Goal: Communication & Community: Share content

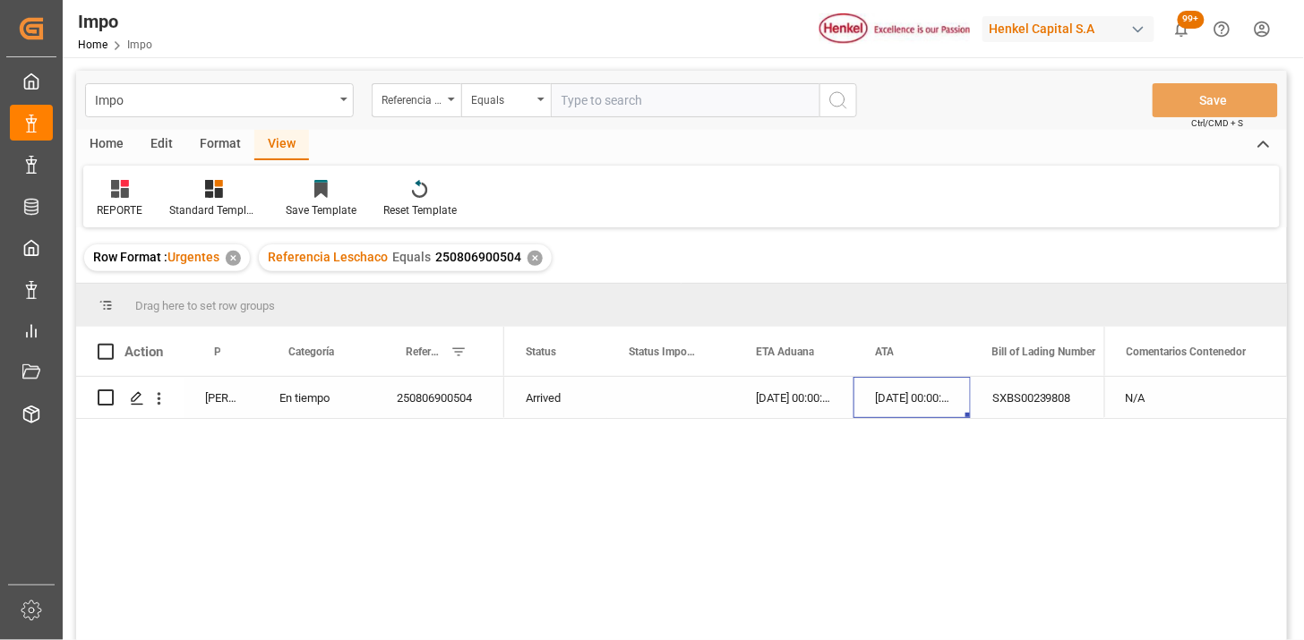
click at [712, 103] on input "text" at bounding box center [685, 100] width 269 height 34
paste input "250806900744"
type input "250806900744"
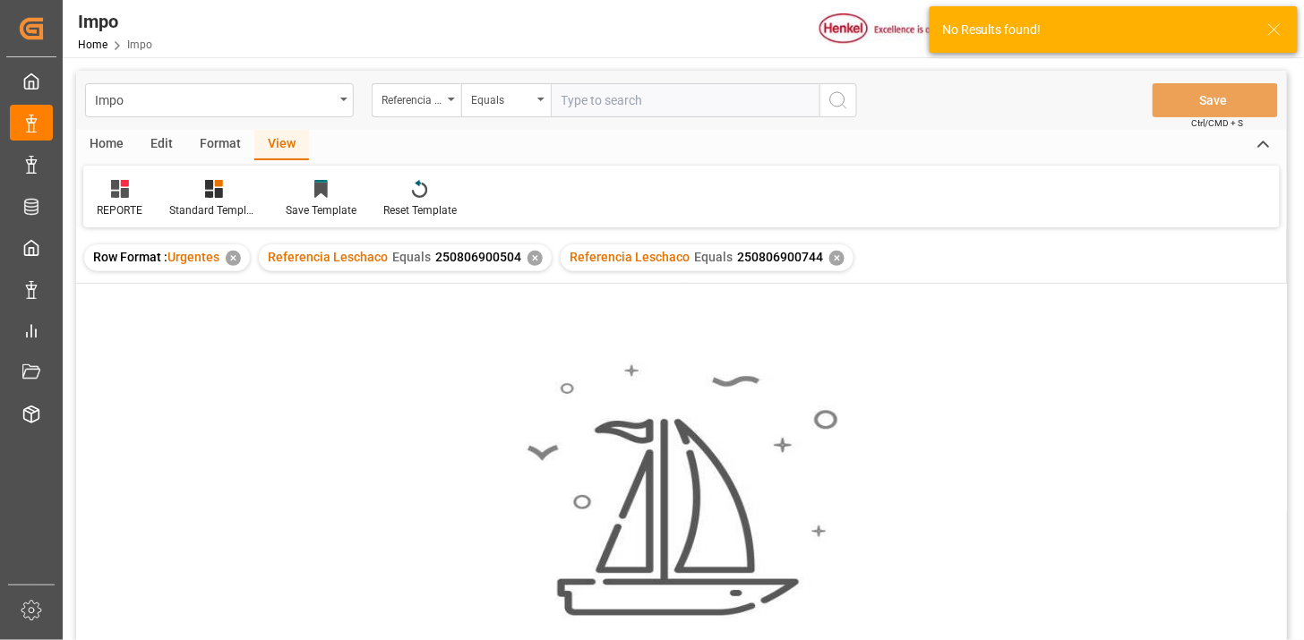
click at [529, 258] on div "✕" at bounding box center [535, 258] width 15 height 15
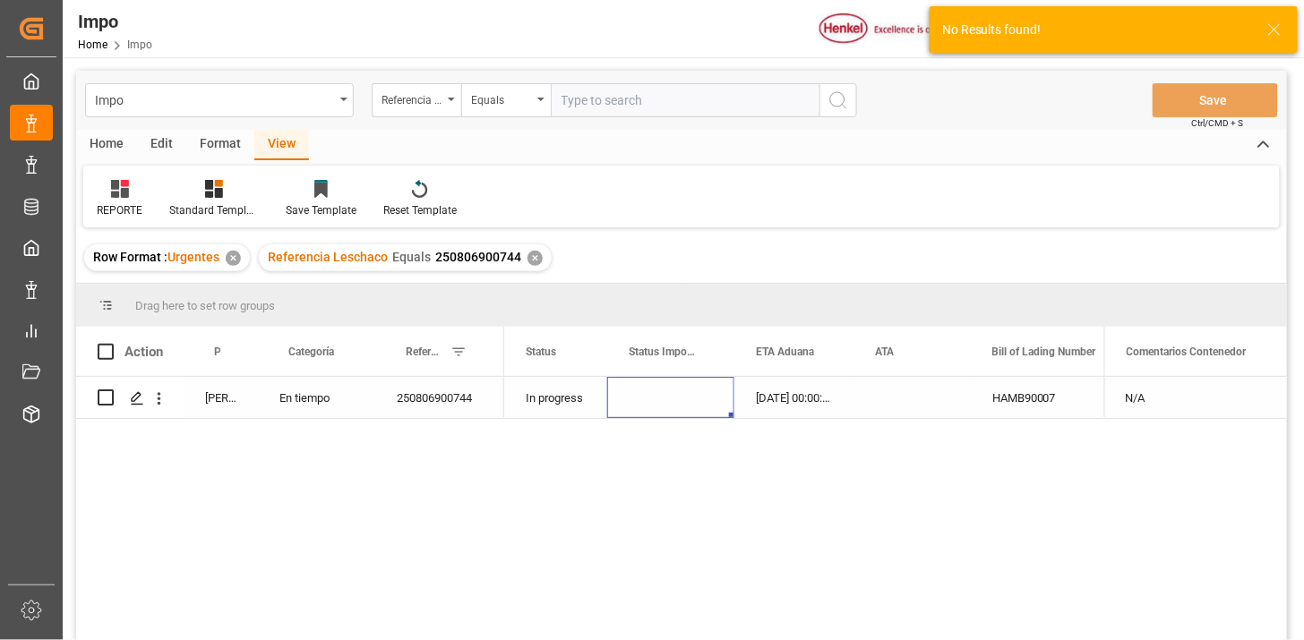
click at [659, 401] on div "Press SPACE to select this row." at bounding box center [670, 397] width 127 height 41
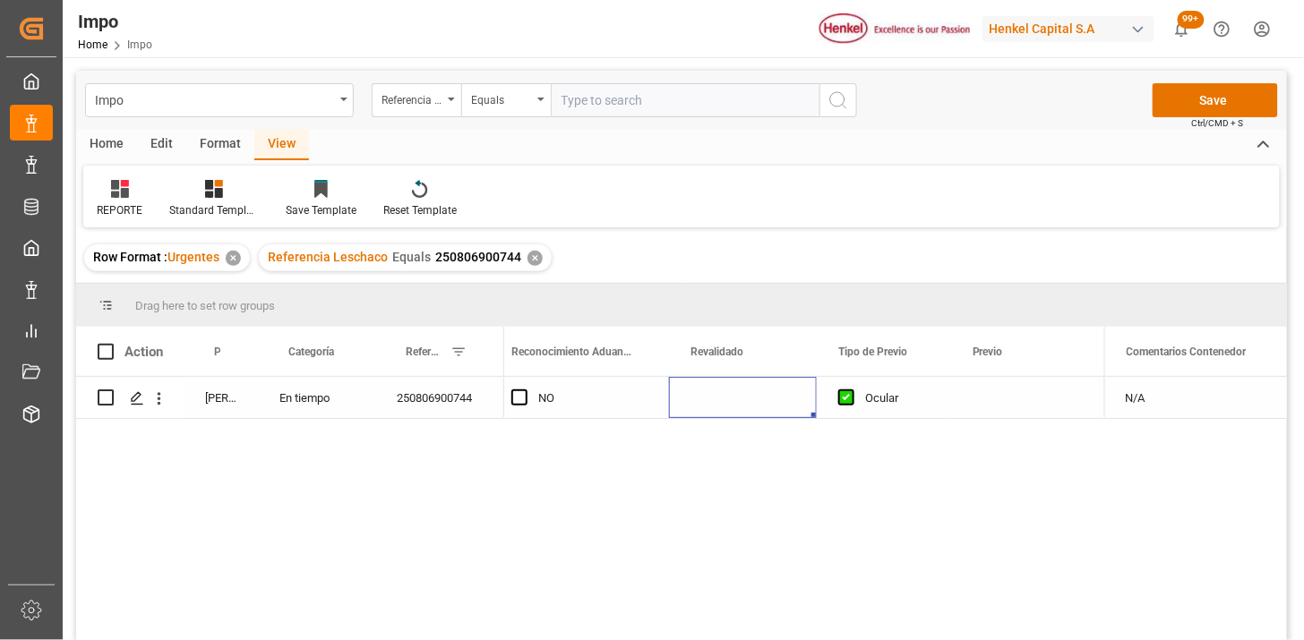
click at [697, 400] on div "Press SPACE to select this row." at bounding box center [743, 397] width 148 height 41
click at [697, 399] on div "Press SPACE to select this row." at bounding box center [743, 397] width 148 height 41
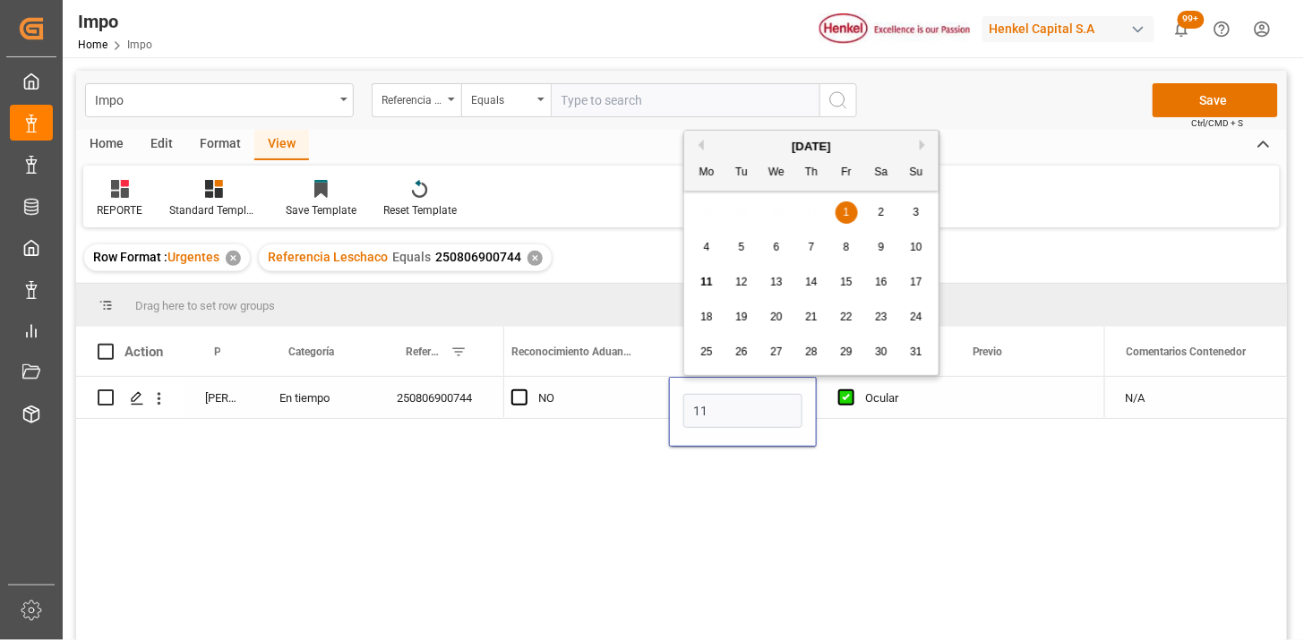
type input "11-08-2025"
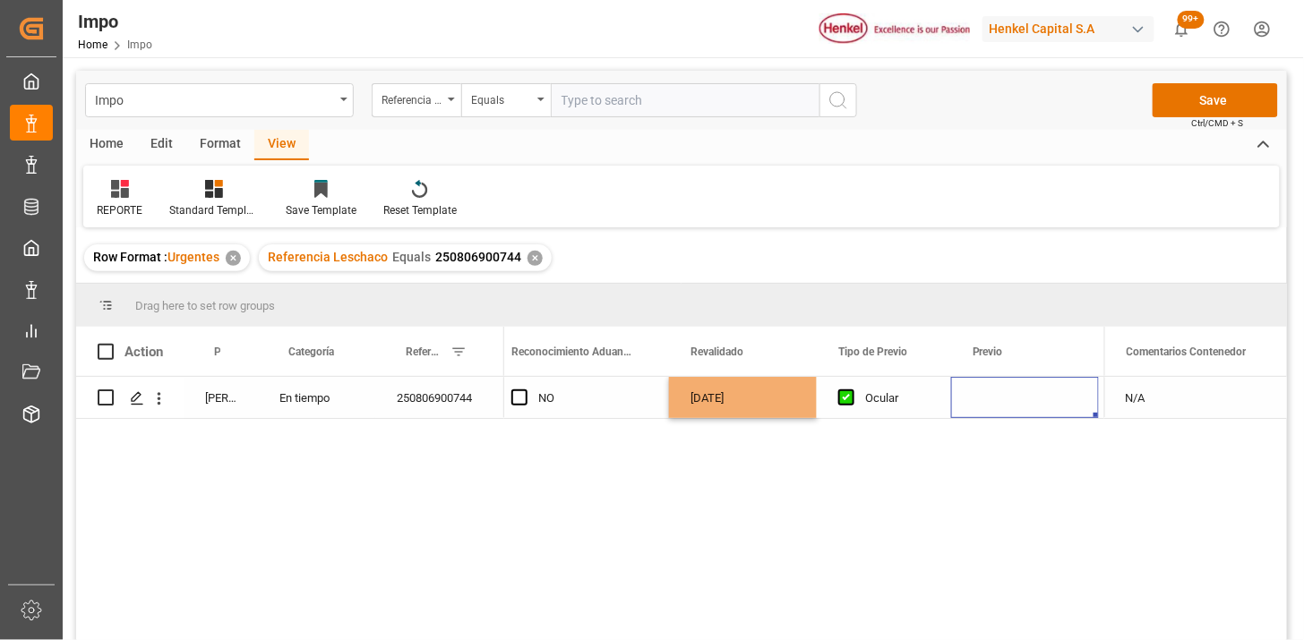
click at [987, 408] on div "Press SPACE to select this row." at bounding box center [1025, 397] width 148 height 41
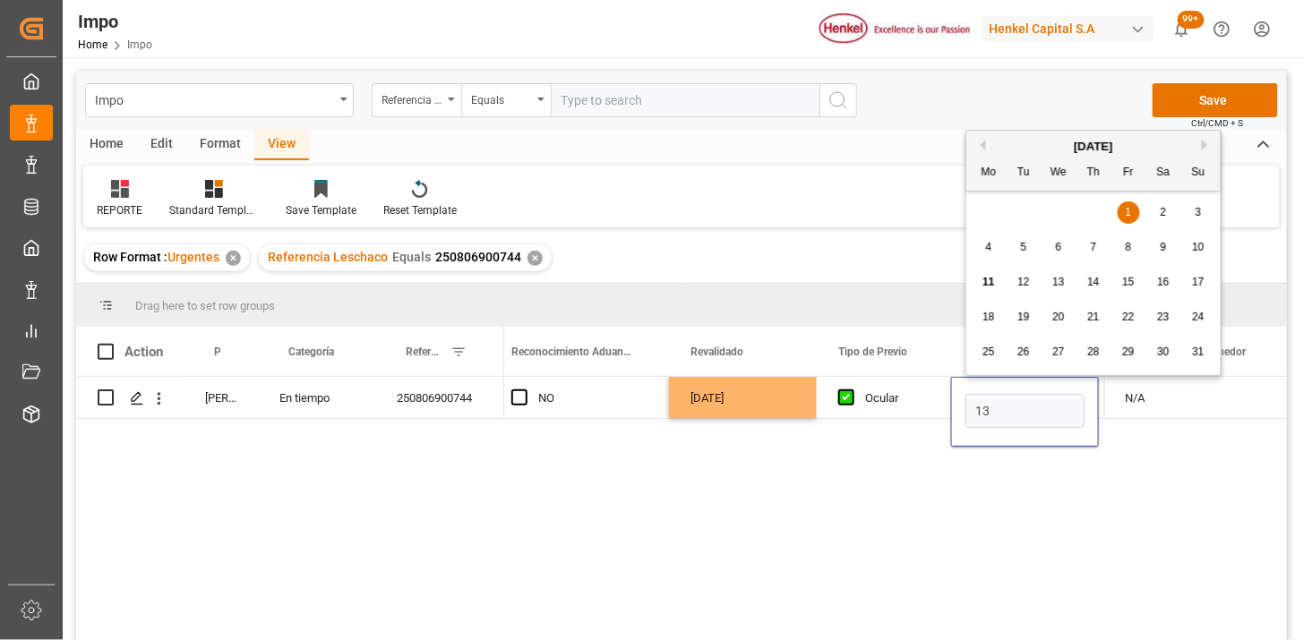
type input "13-08-2025"
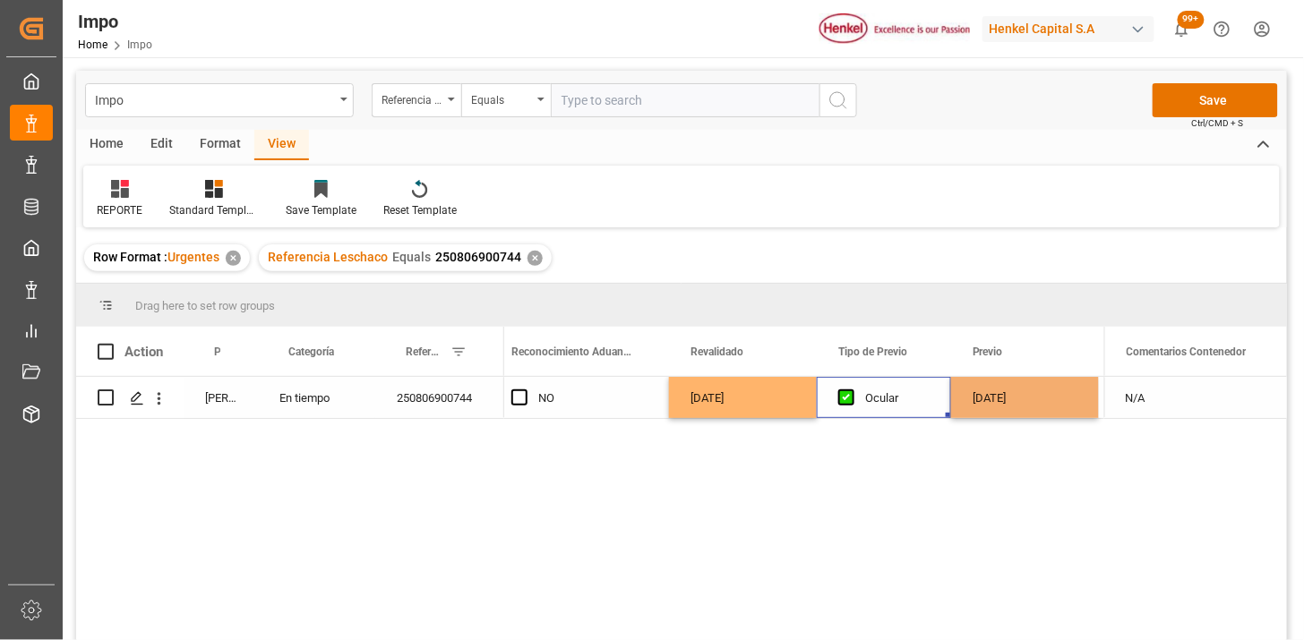
click at [896, 406] on div "Ocular" at bounding box center [897, 398] width 64 height 41
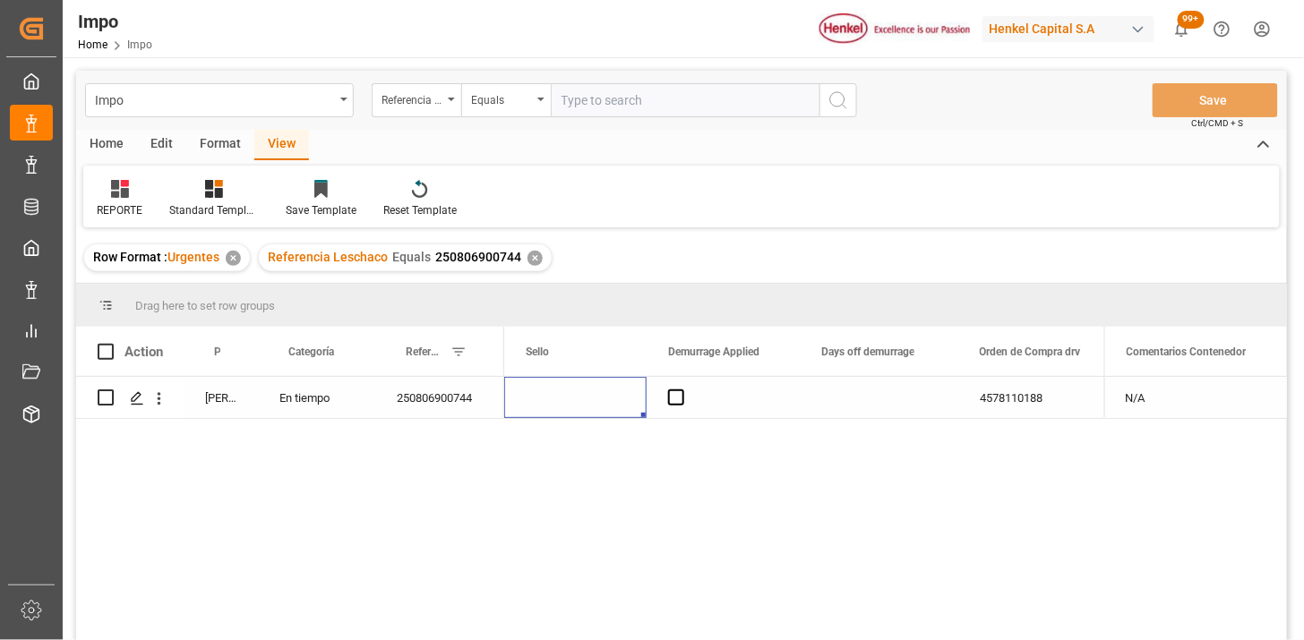
scroll to position [0, 4187]
click at [629, 101] on input "text" at bounding box center [685, 100] width 269 height 34
paste input "250806900708"
type input "250806900708"
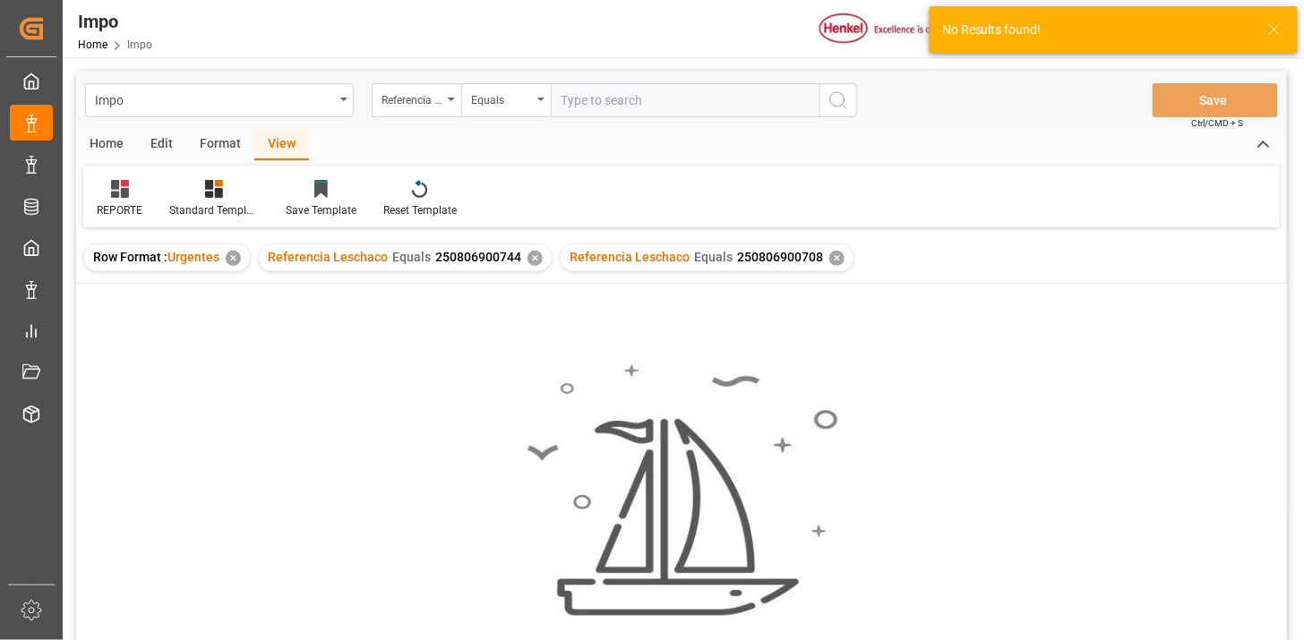
click at [530, 256] on div "✕" at bounding box center [535, 258] width 15 height 15
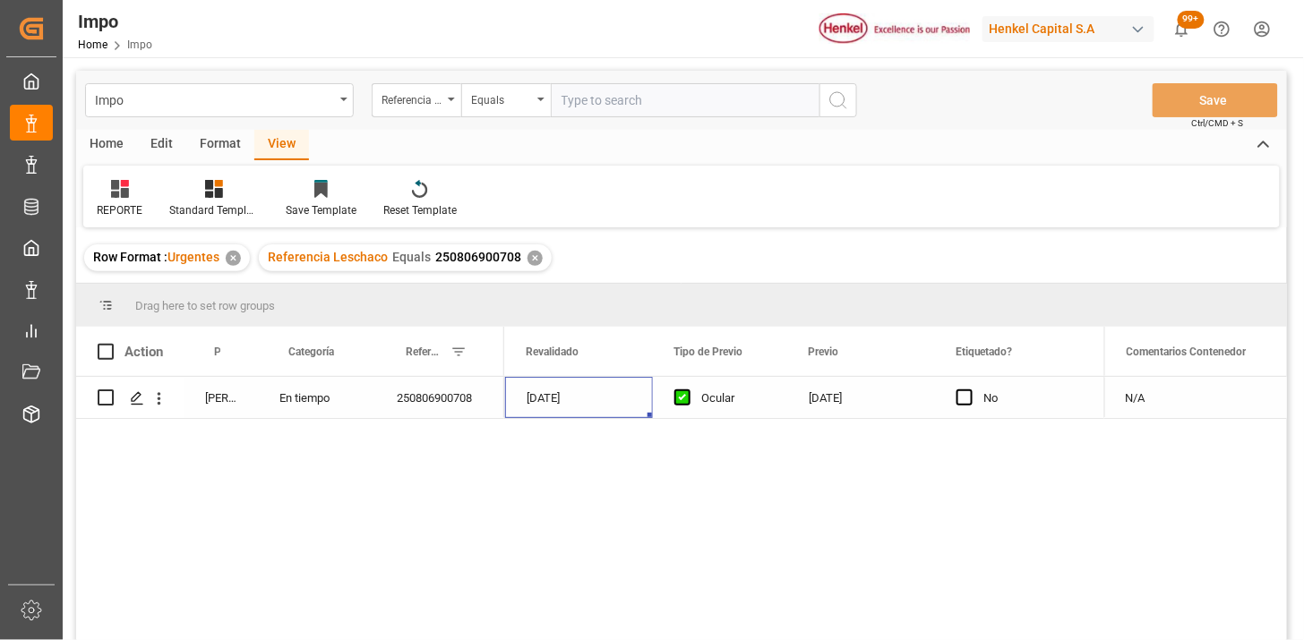
click at [605, 97] on input "text" at bounding box center [685, 100] width 269 height 34
paste input "250806900708"
type input "250806900708"
click at [164, 401] on icon "open menu" at bounding box center [159, 399] width 19 height 19
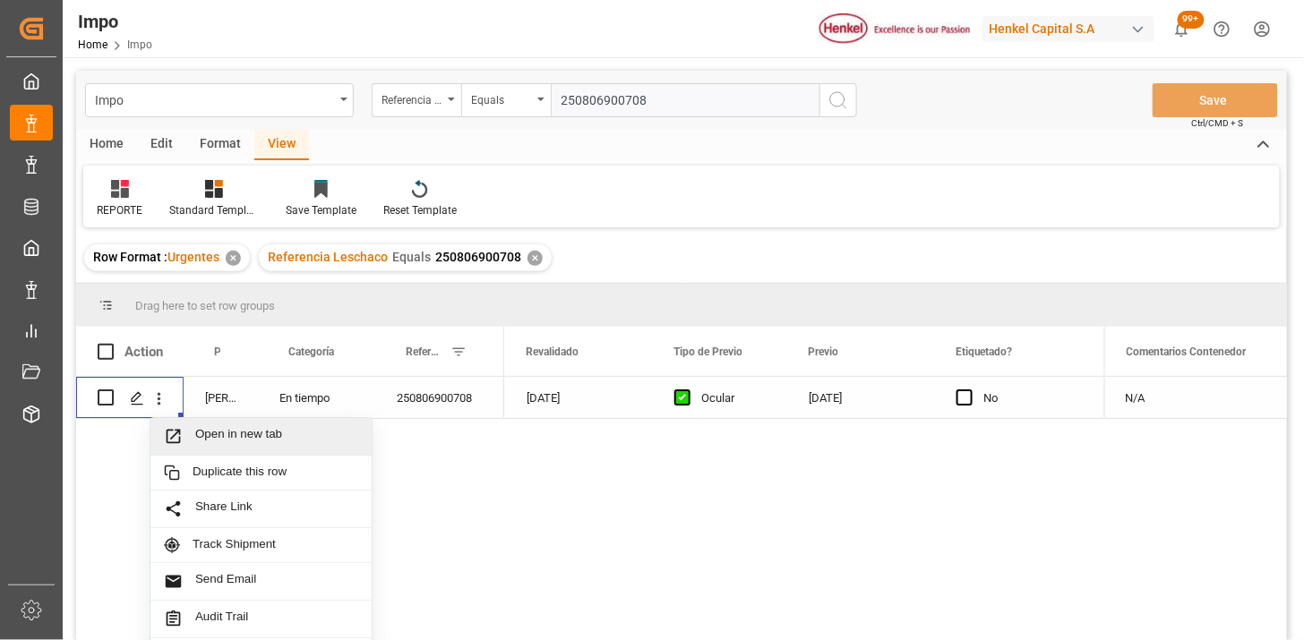
click at [211, 443] on span "Open in new tab" at bounding box center [276, 436] width 163 height 19
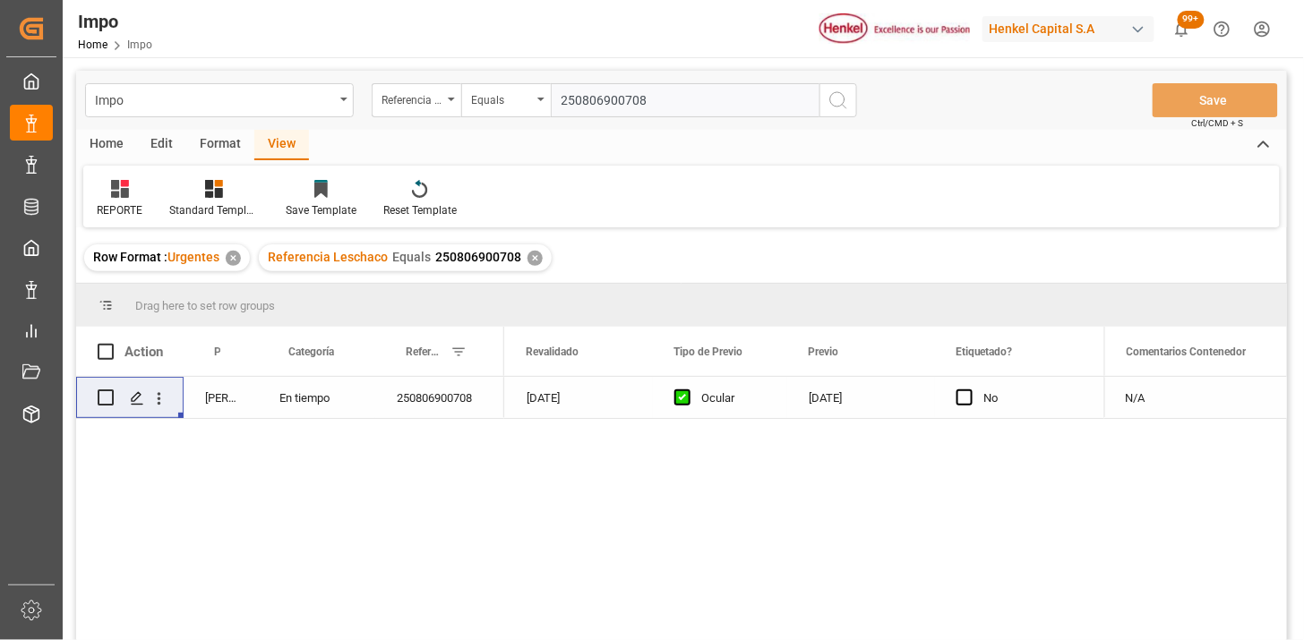
click at [568, 100] on input "250806900708" at bounding box center [685, 100] width 269 height 34
paste input "15080076"
type input "250815080076"
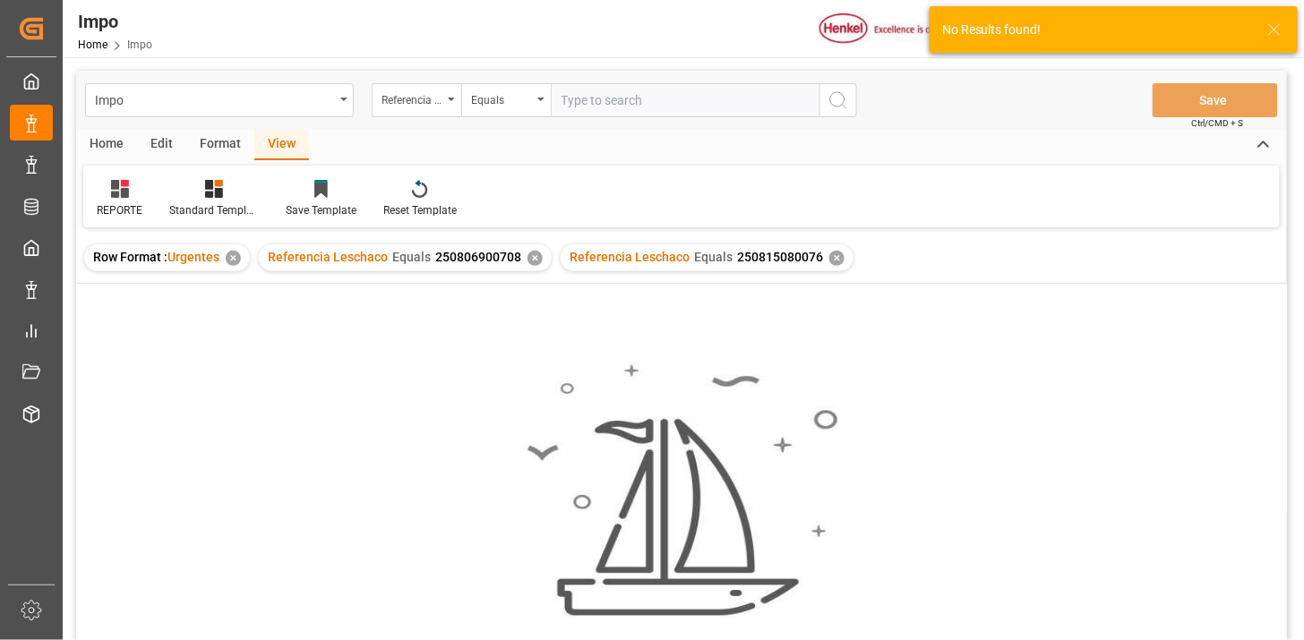
click at [532, 261] on div "✕" at bounding box center [535, 258] width 15 height 15
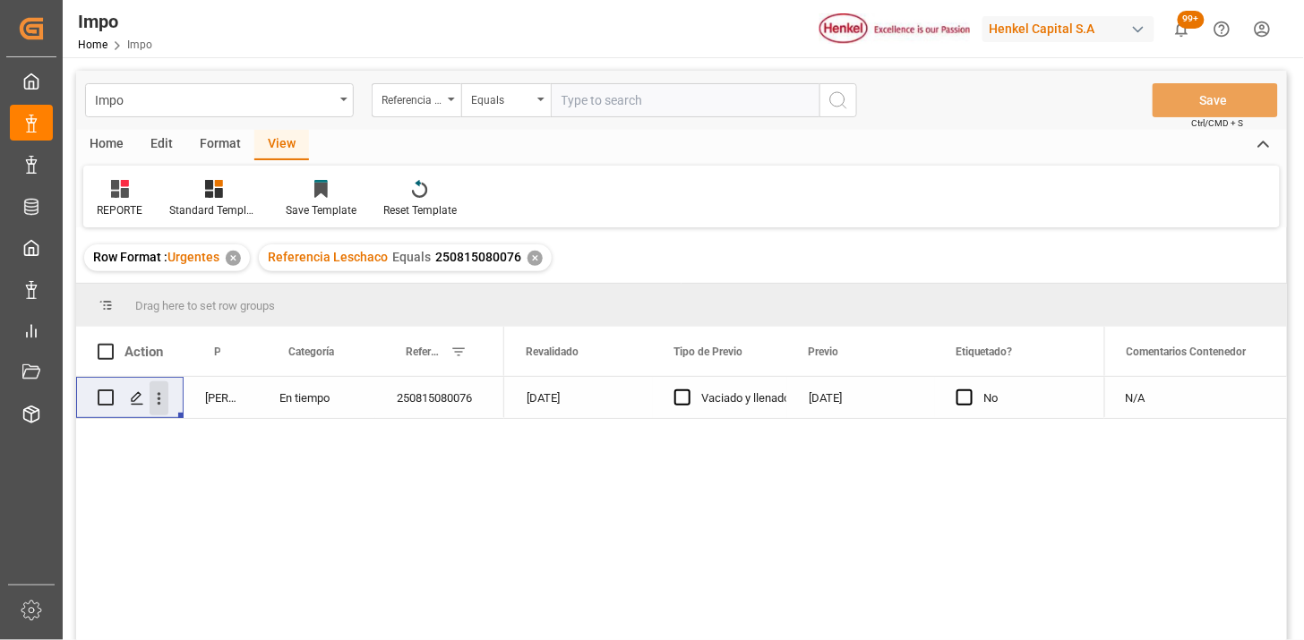
click at [165, 405] on icon "open menu" at bounding box center [159, 399] width 19 height 19
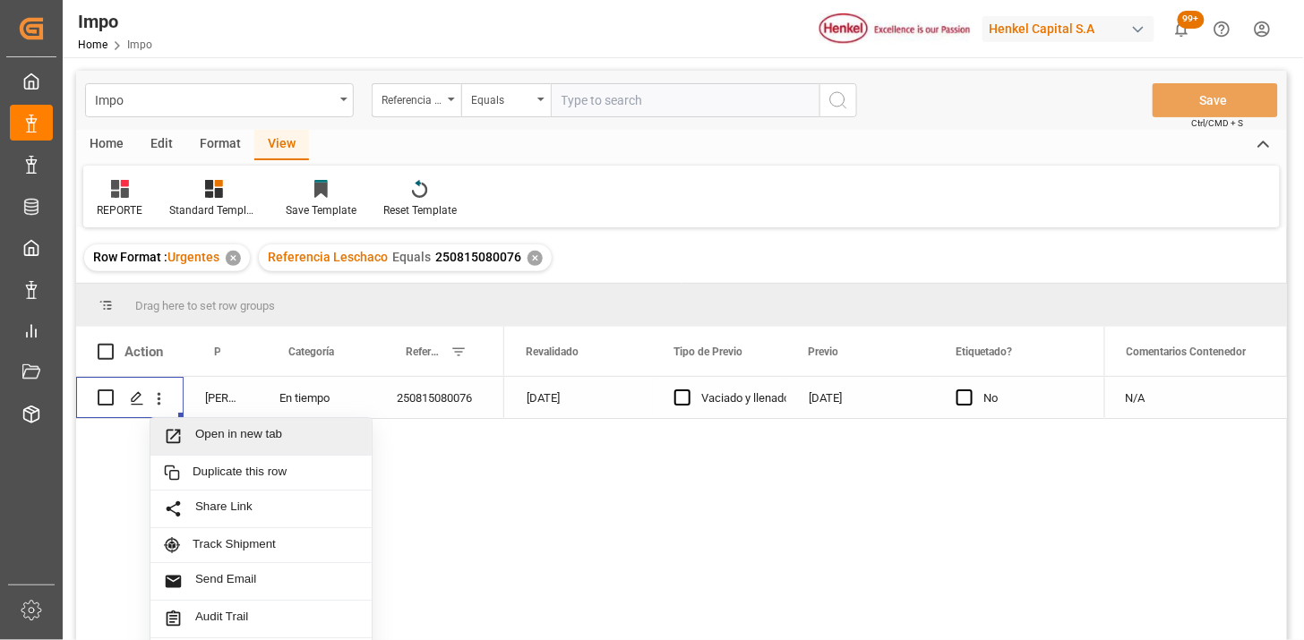
click at [220, 431] on span "Open in new tab" at bounding box center [276, 436] width 163 height 19
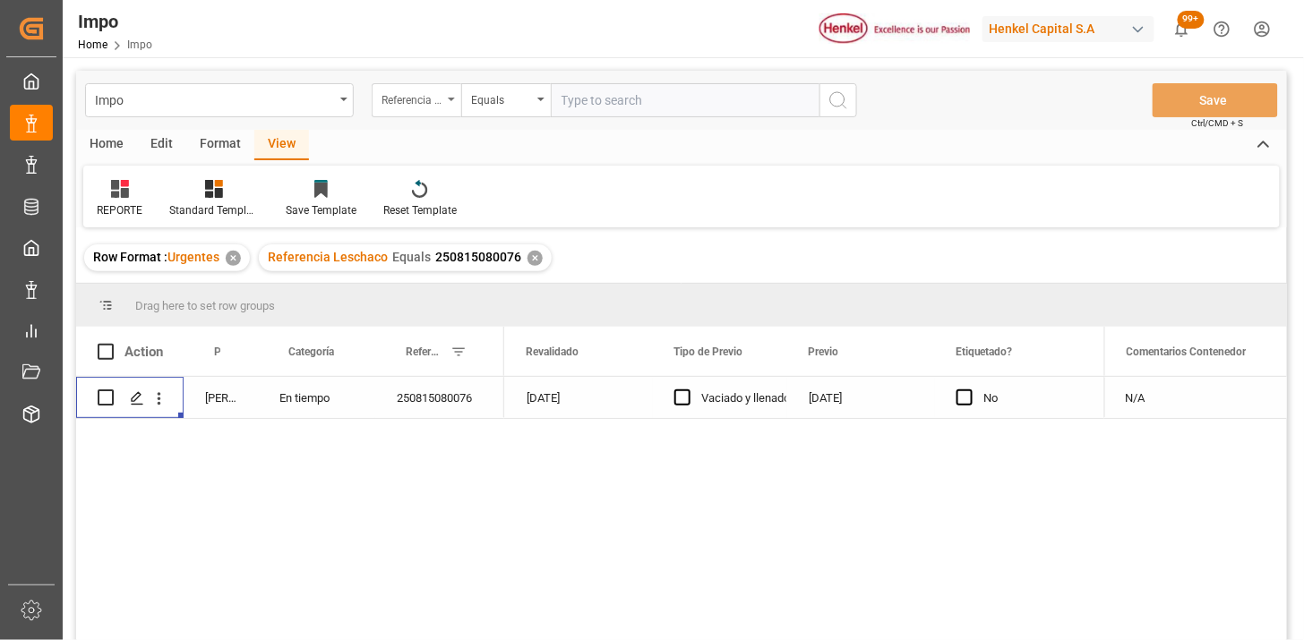
click at [400, 109] on div "Referencia Leschaco" at bounding box center [417, 100] width 90 height 34
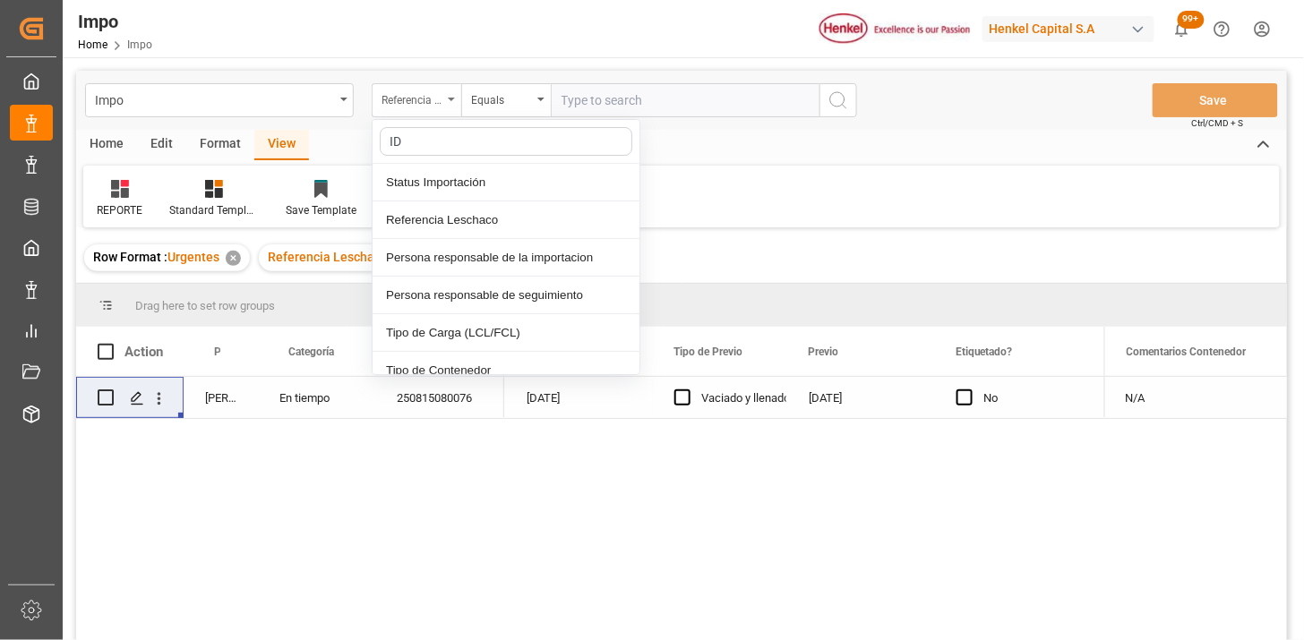
type input "IDH"
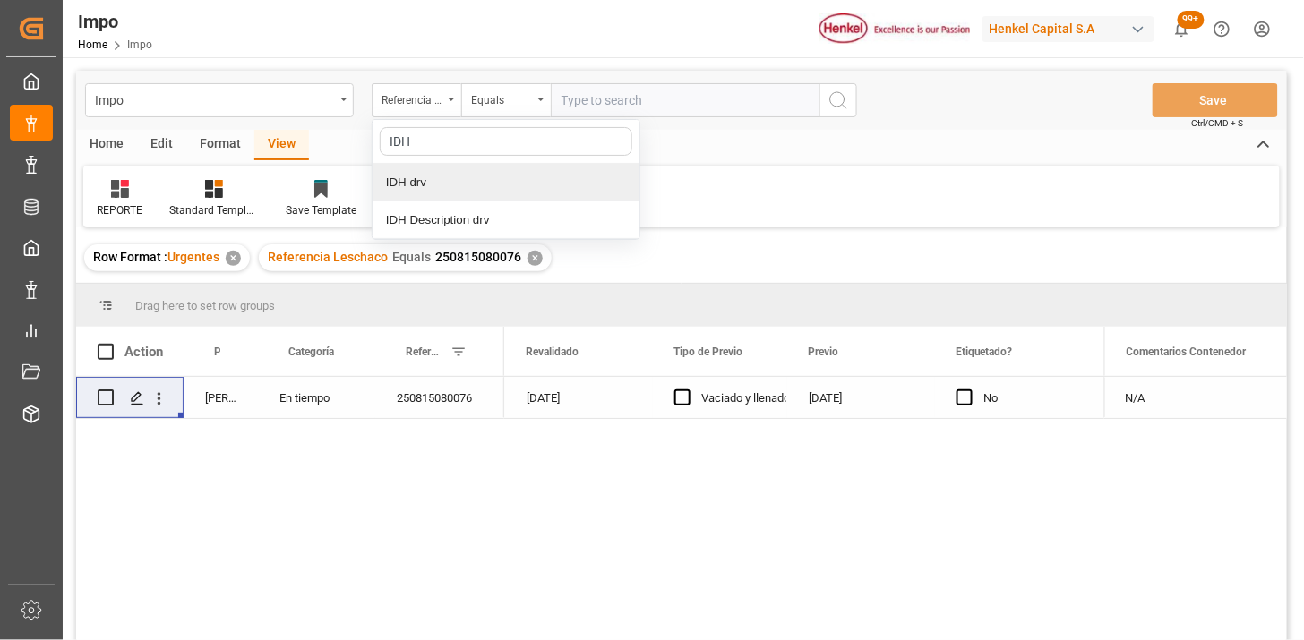
click at [459, 186] on div "IDH drv" at bounding box center [506, 183] width 267 height 38
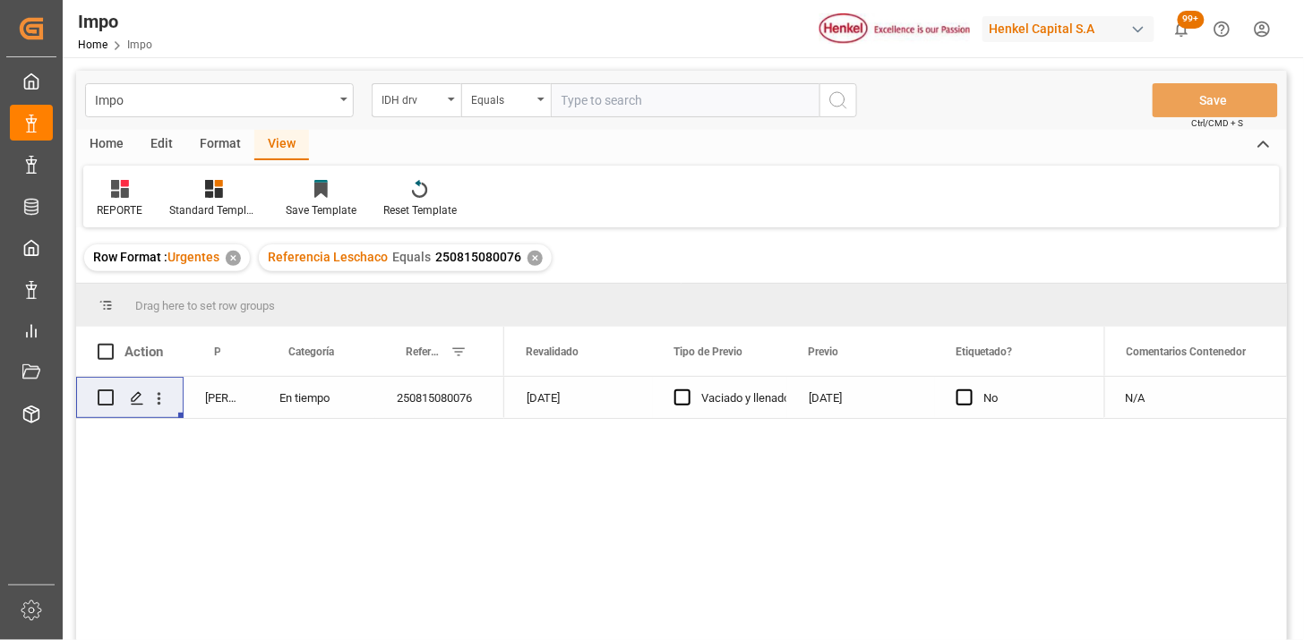
click at [602, 95] on input "text" at bounding box center [685, 100] width 269 height 34
paste input "995868"
type input "995868"
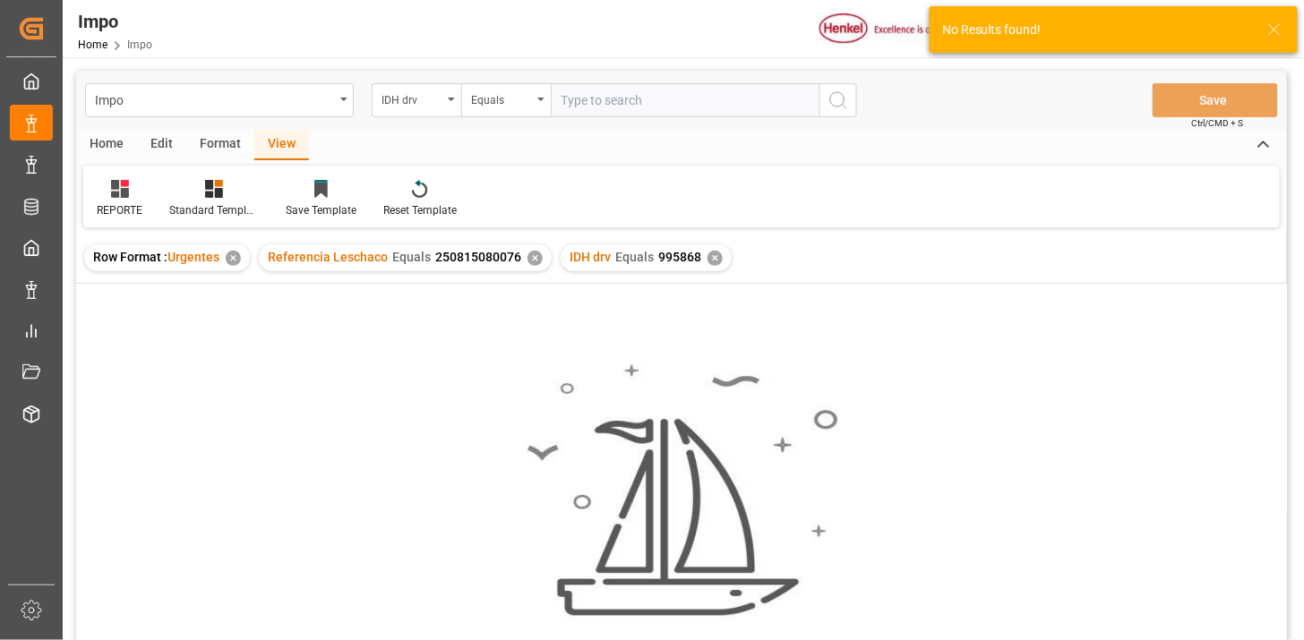
click at [532, 254] on div "✕" at bounding box center [535, 258] width 15 height 15
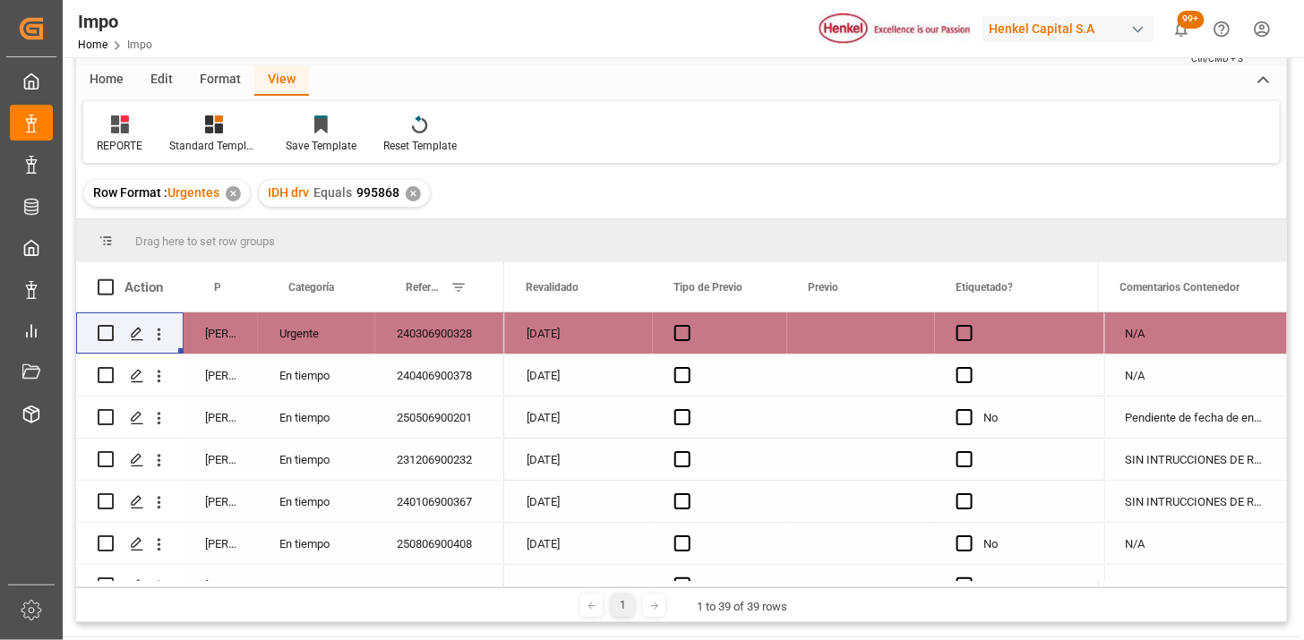
scroll to position [99, 0]
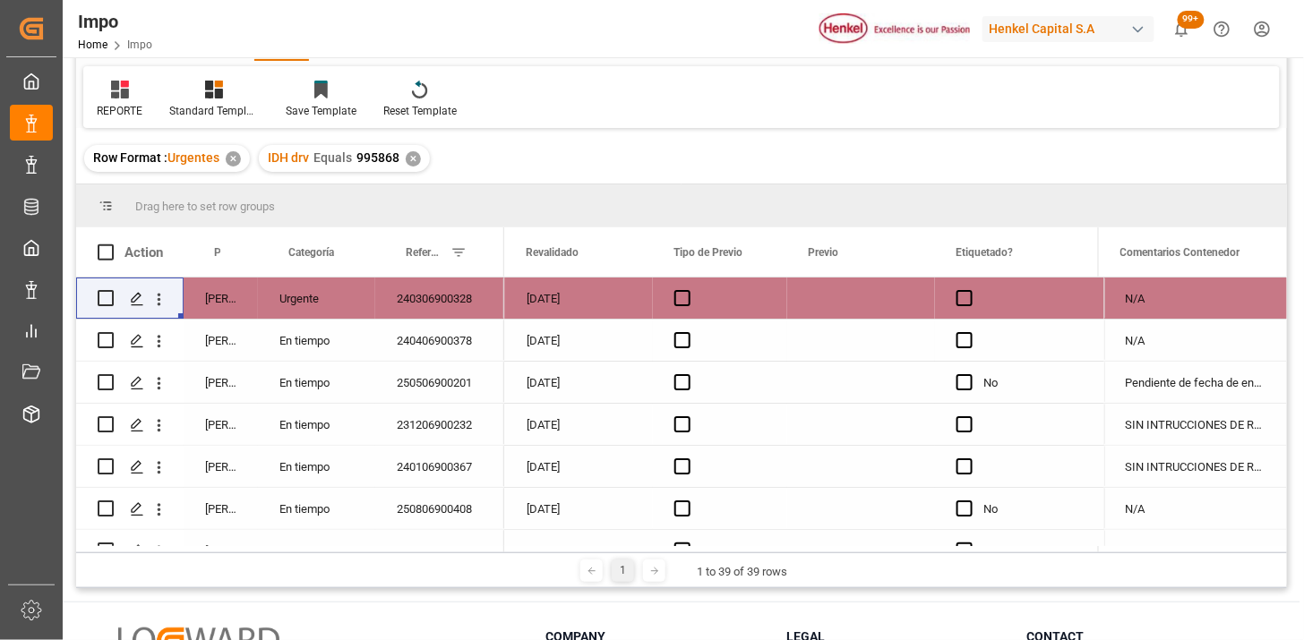
click at [432, 308] on div "240306900328" at bounding box center [439, 298] width 129 height 41
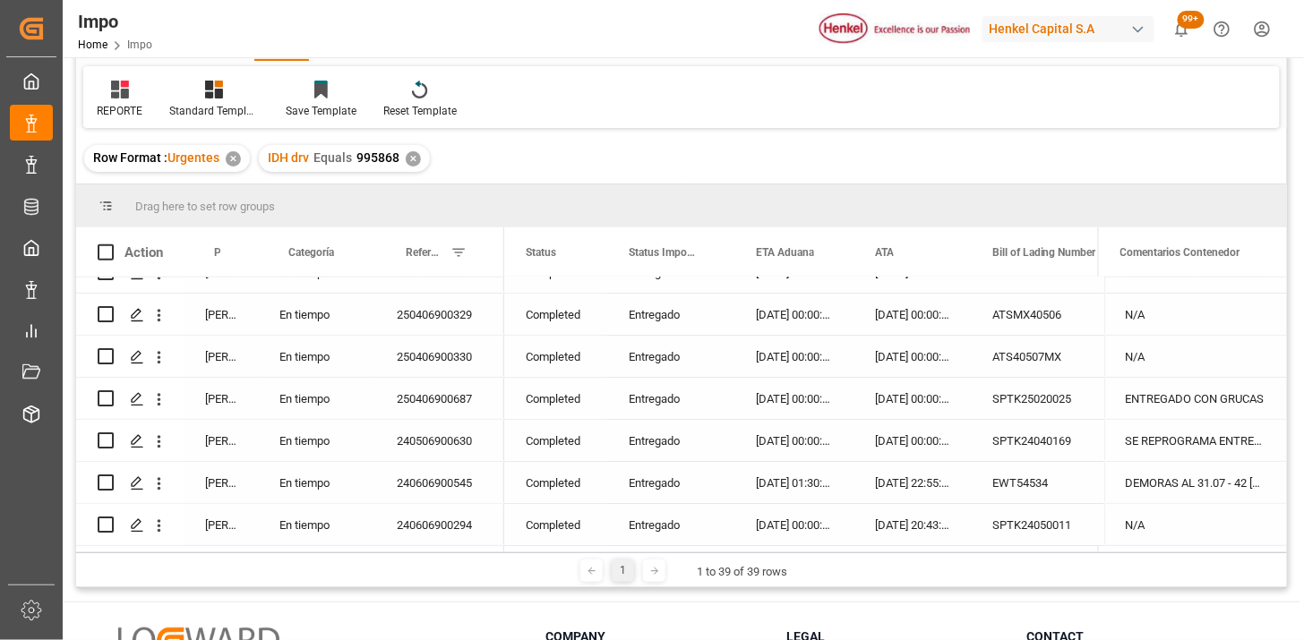
scroll to position [583, 0]
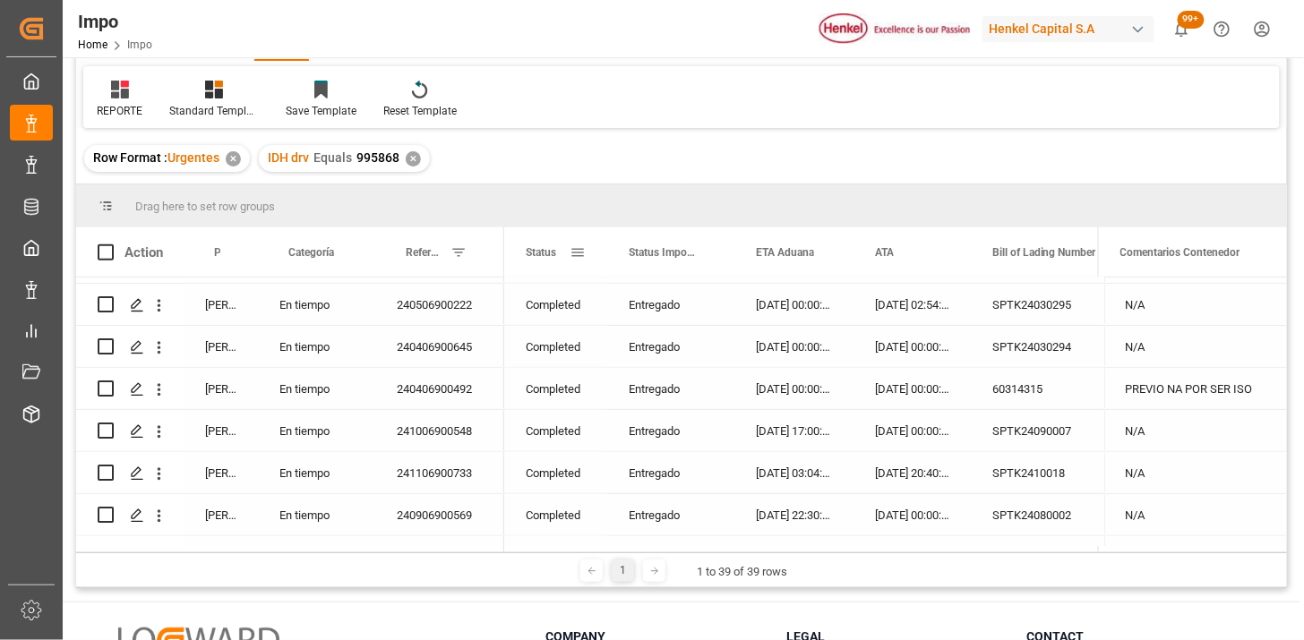
click at [580, 253] on span at bounding box center [578, 253] width 16 height 16
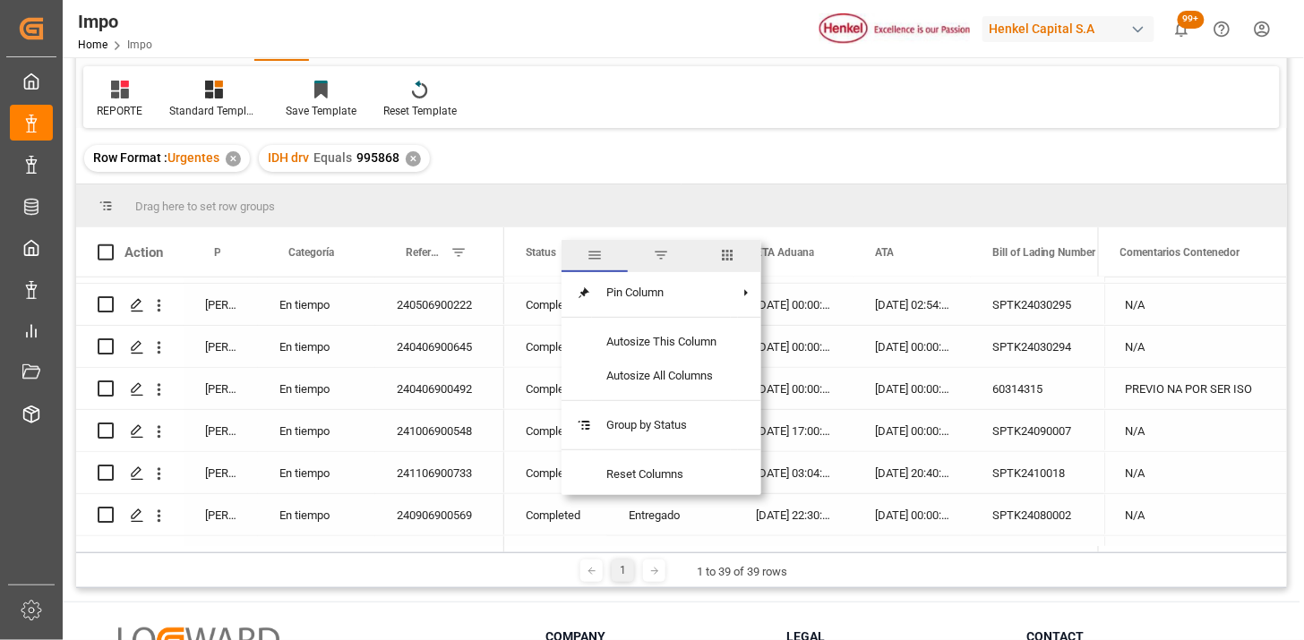
click at [672, 262] on span "filter" at bounding box center [661, 256] width 66 height 32
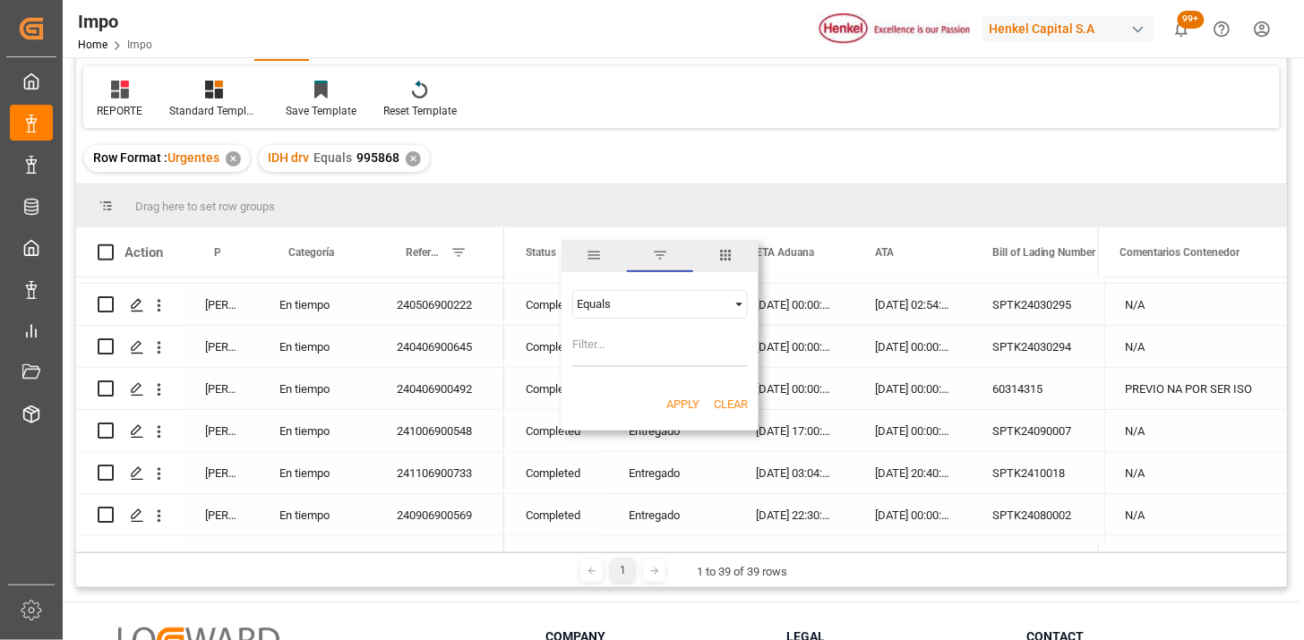
click at [624, 306] on div "Equals" at bounding box center [652, 303] width 150 height 13
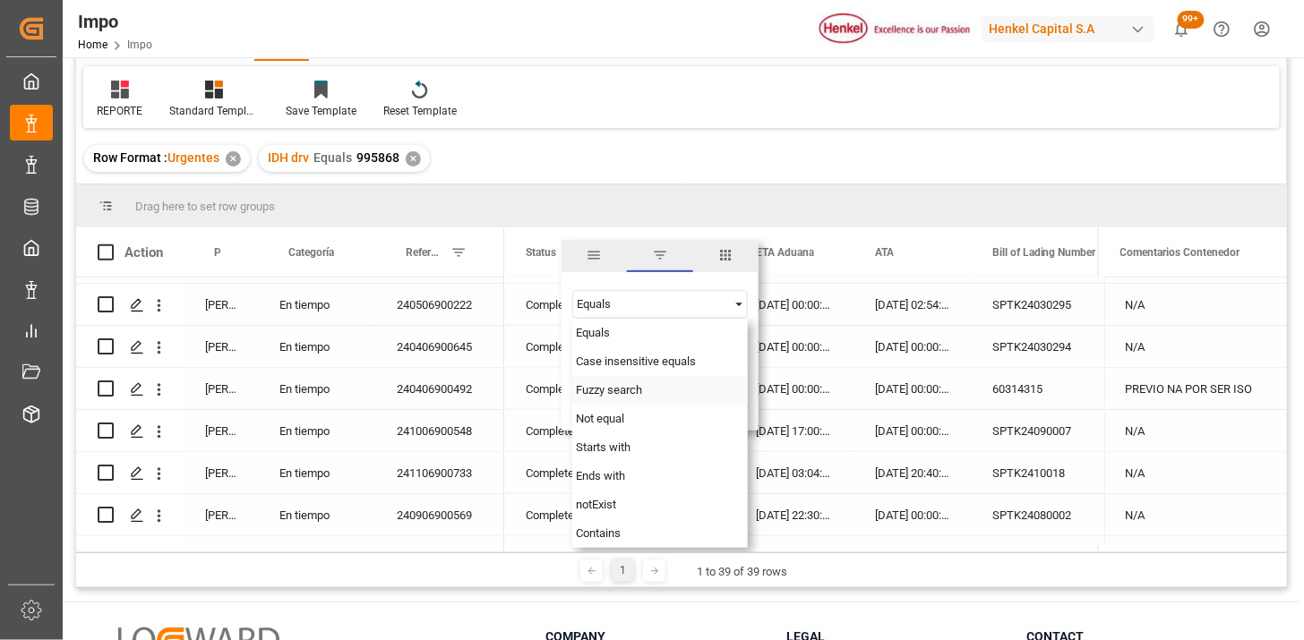
scroll to position [264, 0]
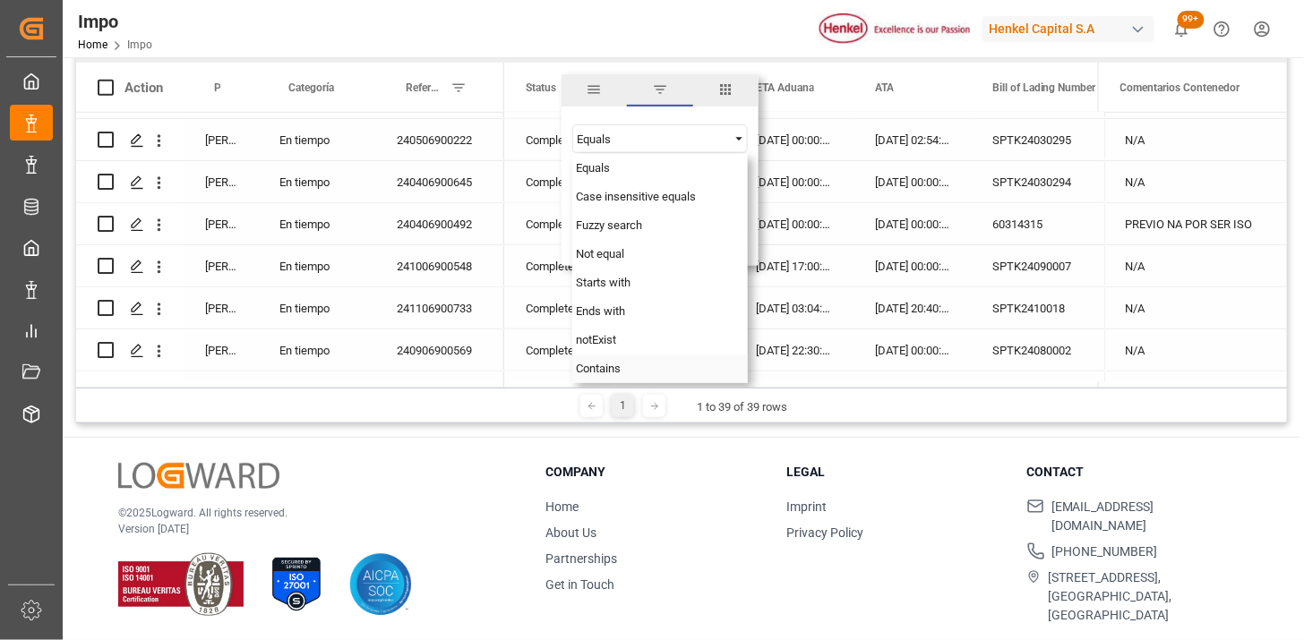
click at [637, 365] on div "Contains" at bounding box center [660, 369] width 176 height 29
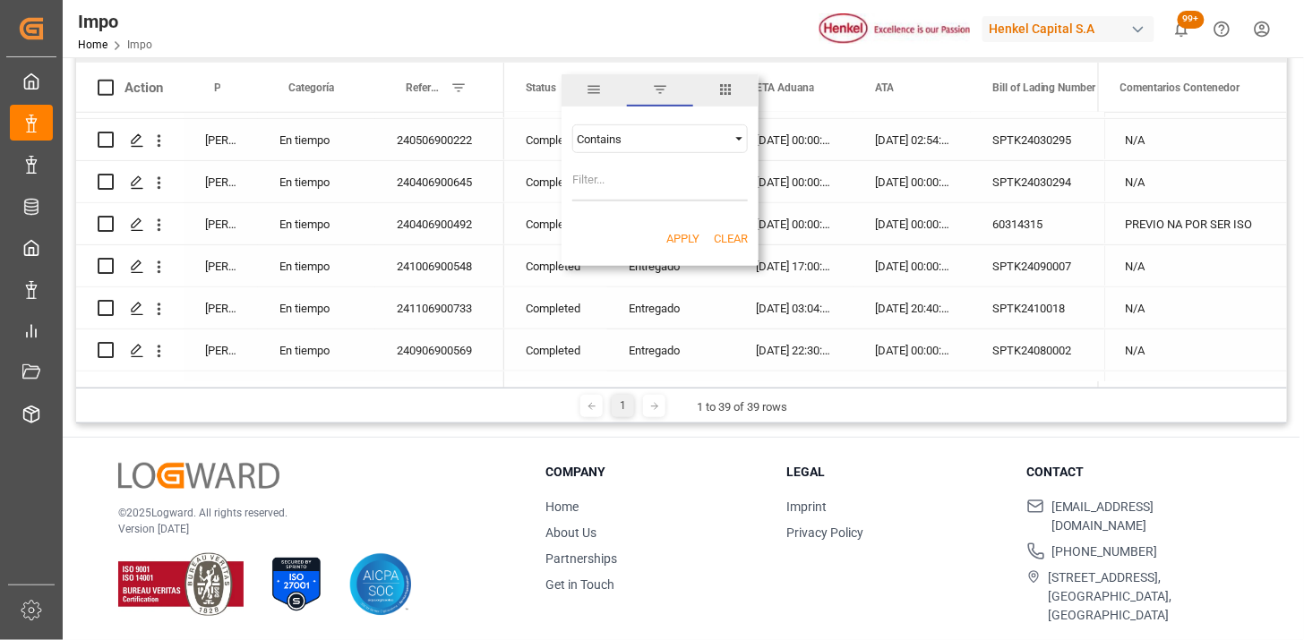
click at [646, 182] on input "Filter Value" at bounding box center [660, 184] width 176 height 36
type input "STORAGE,ARRIVED"
click at [691, 236] on button "Apply" at bounding box center [682, 239] width 33 height 18
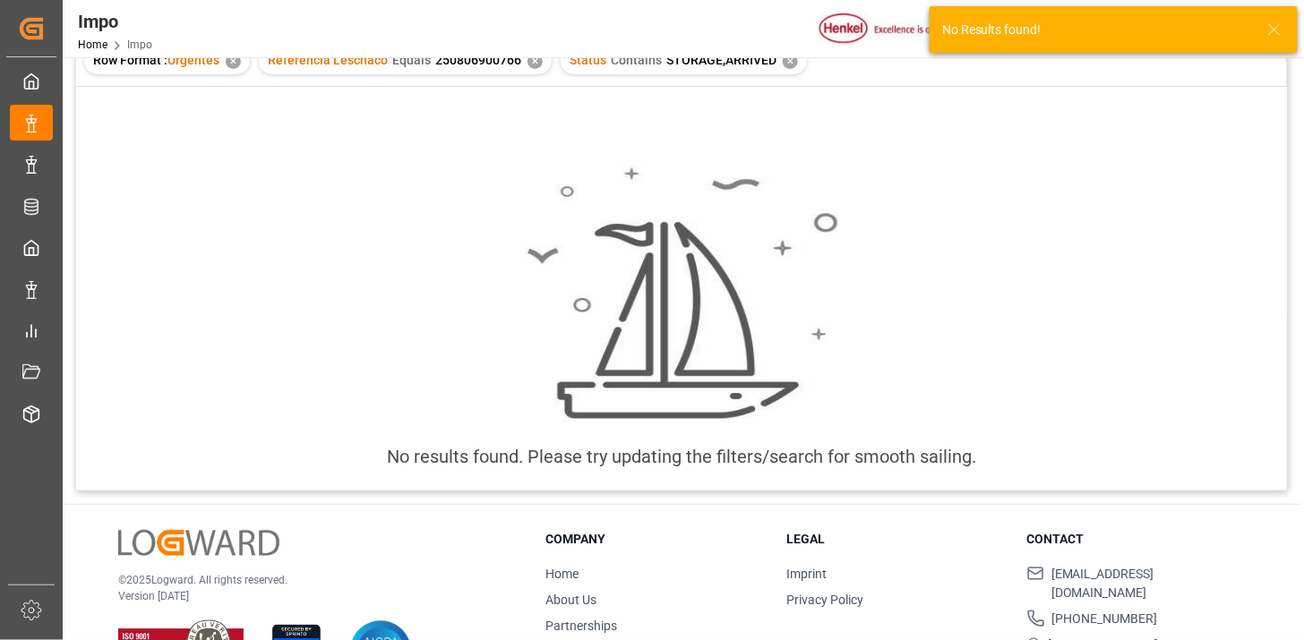
scroll to position [165, 0]
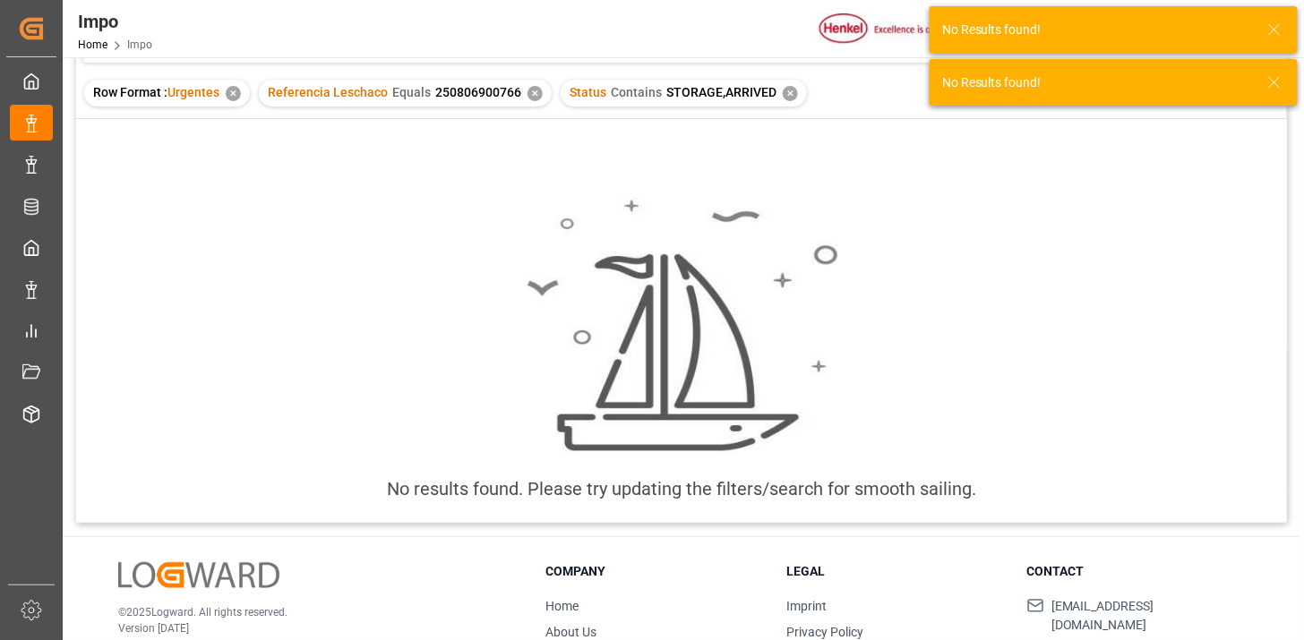
click at [536, 99] on div "✕" at bounding box center [535, 93] width 15 height 15
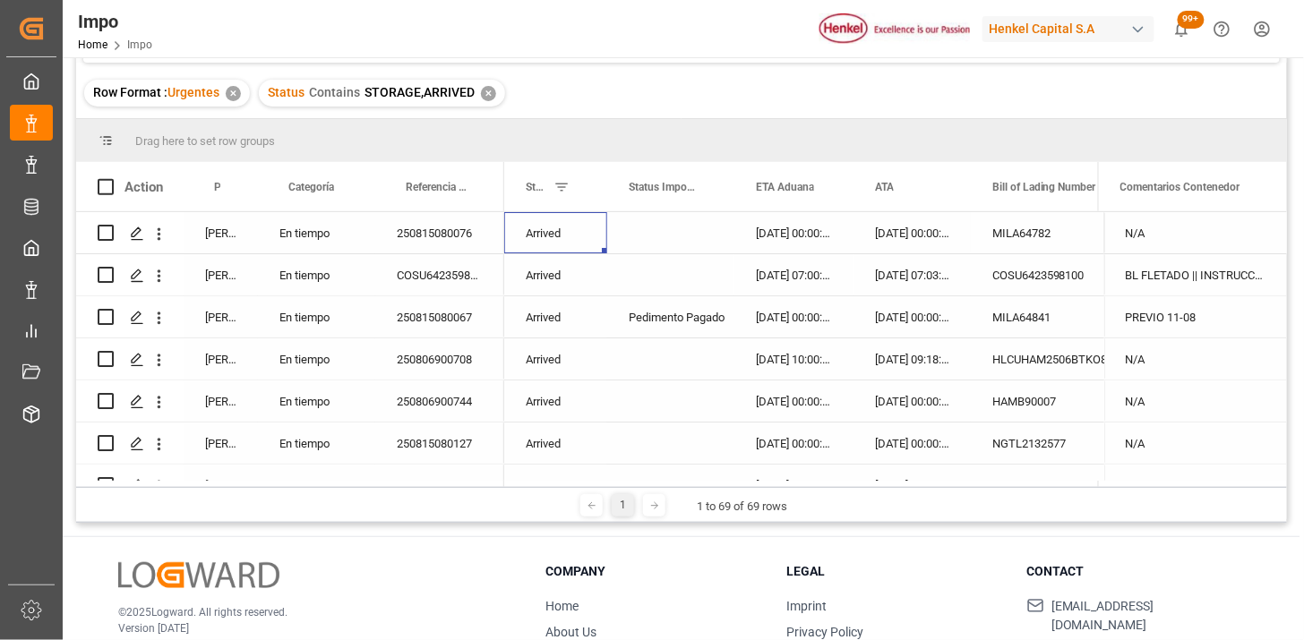
click at [552, 228] on div "Arrived" at bounding box center [555, 232] width 103 height 41
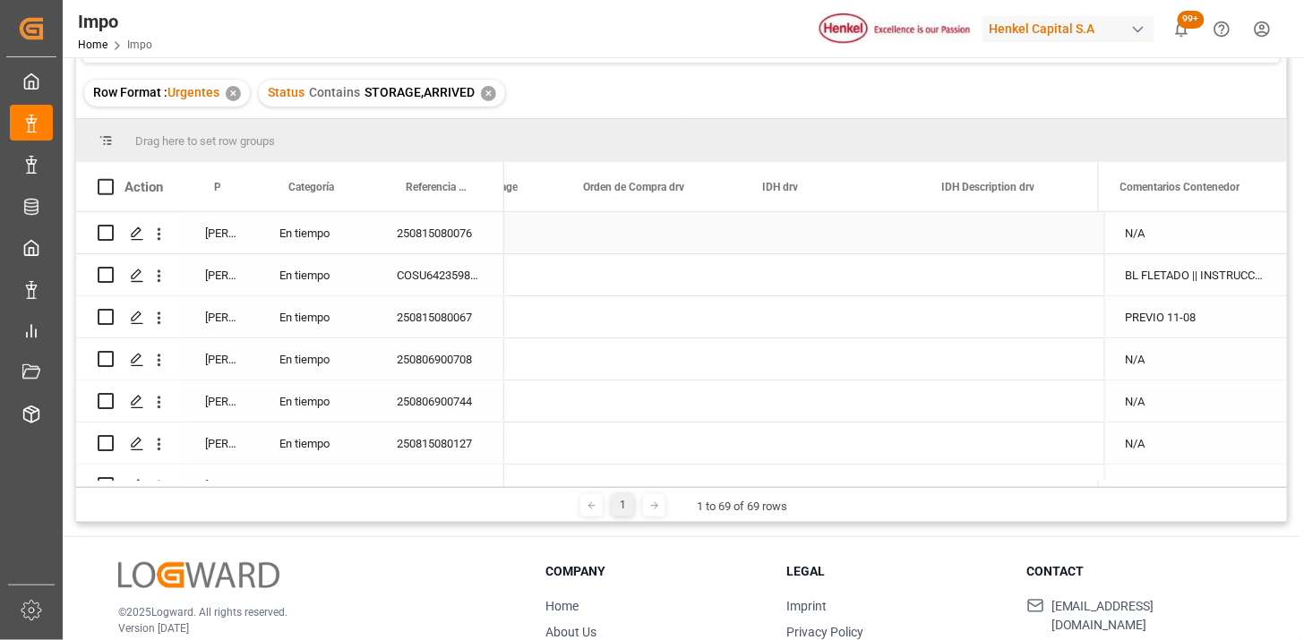
scroll to position [0, 4583]
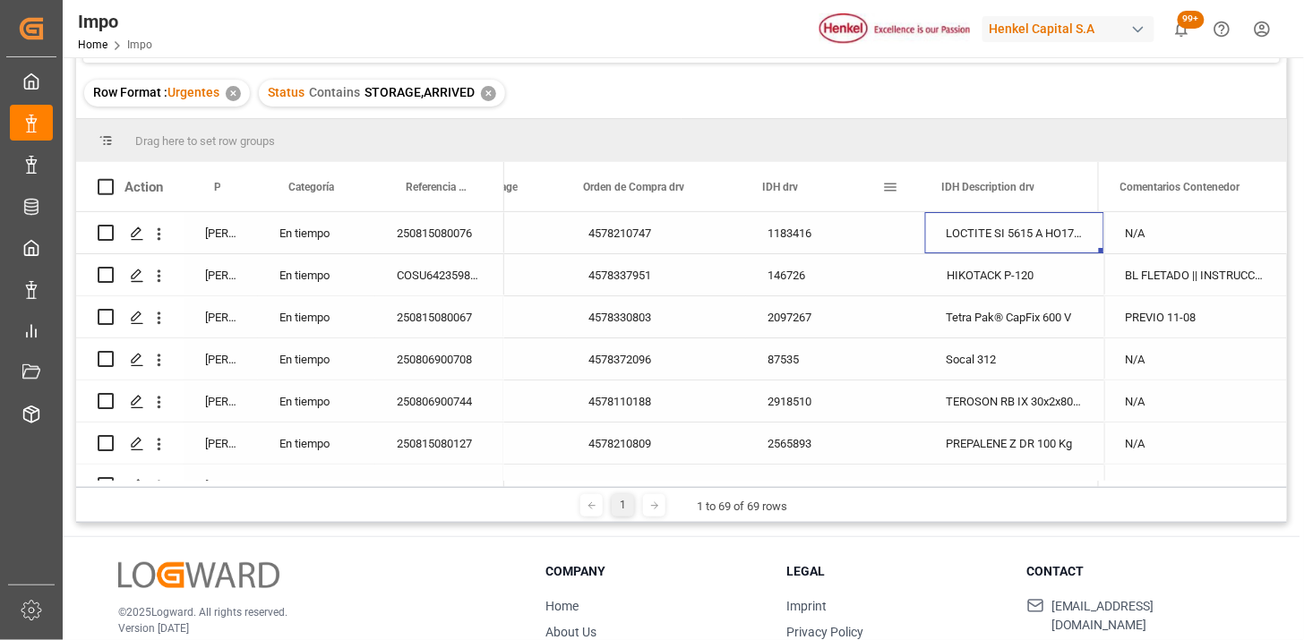
click at [887, 185] on span at bounding box center [890, 187] width 16 height 16
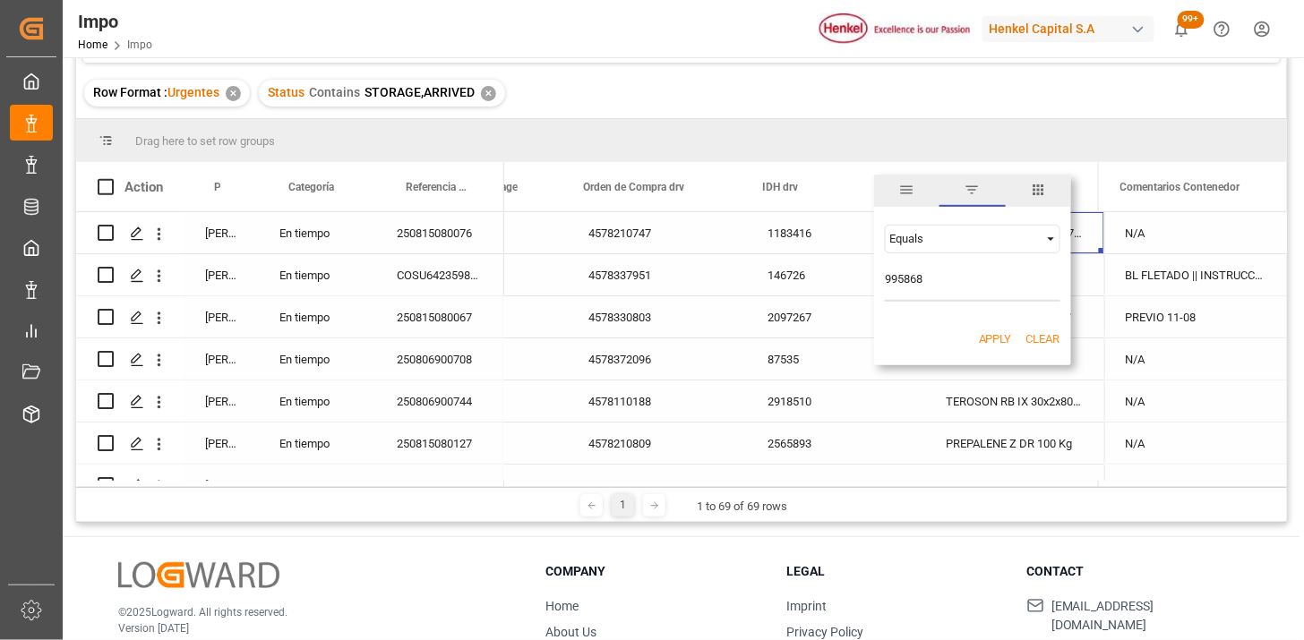
type input "995868"
click at [979, 337] on button "Apply" at bounding box center [995, 340] width 33 height 18
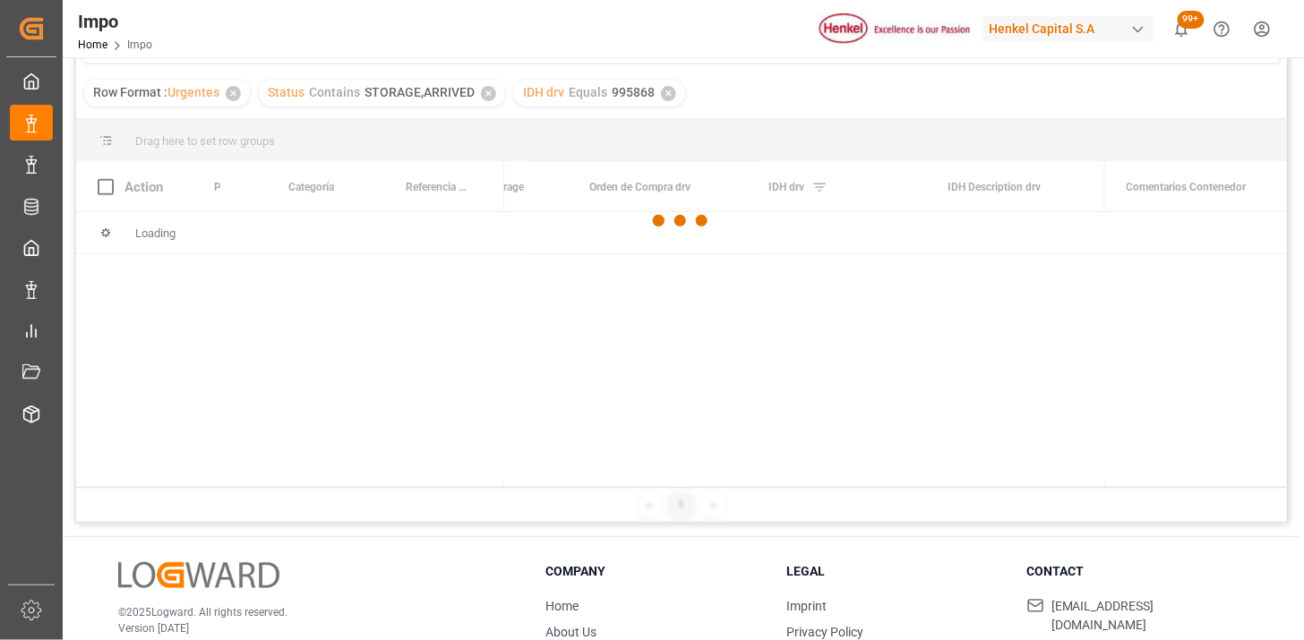
scroll to position [0, 4577]
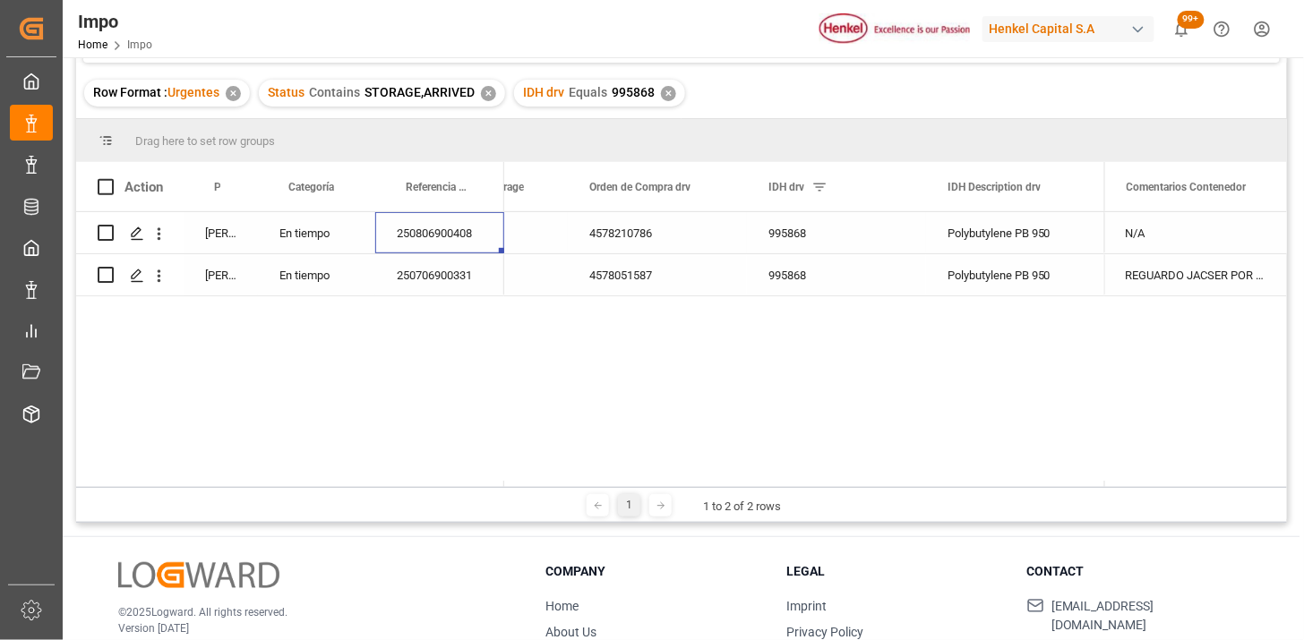
click at [446, 247] on div "250806900408" at bounding box center [439, 232] width 129 height 41
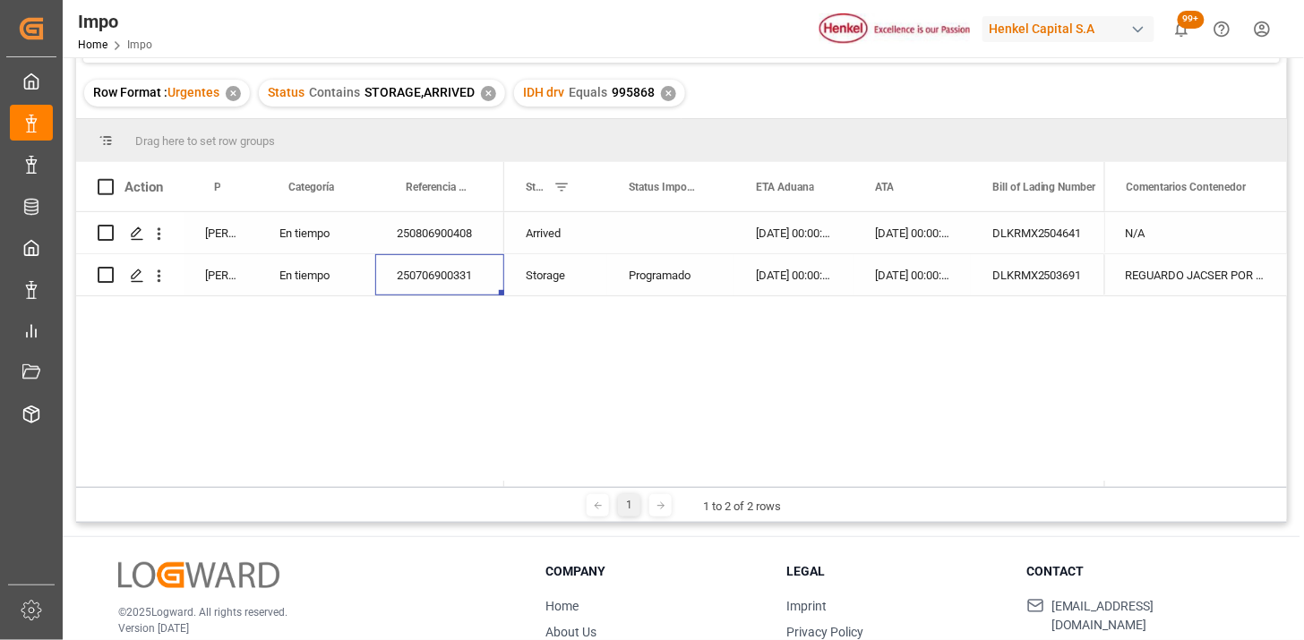
click at [933, 282] on div "22-06-2025 00:00:00" at bounding box center [912, 274] width 117 height 41
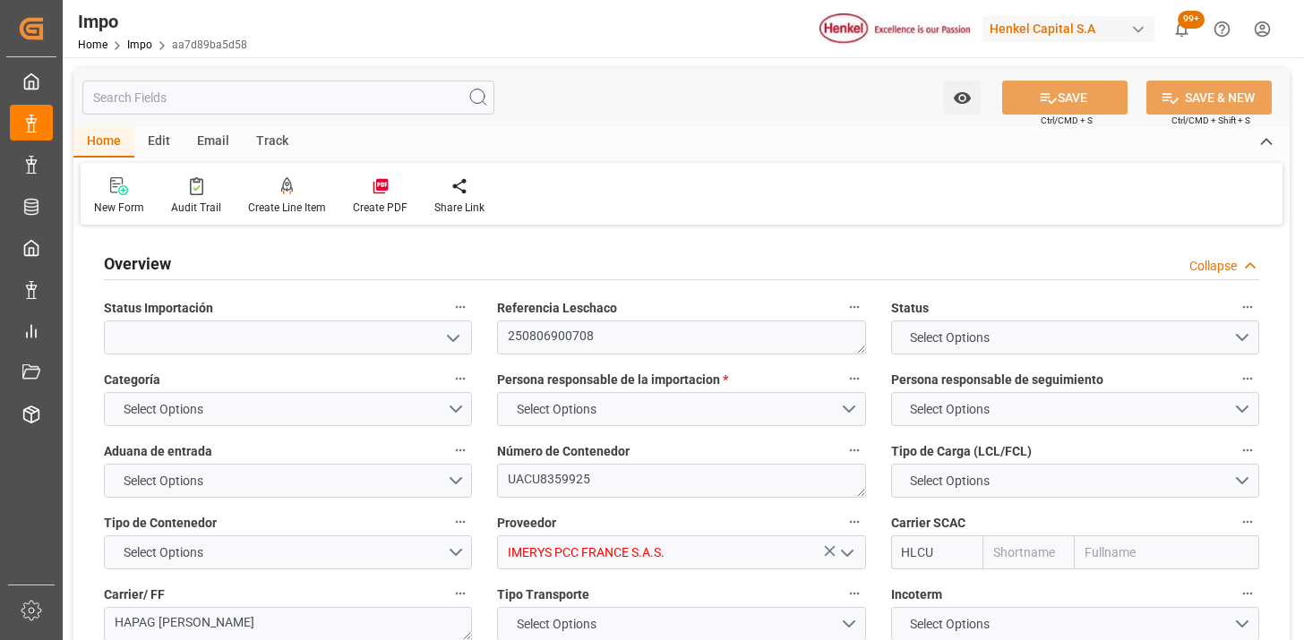
type input "Hapag Lloyd"
type input "Hapag Lloyd Aktiengesellschaft"
type input "1"
type input "20"
type input "9306158"
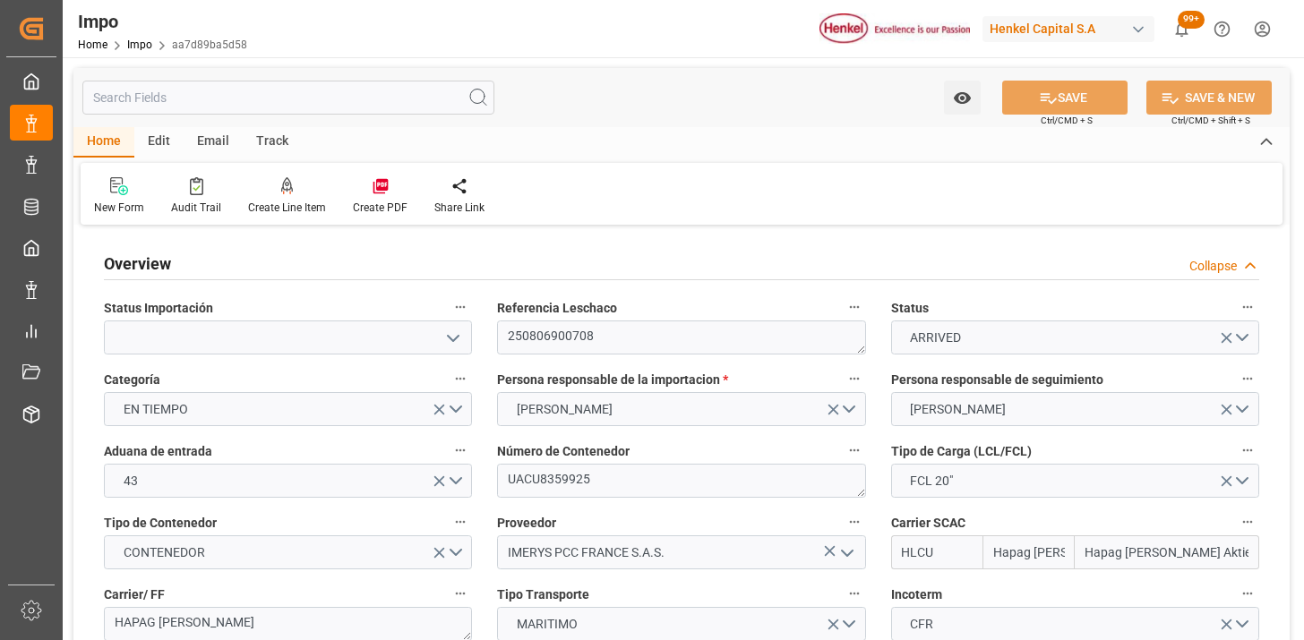
type input "[DATE]"
type input "11-07-2025 14:34"
type input "15-07-2025 10:04"
type input "19-07-2025 11:03"
type input "20-07-2025 15:11"
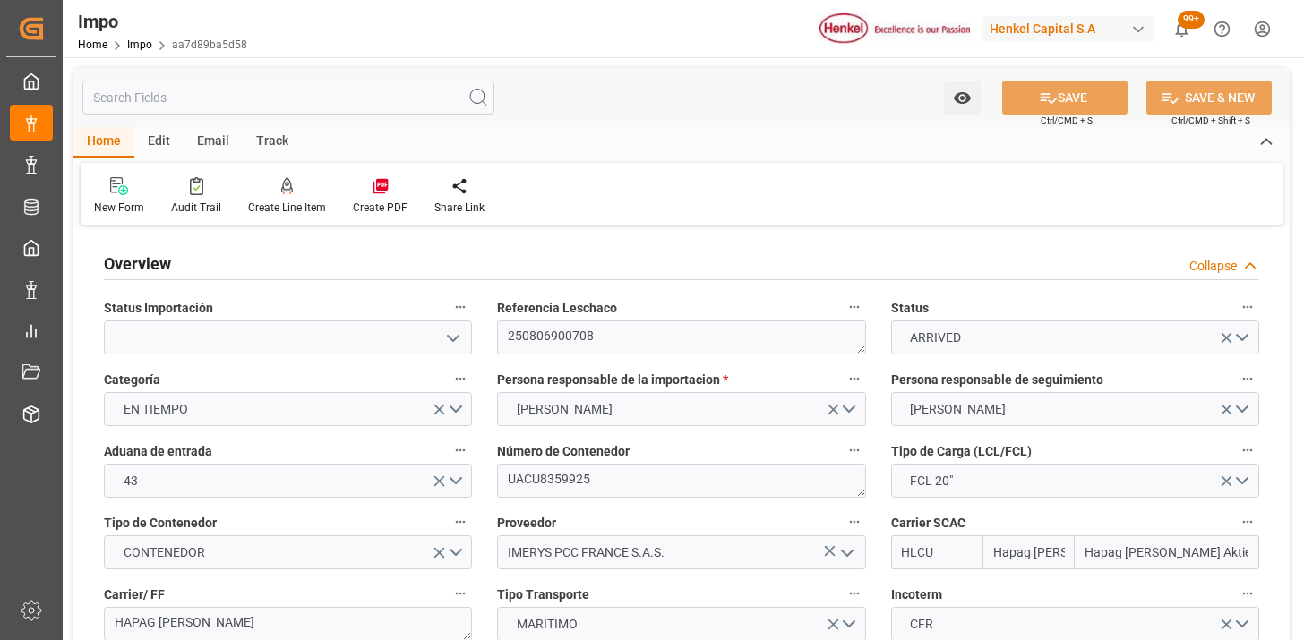
type input "23-07-2025 00:01"
type input "23-07-2025 09:46"
type input "25-07-2025 07:31"
type input "25-07-2025 14:35"
type input "07-08-2025 10:00"
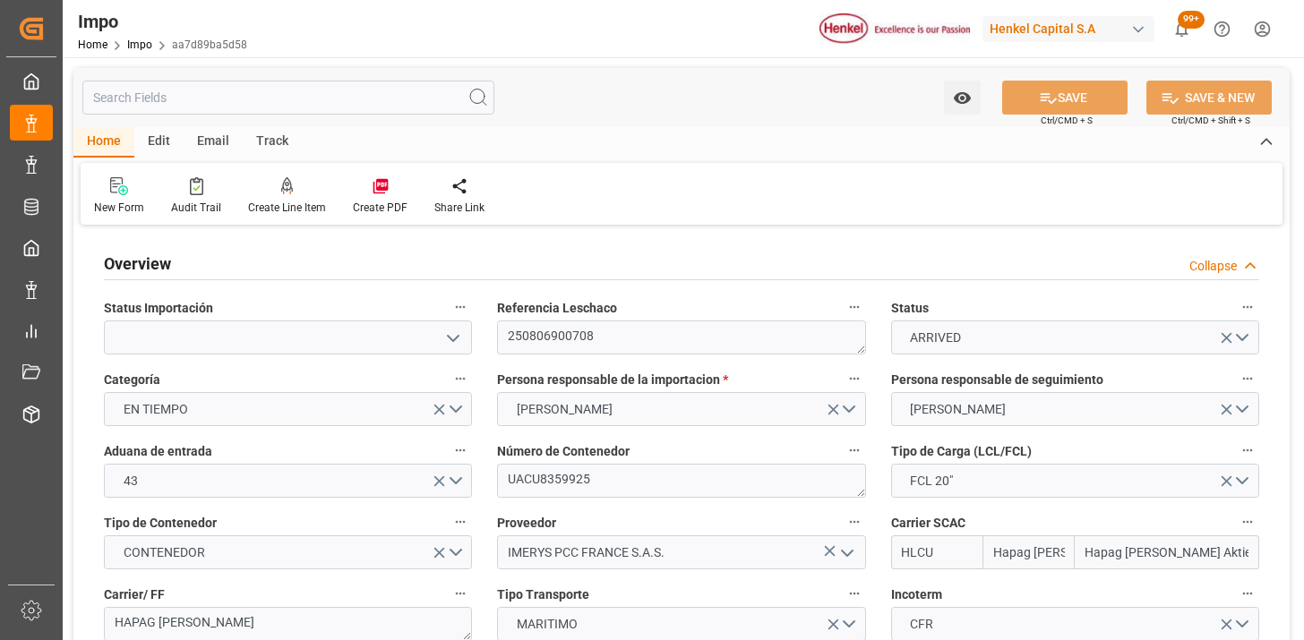
type input "07-08-2025 09:28"
type input "07-08-2025 22:26"
type input "07-08-2025 09:18"
type input "07-08-2025 17:36"
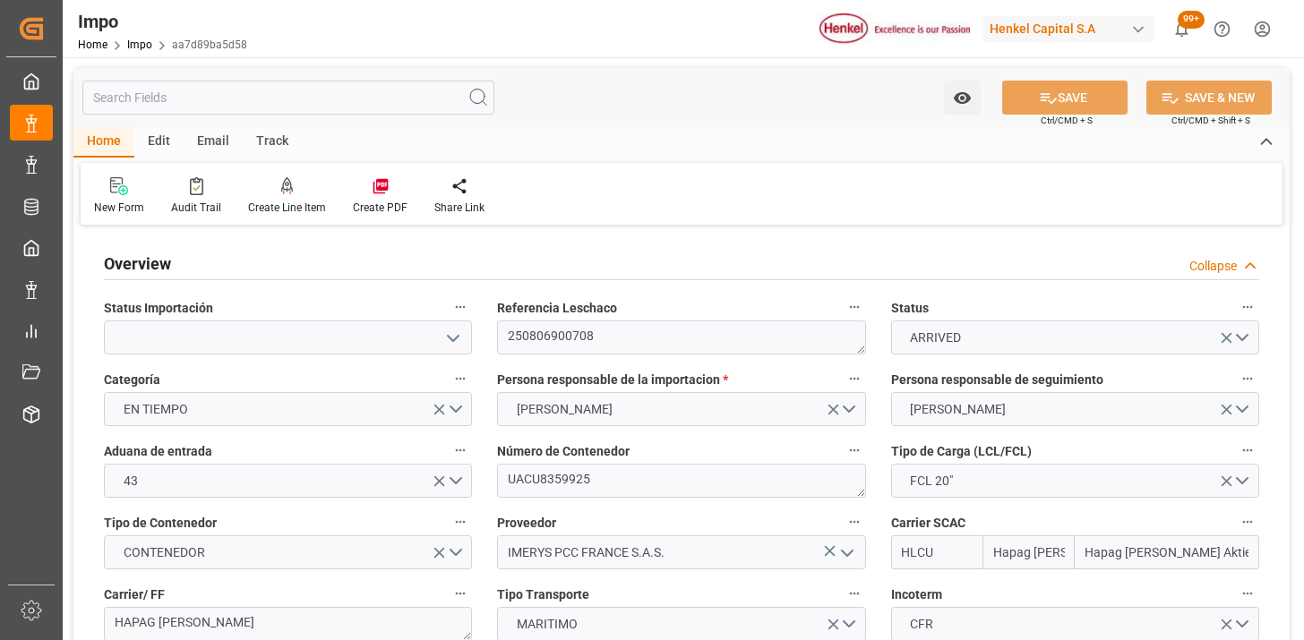
type input "11-08-2025 17:36"
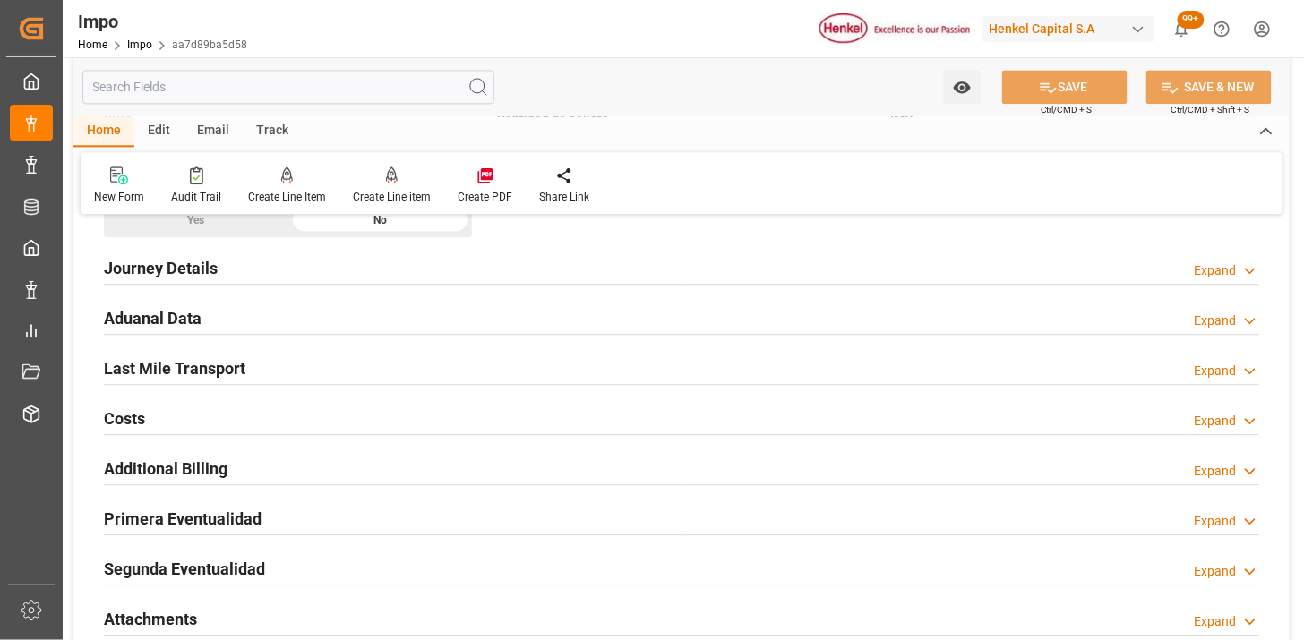
click at [419, 320] on div "Aduanal Data Expand" at bounding box center [682, 317] width 1156 height 34
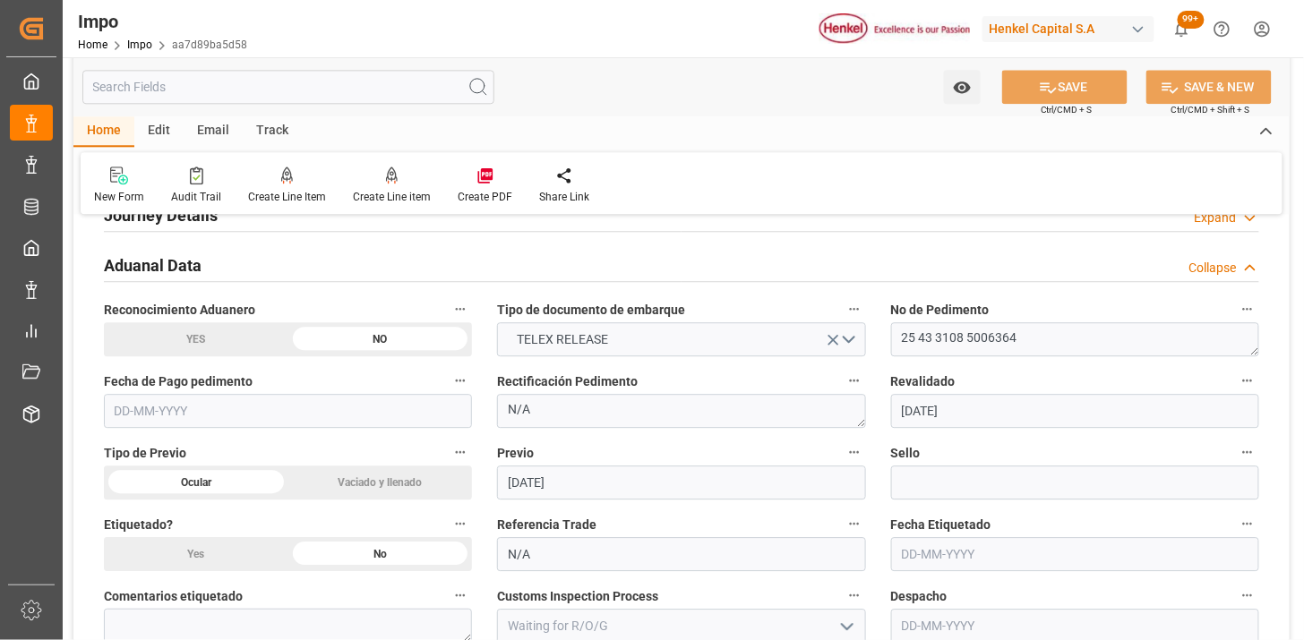
scroll to position [1293, 0]
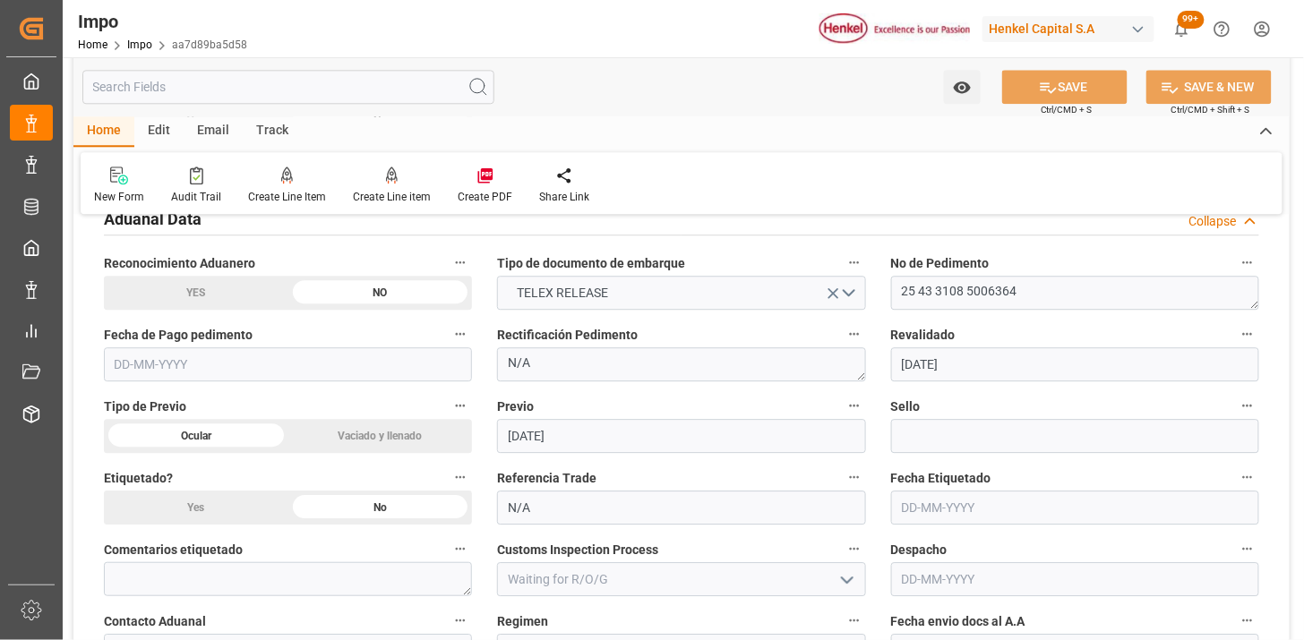
click at [204, 374] on input "text" at bounding box center [288, 365] width 368 height 34
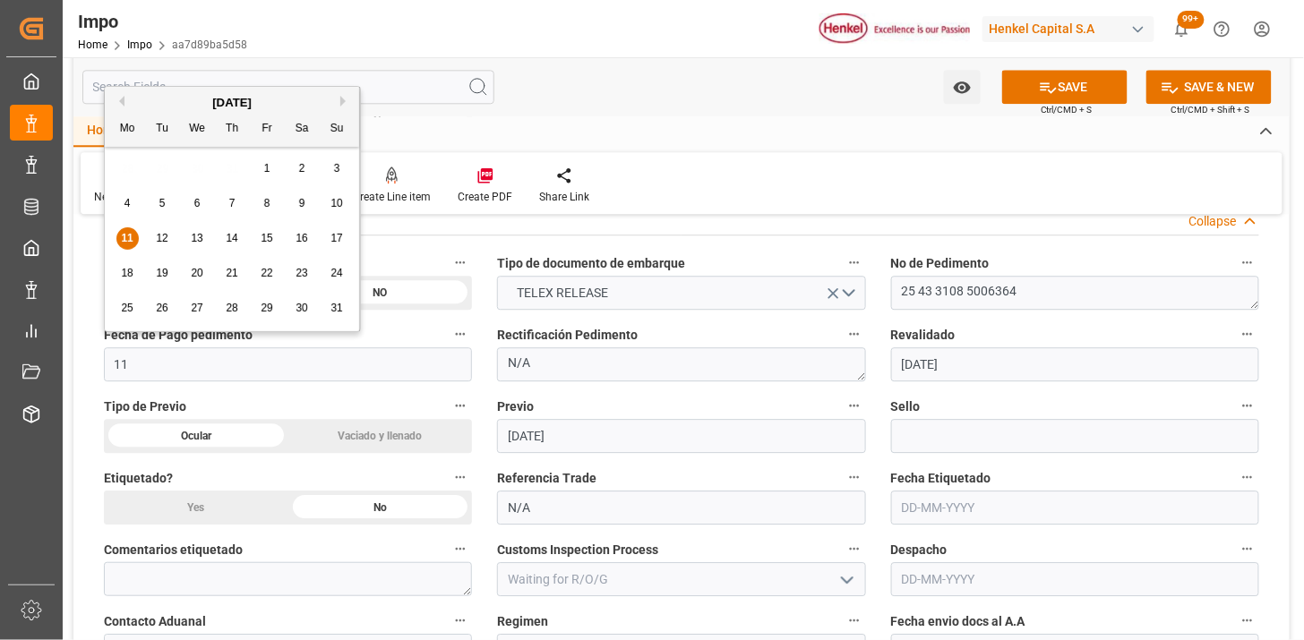
type input "[DATE]"
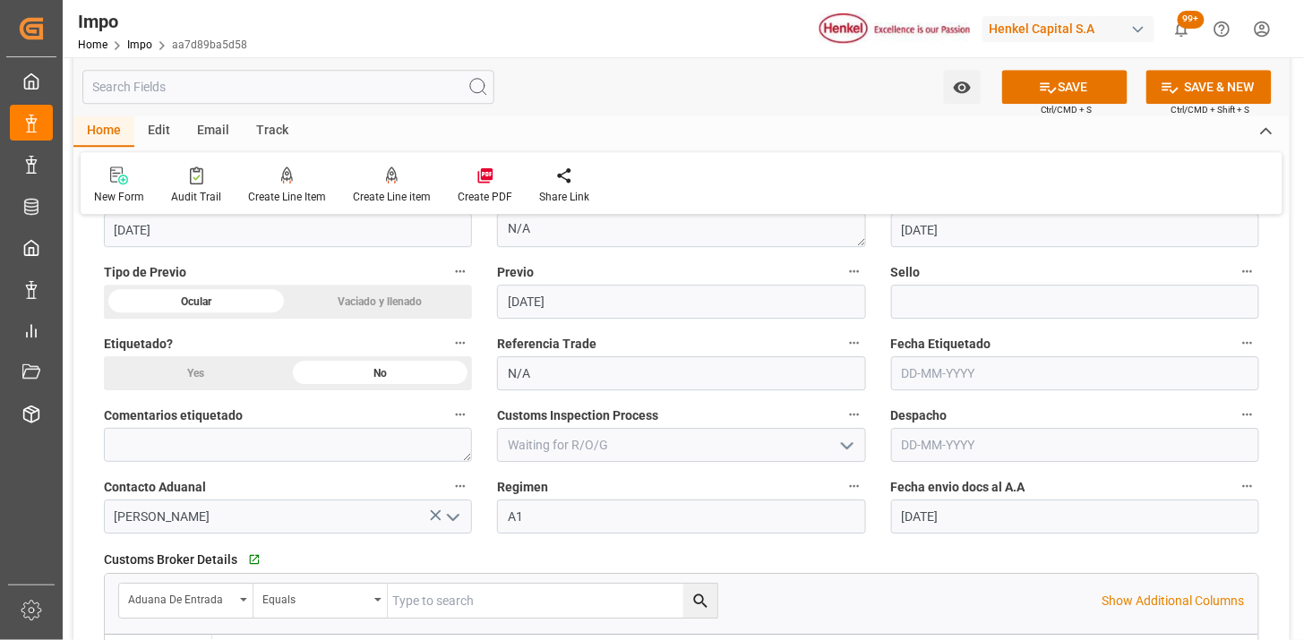
scroll to position [1393, 0]
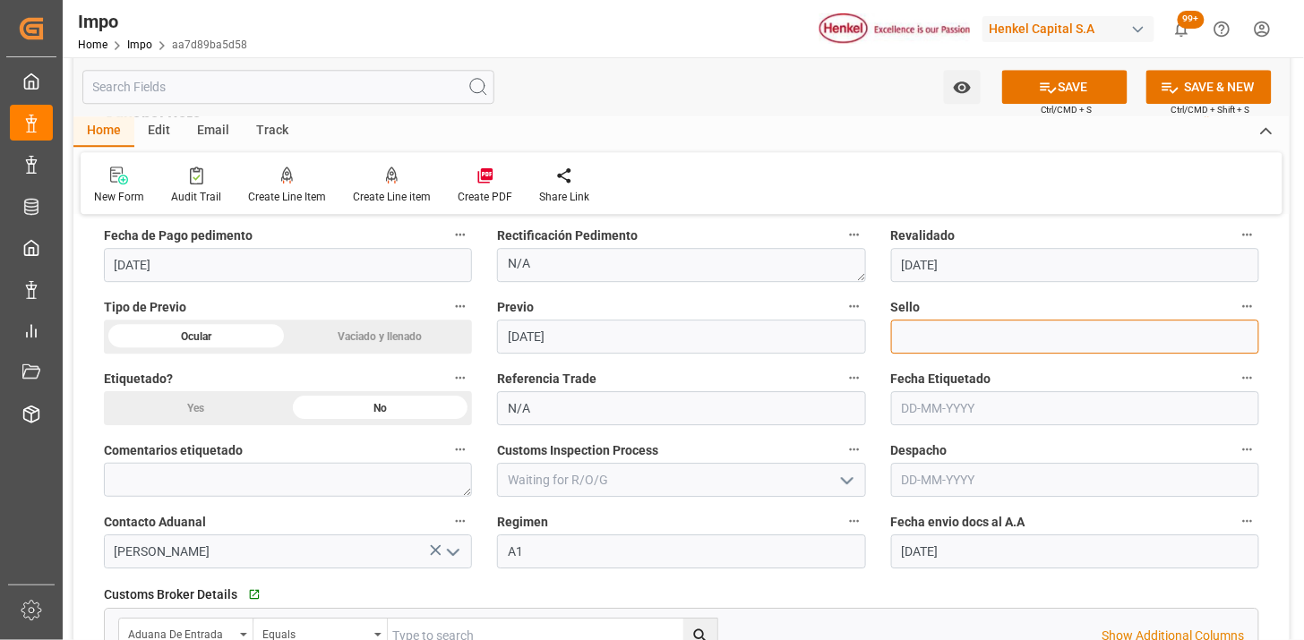
click at [947, 340] on input at bounding box center [1075, 337] width 368 height 34
paste input "CEM23-3625385"
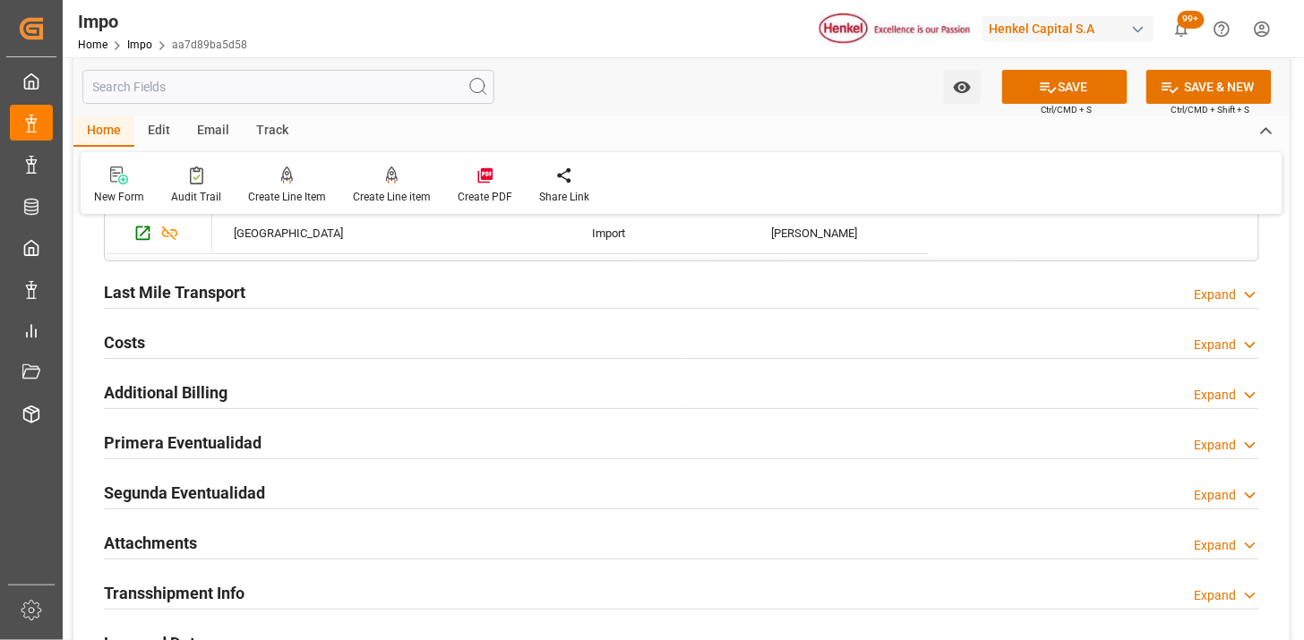
scroll to position [1990, 0]
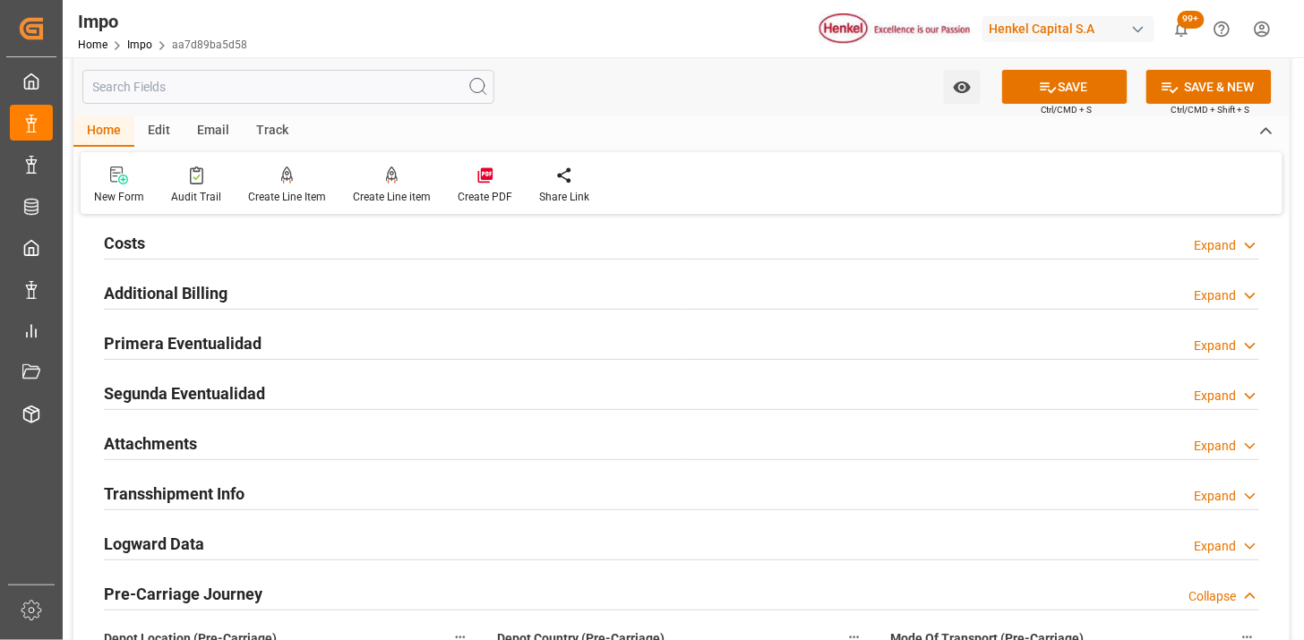
type input "CEM23-3625385"
click at [325, 325] on div "Primera Eventualidad Expand" at bounding box center [682, 342] width 1156 height 34
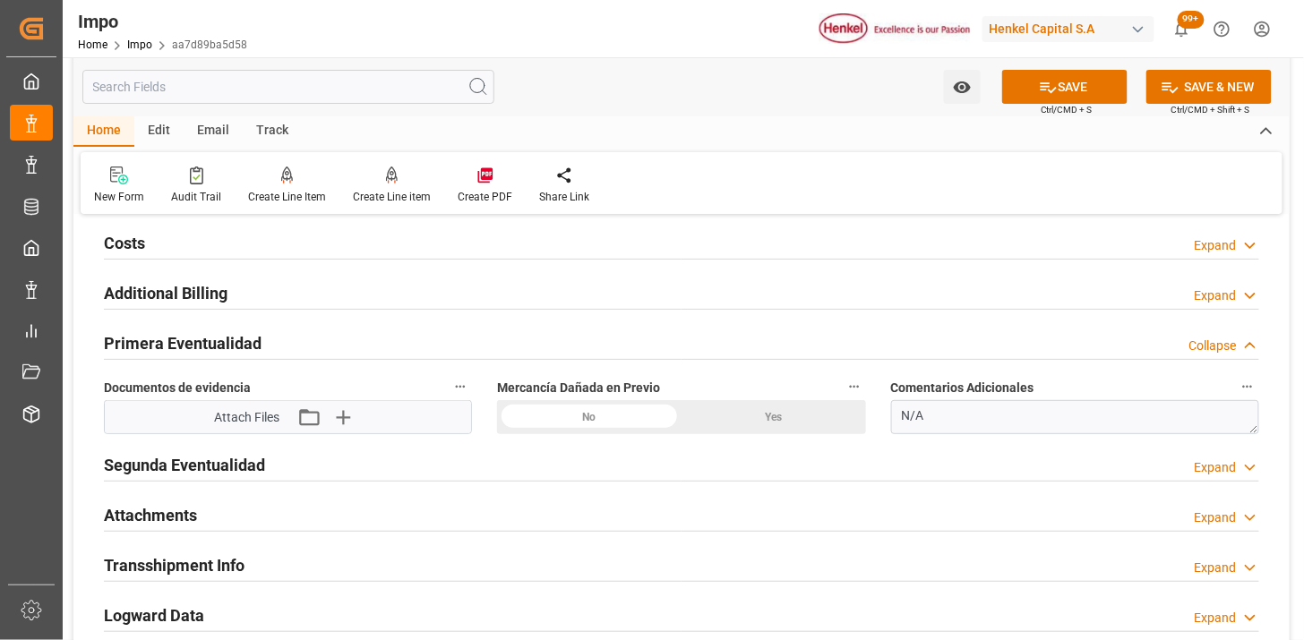
click at [330, 421] on icon "button" at bounding box center [342, 417] width 29 height 29
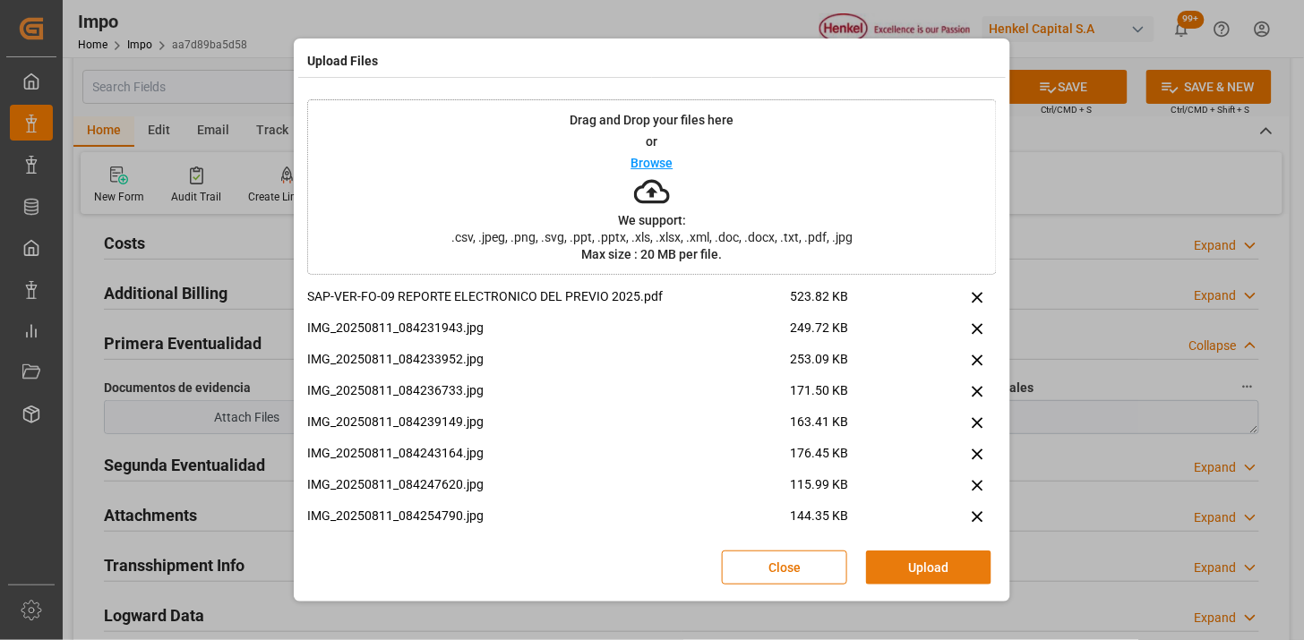
click at [909, 563] on button "Upload" at bounding box center [928, 568] width 125 height 34
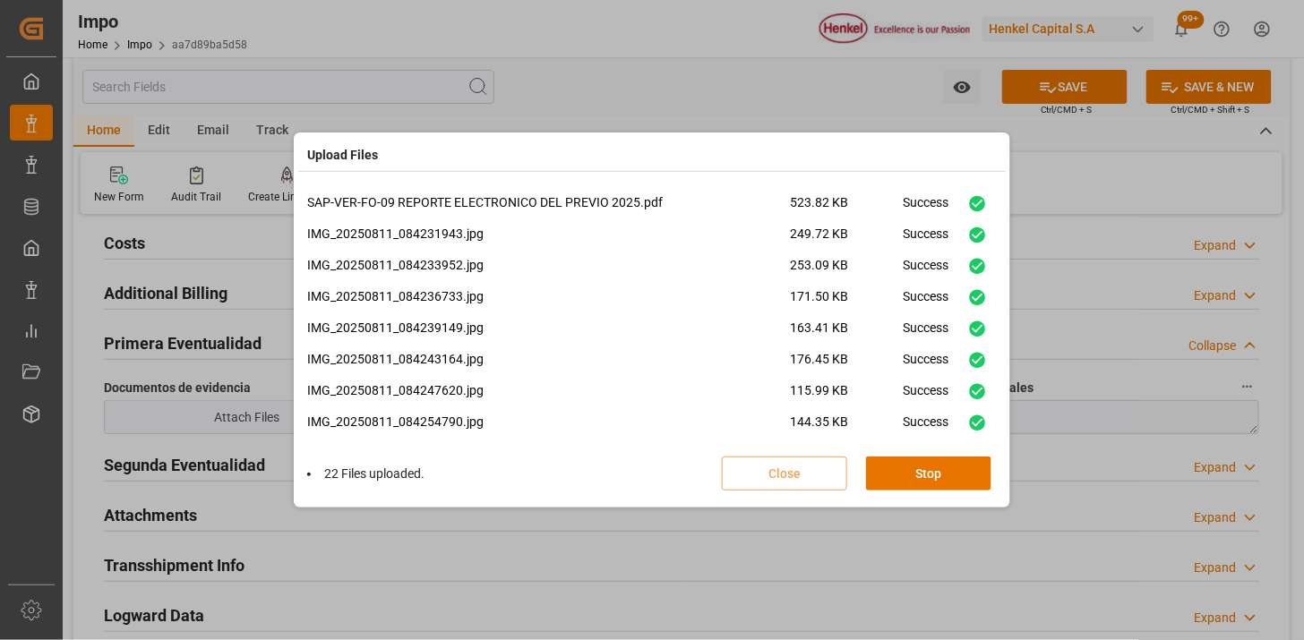
scroll to position [513, 0]
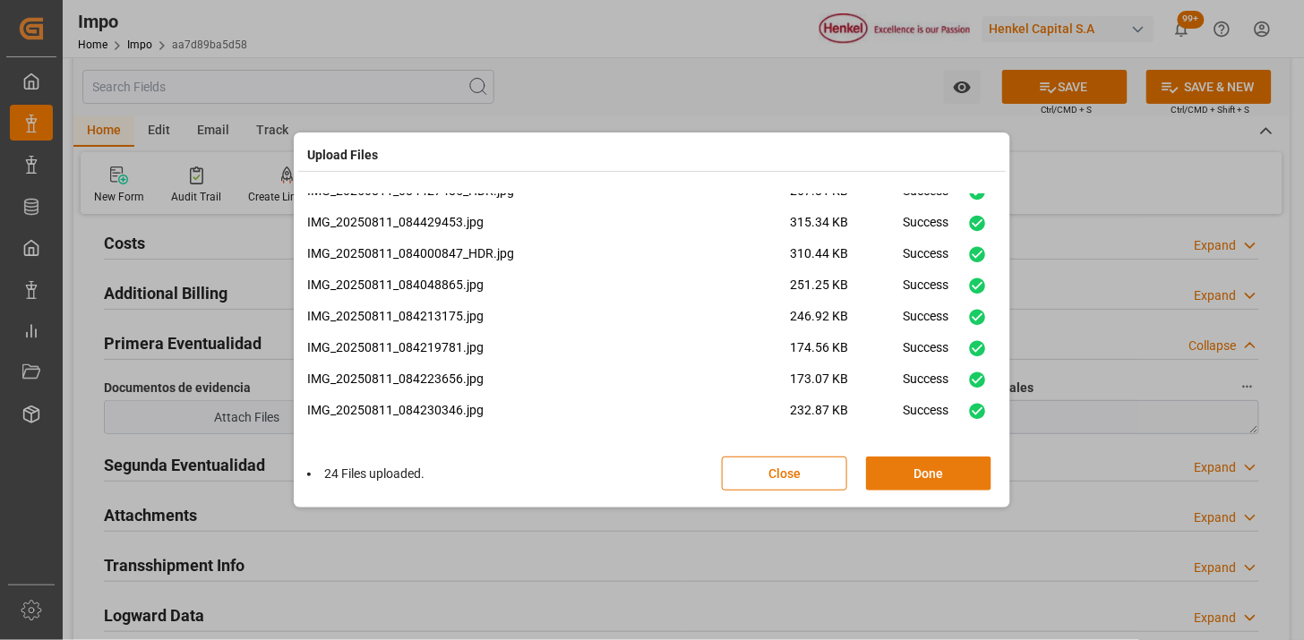
click at [907, 469] on button "Done" at bounding box center [928, 474] width 125 height 34
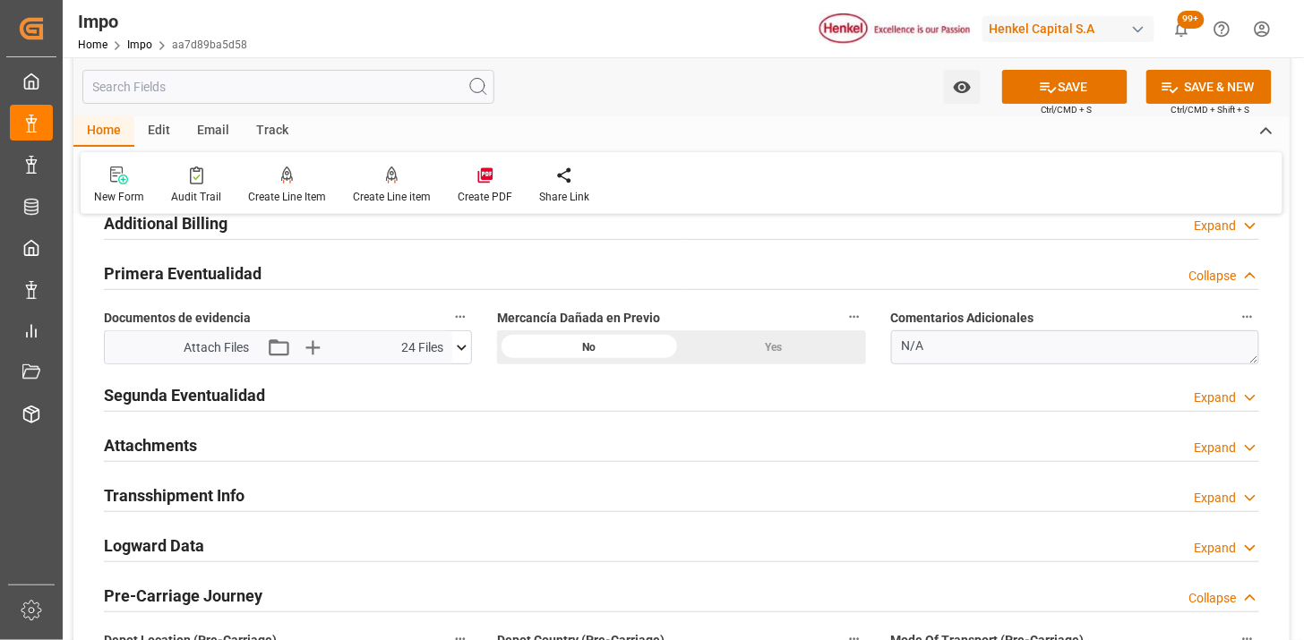
scroll to position [2090, 0]
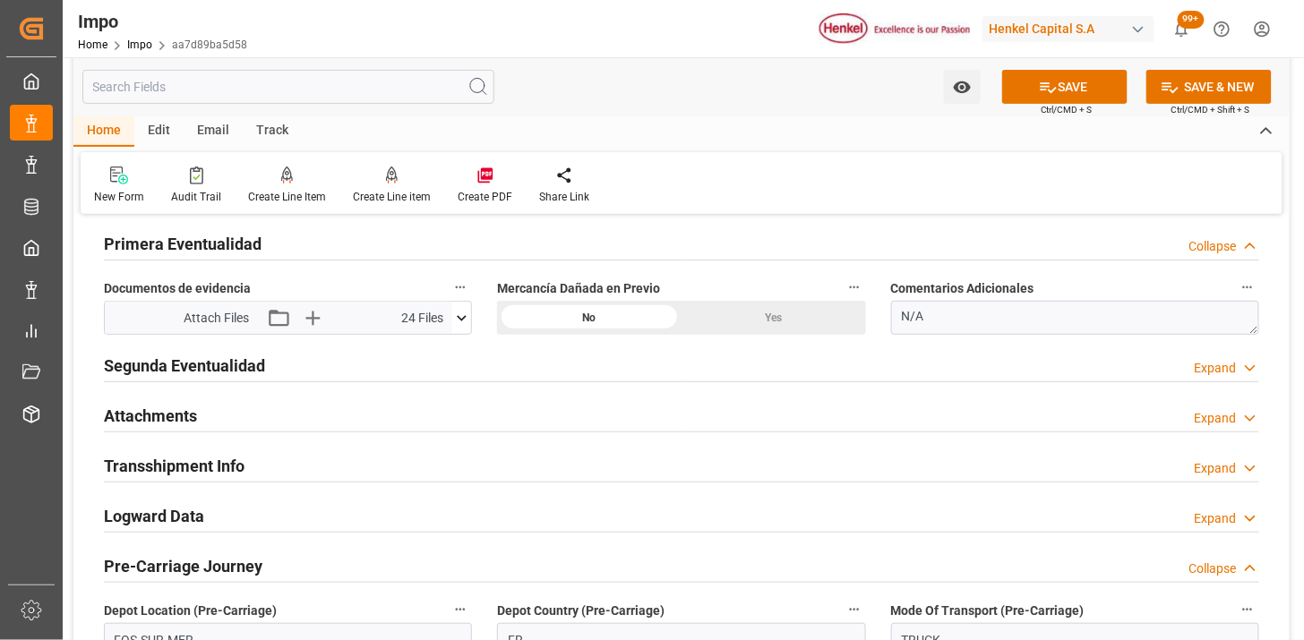
drag, startPoint x: 239, startPoint y: 410, endPoint x: 408, endPoint y: 381, distance: 171.9
click at [243, 408] on div "Attachments Expand" at bounding box center [682, 415] width 1156 height 34
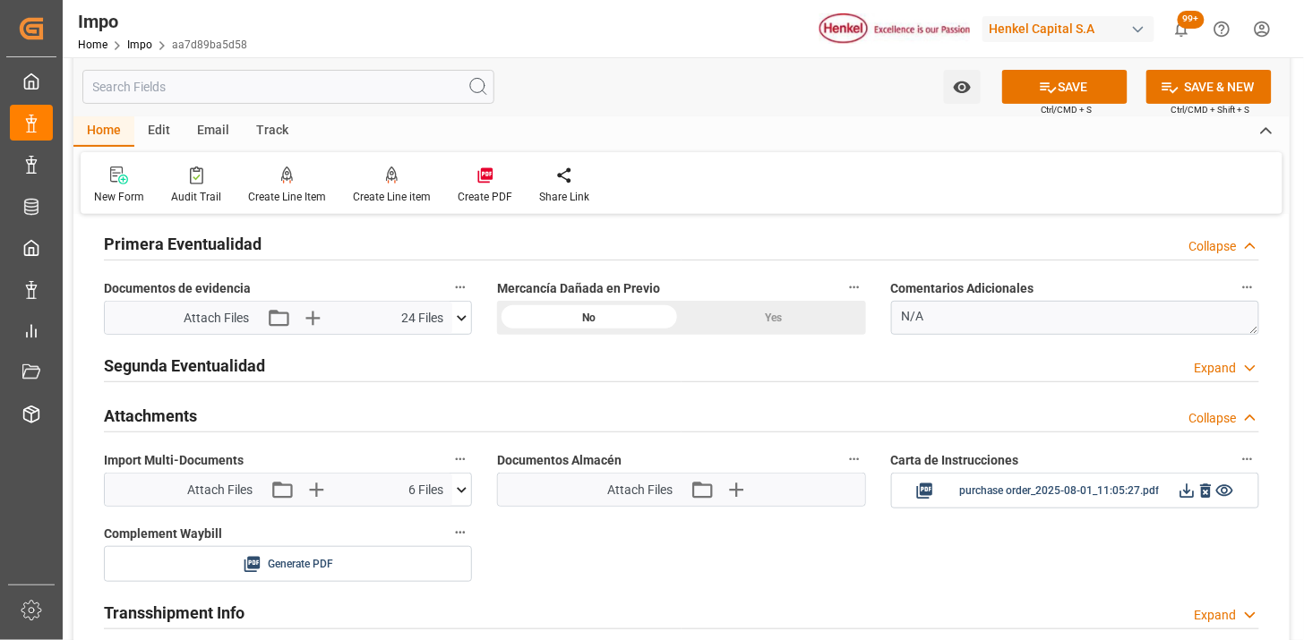
scroll to position [2189, 0]
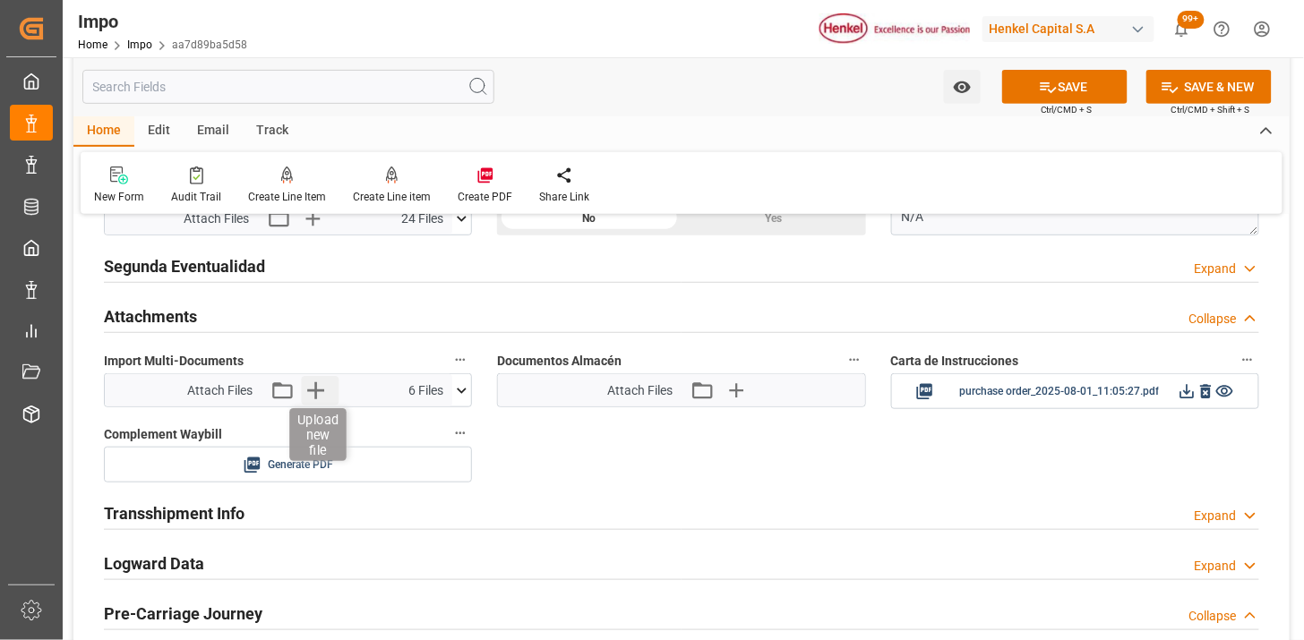
click at [324, 387] on icon "button" at bounding box center [315, 390] width 29 height 29
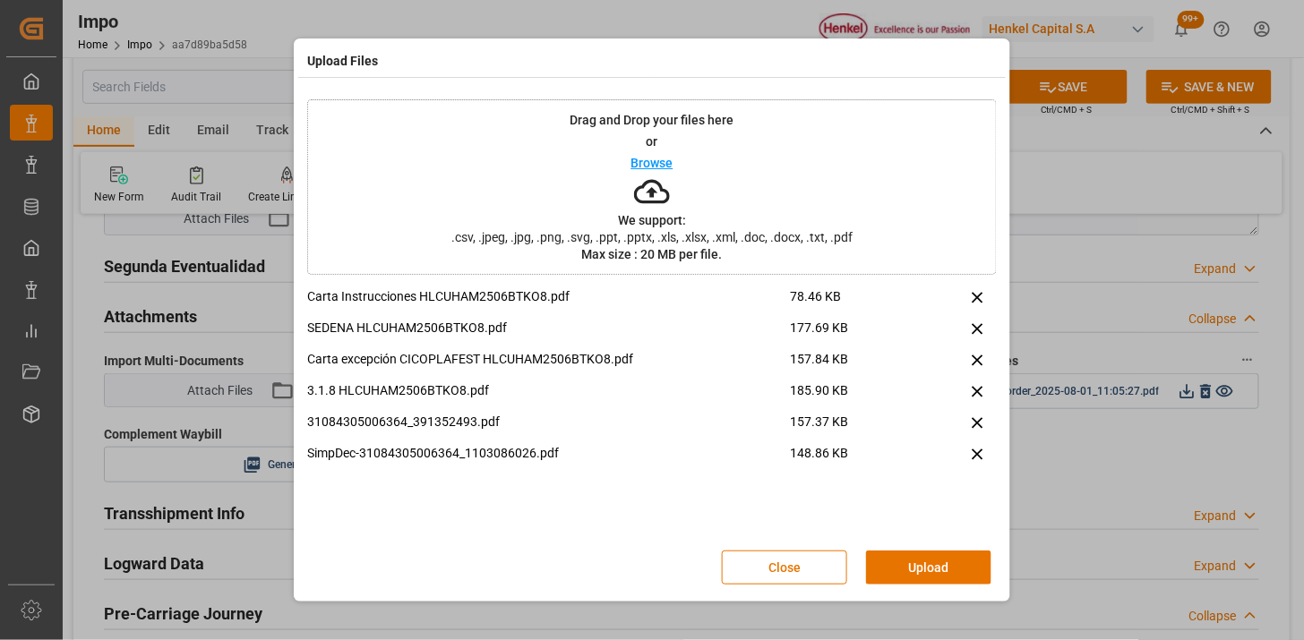
drag, startPoint x: 885, startPoint y: 571, endPoint x: 810, endPoint y: 573, distance: 75.3
click at [875, 568] on button "Upload" at bounding box center [928, 568] width 125 height 34
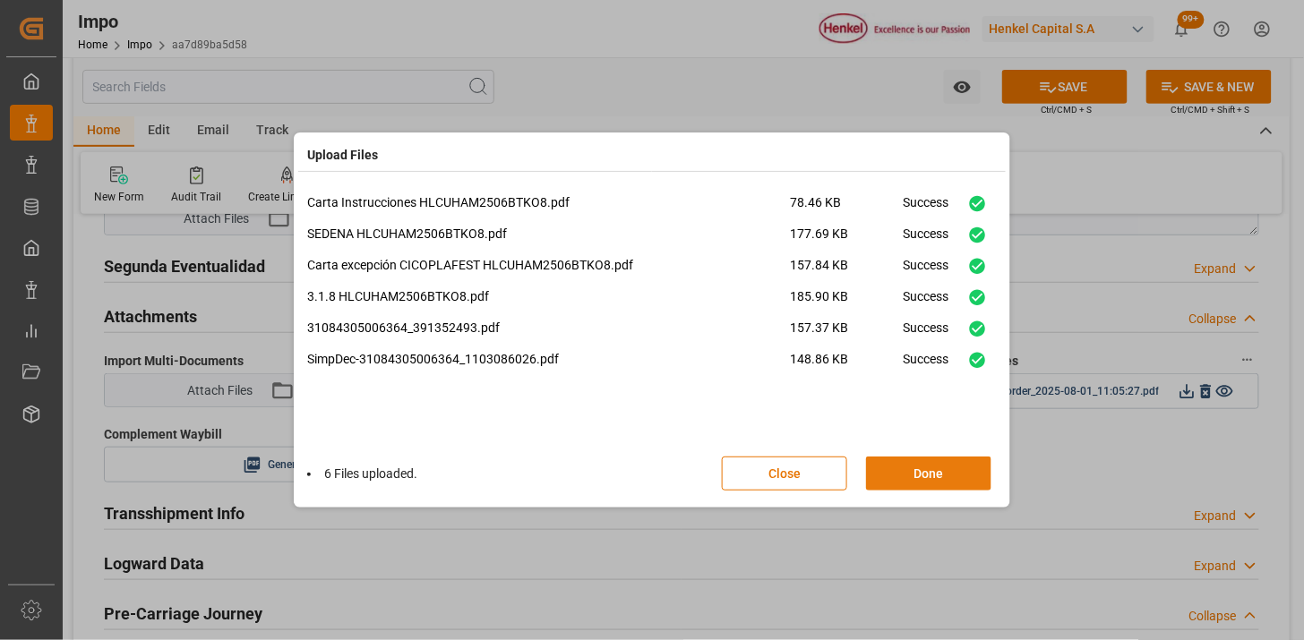
click at [889, 485] on button "Done" at bounding box center [928, 474] width 125 height 34
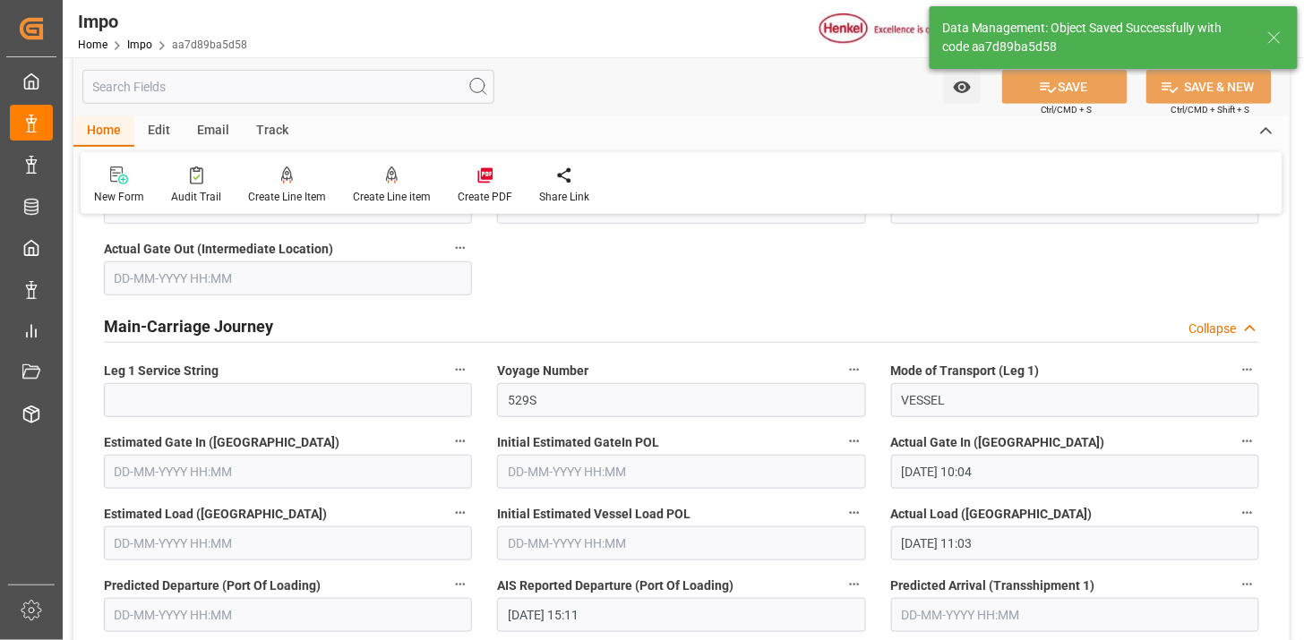
scroll to position [1568, 0]
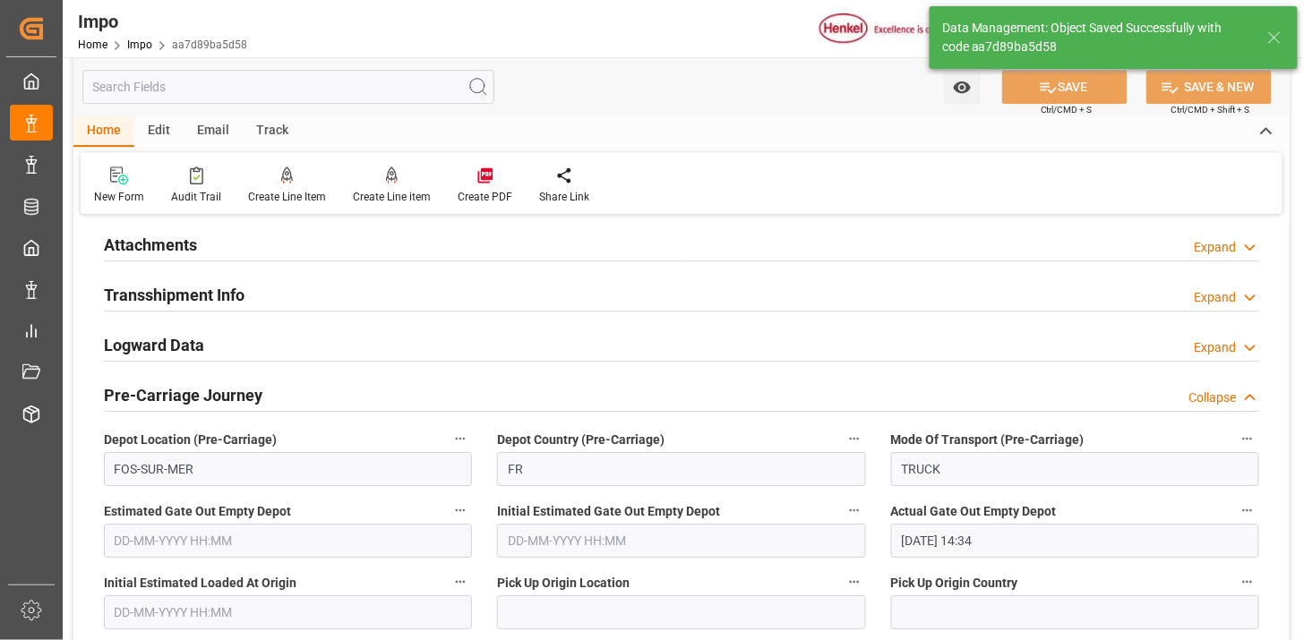
drag, startPoint x: 186, startPoint y: 242, endPoint x: 655, endPoint y: 343, distance: 479.3
click at [186, 243] on h2 "Attachments" at bounding box center [150, 245] width 93 height 24
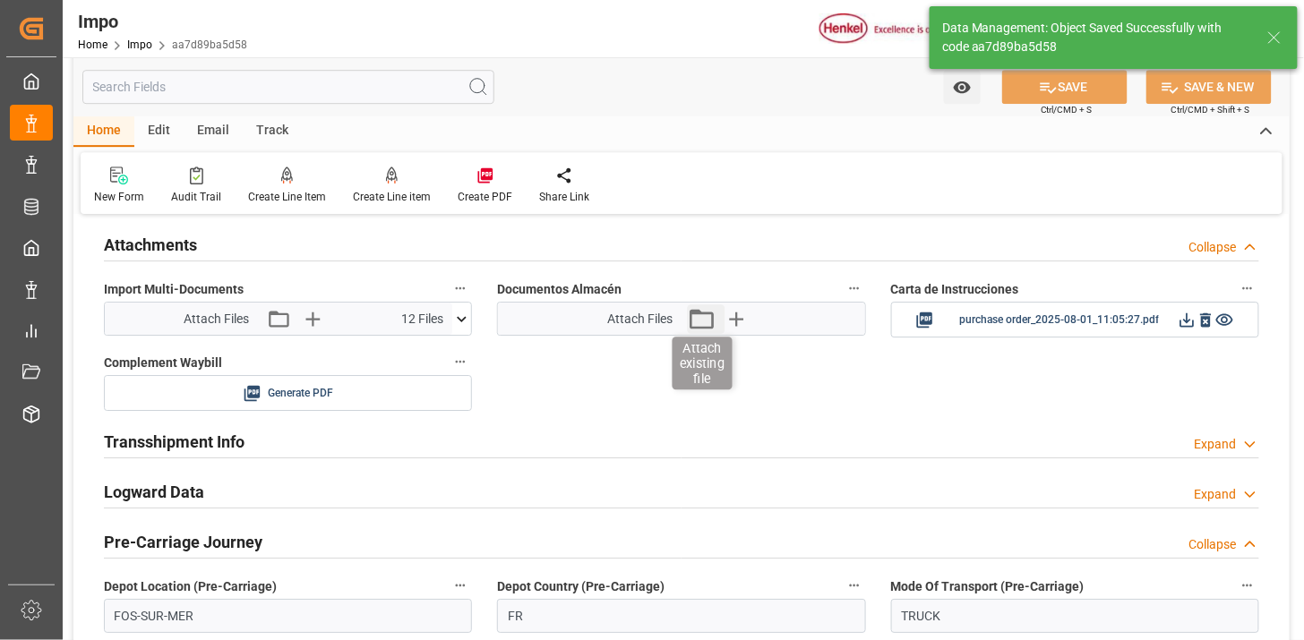
click at [702, 314] on icon "button" at bounding box center [702, 319] width 24 height 20
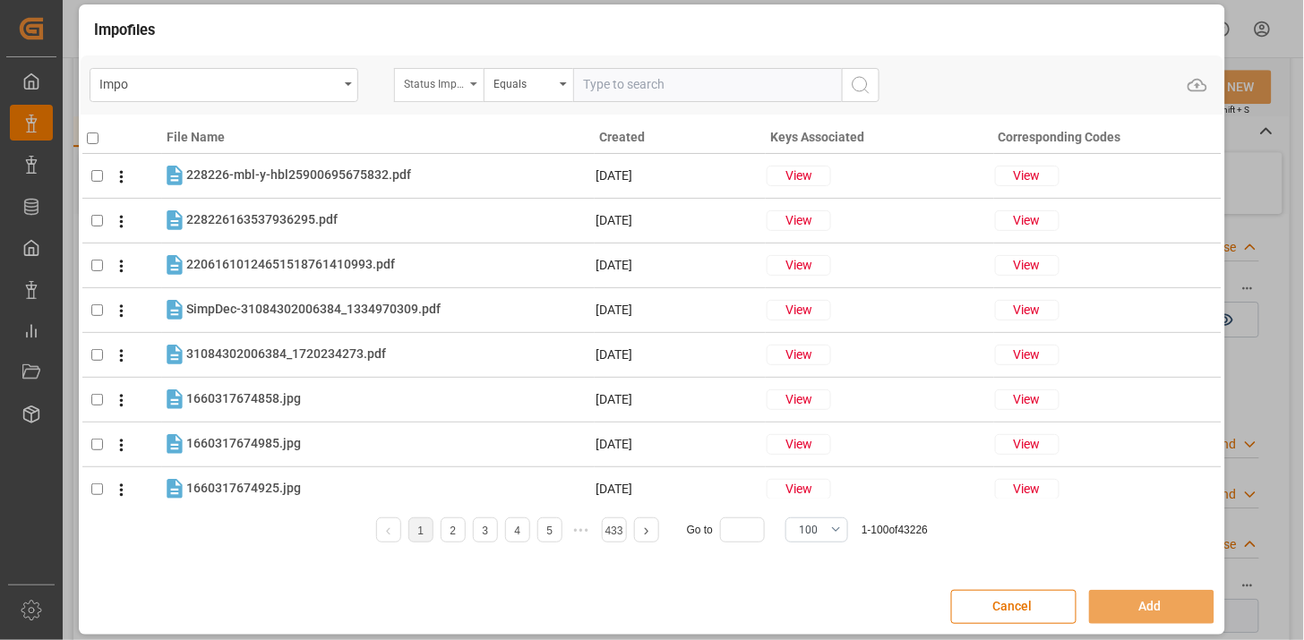
click at [435, 92] on div "Status Importación" at bounding box center [439, 85] width 90 height 34
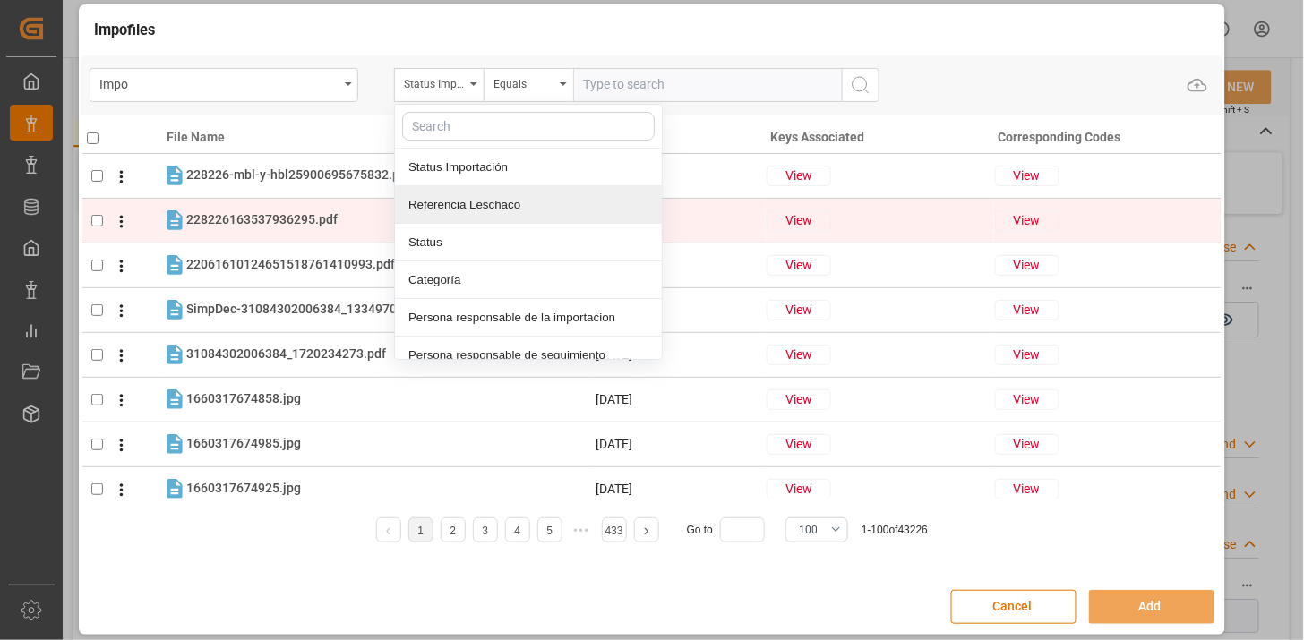
click at [487, 207] on div "Referencia Leschaco" at bounding box center [528, 205] width 267 height 38
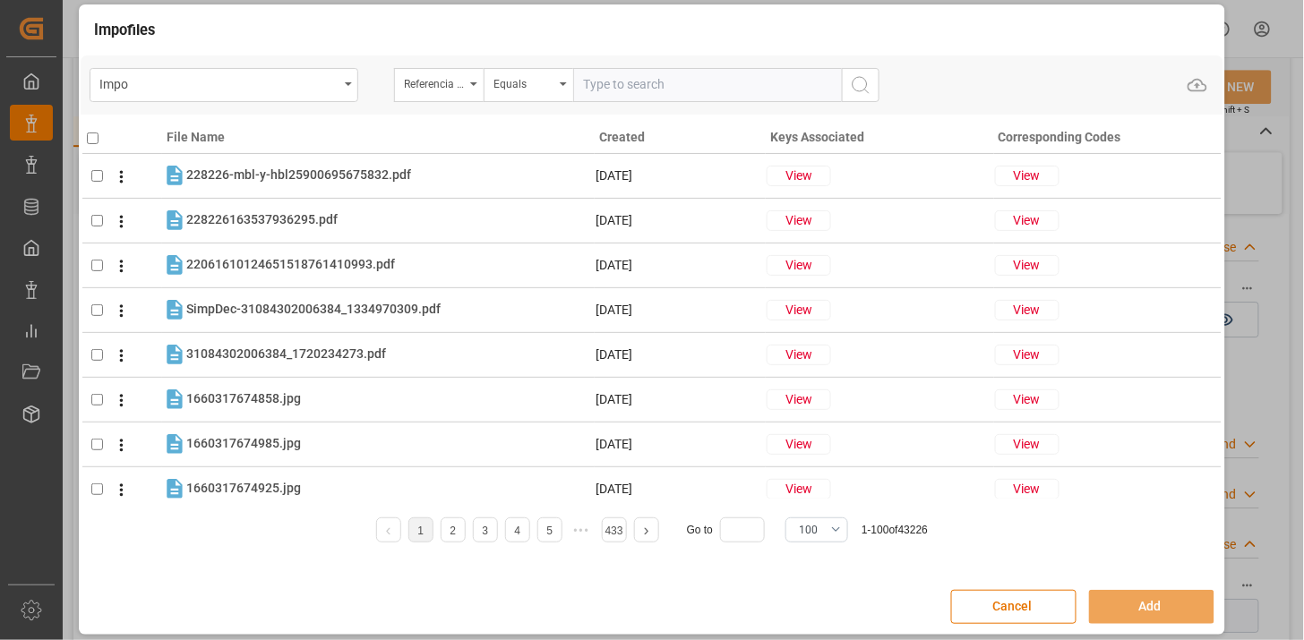
click at [591, 86] on input "text" at bounding box center [707, 85] width 269 height 34
paste input "250806900708"
type input "250806900708"
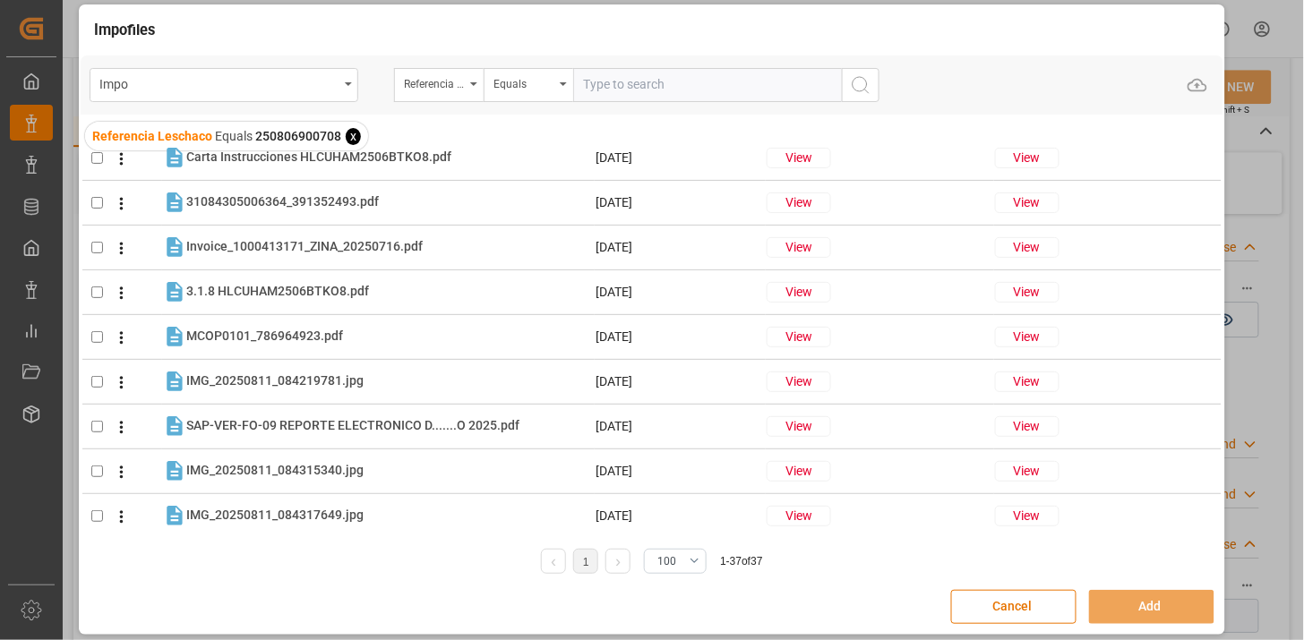
scroll to position [398, 0]
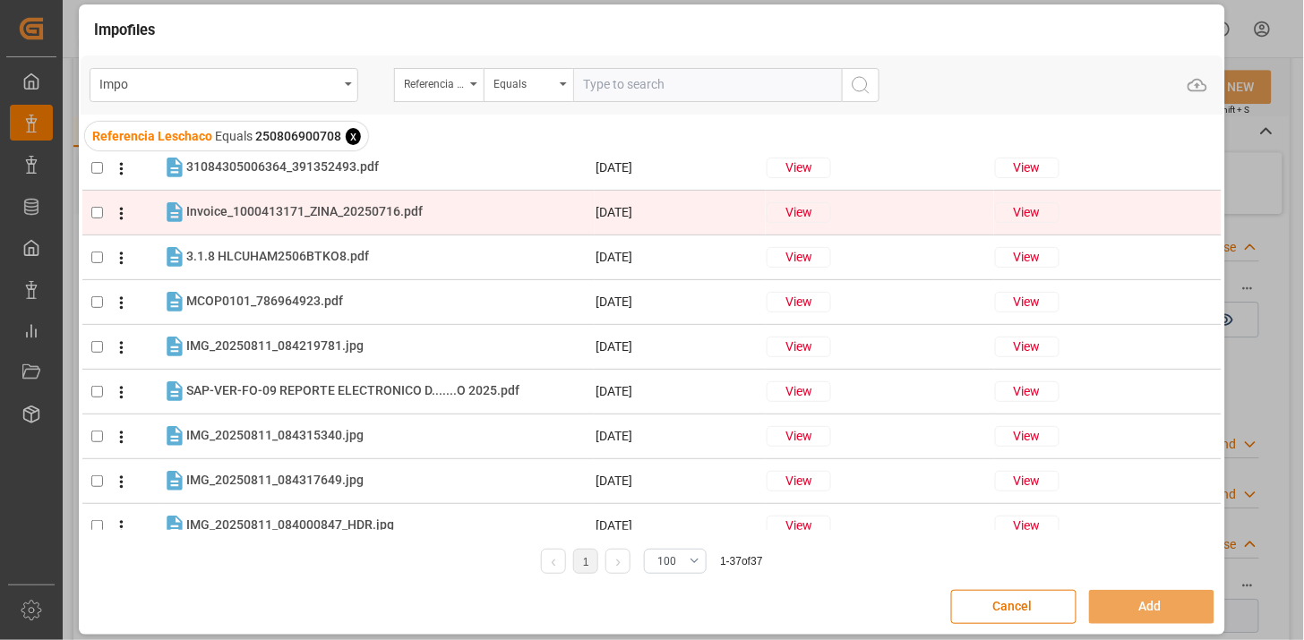
click at [370, 220] on div "Invoice_1000413171_ZINA_20250716.pdf Invoice_1000413171_ZINA_20250716.pdf" at bounding box center [390, 212] width 408 height 23
checkbox input "true"
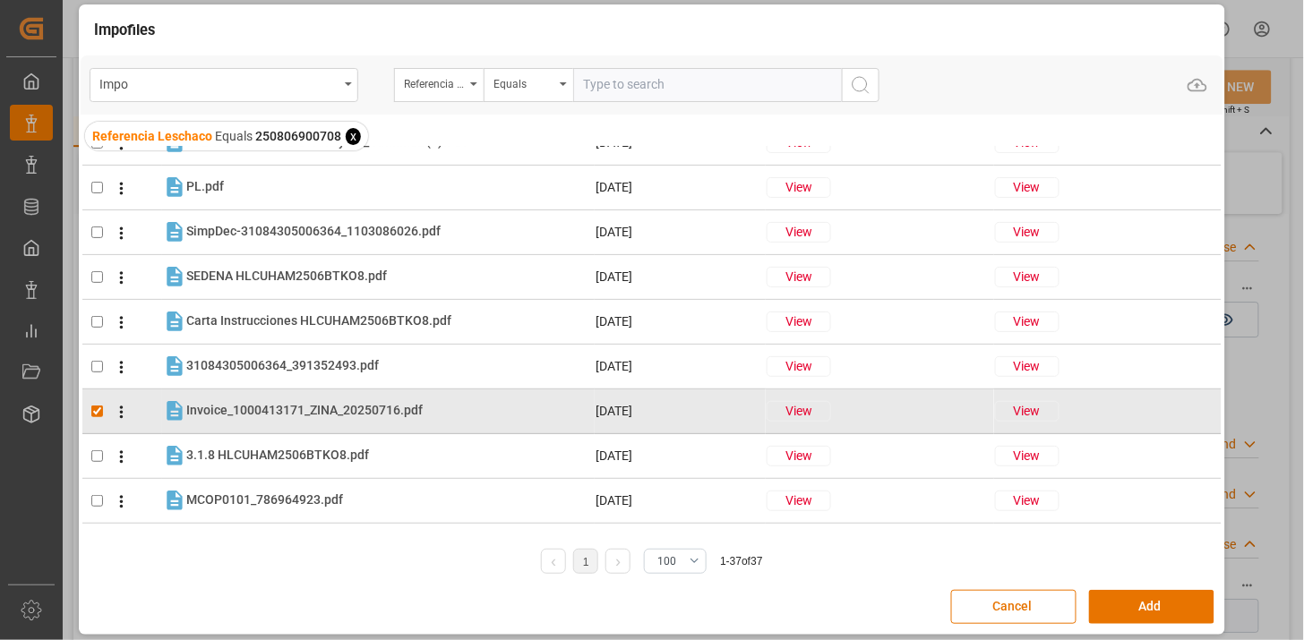
scroll to position [99, 0]
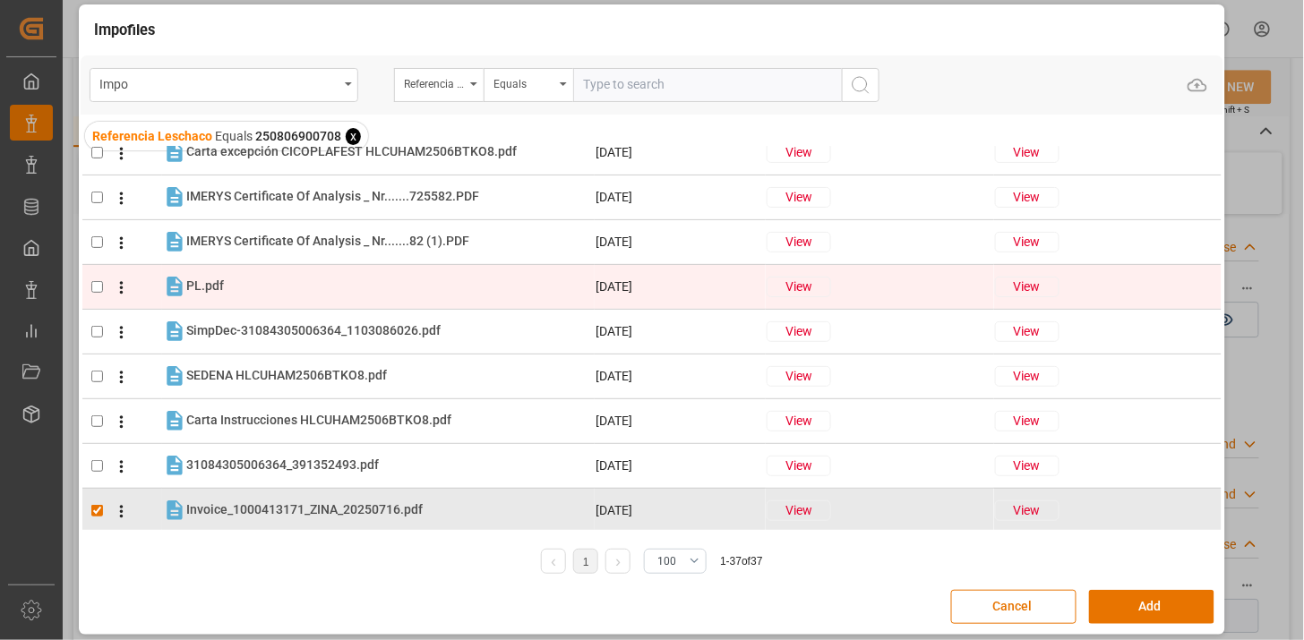
click at [288, 287] on div "PL.pdf PL.pdf" at bounding box center [390, 286] width 408 height 23
checkbox input "true"
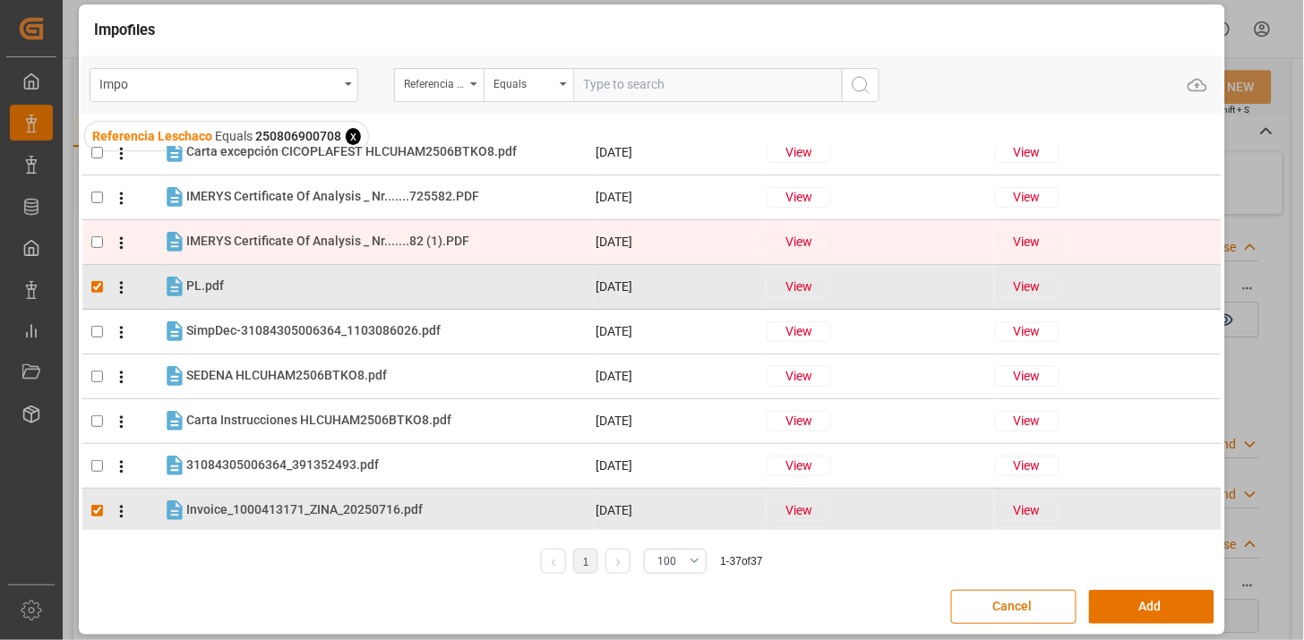
click at [324, 252] on div "IMERYS Certificate Of Analysis _ Nr.......82 (1).PDF IMERYS Certificate Of Anal…" at bounding box center [390, 241] width 408 height 23
checkbox input "true"
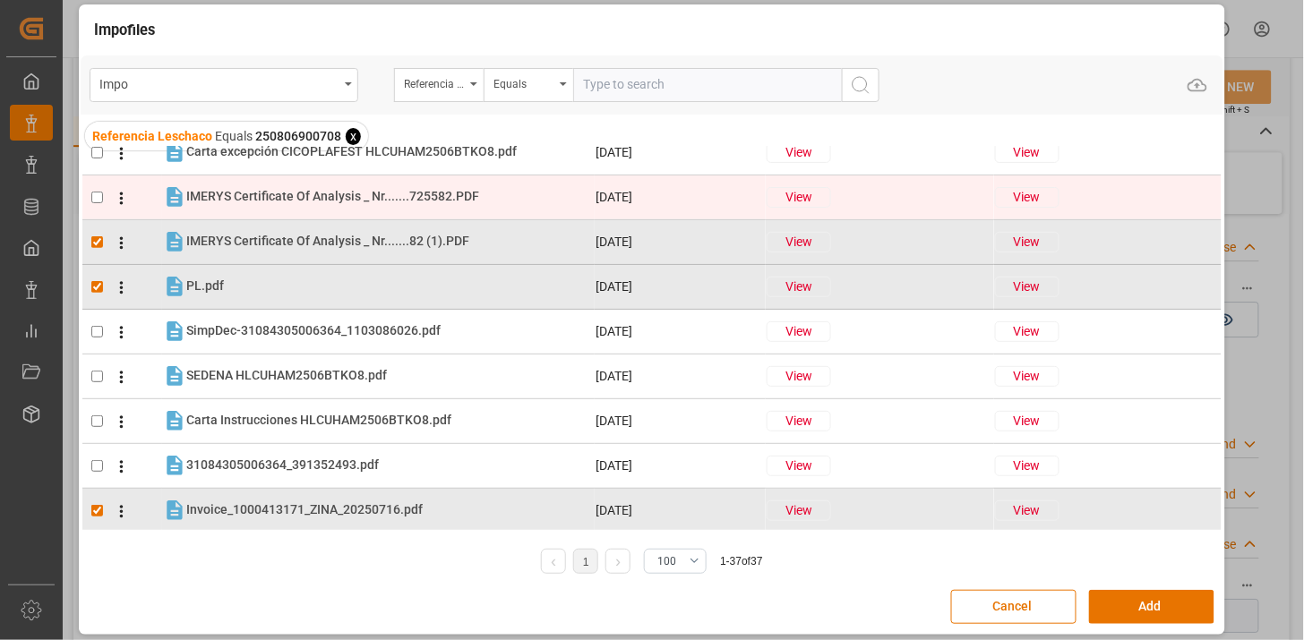
click at [314, 204] on div "IMERYS Certificate Of Analysis _ Nr.......725582.PDF IMERYS Certificate Of Anal…" at bounding box center [332, 196] width 293 height 19
checkbox input "true"
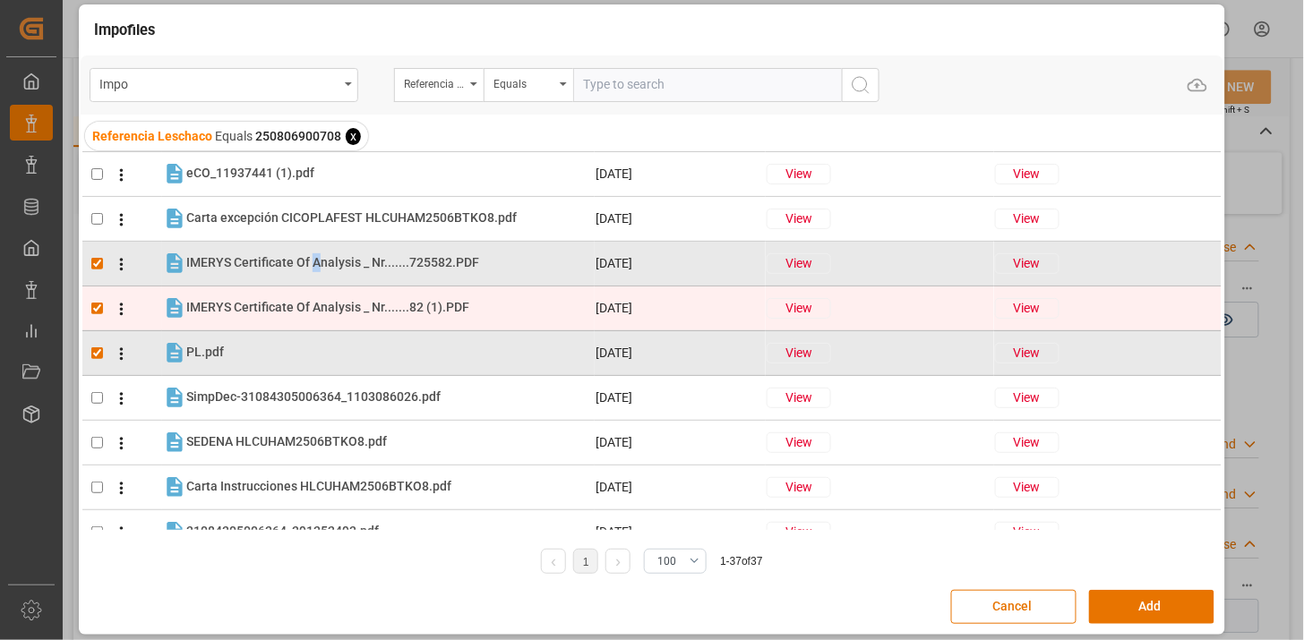
scroll to position [0, 0]
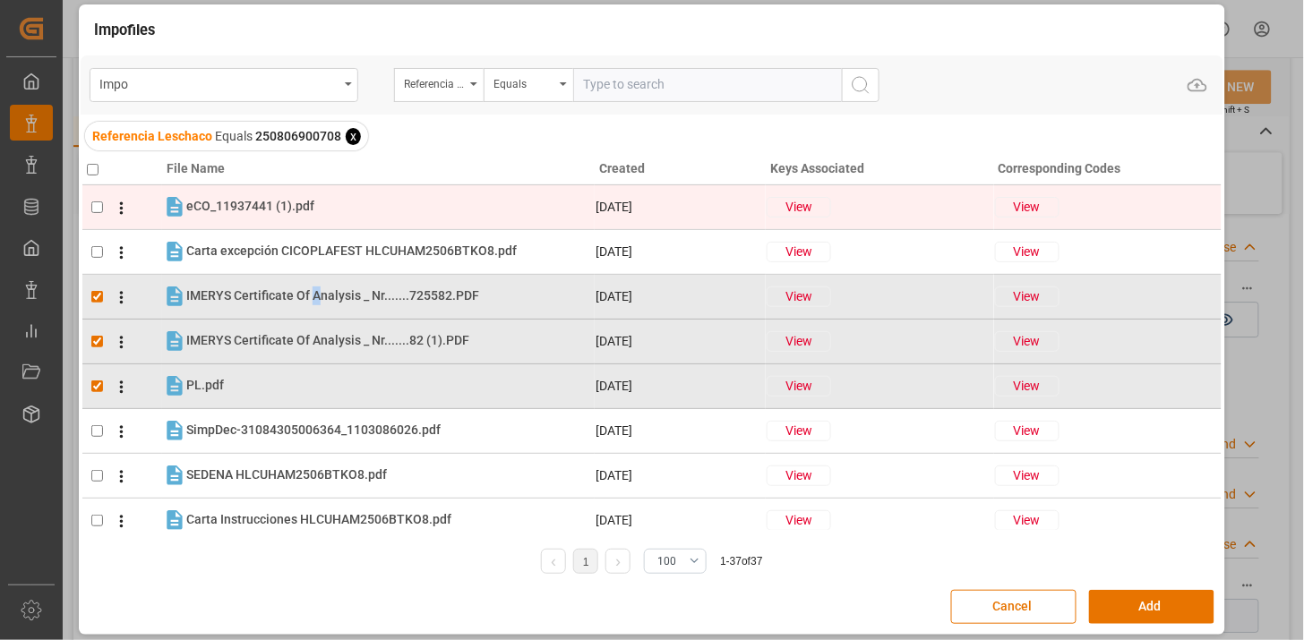
click at [125, 208] on icon at bounding box center [121, 208] width 19 height 19
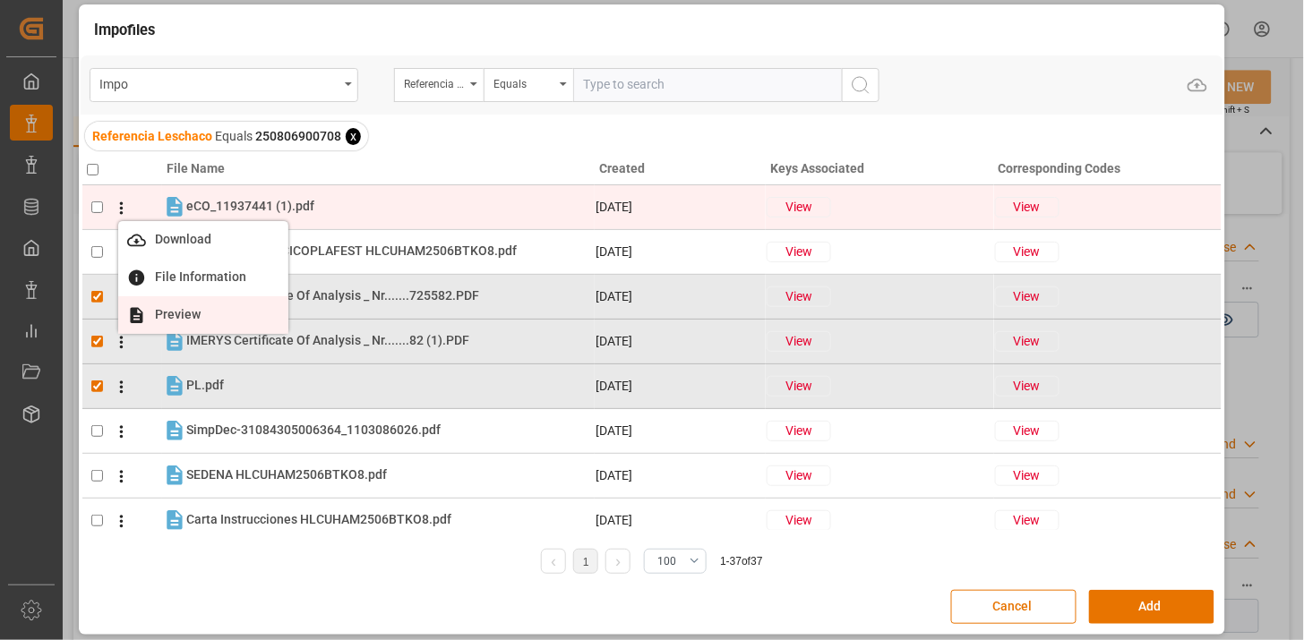
click at [182, 315] on span "Preview" at bounding box center [178, 314] width 64 height 14
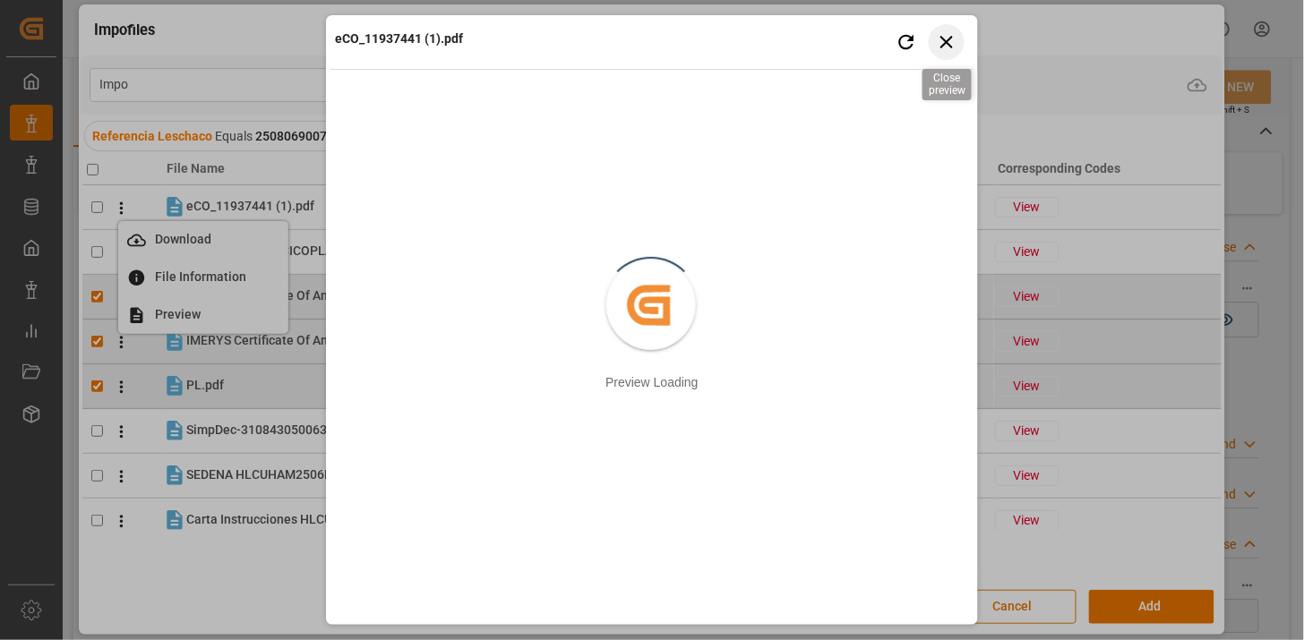
click at [943, 41] on icon "button" at bounding box center [947, 41] width 22 height 22
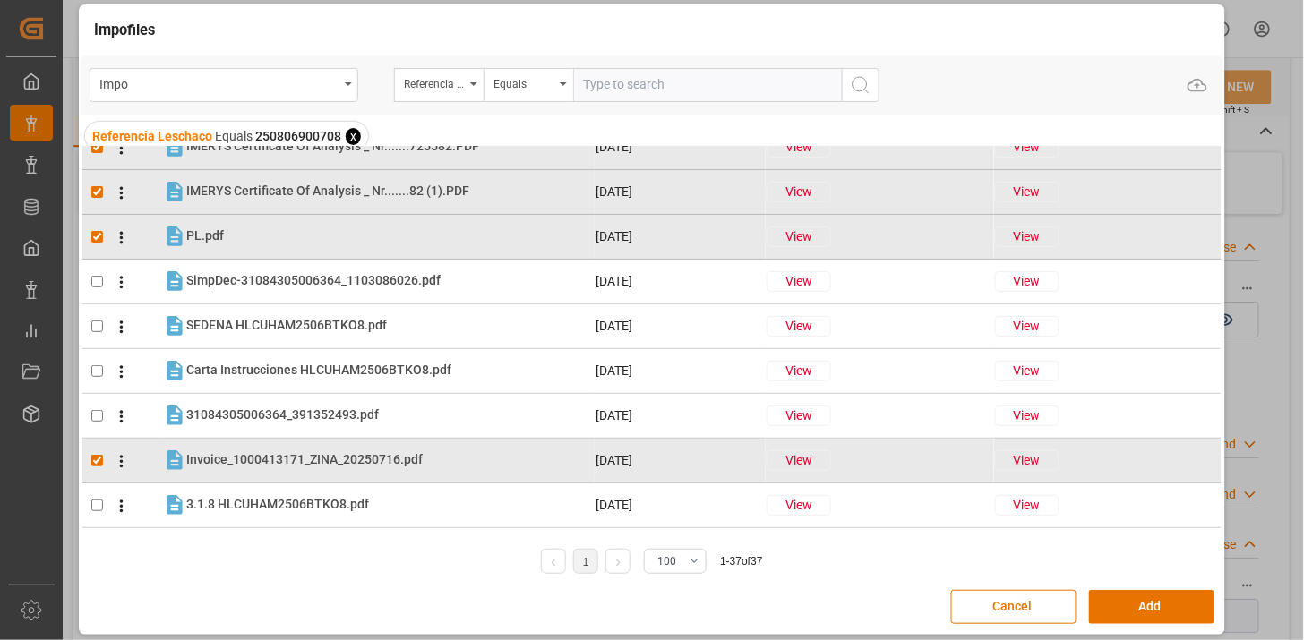
scroll to position [199, 0]
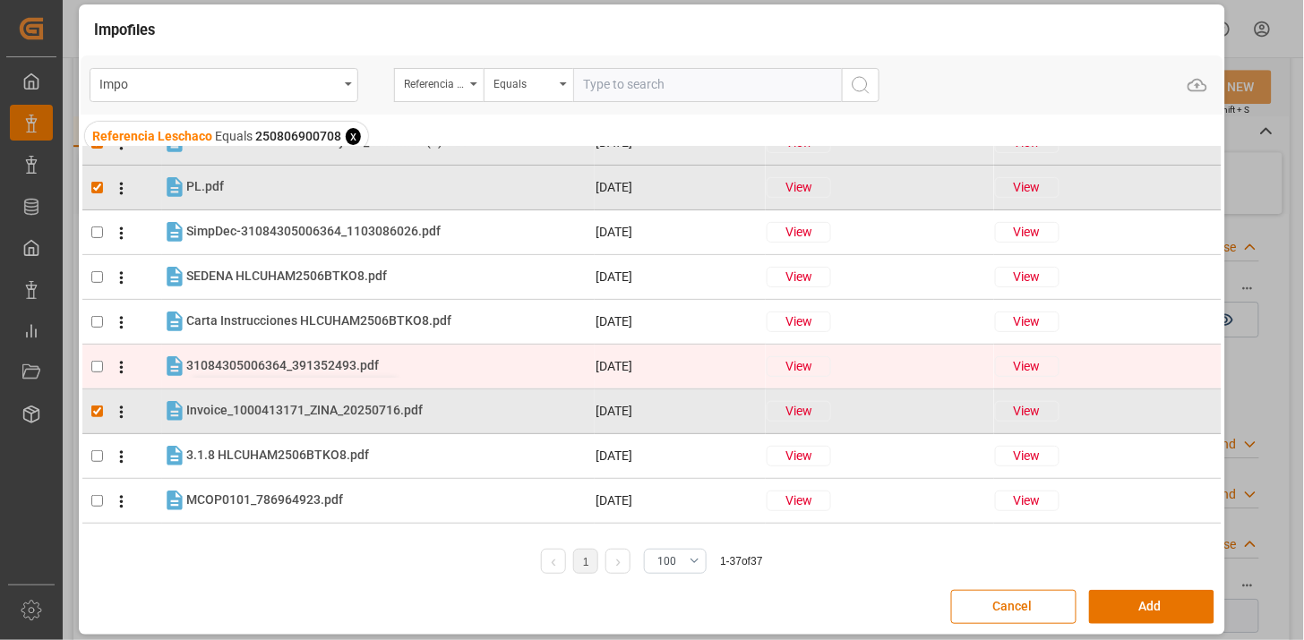
click at [234, 364] on span "31084305006364_391352493.pdf" at bounding box center [282, 365] width 193 height 14
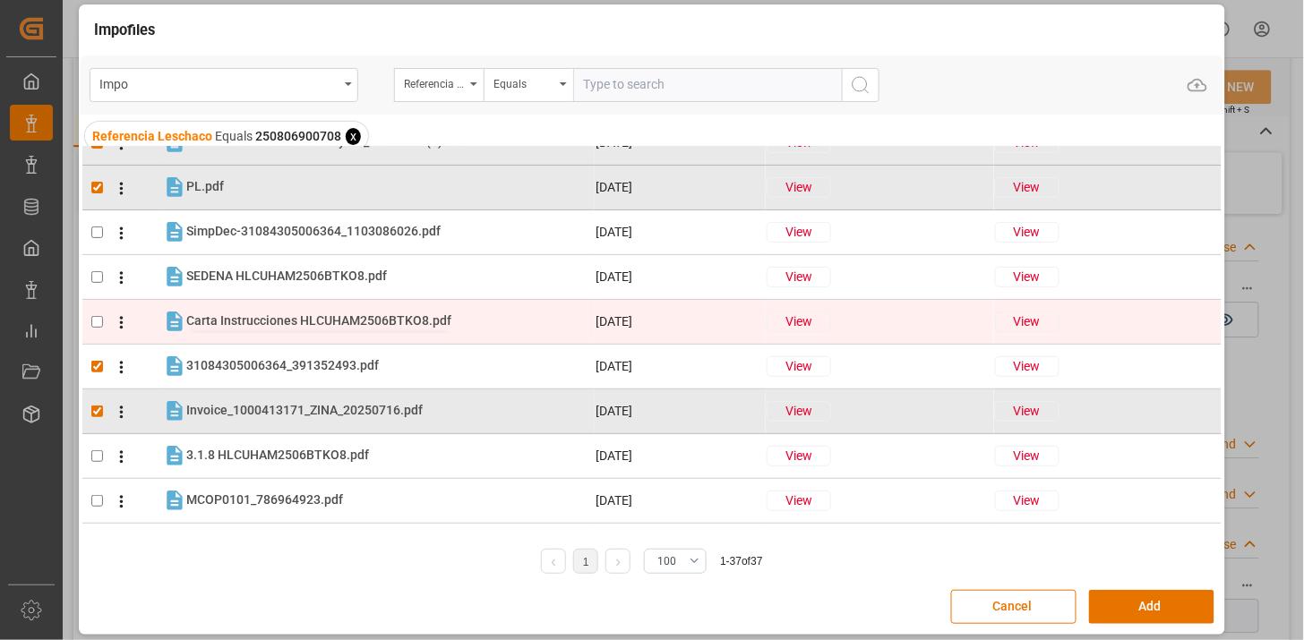
checkbox input "true"
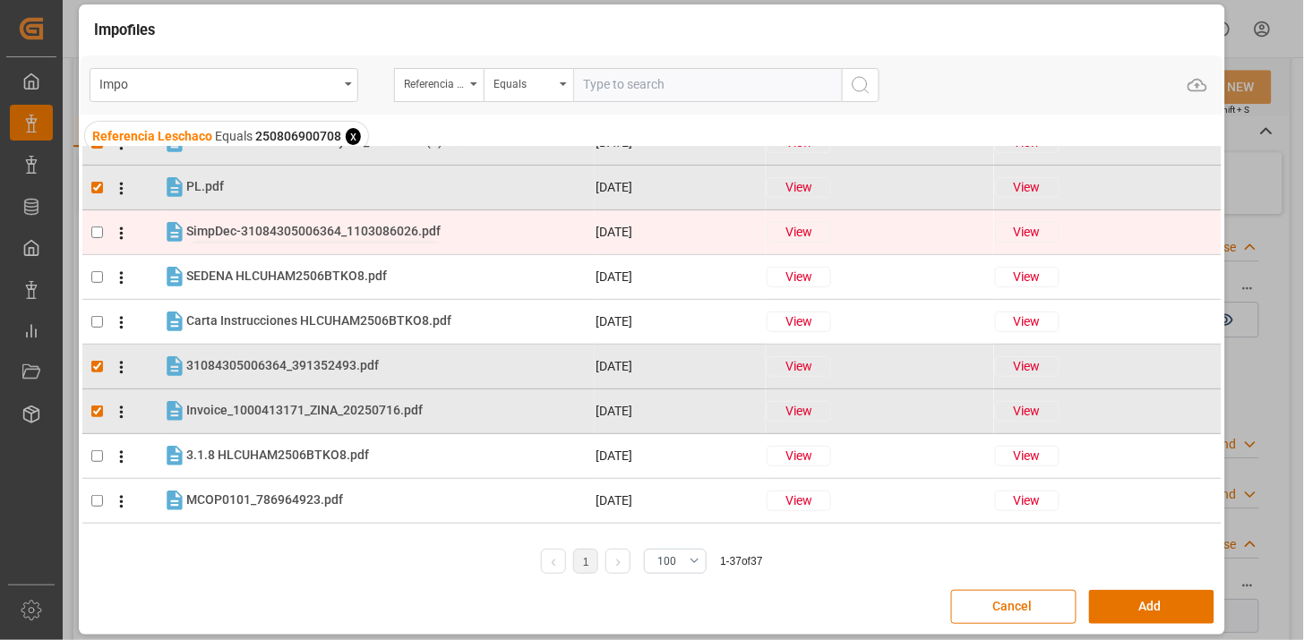
click at [252, 237] on span "SimpDec-31084305006364_1103086026.pdf" at bounding box center [313, 231] width 254 height 14
checkbox input "true"
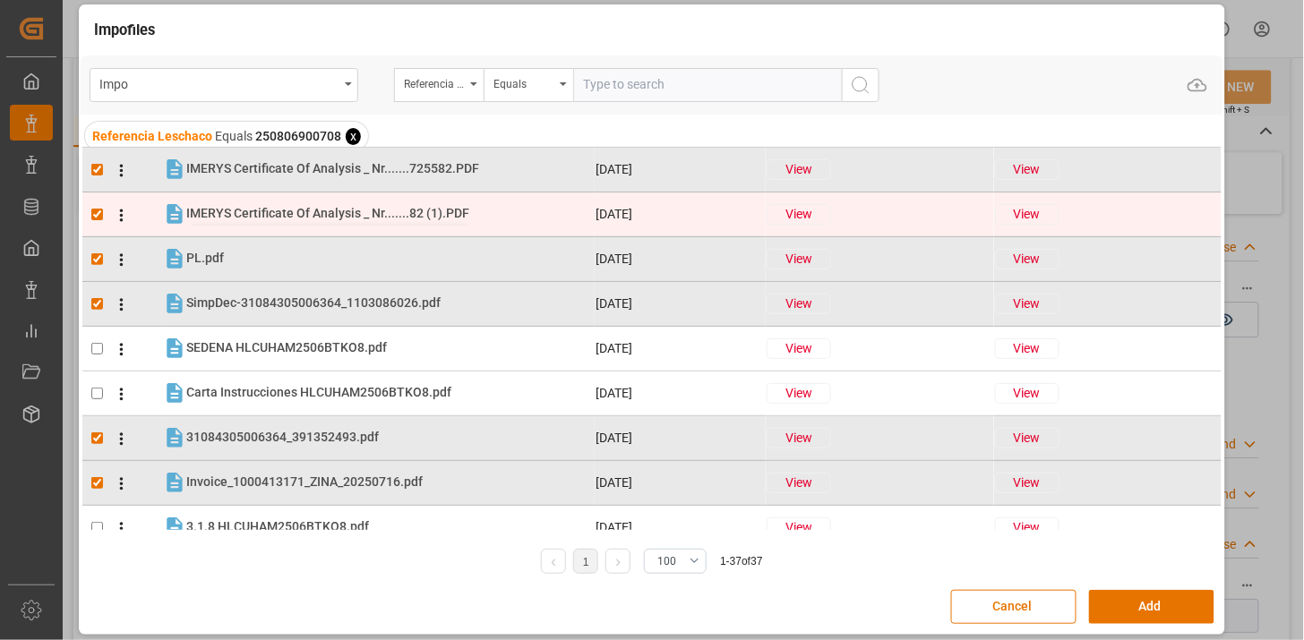
scroll to position [0, 0]
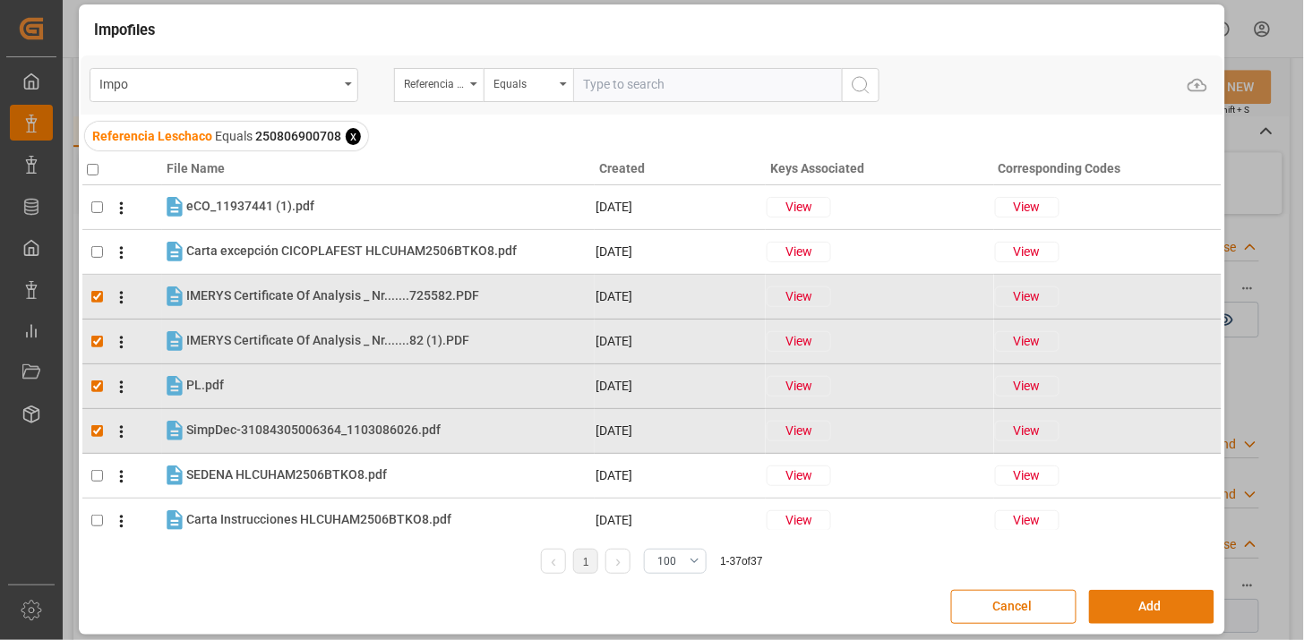
click at [1164, 595] on button "Add" at bounding box center [1151, 607] width 125 height 34
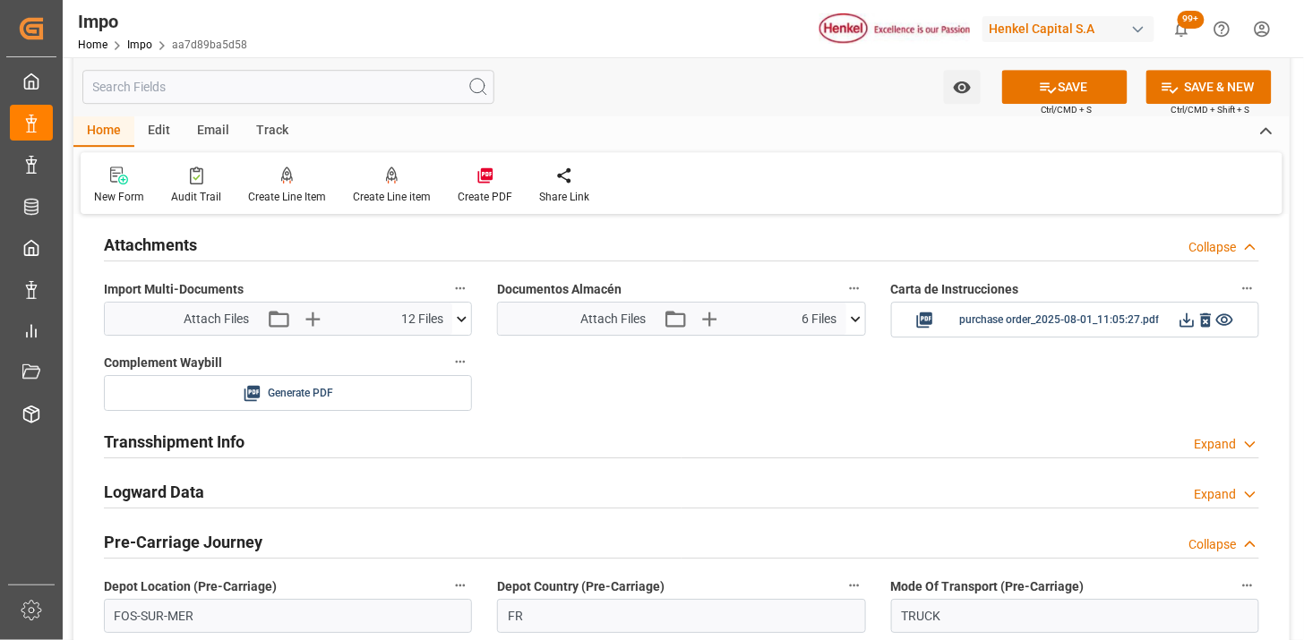
click at [861, 322] on icon at bounding box center [855, 319] width 19 height 19
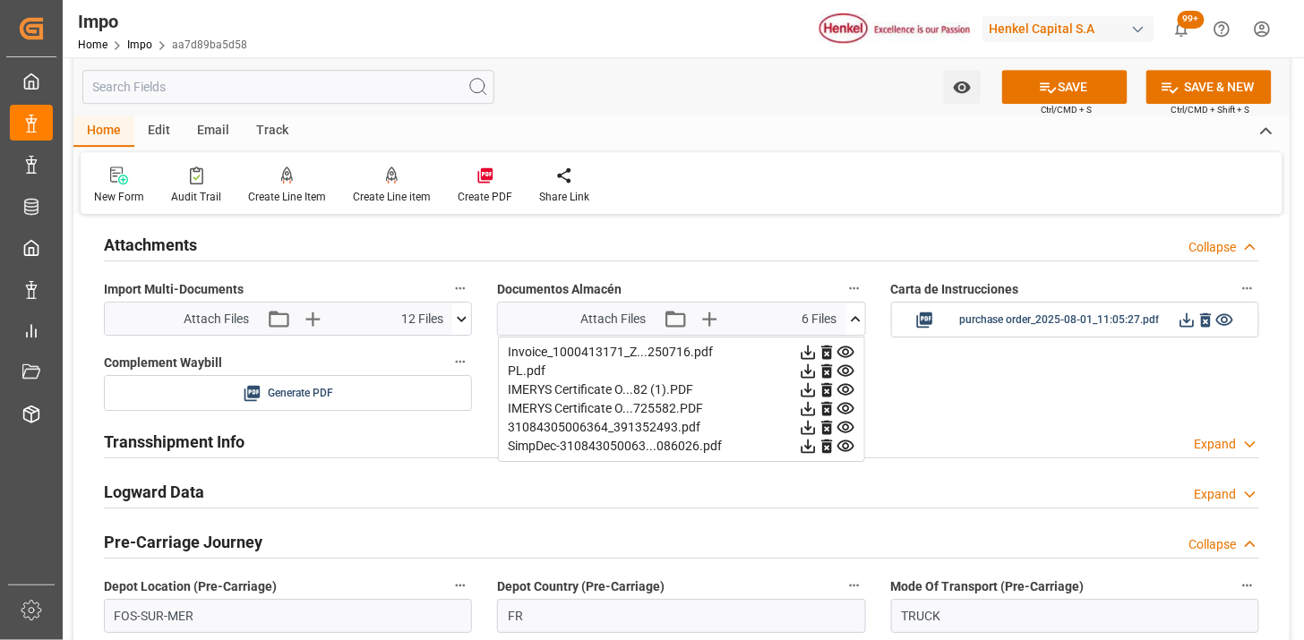
click at [855, 329] on button at bounding box center [855, 319] width 19 height 32
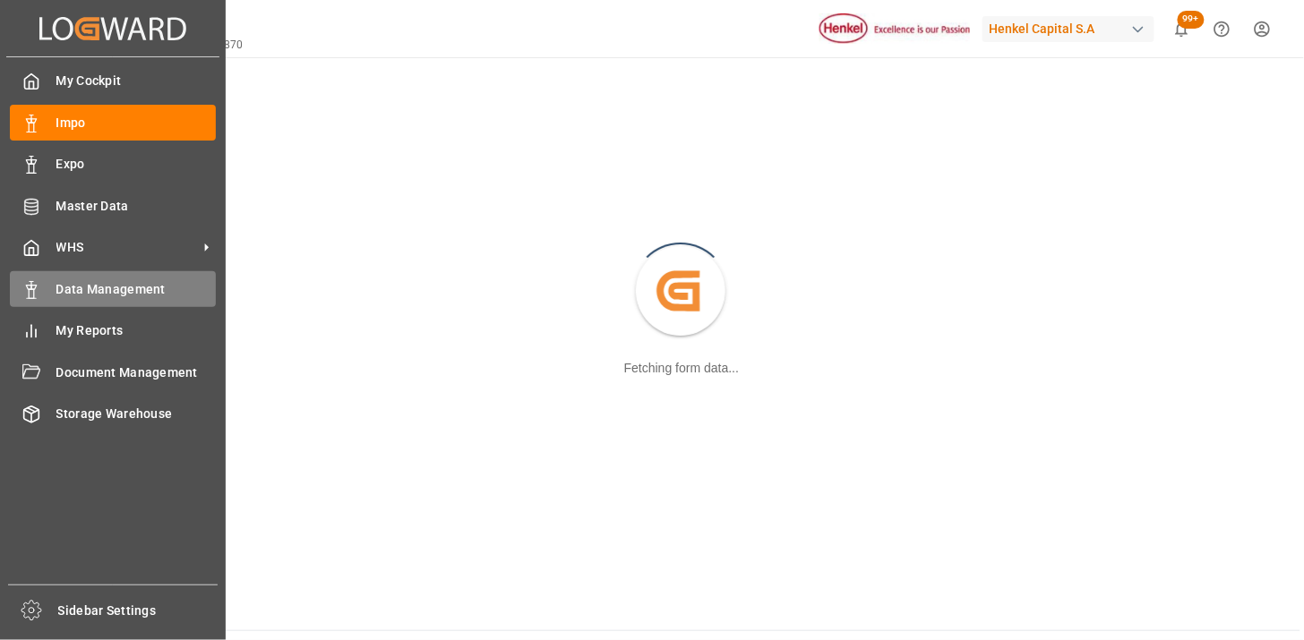
click at [84, 284] on span "Data Management" at bounding box center [136, 289] width 160 height 19
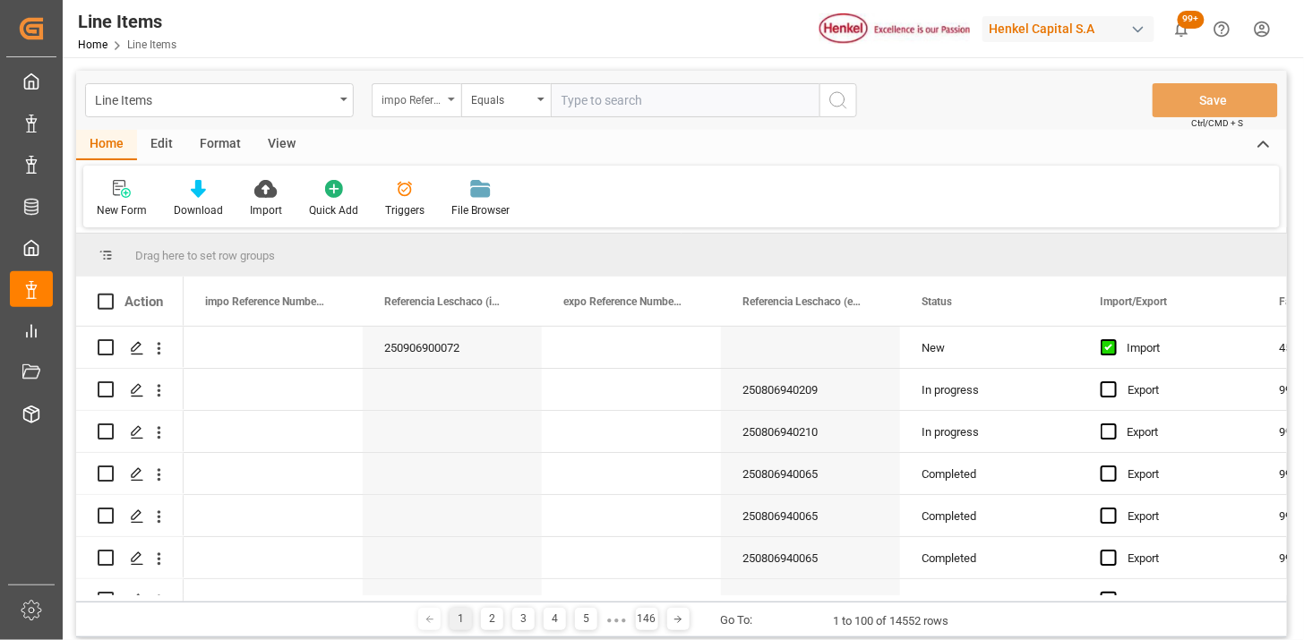
click at [409, 106] on div "impo Reference Number WF" at bounding box center [412, 98] width 61 height 21
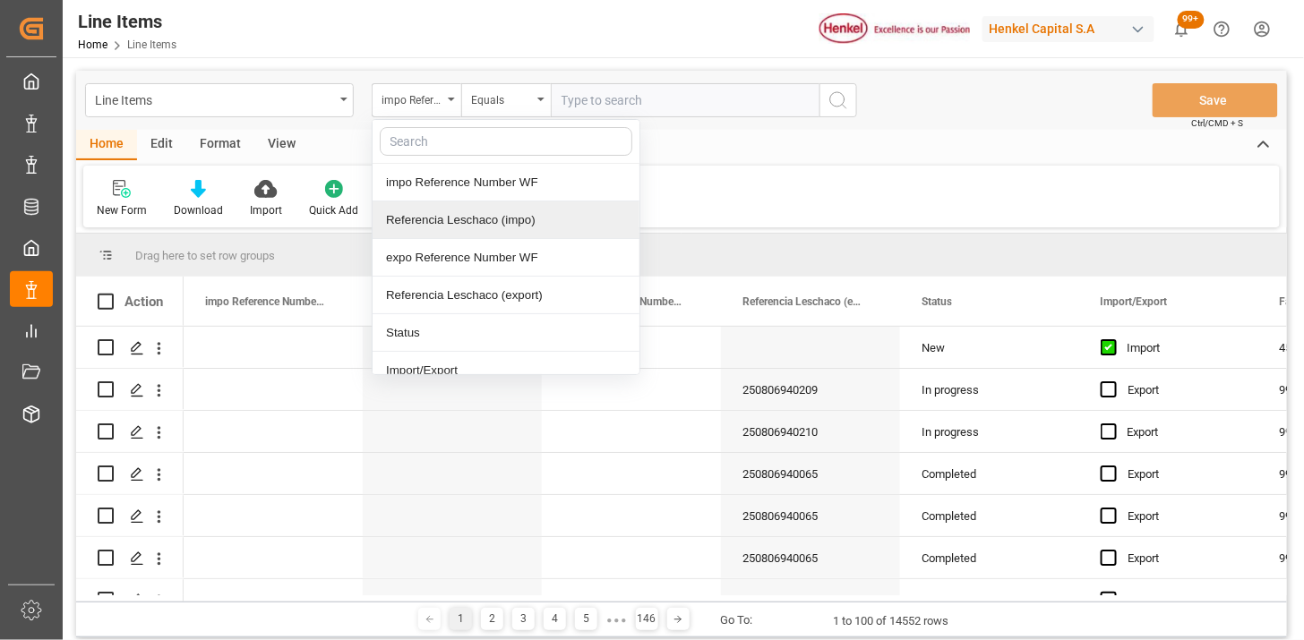
drag, startPoint x: 458, startPoint y: 211, endPoint x: 548, endPoint y: 166, distance: 101.4
click at [460, 210] on div "Referencia Leschaco (impo)" at bounding box center [506, 221] width 267 height 38
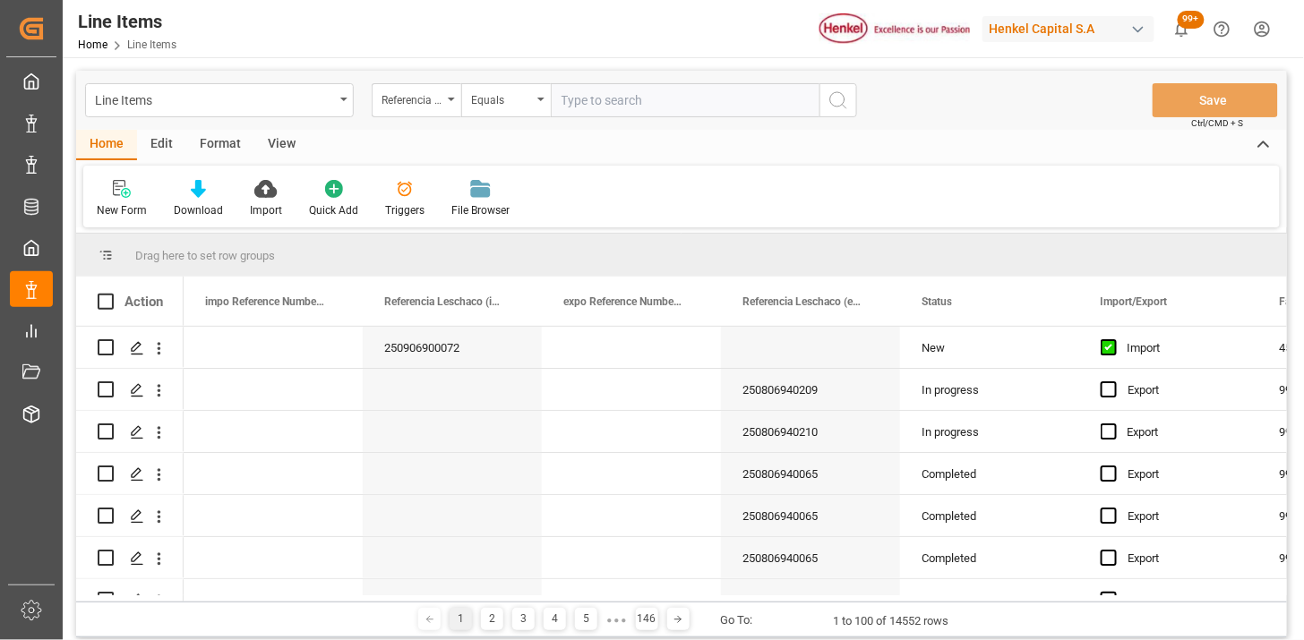
click at [613, 108] on input "text" at bounding box center [685, 100] width 269 height 34
paste input "250806900708"
type input "250806900708"
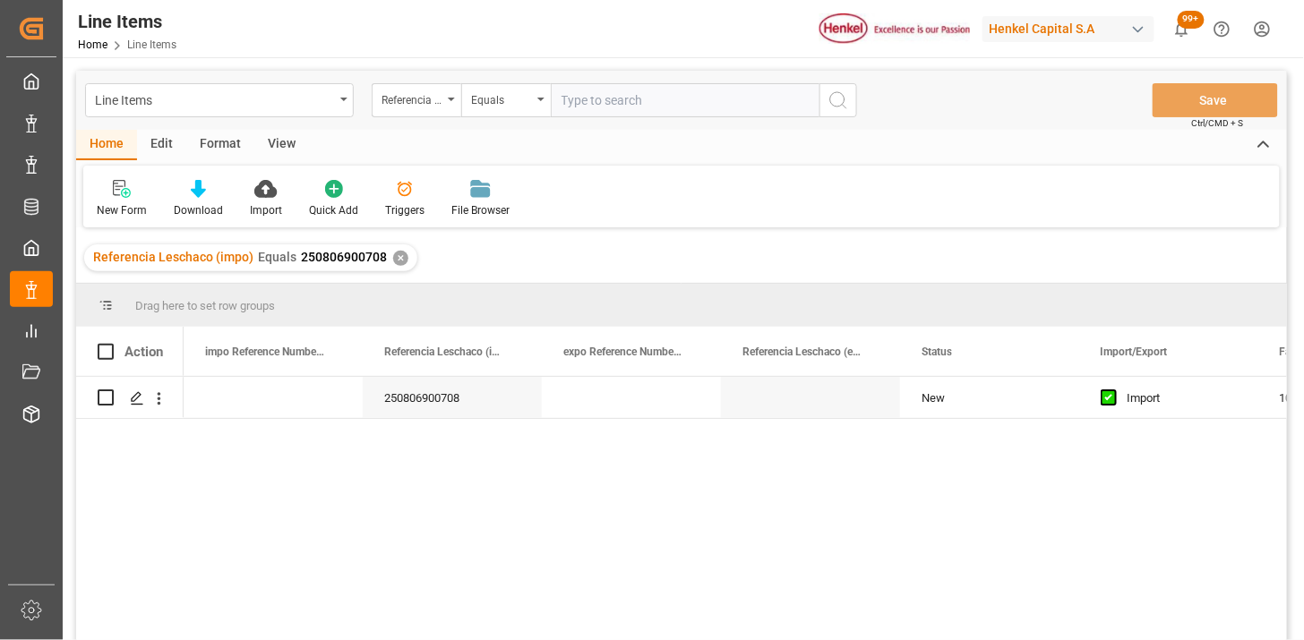
drag, startPoint x: 274, startPoint y: 146, endPoint x: 199, endPoint y: 173, distance: 79.9
click at [272, 148] on div "View" at bounding box center [281, 145] width 55 height 30
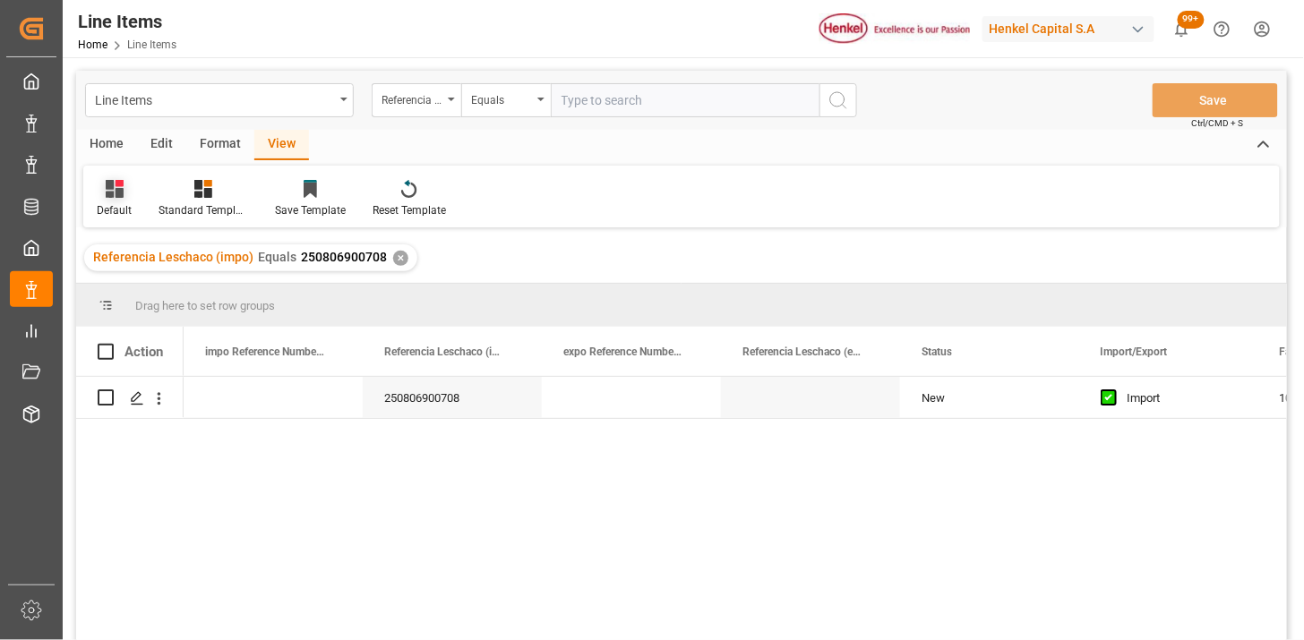
drag, startPoint x: 125, startPoint y: 193, endPoint x: 128, endPoint y: 203, distance: 11.1
click at [124, 195] on div at bounding box center [114, 188] width 35 height 19
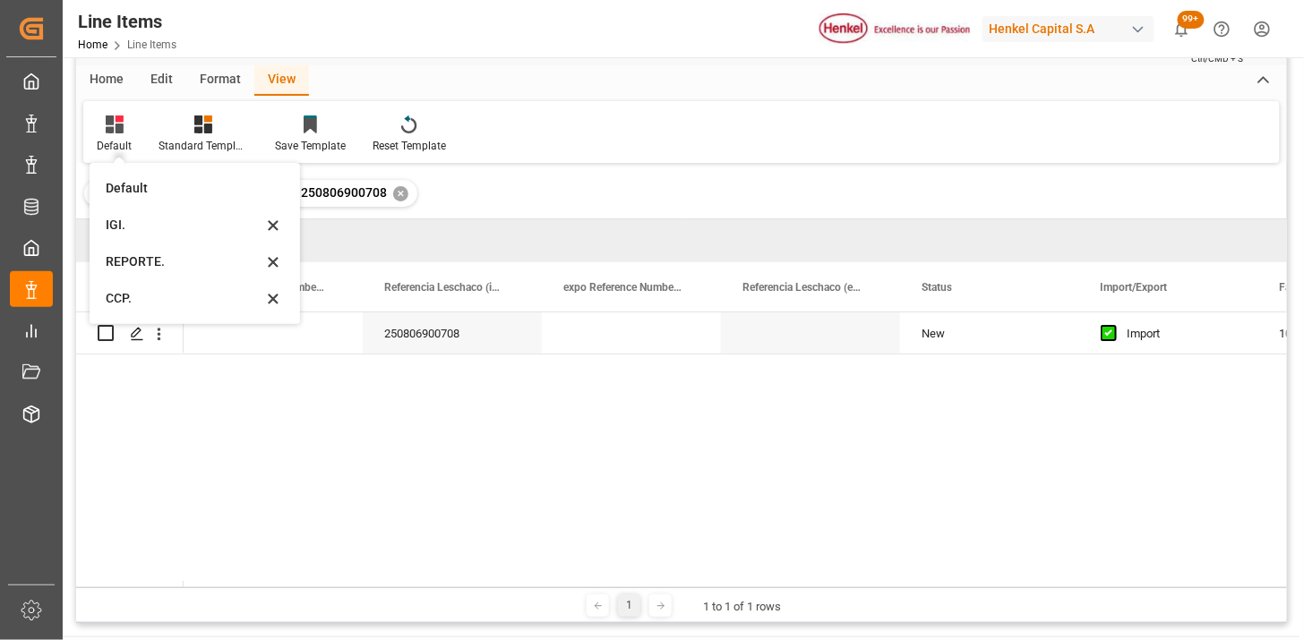
scroll to position [99, 0]
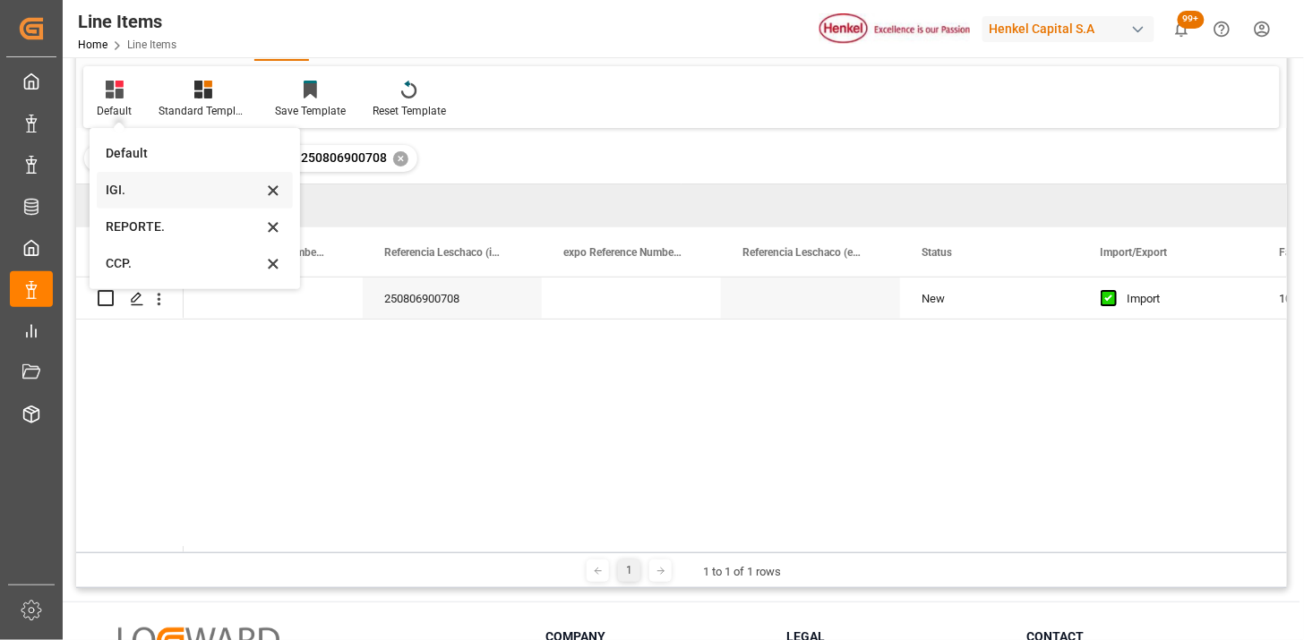
click at [163, 192] on div "IGI." at bounding box center [184, 190] width 157 height 19
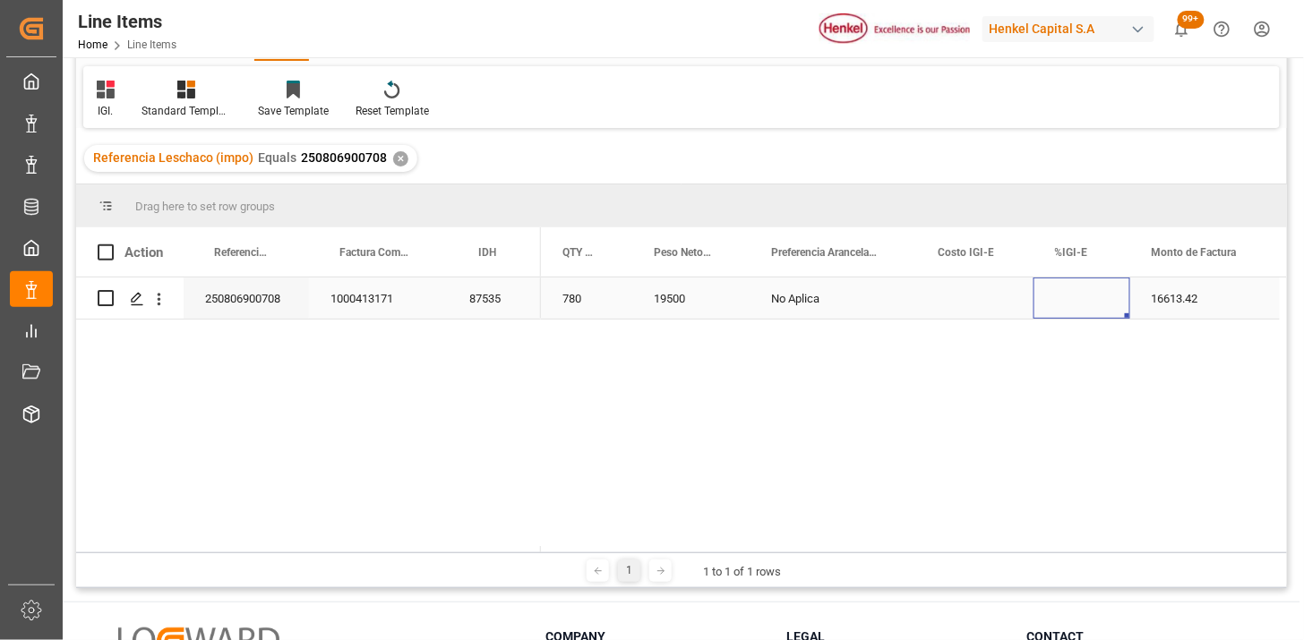
click at [1073, 307] on div "Press SPACE to select this row." at bounding box center [1082, 298] width 97 height 41
click at [1075, 307] on div "Press SPACE to select this row." at bounding box center [1082, 298] width 97 height 41
click at [1075, 307] on input "Press SPACE to select this row." at bounding box center [1082, 309] width 68 height 34
type input "5"
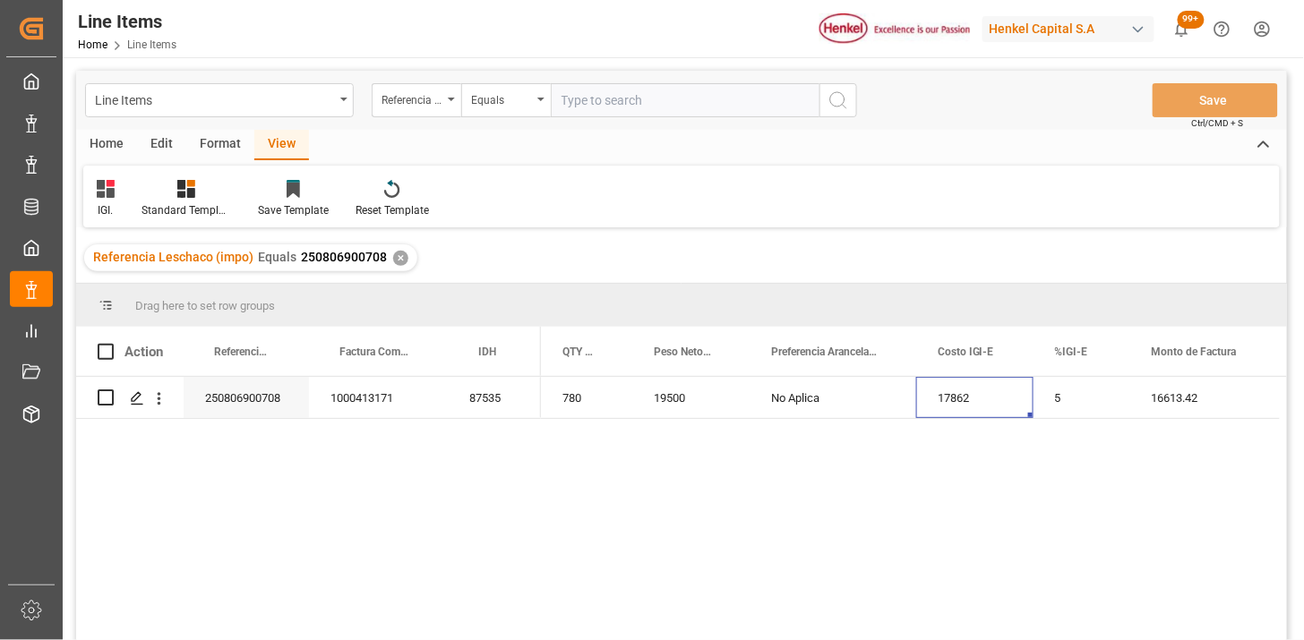
click at [640, 102] on input "text" at bounding box center [685, 100] width 269 height 34
paste input "250815080076"
type input "250815080076"
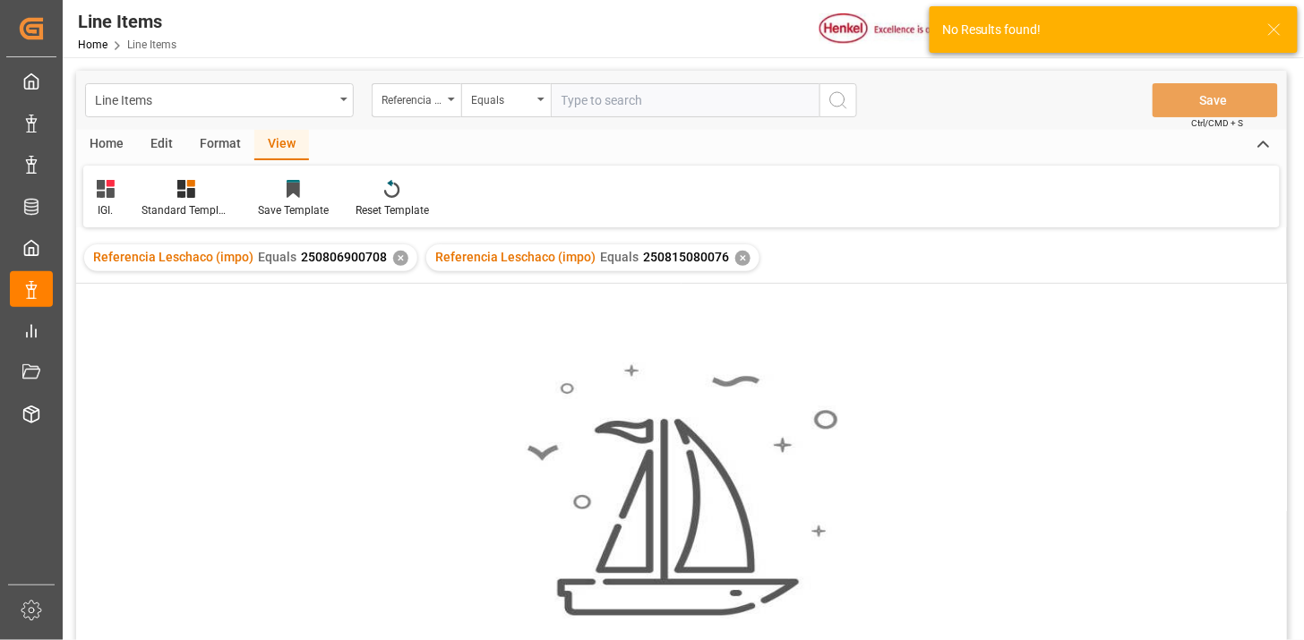
click at [393, 260] on div "✕" at bounding box center [400, 258] width 15 height 15
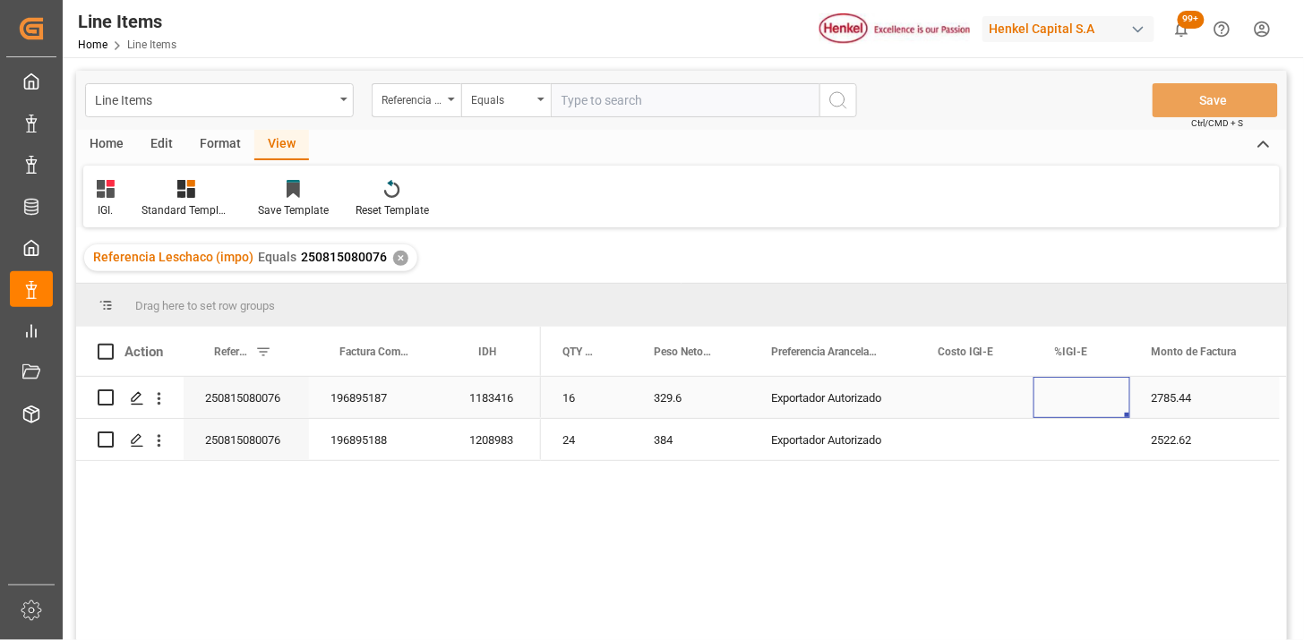
click at [1070, 395] on div "Press SPACE to select this row." at bounding box center [1082, 397] width 97 height 41
click at [1071, 395] on input "Press SPACE to select this row." at bounding box center [1082, 408] width 68 height 34
type input "0"
click at [394, 99] on div "Referencia Leschaco (impo)" at bounding box center [412, 98] width 61 height 21
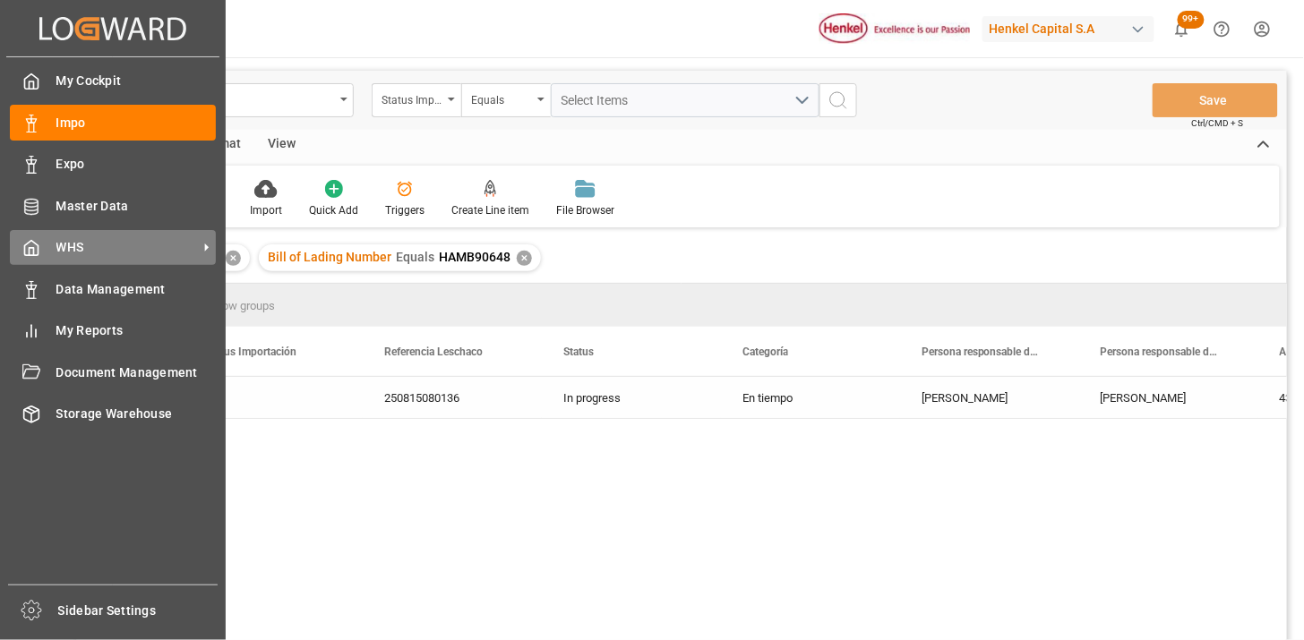
click at [147, 238] on span "WHS" at bounding box center [127, 247] width 142 height 19
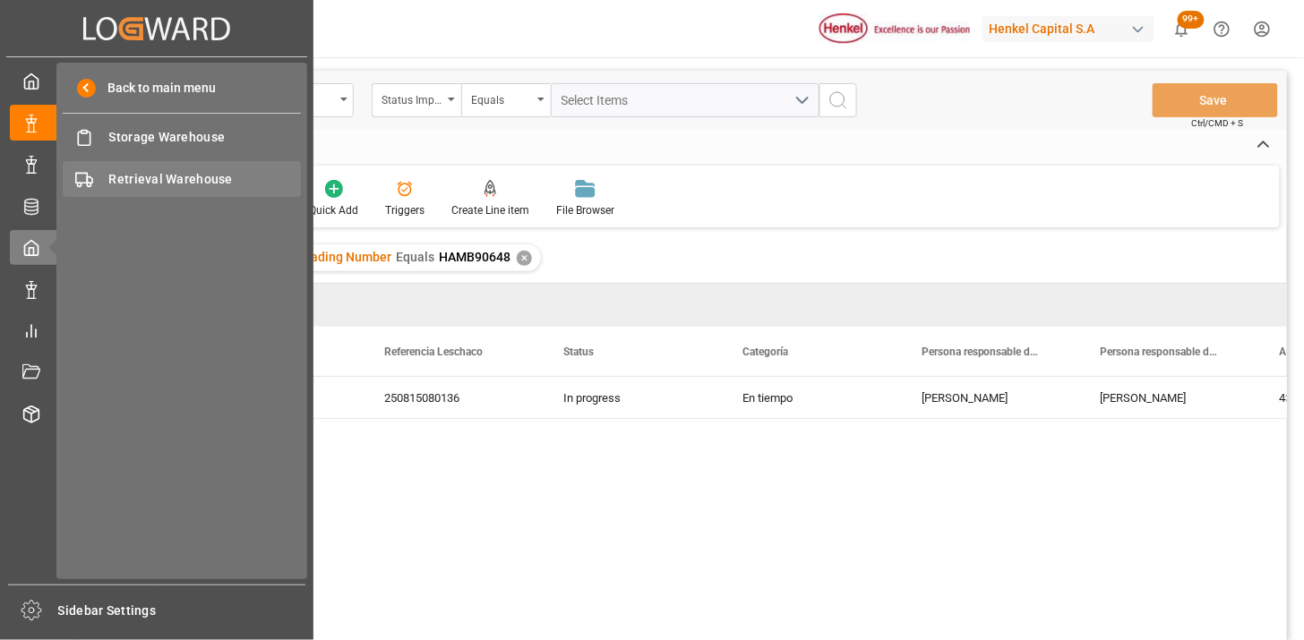
click at [219, 173] on span "Retrieval Warehouse" at bounding box center [205, 179] width 193 height 19
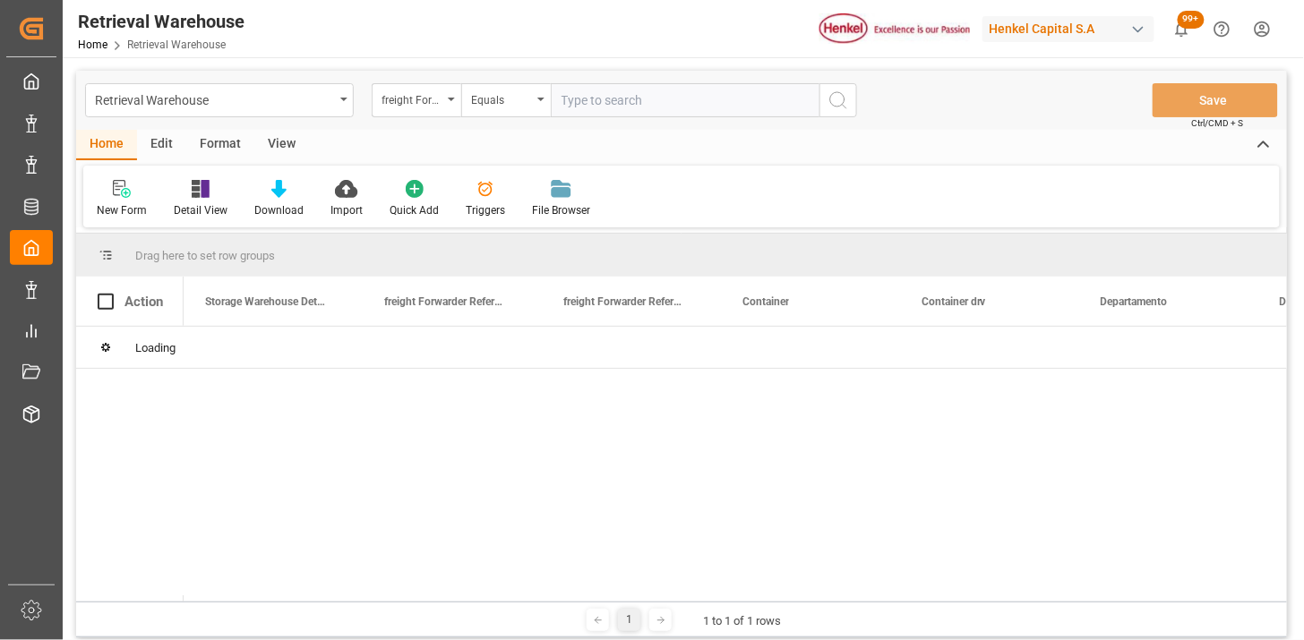
click at [688, 102] on input "text" at bounding box center [685, 100] width 269 height 34
type input "250706900331"
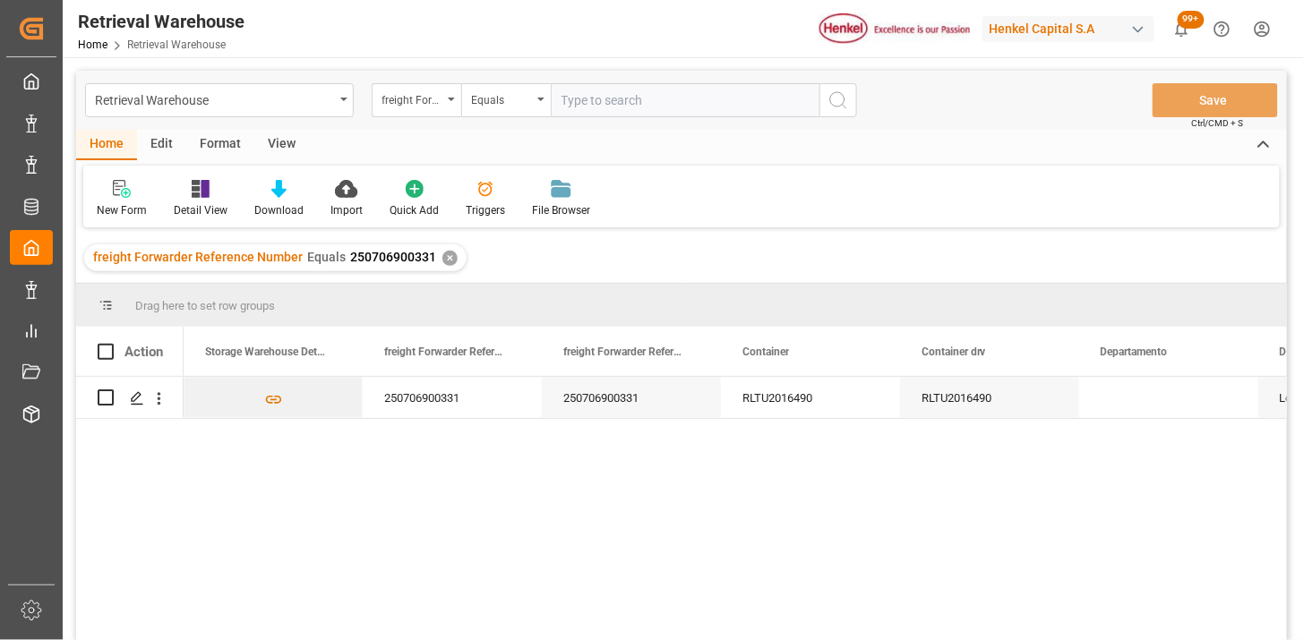
click at [279, 143] on div "View" at bounding box center [281, 145] width 55 height 30
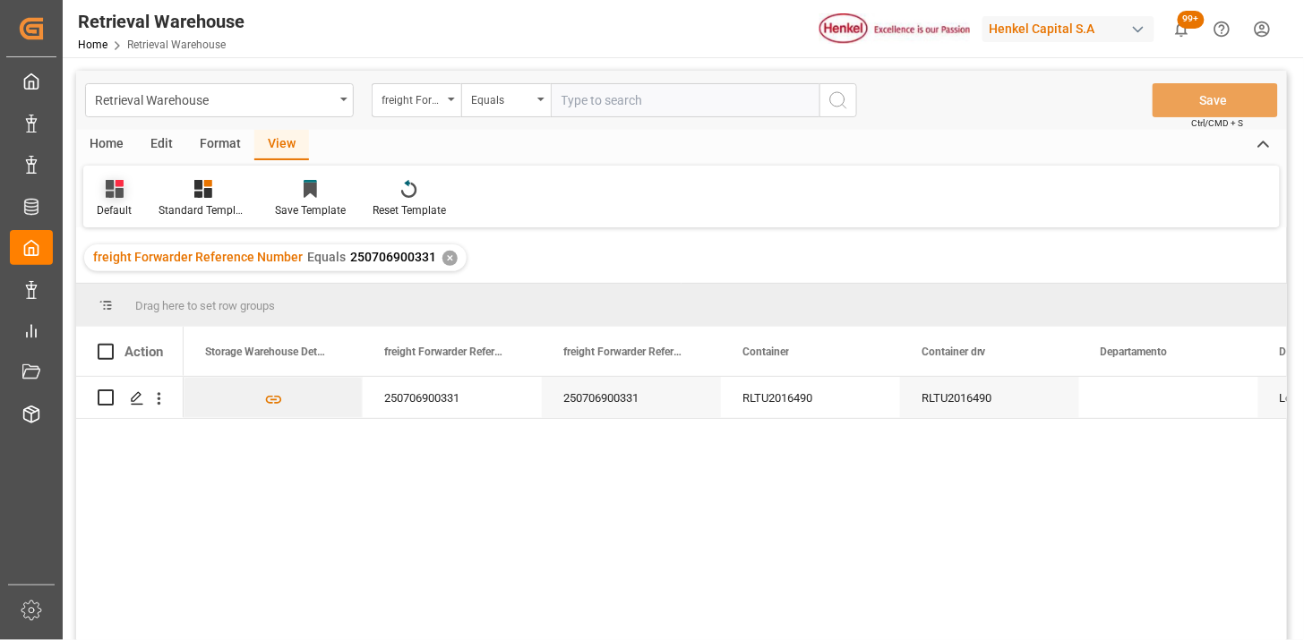
drag, startPoint x: 90, startPoint y: 210, endPoint x: 121, endPoint y: 209, distance: 31.4
click at [91, 211] on div "Default" at bounding box center [114, 198] width 62 height 39
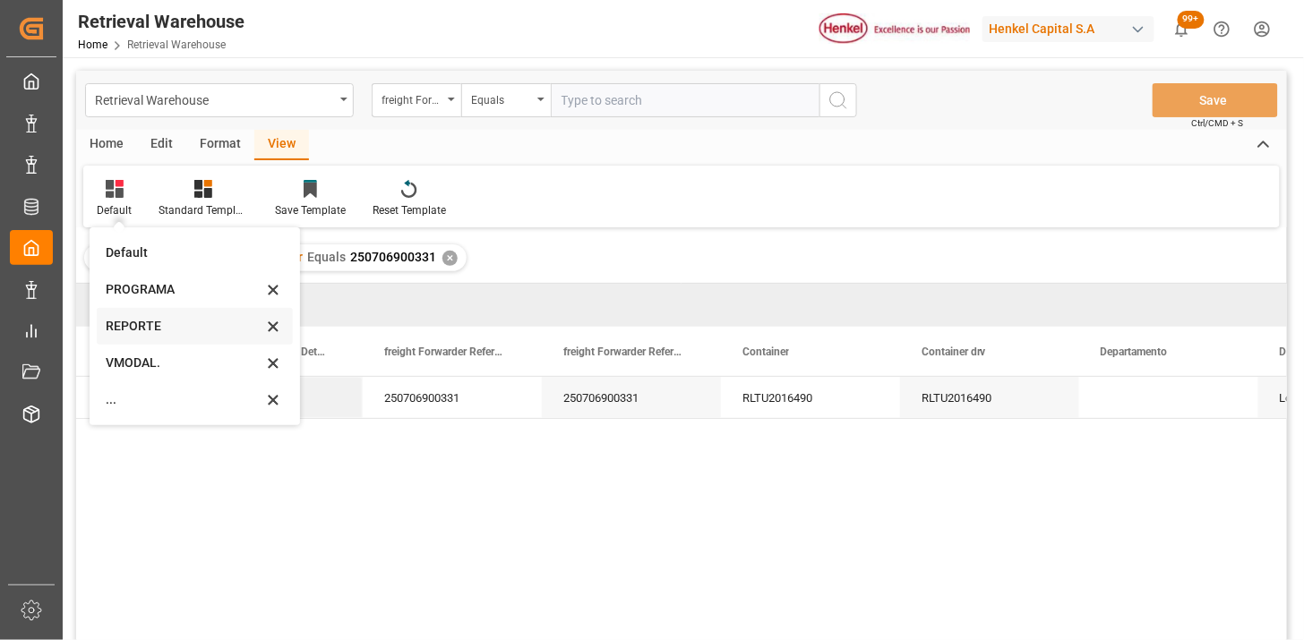
click at [155, 326] on div "REPORTE" at bounding box center [184, 326] width 157 height 19
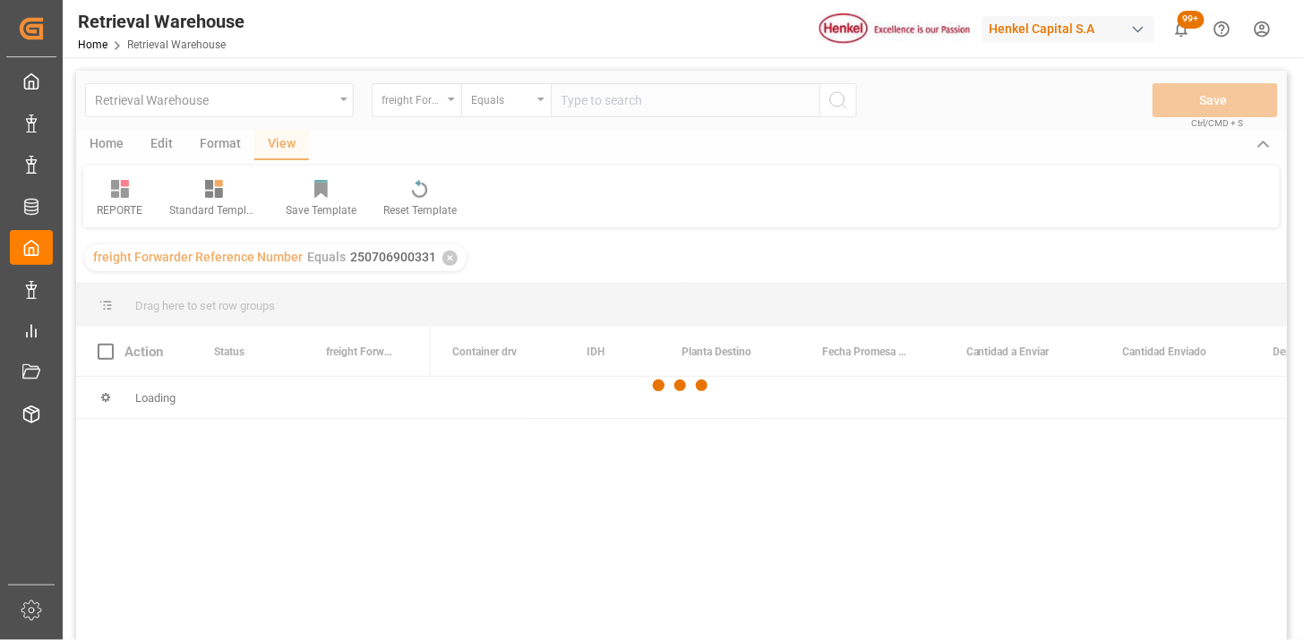
scroll to position [99, 0]
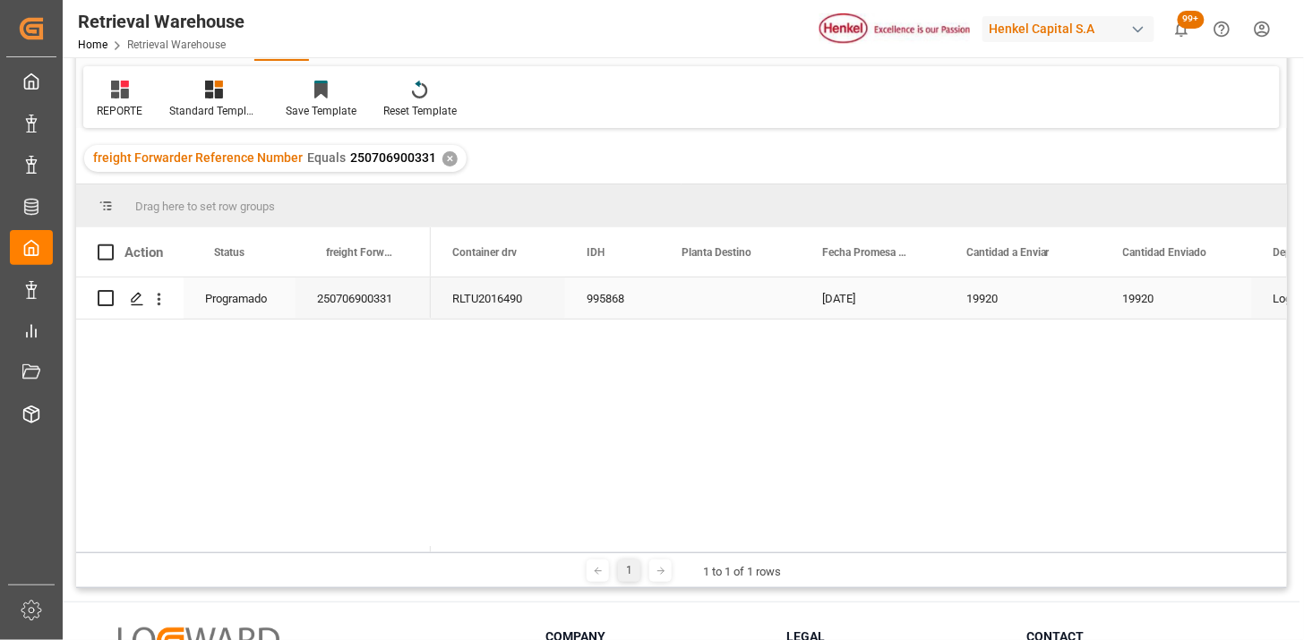
click at [489, 312] on div "RLTU2016490" at bounding box center [498, 298] width 134 height 41
click at [729, 301] on div "Press SPACE to select this row." at bounding box center [730, 298] width 141 height 41
click at [743, 310] on input "Press SPACE to select this row." at bounding box center [731, 309] width 112 height 34
type input "TORO"
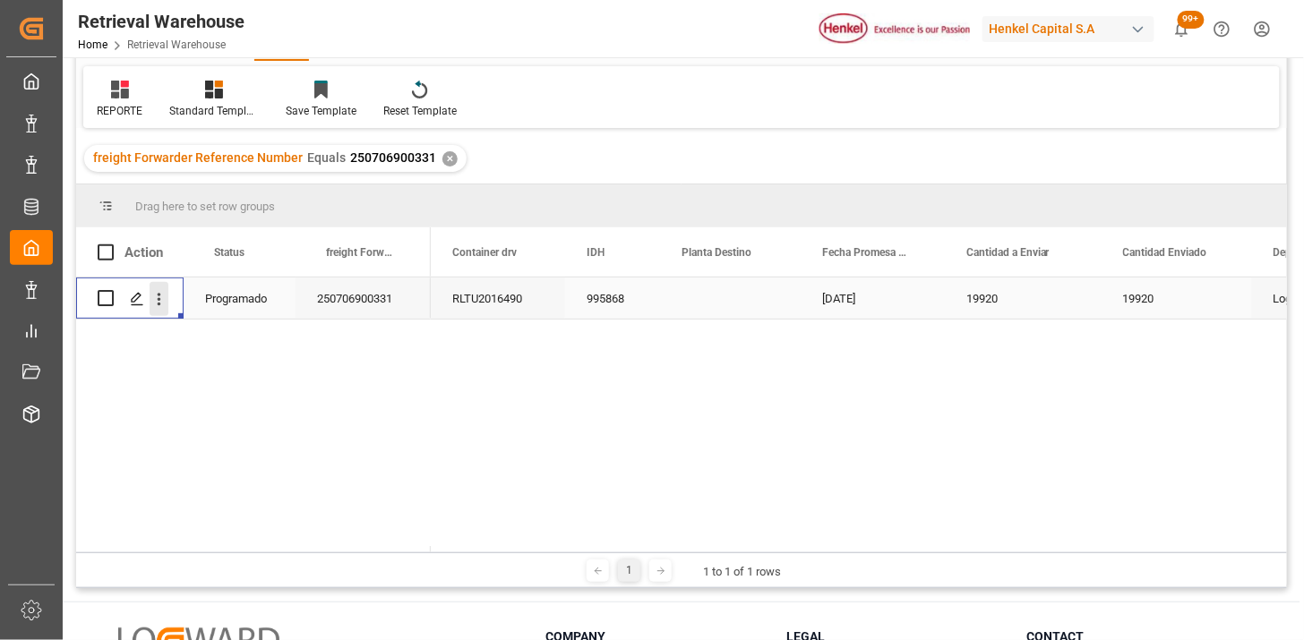
click at [162, 305] on icon "open menu" at bounding box center [159, 299] width 19 height 19
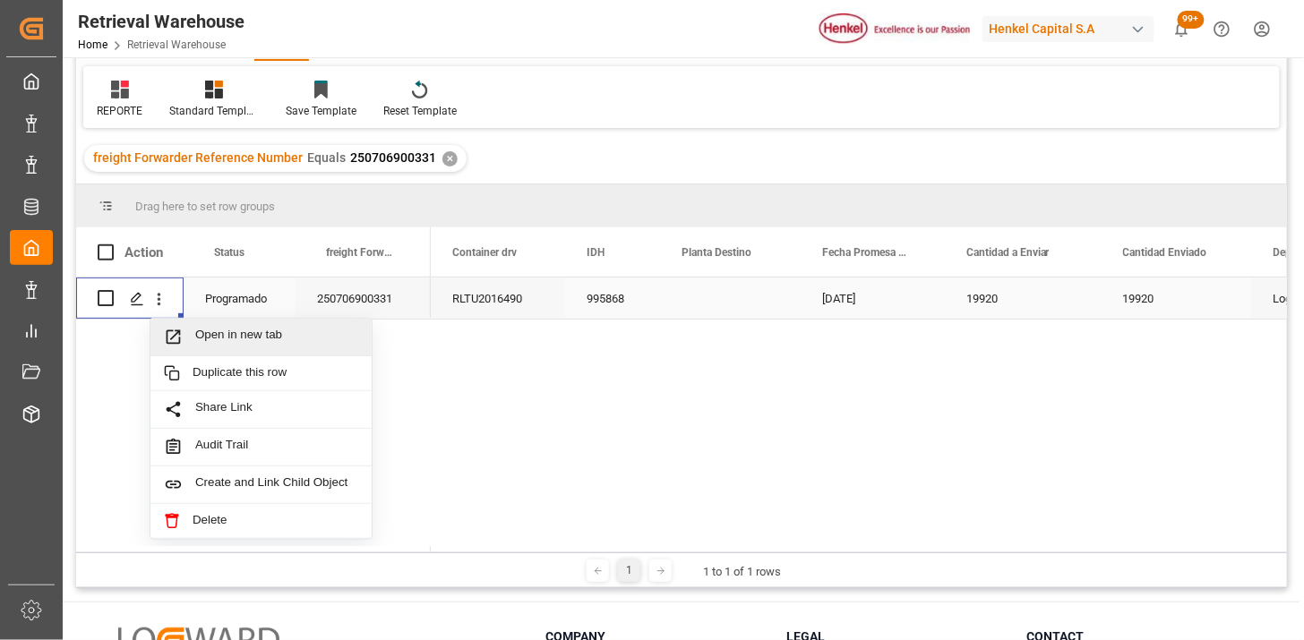
click at [192, 328] on span "Press SPACE to select this row." at bounding box center [179, 337] width 31 height 19
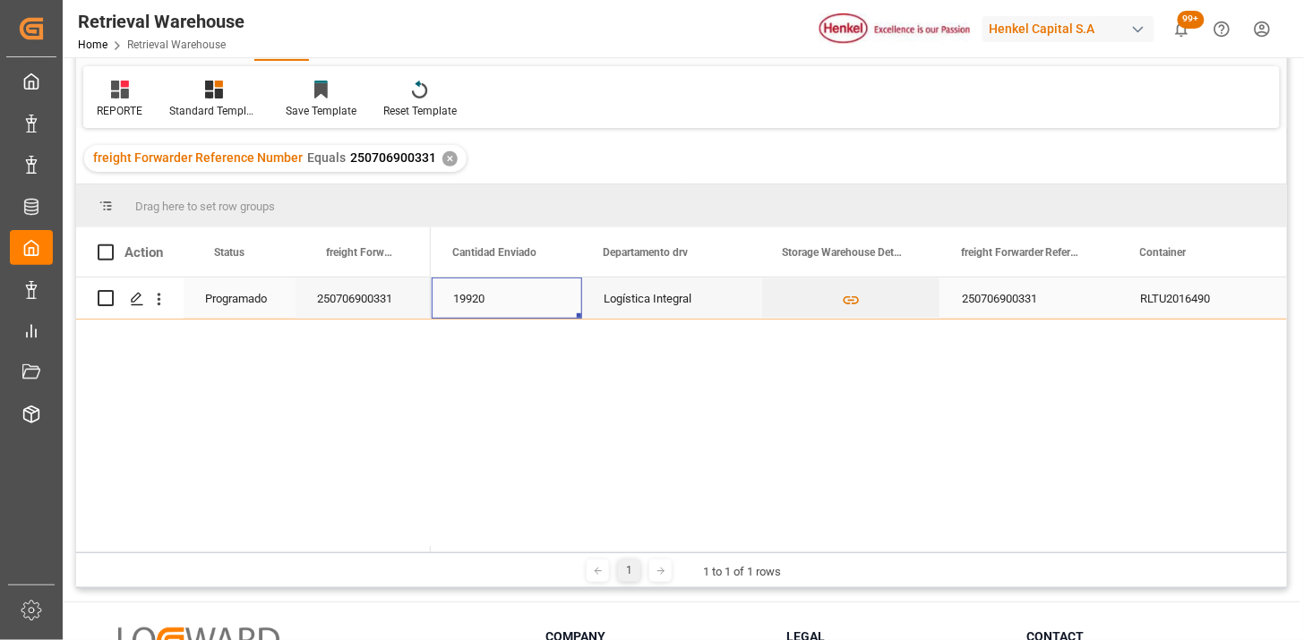
scroll to position [0, 514]
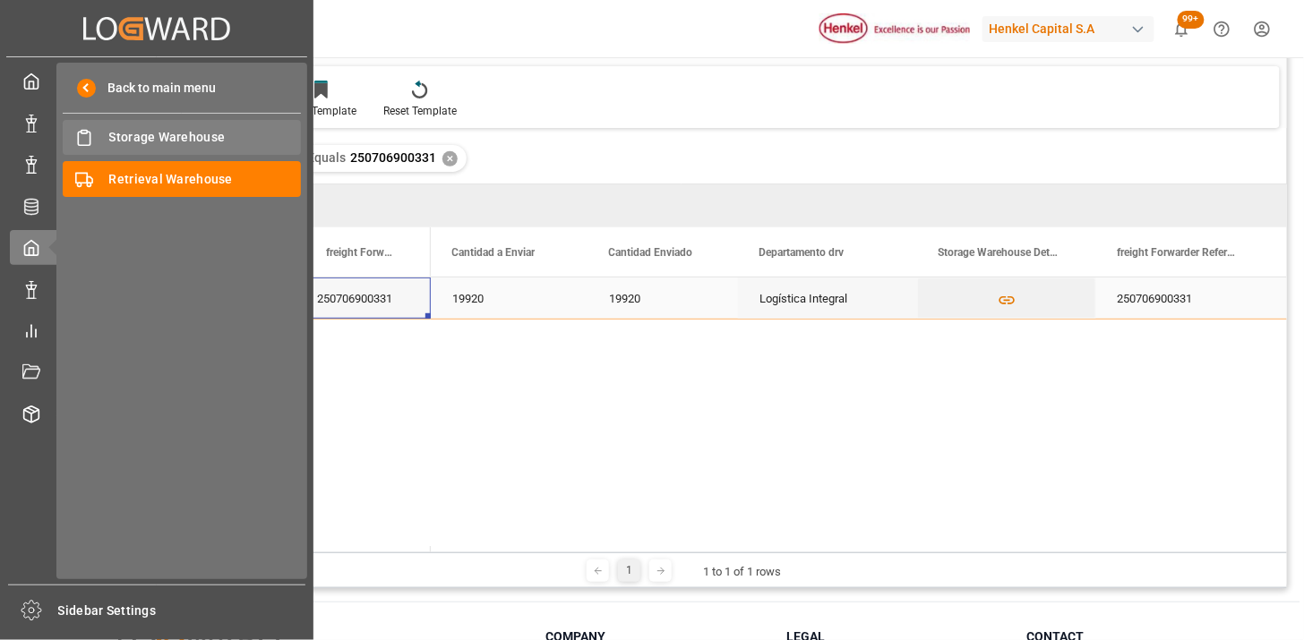
click at [181, 148] on div "Storage Warehouse Storage Warehouse" at bounding box center [182, 137] width 238 height 35
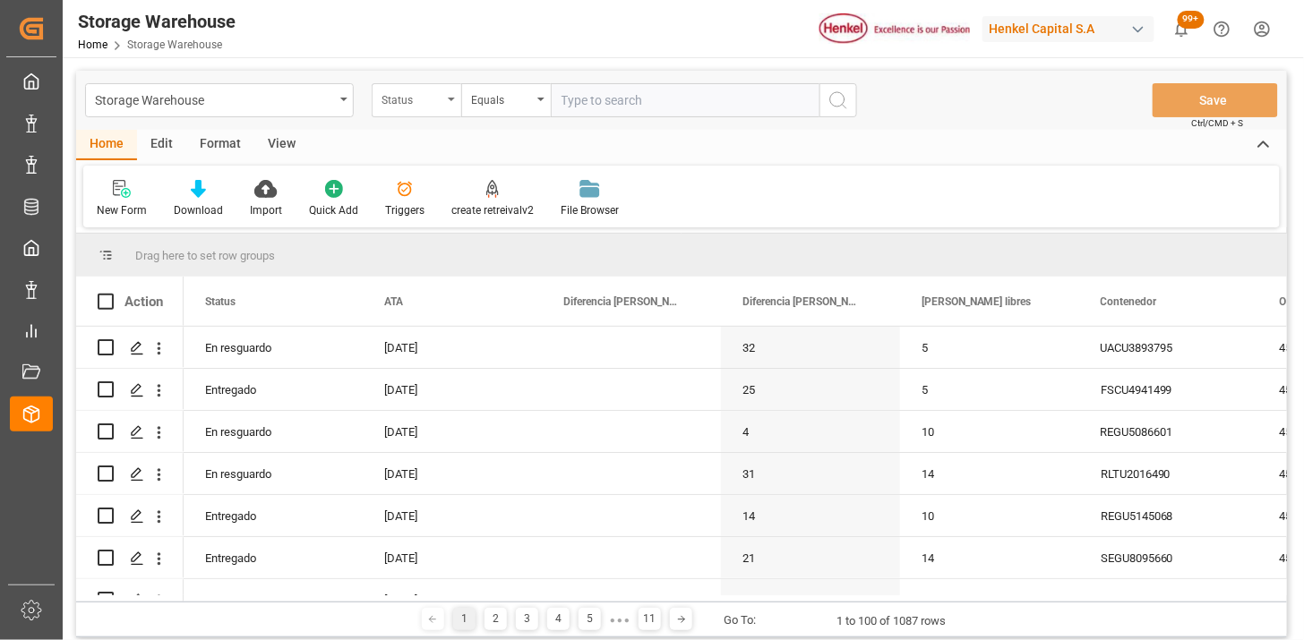
click at [432, 88] on div "Status" at bounding box center [412, 98] width 61 height 21
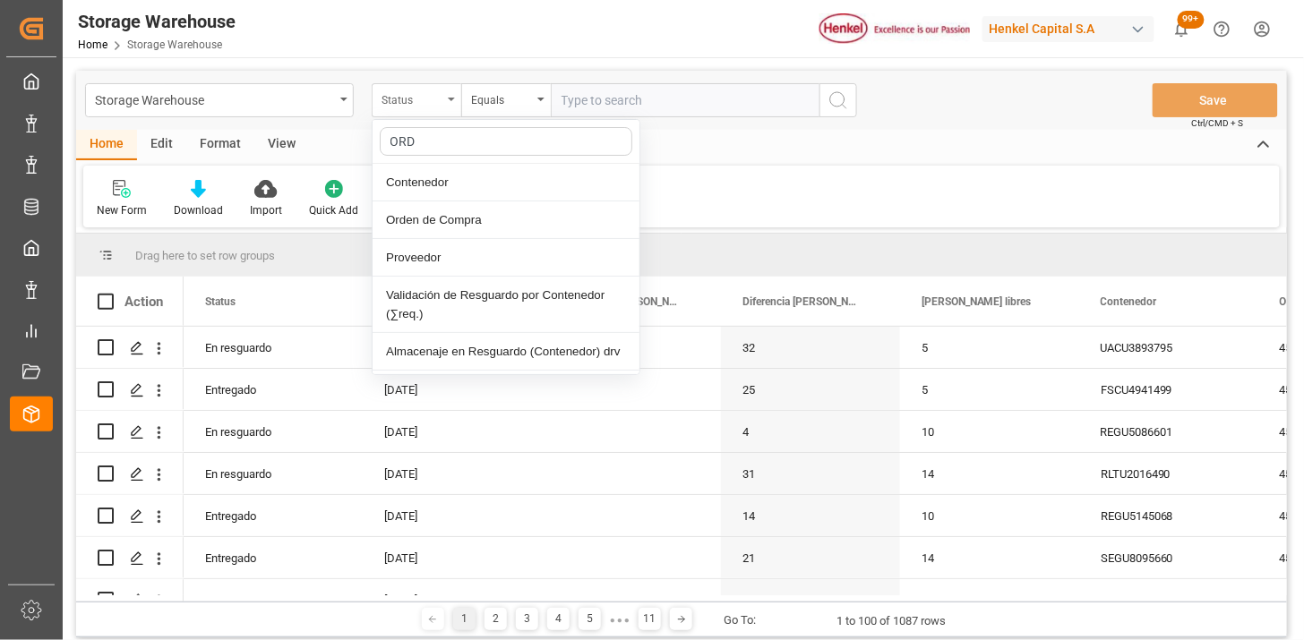
type input "ORDE"
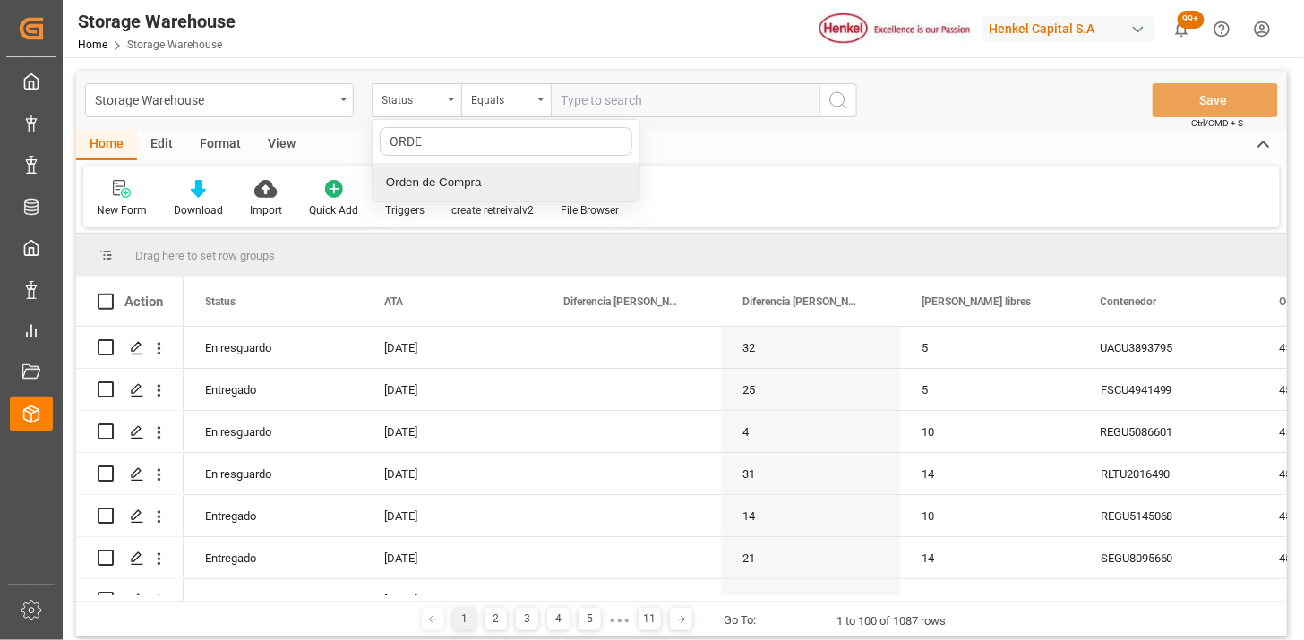
drag, startPoint x: 641, startPoint y: 86, endPoint x: 650, endPoint y: 90, distance: 9.6
click at [642, 88] on input "text" at bounding box center [685, 100] width 269 height 34
paste input "4578051587"
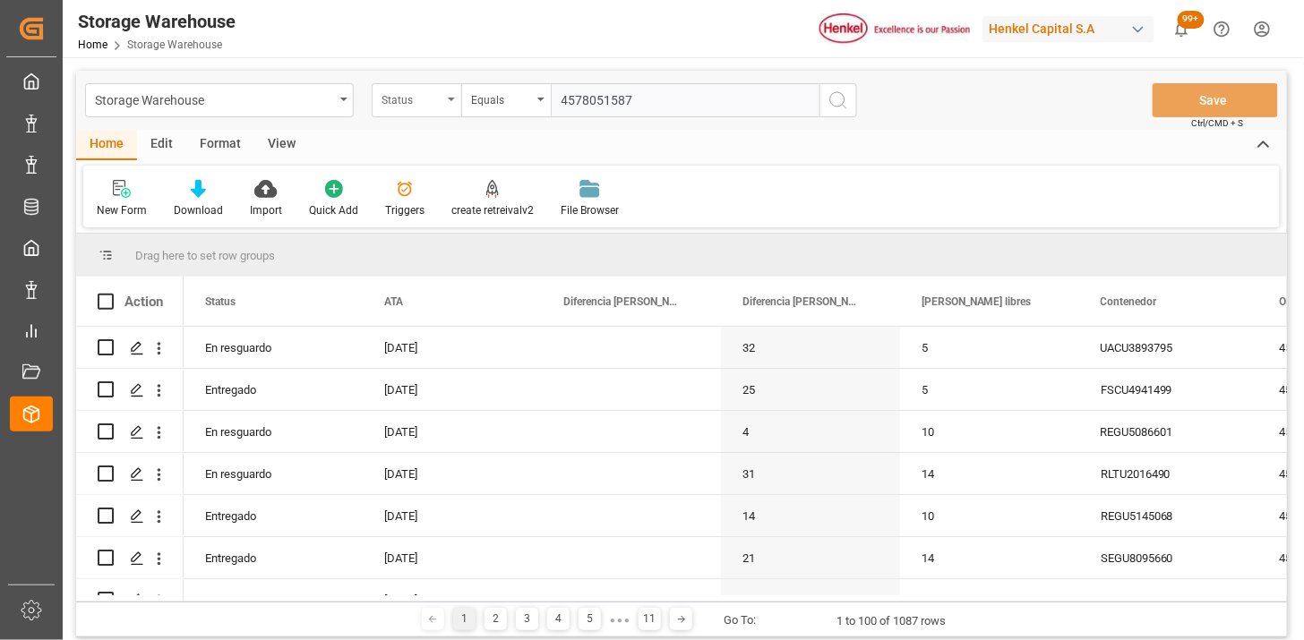
type input "4578051587"
click at [410, 92] on div "Status" at bounding box center [412, 98] width 61 height 21
type input "ORDE"
click at [632, 103] on input "text" at bounding box center [685, 100] width 269 height 34
paste input "4578051587"
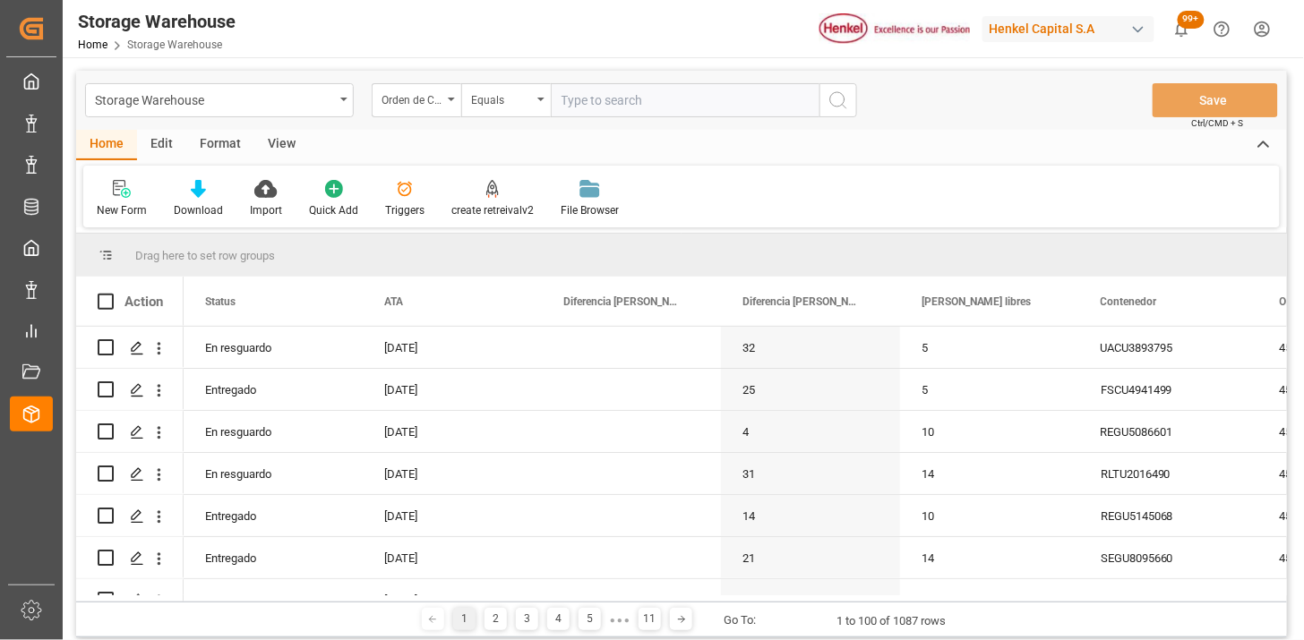
type input "4578051587"
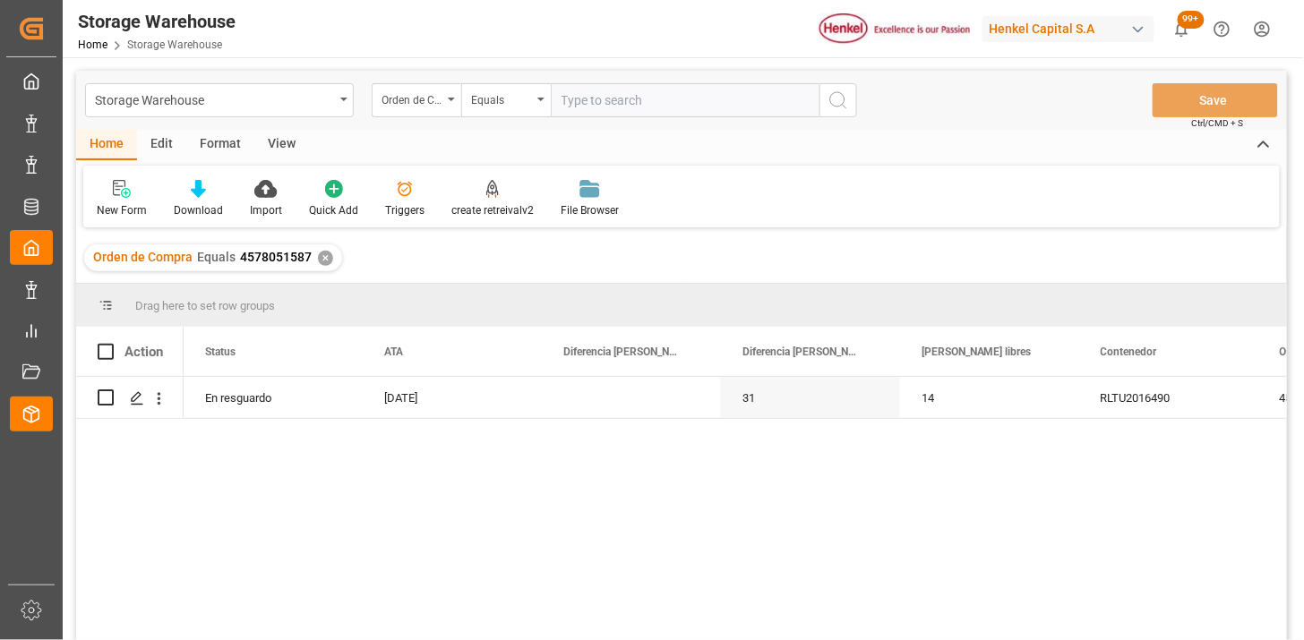
click at [281, 143] on div "View" at bounding box center [281, 145] width 55 height 30
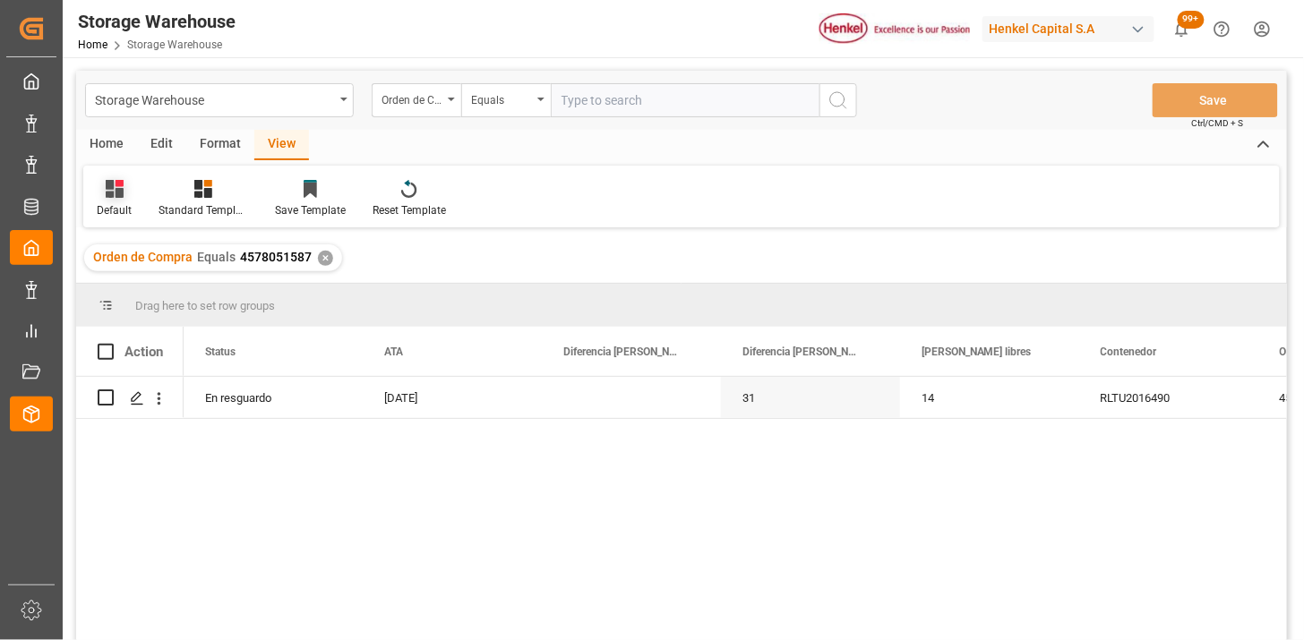
click at [105, 209] on div "Default" at bounding box center [114, 210] width 35 height 16
drag, startPoint x: 150, startPoint y: 306, endPoint x: 266, endPoint y: 287, distance: 118.1
click at [157, 305] on div "REPORTE." at bounding box center [195, 289] width 196 height 37
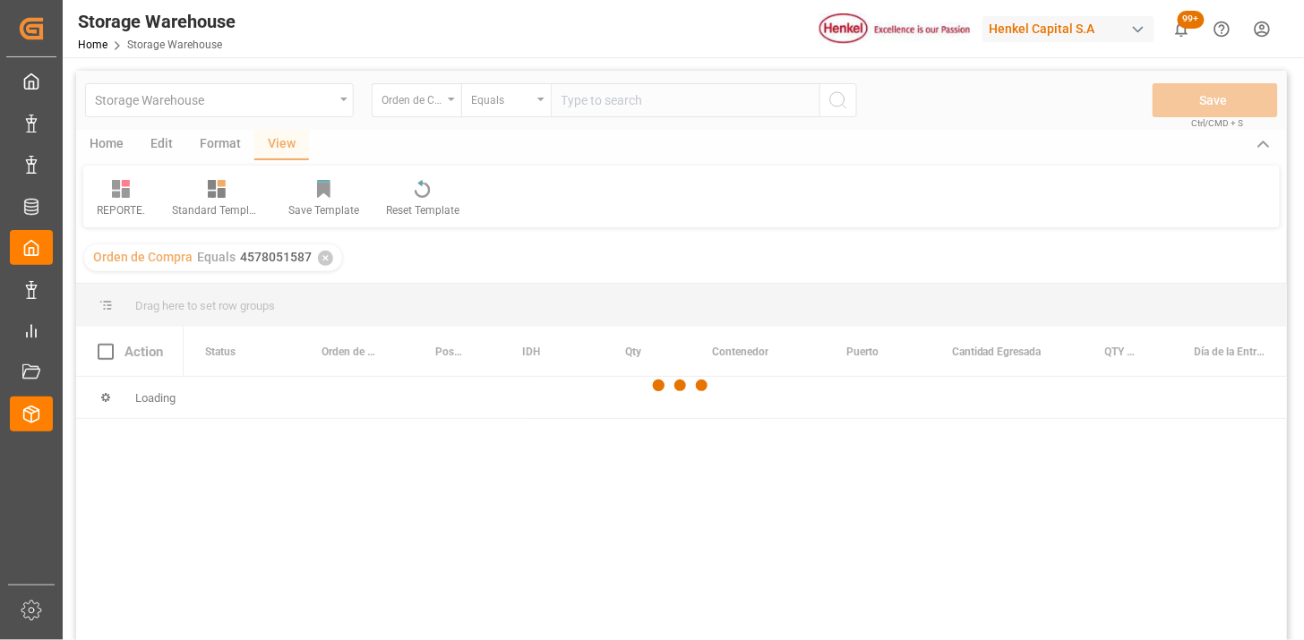
scroll to position [99, 0]
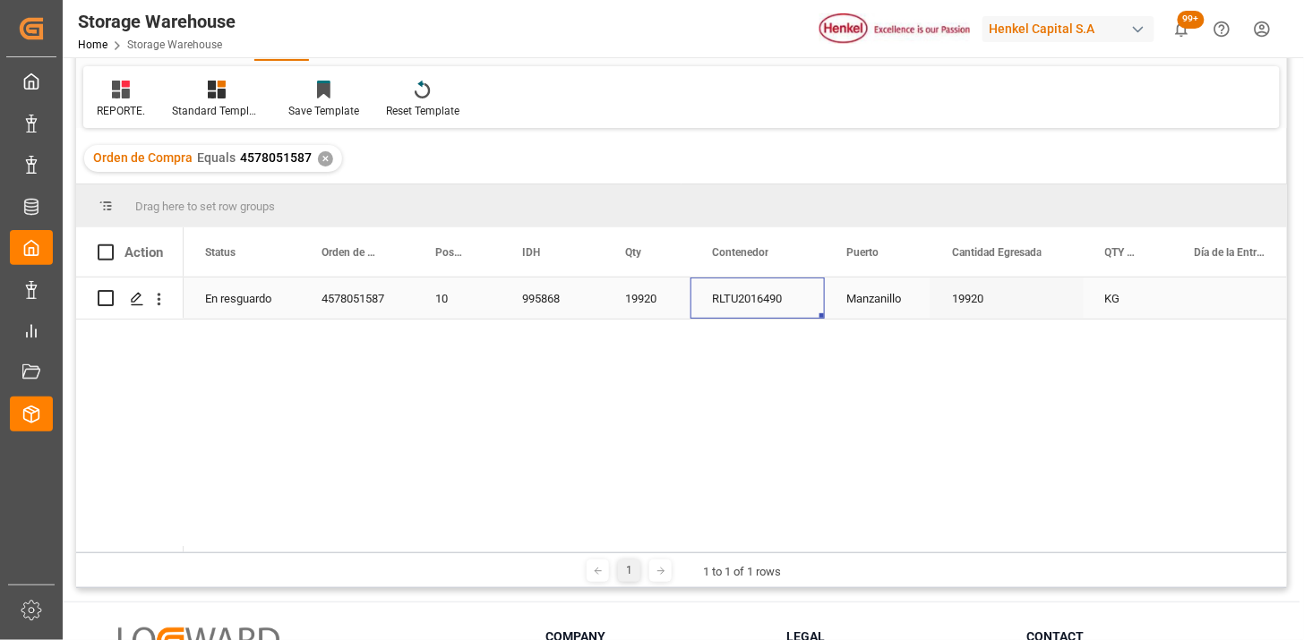
click at [721, 308] on div "RLTU2016490" at bounding box center [758, 298] width 134 height 41
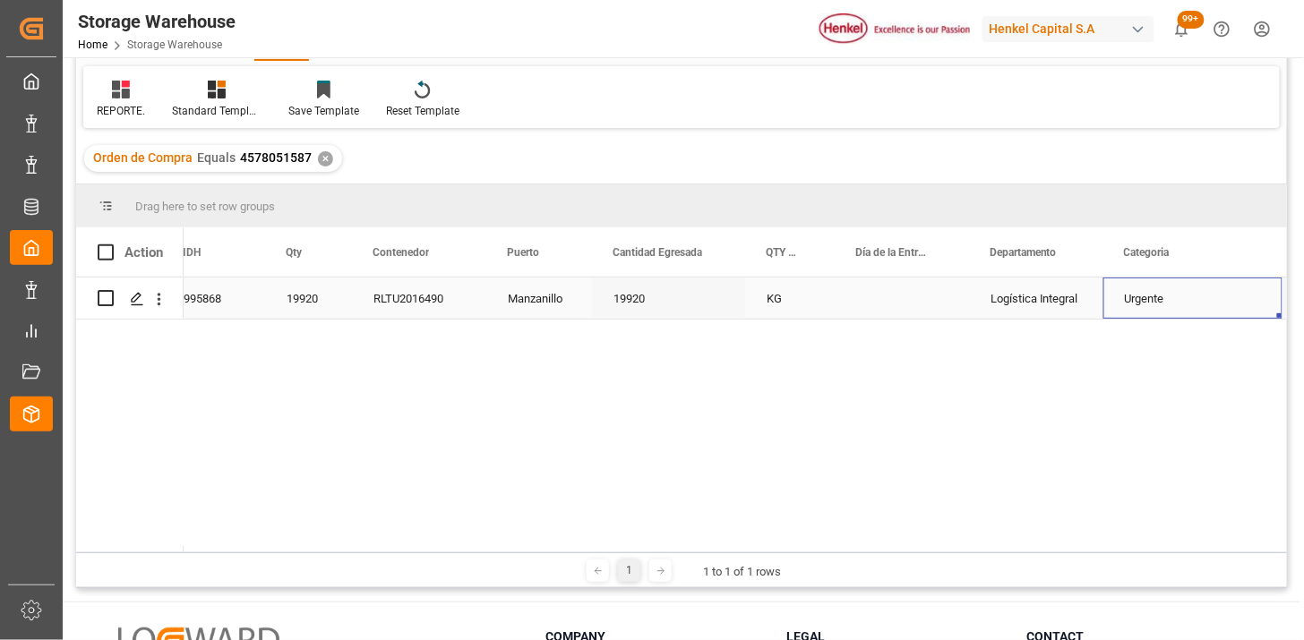
scroll to position [0, 518]
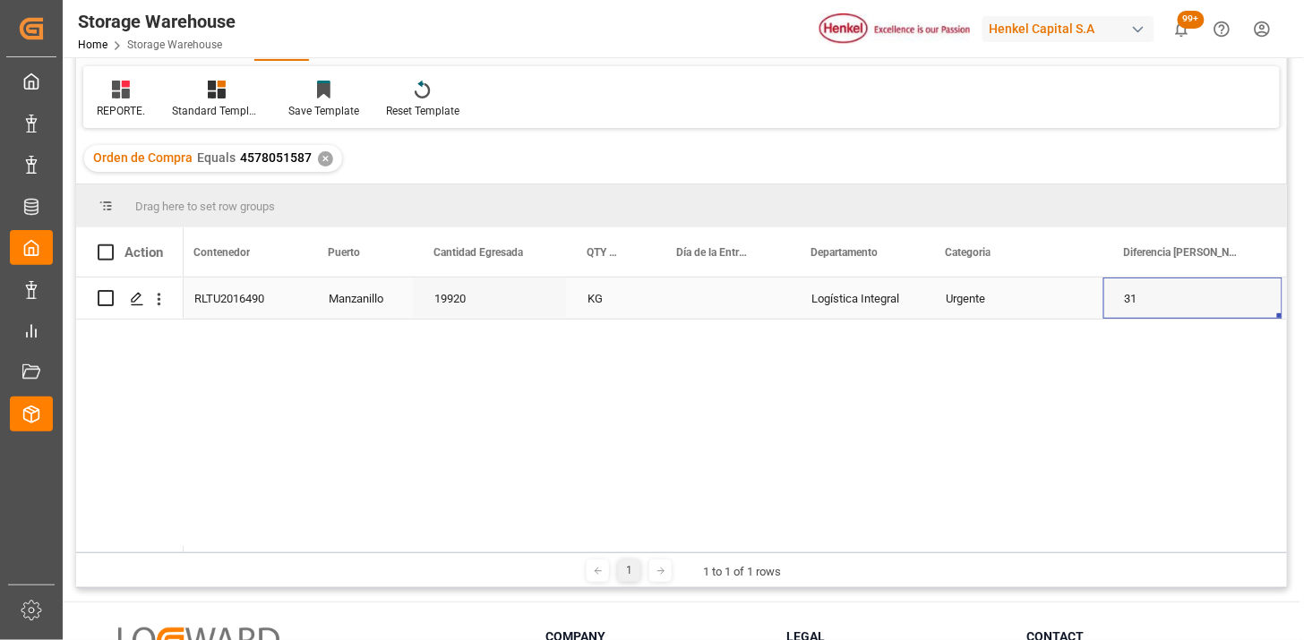
click at [721, 308] on div "Press SPACE to select this row." at bounding box center [723, 298] width 134 height 41
type input "04-08-2025"
click at [819, 311] on div "Logística Integral" at bounding box center [857, 298] width 134 height 41
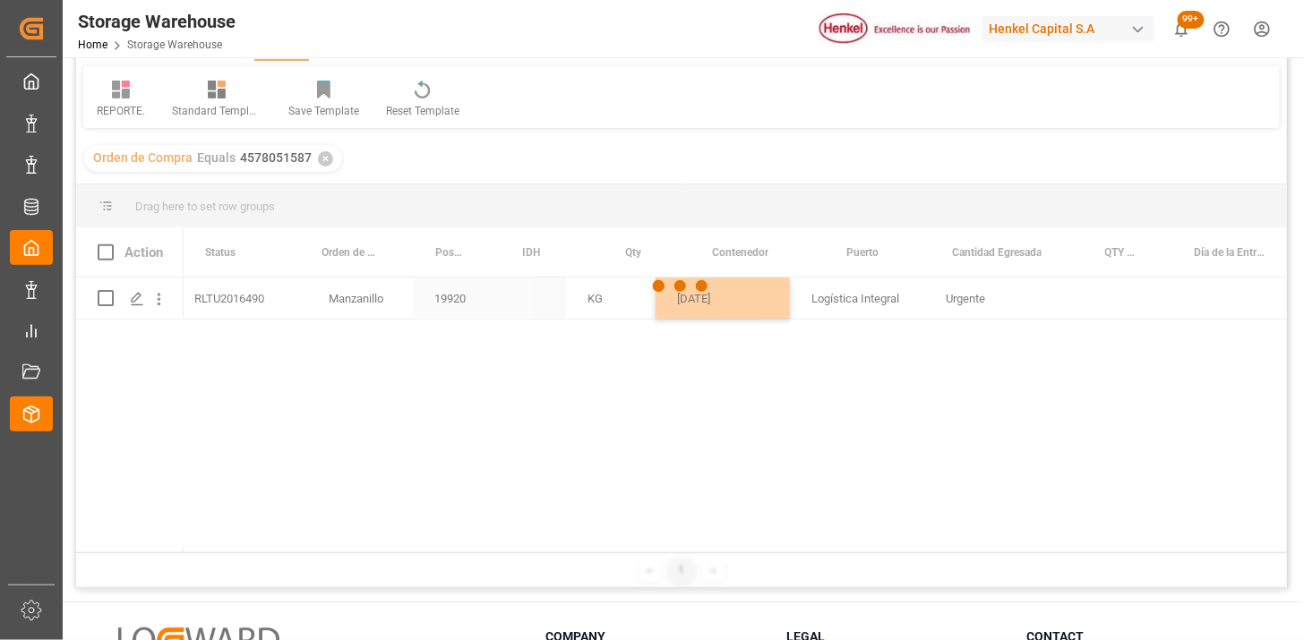
scroll to position [0, 0]
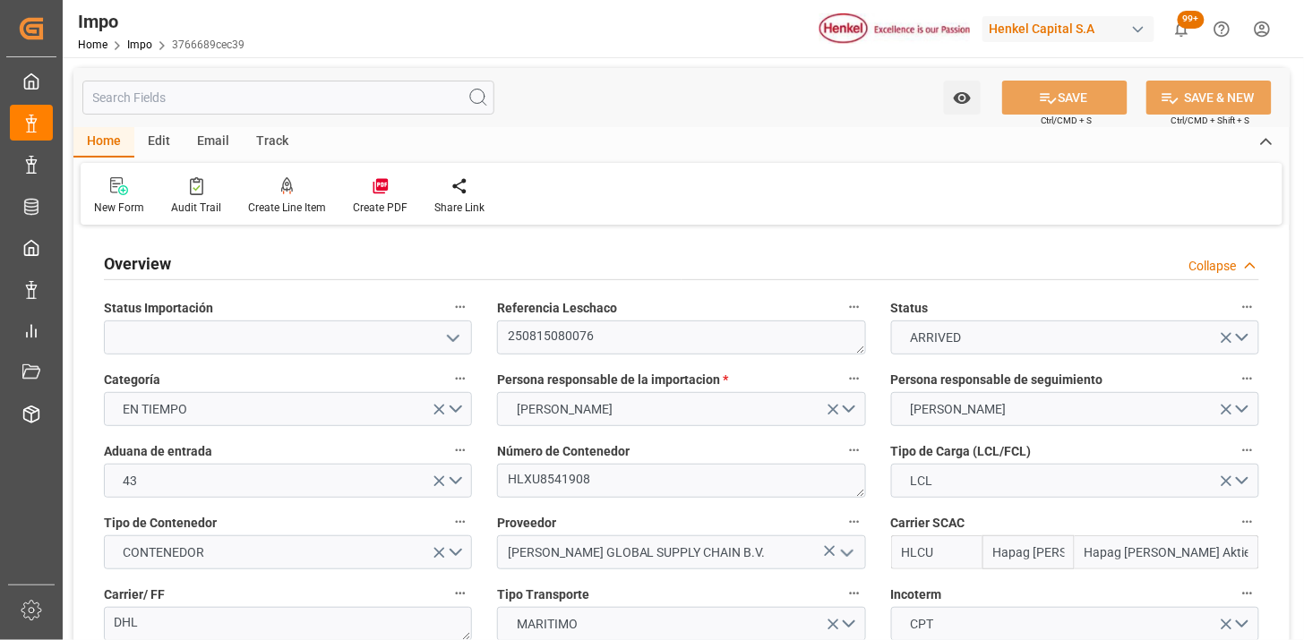
type input "Hapag [PERSON_NAME]"
type input "Hapag Lloyd Aktiengesellschaft"
type input "2"
type input "2.016"
type input "2"
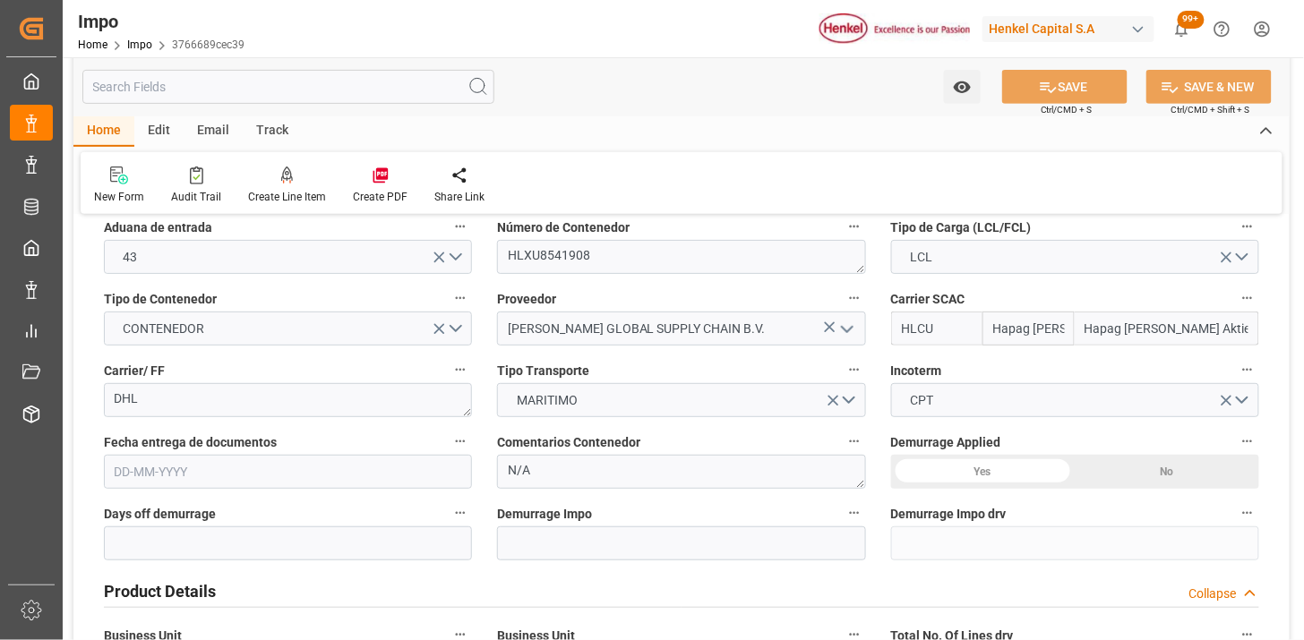
type input "18-07-2025"
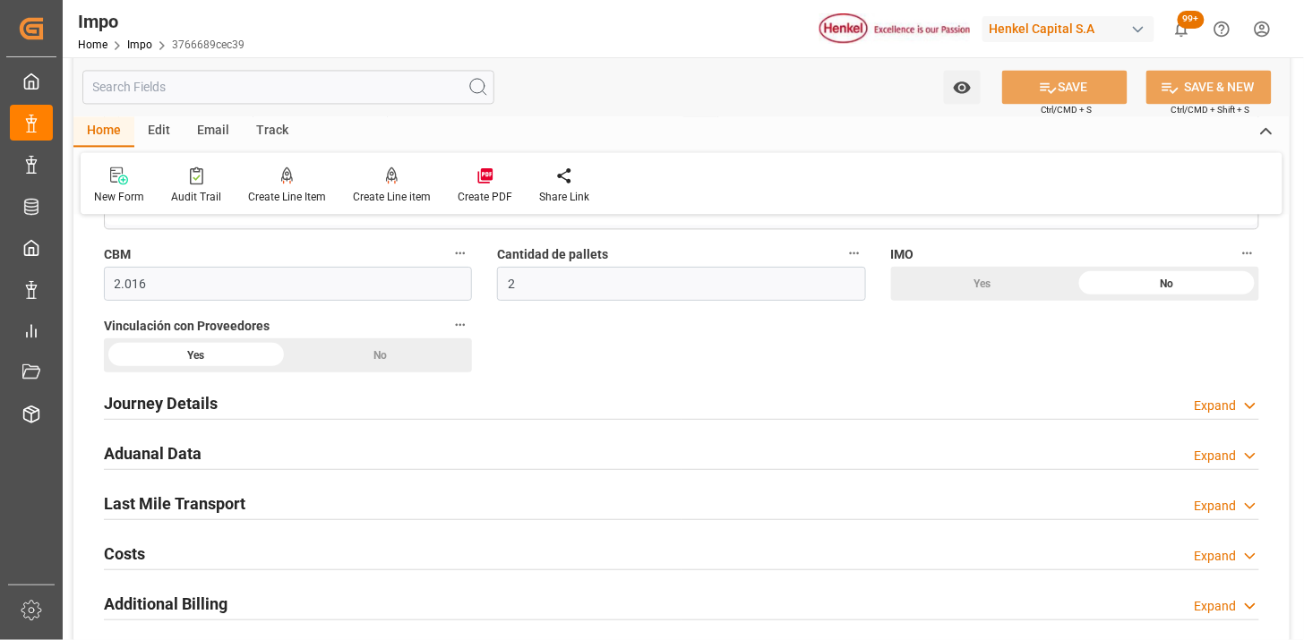
scroll to position [1194, 0]
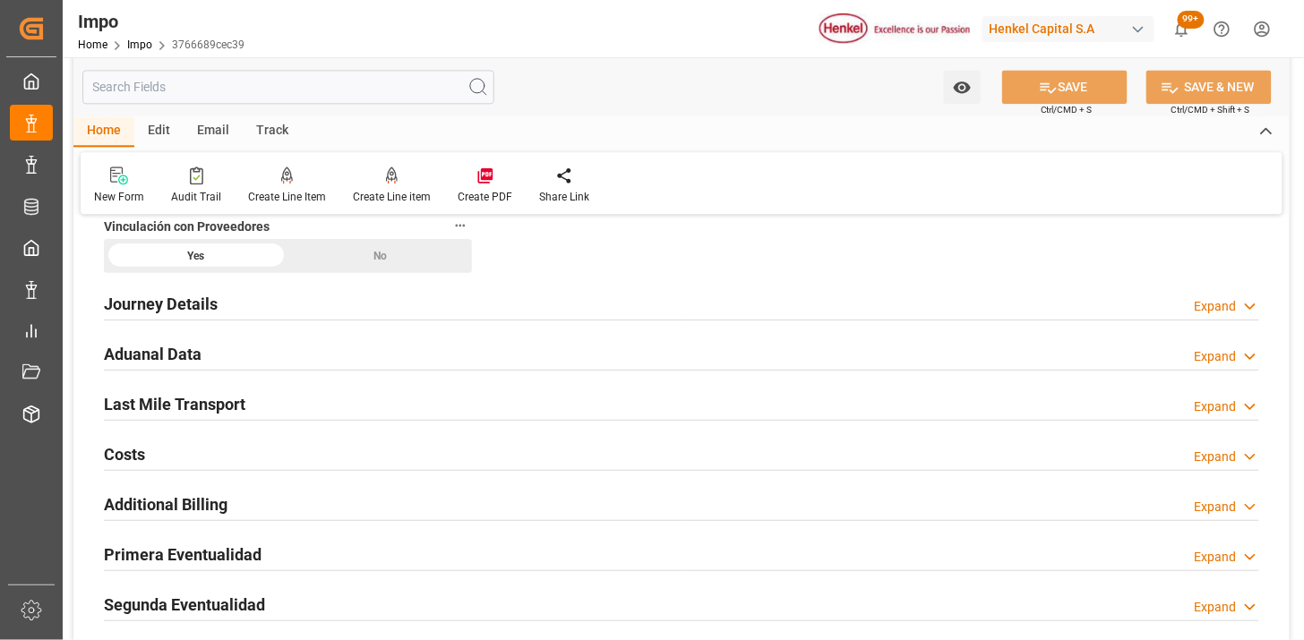
click at [450, 363] on div "Aduanal Data Expand" at bounding box center [682, 353] width 1156 height 34
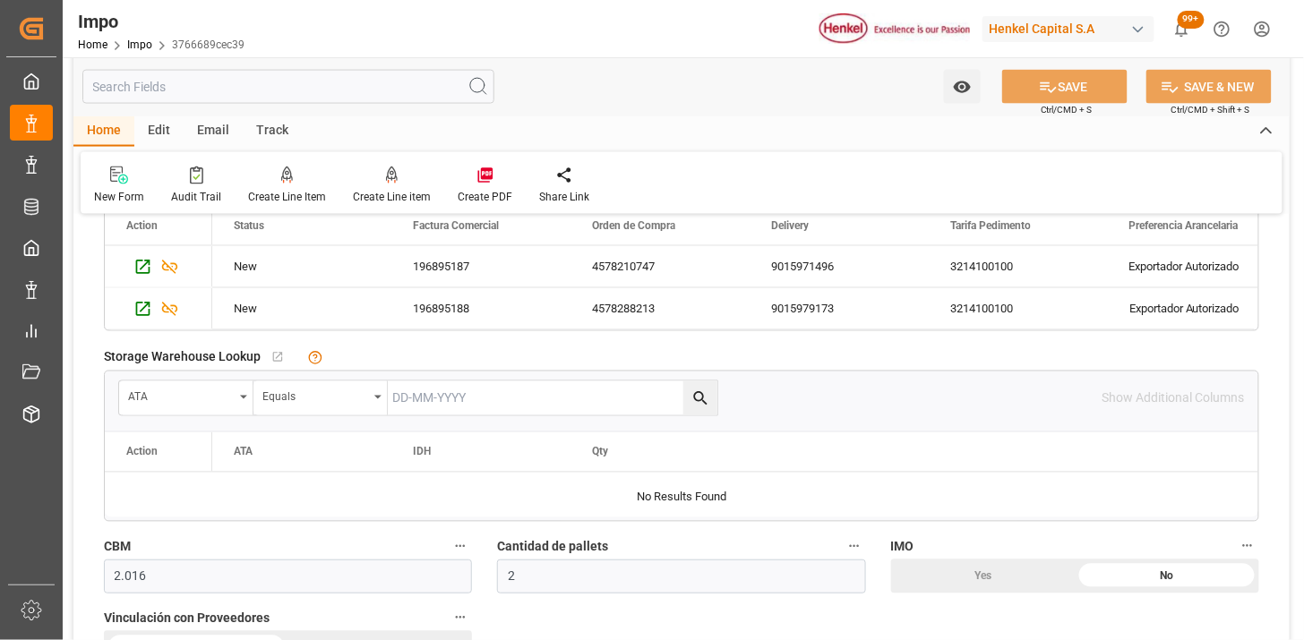
scroll to position [795, 0]
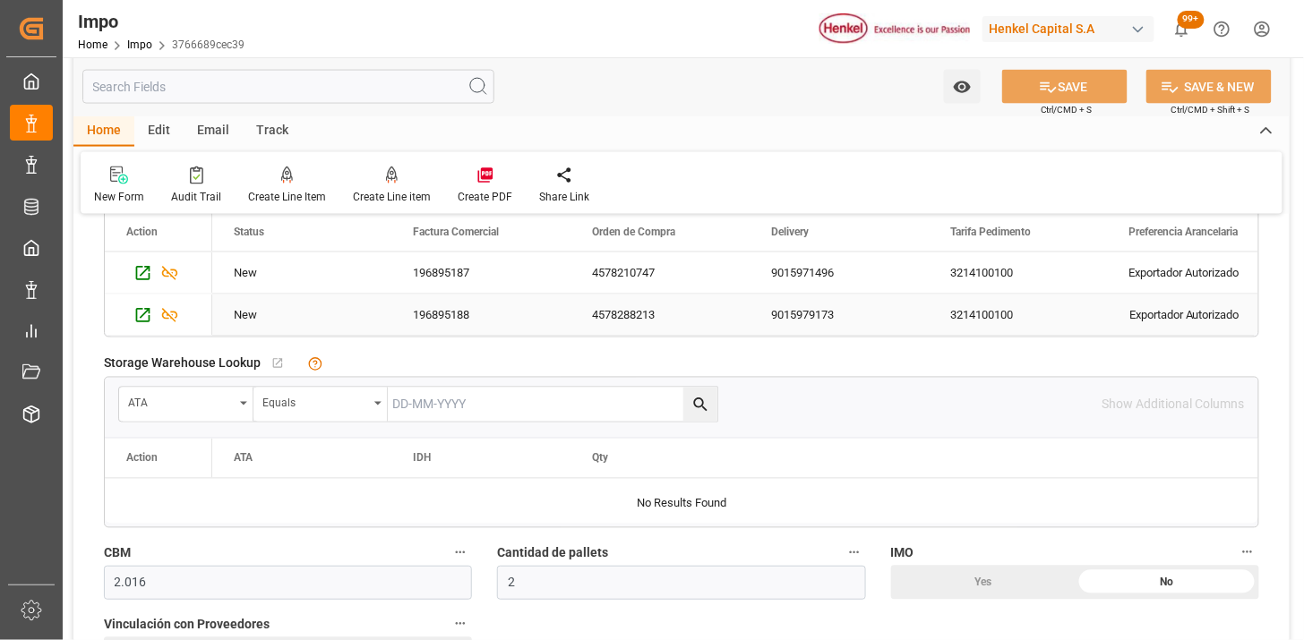
click at [846, 320] on div "9015979173" at bounding box center [839, 315] width 179 height 41
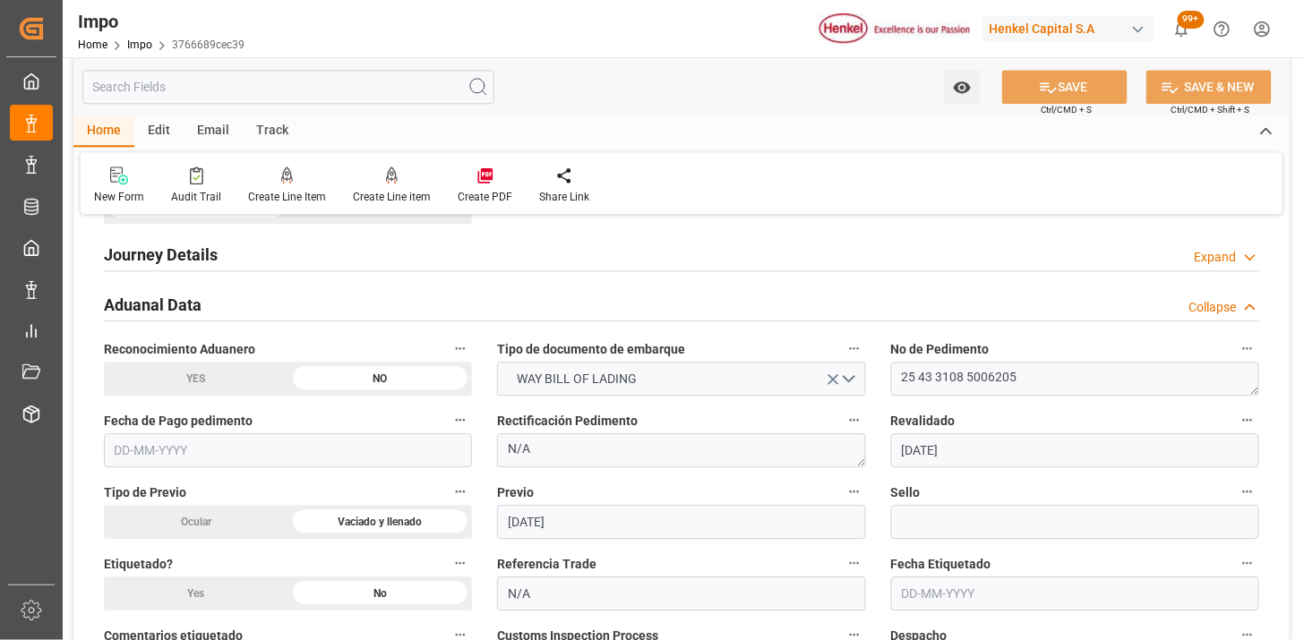
scroll to position [1293, 0]
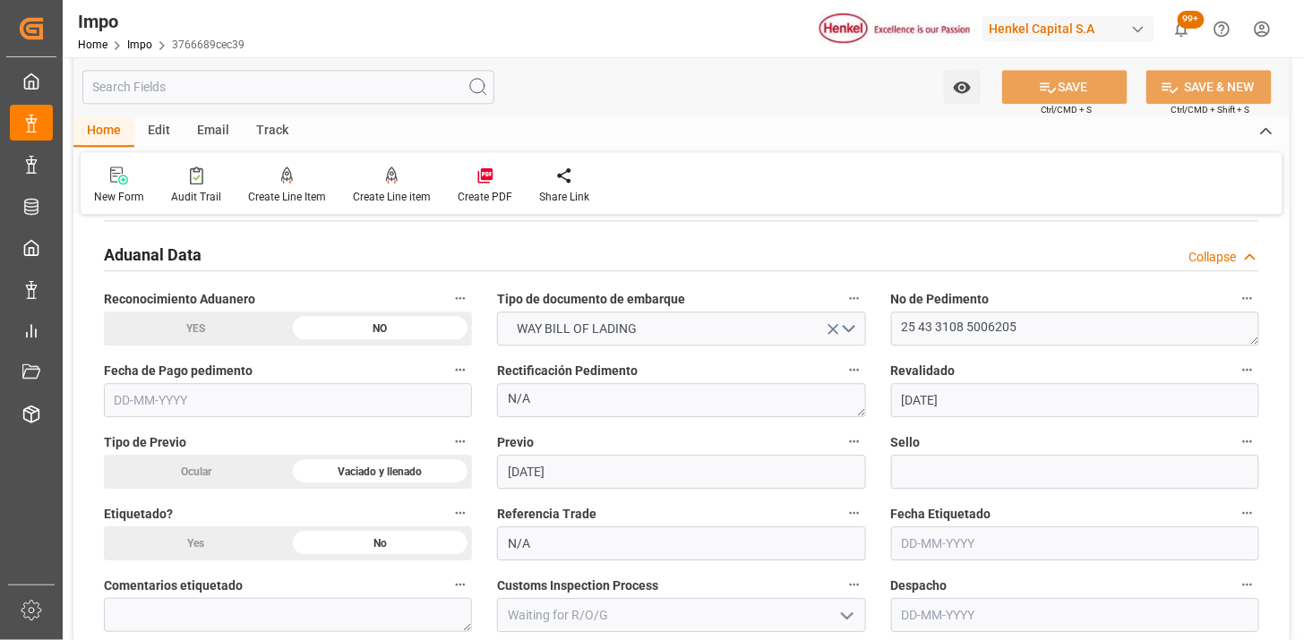
click at [374, 403] on input "text" at bounding box center [288, 400] width 368 height 34
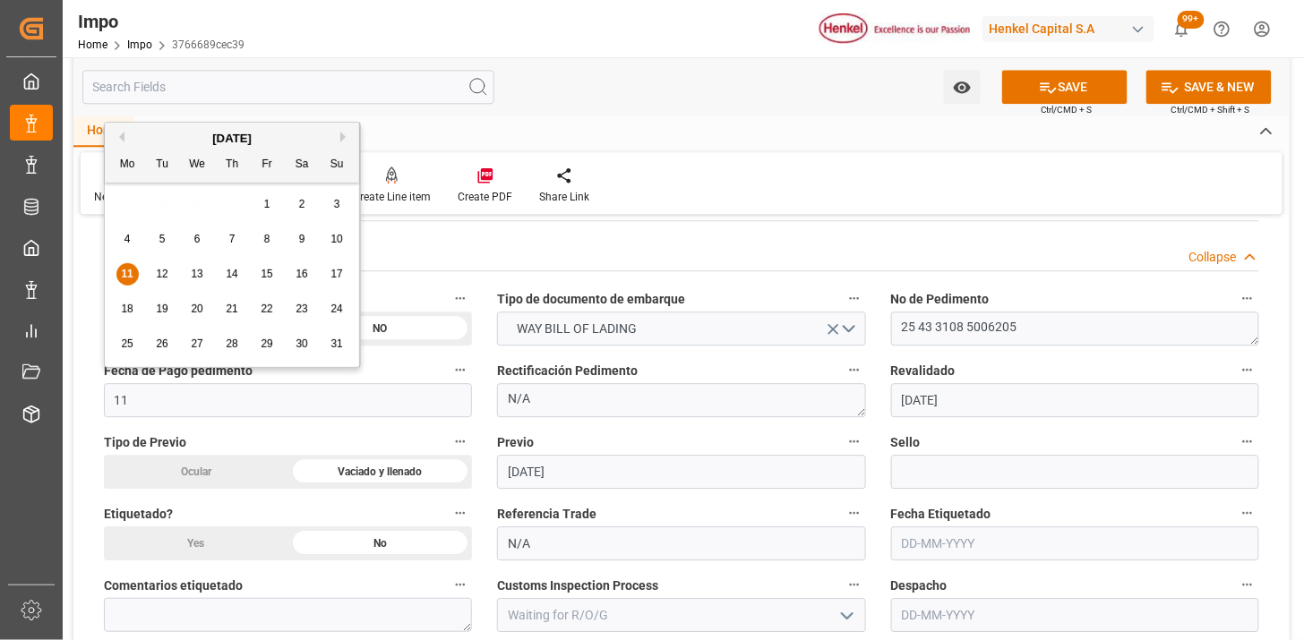
type input "[DATE]"
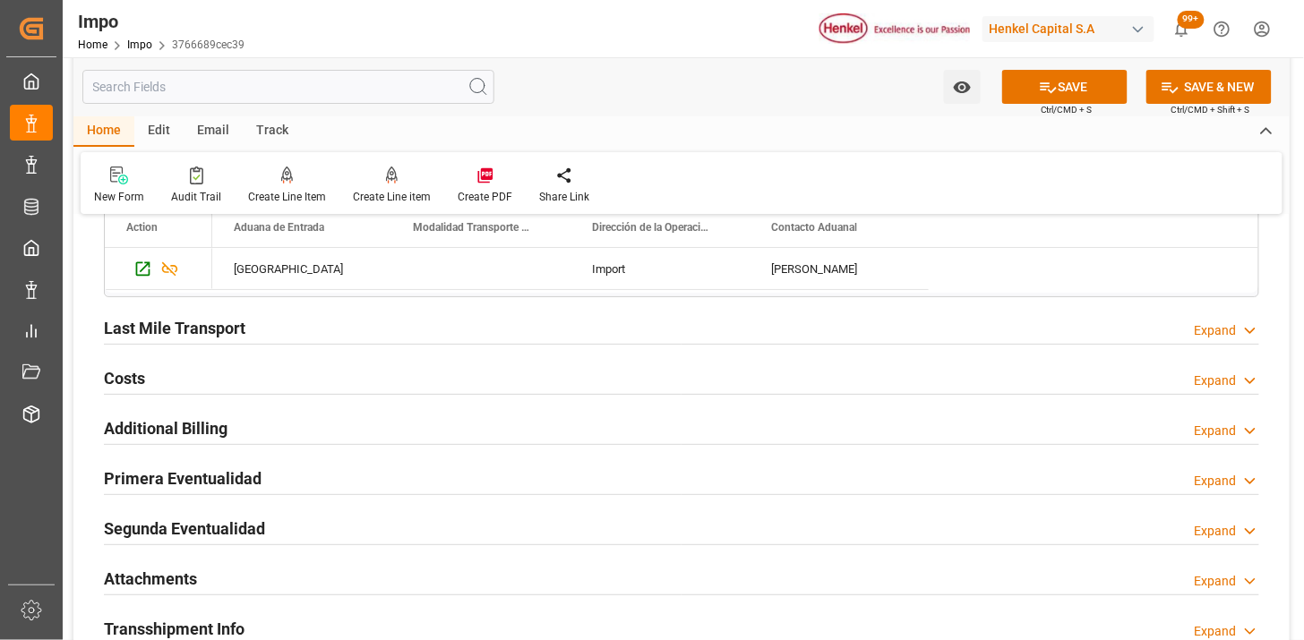
scroll to position [1990, 0]
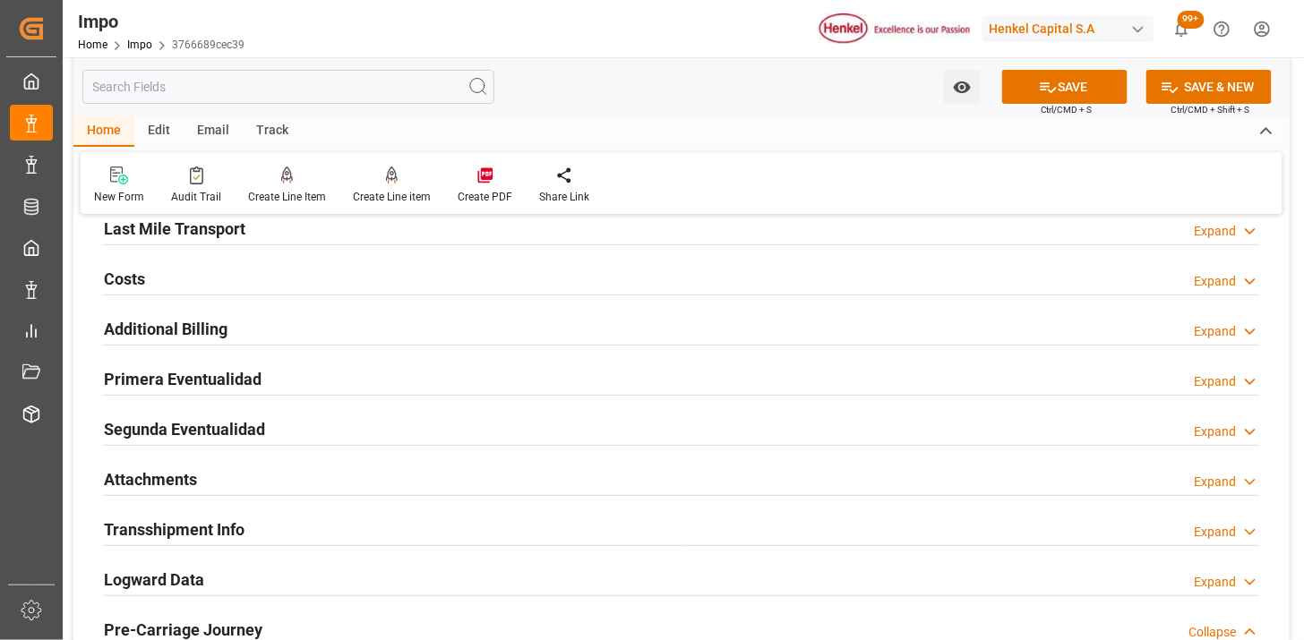
click at [261, 378] on div "Primera Eventualidad Expand" at bounding box center [682, 378] width 1156 height 34
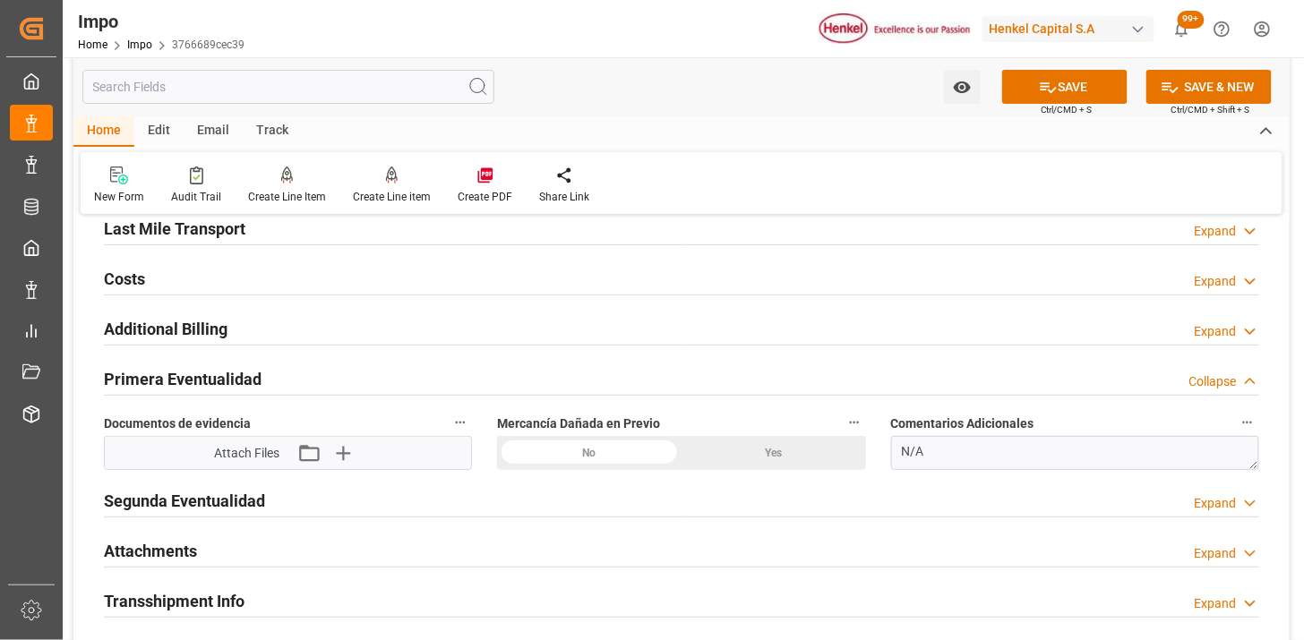
scroll to position [2090, 0]
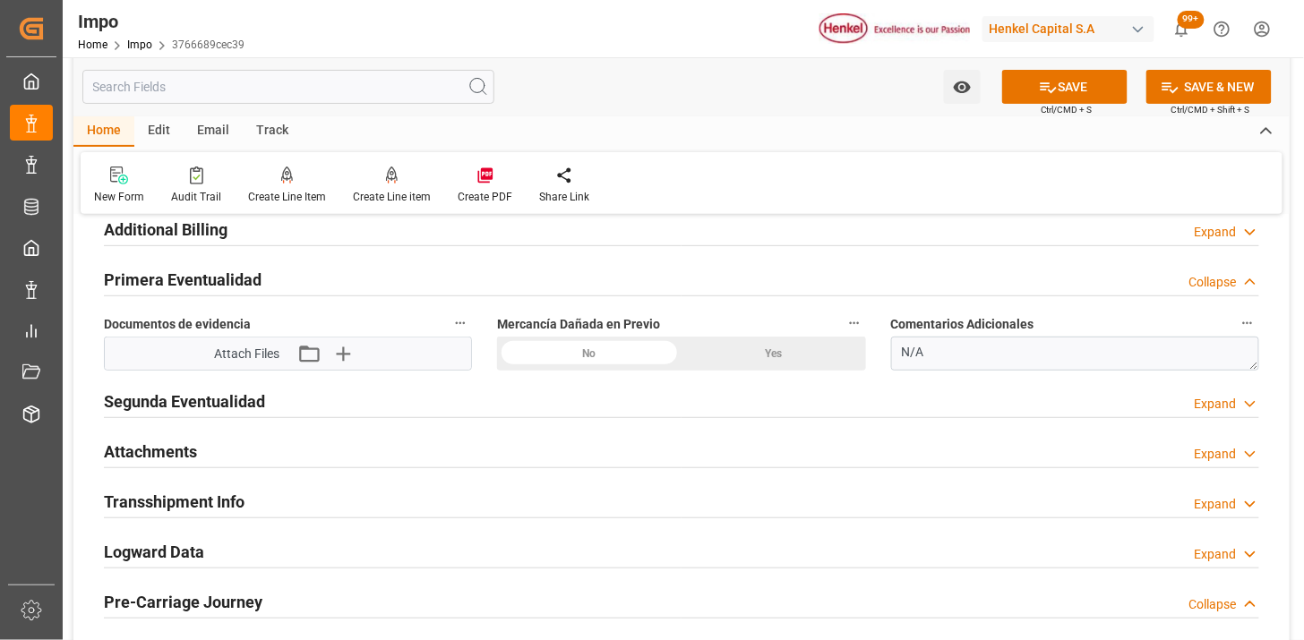
drag, startPoint x: 729, startPoint y: 355, endPoint x: 1036, endPoint y: 360, distance: 307.3
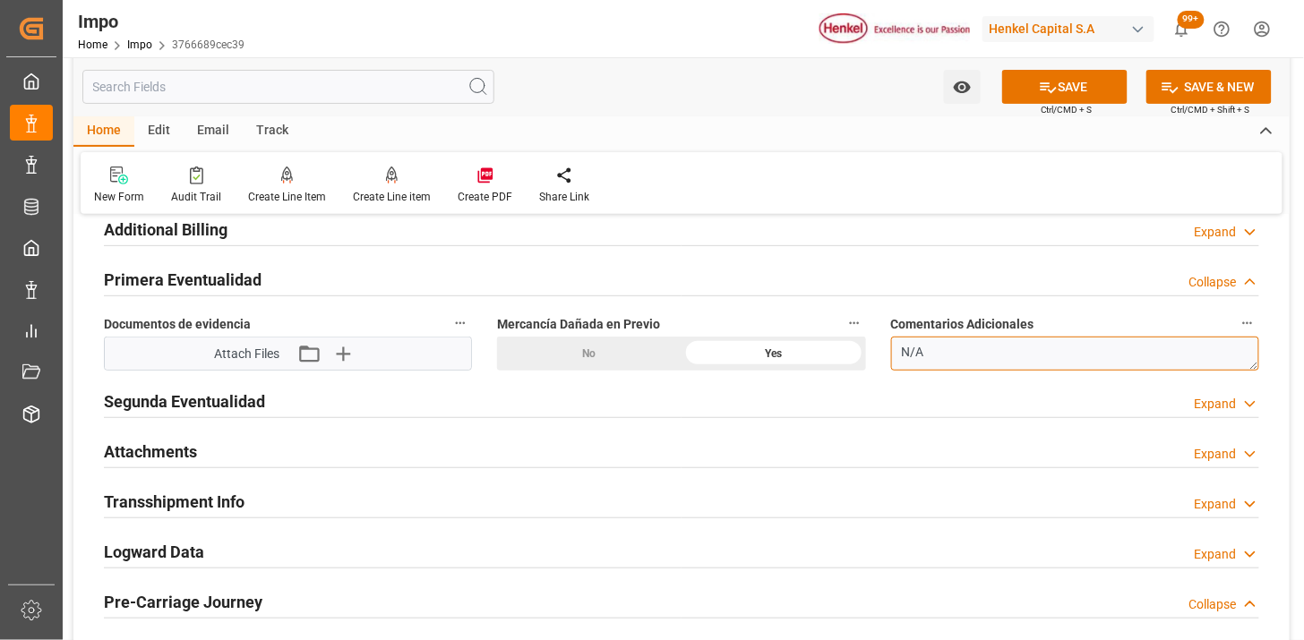
click at [1025, 361] on textarea "N/A" at bounding box center [1075, 354] width 368 height 34
type textarea "CARTONES ABOLLADOS Y ROTOS, SIN DERRAME"
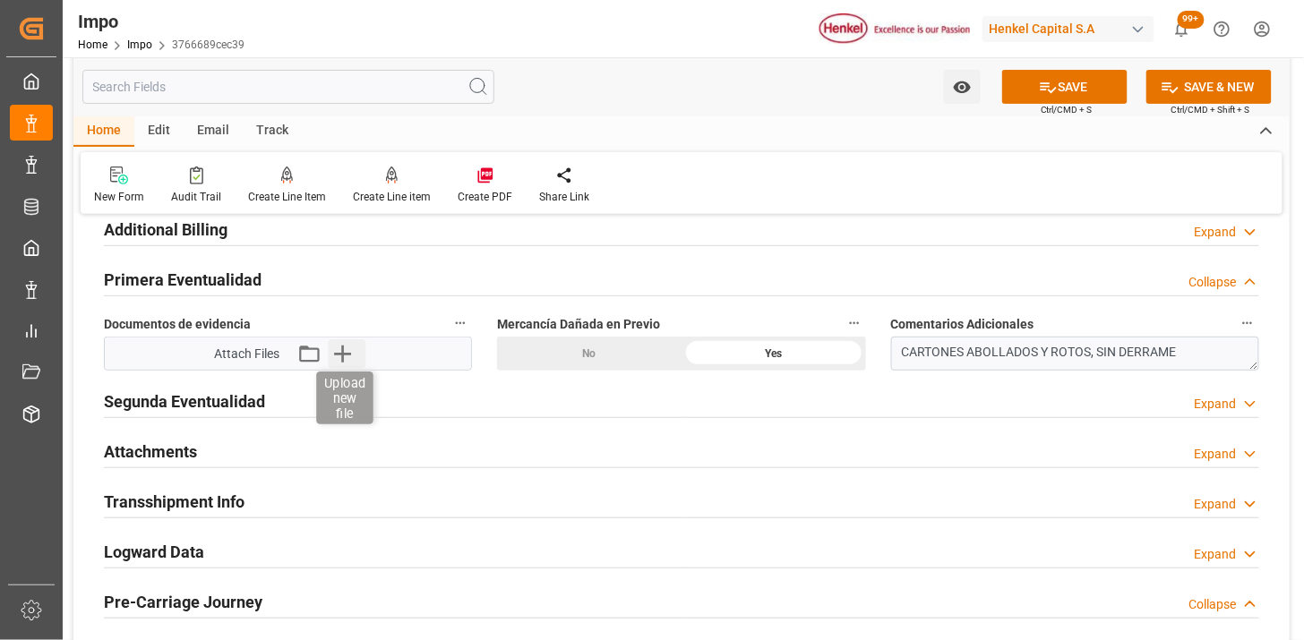
click at [355, 352] on icon "button" at bounding box center [342, 353] width 29 height 29
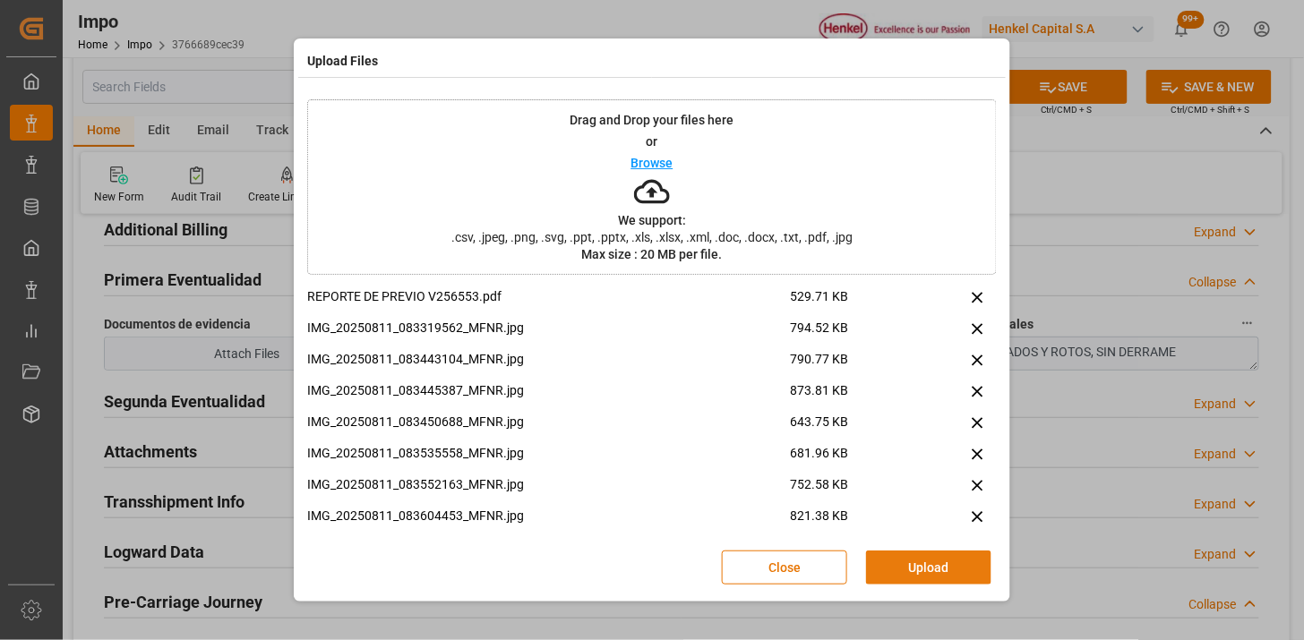
click at [948, 564] on button "Upload" at bounding box center [928, 568] width 125 height 34
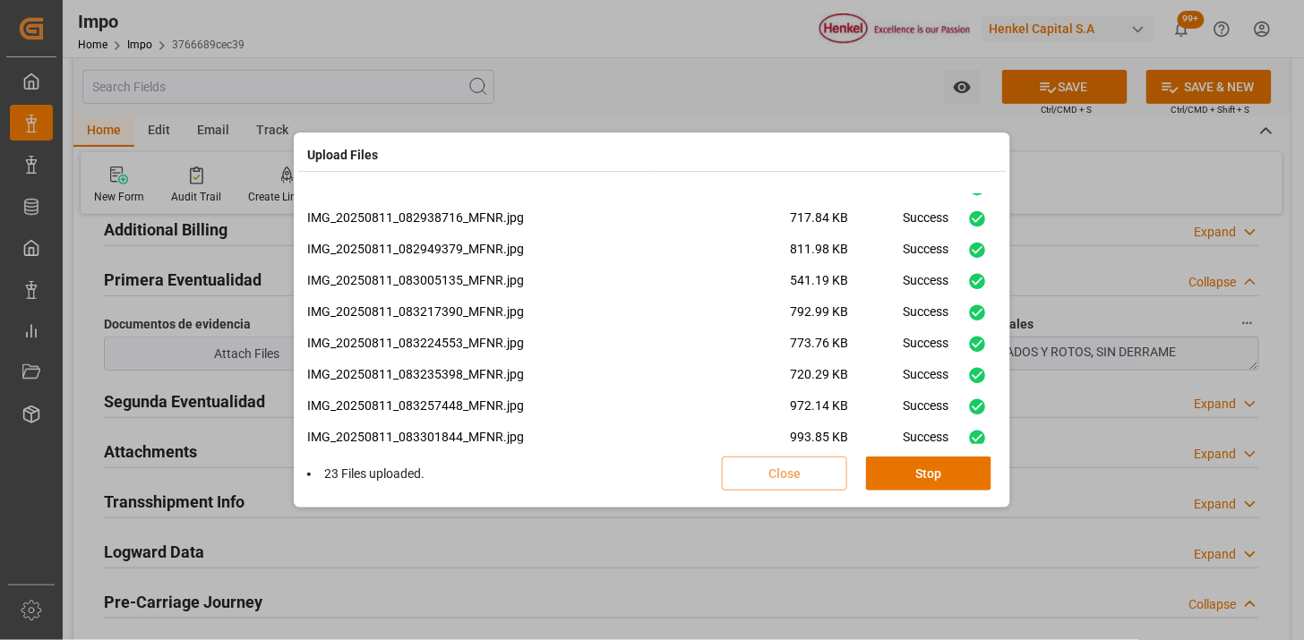
scroll to position [513, 0]
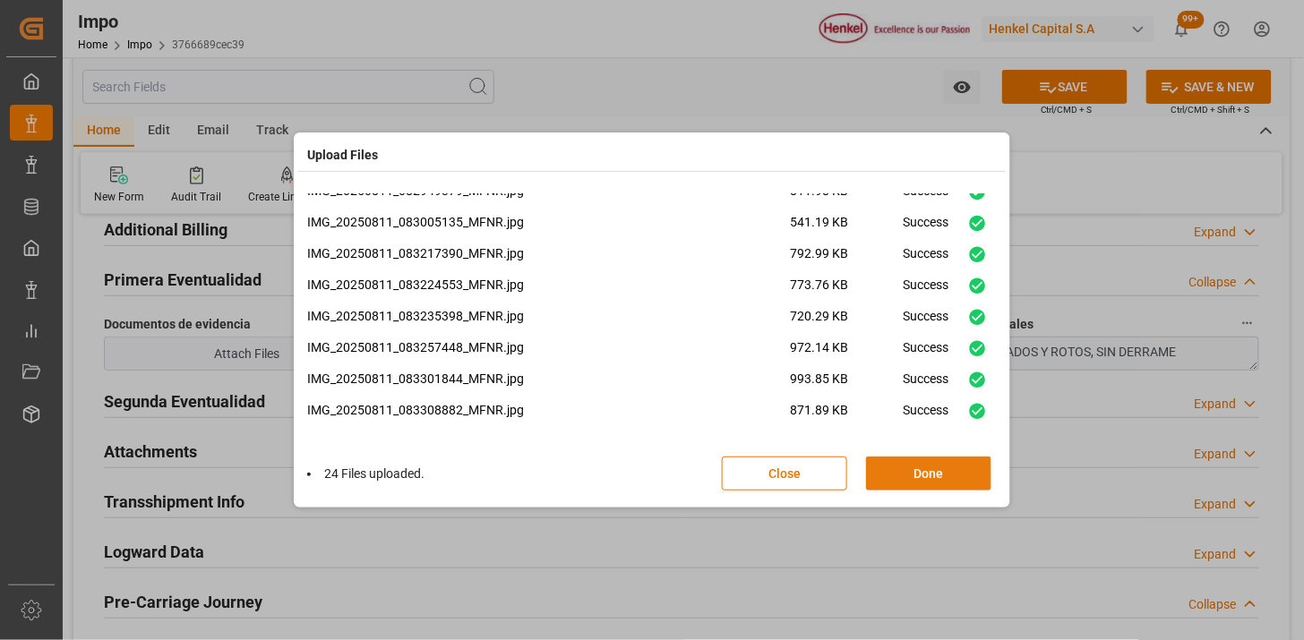
click at [916, 476] on button "Done" at bounding box center [928, 474] width 125 height 34
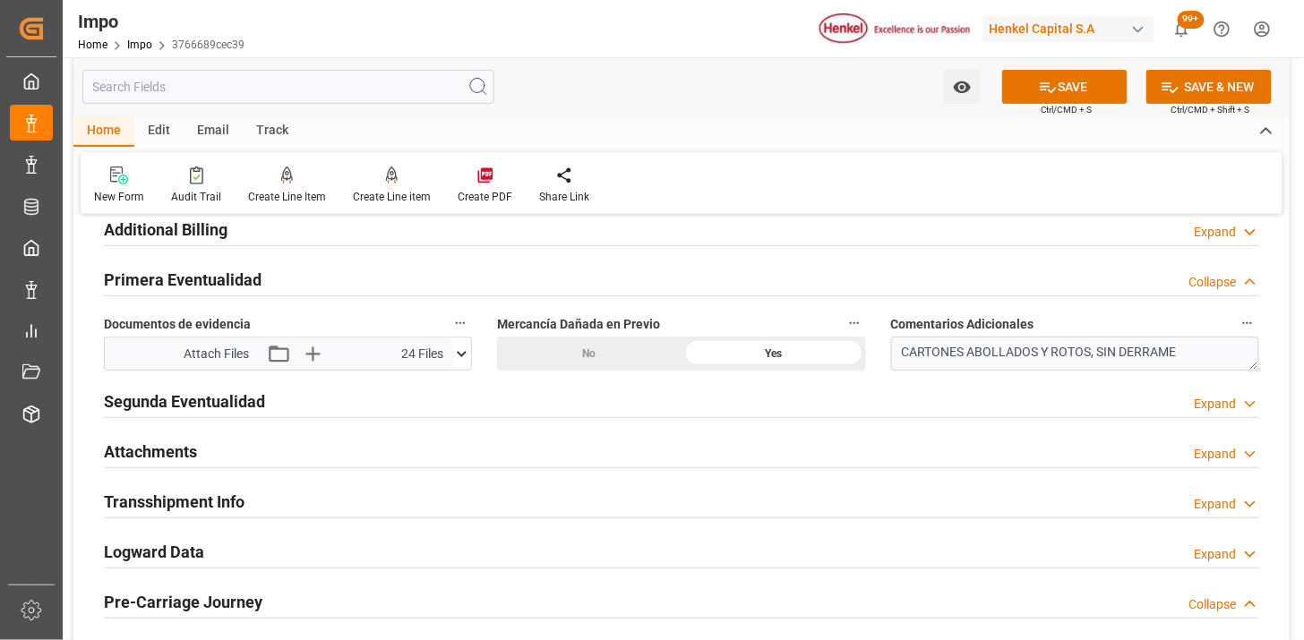
scroll to position [2189, 0]
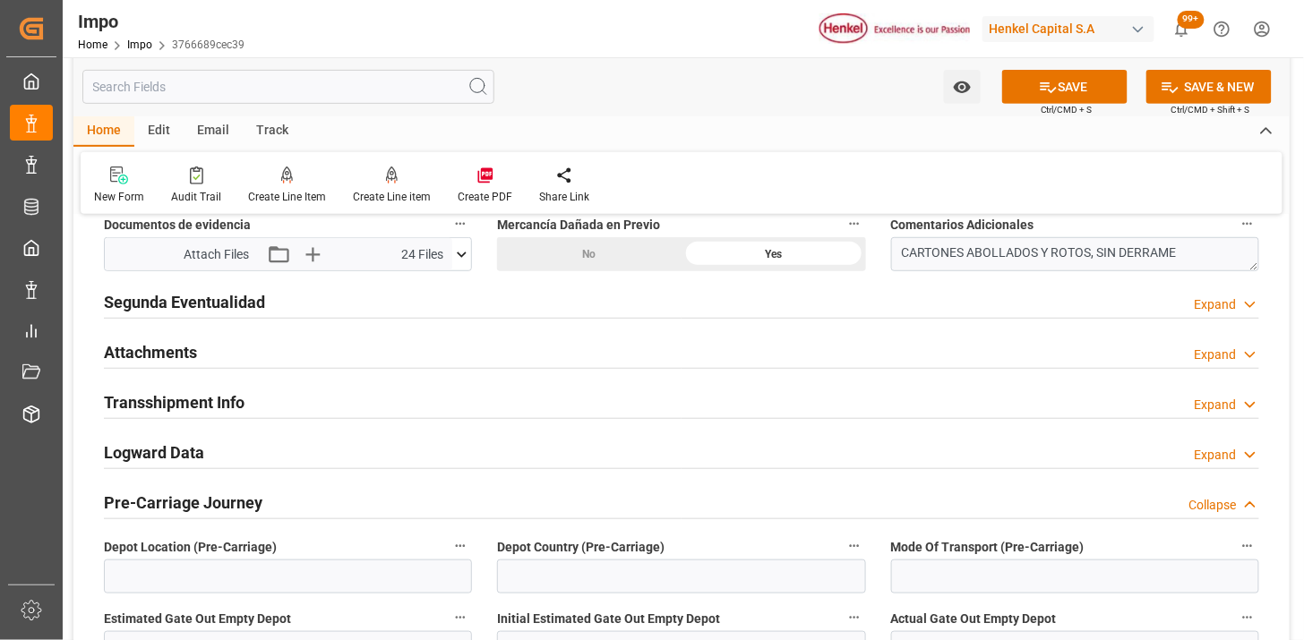
click at [255, 365] on div "Attachments Expand" at bounding box center [682, 351] width 1156 height 34
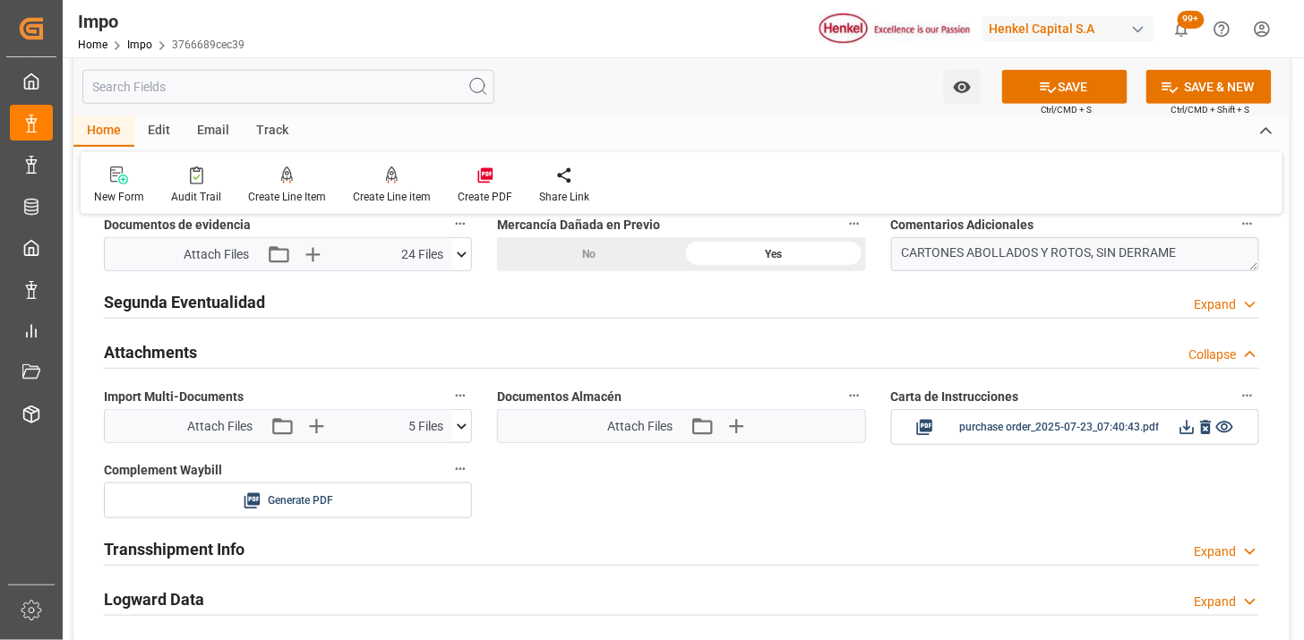
scroll to position [2289, 0]
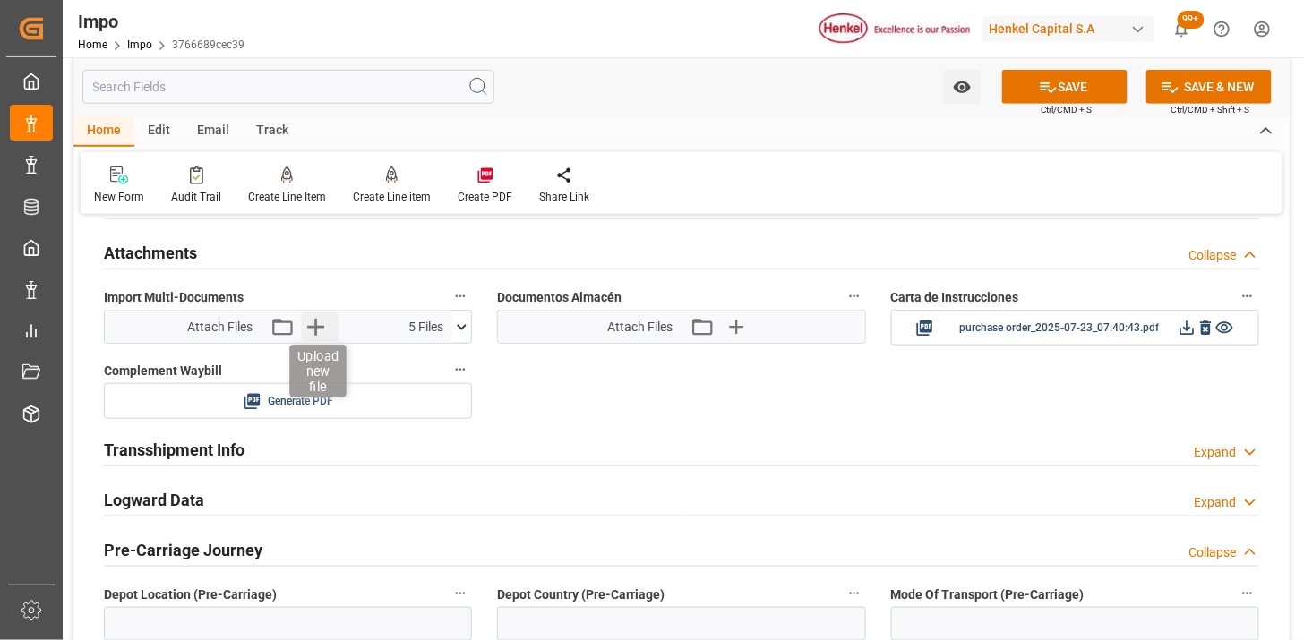
click at [324, 335] on icon "button" at bounding box center [315, 327] width 29 height 29
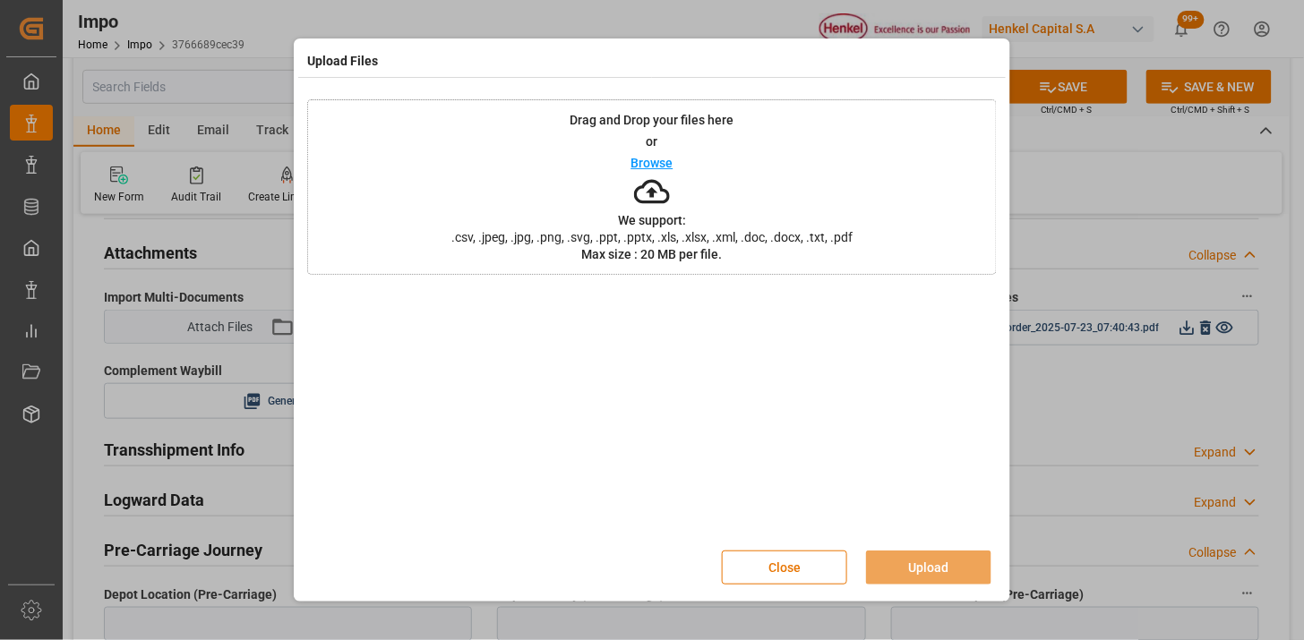
drag, startPoint x: 788, startPoint y: 545, endPoint x: 798, endPoint y: 547, distance: 10.2
click at [785, 545] on div "Close Upload" at bounding box center [652, 567] width 690 height 59
click at [769, 575] on button "Close" at bounding box center [784, 568] width 125 height 34
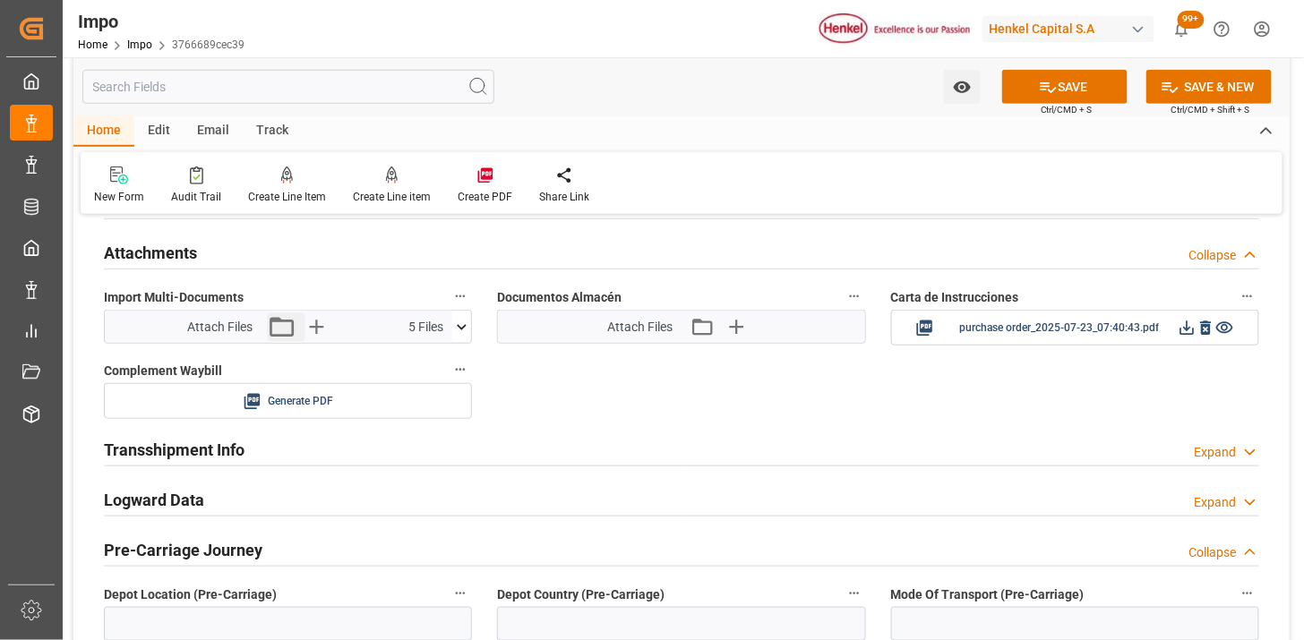
click at [298, 330] on button "Attach existing file" at bounding box center [286, 327] width 38 height 29
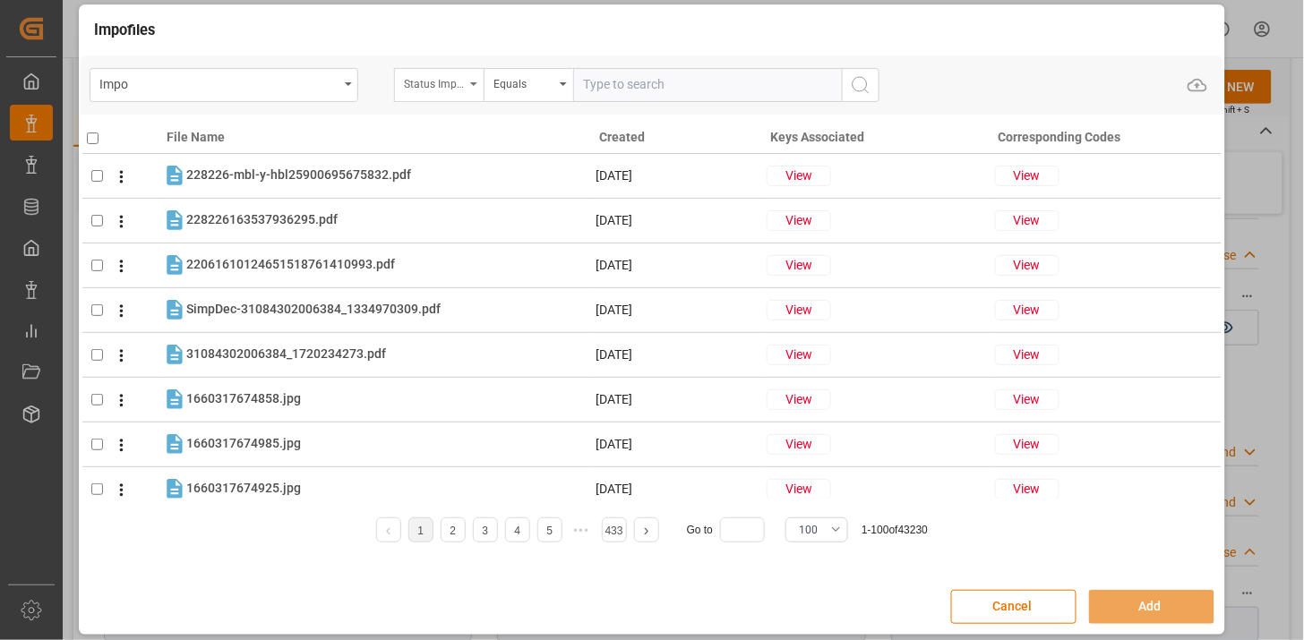
click at [446, 95] on div "Status Importación" at bounding box center [439, 85] width 90 height 34
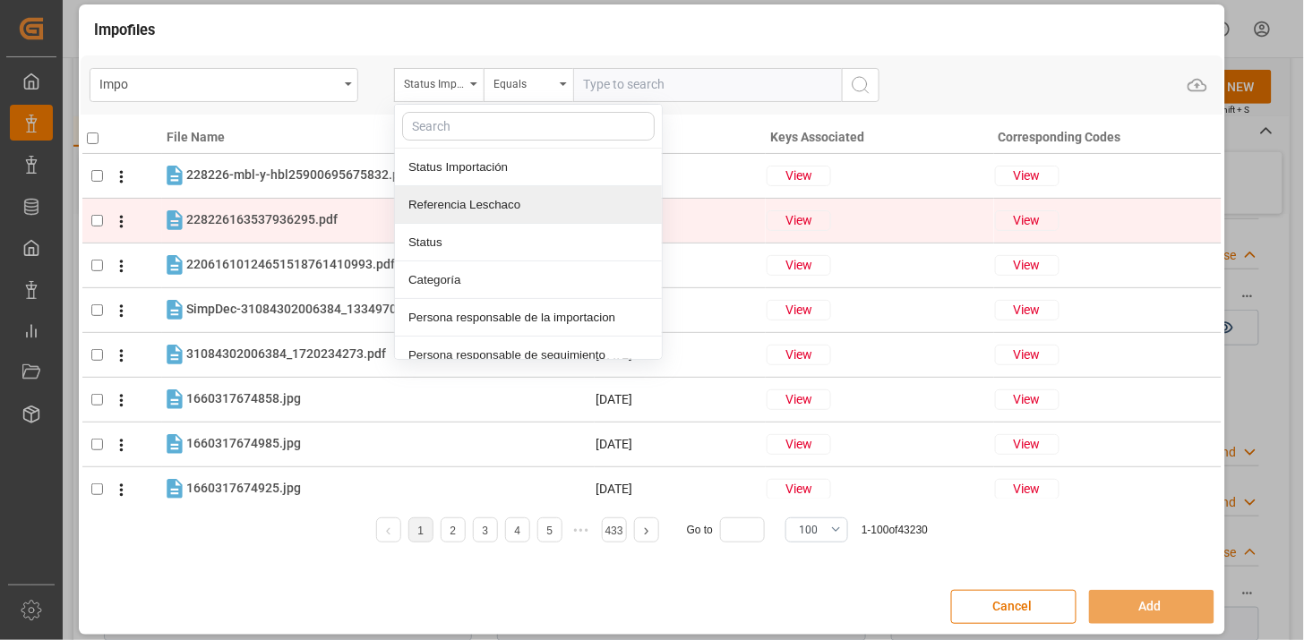
drag, startPoint x: 485, startPoint y: 219, endPoint x: 503, endPoint y: 203, distance: 23.5
click at [487, 217] on div "Referencia Leschaco" at bounding box center [528, 205] width 267 height 38
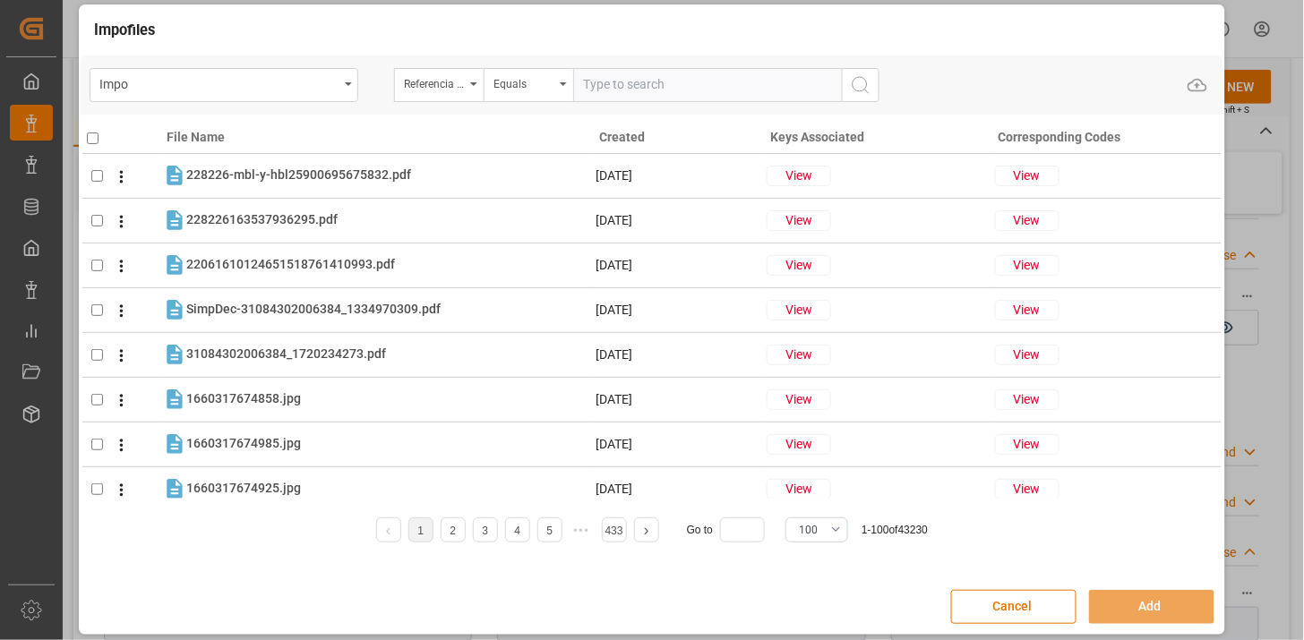
click at [634, 87] on input "text" at bounding box center [707, 85] width 269 height 34
paste input "250815080076"
type input "250815080076"
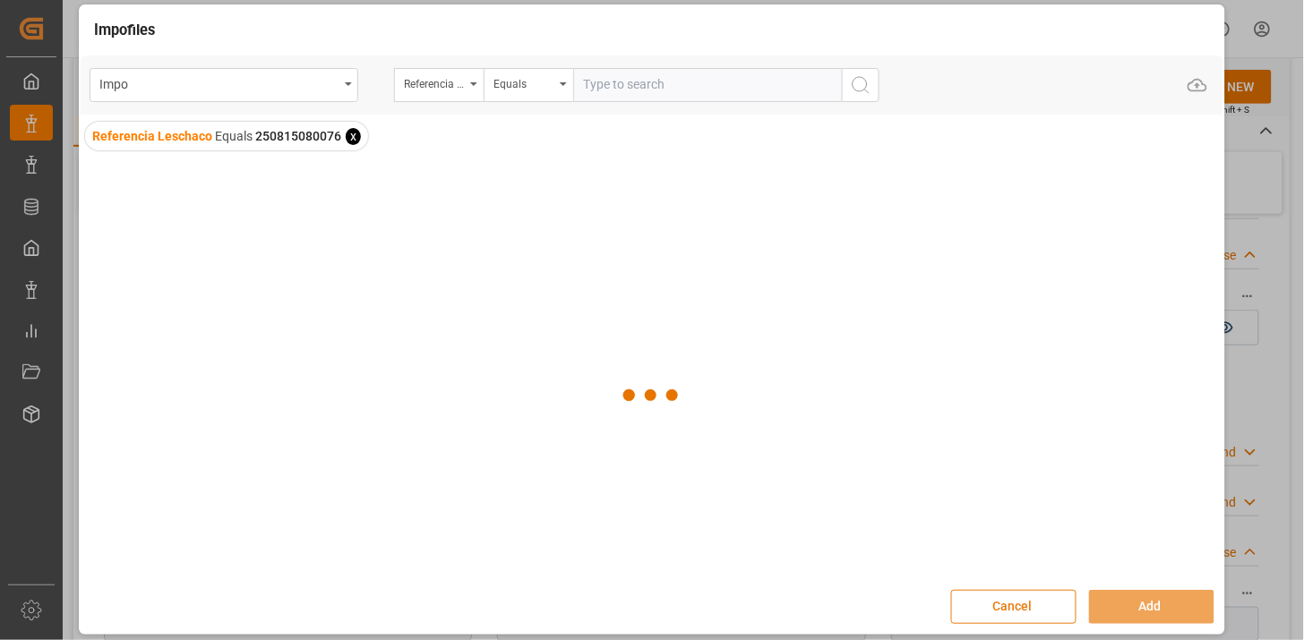
click at [1018, 624] on div "Cancel Add" at bounding box center [652, 607] width 1143 height 52
click at [1022, 618] on button "Cancel" at bounding box center [1013, 607] width 125 height 34
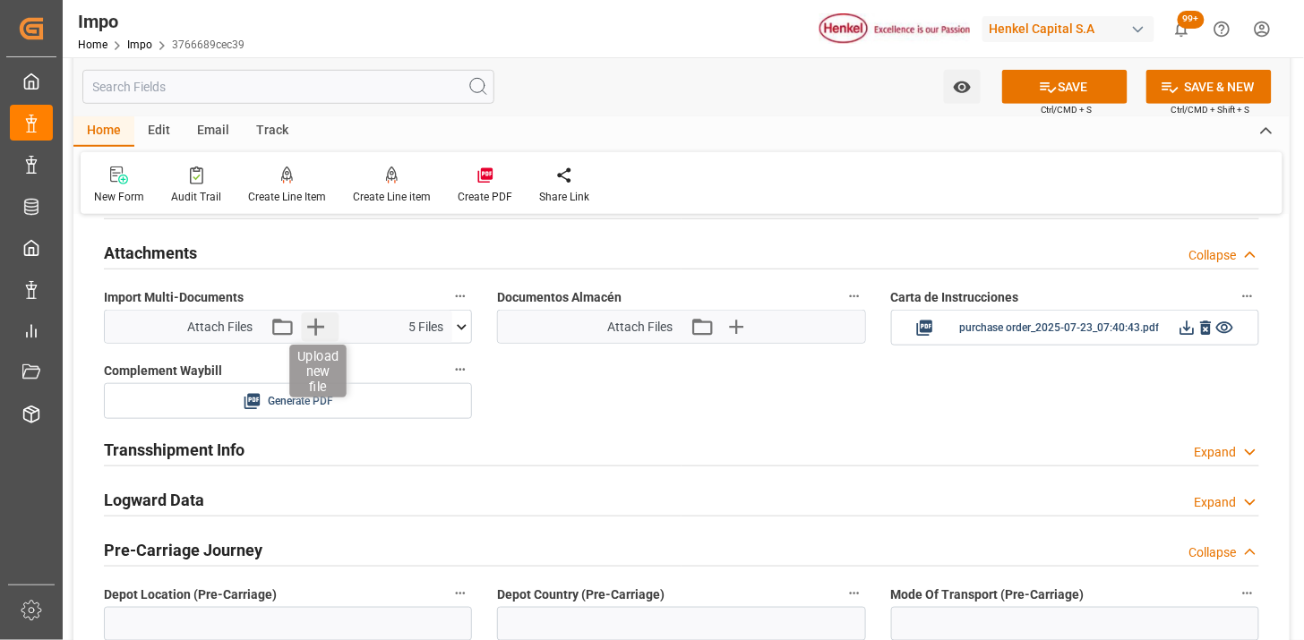
click at [310, 332] on icon "button" at bounding box center [315, 327] width 29 height 29
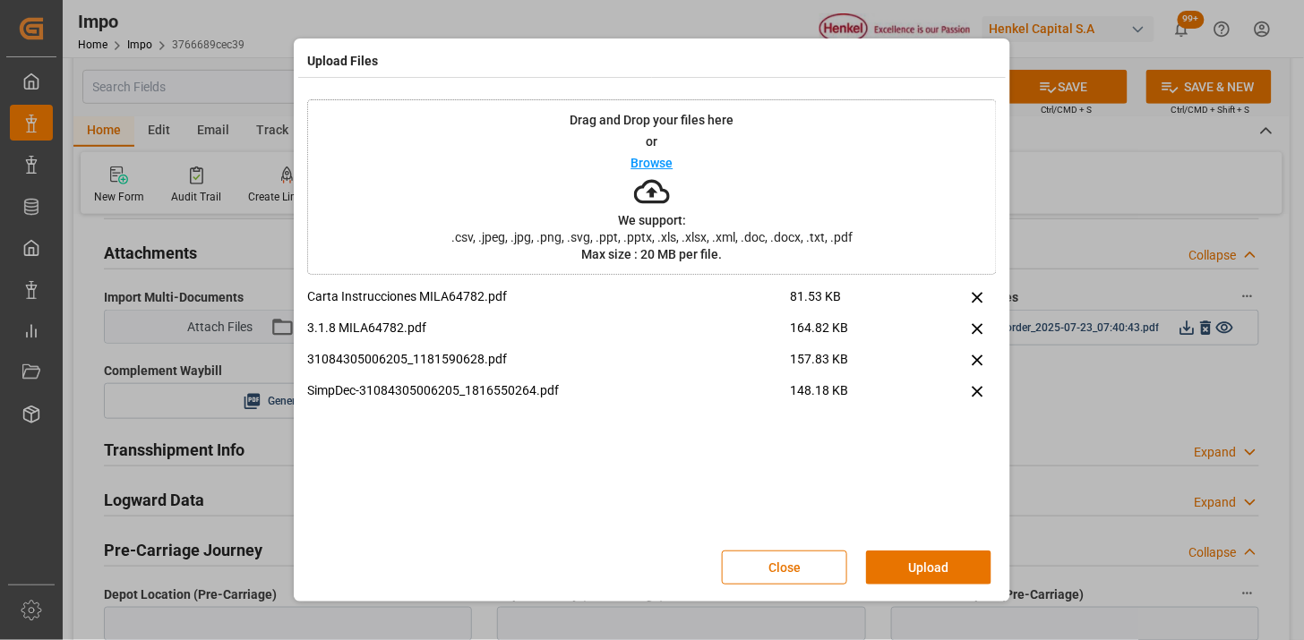
click at [908, 556] on button "Upload" at bounding box center [928, 568] width 125 height 34
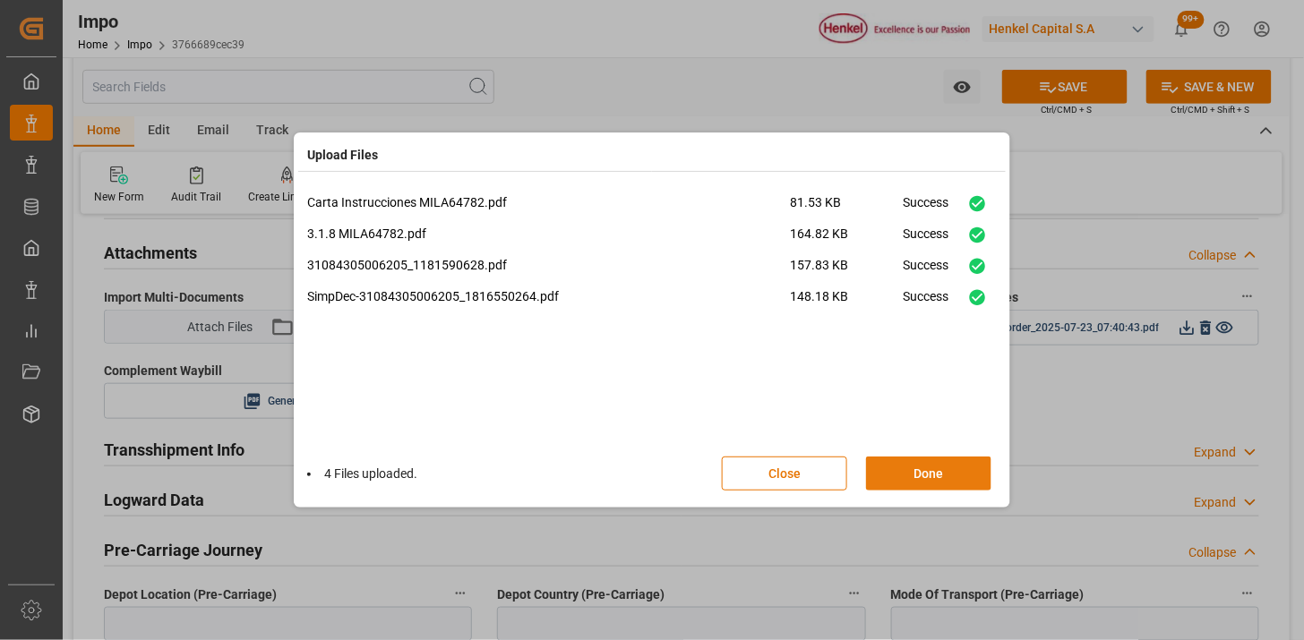
click at [950, 475] on button "Done" at bounding box center [928, 474] width 125 height 34
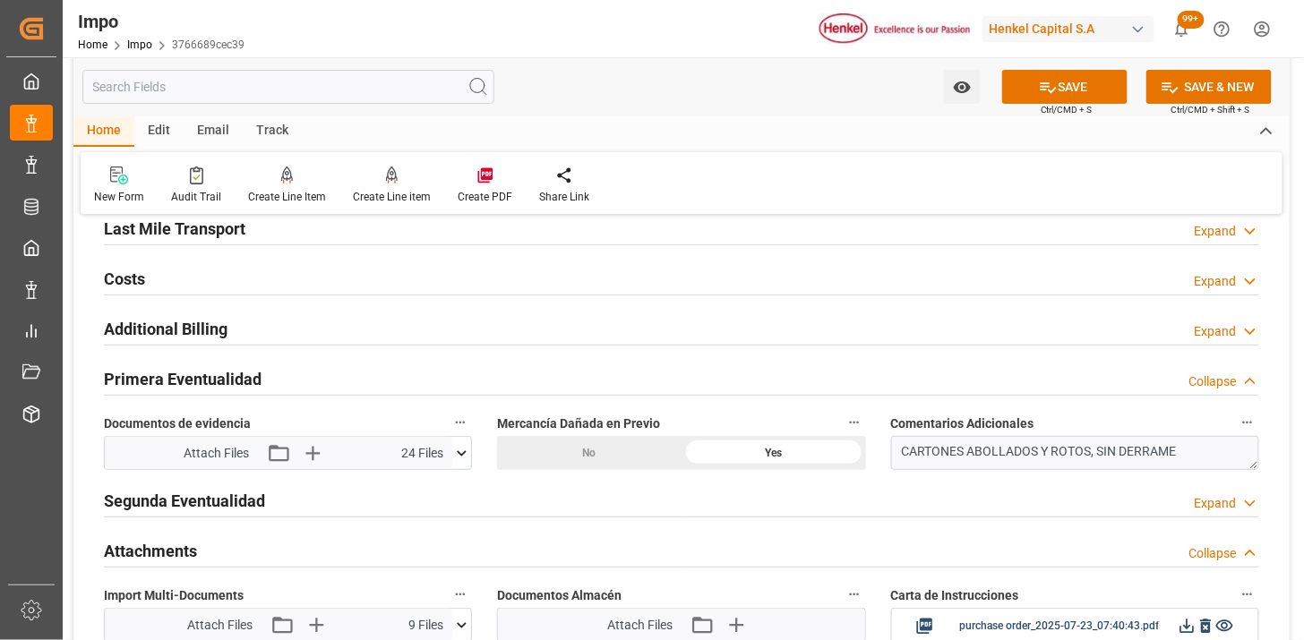
scroll to position [2090, 0]
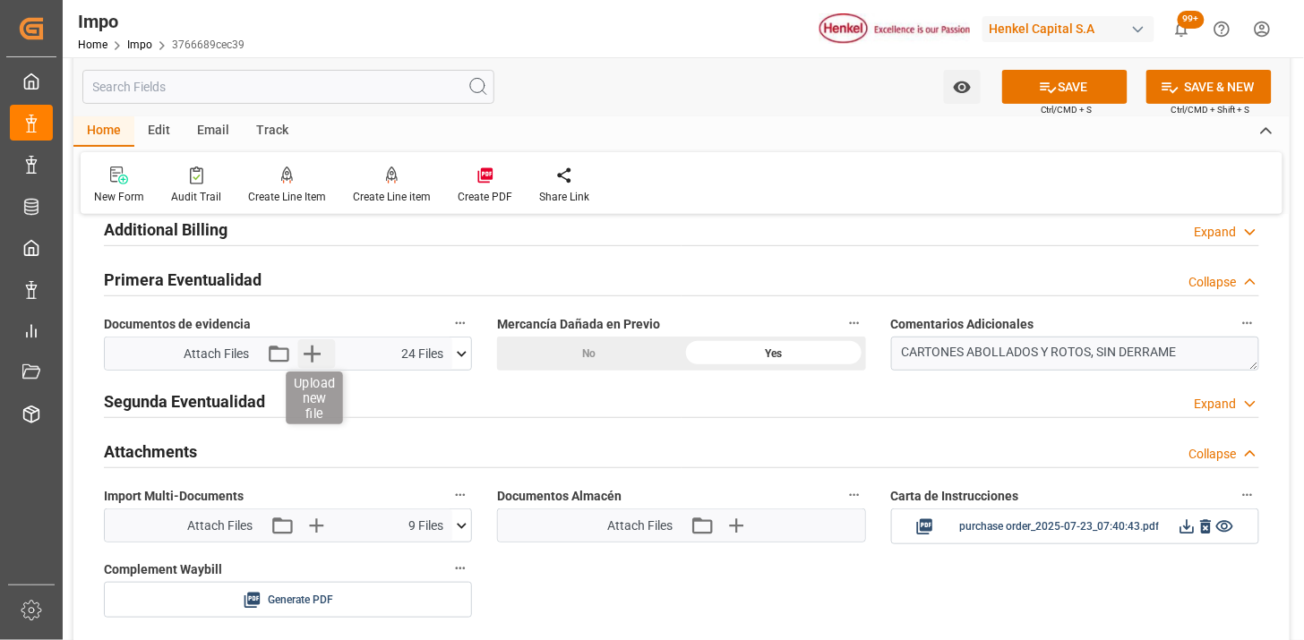
click at [312, 360] on icon "button" at bounding box center [312, 354] width 17 height 17
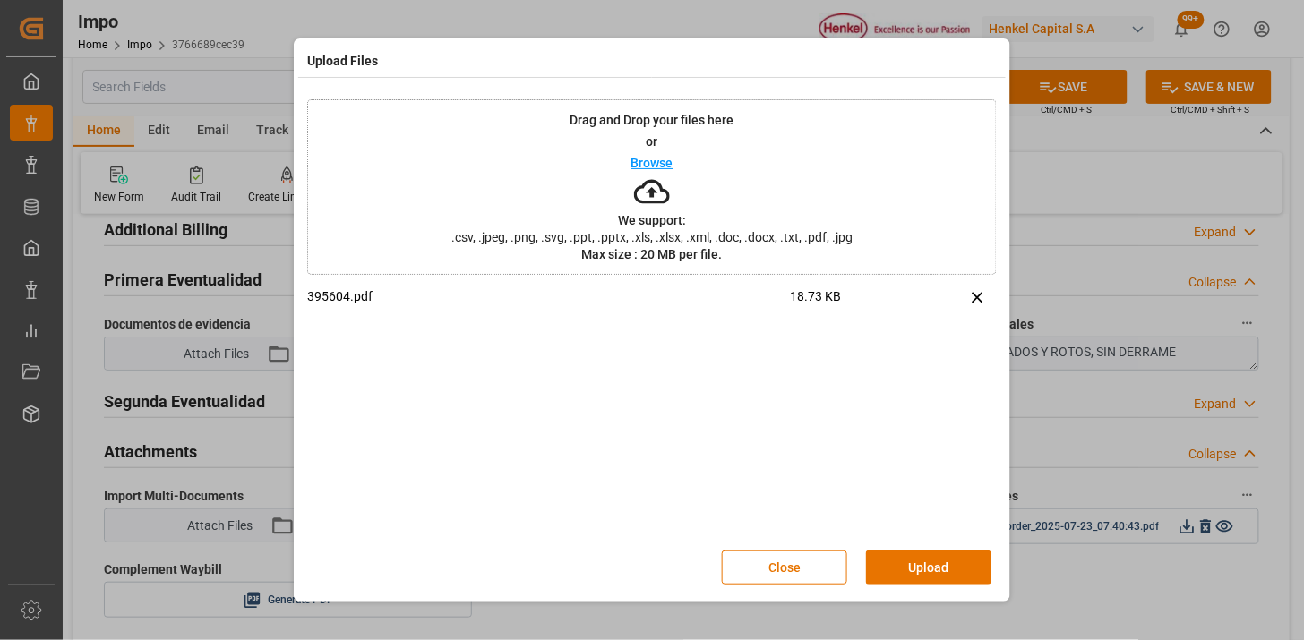
click at [887, 556] on button "Upload" at bounding box center [928, 568] width 125 height 34
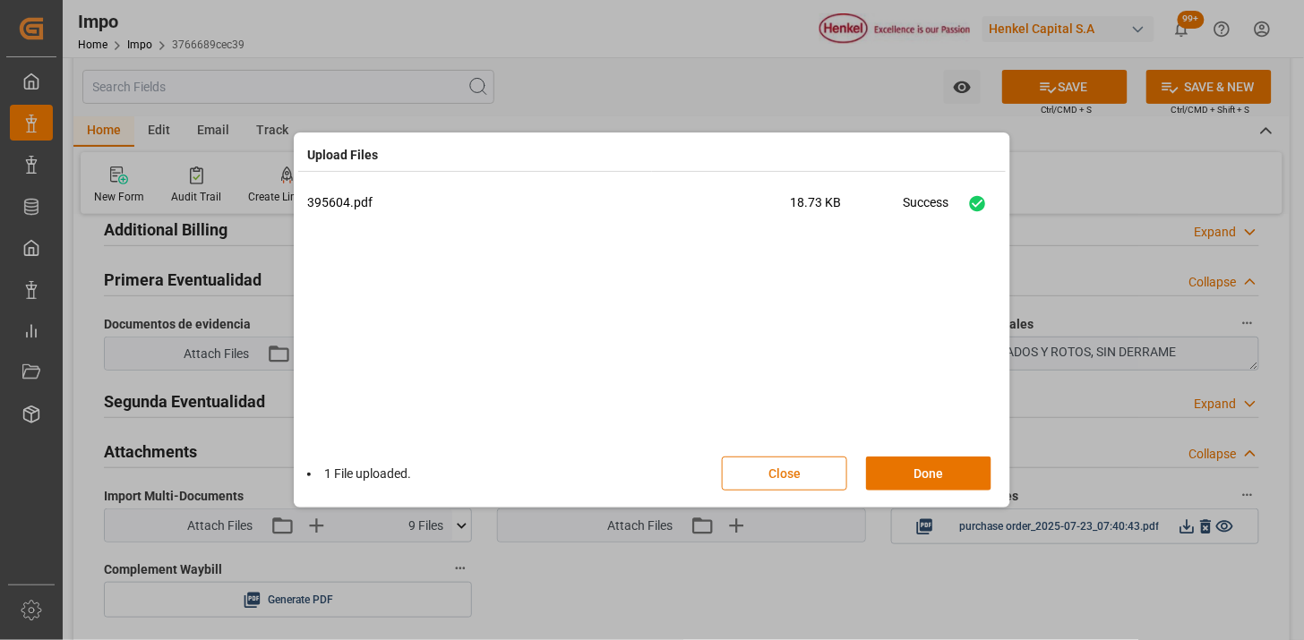
drag, startPoint x: 941, startPoint y: 469, endPoint x: 836, endPoint y: 477, distance: 105.1
click at [941, 469] on button "Done" at bounding box center [928, 474] width 125 height 34
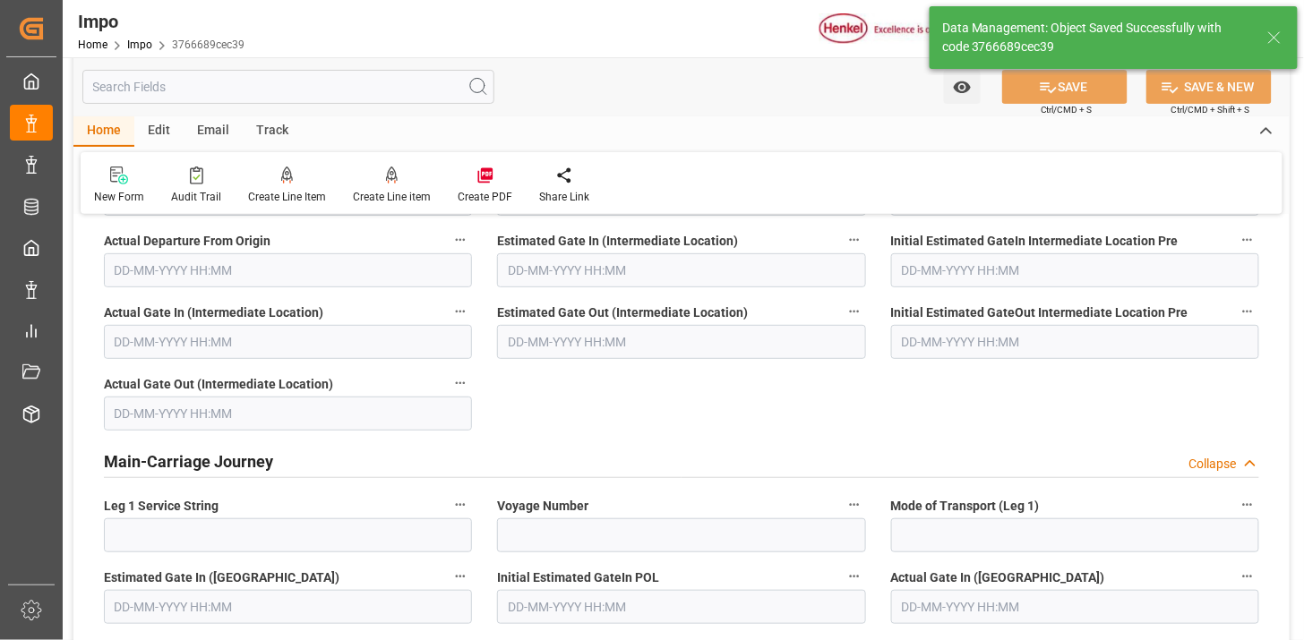
scroll to position [1469, 0]
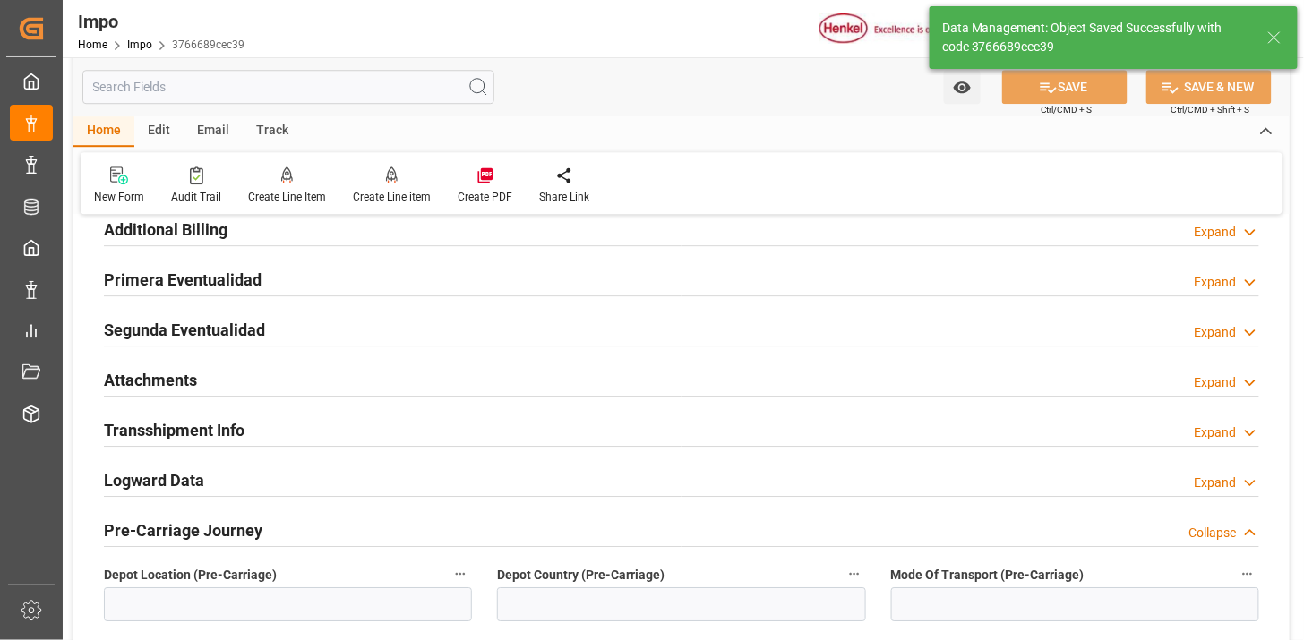
click at [236, 382] on div "Attachments Expand" at bounding box center [682, 379] width 1156 height 34
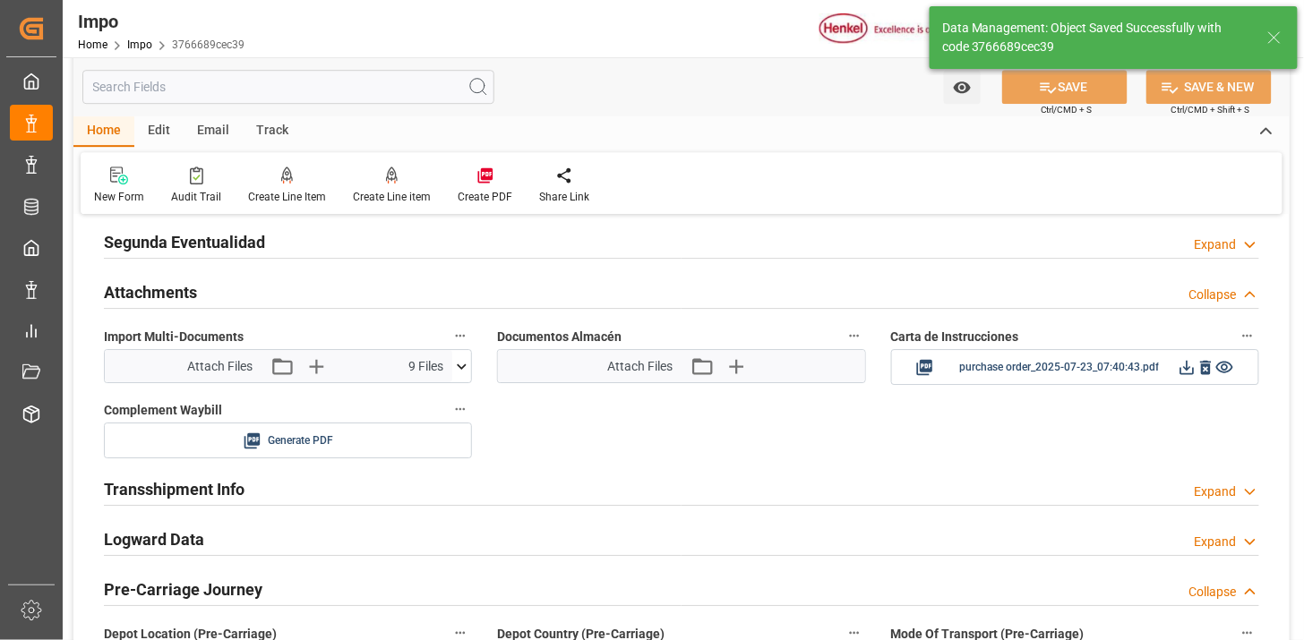
scroll to position [1568, 0]
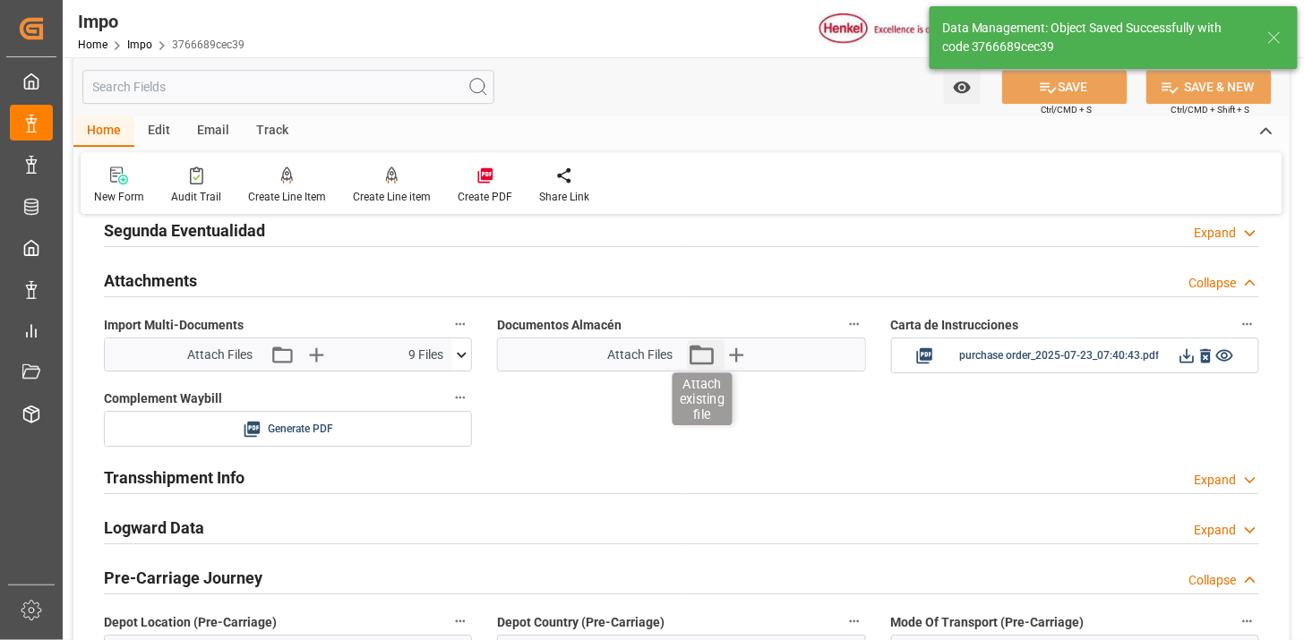
click at [697, 363] on icon "button" at bounding box center [702, 355] width 24 height 20
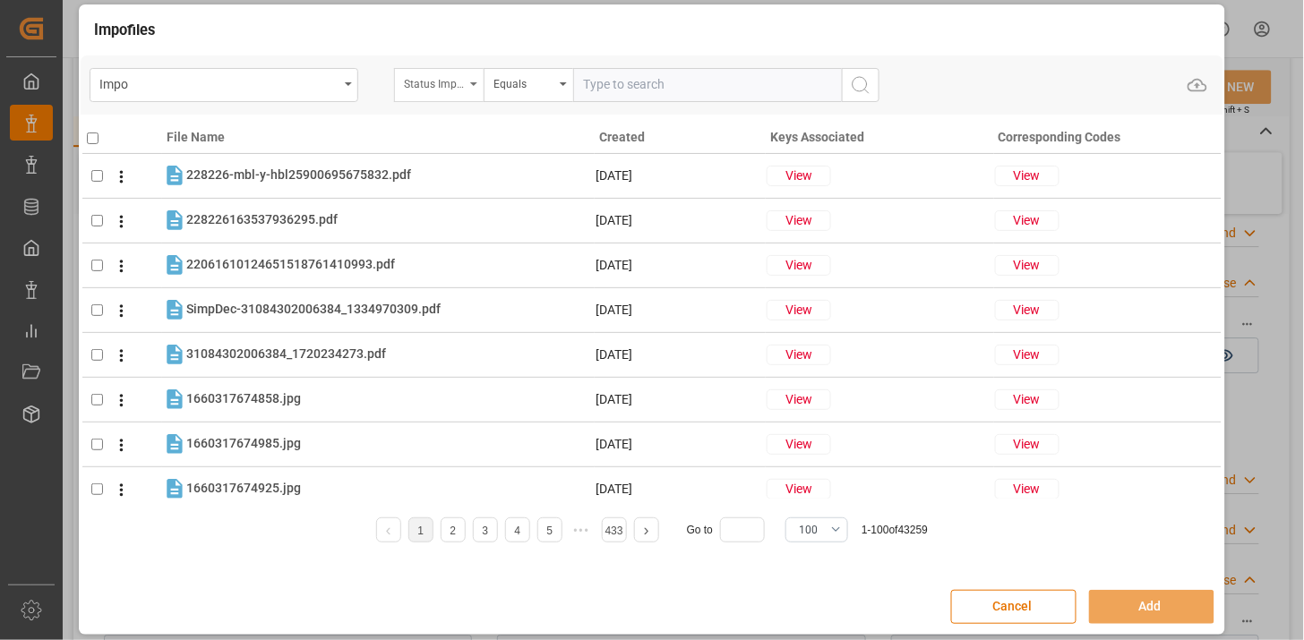
click at [464, 92] on div "Status Importación" at bounding box center [439, 85] width 90 height 34
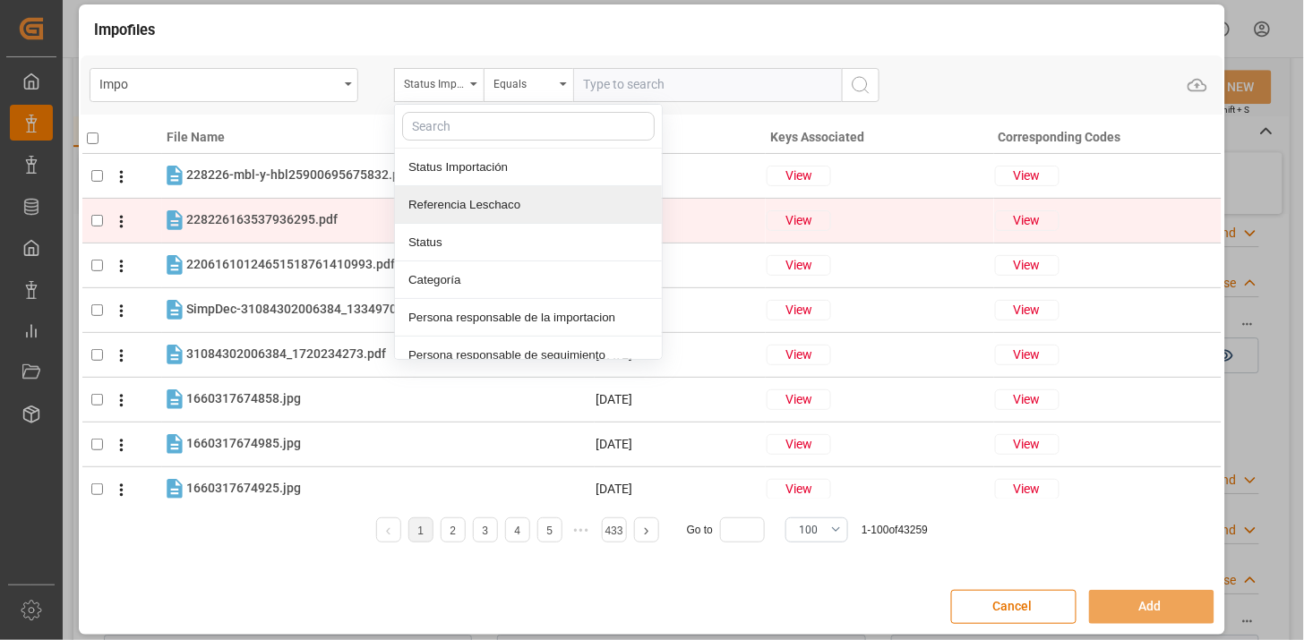
click at [488, 203] on div "Referencia Leschaco" at bounding box center [528, 205] width 267 height 38
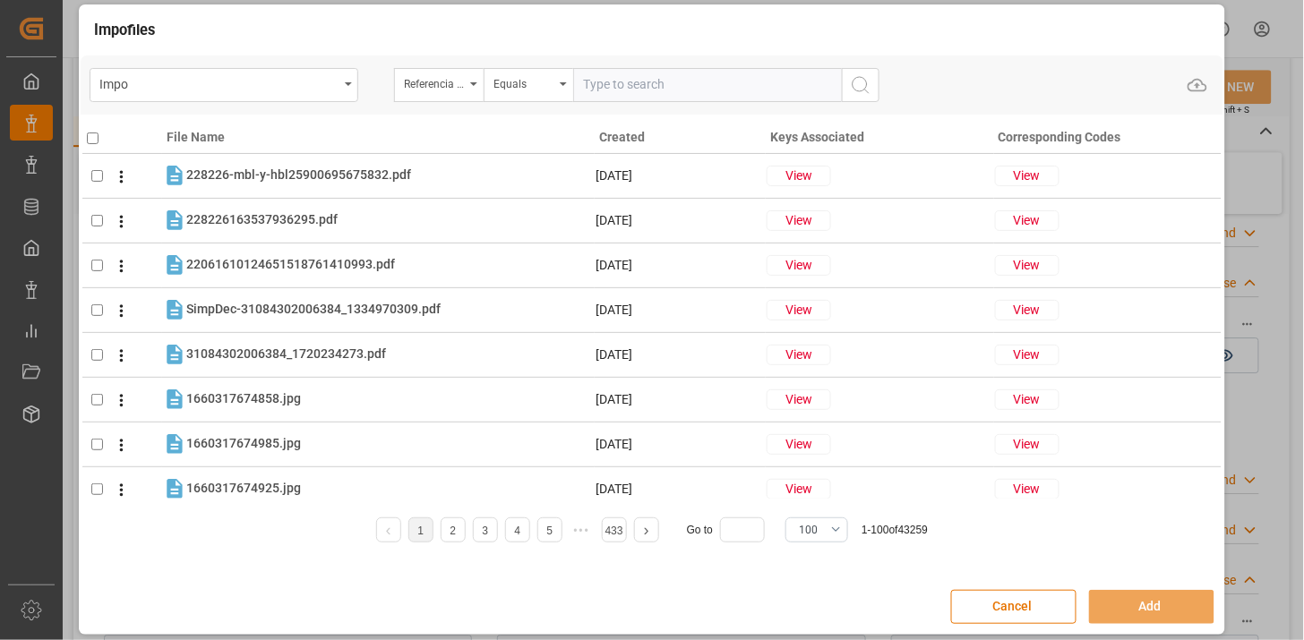
click at [631, 97] on input "text" at bounding box center [707, 85] width 269 height 34
paste input "250815080076"
type input "250815080076"
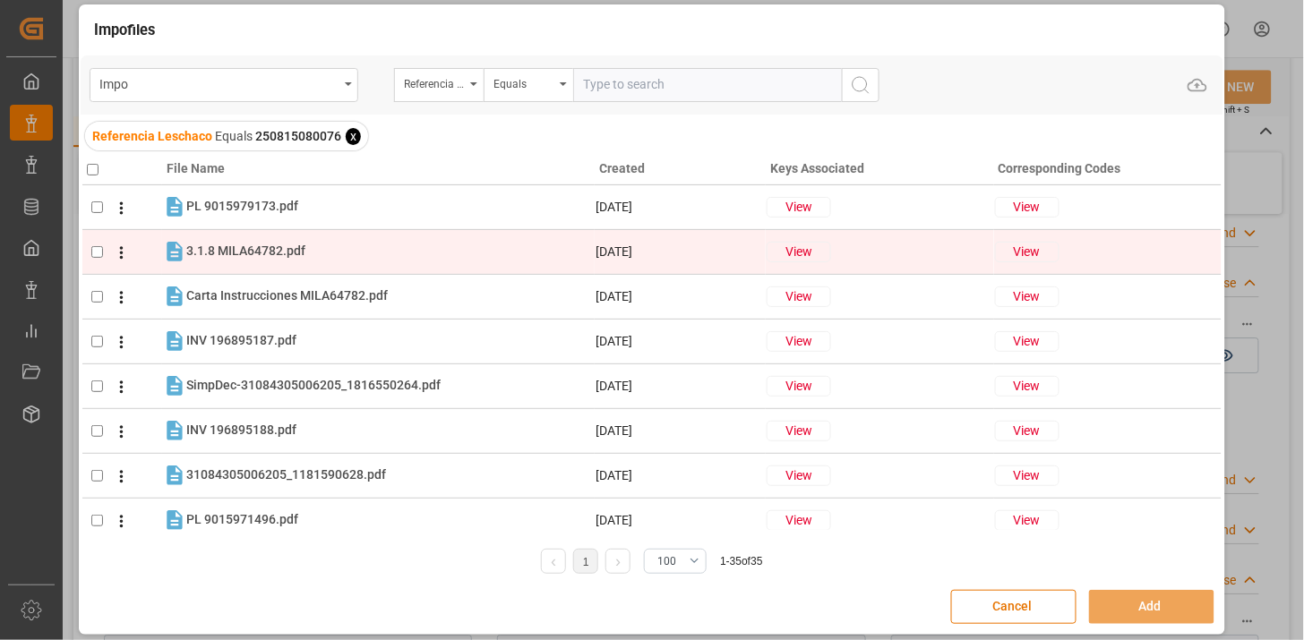
drag, startPoint x: 220, startPoint y: 338, endPoint x: 249, endPoint y: 239, distance: 102.6
click at [219, 338] on span "INV 196895187.pdf" at bounding box center [241, 340] width 110 height 14
checkbox input "true"
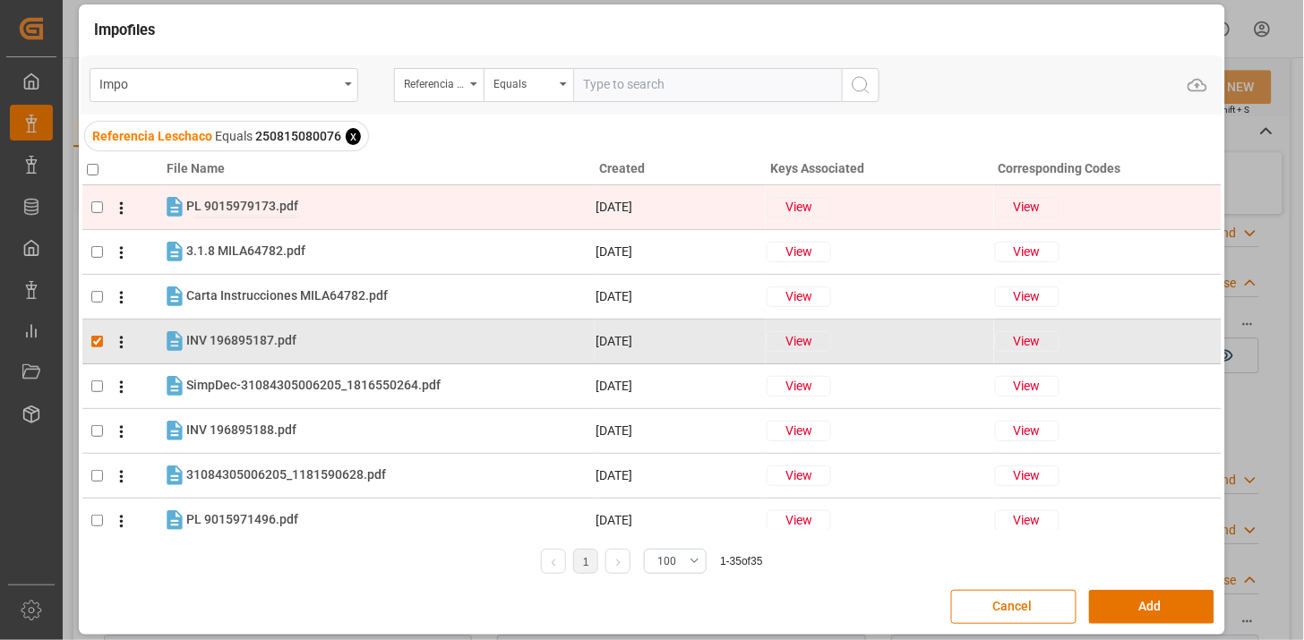
click at [254, 204] on span "PL 9015979173.pdf" at bounding box center [242, 206] width 112 height 14
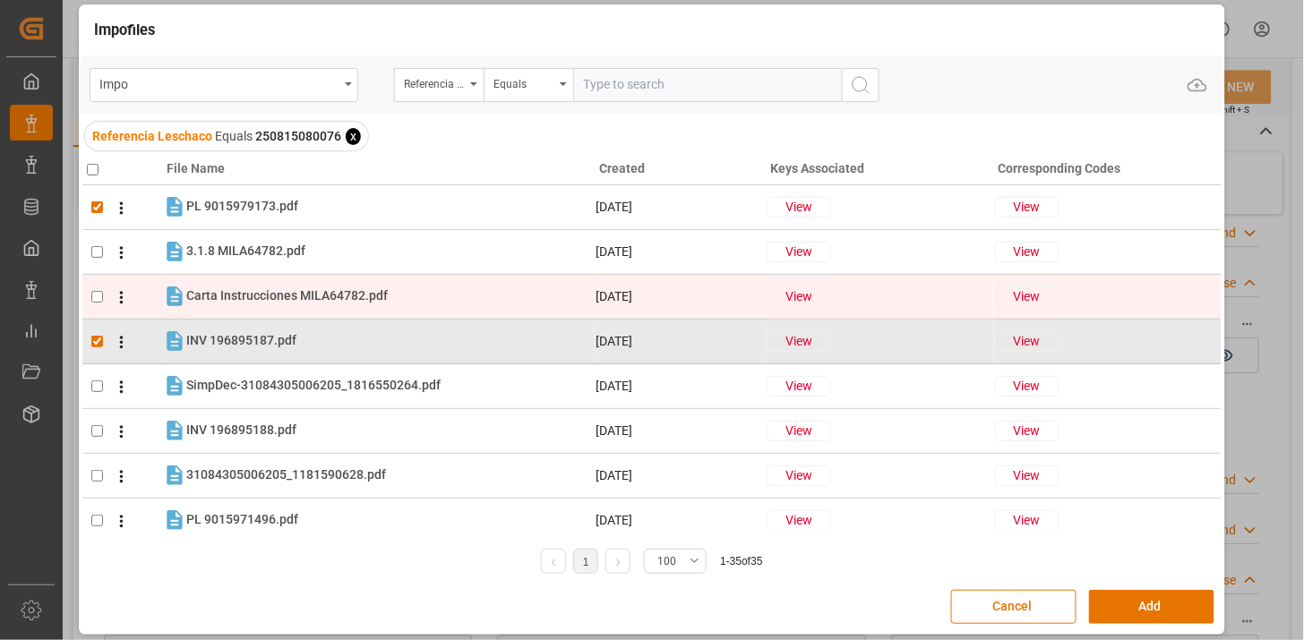
checkbox input "true"
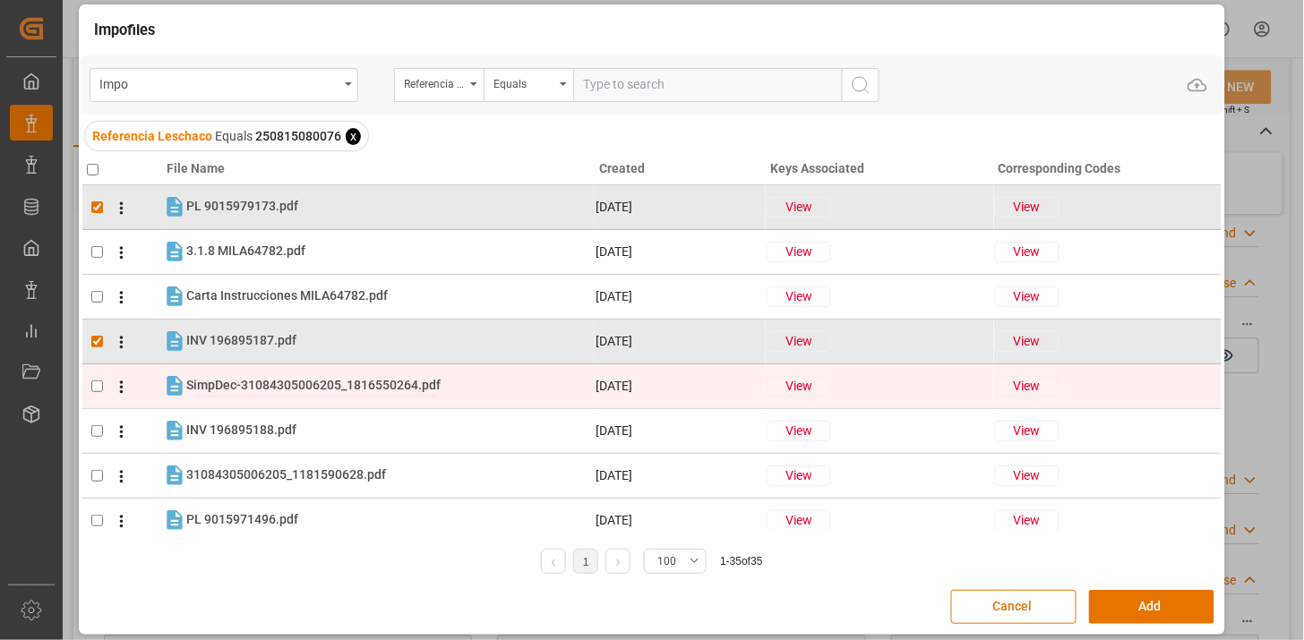
scroll to position [99, 0]
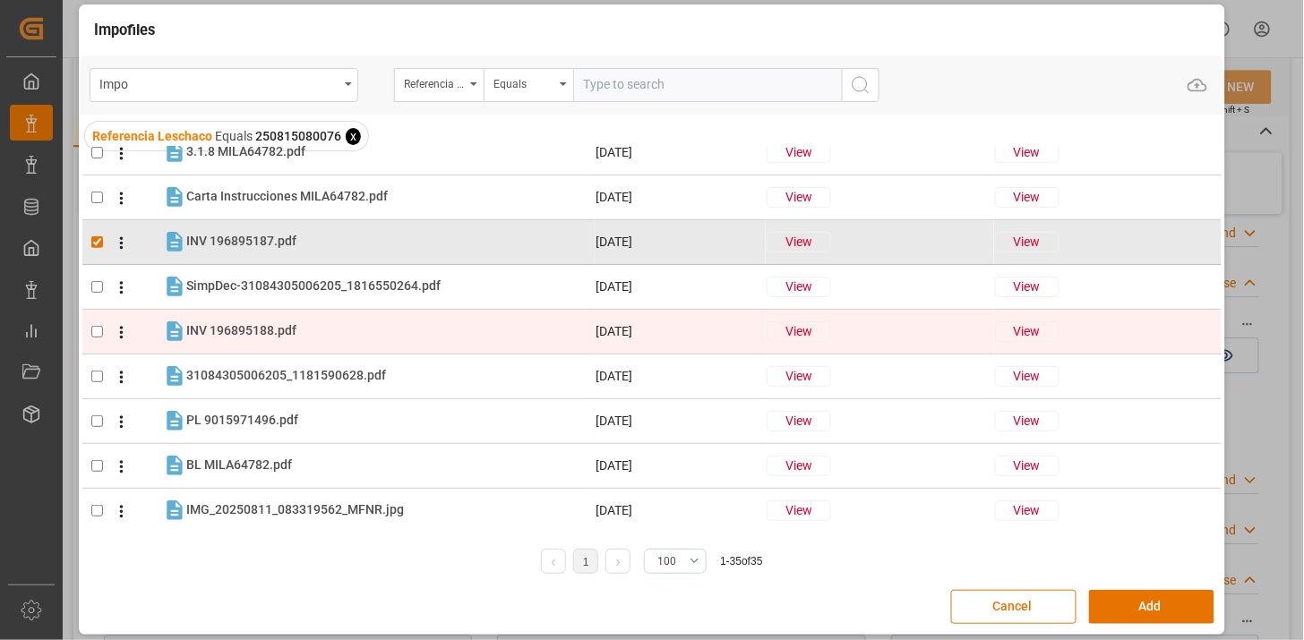
drag, startPoint x: 228, startPoint y: 327, endPoint x: 225, endPoint y: 344, distance: 17.2
click at [228, 328] on span "INV 196895188.pdf" at bounding box center [241, 330] width 110 height 14
checkbox input "true"
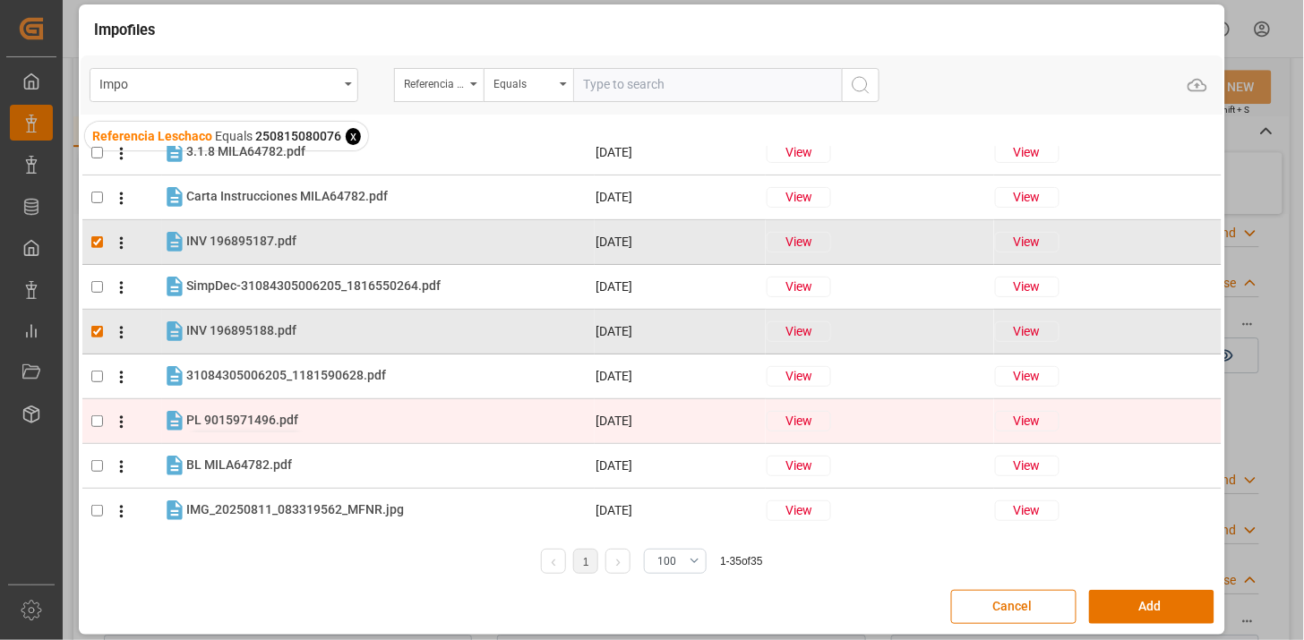
click at [215, 424] on span "PL 9015971496.pdf" at bounding box center [242, 420] width 112 height 14
checkbox input "true"
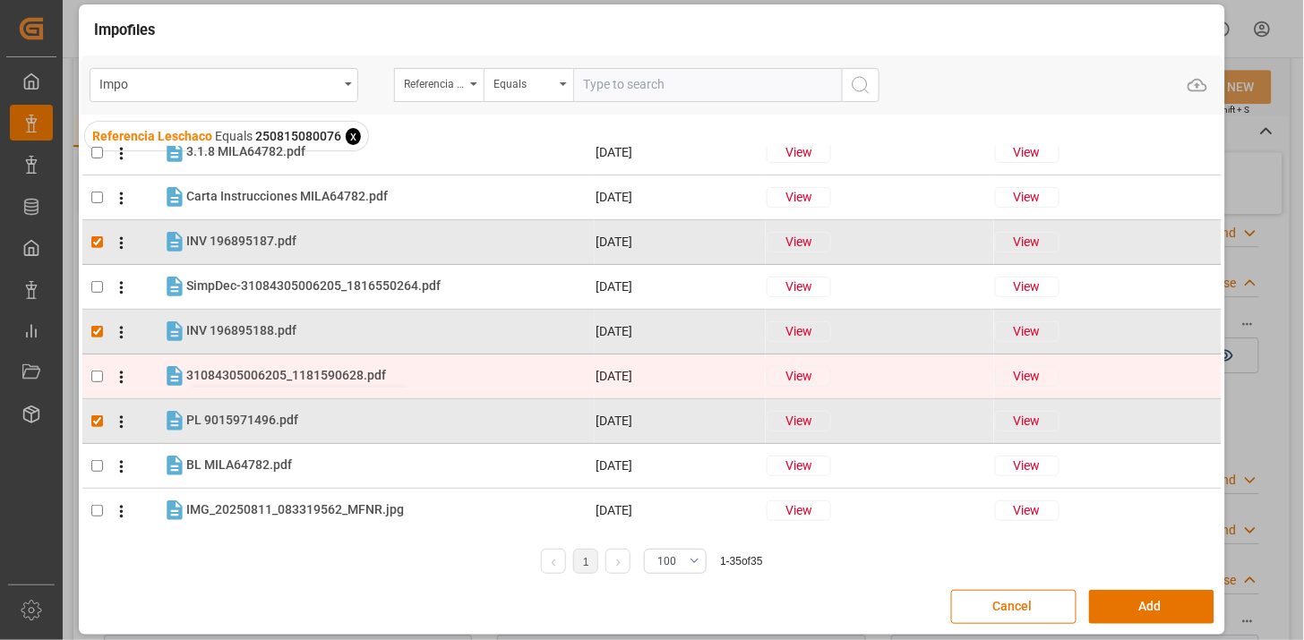
click at [233, 377] on span "31084305006205_1181590628.pdf" at bounding box center [286, 375] width 200 height 14
checkbox input "true"
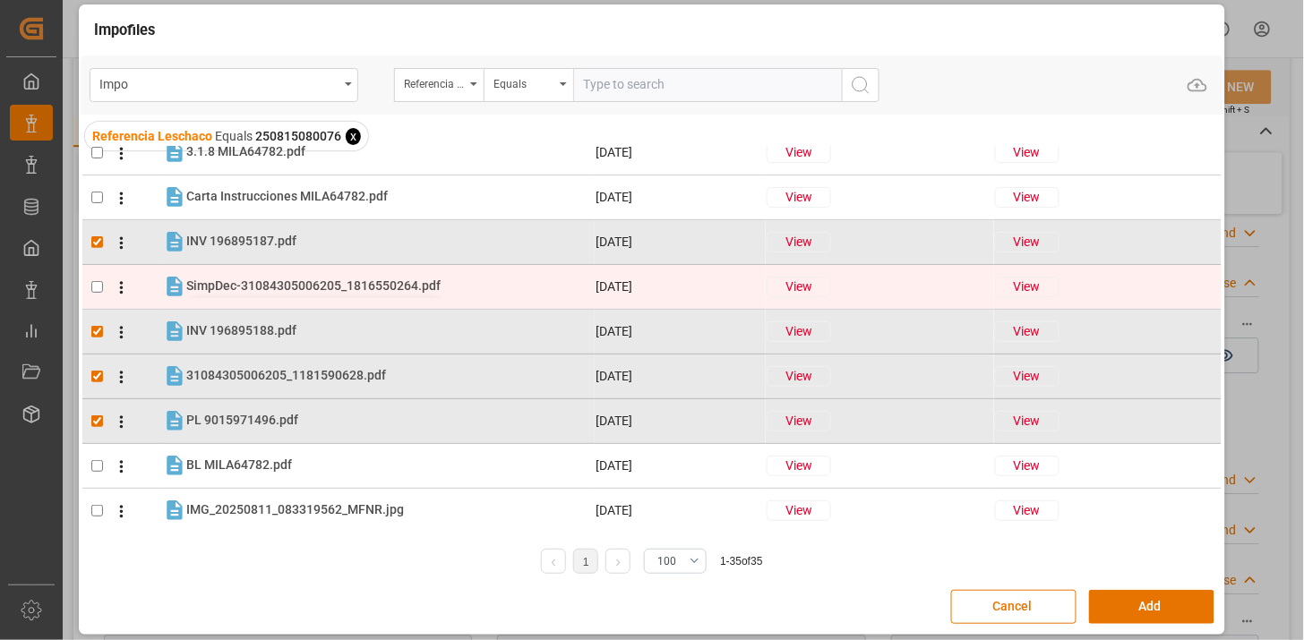
click at [262, 288] on span "SimpDec-31084305006205_1816550264.pdf" at bounding box center [313, 286] width 254 height 14
checkbox input "true"
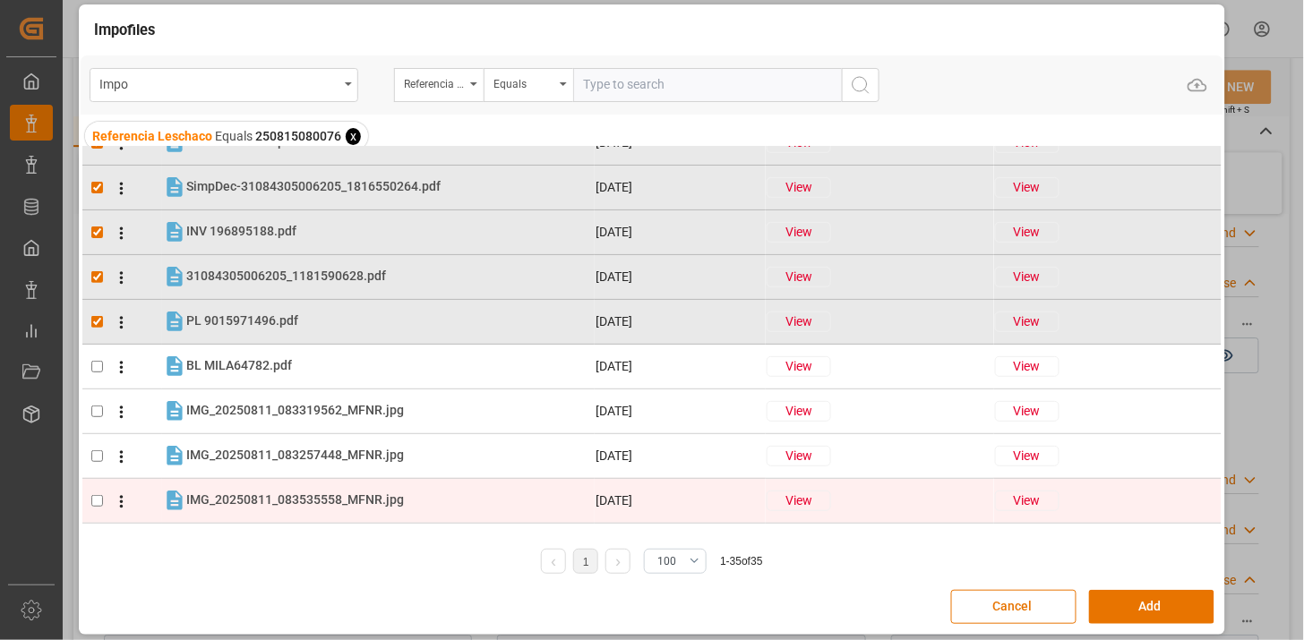
scroll to position [0, 0]
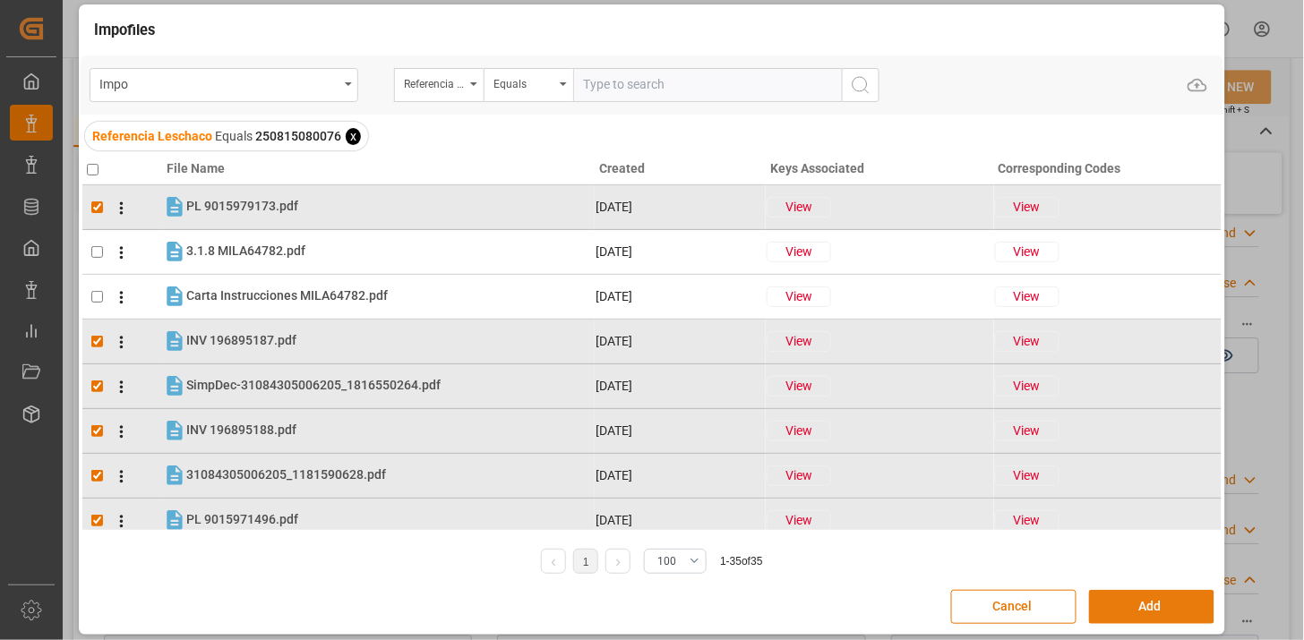
click at [1124, 601] on button "Add" at bounding box center [1151, 607] width 125 height 34
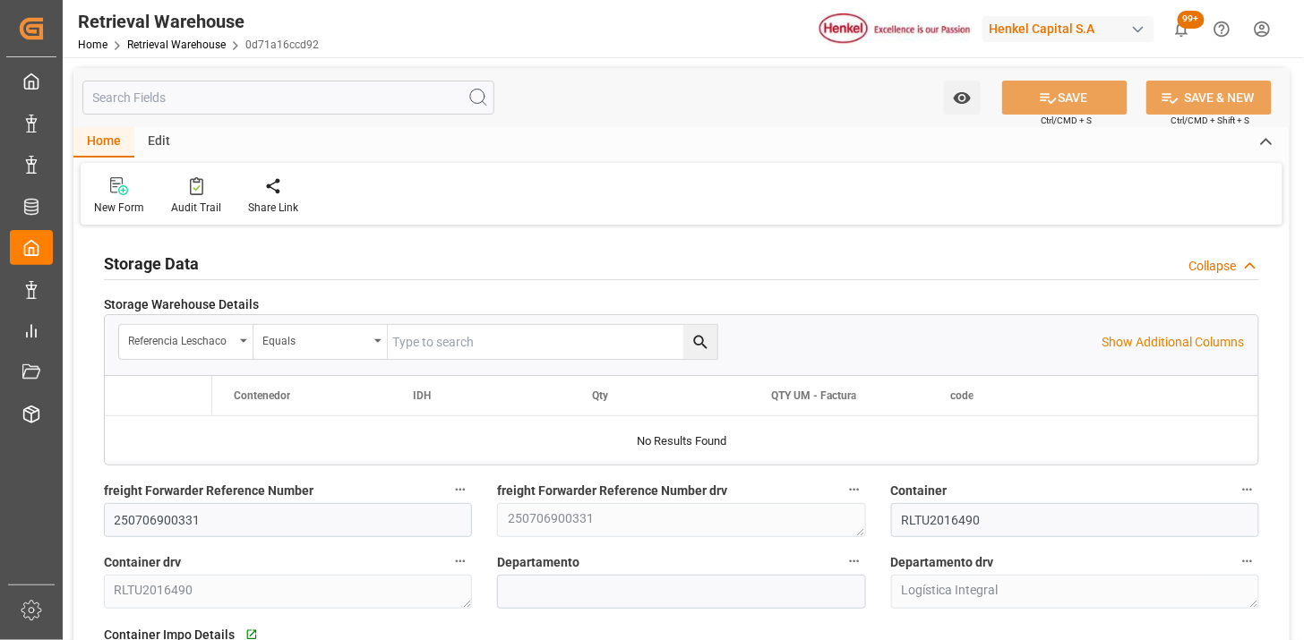
type input "14"
type input "19920"
type input "[DATE]"
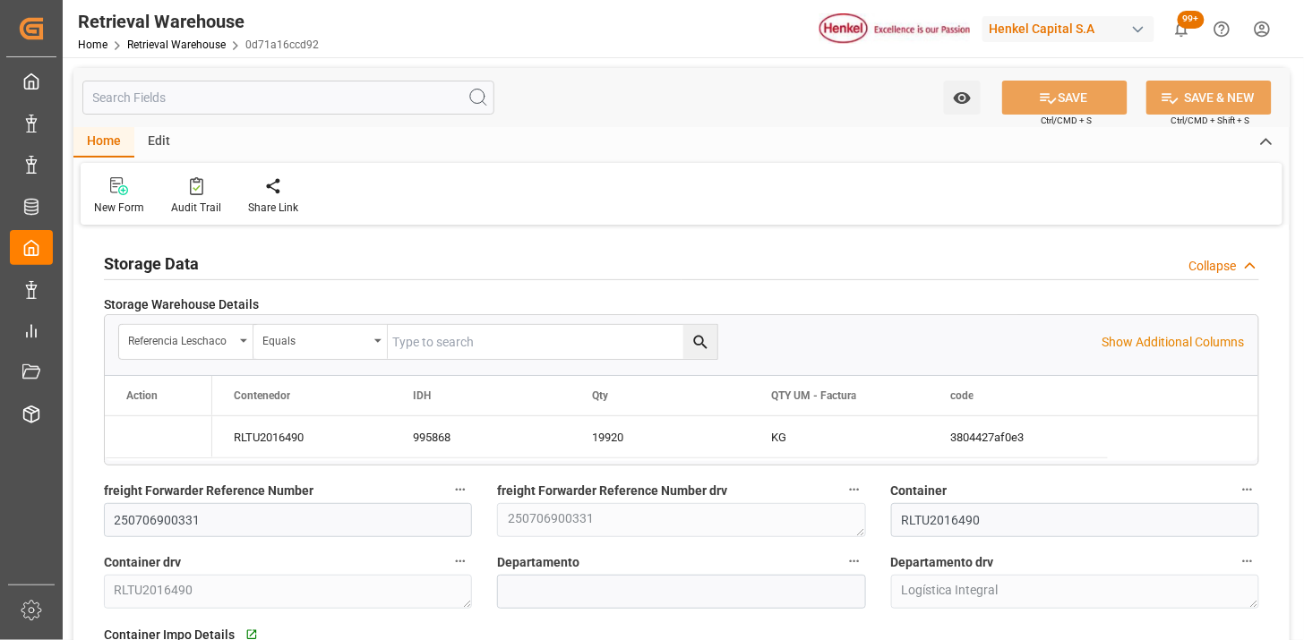
type input "[DATE]"
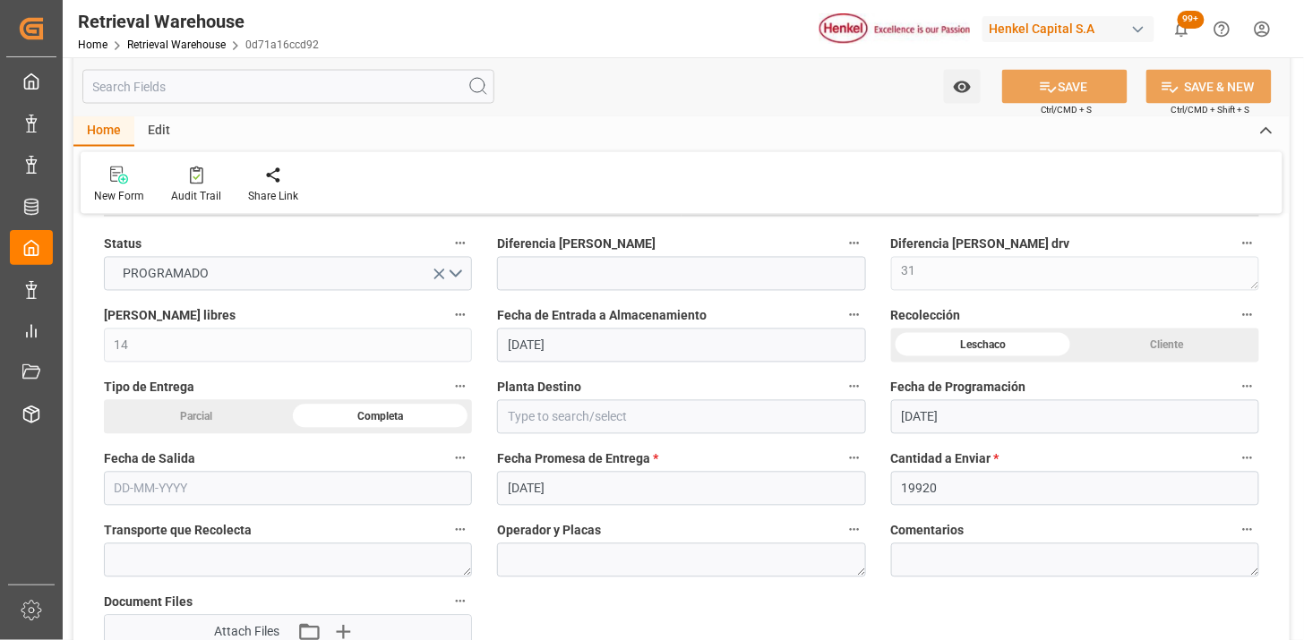
scroll to position [995, 0]
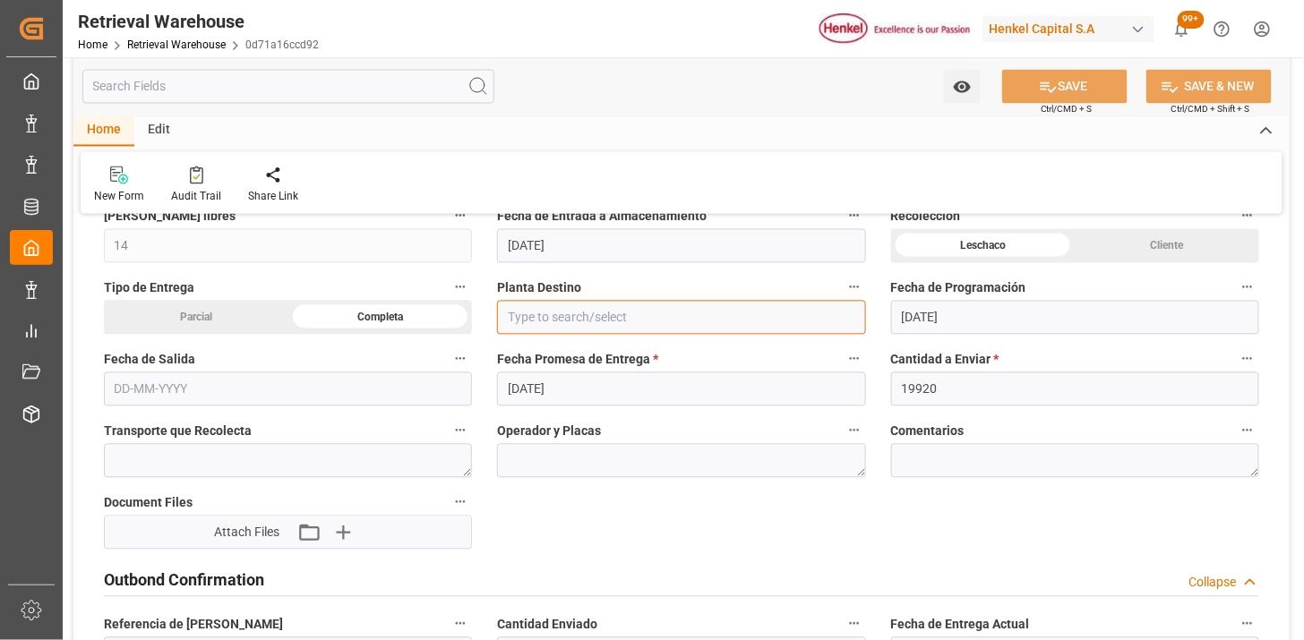
click at [554, 308] on input at bounding box center [681, 318] width 368 height 34
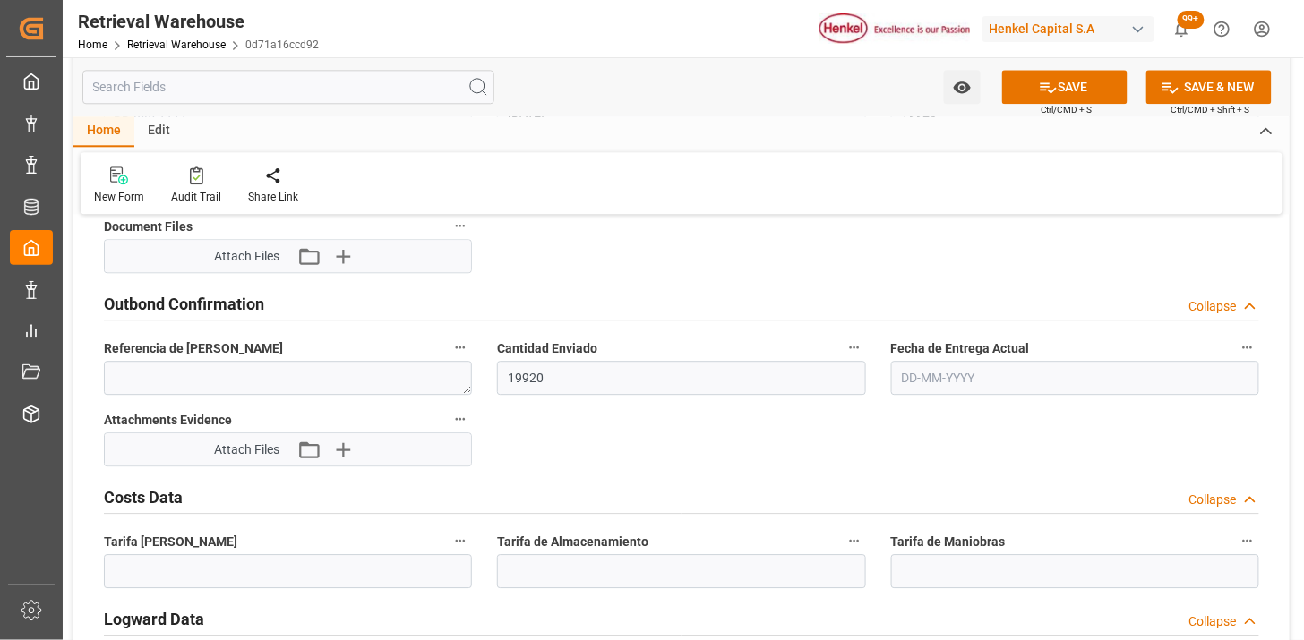
scroll to position [1293, 0]
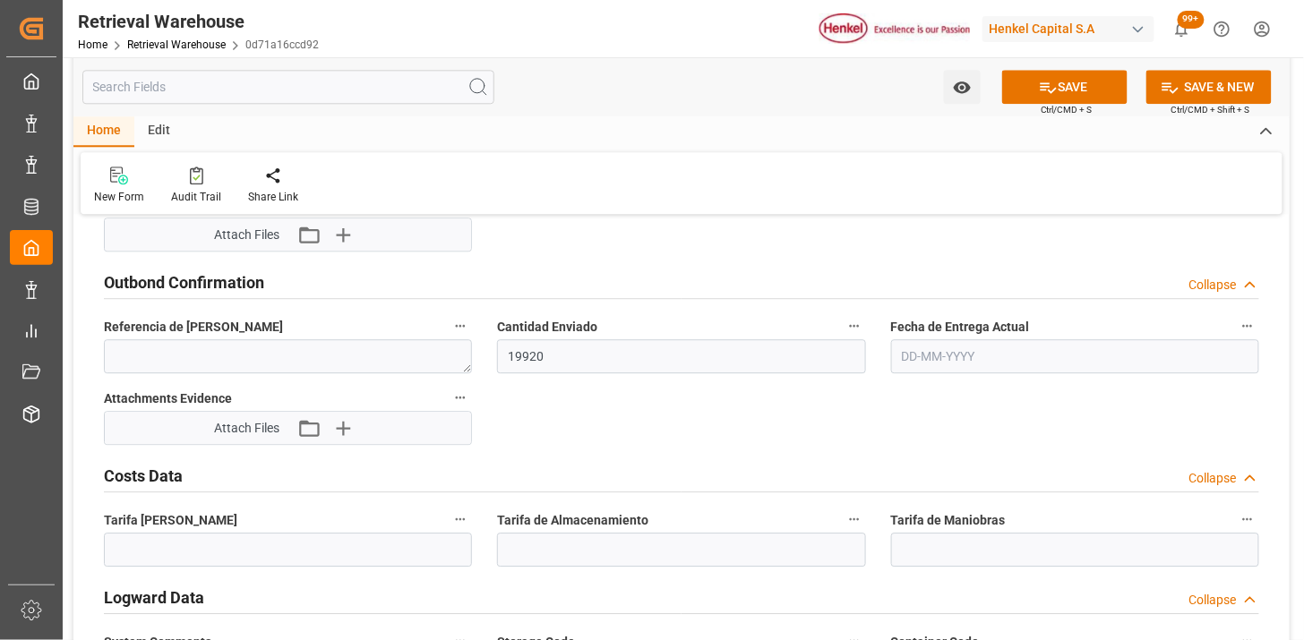
type input "Toro"
click at [983, 364] on input "text" at bounding box center [1075, 356] width 368 height 34
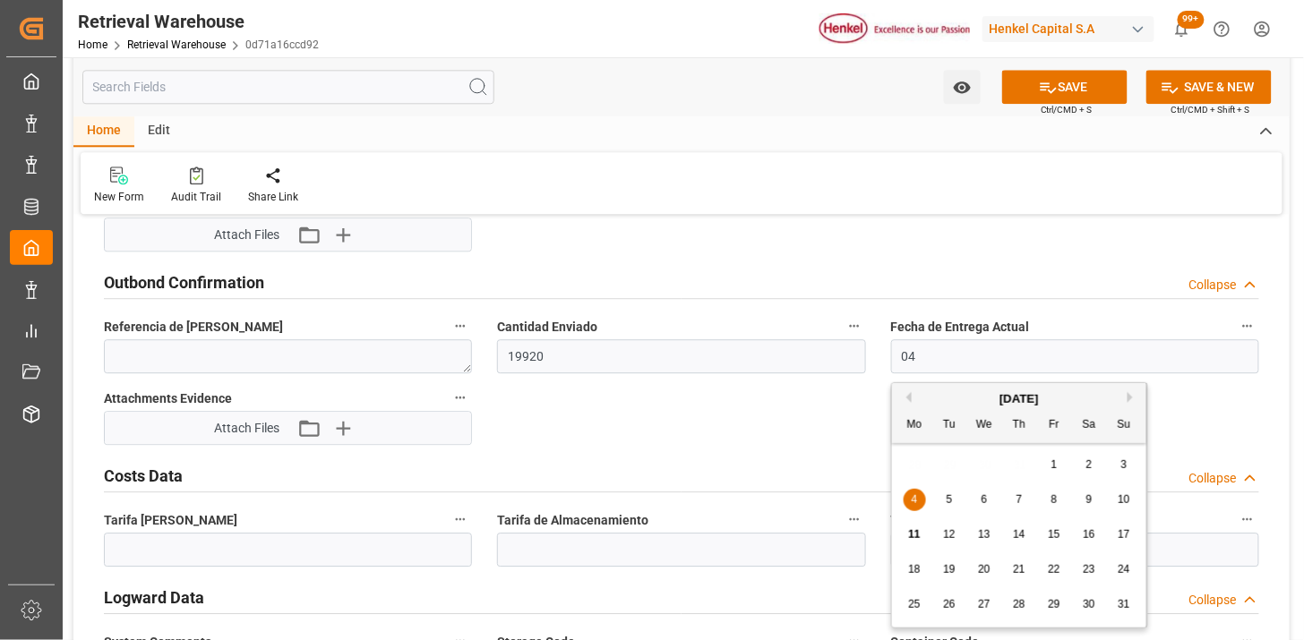
type input "[DATE]"
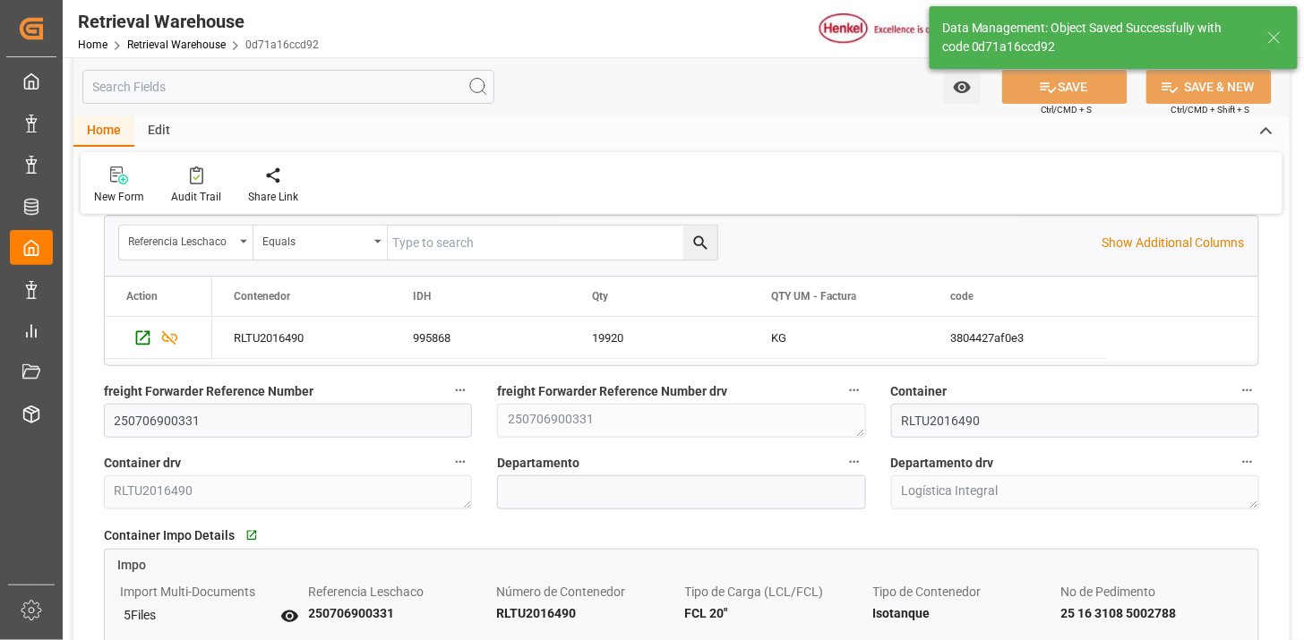
scroll to position [0, 0]
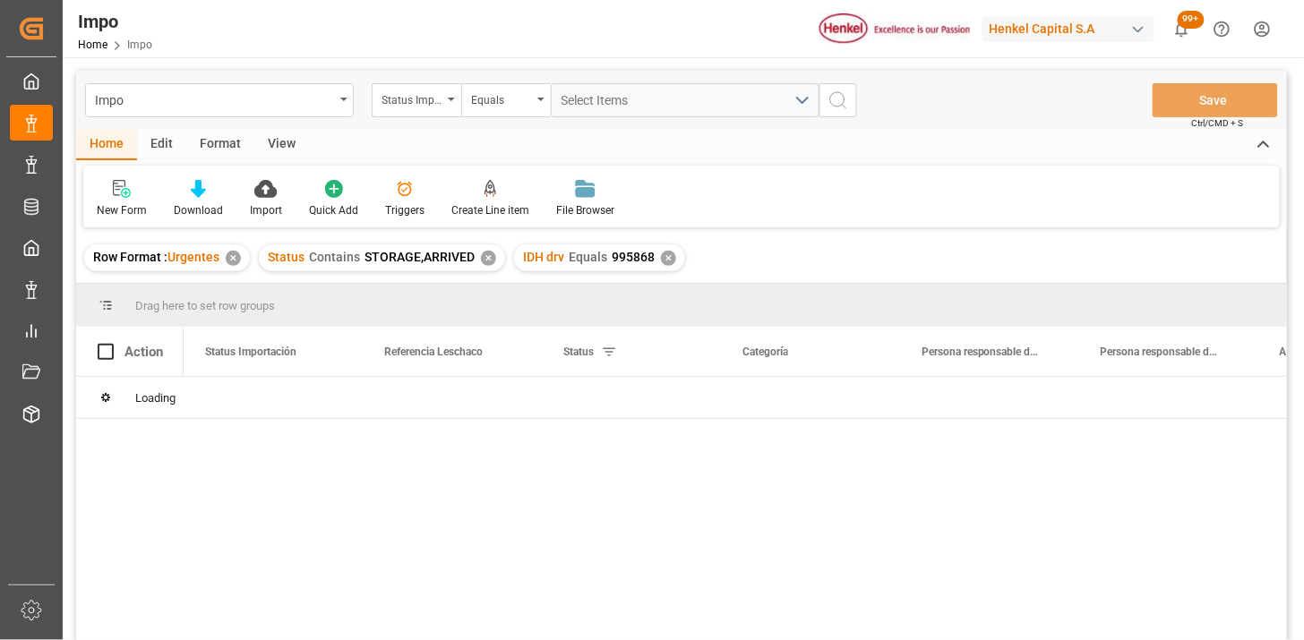
click at [292, 150] on div "View" at bounding box center [281, 145] width 55 height 30
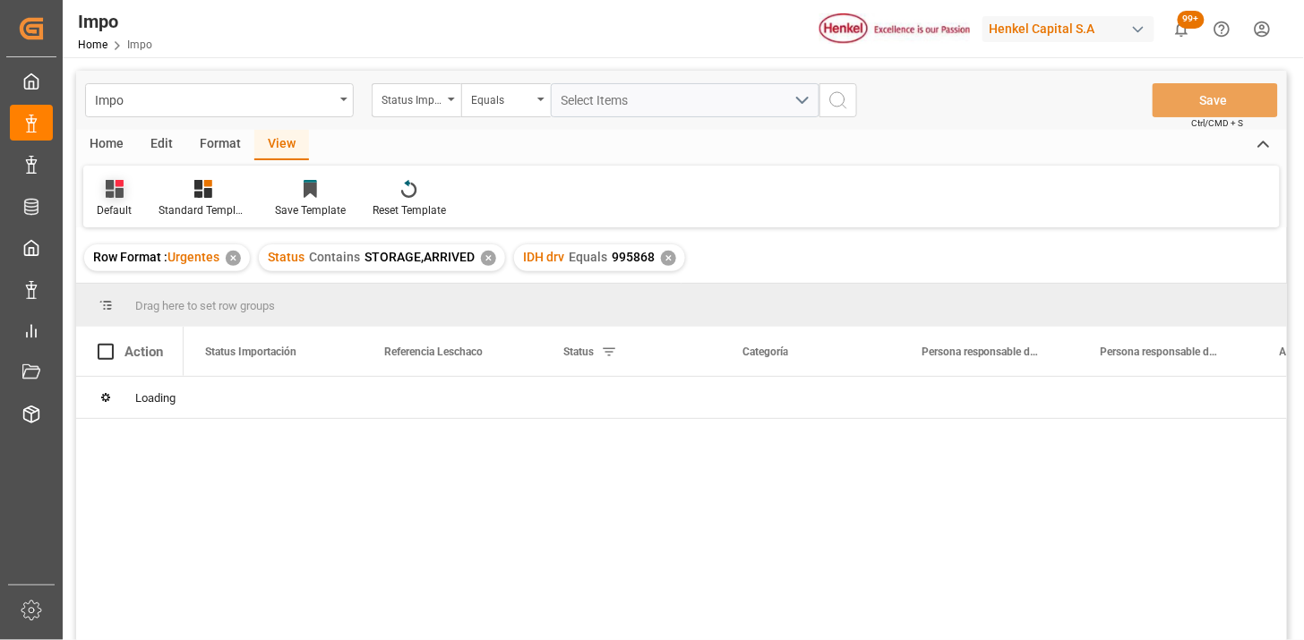
click at [104, 207] on div "Default" at bounding box center [114, 210] width 35 height 16
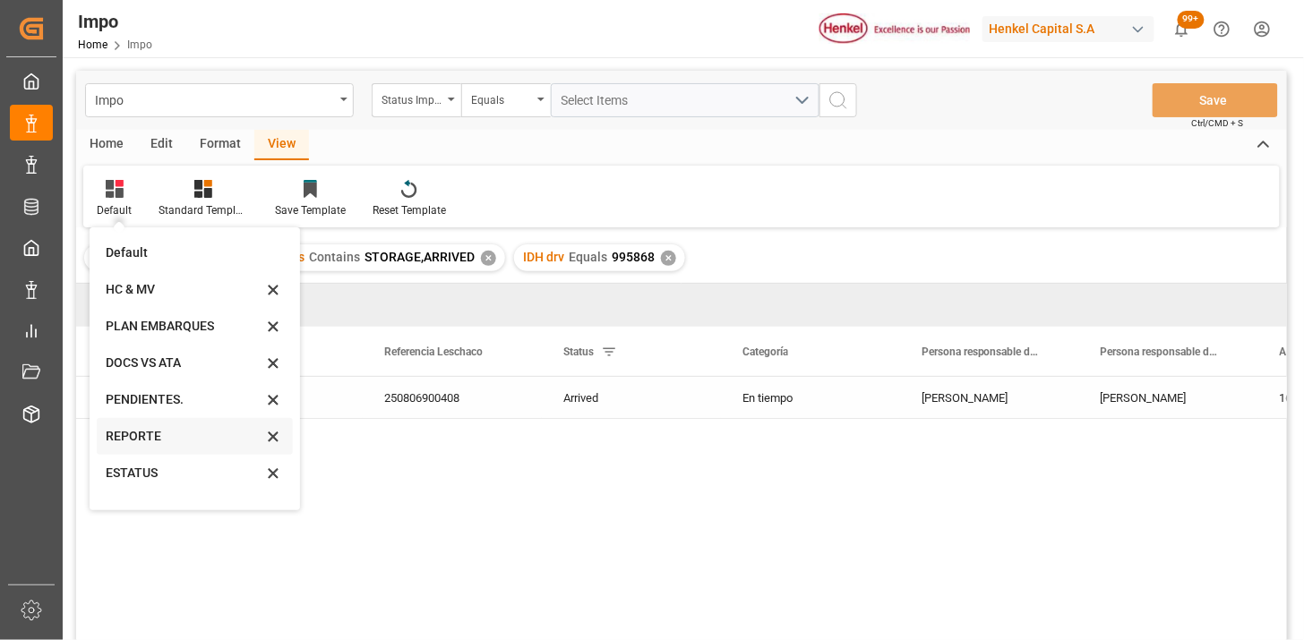
click at [124, 436] on div "REPORTE" at bounding box center [184, 436] width 157 height 19
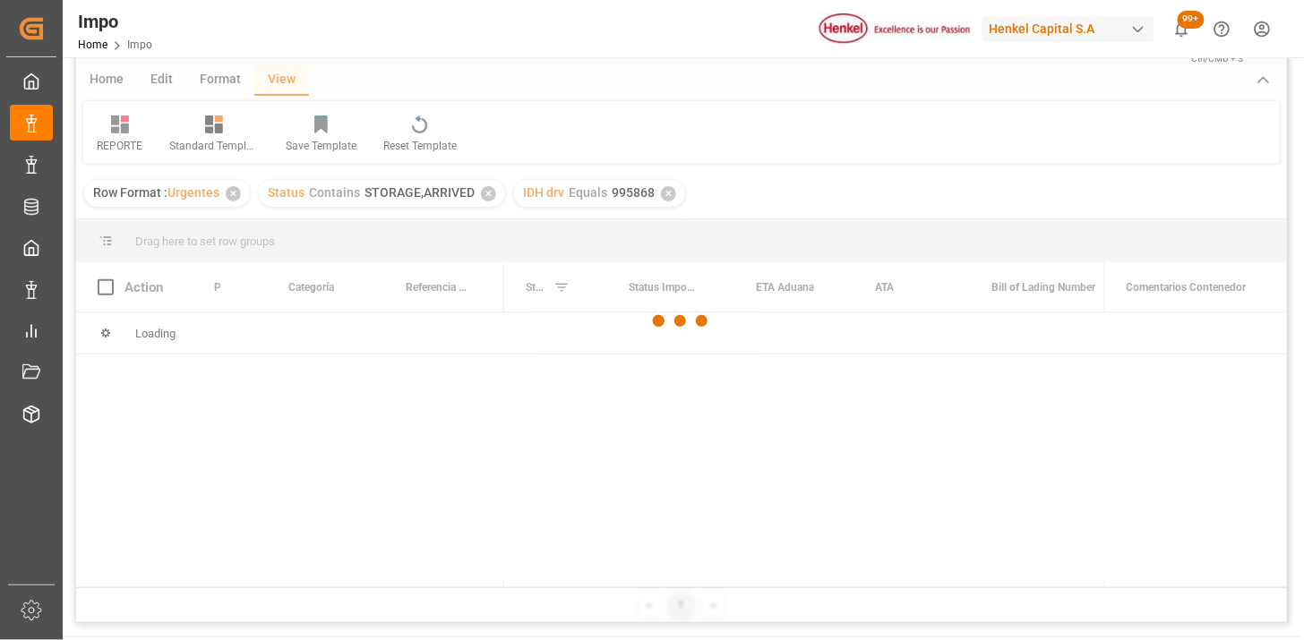
scroll to position [99, 0]
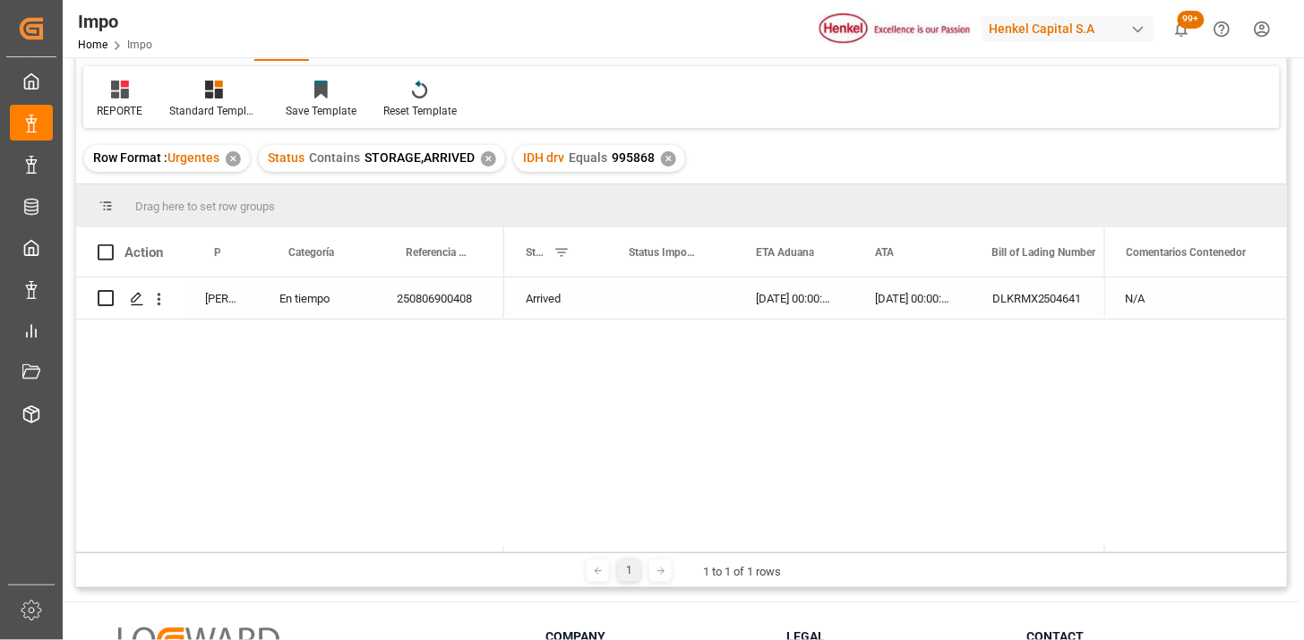
click at [431, 298] on div "250806900408" at bounding box center [439, 298] width 129 height 41
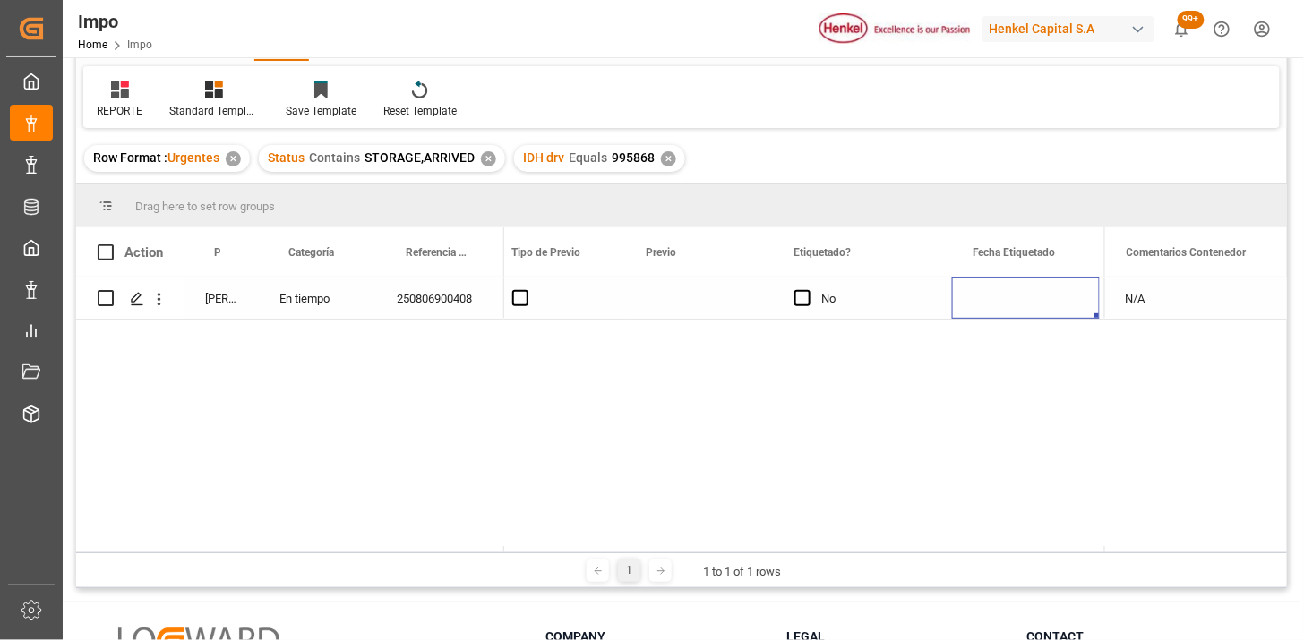
scroll to position [0, 2300]
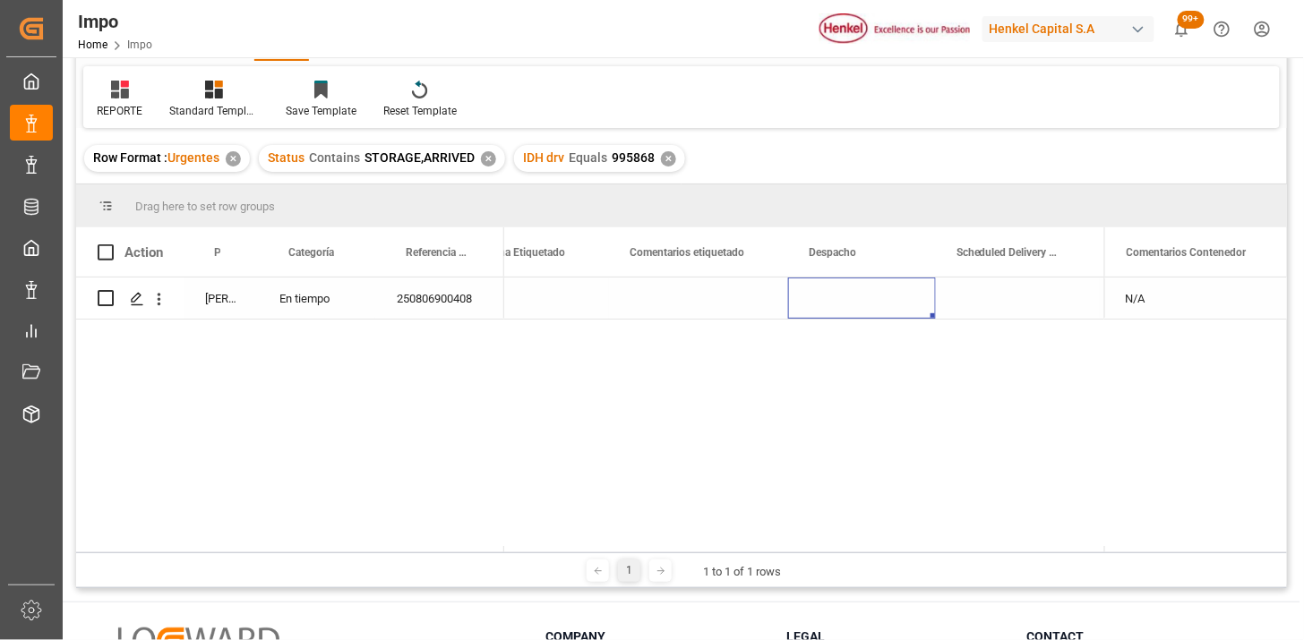
click at [828, 299] on div "Press SPACE to select this row." at bounding box center [862, 298] width 148 height 41
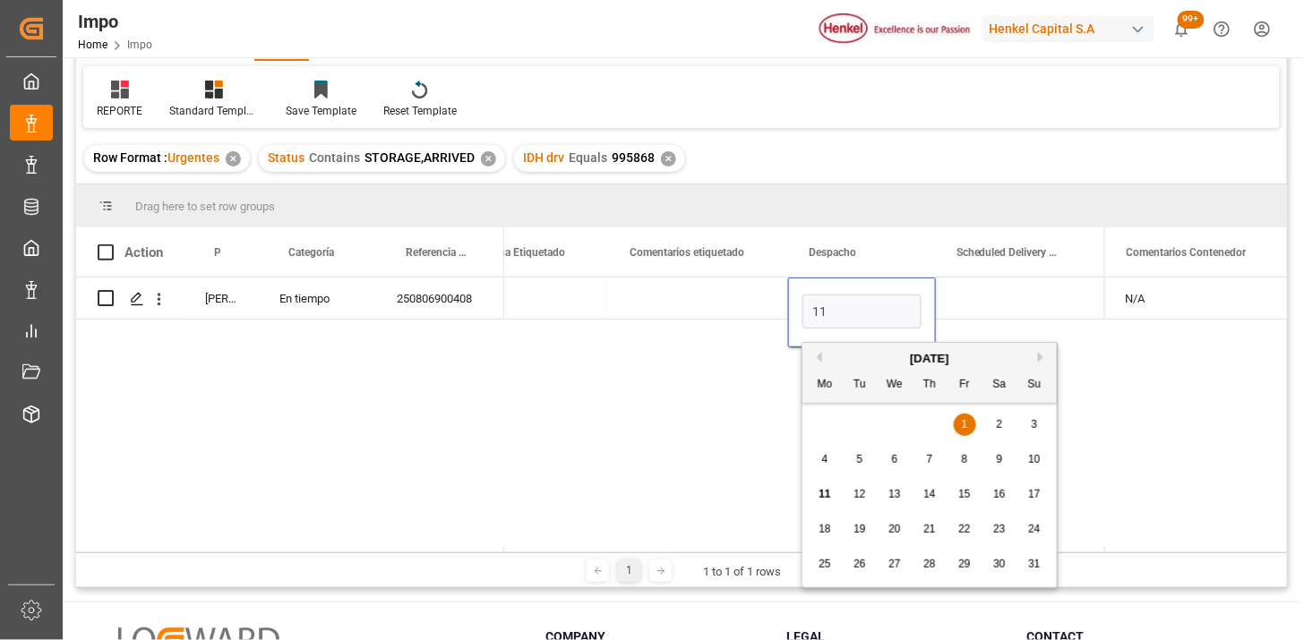
type input "[DATE]"
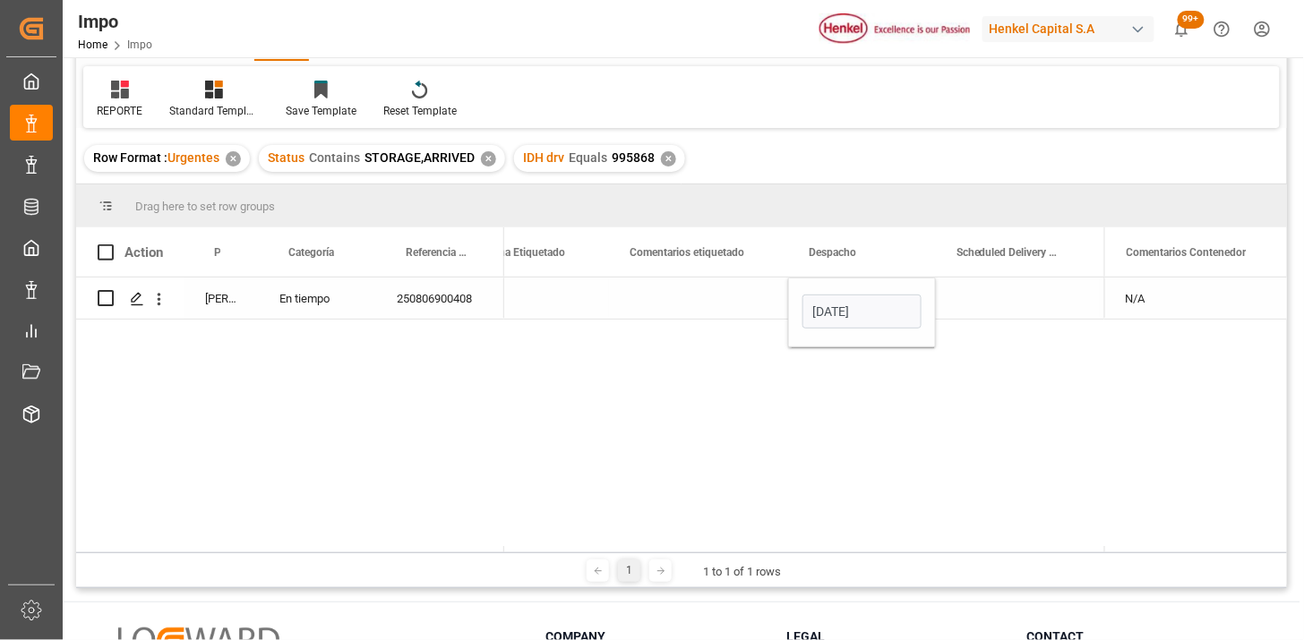
click at [981, 309] on div "Press SPACE to select this row." at bounding box center [1018, 298] width 164 height 41
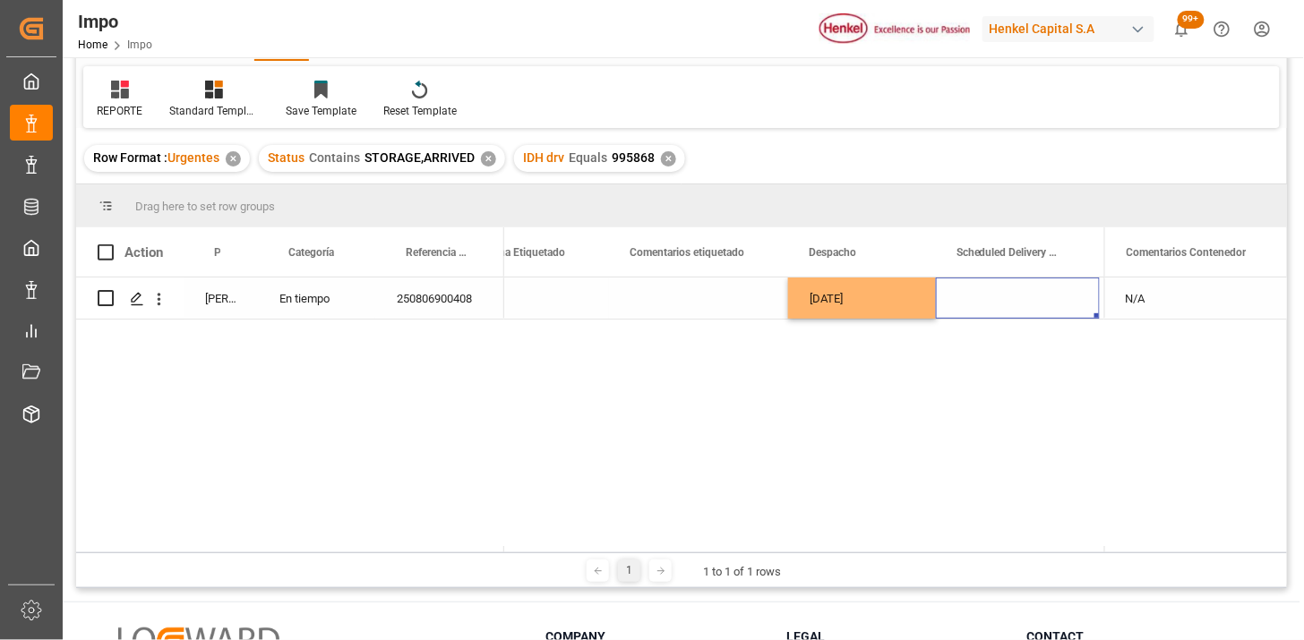
click at [990, 299] on div "Press SPACE to select this row." at bounding box center [1018, 298] width 164 height 41
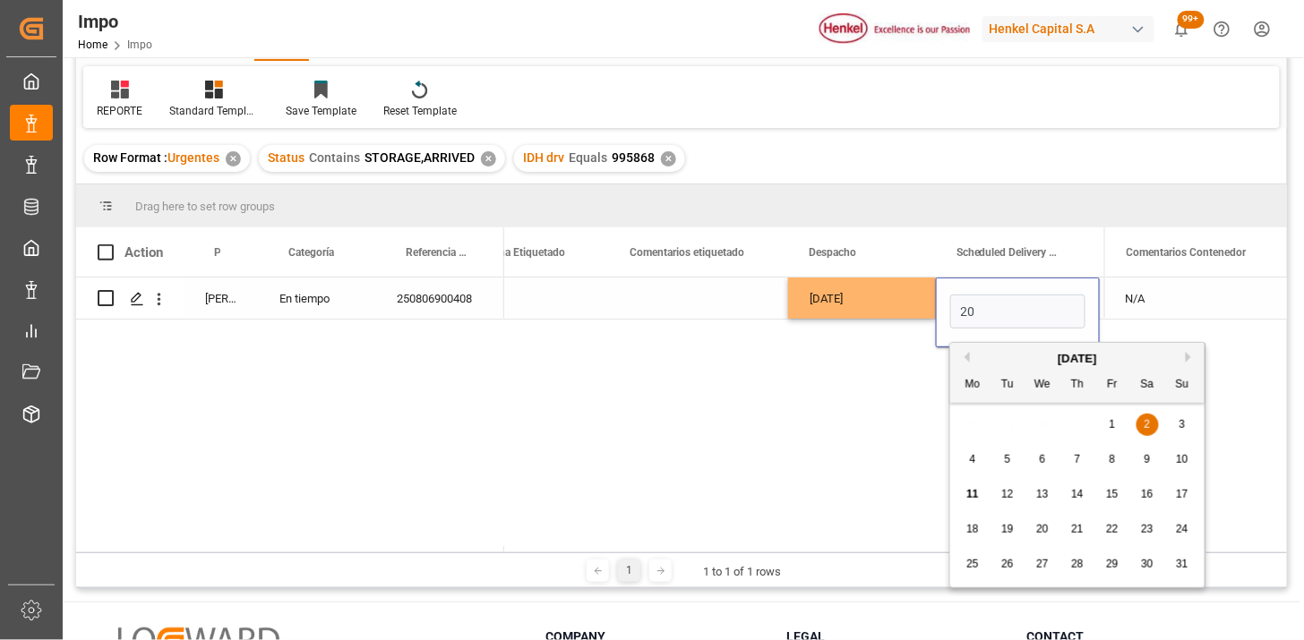
type input "20-08-2025"
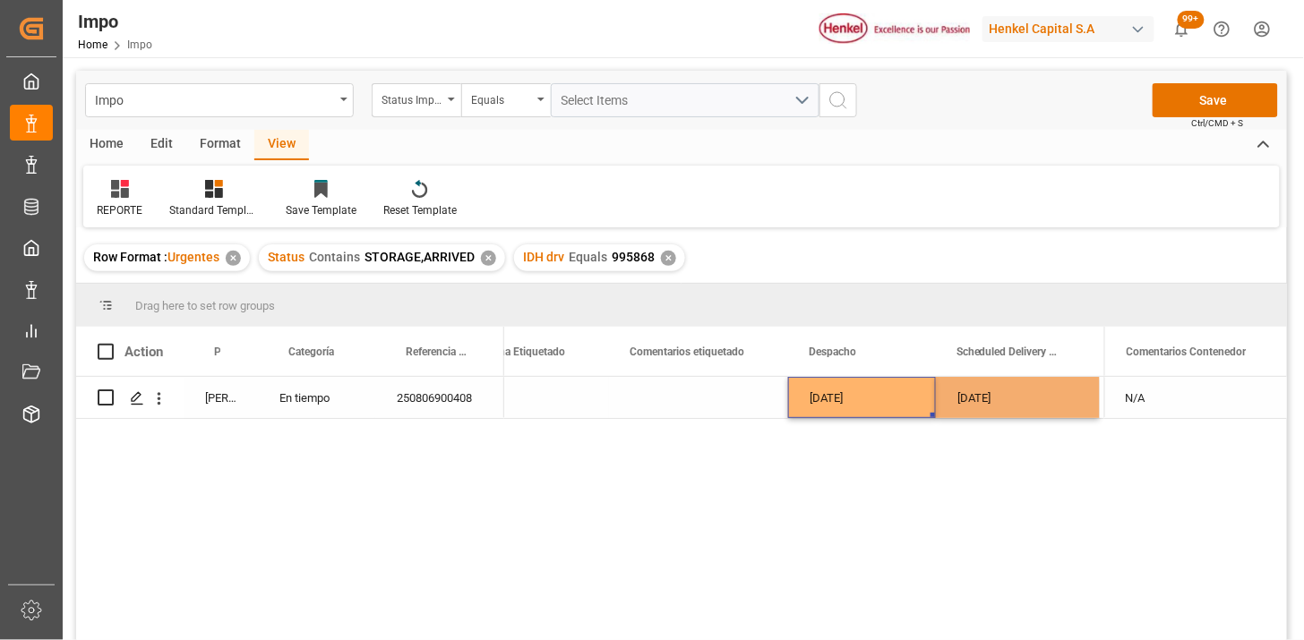
click at [872, 395] on div "[DATE]" at bounding box center [862, 397] width 148 height 41
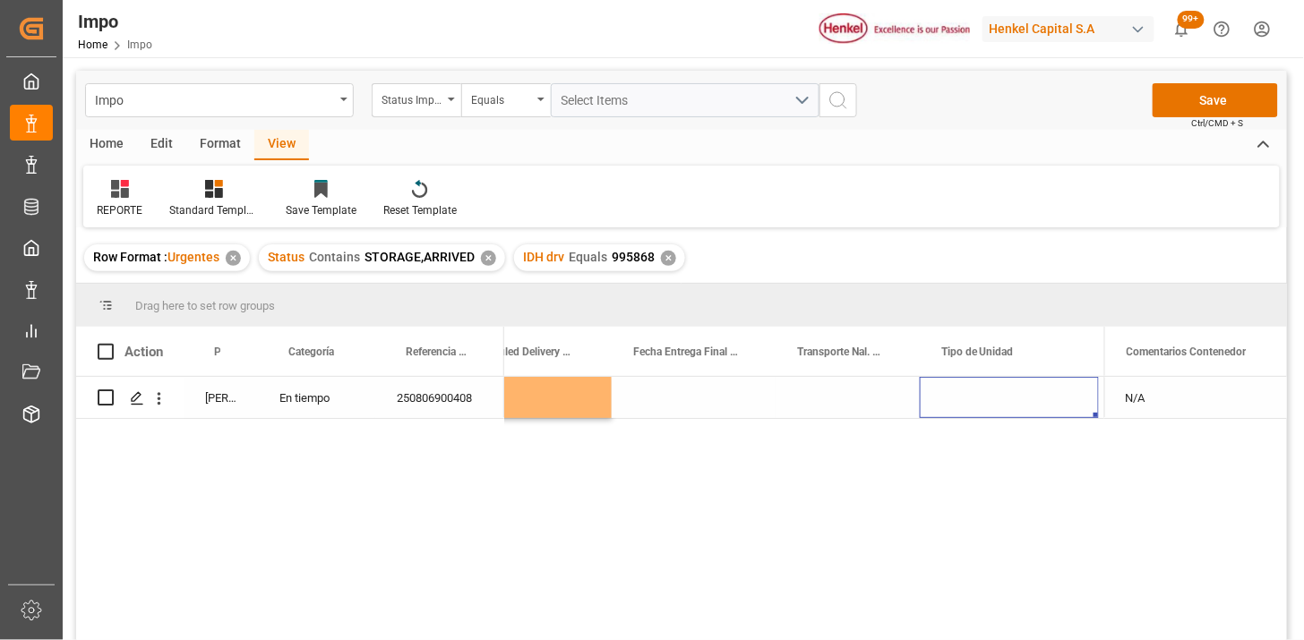
click at [986, 399] on div "Press SPACE to select this row." at bounding box center [1009, 397] width 179 height 41
click at [986, 399] on input "Press SPACE to select this row." at bounding box center [1009, 408] width 150 height 34
type input "TRAILER"
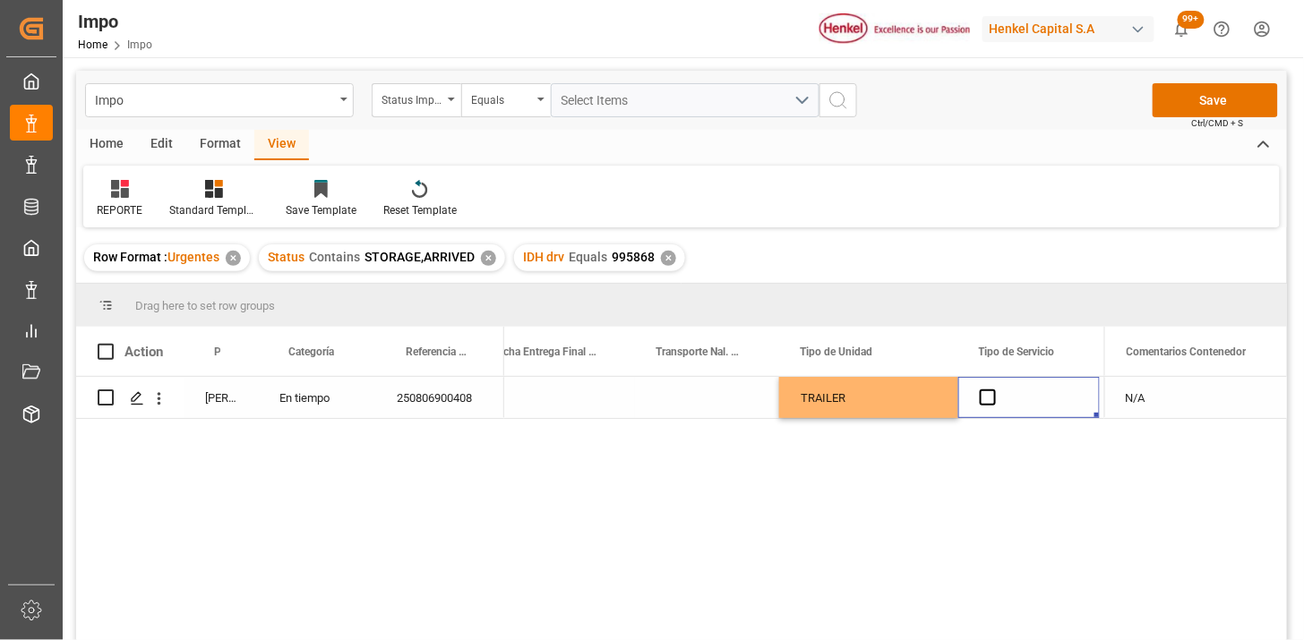
click at [986, 399] on span "Press SPACE to select this row." at bounding box center [988, 398] width 16 height 16
click at [993, 390] on input "Press SPACE to select this row." at bounding box center [993, 390] width 0 height 0
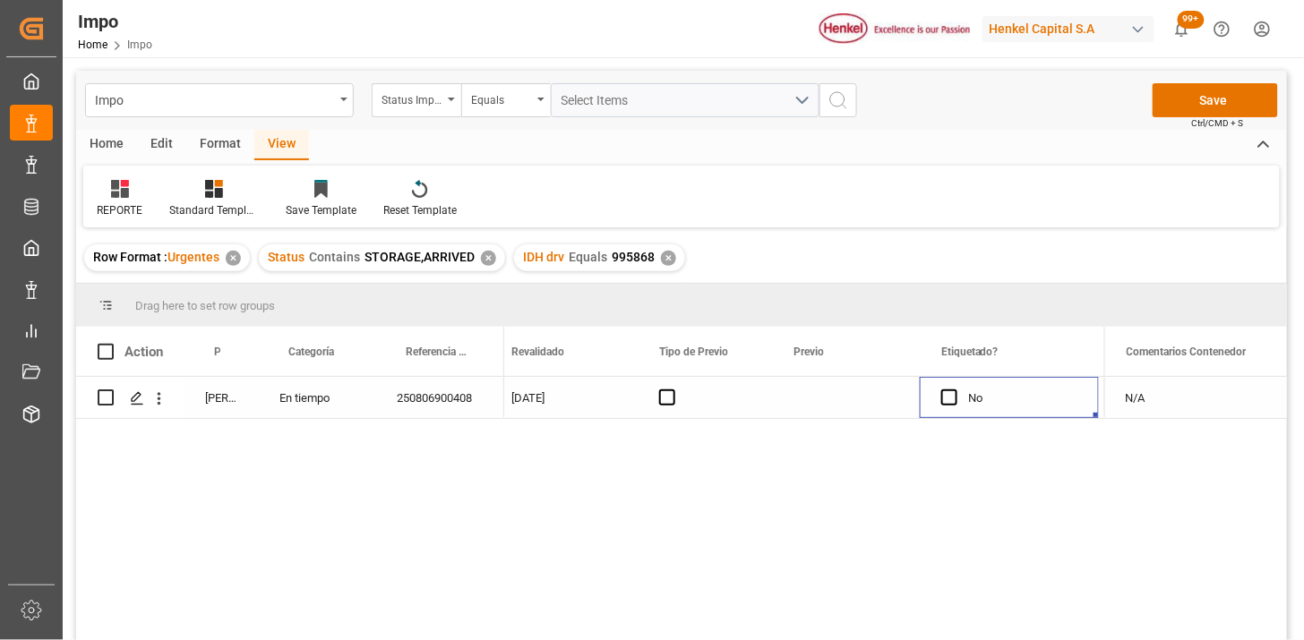
click at [1153, 405] on div "N/A" at bounding box center [1195, 397] width 183 height 41
click at [1153, 405] on input "N/A" at bounding box center [1196, 408] width 154 height 34
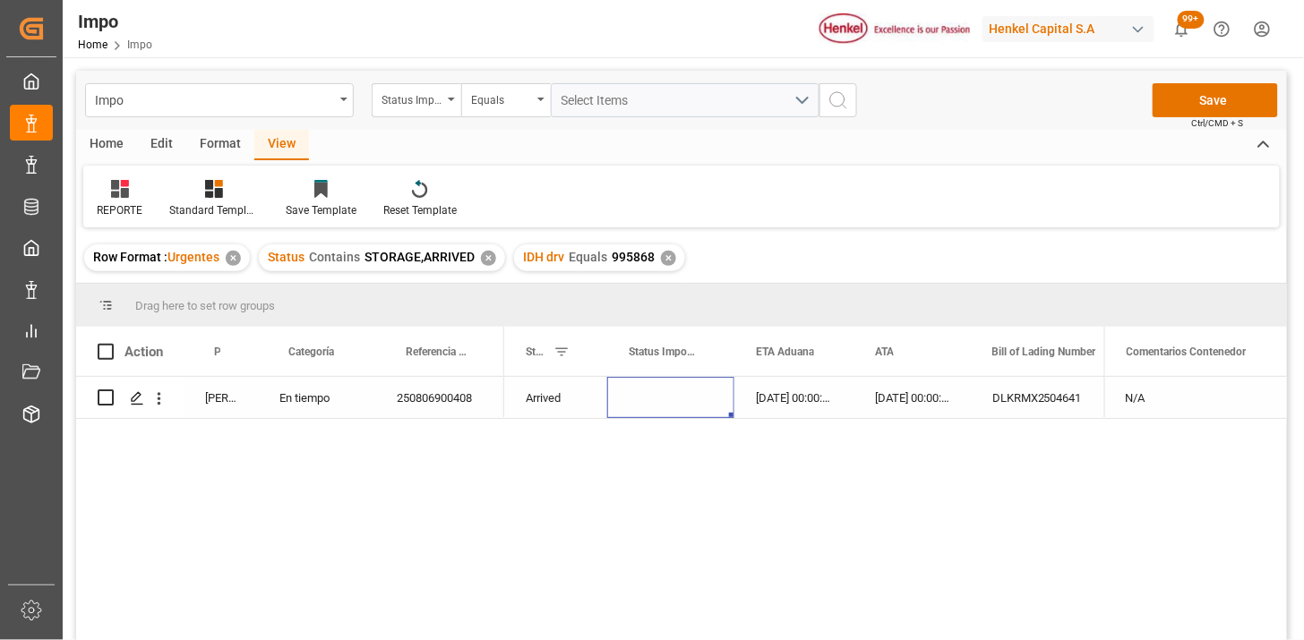
click at [633, 400] on div "Press SPACE to select this row." at bounding box center [670, 397] width 127 height 41
drag, startPoint x: 633, startPoint y: 400, endPoint x: 657, endPoint y: 398, distance: 23.4
click at [640, 398] on div "Press SPACE to select this row." at bounding box center [670, 397] width 127 height 41
click at [703, 415] on icon "open menu" at bounding box center [701, 409] width 21 height 21
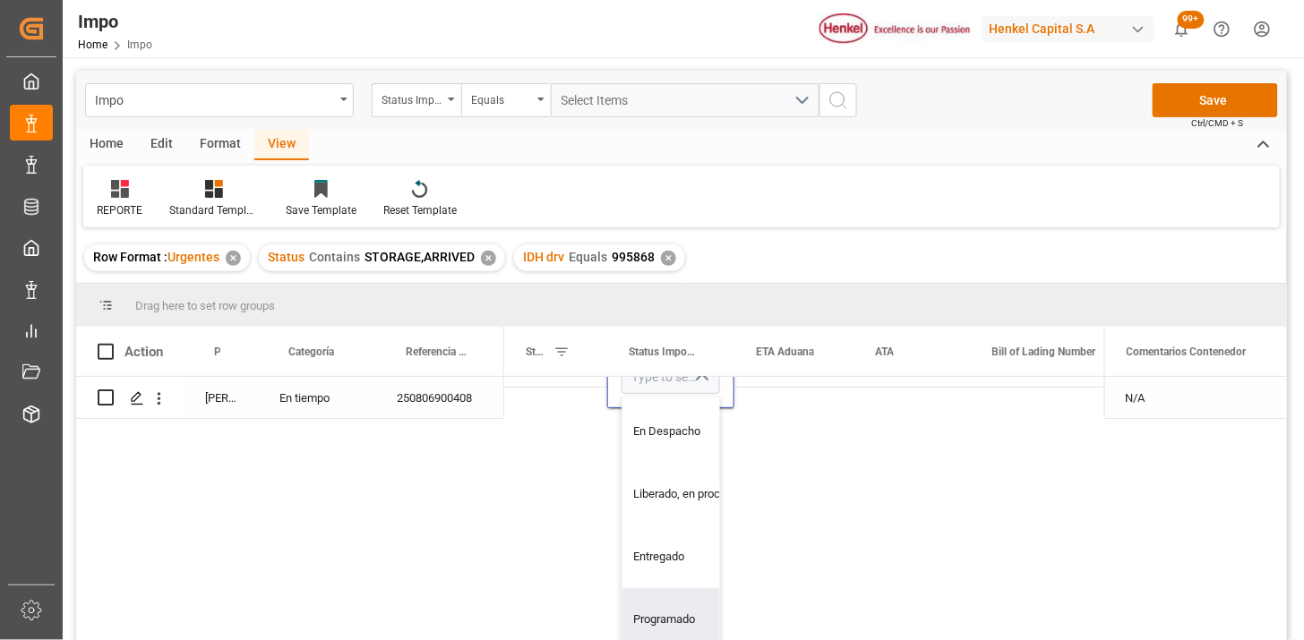
drag, startPoint x: 651, startPoint y: 597, endPoint x: 739, endPoint y: 478, distance: 148.0
click at [650, 597] on div "Programado" at bounding box center [707, 620] width 168 height 63
type input "Programado"
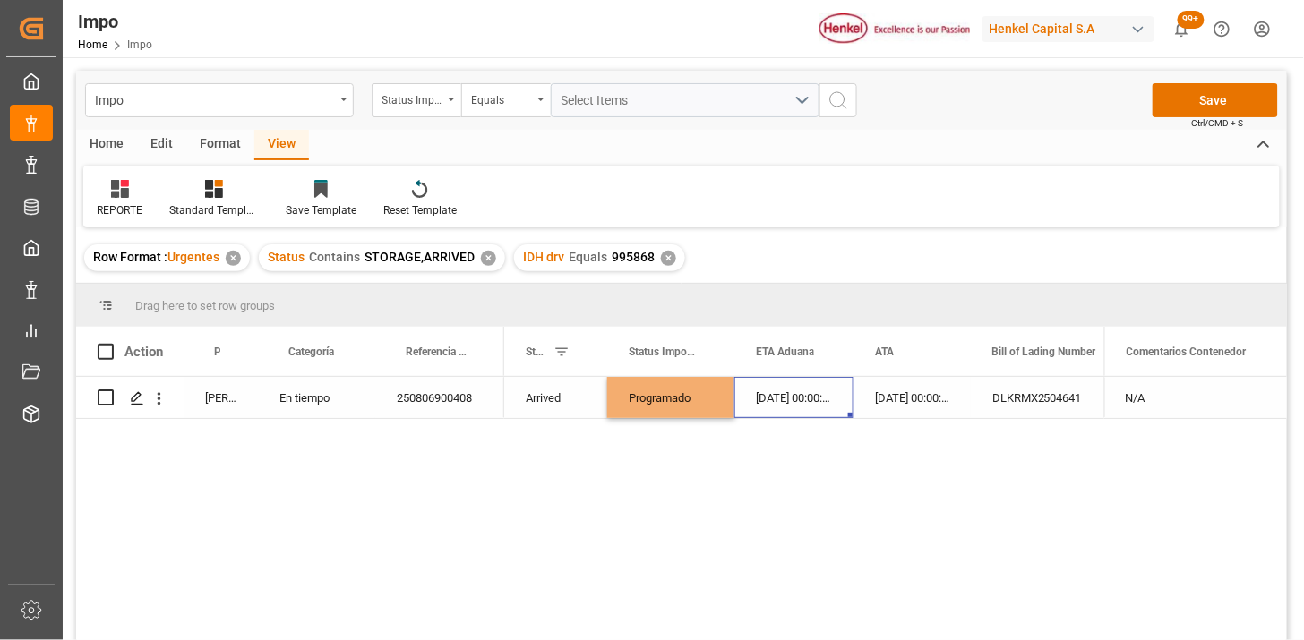
drag, startPoint x: 779, startPoint y: 396, endPoint x: 786, endPoint y: 417, distance: 21.8
click at [779, 398] on div "27-07-2025 00:00:00" at bounding box center [794, 397] width 119 height 41
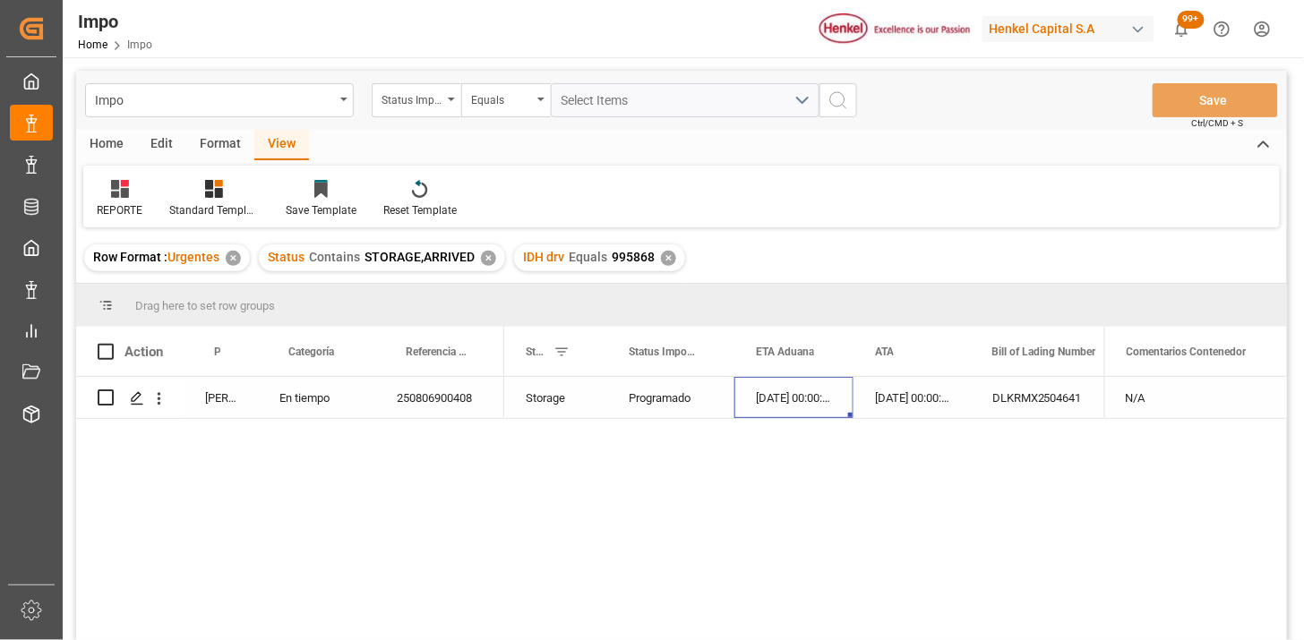
click at [417, 394] on div "250806900408" at bounding box center [439, 397] width 129 height 41
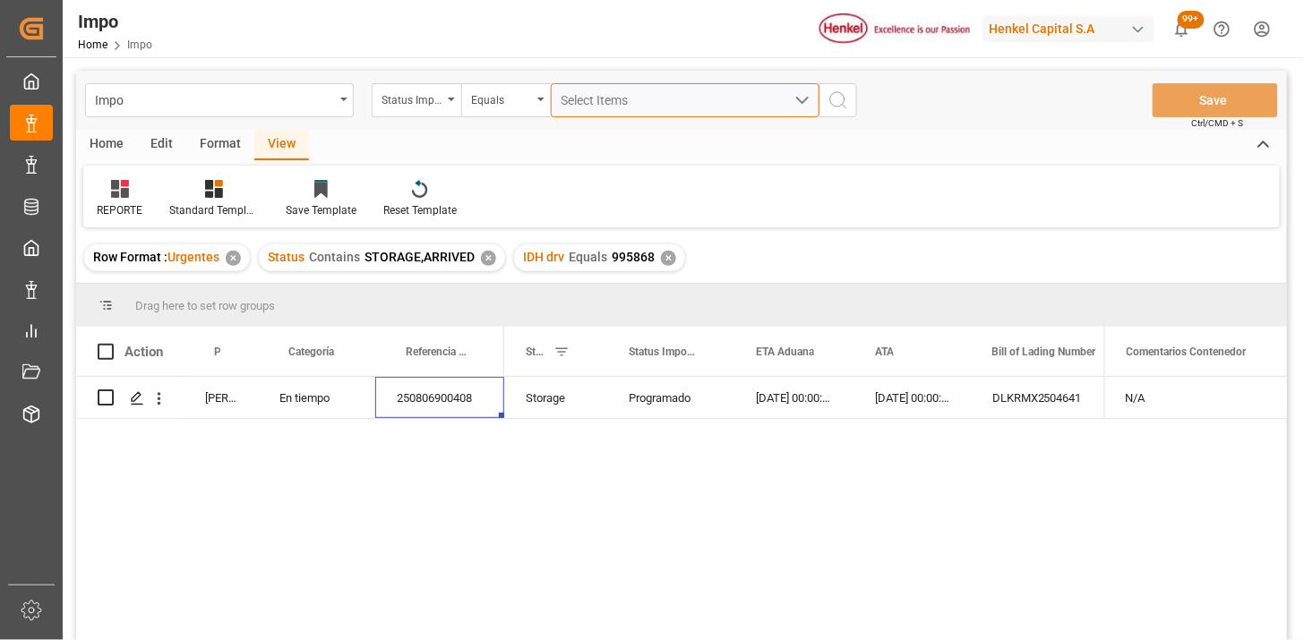
click at [604, 107] on div "Select Items" at bounding box center [678, 100] width 233 height 19
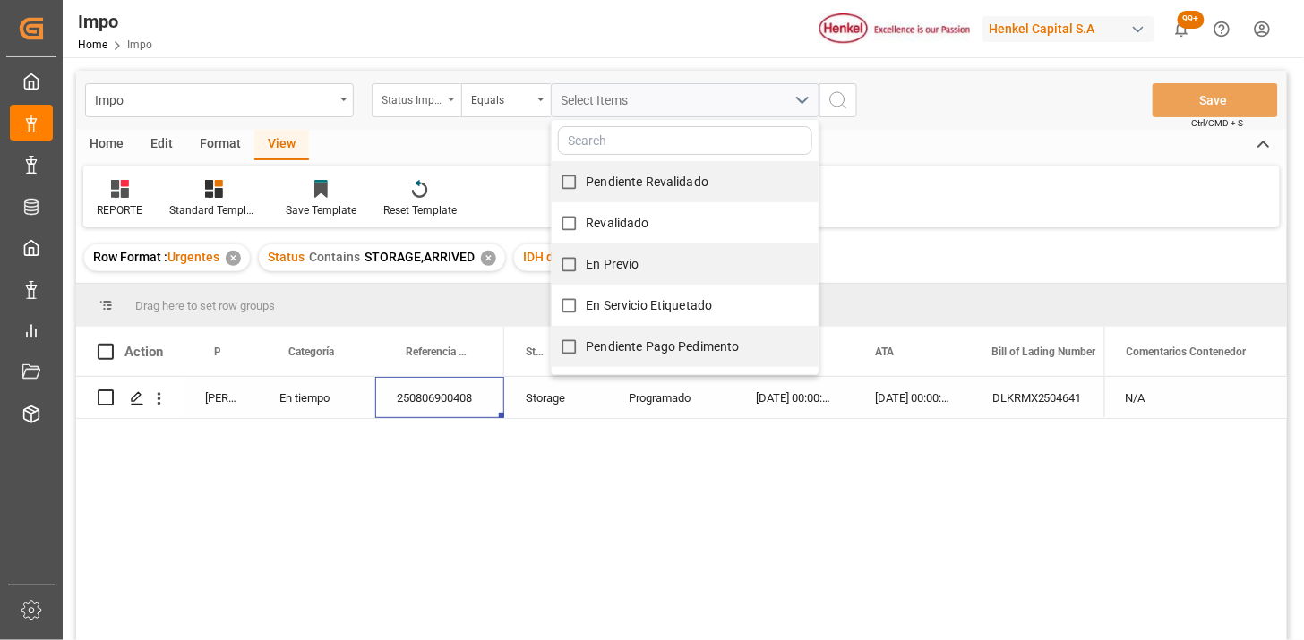
click at [435, 103] on div "Status Importación" at bounding box center [412, 98] width 61 height 21
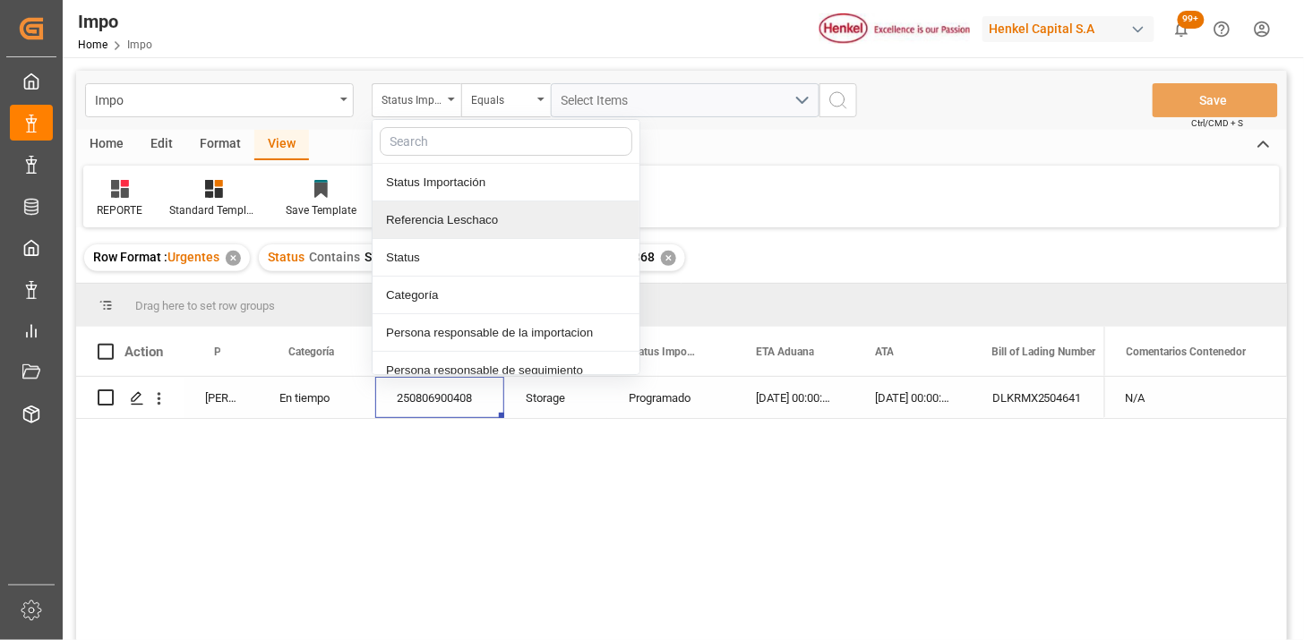
drag, startPoint x: 452, startPoint y: 228, endPoint x: 485, endPoint y: 212, distance: 35.7
click at [460, 225] on div "Referencia Leschaco" at bounding box center [506, 221] width 267 height 38
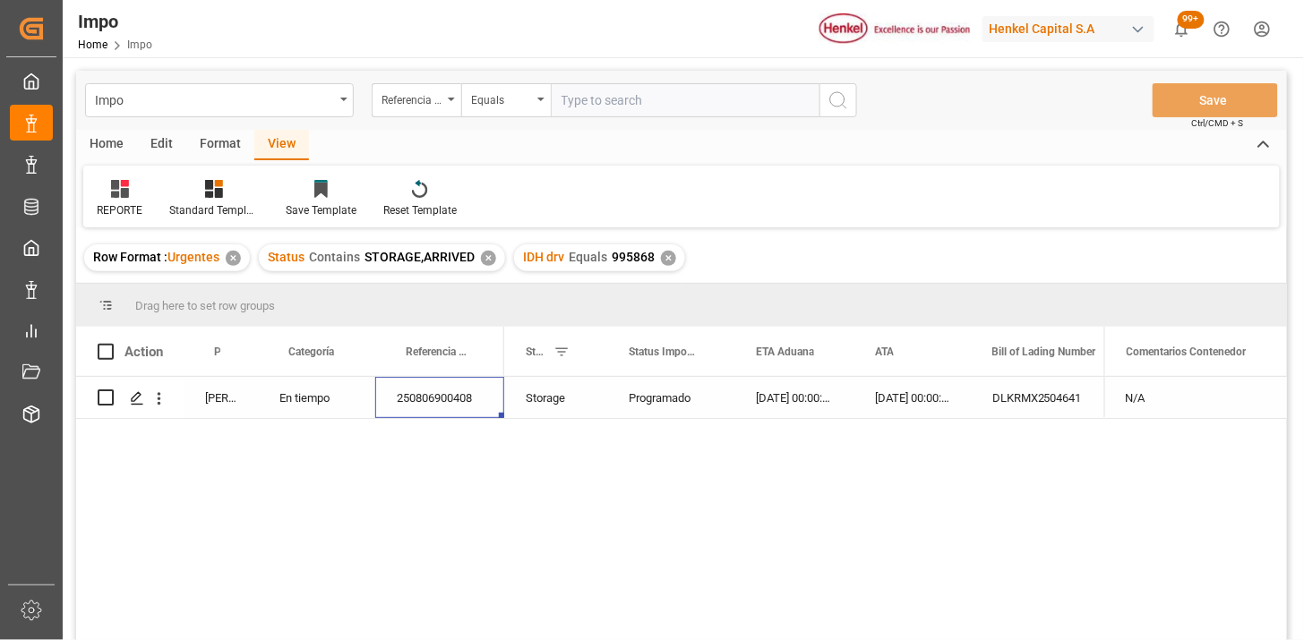
drag, startPoint x: 613, startPoint y: 111, endPoint x: 683, endPoint y: 131, distance: 72.6
click at [619, 110] on input "text" at bounding box center [685, 100] width 269 height 34
type input "250806900768"
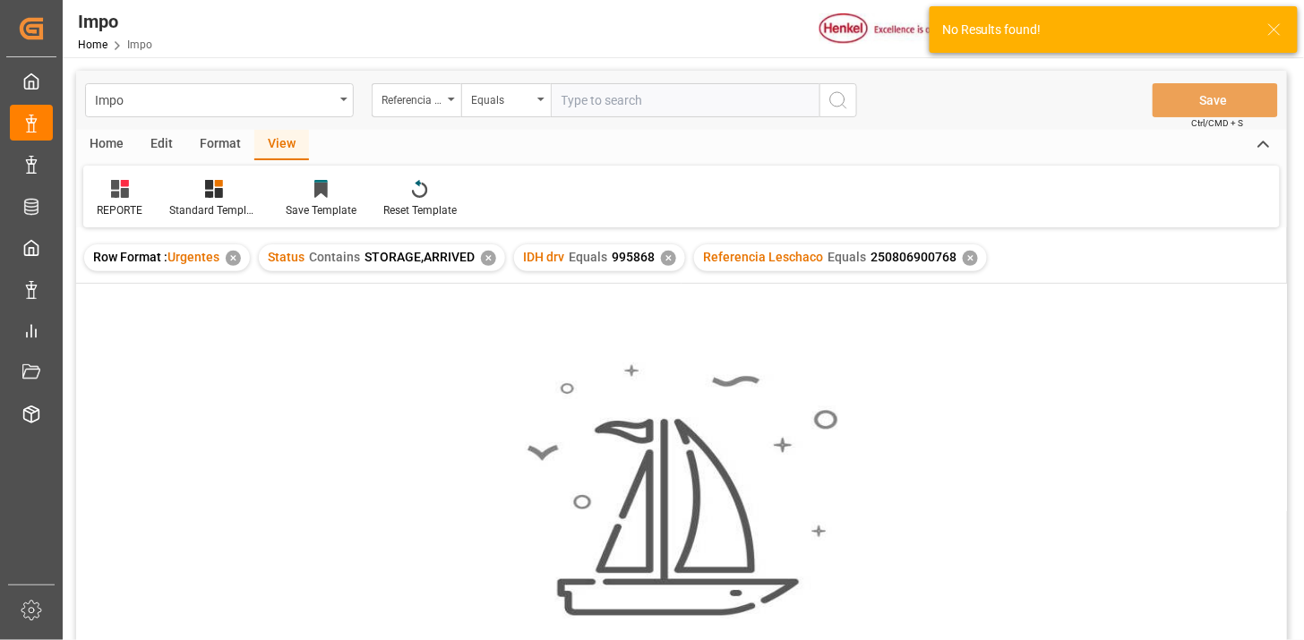
click at [666, 260] on div "✕" at bounding box center [668, 258] width 15 height 15
click at [488, 257] on div "✕" at bounding box center [488, 258] width 15 height 15
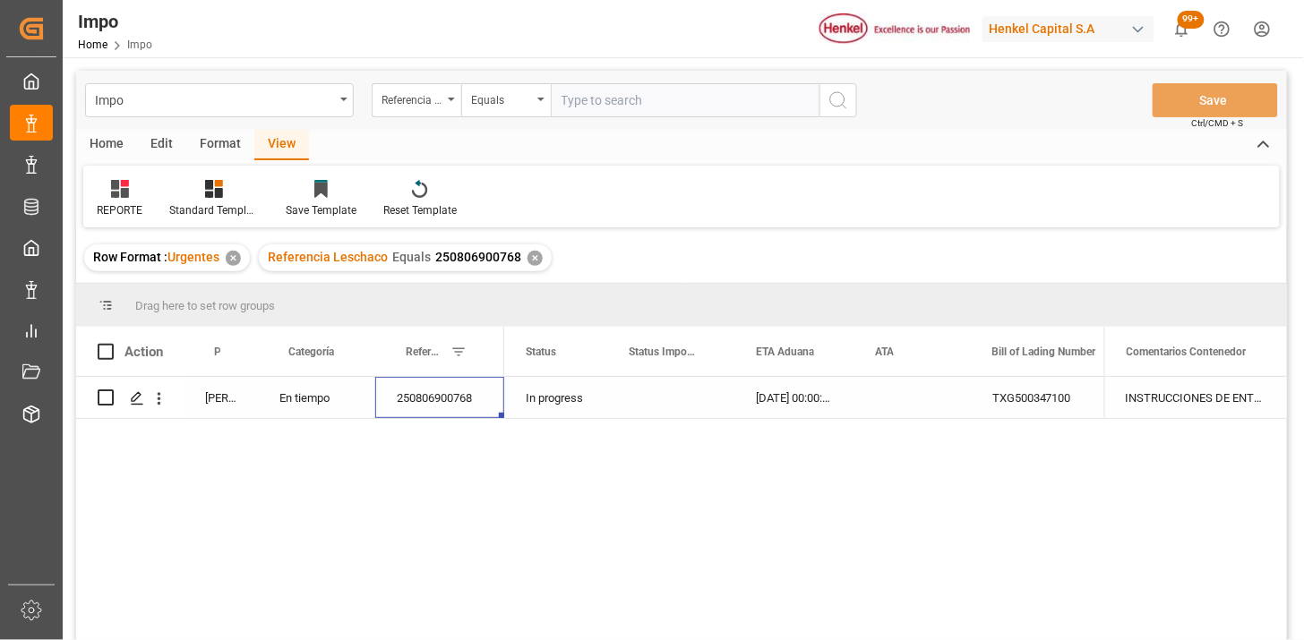
click at [700, 415] on div "Press SPACE to select this row." at bounding box center [670, 397] width 127 height 41
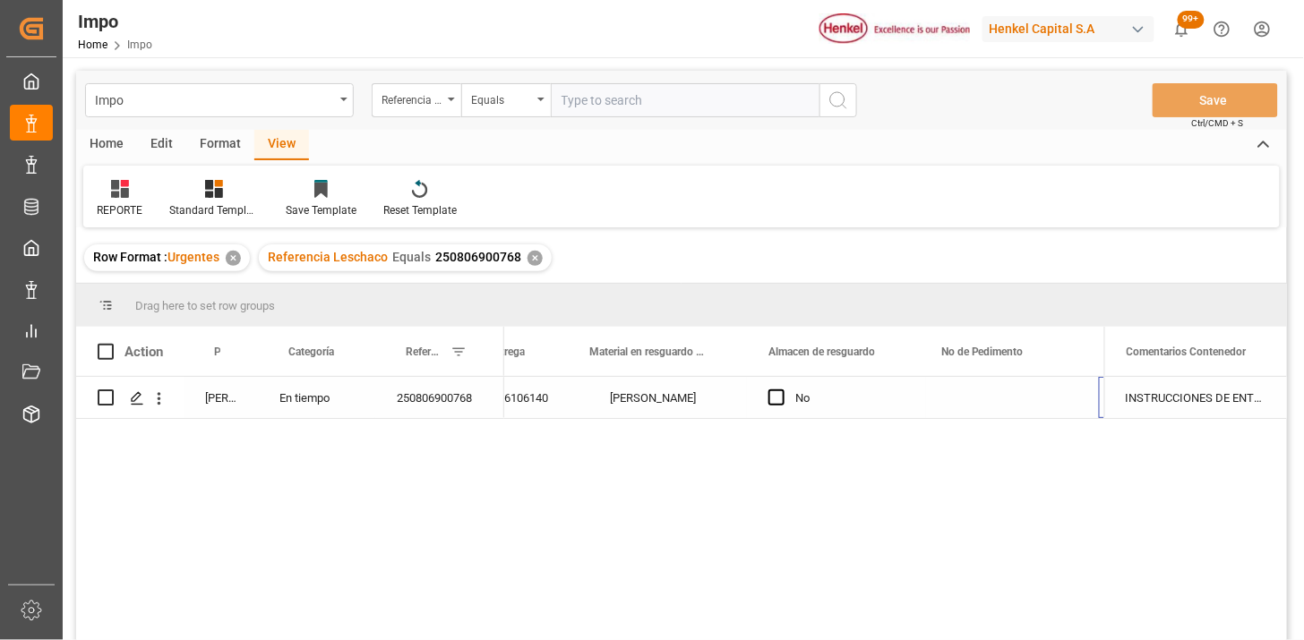
scroll to position [0, 872]
click at [639, 97] on input "text" at bounding box center [685, 100] width 269 height 34
paste input "DLKRMX2504996"
type input "DLKRMX2504996"
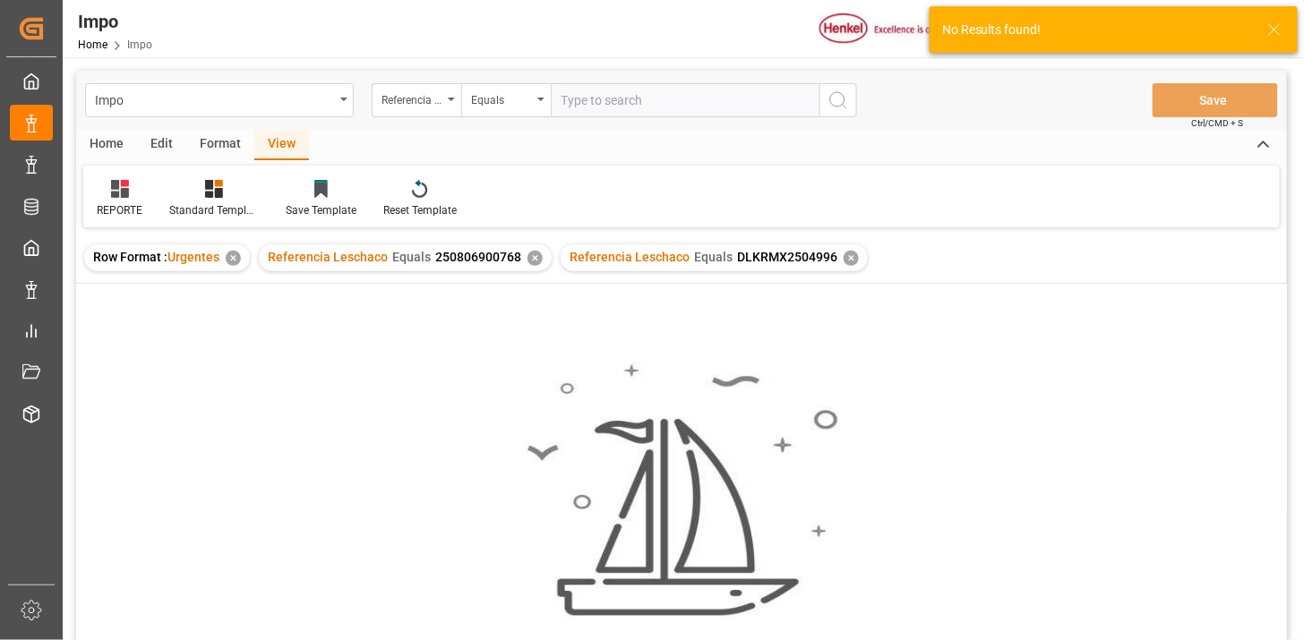
click at [535, 258] on div "✕" at bounding box center [535, 258] width 15 height 15
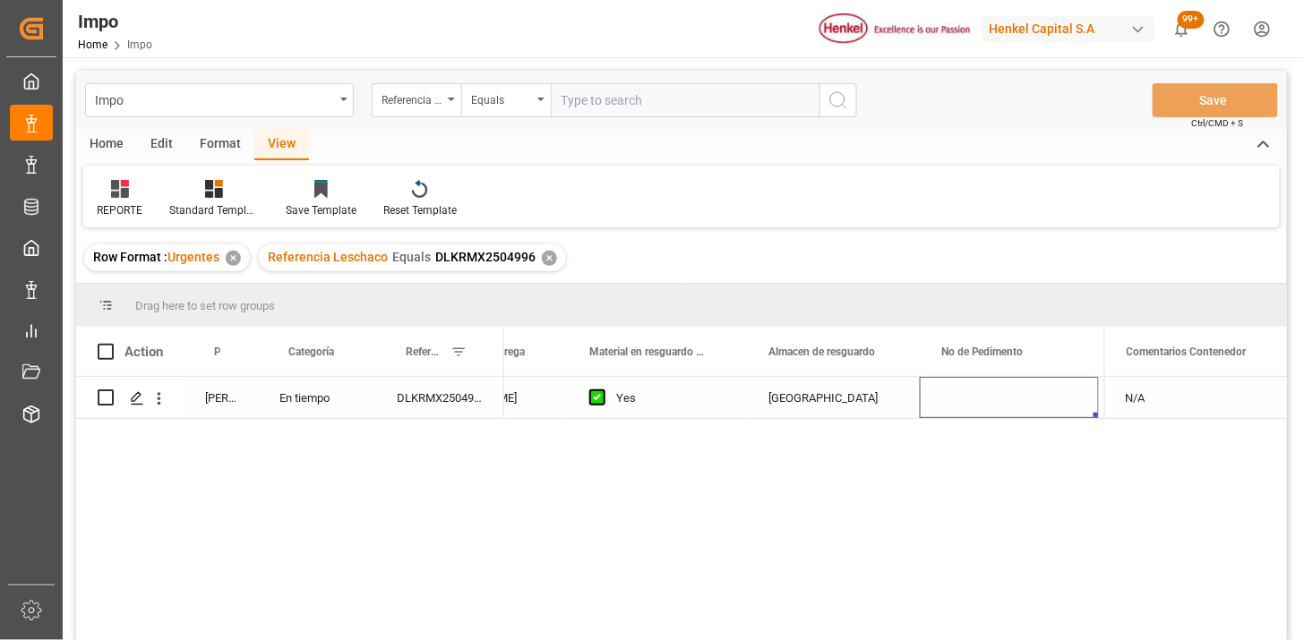
click at [449, 415] on div "DLKRMX2504996" at bounding box center [439, 397] width 129 height 41
click at [448, 415] on div "DLKRMX2504996" at bounding box center [439, 397] width 129 height 41
click at [446, 415] on input "DLKRMX2504996" at bounding box center [440, 408] width 100 height 34
paste input "250806900838"
type input "250806900838"
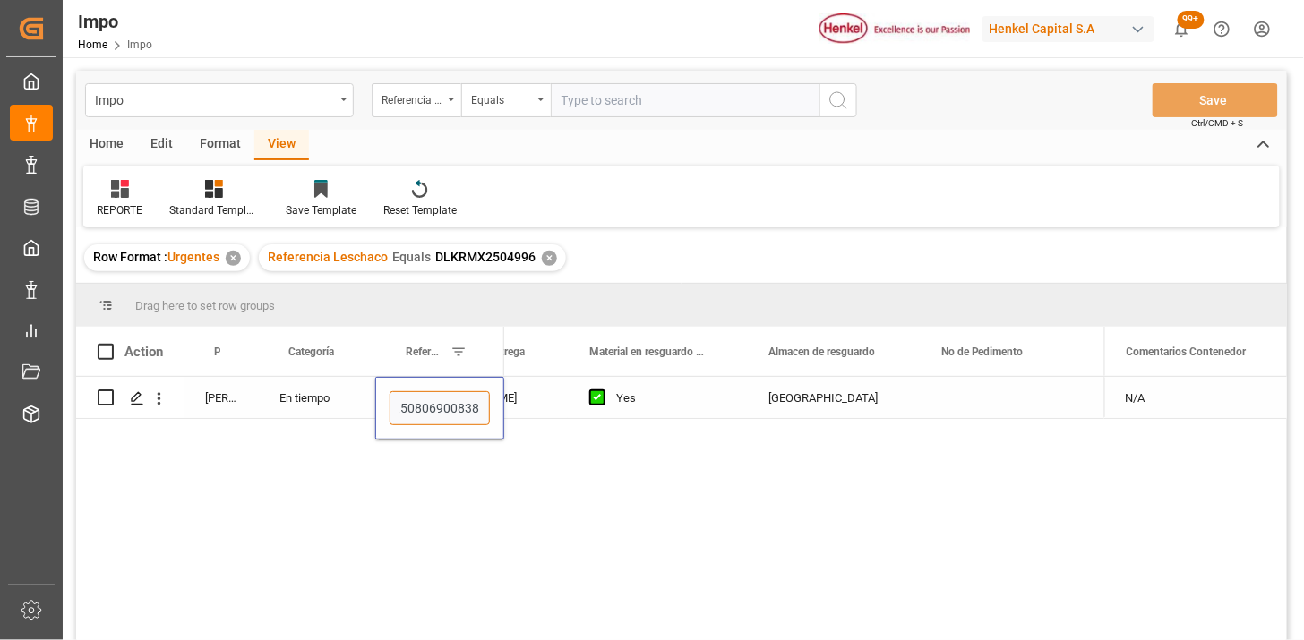
scroll to position [0, 4]
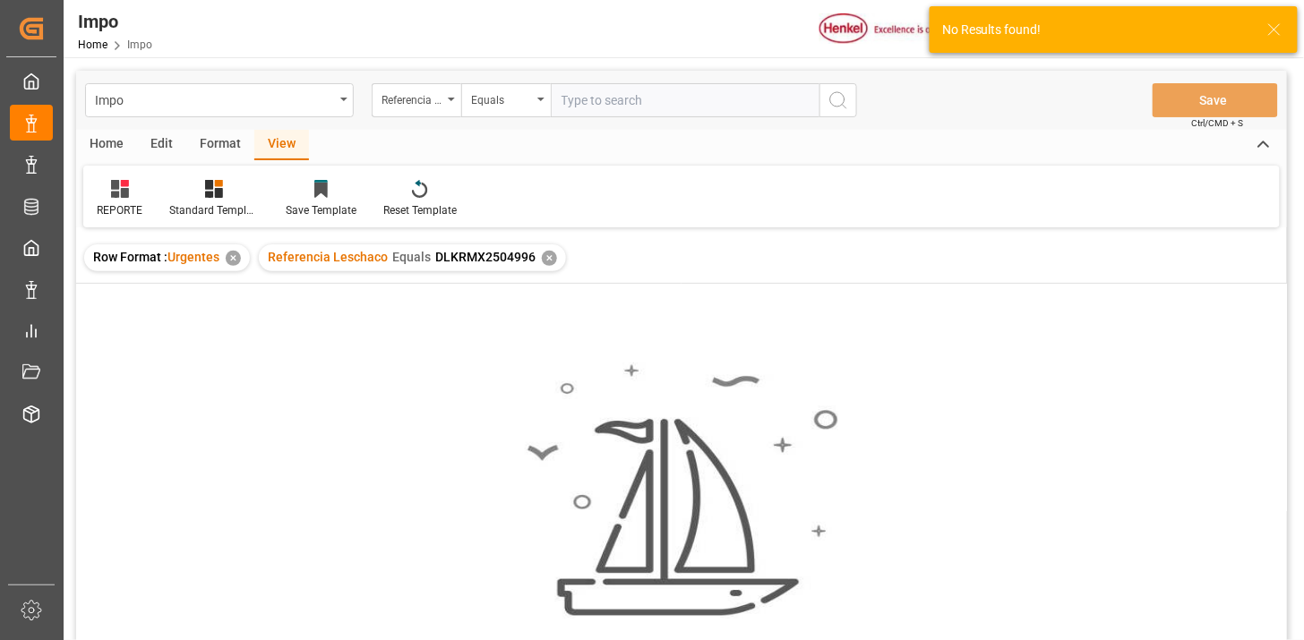
click at [637, 95] on input "text" at bounding box center [685, 100] width 269 height 34
paste input "250806900654"
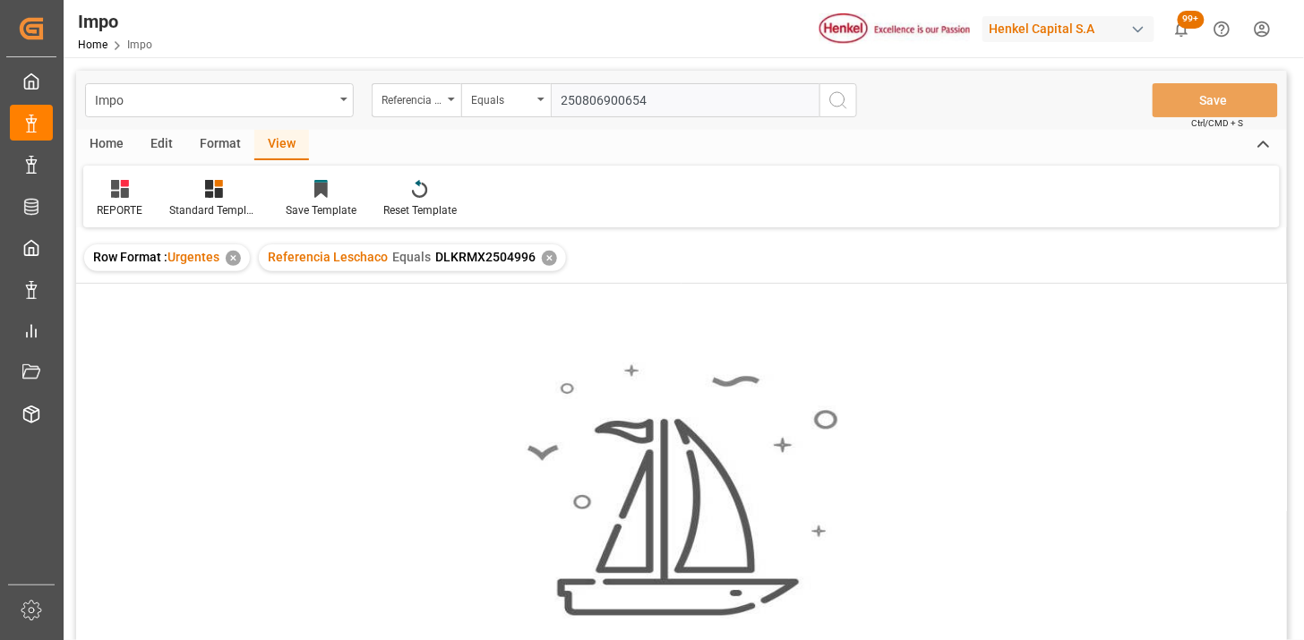
type input "250806900654"
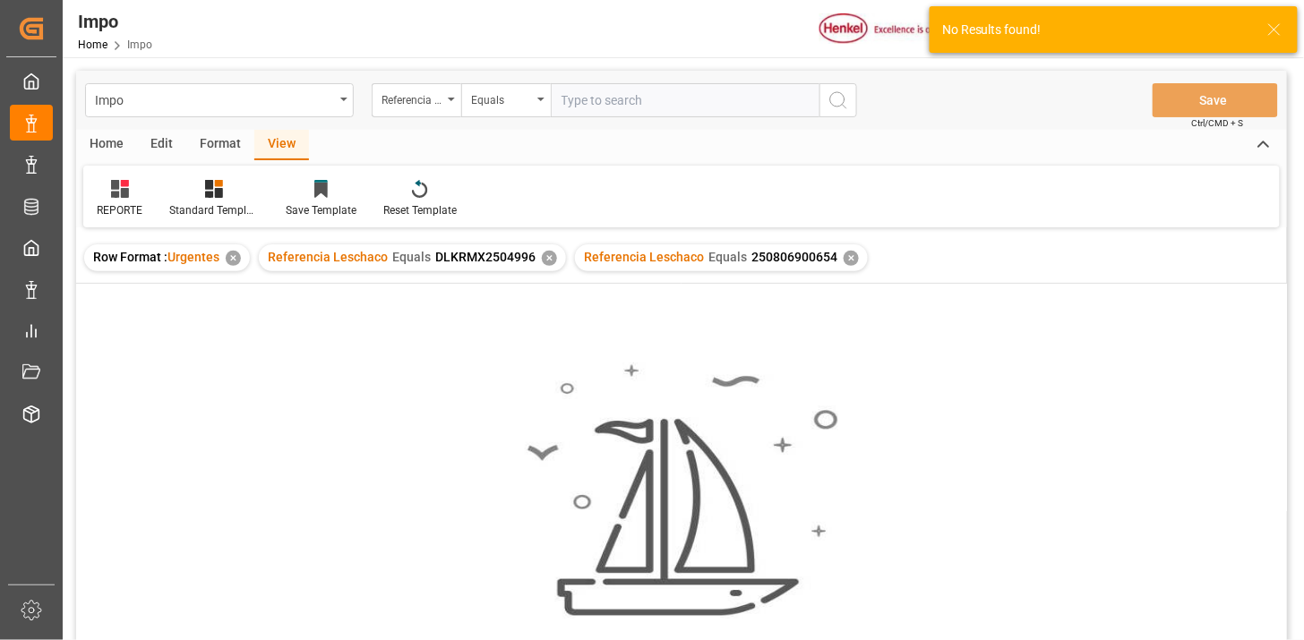
click at [550, 258] on div "✕" at bounding box center [549, 258] width 15 height 15
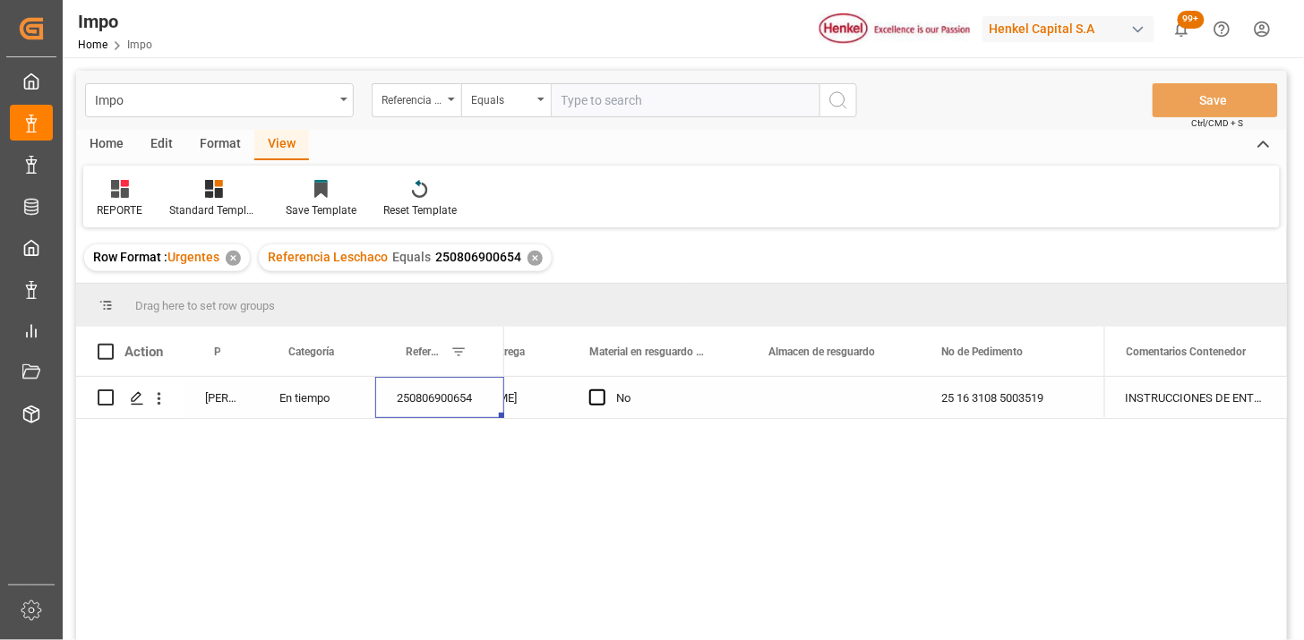
click at [630, 94] on input "text" at bounding box center [685, 100] width 269 height 34
paste input "250806900654"
type input "250806900654"
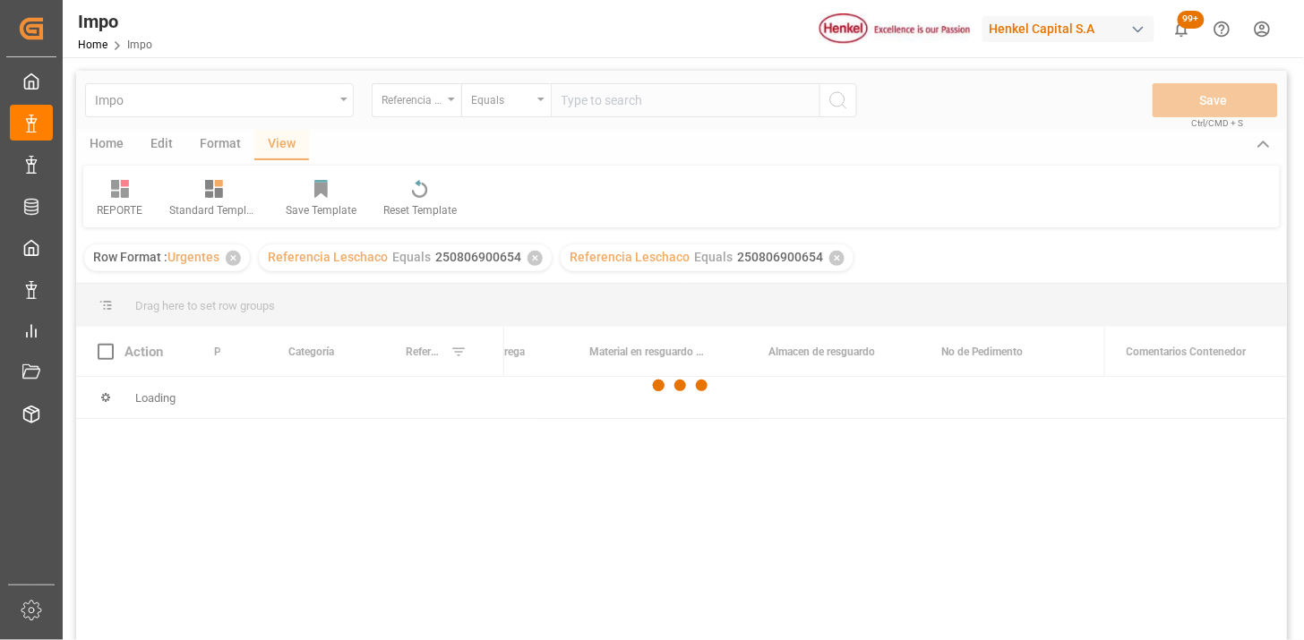
click at [531, 257] on div at bounding box center [681, 386] width 1211 height 630
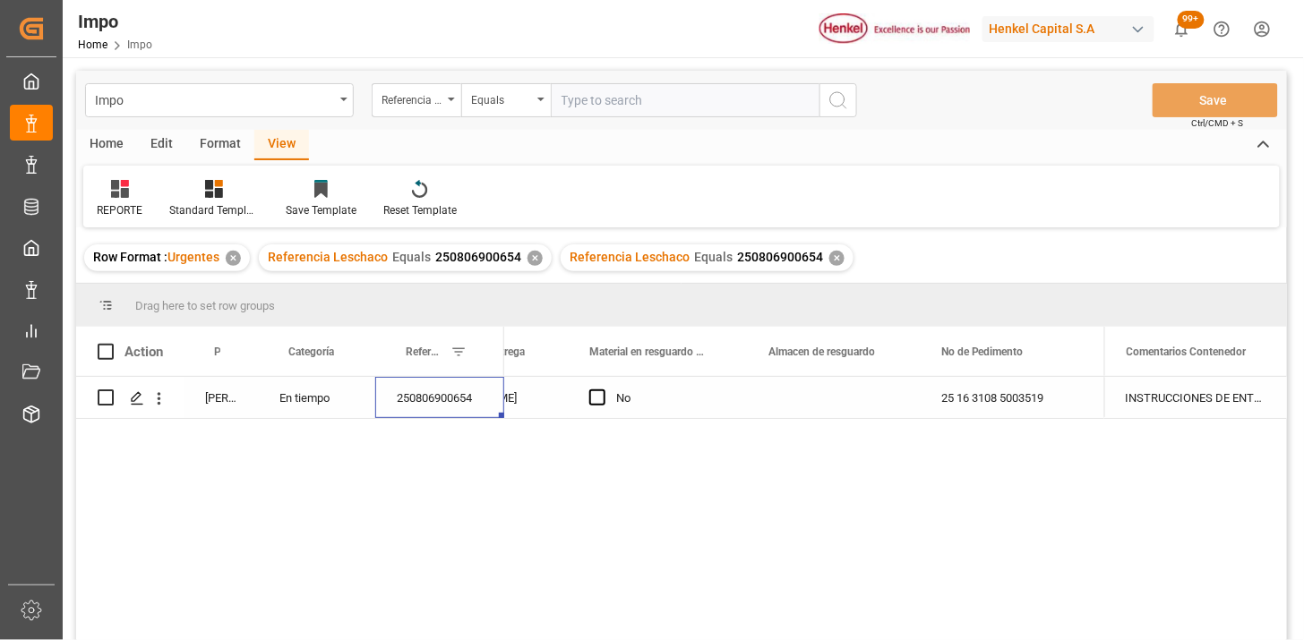
click at [531, 257] on div "✕" at bounding box center [535, 258] width 15 height 15
click at [472, 395] on div "250806900654" at bounding box center [439, 397] width 129 height 41
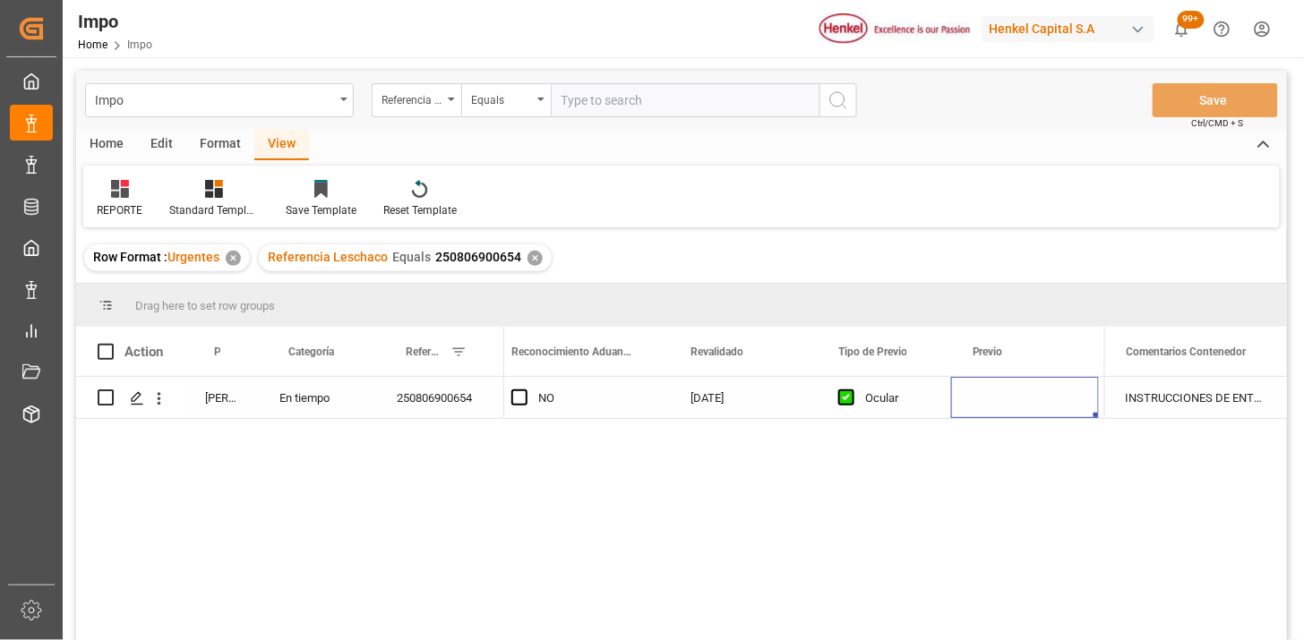
scroll to position [0, 1974]
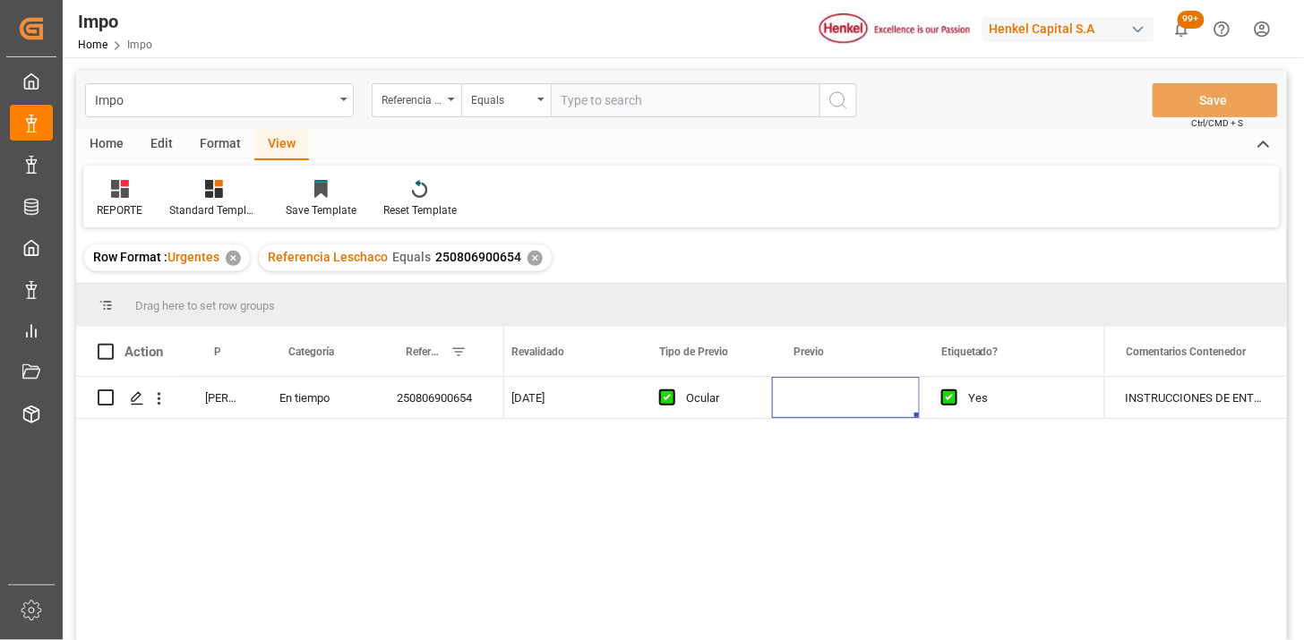
click at [802, 399] on div "Press SPACE to select this row." at bounding box center [846, 397] width 148 height 41
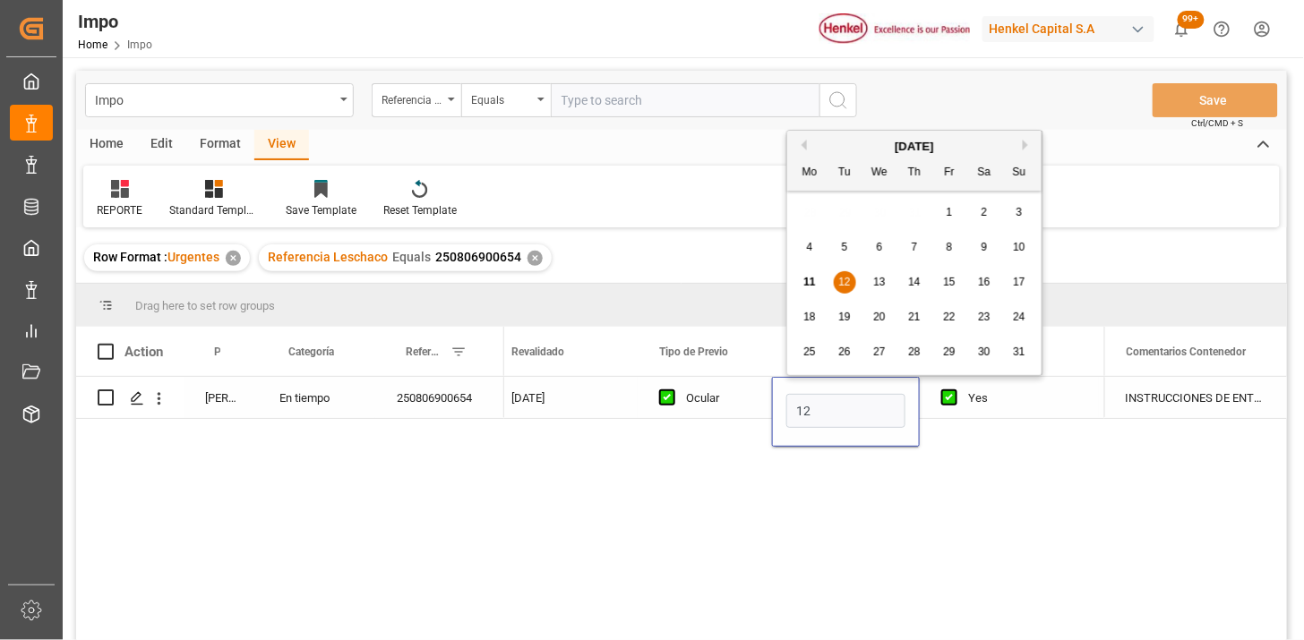
type input "12-08-2025"
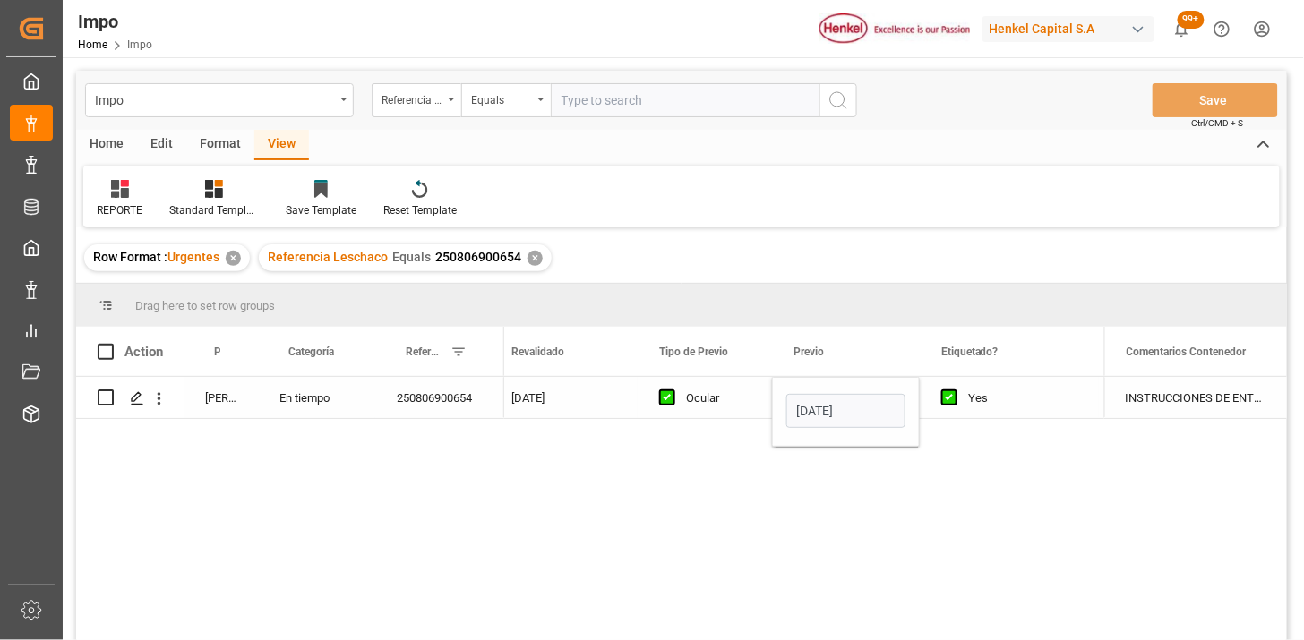
click at [719, 404] on div "Ocular" at bounding box center [718, 398] width 64 height 41
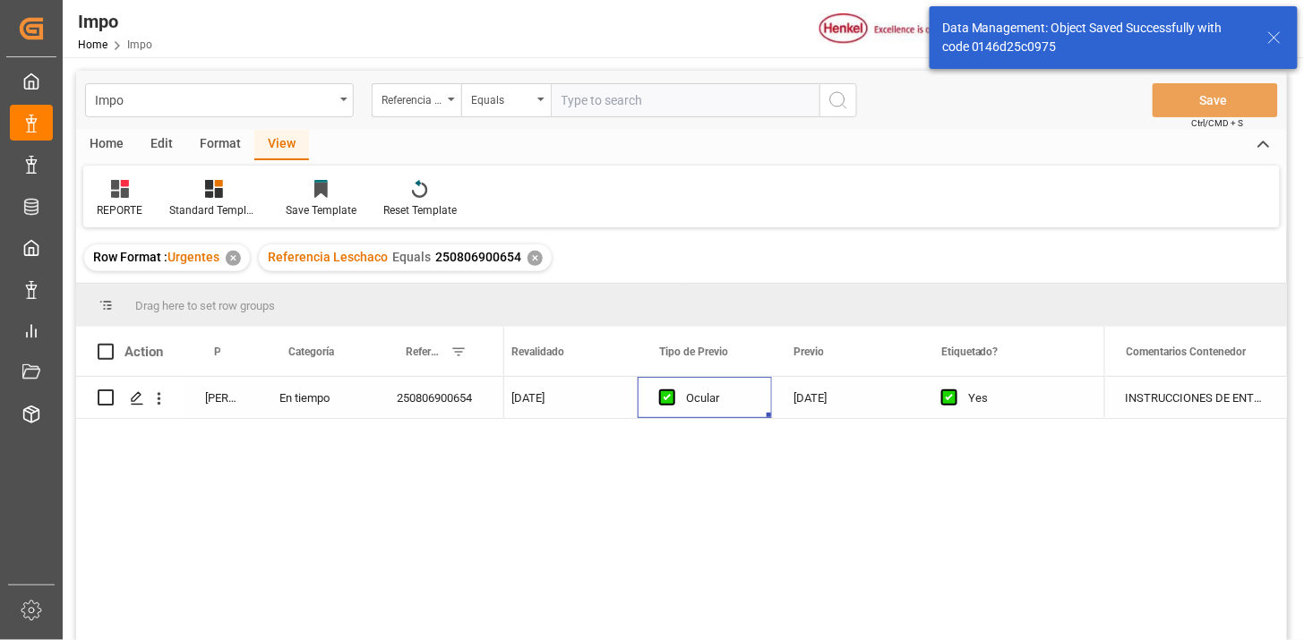
click at [719, 104] on input "text" at bounding box center [685, 100] width 269 height 34
paste input "250806900669"
type input "250806900669"
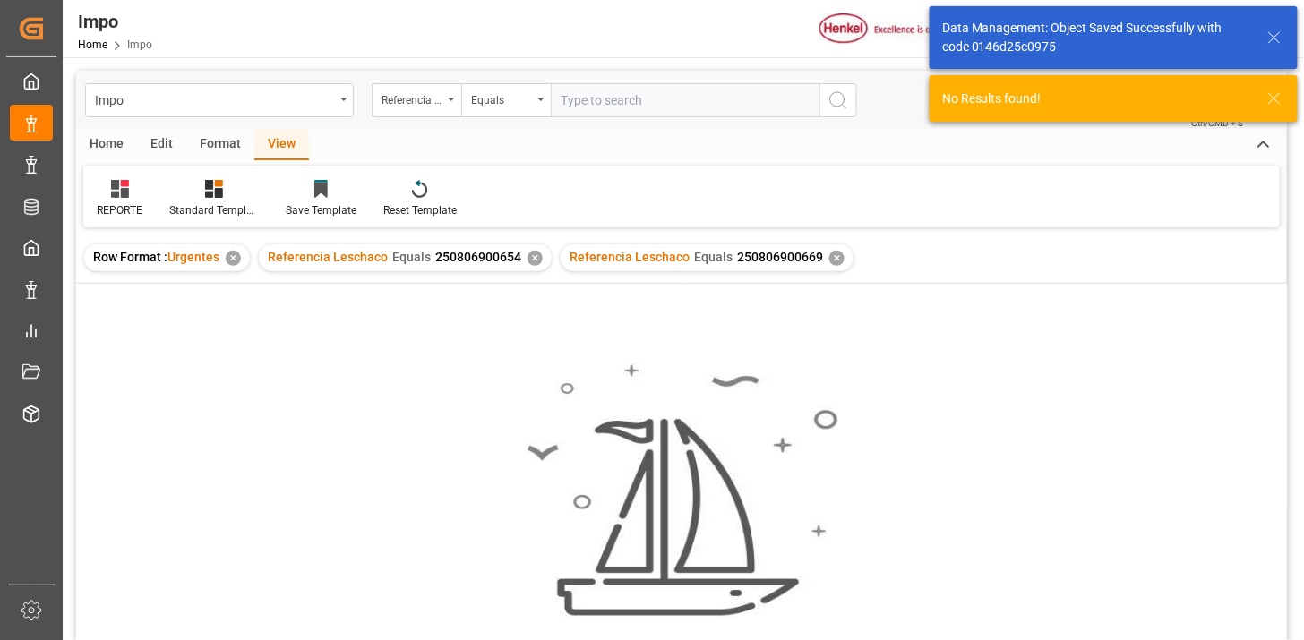
click at [528, 258] on div "✕" at bounding box center [535, 258] width 15 height 15
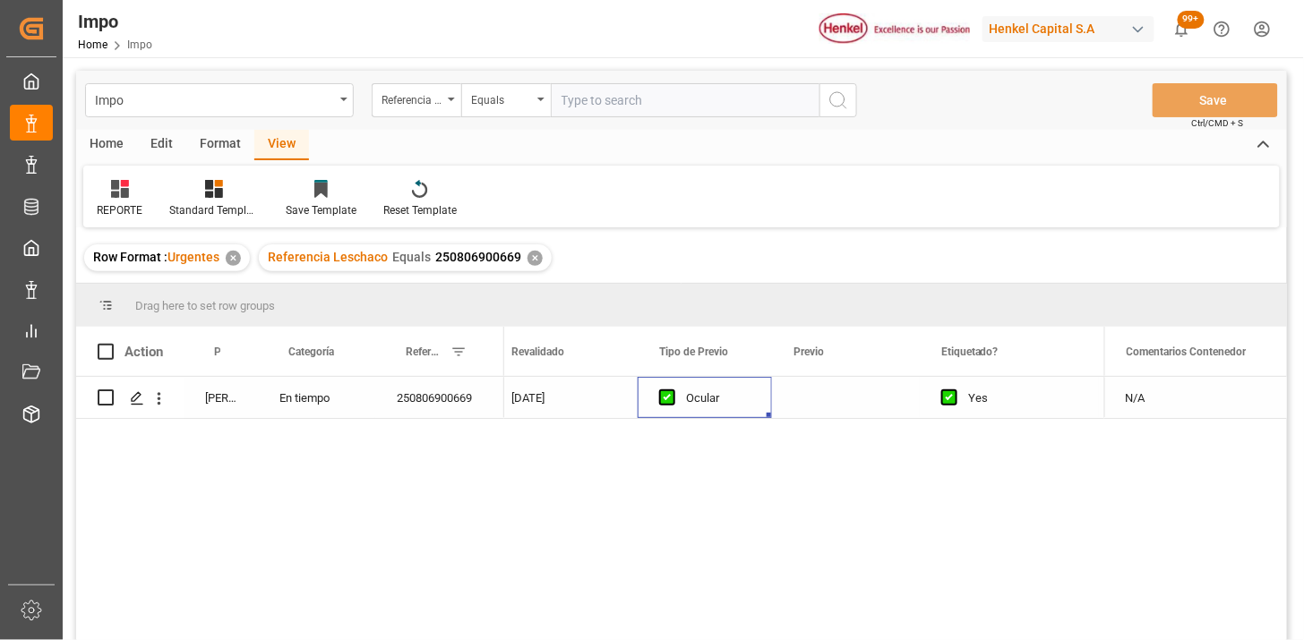
click at [511, 410] on div "07-08-2025" at bounding box center [564, 397] width 148 height 41
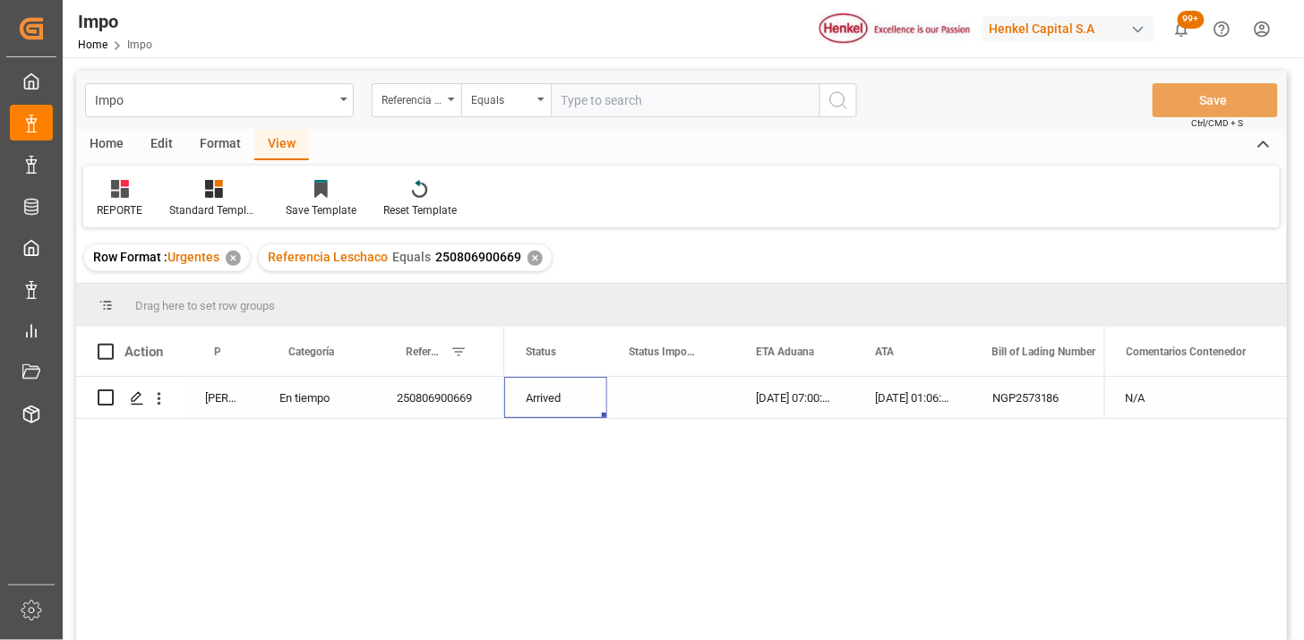
drag, startPoint x: 582, startPoint y: 107, endPoint x: 827, endPoint y: 167, distance: 251.6
click at [584, 107] on input "text" at bounding box center [685, 100] width 269 height 34
paste input "250806900669"
type input "250806900669"
click at [529, 257] on div "✕" at bounding box center [535, 258] width 15 height 15
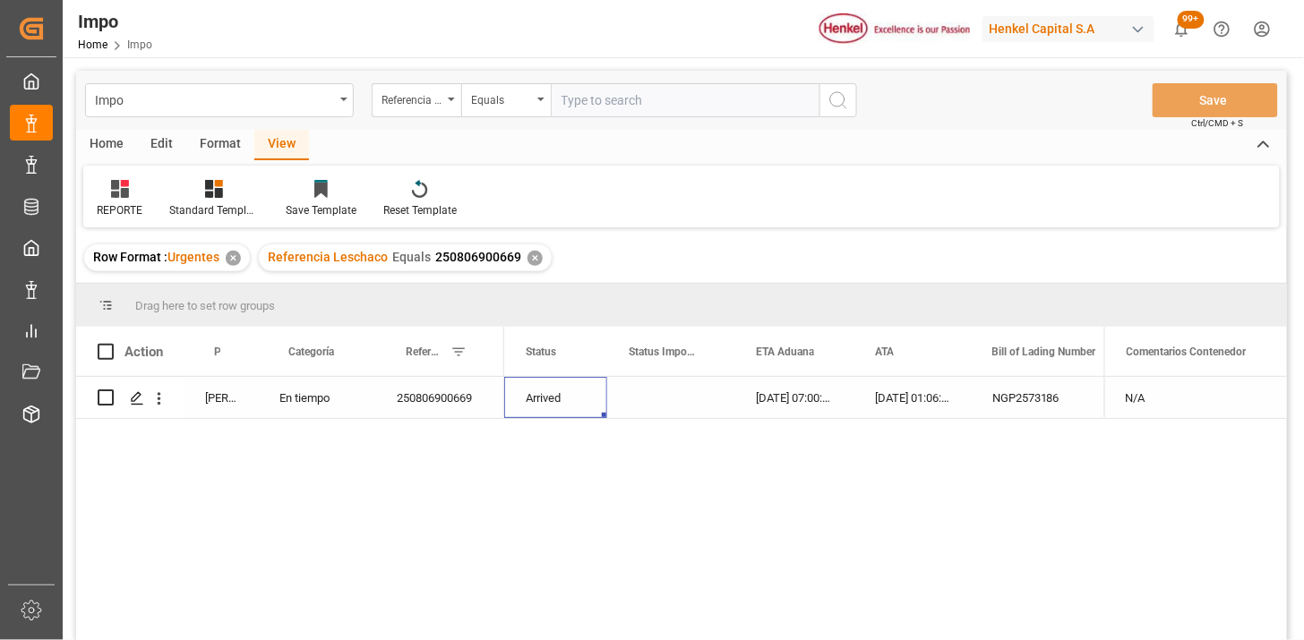
click at [824, 409] on div "09-08-2025 07:00:00" at bounding box center [794, 397] width 119 height 41
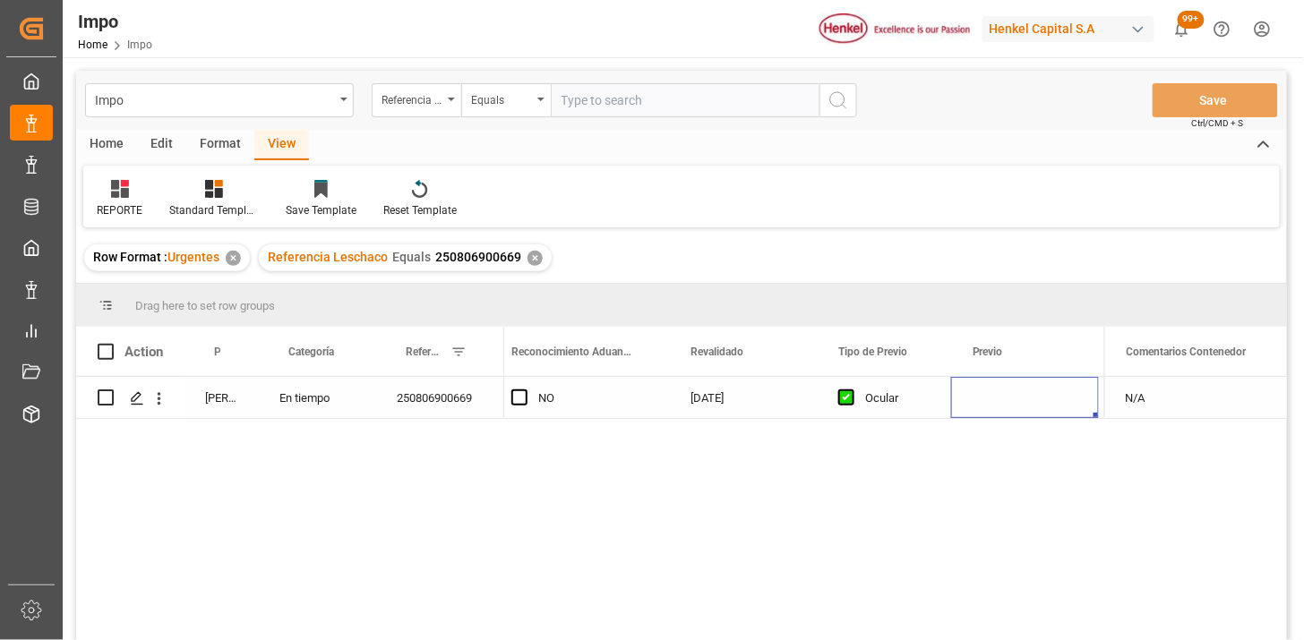
click at [1006, 400] on div "Press SPACE to select this row." at bounding box center [1025, 397] width 148 height 41
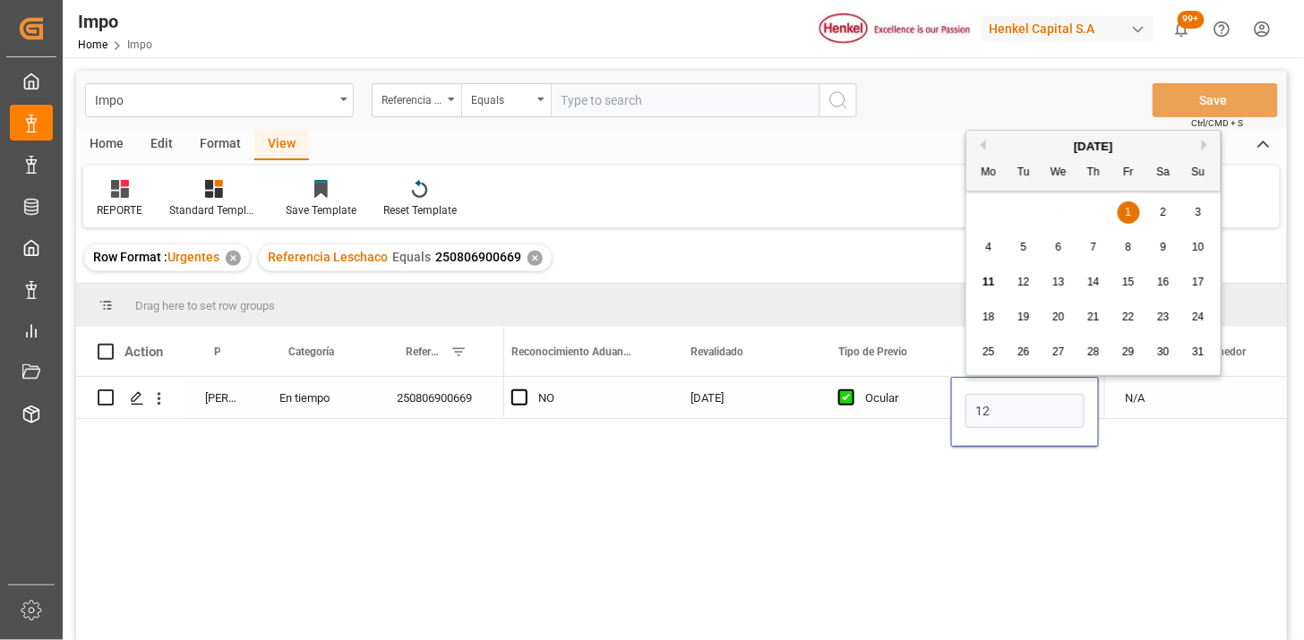
type input "12-08-2025"
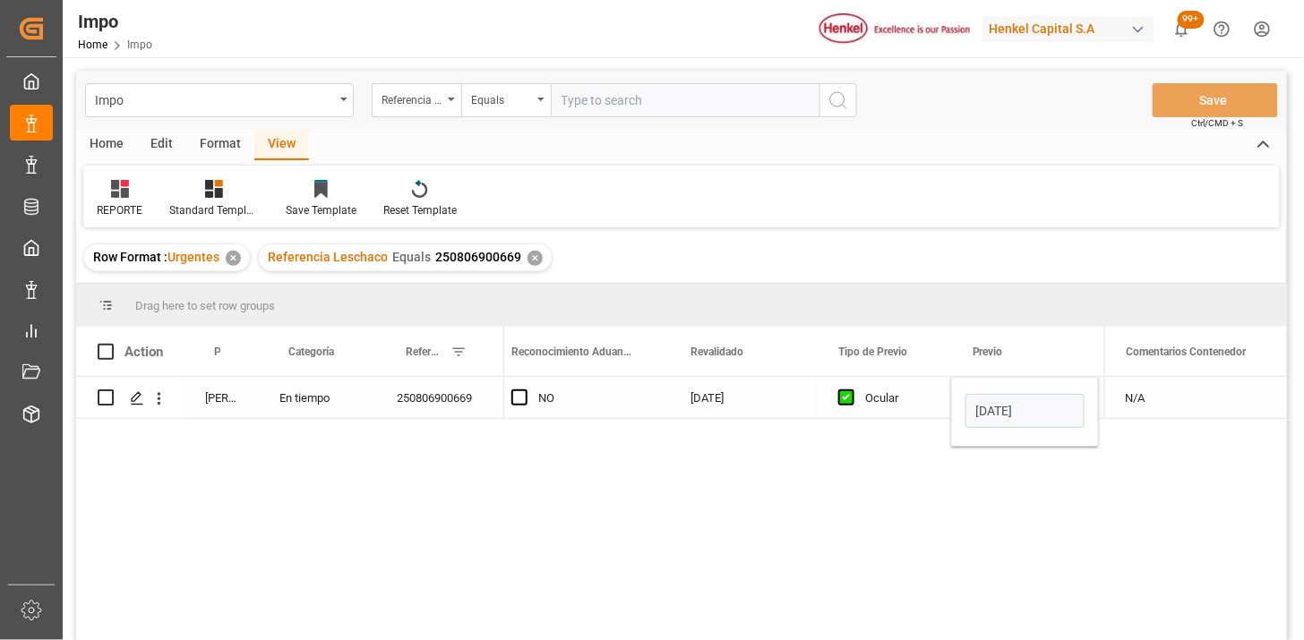
drag, startPoint x: 715, startPoint y: 397, endPoint x: 697, endPoint y: 407, distance: 20.4
click at [714, 397] on div "07-08-2025" at bounding box center [743, 397] width 148 height 41
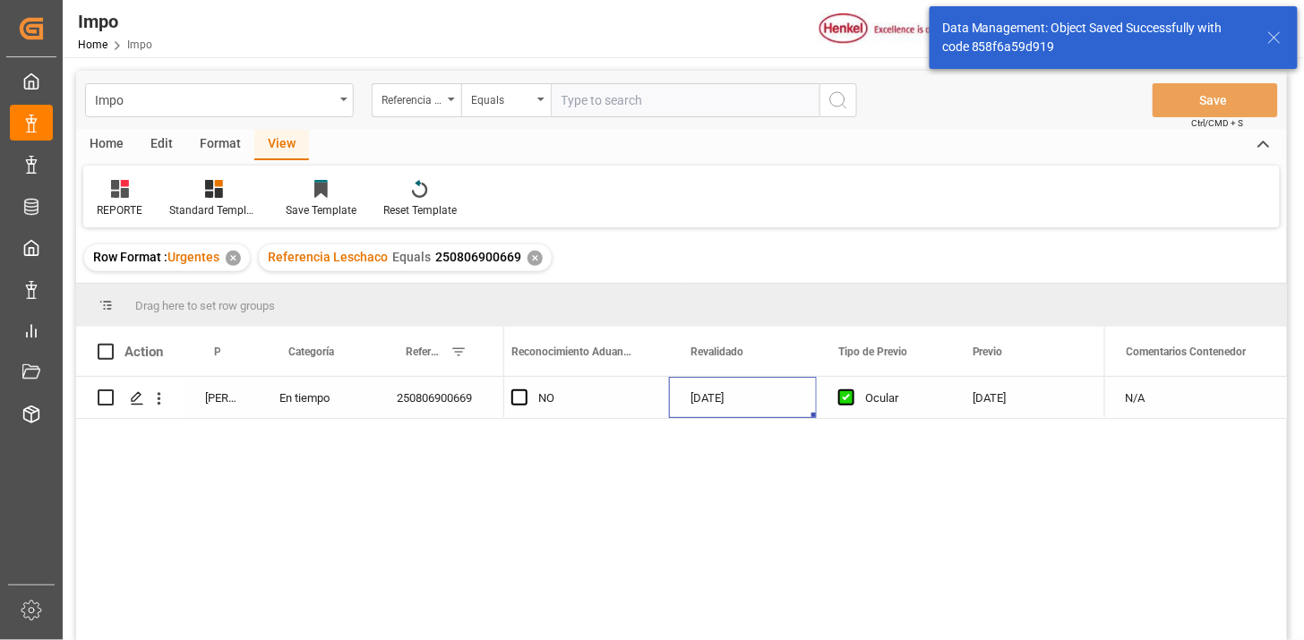
click at [649, 115] on input "text" at bounding box center [685, 100] width 269 height 34
paste input "250806900670"
type input "250806900670"
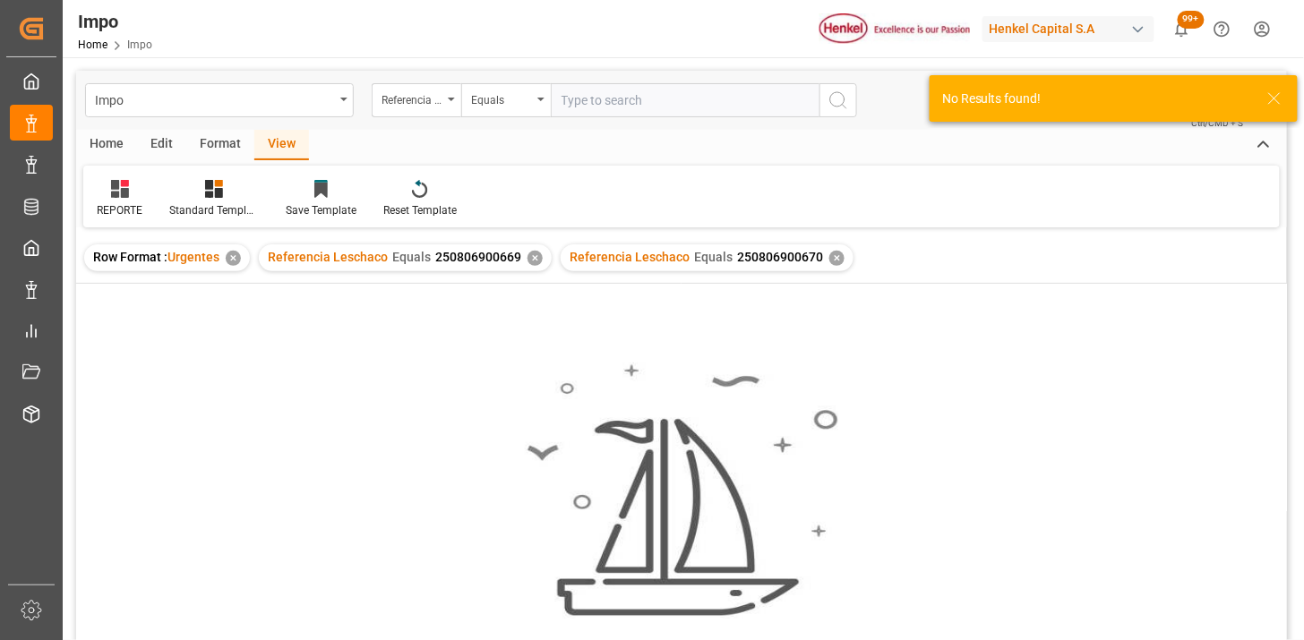
click at [529, 254] on div "✕" at bounding box center [535, 258] width 15 height 15
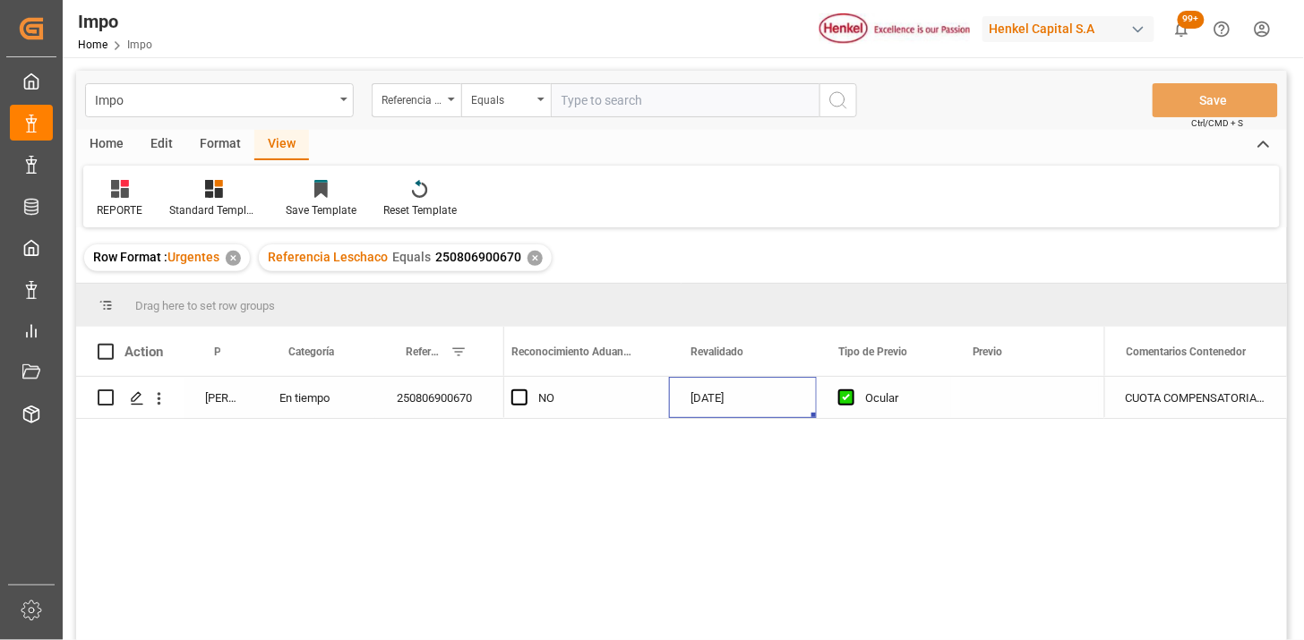
click at [986, 396] on div "Press SPACE to select this row." at bounding box center [1025, 397] width 148 height 41
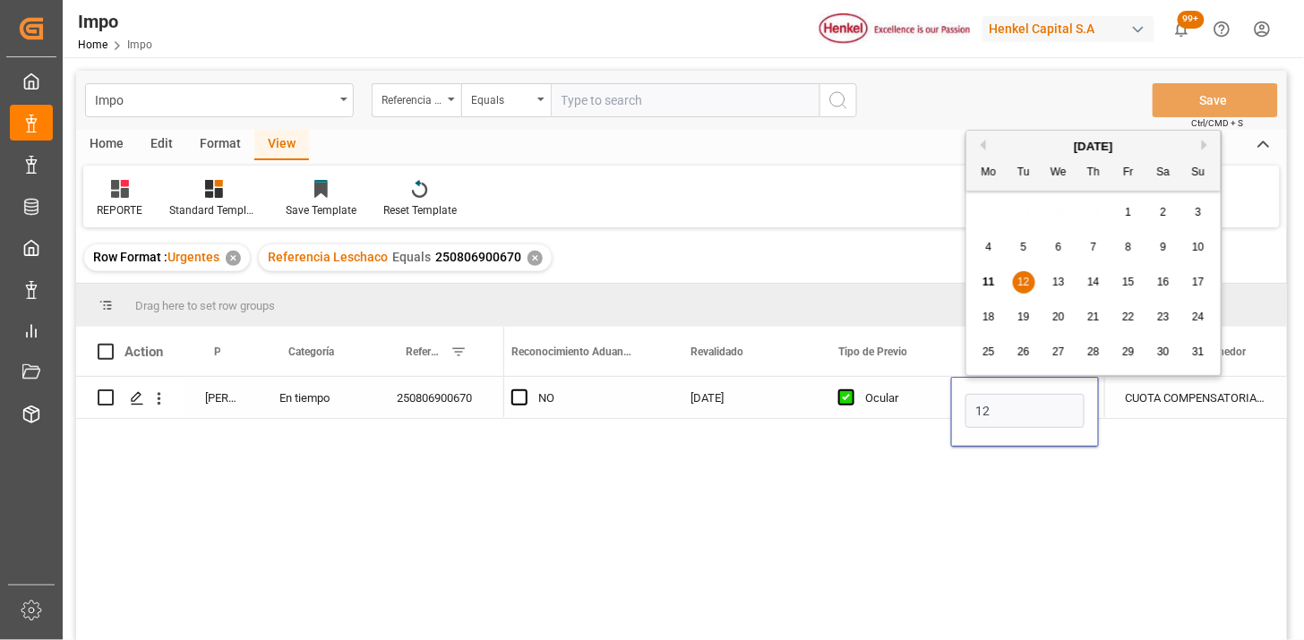
type input "12-08-2025"
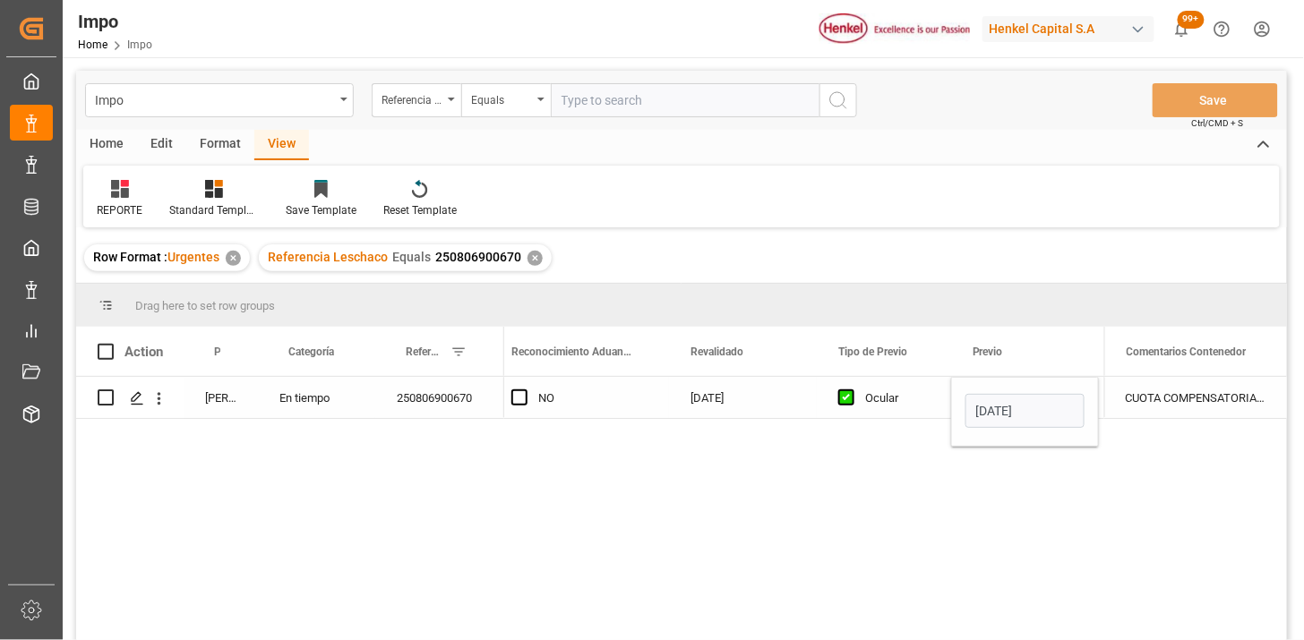
click at [901, 394] on div "Ocular" at bounding box center [897, 398] width 64 height 41
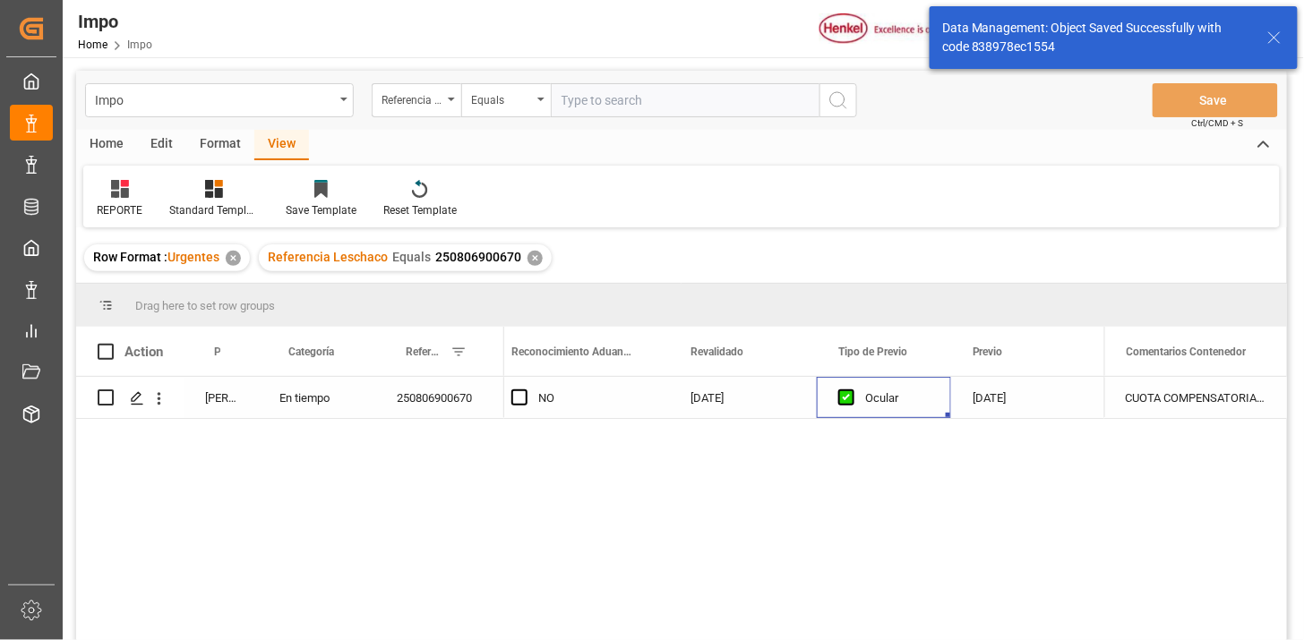
click at [672, 95] on input "text" at bounding box center [685, 100] width 269 height 34
paste input "250806900655"
type input "250806900655"
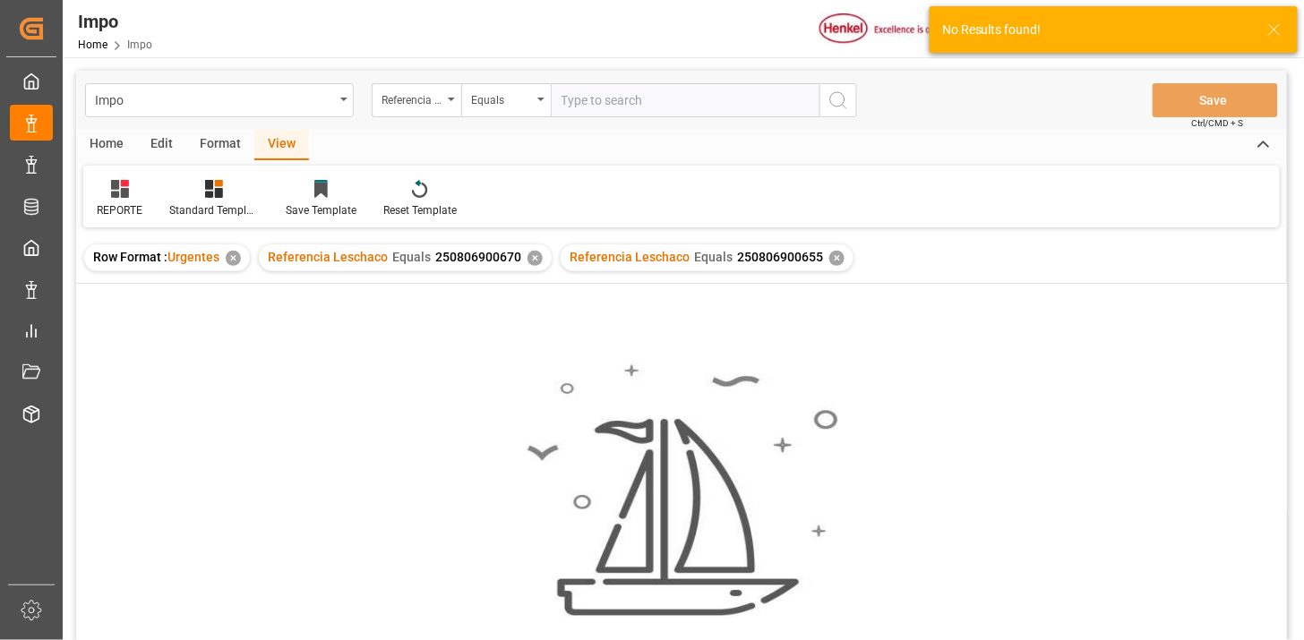
click at [529, 258] on div "✕" at bounding box center [535, 258] width 15 height 15
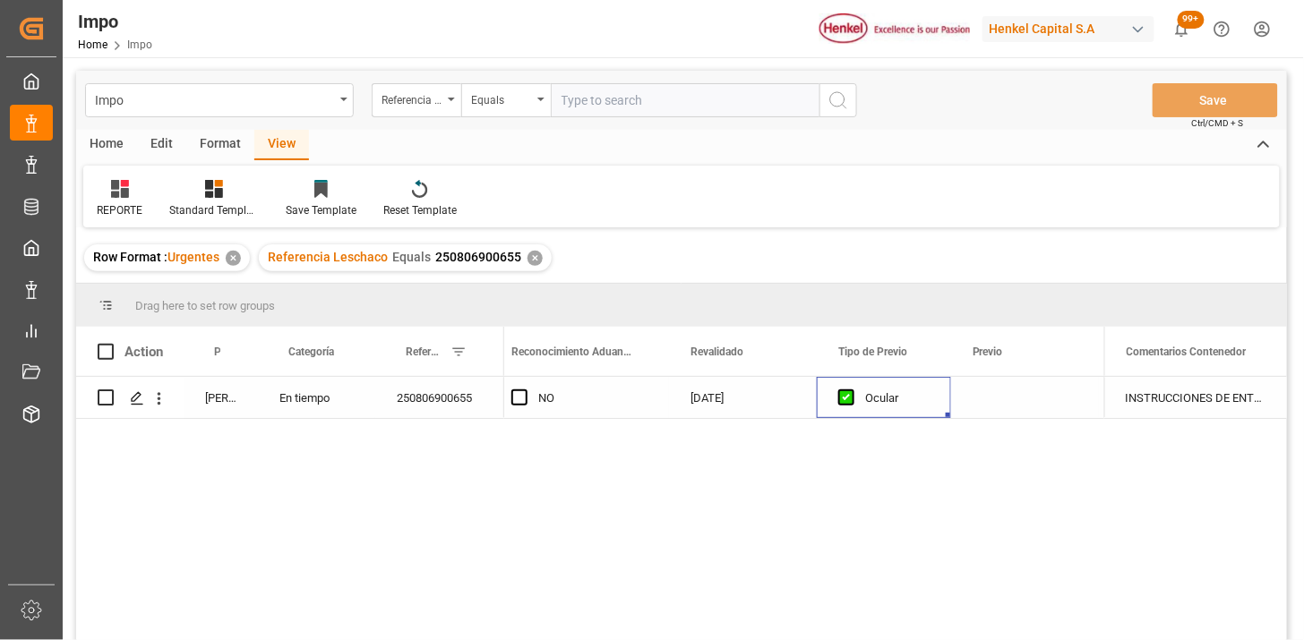
click at [1005, 396] on div "Press SPACE to select this row." at bounding box center [1025, 397] width 148 height 41
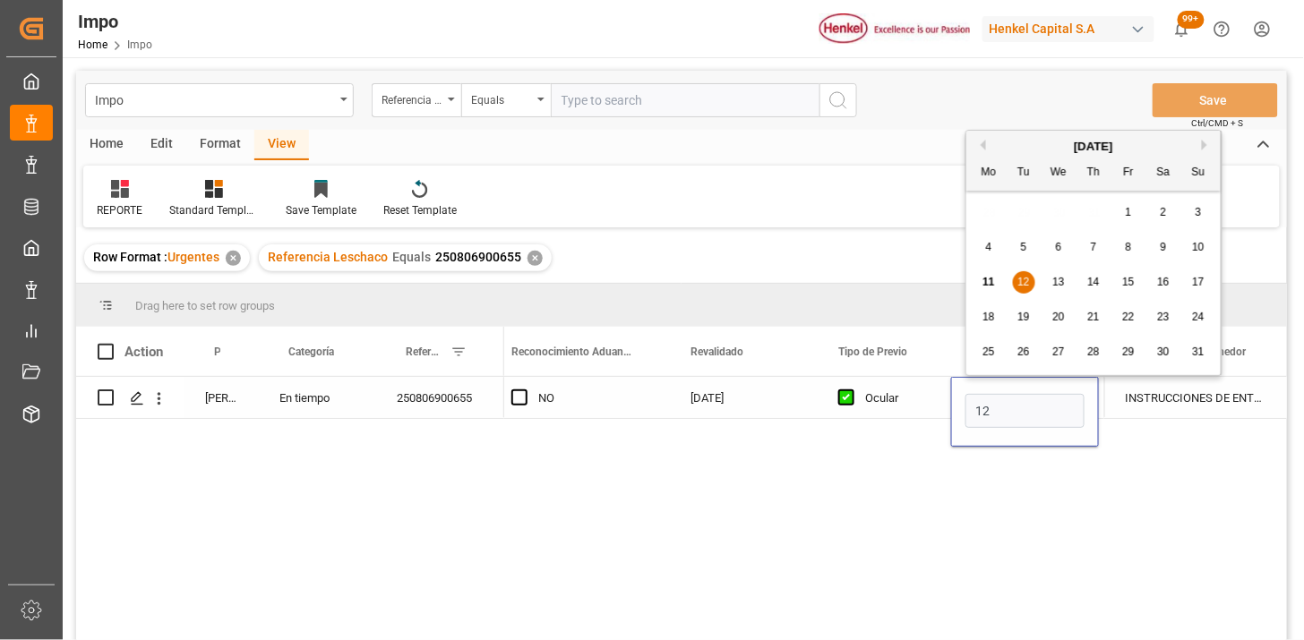
type input "12-08-2025"
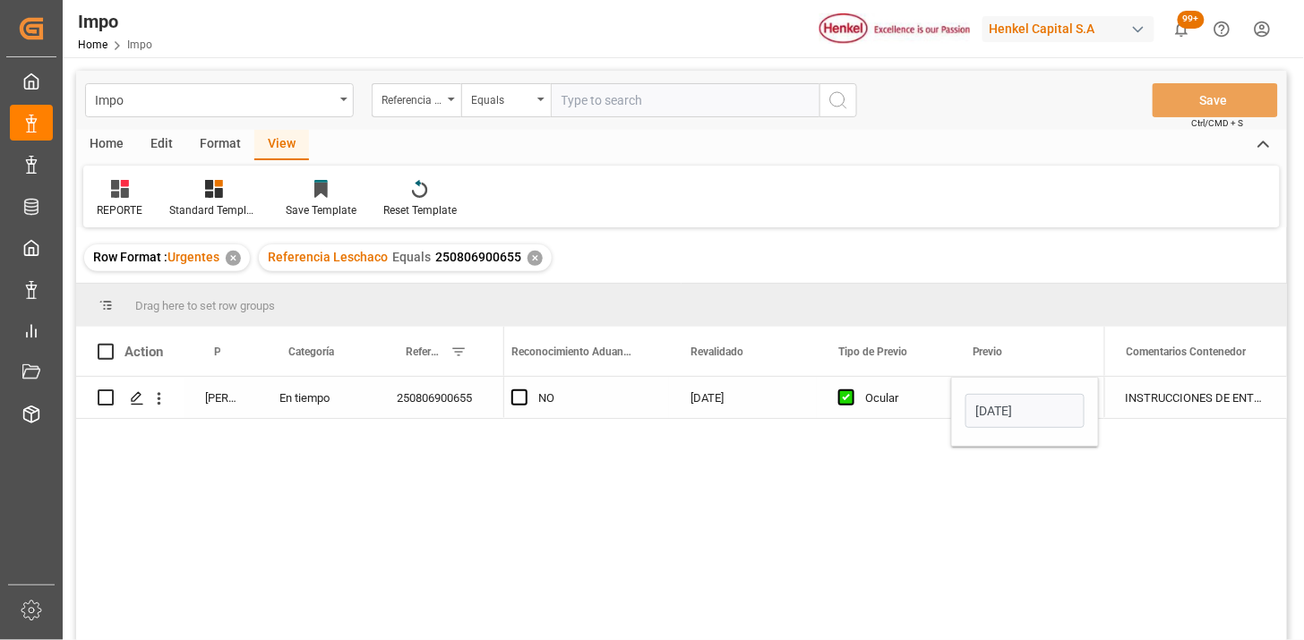
click at [892, 407] on div "Ocular" at bounding box center [897, 398] width 64 height 41
click at [528, 257] on div "✕" at bounding box center [535, 258] width 15 height 15
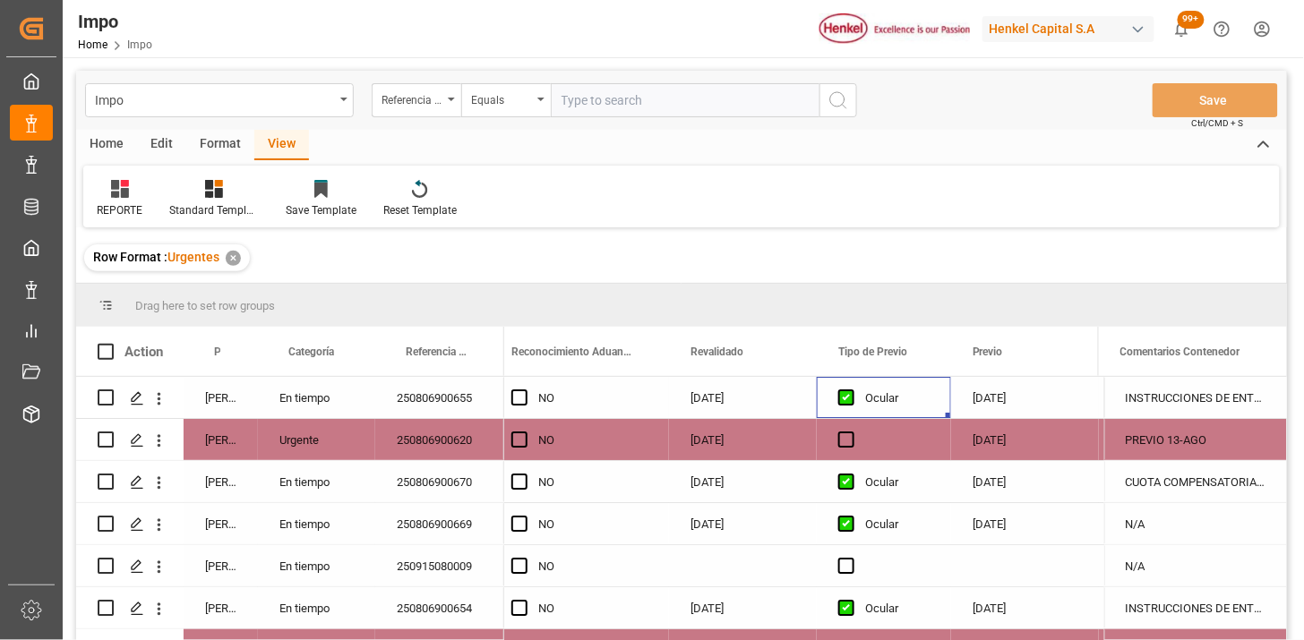
click at [311, 397] on div "En tiempo" at bounding box center [316, 397] width 117 height 41
click at [212, 400] on div "Martha Gonzalez" at bounding box center [221, 397] width 74 height 41
click at [229, 352] on span at bounding box center [228, 352] width 16 height 16
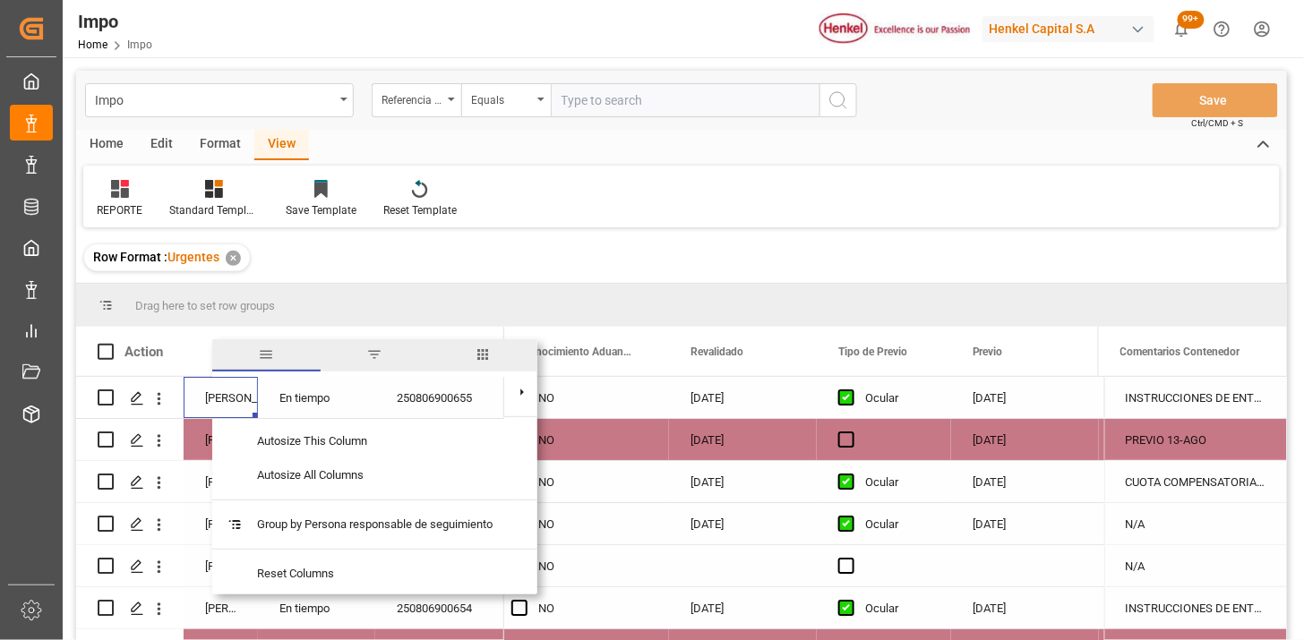
click at [382, 359] on span "filter" at bounding box center [374, 355] width 16 height 16
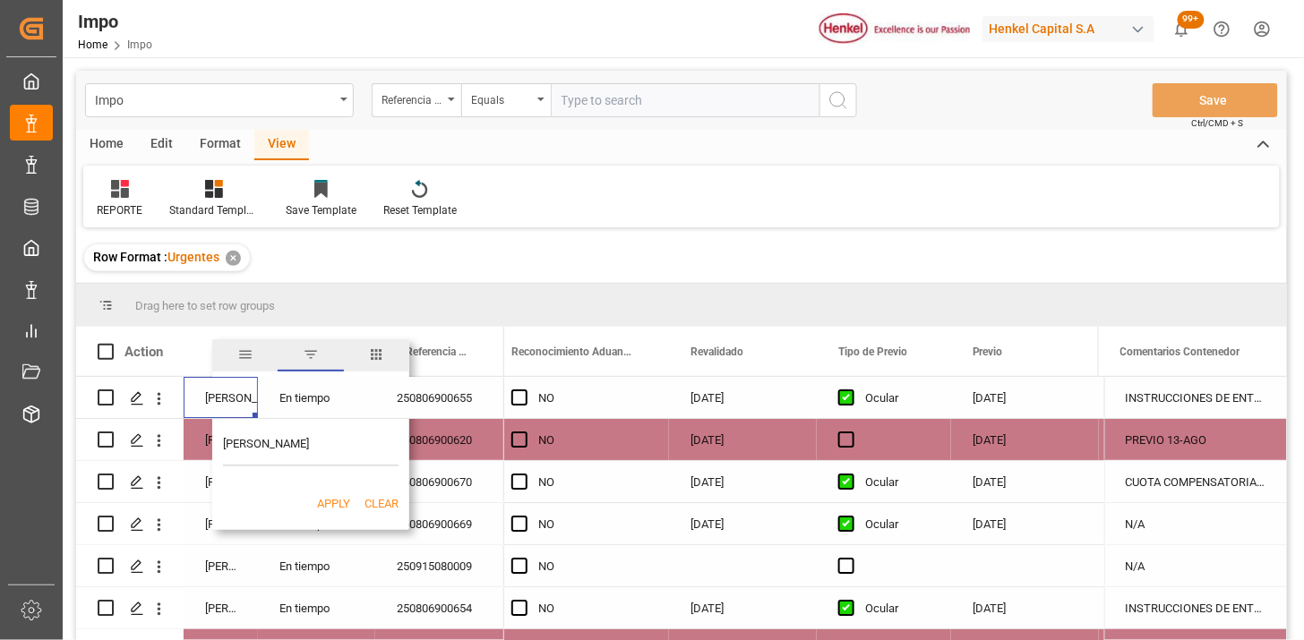
type input "Martha Gonzalez"
click at [346, 508] on button "Apply" at bounding box center [333, 504] width 33 height 18
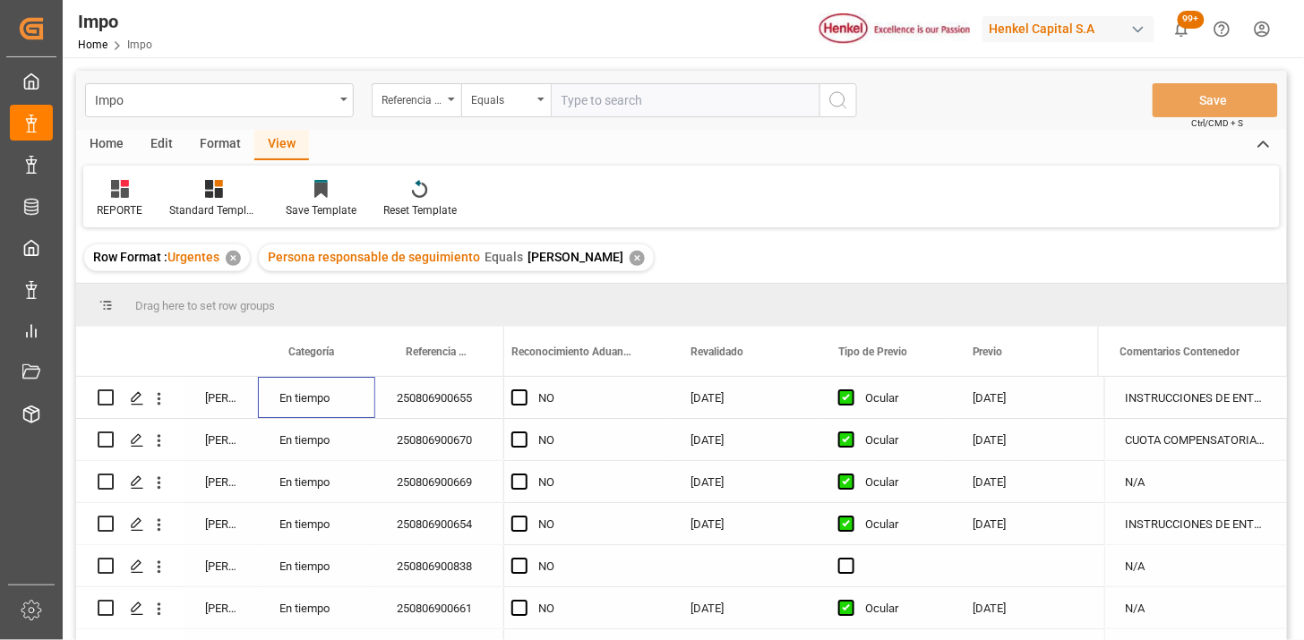
click at [324, 397] on div "En tiempo" at bounding box center [316, 397] width 117 height 41
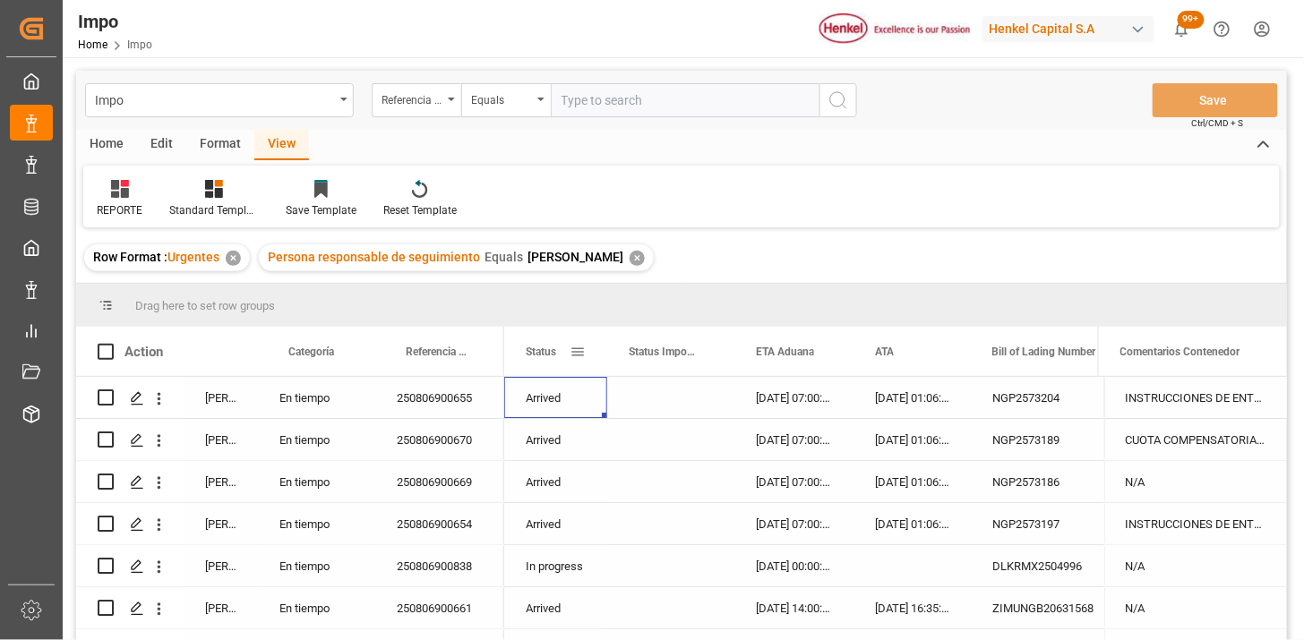
click at [580, 359] on span at bounding box center [578, 352] width 16 height 16
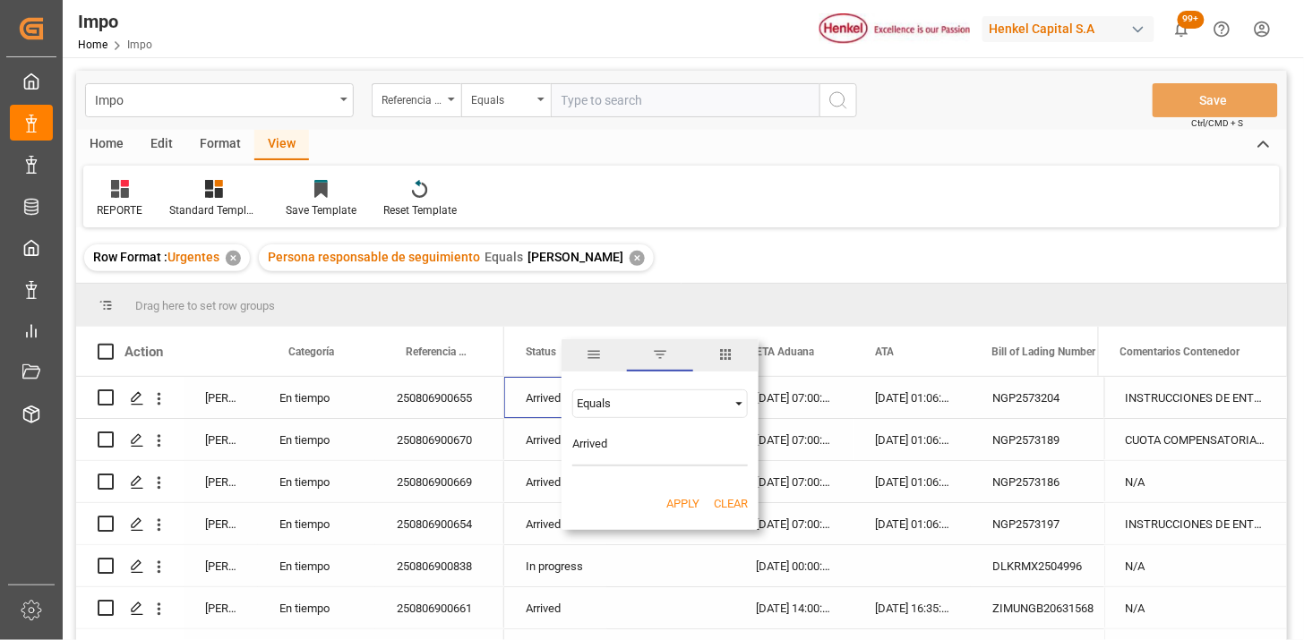
type input "Arrived"
click at [672, 499] on button "Apply" at bounding box center [682, 504] width 33 height 18
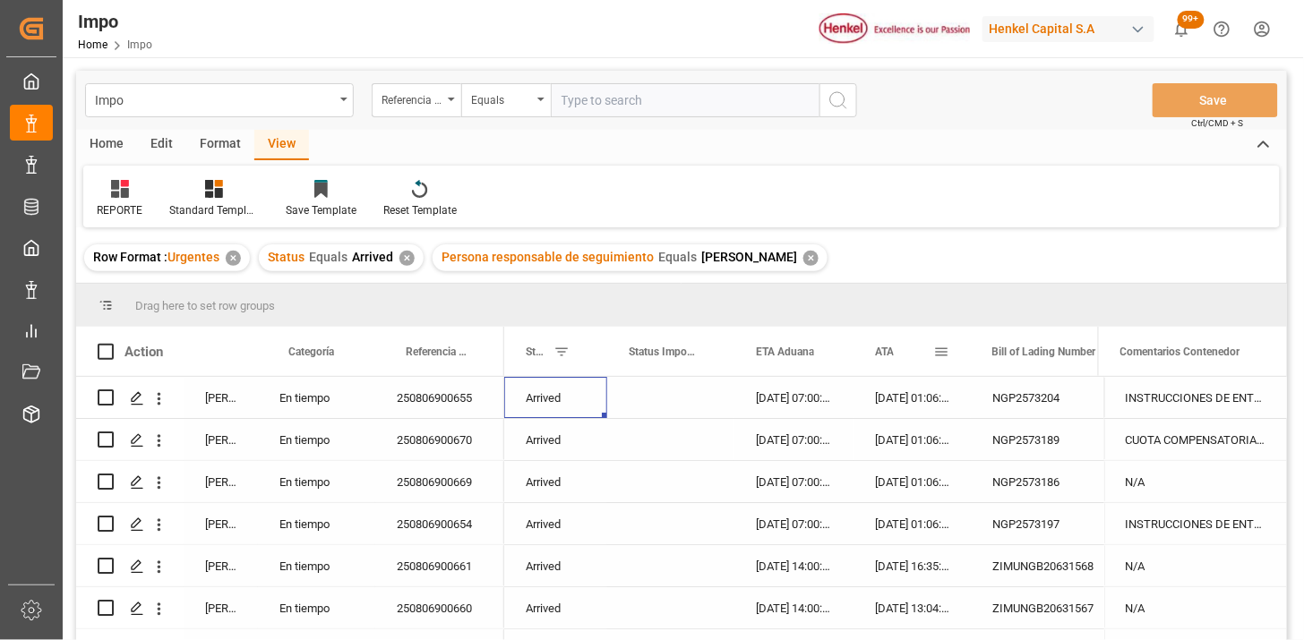
click at [884, 361] on div "ATA" at bounding box center [904, 351] width 58 height 49
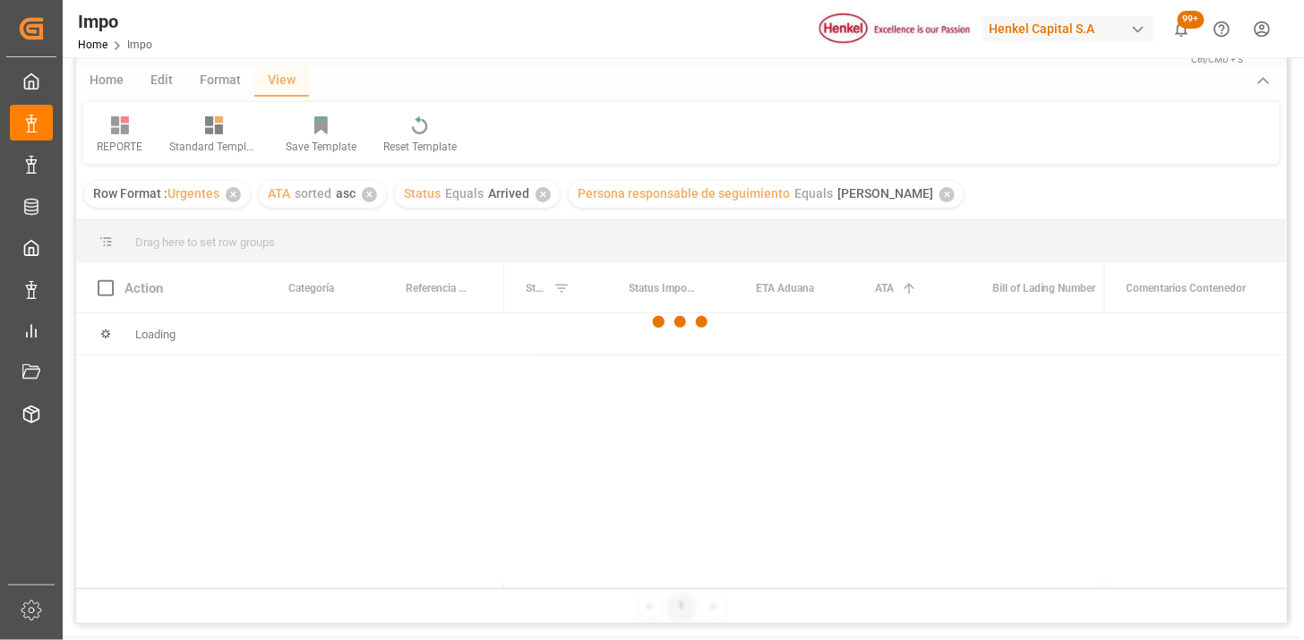
scroll to position [99, 0]
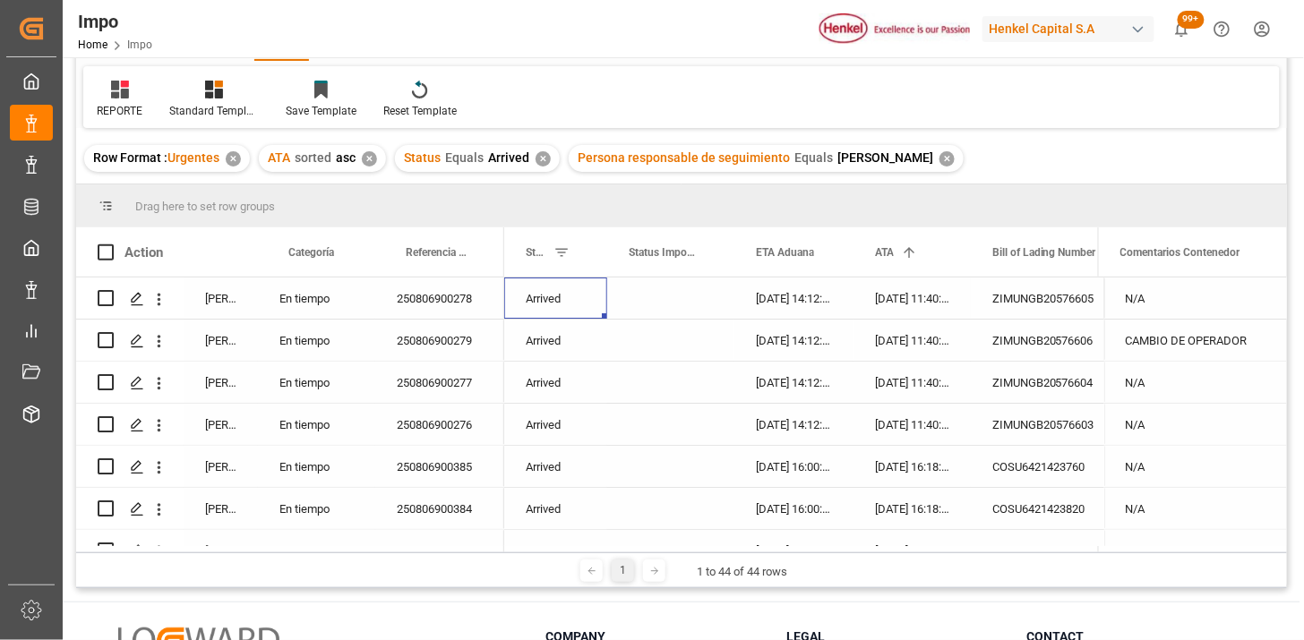
click at [443, 299] on div "250806900278" at bounding box center [439, 298] width 129 height 41
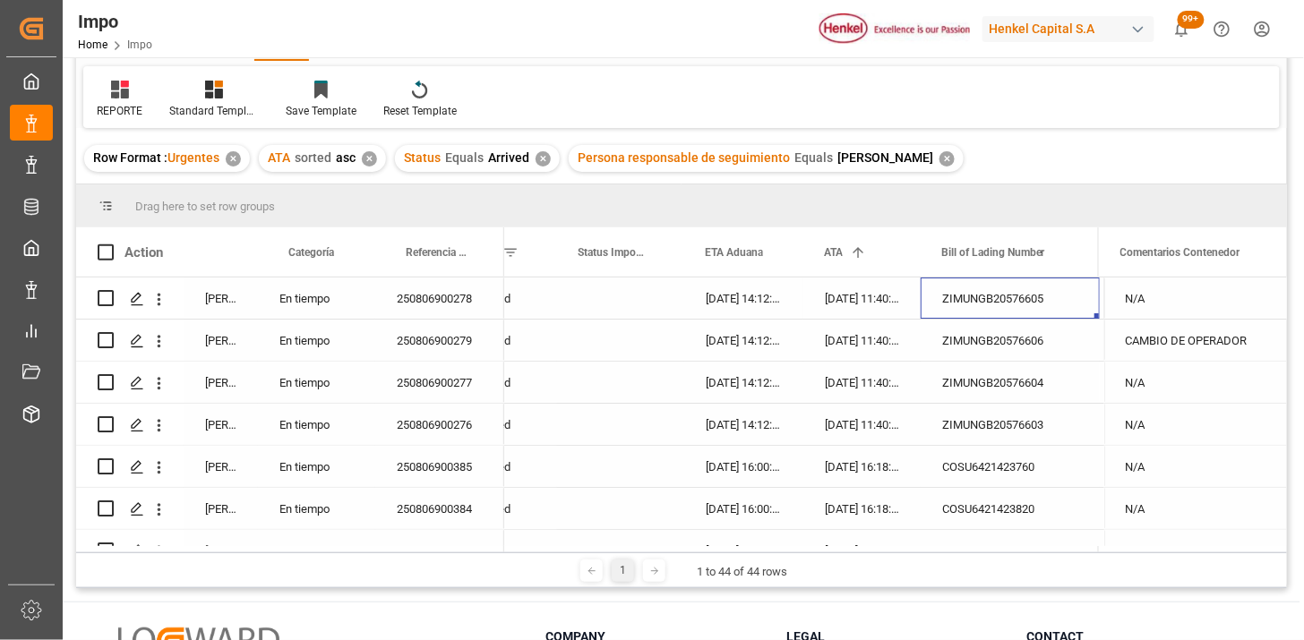
scroll to position [0, 182]
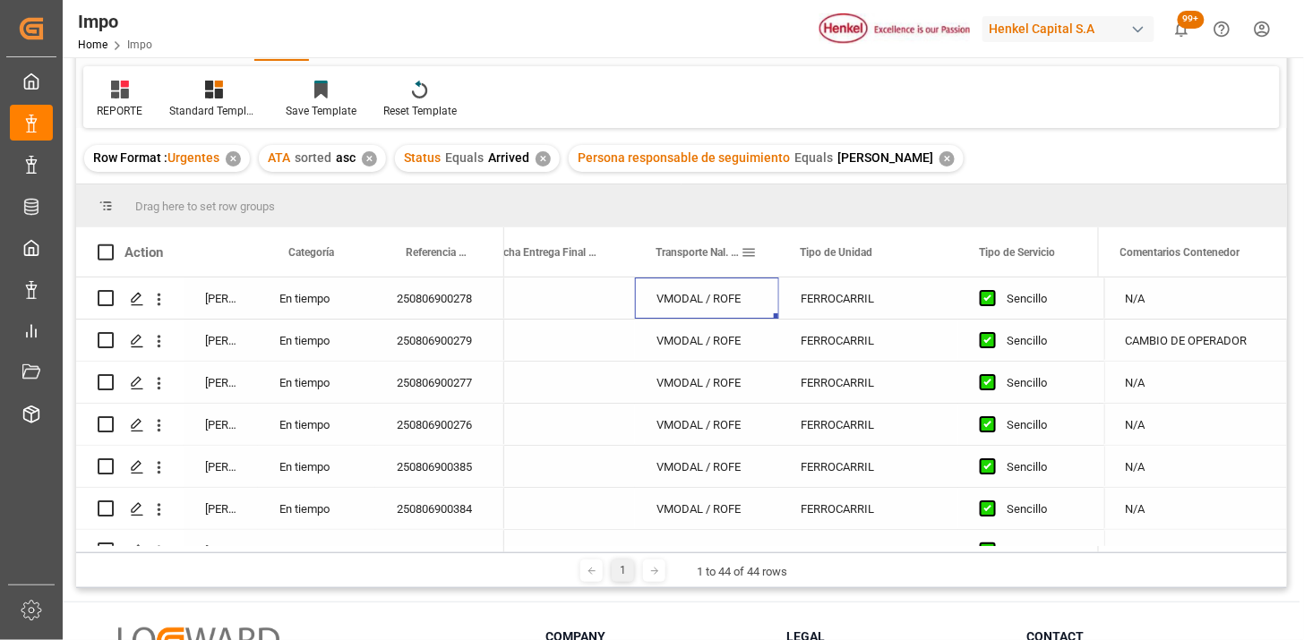
click at [751, 255] on span at bounding box center [749, 253] width 16 height 16
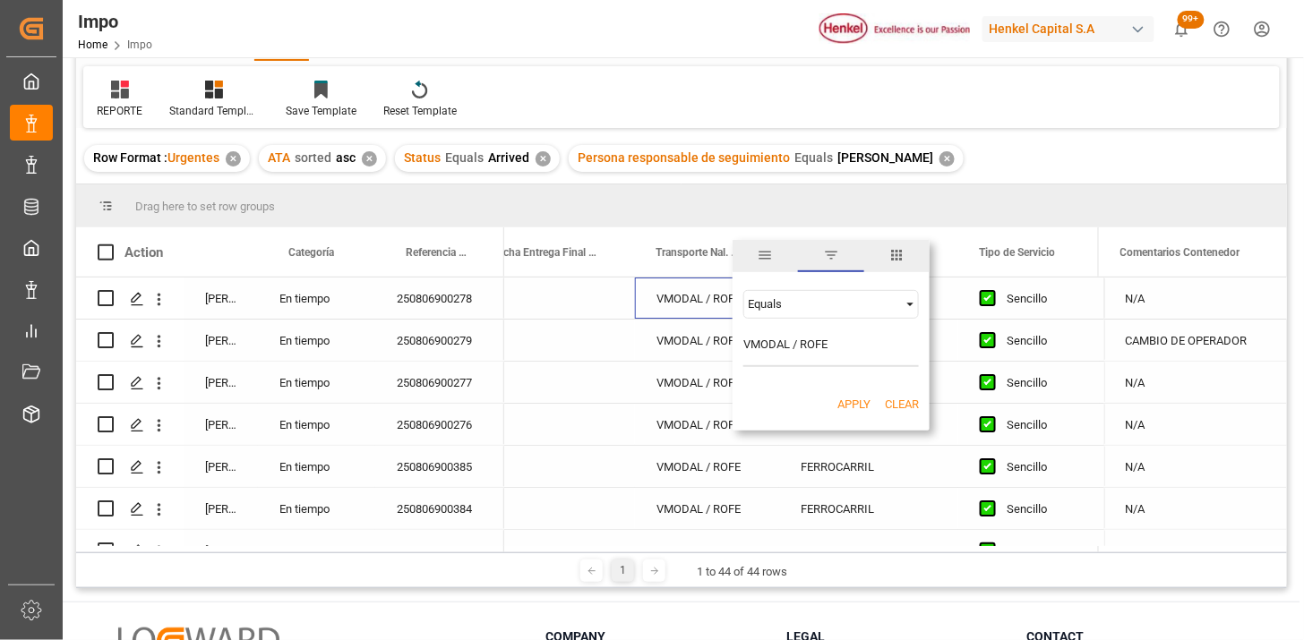
type input "VMODAL / ROFE"
click at [849, 401] on button "Apply" at bounding box center [854, 405] width 33 height 18
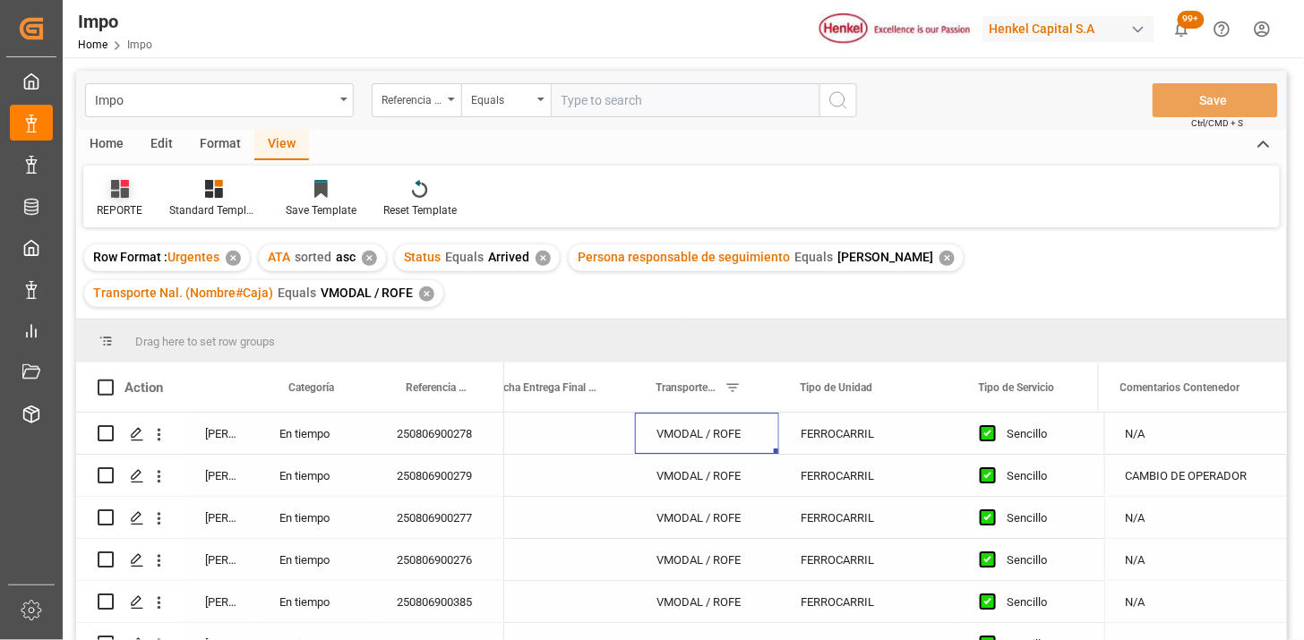
click at [117, 189] on icon at bounding box center [120, 189] width 18 height 18
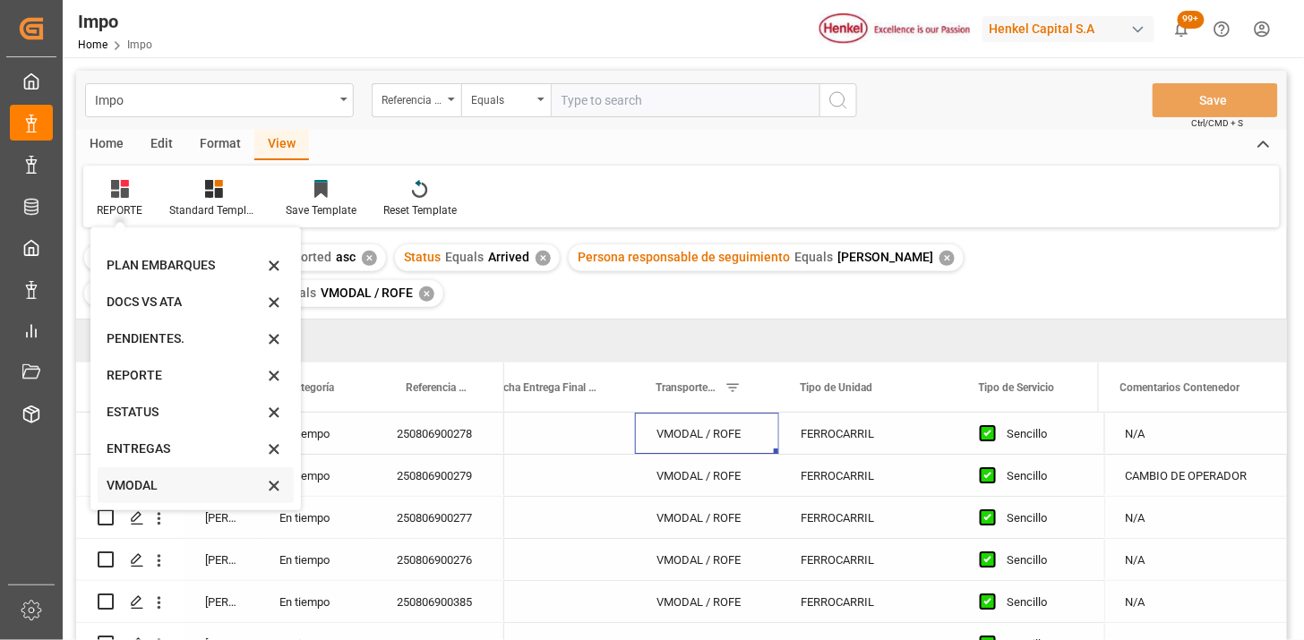
click at [157, 488] on div "VMODAL" at bounding box center [185, 486] width 157 height 19
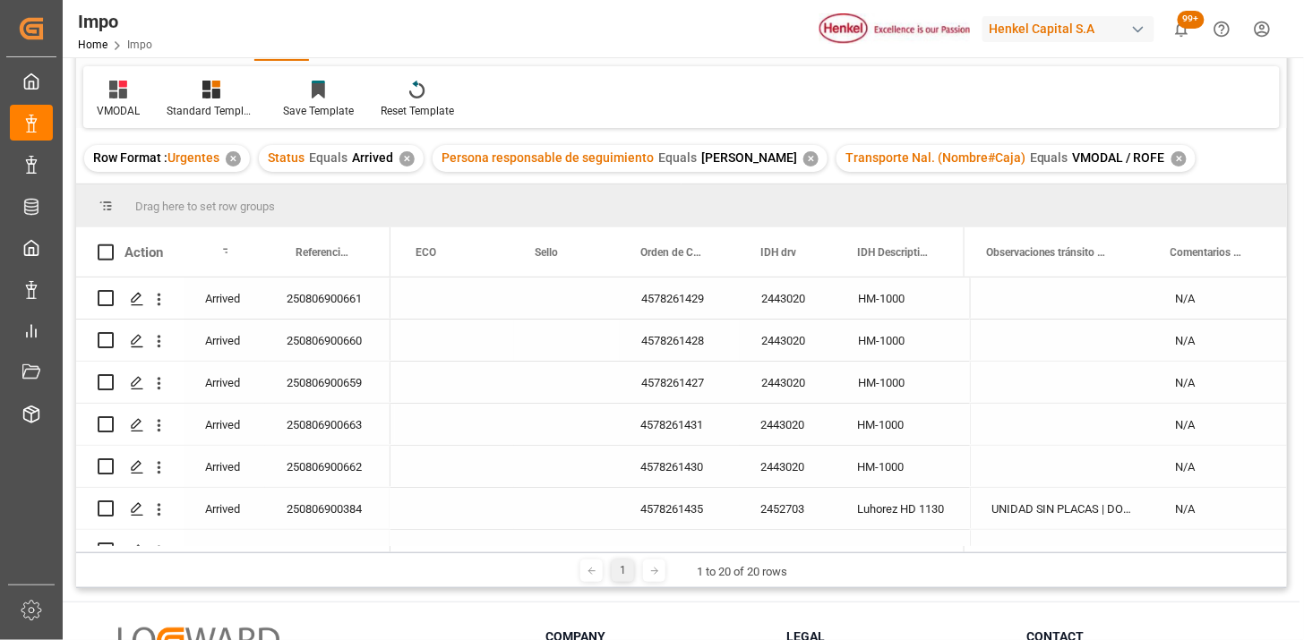
click at [710, 320] on div "4578261428" at bounding box center [680, 340] width 120 height 41
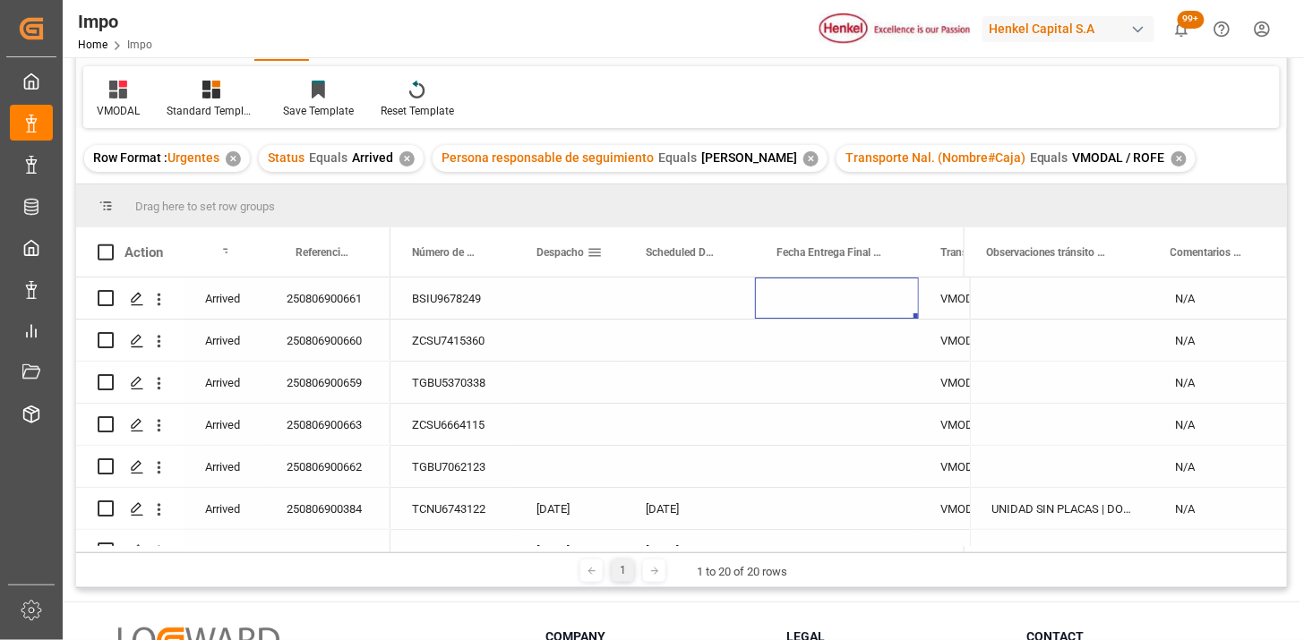
click at [571, 264] on div "Despacho" at bounding box center [562, 252] width 50 height 49
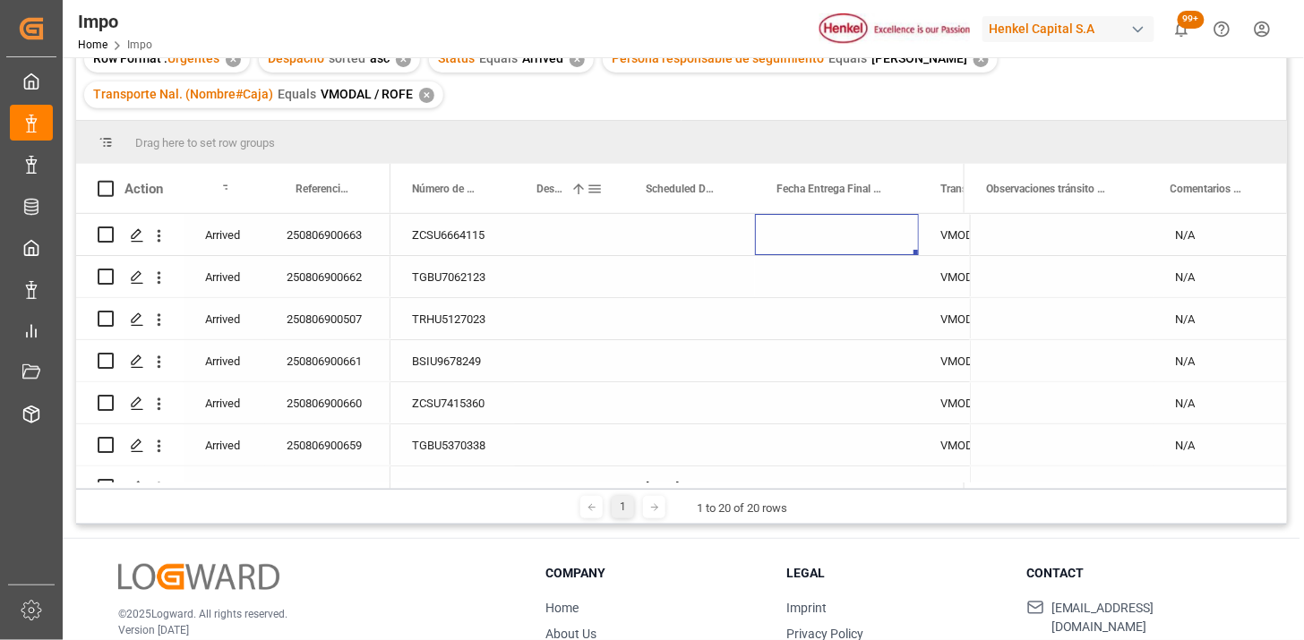
click at [554, 208] on div "Despacho 1" at bounding box center [562, 188] width 50 height 49
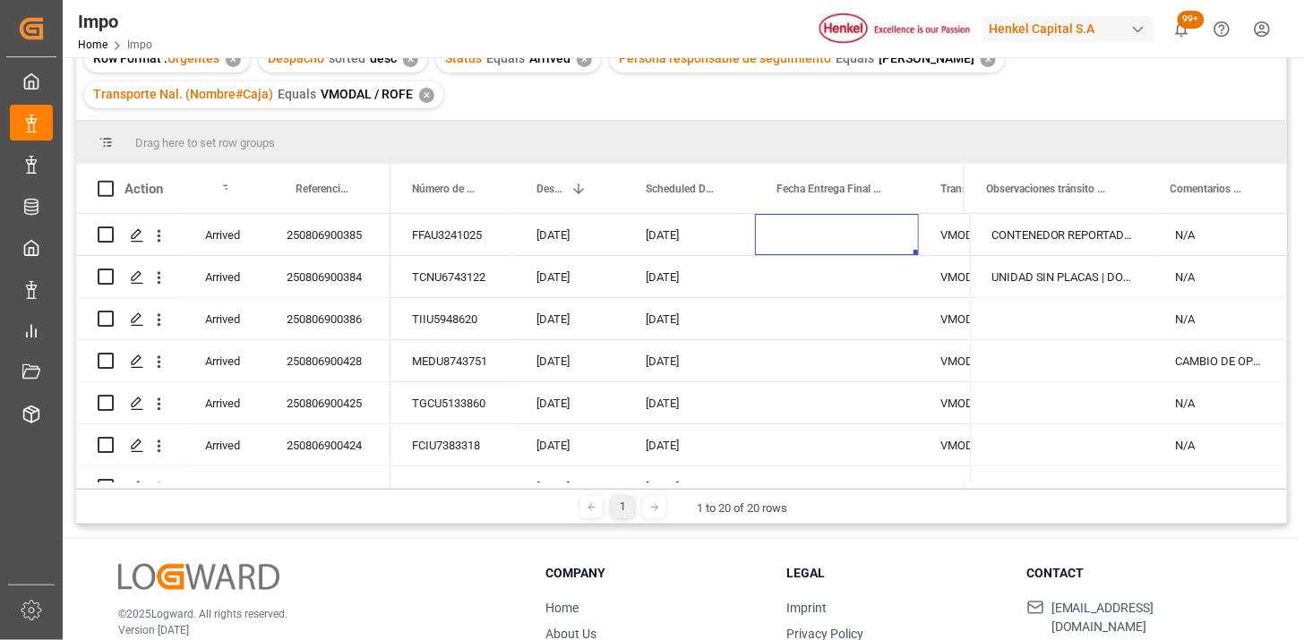
click at [573, 247] on div "06-08-2025" at bounding box center [569, 234] width 109 height 41
click at [658, 193] on span "Scheduled Delivery Date" at bounding box center [682, 189] width 72 height 13
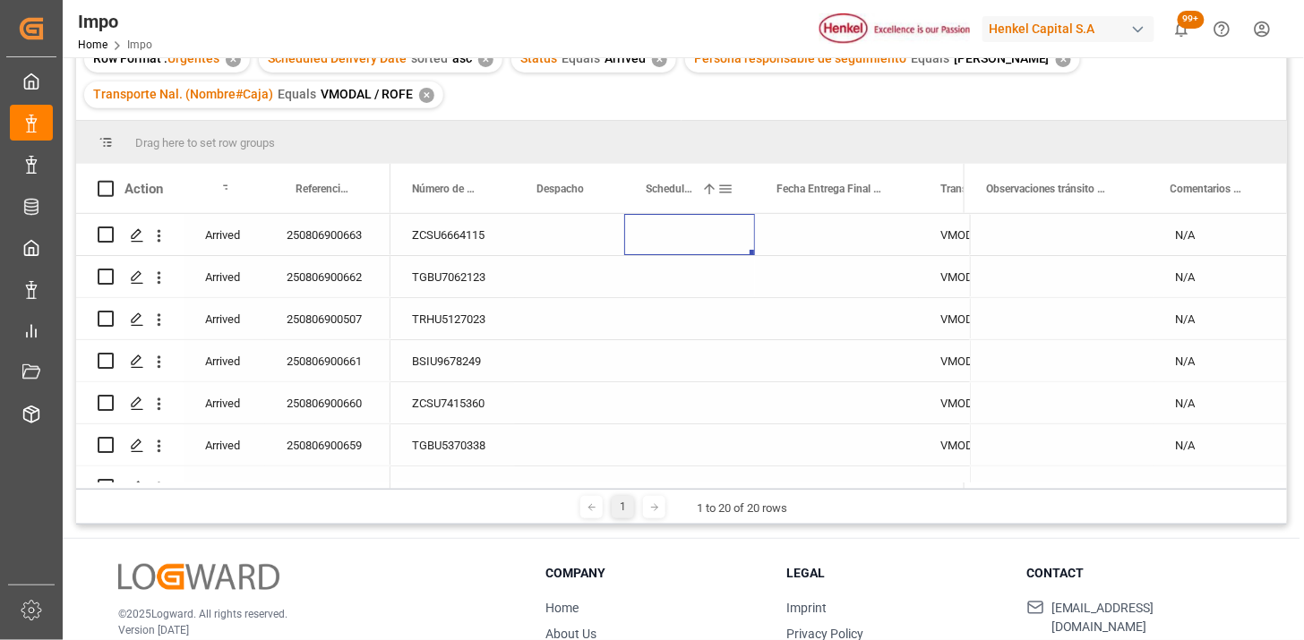
click at [670, 206] on div "Scheduled Delivery Date 1" at bounding box center [682, 188] width 72 height 49
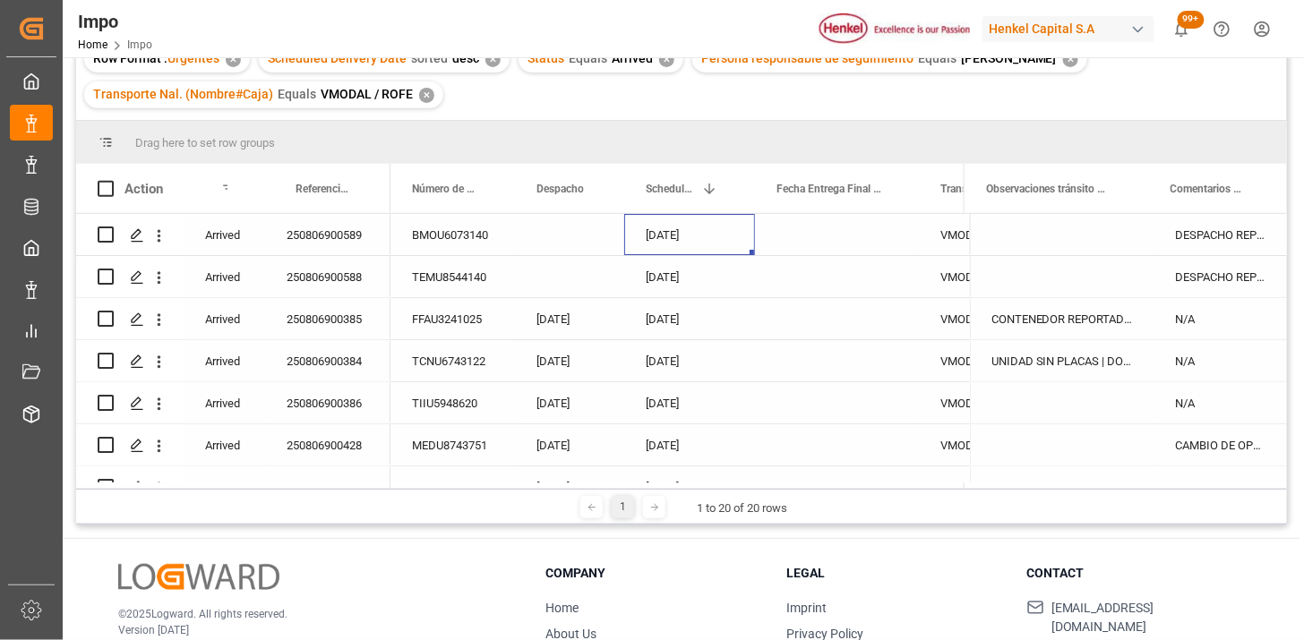
click at [659, 246] on div "12-08-2025" at bounding box center [689, 234] width 131 height 41
click at [678, 198] on div "Scheduled Delivery Date 1" at bounding box center [682, 188] width 72 height 49
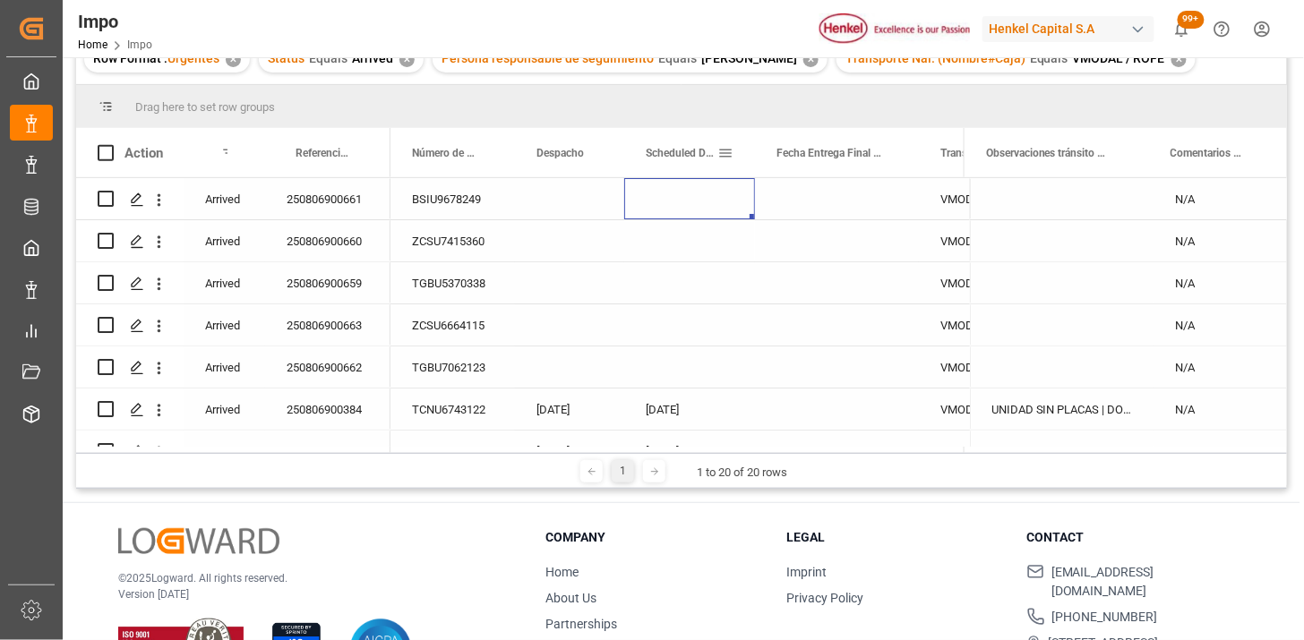
click at [727, 155] on span at bounding box center [726, 153] width 16 height 16
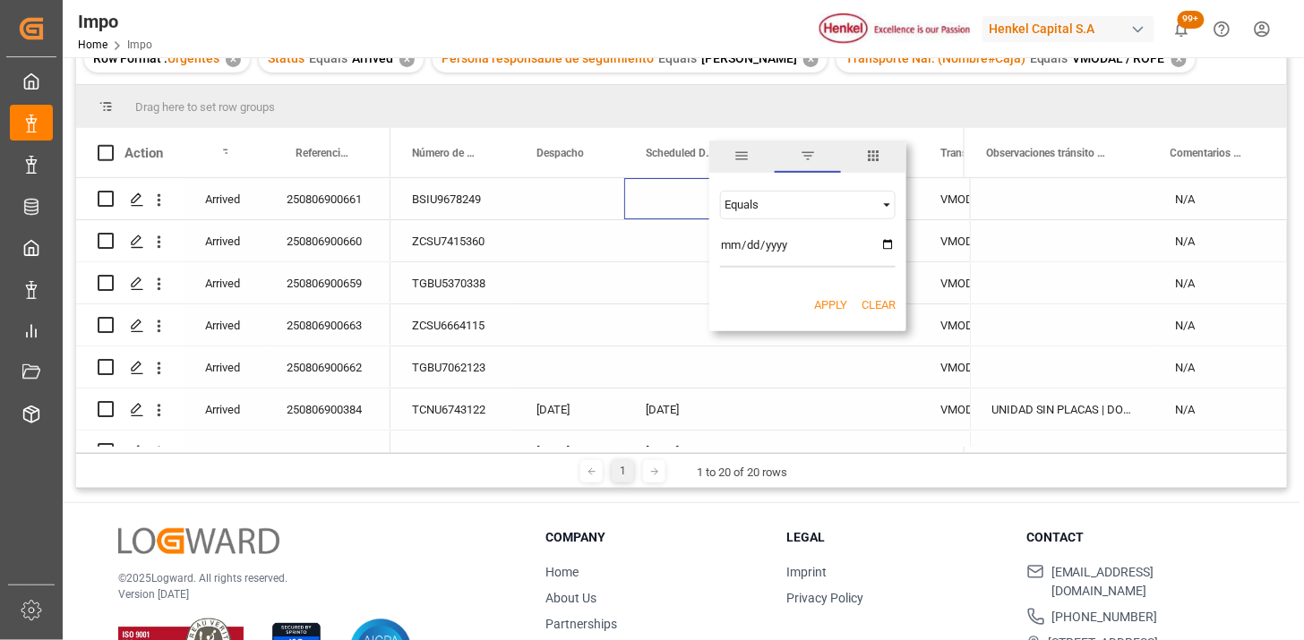
click at [828, 212] on div "Equals" at bounding box center [808, 205] width 176 height 29
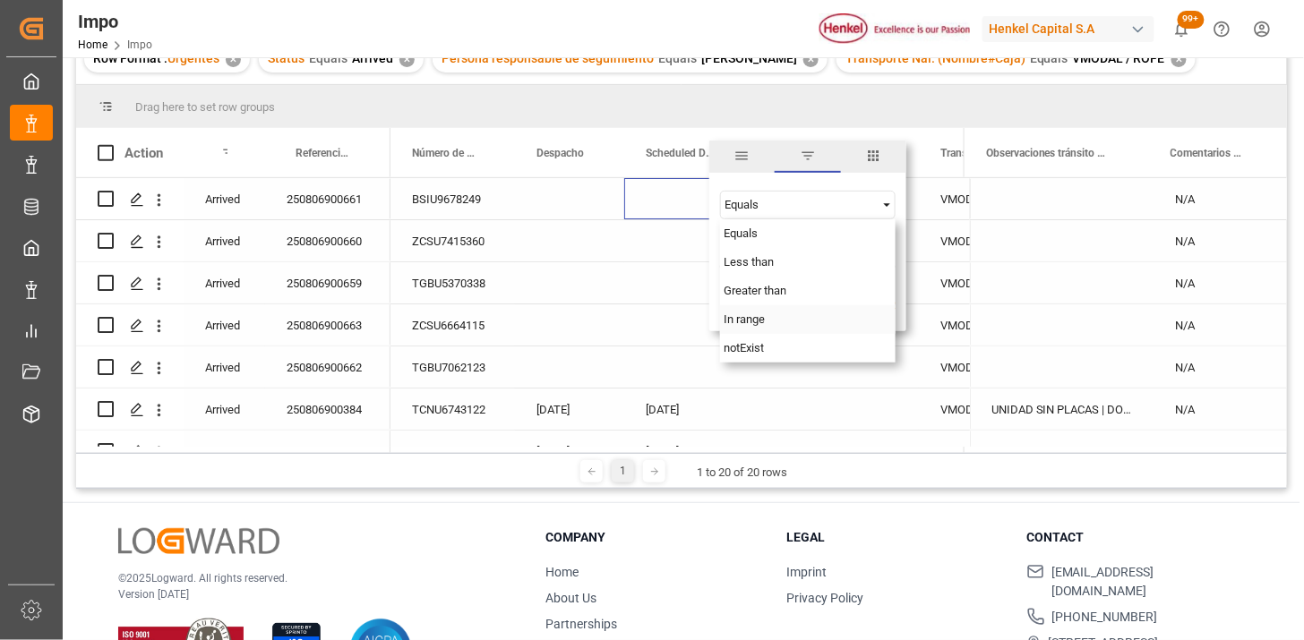
click at [761, 319] on span "In range" at bounding box center [744, 319] width 41 height 13
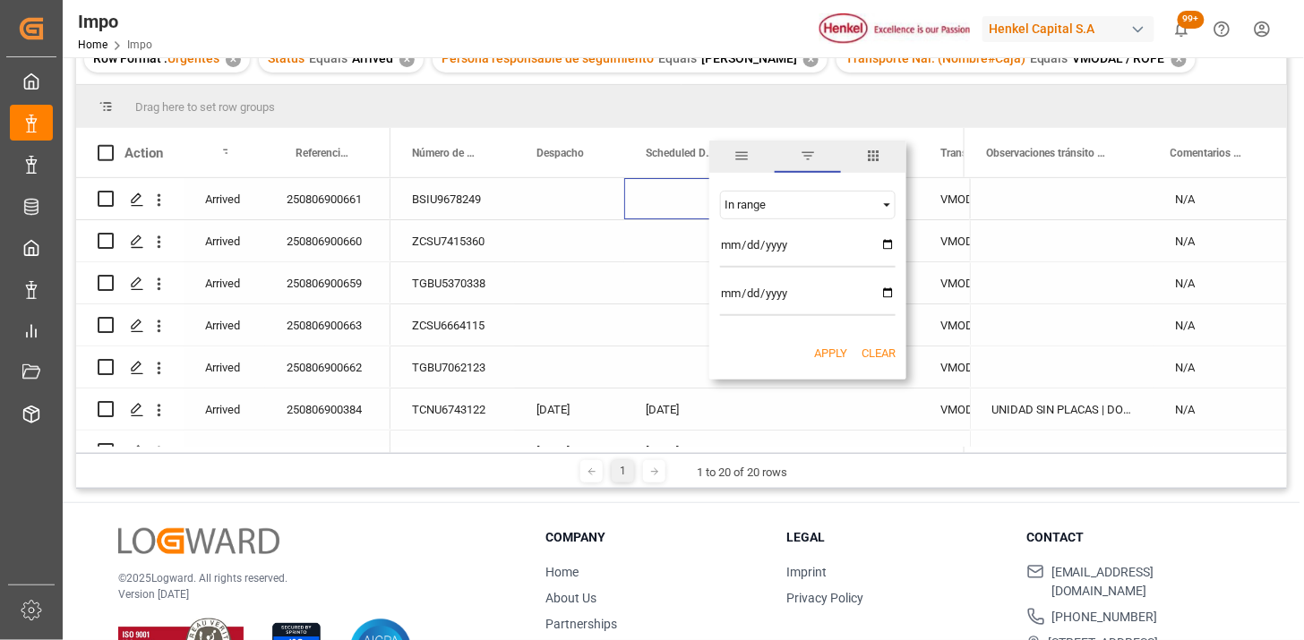
click at [876, 245] on input "date" at bounding box center [808, 250] width 176 height 36
click at [881, 238] on input "date" at bounding box center [808, 250] width 176 height 36
type input "2025-08-01"
click at [880, 296] on input "date" at bounding box center [808, 298] width 176 height 36
type input "2025-08-11"
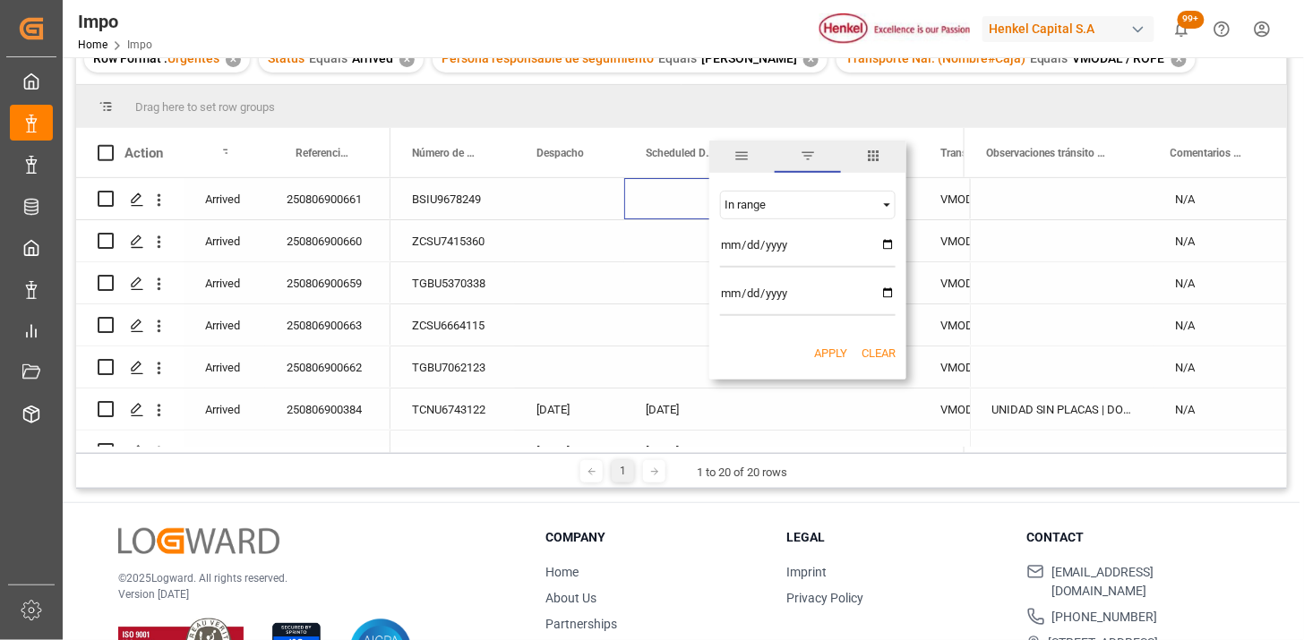
click at [846, 348] on div "Apply Clear" at bounding box center [807, 354] width 197 height 47
click at [839, 351] on button "Apply" at bounding box center [830, 354] width 33 height 18
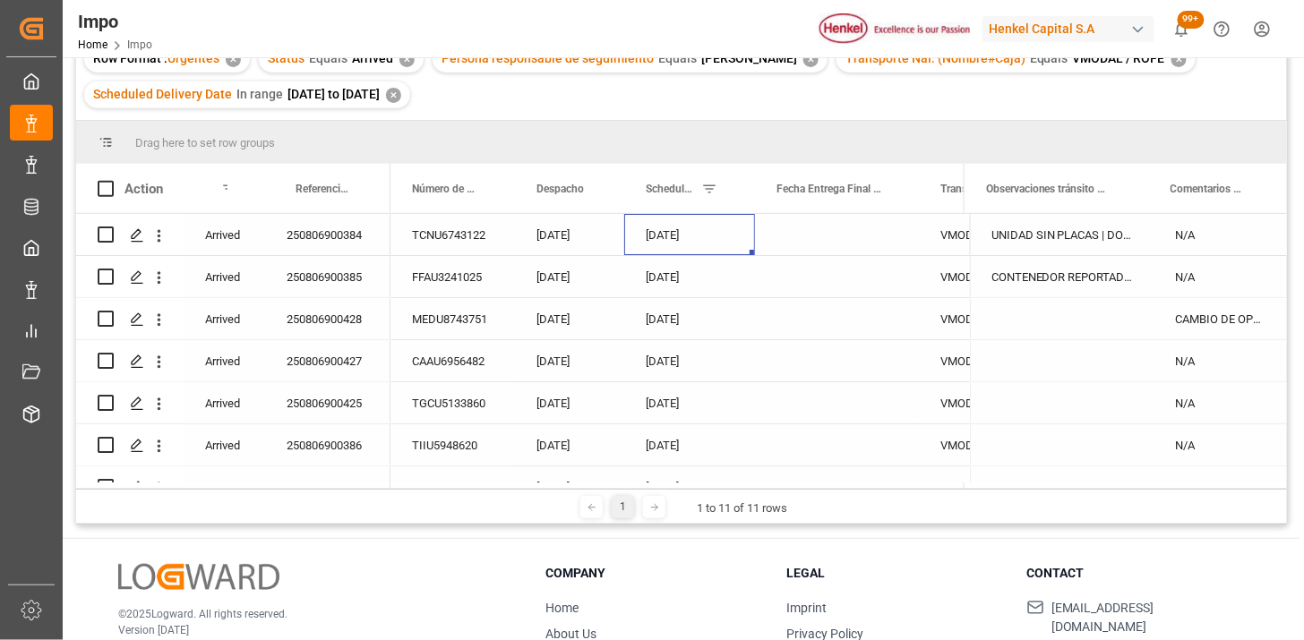
click at [683, 245] on div "08-08-2025" at bounding box center [689, 234] width 131 height 41
click at [667, 198] on div "Scheduled Delivery Date" at bounding box center [682, 188] width 72 height 49
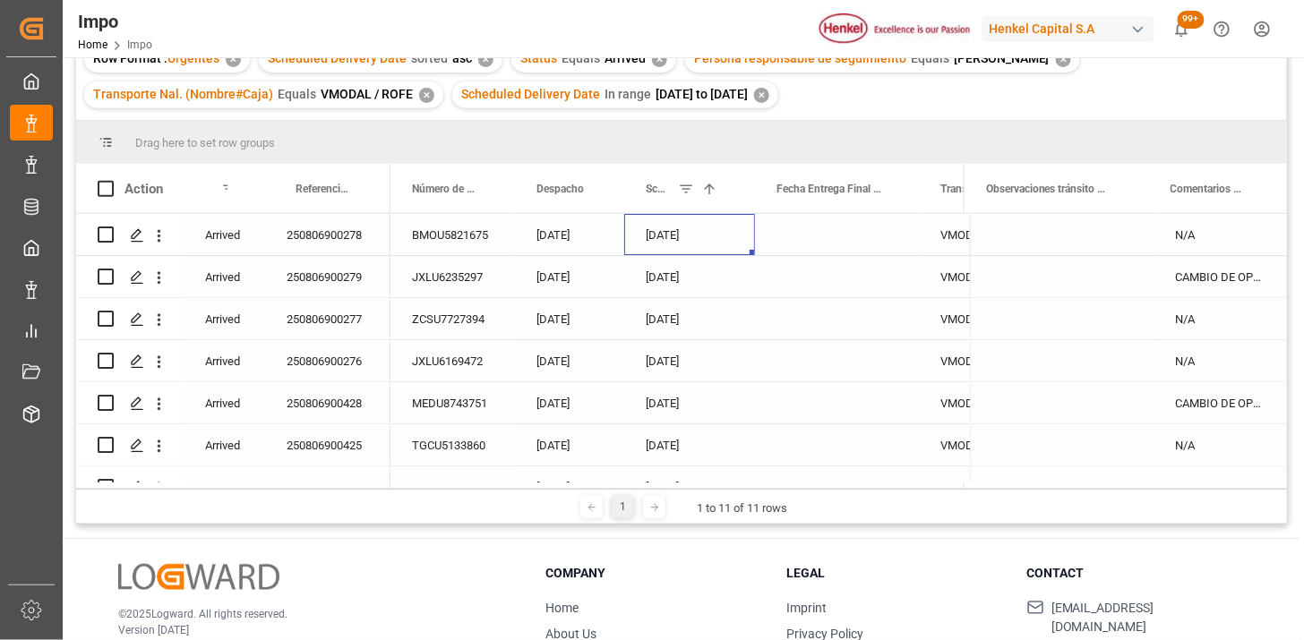
click at [673, 238] on div "[DATE]" at bounding box center [689, 234] width 131 height 41
drag, startPoint x: 365, startPoint y: 244, endPoint x: 340, endPoint y: 247, distance: 25.3
click at [363, 244] on div "250806900278" at bounding box center [327, 234] width 125 height 41
click at [802, 283] on div "Press SPACE to select this row." at bounding box center [837, 276] width 164 height 41
click at [468, 324] on div "ZCSU7727394" at bounding box center [453, 318] width 125 height 41
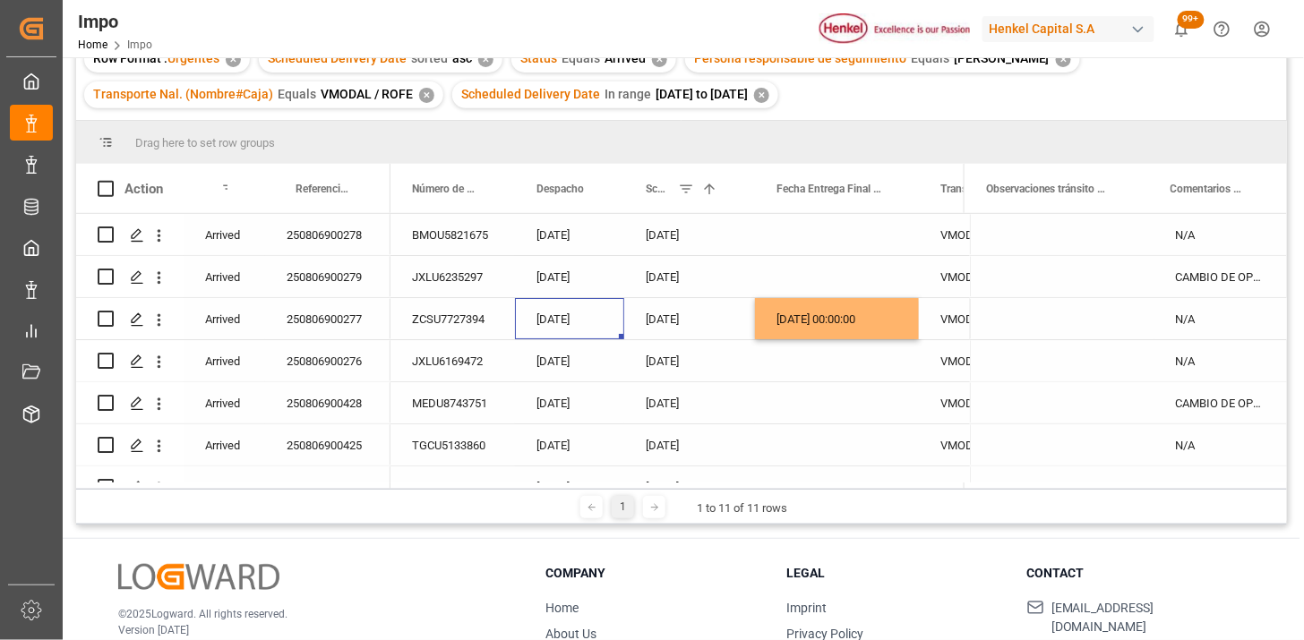
scroll to position [99, 0]
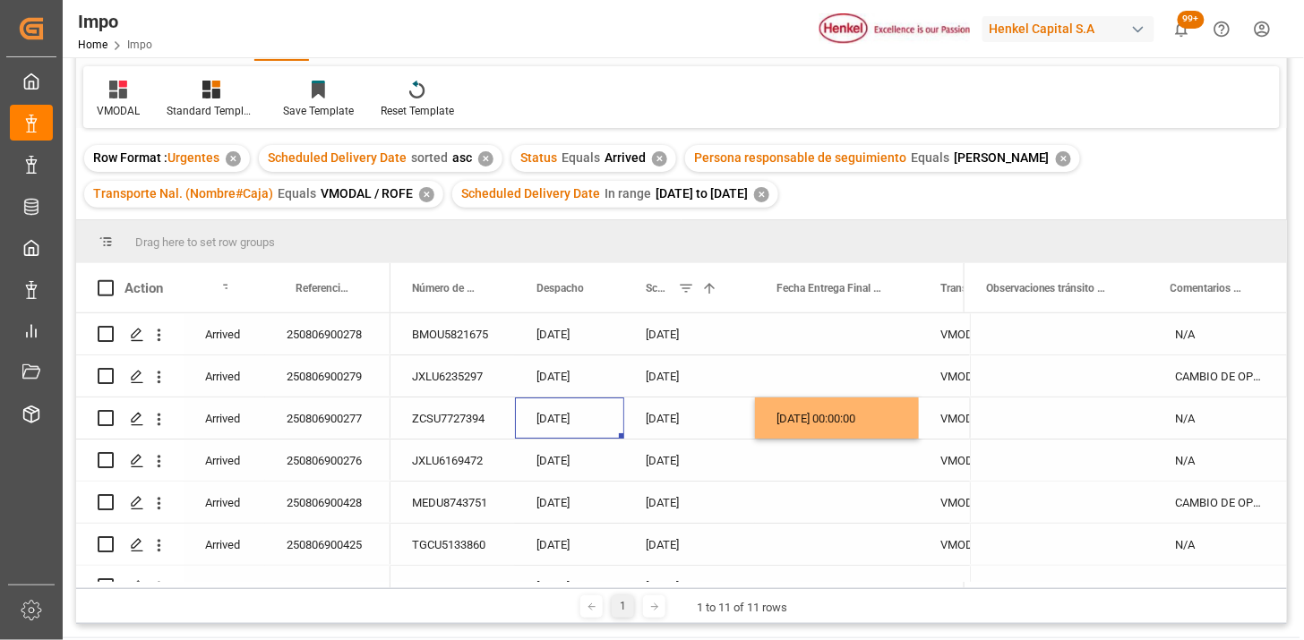
click at [652, 161] on div "✕" at bounding box center [659, 158] width 15 height 15
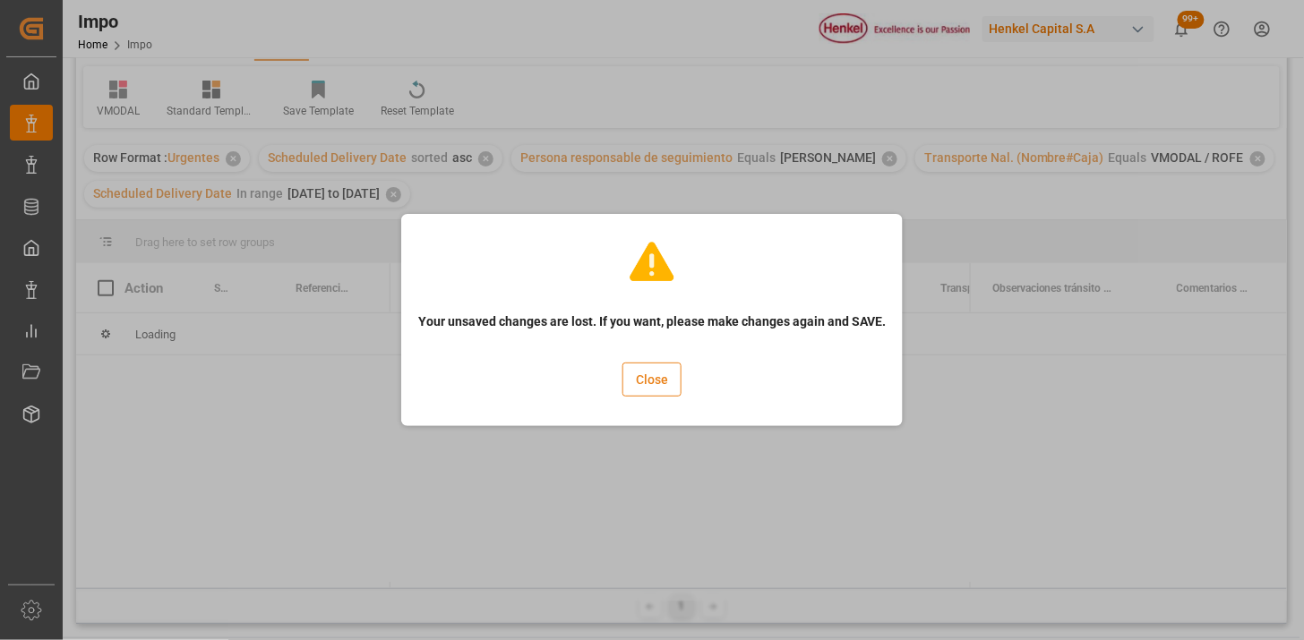
click at [652, 391] on button "Close" at bounding box center [652, 380] width 59 height 34
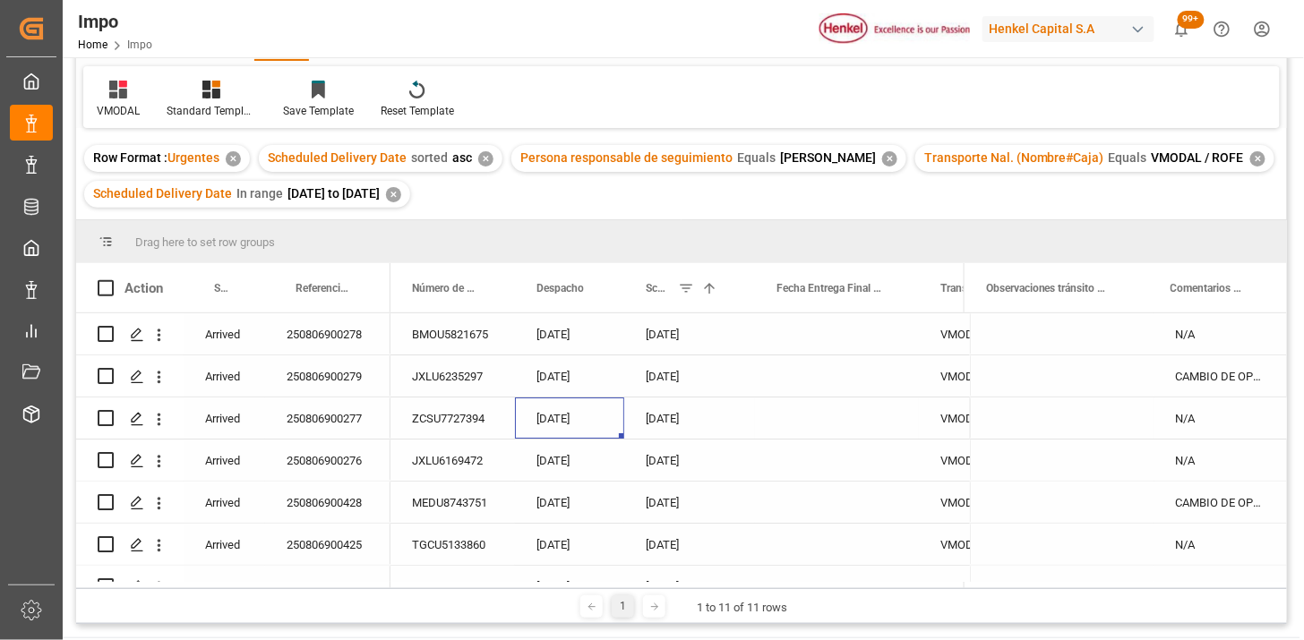
click at [666, 410] on div "[DATE]" at bounding box center [689, 418] width 131 height 41
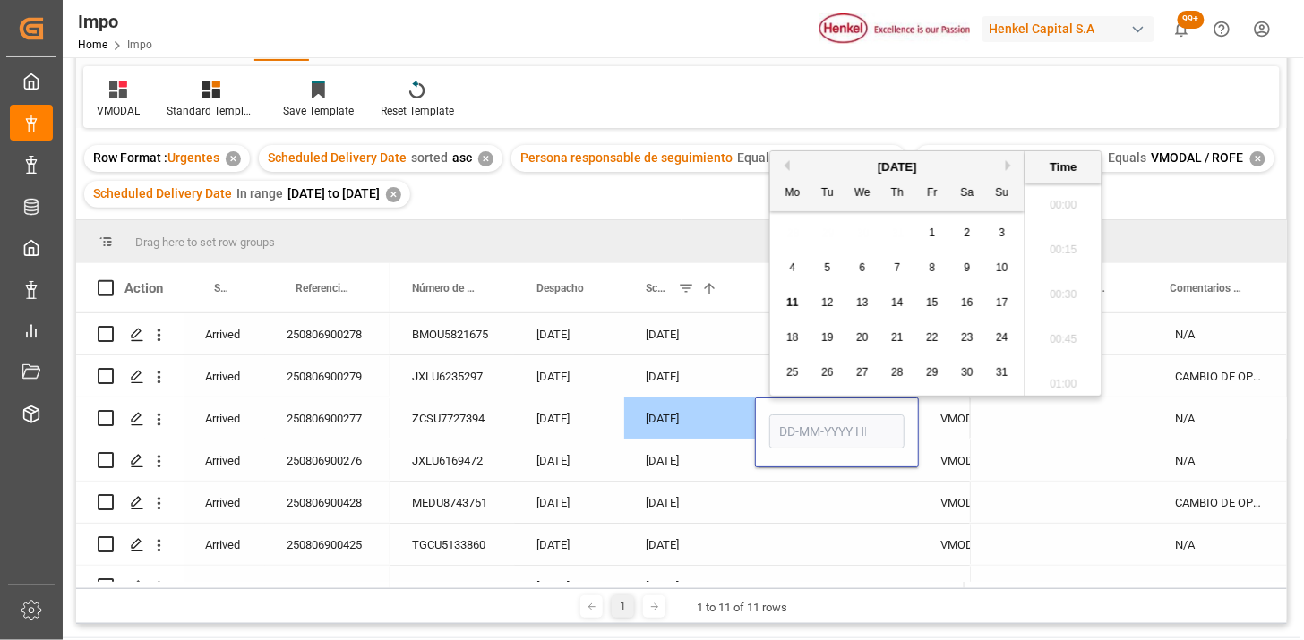
scroll to position [2290, 0]
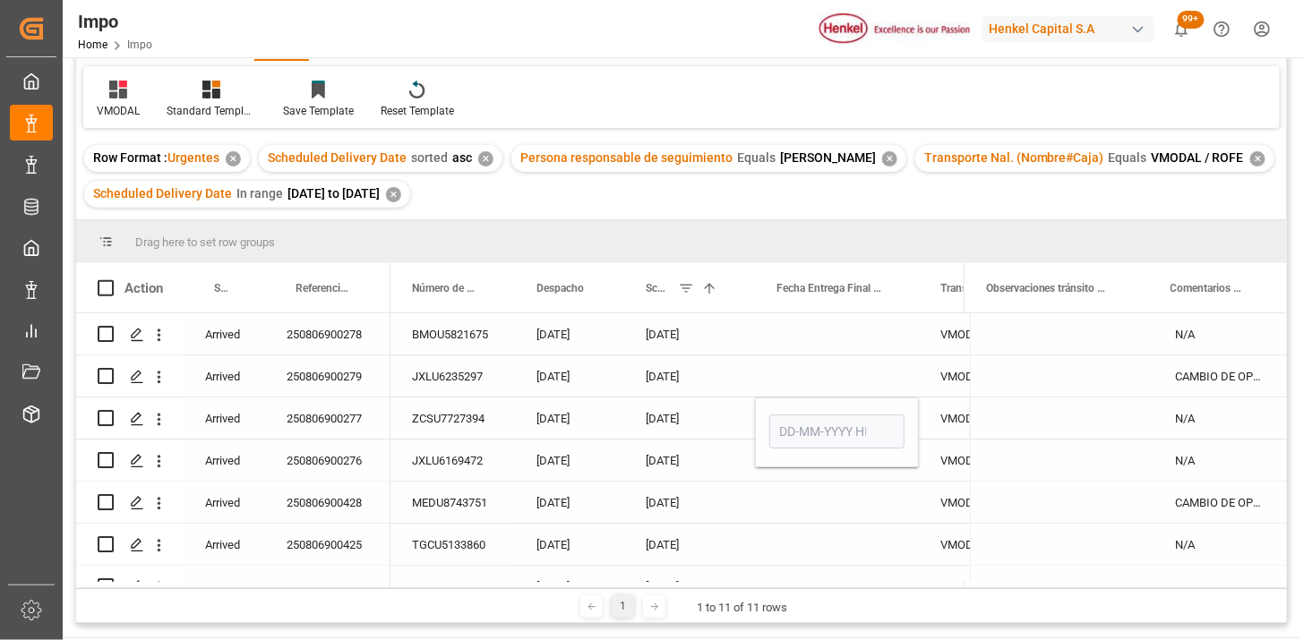
click at [685, 408] on div "[DATE]" at bounding box center [689, 418] width 131 height 41
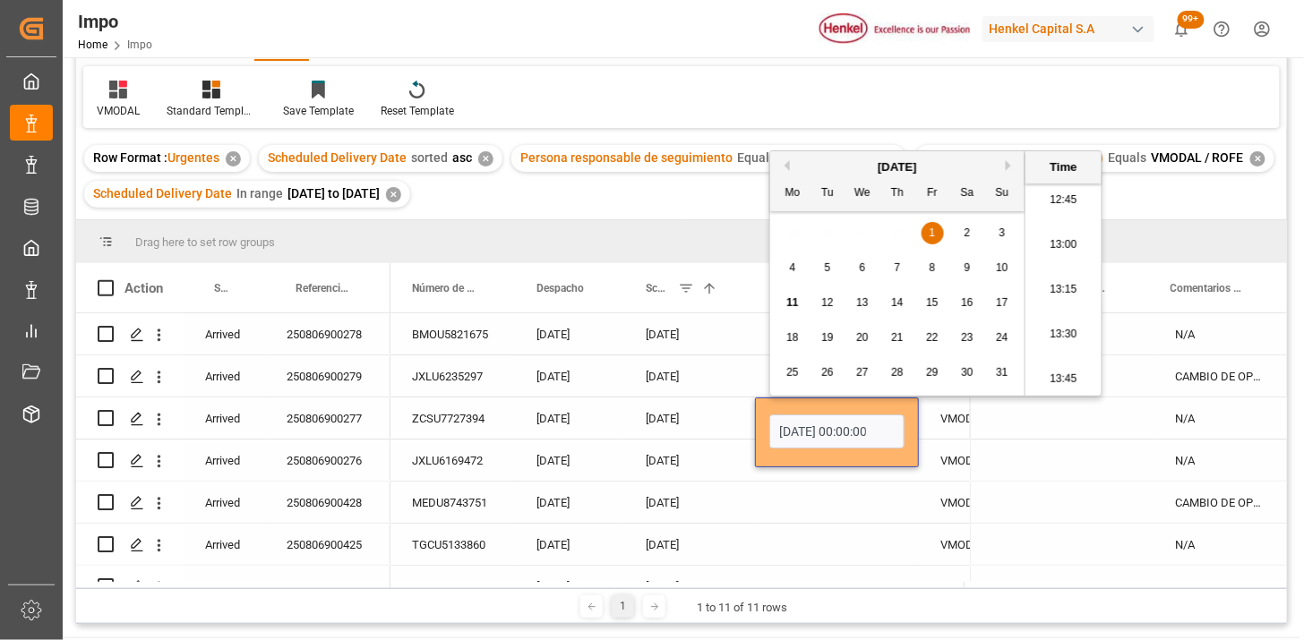
scroll to position [0, 29]
type input "[DATE] 00:00"
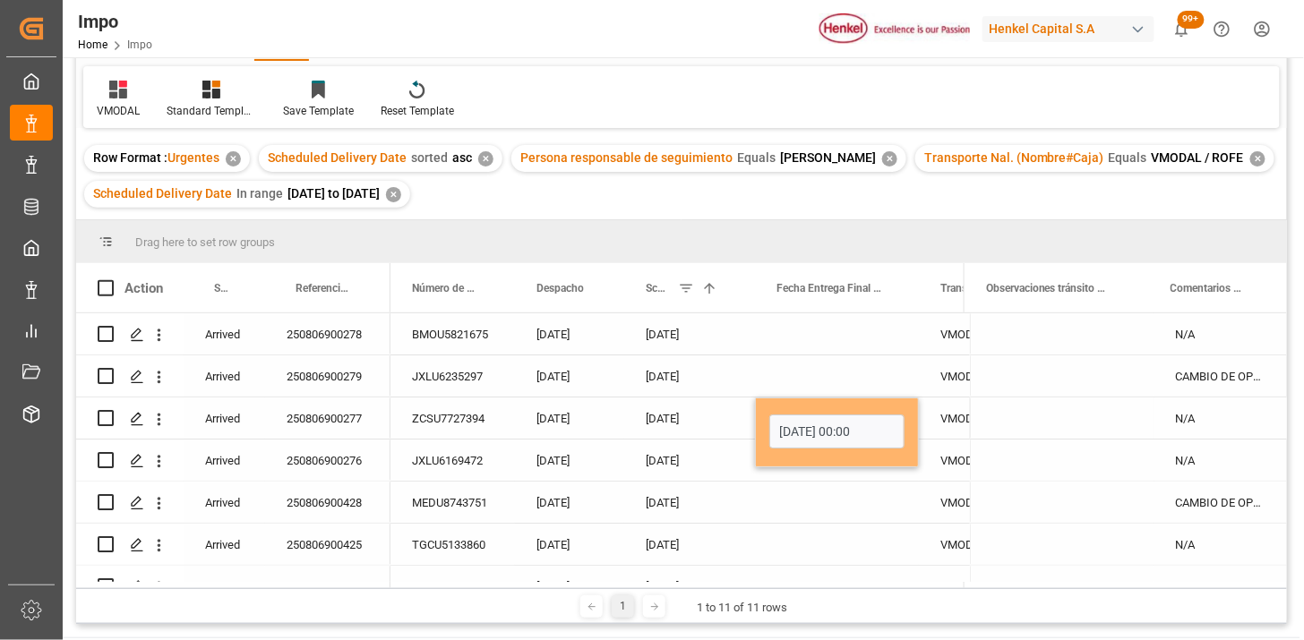
scroll to position [0, 0]
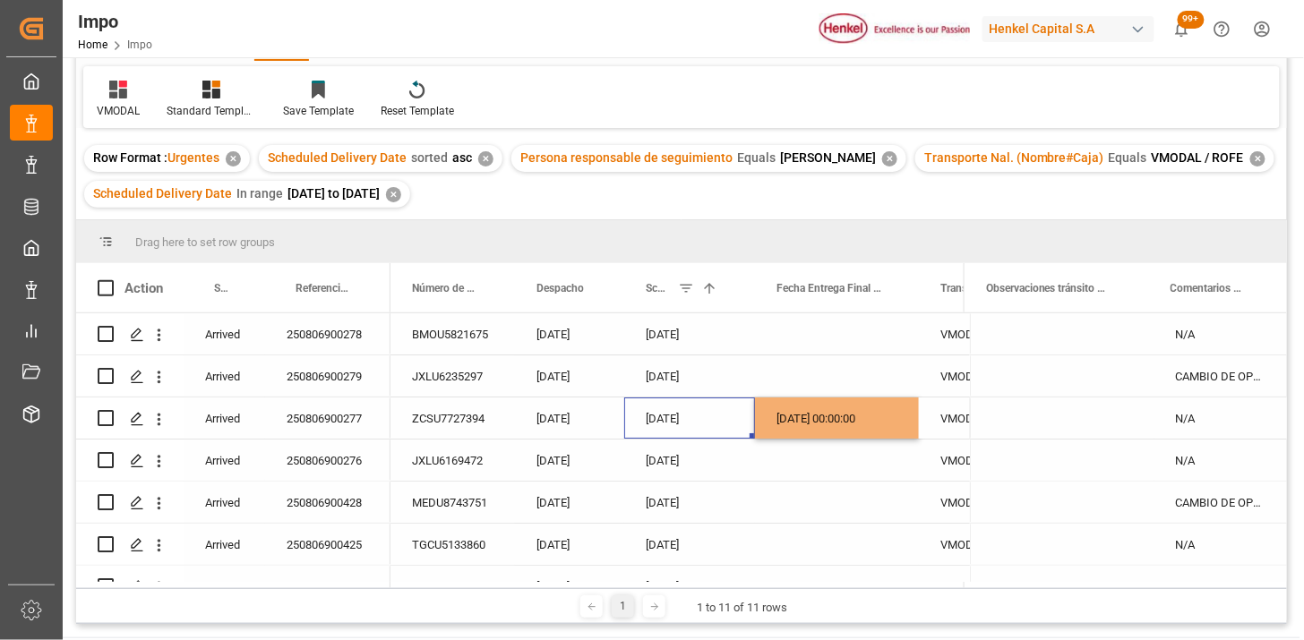
click at [687, 414] on div "[DATE]" at bounding box center [689, 418] width 131 height 41
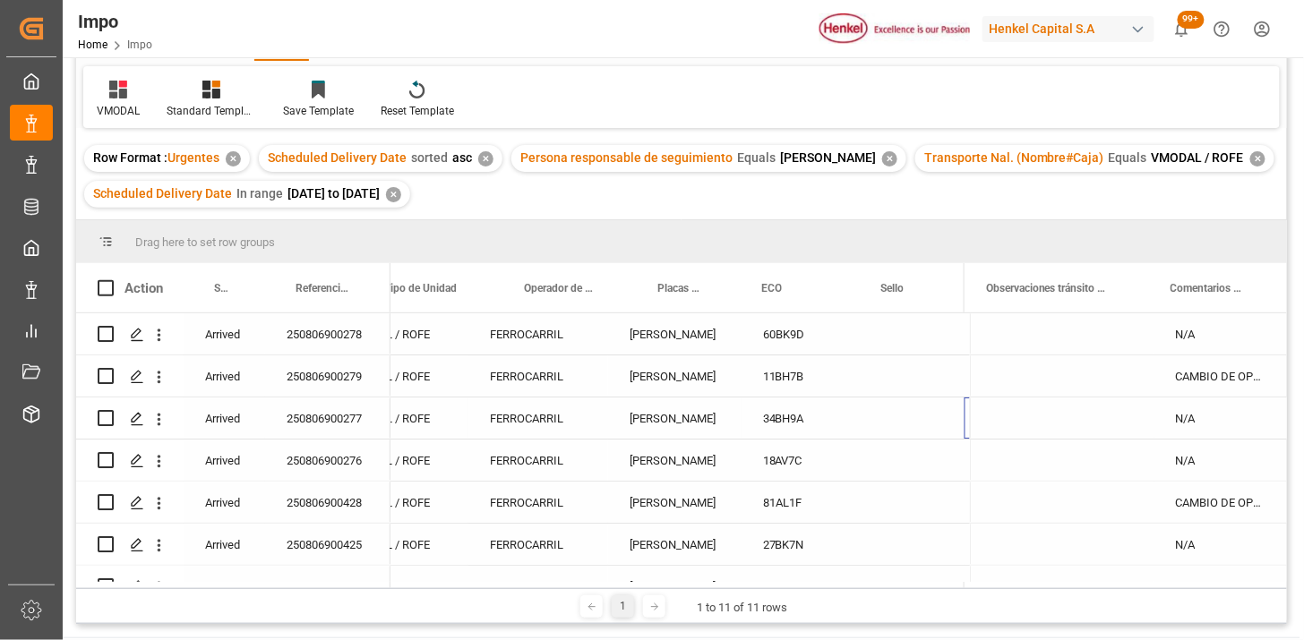
scroll to position [0, 820]
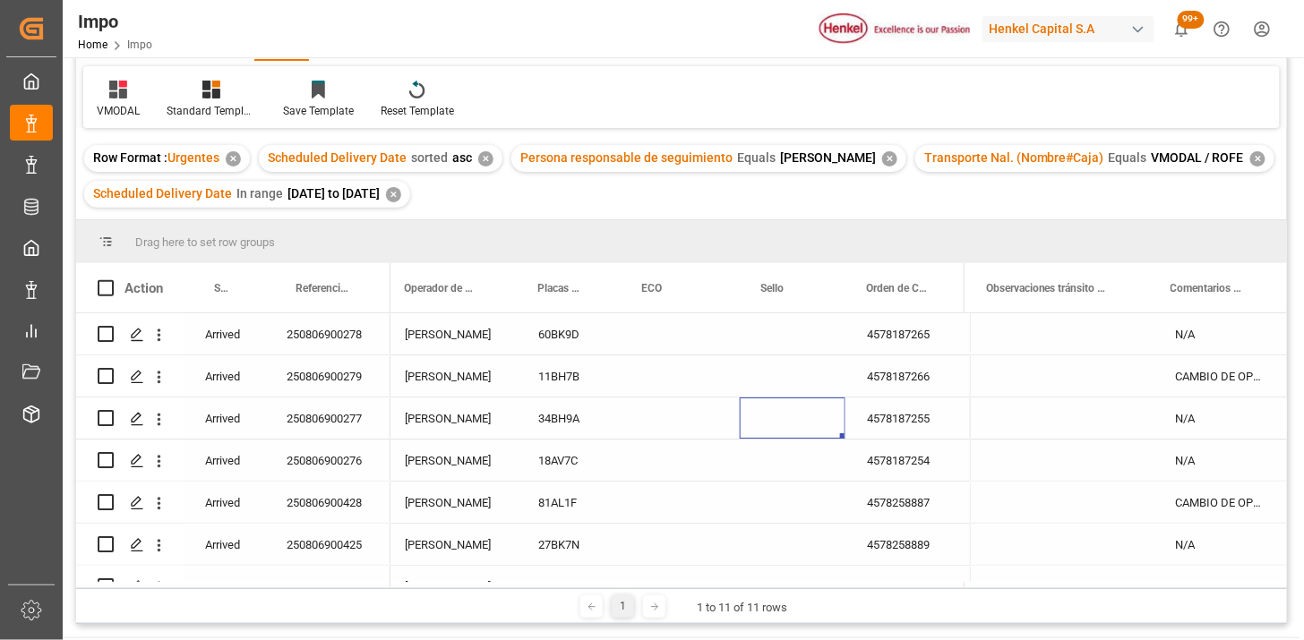
click at [772, 413] on div "Press SPACE to select this row." at bounding box center [793, 418] width 106 height 41
click at [773, 413] on div "Press SPACE to select this row." at bounding box center [793, 418] width 106 height 41
click at [773, 413] on input "Press SPACE to select this row." at bounding box center [792, 429] width 77 height 34
type input "INT173502"
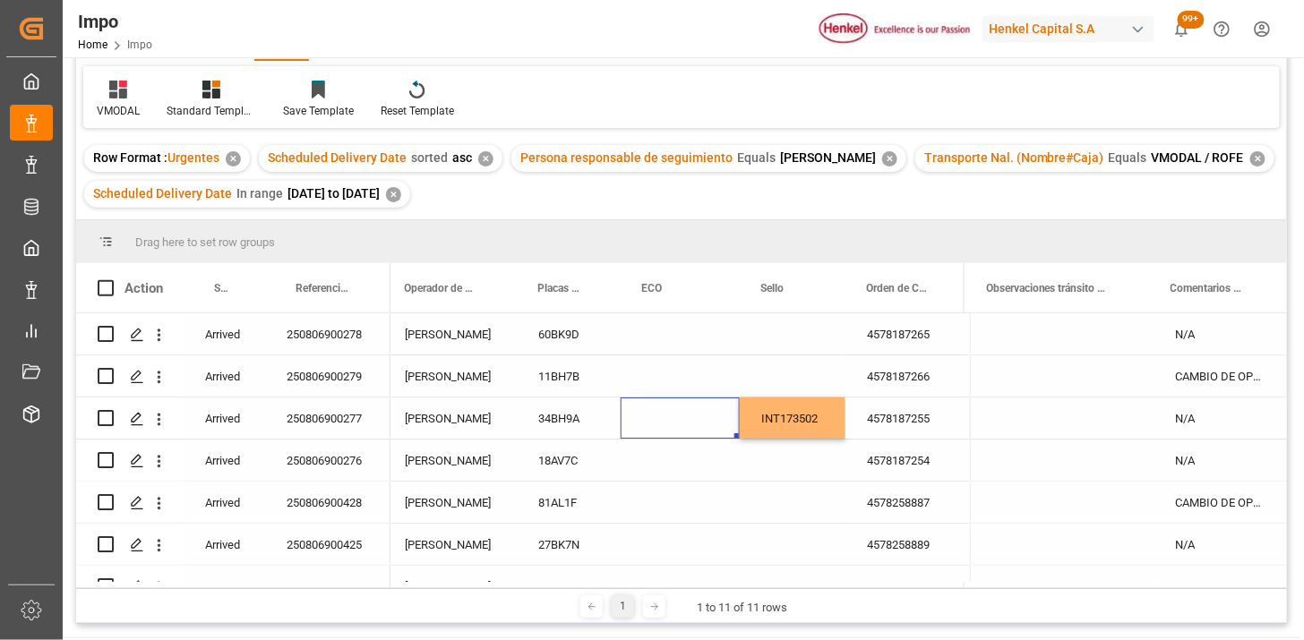
click at [663, 413] on div "Press SPACE to select this row." at bounding box center [680, 418] width 119 height 41
click at [664, 413] on div "Press SPACE to select this row." at bounding box center [680, 418] width 119 height 41
click at [665, 413] on input "Press SPACE to select this row." at bounding box center [680, 429] width 90 height 34
type input "FXEU232359"
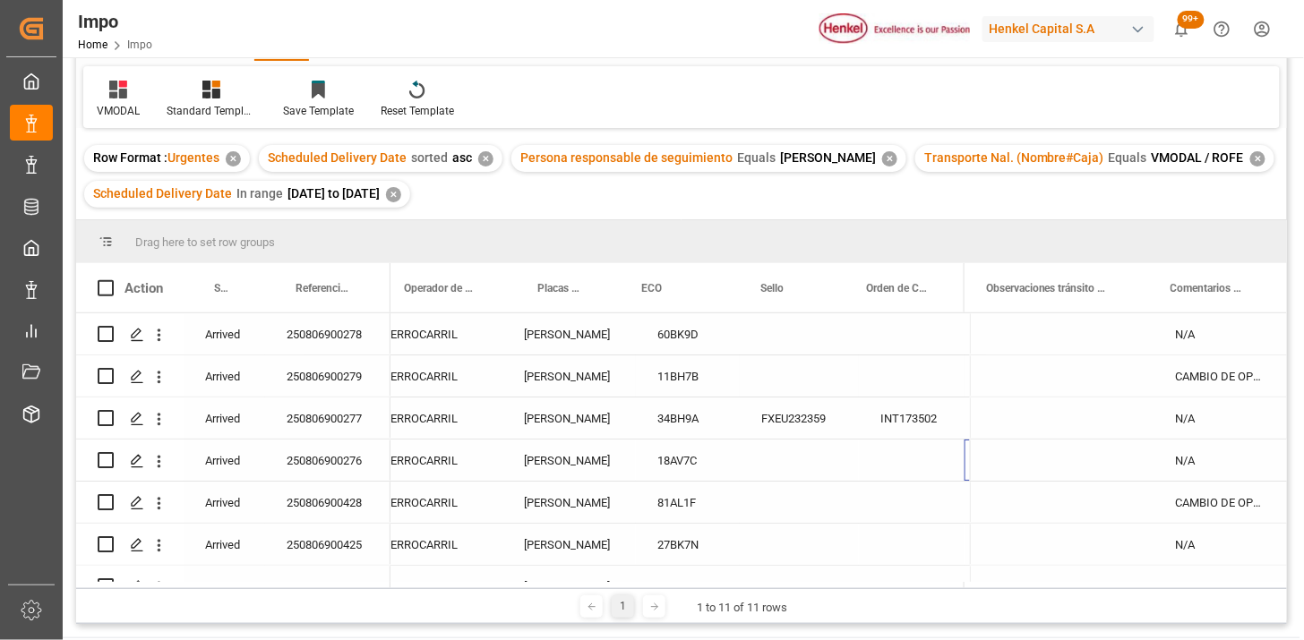
scroll to position [0, 820]
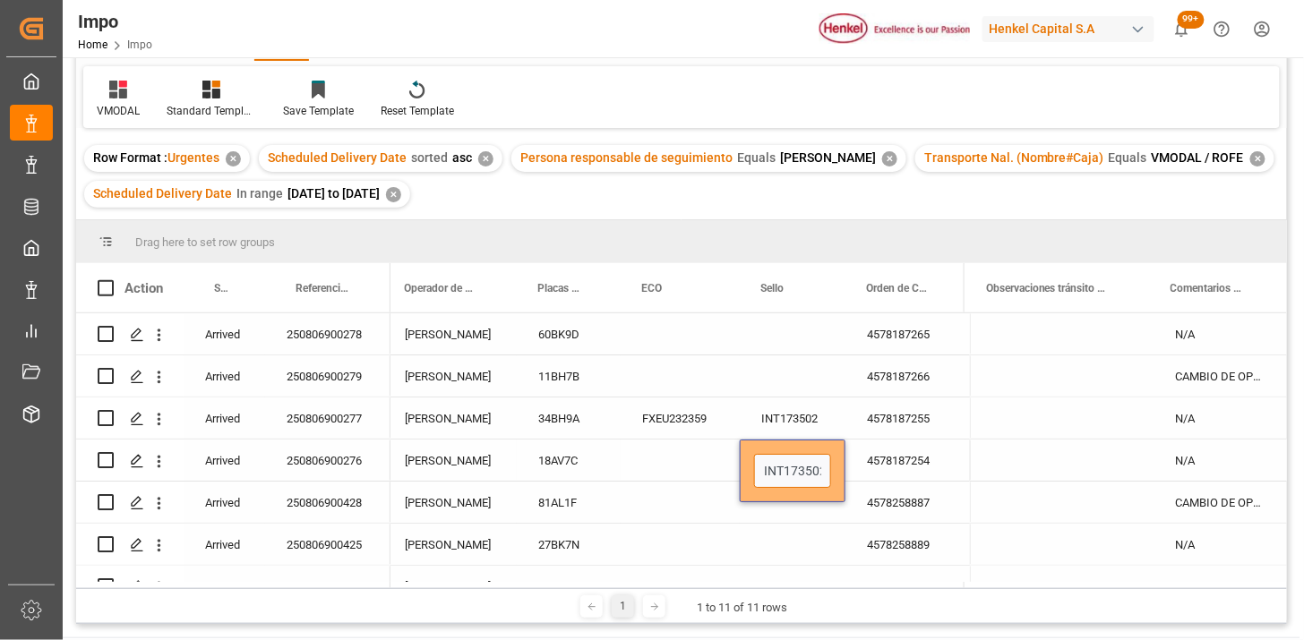
click at [773, 480] on input "INT173502" at bounding box center [792, 471] width 77 height 34
type input "INT173503"
click at [677, 460] on div "Press SPACE to select this row." at bounding box center [680, 460] width 119 height 41
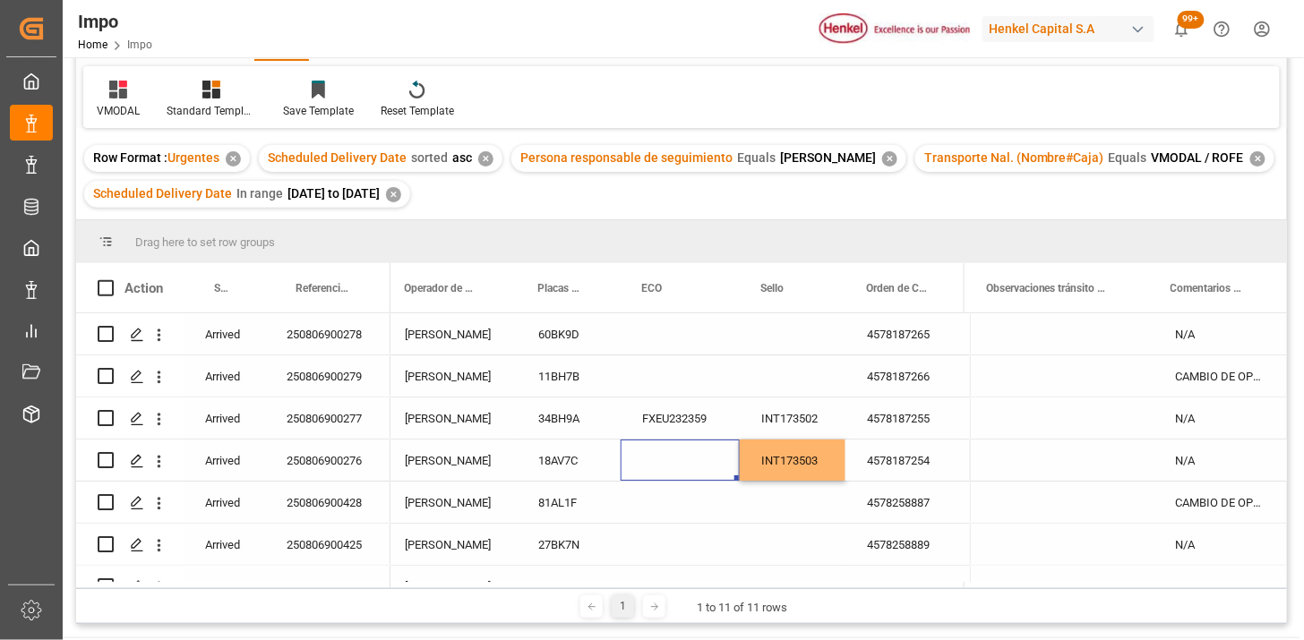
click at [677, 460] on div "Press SPACE to select this row." at bounding box center [680, 460] width 119 height 41
click at [677, 460] on input "Press SPACE to select this row." at bounding box center [680, 471] width 90 height 34
type input "FXEU237540"
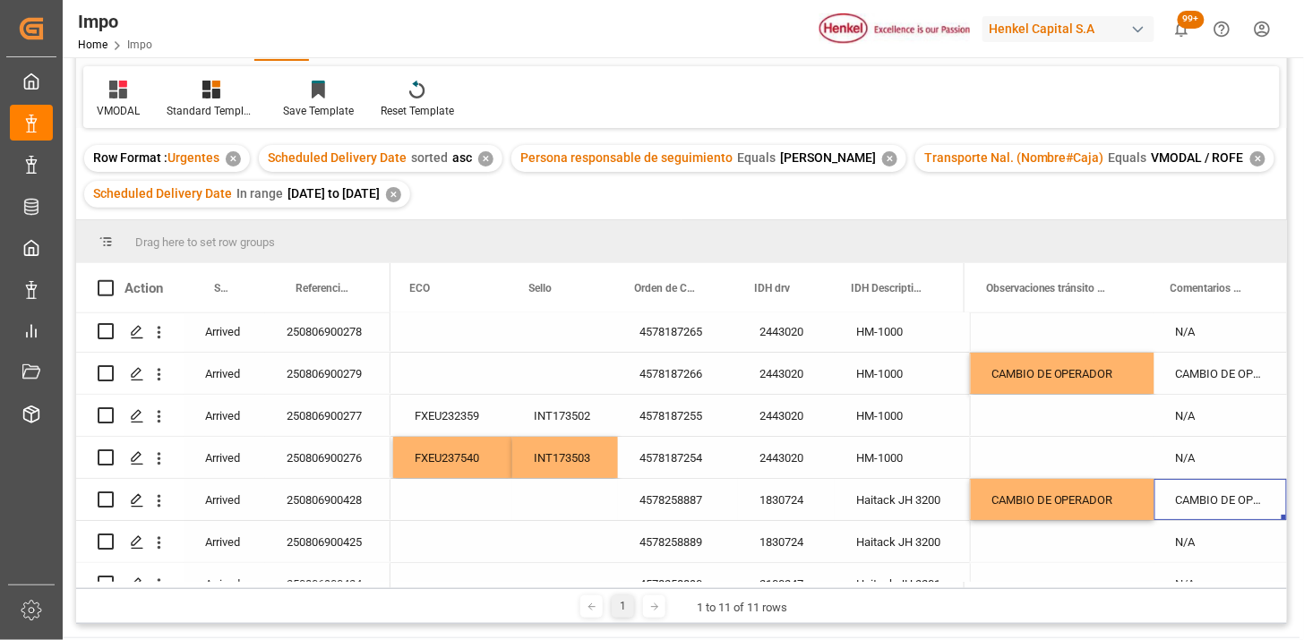
scroll to position [0, 0]
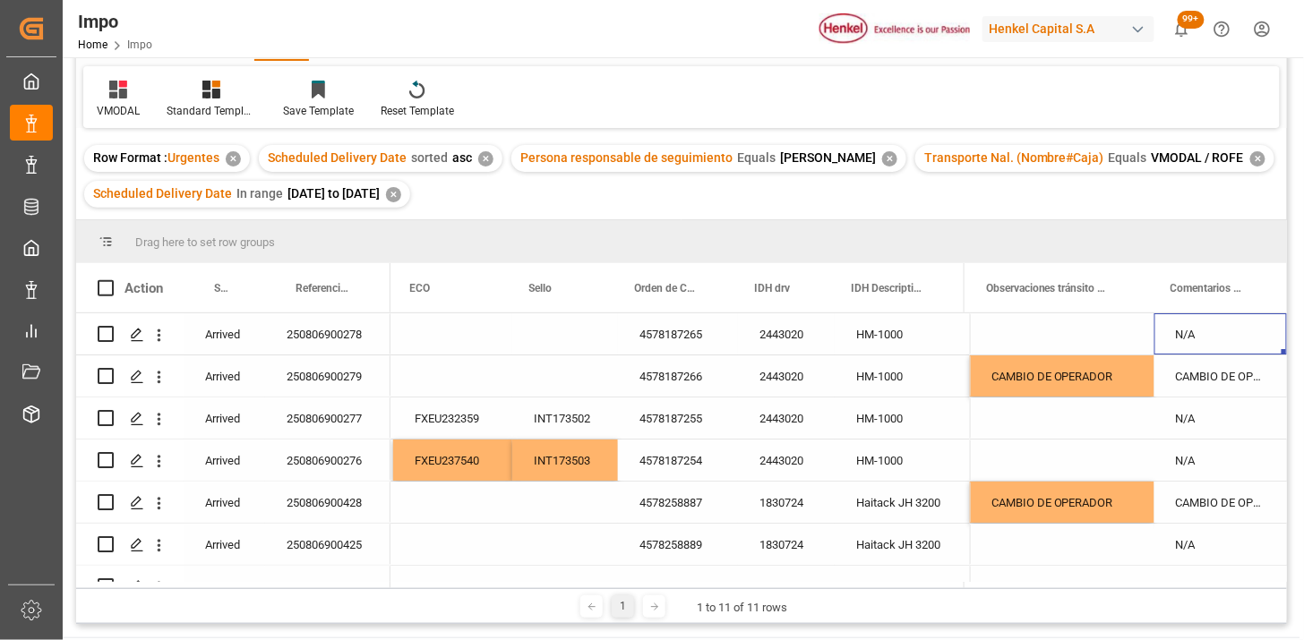
click at [1222, 330] on div "N/A" at bounding box center [1221, 334] width 133 height 41
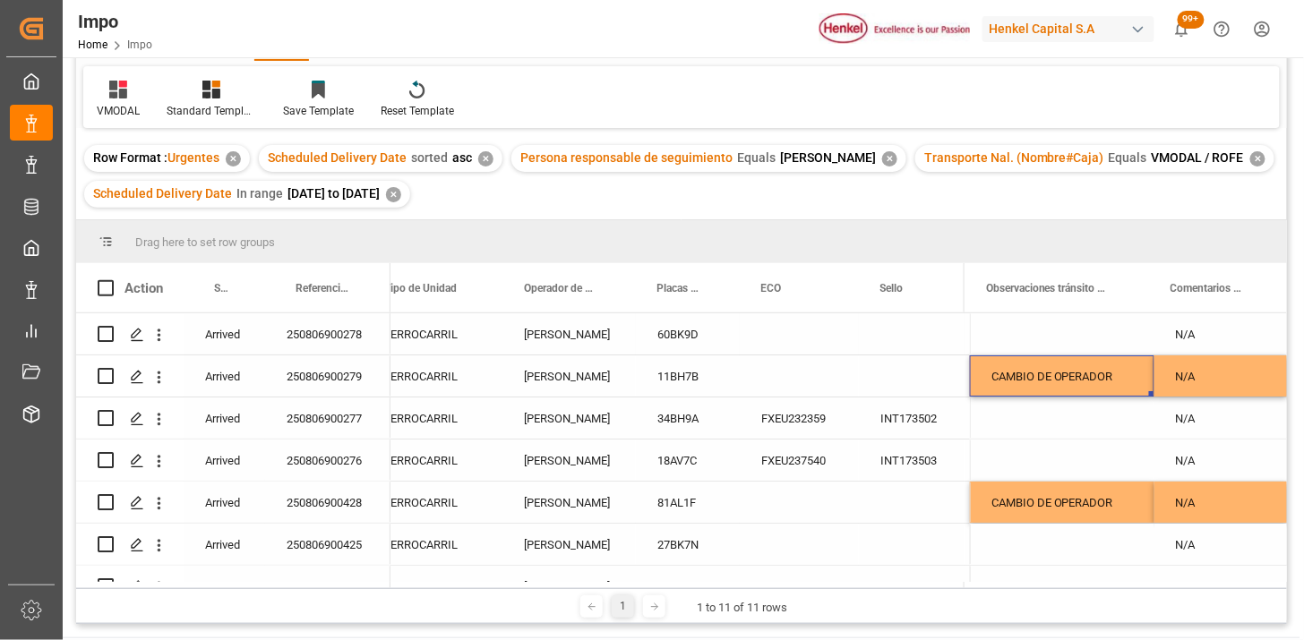
scroll to position [0, 1052]
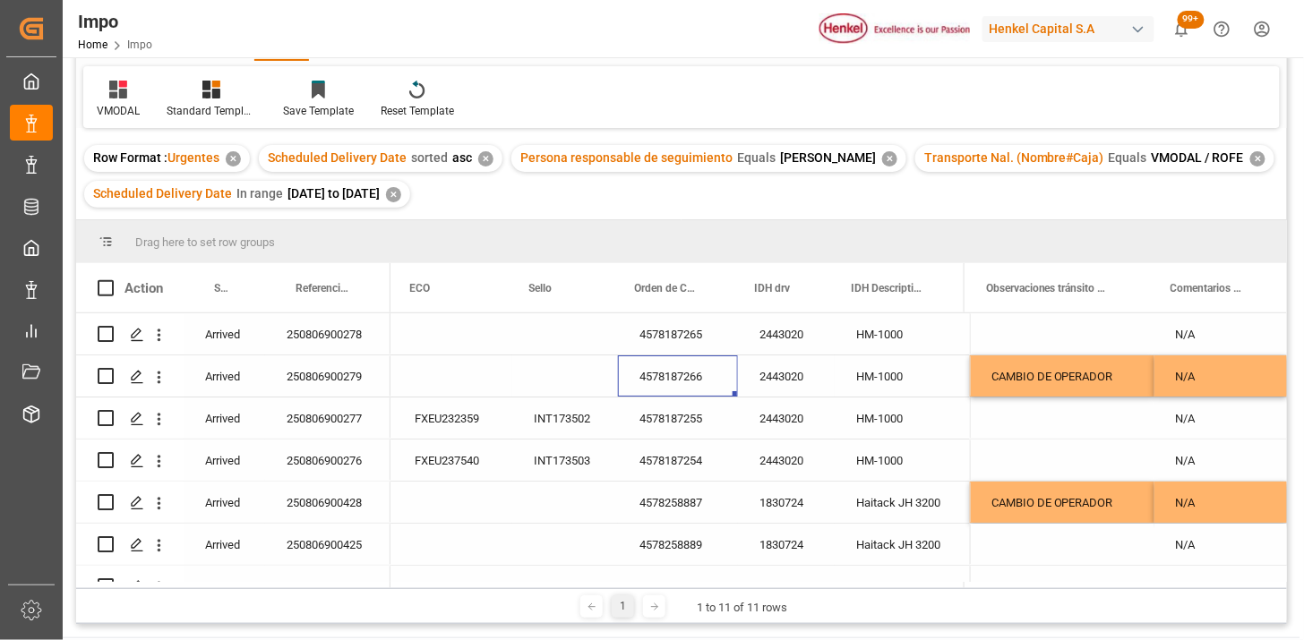
click at [434, 370] on div "Press SPACE to select this row." at bounding box center [452, 376] width 119 height 41
click at [432, 372] on input "Press SPACE to select this row." at bounding box center [453, 387] width 90 height 34
type input "XFEU669610"
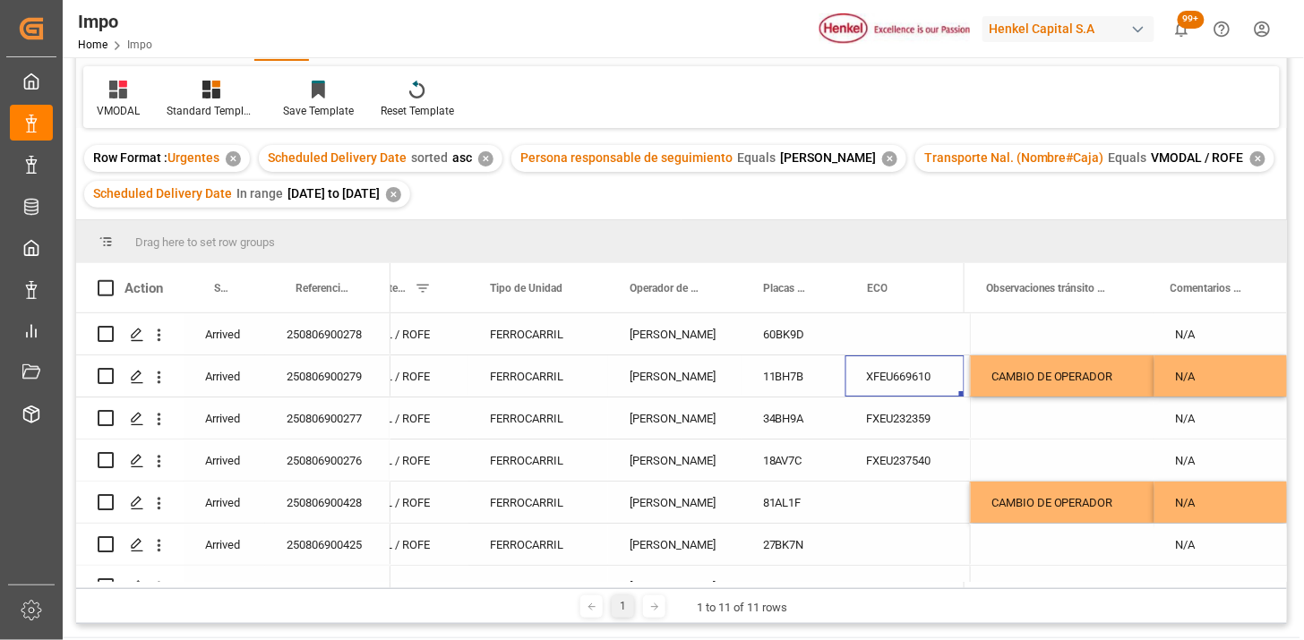
scroll to position [0, 595]
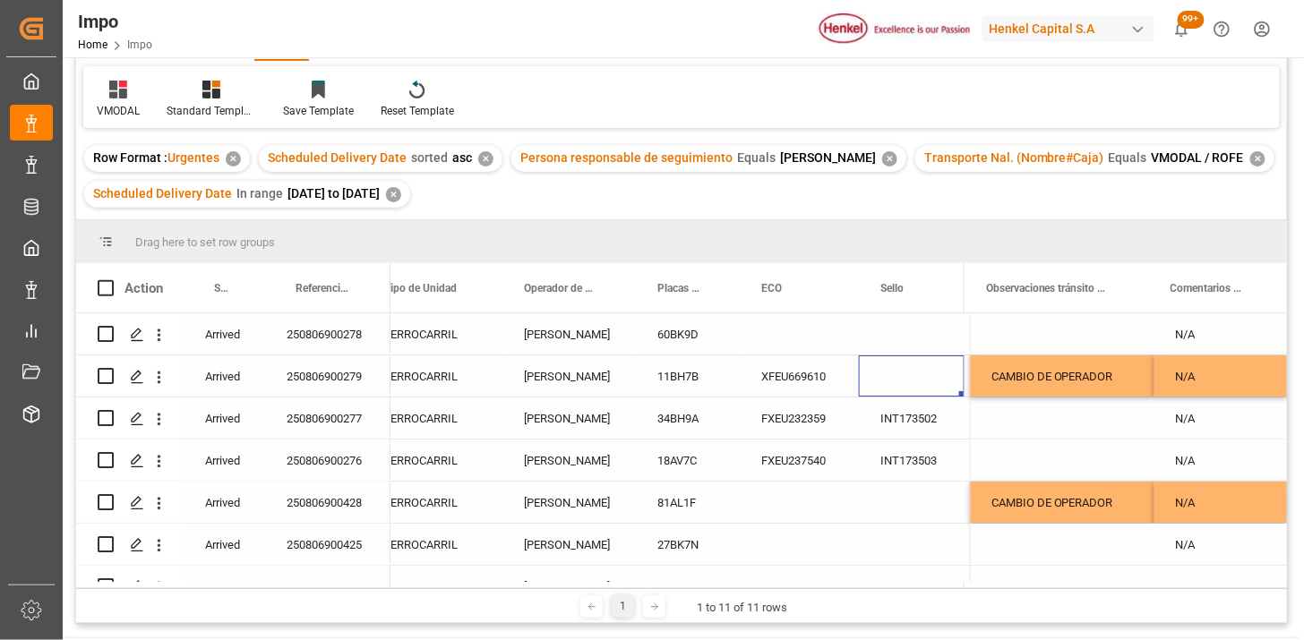
click at [918, 374] on div "Press SPACE to select this row." at bounding box center [912, 376] width 106 height 41
click at [918, 374] on input "Press SPACE to select this row." at bounding box center [911, 387] width 77 height 34
paste input "173505"
type input "INT173505"
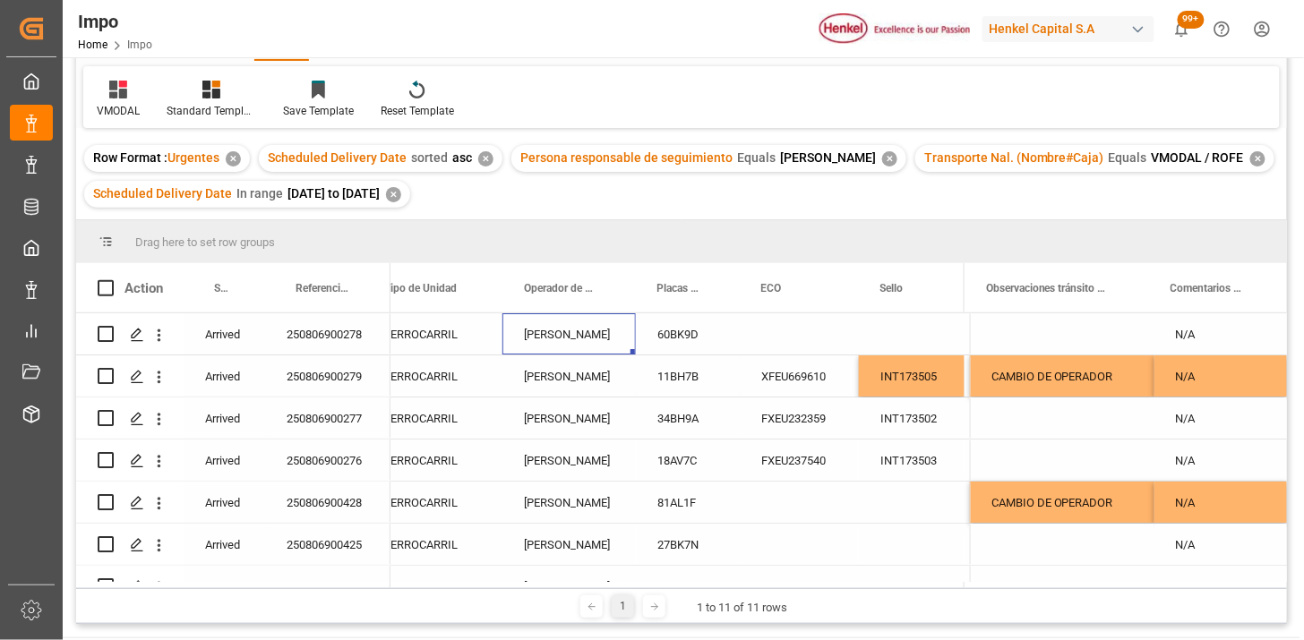
scroll to position [0, 673]
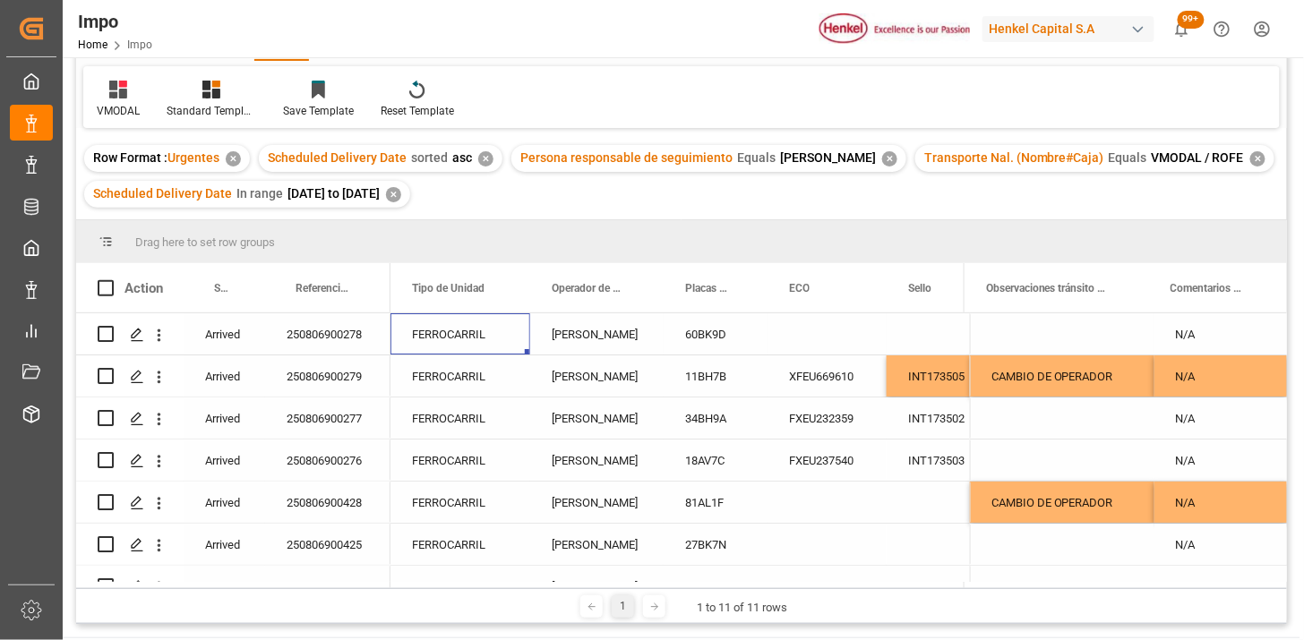
click at [493, 344] on div "FERROCARRIL" at bounding box center [461, 334] width 140 height 41
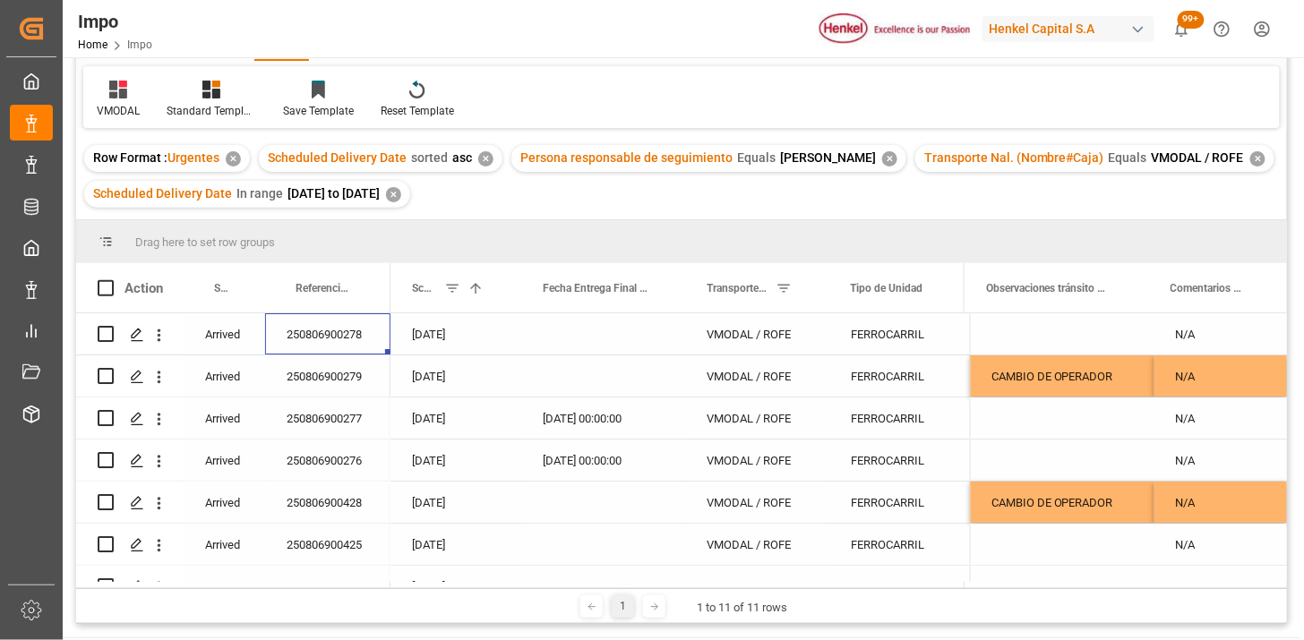
scroll to position [0, 0]
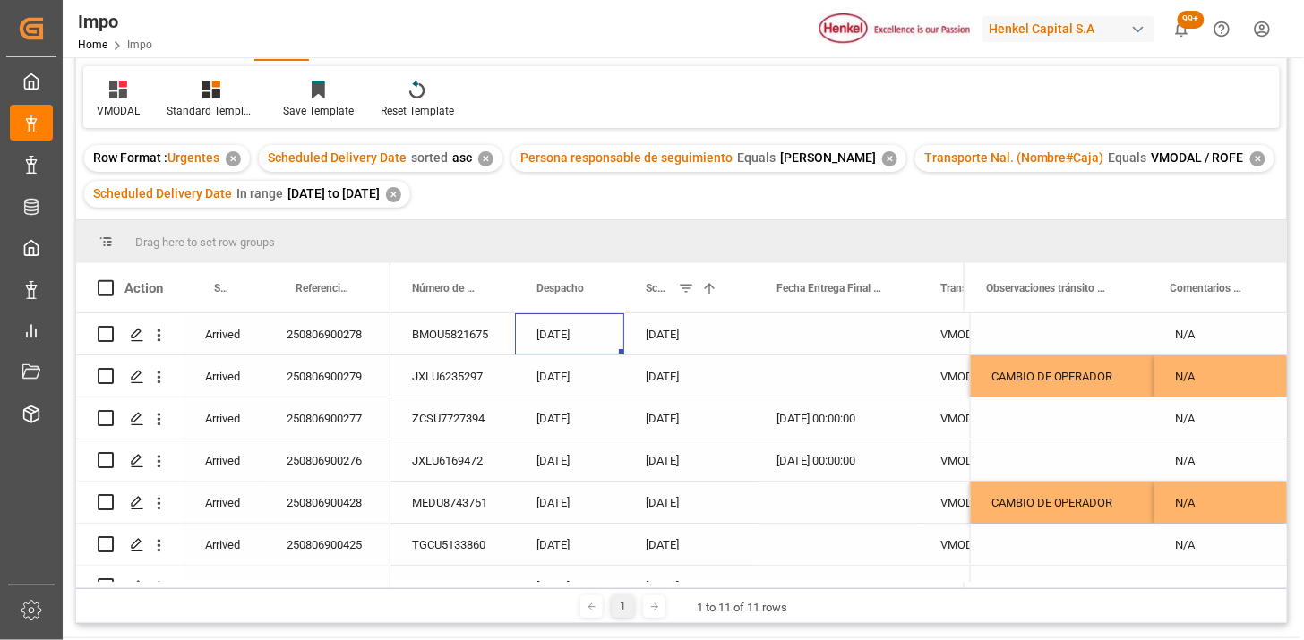
click at [555, 350] on div "[DATE]" at bounding box center [569, 334] width 109 height 41
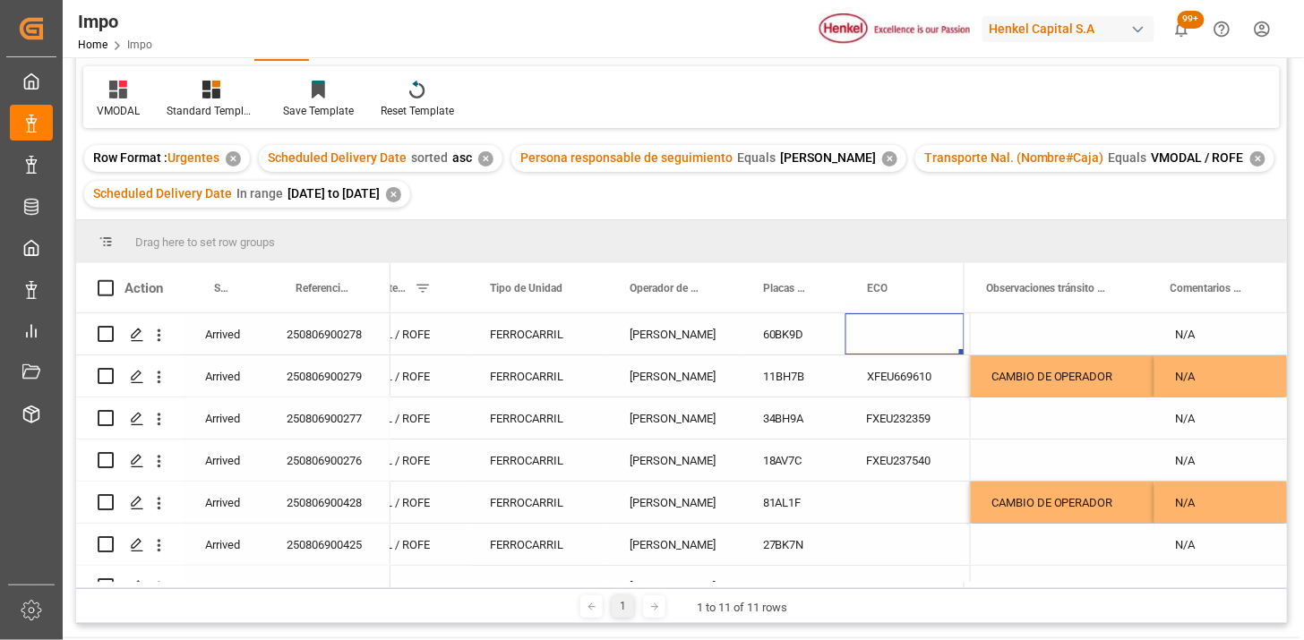
scroll to position [0, 700]
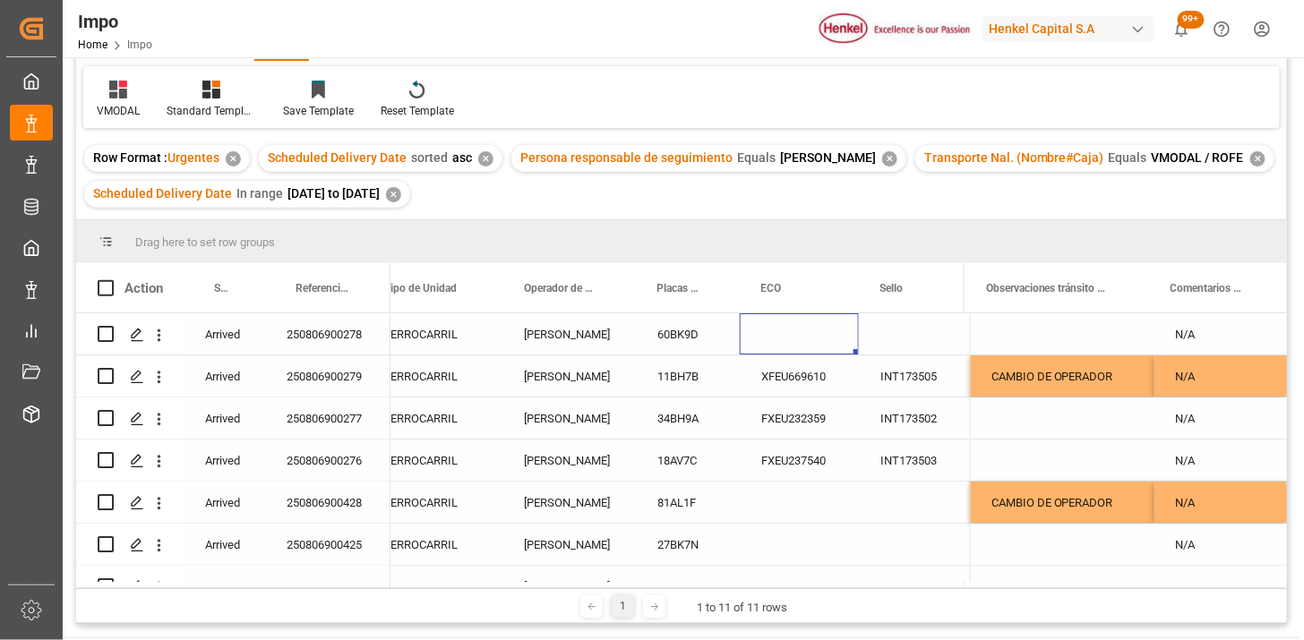
click at [677, 335] on div "60BK9D" at bounding box center [688, 334] width 104 height 41
click at [477, 330] on div "FERROCARRIL" at bounding box center [433, 334] width 140 height 41
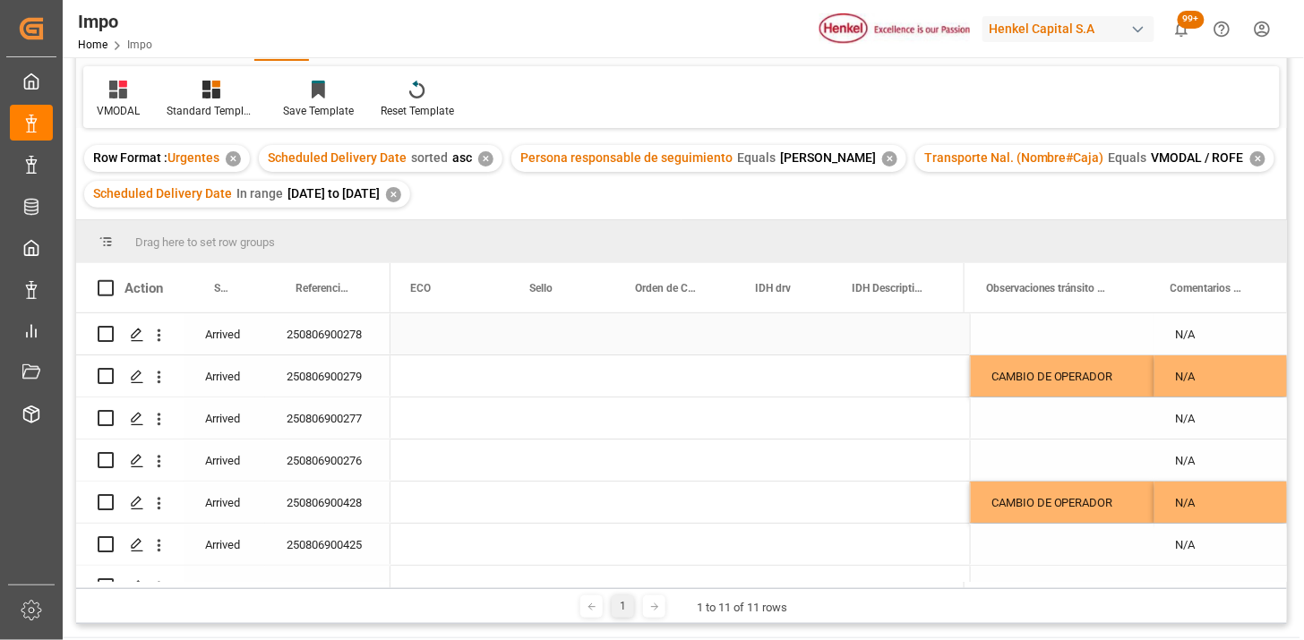
scroll to position [0, 1052]
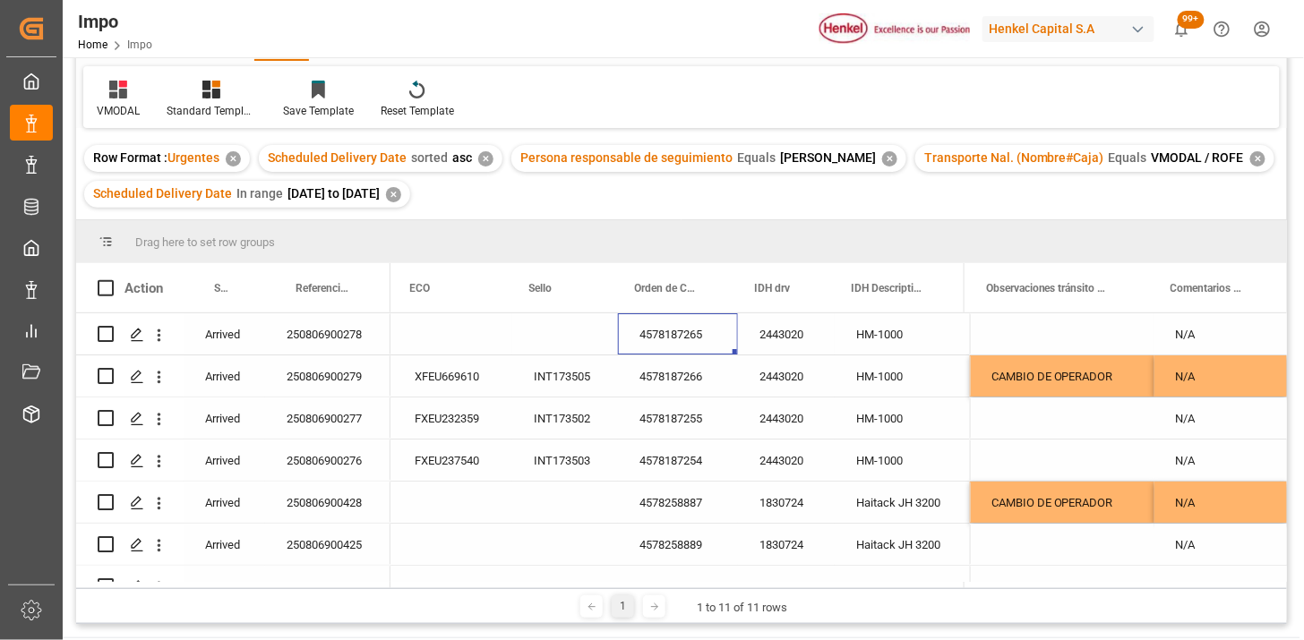
click at [437, 331] on div "Press SPACE to select this row." at bounding box center [452, 334] width 119 height 41
click at [437, 330] on div "Press SPACE to select this row." at bounding box center [452, 334] width 119 height 41
click at [437, 330] on input "Press SPACE to select this row." at bounding box center [453, 345] width 90 height 34
type input "XFEU669786"
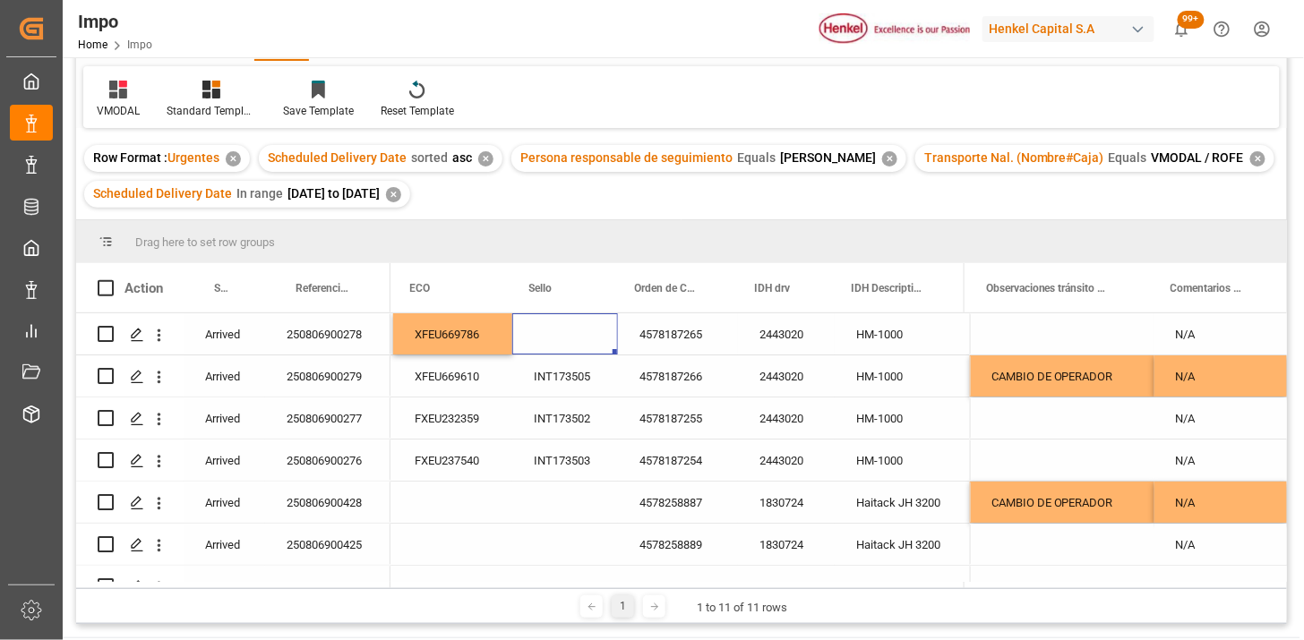
click at [550, 334] on div "Press SPACE to select this row." at bounding box center [565, 334] width 106 height 41
type input "INT173504"
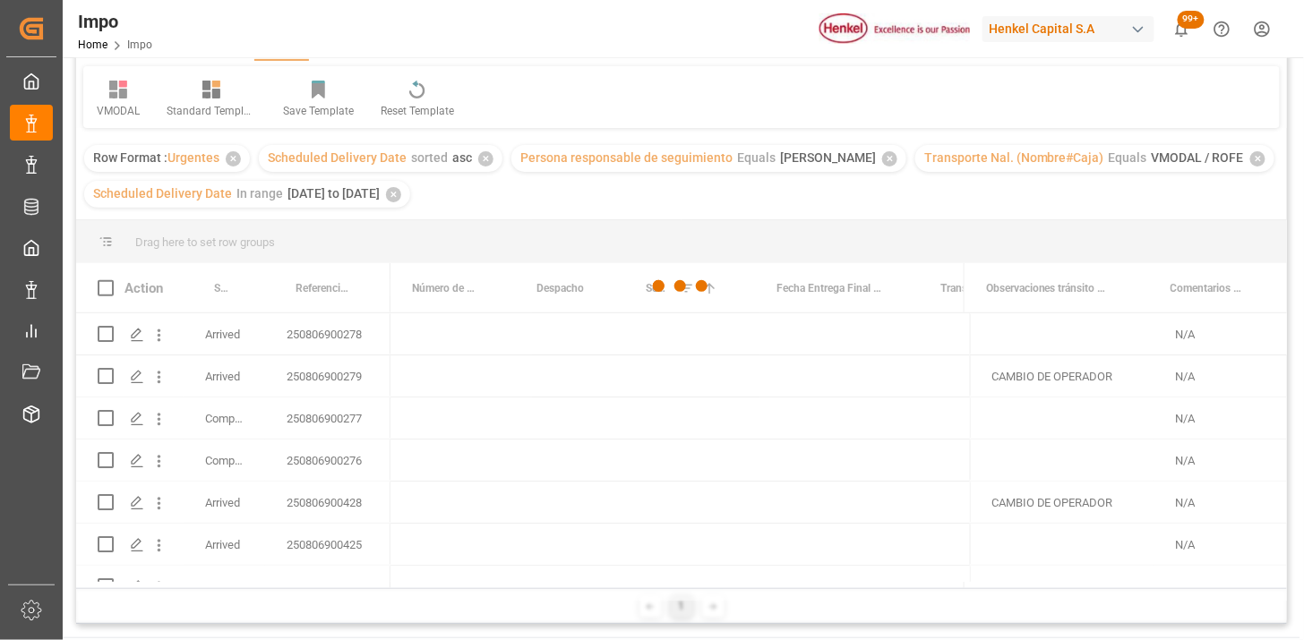
scroll to position [0, 0]
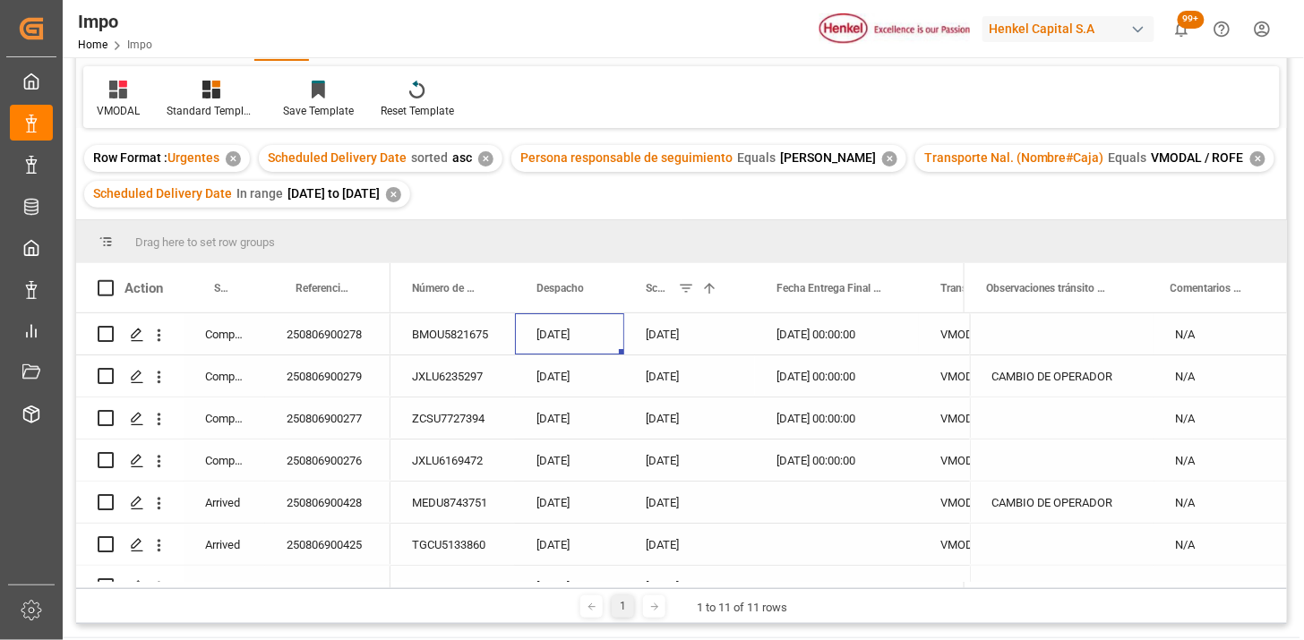
click at [632, 337] on div "[DATE]" at bounding box center [689, 334] width 131 height 41
click at [163, 338] on icon "open menu" at bounding box center [159, 335] width 19 height 19
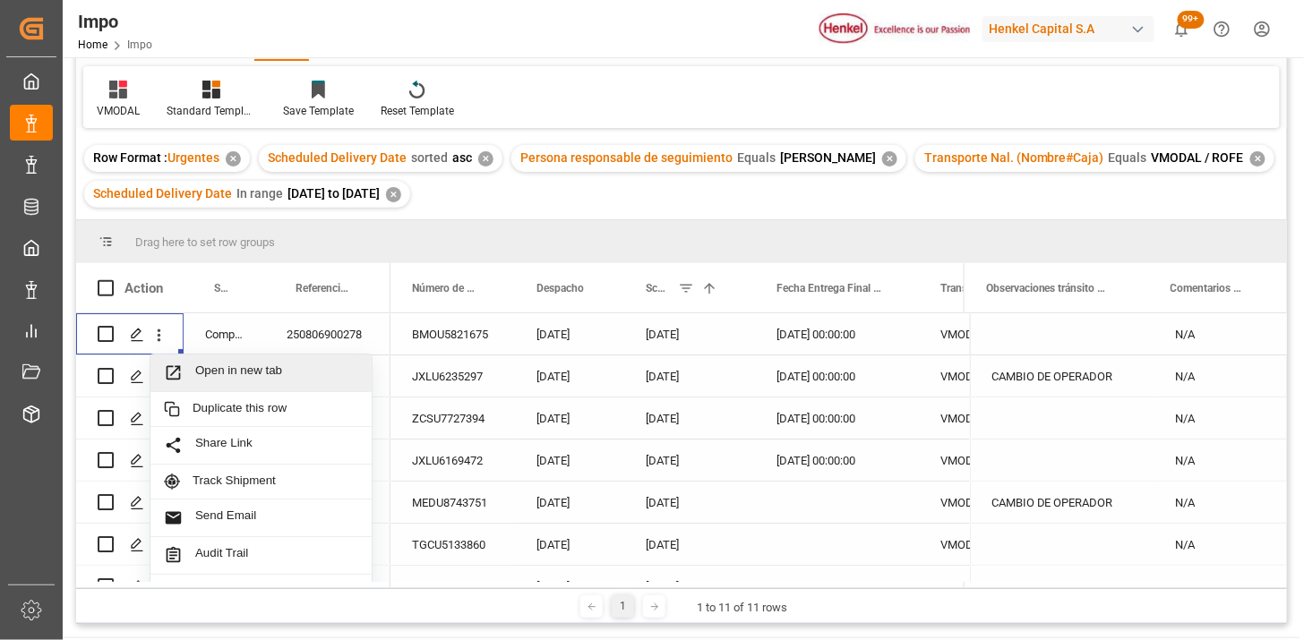
click at [206, 364] on span "Open in new tab" at bounding box center [276, 373] width 163 height 19
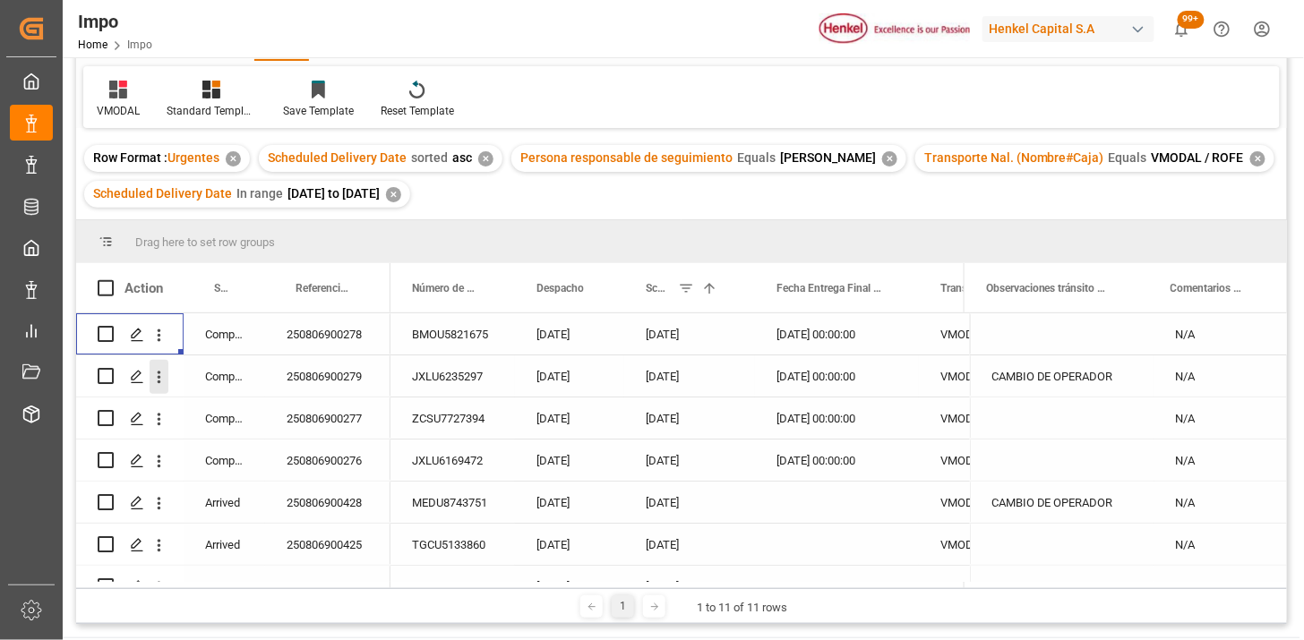
click at [162, 382] on icon "open menu" at bounding box center [159, 377] width 19 height 19
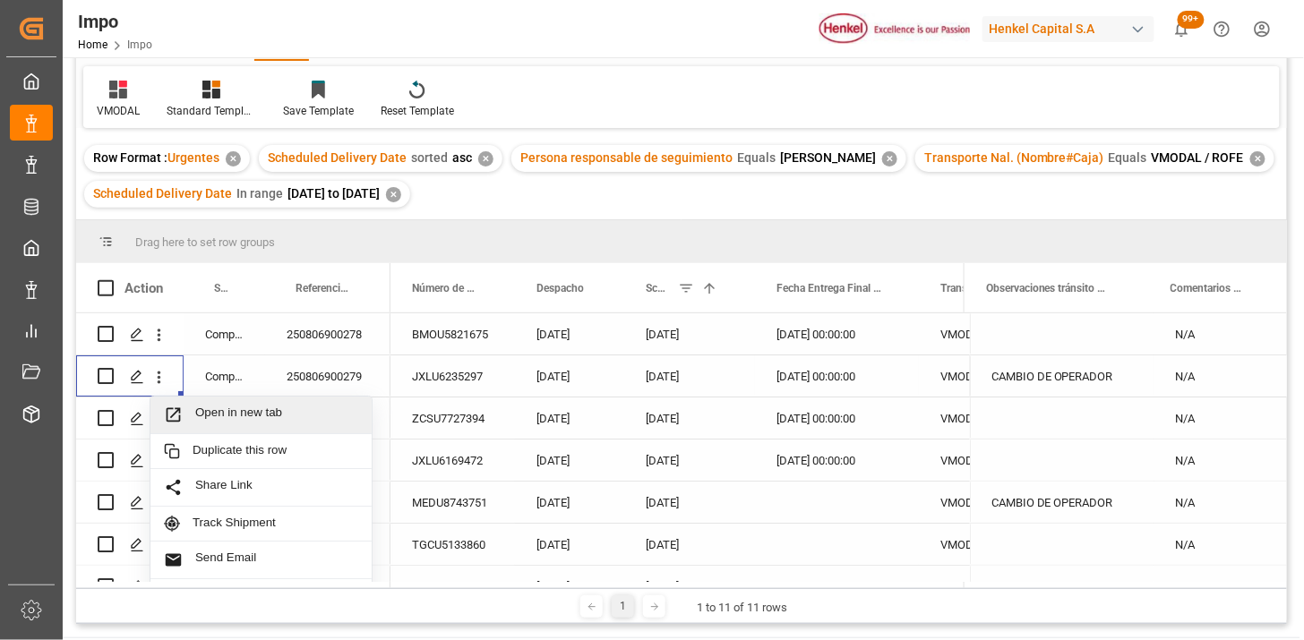
click at [206, 416] on span "Open in new tab" at bounding box center [276, 415] width 163 height 19
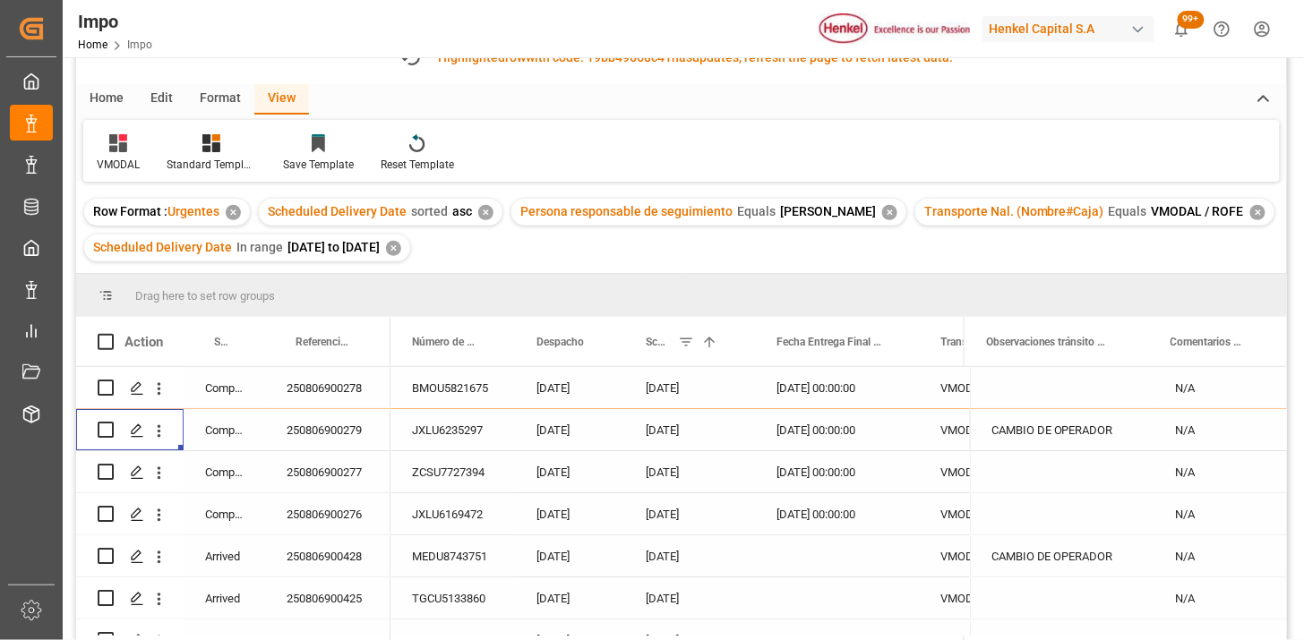
scroll to position [153, 0]
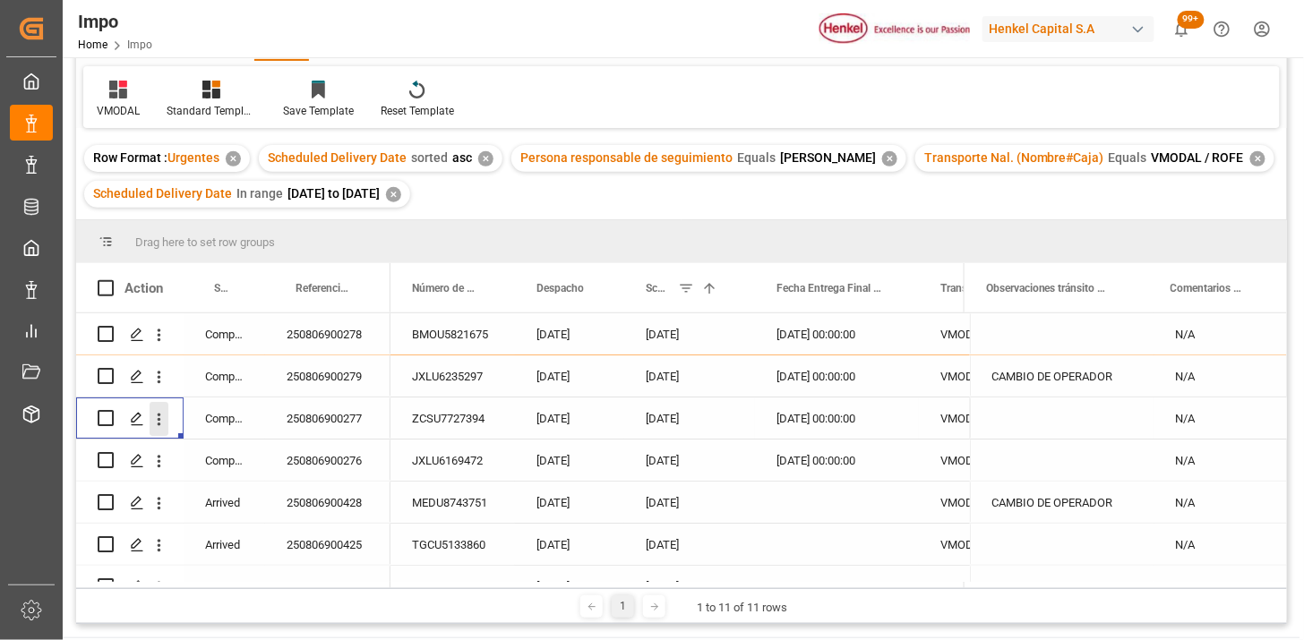
click at [164, 418] on icon "open menu" at bounding box center [159, 419] width 19 height 19
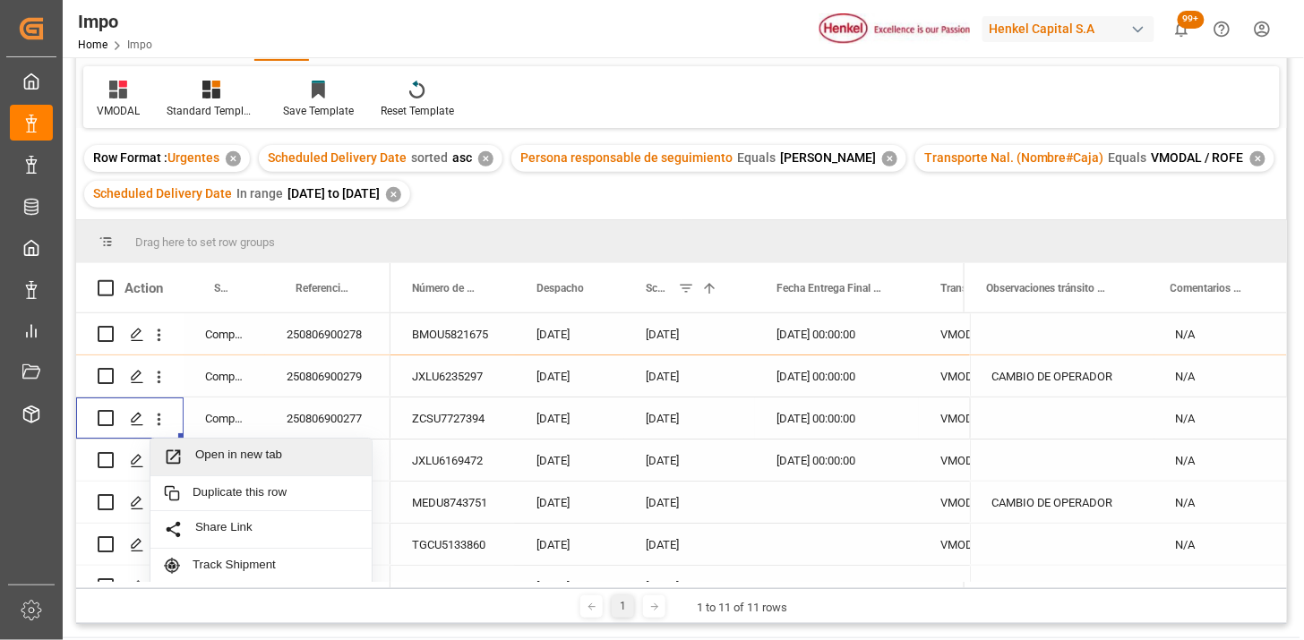
click at [221, 449] on span "Open in new tab" at bounding box center [276, 457] width 163 height 19
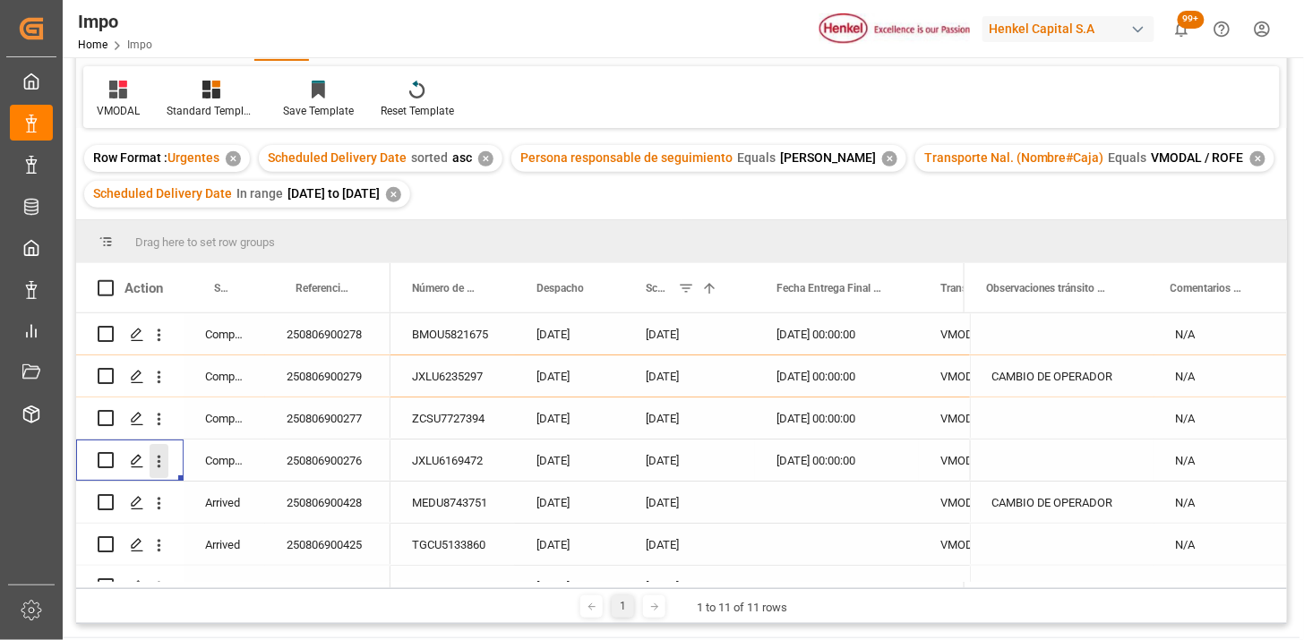
click at [157, 458] on icon "open menu" at bounding box center [159, 461] width 19 height 19
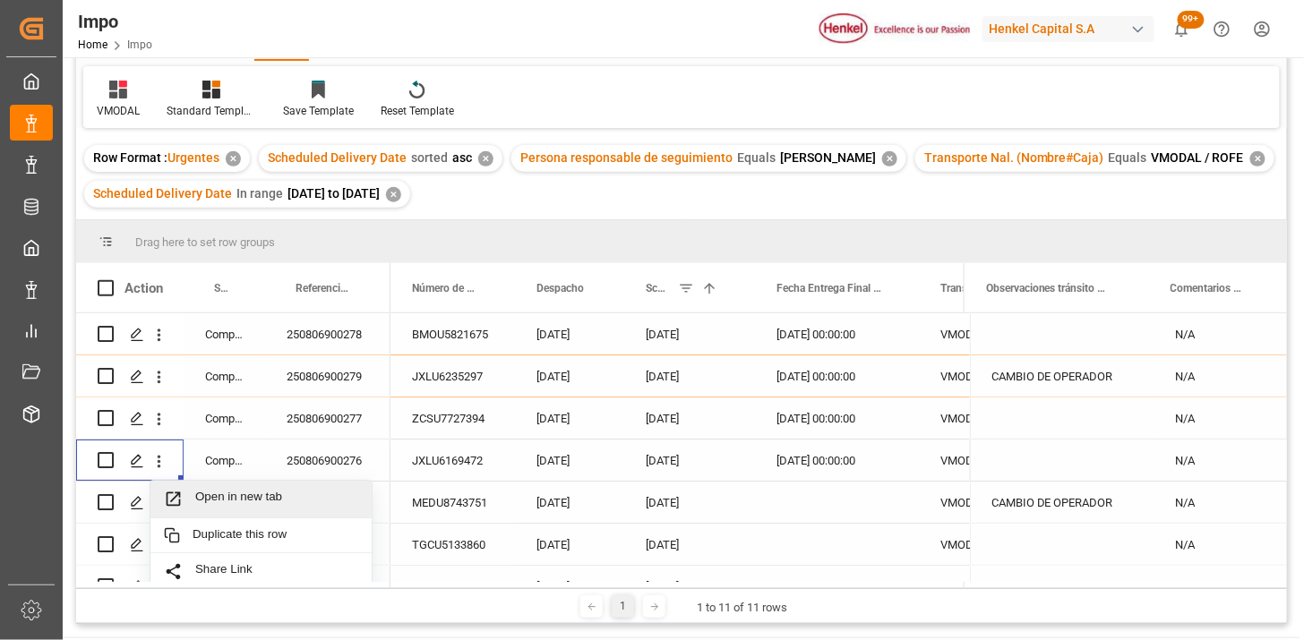
click at [207, 493] on span "Open in new tab" at bounding box center [276, 499] width 163 height 19
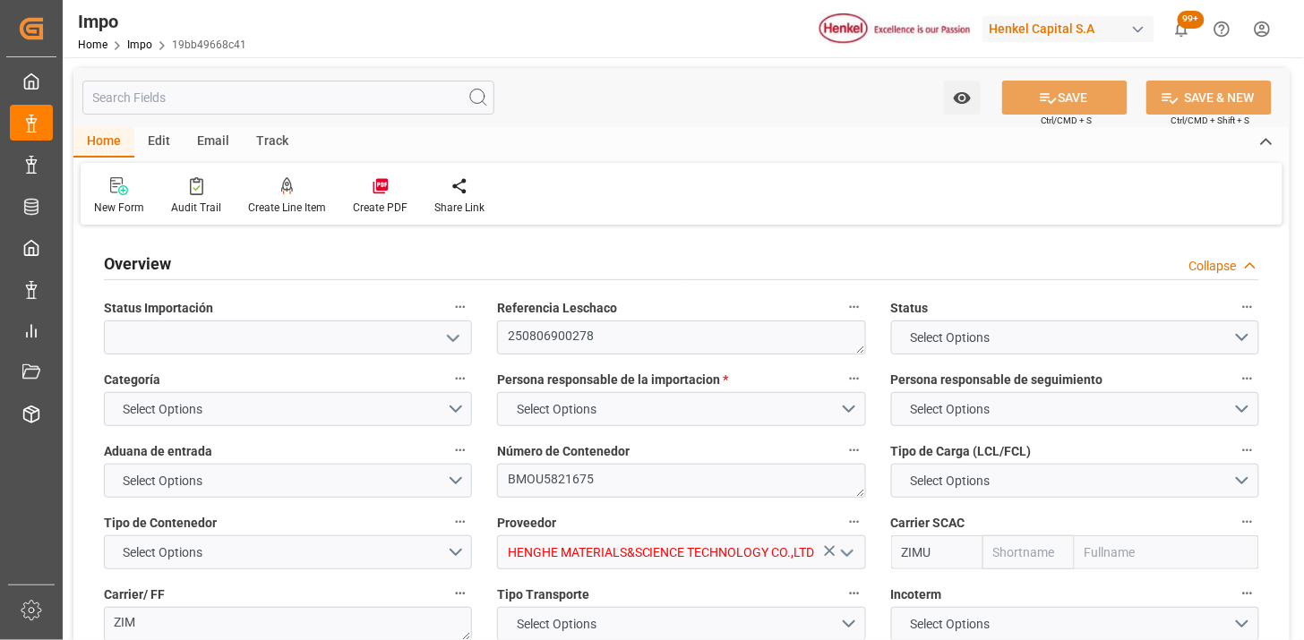
type input "ZIM"
type input "ZIM Integrated Shipping Services Ltd."
type input "1"
type input "48"
type input "40"
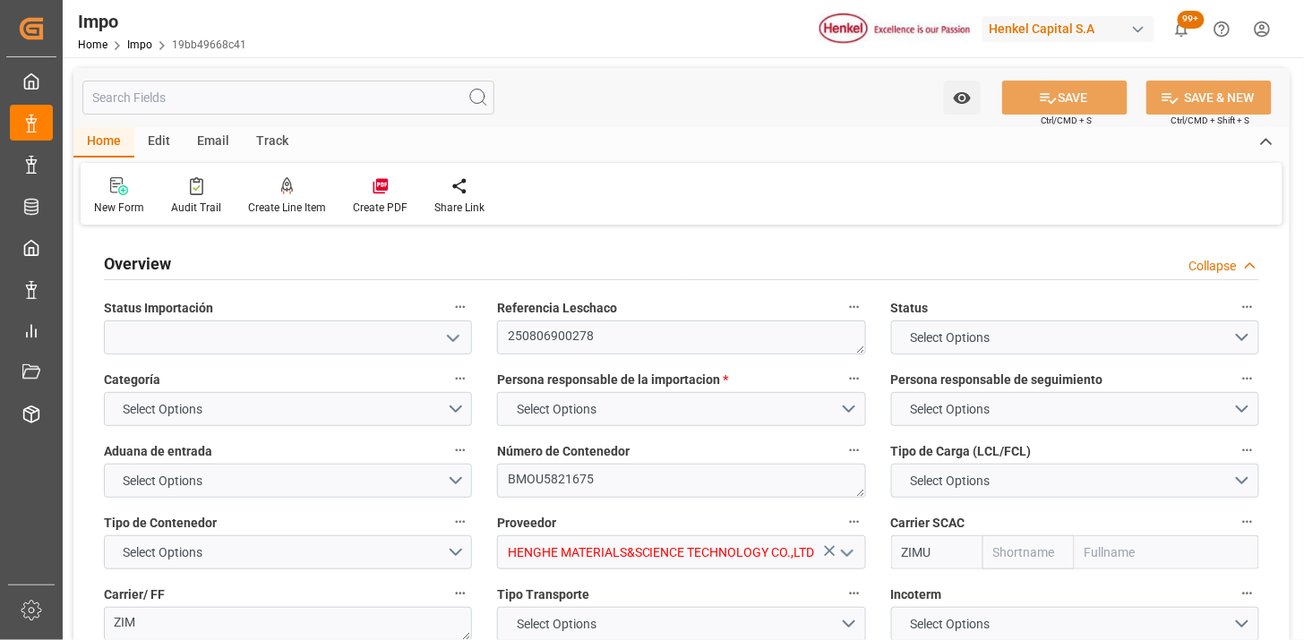
type input "9931109"
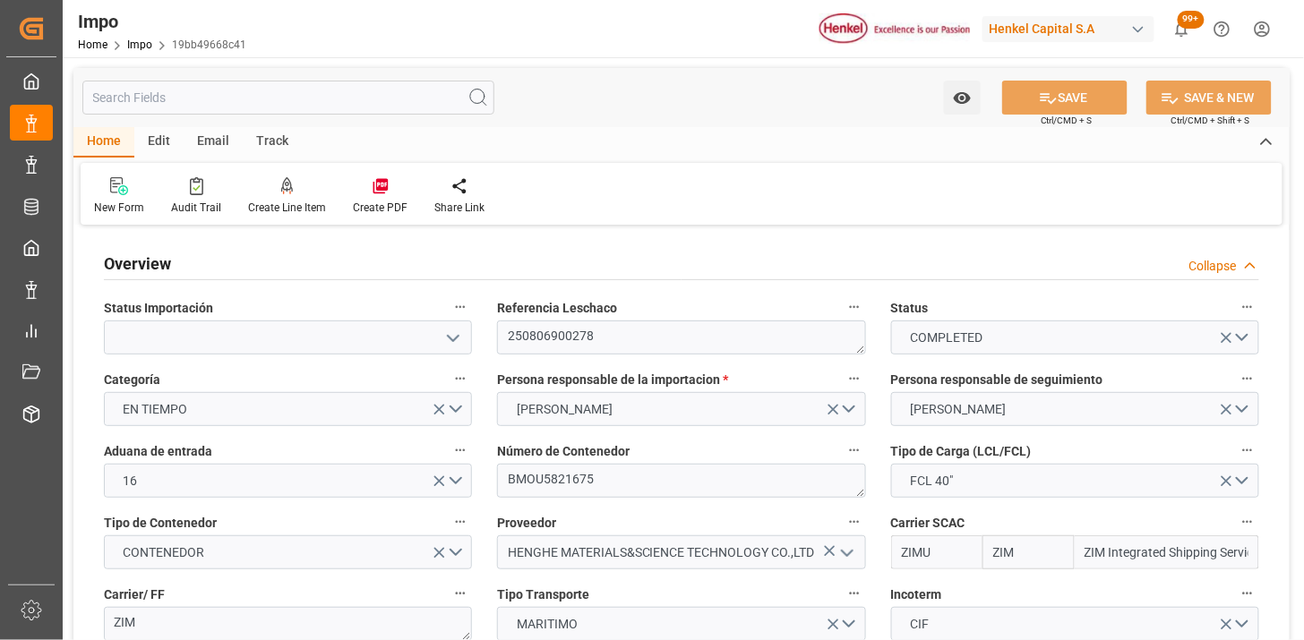
type input "[DATE]"
type input "[DATE] 08:10"
type input "[DATE] 19:16"
type input "[DATE] 04:11"
type input "[DATE] 14:59"
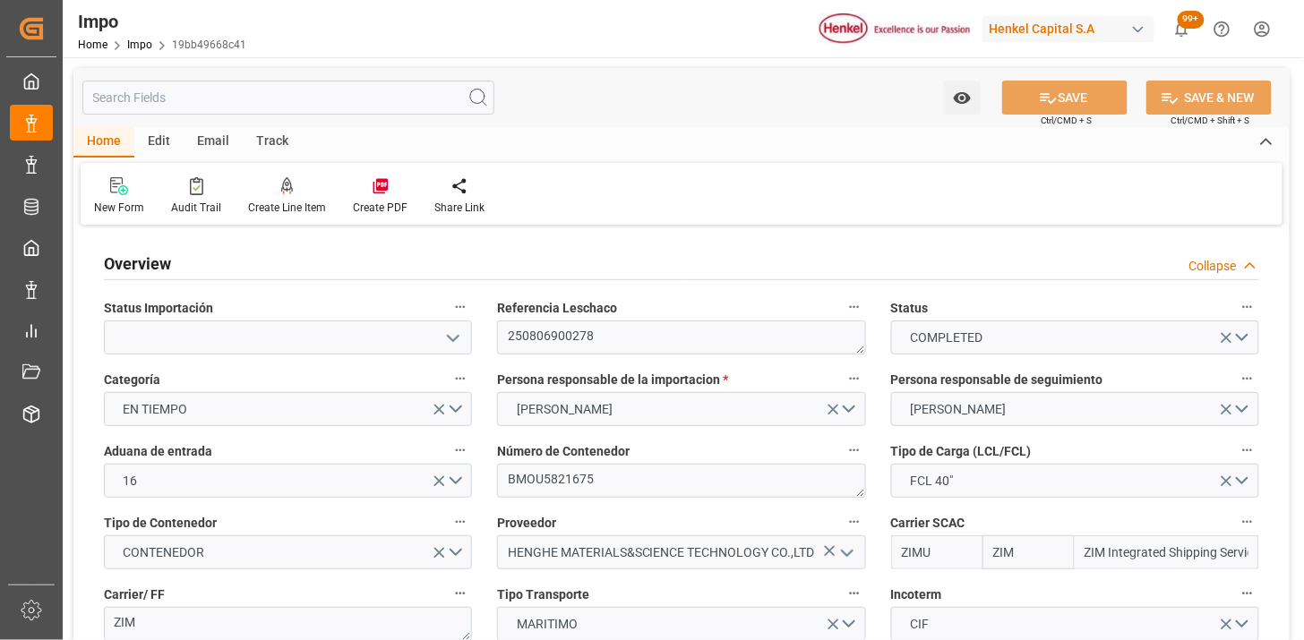
type input "[DATE] 14:12"
type input "[DATE] 11:32"
type input "[DATE] 04:55"
type input "[DATE] 22:33"
type input "[DATE] 14:06"
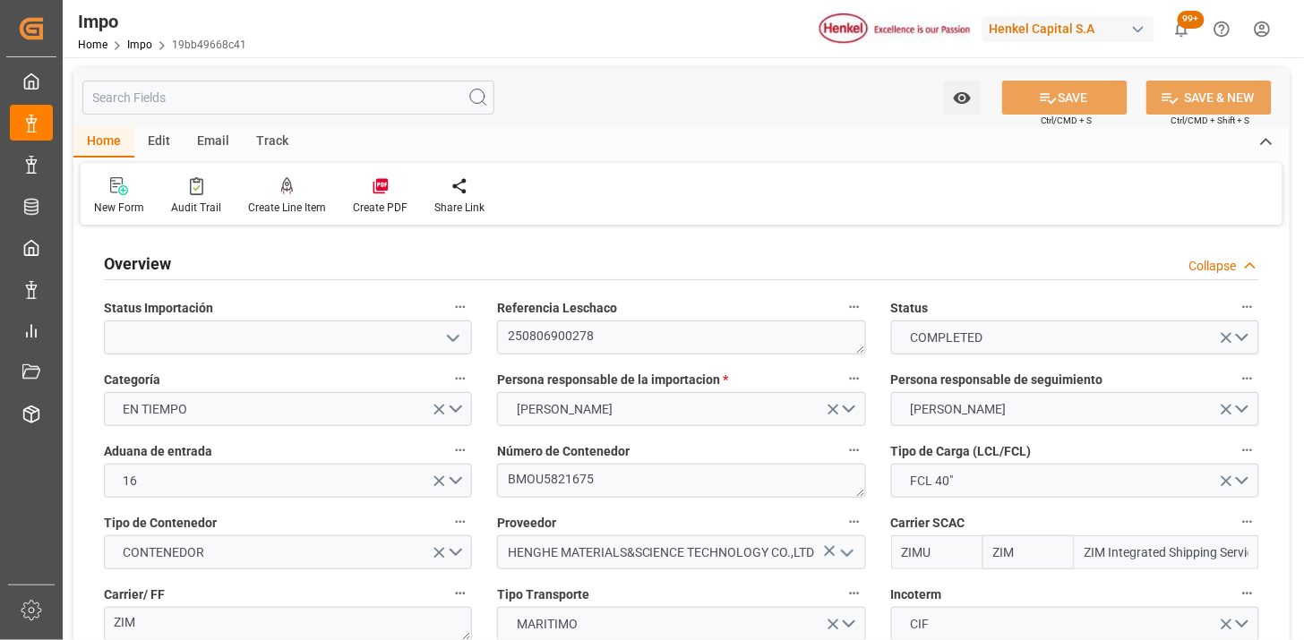
type input "[DATE] 22:33"
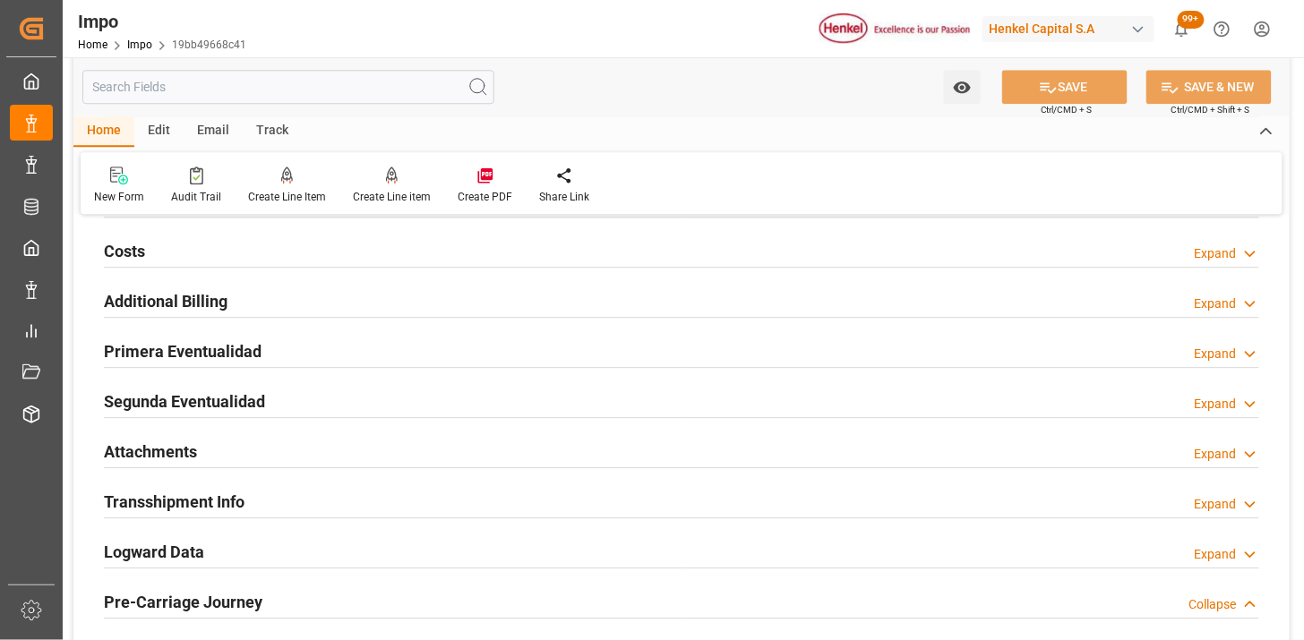
scroll to position [1393, 0]
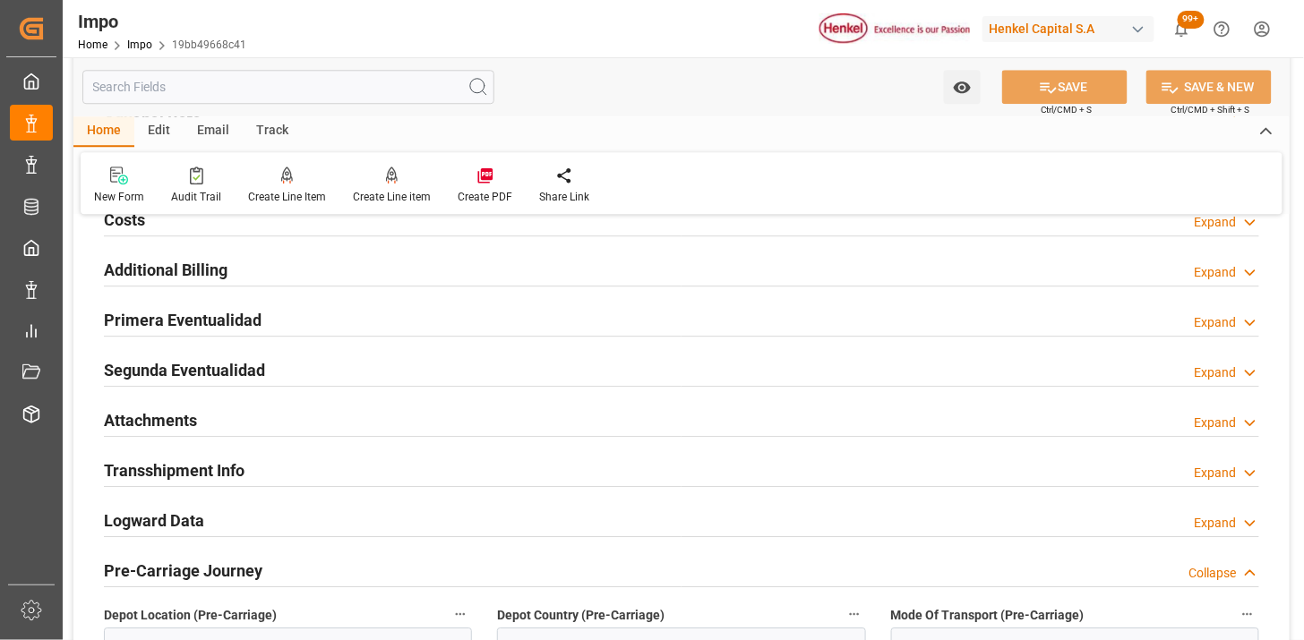
click at [211, 422] on div "Attachments Expand" at bounding box center [682, 419] width 1156 height 34
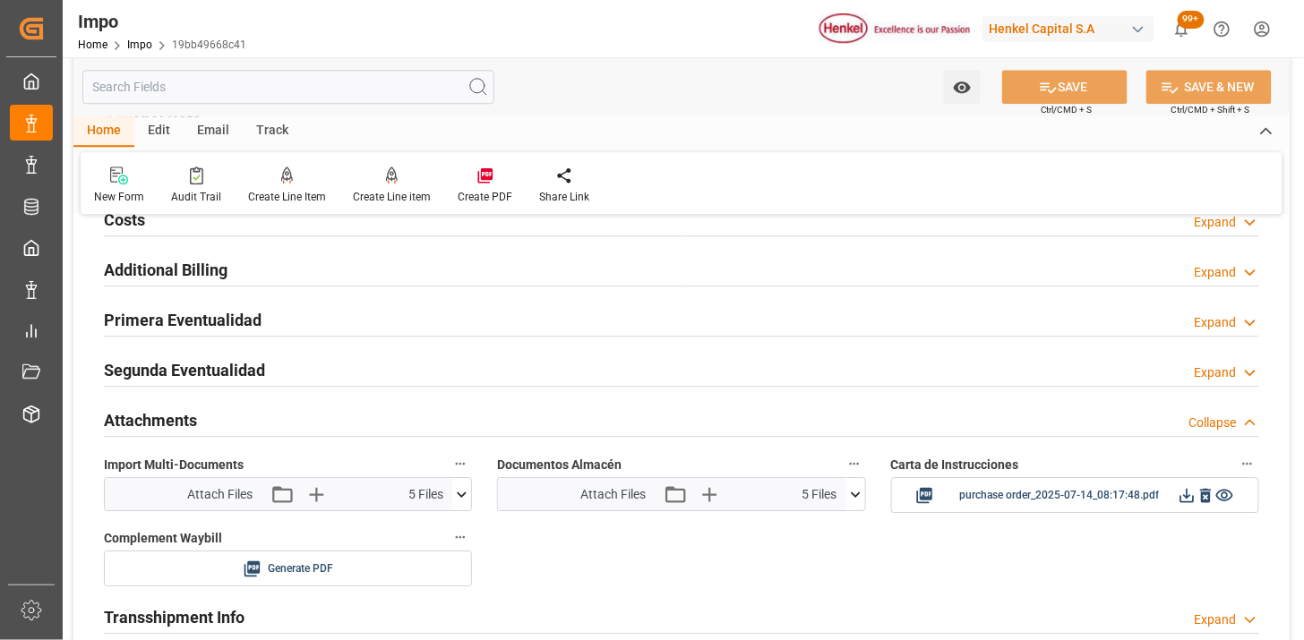
scroll to position [1492, 0]
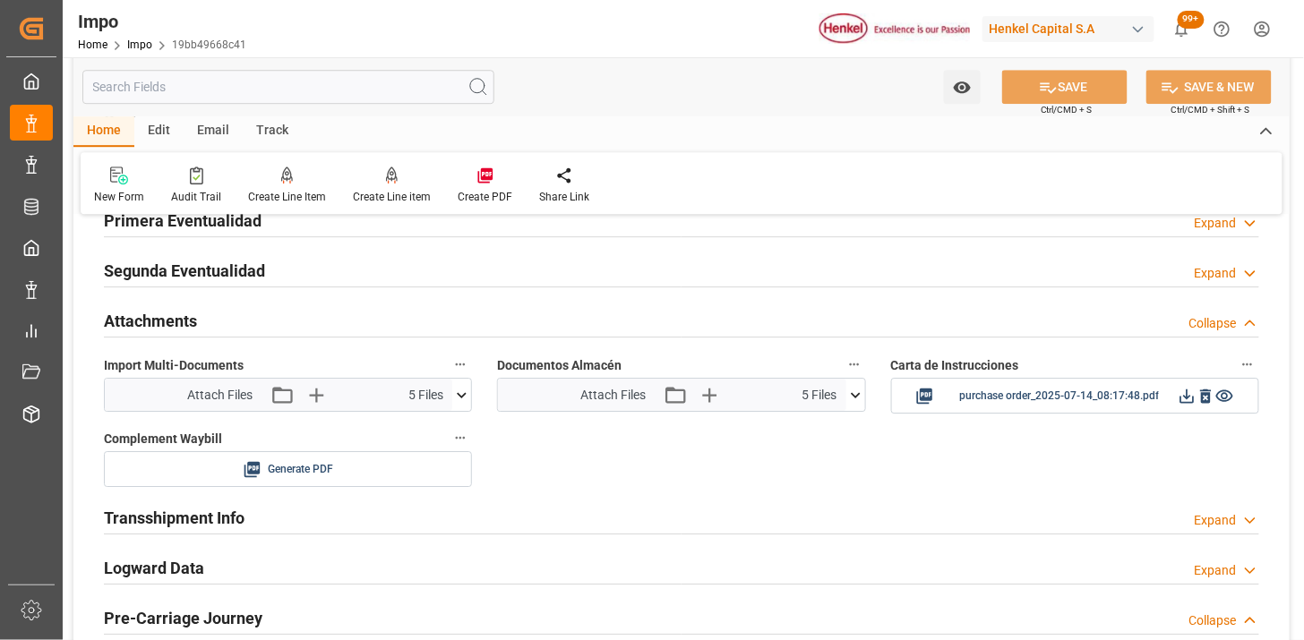
click at [858, 391] on icon at bounding box center [855, 395] width 19 height 19
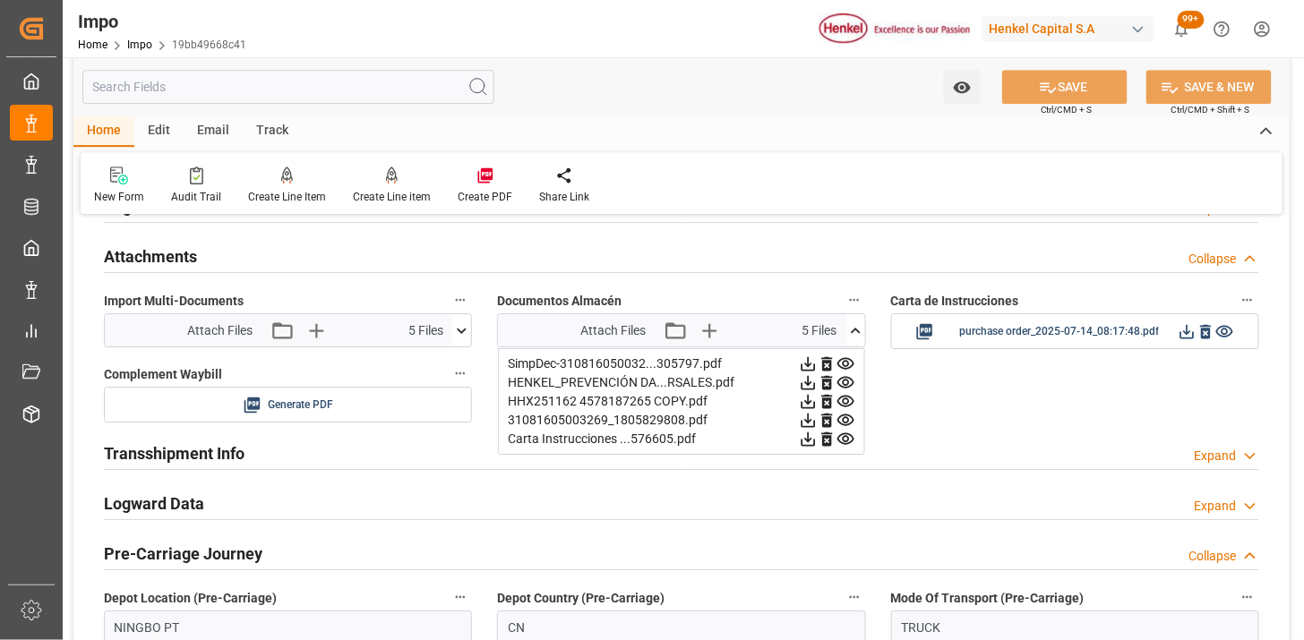
scroll to position [1592, 0]
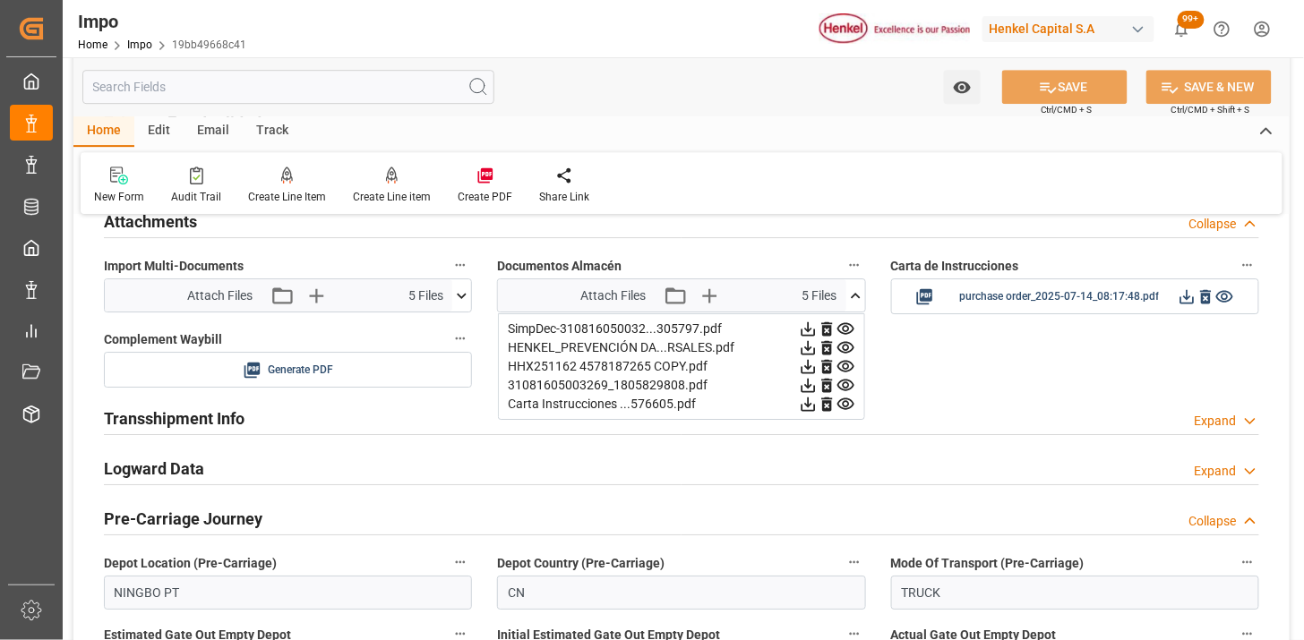
click at [815, 327] on icon at bounding box center [808, 329] width 14 height 14
click at [815, 326] on icon at bounding box center [808, 329] width 14 height 14
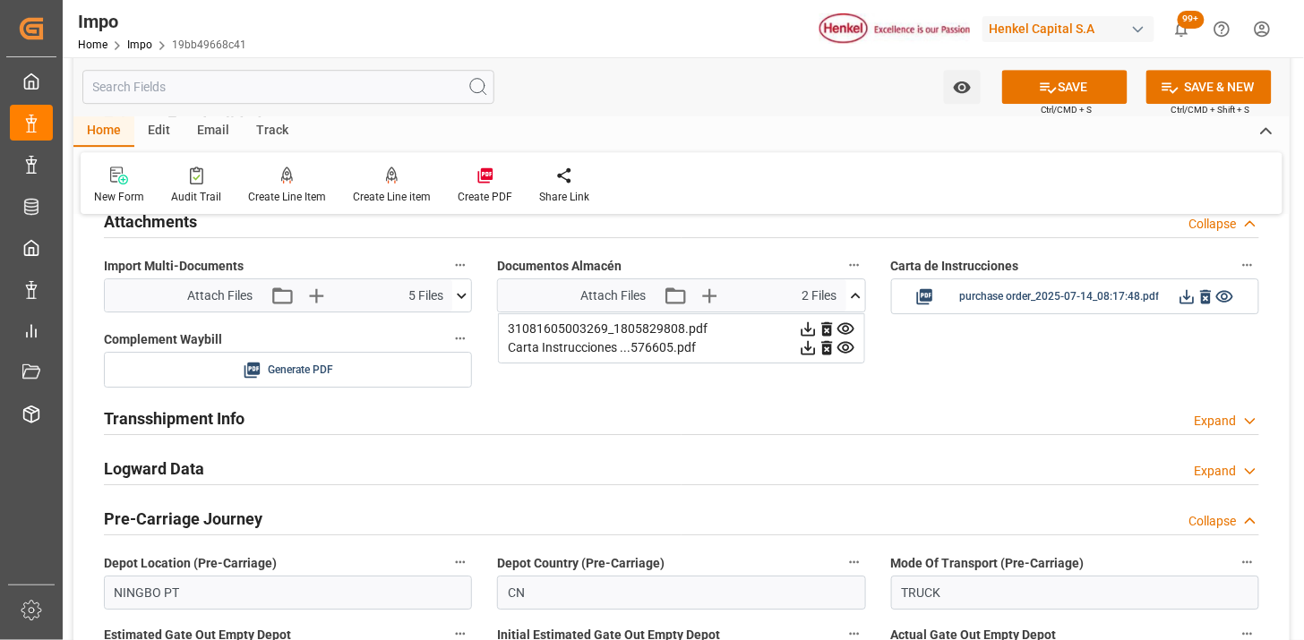
click at [815, 326] on icon at bounding box center [808, 329] width 14 height 14
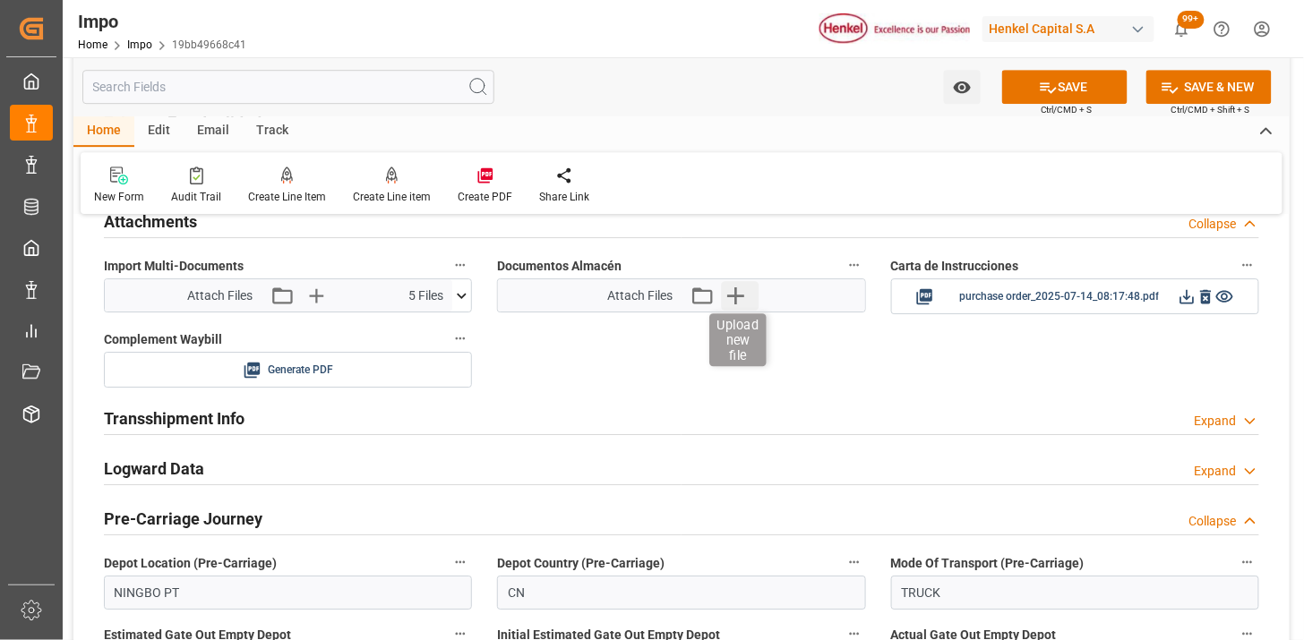
click at [738, 299] on icon "button" at bounding box center [735, 295] width 29 height 29
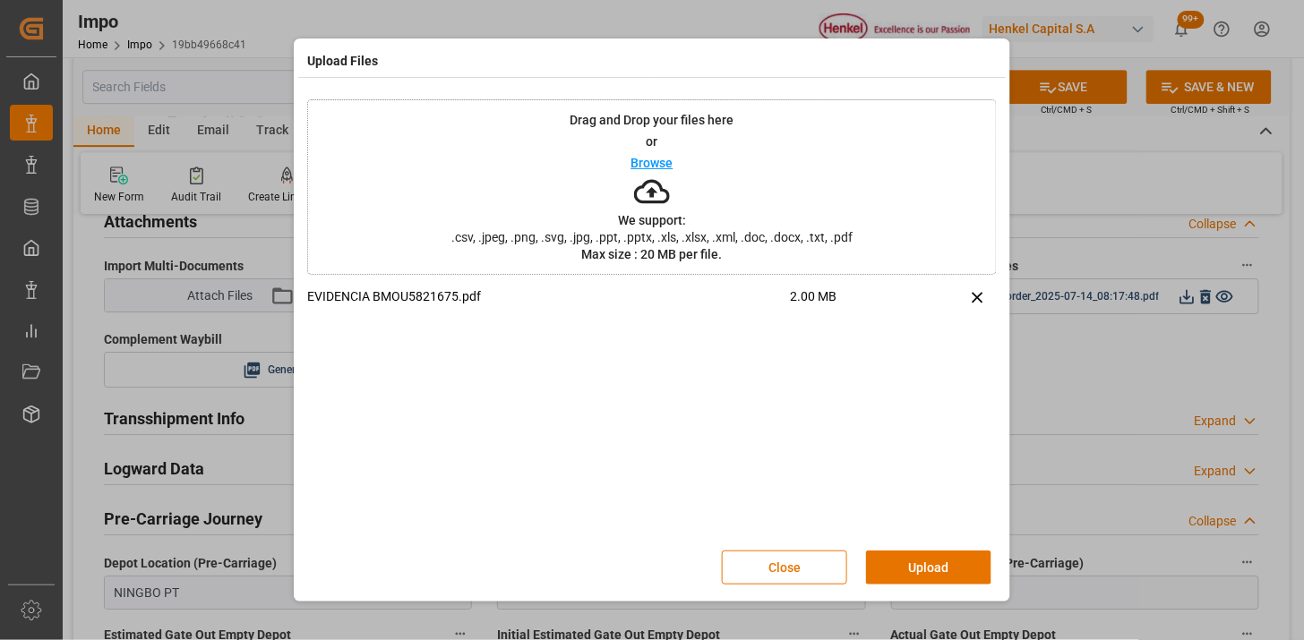
click at [939, 567] on button "Upload" at bounding box center [928, 568] width 125 height 34
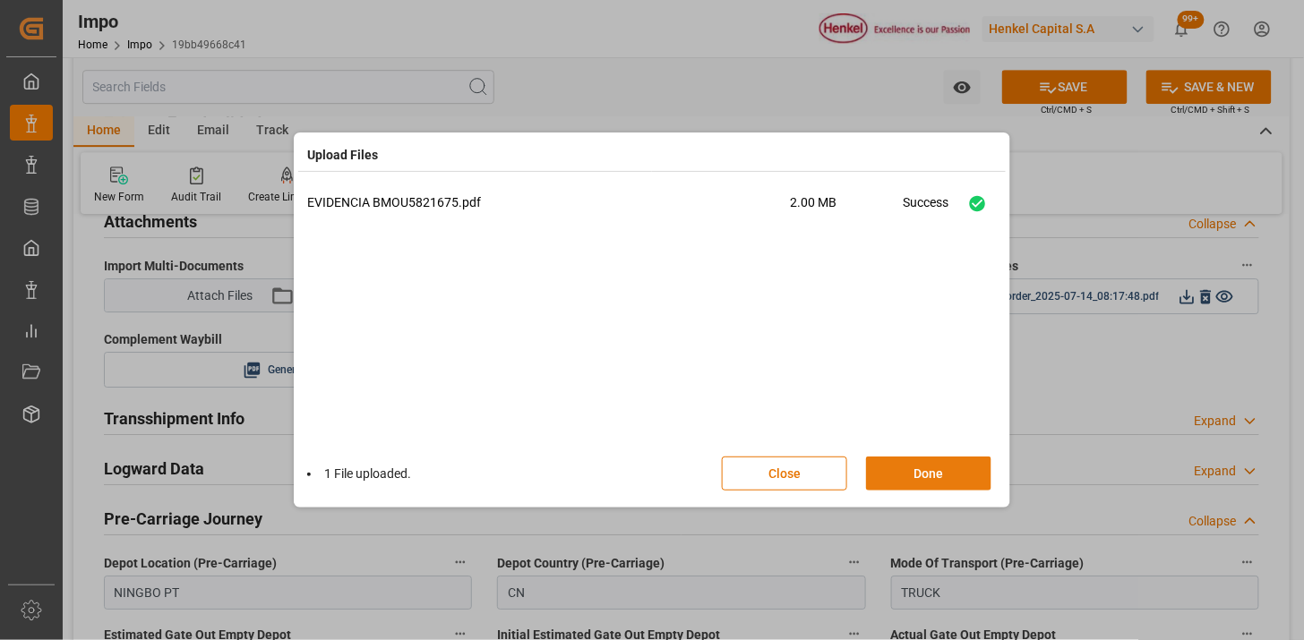
click at [961, 477] on button "Done" at bounding box center [928, 474] width 125 height 34
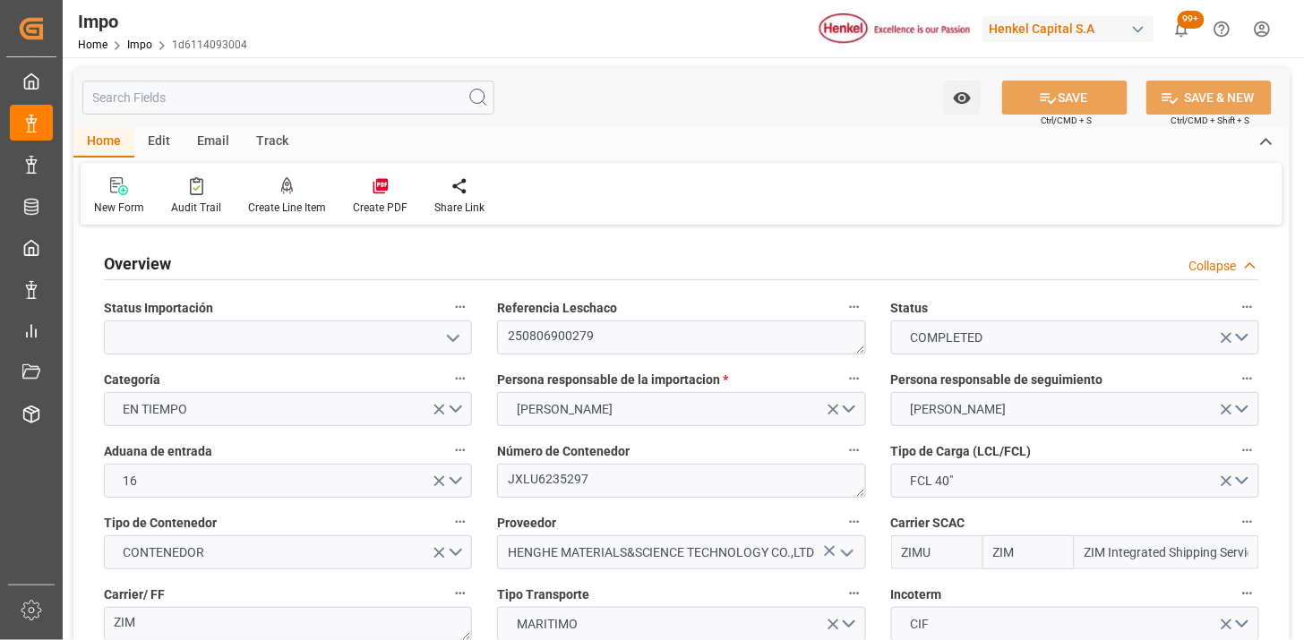
type input "ZIM"
type input "ZIM Integrated Shipping Services Ltd."
type input "1"
type input "48"
type input "40"
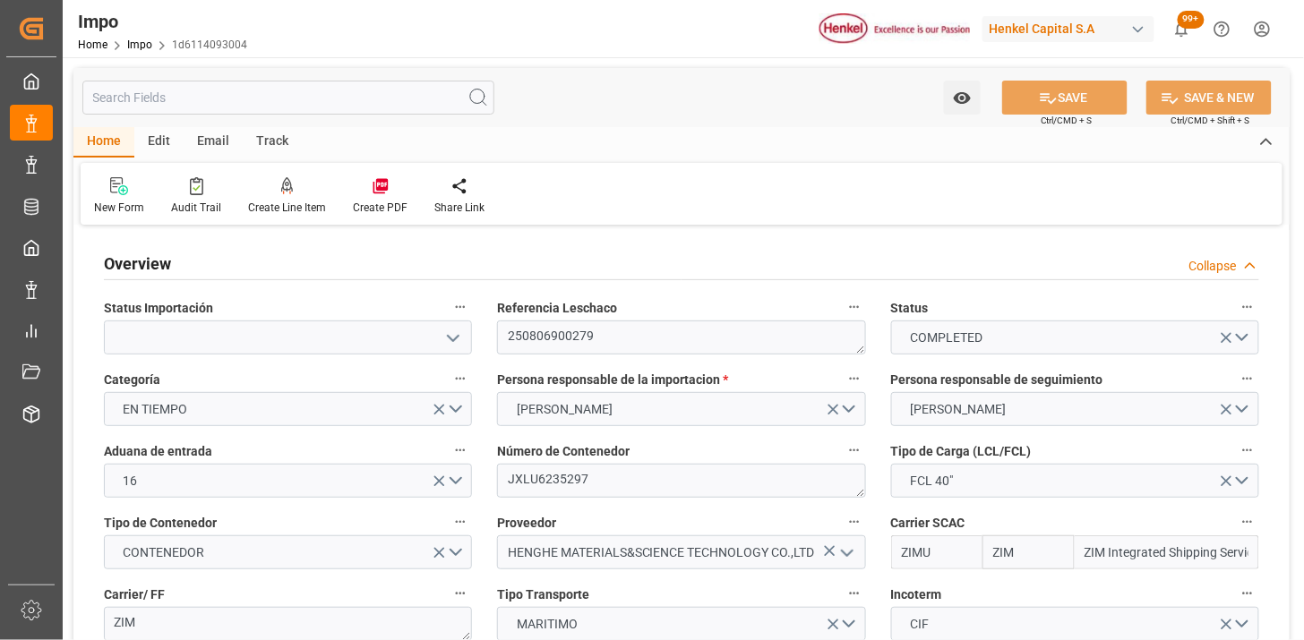
type input "9931109"
type input "[DATE]"
type input "[DATE] 08:38"
type input "[DATE] 23:17"
type input "[DATE] 05:42"
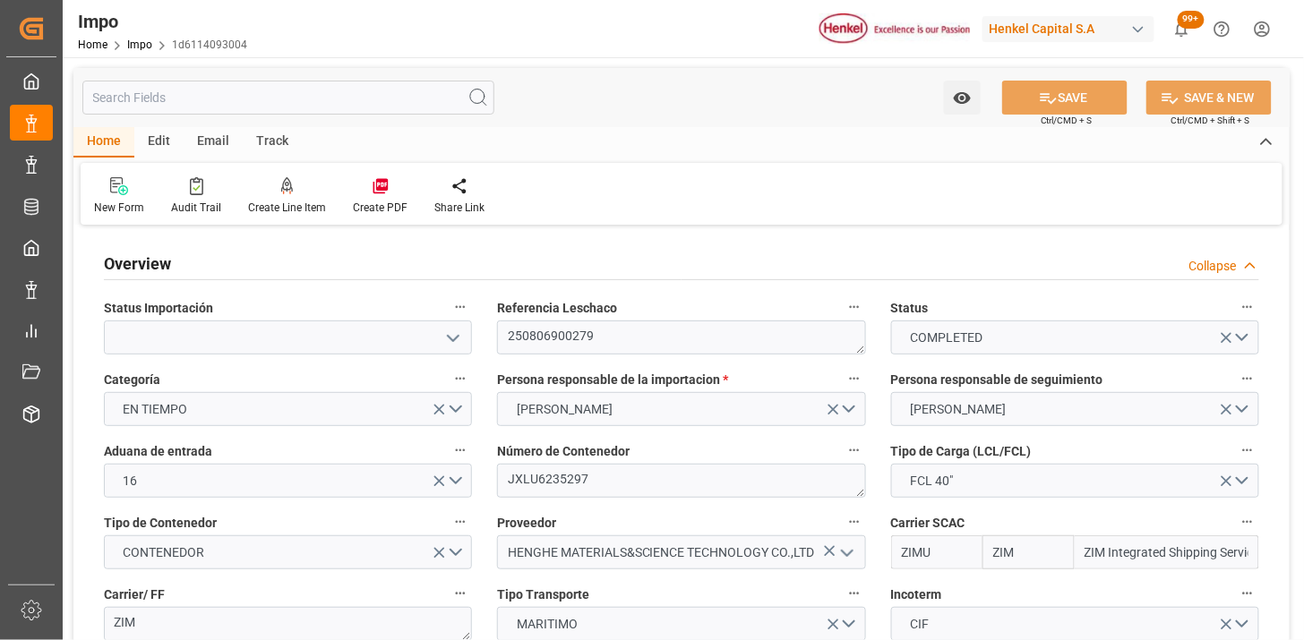
type input "[DATE] 14:59"
type input "[DATE] 14:12"
type input "[DATE] 11:32"
type input "[DATE] 05:23"
type input "[DATE] 18:17"
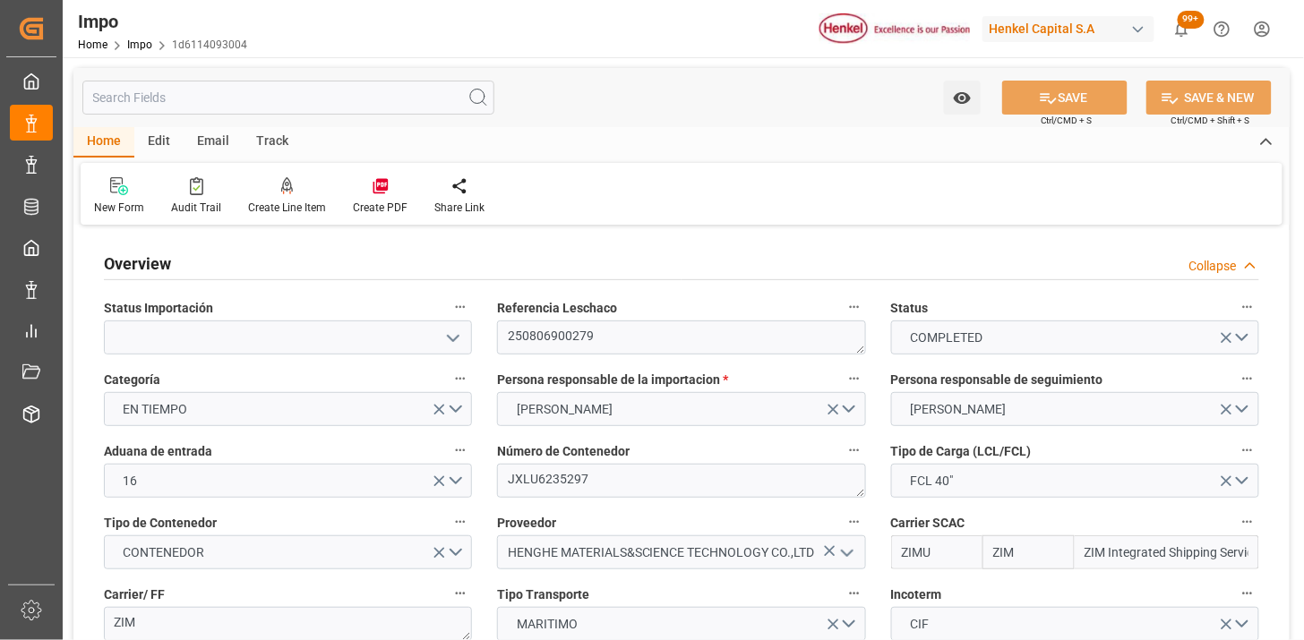
type input "[DATE] 13:42"
type input "[DATE] 18:17"
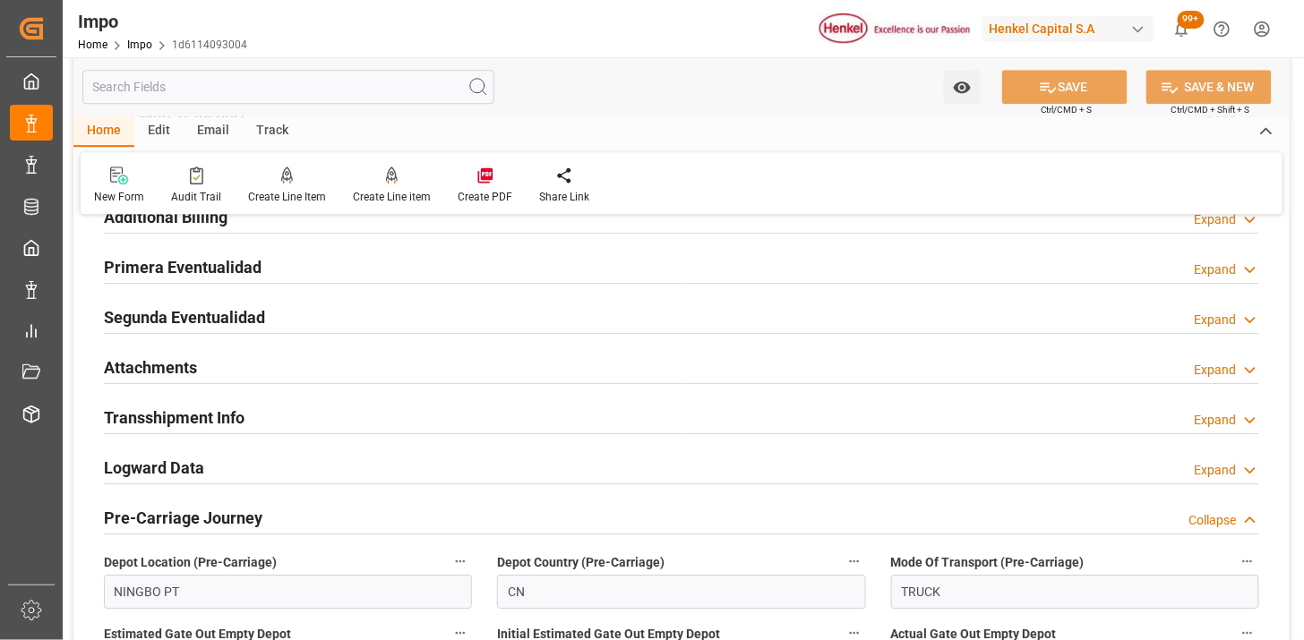
scroll to position [1492, 0]
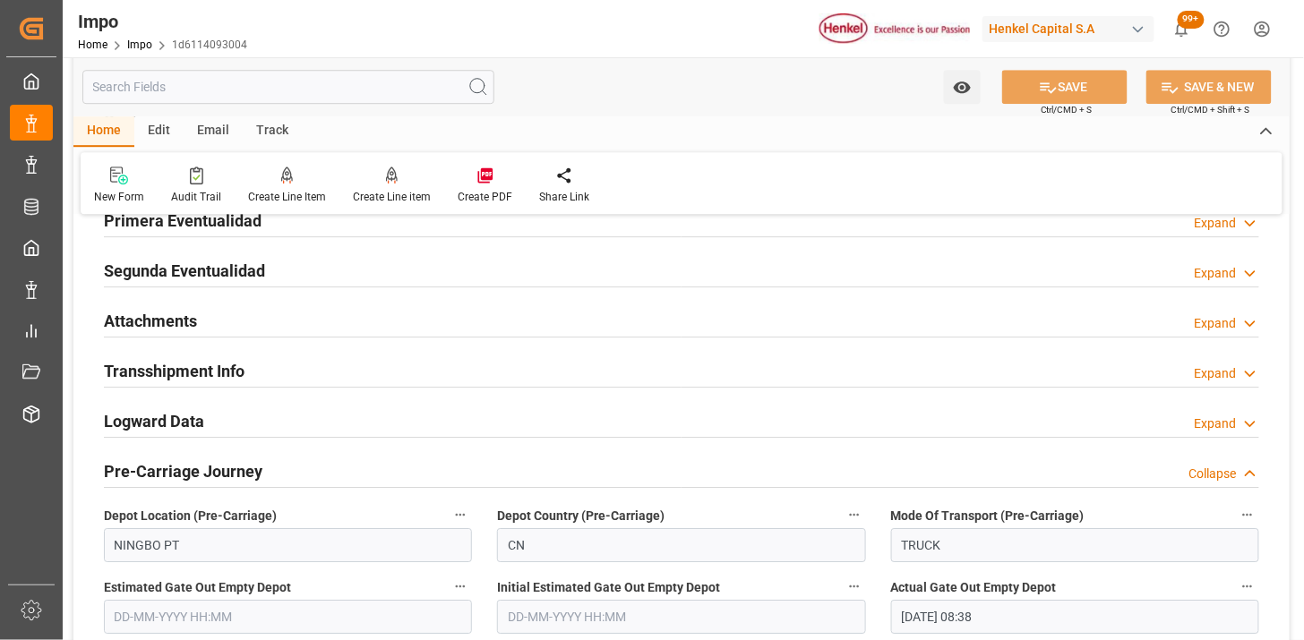
click at [308, 306] on div "Attachments Expand" at bounding box center [682, 320] width 1156 height 34
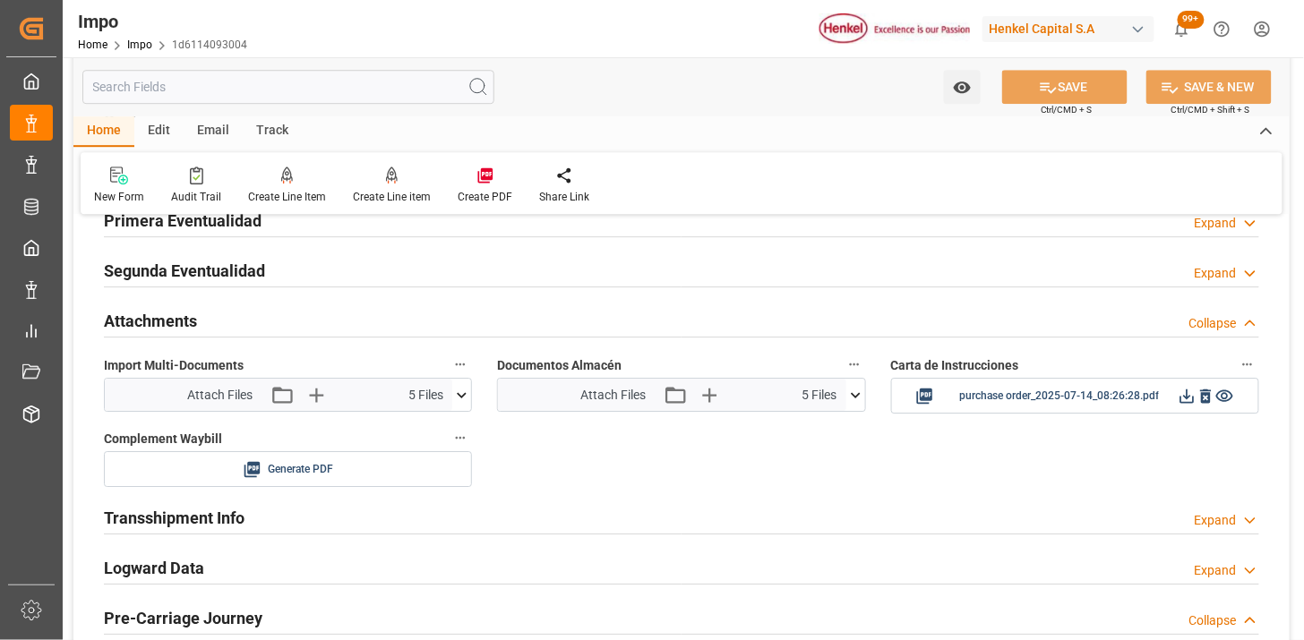
click at [852, 400] on icon at bounding box center [855, 395] width 19 height 19
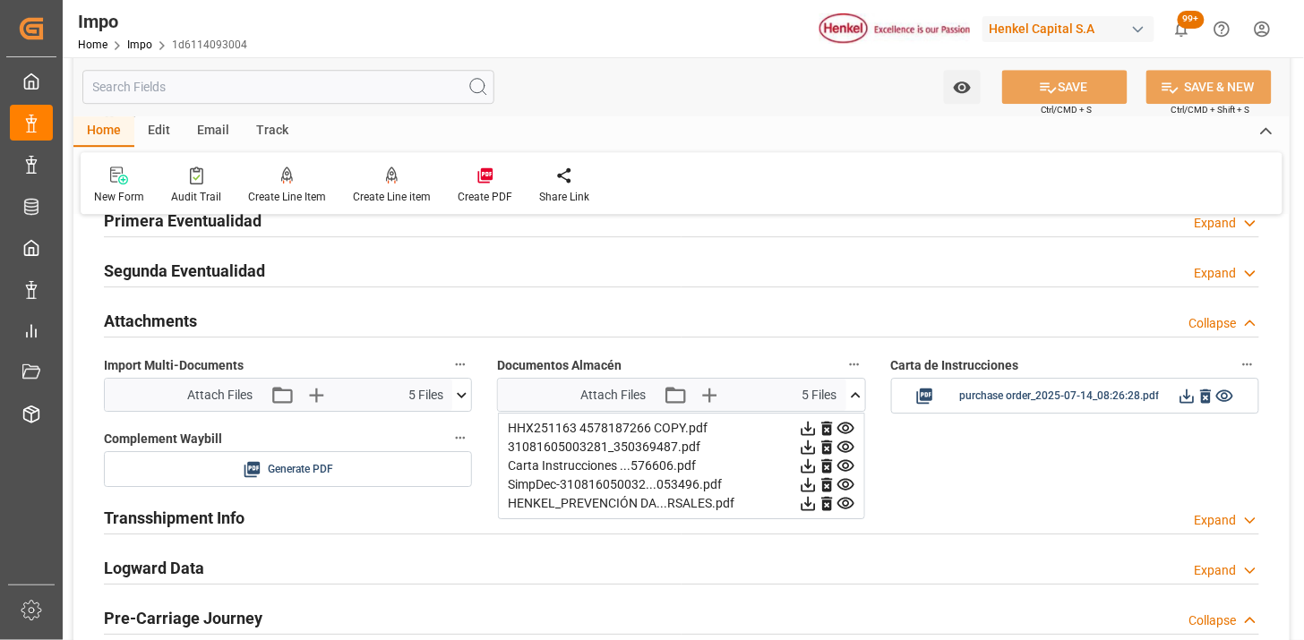
click at [815, 428] on icon at bounding box center [808, 429] width 14 height 14
click at [815, 427] on icon at bounding box center [808, 429] width 14 height 14
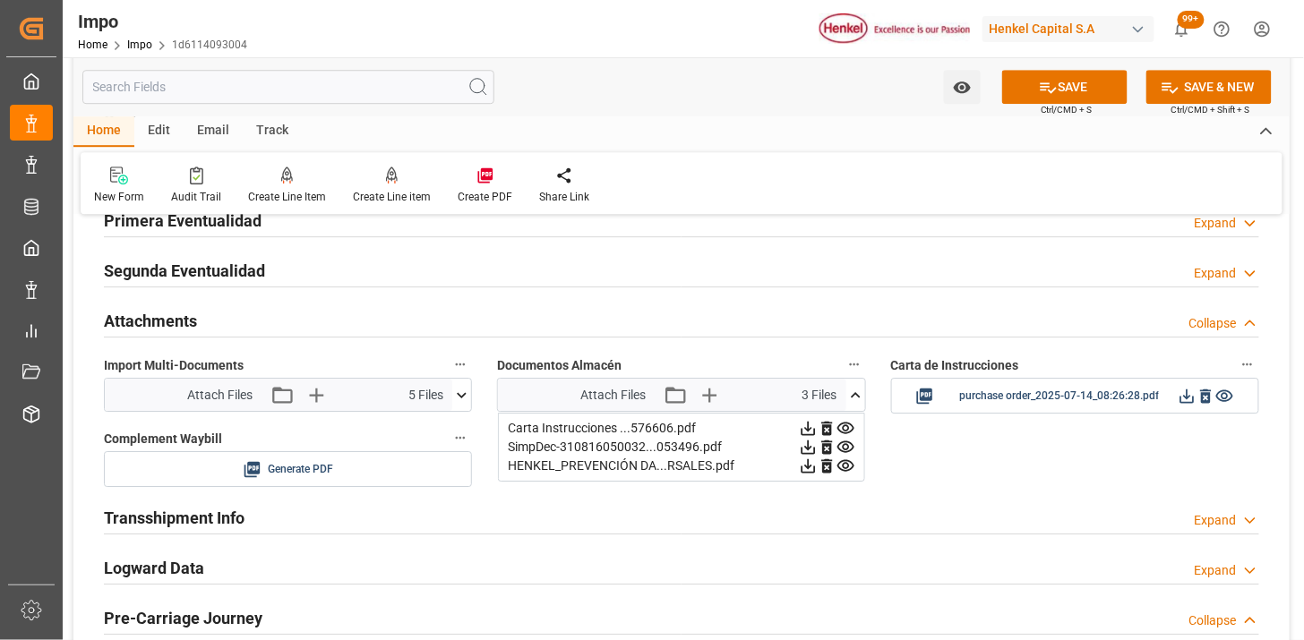
click at [815, 427] on icon at bounding box center [808, 429] width 14 height 14
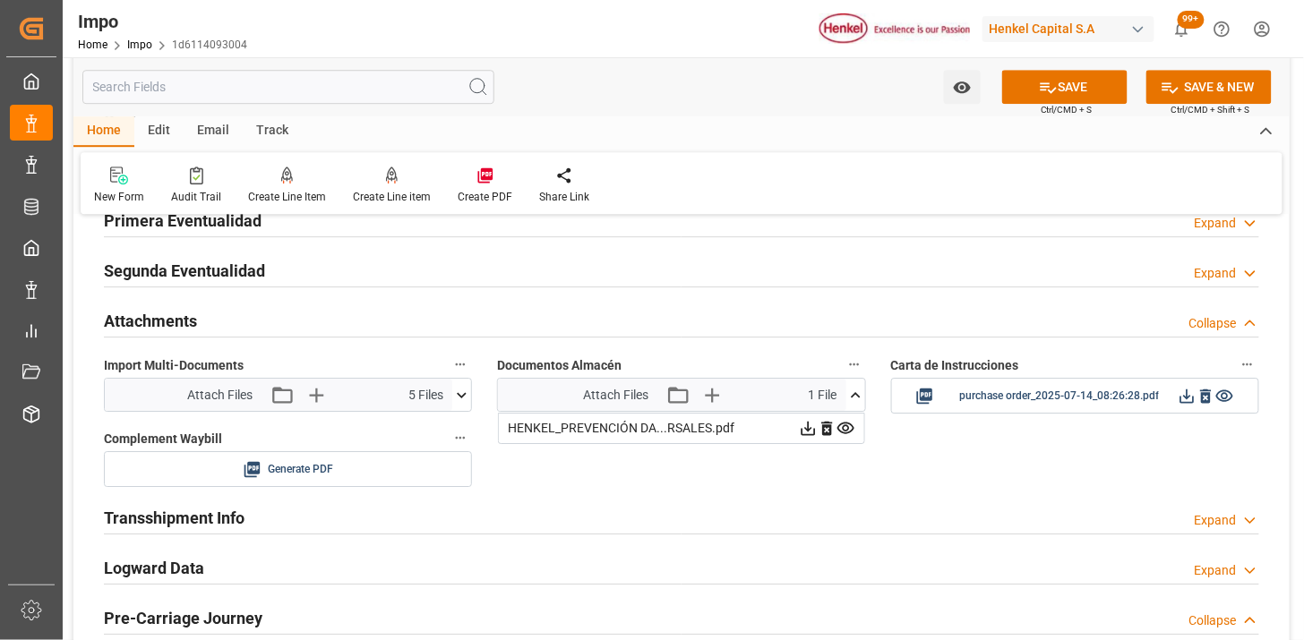
click at [815, 427] on icon at bounding box center [808, 429] width 14 height 14
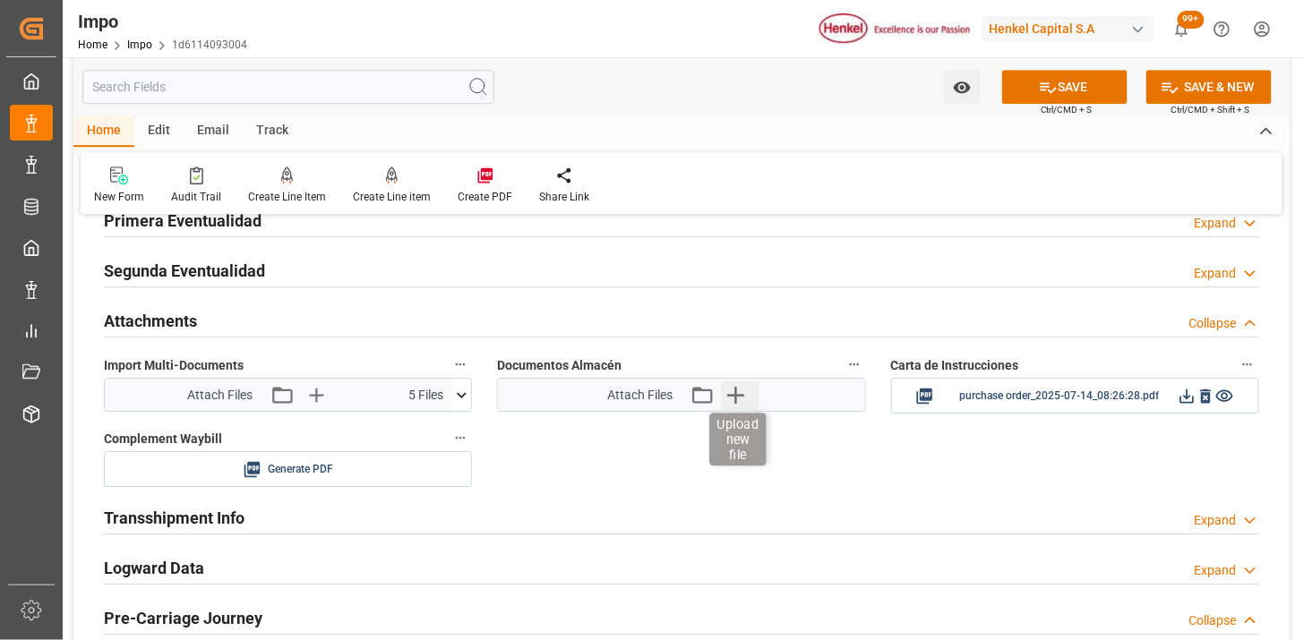
click at [726, 391] on icon "button" at bounding box center [735, 395] width 29 height 29
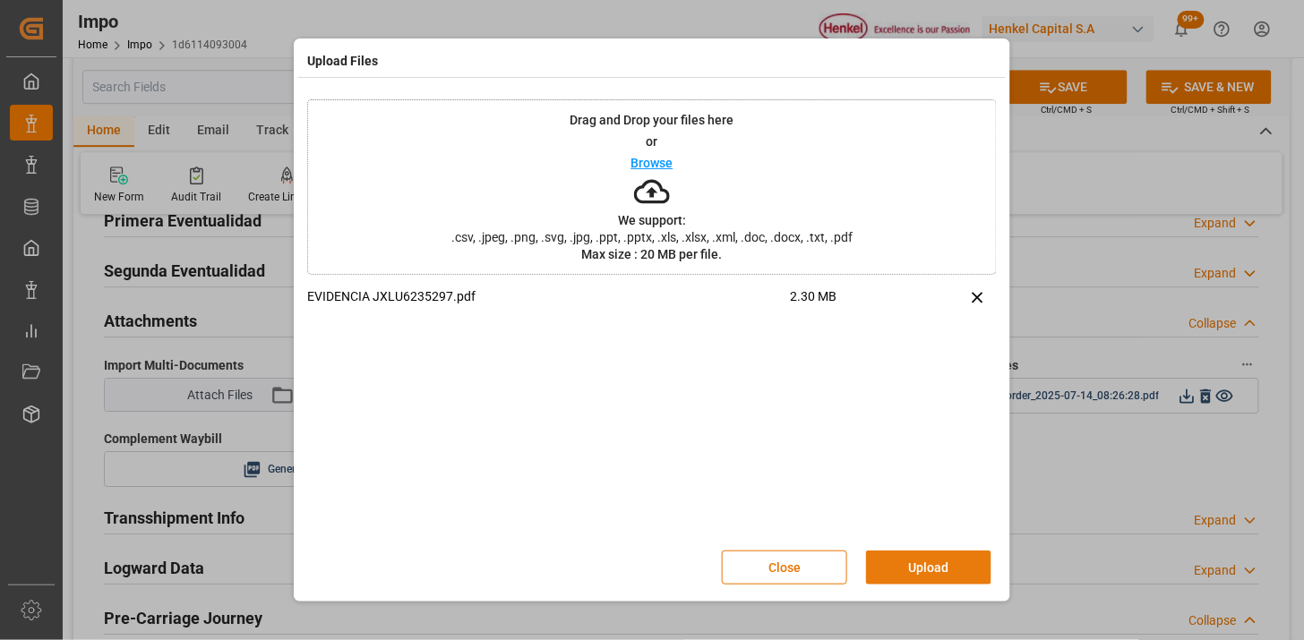
click at [911, 556] on button "Upload" at bounding box center [928, 568] width 125 height 34
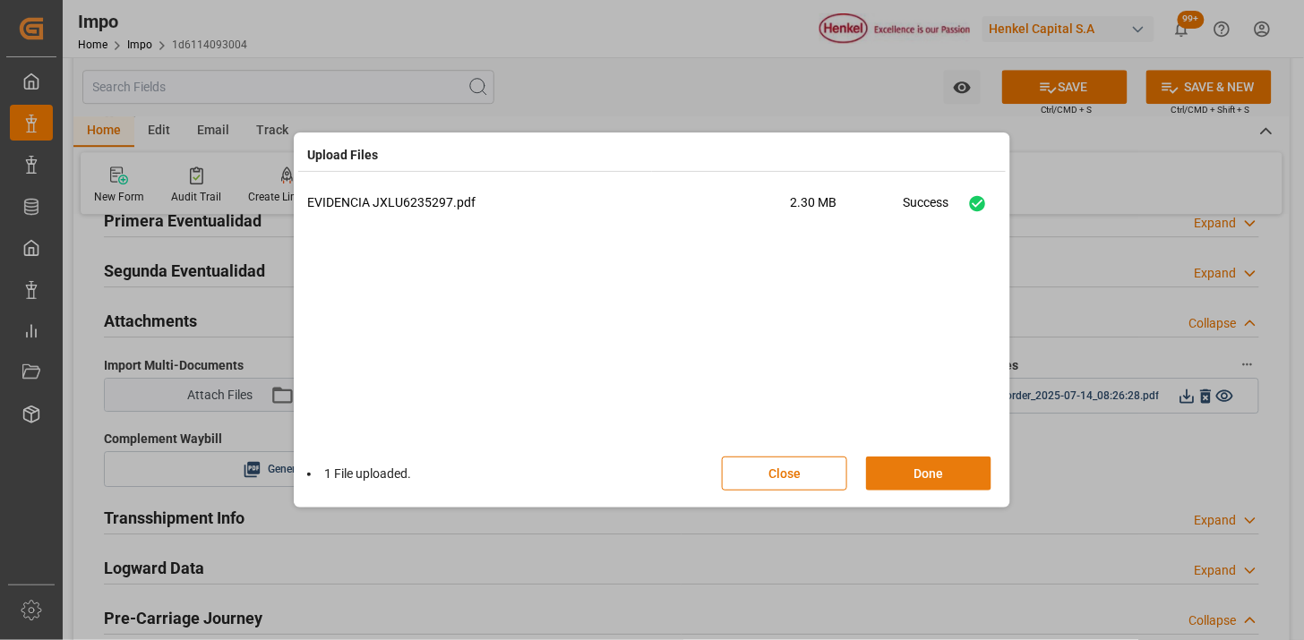
click at [891, 469] on button "Done" at bounding box center [928, 474] width 125 height 34
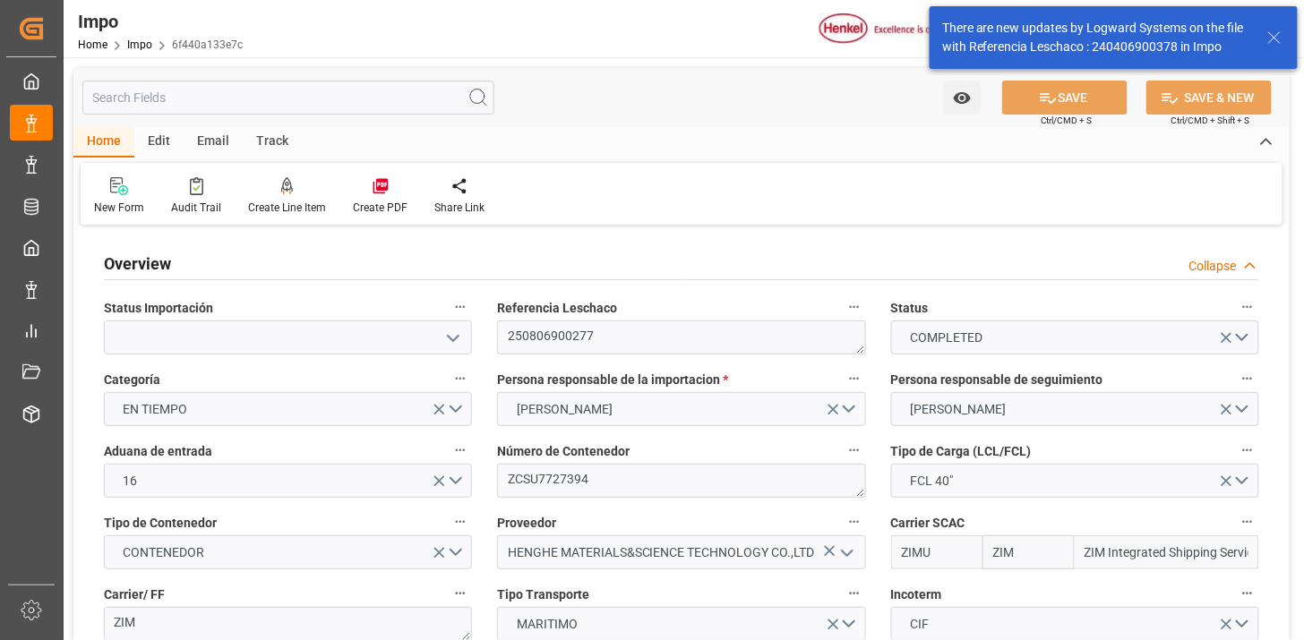
type input "ZIM"
type input "ZIM Integrated Shipping Services Ltd."
type input "1"
type input "48"
type input "40"
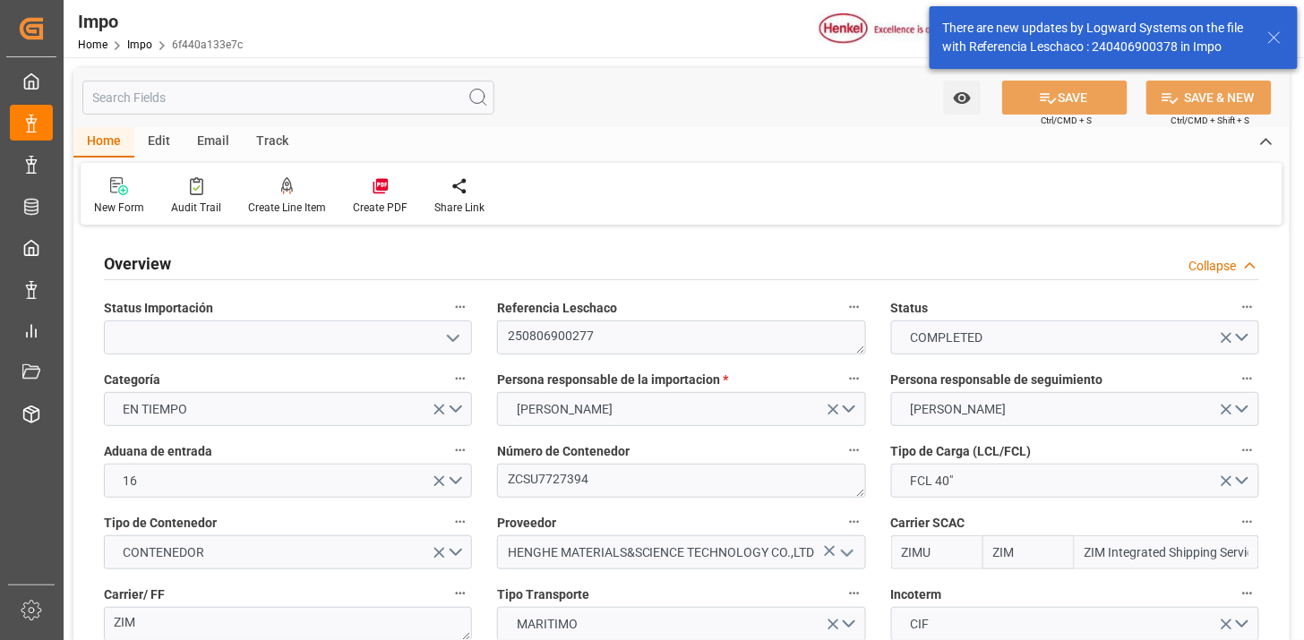
type input "9931109"
type input "[DATE]"
type input "[DATE] 04:56"
type input "[DATE] 14:22"
type input "[DATE] 02:07"
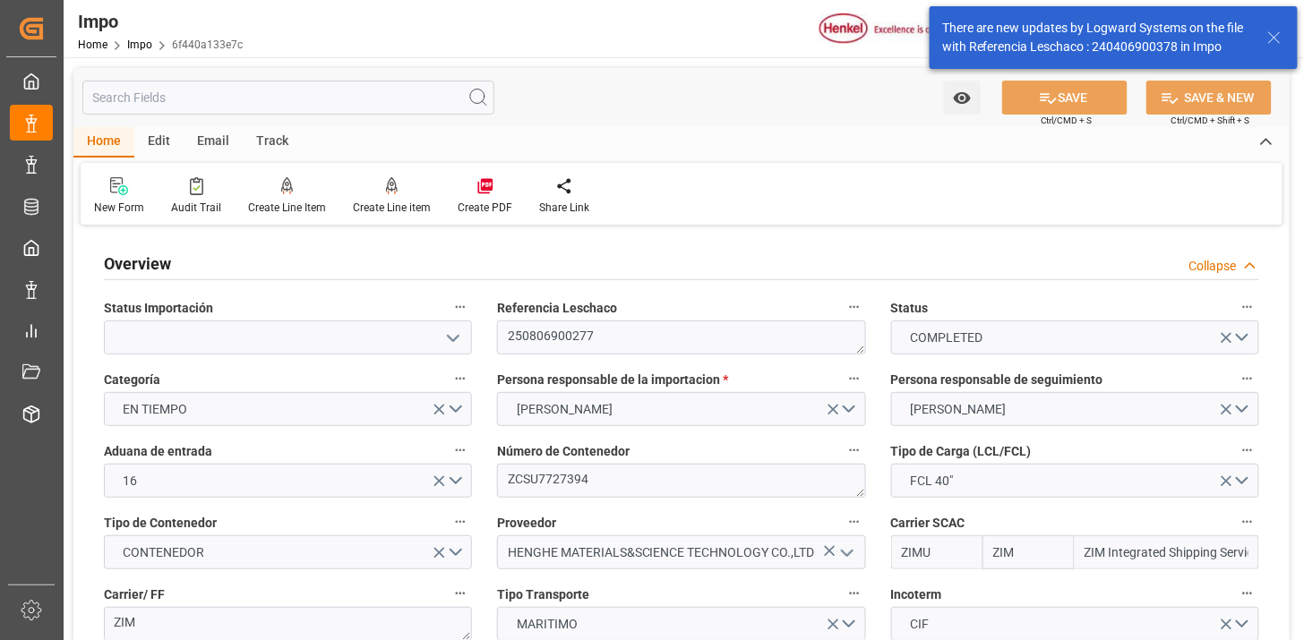
type input "[DATE] 14:59"
type input "[DATE] 14:12"
type input "[DATE] 11:32"
type input "[DATE] 04:55"
type input "[DATE] 00:26"
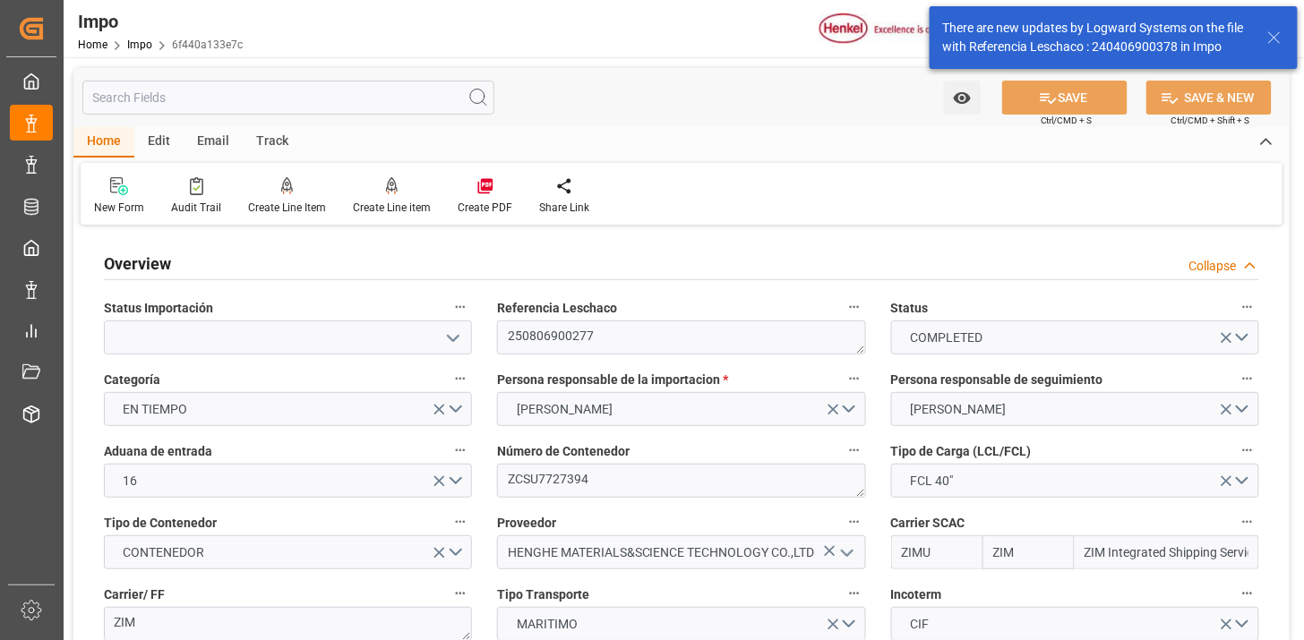
type input "[DATE] 14:59"
type input "[DATE] 00:26"
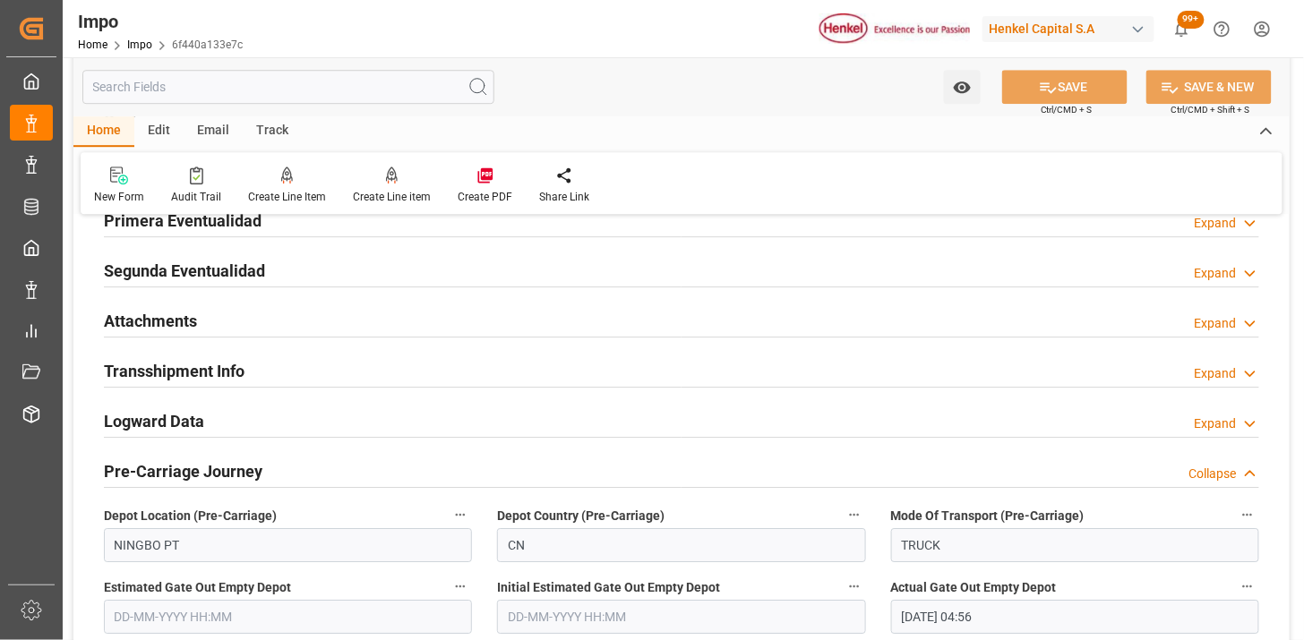
drag, startPoint x: 254, startPoint y: 318, endPoint x: 605, endPoint y: 324, distance: 350.3
click at [254, 317] on div "Attachments Expand" at bounding box center [682, 320] width 1156 height 34
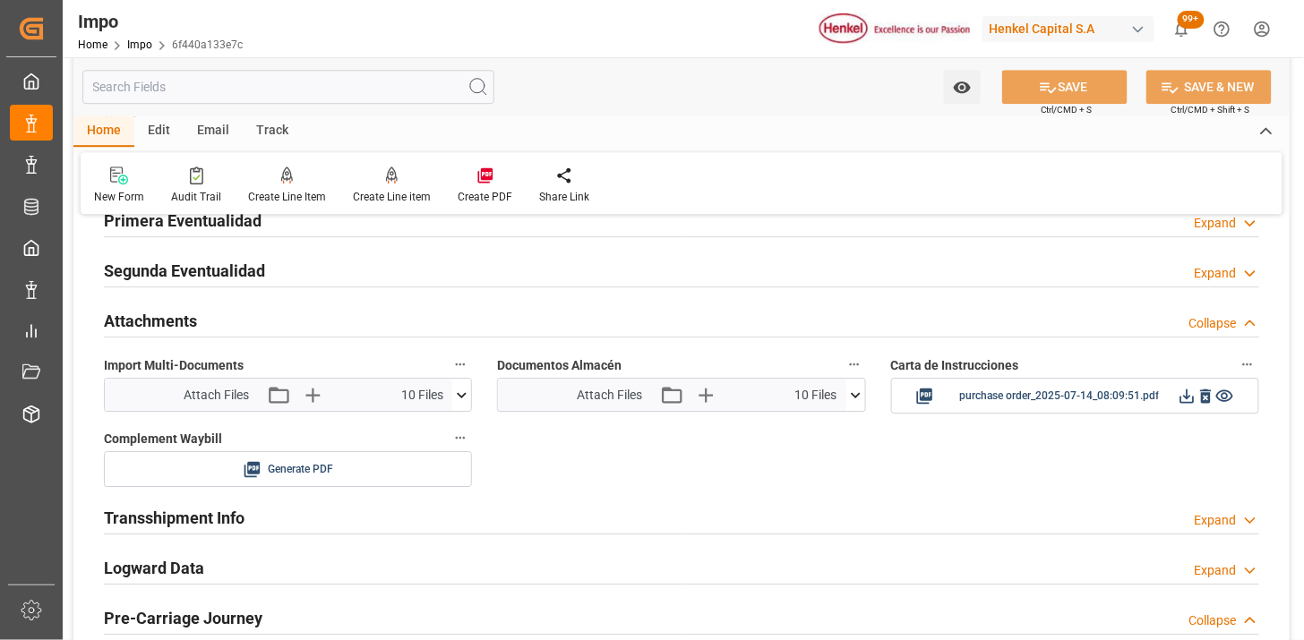
scroll to position [1592, 0]
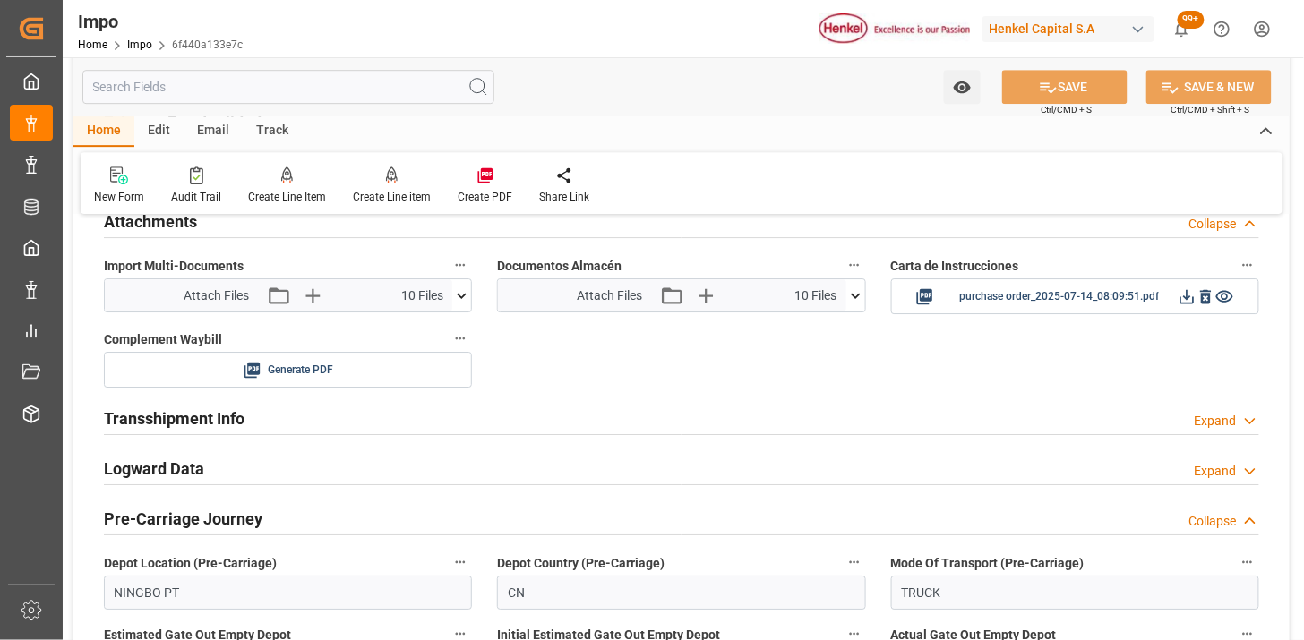
click at [854, 293] on icon at bounding box center [855, 296] width 19 height 19
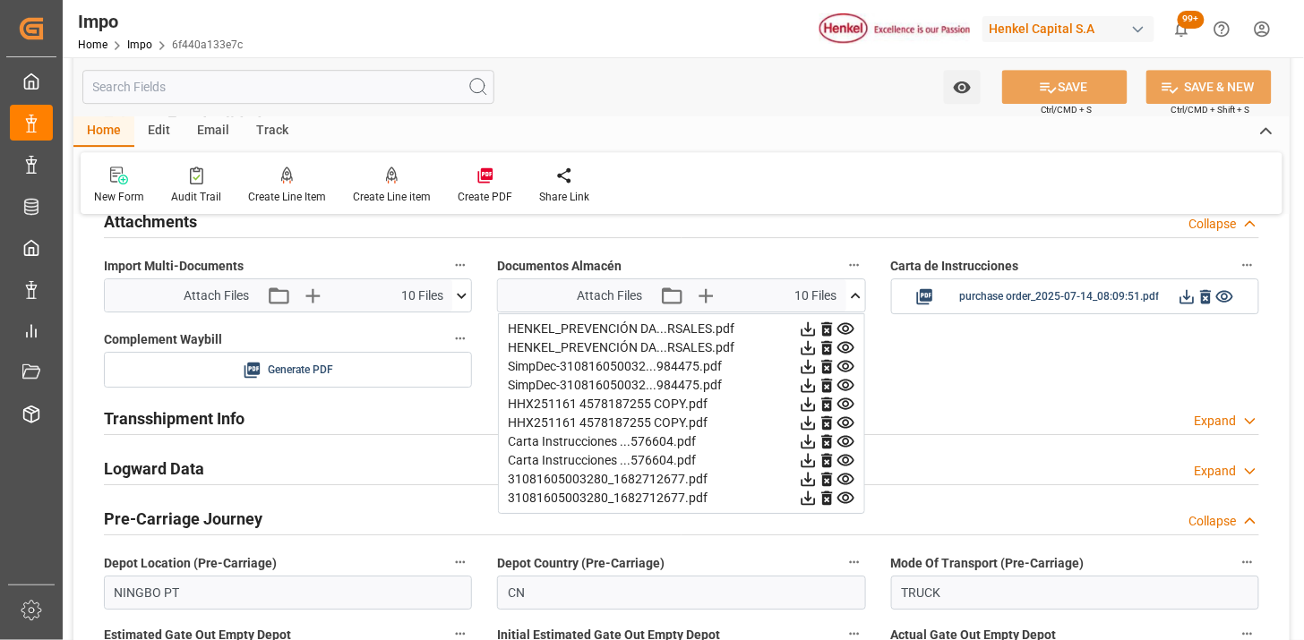
click at [815, 327] on icon at bounding box center [808, 329] width 14 height 14
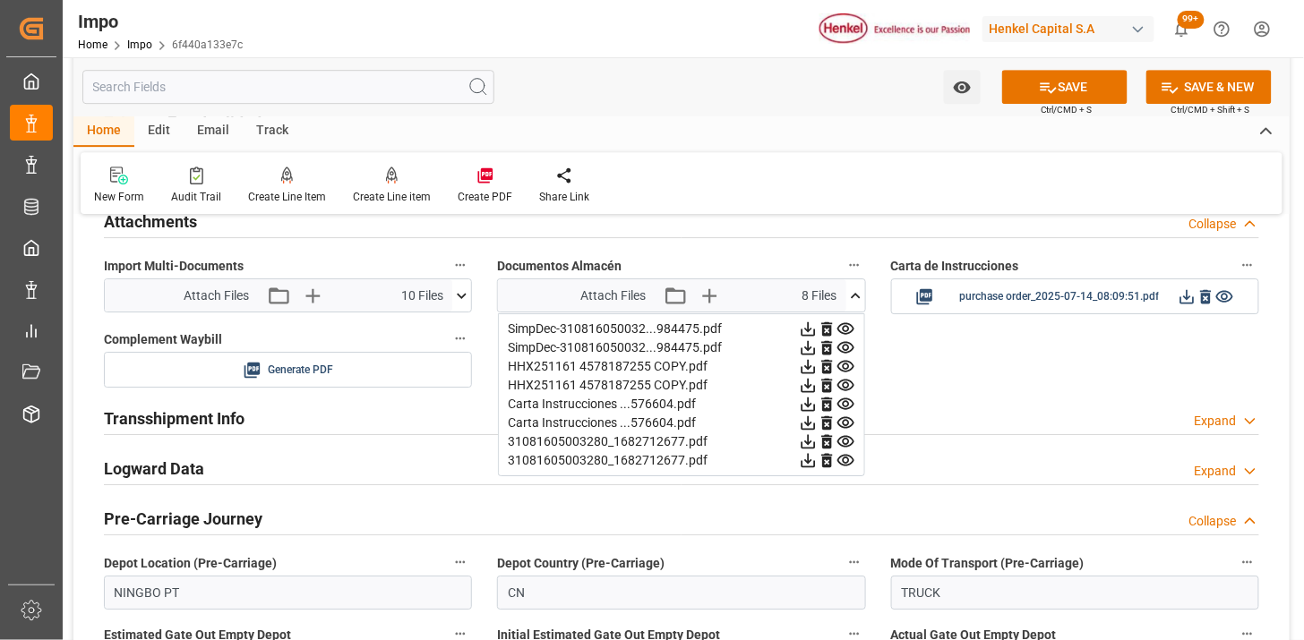
click at [815, 327] on icon at bounding box center [808, 329] width 14 height 14
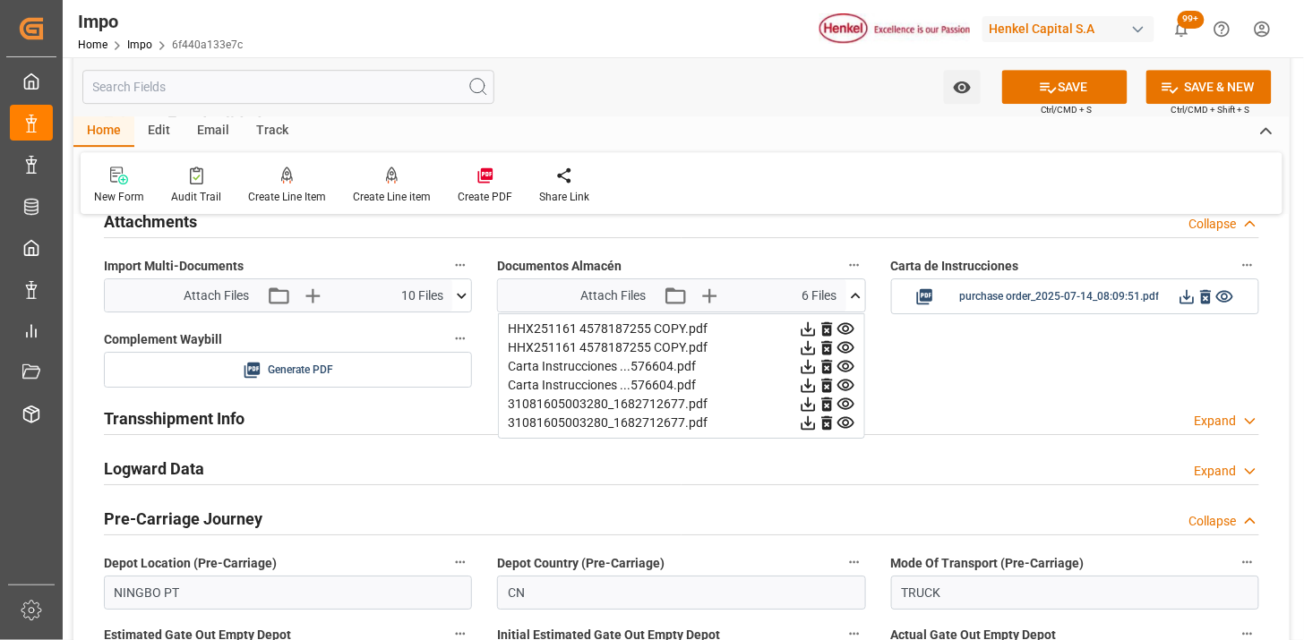
click at [815, 327] on icon at bounding box center [808, 329] width 14 height 14
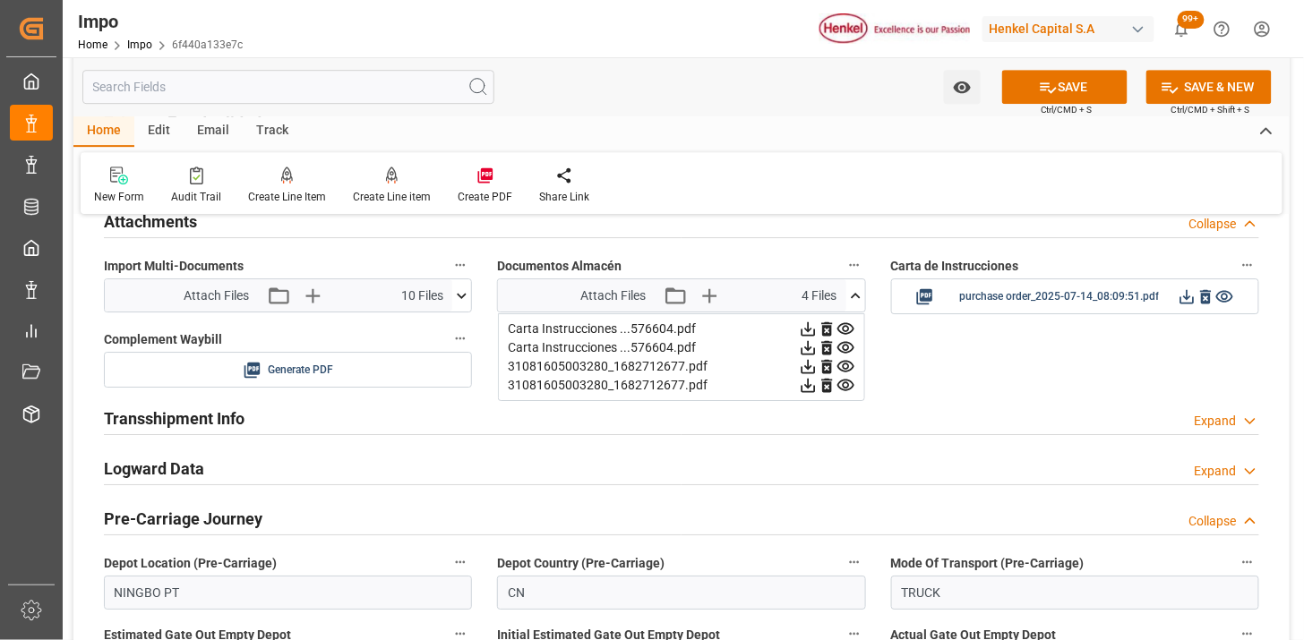
click at [815, 327] on icon at bounding box center [808, 329] width 14 height 14
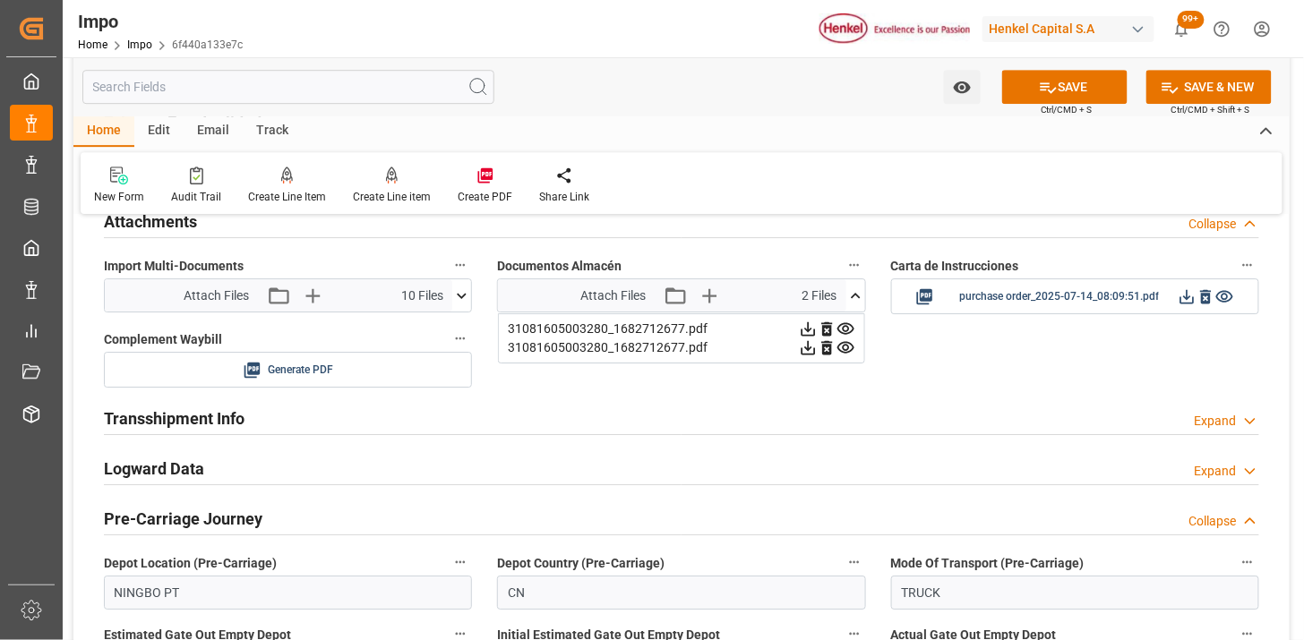
click at [815, 326] on icon at bounding box center [808, 329] width 14 height 14
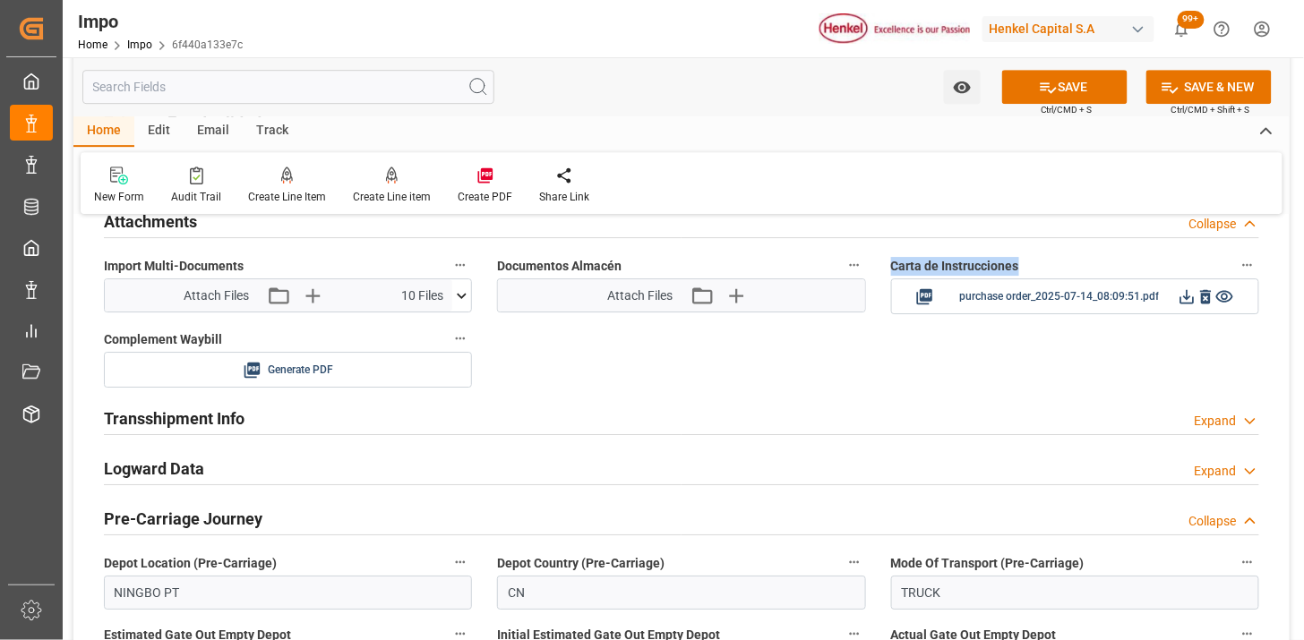
drag, startPoint x: 826, startPoint y: 326, endPoint x: 737, endPoint y: 289, distance: 96.0
click at [737, 289] on icon "button" at bounding box center [735, 296] width 17 height 17
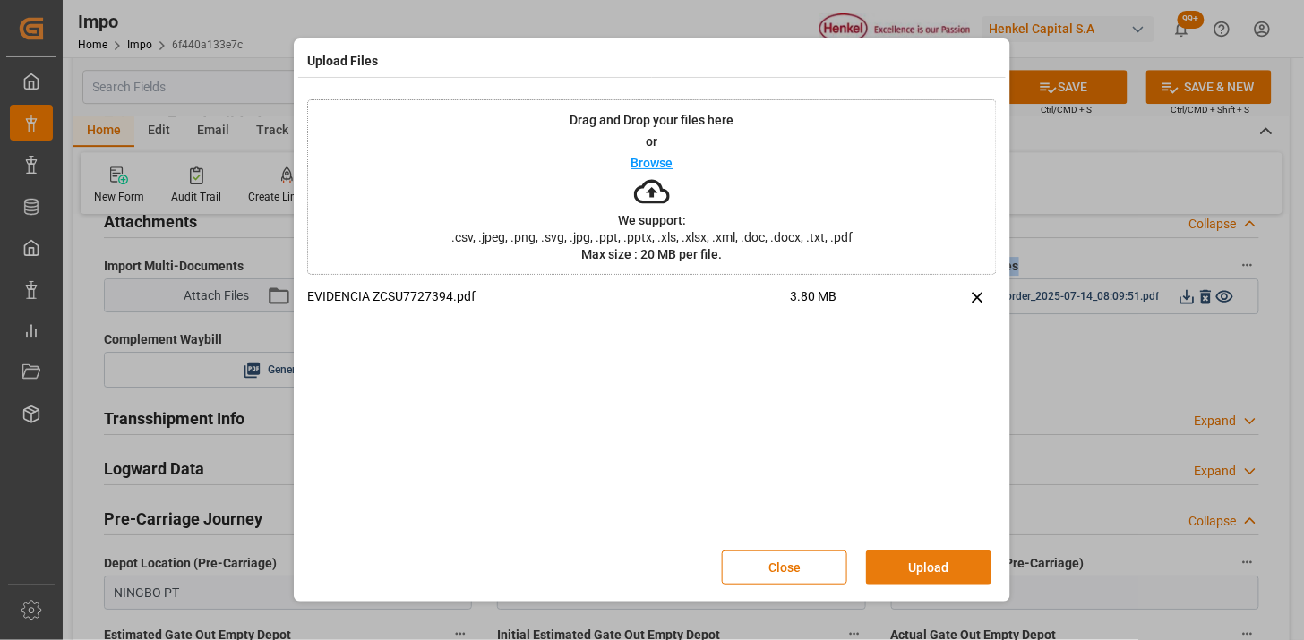
click at [880, 565] on button "Upload" at bounding box center [928, 568] width 125 height 34
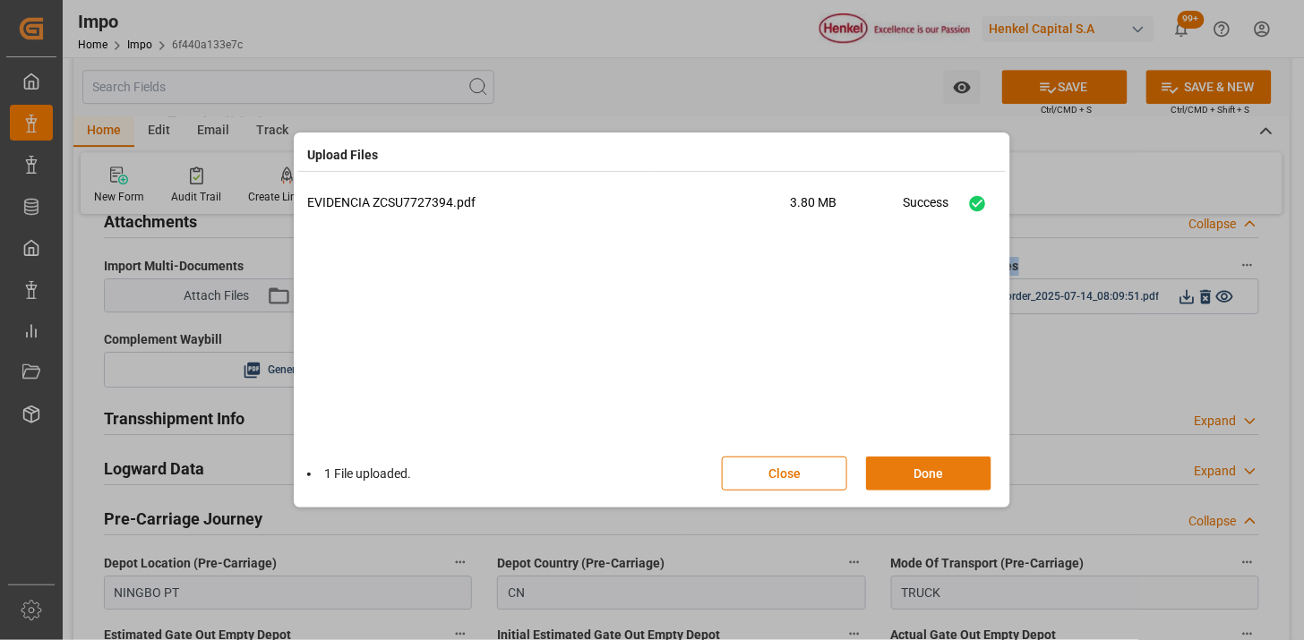
click at [912, 484] on button "Done" at bounding box center [928, 474] width 125 height 34
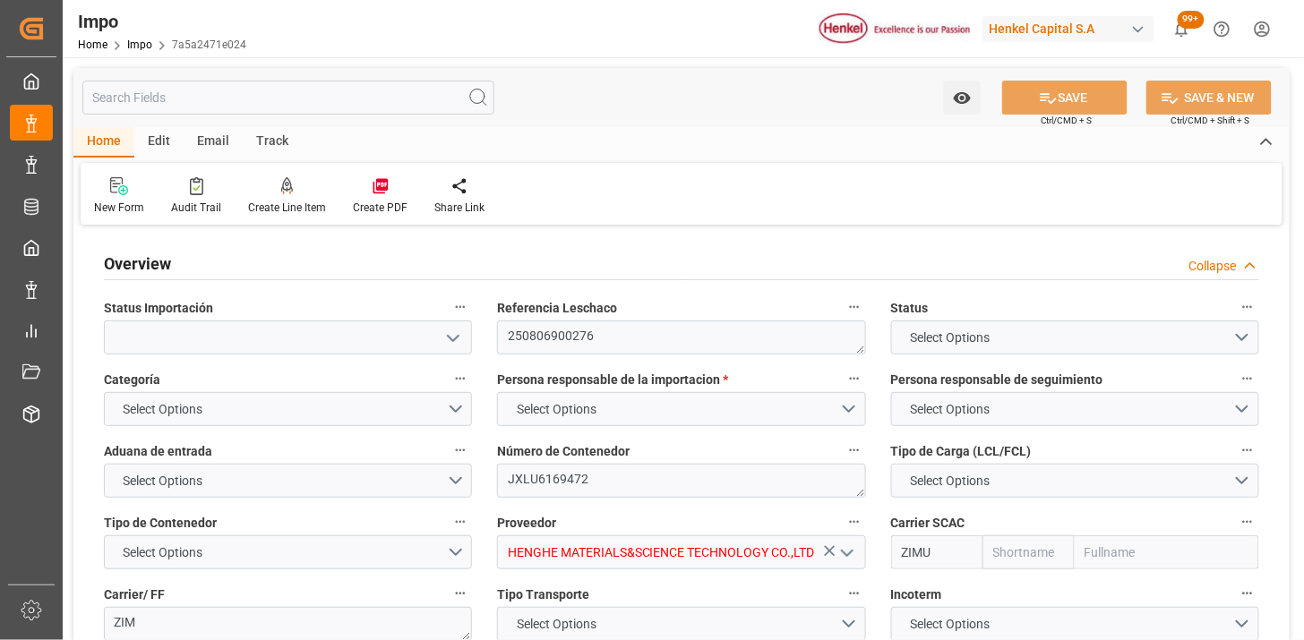
type input "ZIM"
type input "ZIM Integrated Shipping Services Ltd."
type input "1"
type input "48"
type input "40"
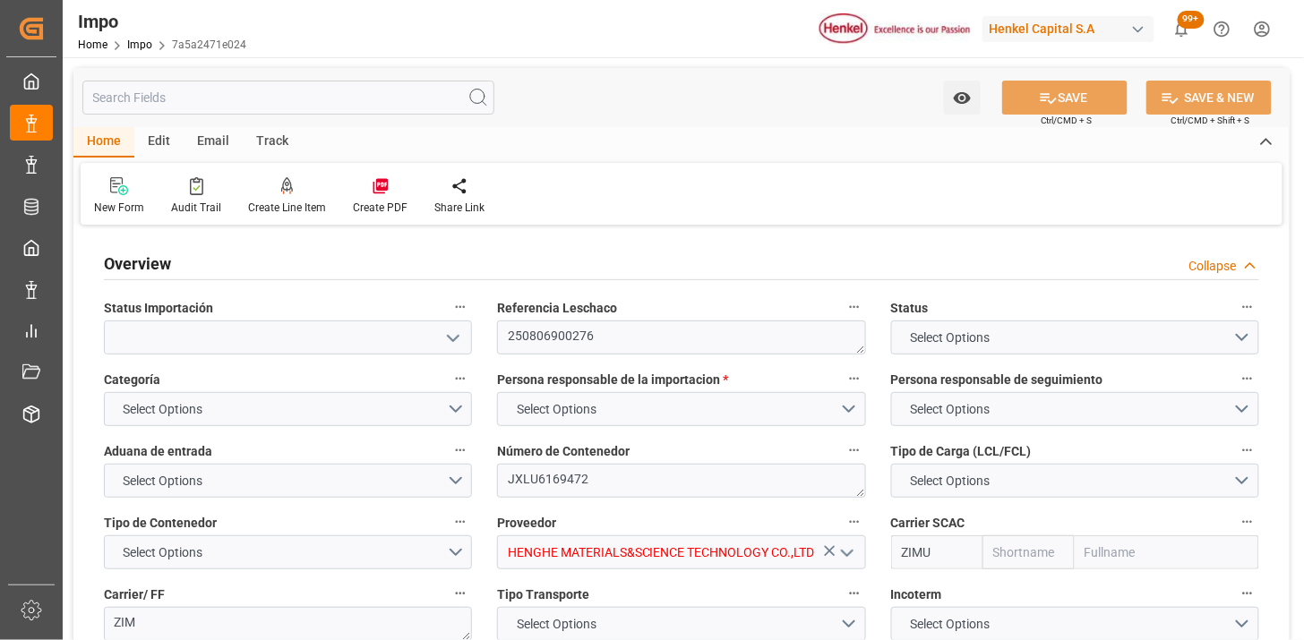
type input "9931109"
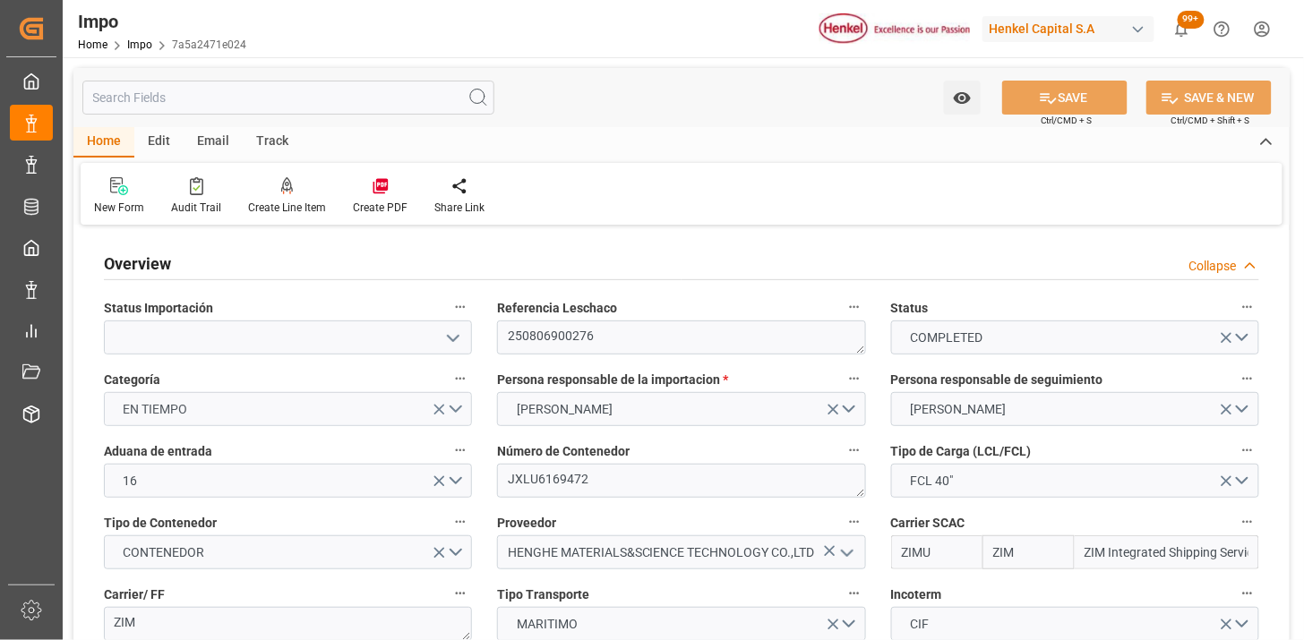
type input "[DATE]"
type input "[DATE] 02:12"
type input "[DATE] 15:36"
type input "[DATE] 03:00"
type input "[DATE] 14:59"
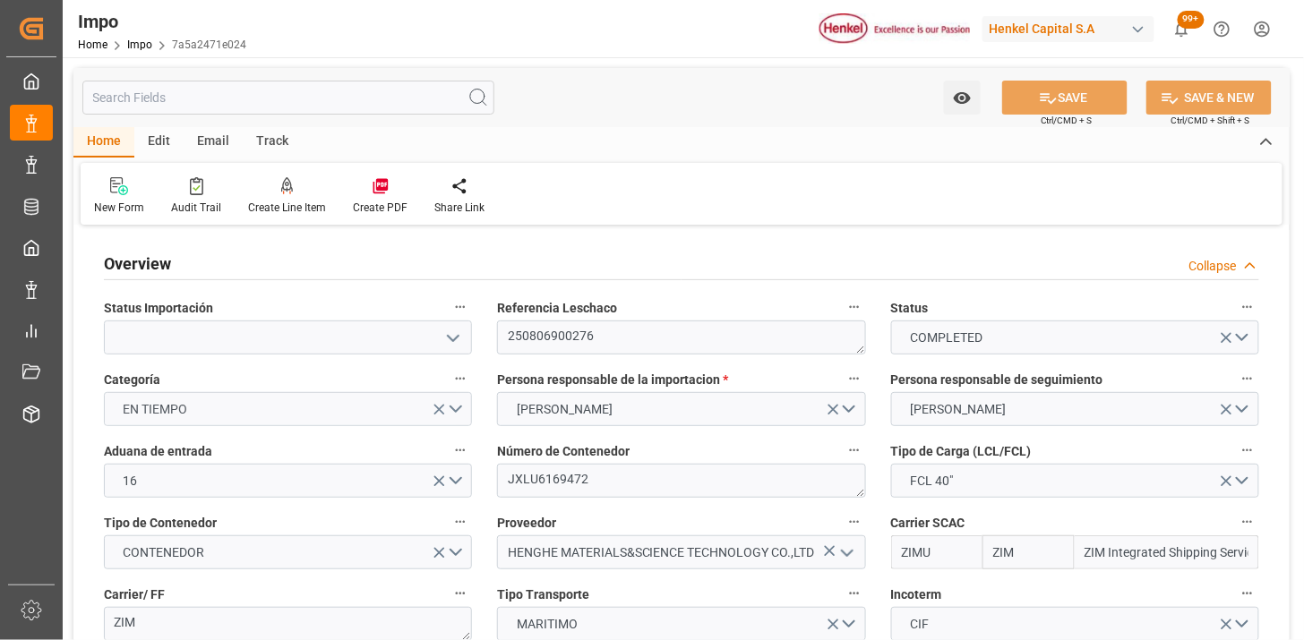
type input "[DATE] 14:12"
type input "[DATE] 11:32"
type input "[DATE] 04:55"
type input "[DATE] 00:14"
type input "[DATE] 13:23"
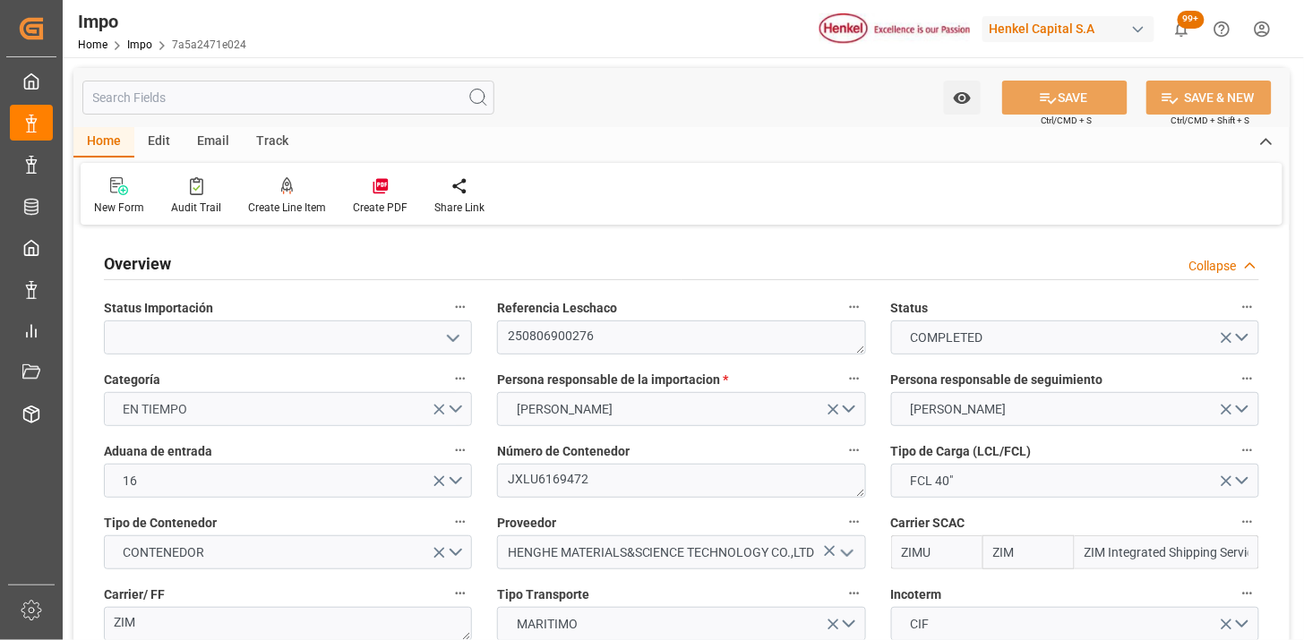
type input "[DATE] 00:14"
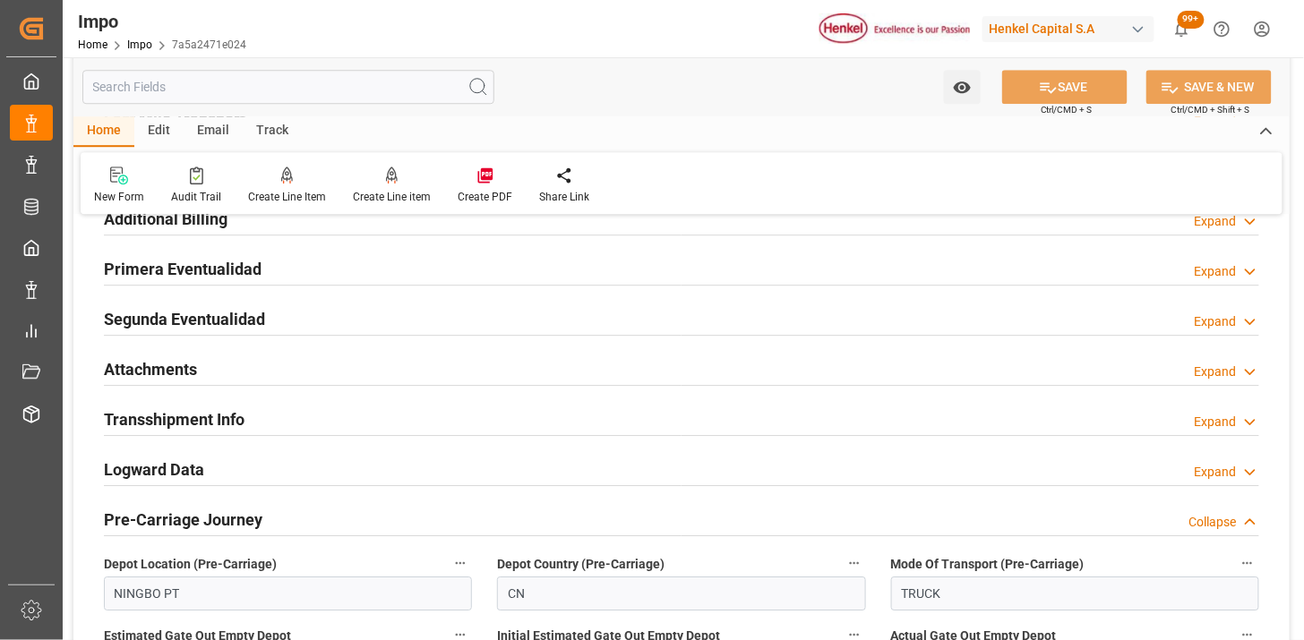
scroll to position [1492, 0]
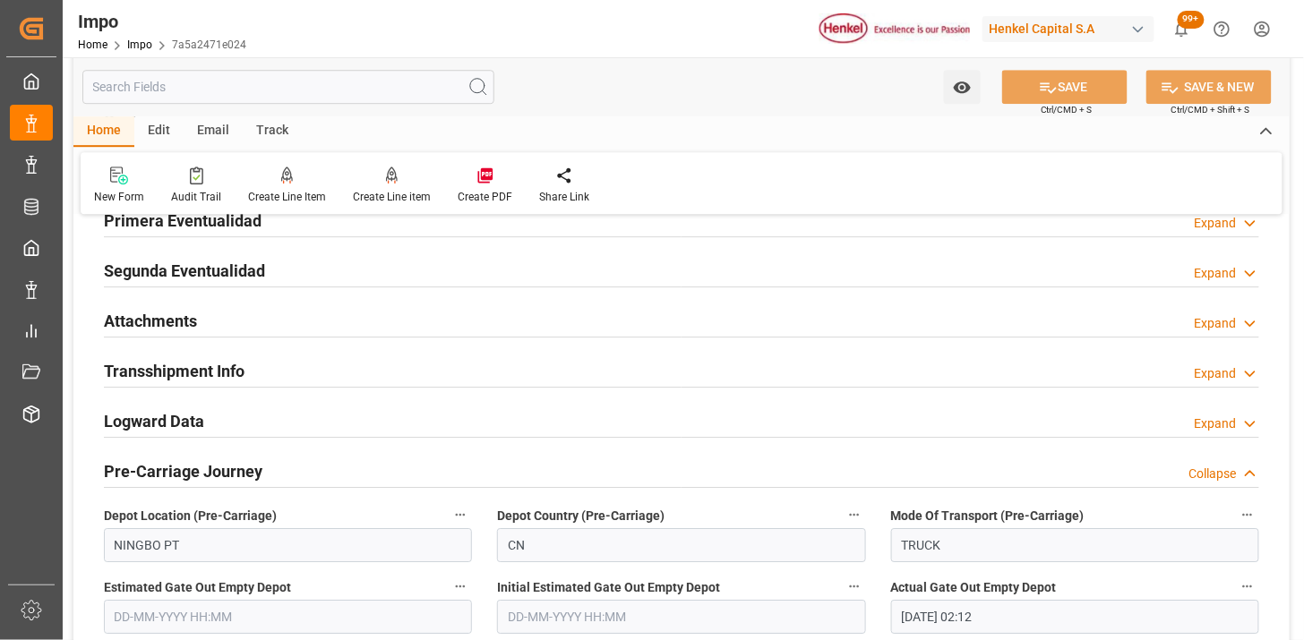
drag, startPoint x: 314, startPoint y: 322, endPoint x: 469, endPoint y: 305, distance: 156.9
click at [314, 322] on div "Attachments Expand" at bounding box center [682, 320] width 1156 height 34
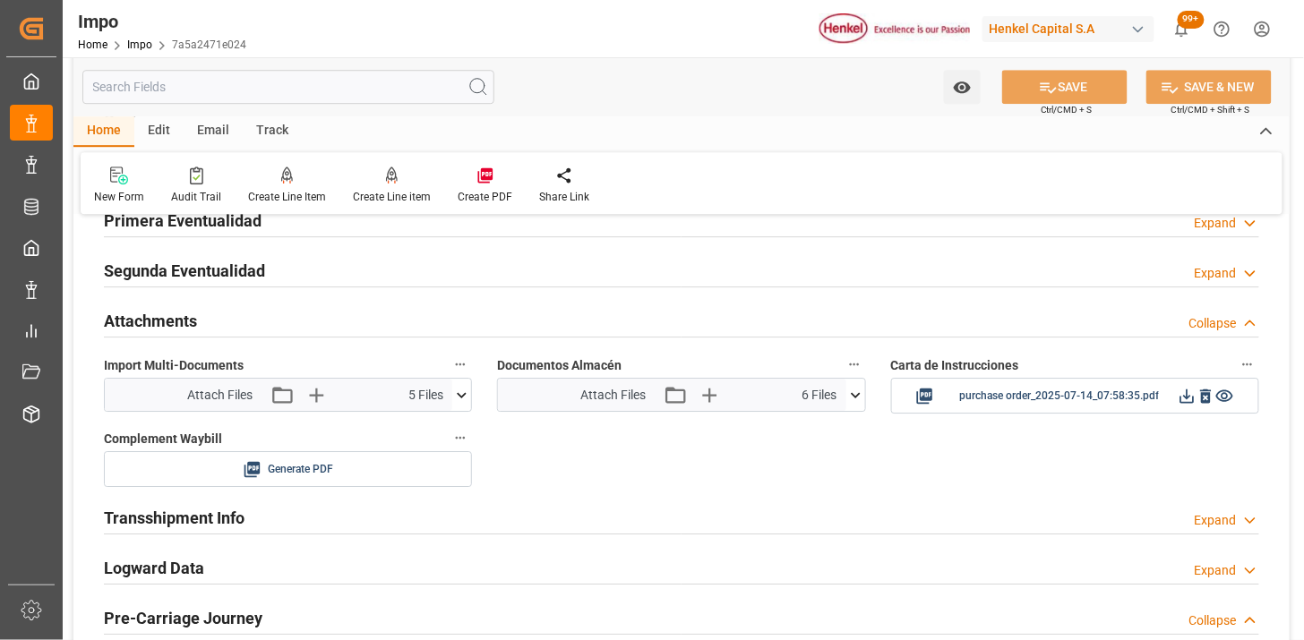
scroll to position [1592, 0]
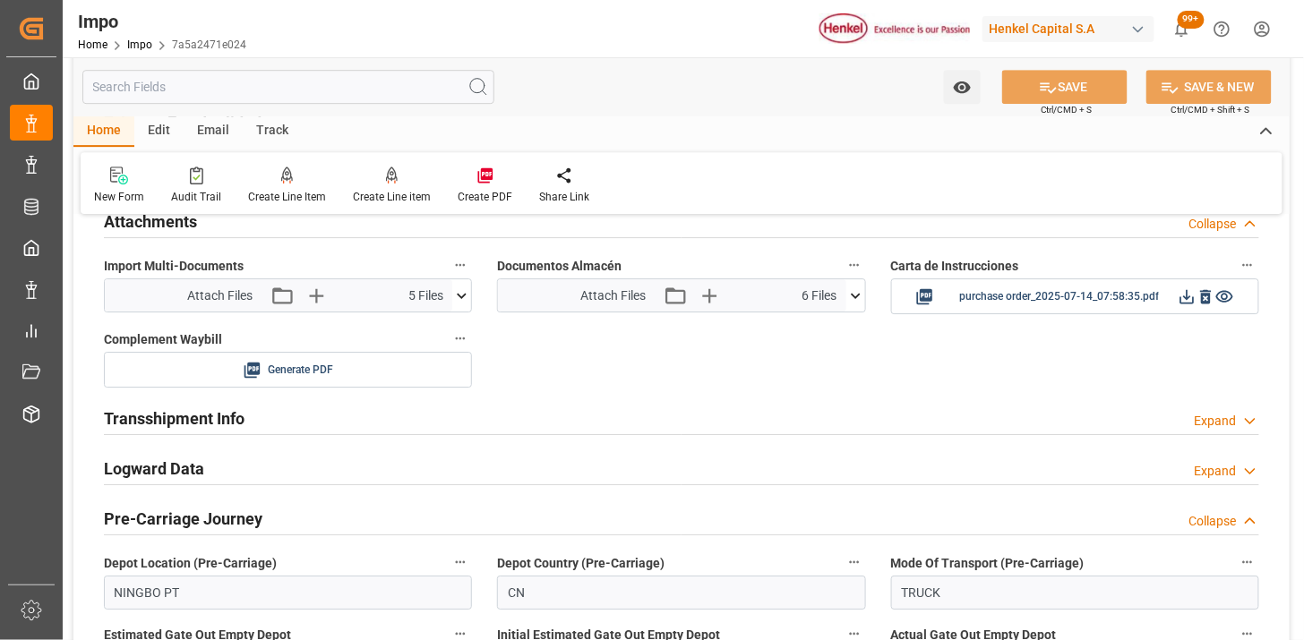
click at [856, 296] on icon at bounding box center [855, 296] width 19 height 19
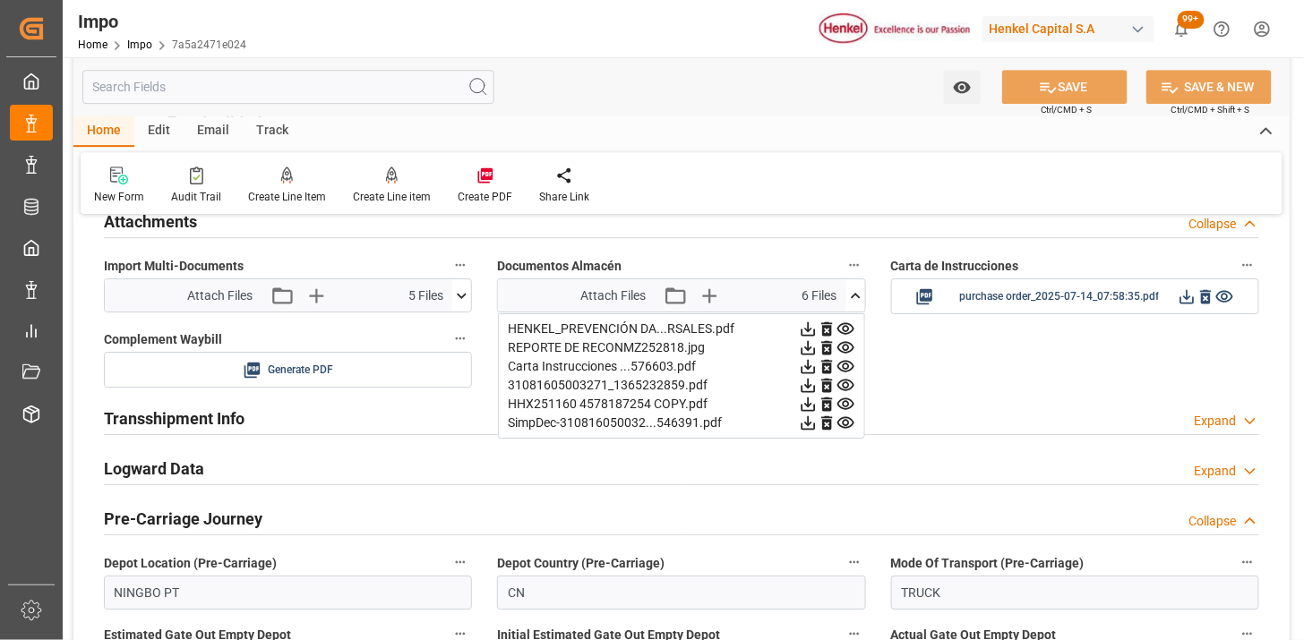
click at [815, 331] on icon at bounding box center [808, 329] width 14 height 14
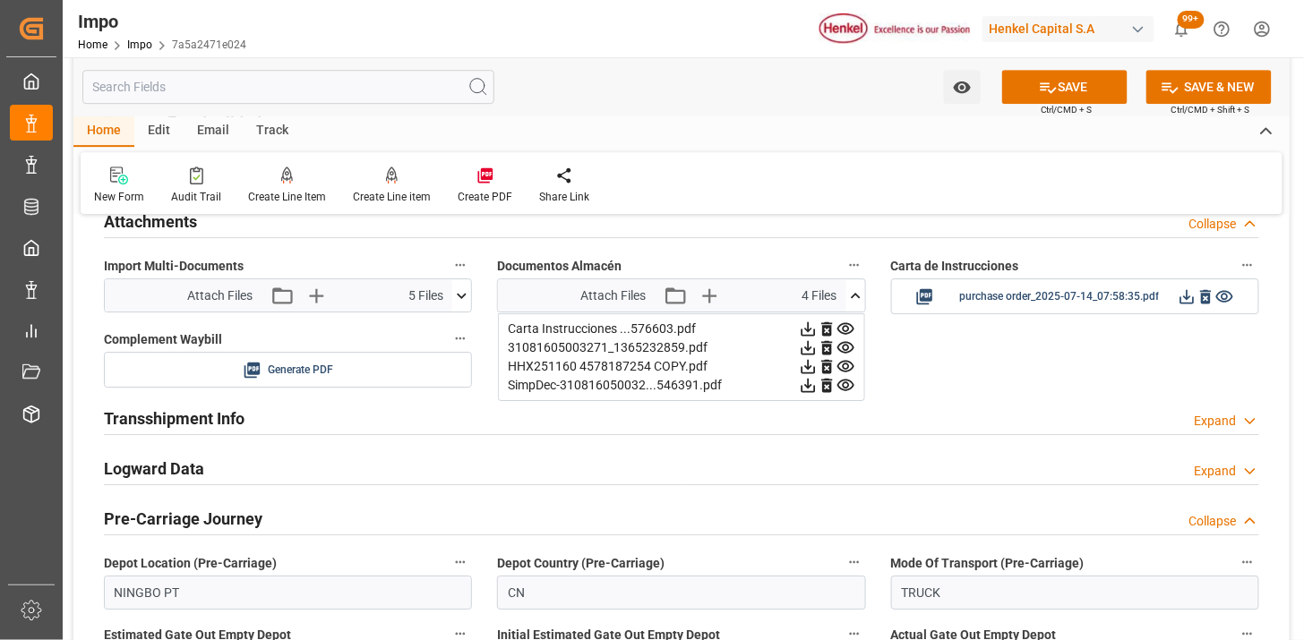
click at [815, 331] on icon at bounding box center [808, 329] width 14 height 14
click at [815, 330] on icon at bounding box center [808, 329] width 14 height 14
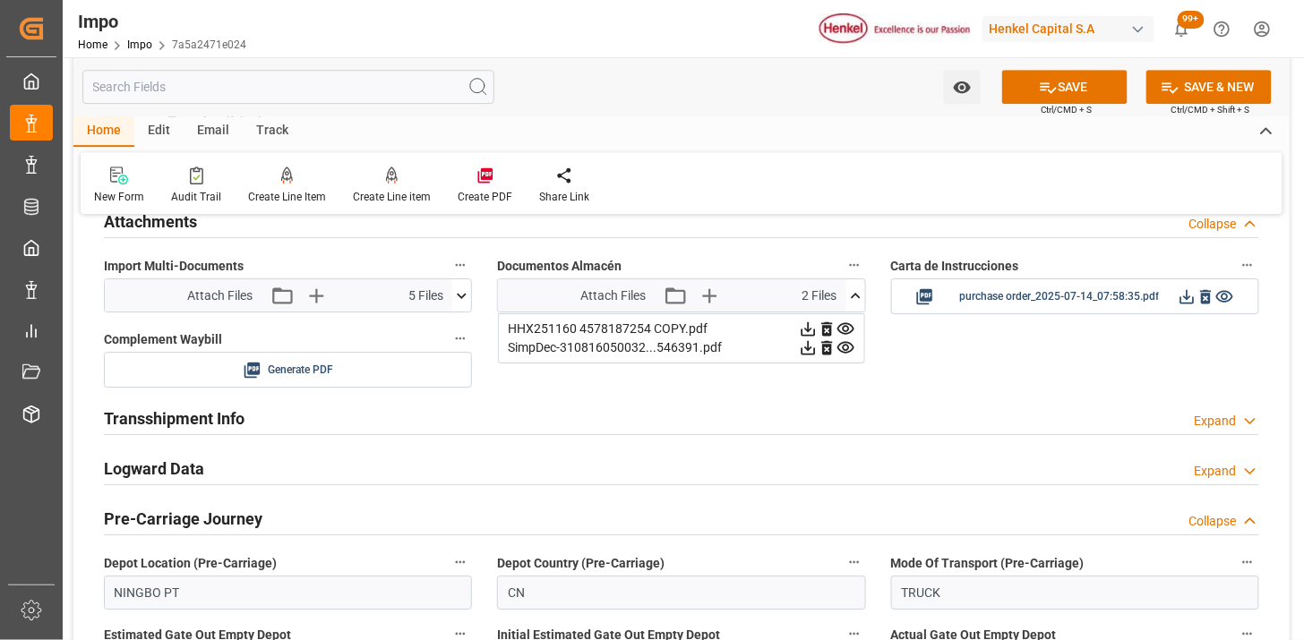
click at [815, 330] on icon at bounding box center [808, 329] width 14 height 14
drag, startPoint x: 829, startPoint y: 330, endPoint x: 784, endPoint y: 329, distance: 45.7
click at [815, 329] on icon at bounding box center [808, 329] width 14 height 14
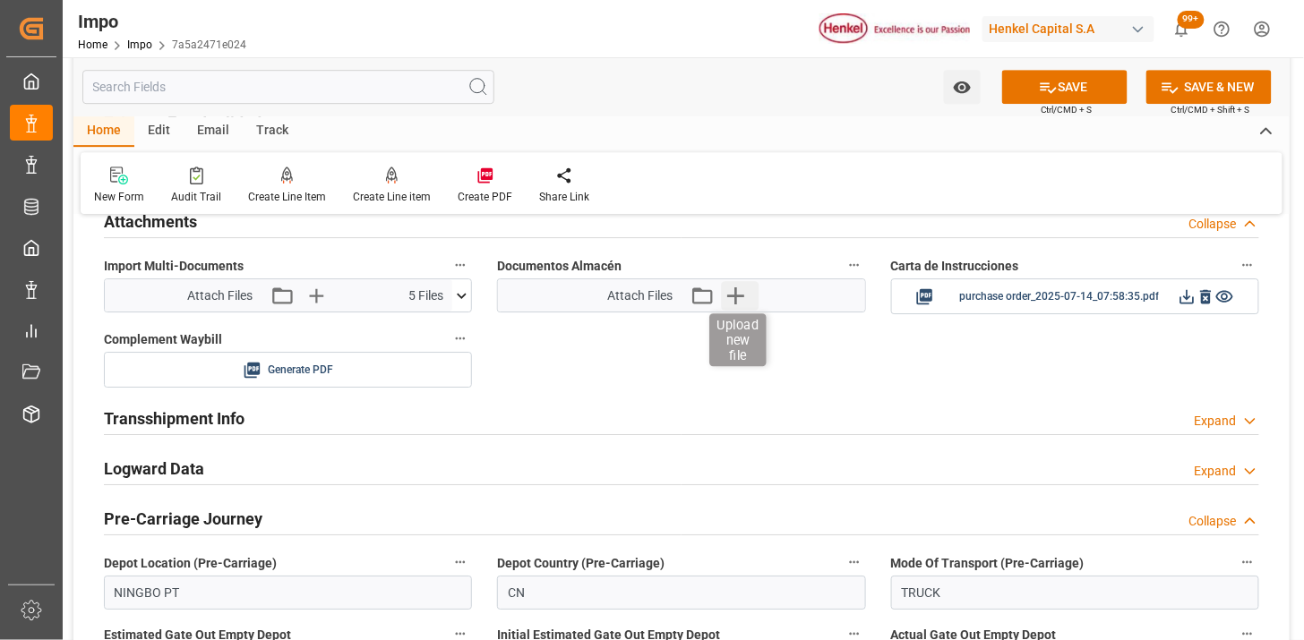
click at [743, 298] on icon "button" at bounding box center [735, 295] width 29 height 29
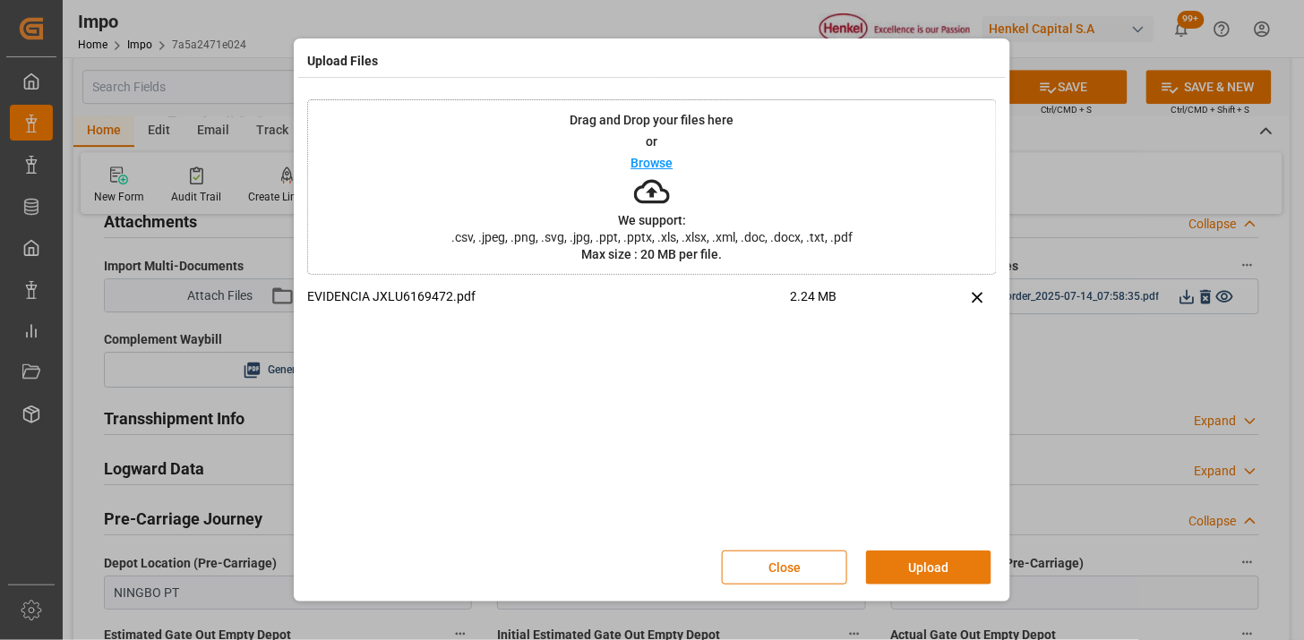
click at [915, 565] on button "Upload" at bounding box center [928, 568] width 125 height 34
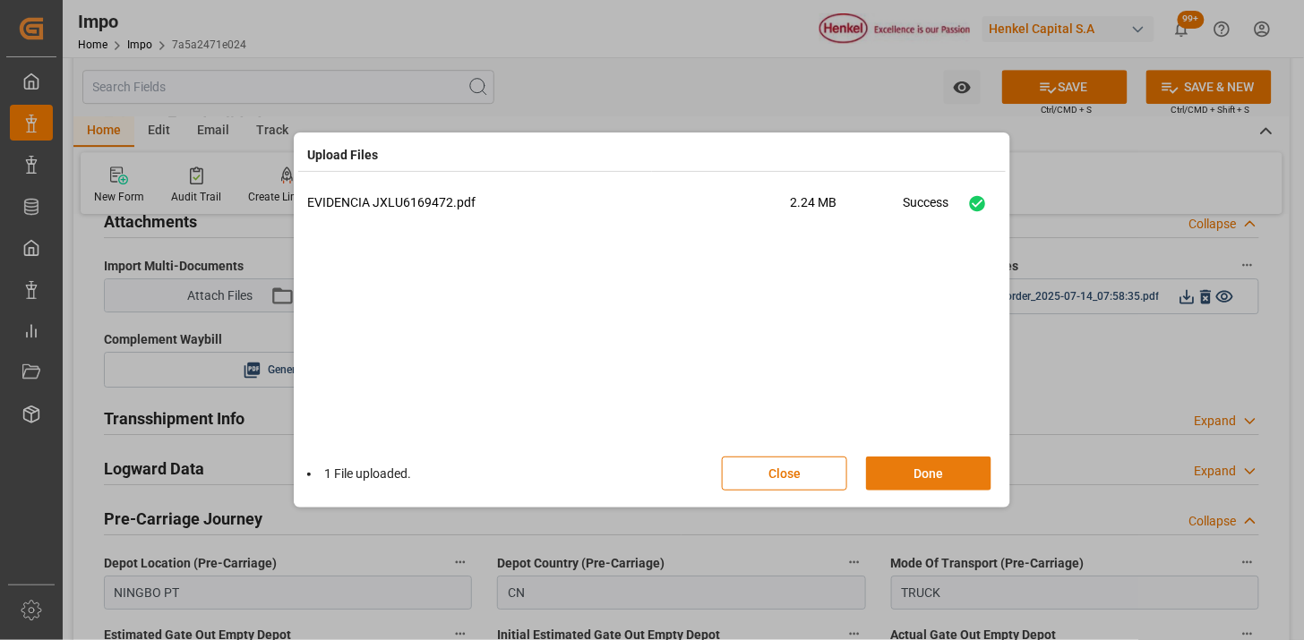
click at [935, 470] on button "Done" at bounding box center [928, 474] width 125 height 34
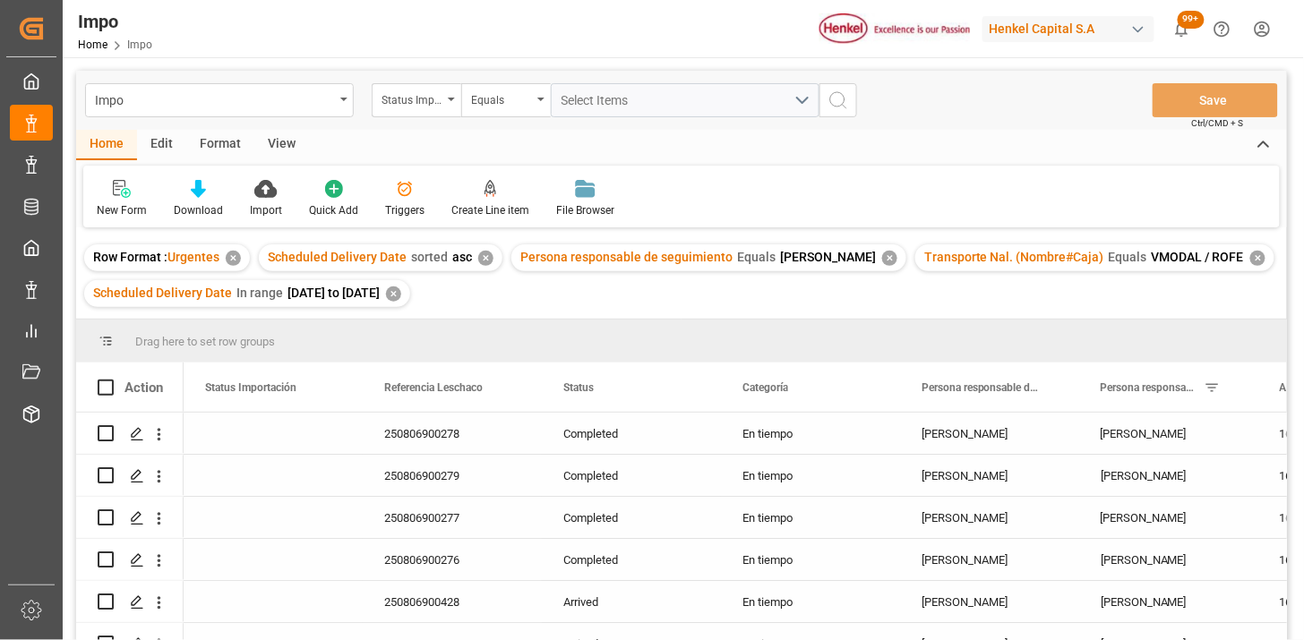
click at [275, 150] on div "View" at bounding box center [281, 145] width 55 height 30
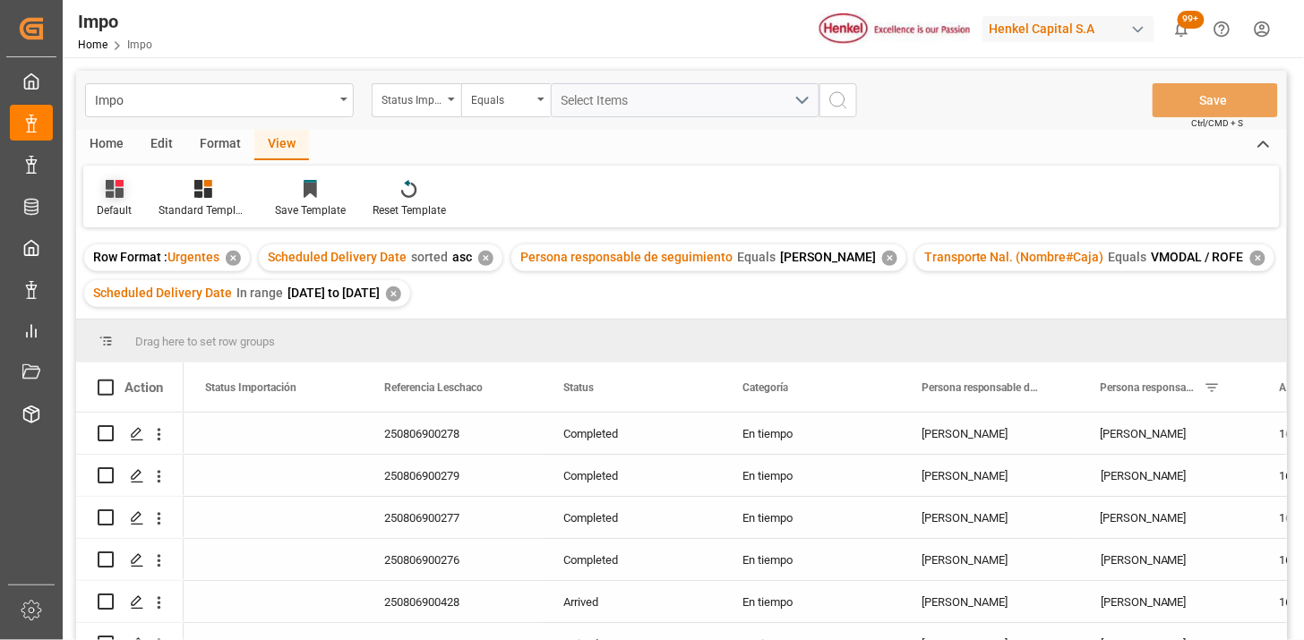
drag, startPoint x: 105, startPoint y: 197, endPoint x: 121, endPoint y: 208, distance: 19.4
click at [106, 197] on icon at bounding box center [115, 189] width 18 height 18
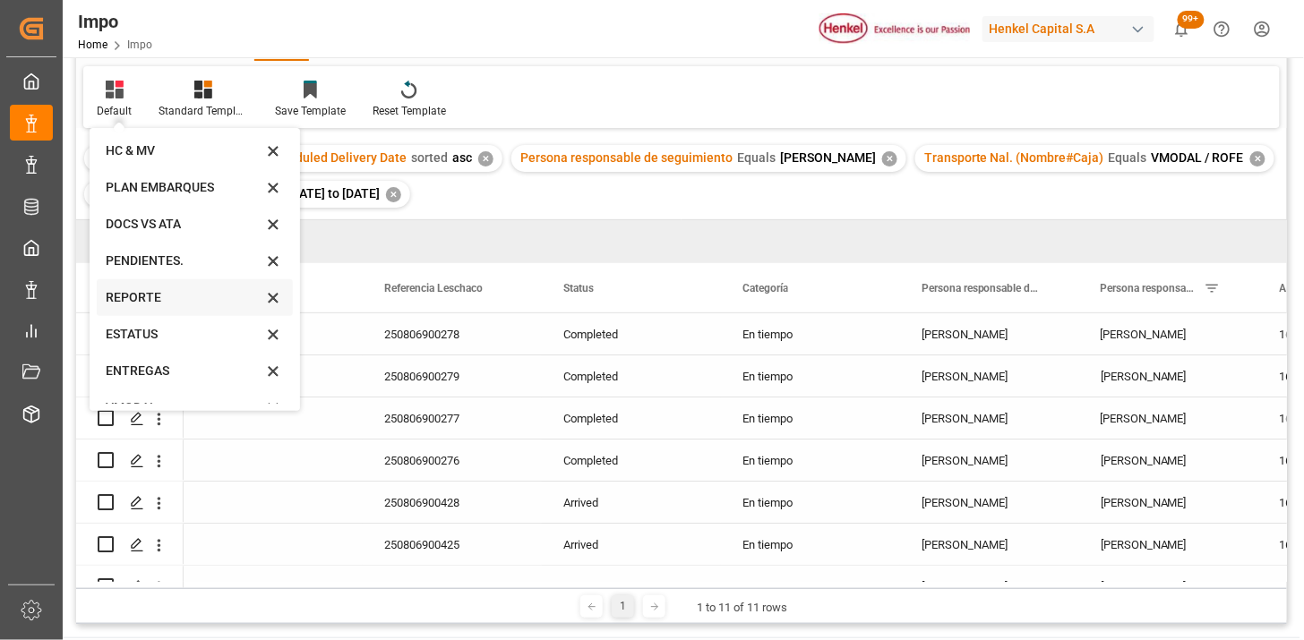
scroll to position [61, 0]
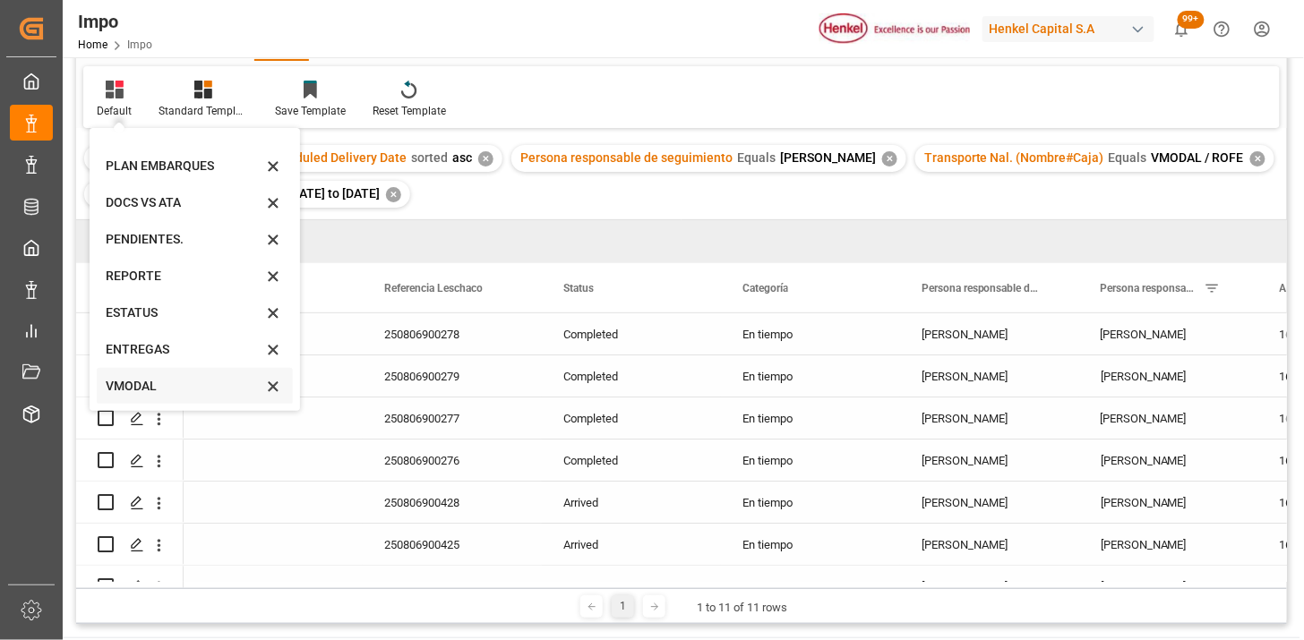
click at [159, 382] on div "VMODAL" at bounding box center [184, 386] width 157 height 19
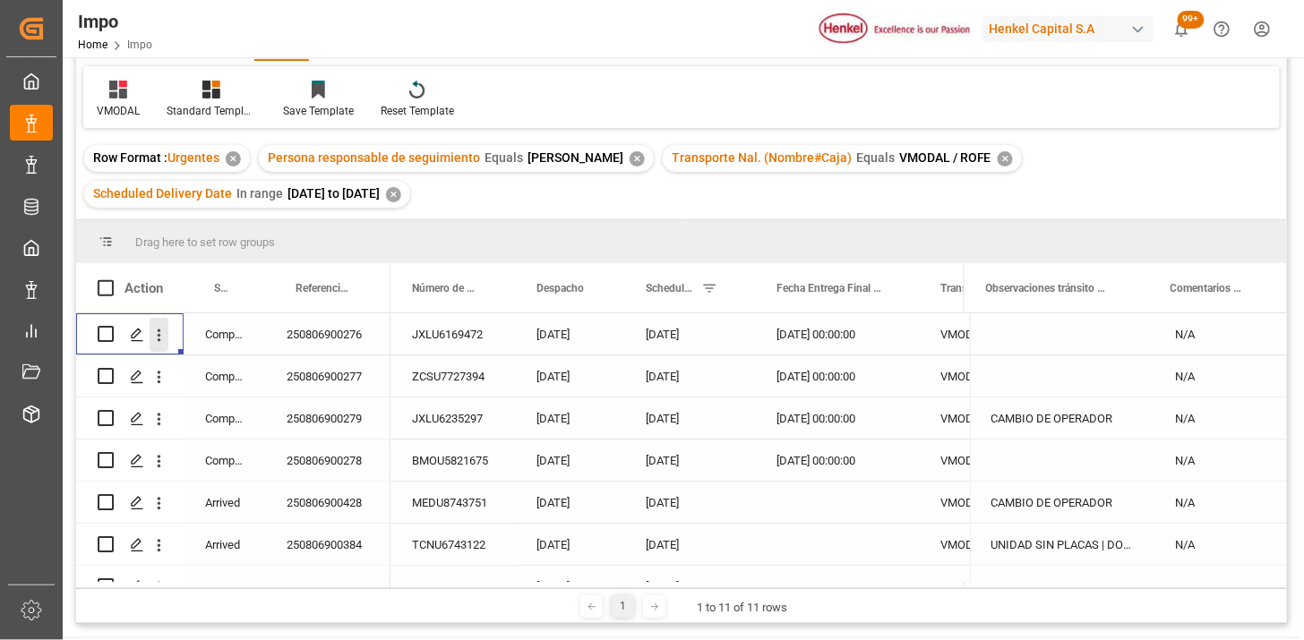
click at [165, 342] on icon "open menu" at bounding box center [159, 335] width 19 height 19
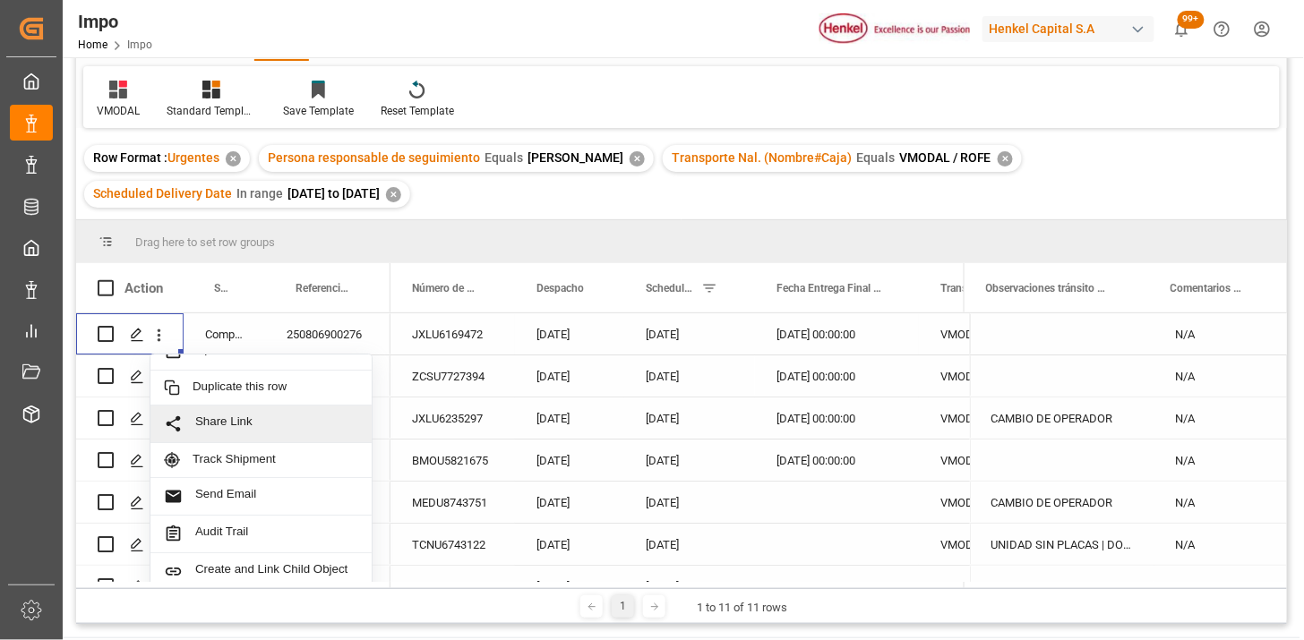
scroll to position [39, 0]
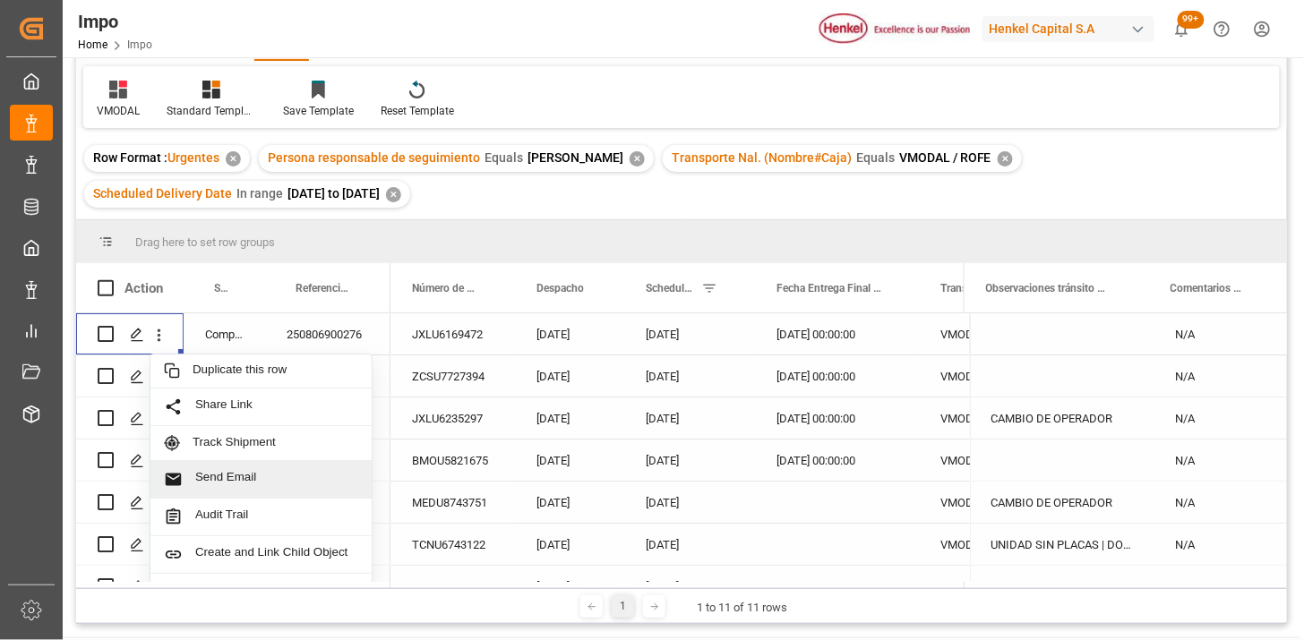
click at [245, 482] on span "Send Email" at bounding box center [276, 479] width 163 height 19
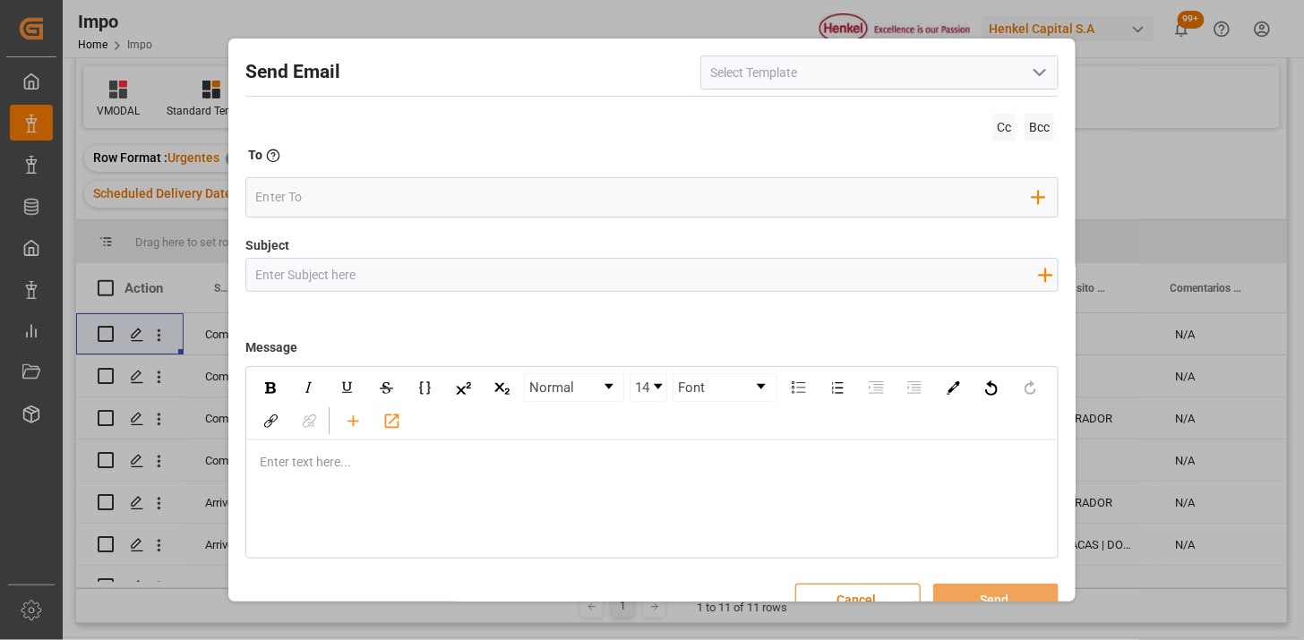
click at [1034, 64] on icon "open menu" at bounding box center [1039, 72] width 21 height 21
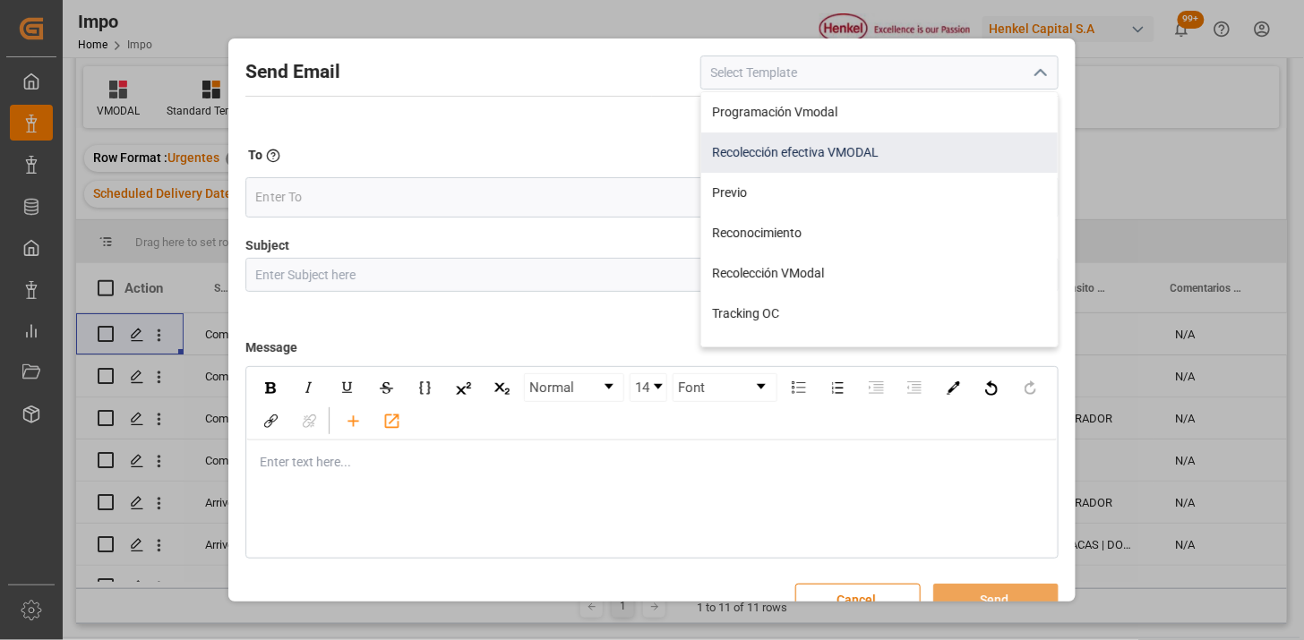
click at [852, 148] on div "Recolección efectiva VMODAL" at bounding box center [879, 153] width 357 height 40
type input "Recolección efectiva VMODAL"
type input "RECOLECCIÓN EFECTIVA || OC {{customerpoDerived}} || REF {{freightForwarderRefer…"
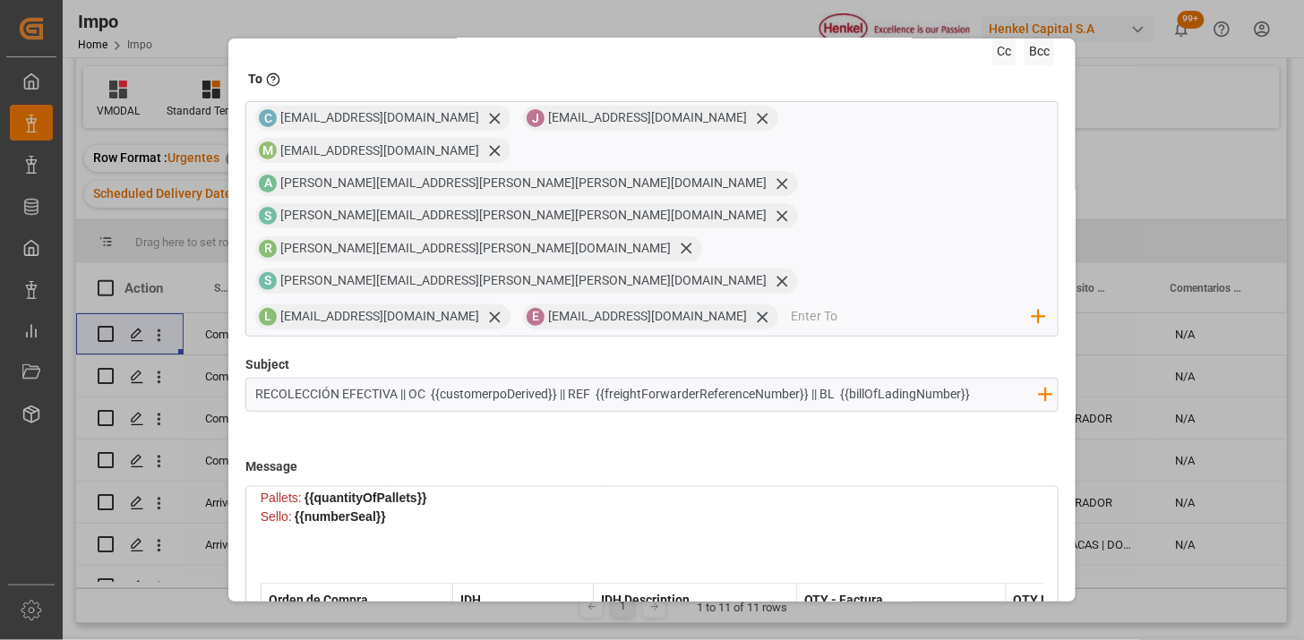
scroll to position [170, 0]
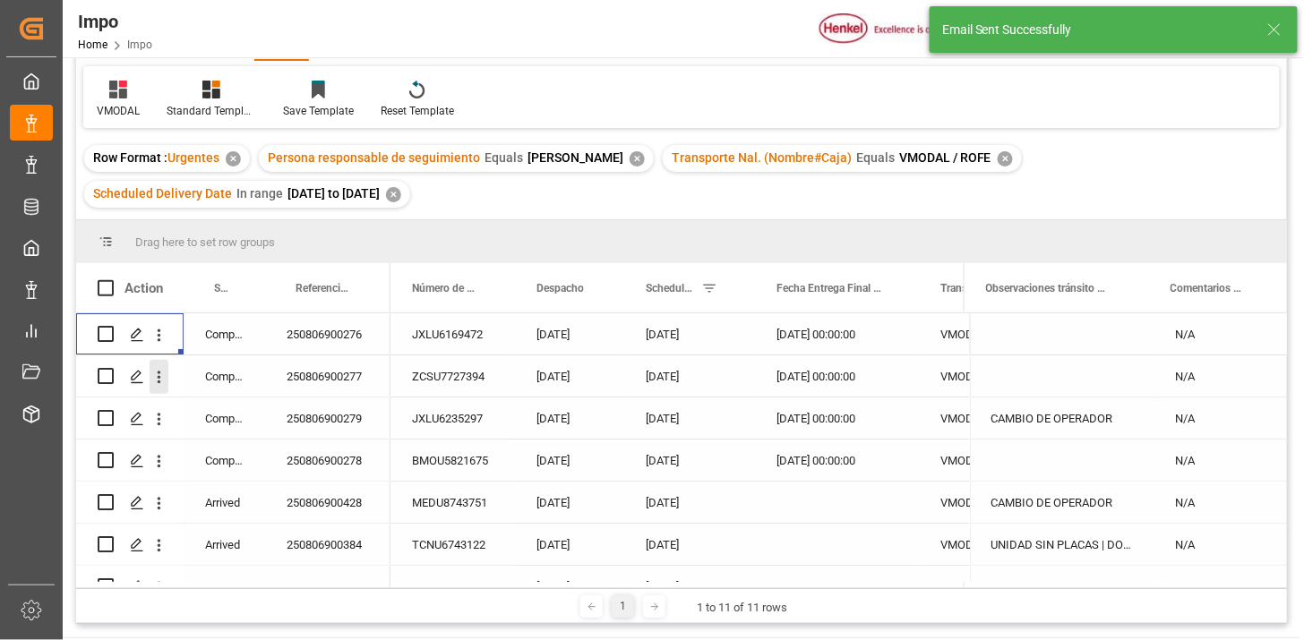
click at [157, 385] on icon "open menu" at bounding box center [159, 377] width 19 height 19
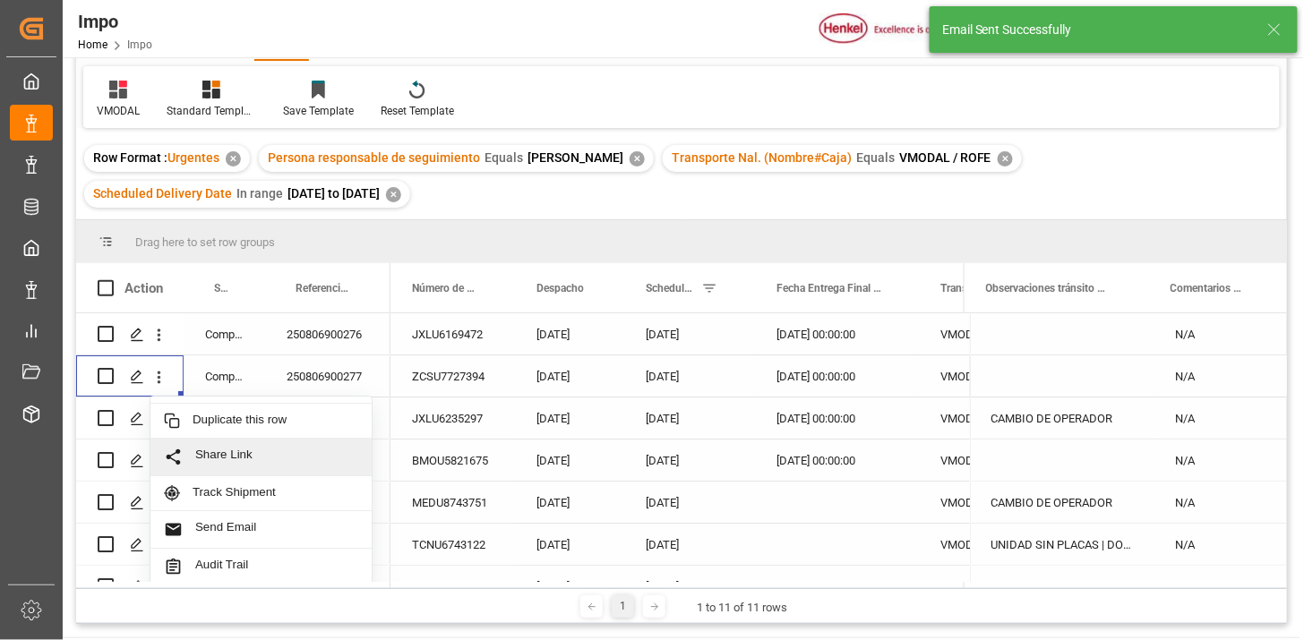
scroll to position [39, 0]
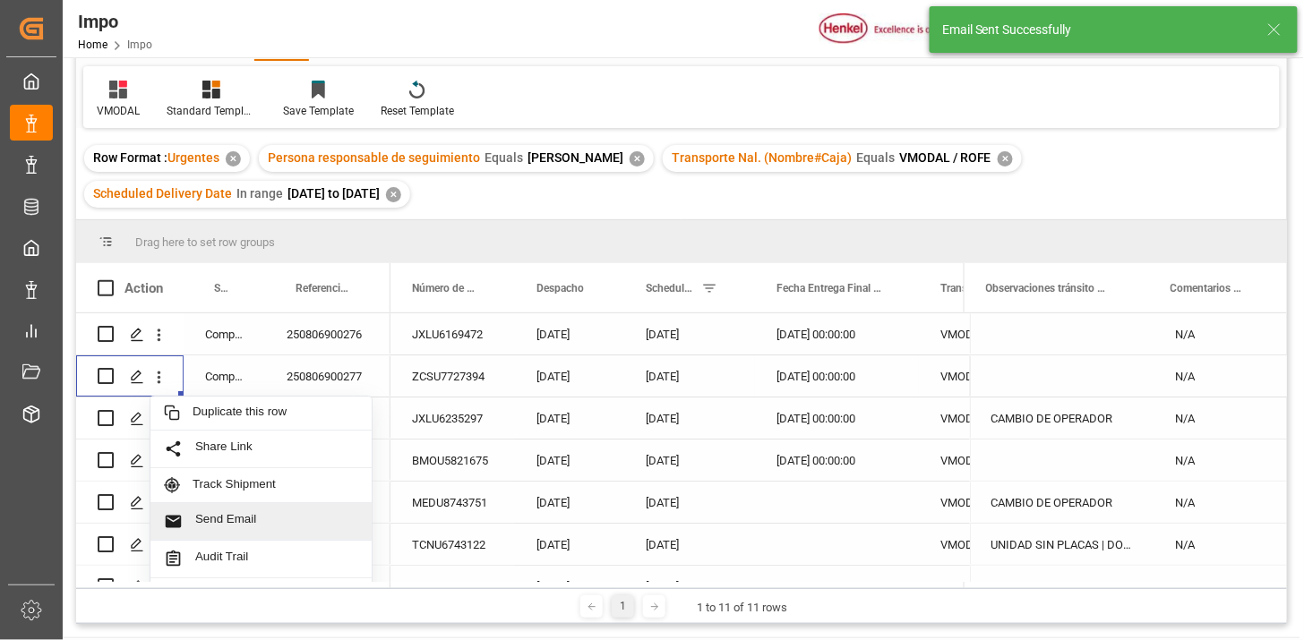
click at [251, 527] on span "Send Email" at bounding box center [276, 521] width 163 height 19
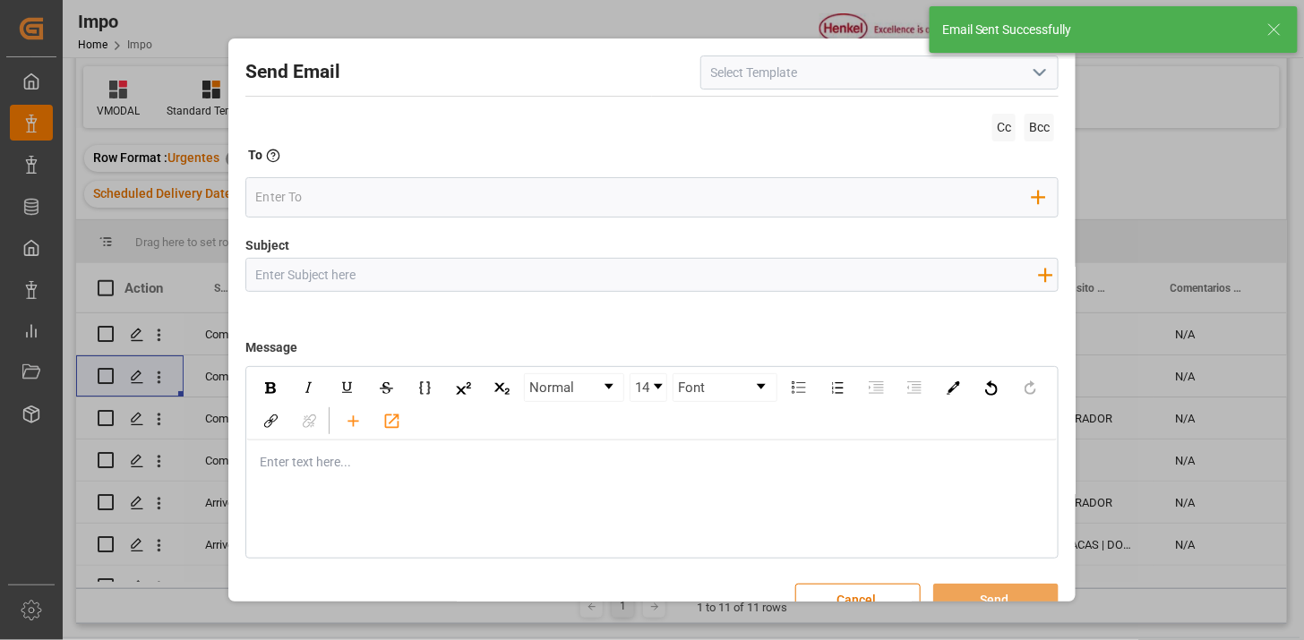
click at [1029, 81] on icon "open menu" at bounding box center [1039, 72] width 21 height 21
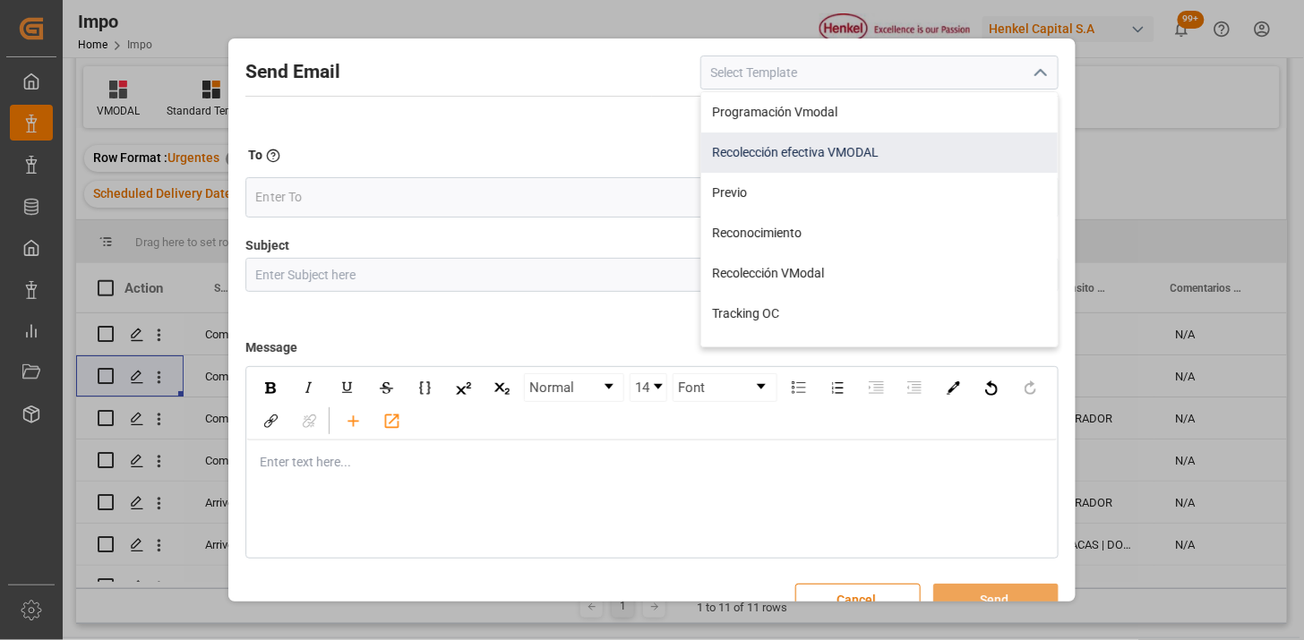
click at [808, 153] on div "Recolección efectiva VMODAL" at bounding box center [879, 153] width 357 height 40
type input "Recolección efectiva VMODAL"
type input "RECOLECCIÓN EFECTIVA || OC {{customerpoDerived}} || REF {{freightForwarderRefer…"
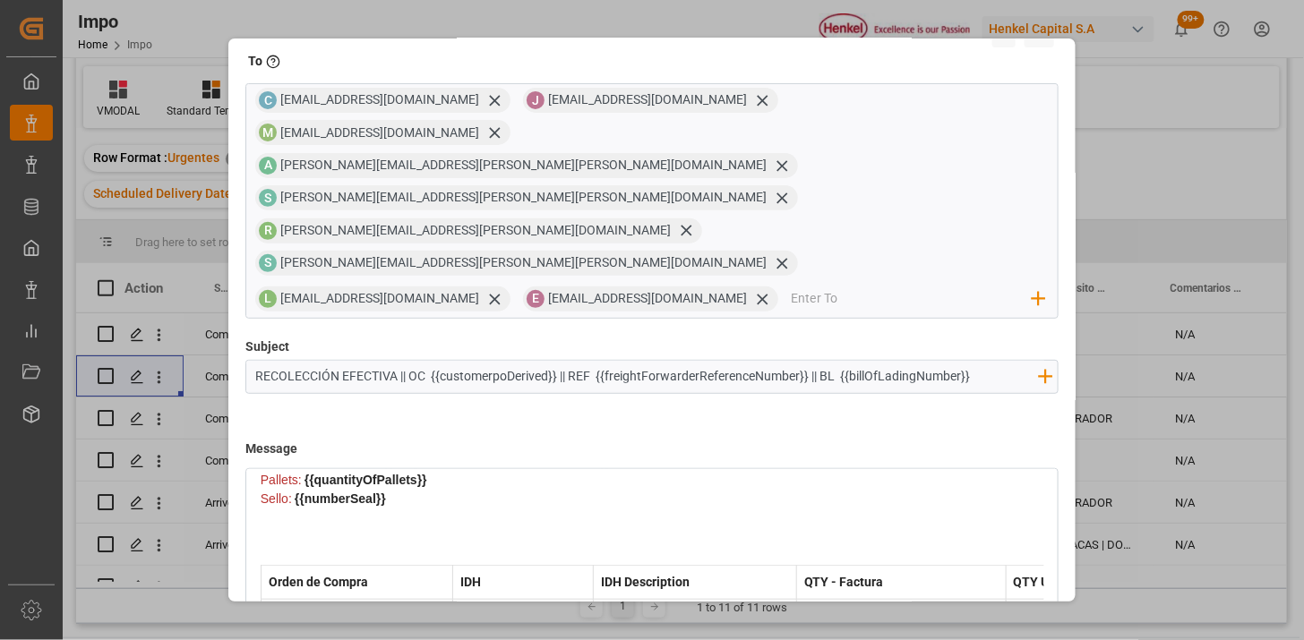
scroll to position [170, 0]
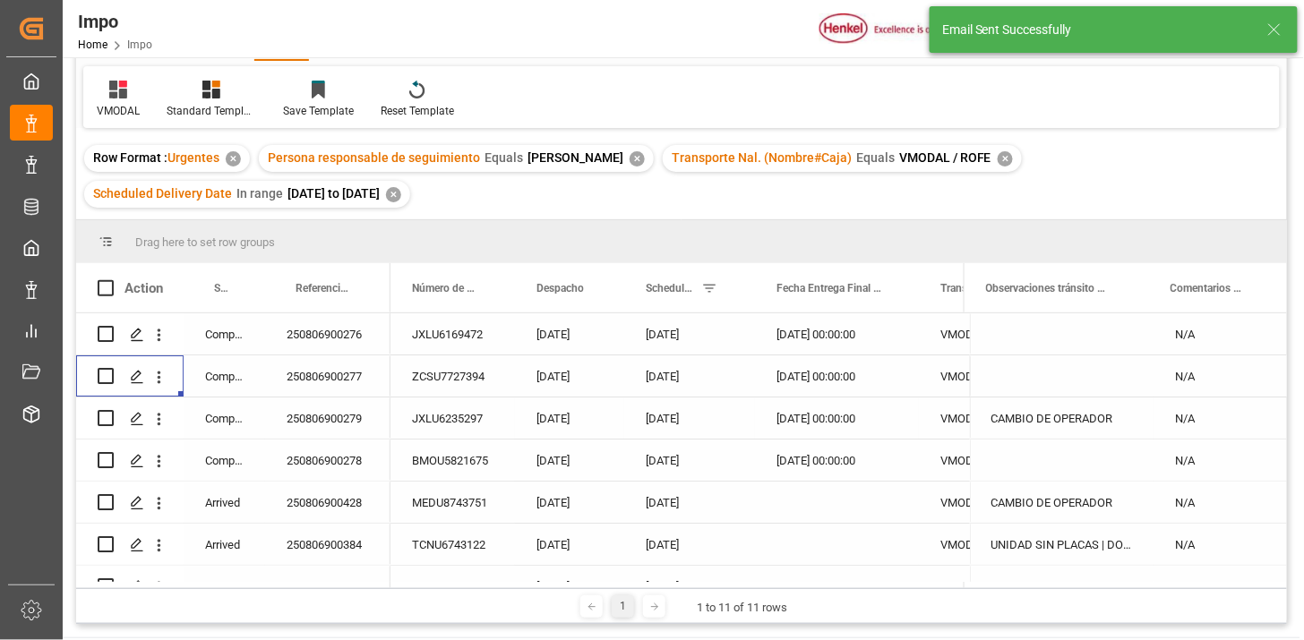
click at [161, 417] on icon "open menu" at bounding box center [159, 419] width 19 height 19
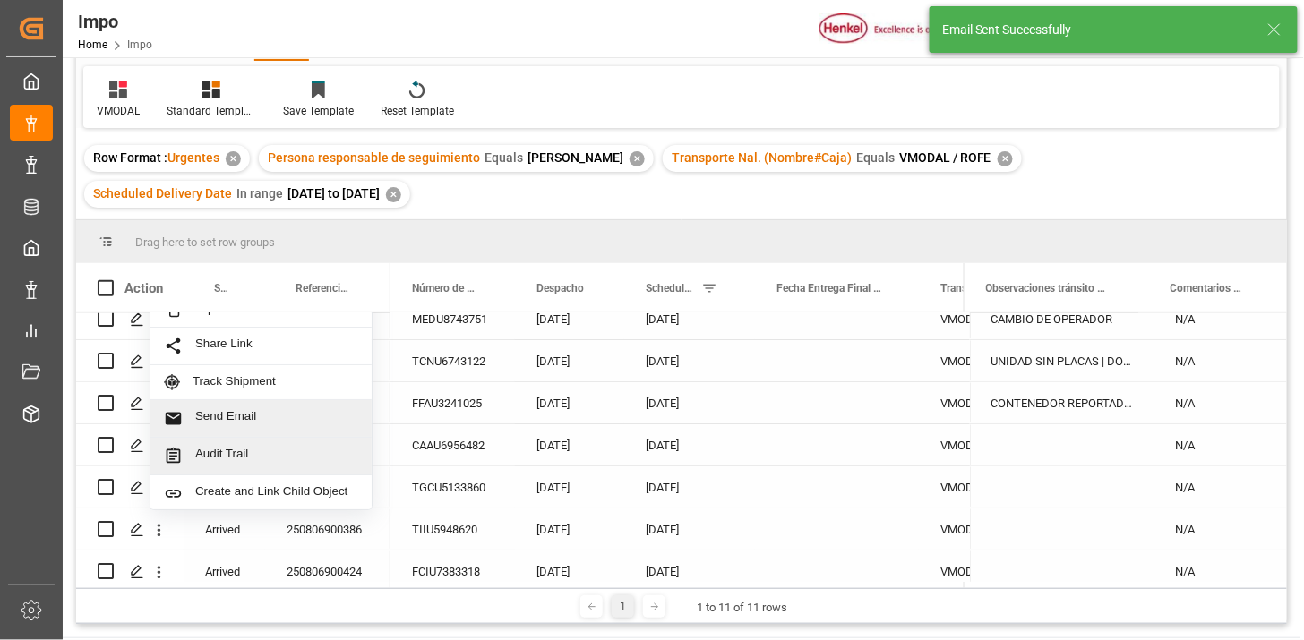
scroll to position [199, 0]
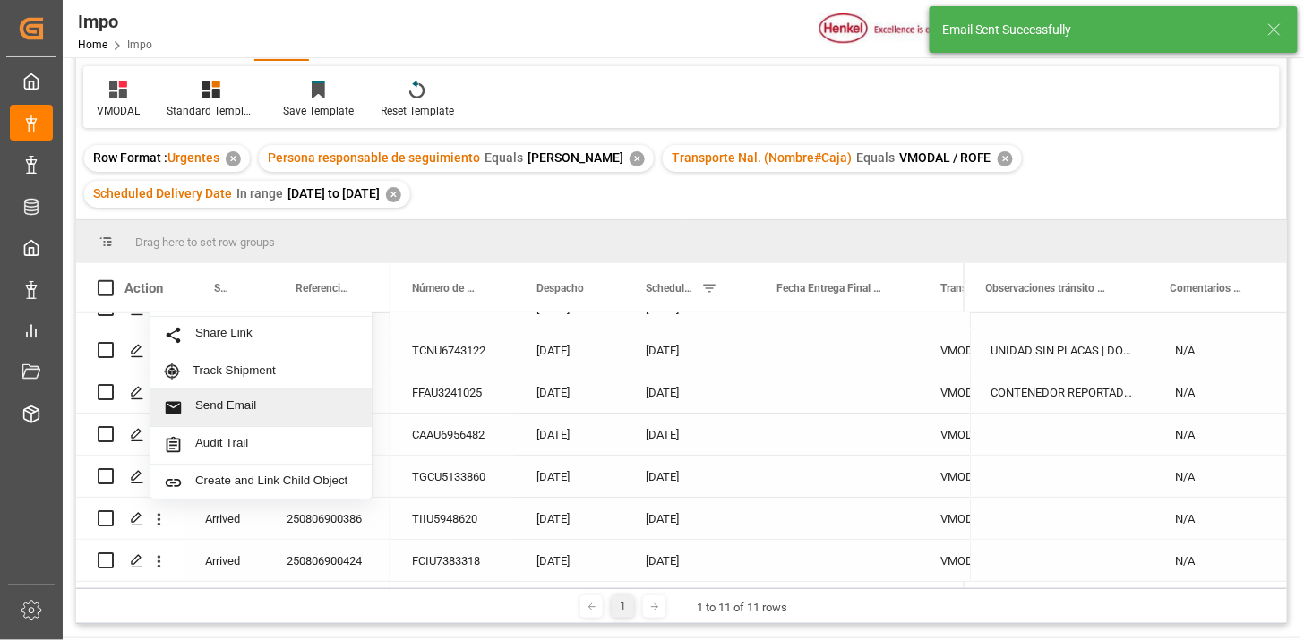
drag, startPoint x: 257, startPoint y: 408, endPoint x: 344, endPoint y: 403, distance: 87.1
click at [256, 408] on span "Send Email" at bounding box center [276, 408] width 163 height 19
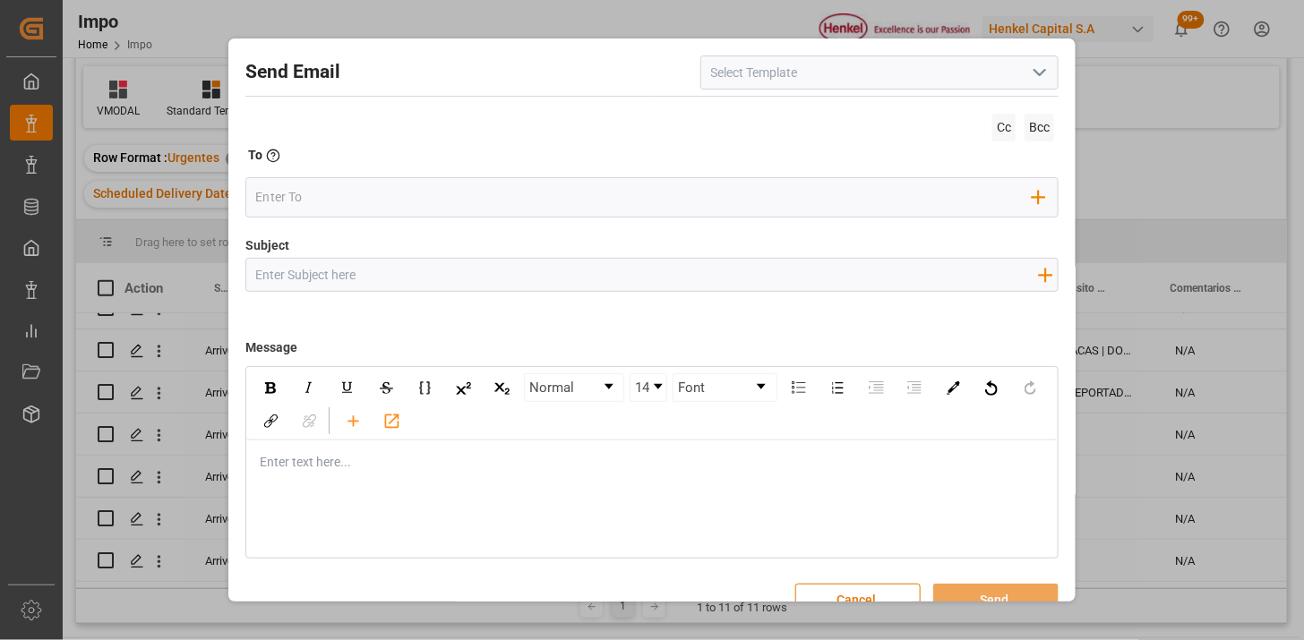
click at [1037, 63] on icon "open menu" at bounding box center [1039, 72] width 21 height 21
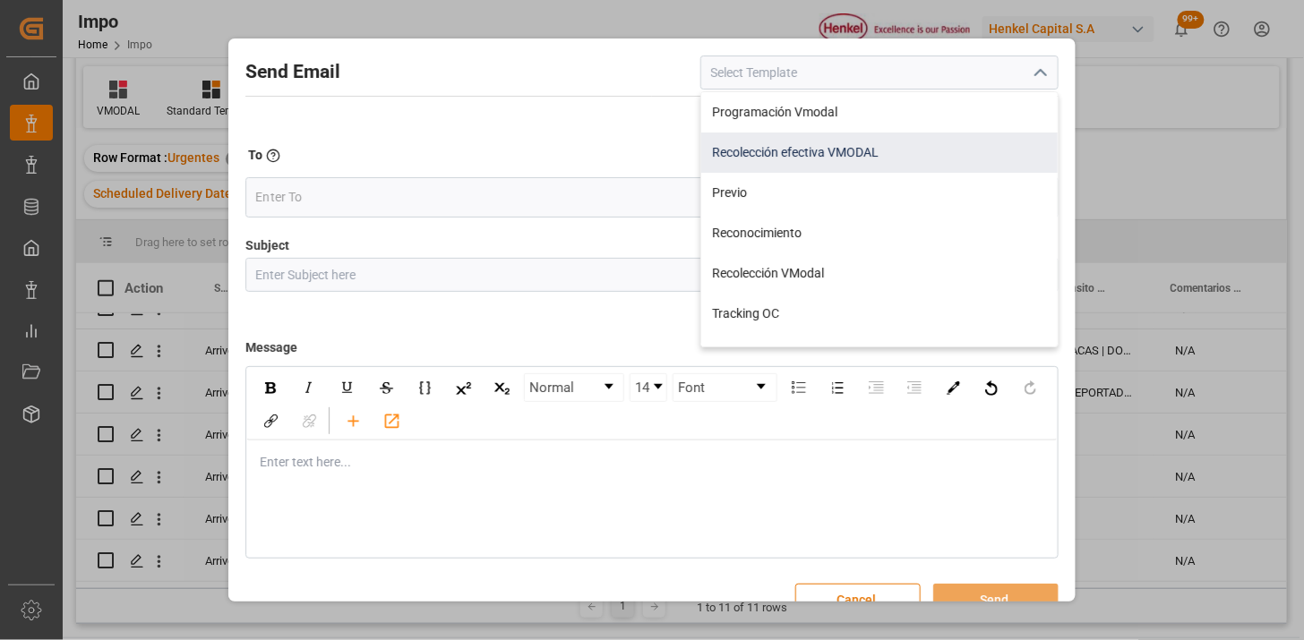
click at [809, 166] on div "Recolección efectiva VMODAL" at bounding box center [879, 153] width 357 height 40
type input "Recolección efectiva VMODAL"
type input "RECOLECCIÓN EFECTIVA || OC {{customerpoDerived}} || REF {{freightForwarderRefer…"
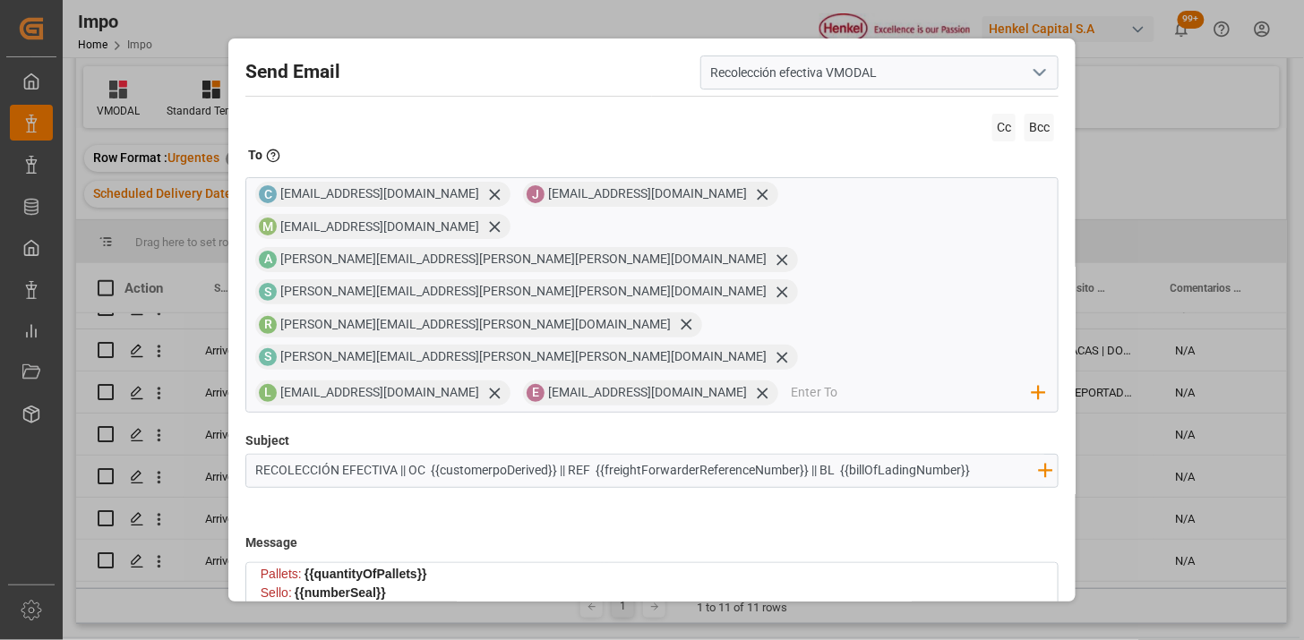
scroll to position [170, 0]
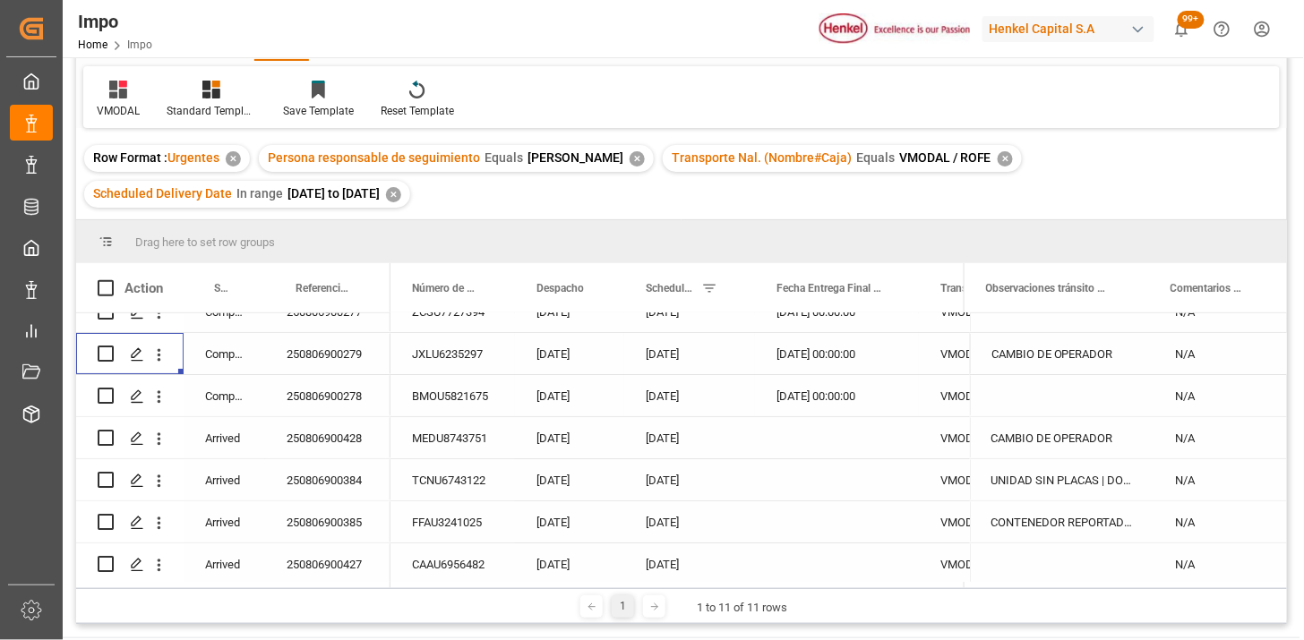
scroll to position [99, 0]
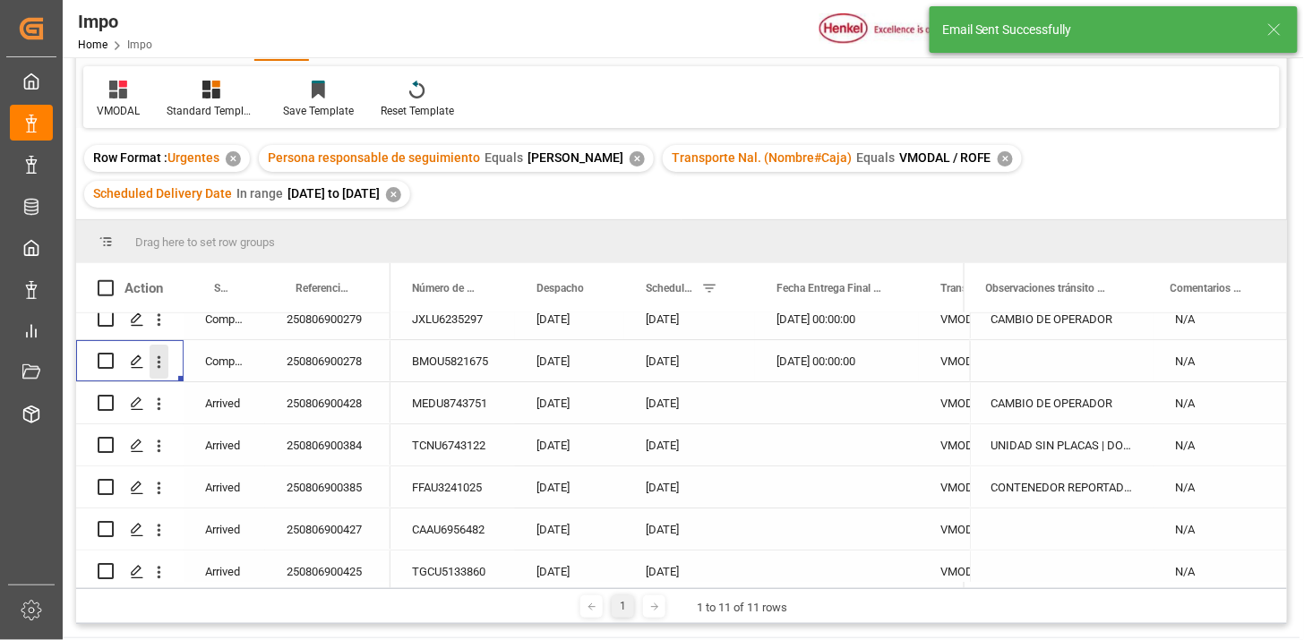
click at [157, 365] on icon "open menu" at bounding box center [159, 362] width 19 height 19
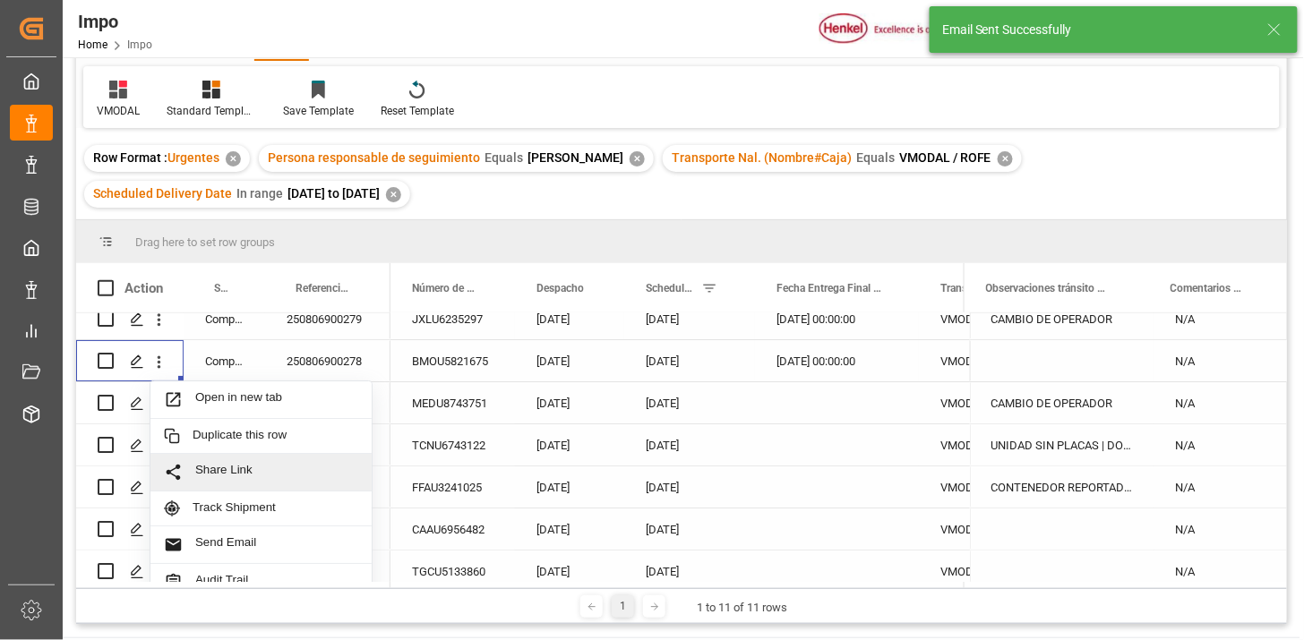
scroll to position [39, 0]
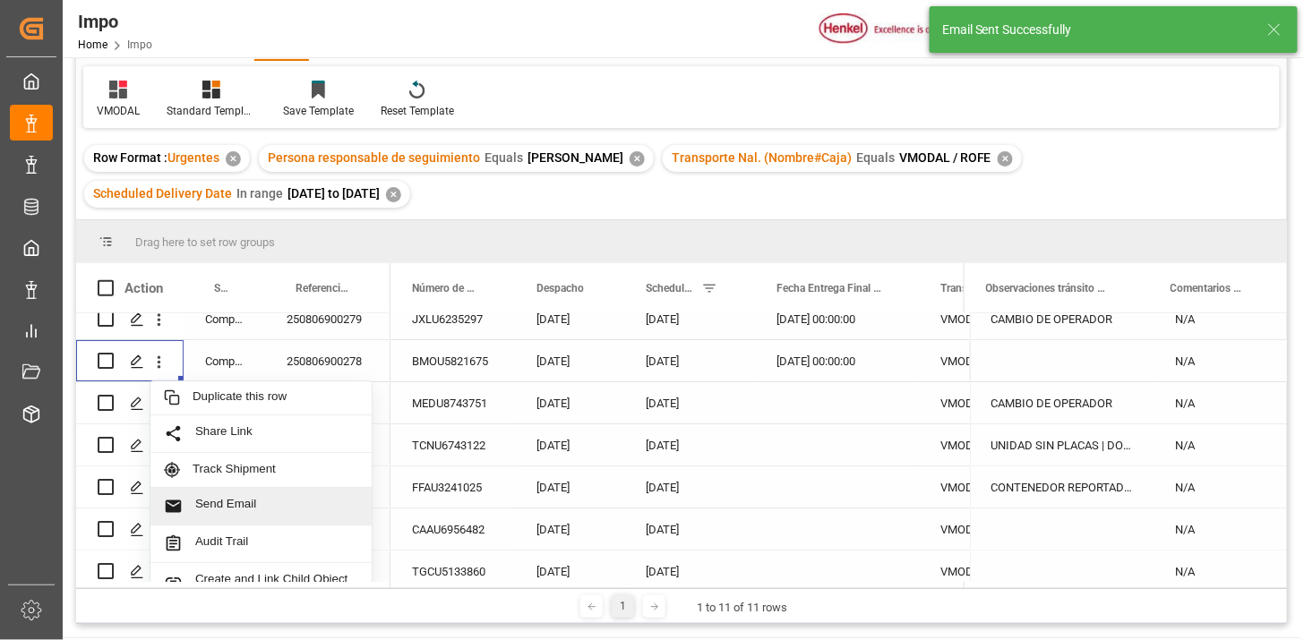
click at [235, 508] on span "Send Email" at bounding box center [276, 506] width 163 height 19
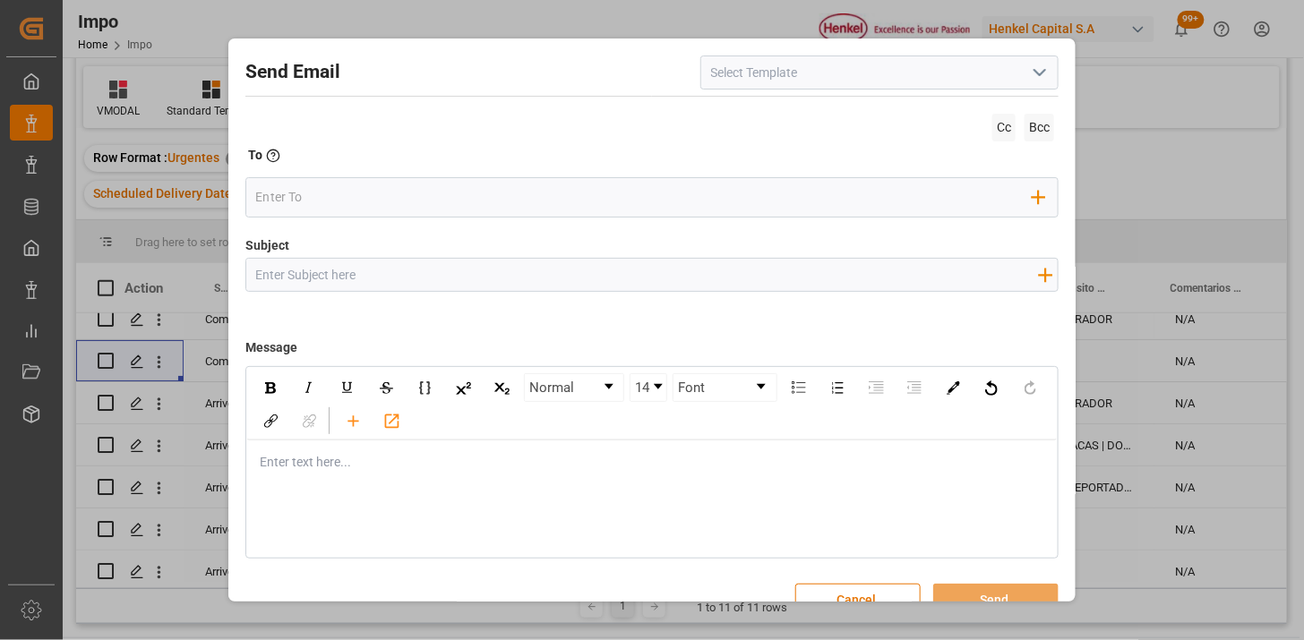
click at [1031, 72] on icon "open menu" at bounding box center [1039, 72] width 21 height 21
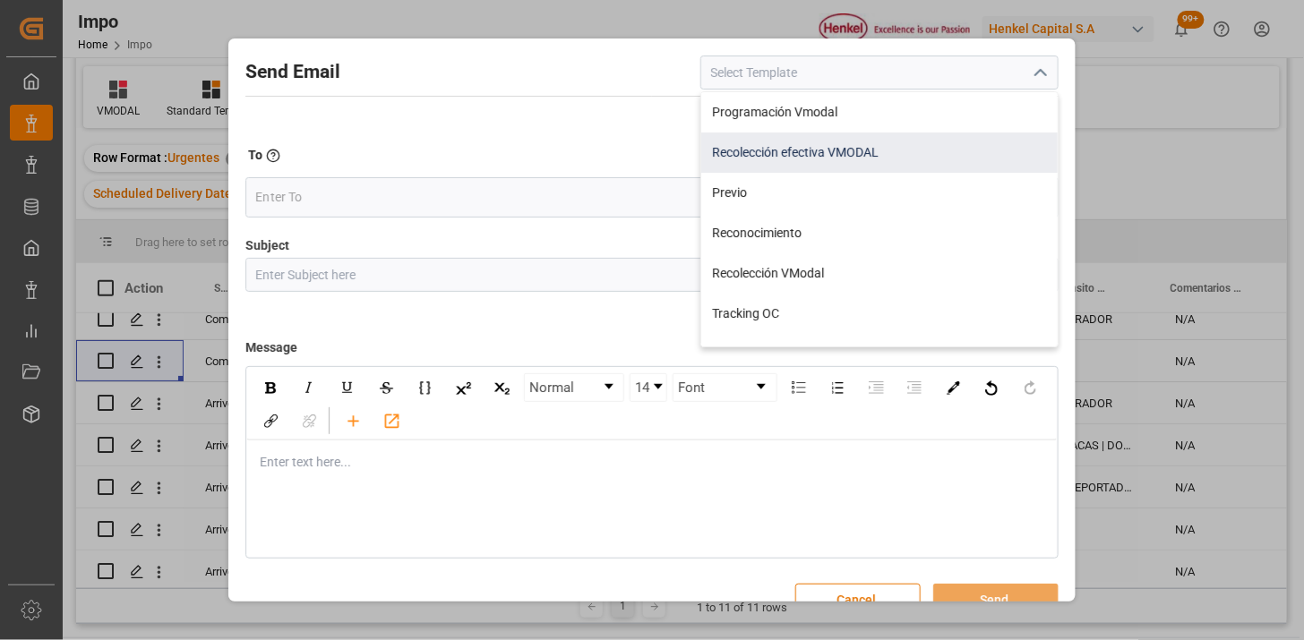
click at [855, 155] on div "Recolección efectiva VMODAL" at bounding box center [879, 153] width 357 height 40
type input "Recolección efectiva VMODAL"
type input "RECOLECCIÓN EFECTIVA || OC {{customerpoDerived}} || REF {{freightForwarderRefer…"
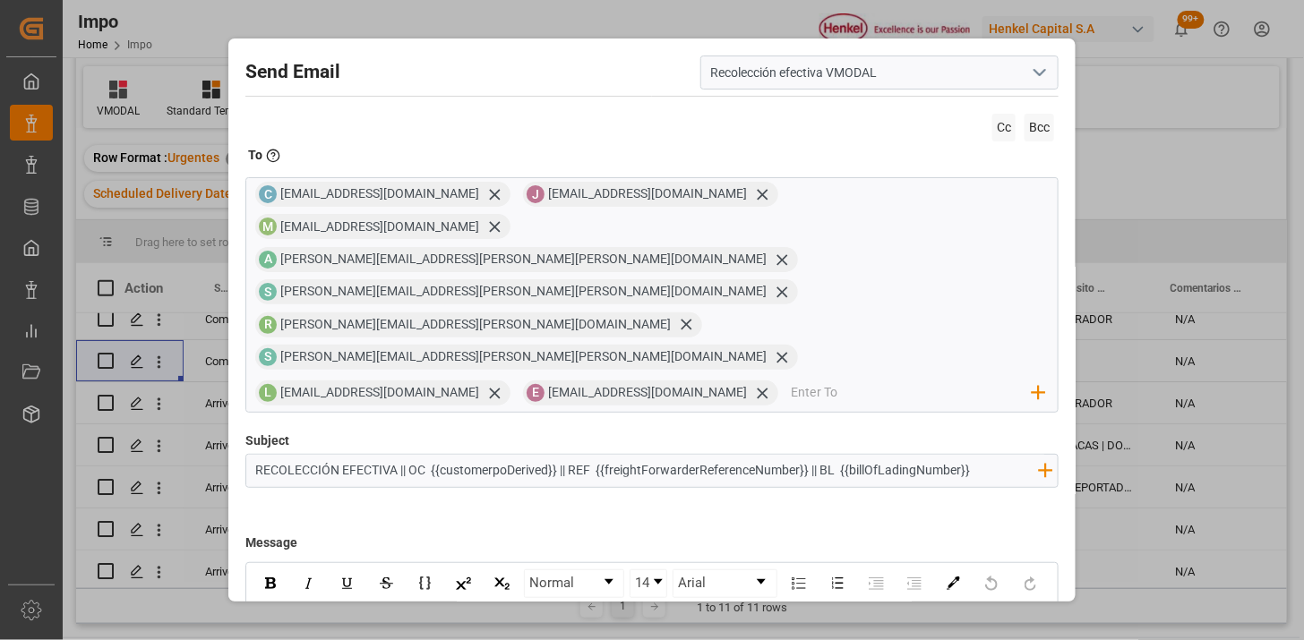
scroll to position [170, 0]
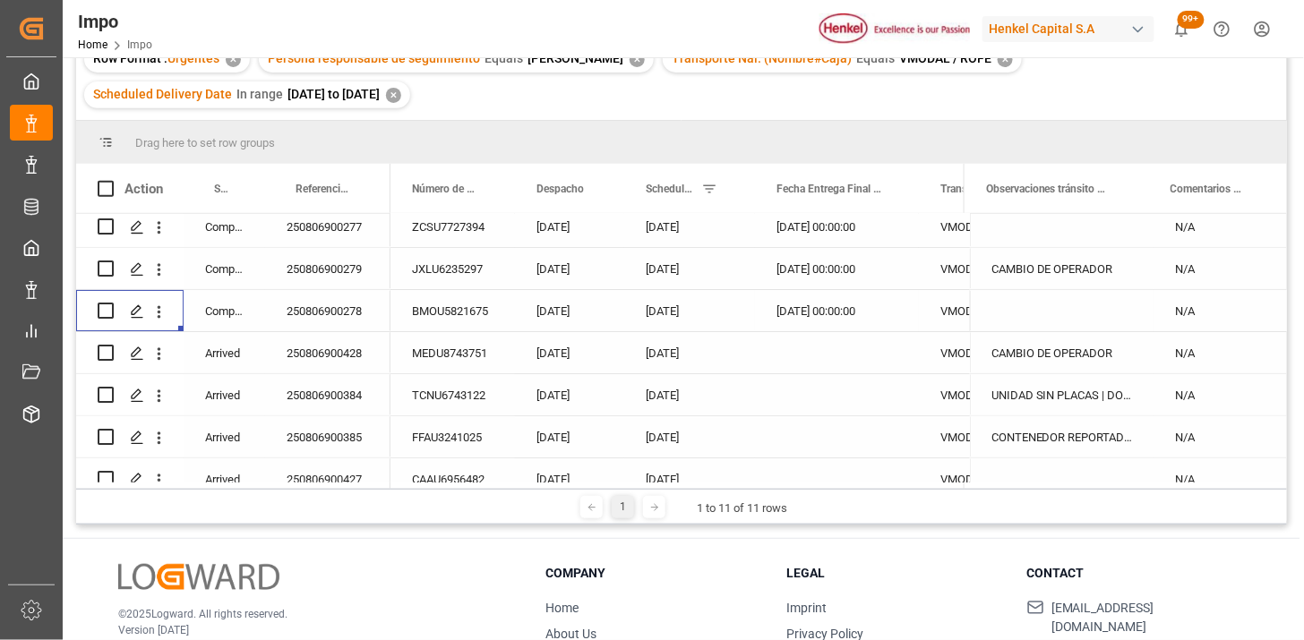
scroll to position [99, 0]
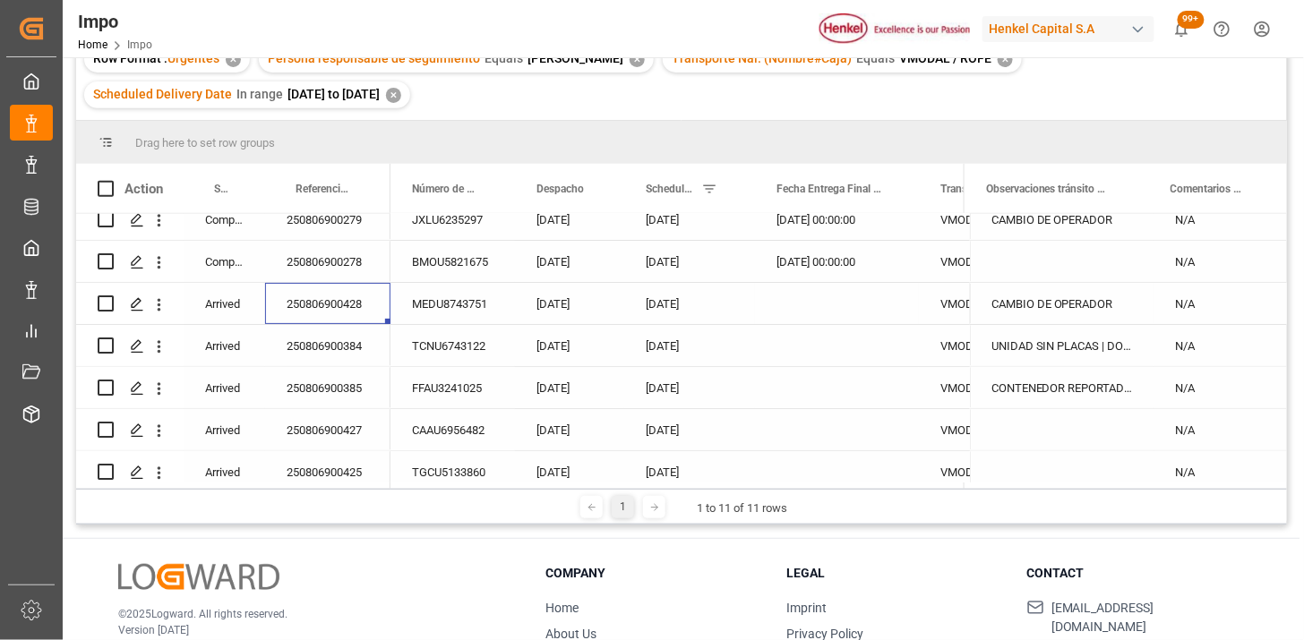
click at [350, 315] on div "250806900428" at bounding box center [327, 303] width 125 height 41
click at [664, 200] on div "Scheduled Delivery Date" at bounding box center [682, 188] width 72 height 49
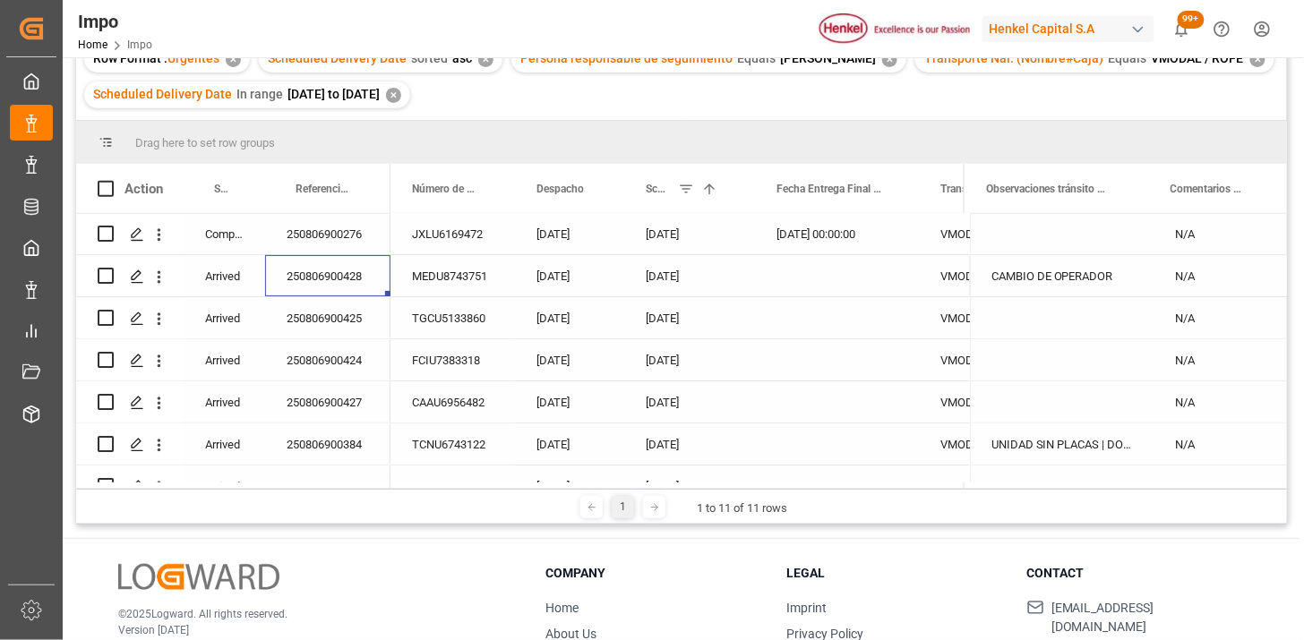
scroll to position [99, 0]
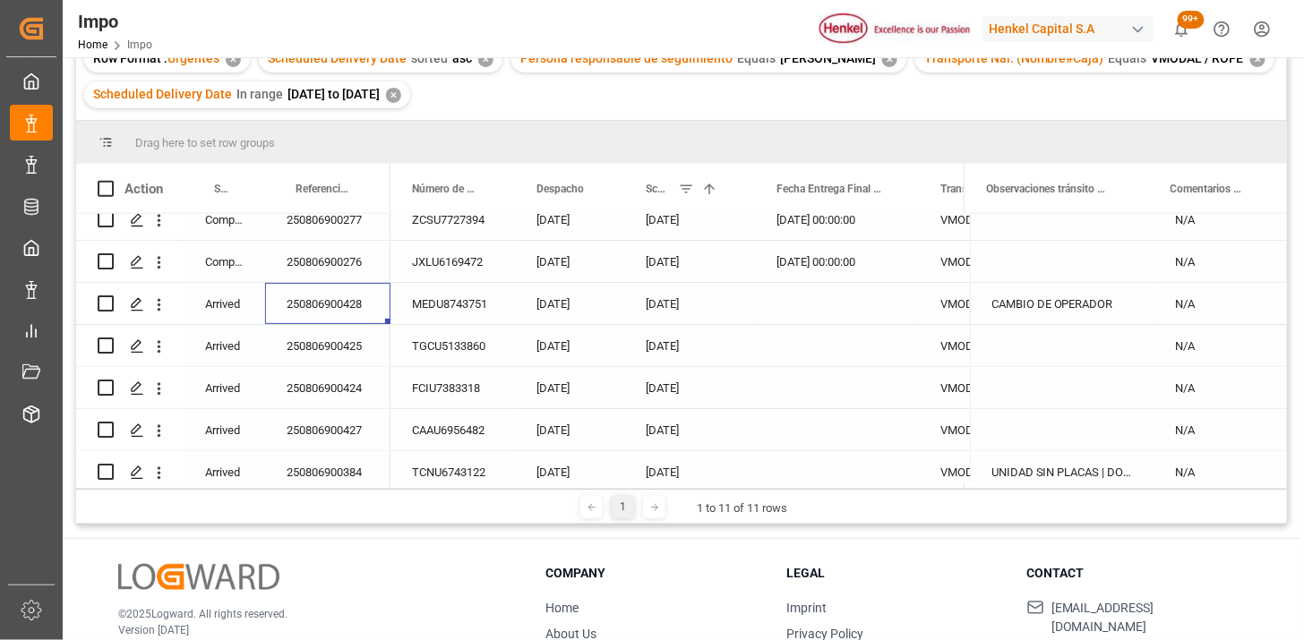
click at [357, 311] on div "250806900428" at bounding box center [327, 303] width 125 height 41
click at [325, 330] on div "250806900425" at bounding box center [327, 345] width 125 height 41
click at [426, 347] on div "TGCU5133860" at bounding box center [453, 345] width 125 height 41
click at [470, 314] on div "MEDU8743751" at bounding box center [453, 303] width 125 height 41
click at [692, 311] on div "[DATE]" at bounding box center [689, 303] width 131 height 41
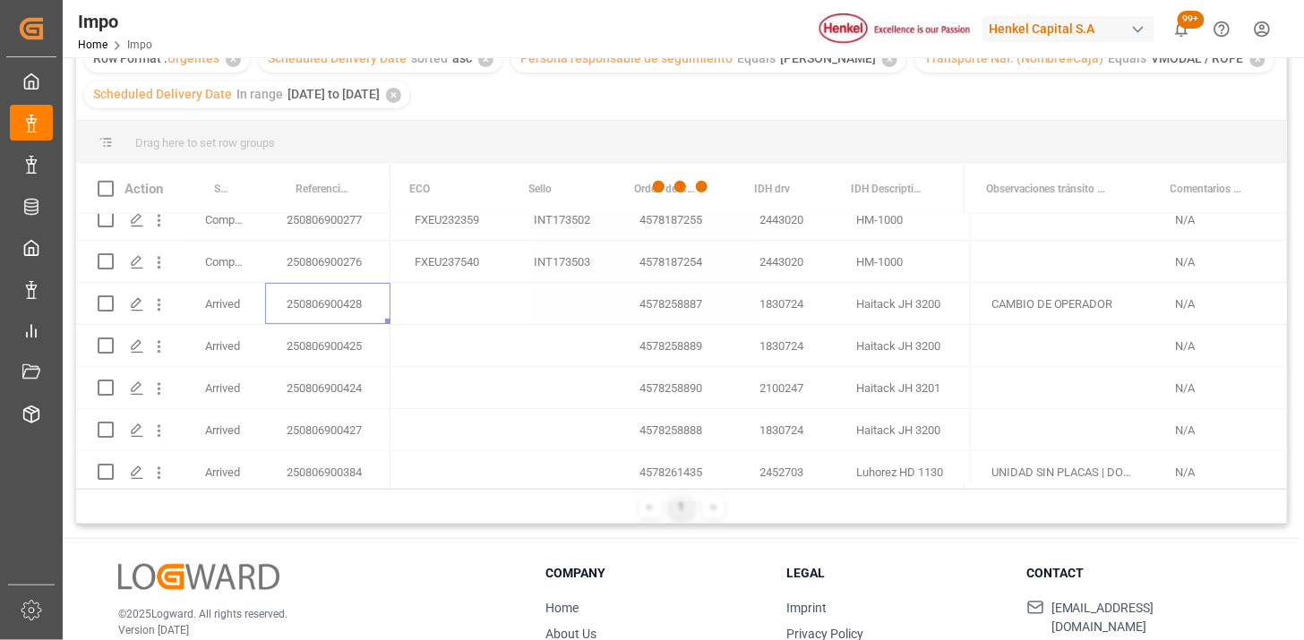
scroll to position [0, 0]
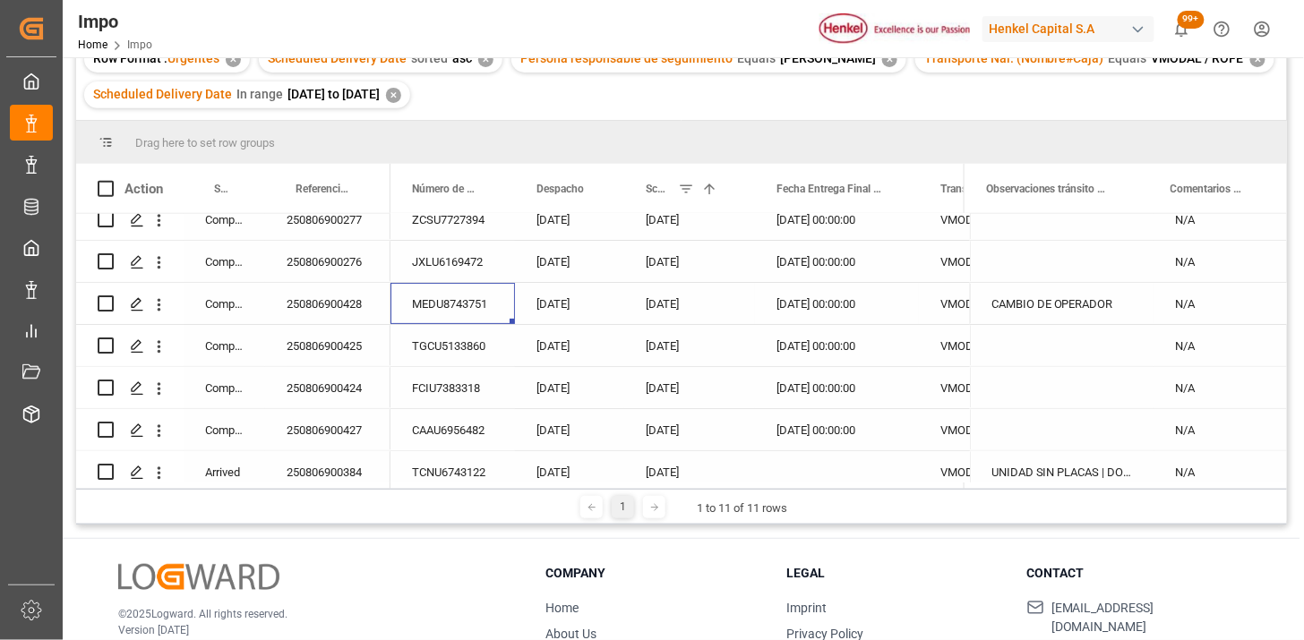
click at [470, 316] on div "MEDU8743751" at bounding box center [453, 303] width 125 height 41
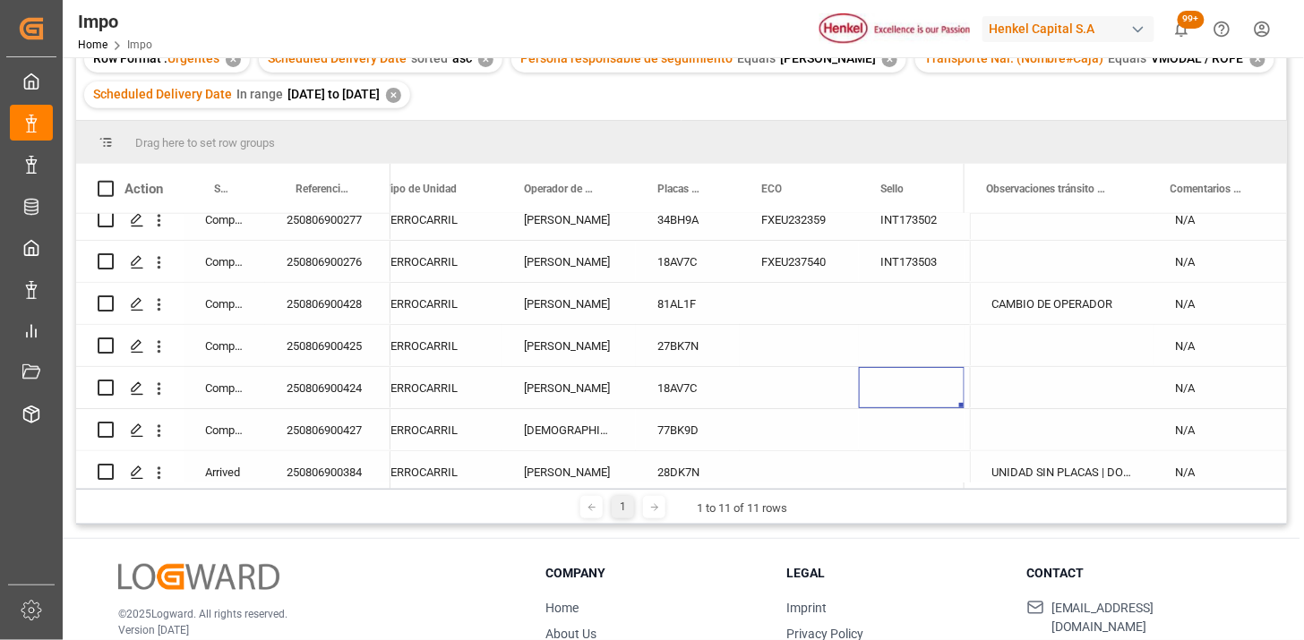
scroll to position [0, 820]
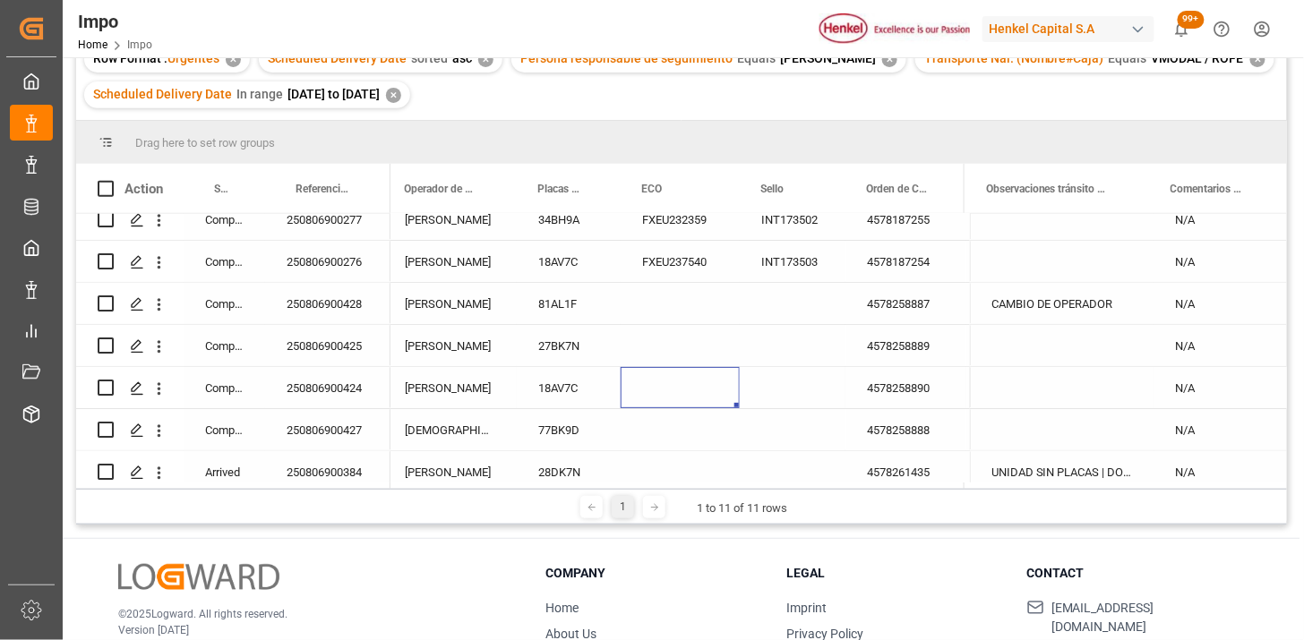
click at [663, 389] on div "Press SPACE to select this row." at bounding box center [680, 387] width 119 height 41
type input "FXEU235327"
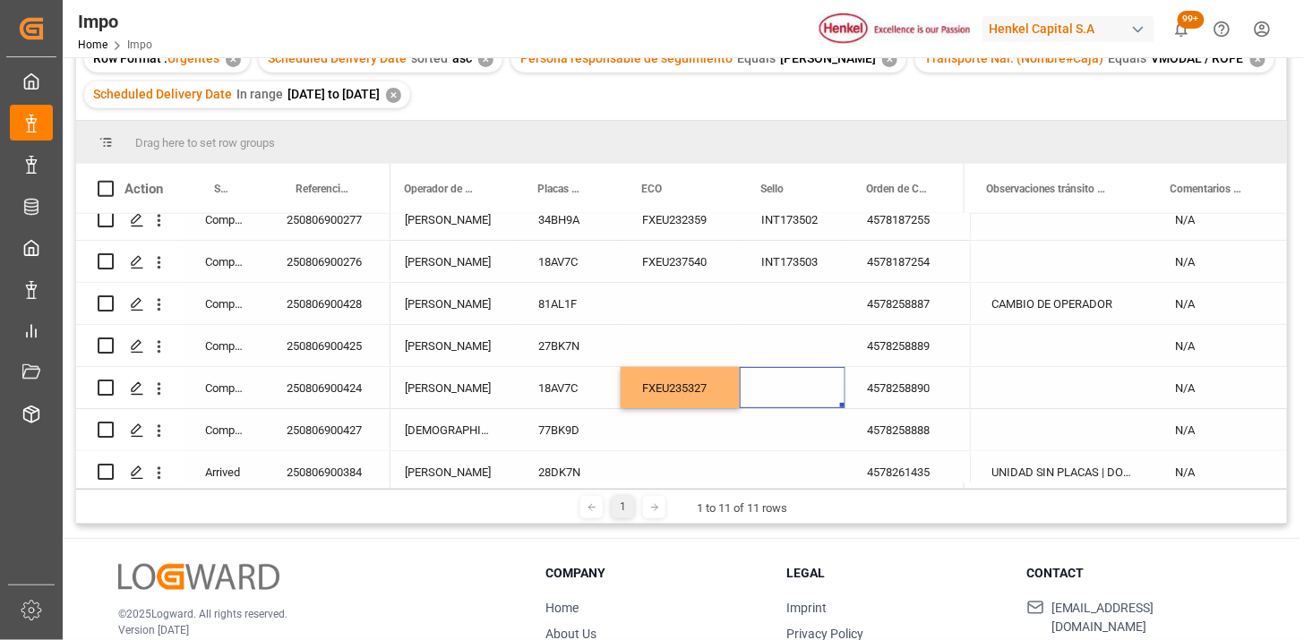
click at [774, 381] on div "Press SPACE to select this row." at bounding box center [793, 387] width 106 height 41
click at [775, 381] on div "Press SPACE to select this row." at bounding box center [793, 387] width 106 height 41
click at [783, 382] on input "Press SPACE to select this row." at bounding box center [792, 399] width 77 height 34
type input "SBT019906"
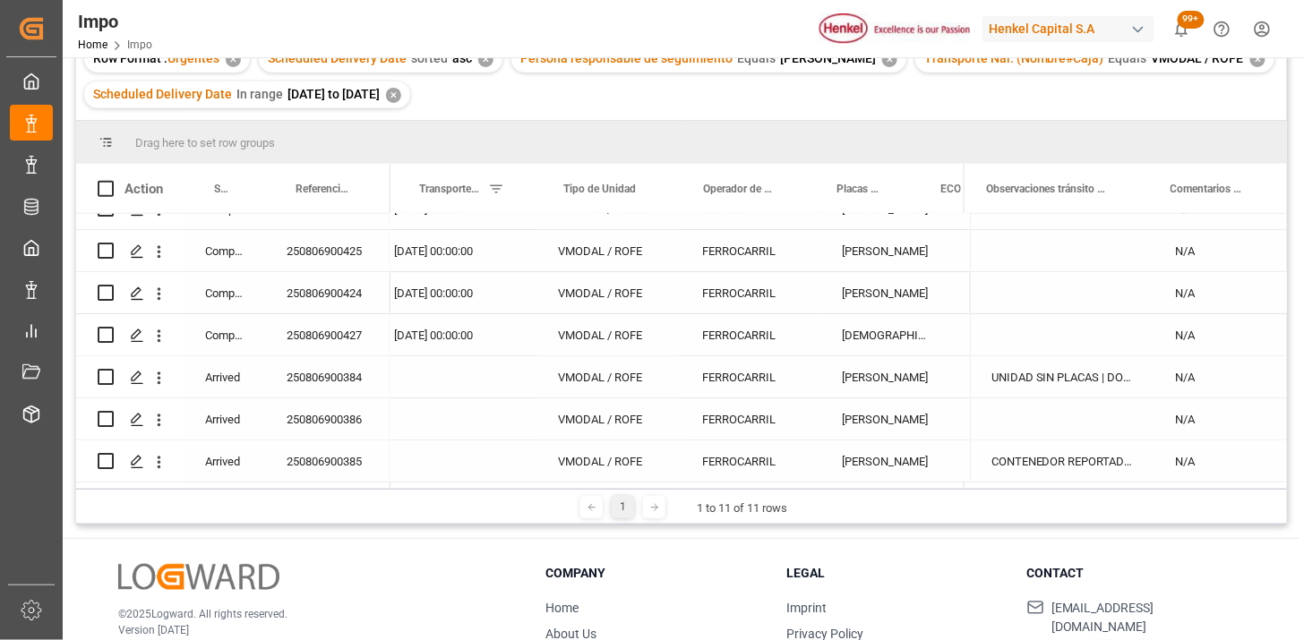
scroll to position [0, 600]
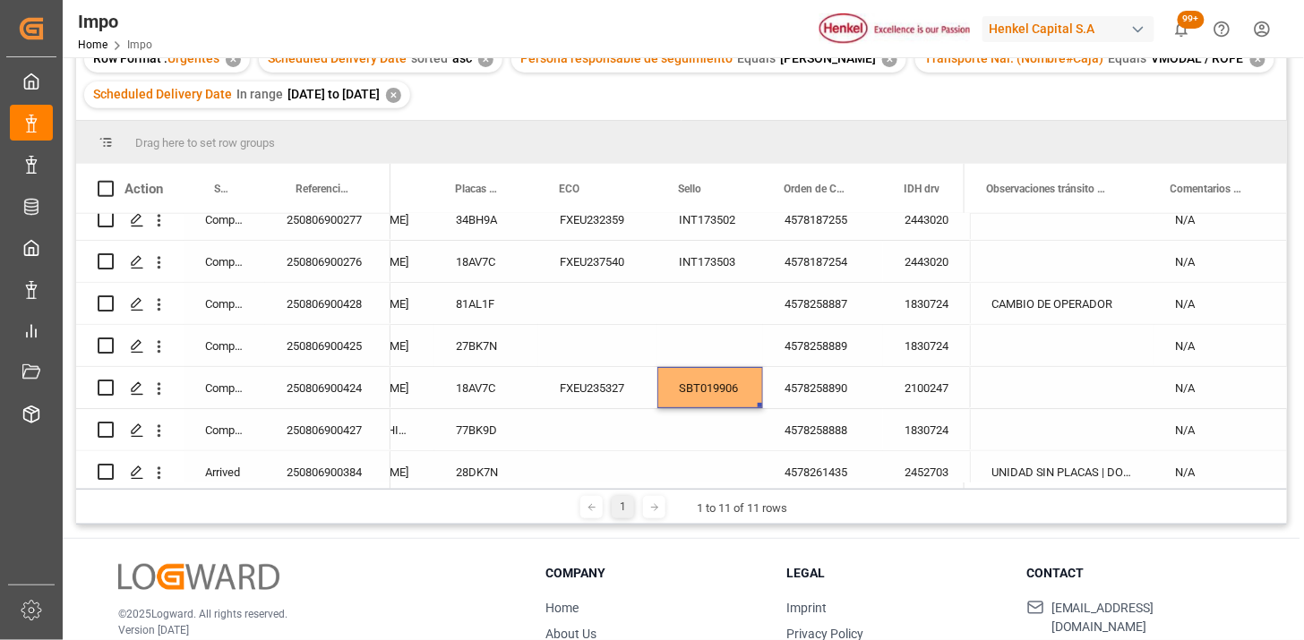
click at [586, 355] on div "Press SPACE to select this row." at bounding box center [597, 345] width 119 height 41
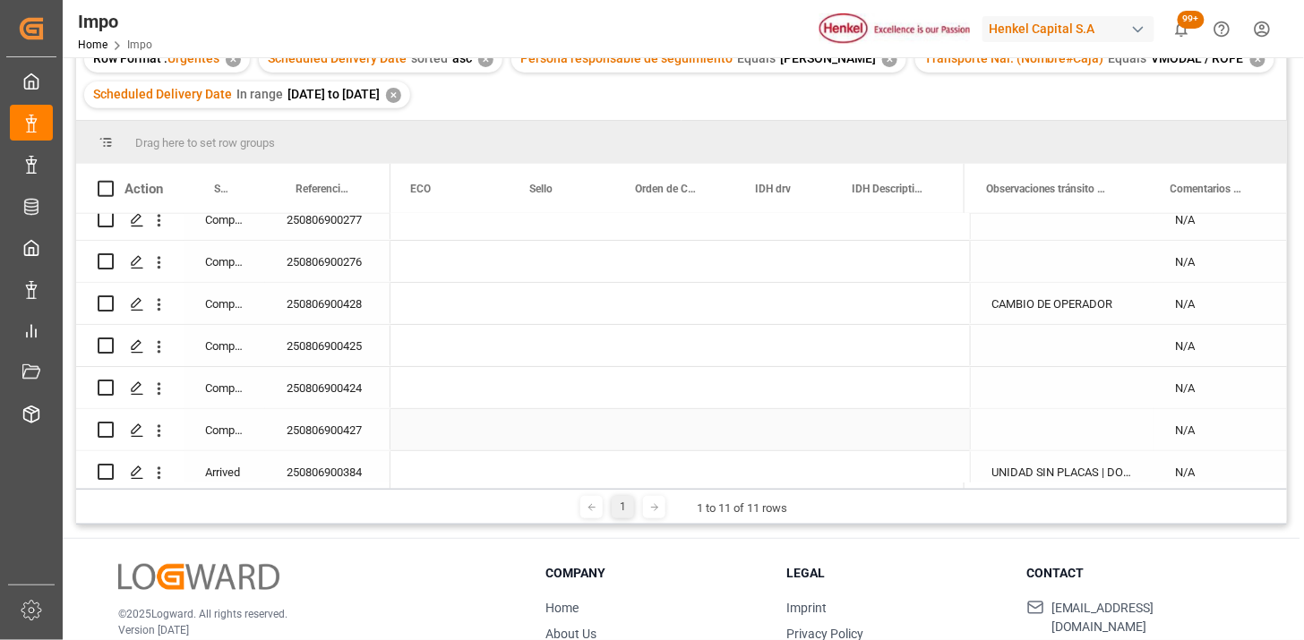
scroll to position [0, 1052]
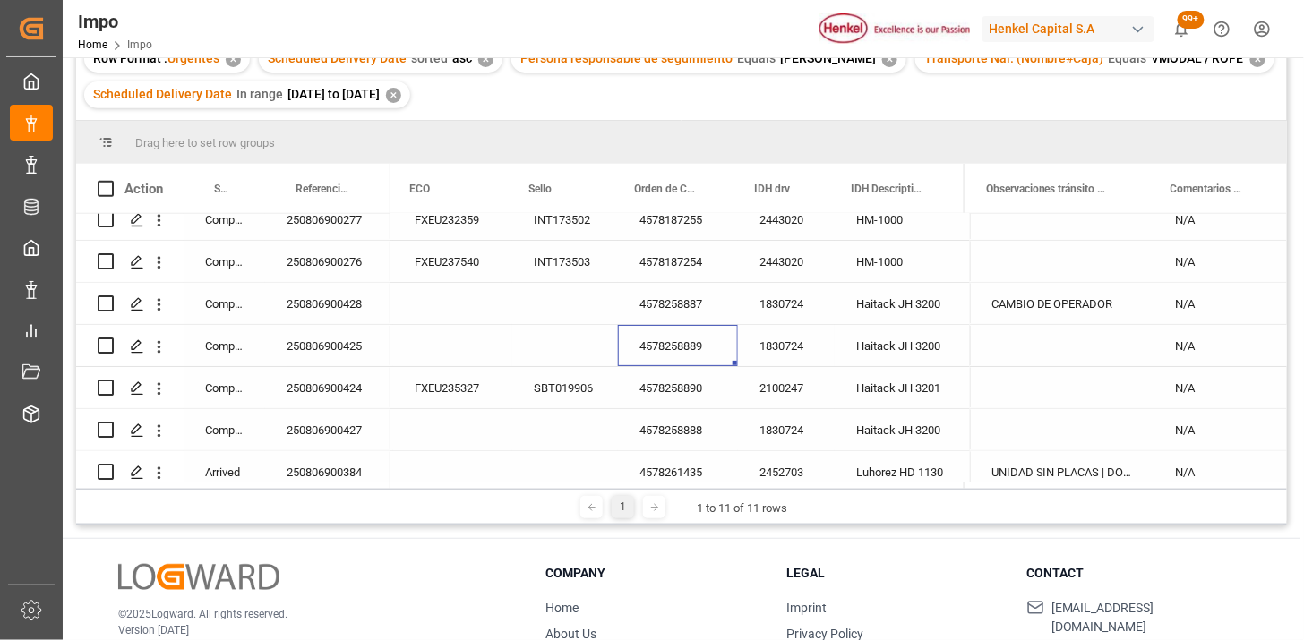
click at [696, 347] on div "4578258889" at bounding box center [678, 345] width 120 height 41
click at [449, 347] on div "Press SPACE to select this row." at bounding box center [452, 345] width 119 height 41
click at [449, 346] on div "Press SPACE to select this row." at bounding box center [452, 345] width 119 height 41
click at [449, 348] on input "Press SPACE to select this row." at bounding box center [453, 356] width 90 height 34
type input "FXEU237538"
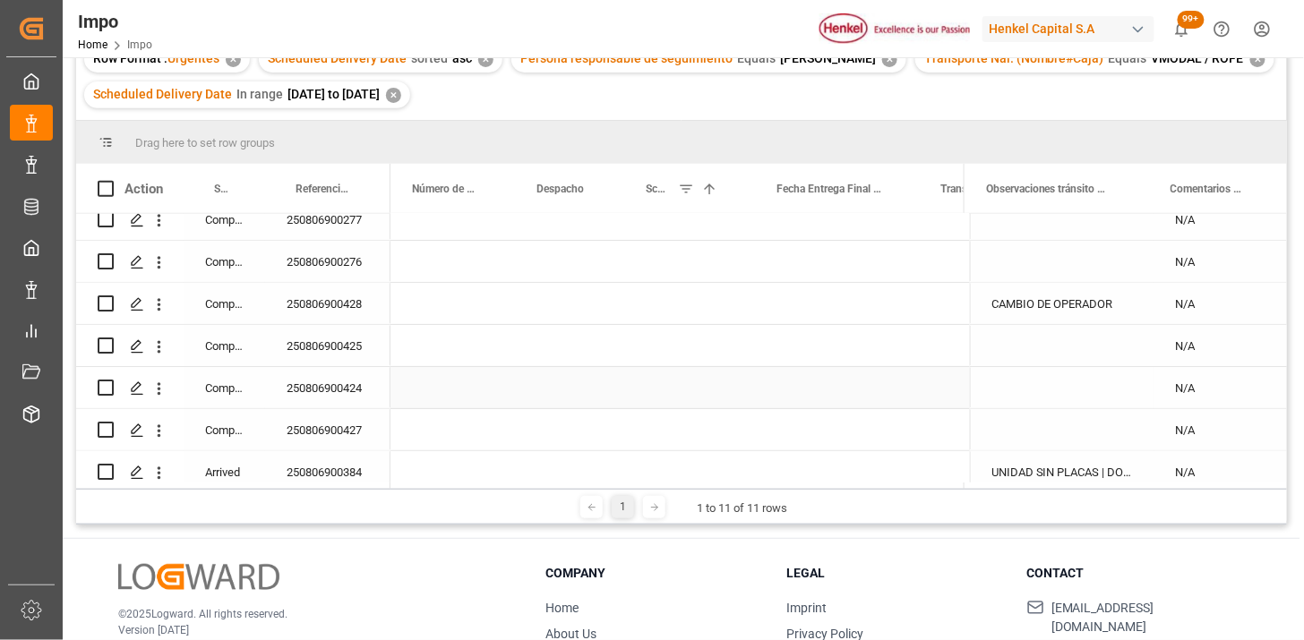
scroll to position [0, 0]
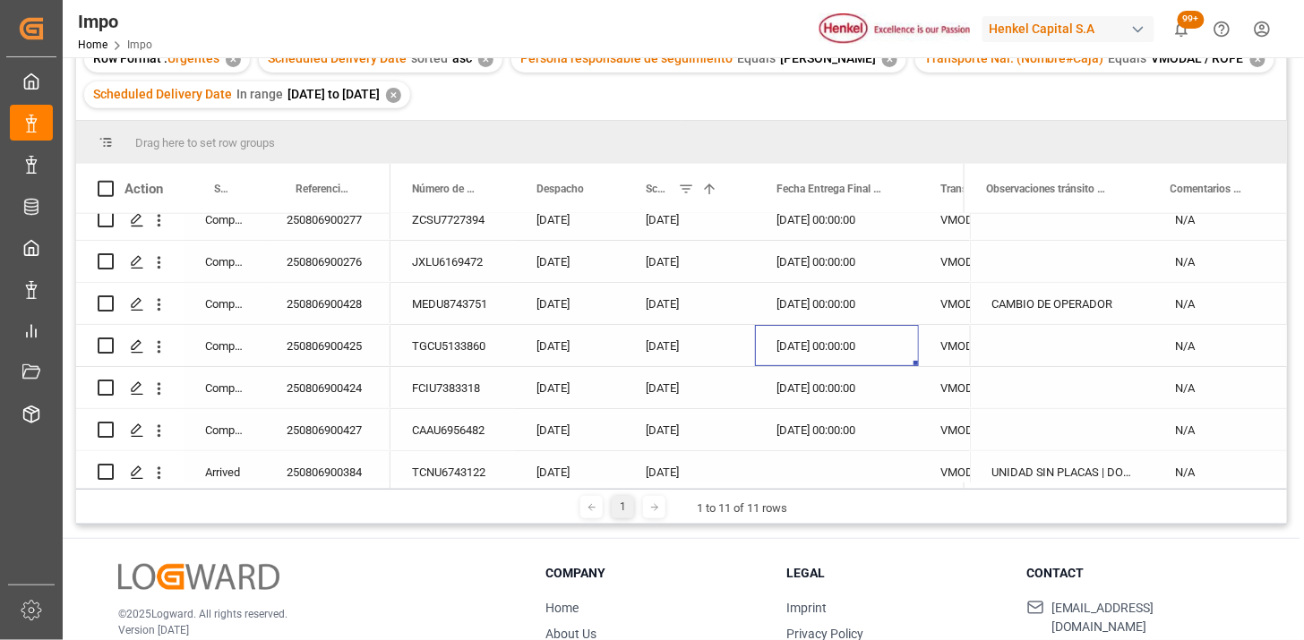
click at [810, 358] on div "[DATE] 00:00:00" at bounding box center [837, 345] width 164 height 41
click at [811, 358] on div "[DATE] 00:00:00" at bounding box center [837, 345] width 164 height 41
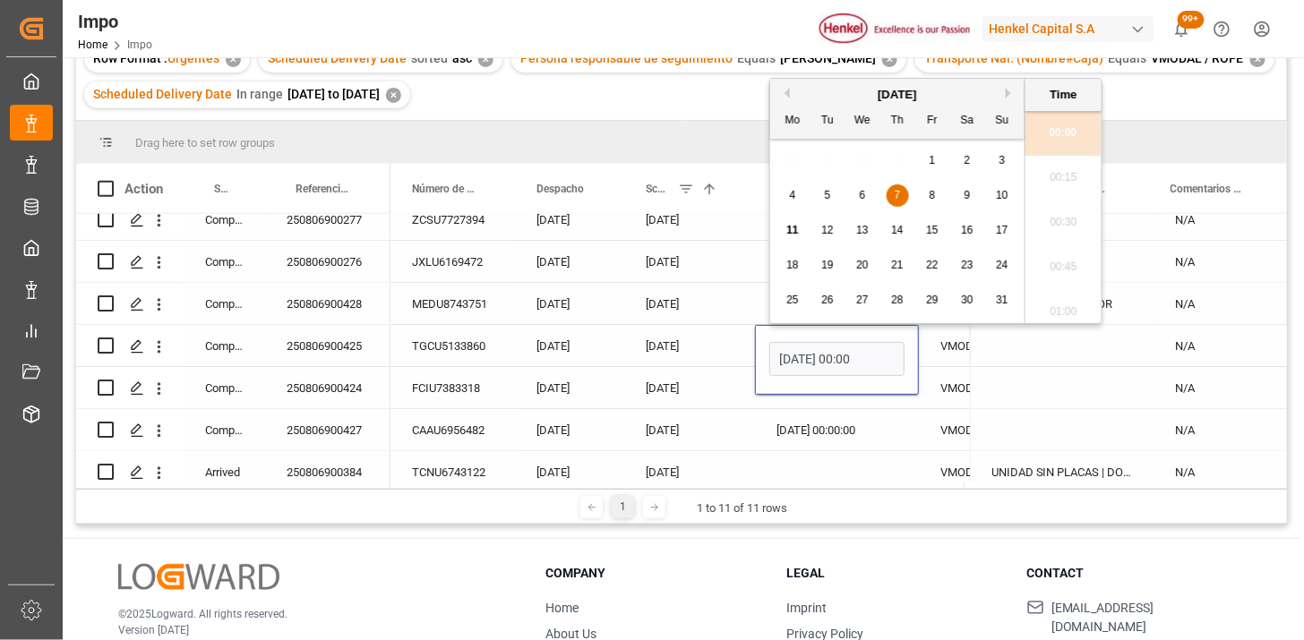
click at [811, 358] on input "[DATE] 00:00" at bounding box center [836, 359] width 135 height 34
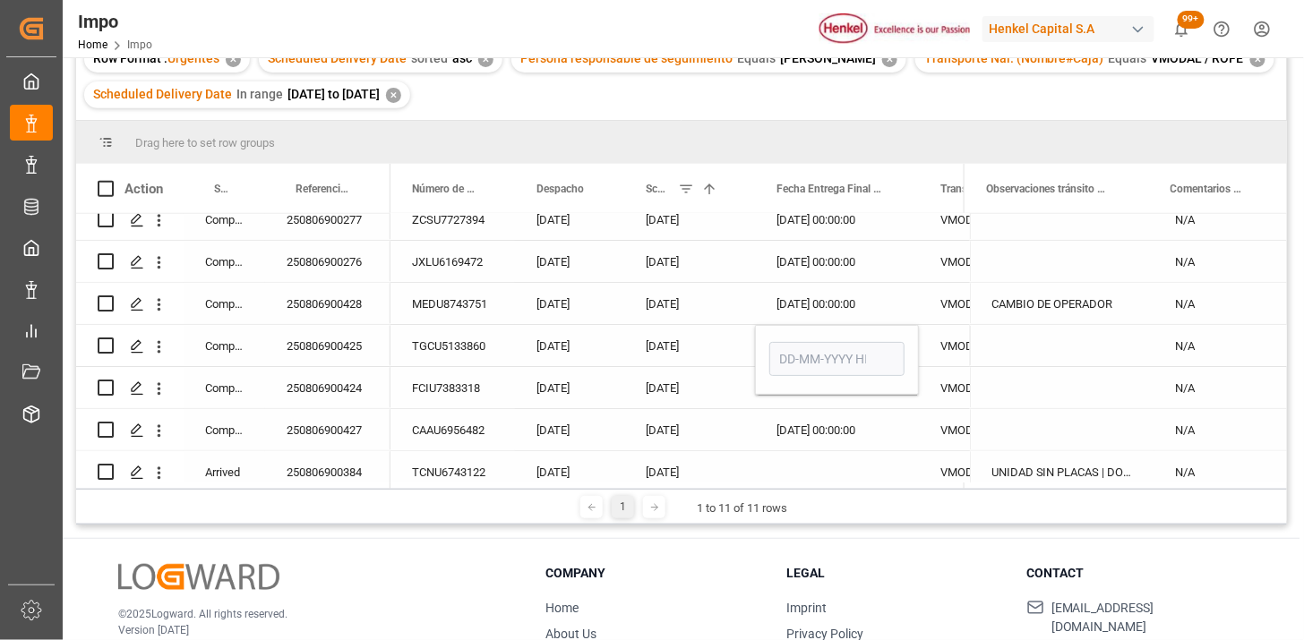
click at [1005, 362] on div "Press SPACE to select this row." at bounding box center [1062, 345] width 185 height 41
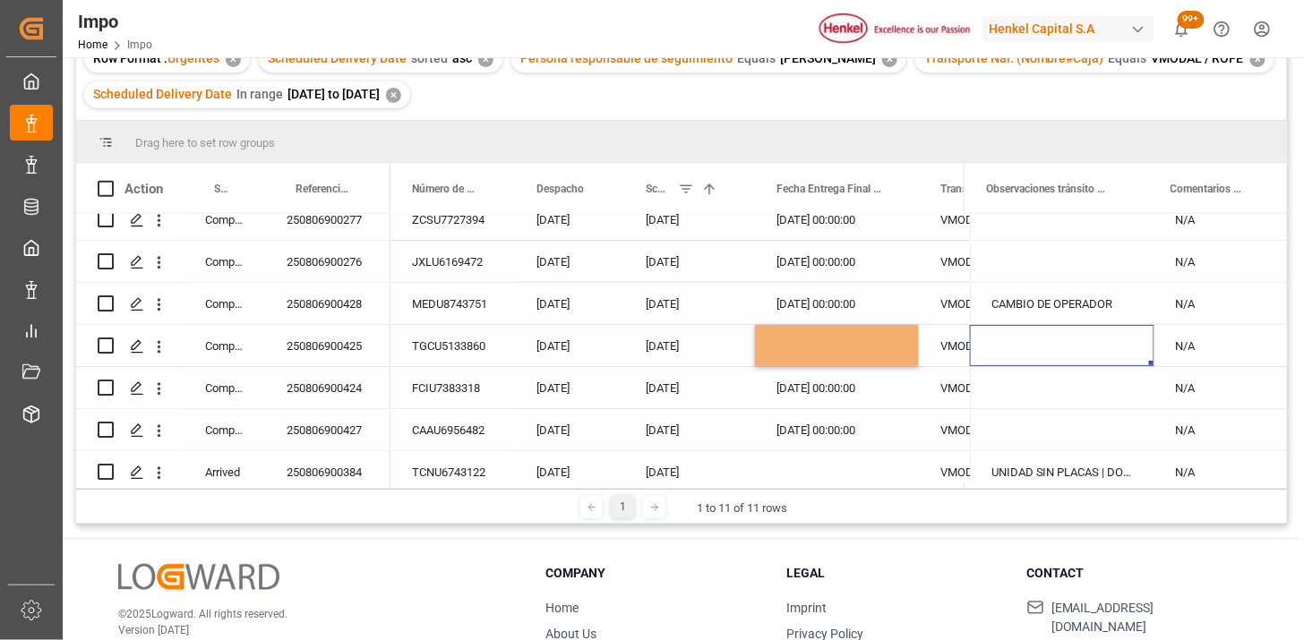
click at [924, 344] on div "VMODAL / ROFE" at bounding box center [991, 345] width 144 height 41
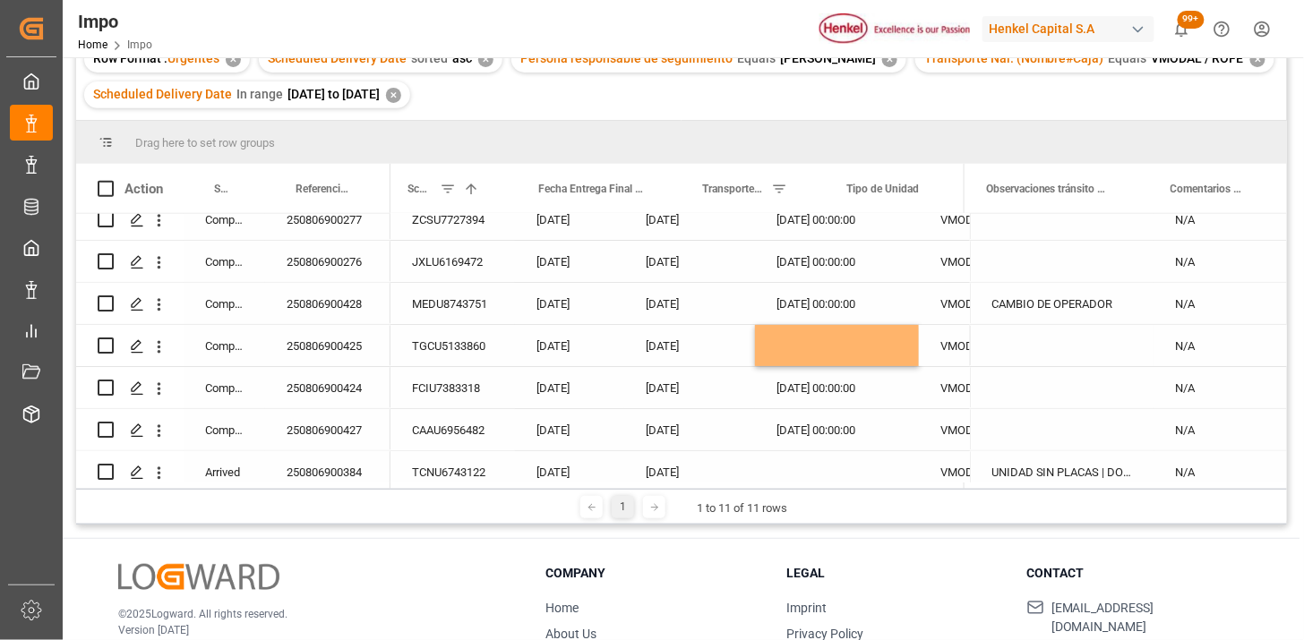
scroll to position [0, 237]
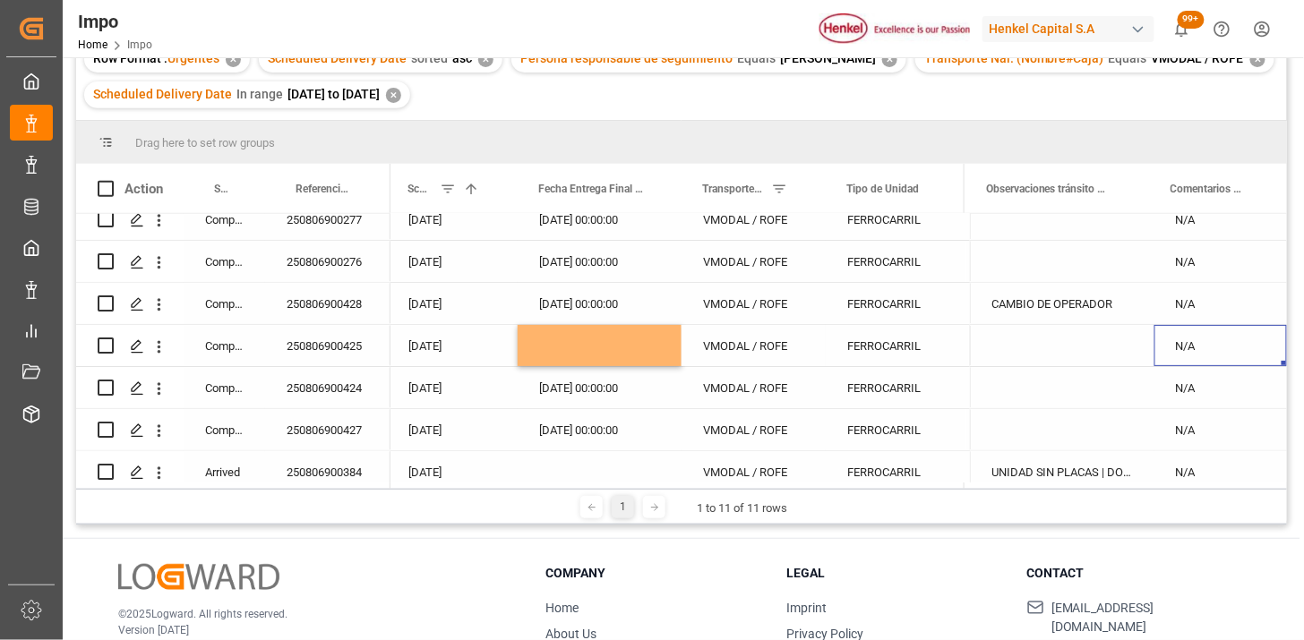
click at [1213, 349] on div "N/A" at bounding box center [1221, 345] width 133 height 41
click at [1213, 349] on input "N/A" at bounding box center [1221, 356] width 104 height 34
type input "PENDIENTE SELLO"
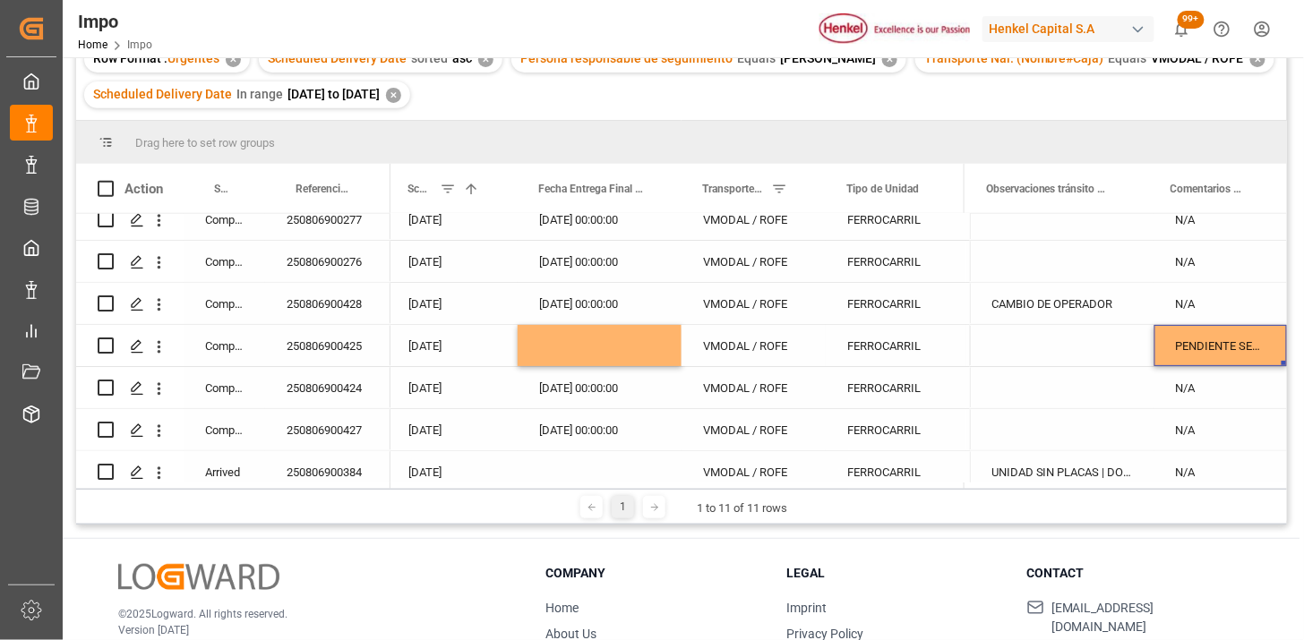
click at [1213, 351] on div "PENDIENTE SELLO" at bounding box center [1221, 345] width 133 height 41
click at [1202, 357] on input "PENDIENTE SELLO" at bounding box center [1221, 356] width 104 height 34
type input "SELLO"
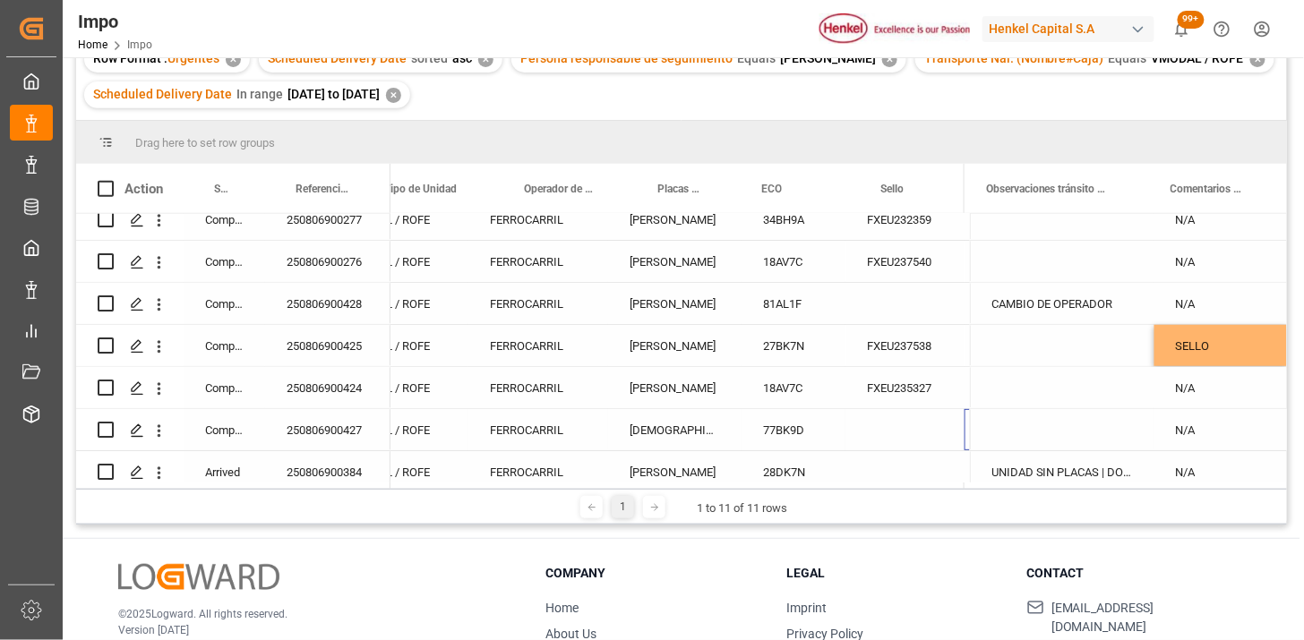
scroll to position [0, 700]
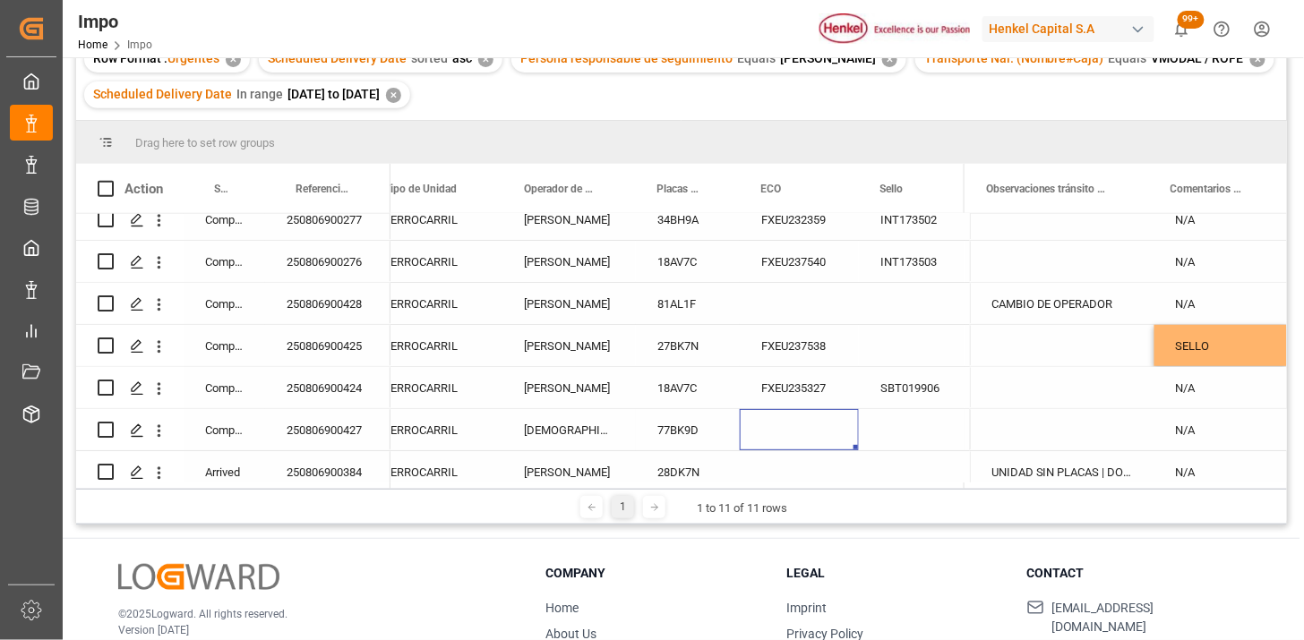
click at [797, 426] on div "Press SPACE to select this row." at bounding box center [799, 429] width 119 height 41
click at [797, 427] on div "Press SPACE to select this row." at bounding box center [799, 429] width 119 height 41
click at [797, 427] on input "Press SPACE to select this row." at bounding box center [799, 441] width 90 height 34
type input "FXEU234917"
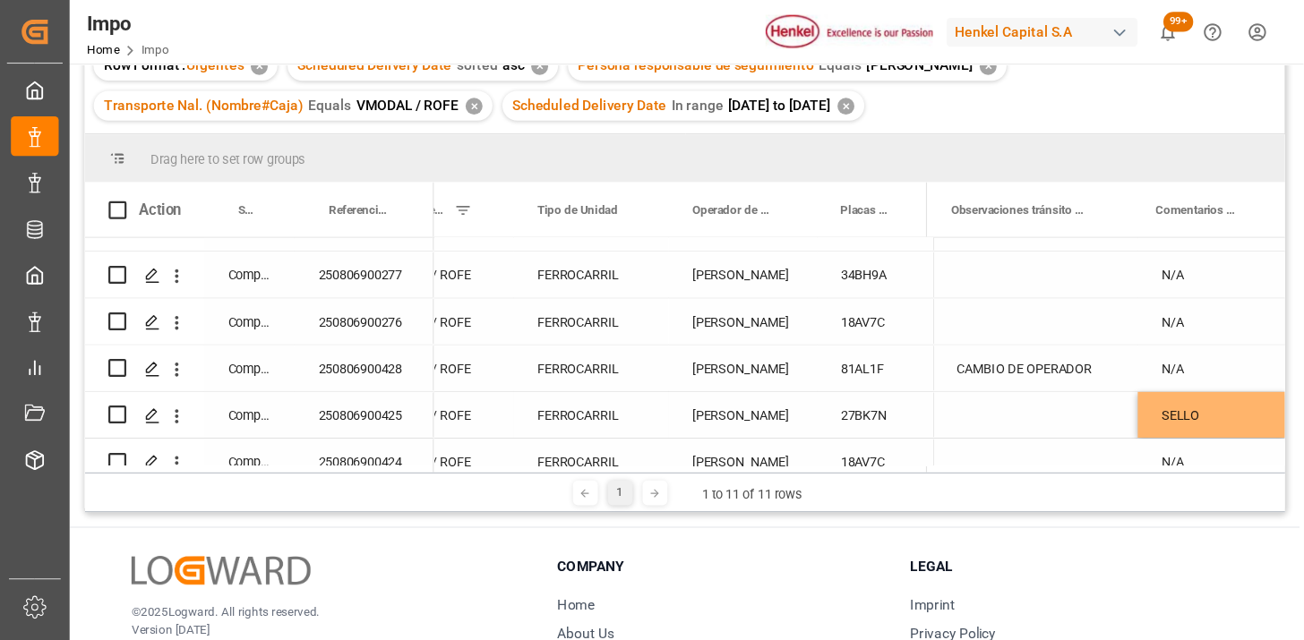
scroll to position [199, 0]
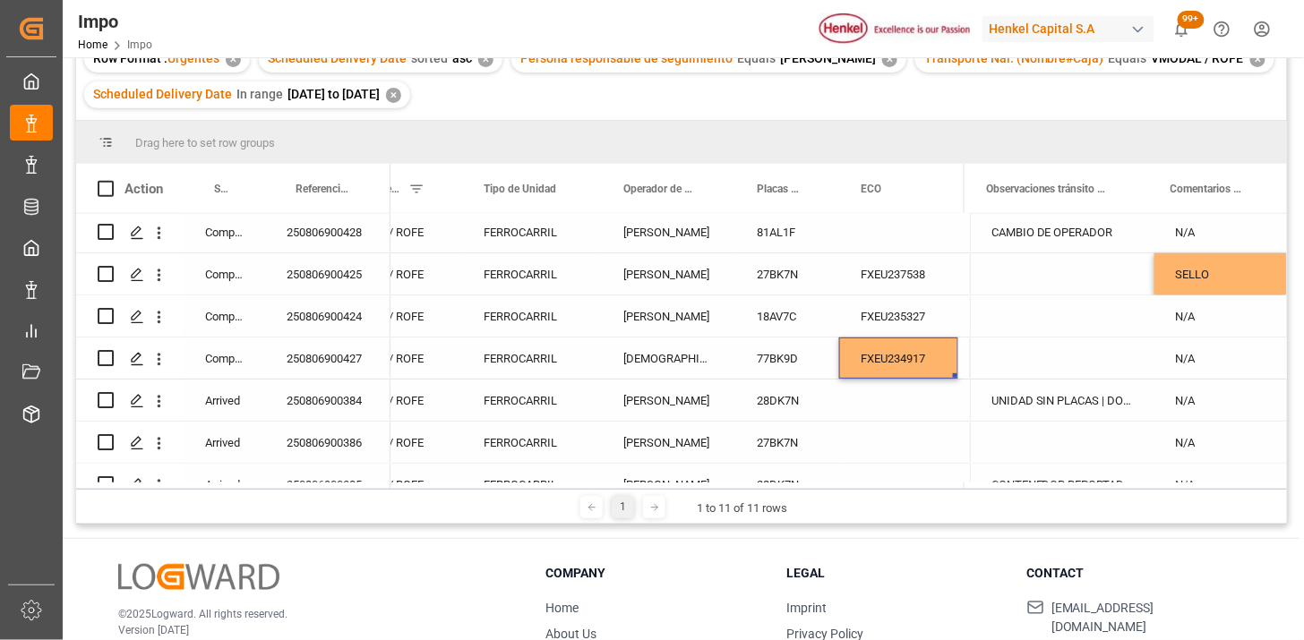
click at [891, 368] on div "FXEU234917" at bounding box center [898, 358] width 119 height 41
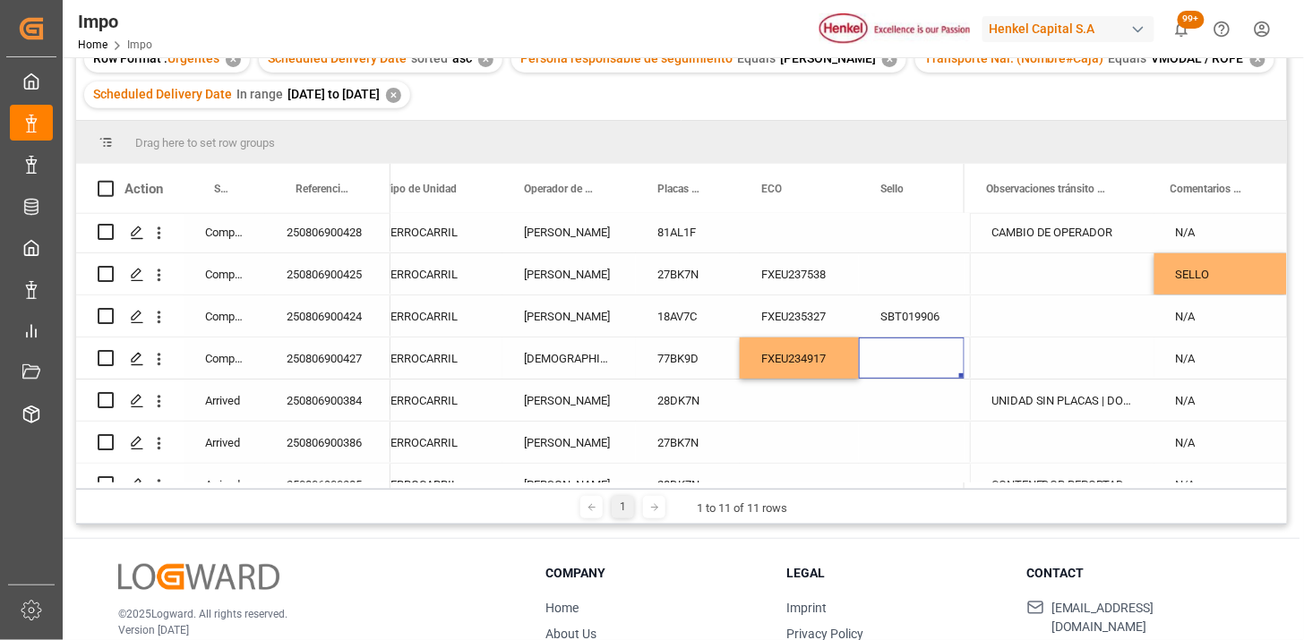
click at [891, 367] on div "Press SPACE to select this row." at bounding box center [912, 358] width 106 height 41
click at [891, 367] on input "Press SPACE to select this row." at bounding box center [911, 369] width 77 height 34
type input "SBT019907"
click at [797, 354] on div "FXEU234917" at bounding box center [799, 358] width 119 height 41
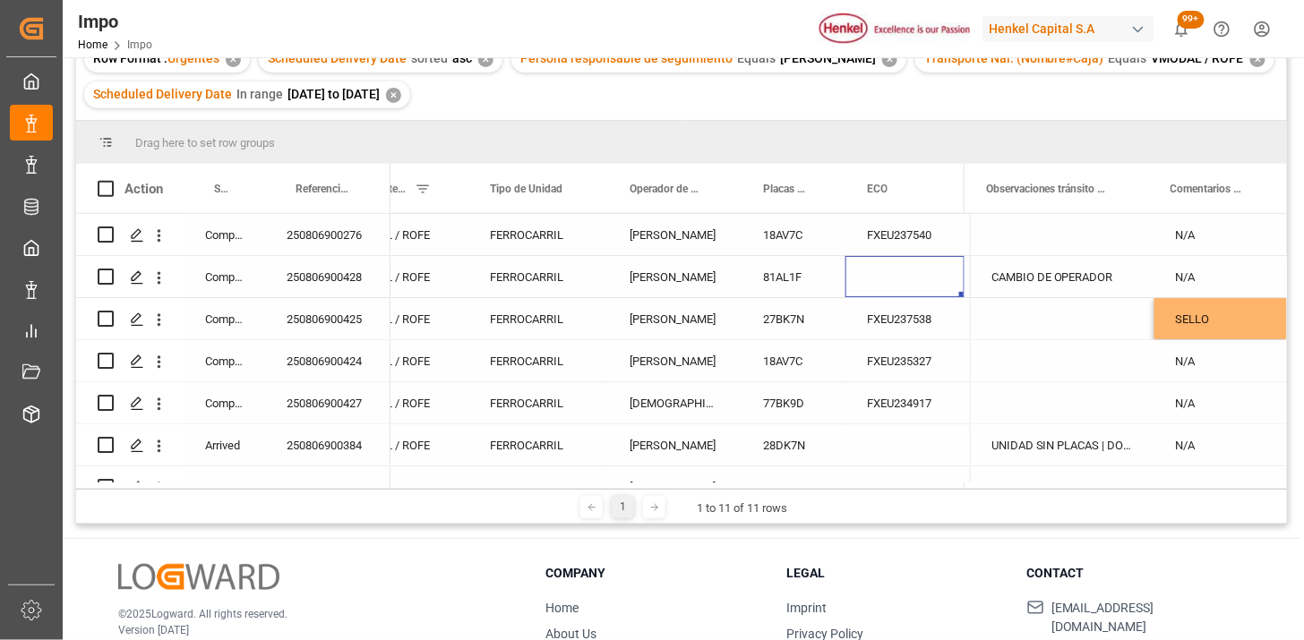
scroll to position [0, 700]
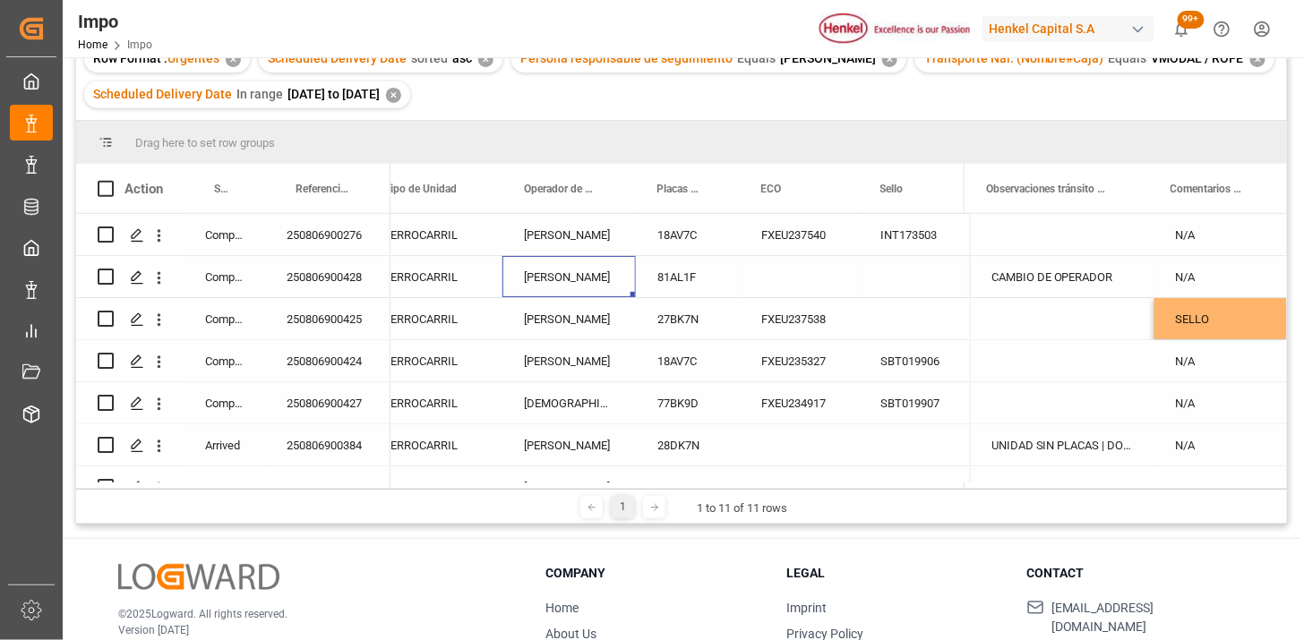
click at [561, 281] on div "[PERSON_NAME]" at bounding box center [569, 276] width 133 height 41
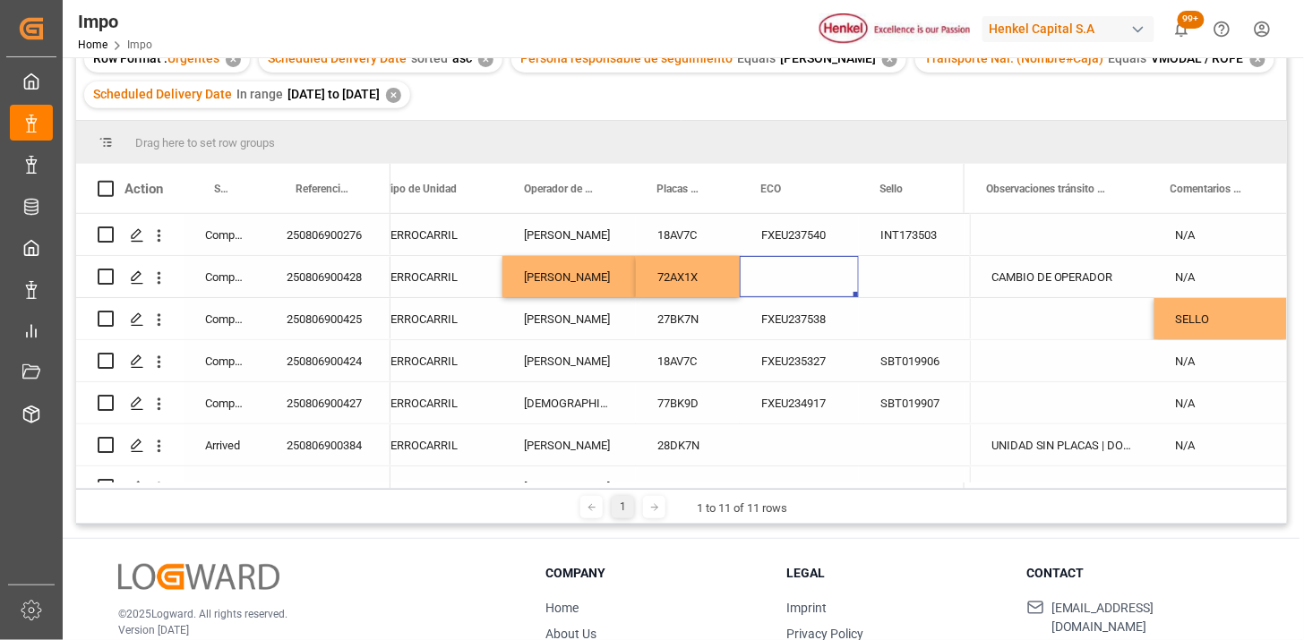
click at [786, 279] on div "Press SPACE to select this row." at bounding box center [799, 276] width 119 height 41
click at [1237, 319] on div "SELLO" at bounding box center [1221, 318] width 133 height 41
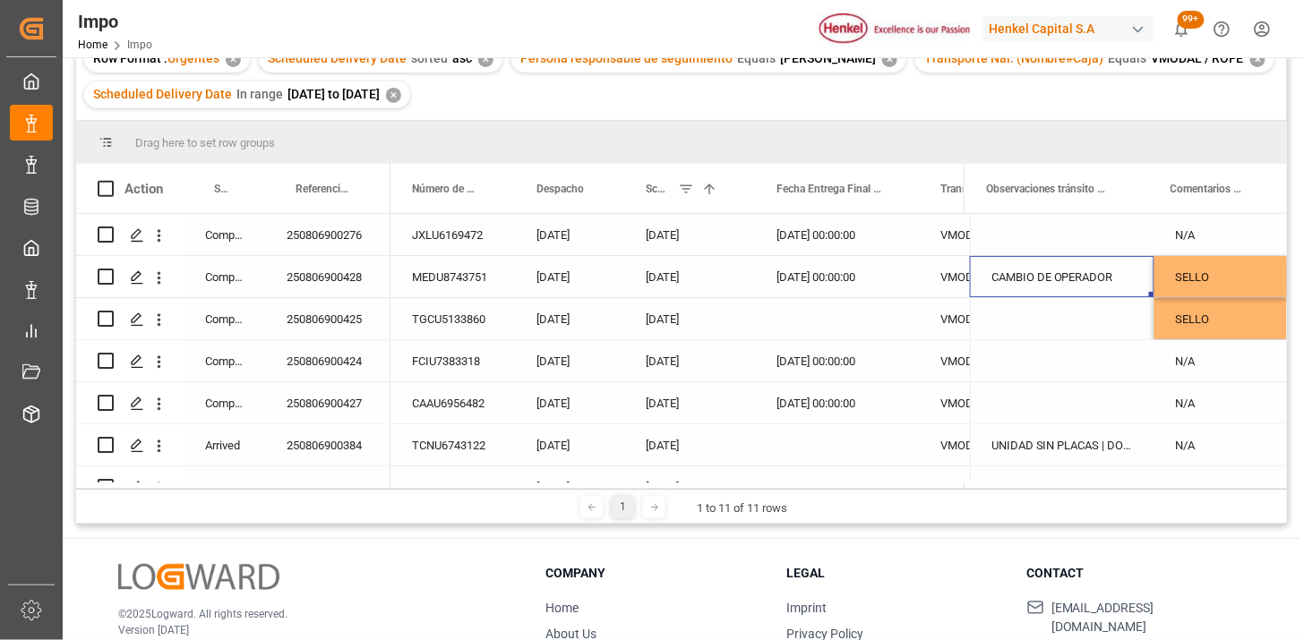
scroll to position [0, 1052]
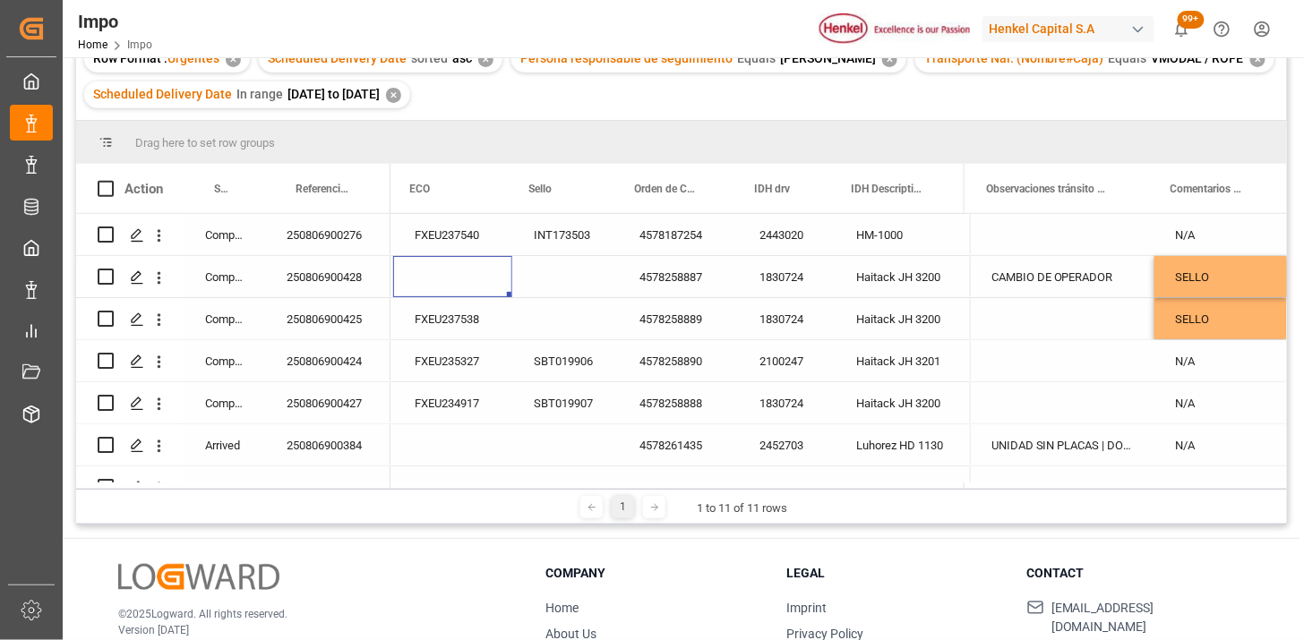
click at [464, 273] on div "Press SPACE to select this row." at bounding box center [452, 276] width 119 height 41
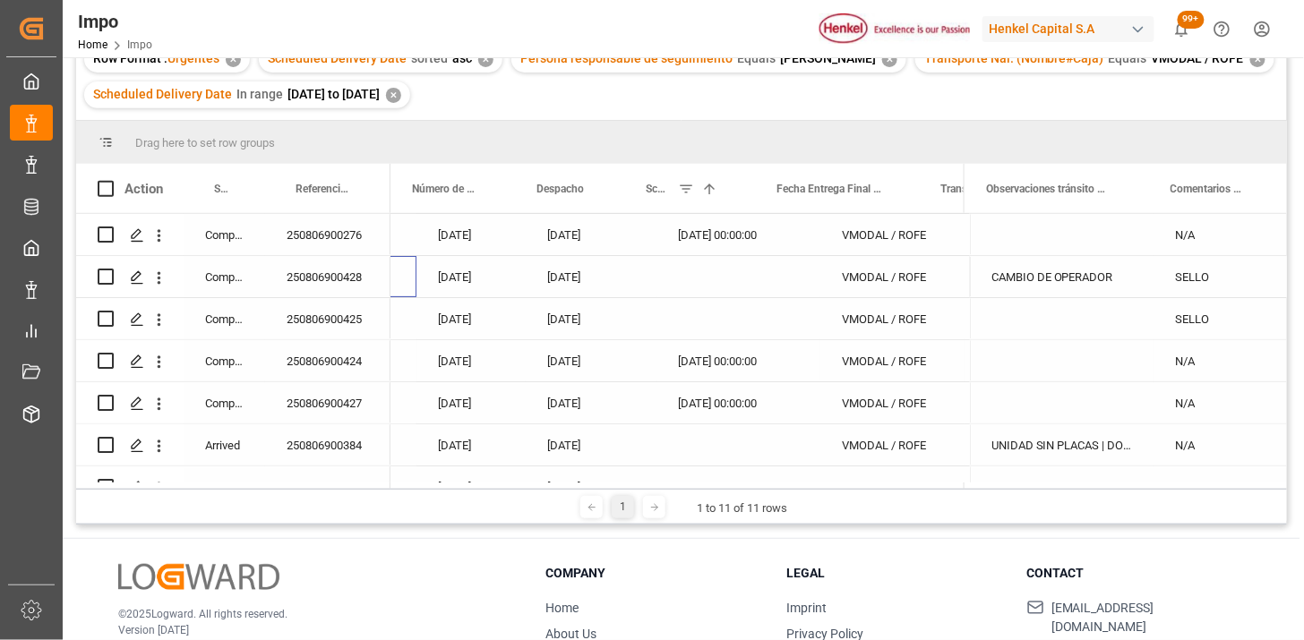
scroll to position [0, 0]
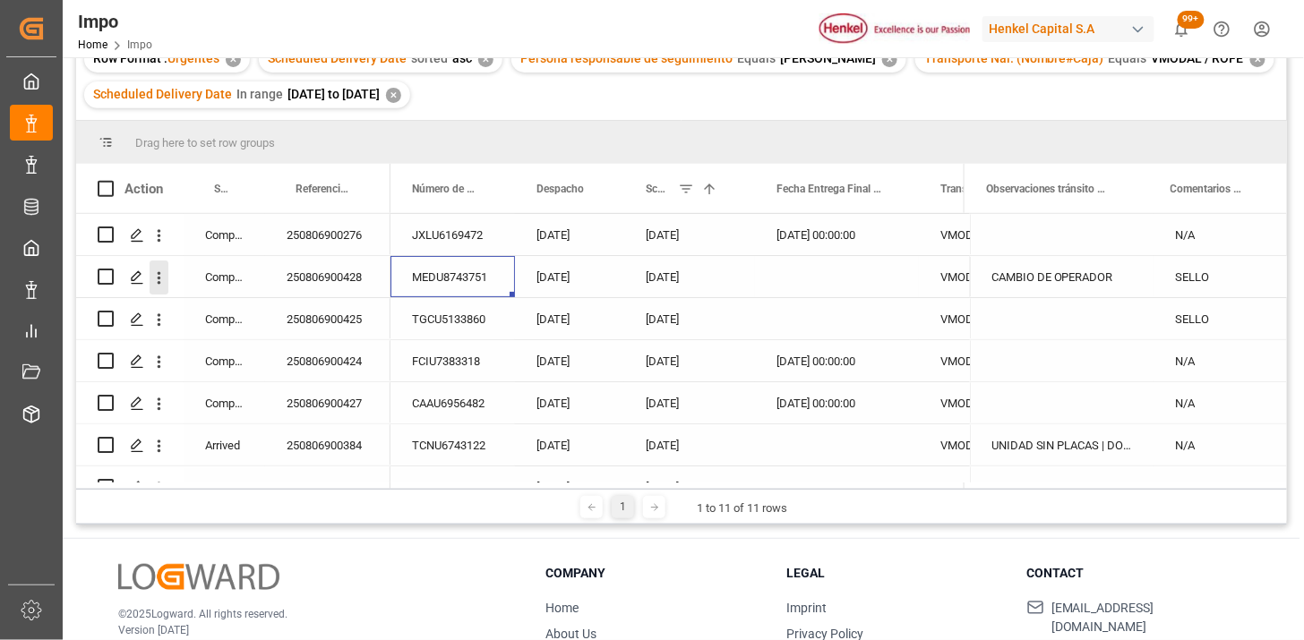
click at [161, 281] on icon "open menu" at bounding box center [159, 278] width 19 height 19
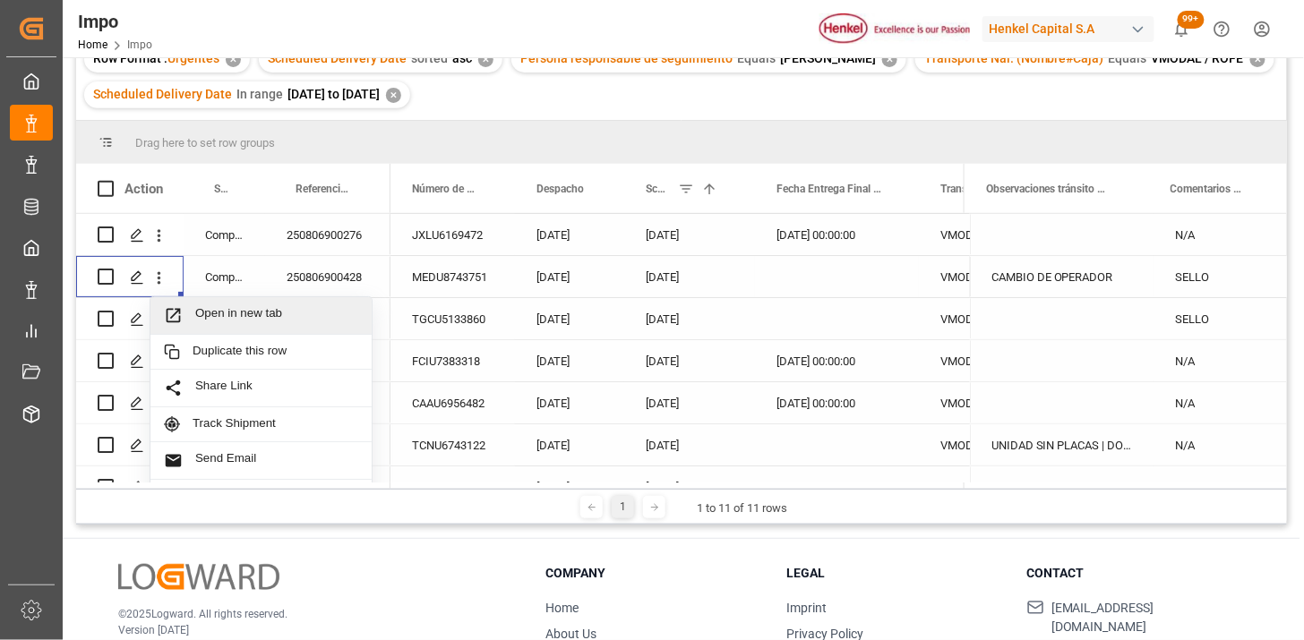
click at [219, 318] on span "Open in new tab" at bounding box center [276, 315] width 163 height 19
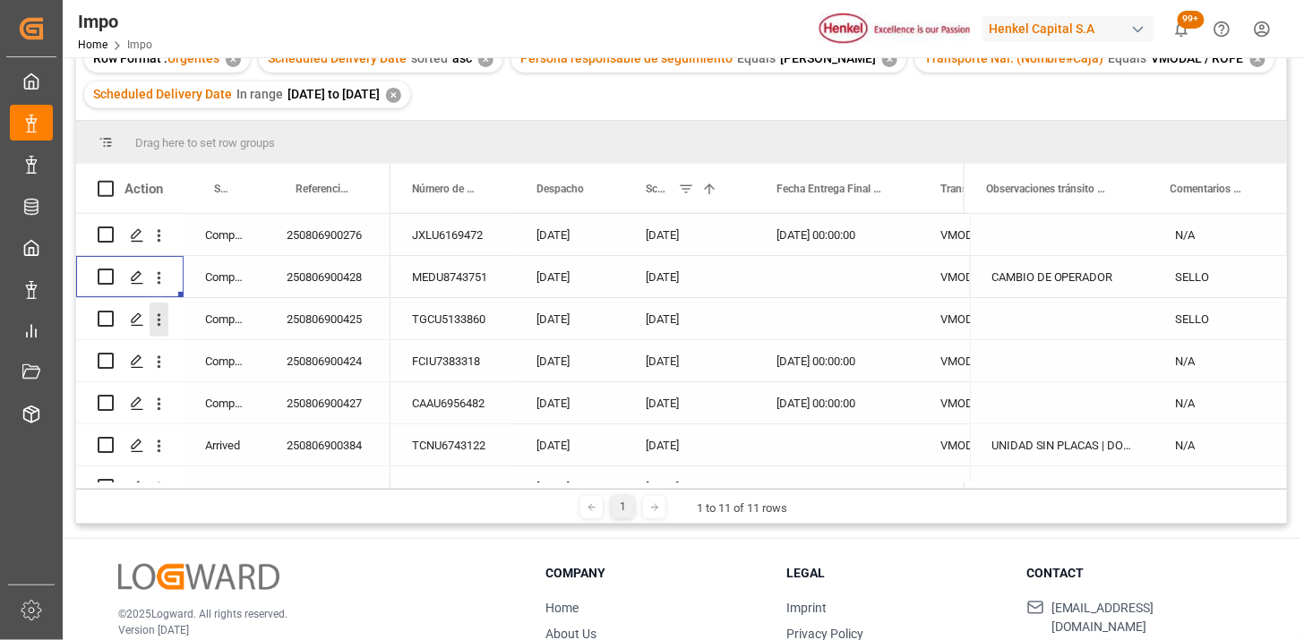
click at [155, 321] on icon "open menu" at bounding box center [159, 320] width 19 height 19
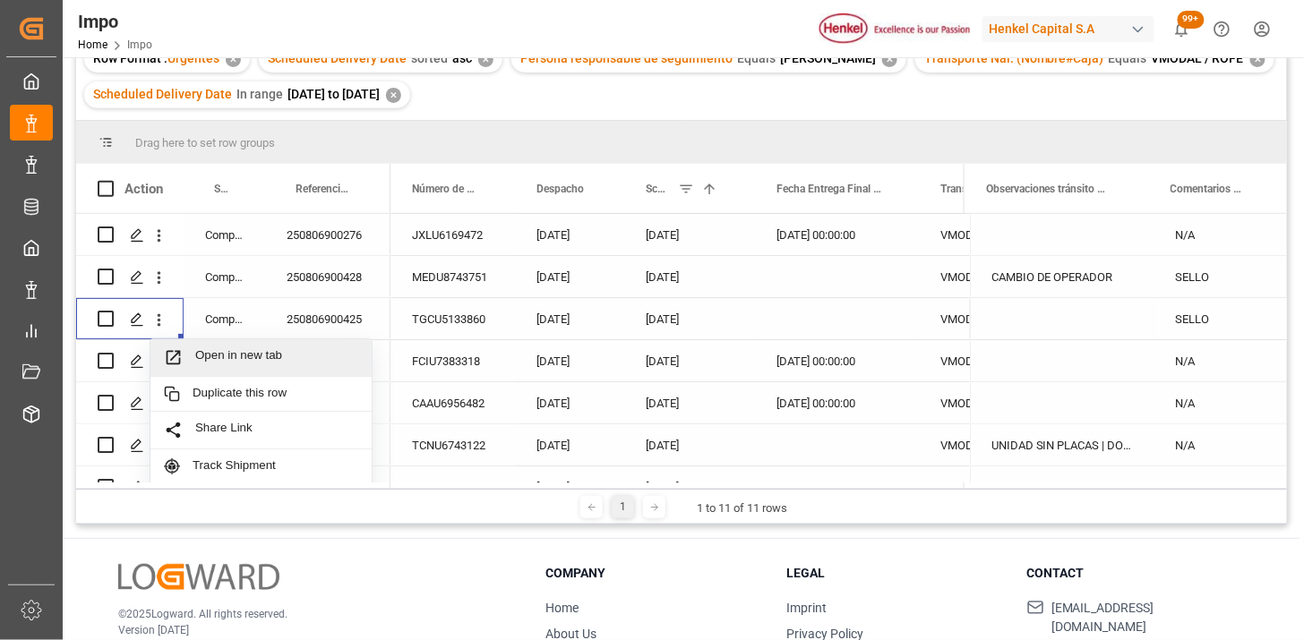
click at [215, 355] on span "Open in new tab" at bounding box center [276, 357] width 163 height 19
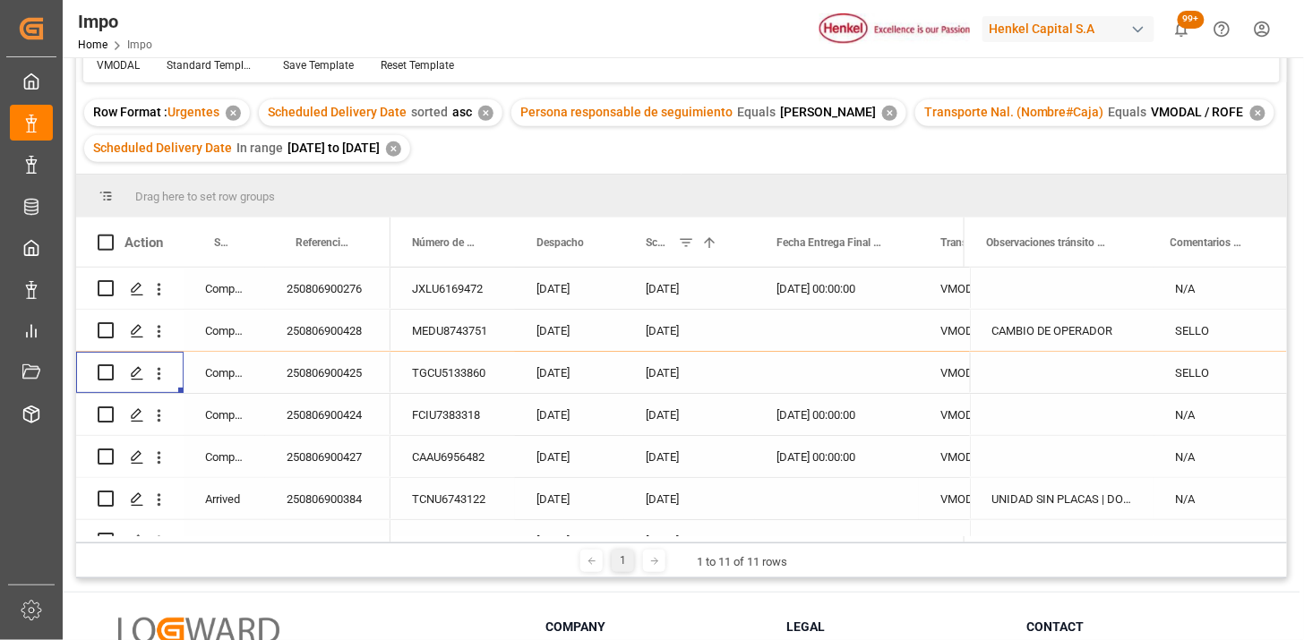
scroll to position [253, 0]
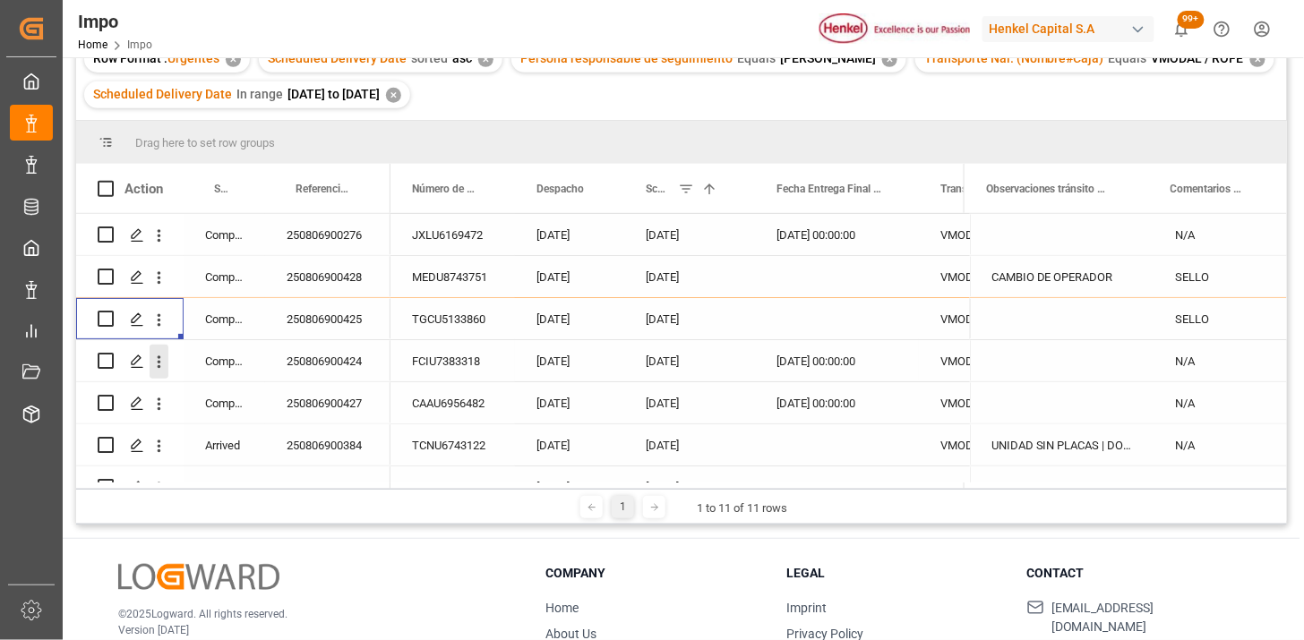
click at [153, 367] on icon "open menu" at bounding box center [159, 362] width 19 height 19
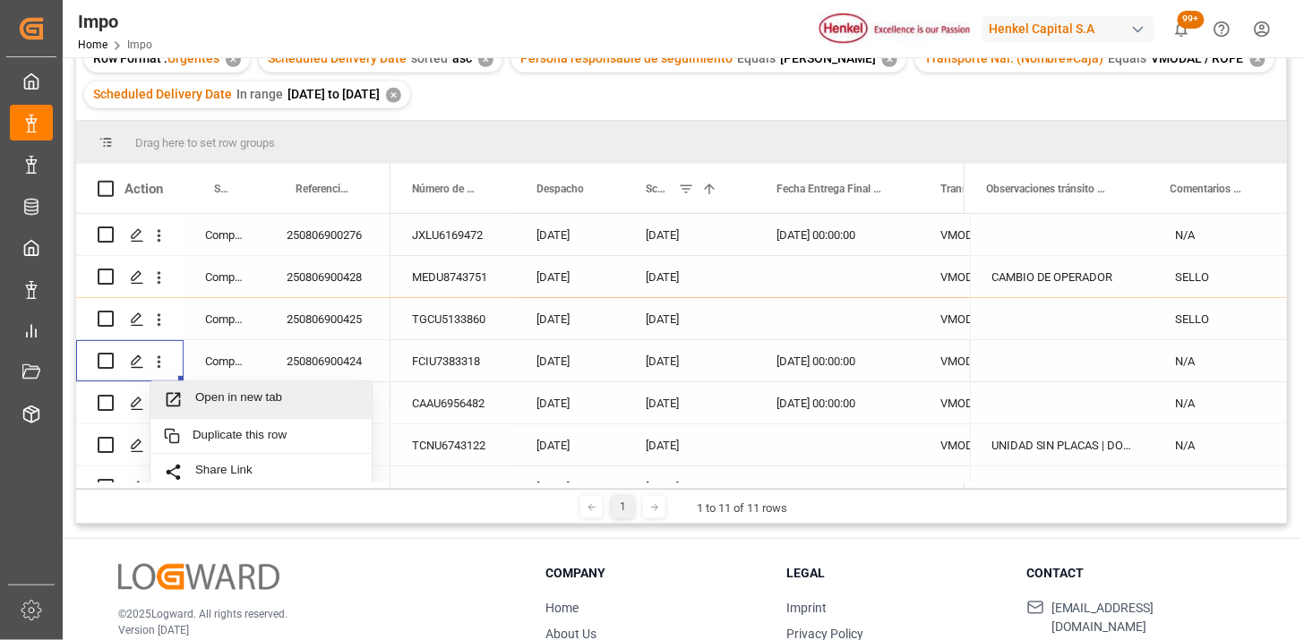
click at [210, 394] on span "Open in new tab" at bounding box center [276, 400] width 163 height 19
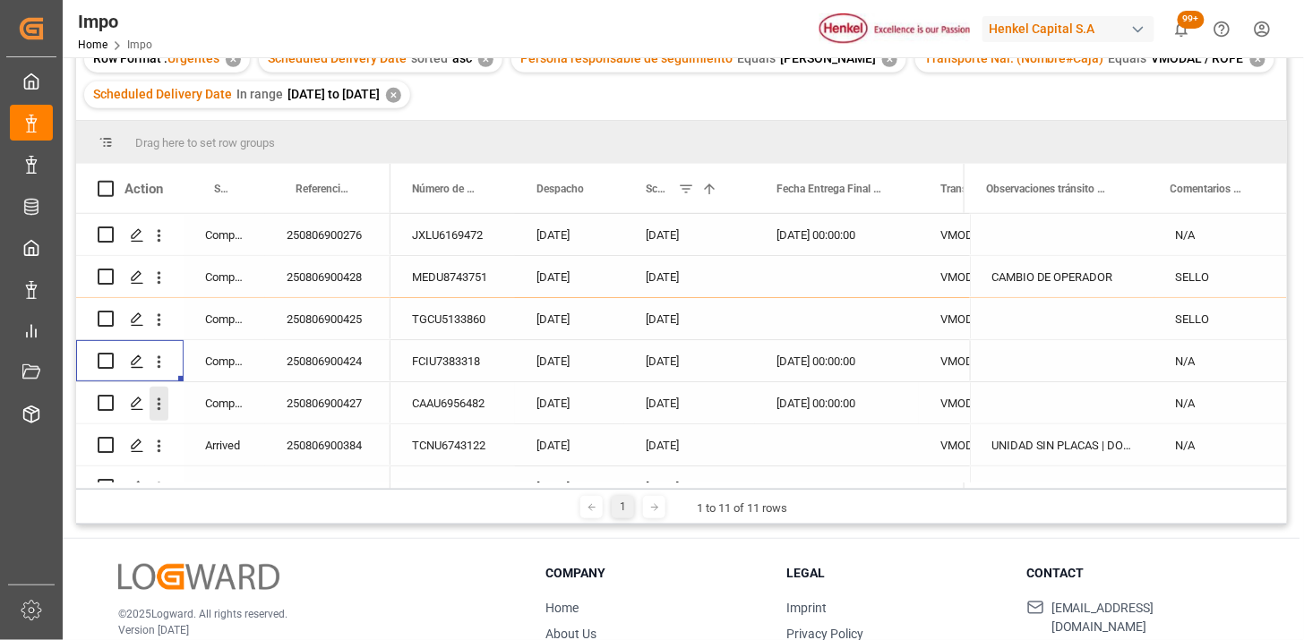
click at [159, 408] on icon "open menu" at bounding box center [160, 404] width 4 height 13
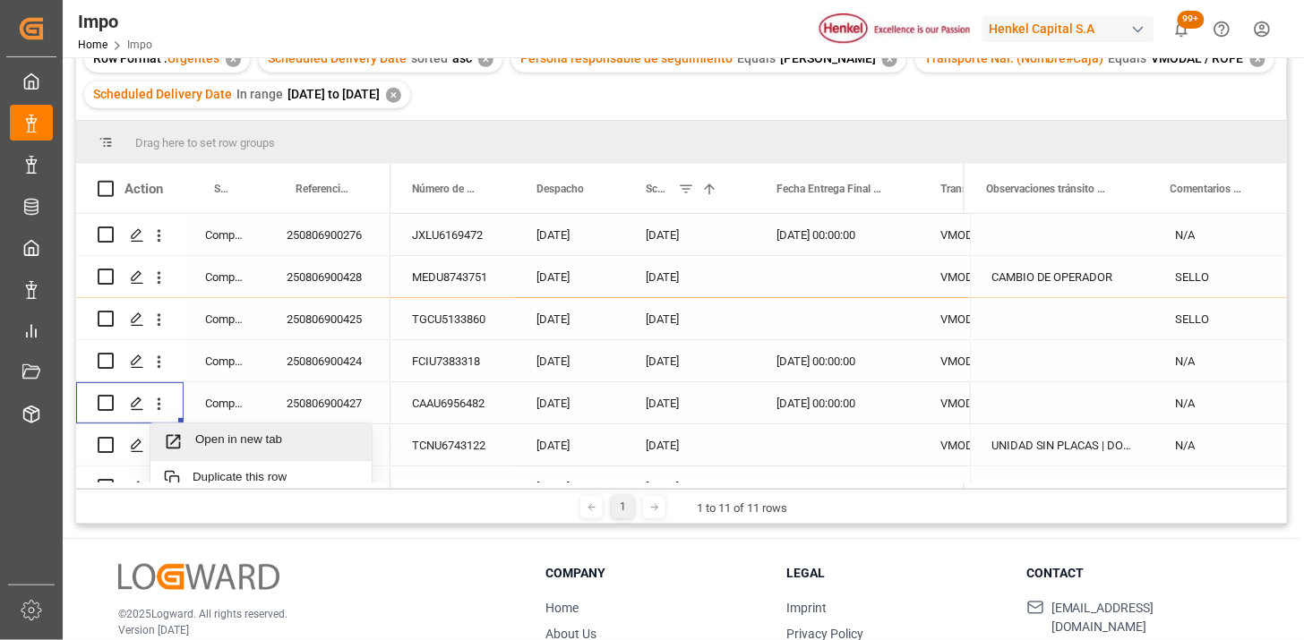
click at [212, 440] on span "Open in new tab" at bounding box center [276, 442] width 163 height 19
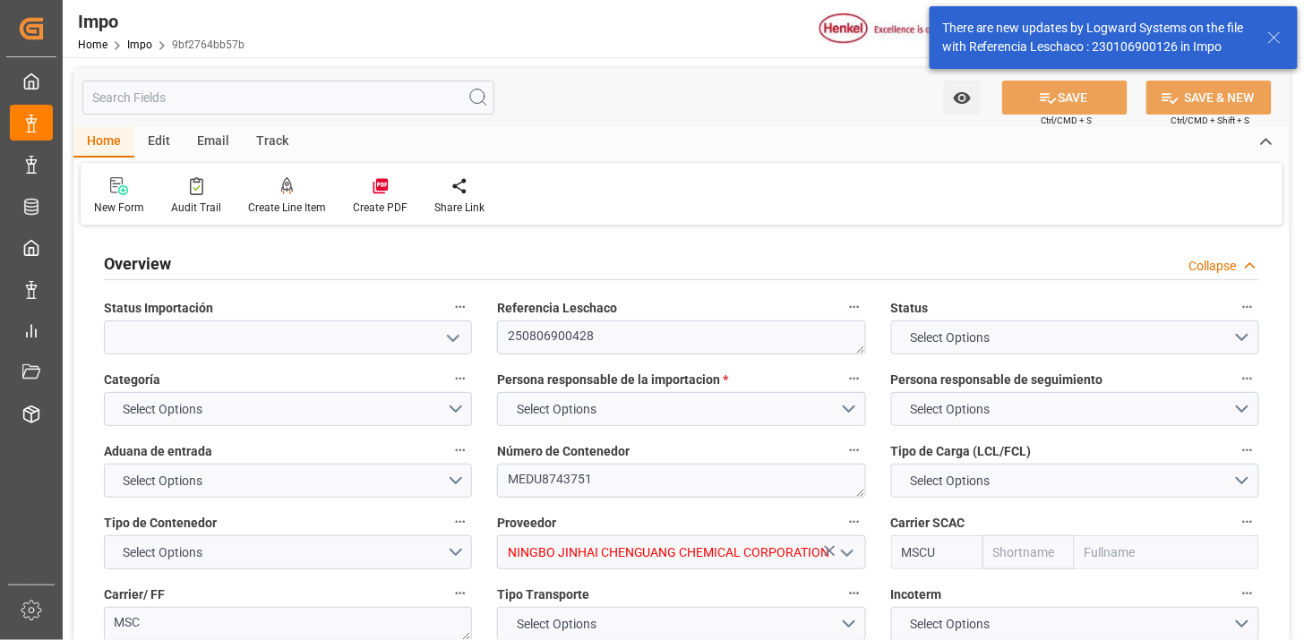
type input "MSC"
type input "Mediterranean Shipping Company"
type input "1"
type input "58"
type input "36"
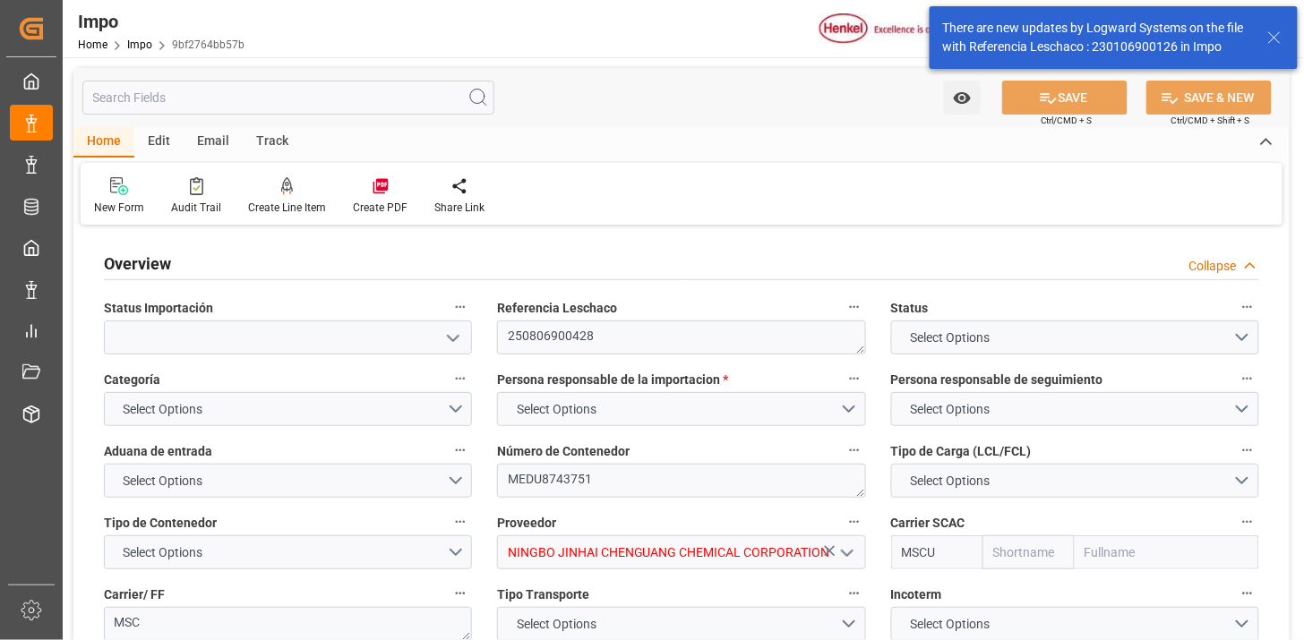
type input "9290426"
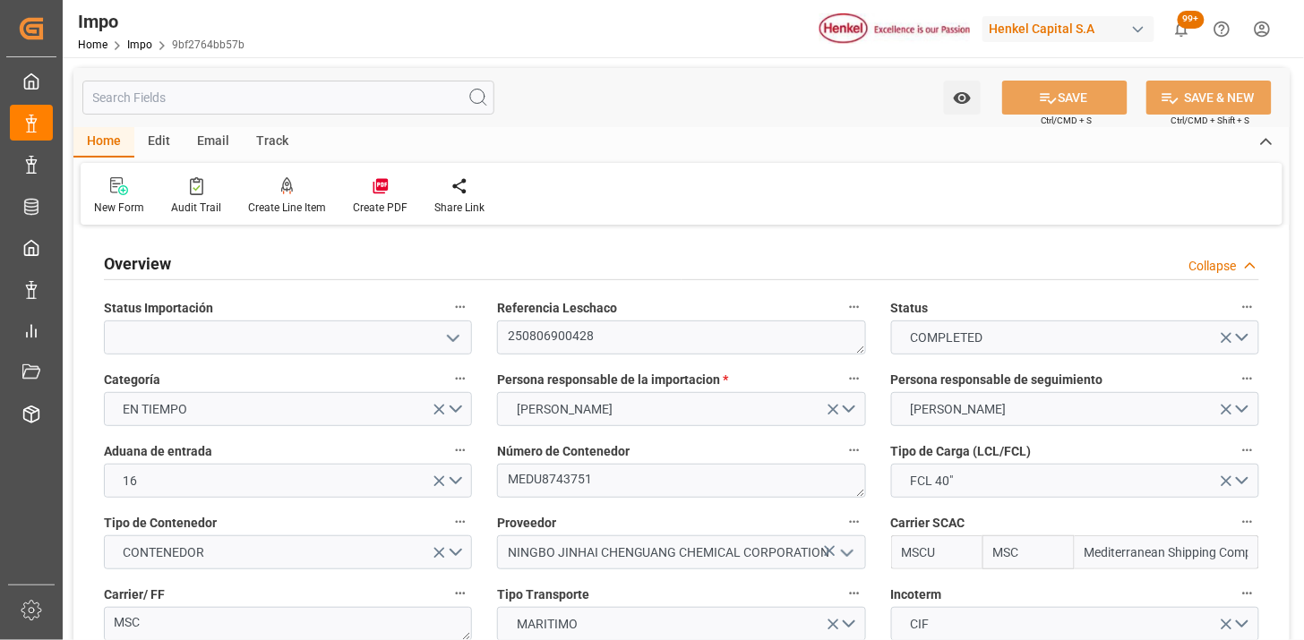
type input "[DATE]"
type input "[DATE] 12:00"
type input "[DATE] 00:01"
type input "[DATE] 18:45"
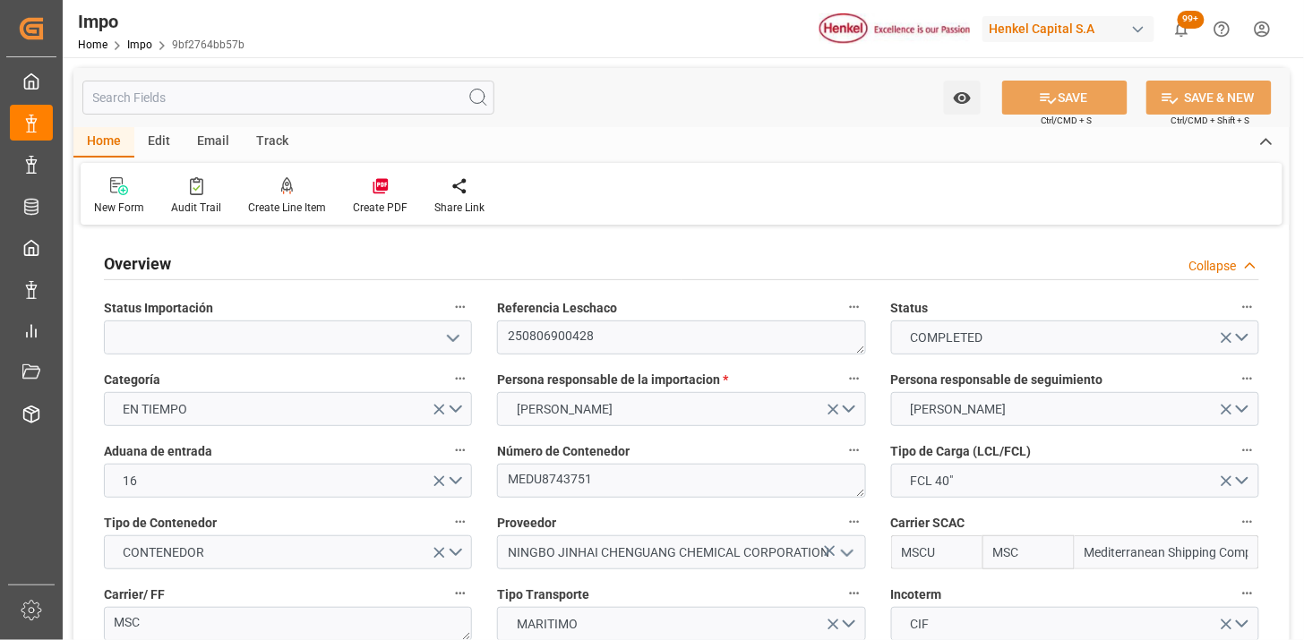
type input "[DATE] 12:00"
type input "[DATE] 13:04"
type input "[DATE] 09:23"
type input "29-07-2025 23:59"
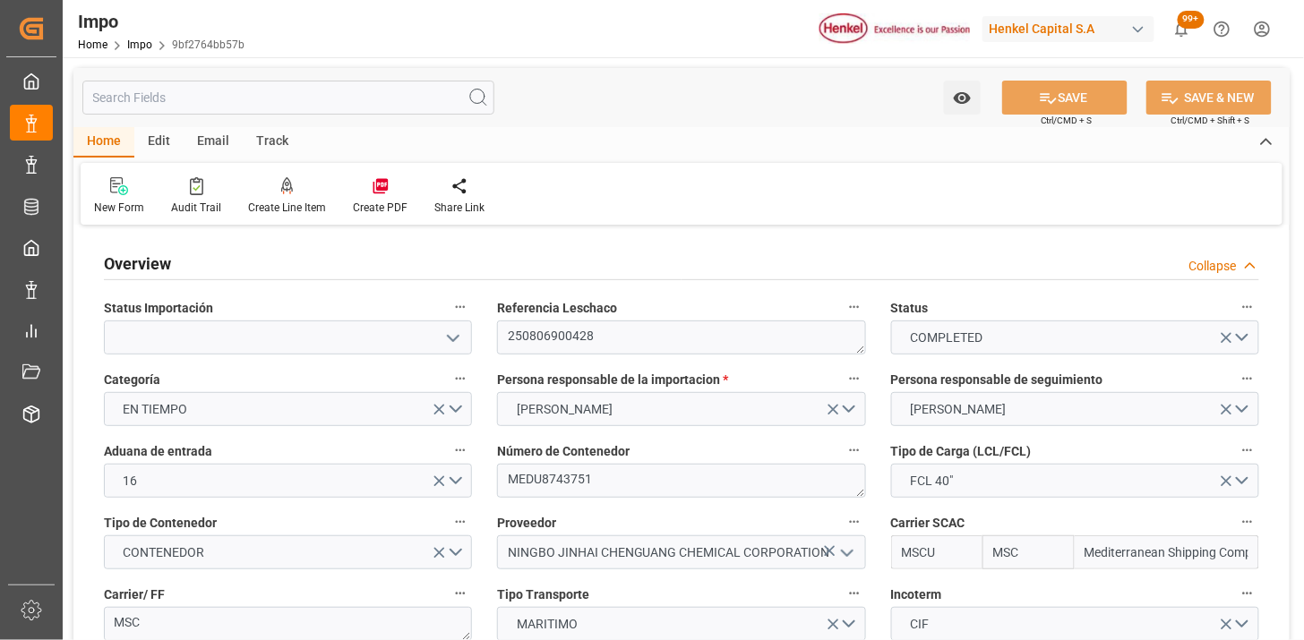
type input "29-07-2025 23:59"
type input "[DATE] 12:00"
type input "02-08-2025 23:59"
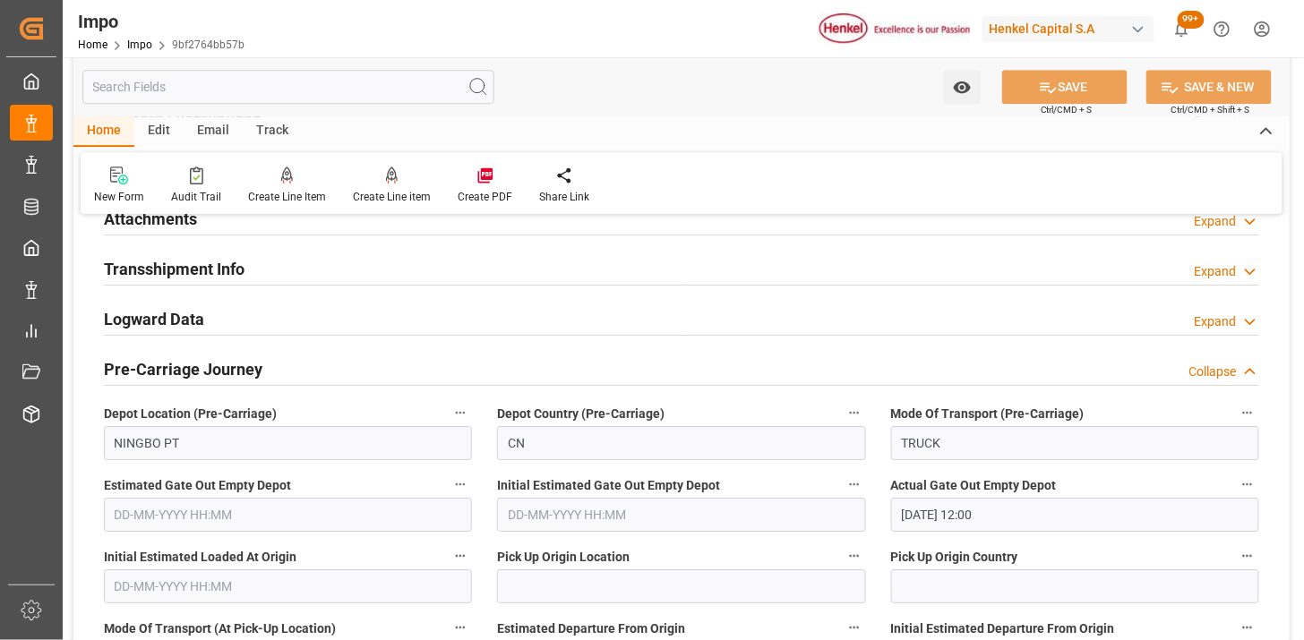
scroll to position [1592, 0]
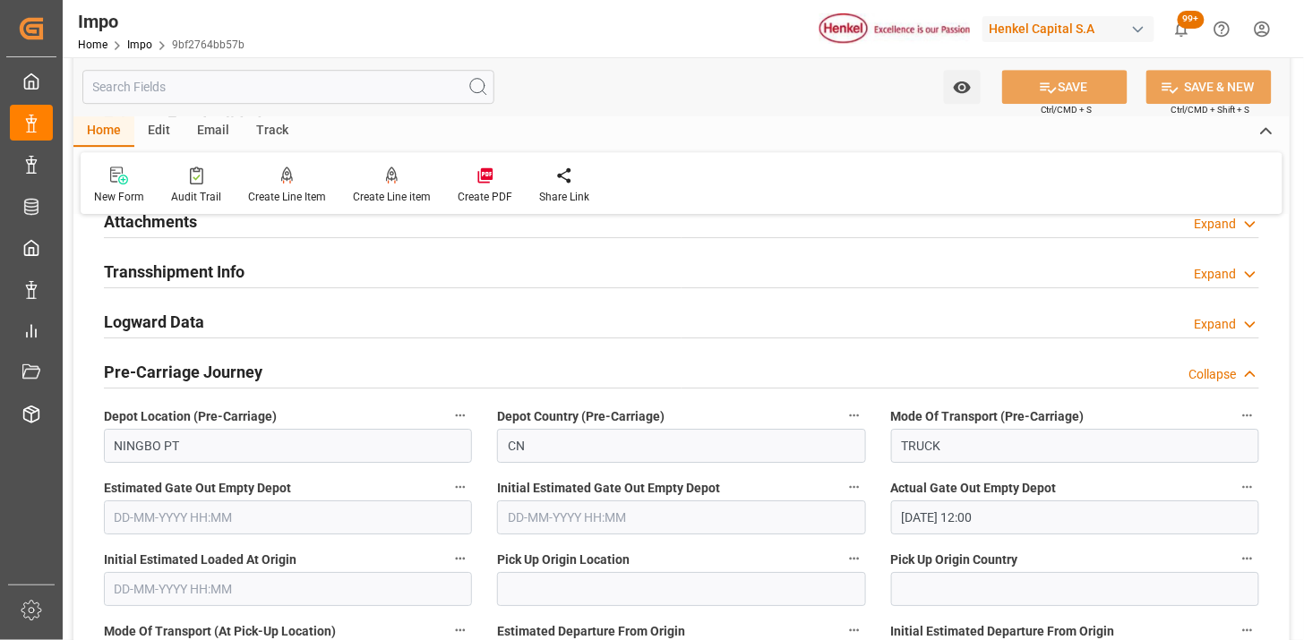
click at [260, 234] on div "Attachments Expand" at bounding box center [682, 220] width 1156 height 34
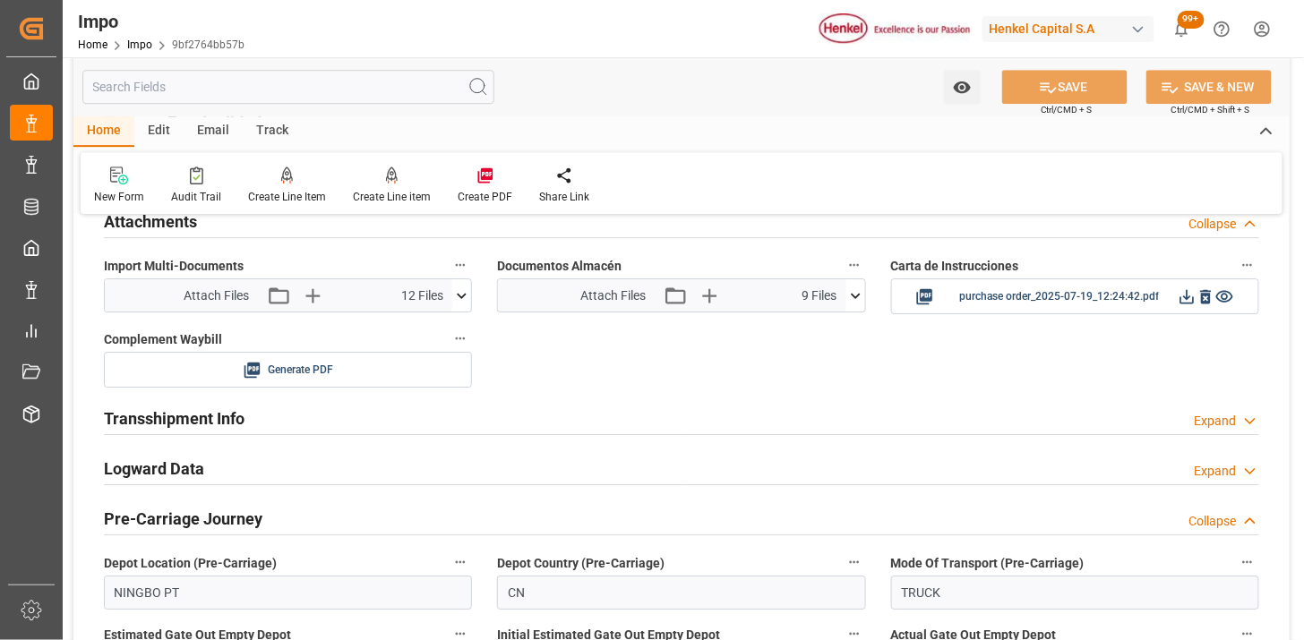
scroll to position [1492, 0]
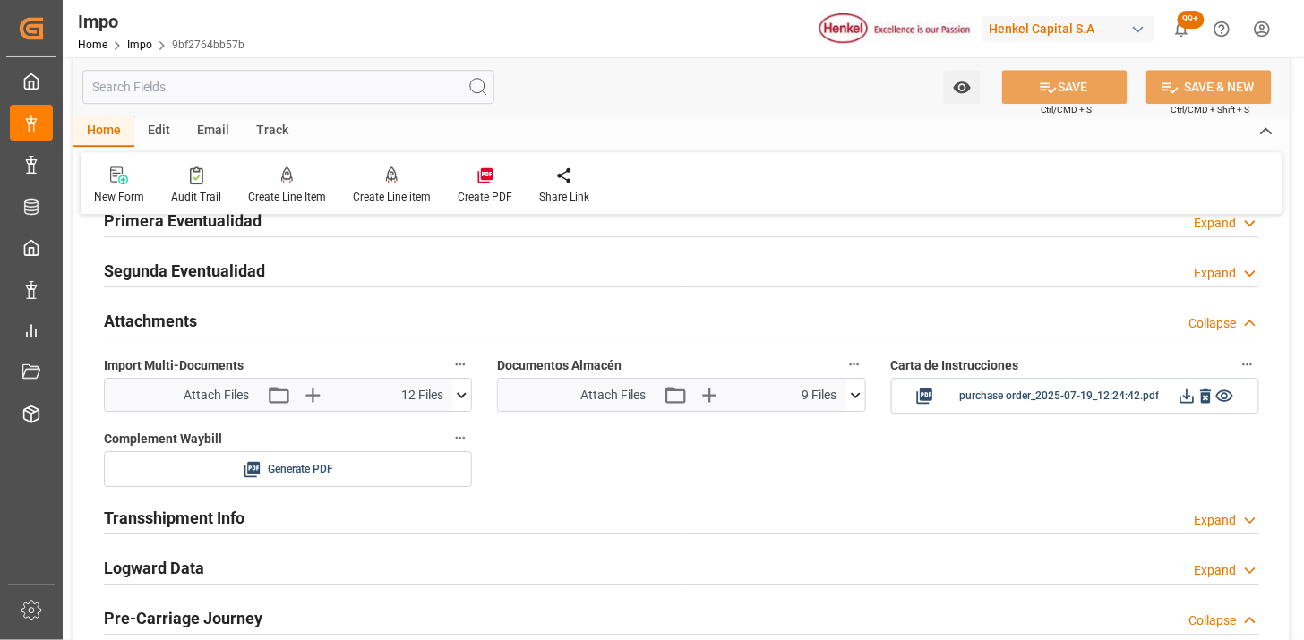
click at [267, 329] on div "Attachments Collapse" at bounding box center [682, 320] width 1156 height 34
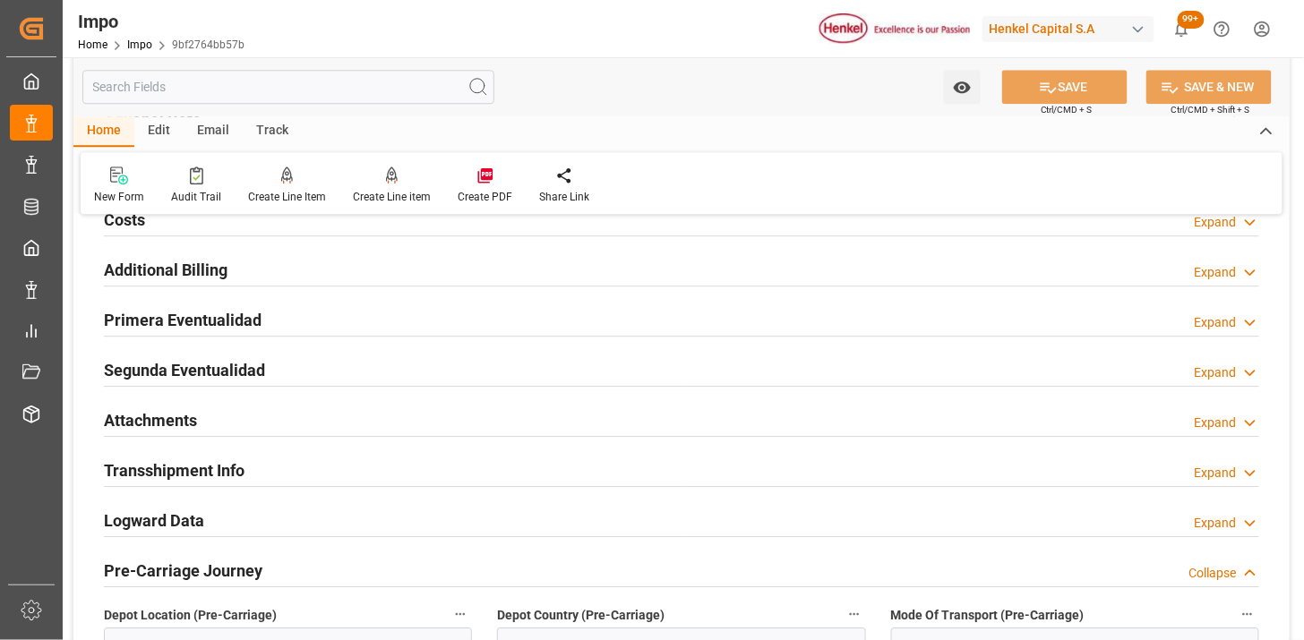
drag, startPoint x: 257, startPoint y: 415, endPoint x: 692, endPoint y: 337, distance: 441.4
click at [257, 417] on div "Attachments Expand" at bounding box center [682, 419] width 1156 height 34
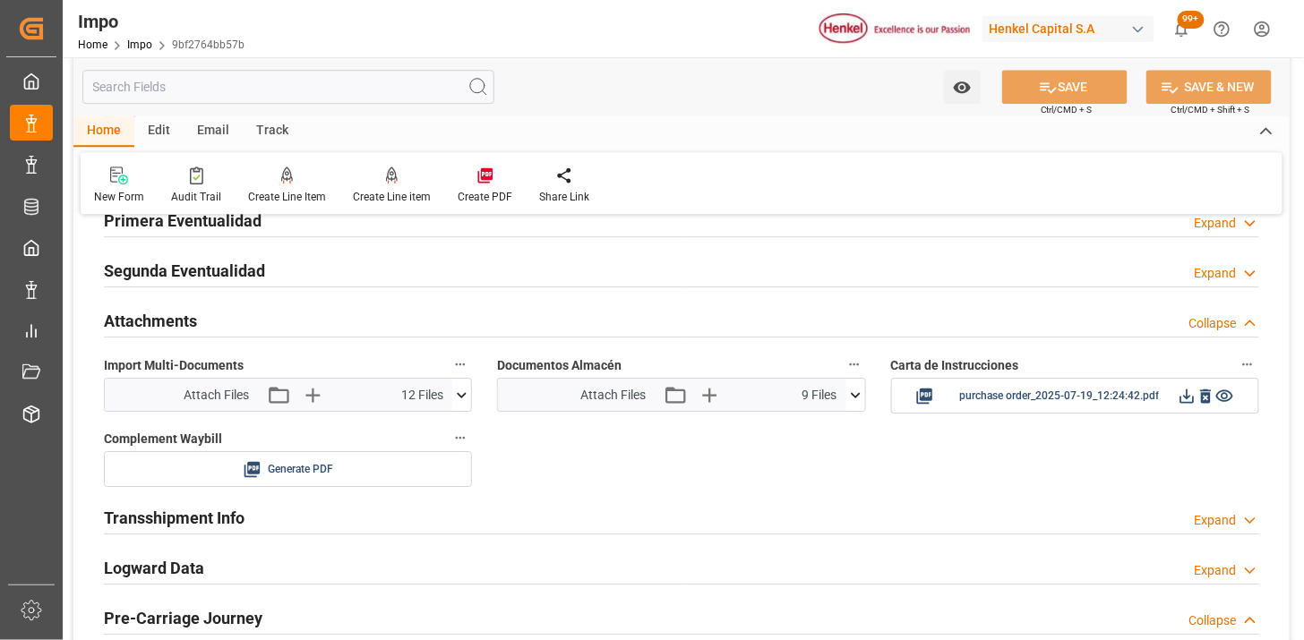
click at [855, 394] on icon at bounding box center [855, 395] width 19 height 19
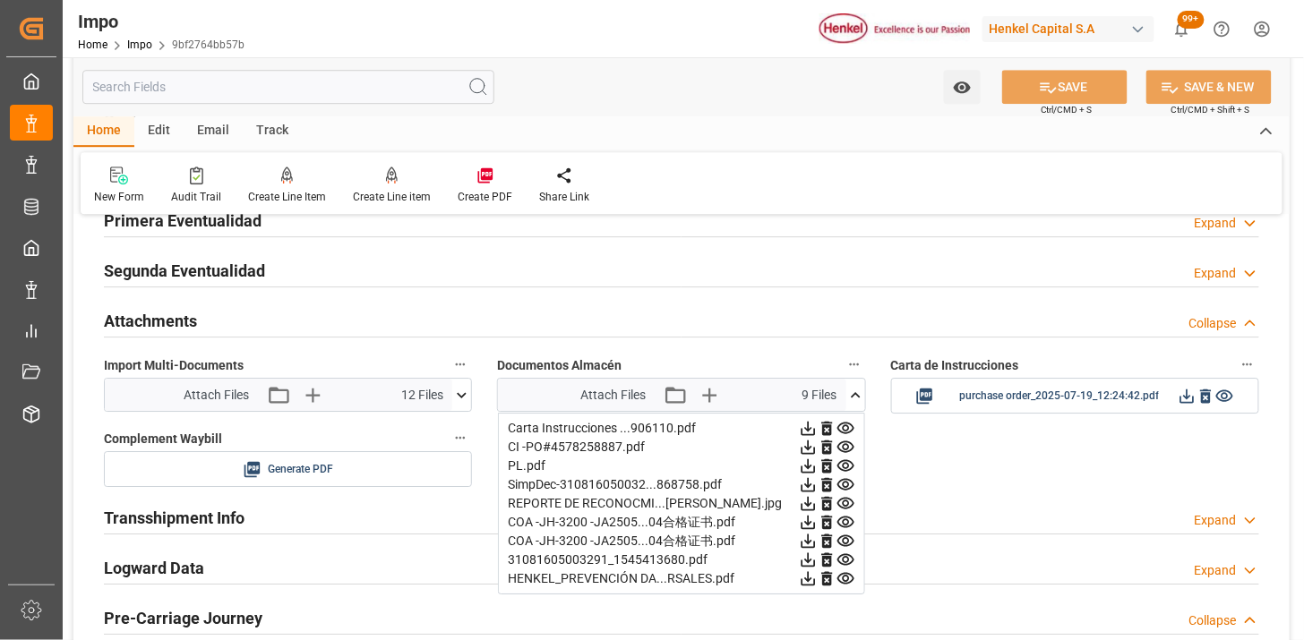
click at [815, 427] on icon at bounding box center [808, 429] width 14 height 14
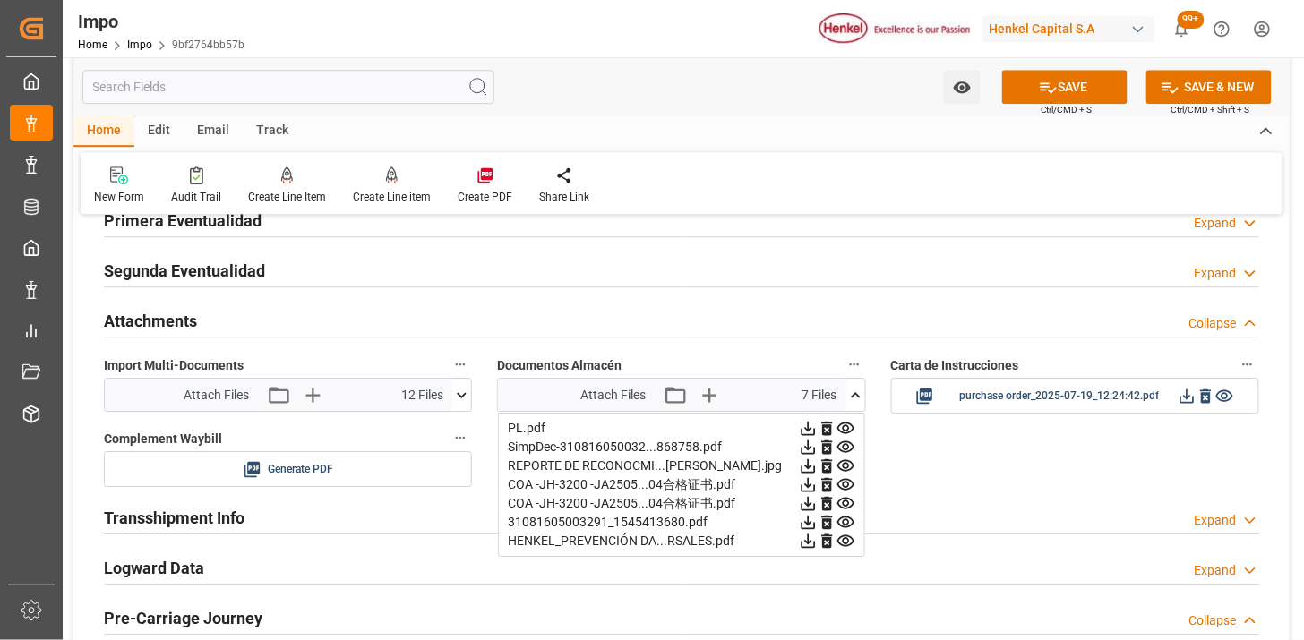
click at [815, 427] on icon at bounding box center [808, 429] width 14 height 14
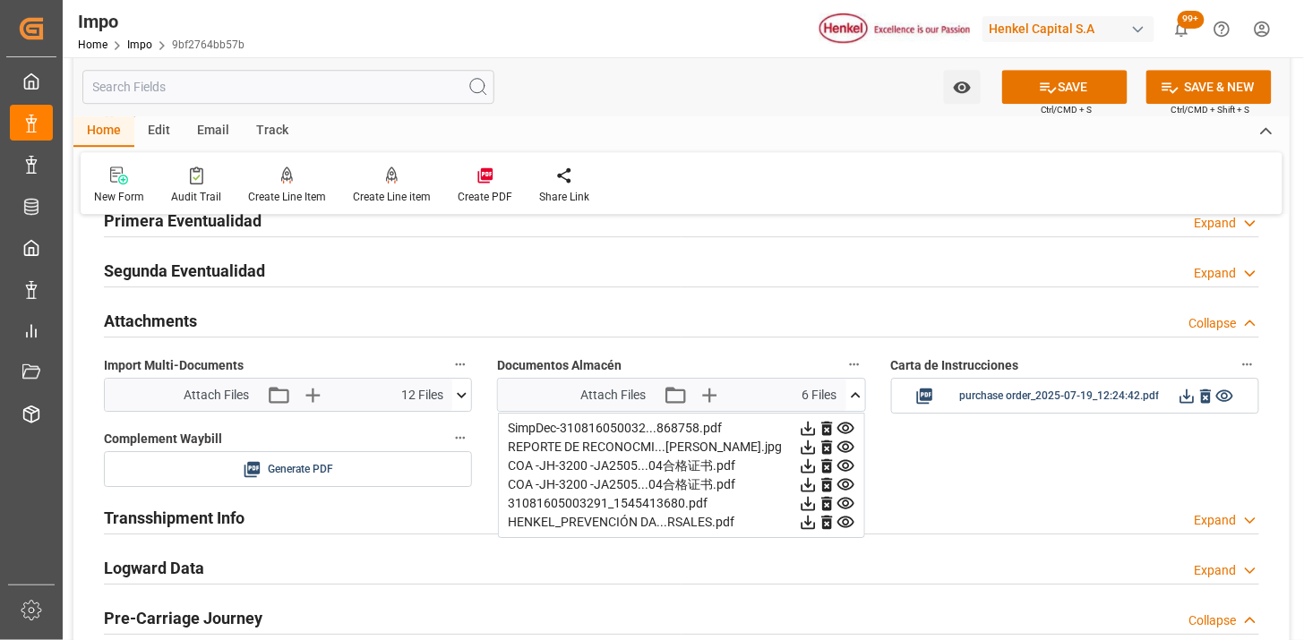
click at [815, 427] on icon at bounding box center [808, 429] width 14 height 14
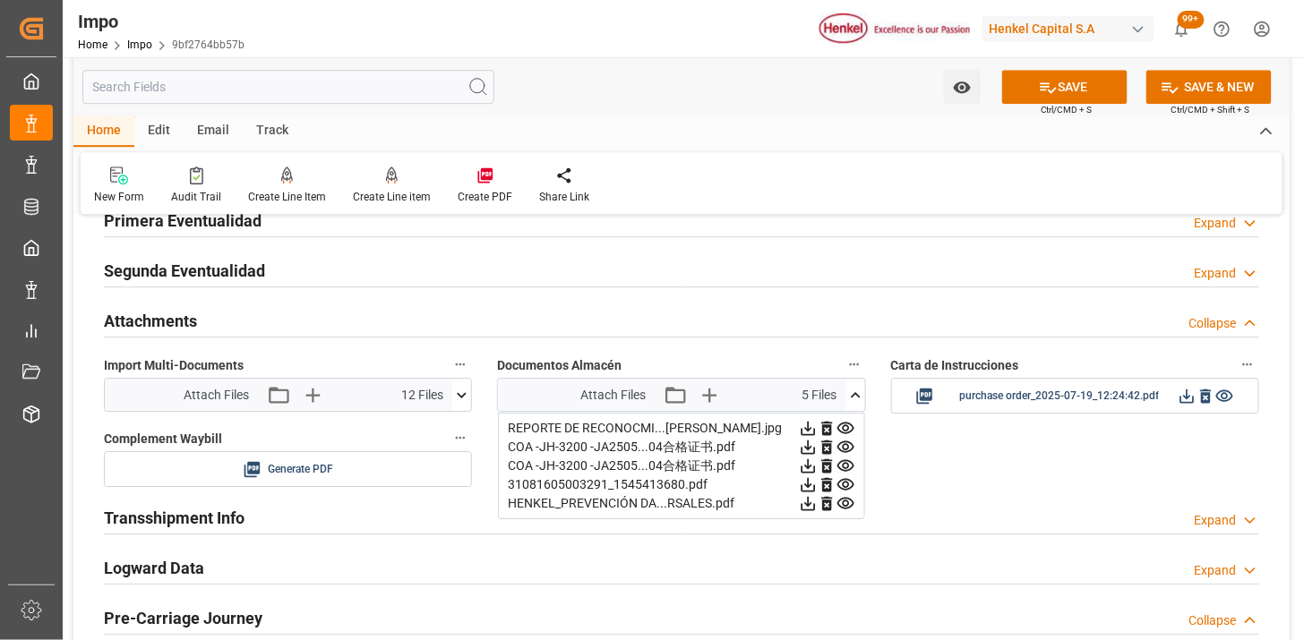
click at [815, 427] on icon at bounding box center [808, 429] width 14 height 14
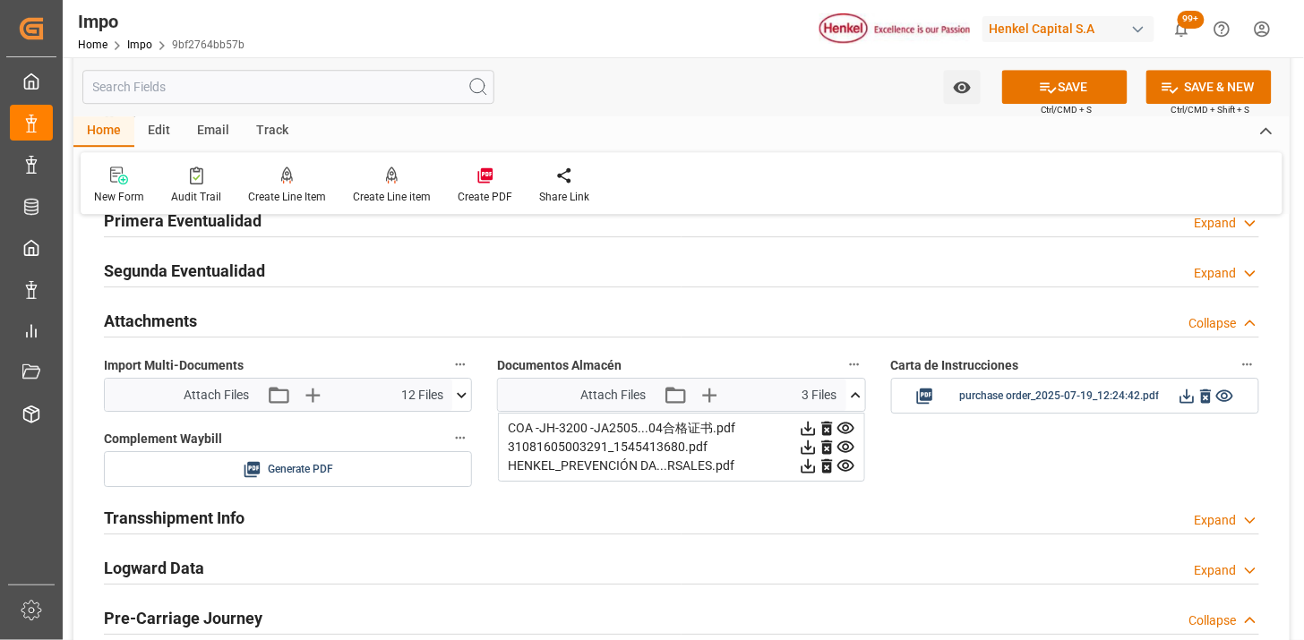
click at [815, 427] on icon at bounding box center [808, 429] width 14 height 14
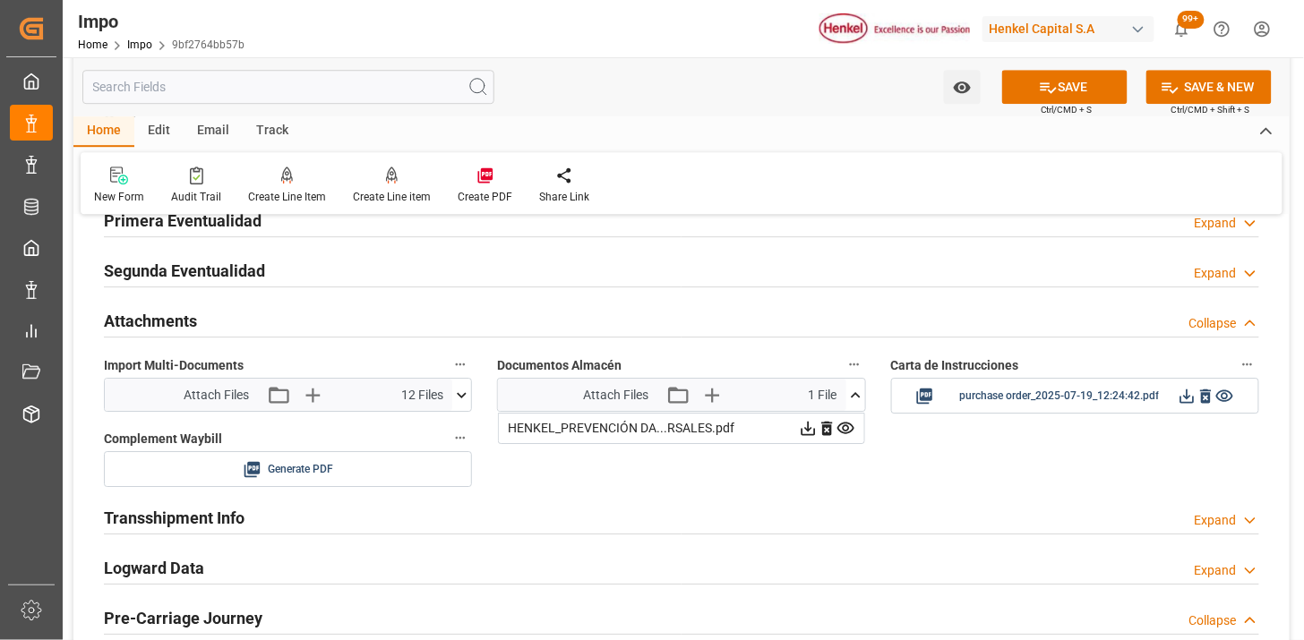
click at [815, 427] on icon at bounding box center [808, 429] width 14 height 14
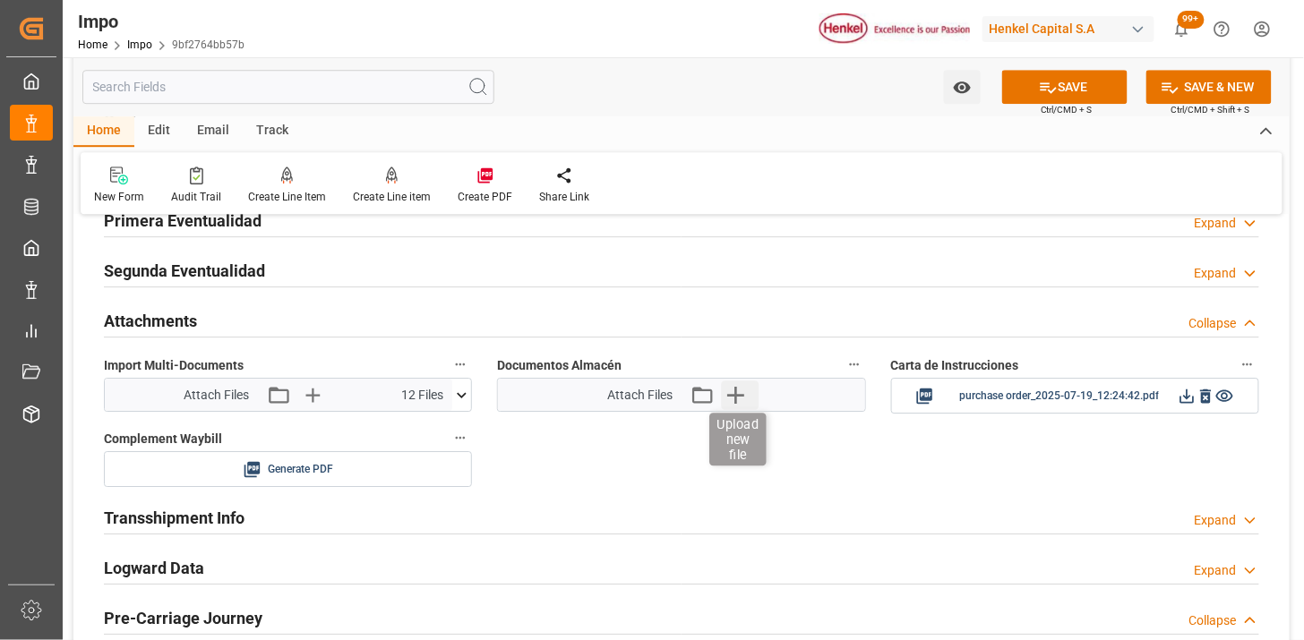
click at [739, 396] on icon "button" at bounding box center [735, 395] width 17 height 17
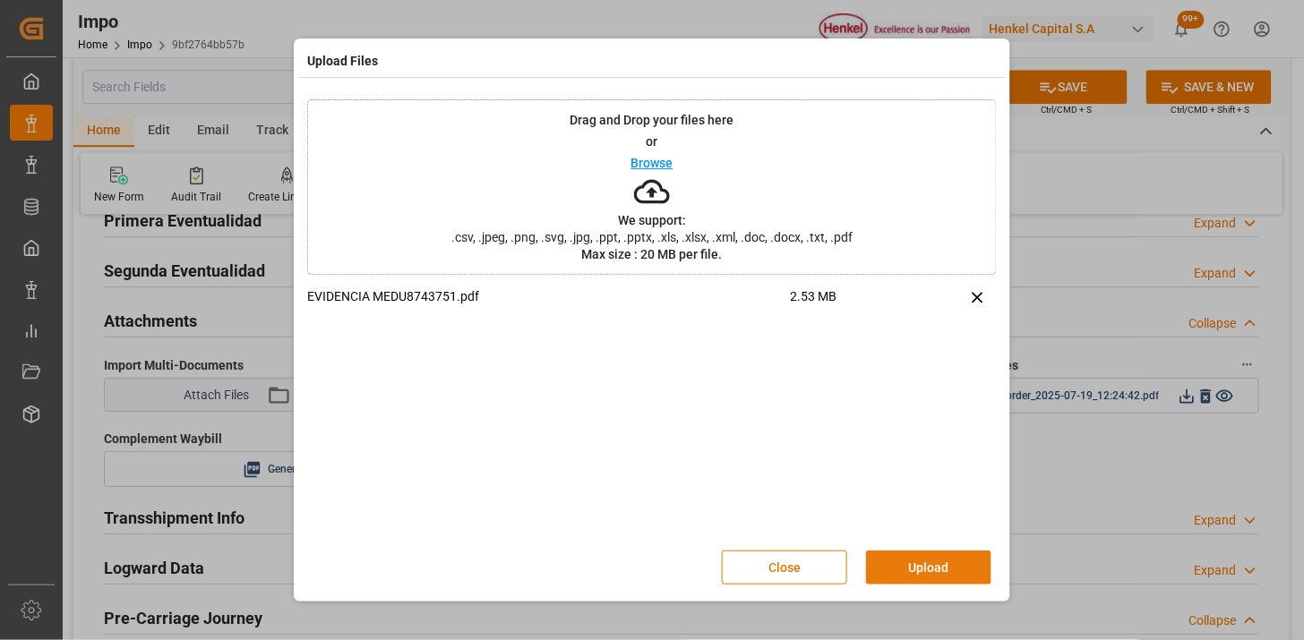
click at [914, 557] on button "Upload" at bounding box center [928, 568] width 125 height 34
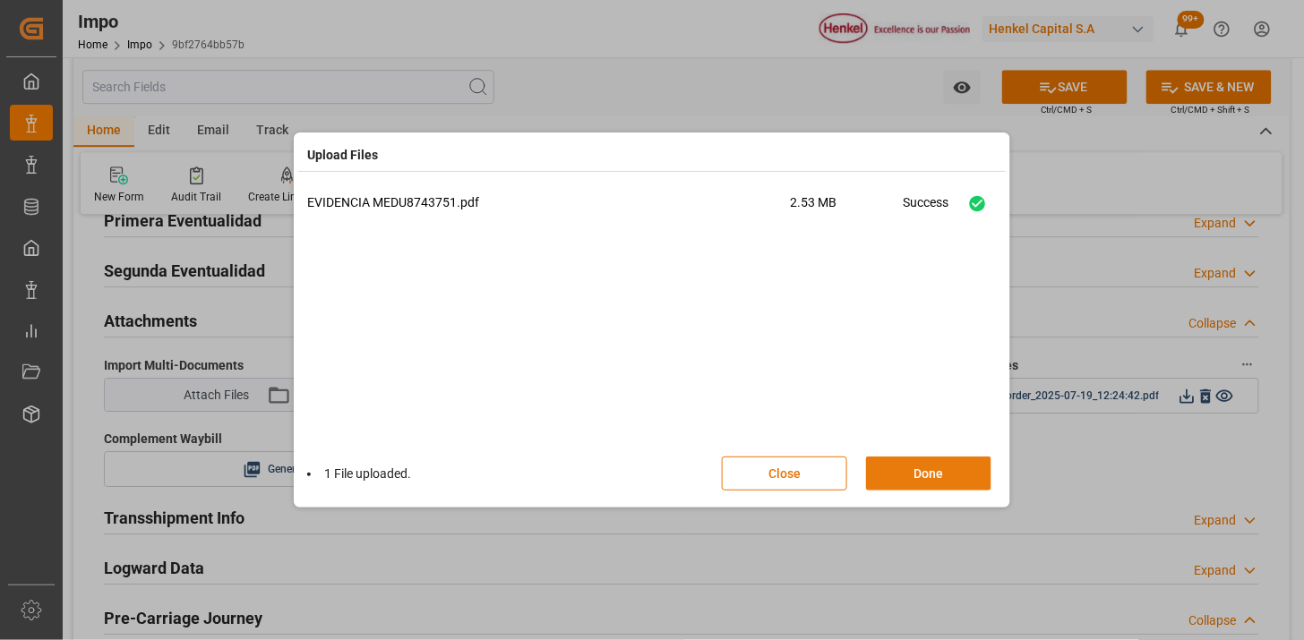
click at [900, 473] on button "Done" at bounding box center [928, 474] width 125 height 34
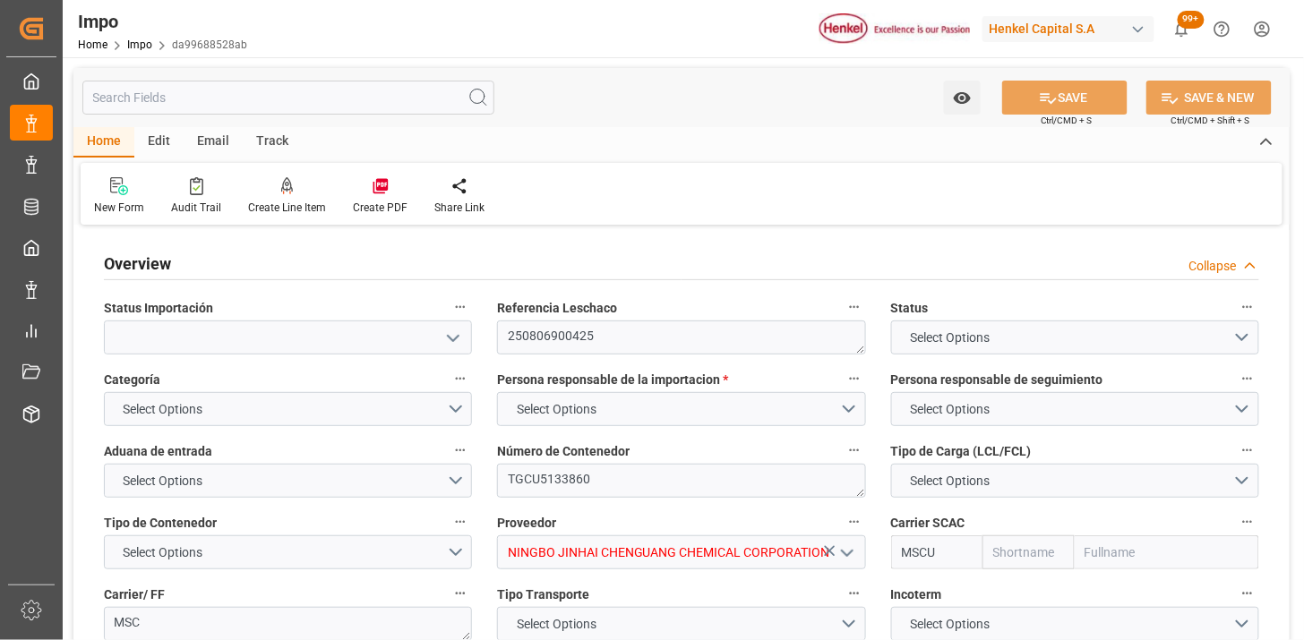
type input "MSC"
type input "Mediterranean Shipping Company"
type input "1"
type input "58"
type input "36"
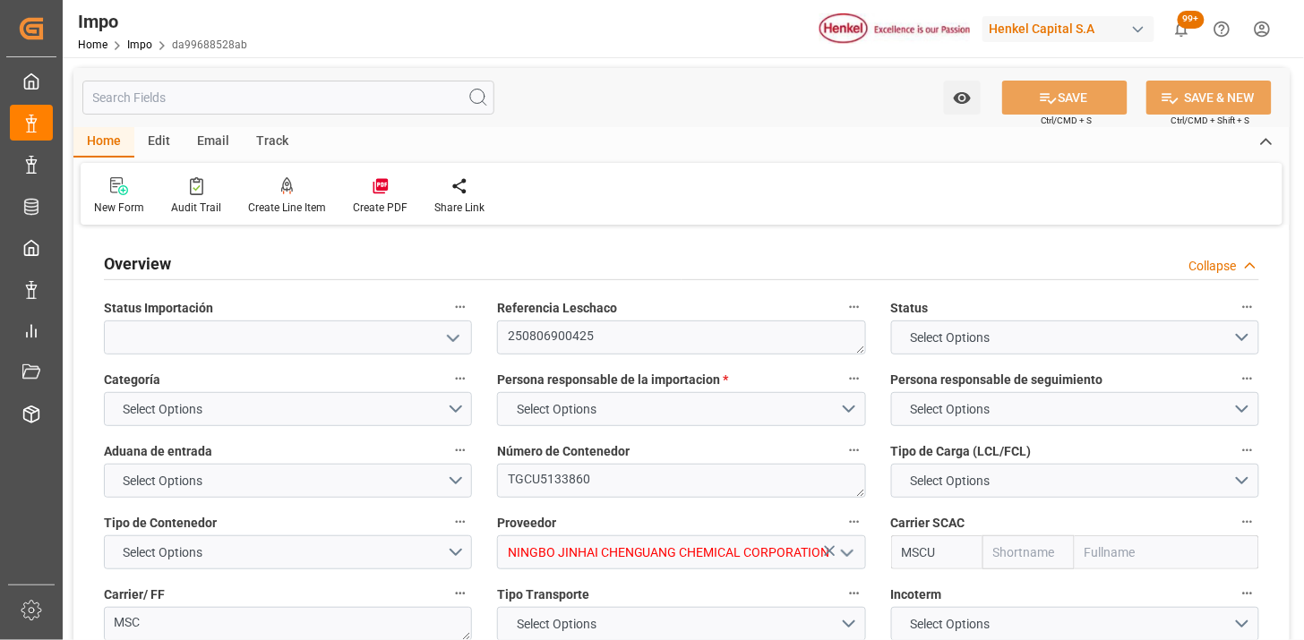
type input "9290426"
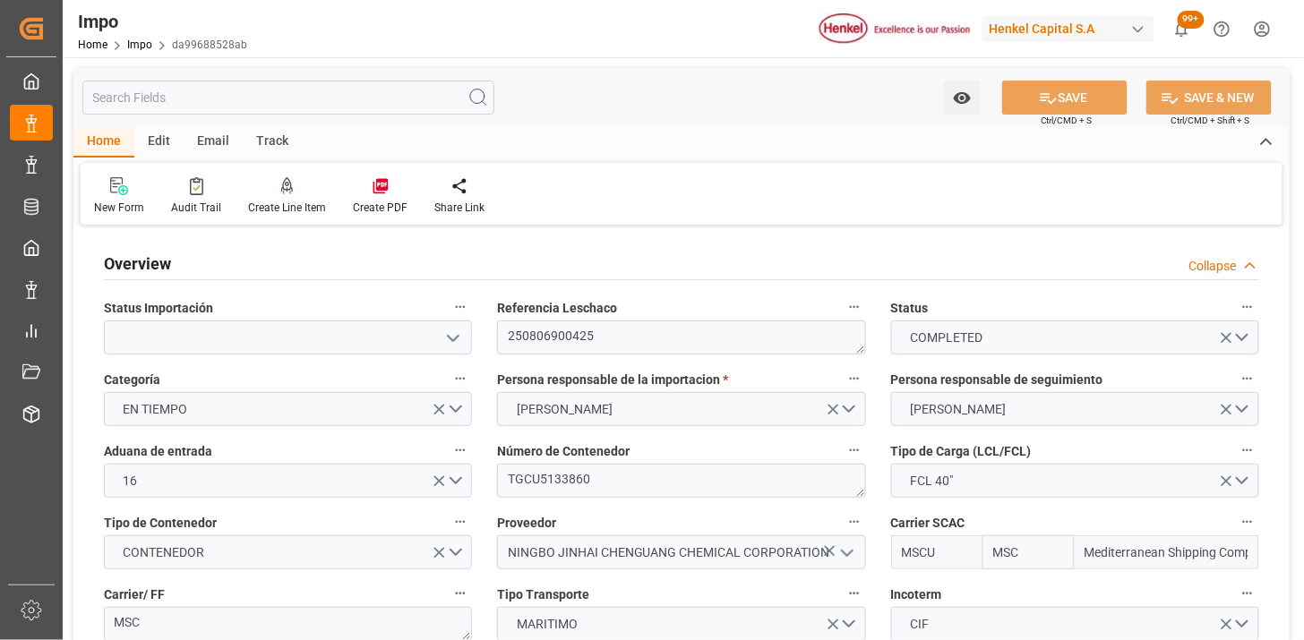
type input "[DATE]"
type input "[DATE] 12:00"
type input "[DATE] 00:01"
type input "[DATE] 18:45"
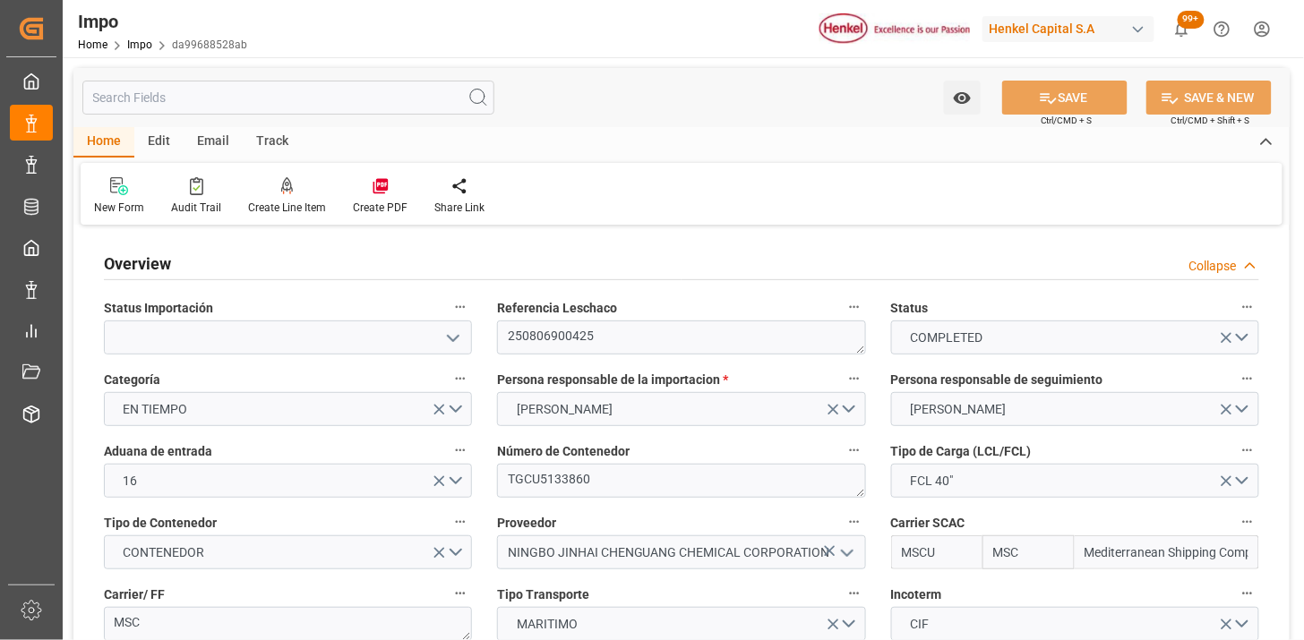
type input "[DATE] 12:00"
type input "[DATE] 13:04"
type input "[DATE] 09:23"
type input "[DATE] 23:59"
type input "[DATE] 12:00"
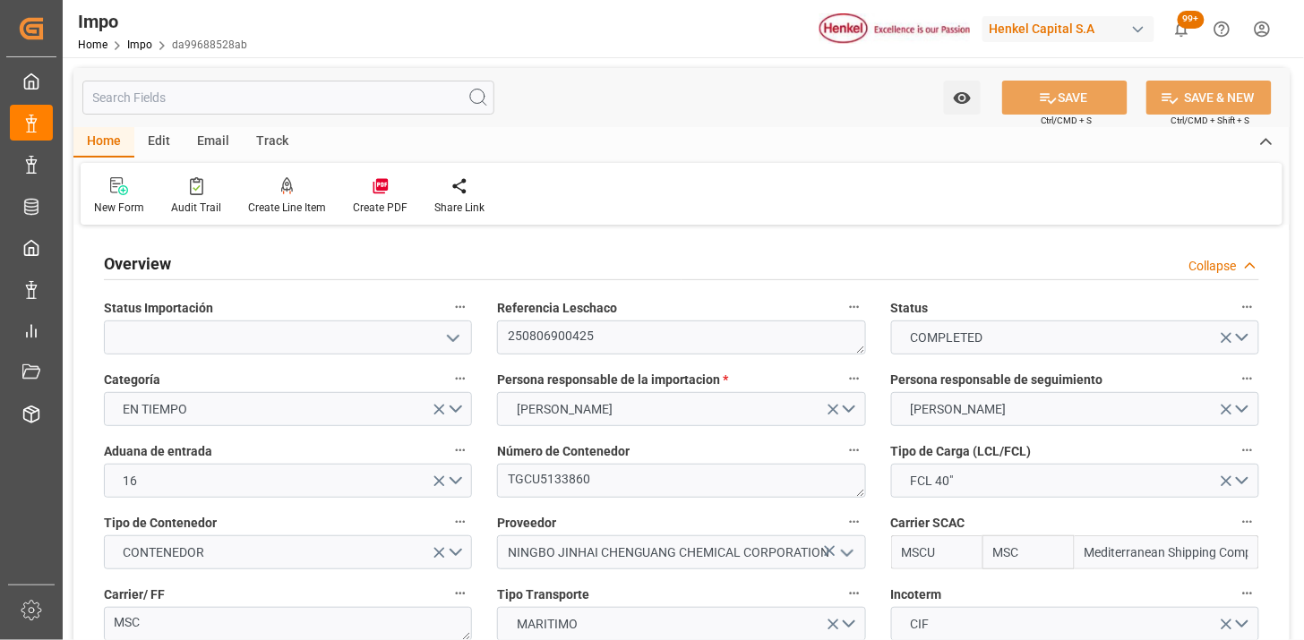
type input "[DATE] 12:00"
type input "[DATE] 23:59"
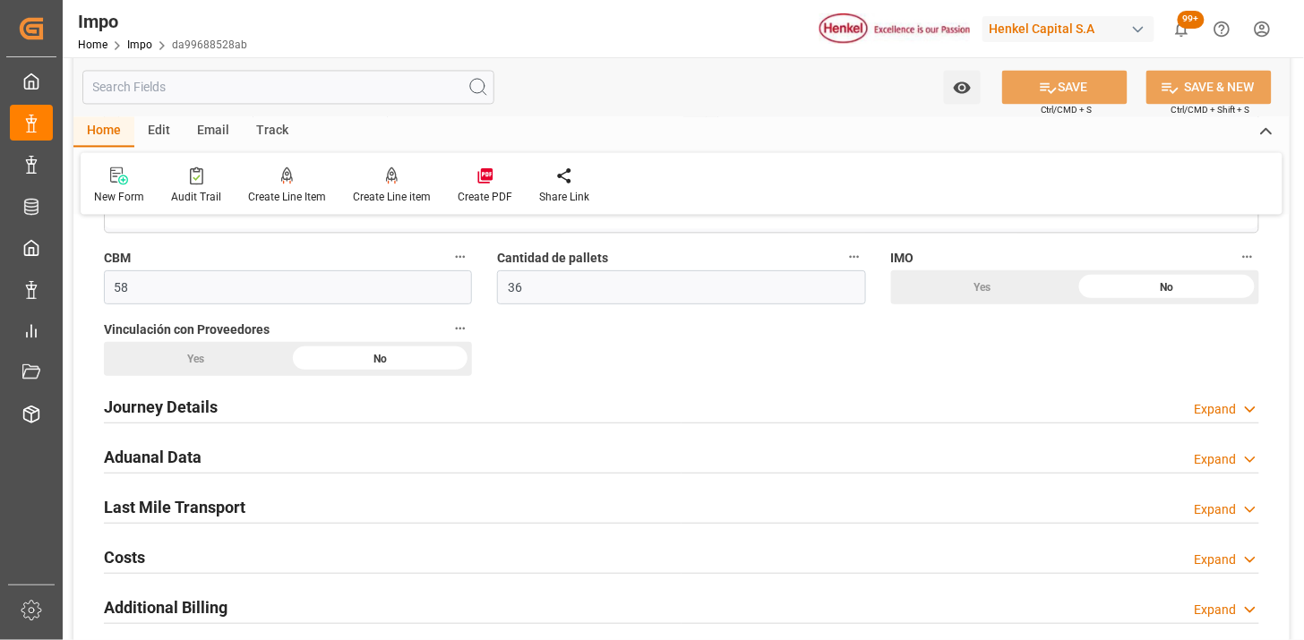
scroll to position [1492, 0]
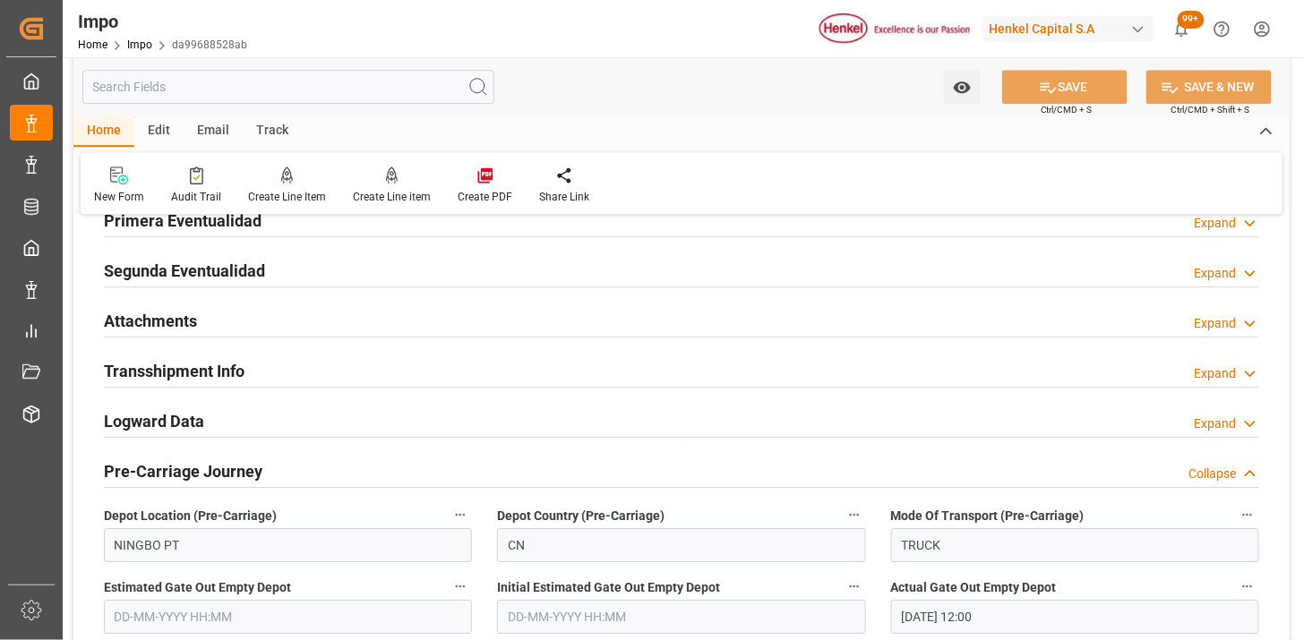
click at [309, 322] on div "Attachments Expand" at bounding box center [682, 320] width 1156 height 34
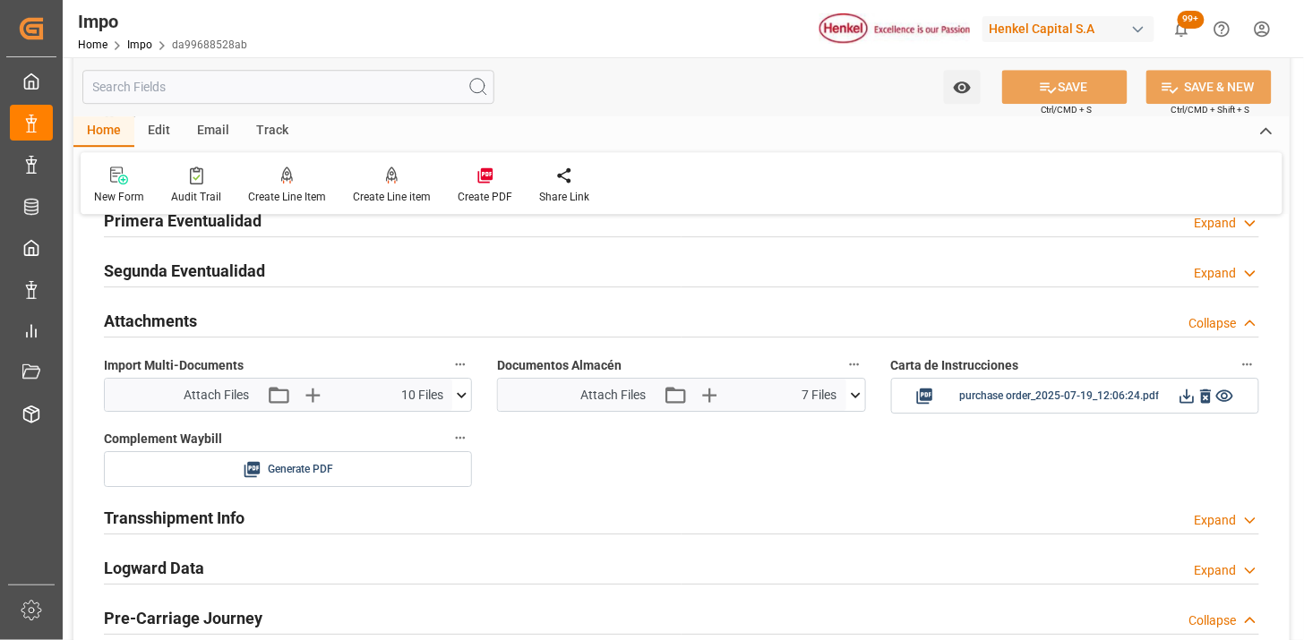
click at [861, 401] on icon at bounding box center [855, 395] width 19 height 19
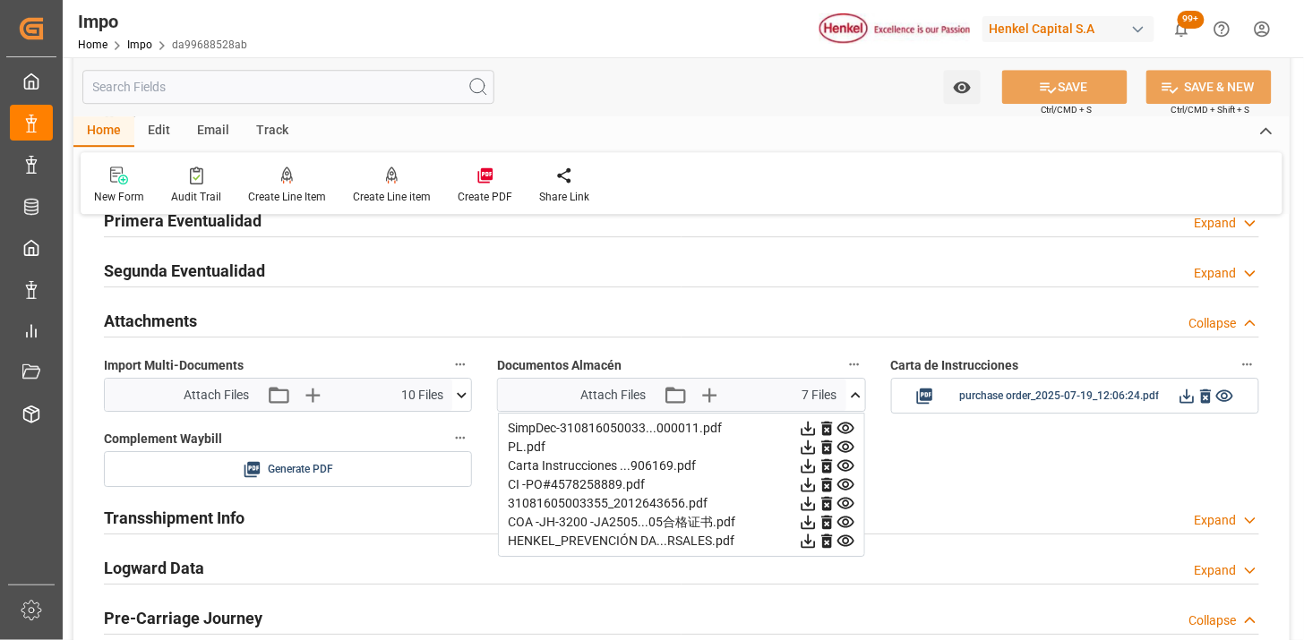
click at [815, 424] on icon at bounding box center [808, 429] width 14 height 14
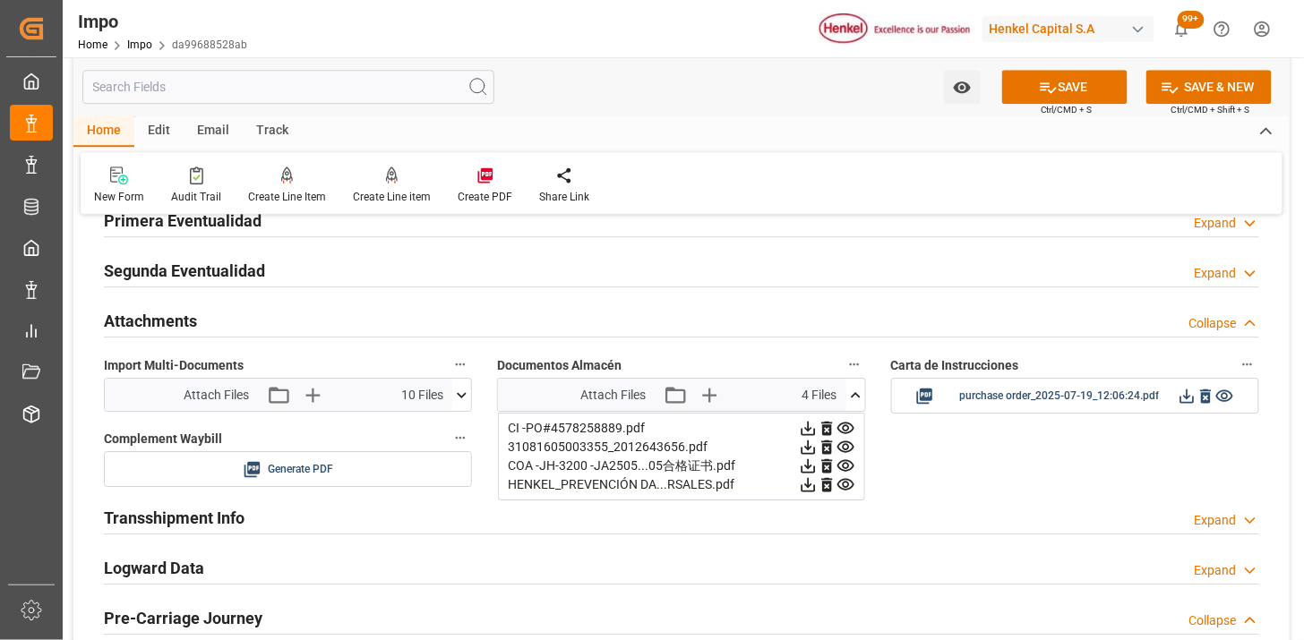
click at [815, 424] on icon at bounding box center [808, 429] width 14 height 14
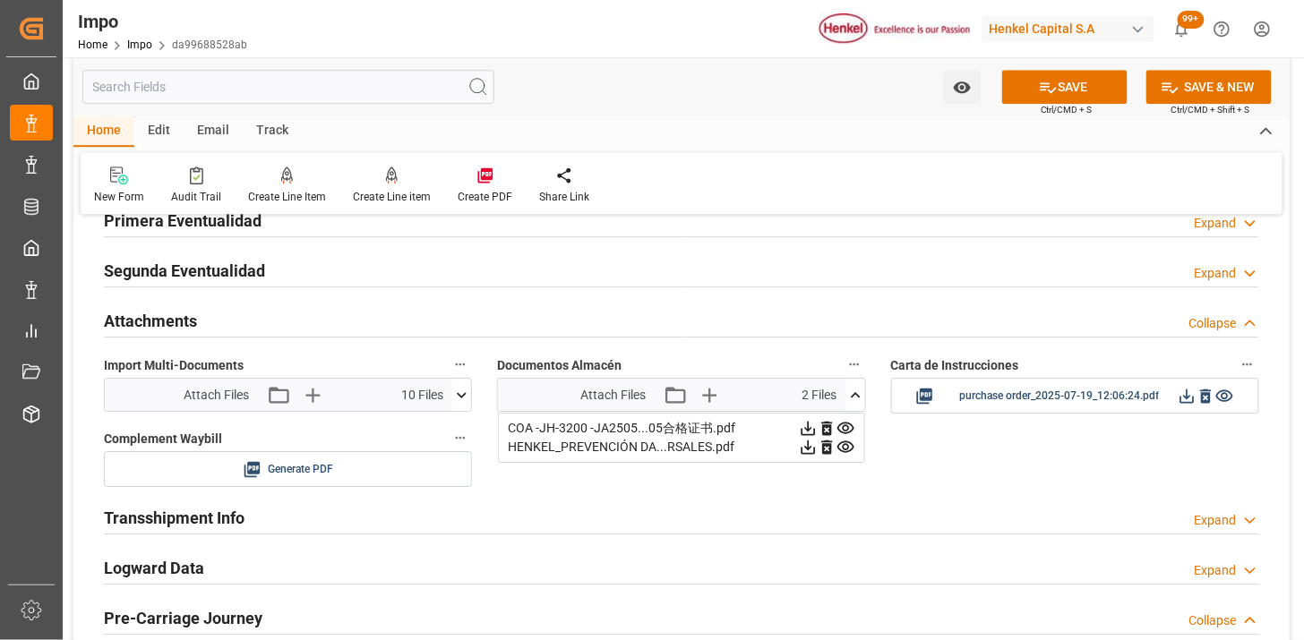
click at [818, 425] on icon at bounding box center [808, 428] width 19 height 19
click at [815, 425] on icon at bounding box center [808, 429] width 14 height 14
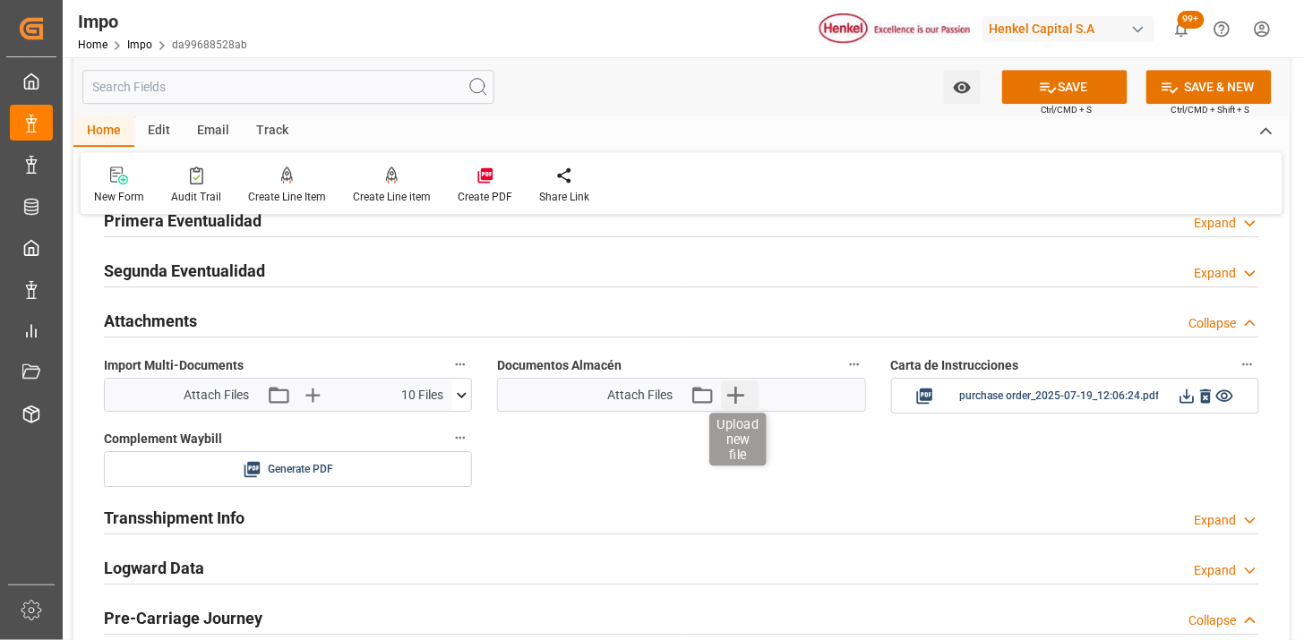
click at [735, 397] on icon "button" at bounding box center [735, 395] width 29 height 29
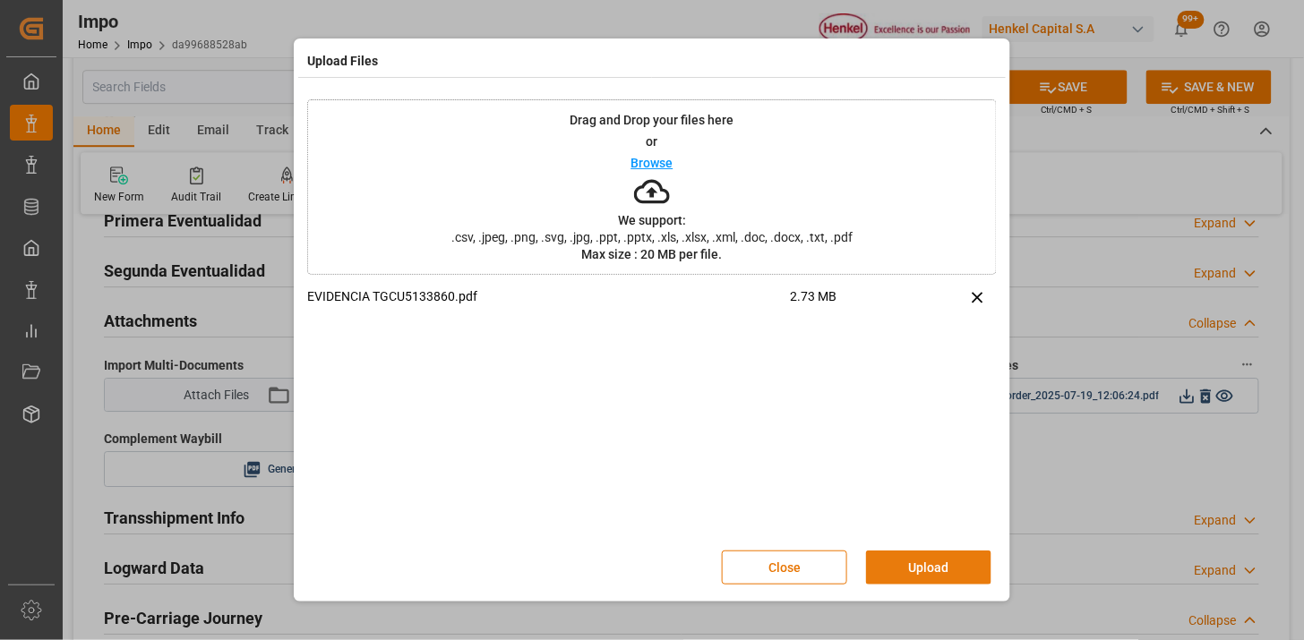
click at [916, 563] on button "Upload" at bounding box center [928, 568] width 125 height 34
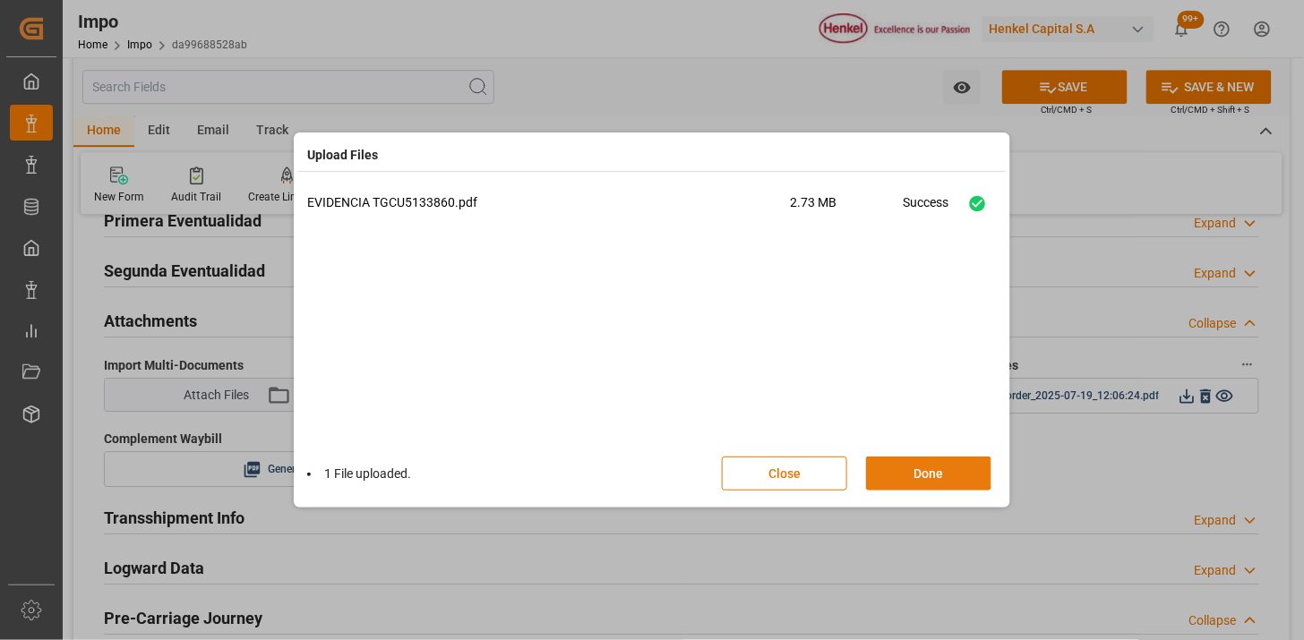
click at [930, 480] on button "Done" at bounding box center [928, 474] width 125 height 34
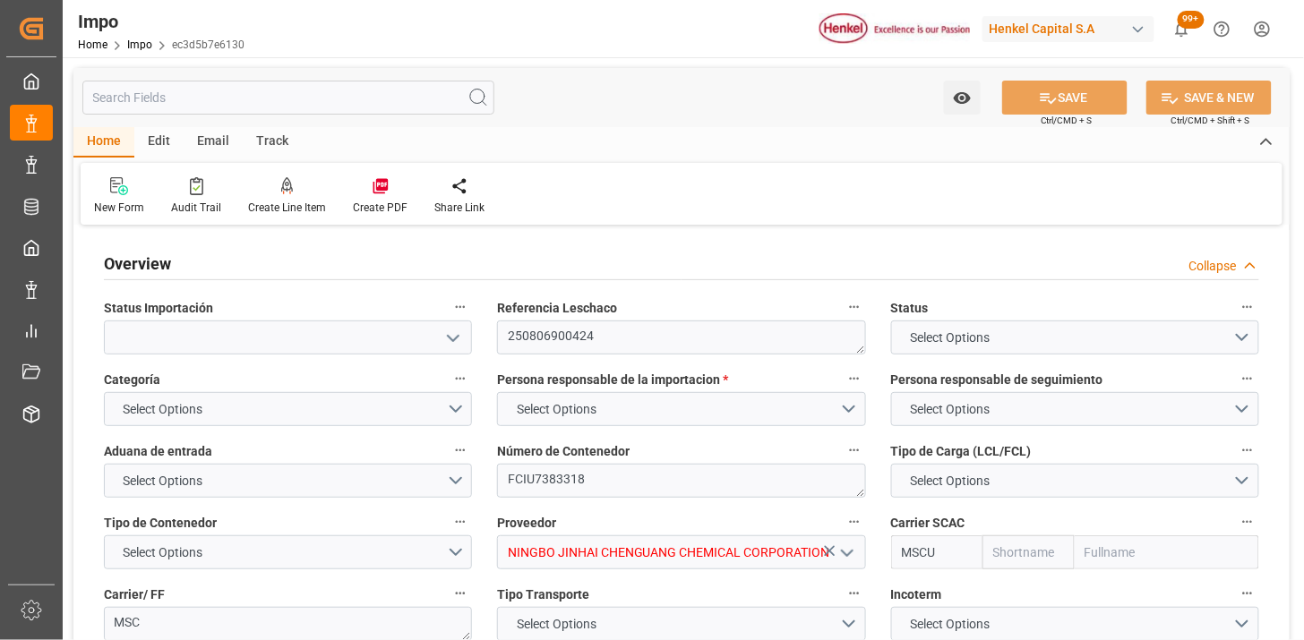
type input "MSC"
type input "Mediterranean Shipping Company"
type input "1"
type input "58"
type input "32"
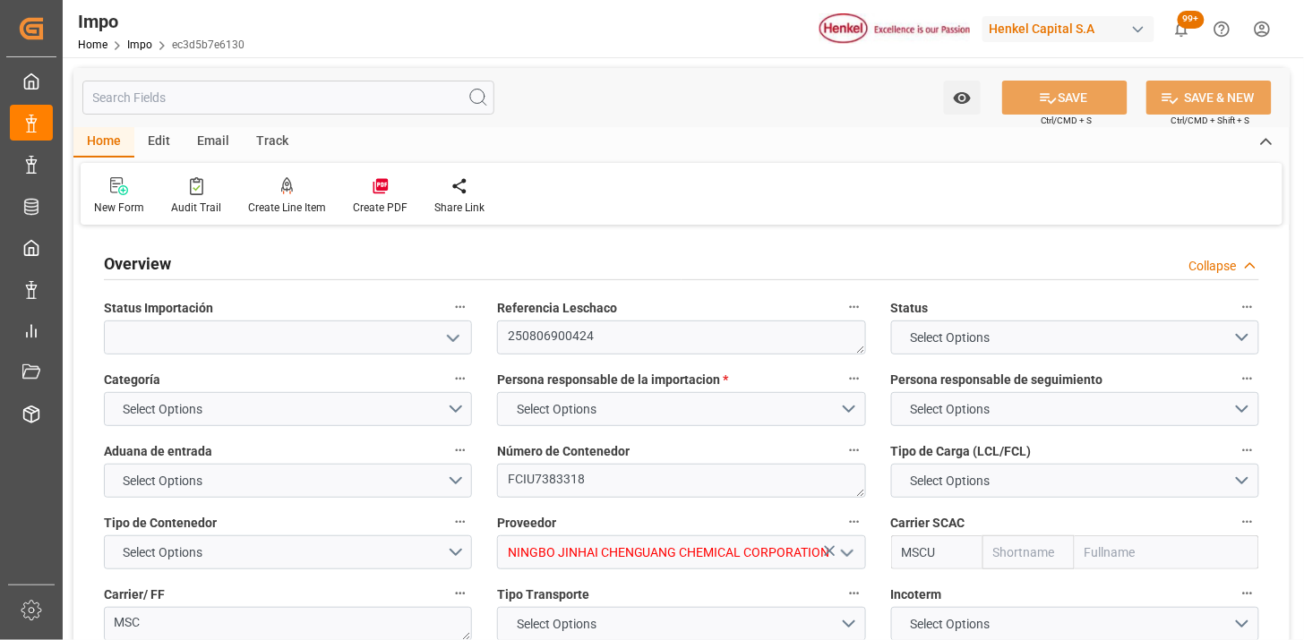
type input "9290426"
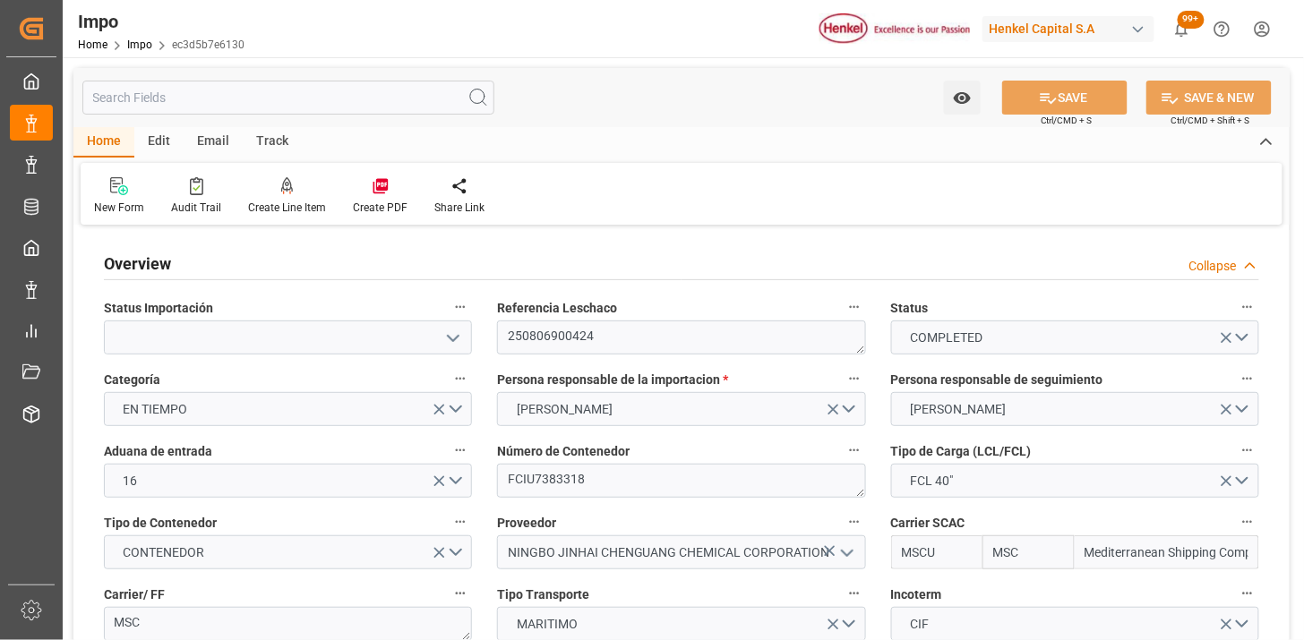
type input "[DATE]"
type input "[DATE] 12:00"
type input "[DATE] 00:01"
type input "[DATE] 18:45"
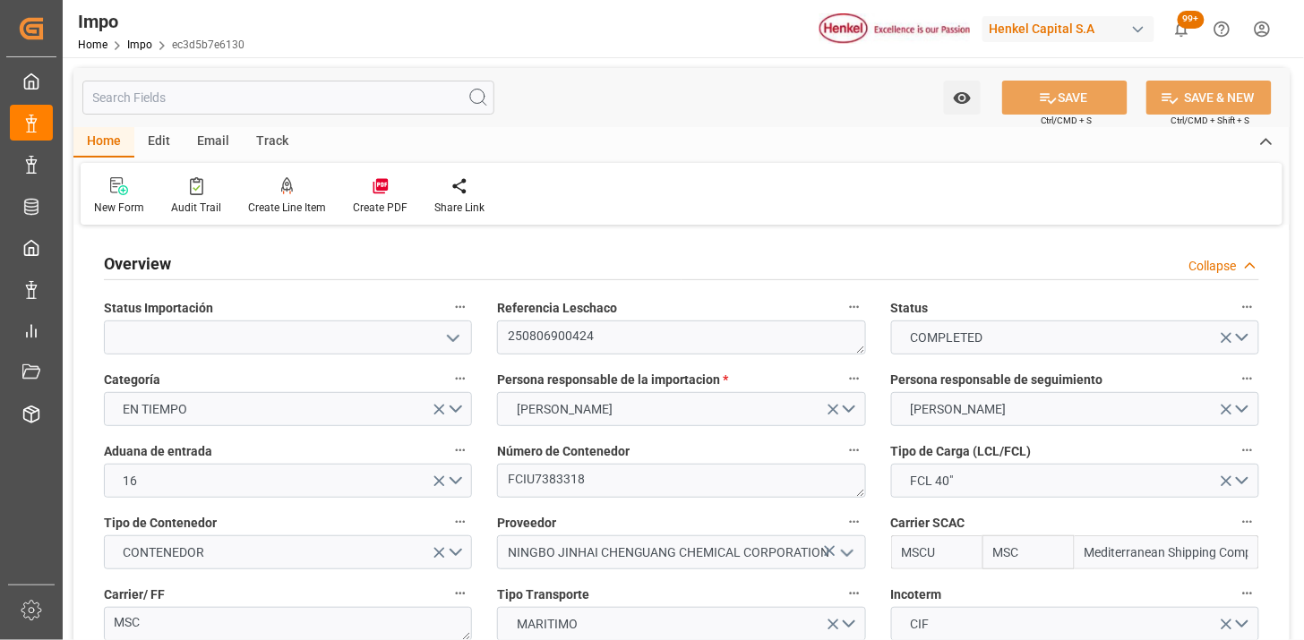
type input "[DATE] 12:00"
type input "[DATE] 13:04"
type input "[DATE] 09:23"
type input "[DATE] 23:59"
type input "[DATE] 12:00"
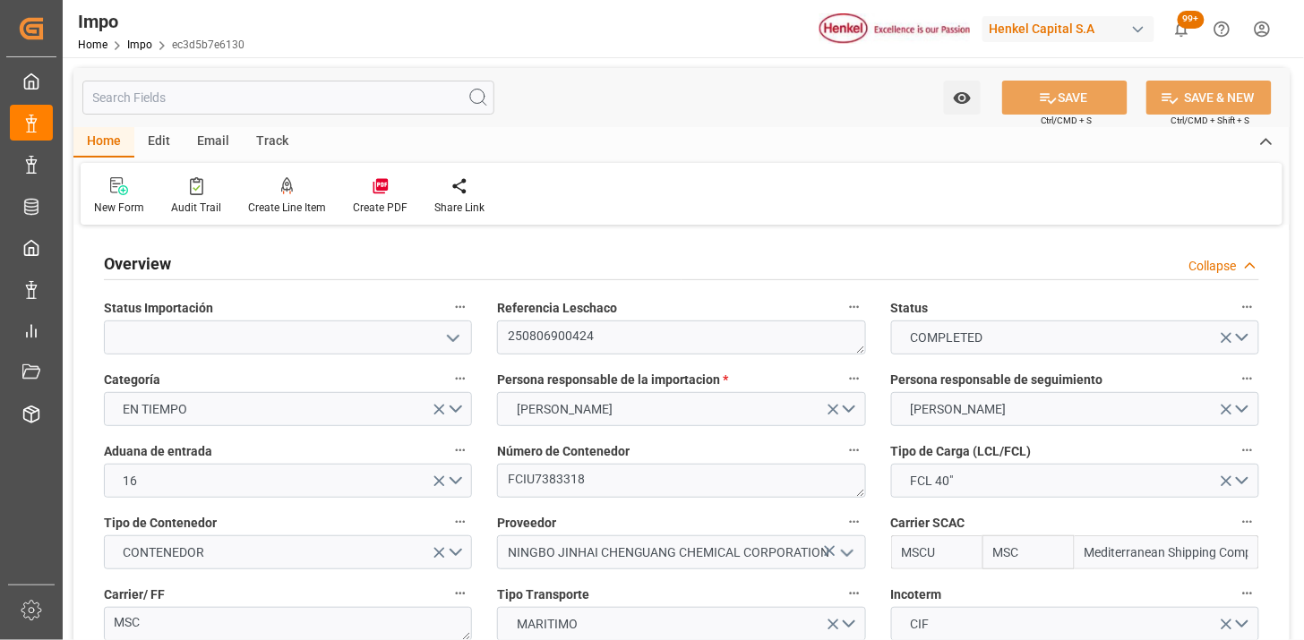
type input "[DATE] 12:00"
type input "[DATE] 23:59"
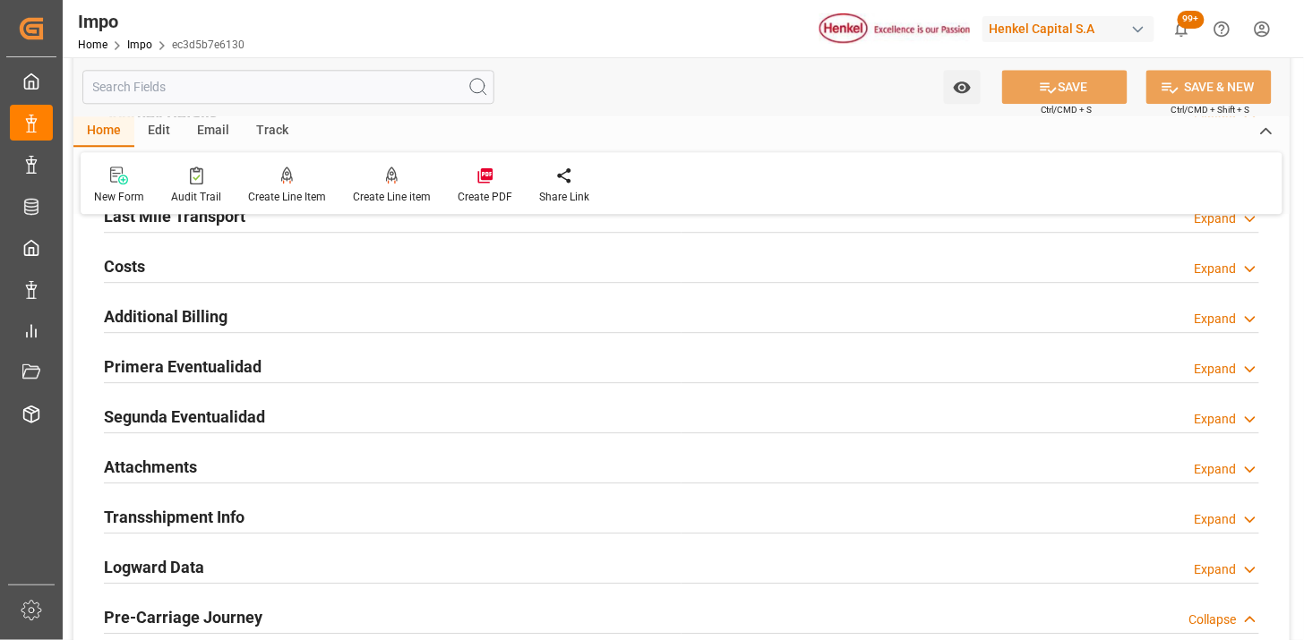
scroll to position [1393, 0]
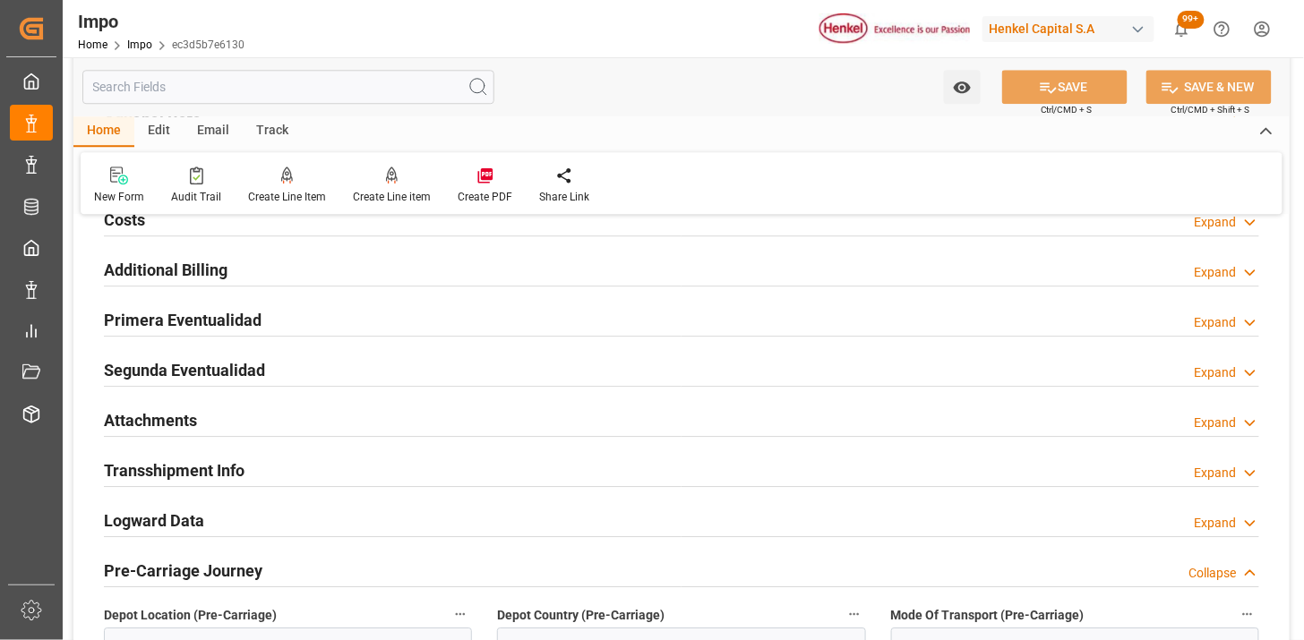
drag, startPoint x: 188, startPoint y: 418, endPoint x: 623, endPoint y: 306, distance: 449.5
click at [186, 418] on h2 "Attachments" at bounding box center [150, 420] width 93 height 24
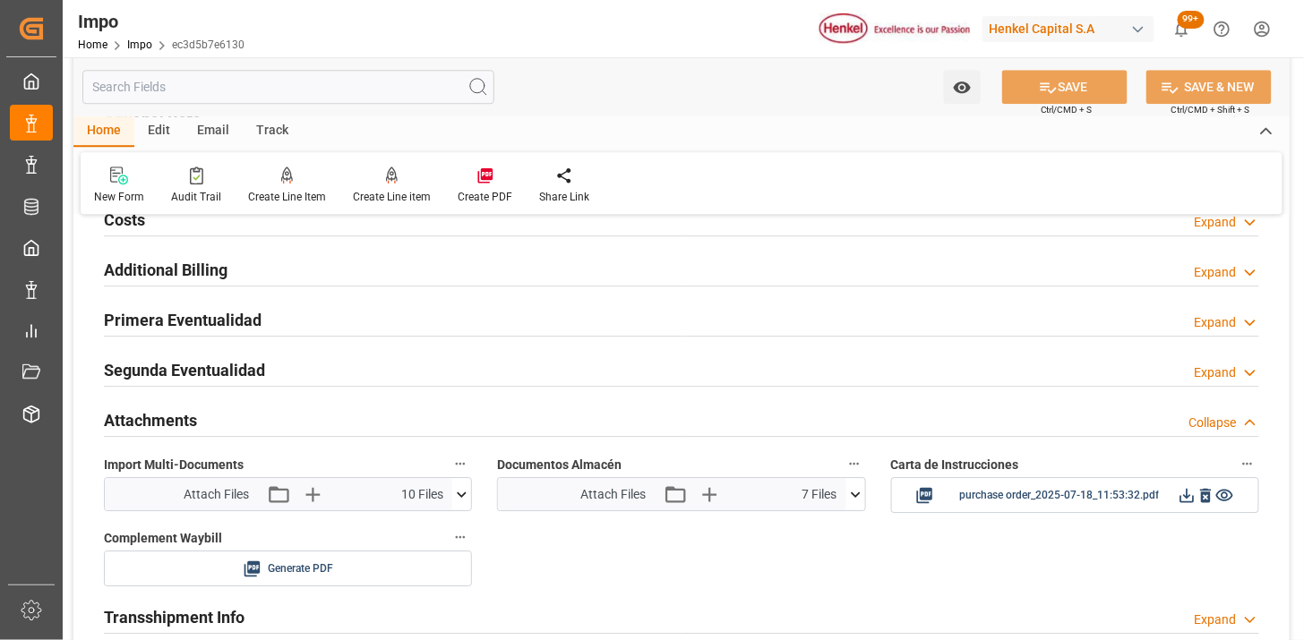
scroll to position [1492, 0]
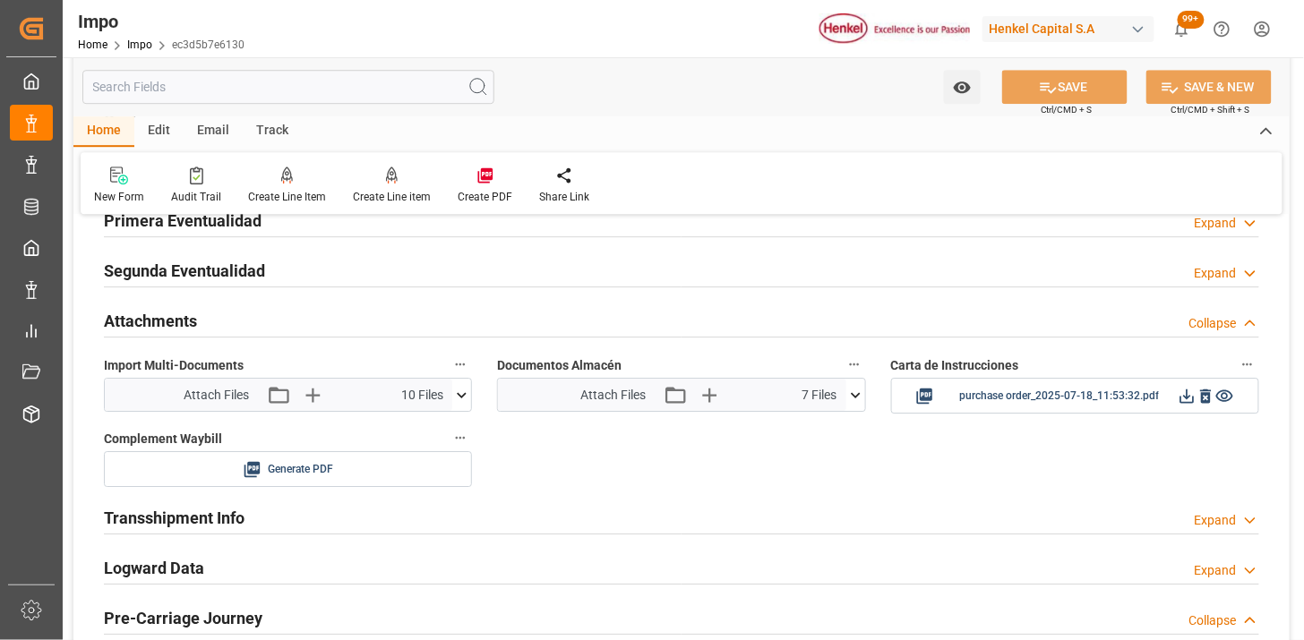
click at [855, 401] on icon at bounding box center [855, 395] width 19 height 19
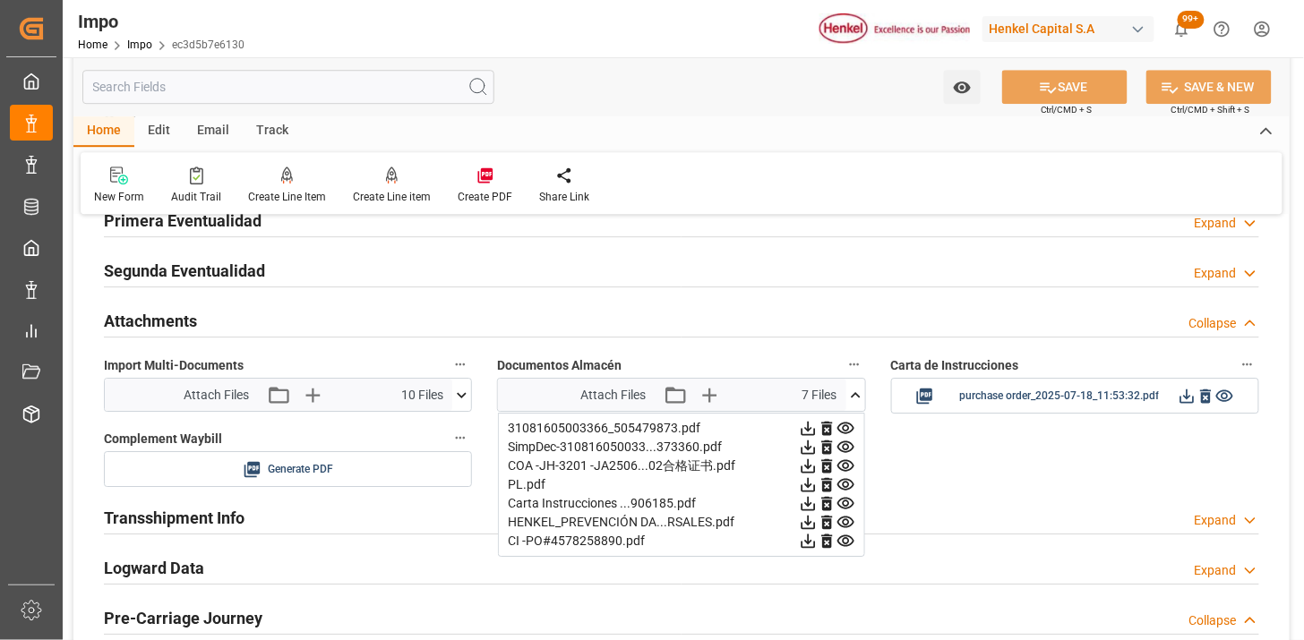
click at [815, 428] on icon at bounding box center [808, 429] width 14 height 14
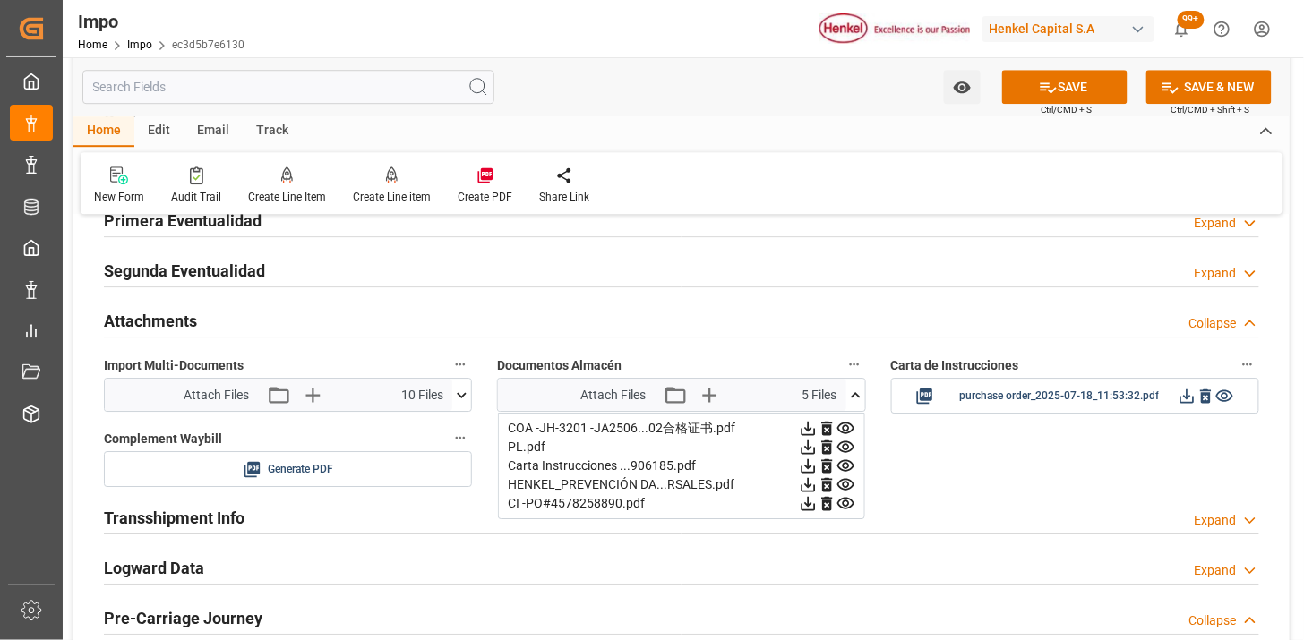
click at [815, 428] on icon at bounding box center [808, 429] width 14 height 14
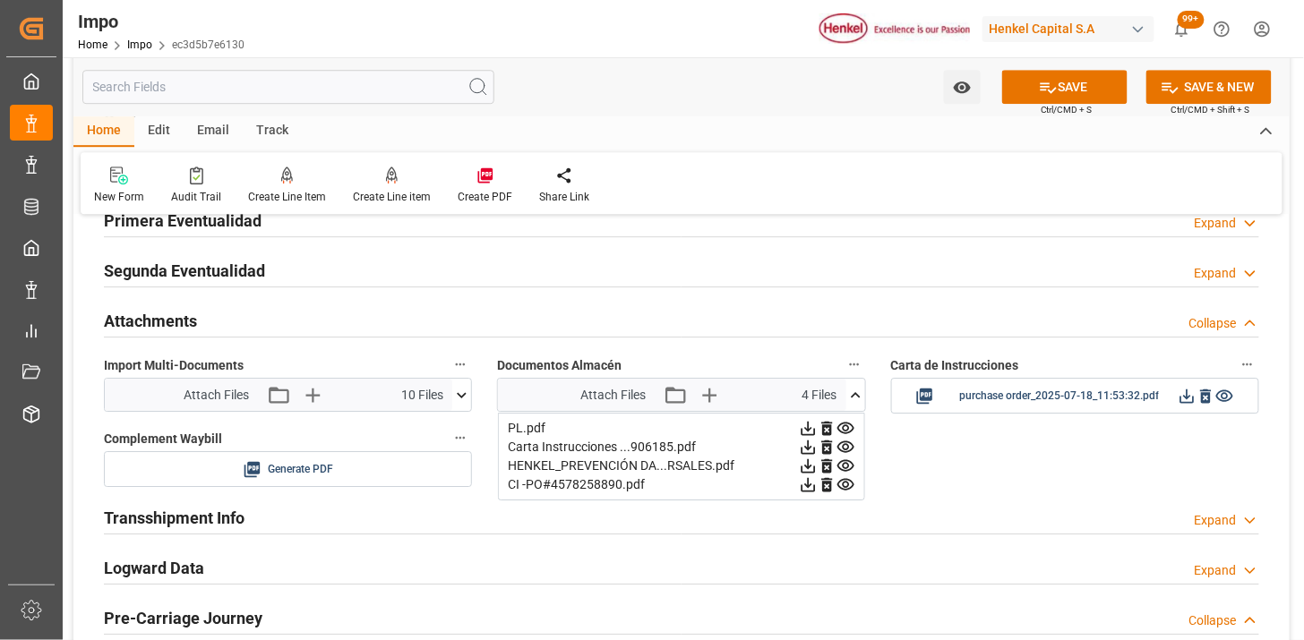
click at [815, 428] on icon at bounding box center [808, 429] width 14 height 14
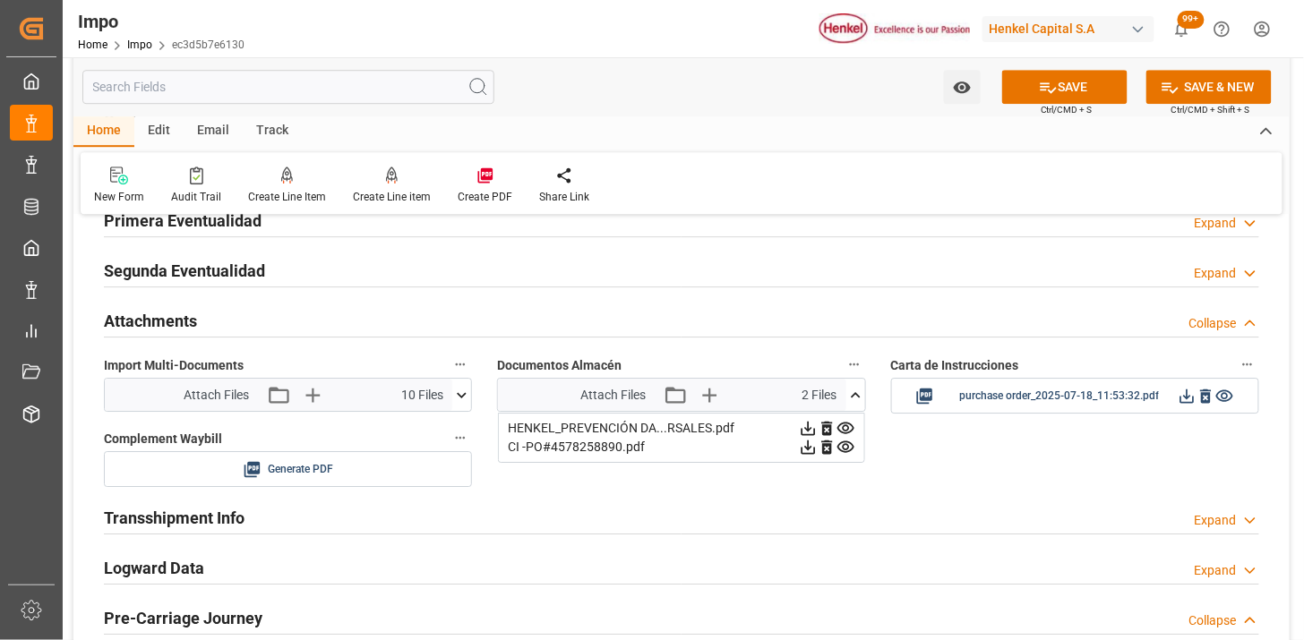
click at [815, 428] on icon at bounding box center [808, 429] width 14 height 14
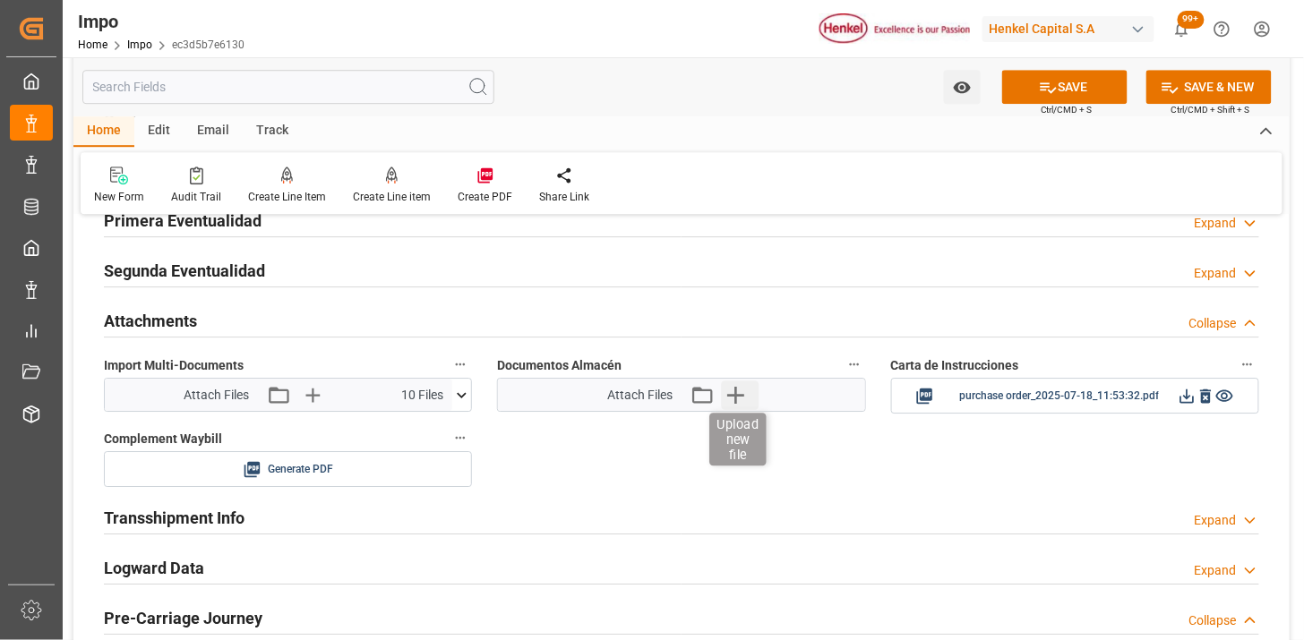
click at [744, 397] on icon "button" at bounding box center [735, 395] width 29 height 29
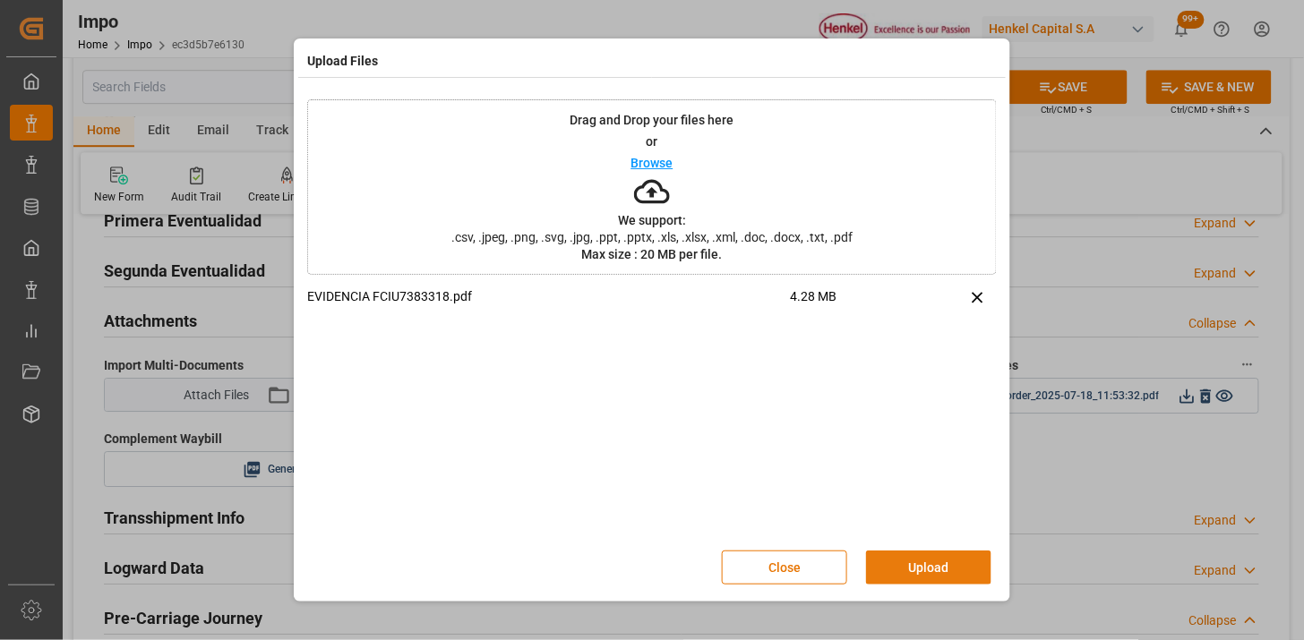
click at [924, 570] on button "Upload" at bounding box center [928, 568] width 125 height 34
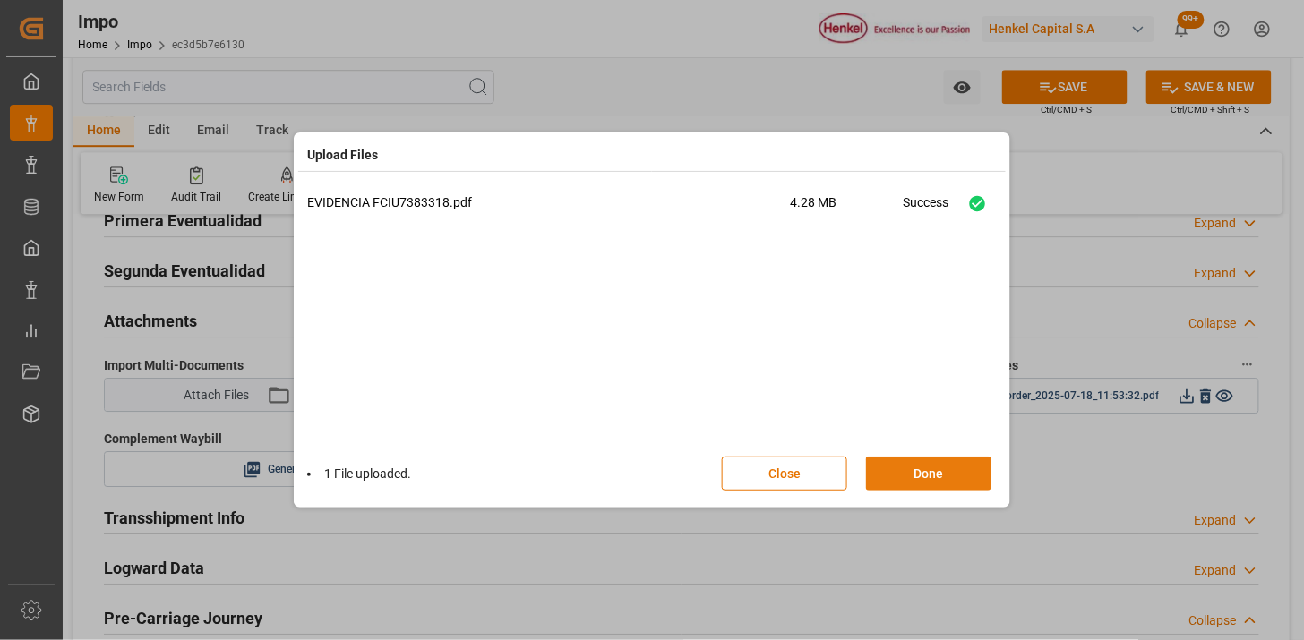
click at [933, 478] on button "Done" at bounding box center [928, 474] width 125 height 34
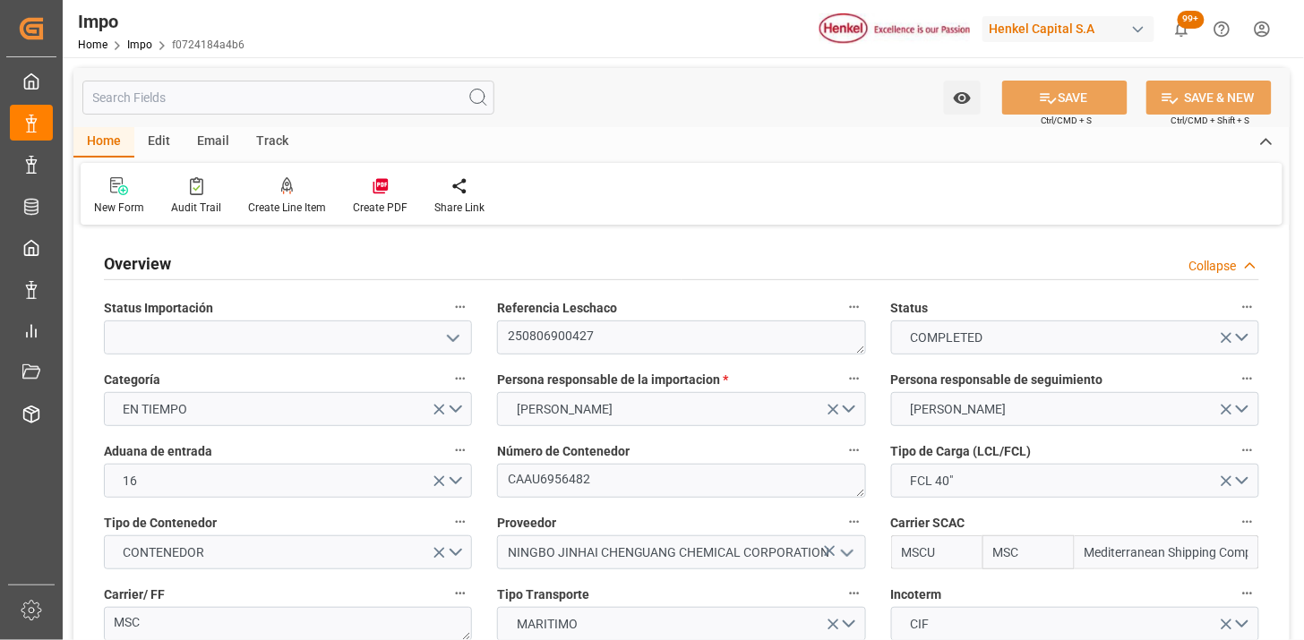
type input "MSC"
type input "Mediterranean Shipping Company"
type input "1"
type input "58"
type input "36"
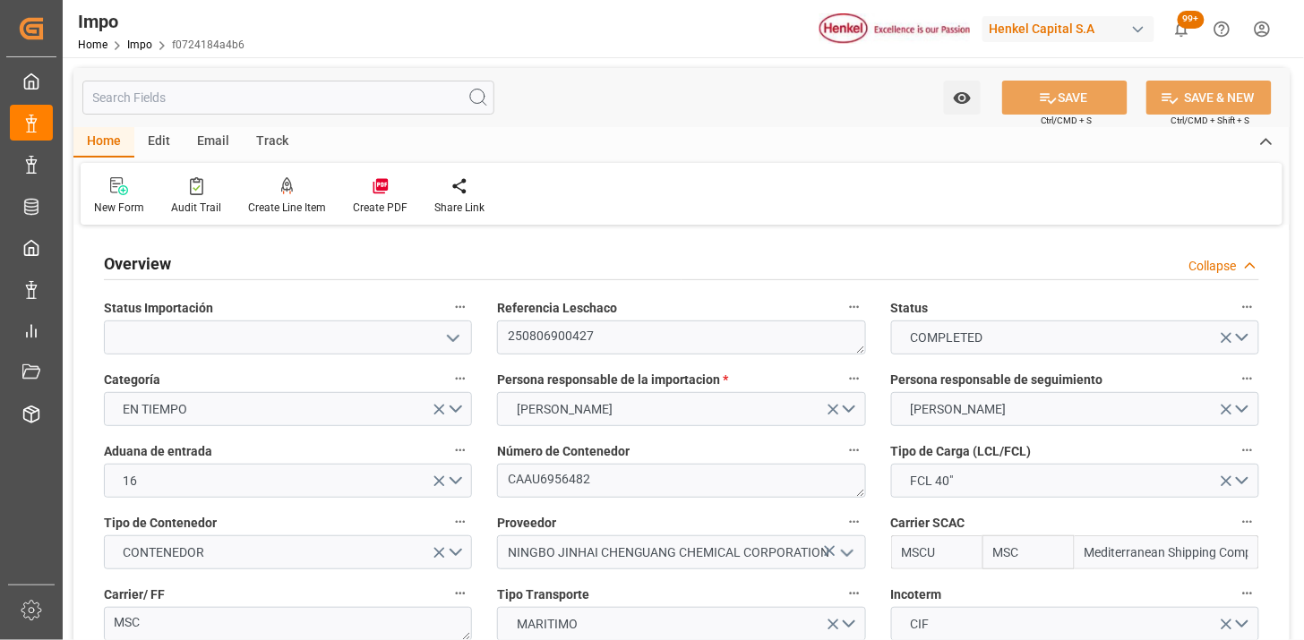
type input "9290426"
type input "[DATE]"
type input "15-06-2025 12:00"
type input "16-06-2025 12:00"
type input "02-07-2025 00:01"
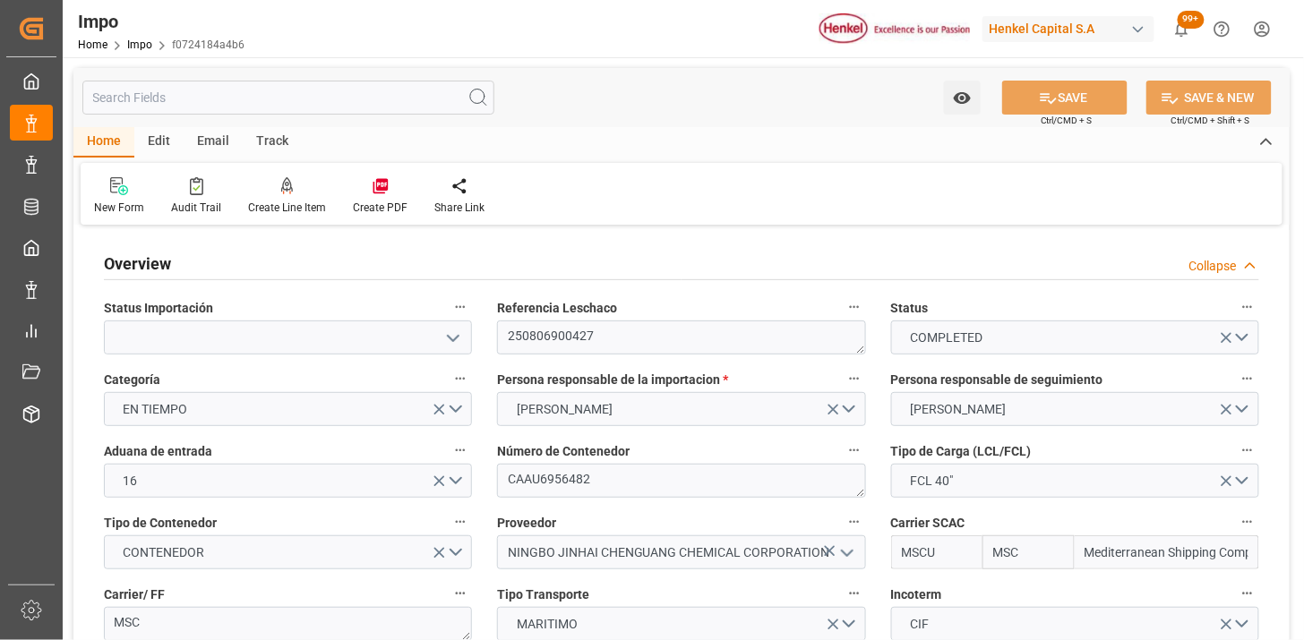
type input "02-07-2025 18:45"
type input "27-07-2025 12:00"
type input "28-07-2025 13:04"
type input "28-07-2025 09:23"
type input "28-07-2025 23:59"
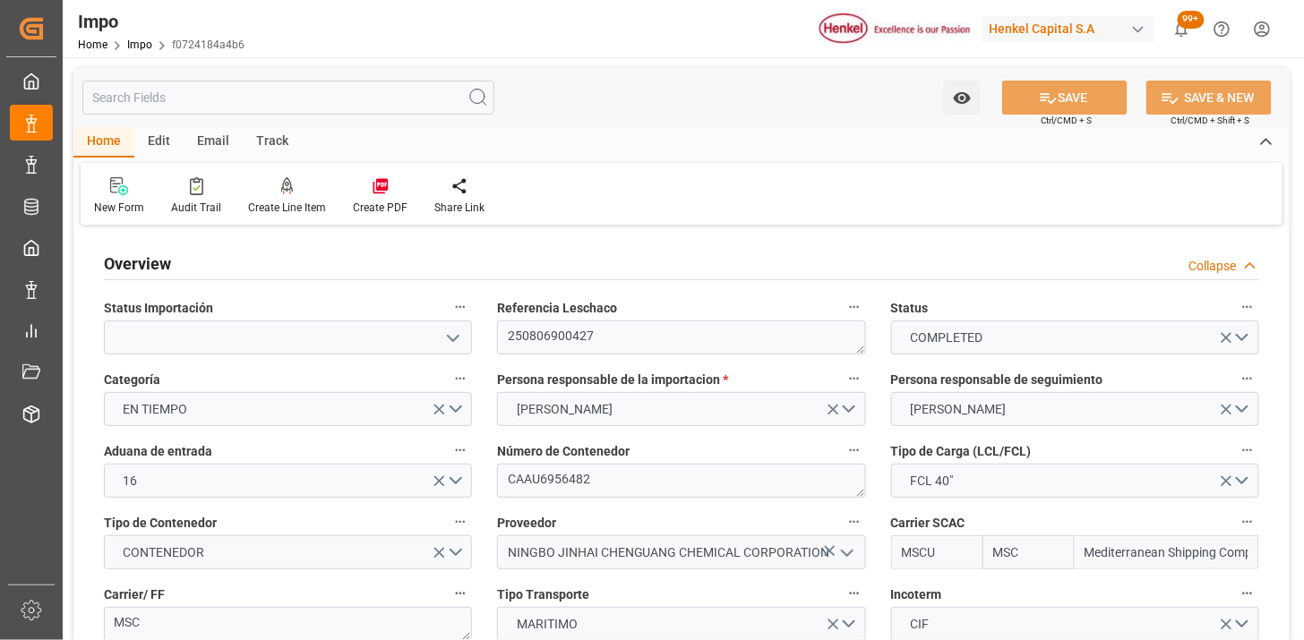
type input "05-08-2025 12:00"
type input "01-08-2025 23:59"
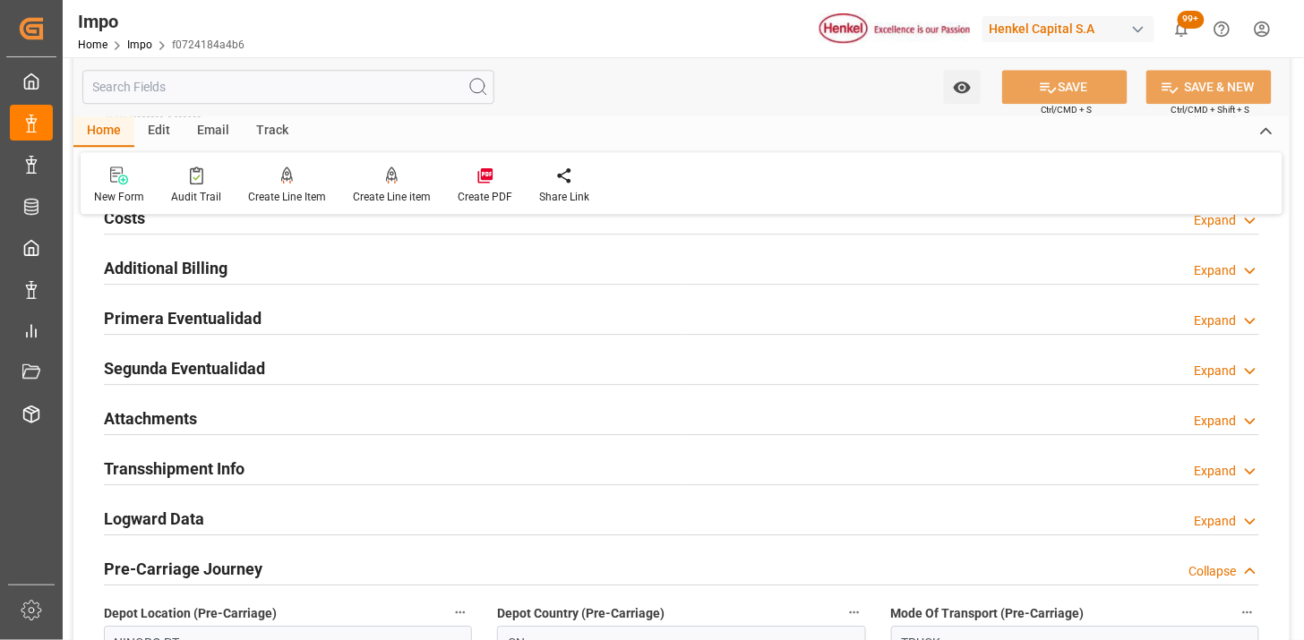
scroll to position [1393, 0]
click at [245, 408] on div "Attachments Expand" at bounding box center [682, 419] width 1156 height 34
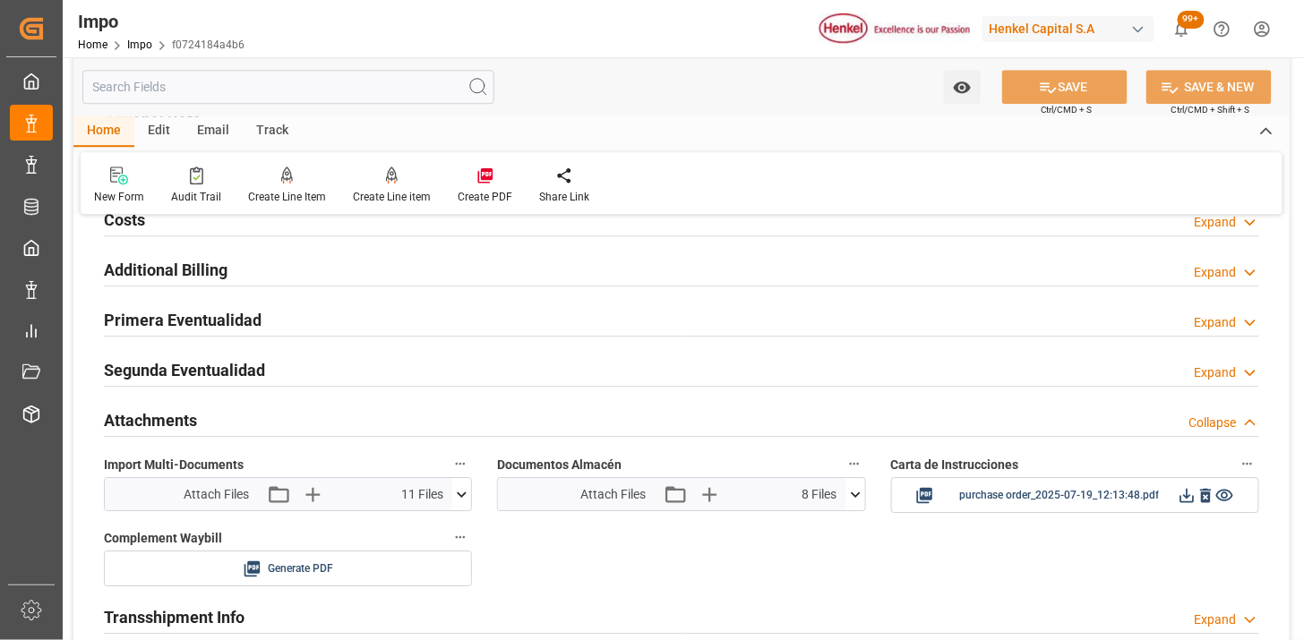
scroll to position [1592, 0]
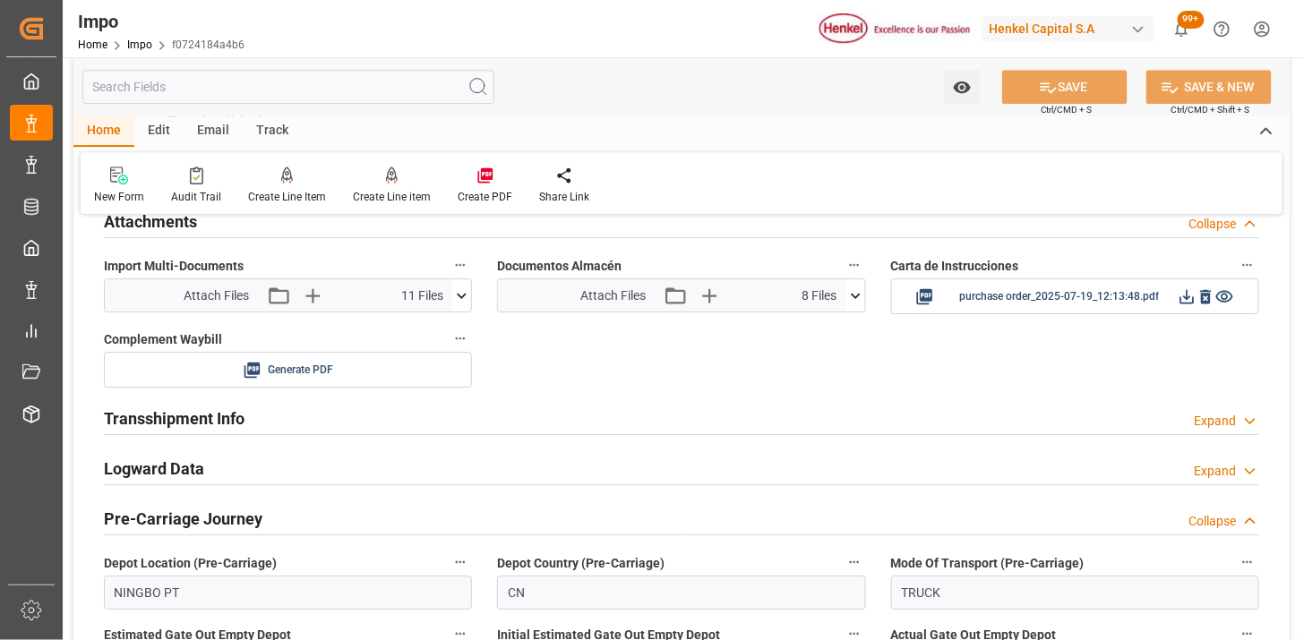
click at [857, 305] on icon at bounding box center [855, 296] width 19 height 19
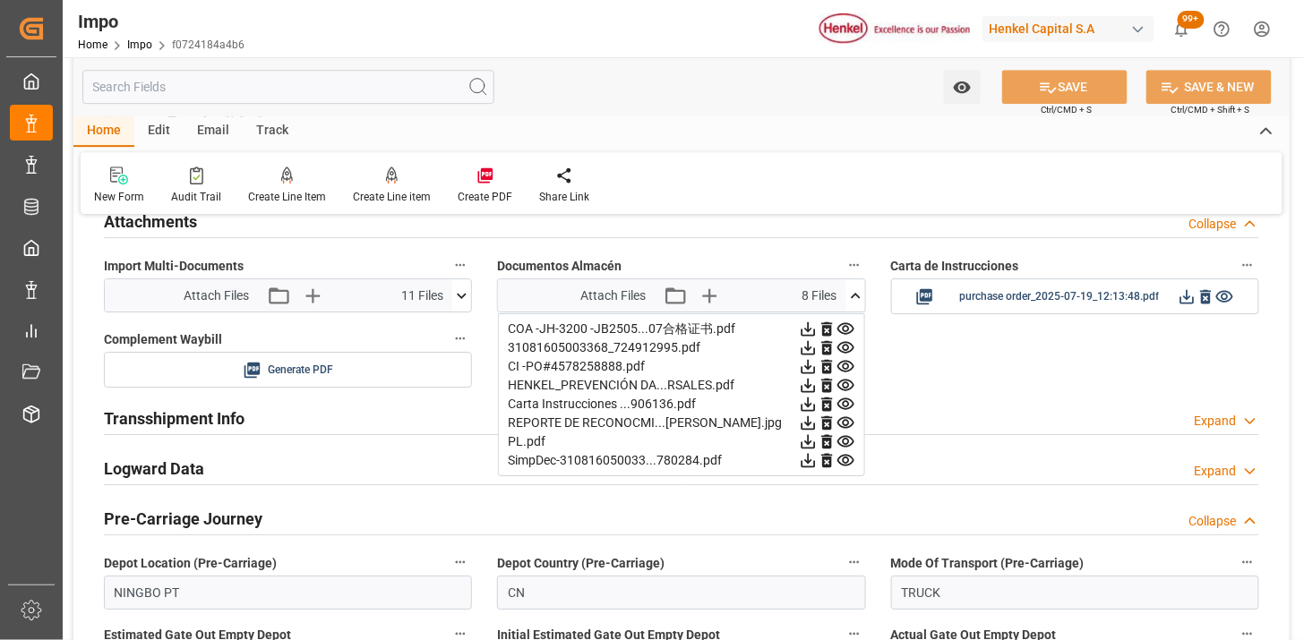
click at [818, 329] on icon at bounding box center [808, 329] width 19 height 19
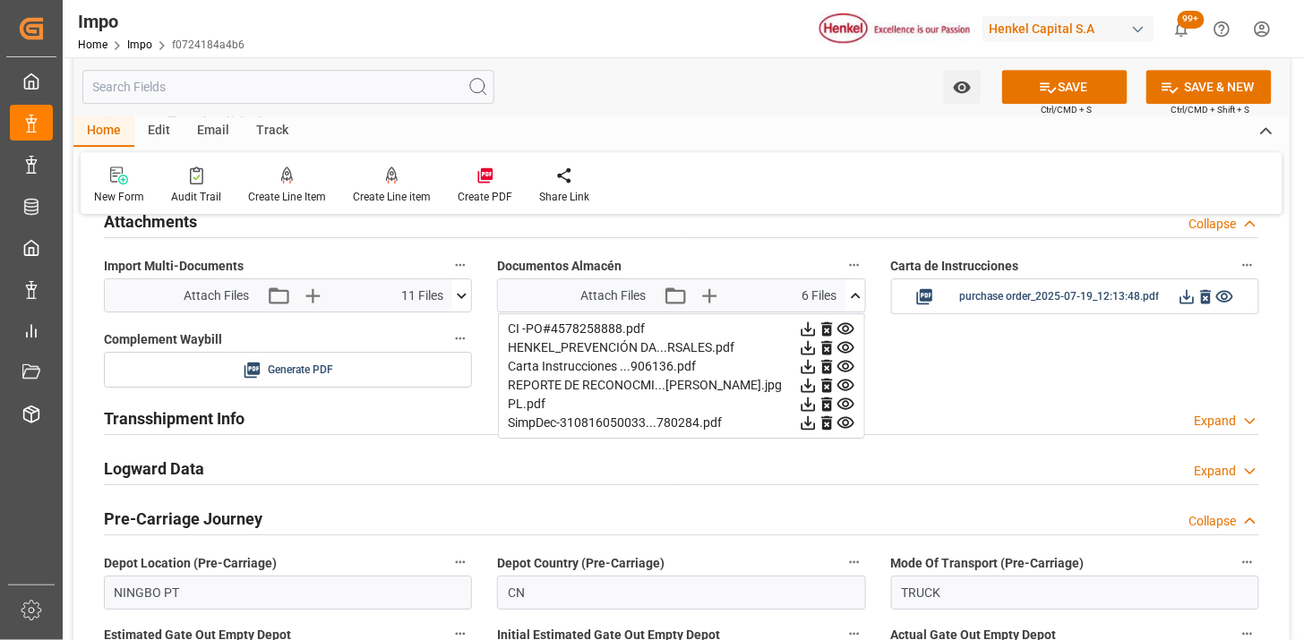
click at [818, 329] on icon at bounding box center [808, 329] width 19 height 19
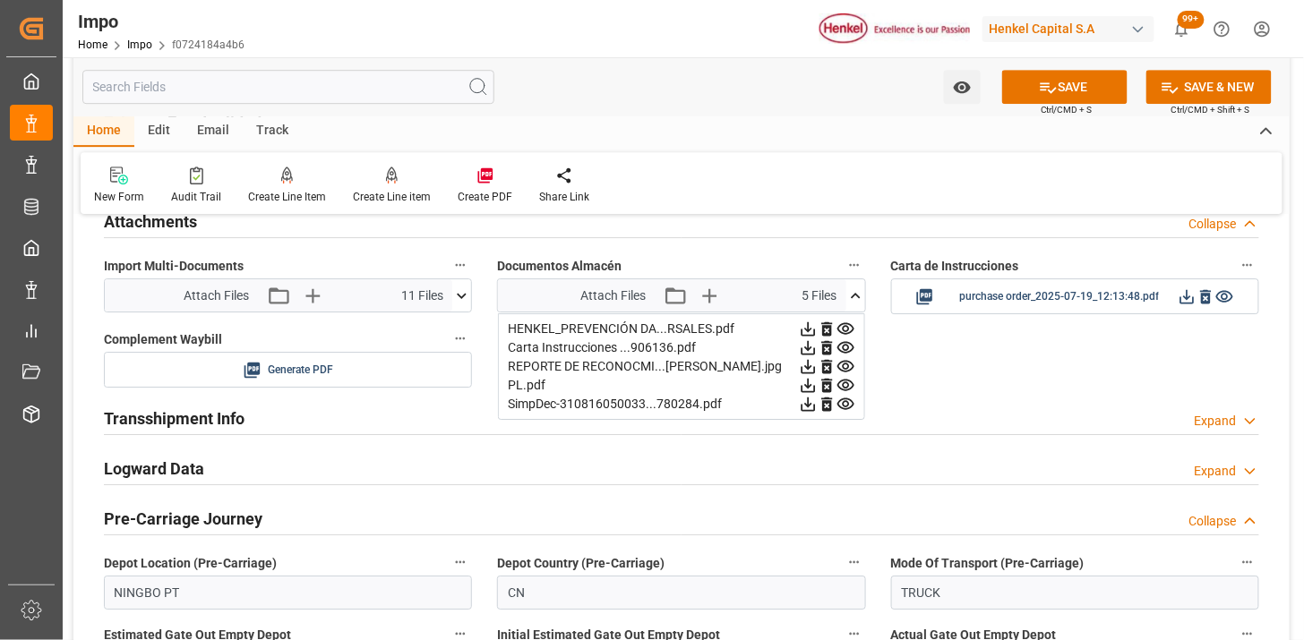
click at [818, 331] on icon at bounding box center [808, 329] width 19 height 19
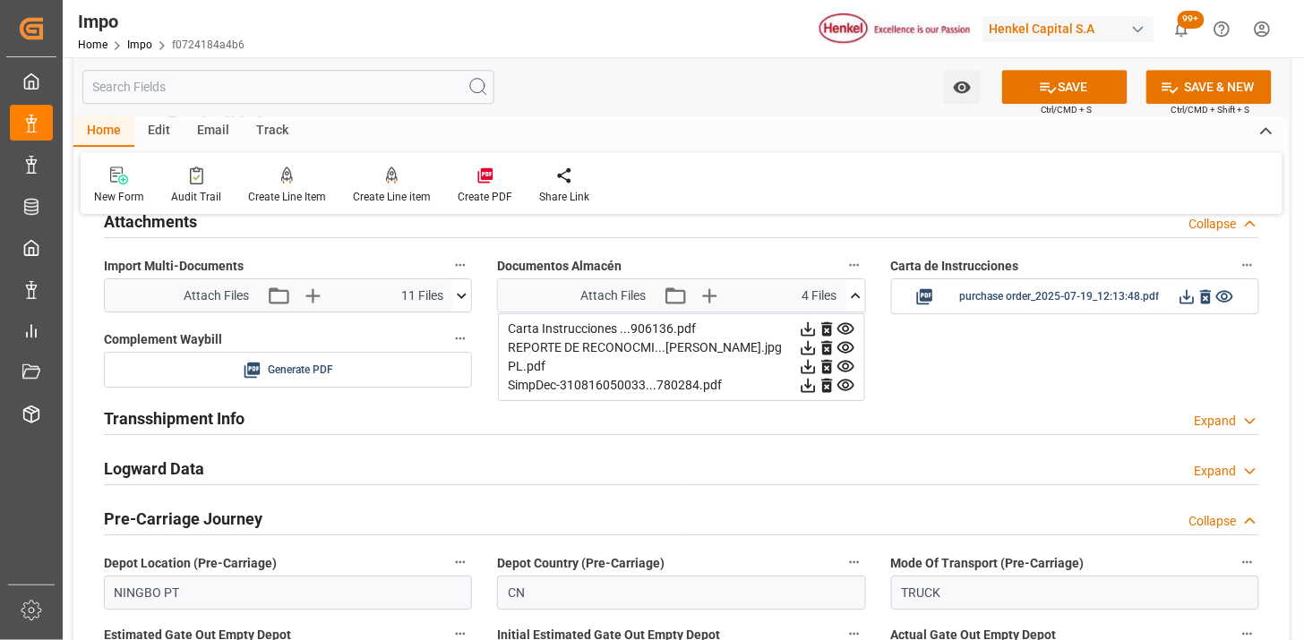
click at [818, 331] on icon at bounding box center [808, 329] width 19 height 19
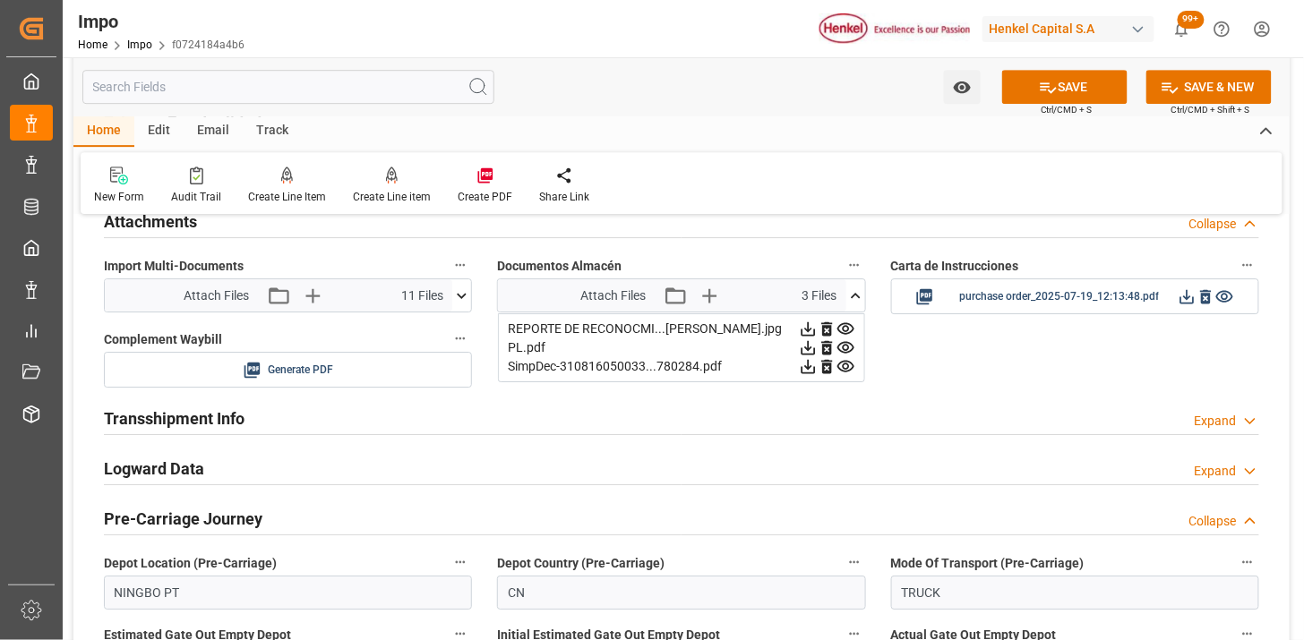
click at [818, 331] on icon at bounding box center [808, 329] width 19 height 19
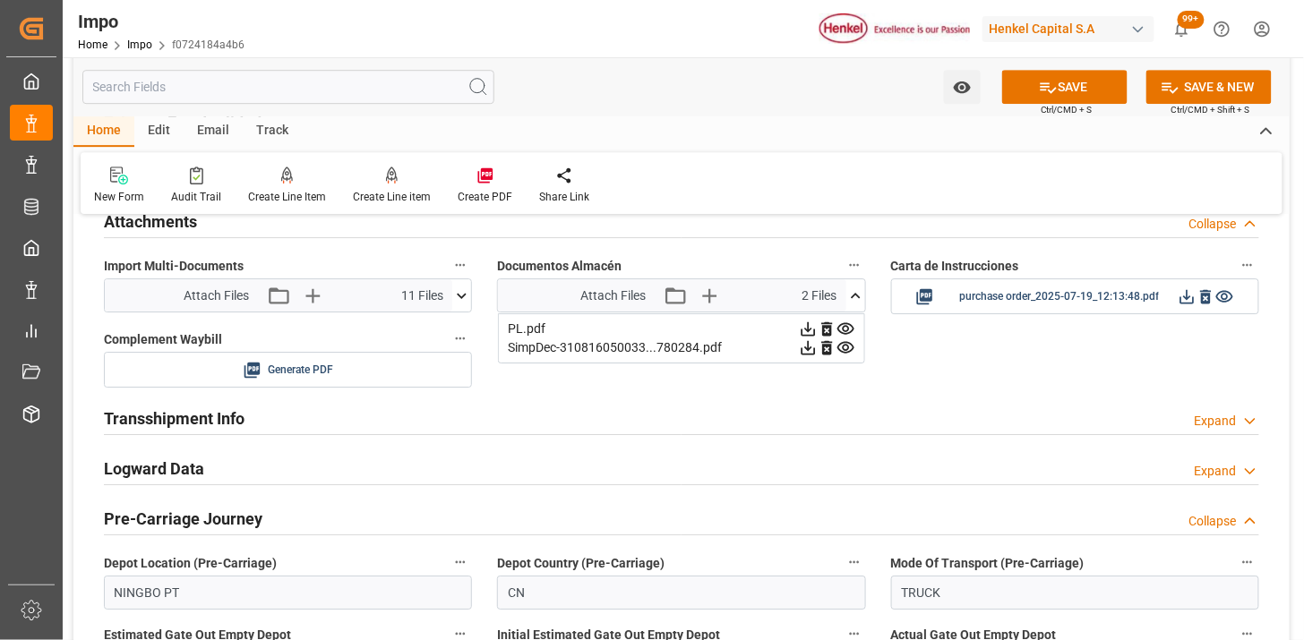
click at [818, 331] on icon at bounding box center [808, 329] width 19 height 19
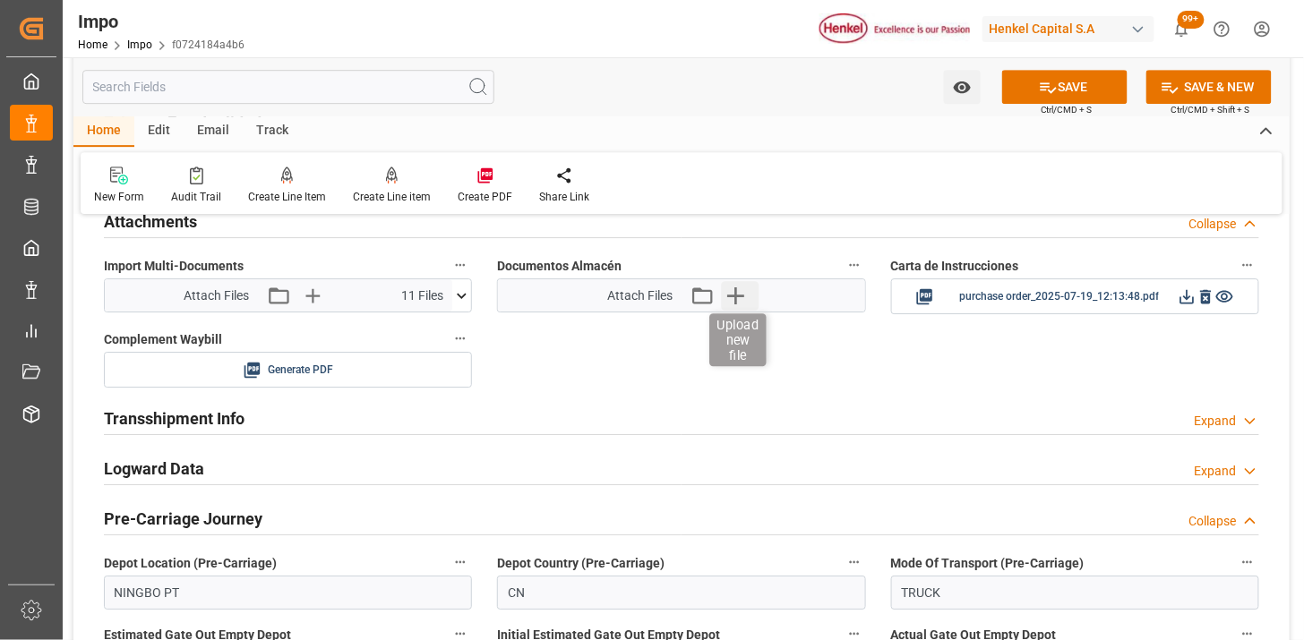
click at [737, 301] on icon "button" at bounding box center [735, 296] width 17 height 17
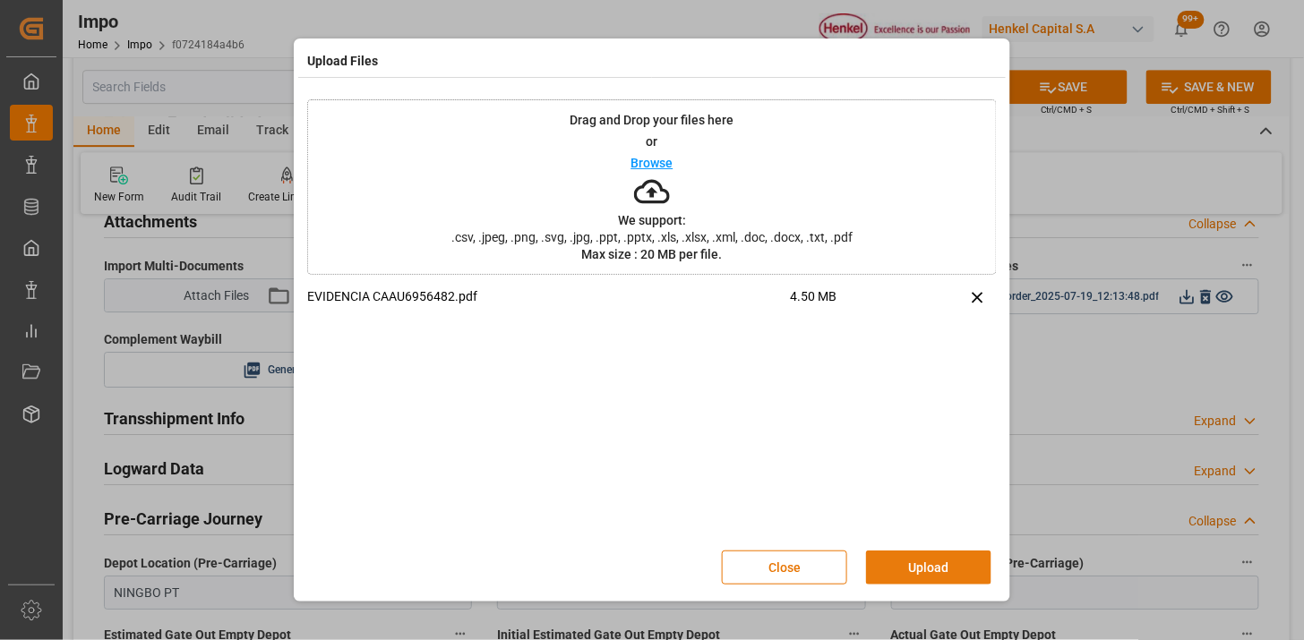
click at [894, 574] on button "Upload" at bounding box center [928, 568] width 125 height 34
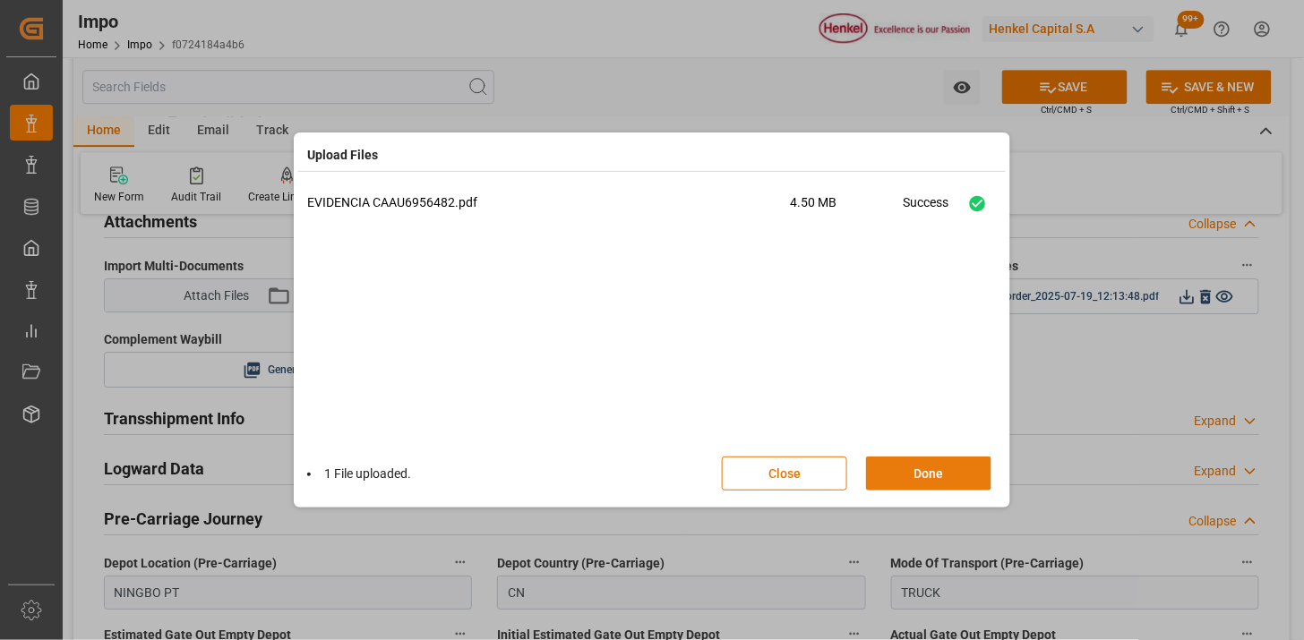
click at [897, 482] on button "Done" at bounding box center [928, 474] width 125 height 34
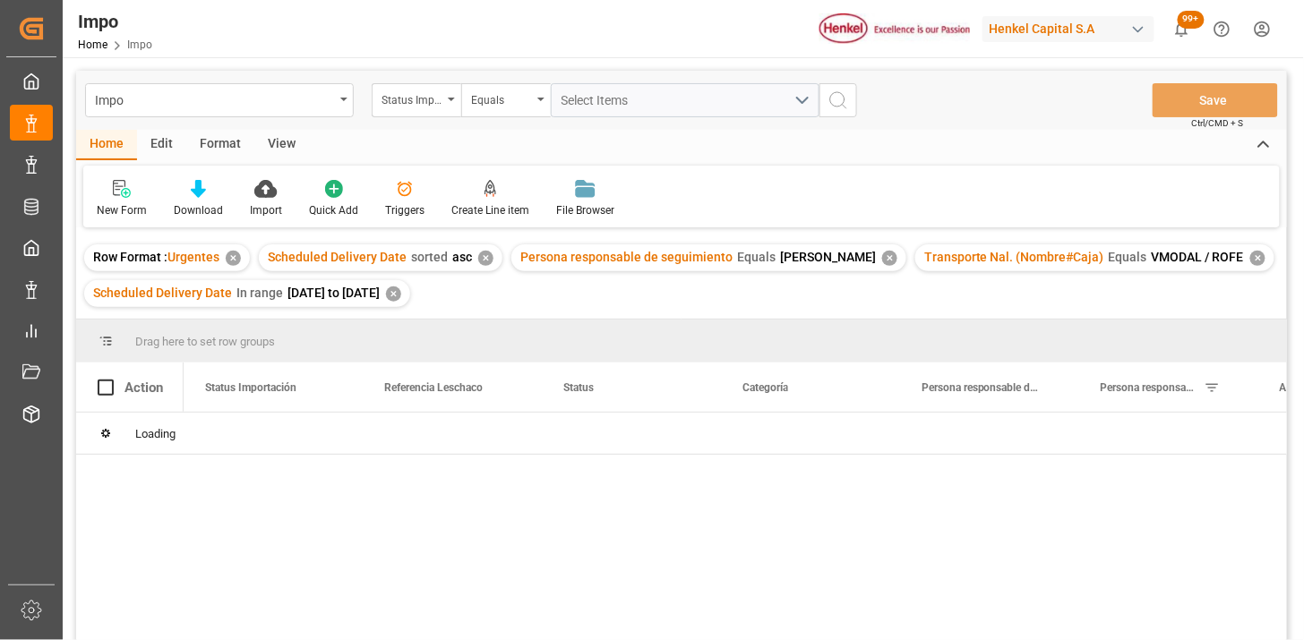
click at [282, 145] on div "View" at bounding box center [281, 145] width 55 height 30
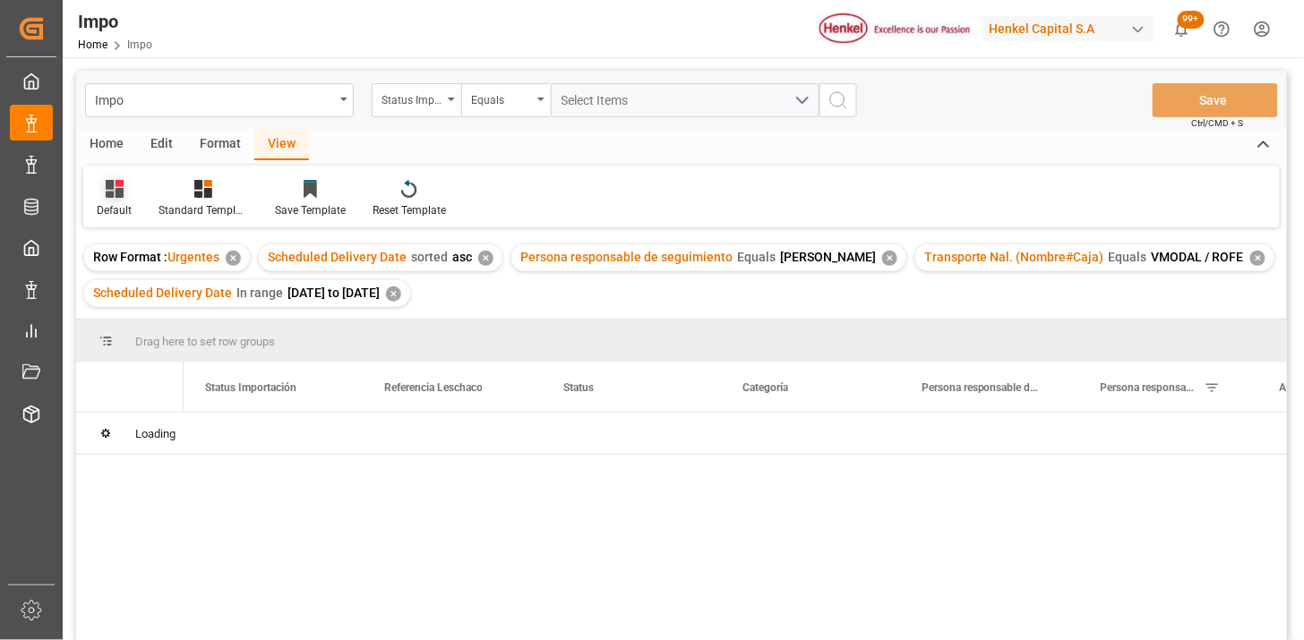
click at [112, 198] on div "Default" at bounding box center [114, 198] width 62 height 39
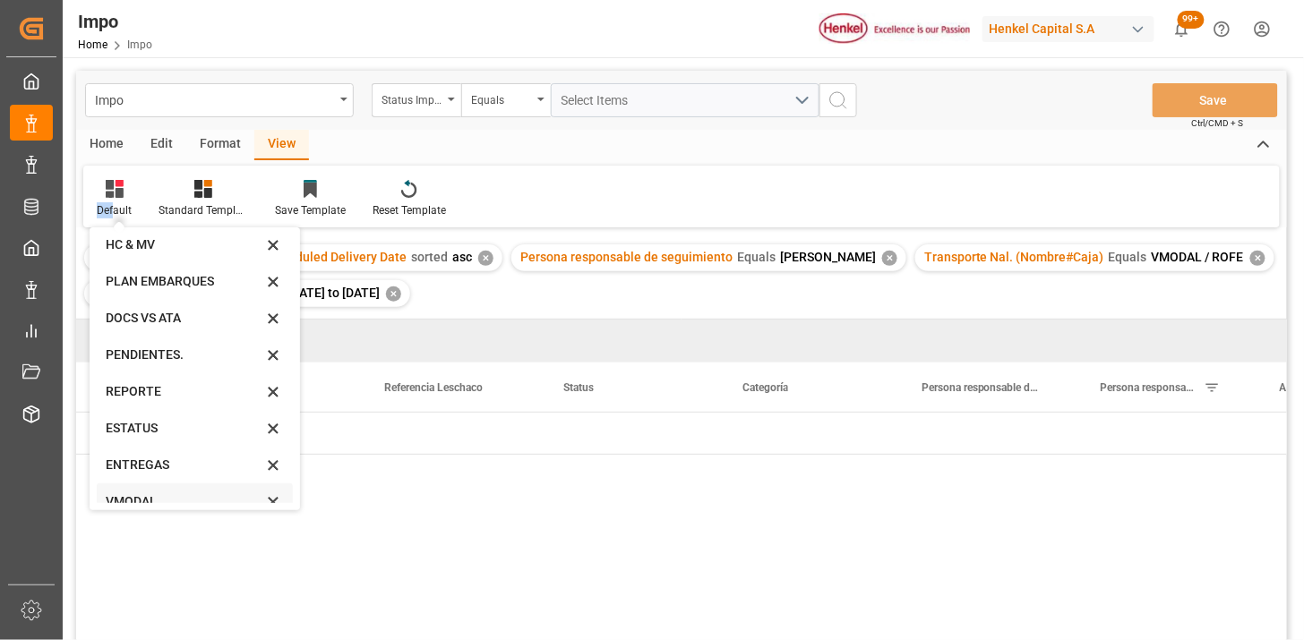
scroll to position [61, 0]
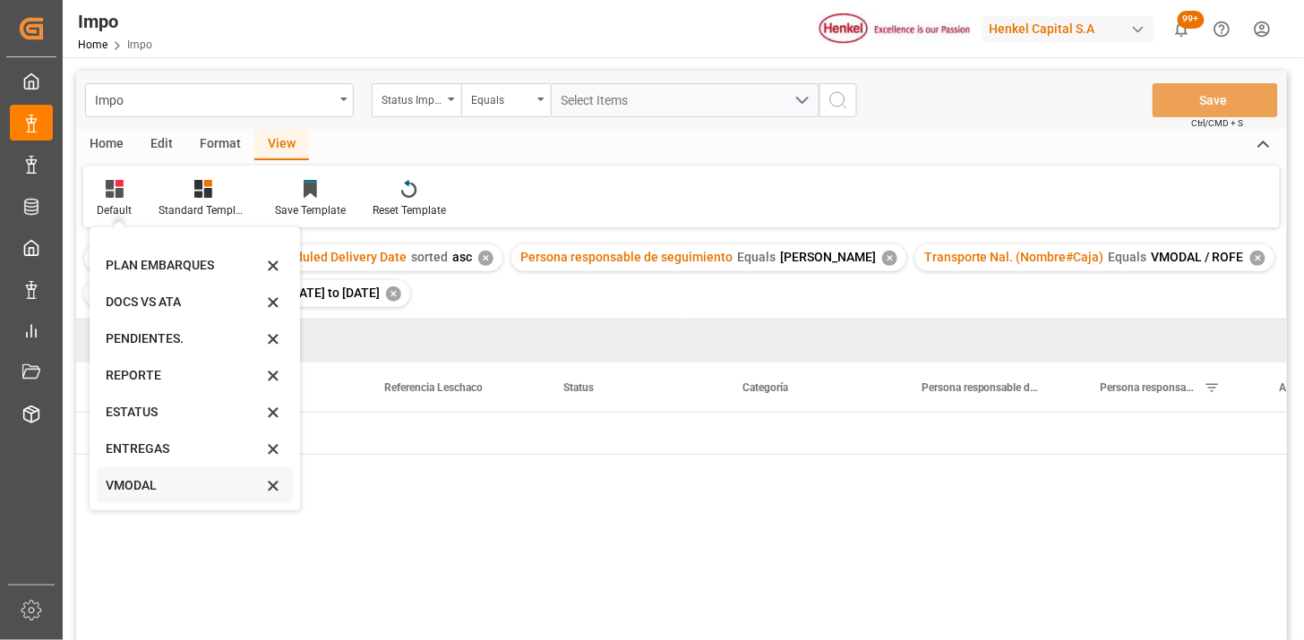
click at [150, 489] on div "VMODAL" at bounding box center [184, 486] width 157 height 19
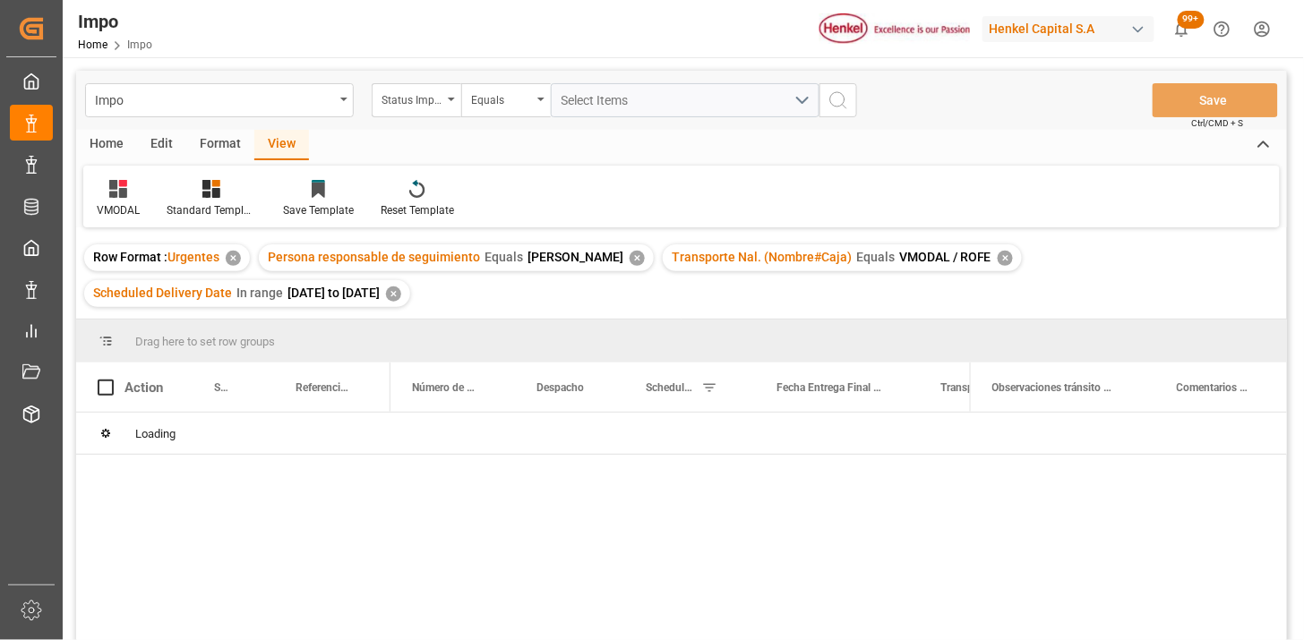
scroll to position [99, 0]
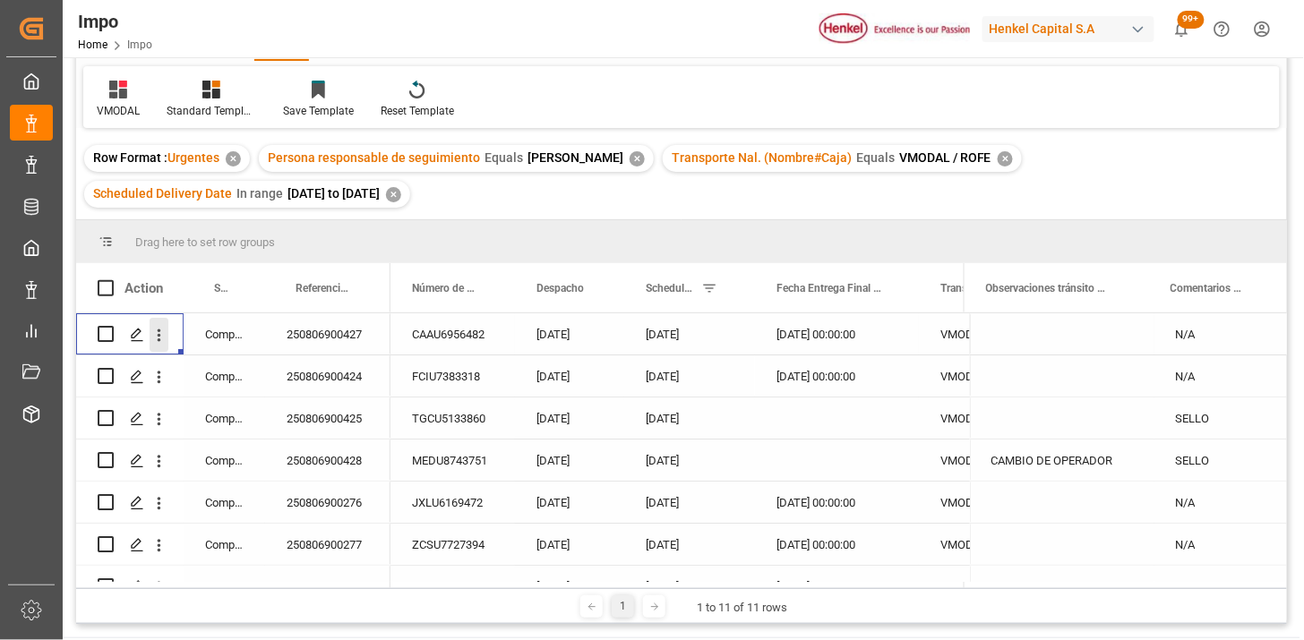
click at [159, 333] on icon "open menu" at bounding box center [160, 335] width 4 height 13
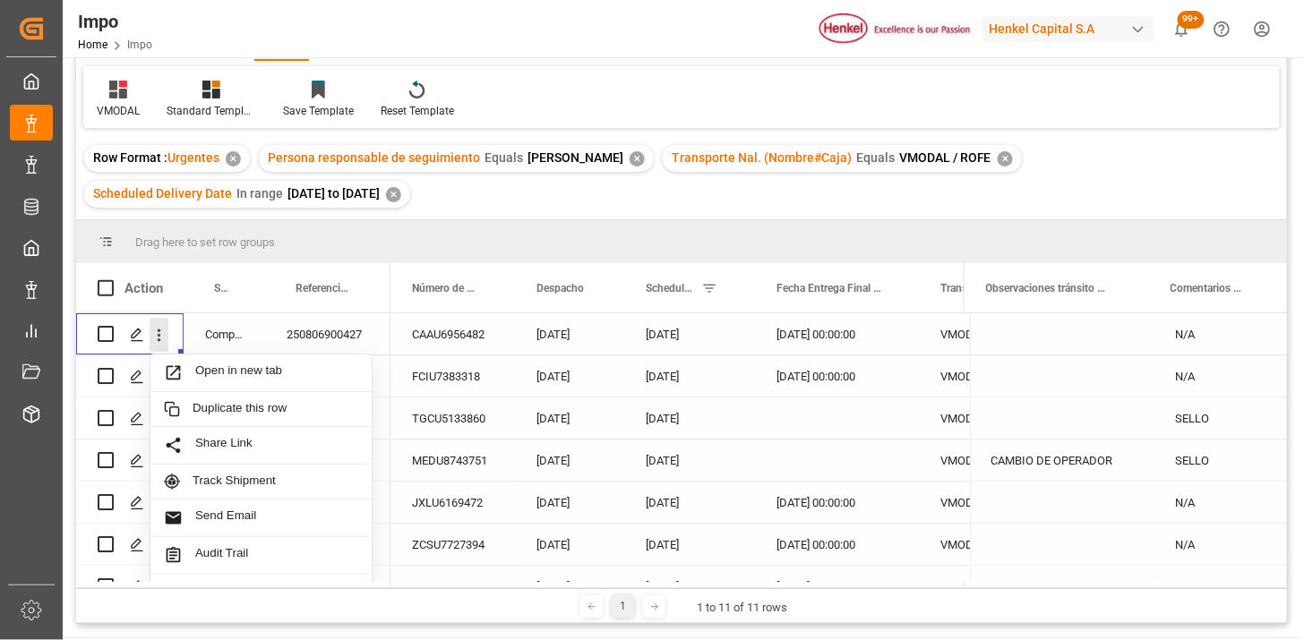
click at [158, 333] on icon "close menu" at bounding box center [159, 335] width 19 height 19
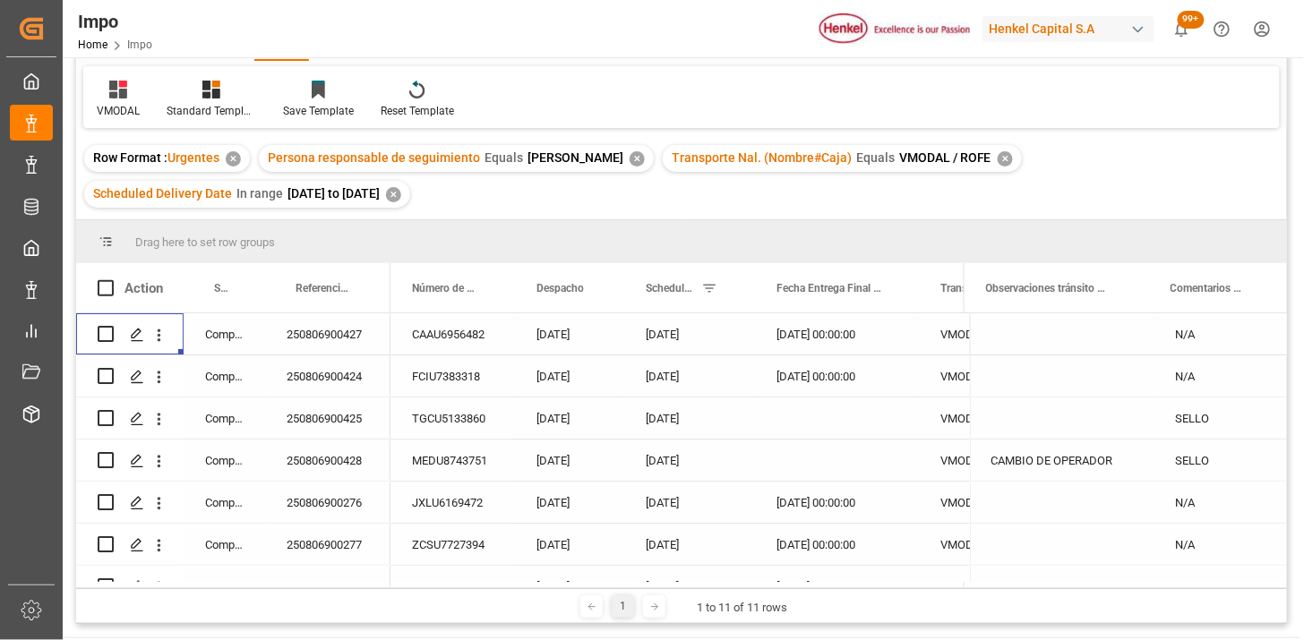
click at [1032, 349] on div "Press SPACE to select this row." at bounding box center [1062, 334] width 185 height 41
click at [1201, 339] on div "N/A" at bounding box center [1221, 334] width 133 height 41
click at [157, 337] on icon "open menu" at bounding box center [159, 335] width 19 height 19
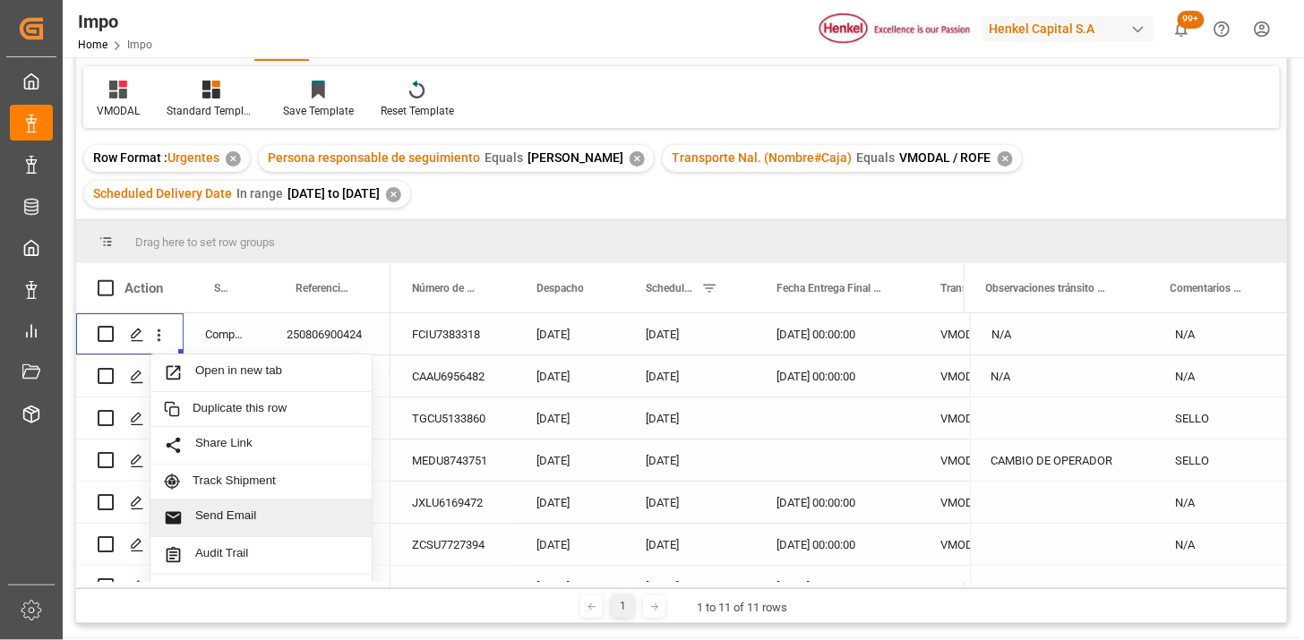
click at [301, 517] on span "Send Email" at bounding box center [276, 518] width 163 height 19
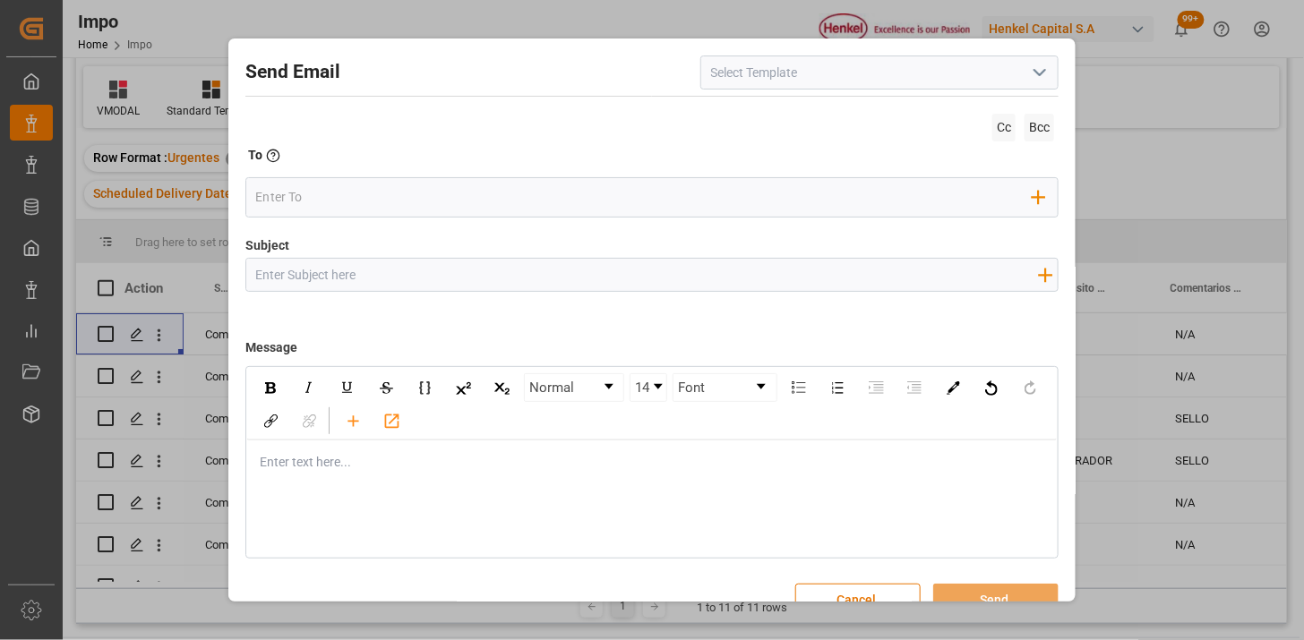
click at [1030, 83] on icon "open menu" at bounding box center [1039, 72] width 21 height 21
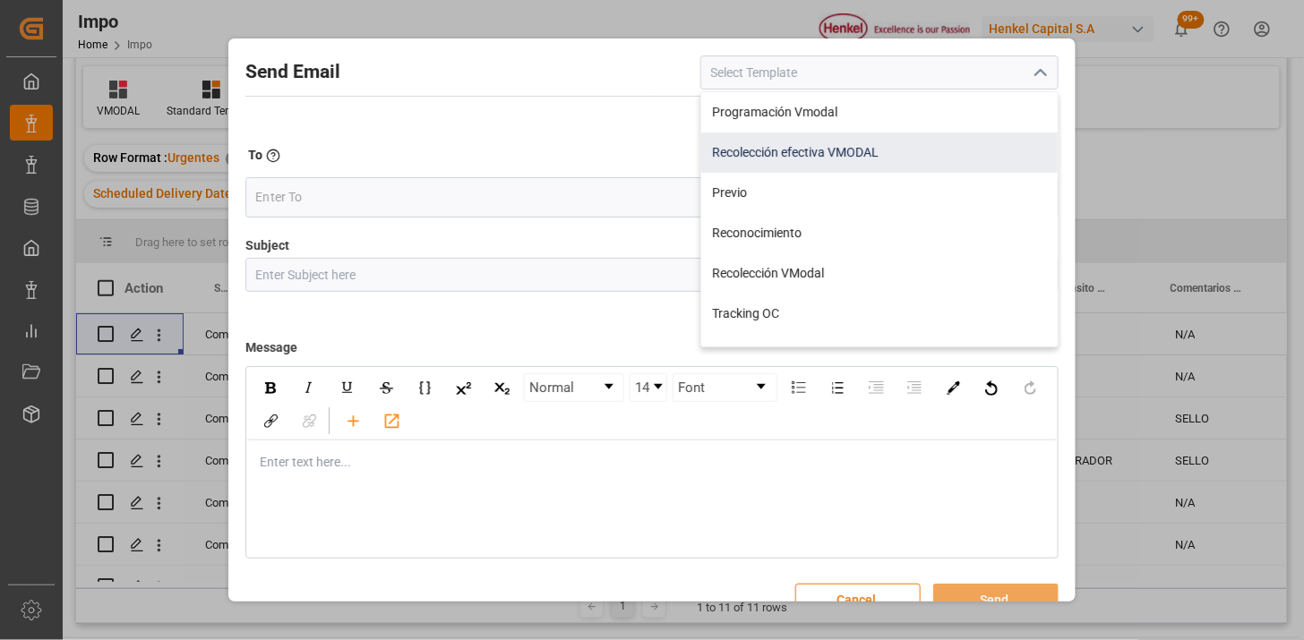
click at [854, 159] on div "Recolección efectiva VMODAL" at bounding box center [879, 153] width 357 height 40
type input "Recolección efectiva VMODAL"
type input "RECOLECCIÓN EFECTIVA || OC {{customerpoDerived}} || REF {{freightForwarderRefer…"
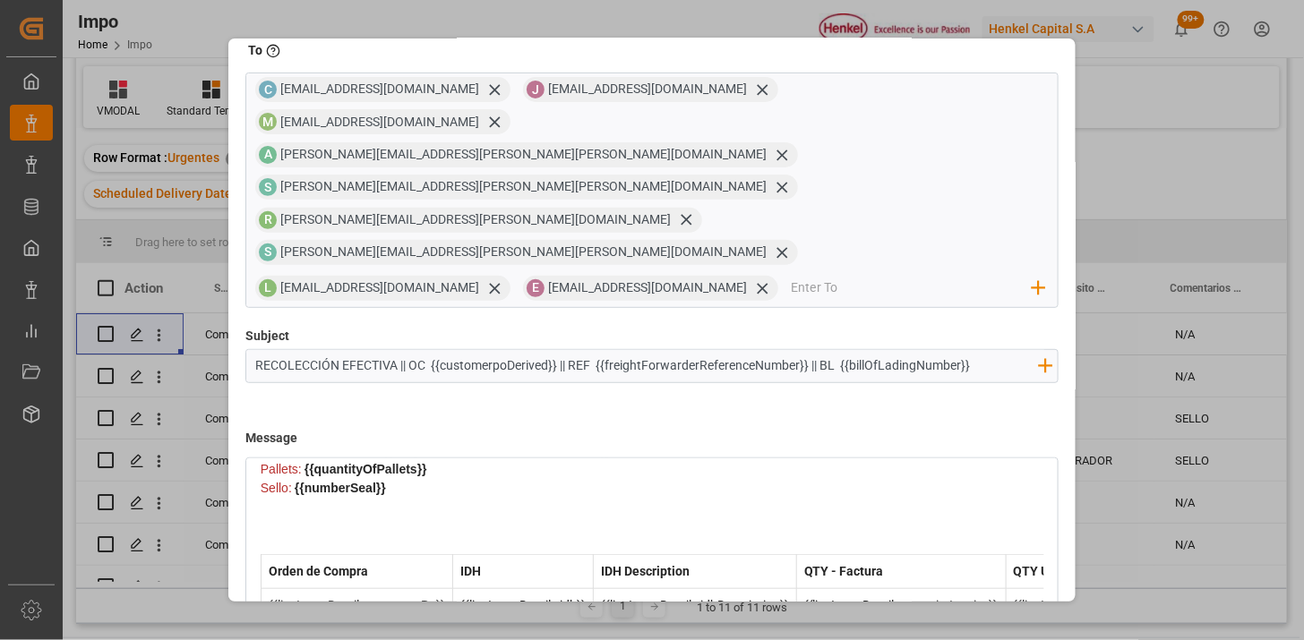
scroll to position [170, 0]
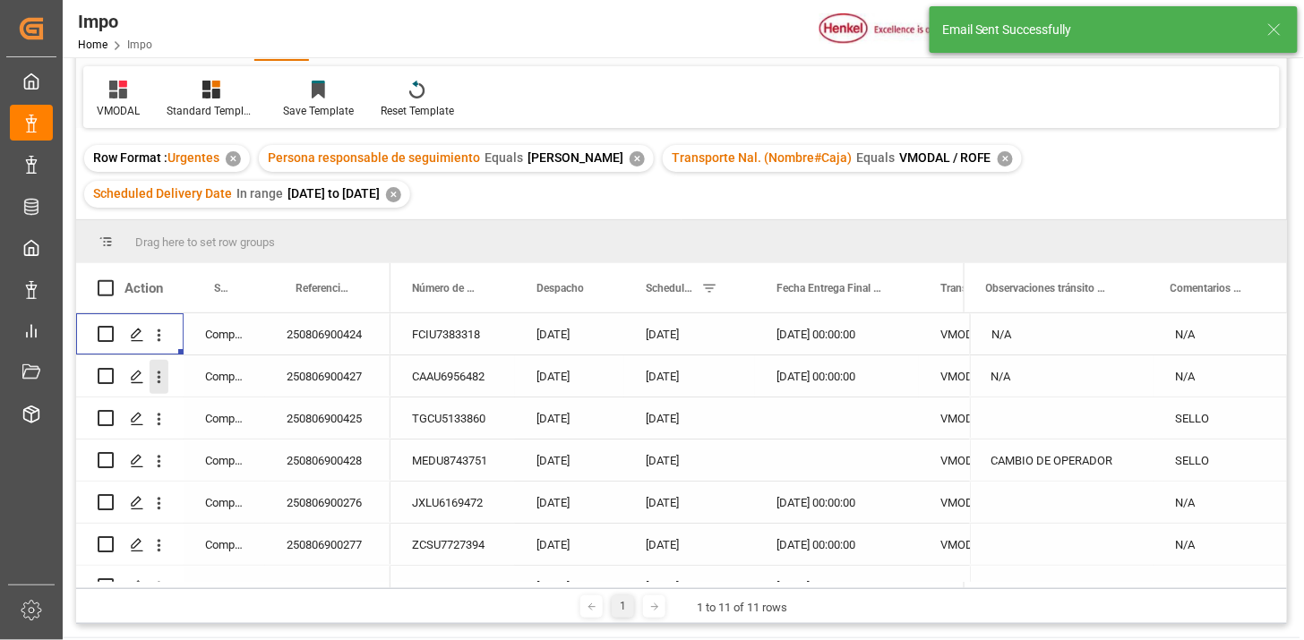
click at [158, 381] on icon "open menu" at bounding box center [160, 377] width 4 height 13
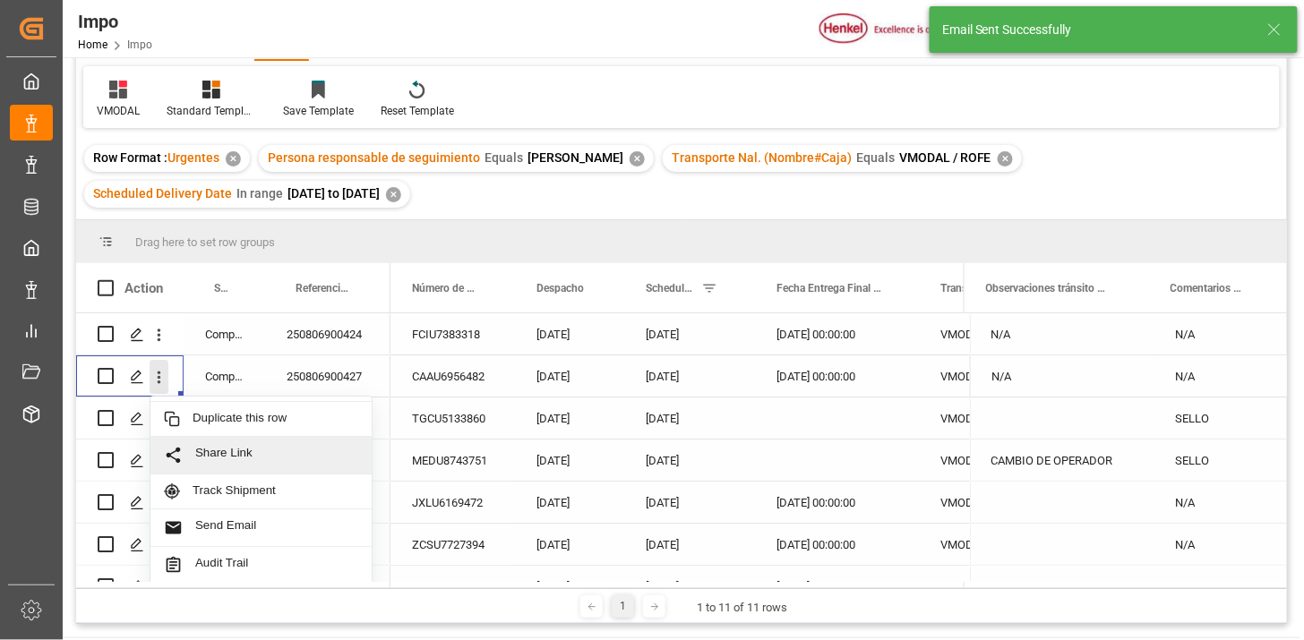
scroll to position [39, 0]
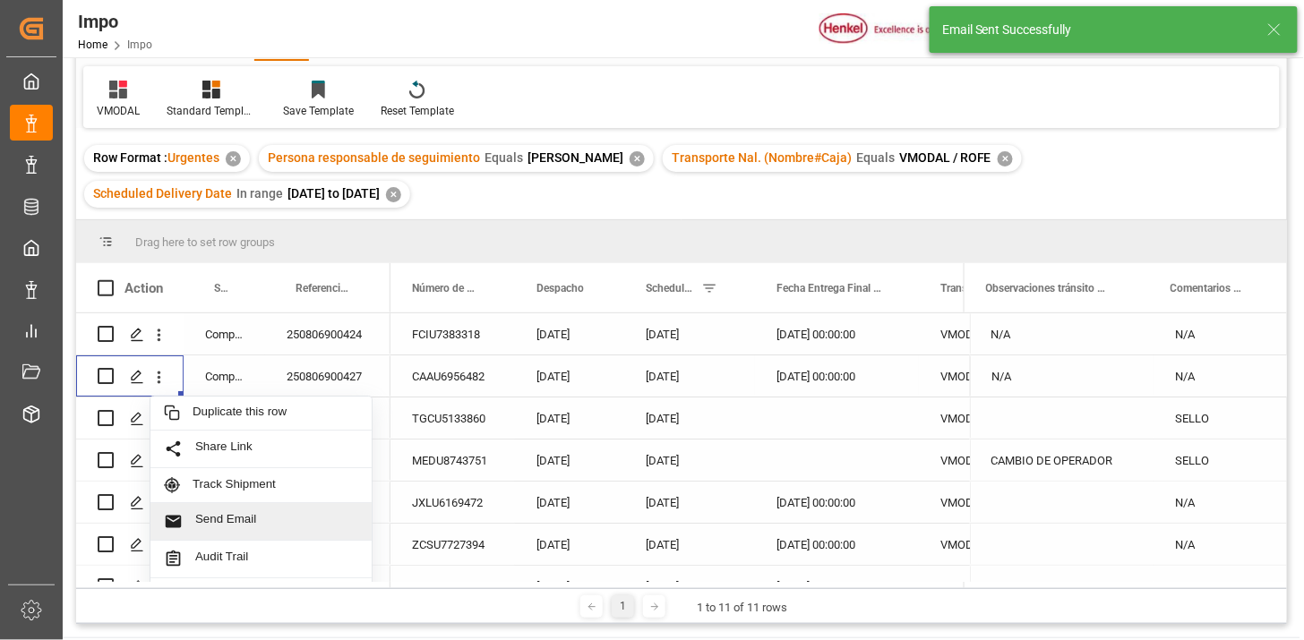
click at [262, 523] on span "Send Email" at bounding box center [276, 521] width 163 height 19
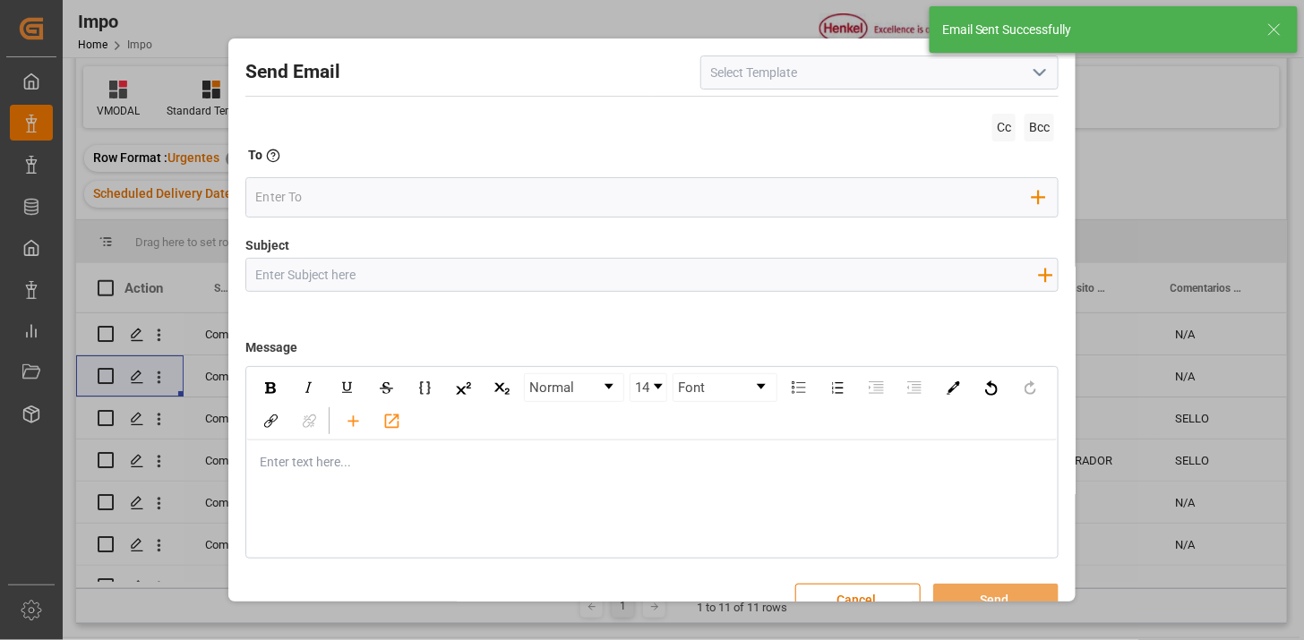
click at [1029, 77] on icon "open menu" at bounding box center [1039, 72] width 21 height 21
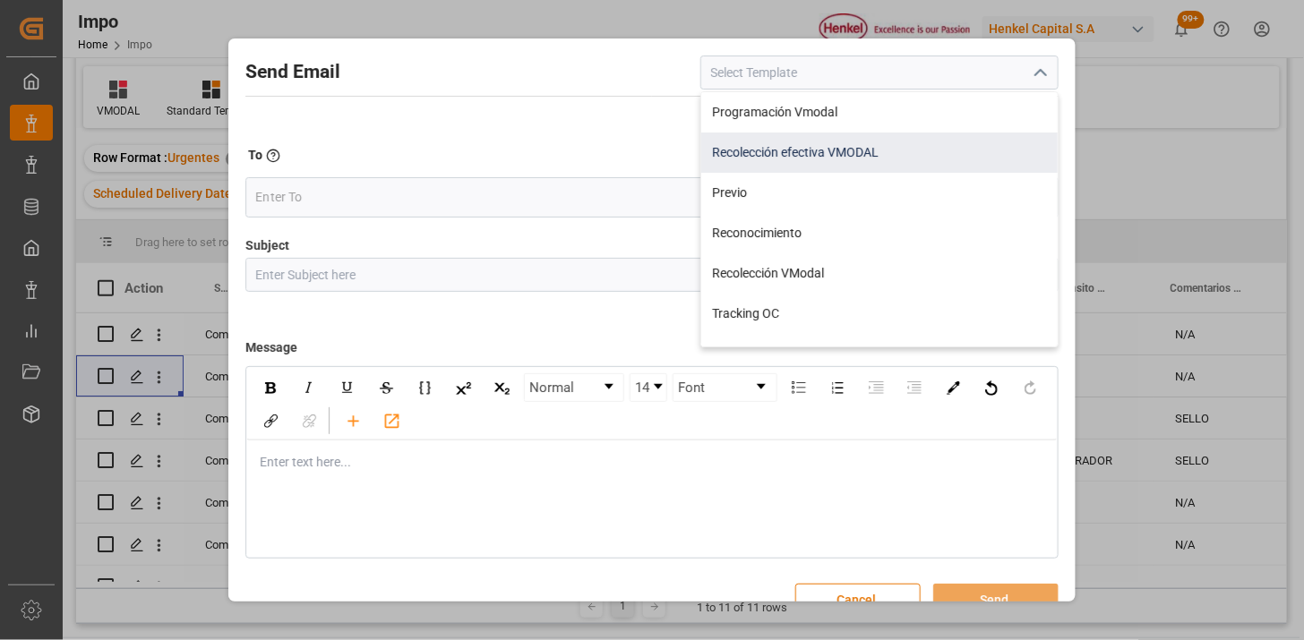
click at [807, 161] on div "Recolección efectiva VMODAL" at bounding box center [879, 153] width 357 height 40
type input "Recolección efectiva VMODAL"
type input "RECOLECCIÓN EFECTIVA || OC {{customerpoDerived}} || REF {{freightForwarderRefer…"
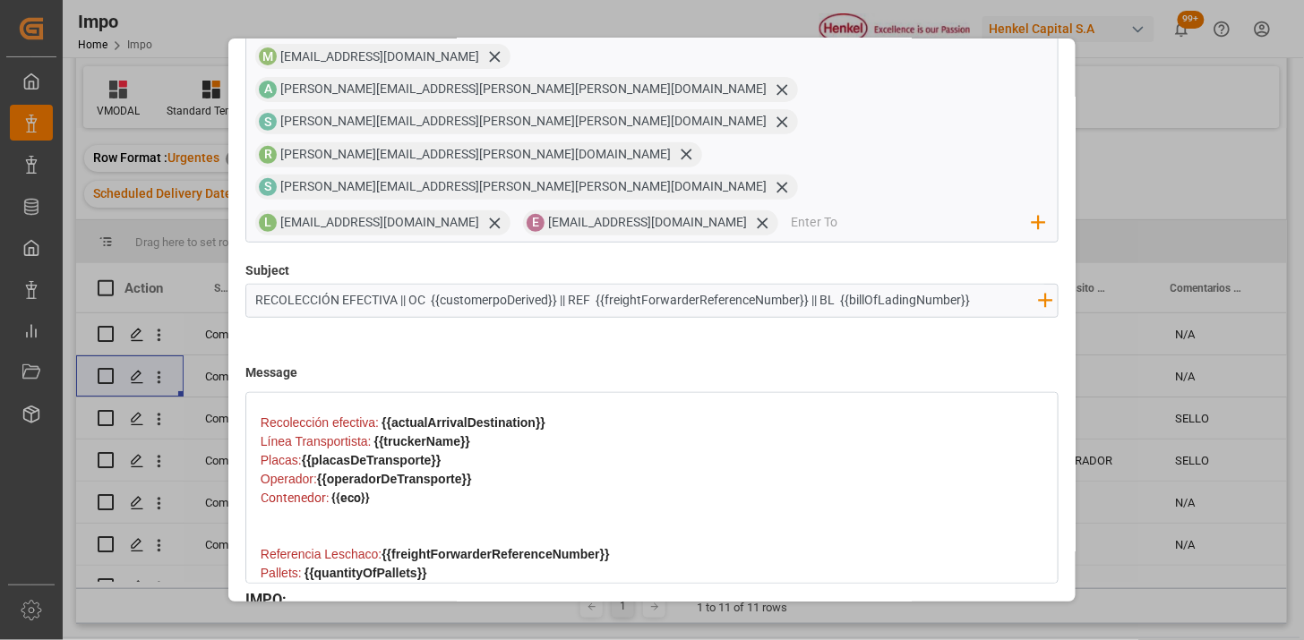
scroll to position [468, 0]
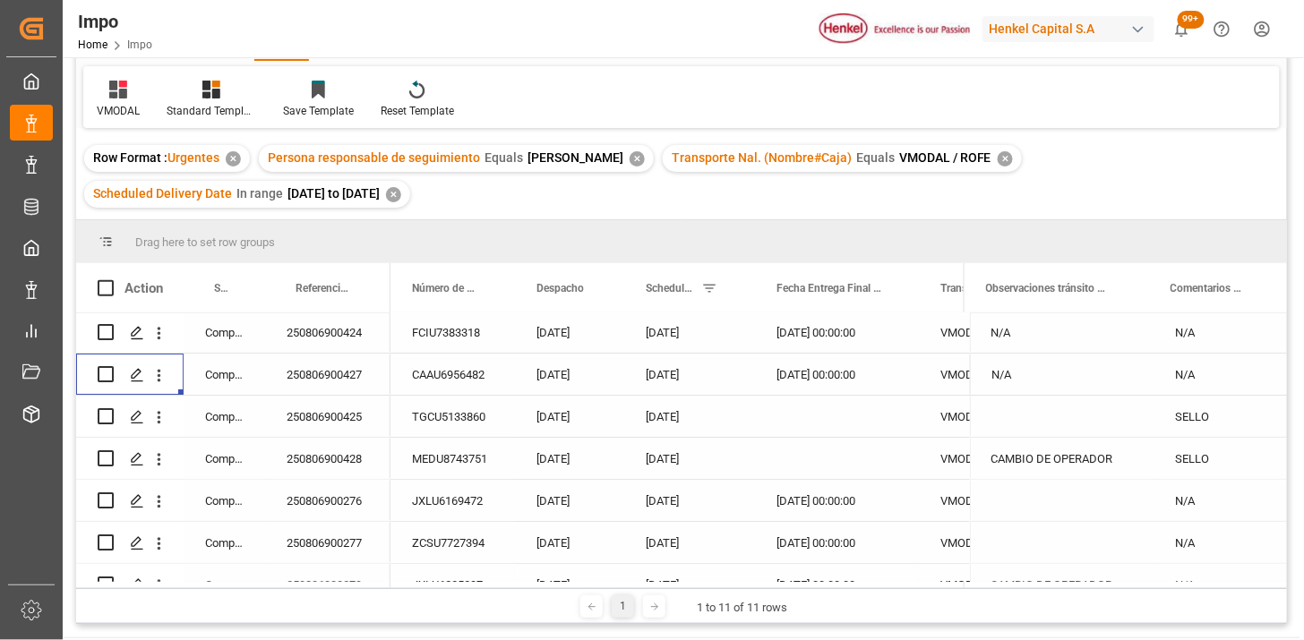
scroll to position [0, 0]
click at [401, 197] on div "✕" at bounding box center [393, 194] width 15 height 15
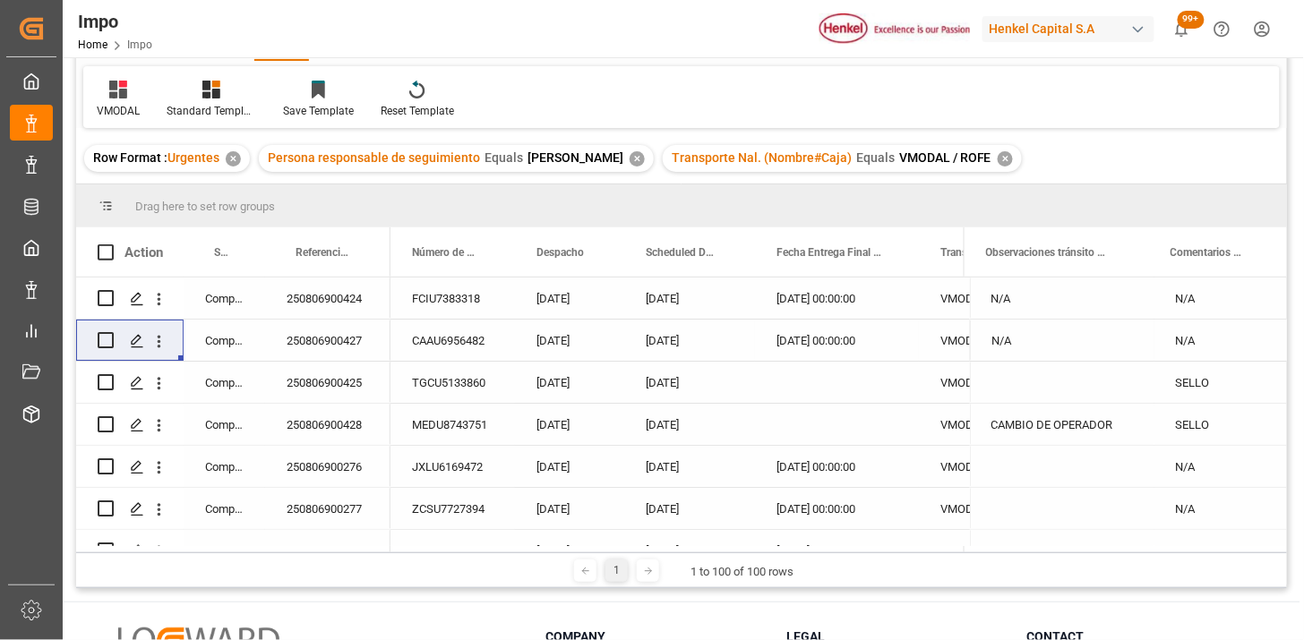
drag, startPoint x: 323, startPoint y: 314, endPoint x: 287, endPoint y: 344, distance: 47.7
click at [323, 312] on div "250806900424" at bounding box center [327, 298] width 125 height 41
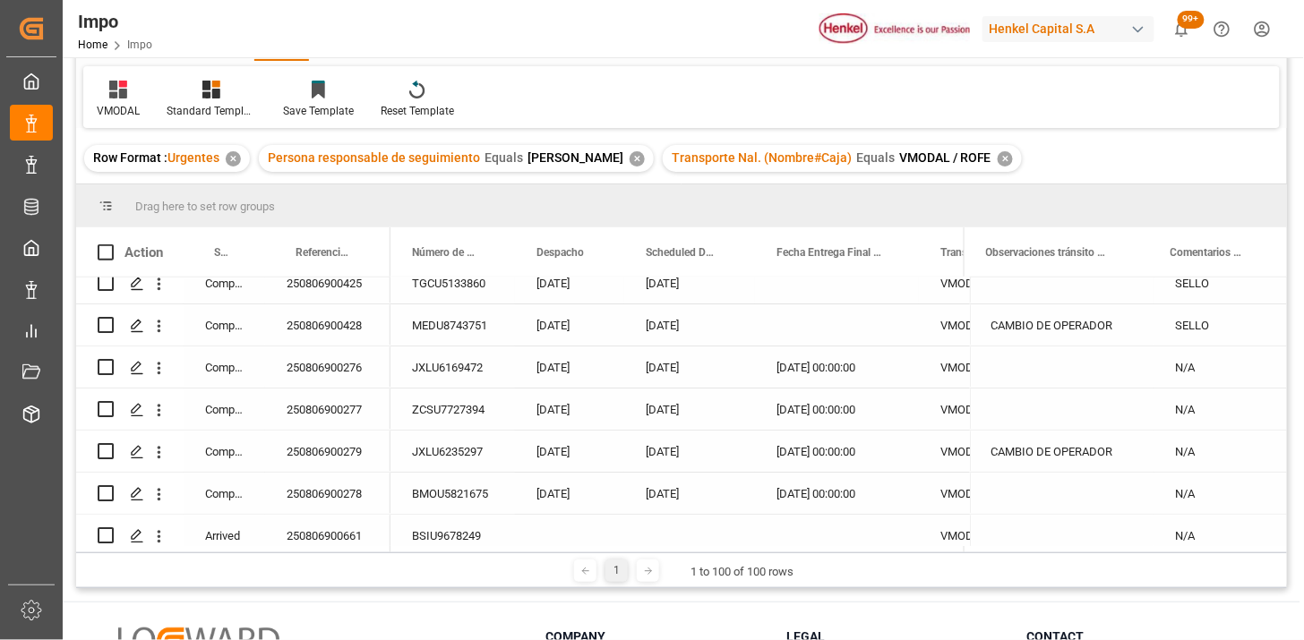
scroll to position [199, 0]
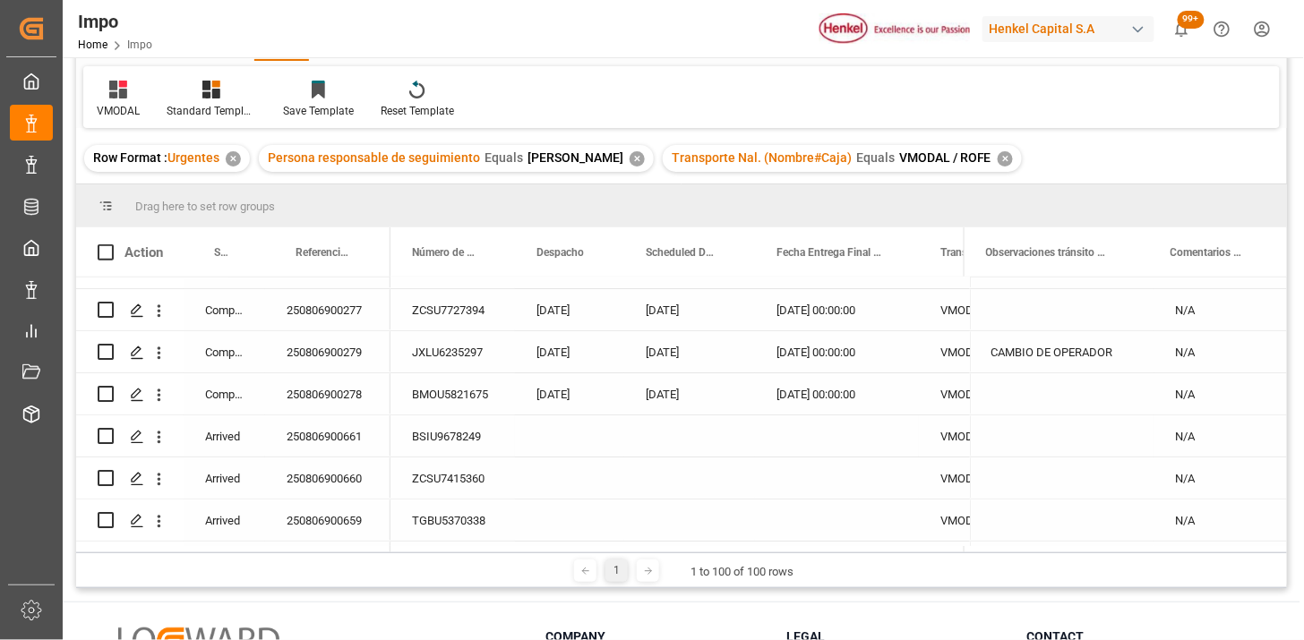
click at [219, 443] on div "Arrived" at bounding box center [225, 436] width 82 height 41
click at [240, 247] on span at bounding box center [236, 253] width 16 height 16
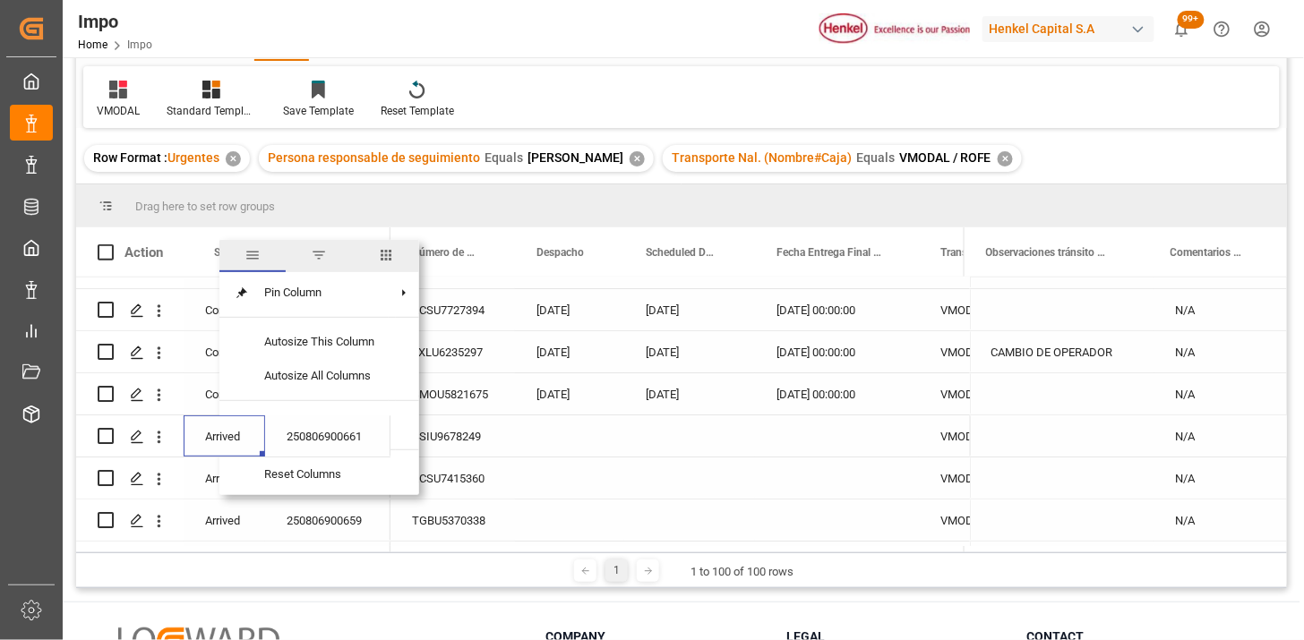
click at [372, 261] on span "columns" at bounding box center [386, 256] width 66 height 32
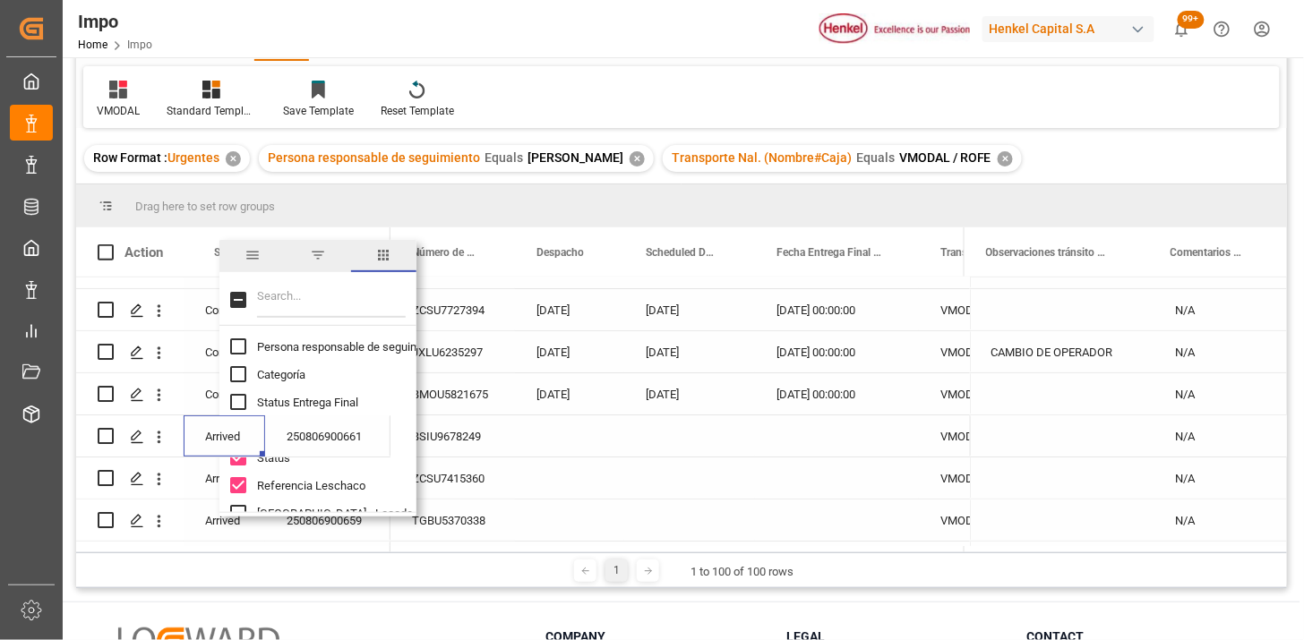
click at [317, 248] on span "filter" at bounding box center [318, 255] width 16 height 16
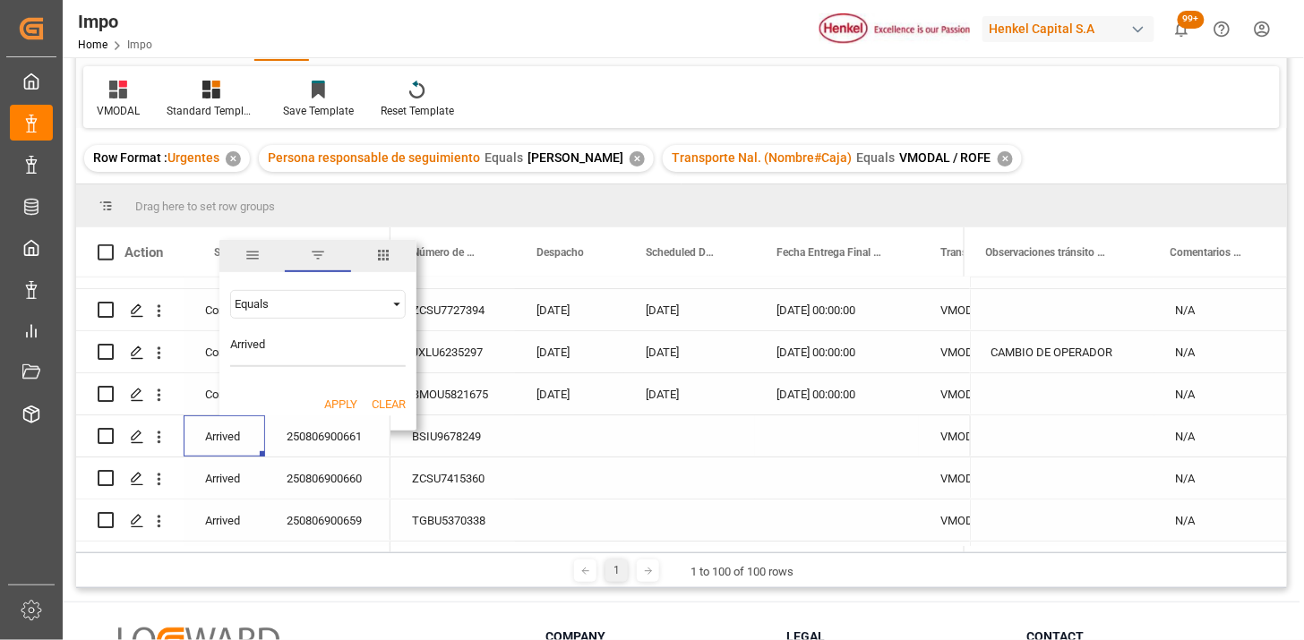
type input "Arrived"
click at [343, 400] on button "Apply" at bounding box center [340, 405] width 33 height 18
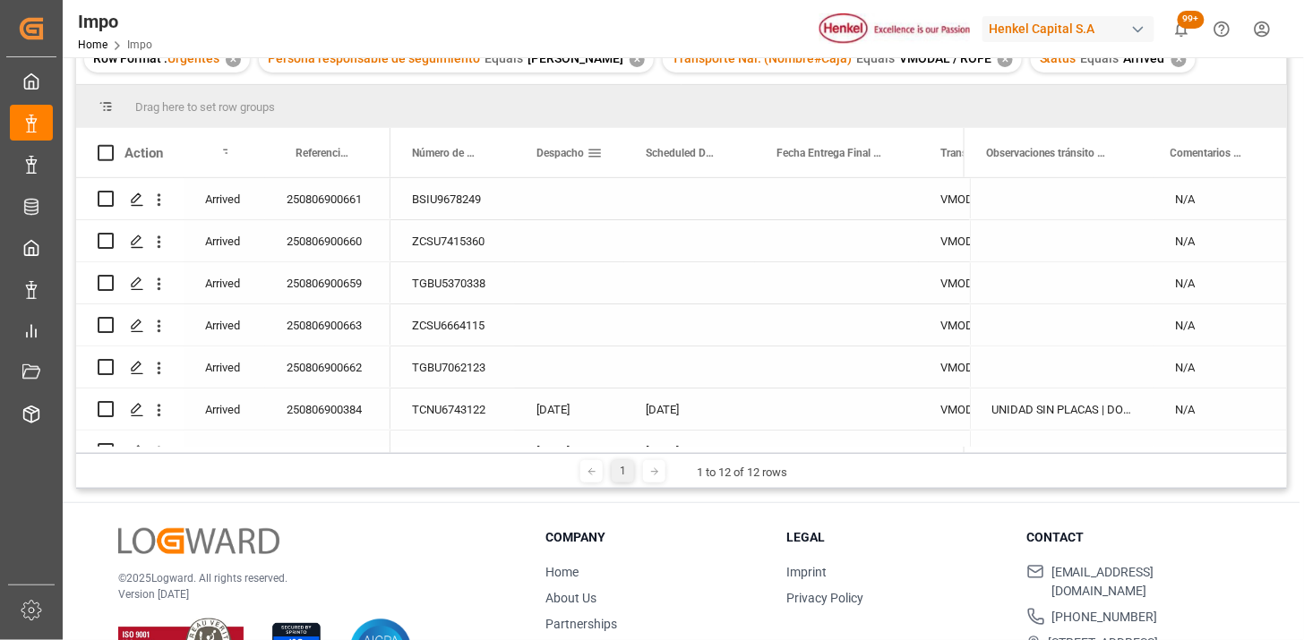
click at [554, 148] on span "Despacho" at bounding box center [560, 153] width 47 height 13
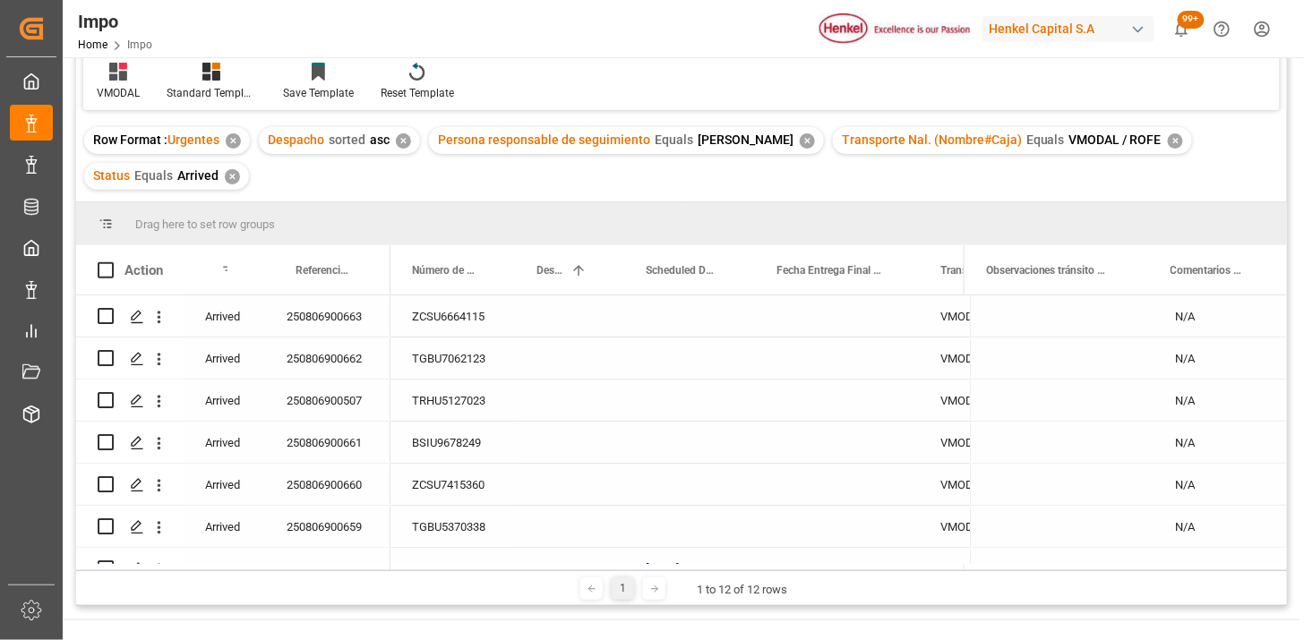
scroll to position [99, 0]
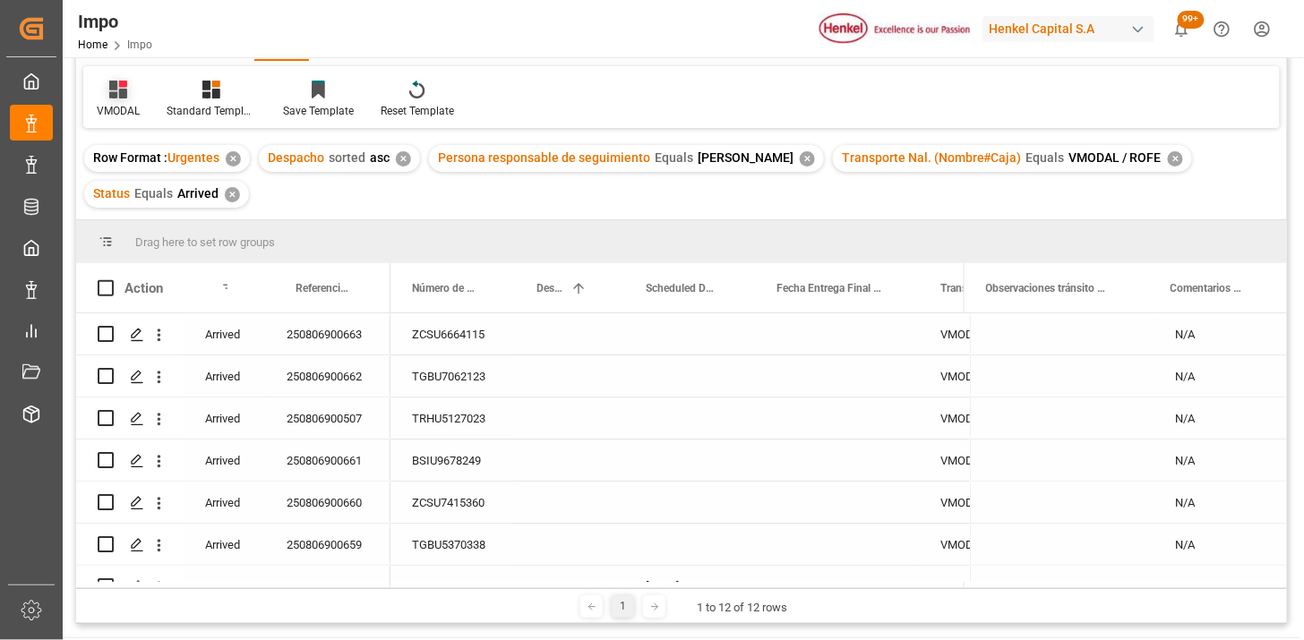
click at [122, 103] on div "VMODAL" at bounding box center [118, 111] width 43 height 16
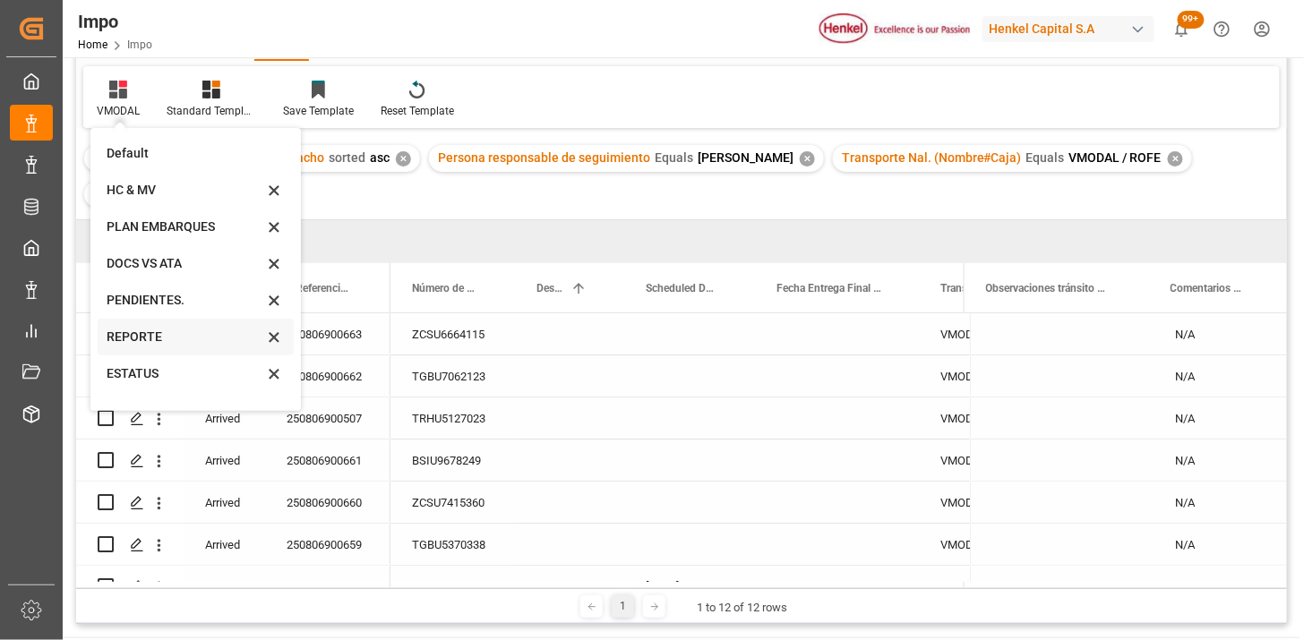
click at [130, 334] on div "REPORTE" at bounding box center [185, 337] width 157 height 19
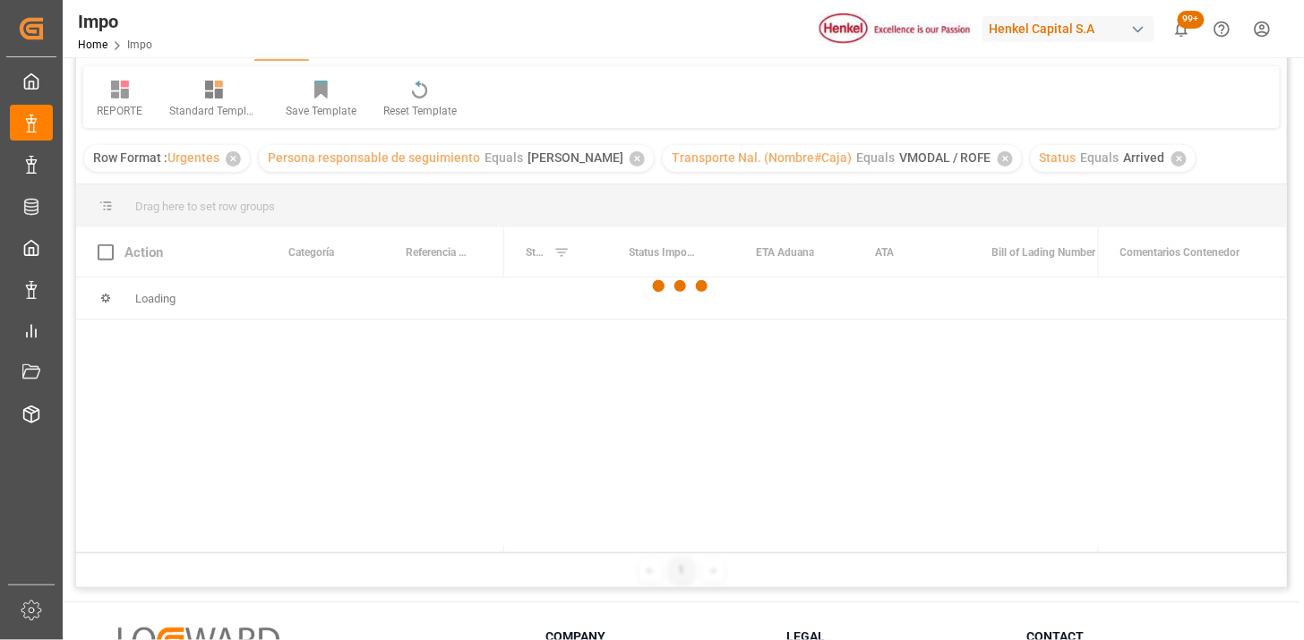
scroll to position [199, 0]
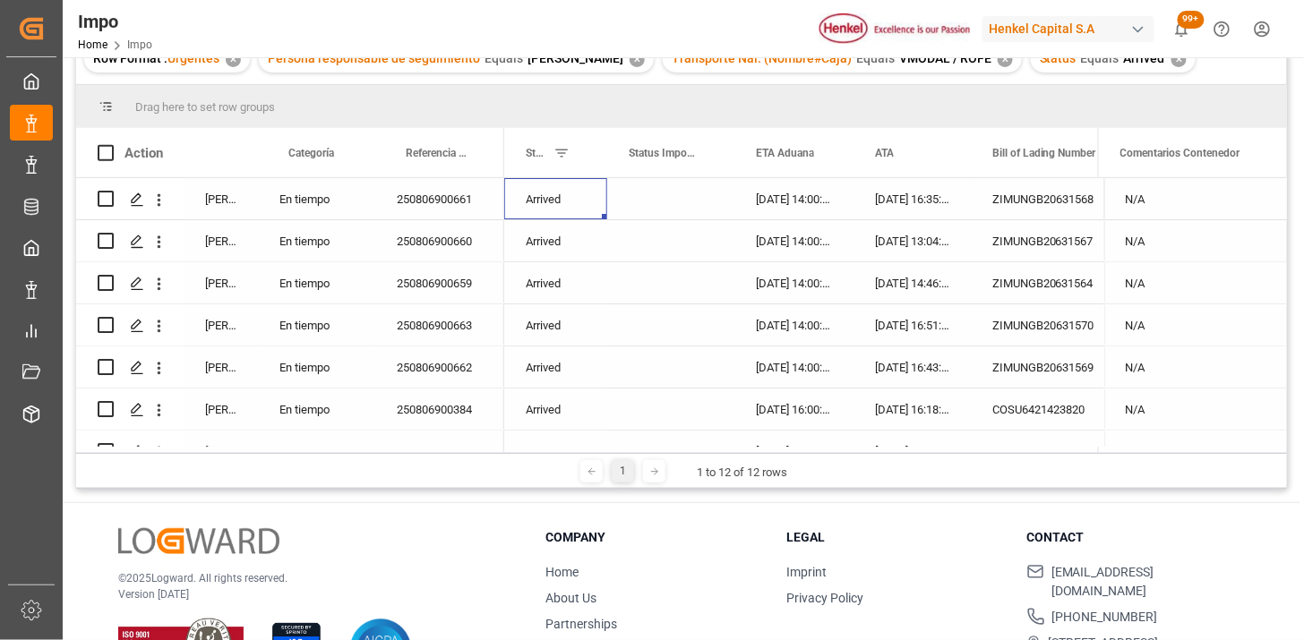
click at [558, 206] on div "Arrived" at bounding box center [555, 198] width 103 height 41
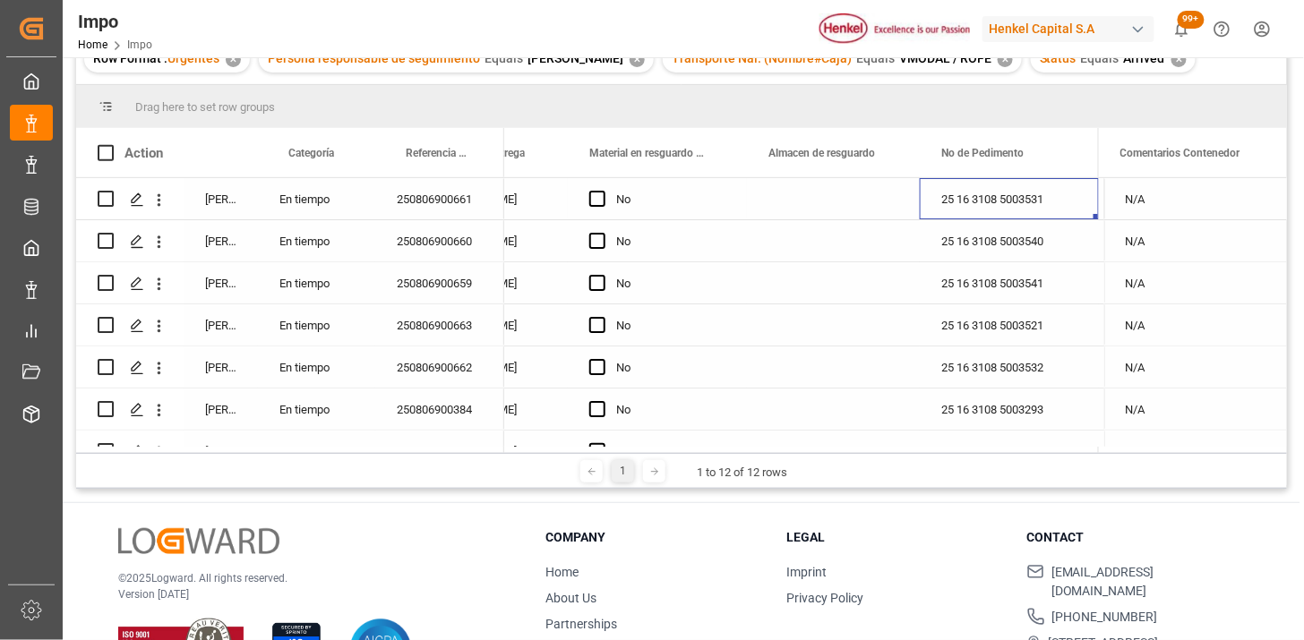
scroll to position [0, 0]
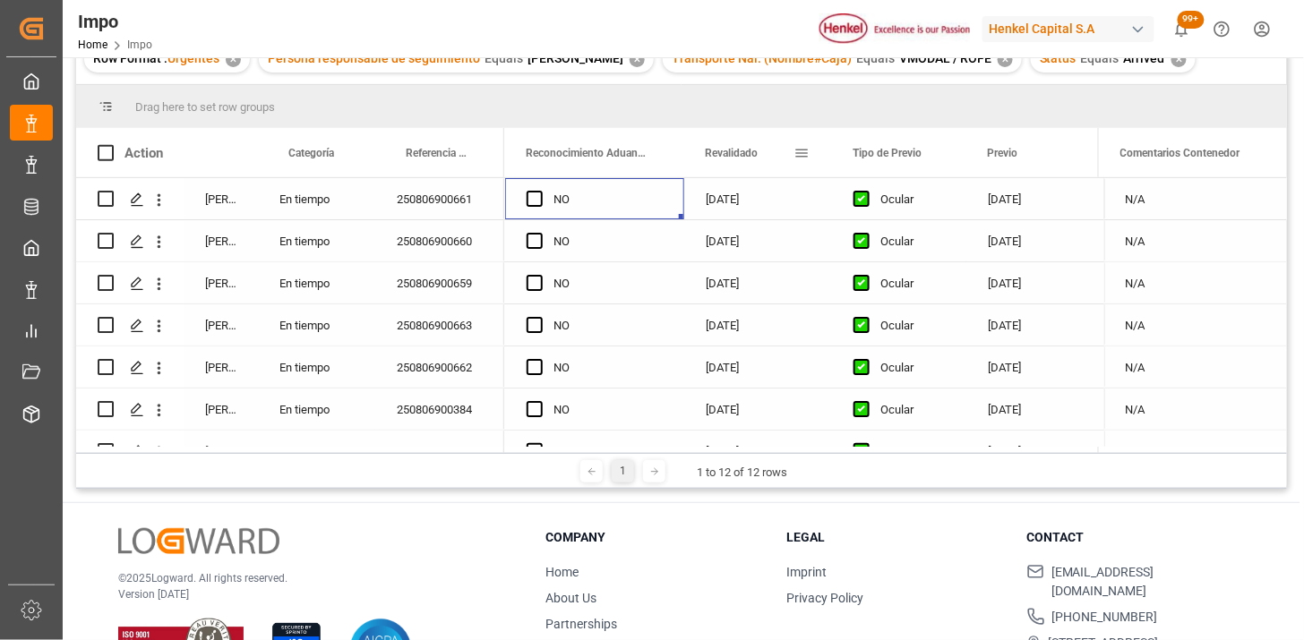
click at [736, 161] on div "Revalidado" at bounding box center [749, 152] width 89 height 49
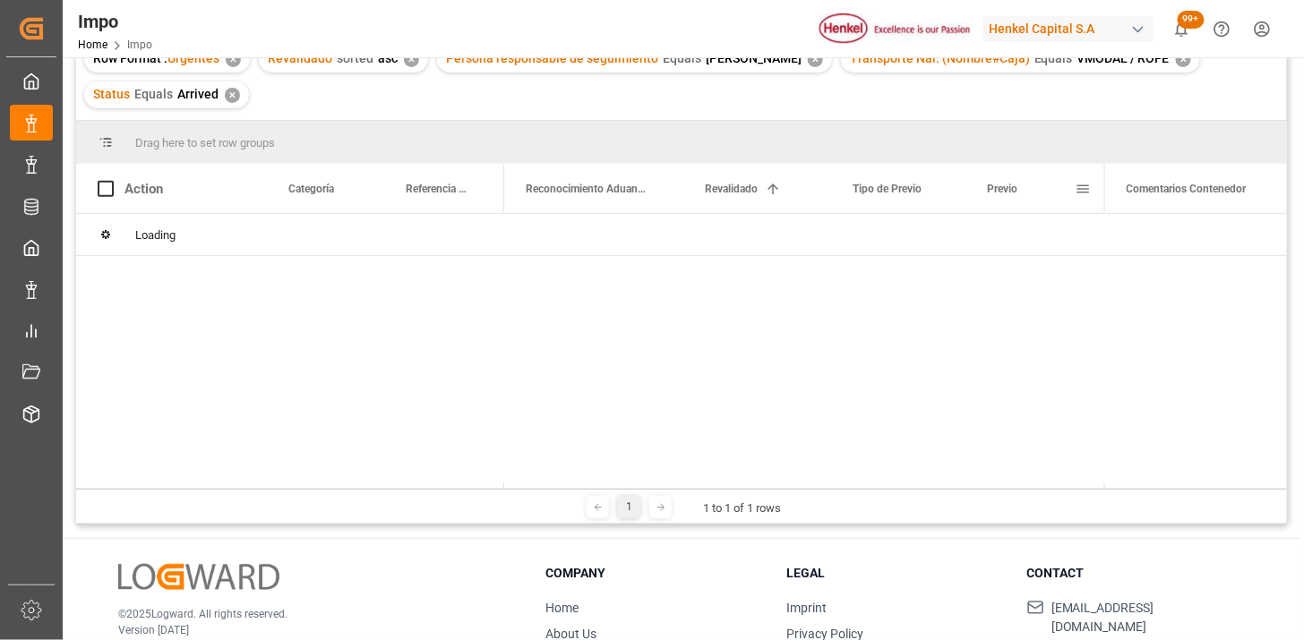
click at [987, 201] on div "Previo" at bounding box center [1031, 188] width 89 height 49
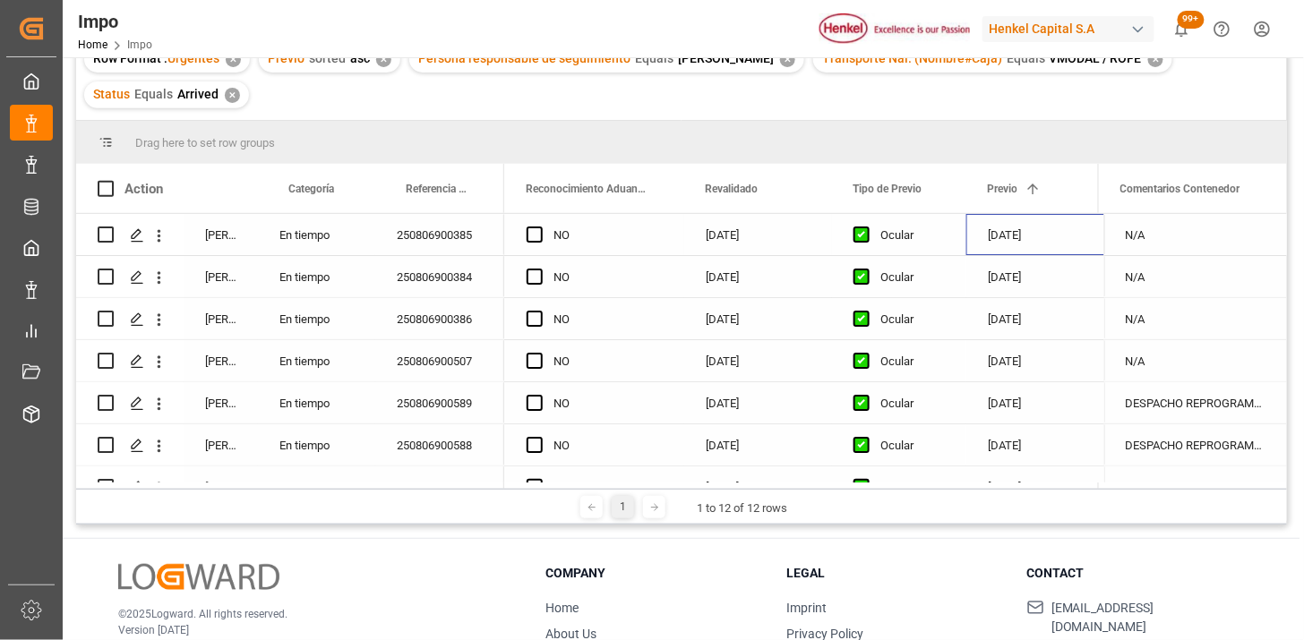
click at [1000, 246] on div "[DATE]" at bounding box center [1041, 234] width 148 height 41
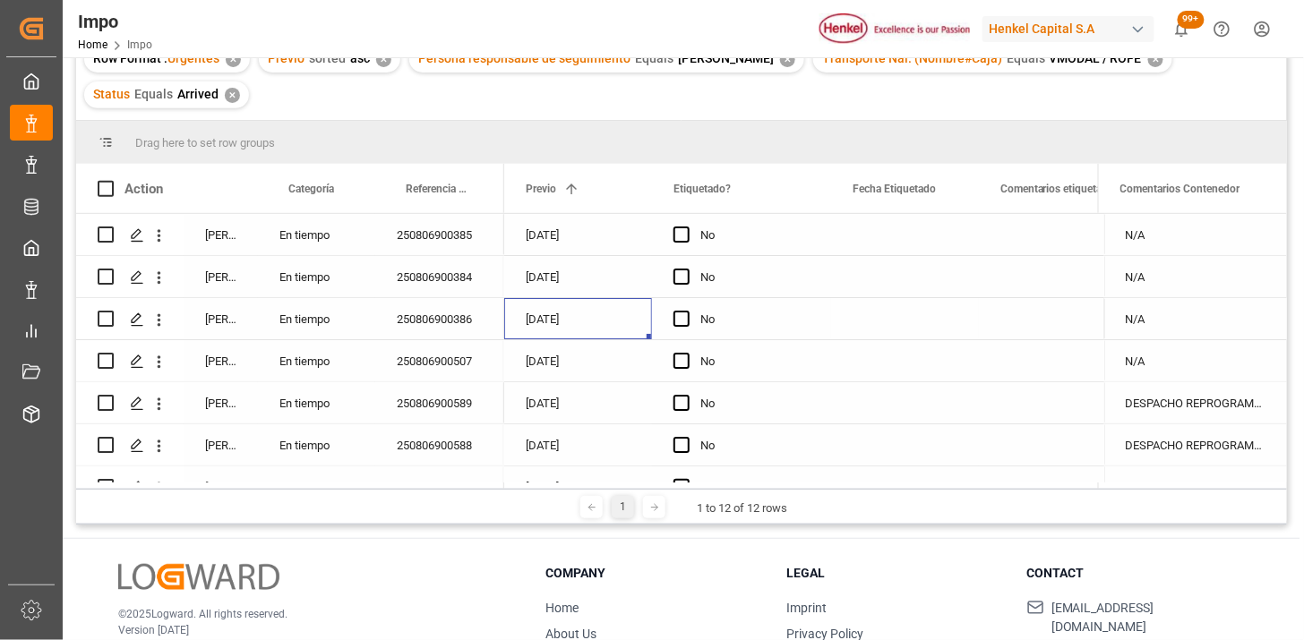
click at [569, 333] on div "[DATE]" at bounding box center [578, 318] width 148 height 41
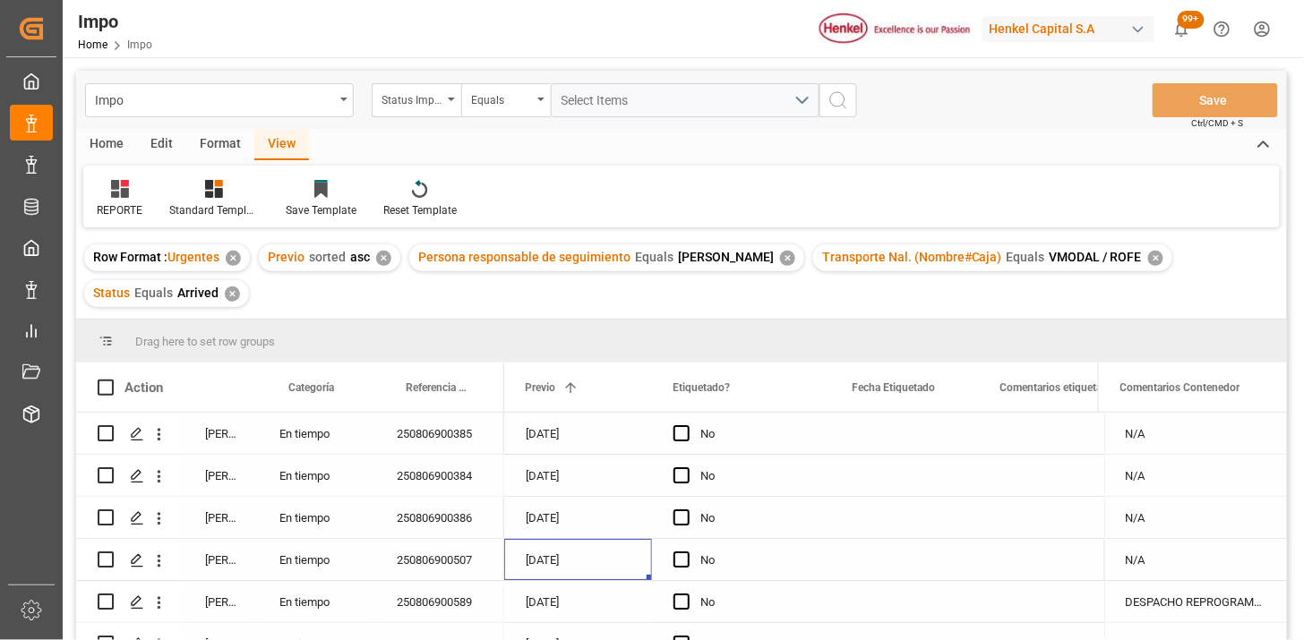
click at [116, 146] on div "Home" at bounding box center [106, 145] width 61 height 30
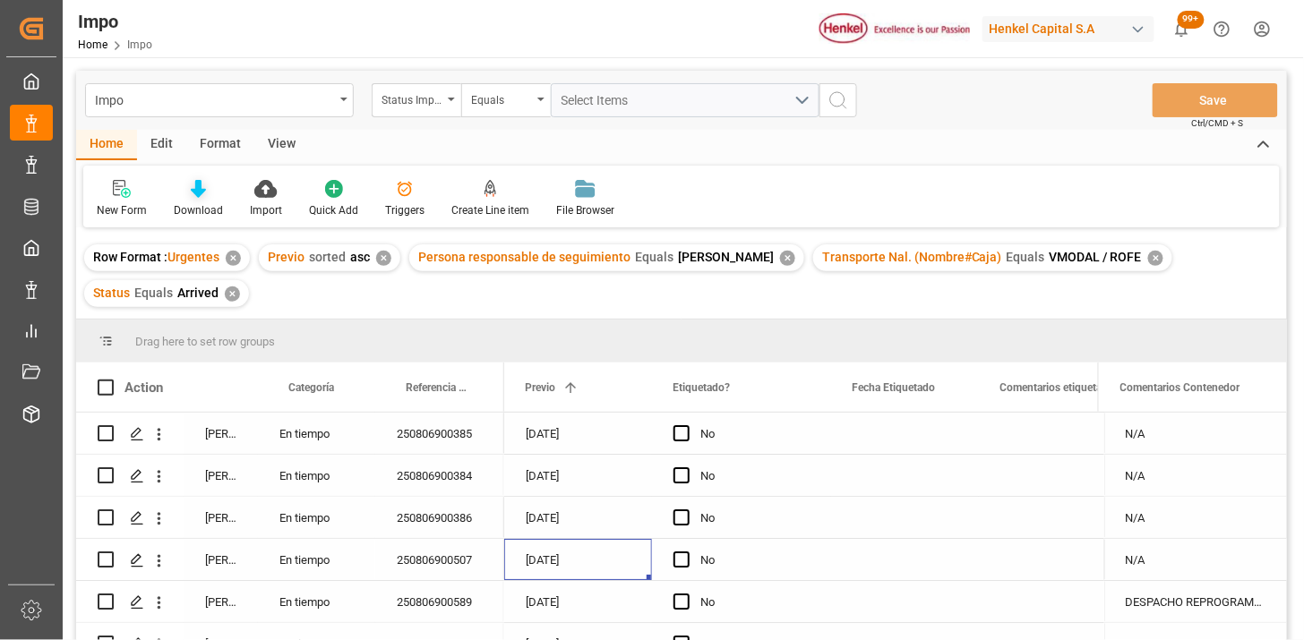
click at [193, 182] on icon at bounding box center [198, 189] width 15 height 18
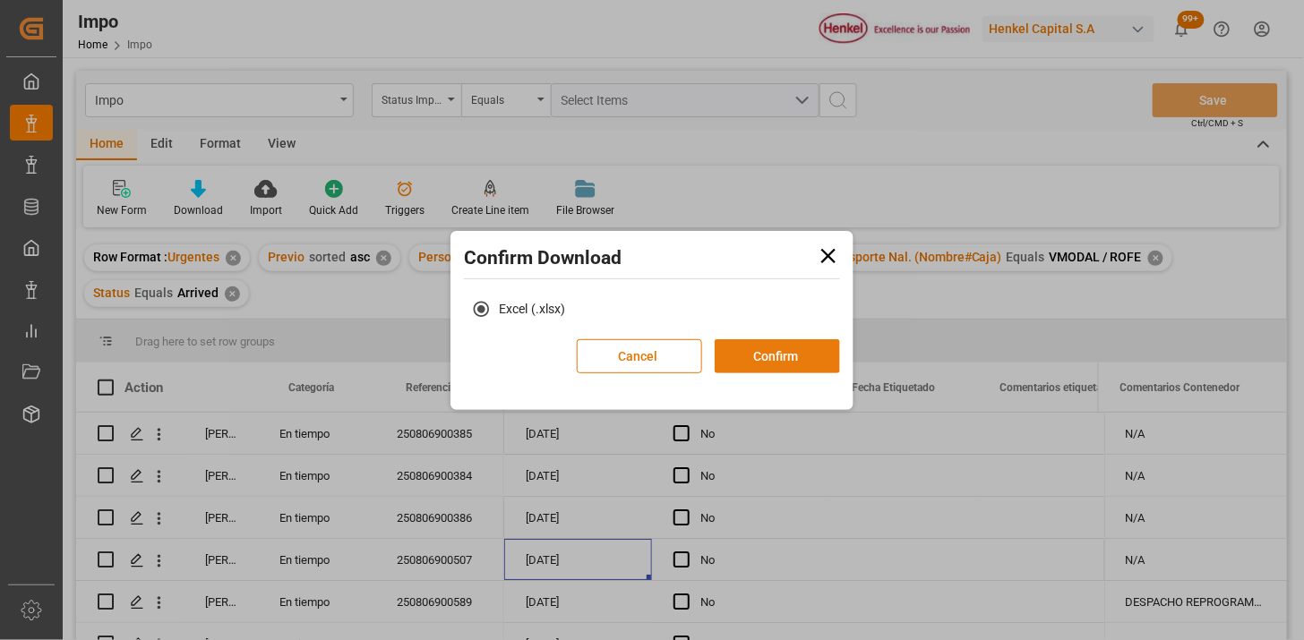
click at [801, 356] on button "Confirm" at bounding box center [777, 356] width 125 height 34
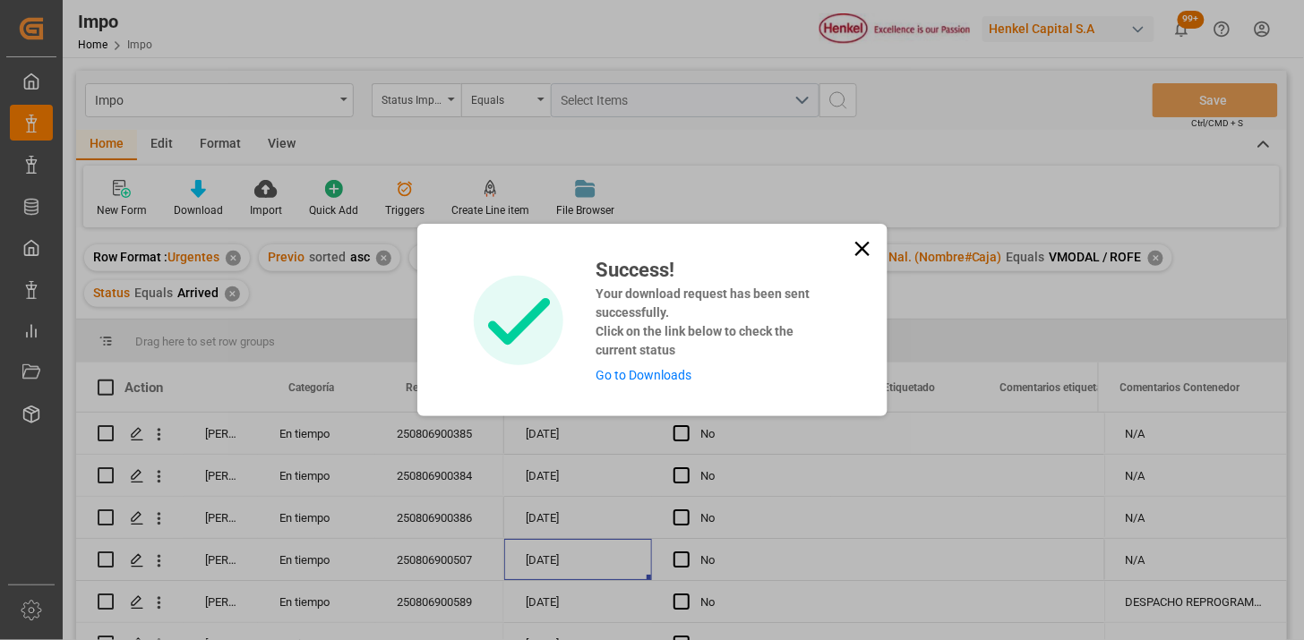
click at [855, 245] on icon at bounding box center [862, 248] width 25 height 25
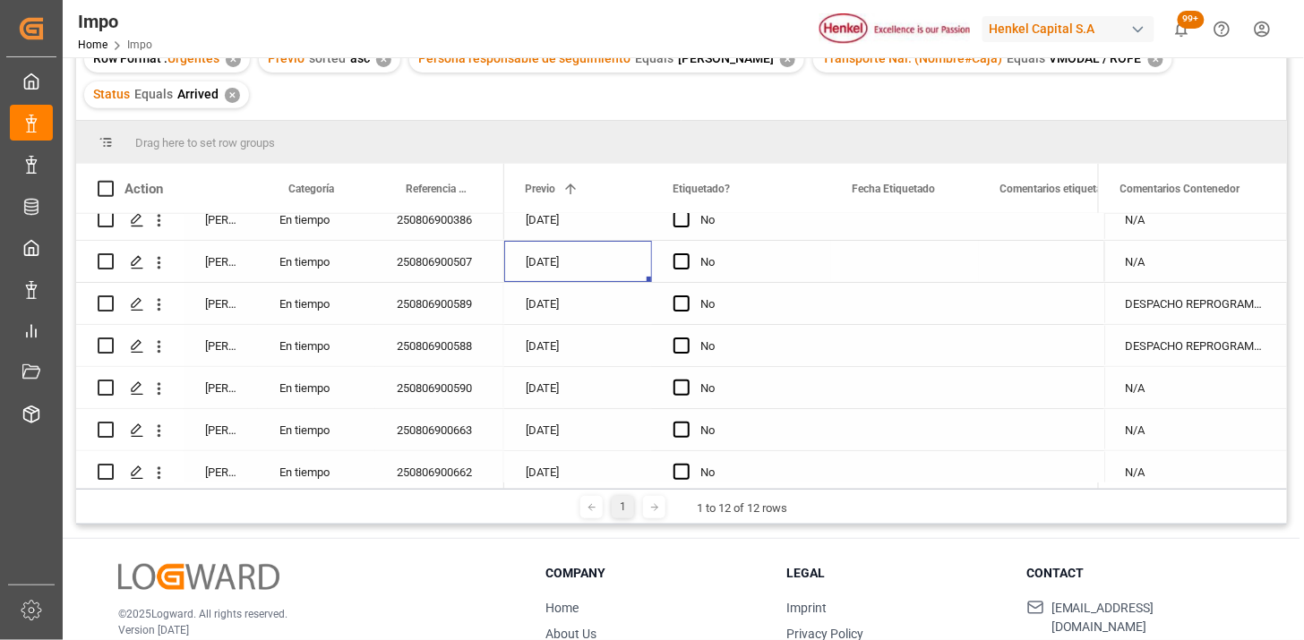
scroll to position [199, 0]
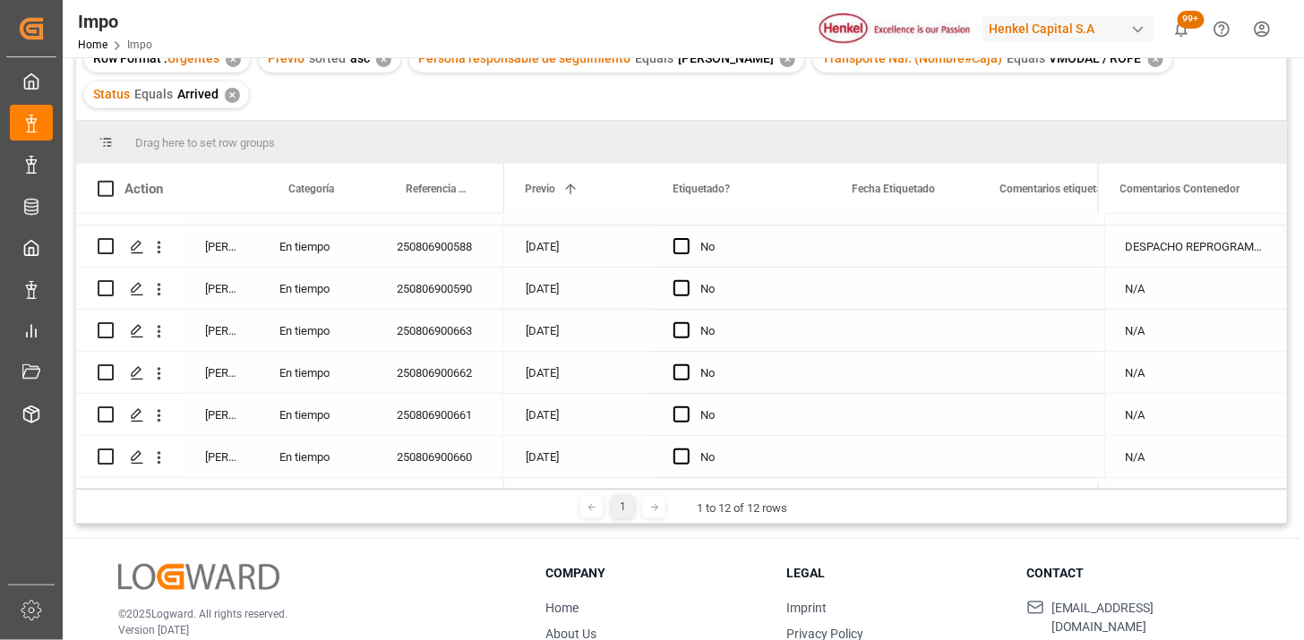
click at [430, 285] on div "250806900590" at bounding box center [439, 288] width 129 height 41
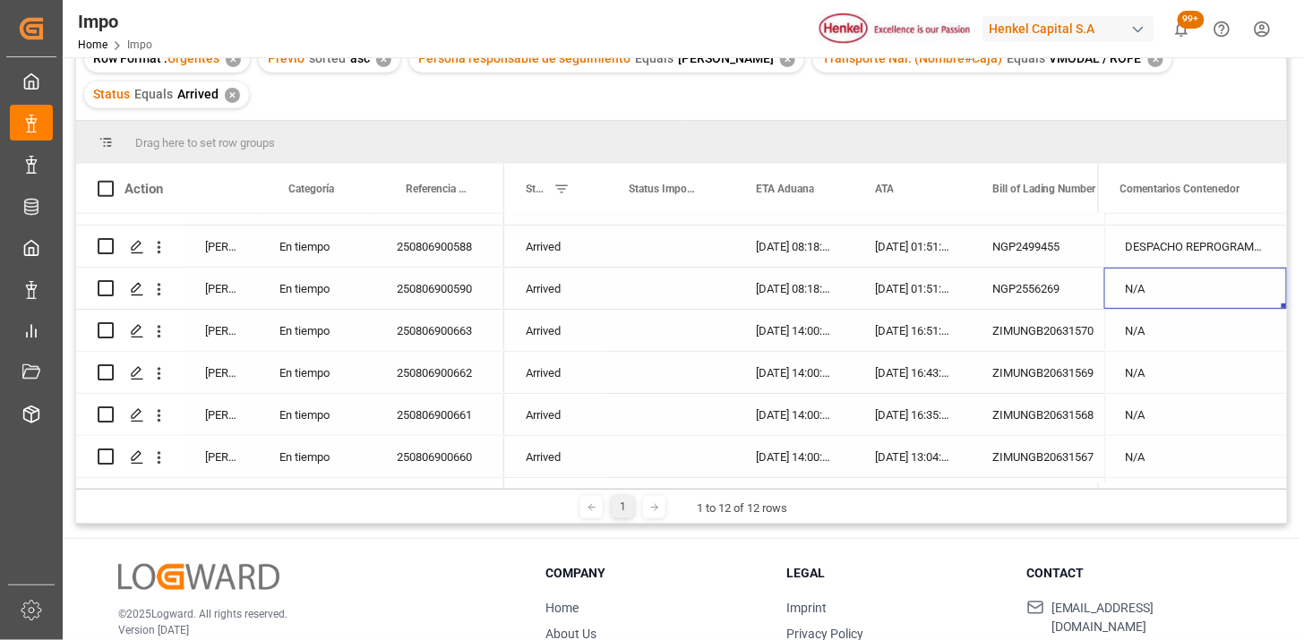
scroll to position [0, 4583]
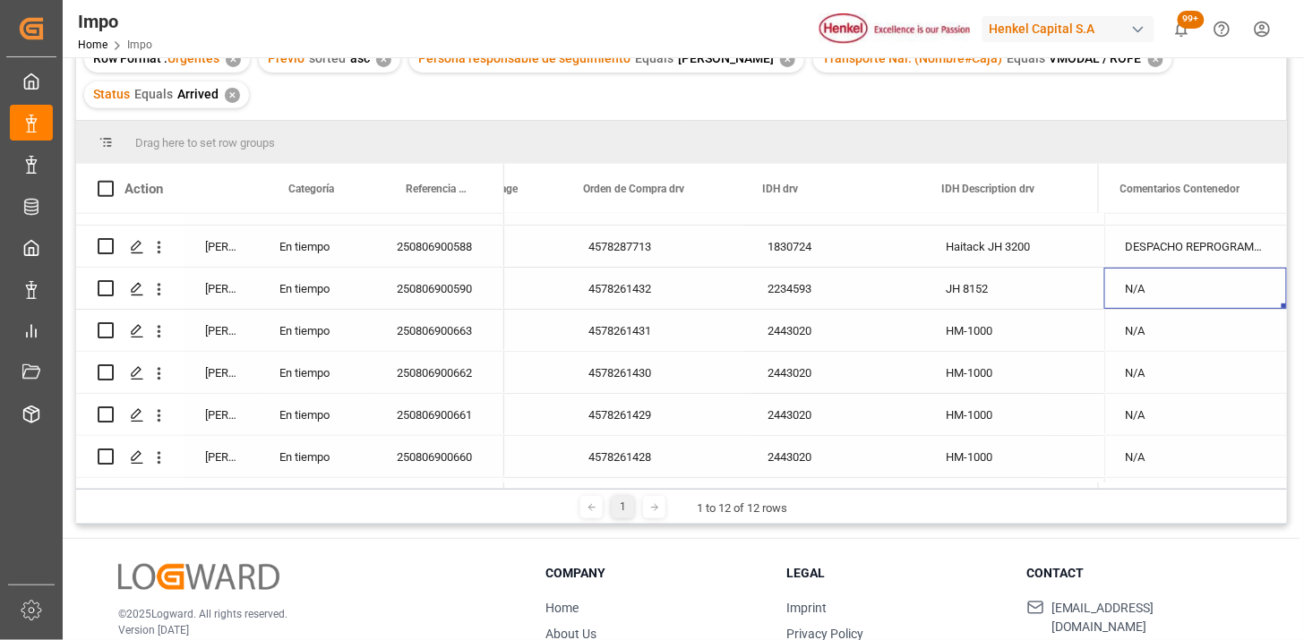
click at [1157, 305] on div "N/A" at bounding box center [1195, 288] width 183 height 41
click at [1165, 297] on input "N/A" at bounding box center [1196, 299] width 154 height 34
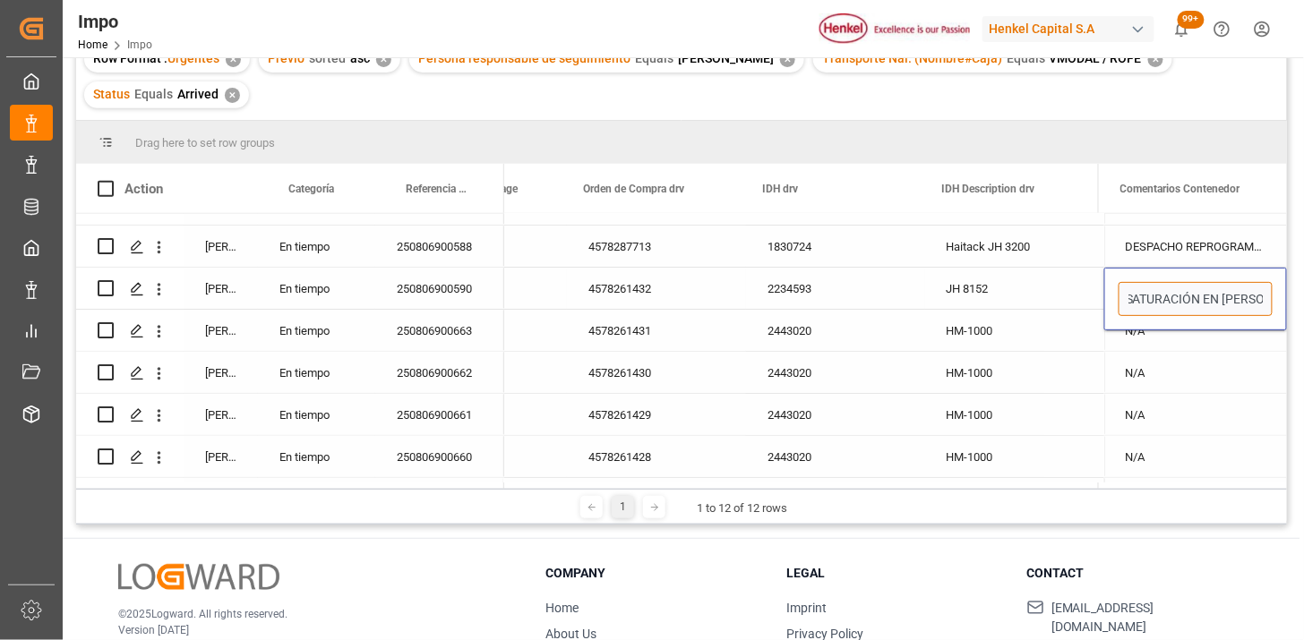
scroll to position [0, 0]
type input "SATURACIÓN EN TERMINAL"
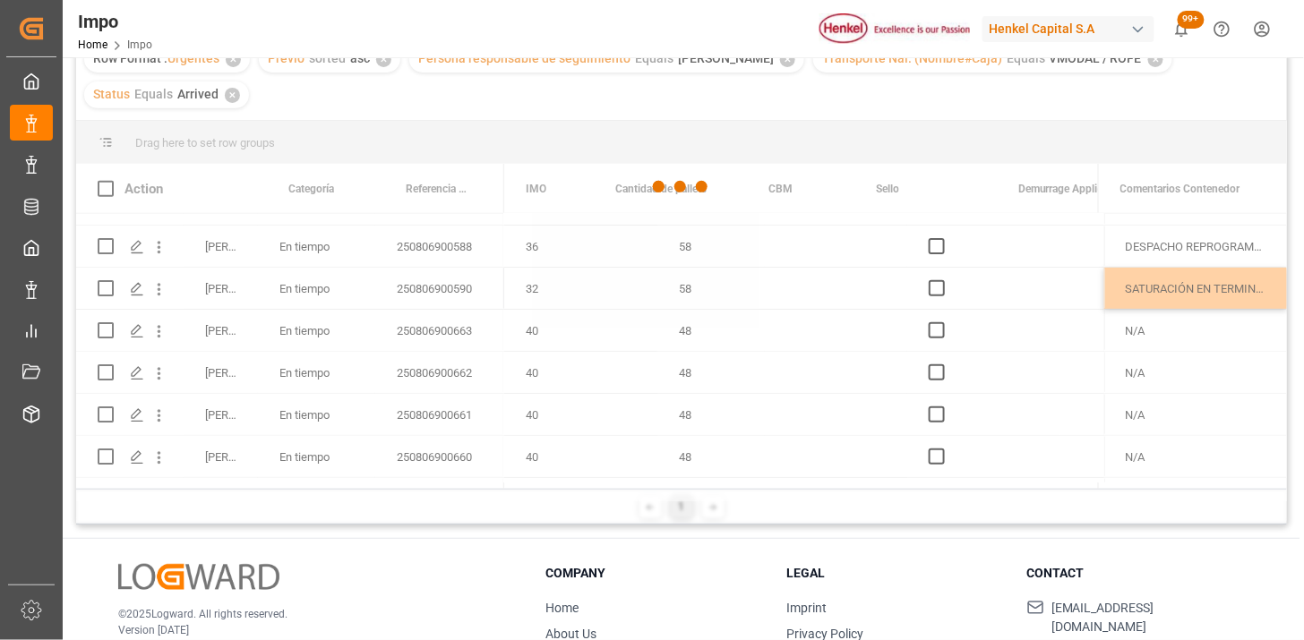
scroll to position [0, 3837]
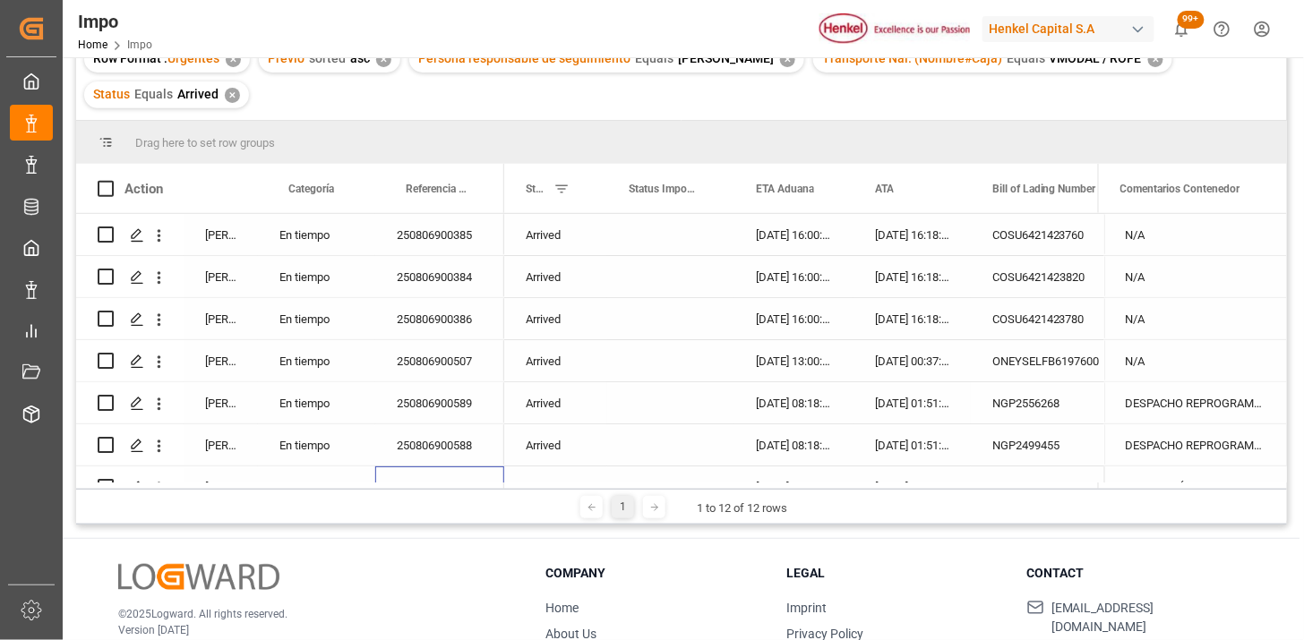
drag, startPoint x: 1150, startPoint y: 405, endPoint x: 1162, endPoint y: 408, distance: 12.0
click at [1152, 405] on div "DESPACHO REPROGRAMADO POR CONTENEDOR NO POSICIONADO (FECHA INICIAL 08.08), SE G…" at bounding box center [1195, 402] width 183 height 41
click at [452, 349] on div "250806900507" at bounding box center [439, 360] width 129 height 41
click at [1165, 365] on div "N/A" at bounding box center [1195, 360] width 183 height 41
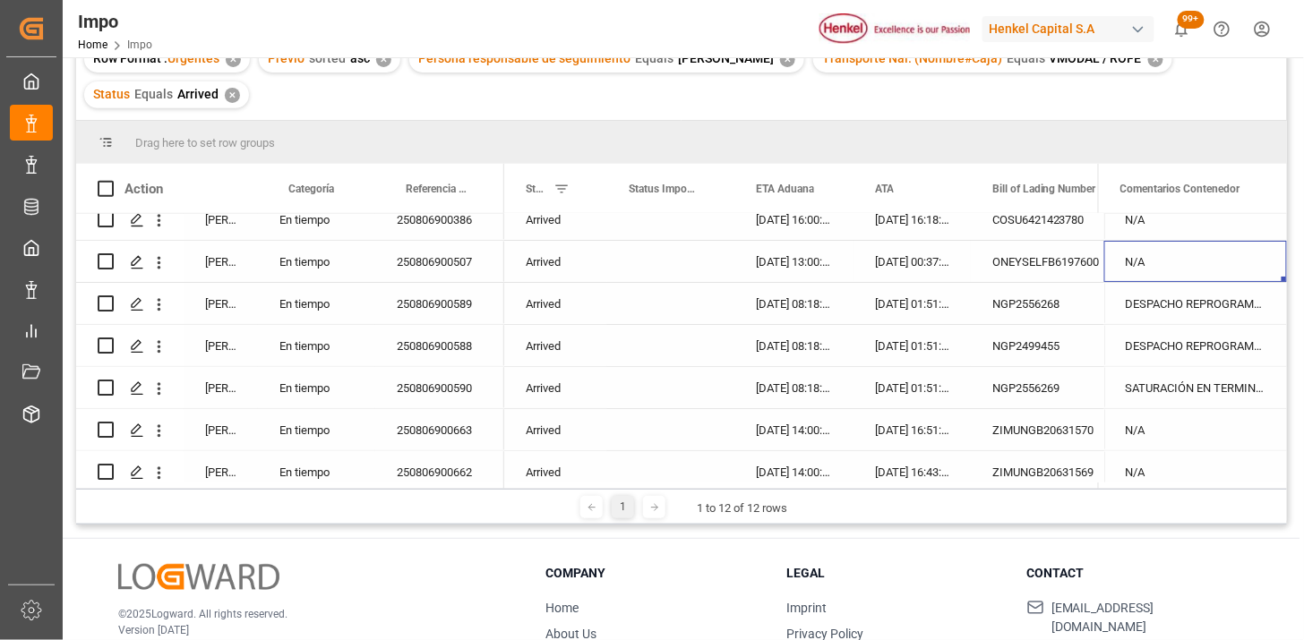
click at [1166, 261] on div "N/A" at bounding box center [1195, 261] width 183 height 41
click at [1166, 260] on div "N/A" at bounding box center [1195, 261] width 183 height 41
click at [1166, 260] on input "N/A" at bounding box center [1196, 272] width 154 height 34
type input "DESPACHO REPROGRAMADO POR SATURACIÓN EN TERMINAL (FECHA INICIAL 09.08)"
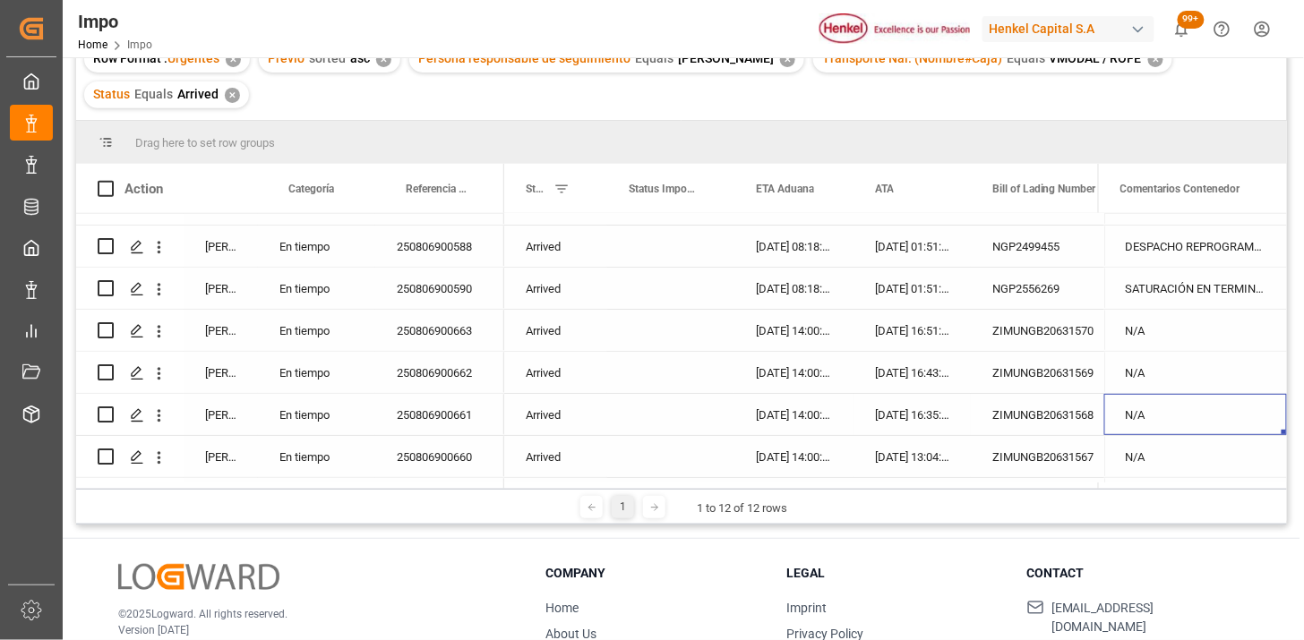
click at [1186, 414] on div "N/A" at bounding box center [1195, 414] width 183 height 41
click at [1186, 414] on input "N/A" at bounding box center [1196, 425] width 154 height 34
type input "CITA 6PM"
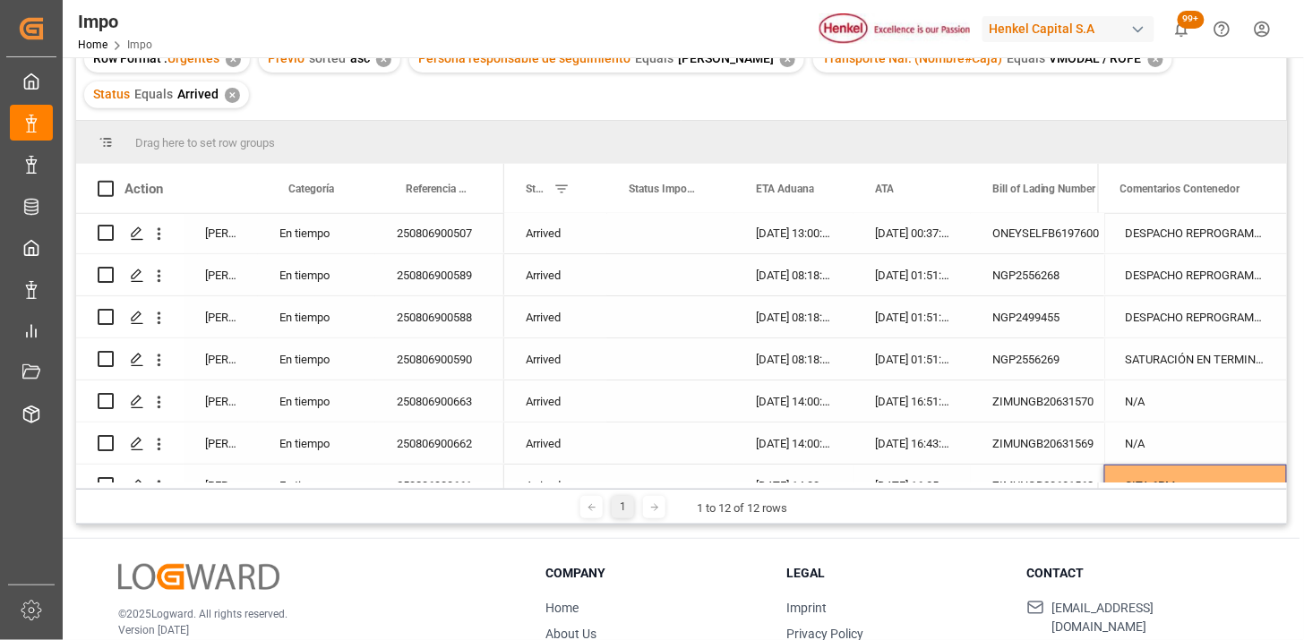
scroll to position [99, 0]
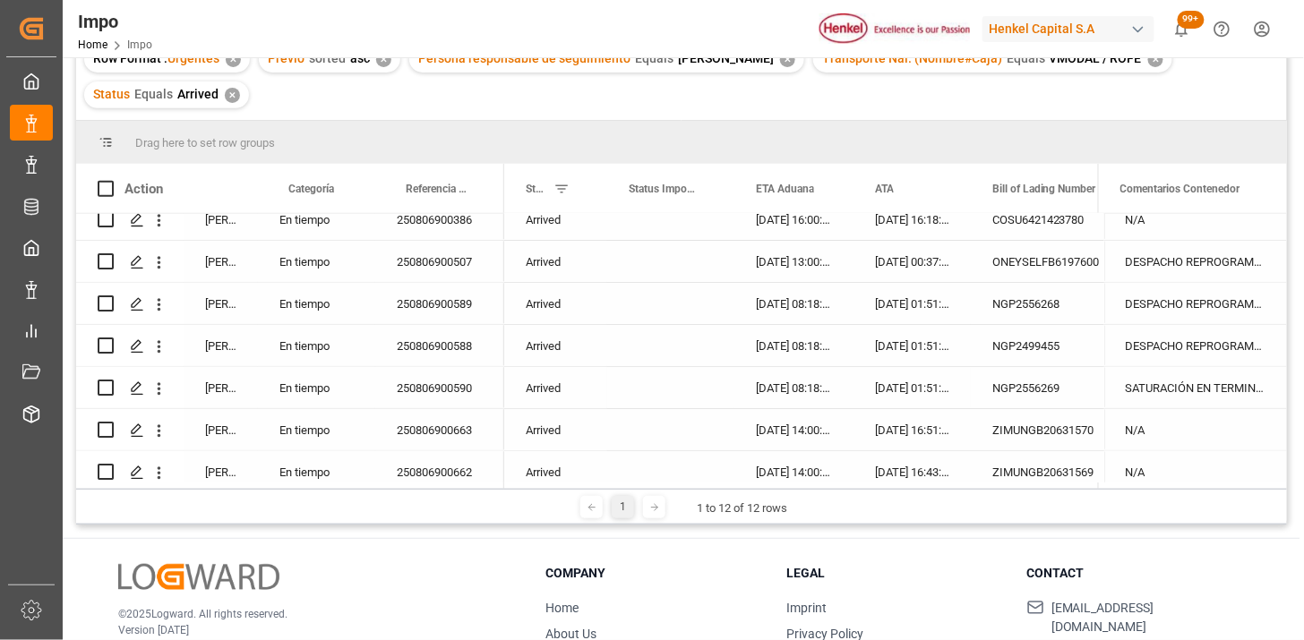
click at [1200, 395] on div "SATURACIÓN EN TERMINAL" at bounding box center [1195, 387] width 183 height 41
click at [1202, 395] on div "SATURACIÓN EN TERMINAL" at bounding box center [1195, 387] width 183 height 41
click at [1202, 395] on input "SATURACIÓN EN TERMINAL" at bounding box center [1196, 399] width 154 height 34
type input "SATURACIÓN EN TERMINAL"
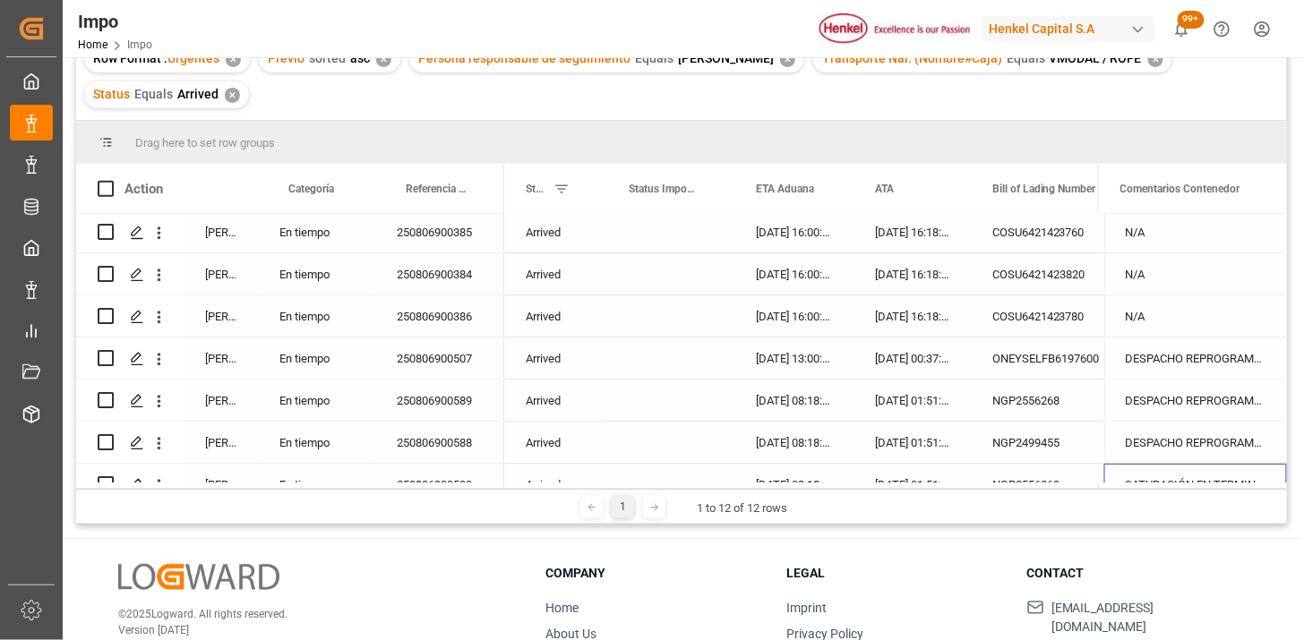
scroll to position [0, 0]
click at [1176, 372] on div "DESPACHO REPROGRAMADO POR SATURACIÓN EN TERMINAL (FECHA INICIAL 09.08)" at bounding box center [1195, 360] width 183 height 41
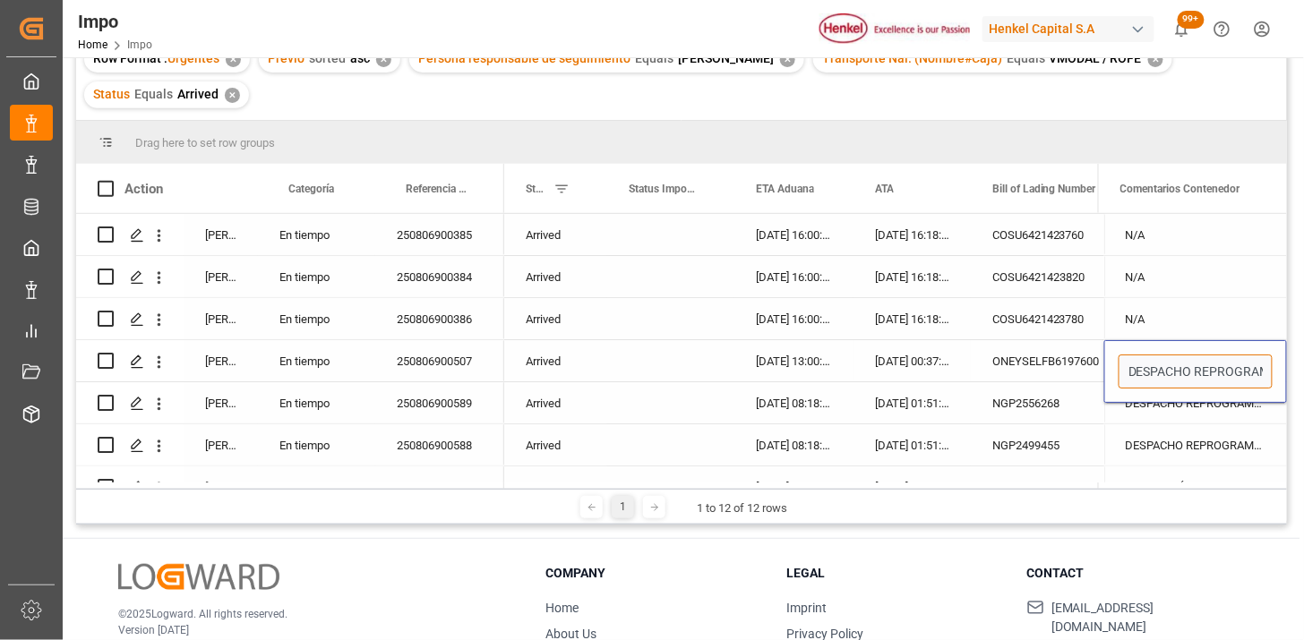
click at [1176, 372] on input "DESPACHO REPROGRAMADO POR SATURACIÓN EN TERMINAL (FECHA INICIAL 09.08)" at bounding box center [1196, 372] width 154 height 34
click at [1042, 367] on div "ONEYSELFB6197600" at bounding box center [1060, 360] width 179 height 41
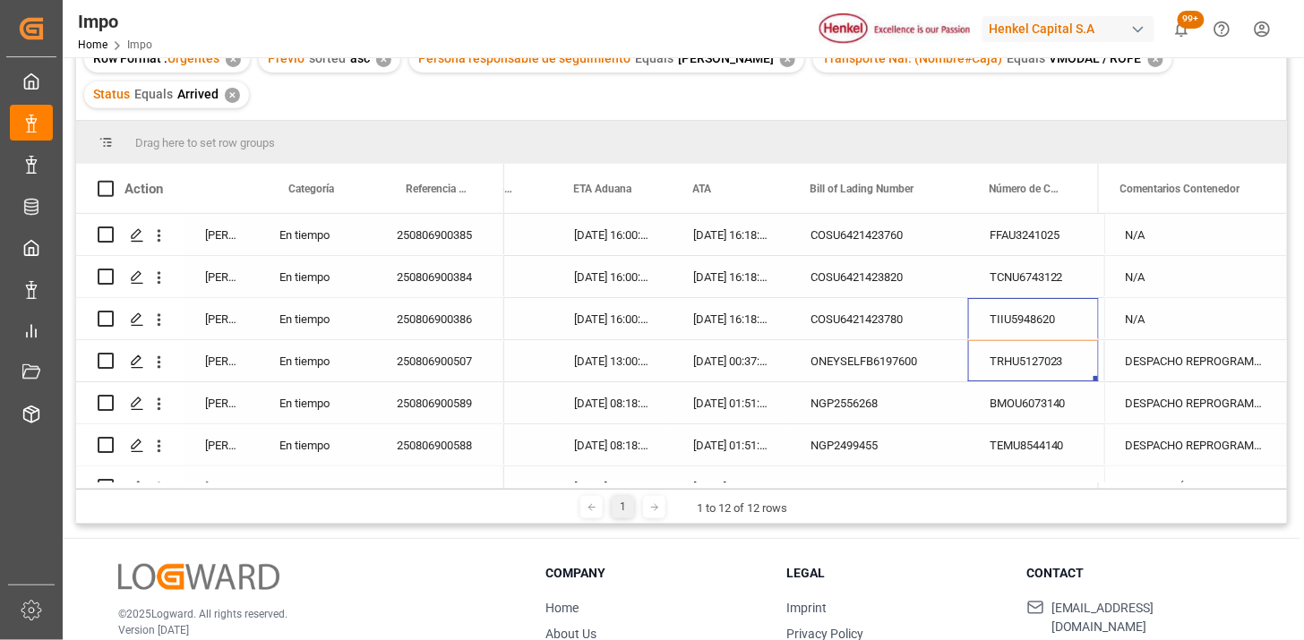
drag, startPoint x: 1041, startPoint y: 367, endPoint x: 1084, endPoint y: 353, distance: 45.3
click at [1059, 359] on div "TRHU5127023" at bounding box center [1033, 360] width 131 height 41
click at [1125, 353] on div "DESPACHO REPROGRAMADO POR SATURACIÓN EN TERMINAL (FECHA INICIAL 09.08)" at bounding box center [1195, 360] width 183 height 41
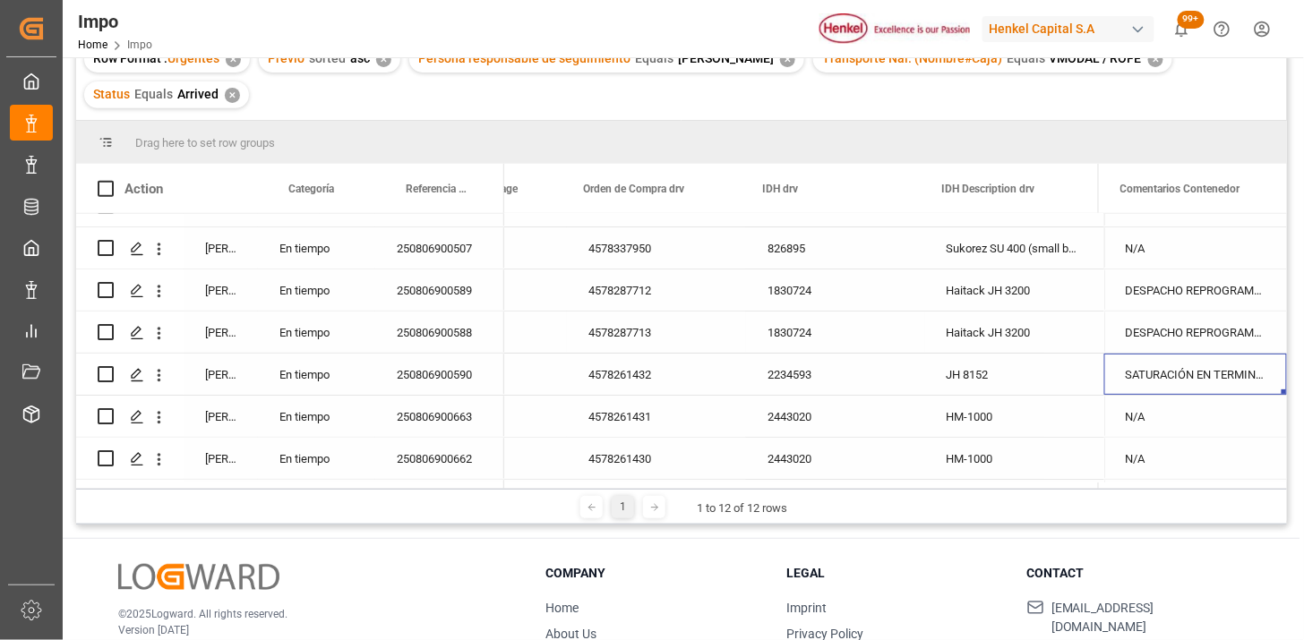
scroll to position [212, 0]
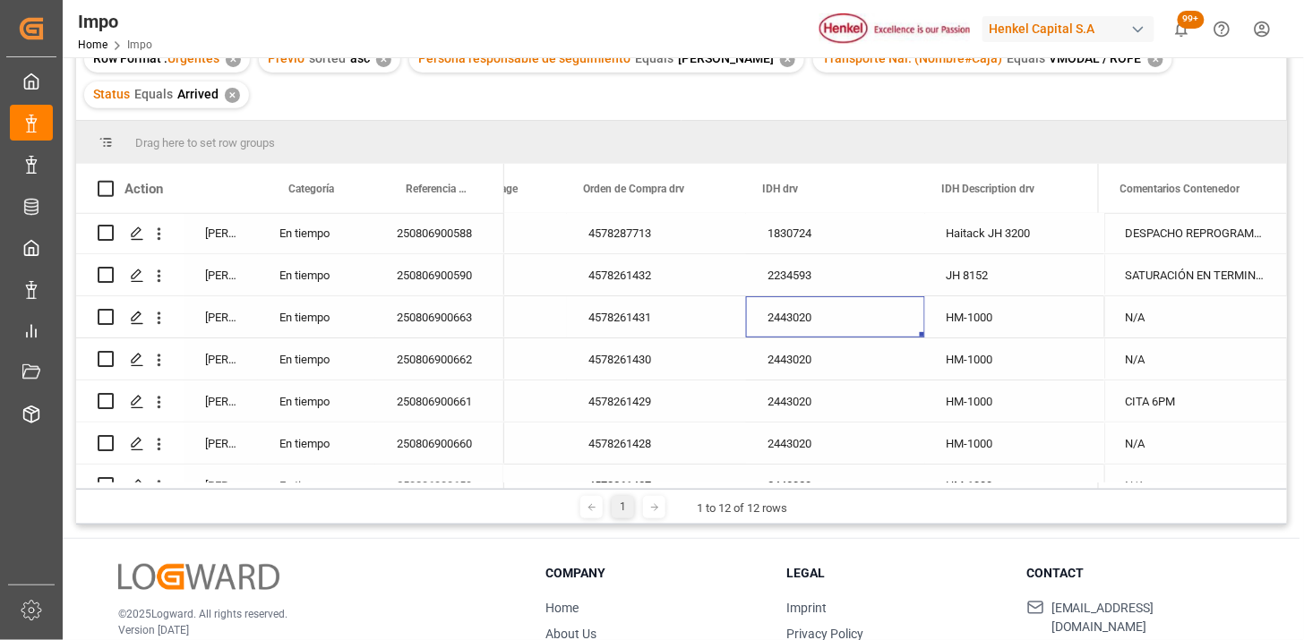
click at [819, 296] on div "2443020" at bounding box center [835, 316] width 179 height 41
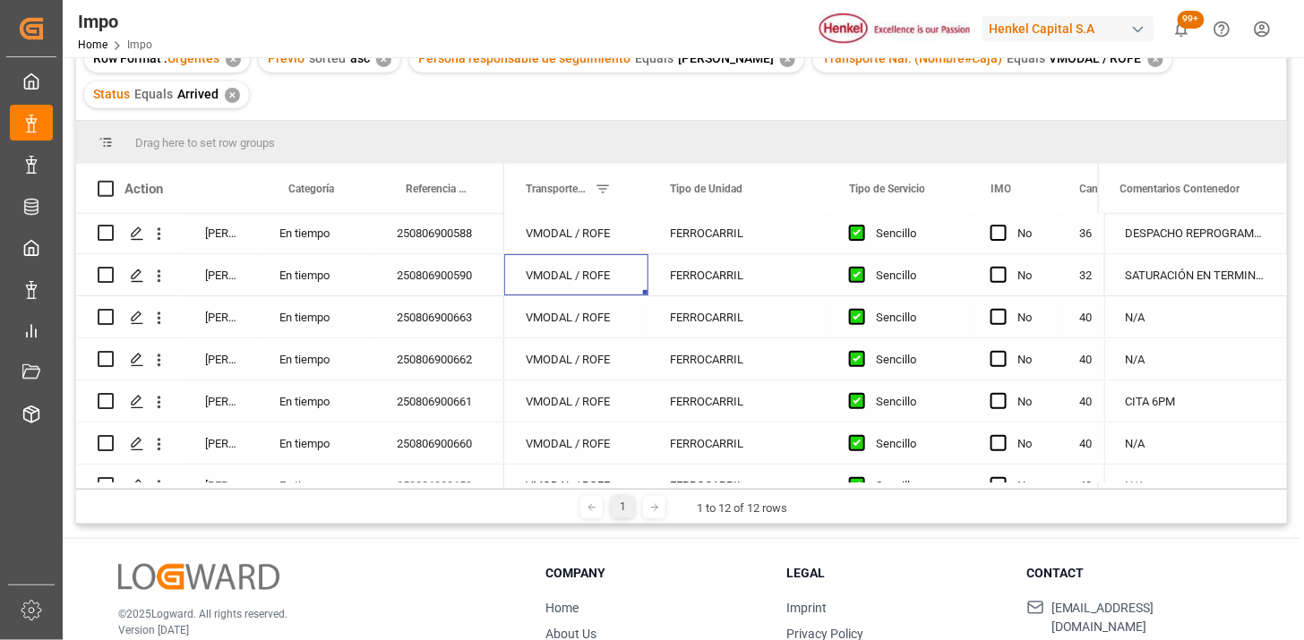
scroll to position [0, 3208]
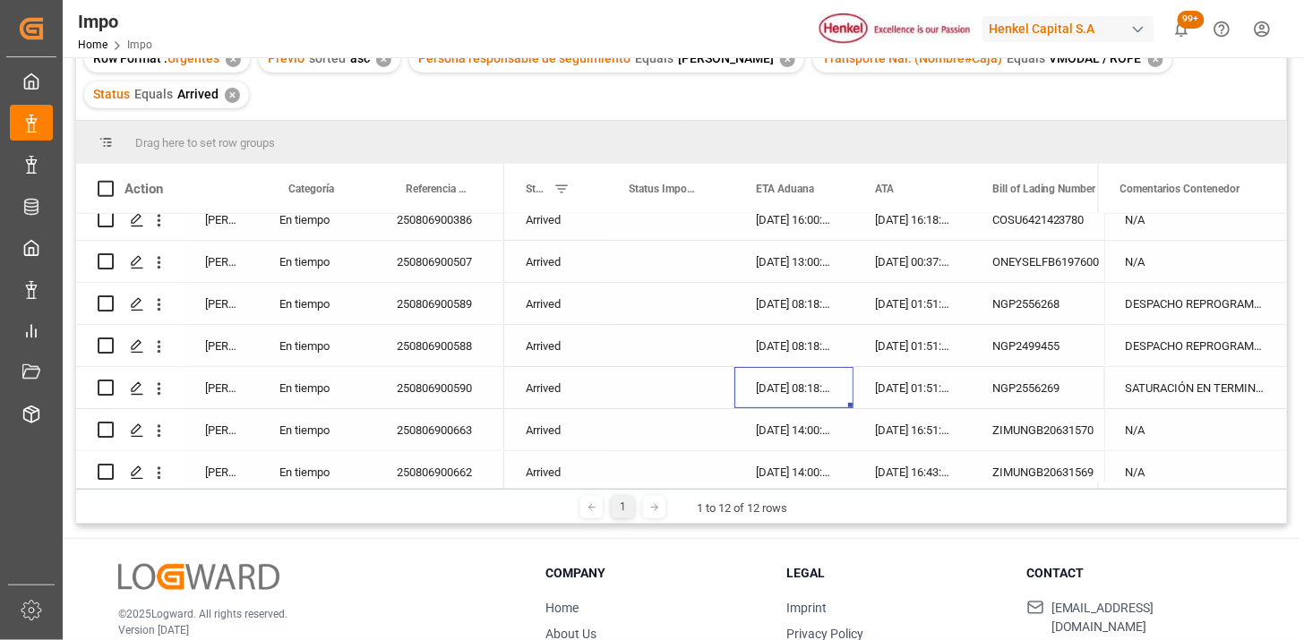
click at [812, 390] on div "[DATE] 08:18:00" at bounding box center [794, 387] width 119 height 41
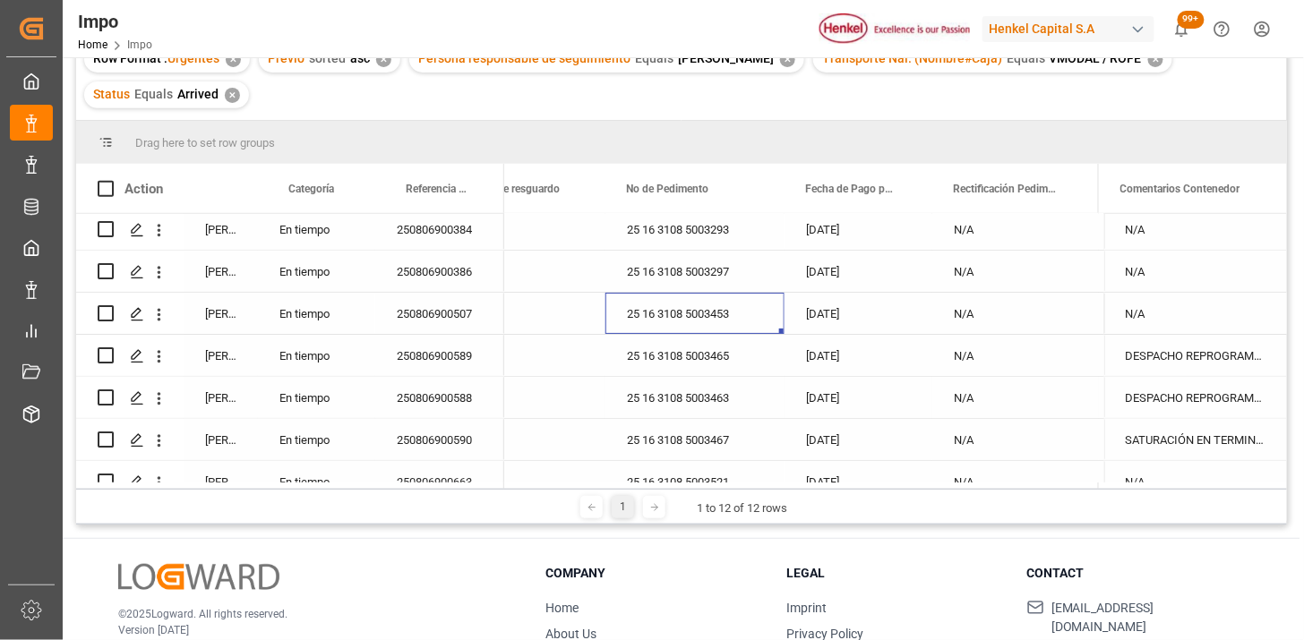
scroll to position [0, 0]
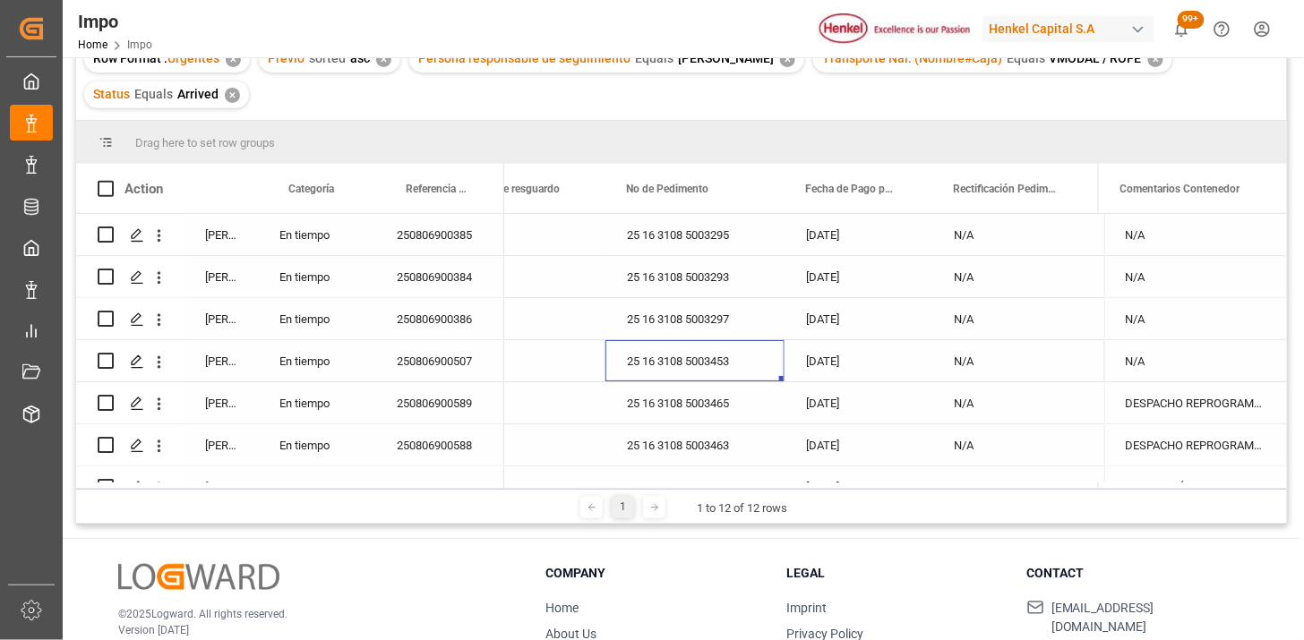
click at [471, 251] on div "250806900385" at bounding box center [439, 234] width 129 height 41
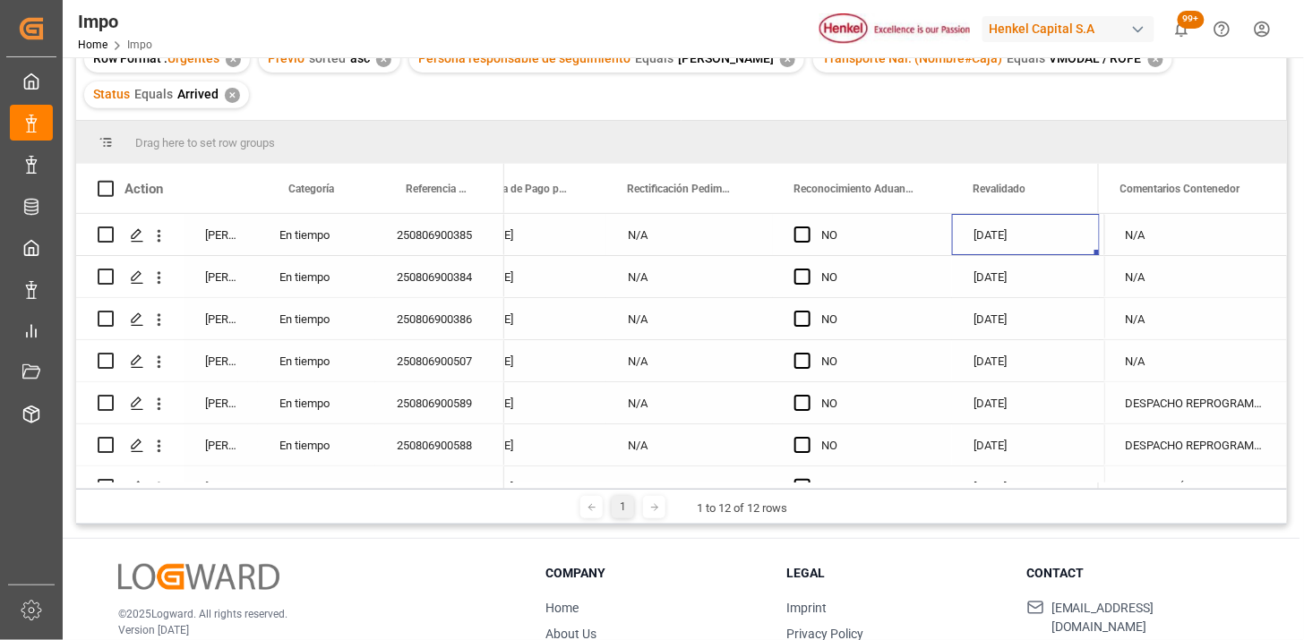
scroll to position [0, 1646]
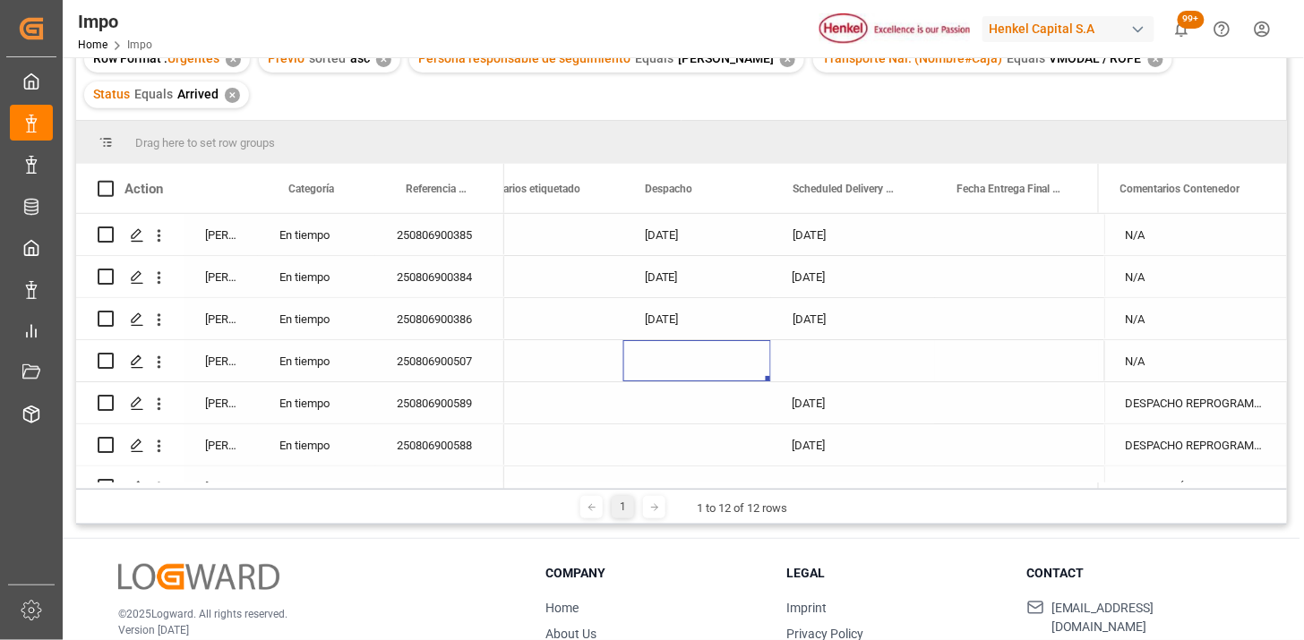
click at [681, 361] on div "Press SPACE to select this row." at bounding box center [697, 360] width 148 height 41
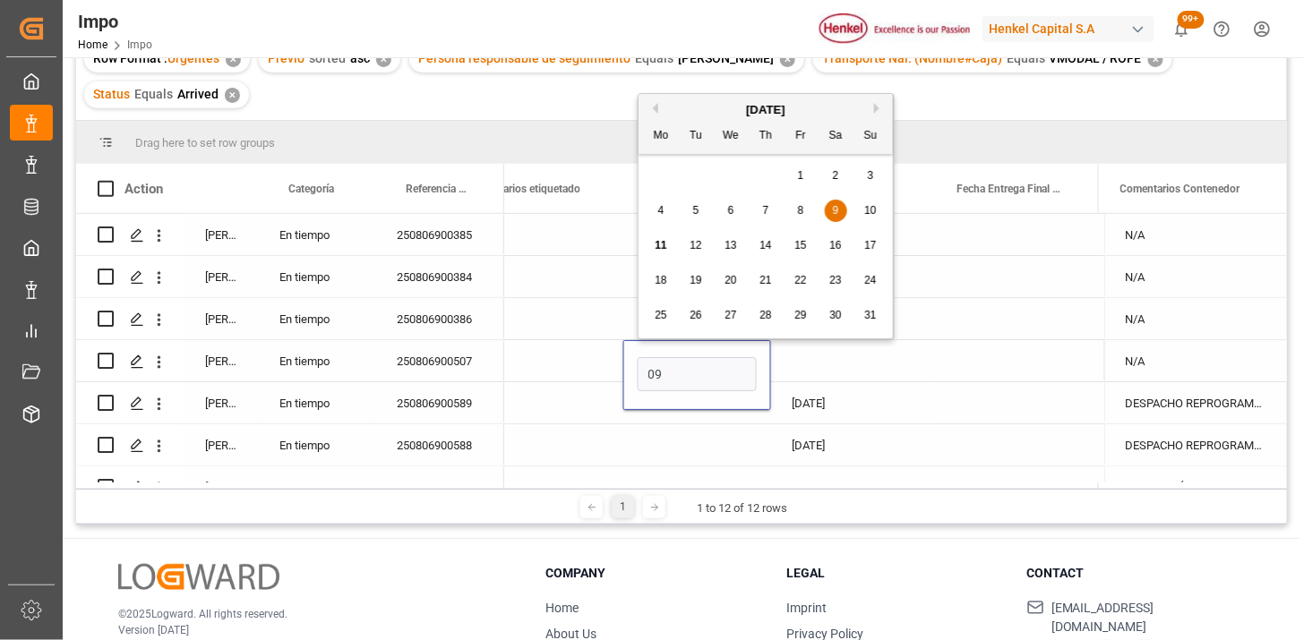
type input "[DATE]"
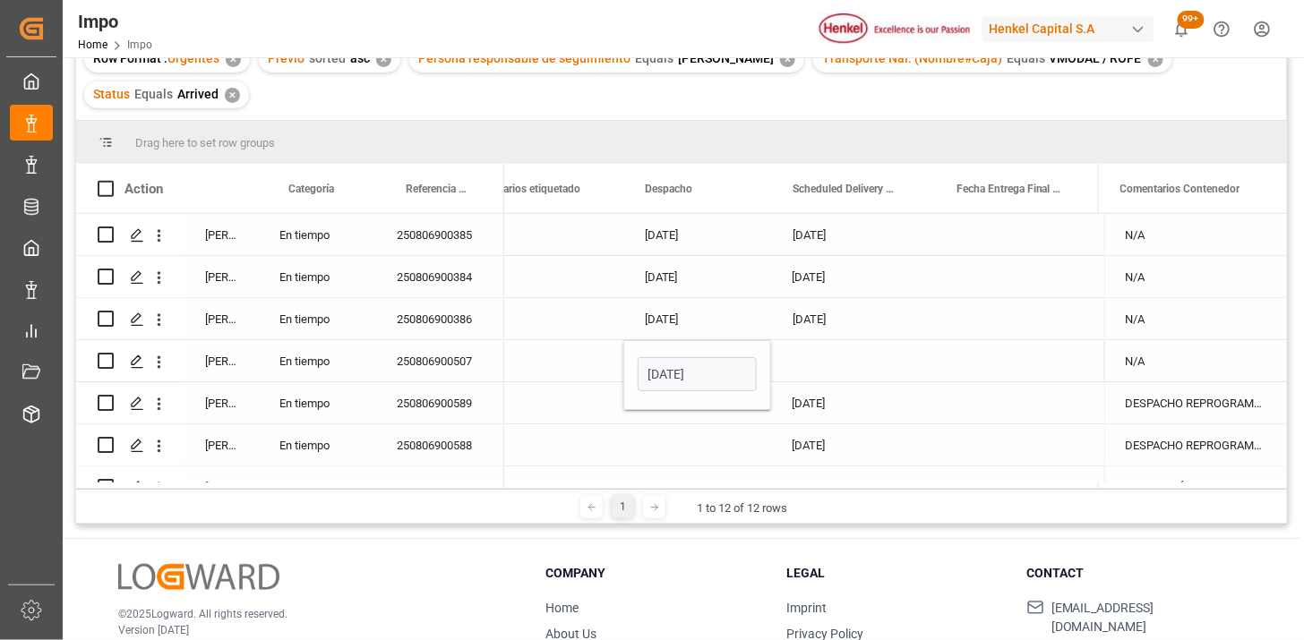
click at [813, 365] on div "Press SPACE to select this row." at bounding box center [853, 360] width 164 height 41
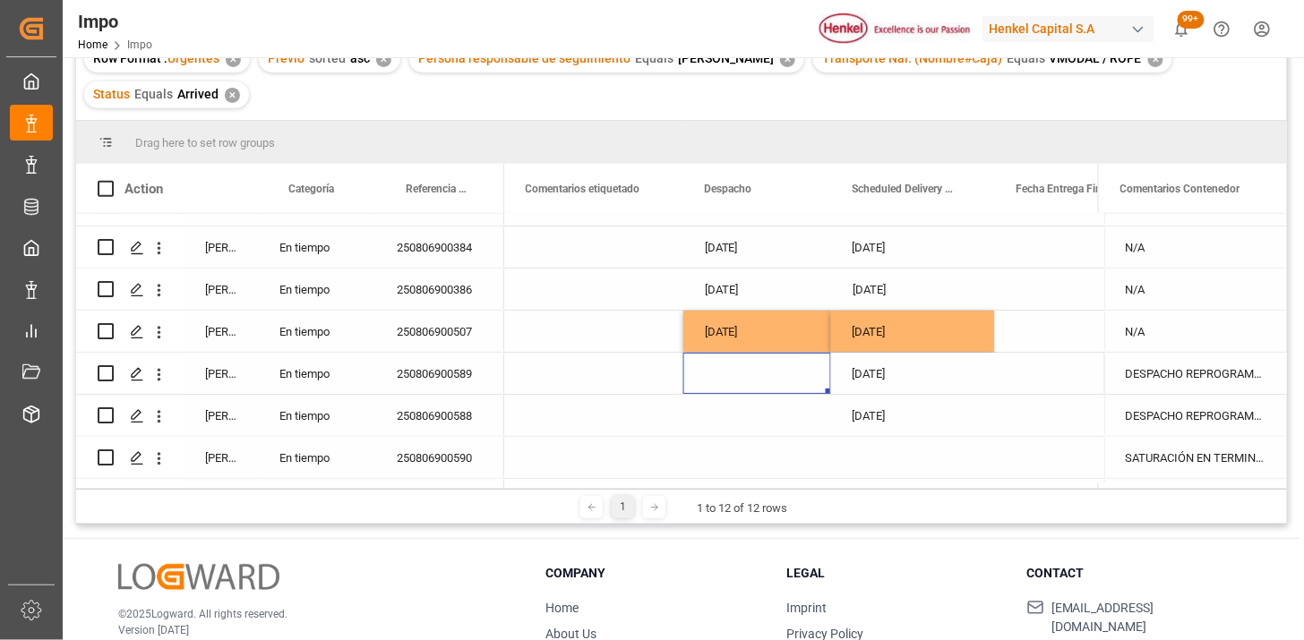
click at [746, 369] on div "Press SPACE to select this row." at bounding box center [757, 373] width 148 height 41
drag, startPoint x: 746, startPoint y: 369, endPoint x: 786, endPoint y: 390, distance: 44.5
click at [749, 371] on div "Press SPACE to select this row." at bounding box center [757, 373] width 148 height 41
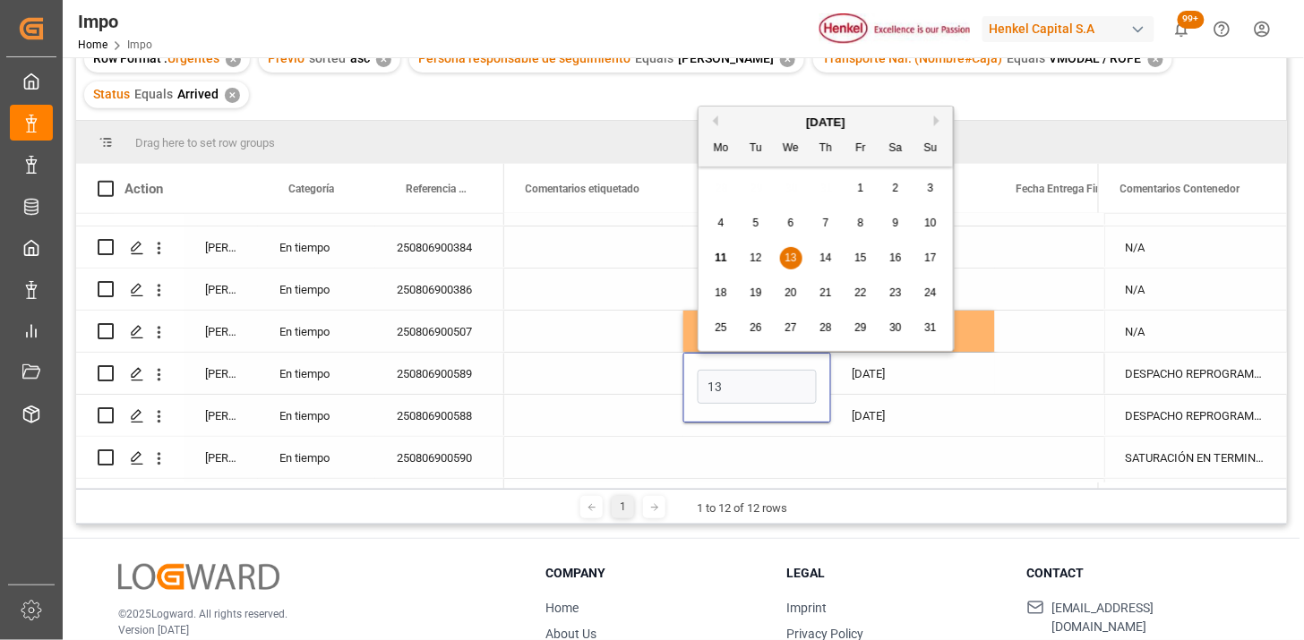
type input "[DATE]"
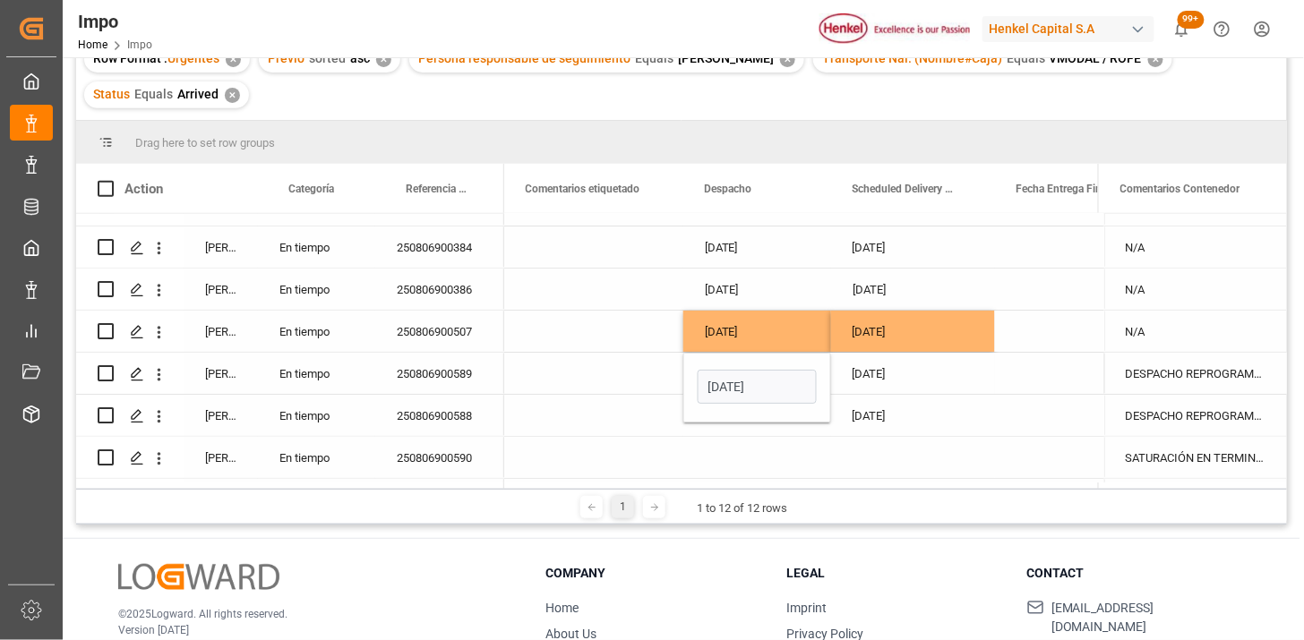
click at [882, 387] on div "[DATE]" at bounding box center [913, 373] width 164 height 41
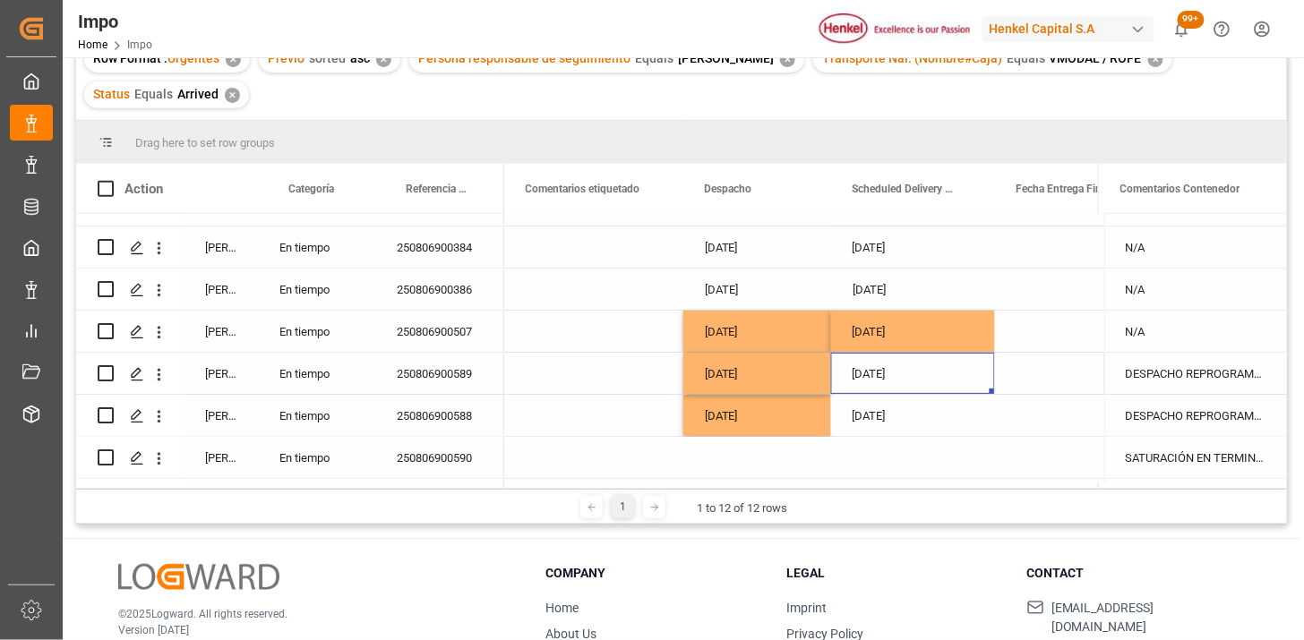
click at [889, 377] on div "[DATE]" at bounding box center [913, 373] width 164 height 41
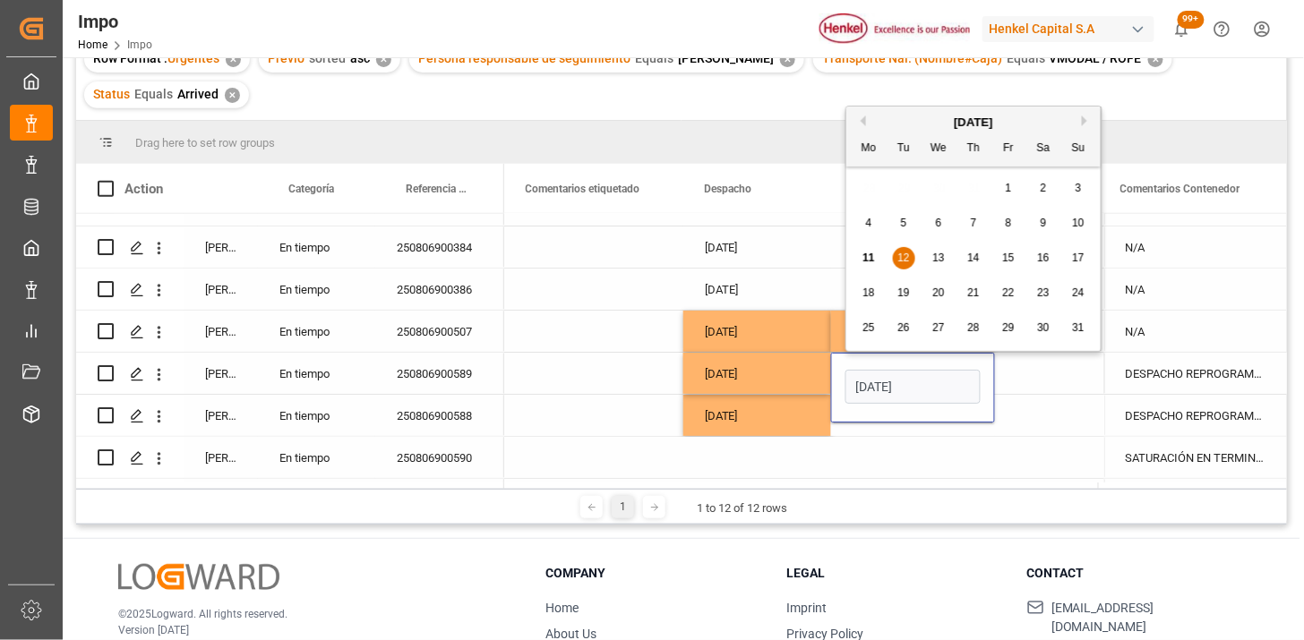
click at [889, 377] on input "[DATE]" at bounding box center [913, 387] width 135 height 34
type input "[DATE]"
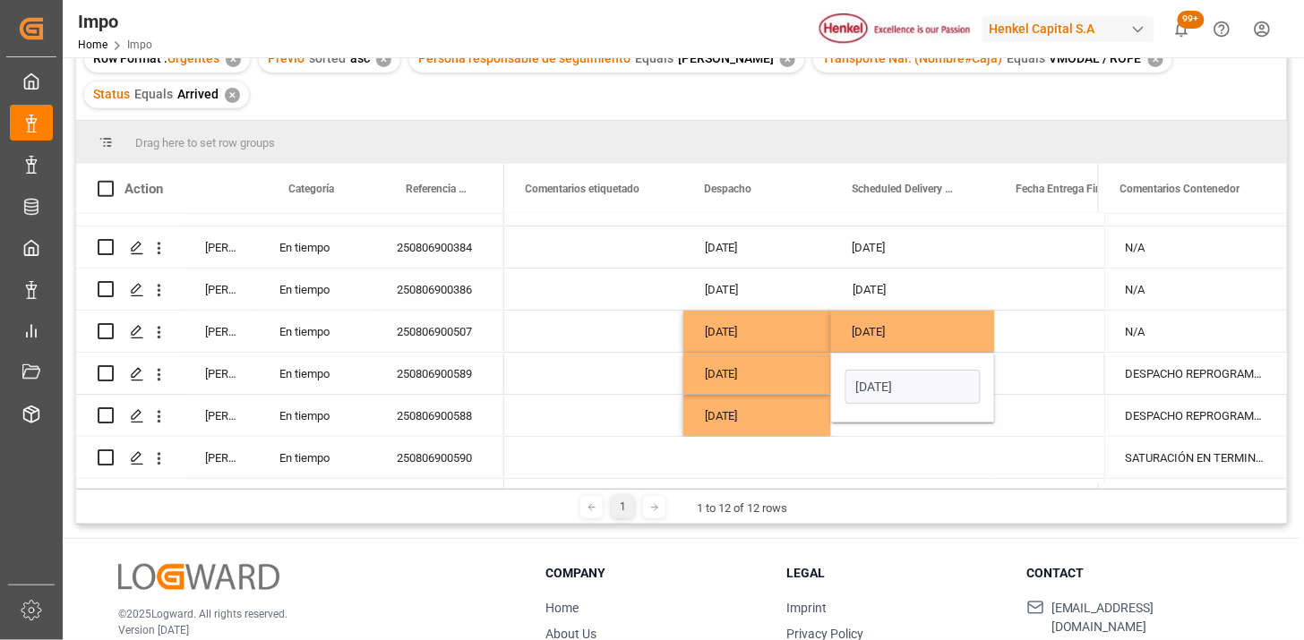
click at [795, 383] on div "[DATE]" at bounding box center [757, 373] width 148 height 41
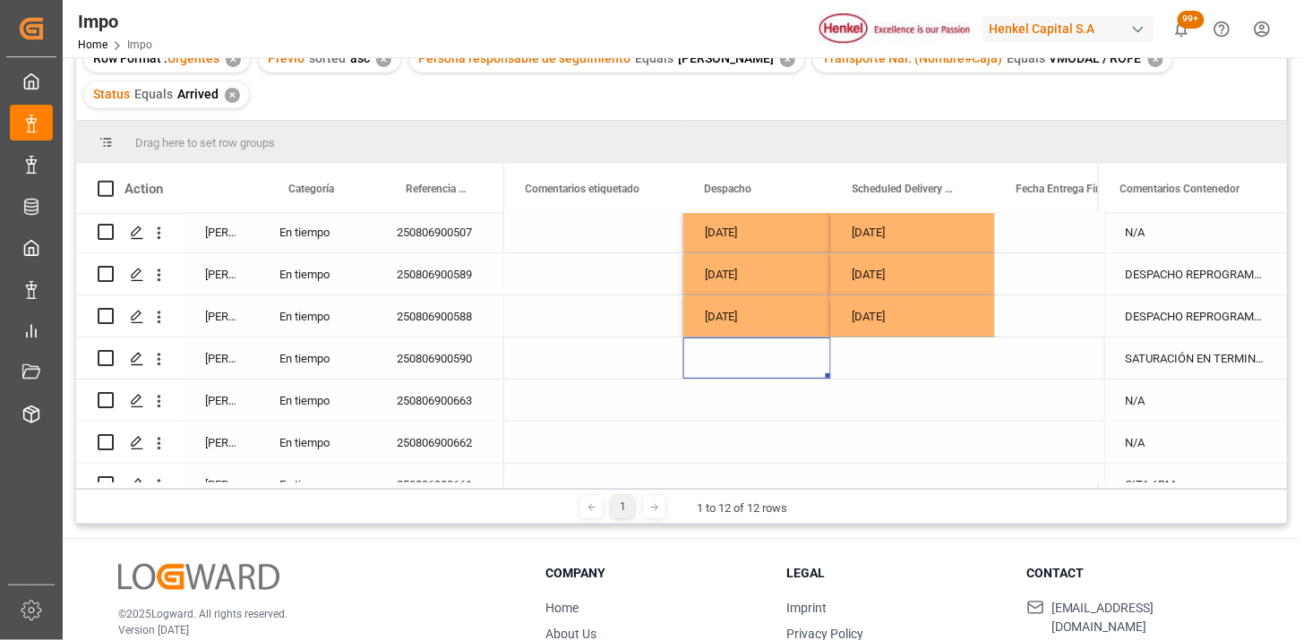
click at [736, 358] on div "Press SPACE to select this row." at bounding box center [757, 358] width 148 height 41
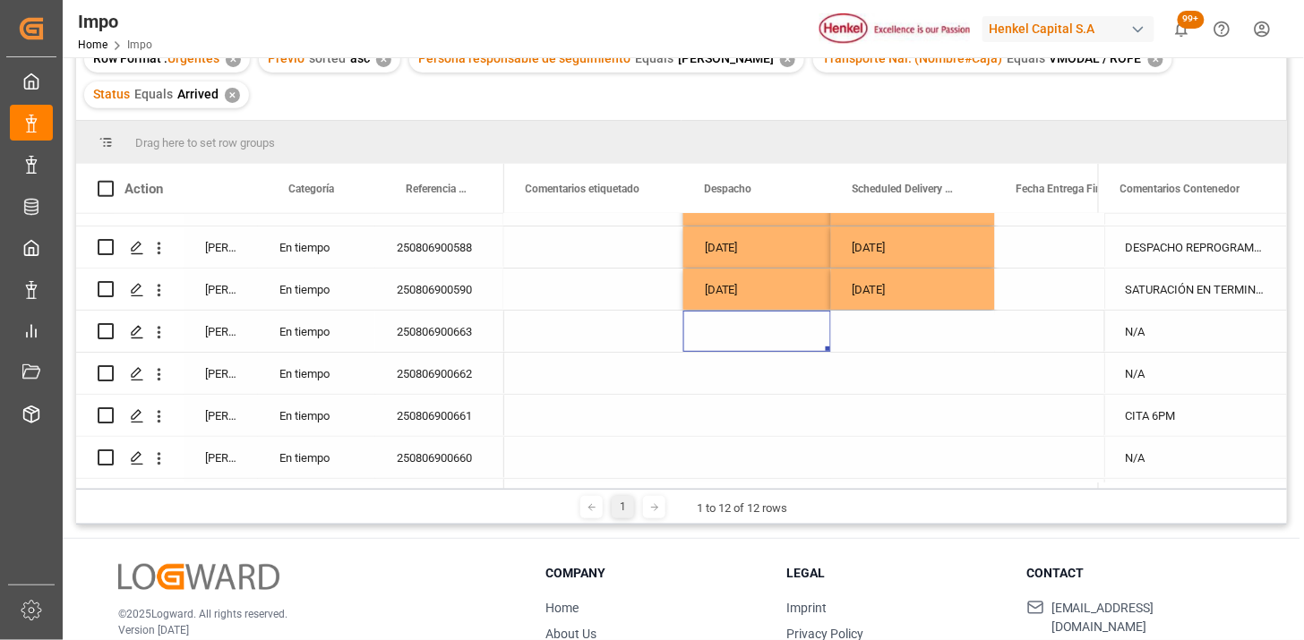
scroll to position [228, 0]
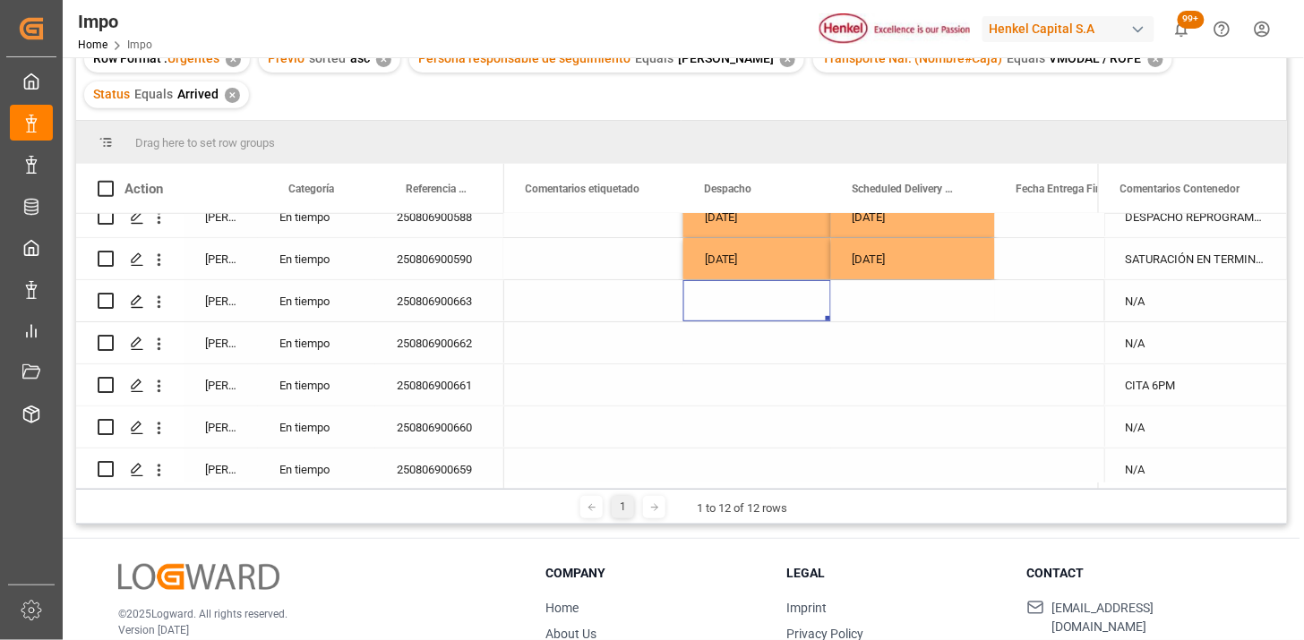
click at [718, 306] on div "Press SPACE to select this row." at bounding box center [757, 300] width 148 height 41
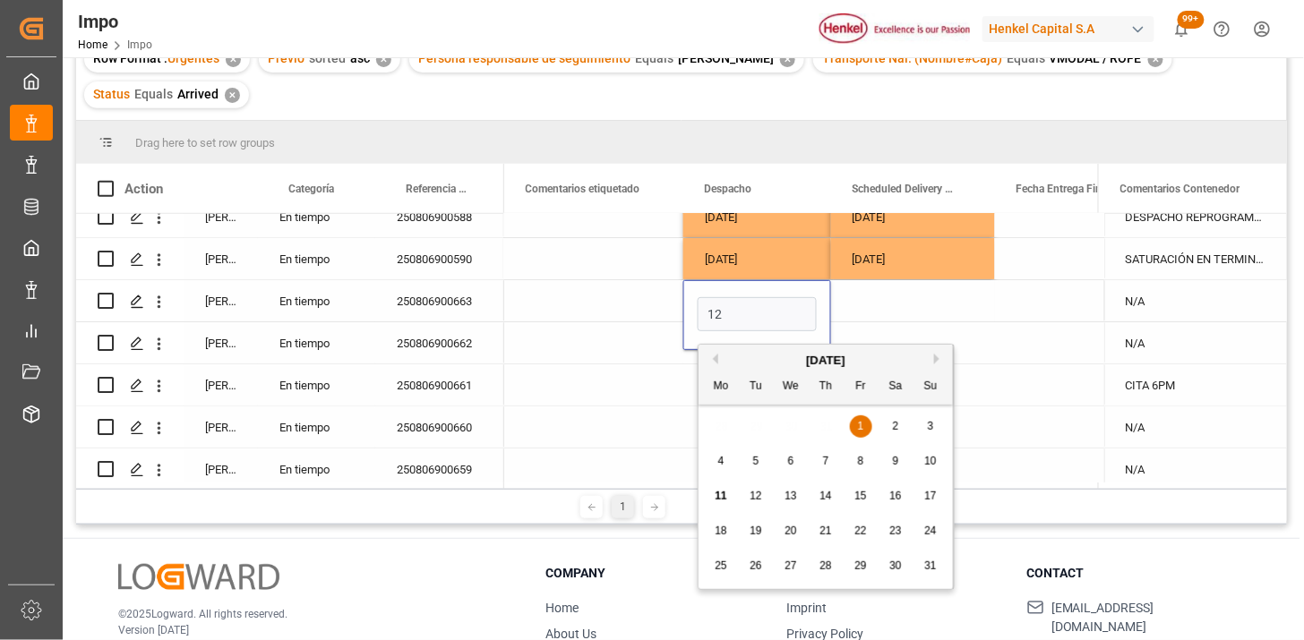
type input "[DATE]"
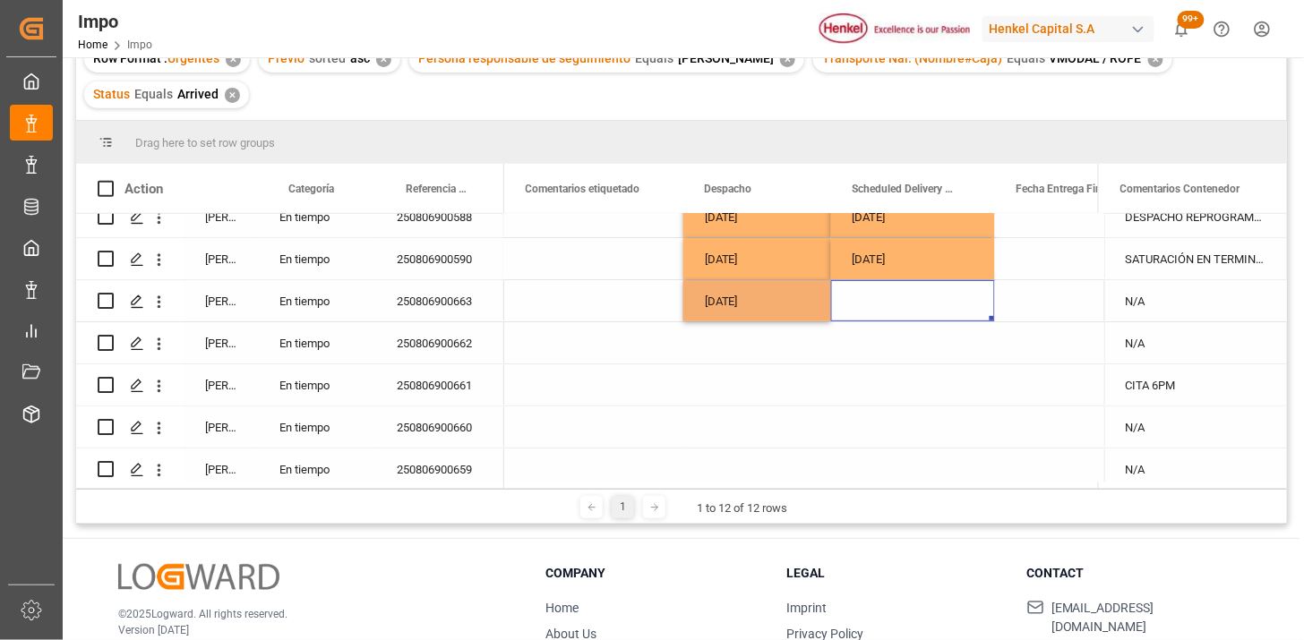
click at [869, 302] on div "Press SPACE to select this row." at bounding box center [913, 300] width 164 height 41
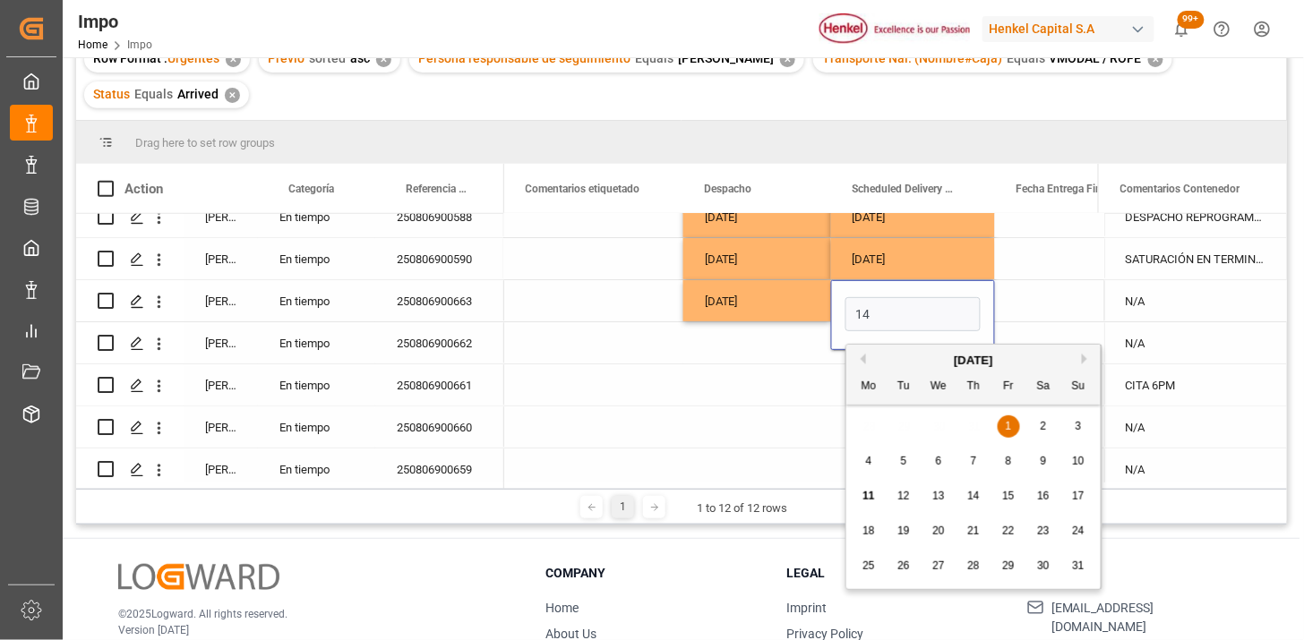
type input "[DATE]"
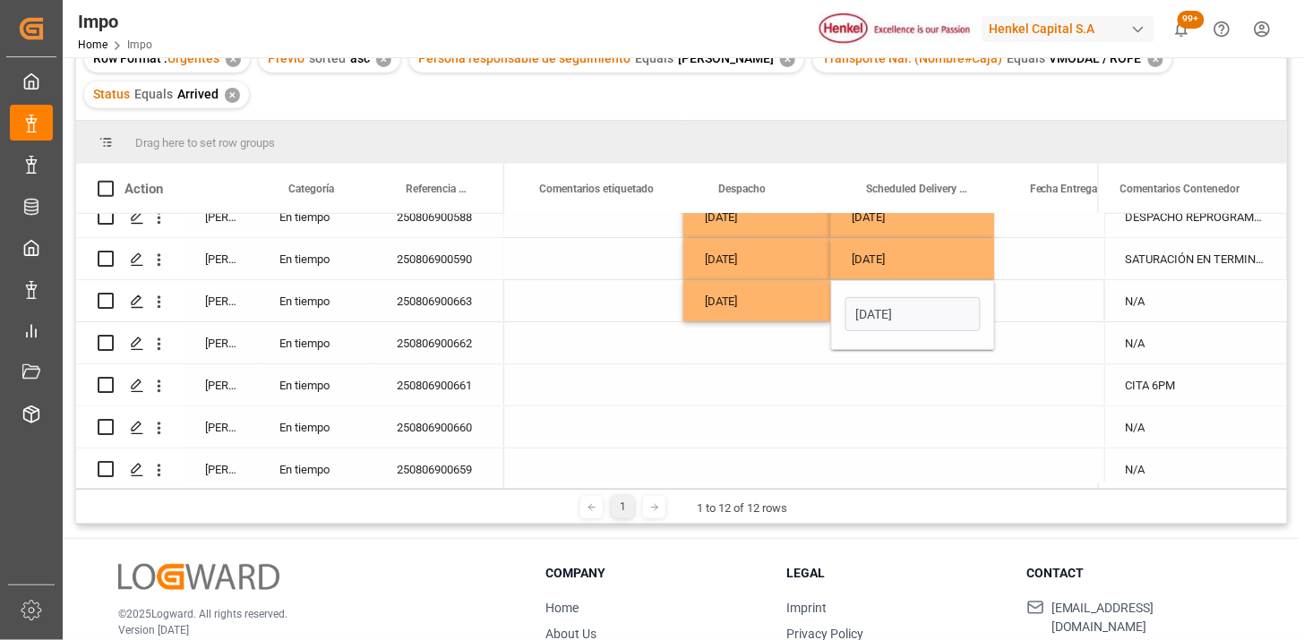
scroll to position [0, 2677]
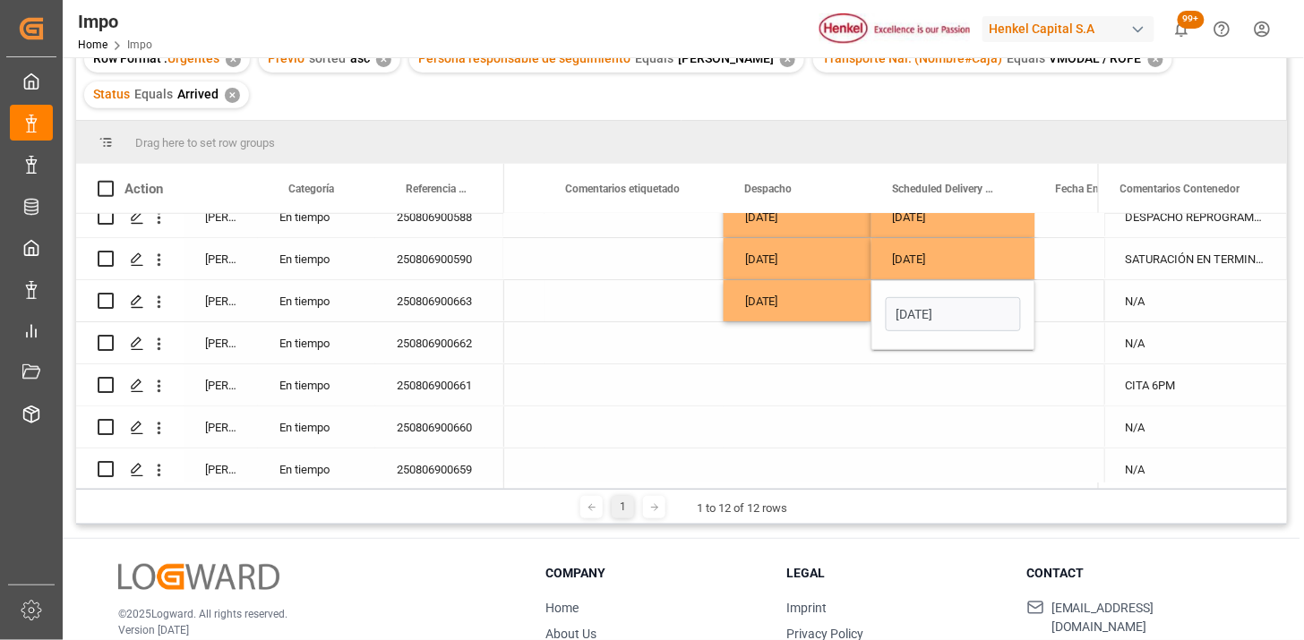
click at [836, 300] on div "[DATE]" at bounding box center [798, 300] width 148 height 41
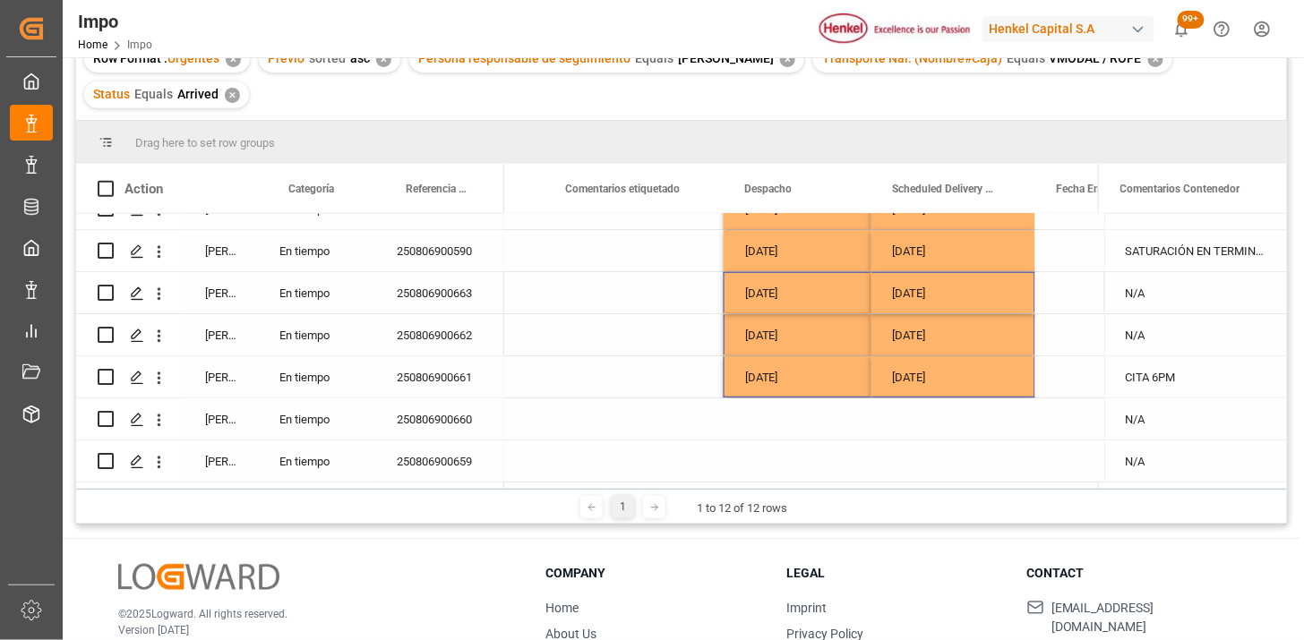
scroll to position [298, 0]
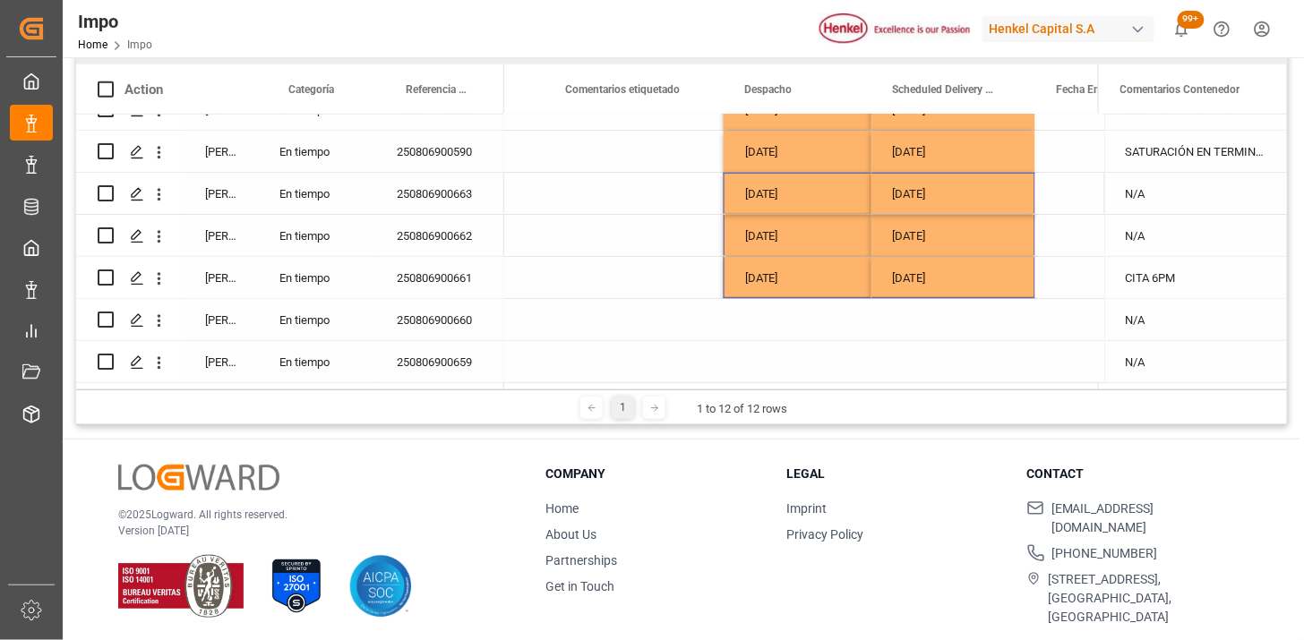
click at [780, 320] on div "Press SPACE to select this row." at bounding box center [798, 319] width 148 height 41
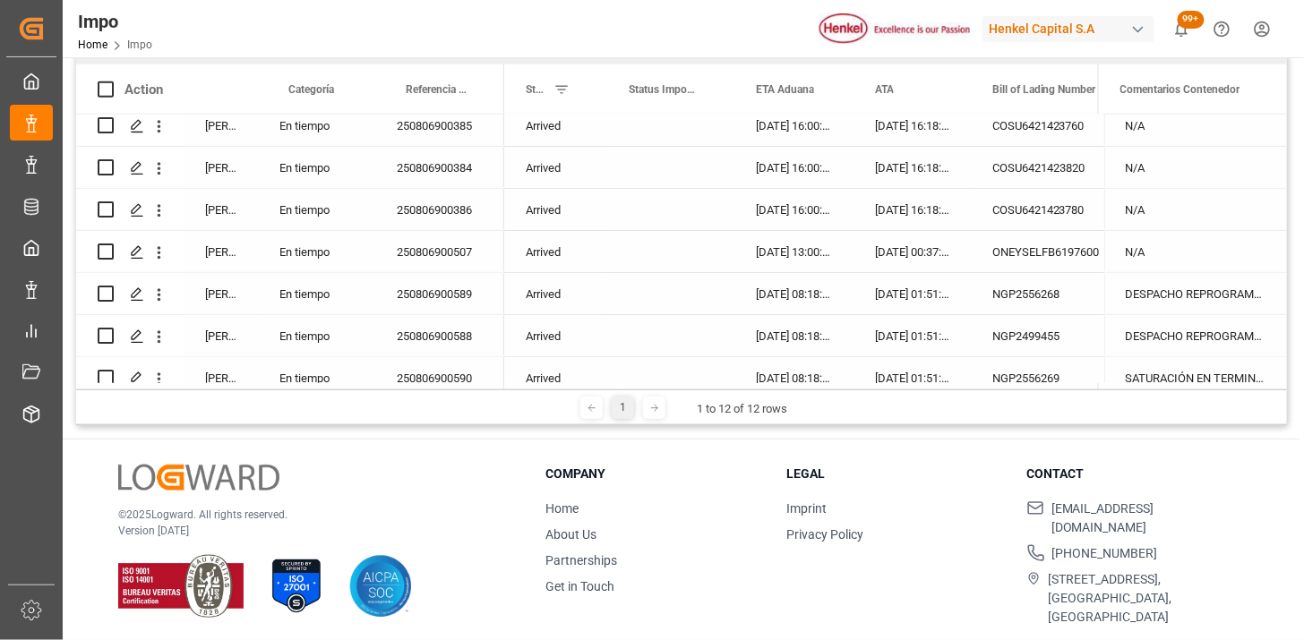
scroll to position [0, 0]
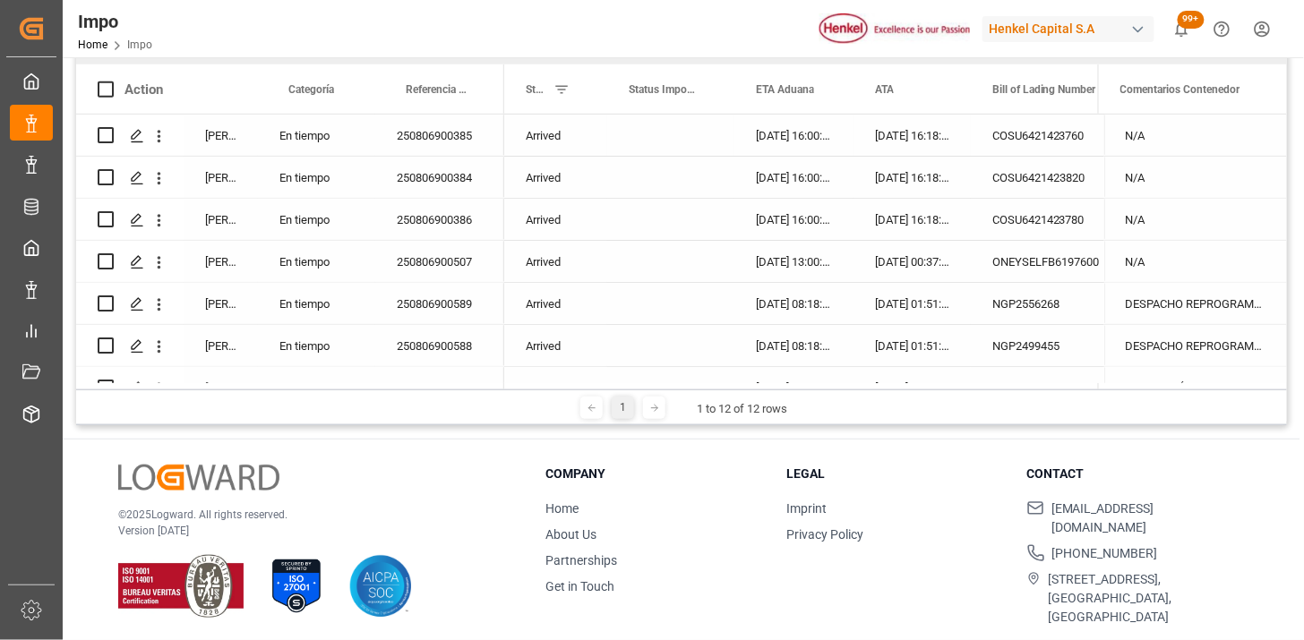
click at [793, 142] on div "[DATE] 16:00:00" at bounding box center [794, 135] width 119 height 41
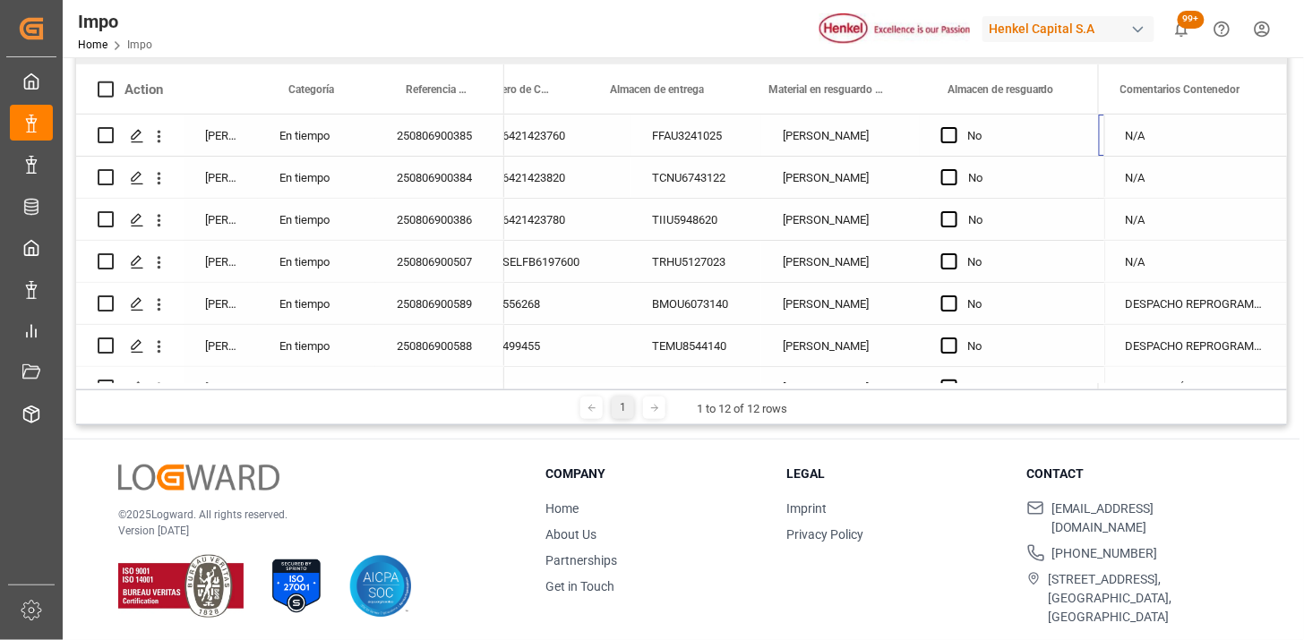
scroll to position [0, 692]
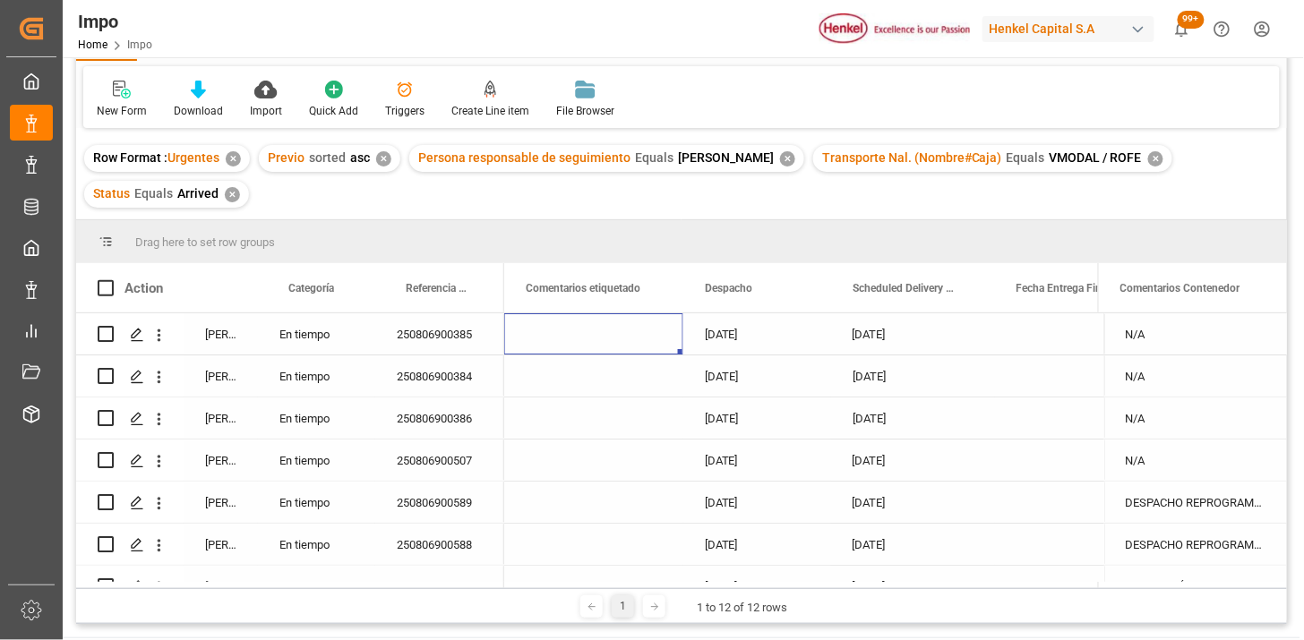
click at [1148, 154] on div "✕" at bounding box center [1155, 158] width 15 height 15
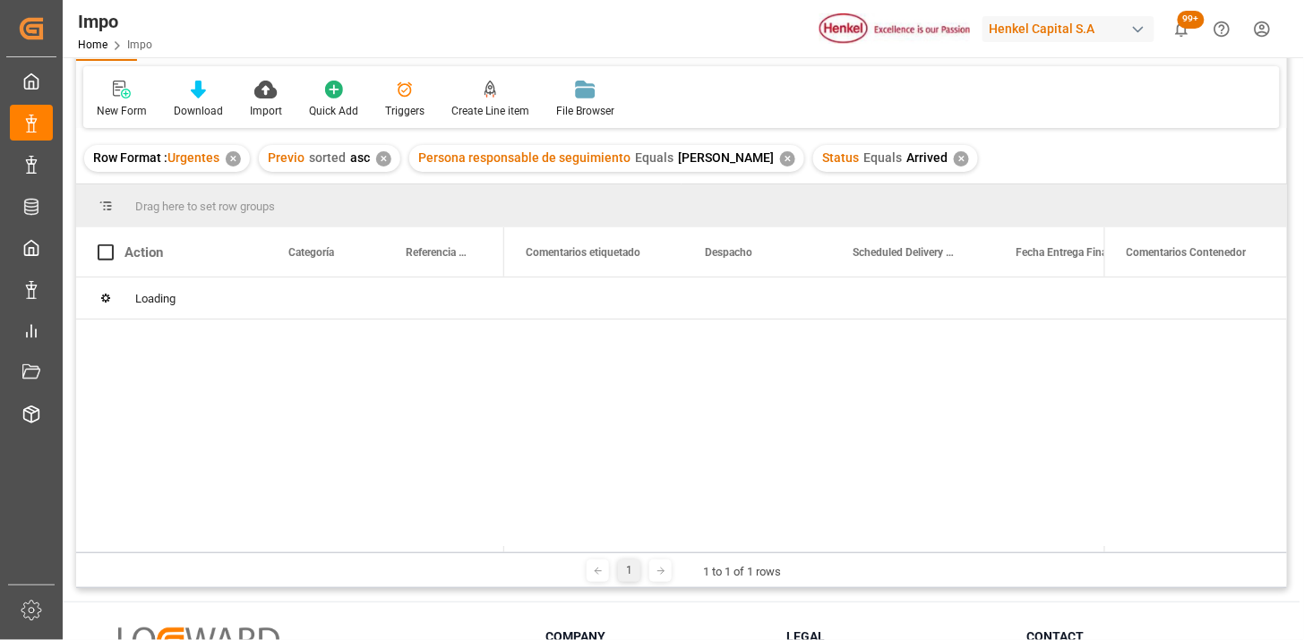
click at [382, 158] on div "✕" at bounding box center [383, 158] width 15 height 15
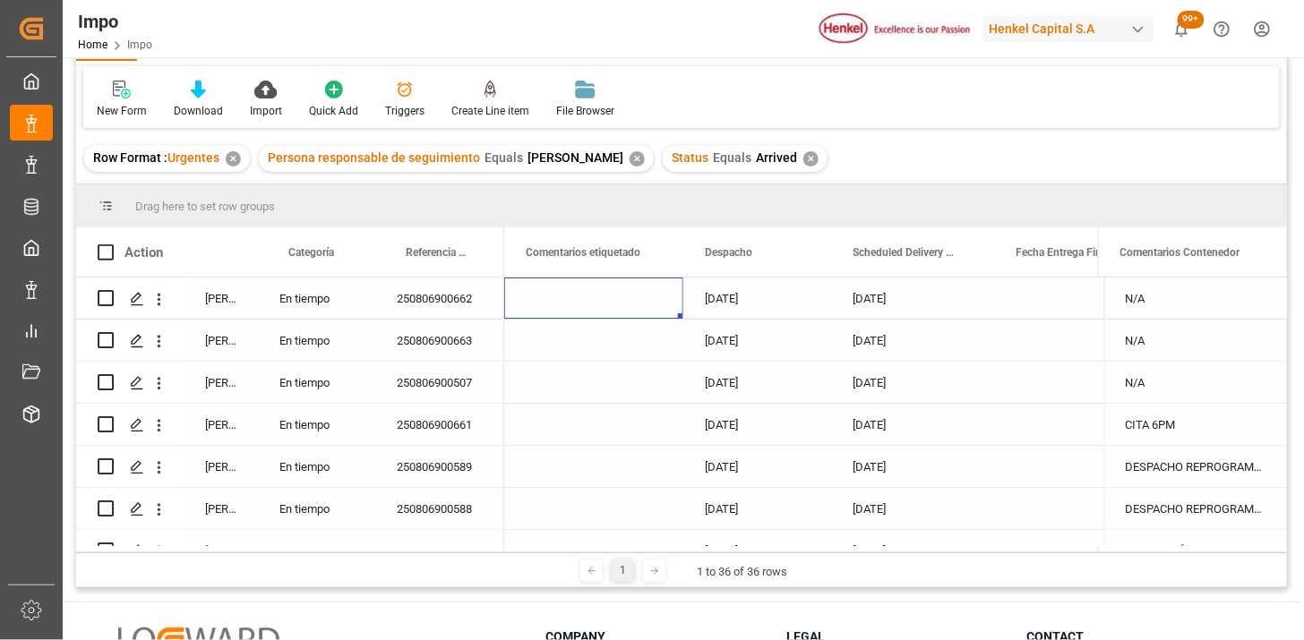
click at [391, 294] on div "250806900662" at bounding box center [439, 298] width 129 height 41
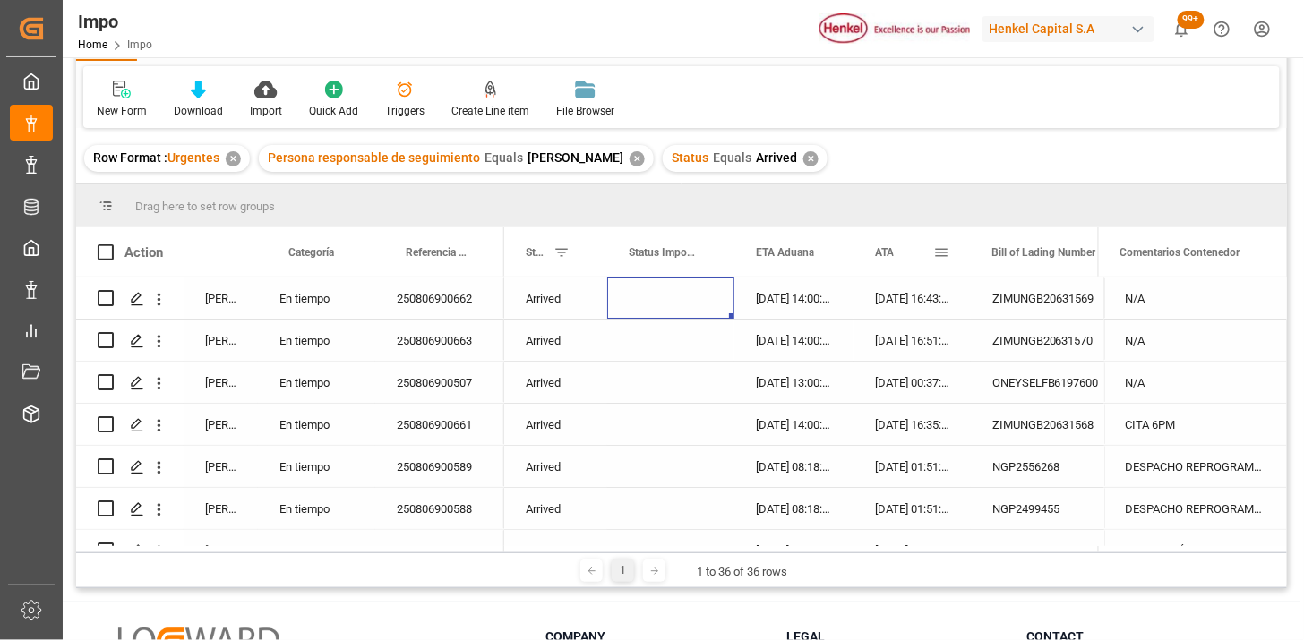
click at [876, 262] on div "ATA" at bounding box center [904, 252] width 58 height 49
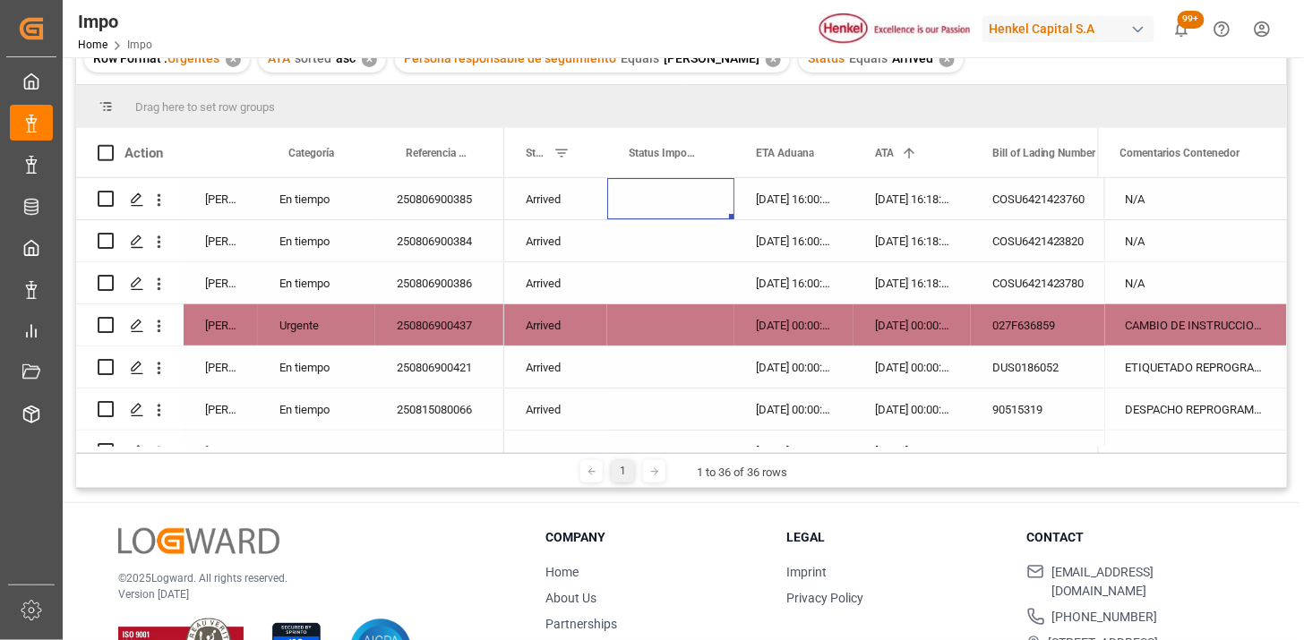
click at [452, 216] on div "250806900385" at bounding box center [439, 198] width 129 height 41
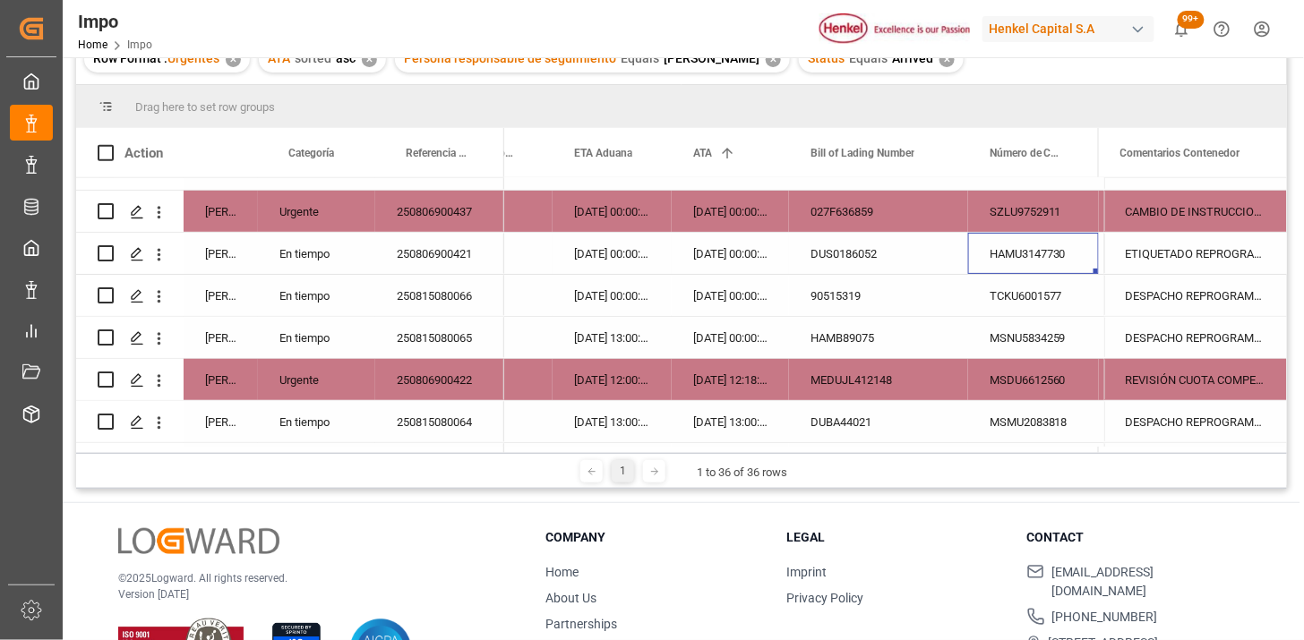
scroll to position [0, 182]
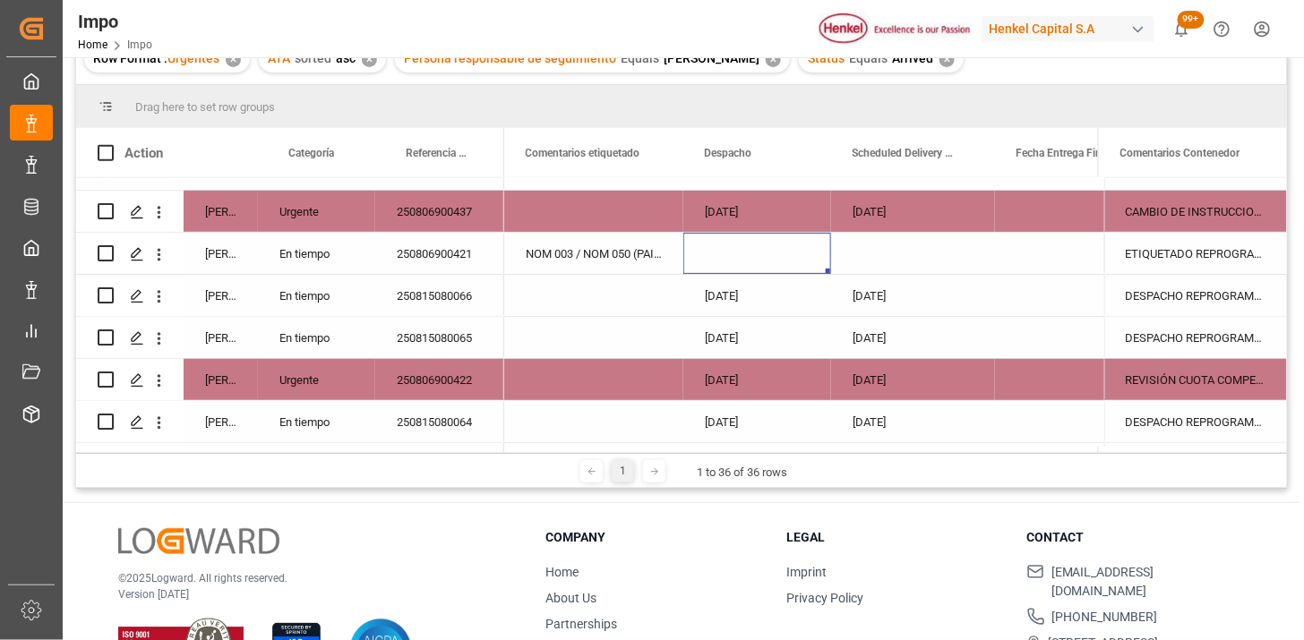
click at [739, 255] on div "Press SPACE to select this row." at bounding box center [757, 253] width 148 height 41
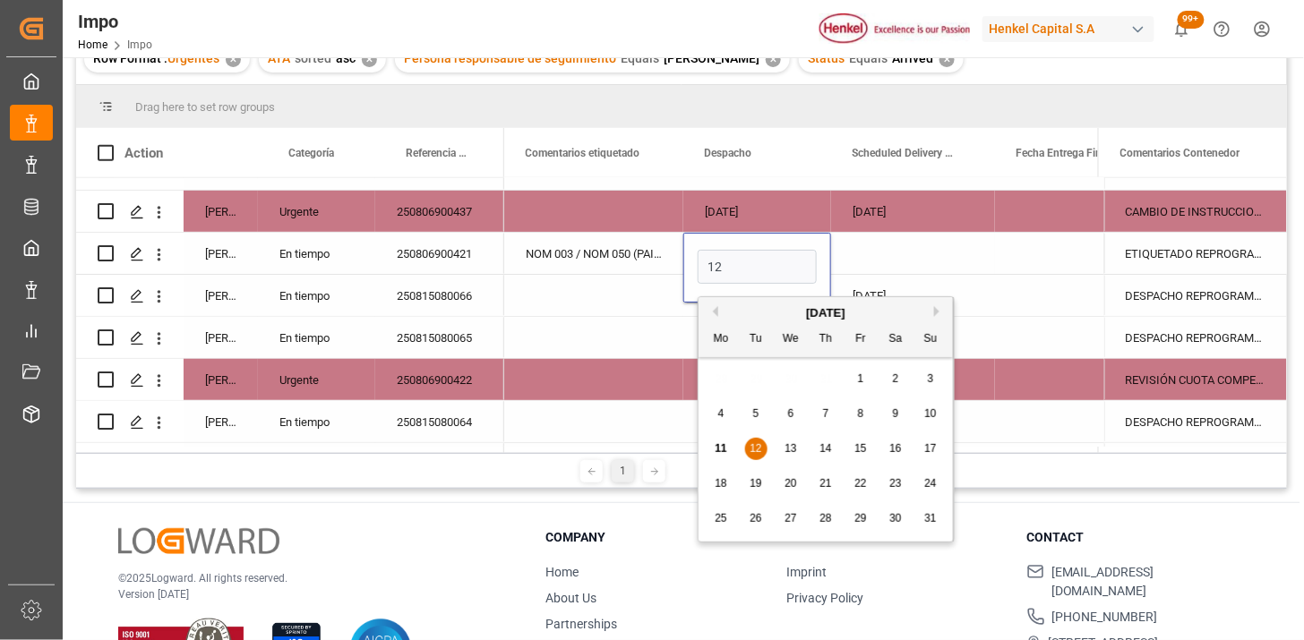
type input "[DATE]"
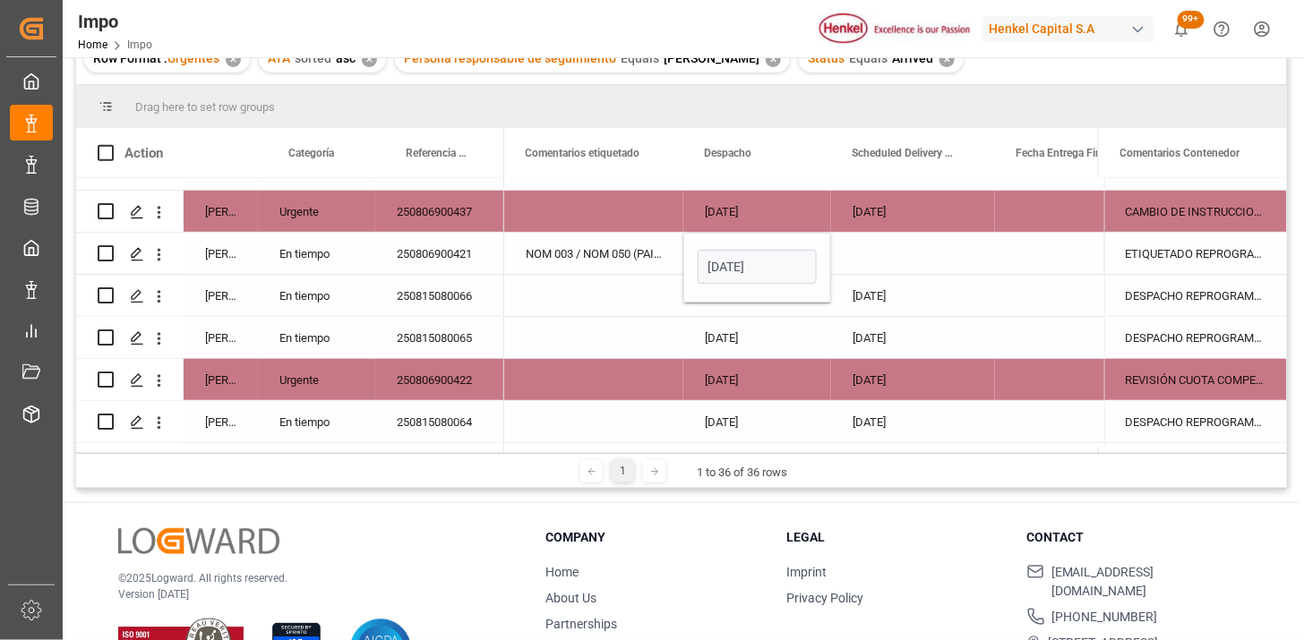
click at [878, 266] on div "Press SPACE to select this row." at bounding box center [913, 253] width 164 height 41
click at [878, 265] on div "Press SPACE to select this row." at bounding box center [913, 253] width 164 height 41
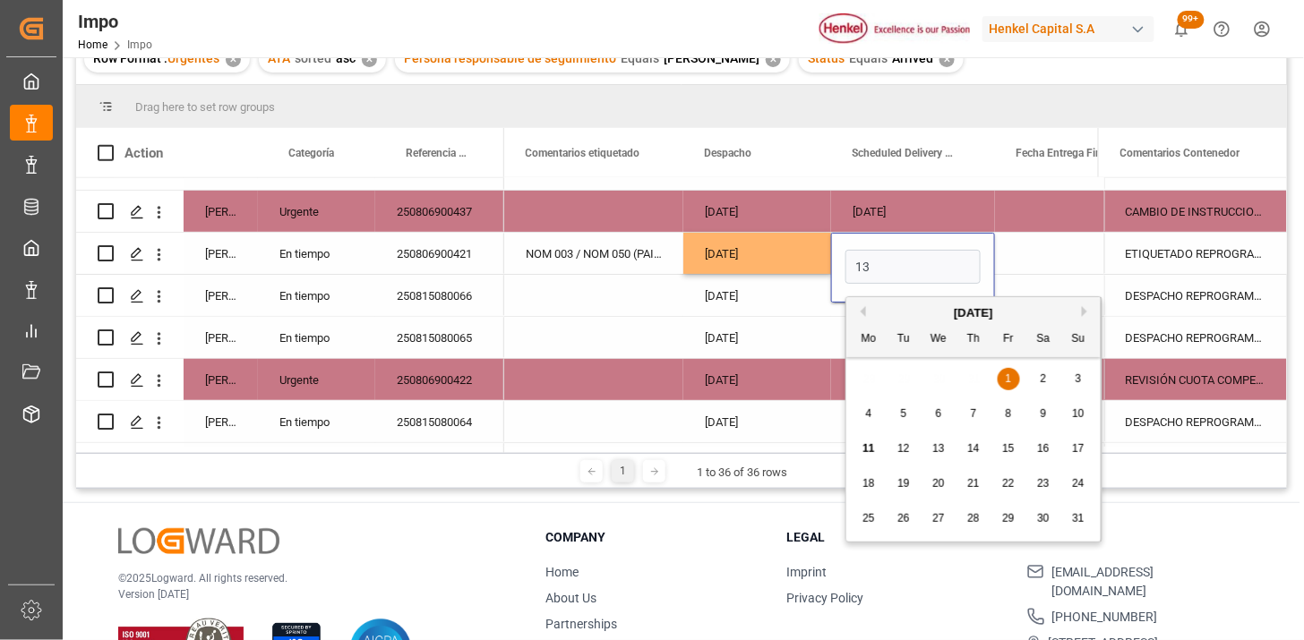
type input "[DATE]"
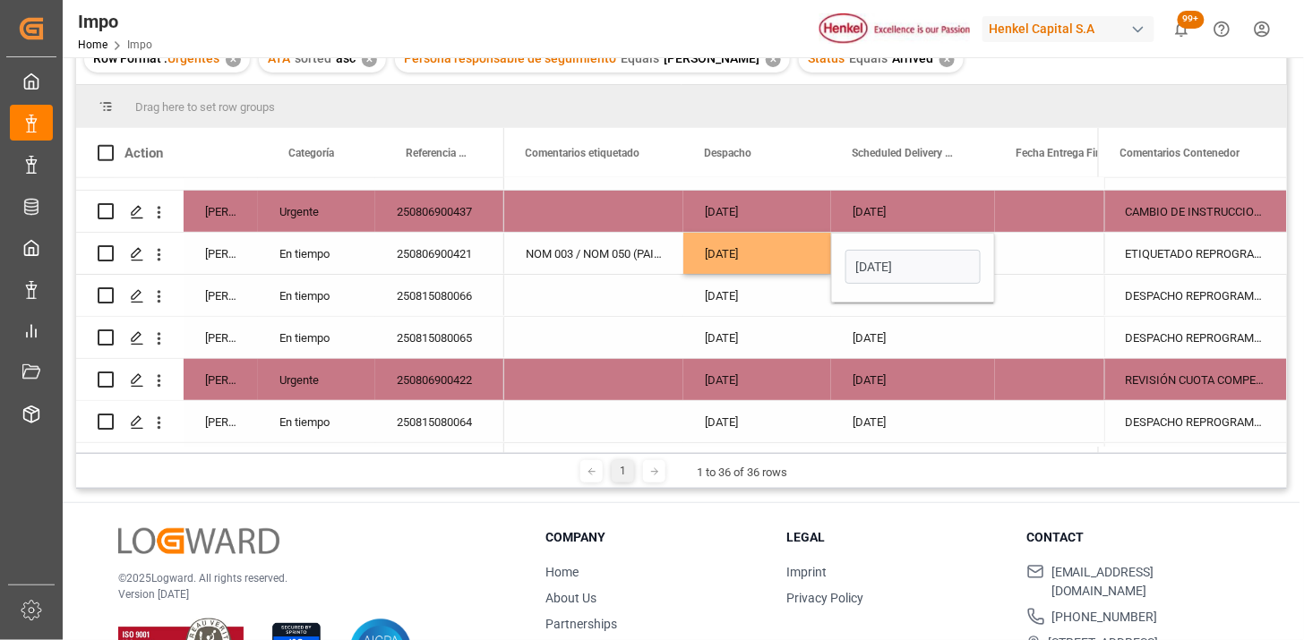
click at [821, 263] on div "[DATE]" at bounding box center [757, 253] width 148 height 41
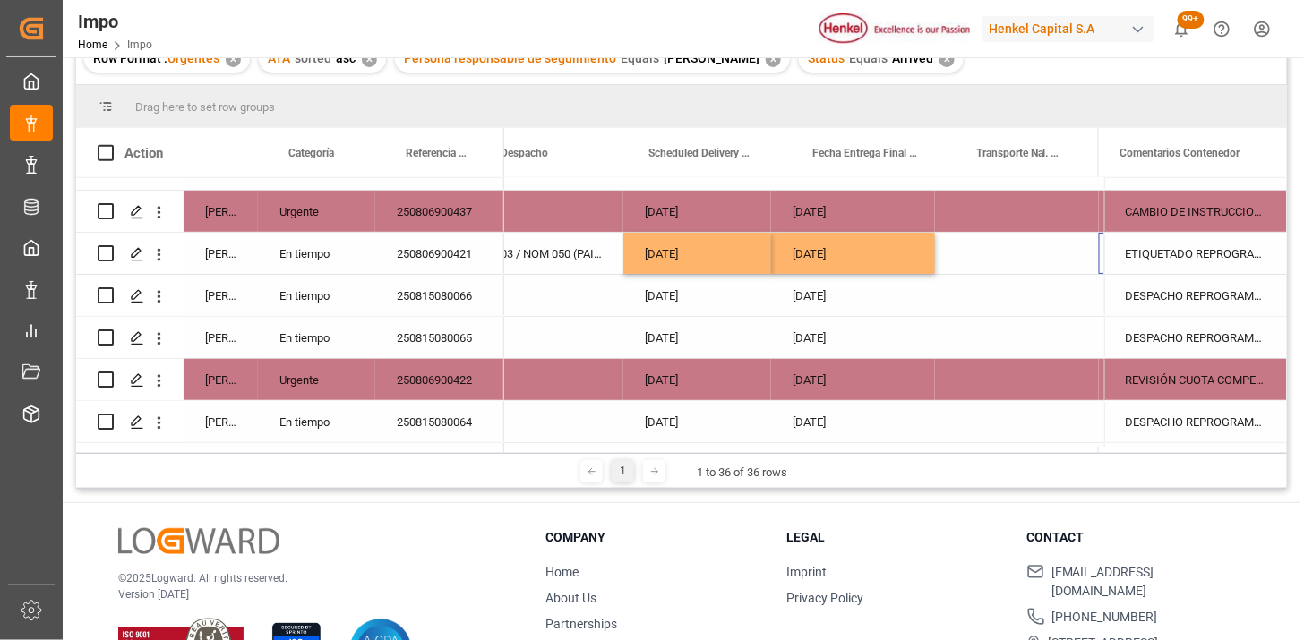
scroll to position [0, 2921]
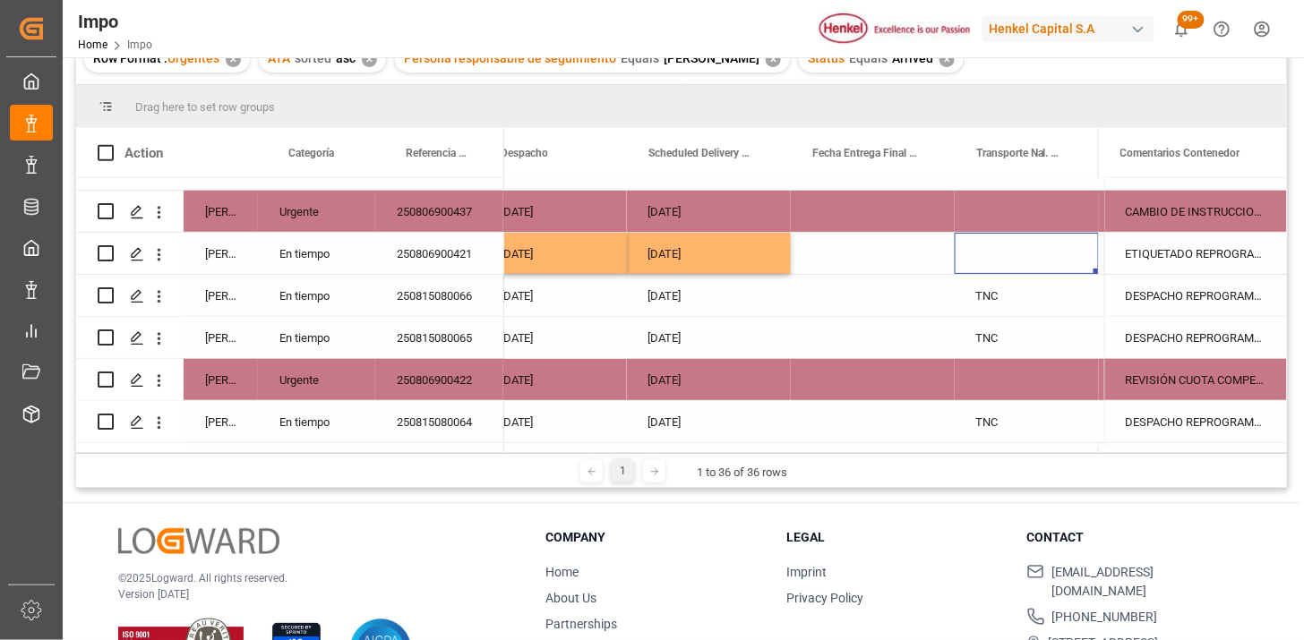
click at [991, 252] on div "Press SPACE to select this row." at bounding box center [1027, 253] width 144 height 41
click at [991, 252] on input "Press SPACE to select this row." at bounding box center [1027, 264] width 116 height 34
type input "TRIP"
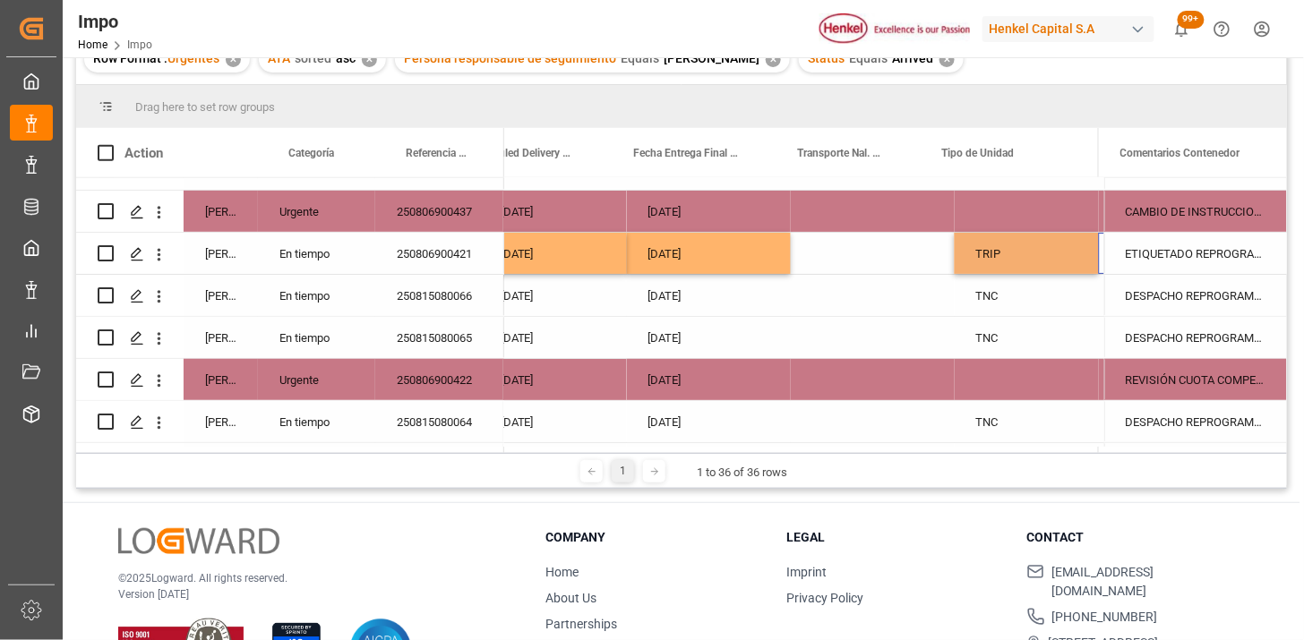
scroll to position [0, 3100]
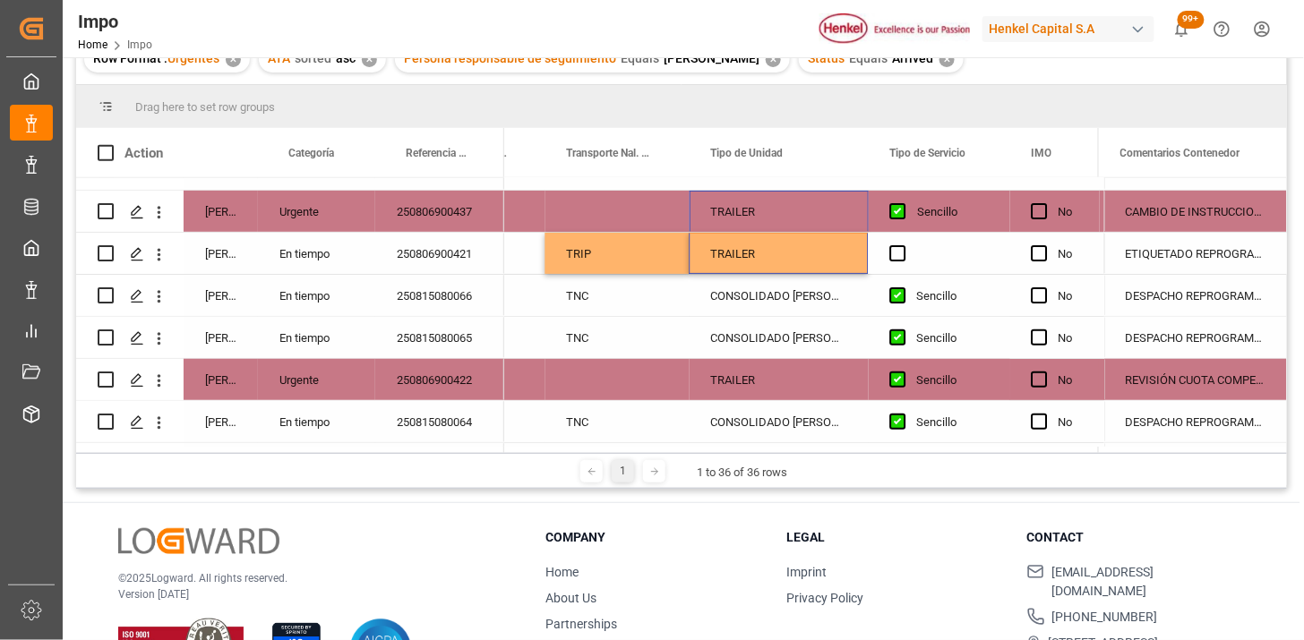
click at [584, 204] on div "Press SPACE to select this row." at bounding box center [618, 211] width 144 height 41
type input "BELCHEZ"
click at [892, 252] on span "Press SPACE to select this row." at bounding box center [898, 253] width 16 height 16
click at [904, 245] on input "Press SPACE to select this row." at bounding box center [904, 245] width 0 height 0
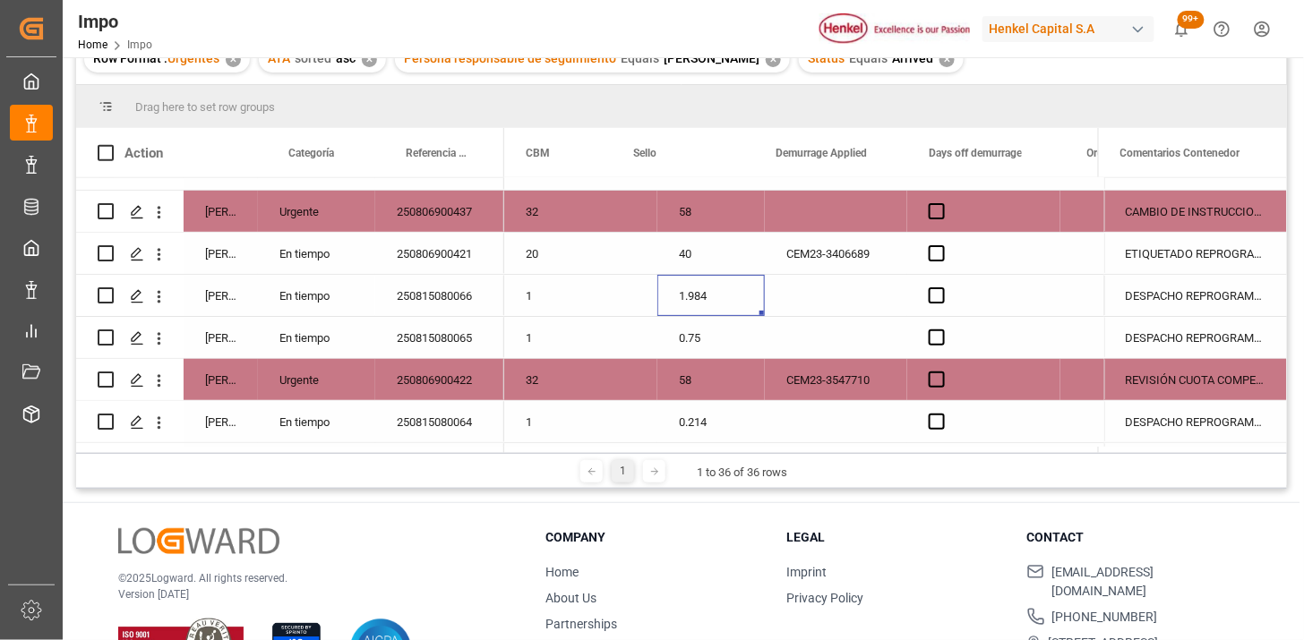
scroll to position [0, 3926]
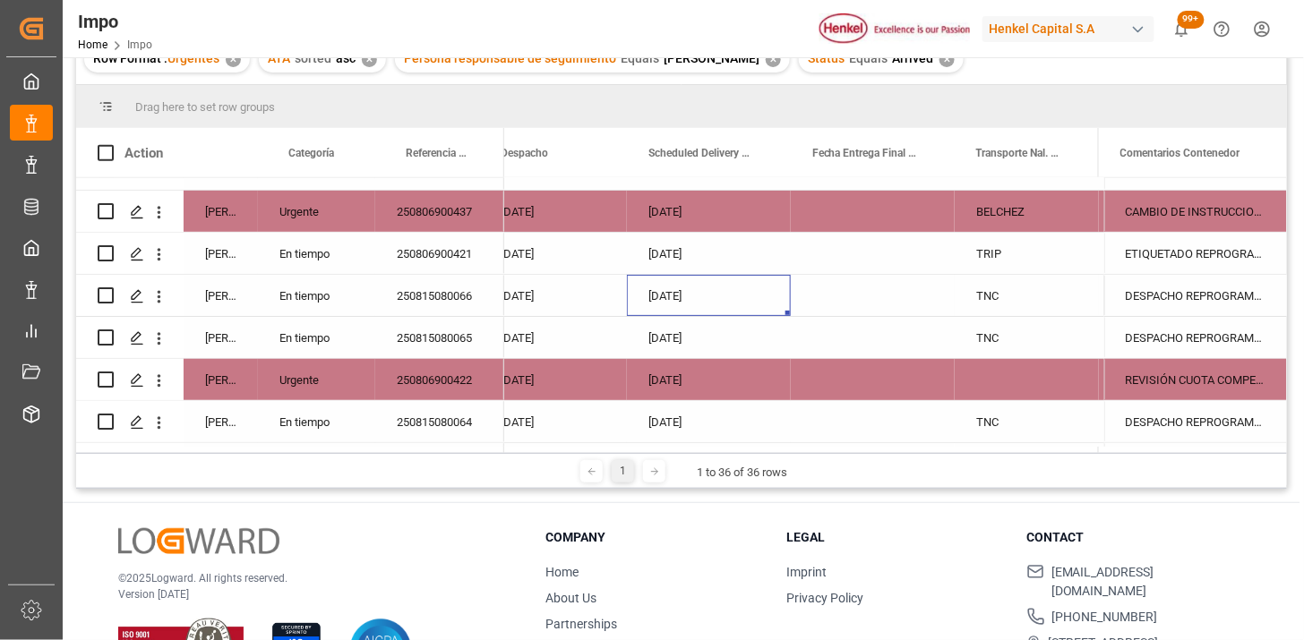
click at [697, 299] on div "[DATE]" at bounding box center [709, 295] width 164 height 41
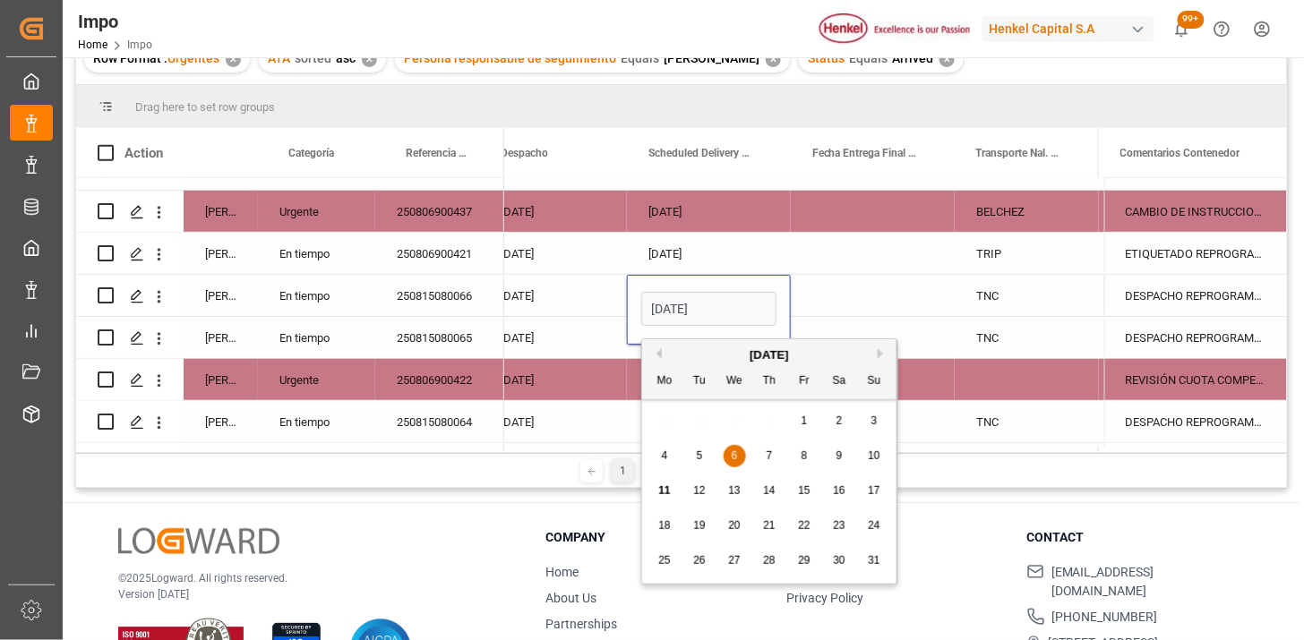
click at [699, 300] on input "[DATE]" at bounding box center [708, 309] width 135 height 34
click at [714, 305] on input "[DATE]" at bounding box center [708, 309] width 135 height 34
type input "1"
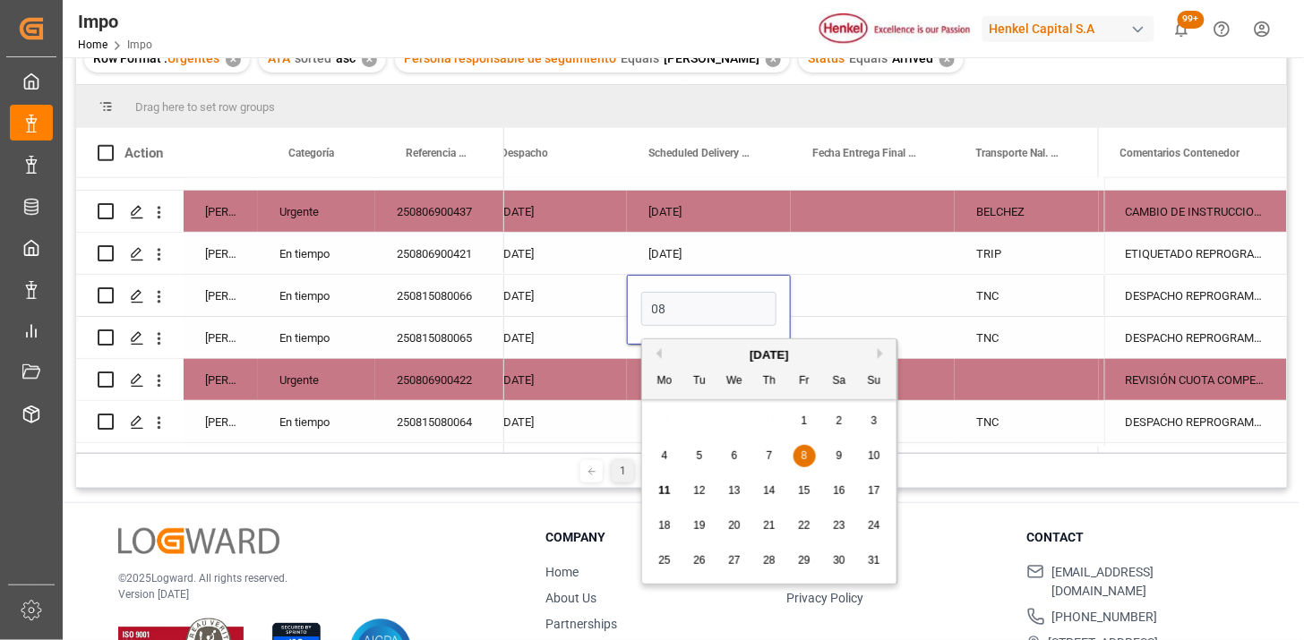
type input "08-08-2025"
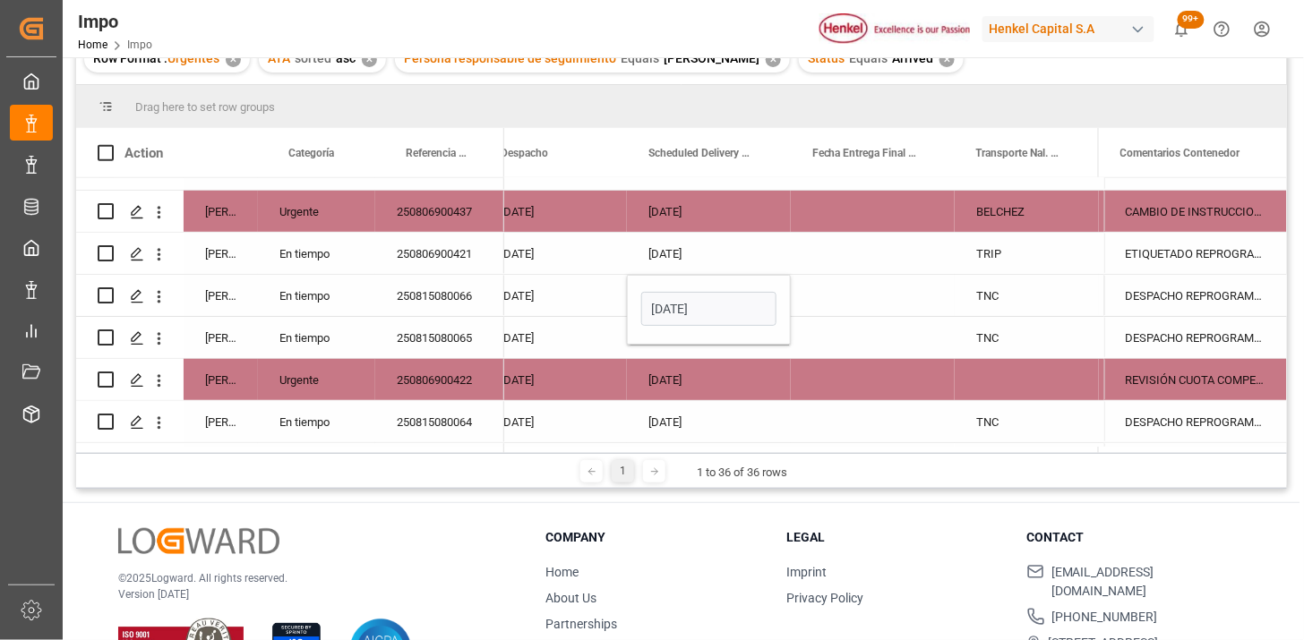
click at [573, 284] on div "05-08-2025" at bounding box center [553, 295] width 148 height 41
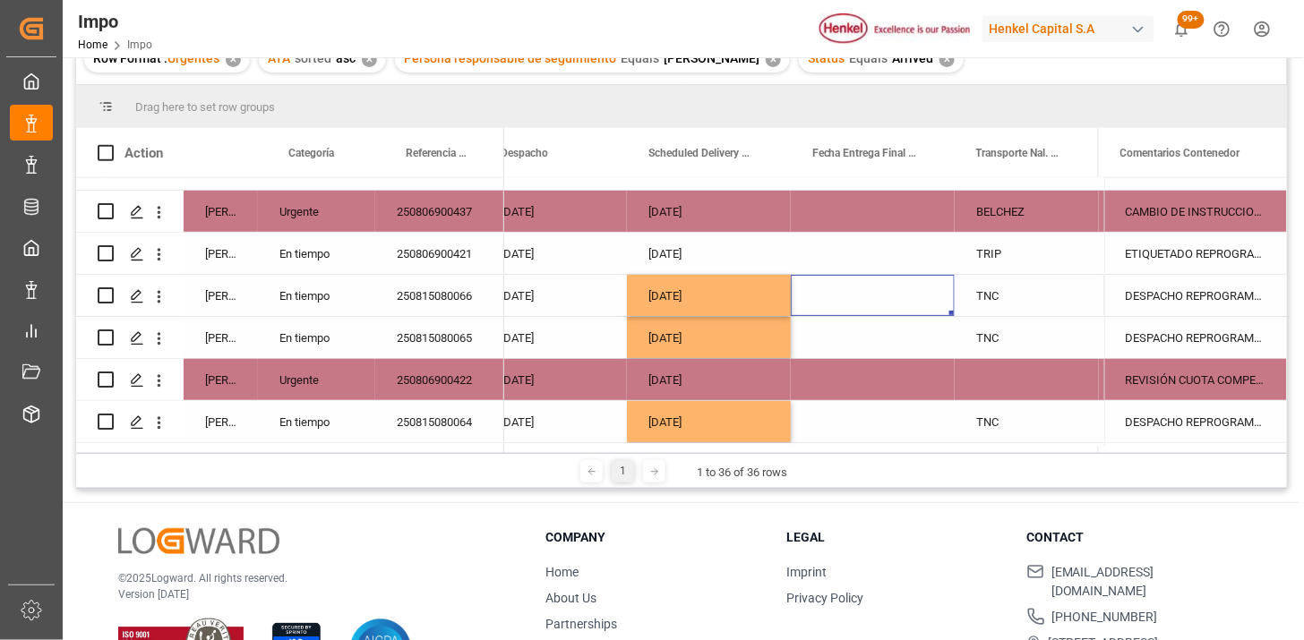
click at [864, 289] on div "Press SPACE to select this row." at bounding box center [873, 295] width 164 height 41
click at [864, 288] on div "Press SPACE to select this row." at bounding box center [873, 295] width 164 height 41
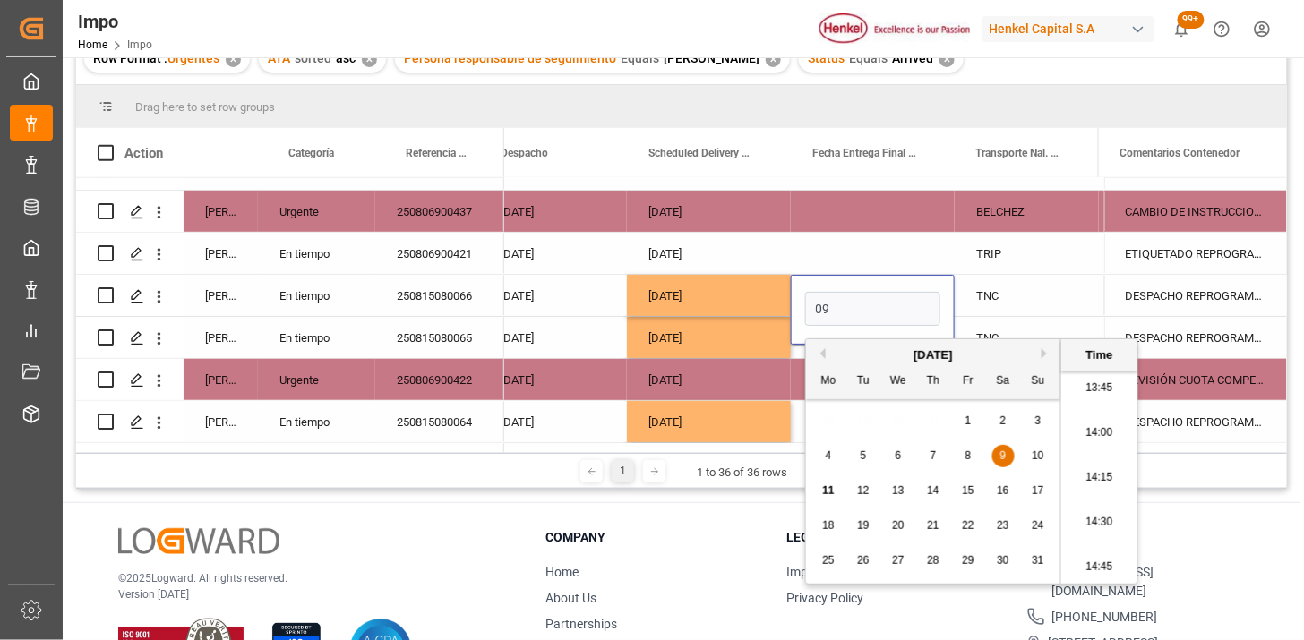
type input "09-08-2025 00:00"
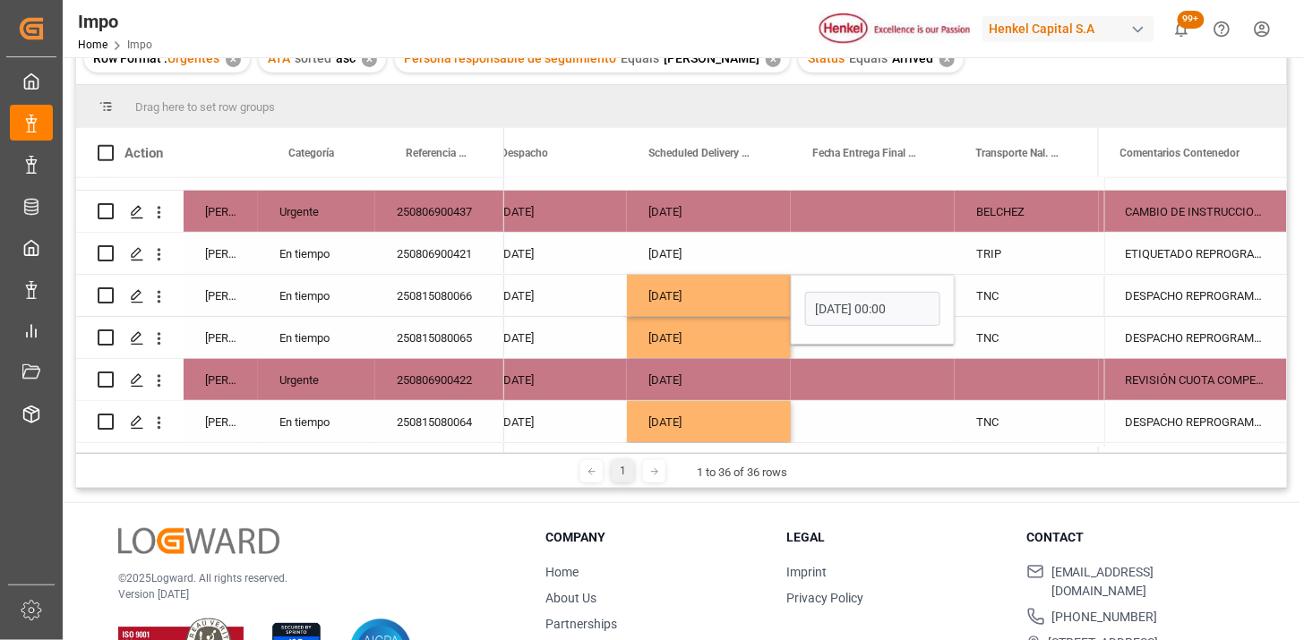
click at [786, 293] on div "08-08-2025" at bounding box center [709, 295] width 164 height 41
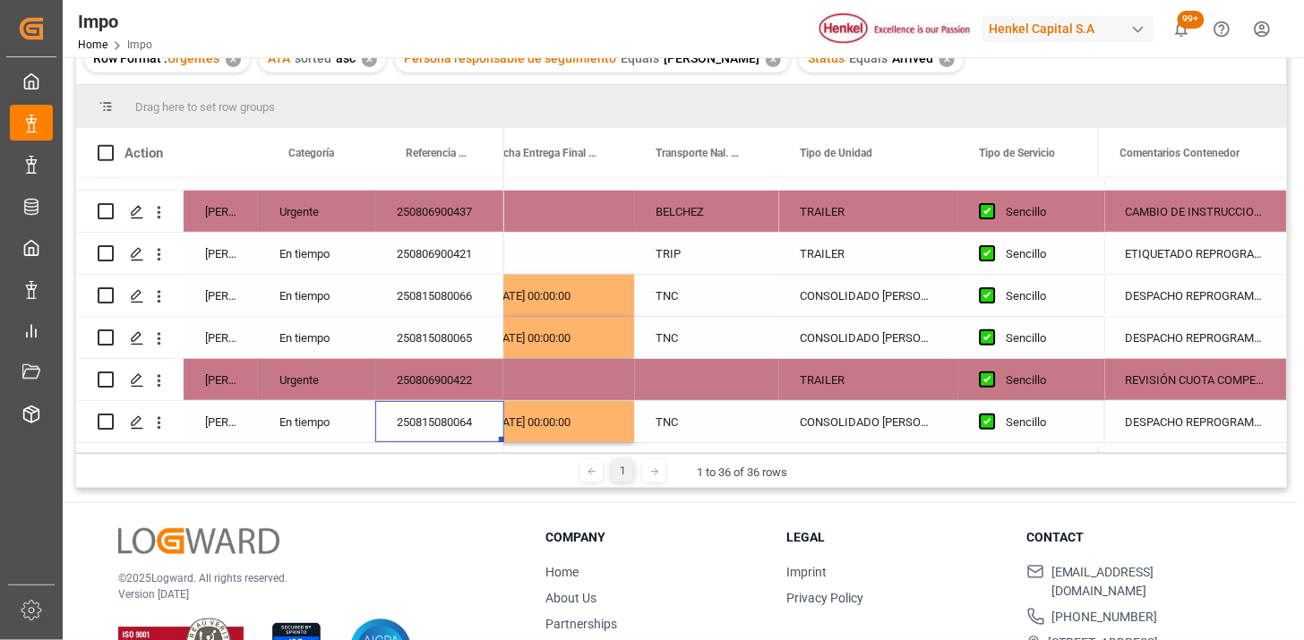
click at [1192, 301] on div "DESPACHO REPROGRAMADO POR FALLA DE UNIDAD (FECHA INICIAL 04.08)" at bounding box center [1195, 295] width 183 height 41
click at [1192, 300] on div "DESPACHO REPROGRAMADO POR FALLA DE UNIDAD (FECHA INICIAL 04.08)" at bounding box center [1195, 295] width 183 height 41
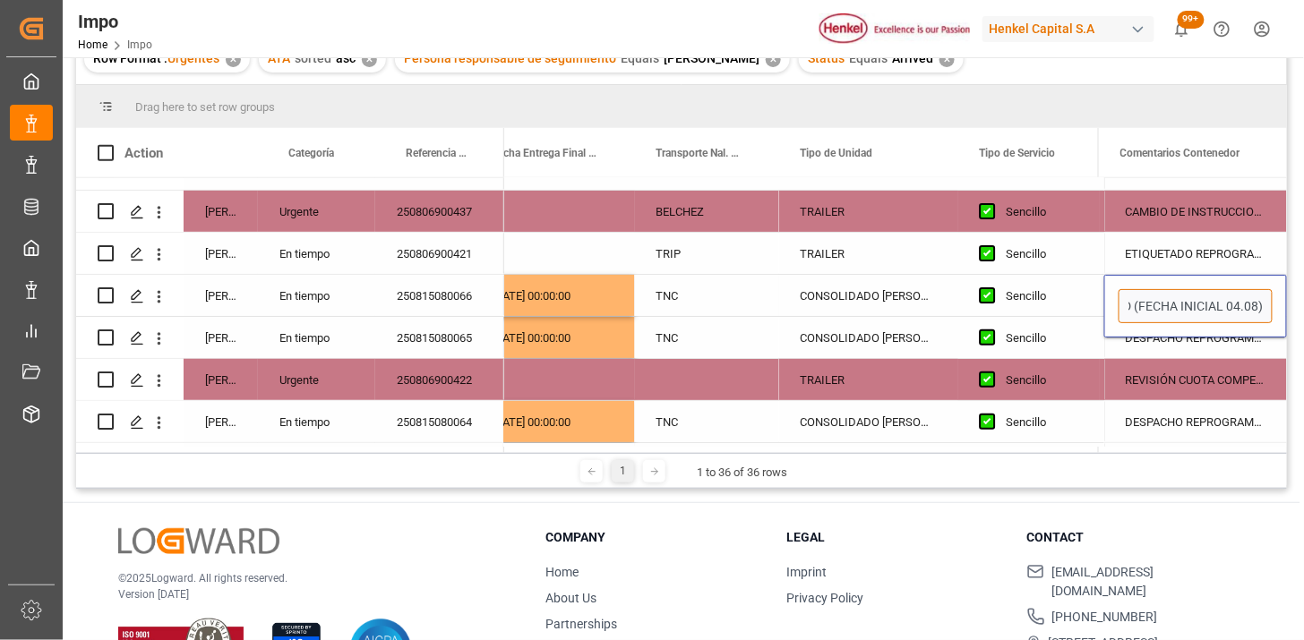
drag, startPoint x: 1192, startPoint y: 300, endPoint x: 1247, endPoint y: 316, distance: 57.0
click at [1247, 316] on input "DESPACHO REPROGRAMADO POR FALLA DE UNIDAD (FECHA INICIAL 04.08)" at bounding box center [1196, 306] width 154 height 34
click at [1205, 346] on div "DESPACHO REPROGRAMADO POR FALLA DE UNIDAD (FECHA INICIAL 04.08)" at bounding box center [1195, 337] width 183 height 41
click at [472, 365] on div "250806900422" at bounding box center [439, 379] width 129 height 41
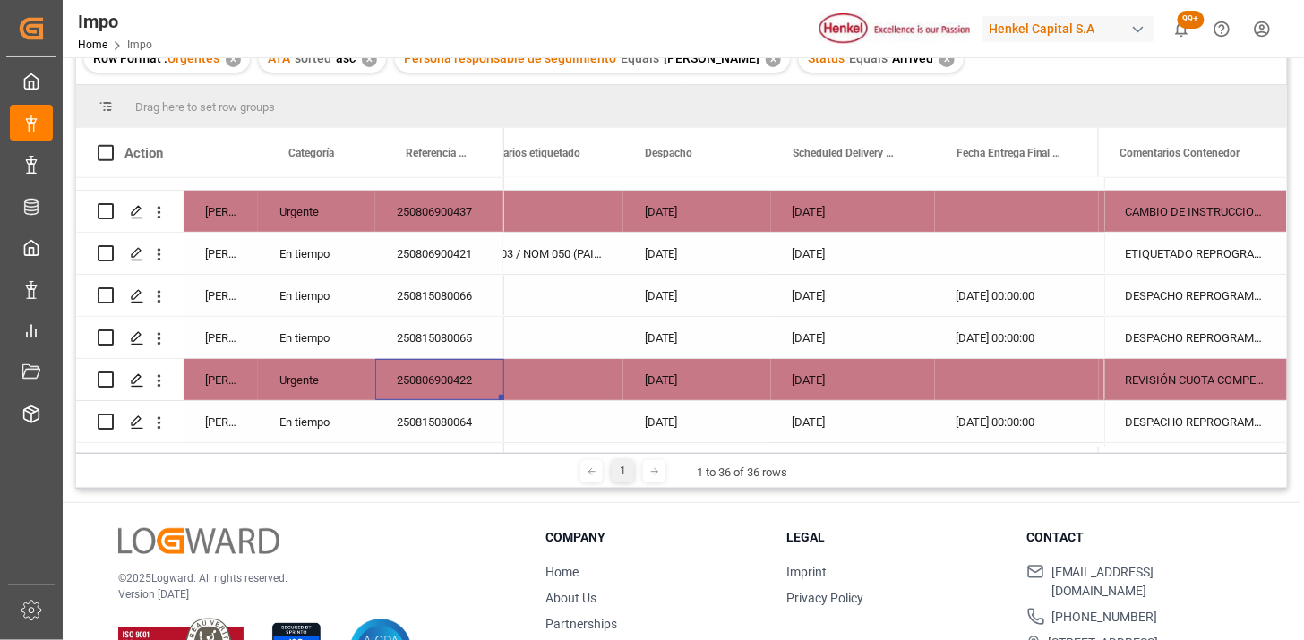
click at [829, 374] on div "08-08-2025" at bounding box center [853, 379] width 164 height 41
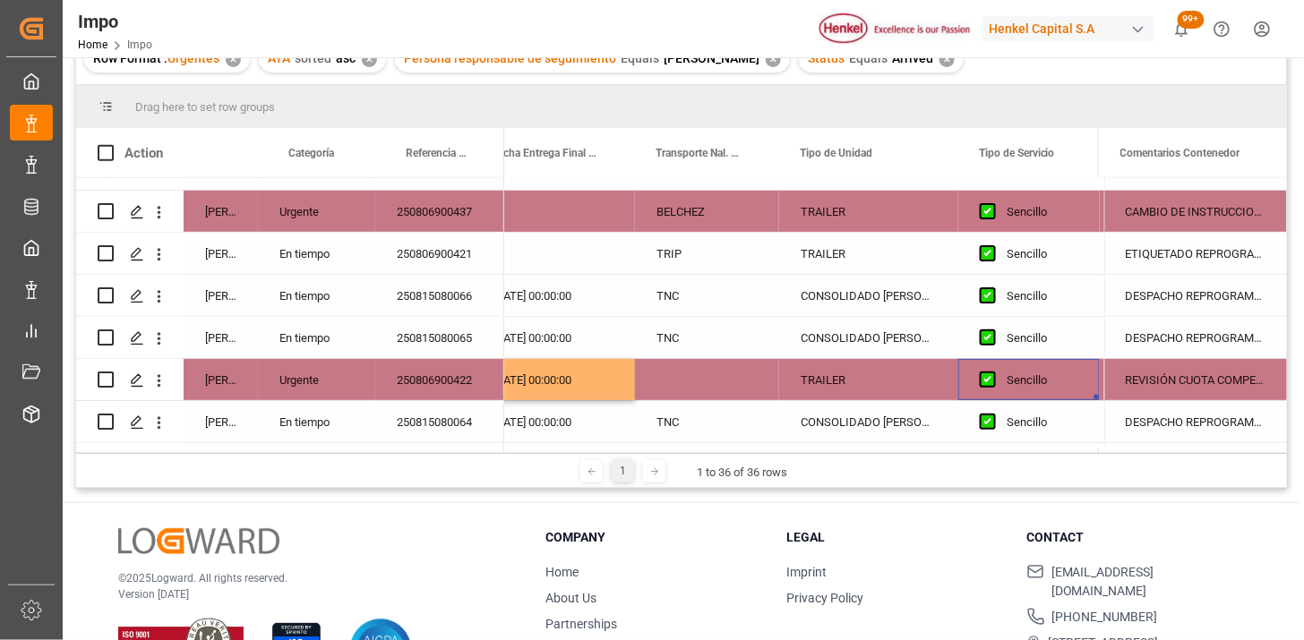
click at [704, 374] on div "Press SPACE to select this row." at bounding box center [707, 379] width 144 height 41
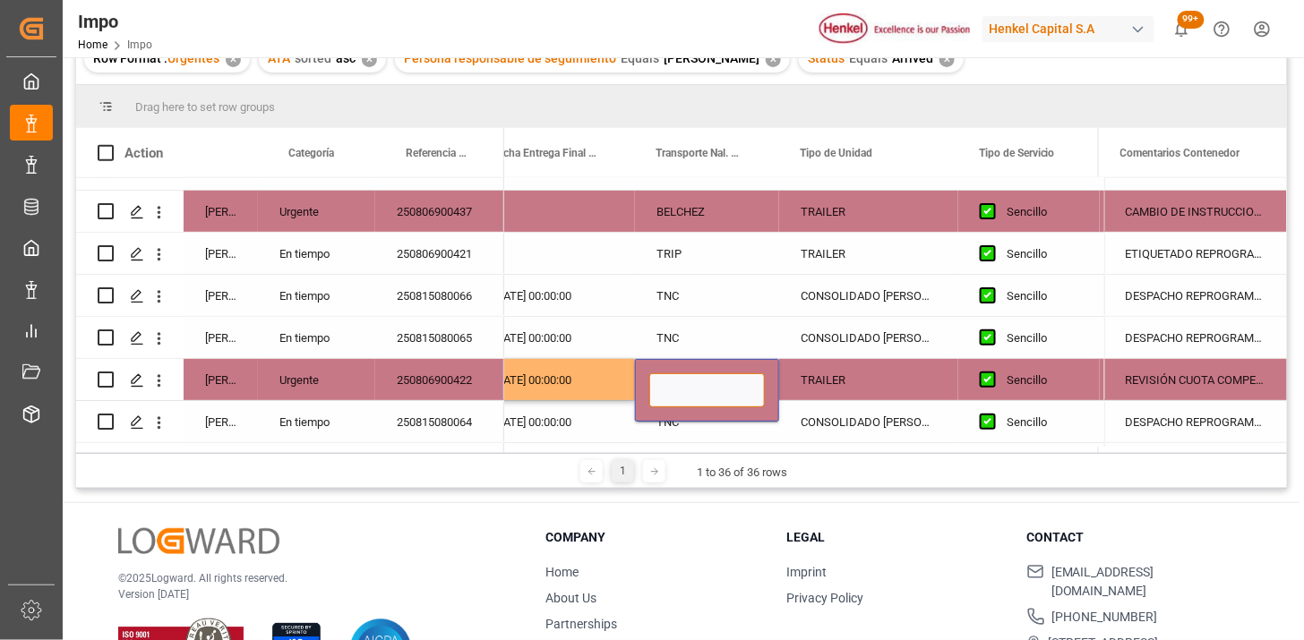
click at [704, 374] on input "Press SPACE to select this row." at bounding box center [707, 391] width 116 height 34
type input "SETRAMEX"
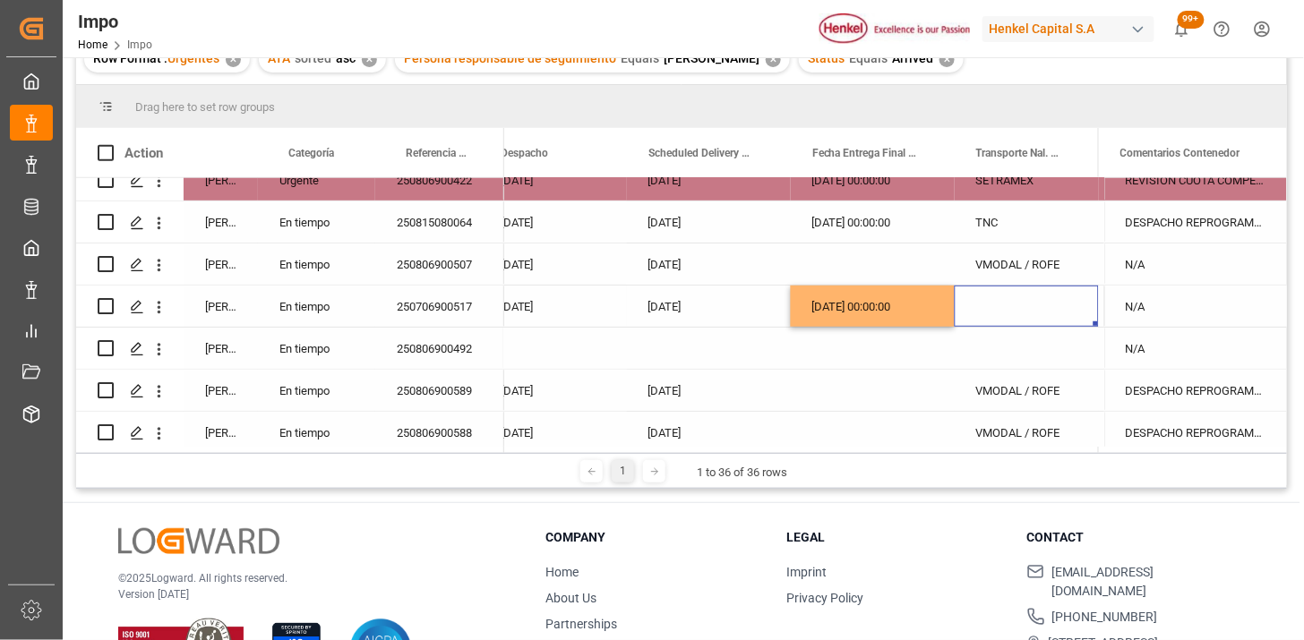
click at [1009, 314] on div "Press SPACE to select this row." at bounding box center [1027, 306] width 144 height 41
type input "TLH"
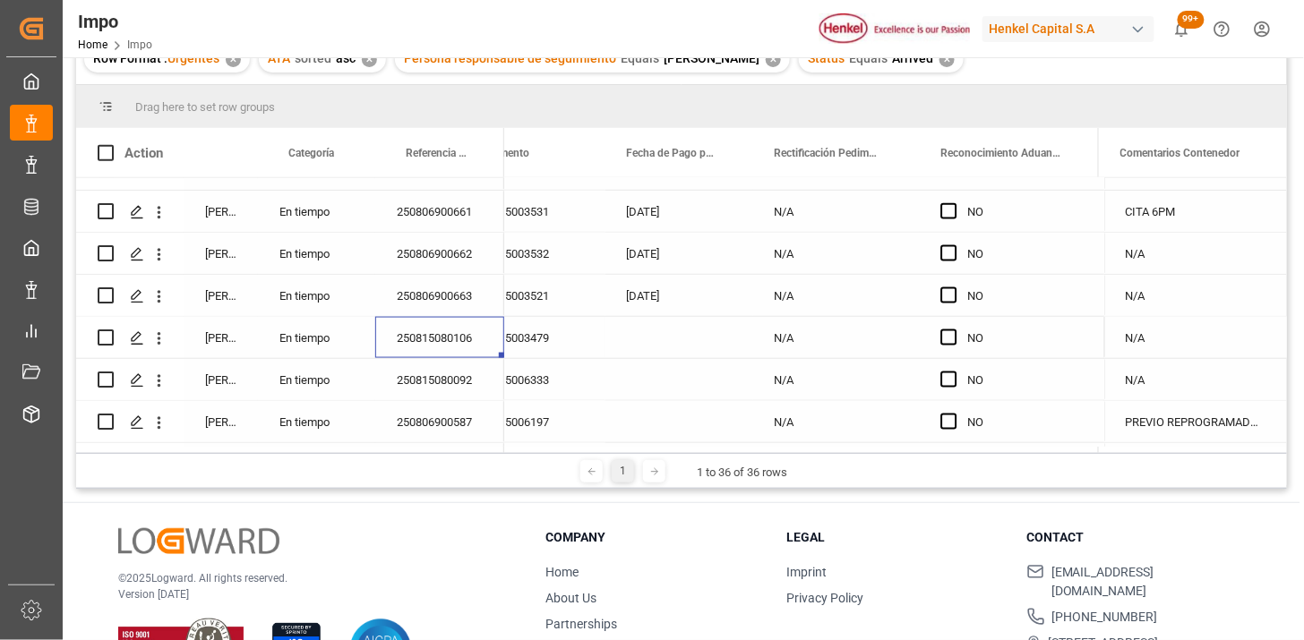
click at [311, 347] on div "En tiempo" at bounding box center [316, 337] width 117 height 41
click at [311, 346] on div "En tiempo" at bounding box center [316, 337] width 117 height 41
click at [346, 359] on button "En tiempo" at bounding box center [316, 348] width 89 height 34
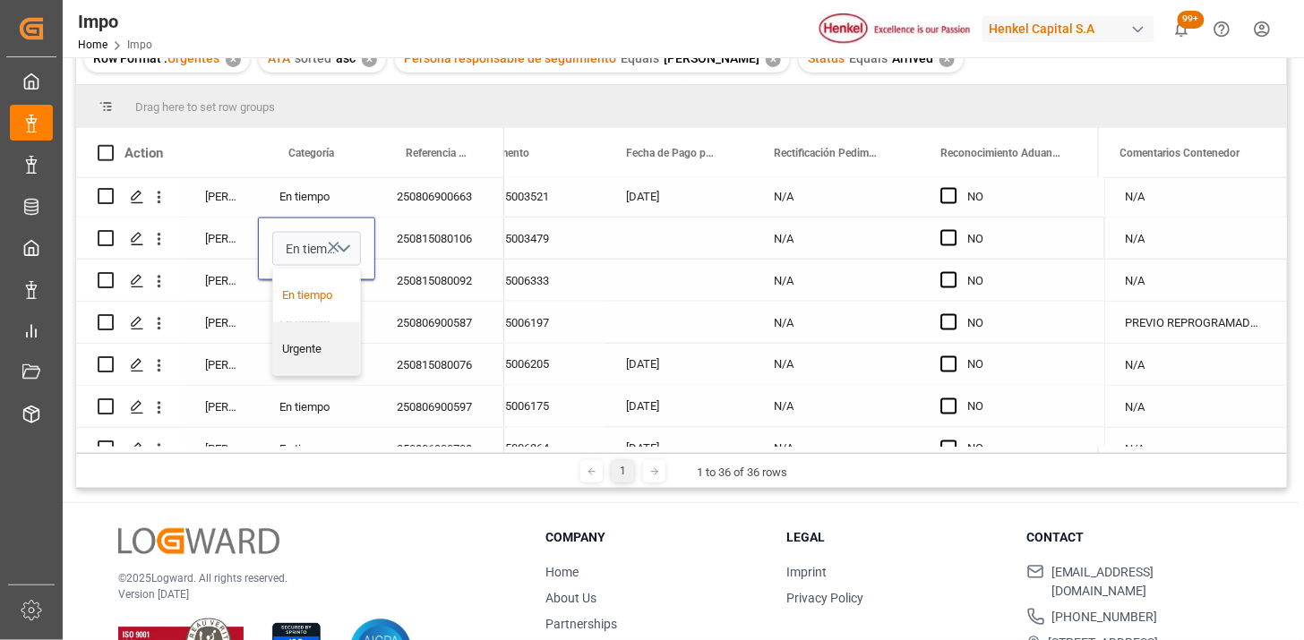
click at [312, 342] on div "Urgente" at bounding box center [317, 349] width 68 height 18
click at [421, 240] on div "250815080106" at bounding box center [439, 238] width 129 height 41
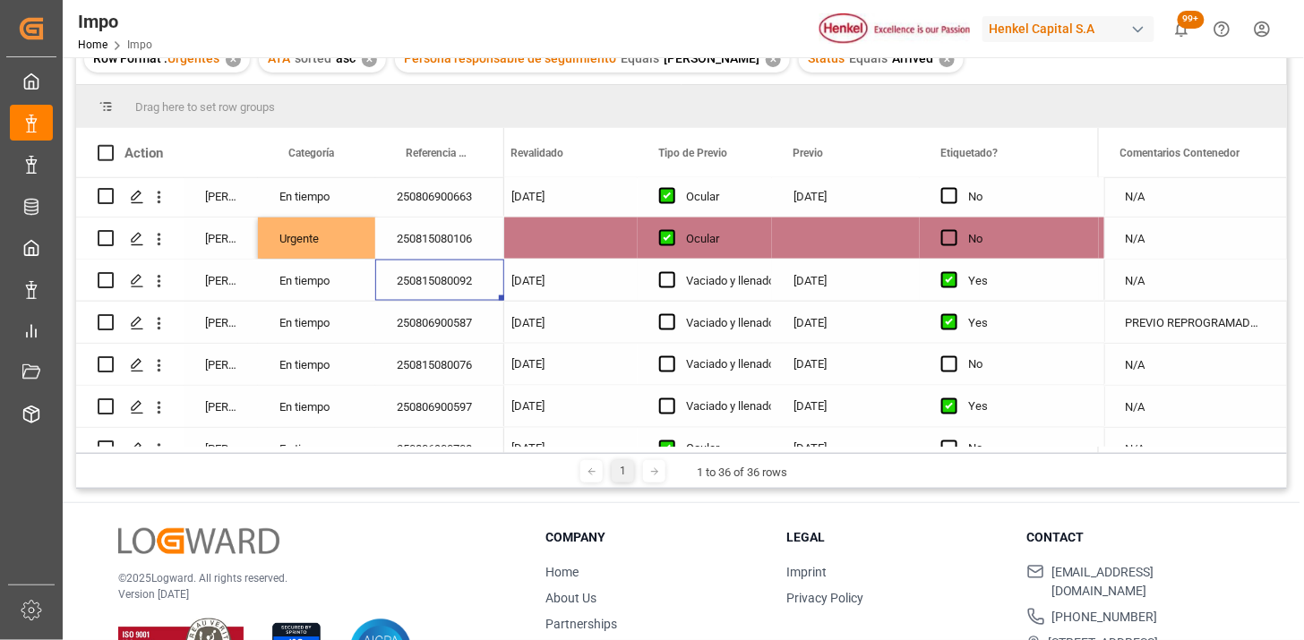
click at [1171, 276] on div "N/A" at bounding box center [1195, 280] width 183 height 41
type input "PALLET SIN SELLO DE FUMIGACIÓN, SE REALIZA TRASPALEO"
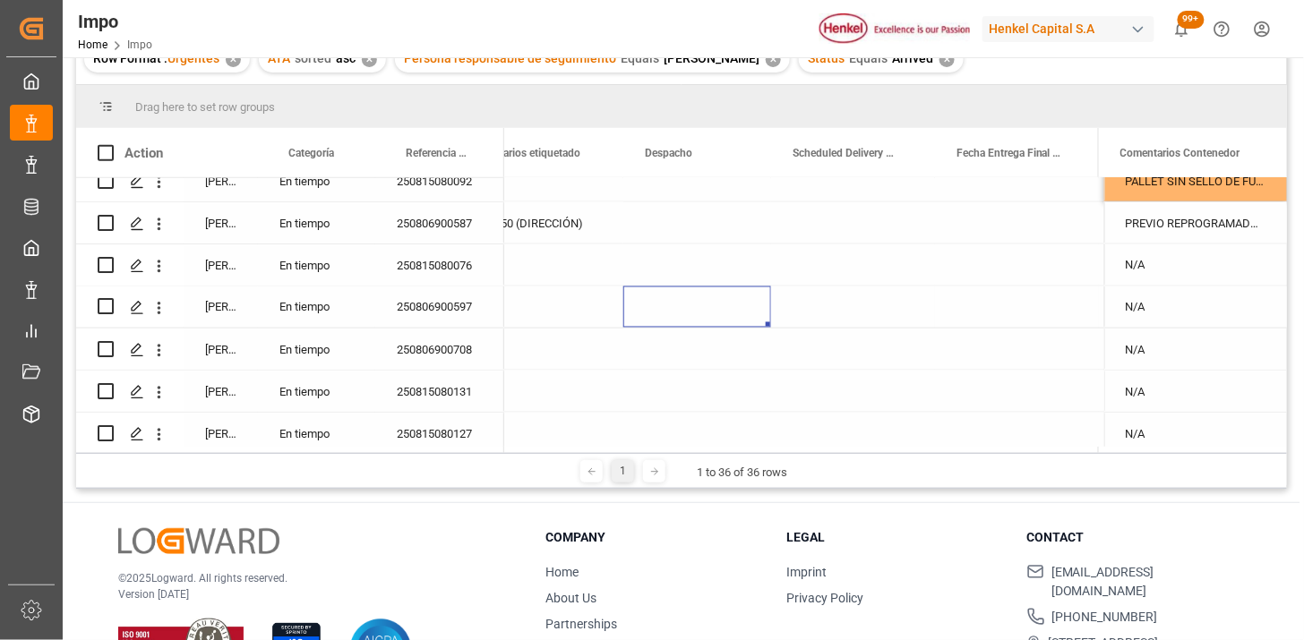
click at [652, 308] on div "Press SPACE to select this row." at bounding box center [697, 307] width 148 height 41
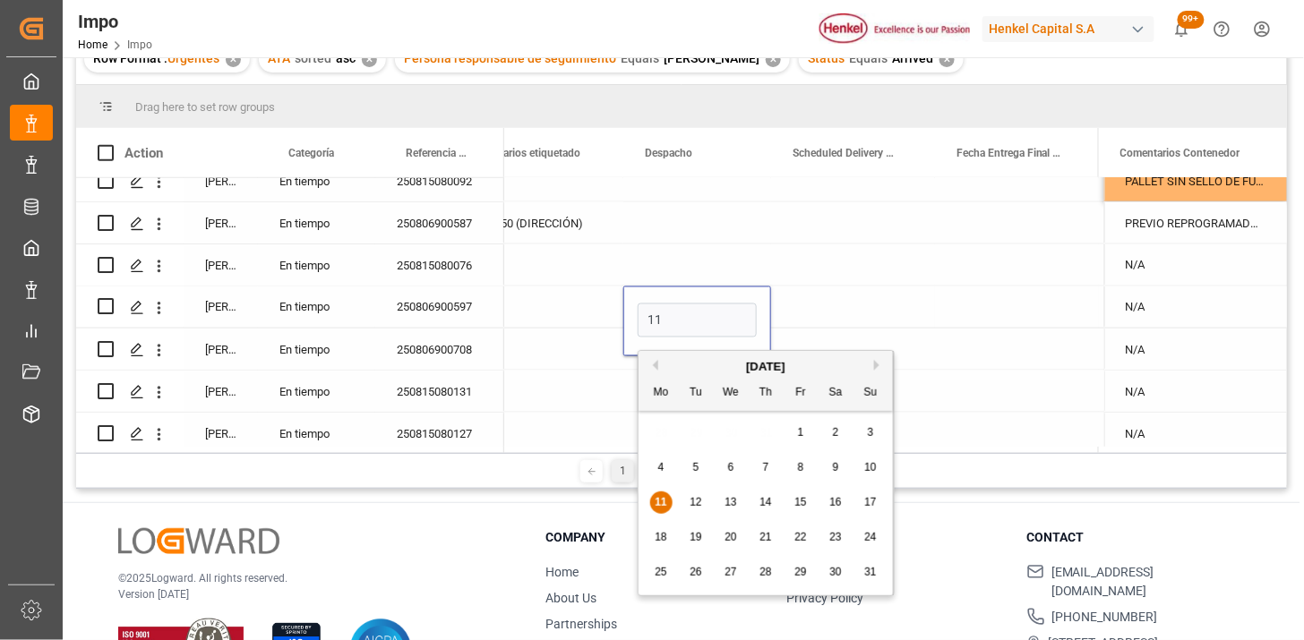
type input "11-08-2025"
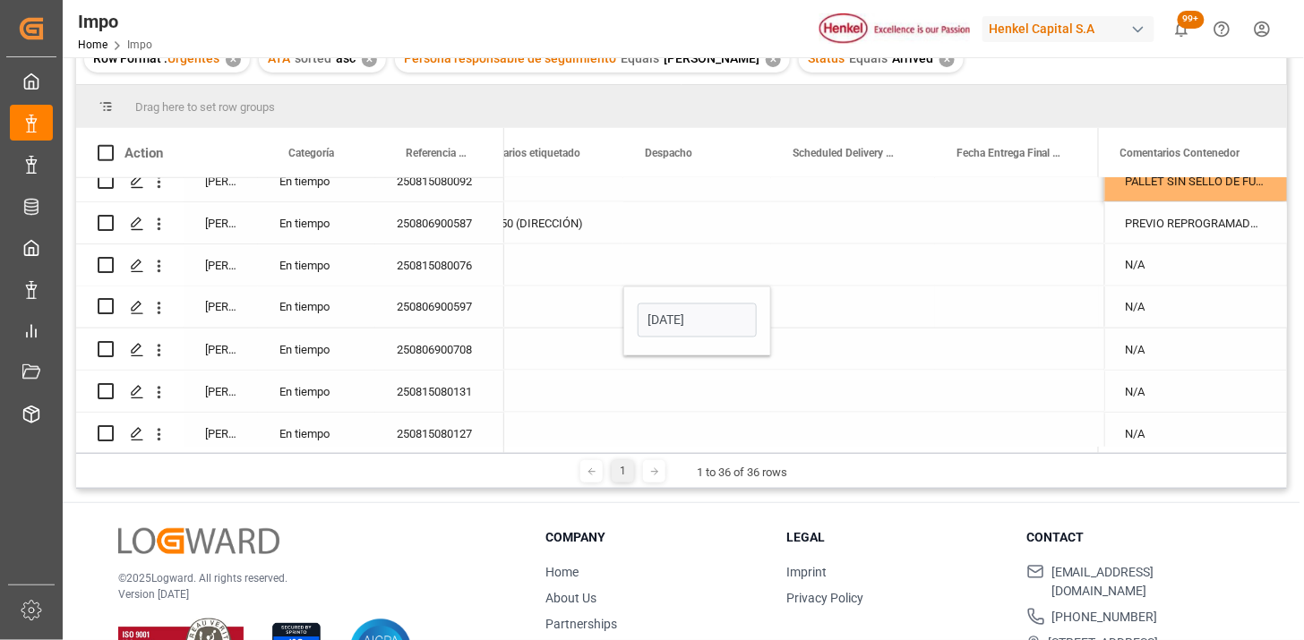
click at [820, 323] on div "Press SPACE to select this row." at bounding box center [853, 307] width 164 height 41
click at [821, 321] on div "Press SPACE to select this row." at bounding box center [853, 307] width 164 height 41
click at [821, 310] on div "Press SPACE to select this row." at bounding box center [853, 307] width 164 height 41
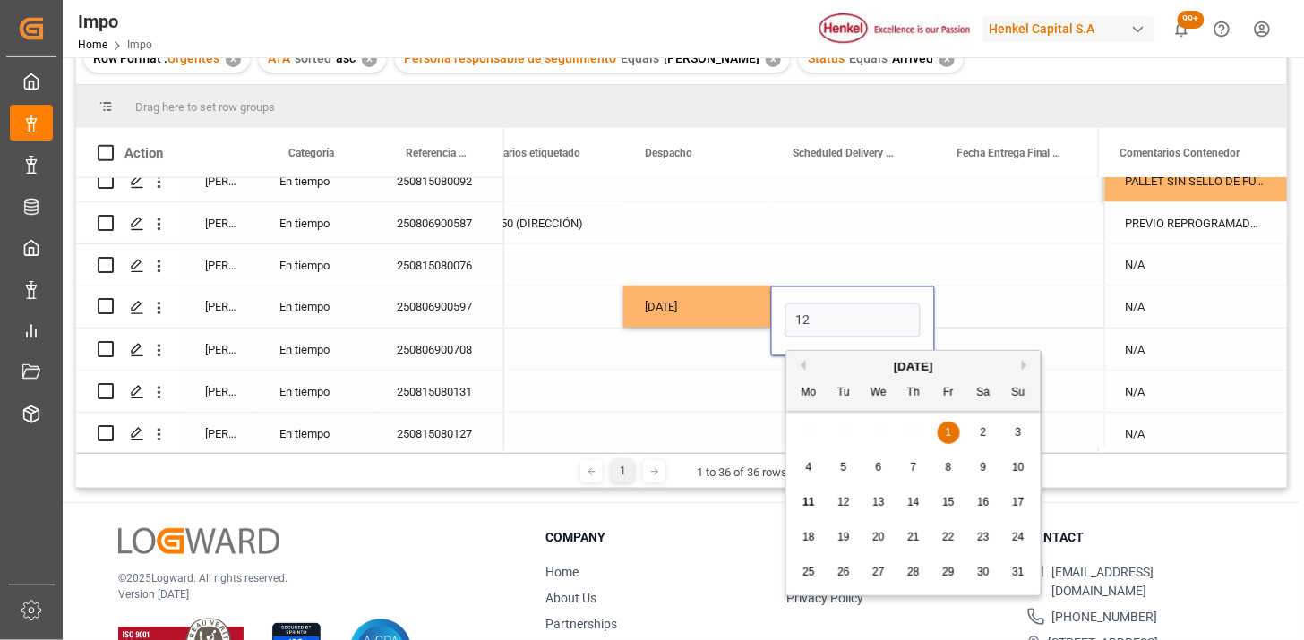
type input "12-08-2025"
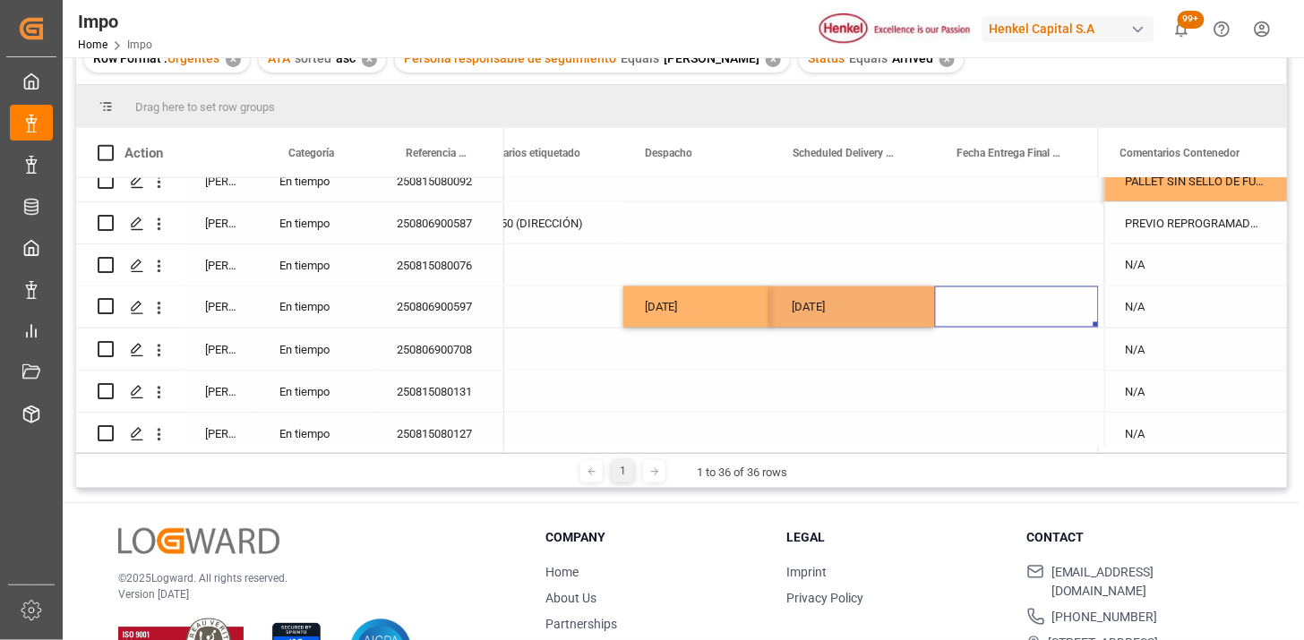
click at [1001, 315] on div "Press SPACE to select this row." at bounding box center [1017, 307] width 164 height 41
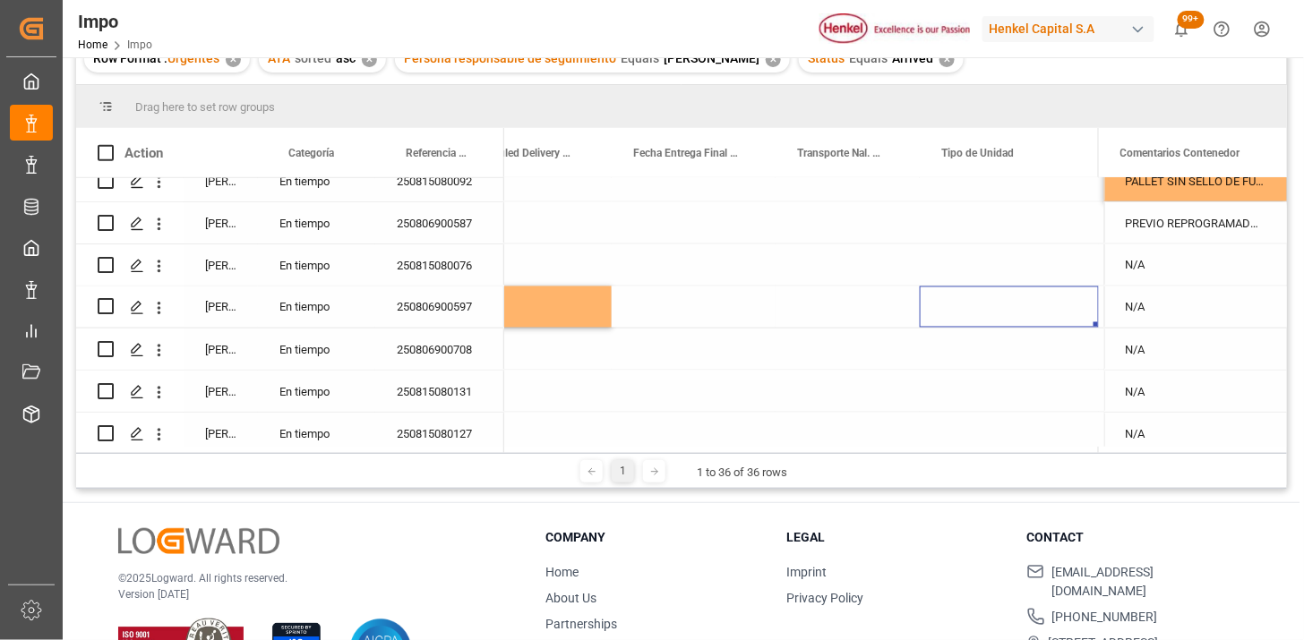
click at [845, 293] on div "Press SPACE to select this row." at bounding box center [848, 307] width 144 height 41
click at [846, 305] on input "Press SPACE to select this row." at bounding box center [848, 318] width 116 height 34
type input "TLH"
click at [962, 309] on div "Press SPACE to select this row." at bounding box center [1009, 307] width 179 height 41
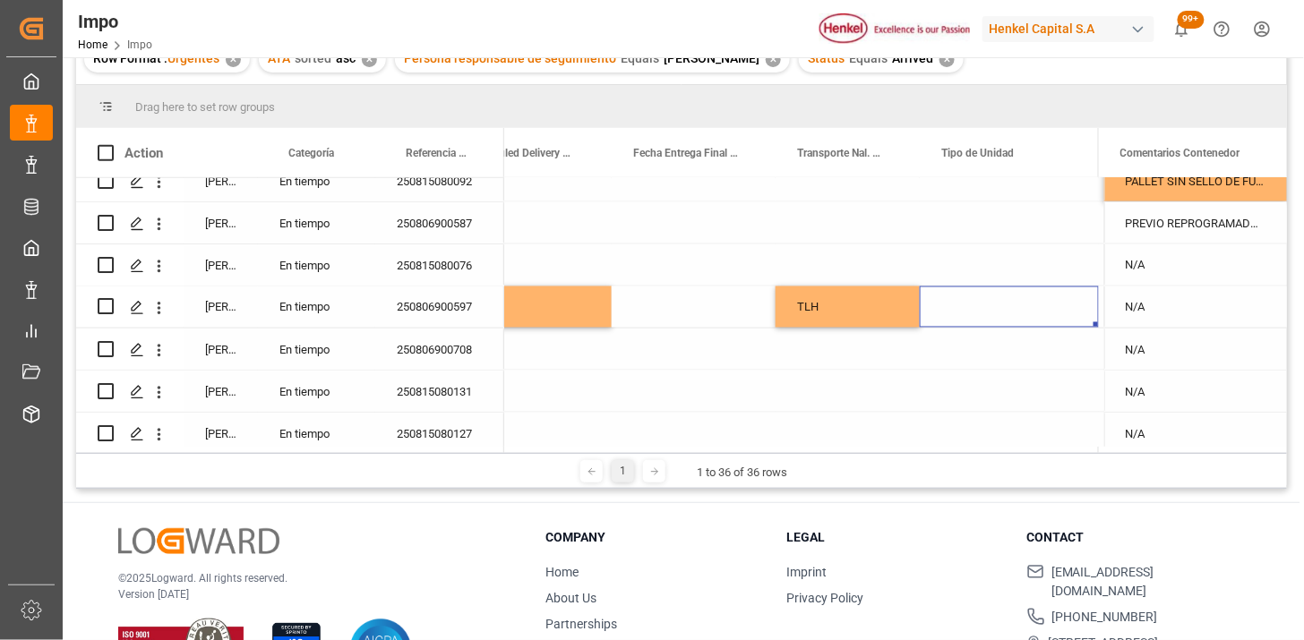
click at [962, 309] on div "Press SPACE to select this row." at bounding box center [1009, 307] width 179 height 41
click at [962, 309] on input "Press SPACE to select this row." at bounding box center [1009, 318] width 150 height 34
type input "TRAILER"
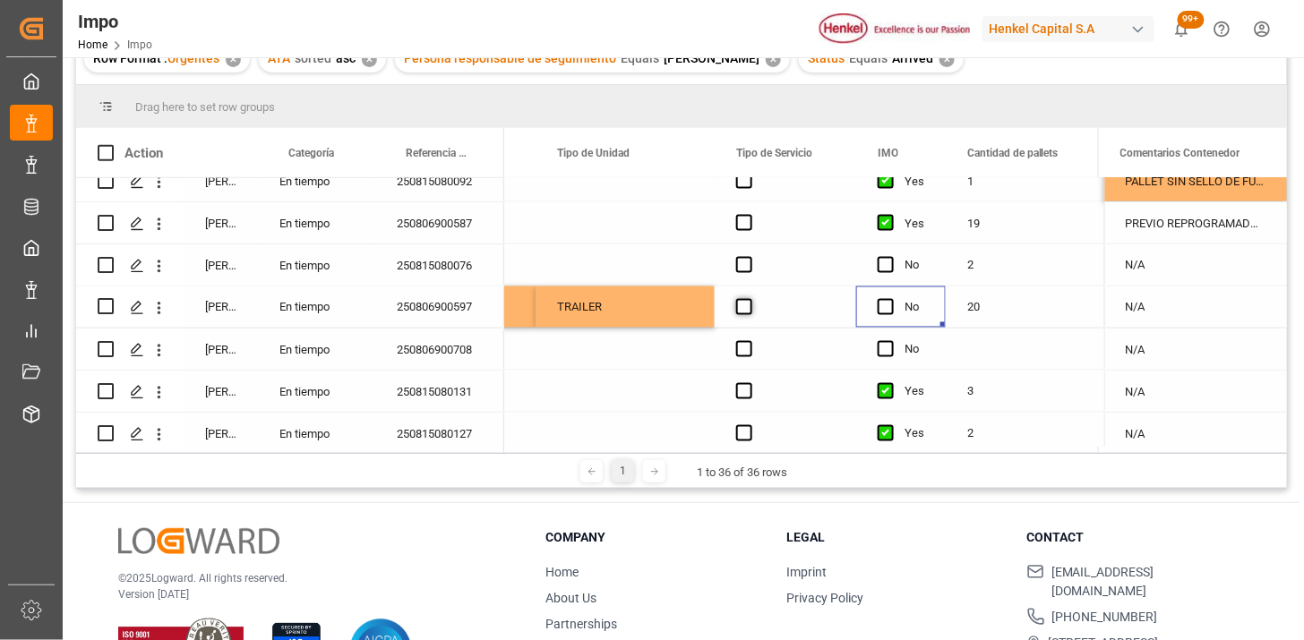
click at [741, 305] on span "Press SPACE to select this row." at bounding box center [744, 307] width 16 height 16
click at [750, 299] on input "Press SPACE to select this row." at bounding box center [750, 299] width 0 height 0
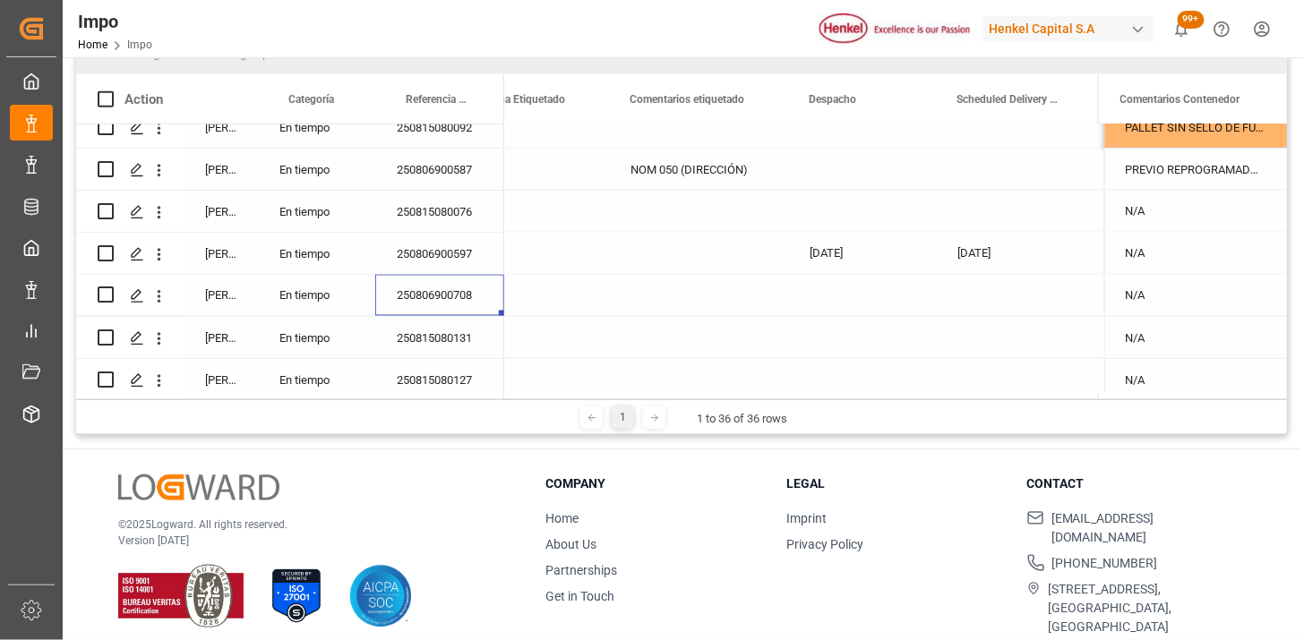
scroll to position [199, 0]
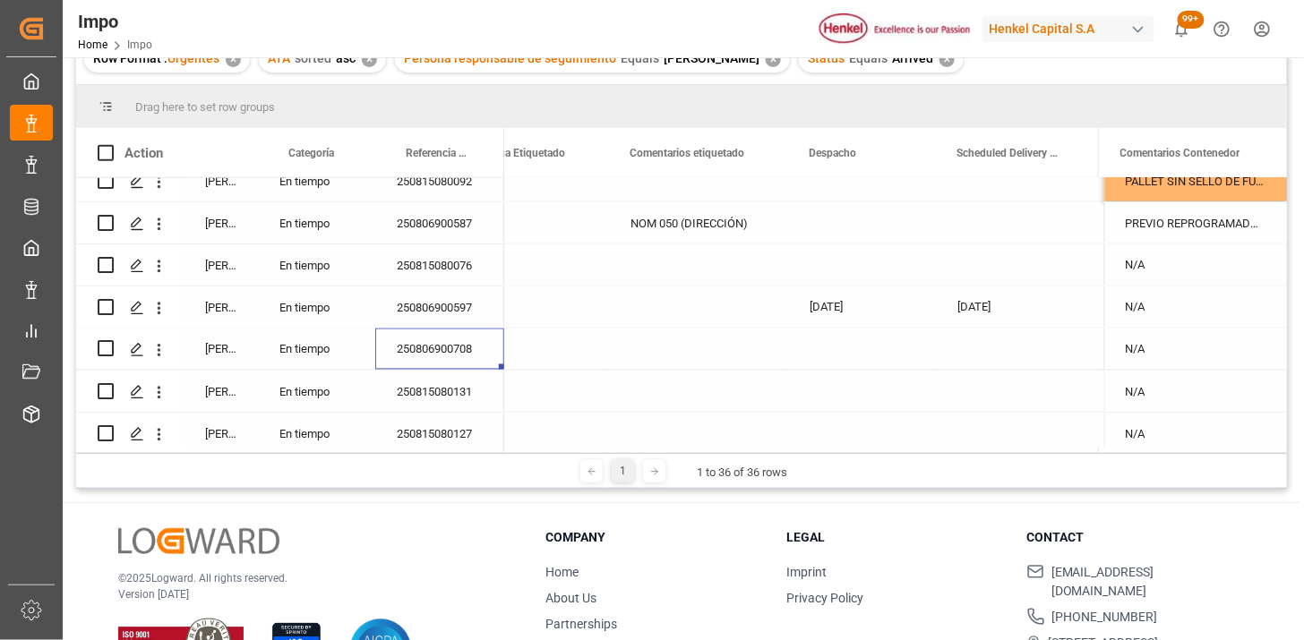
click at [825, 346] on div "Press SPACE to select this row." at bounding box center [862, 349] width 148 height 41
drag, startPoint x: 825, startPoint y: 346, endPoint x: 865, endPoint y: 361, distance: 43.1
click at [826, 346] on div "Press SPACE to select this row." at bounding box center [862, 349] width 148 height 41
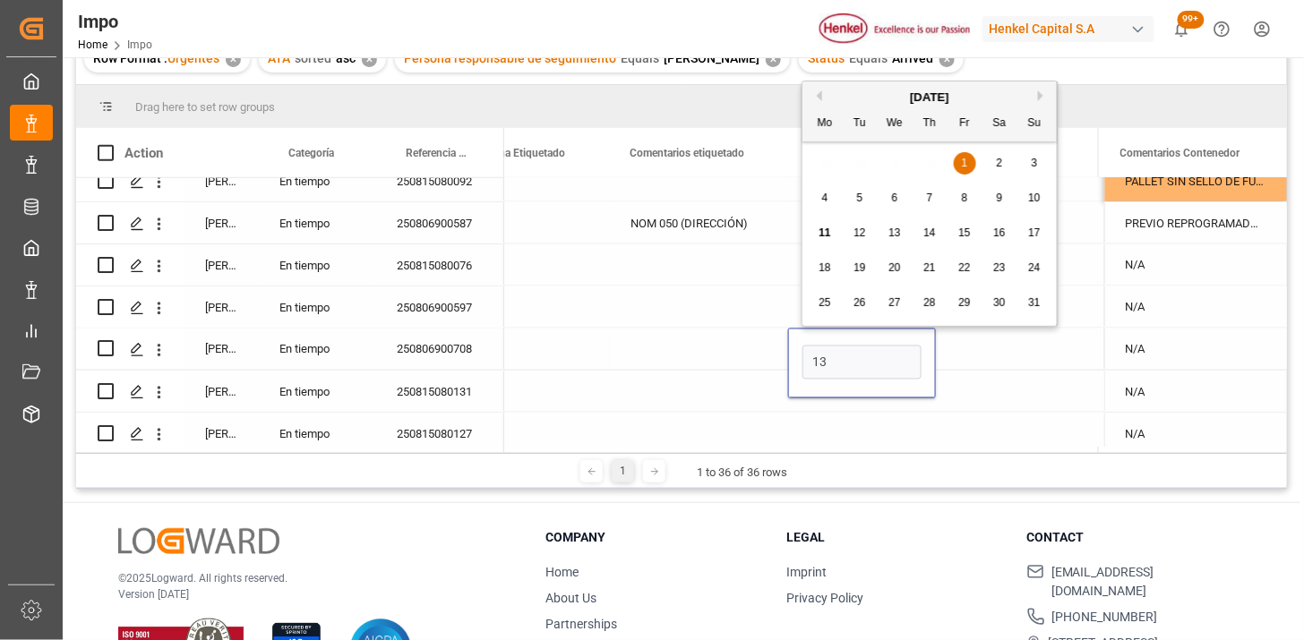
type input "13-08-2025"
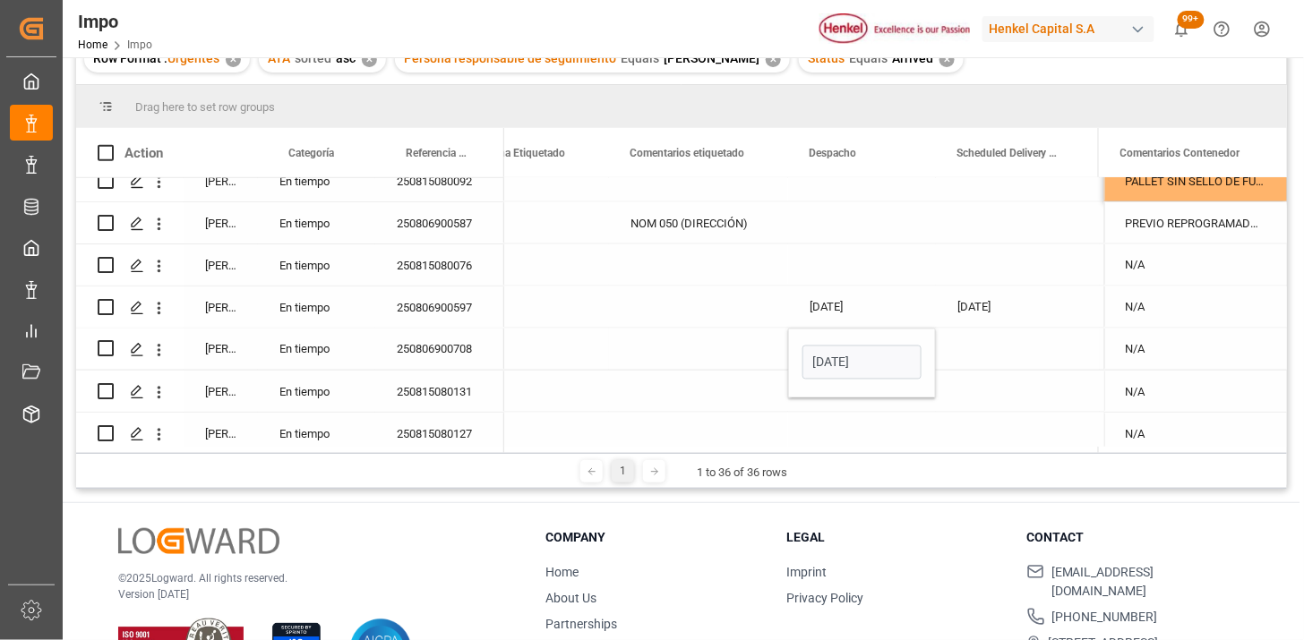
click at [994, 344] on div "Press SPACE to select this row." at bounding box center [1018, 349] width 164 height 41
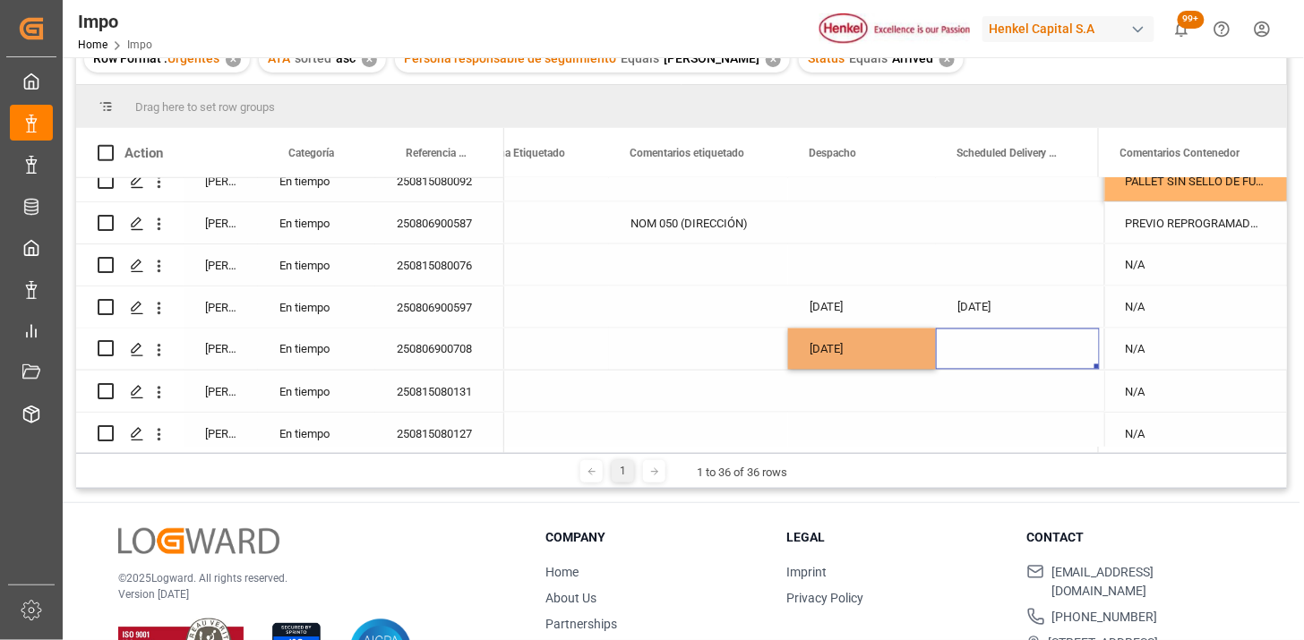
click at [963, 347] on div "Press SPACE to select this row." at bounding box center [1018, 349] width 164 height 41
click at [964, 347] on div "Press SPACE to select this row." at bounding box center [1018, 349] width 164 height 41
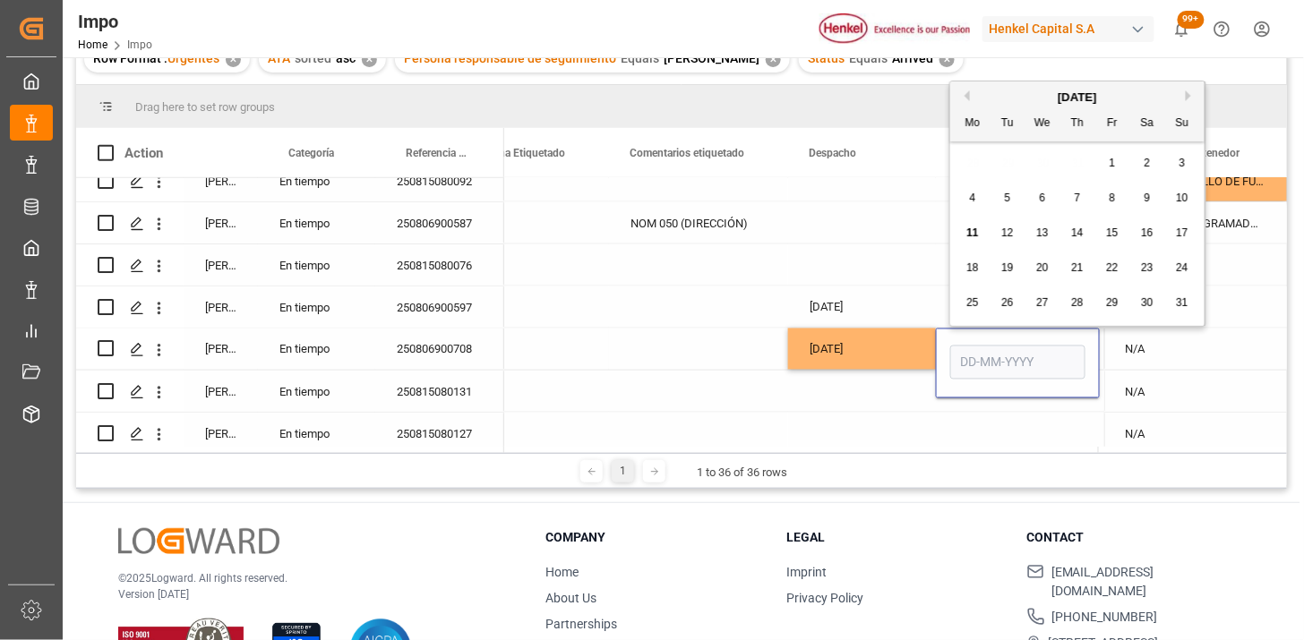
click at [979, 355] on input "Press SPACE to select this row." at bounding box center [1017, 363] width 135 height 34
type input "14-08-2025"
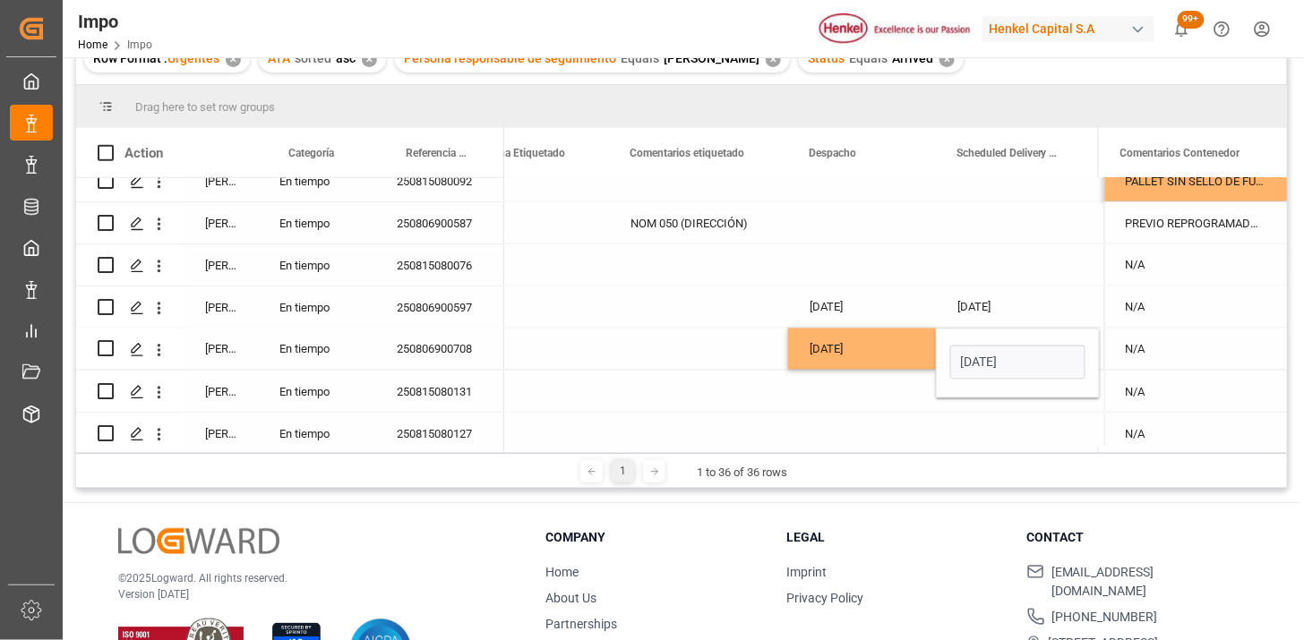
click at [898, 355] on div "13-08-2025" at bounding box center [862, 349] width 148 height 41
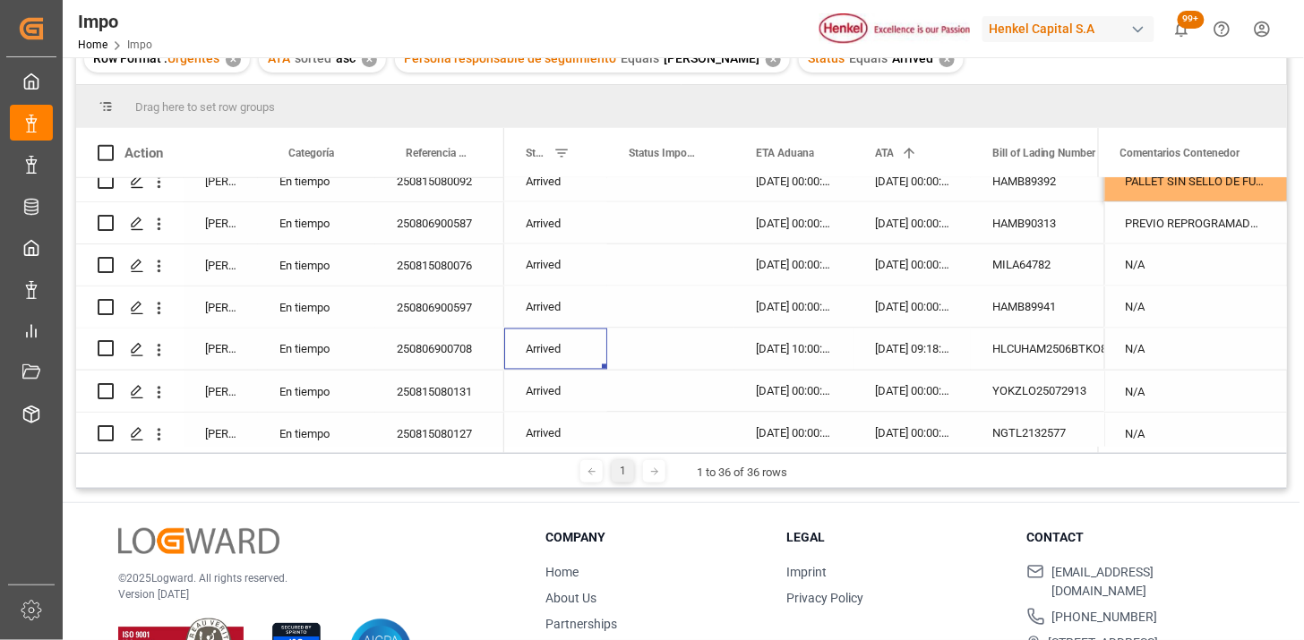
scroll to position [0, 0]
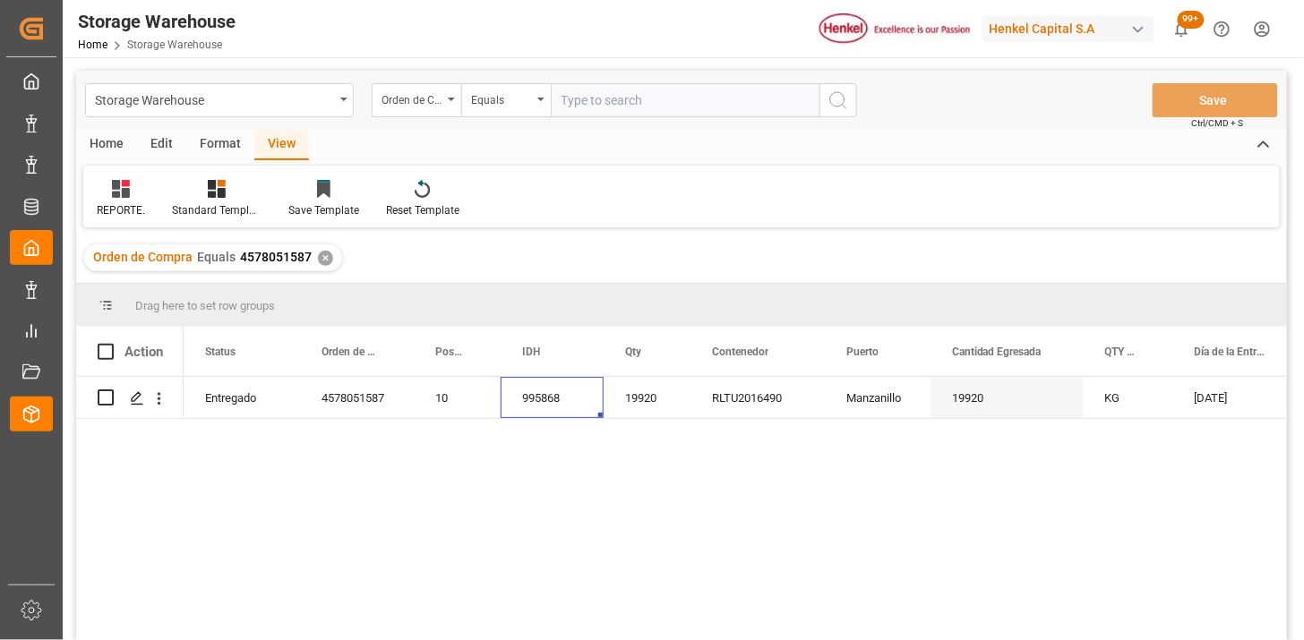
scroll to position [99, 0]
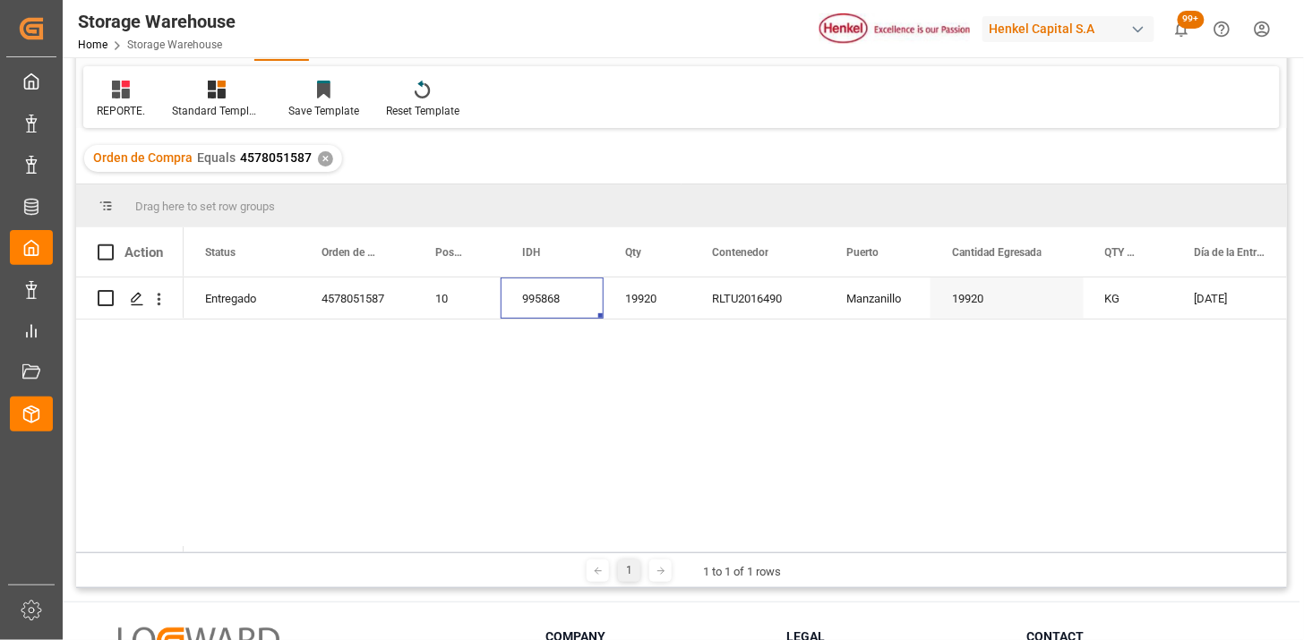
click at [1260, 30] on html "Created by potrace 1.15, written by [PERSON_NAME] [DATE]-[DATE] Created by potr…" at bounding box center [652, 320] width 1304 height 640
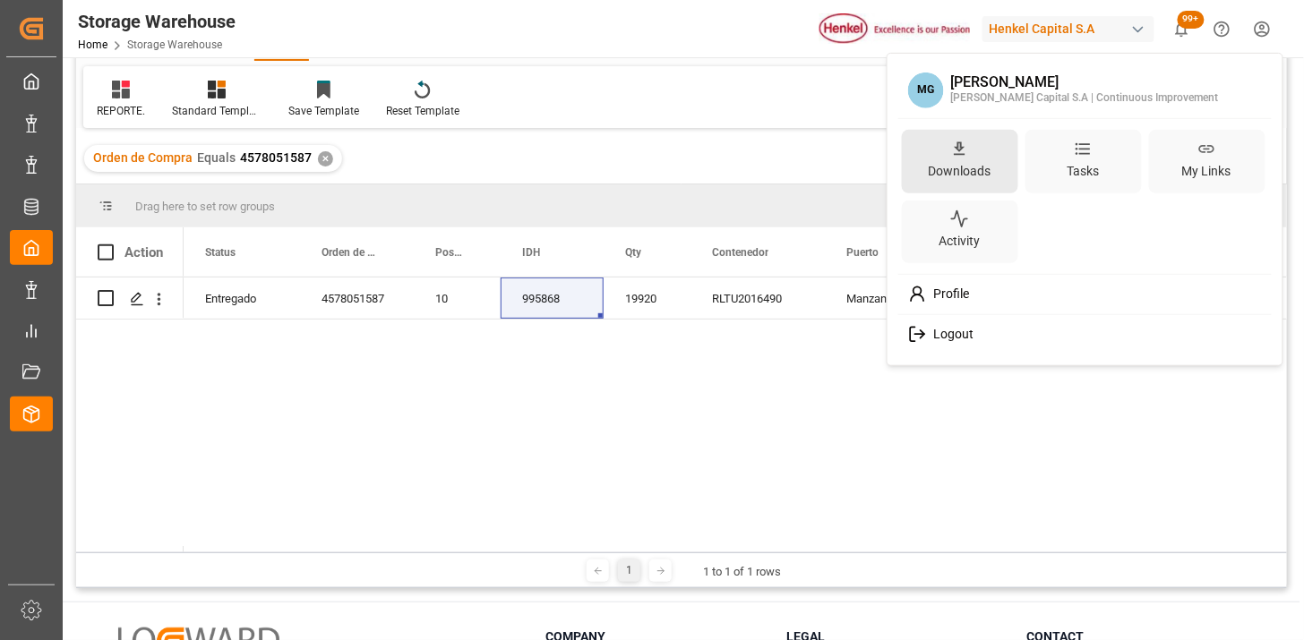
click at [950, 153] on icon at bounding box center [959, 148] width 19 height 19
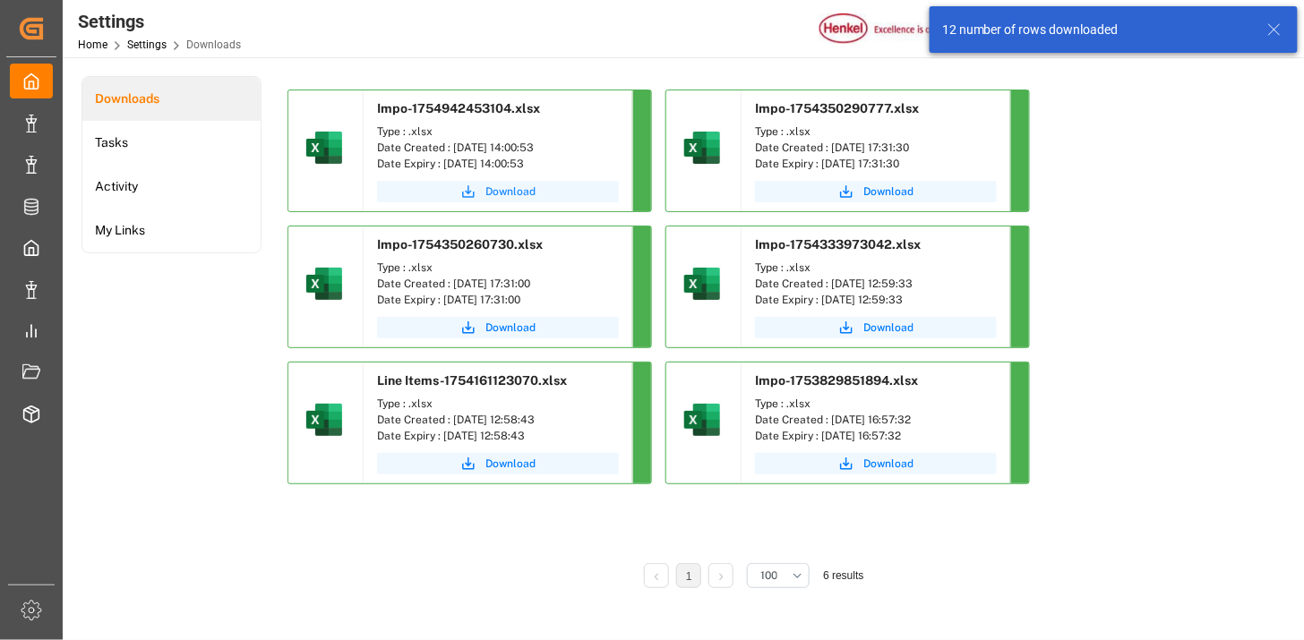
click at [511, 191] on span "Download" at bounding box center [511, 192] width 50 height 16
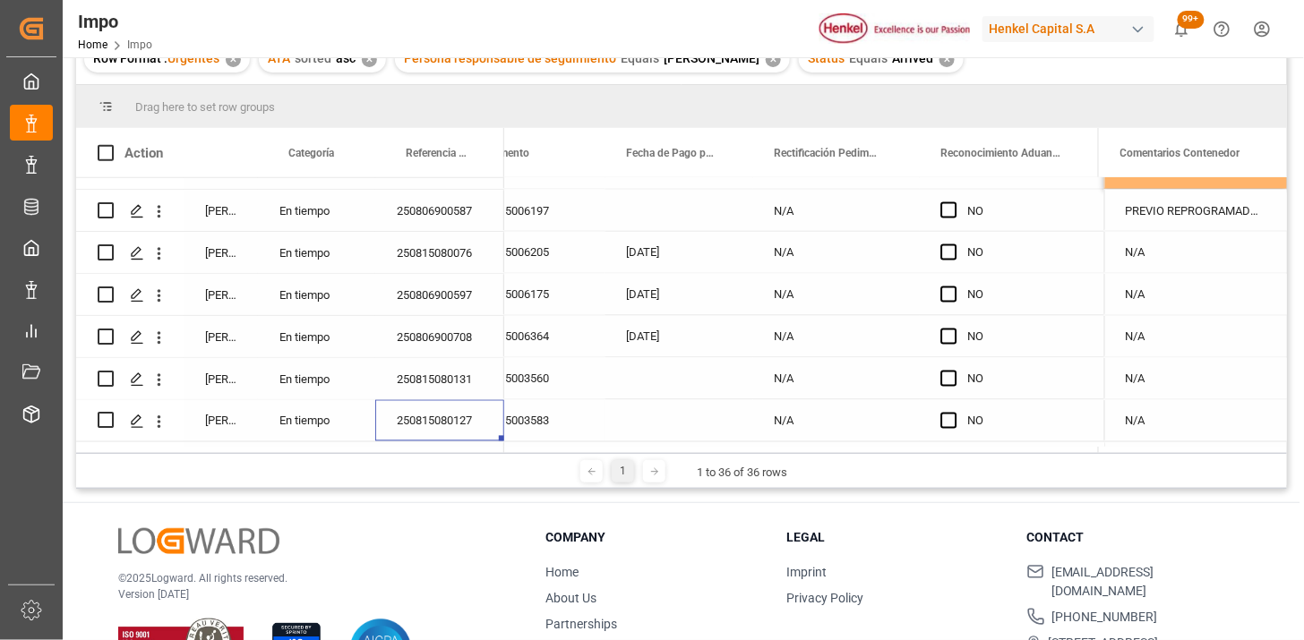
click at [293, 427] on div "En tiempo" at bounding box center [316, 420] width 117 height 41
drag, startPoint x: 293, startPoint y: 427, endPoint x: 330, endPoint y: 440, distance: 38.8
click at [294, 427] on div "En tiempo" at bounding box center [316, 420] width 117 height 41
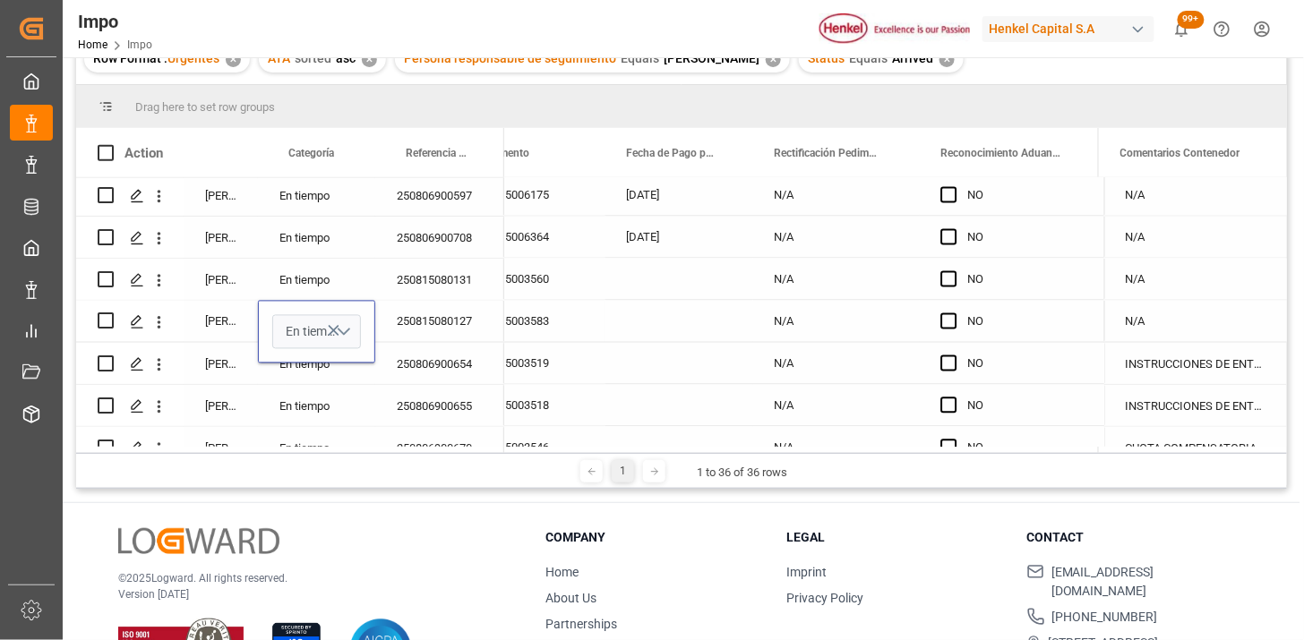
click at [347, 338] on button "En tiempo" at bounding box center [316, 332] width 89 height 34
drag, startPoint x: 319, startPoint y: 427, endPoint x: 395, endPoint y: 343, distance: 113.5
click at [319, 427] on div "Urgente" at bounding box center [317, 433] width 68 height 18
click at [408, 320] on div "250815080127" at bounding box center [439, 321] width 129 height 41
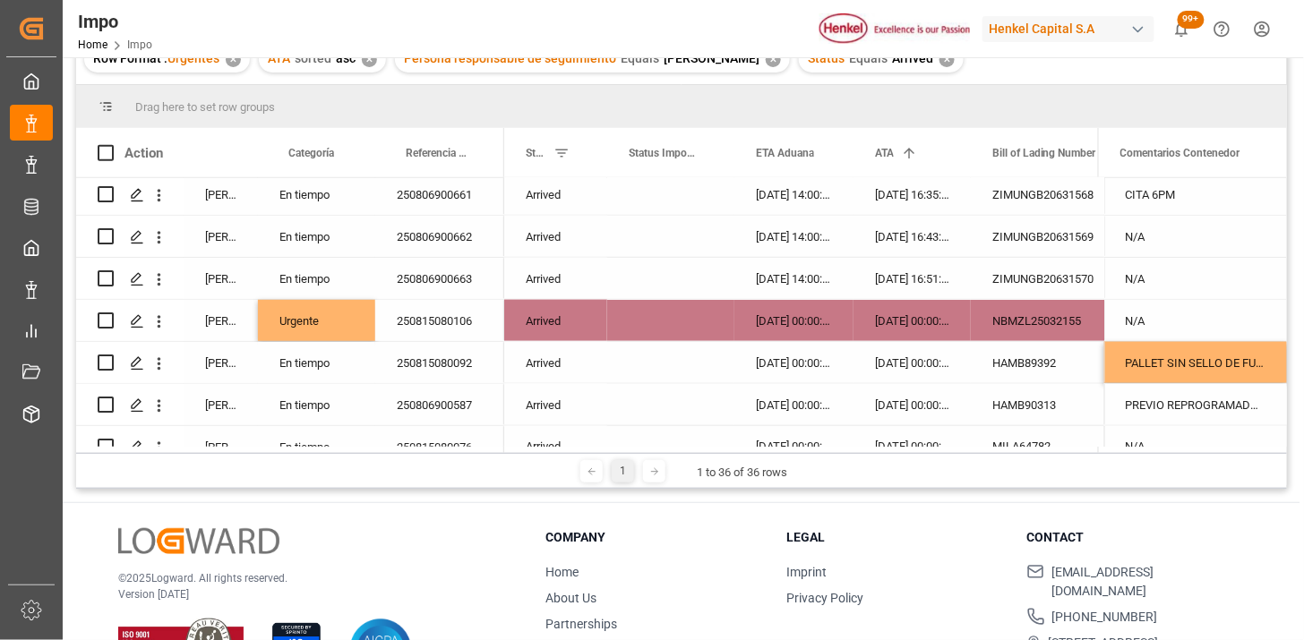
scroll to position [715, 0]
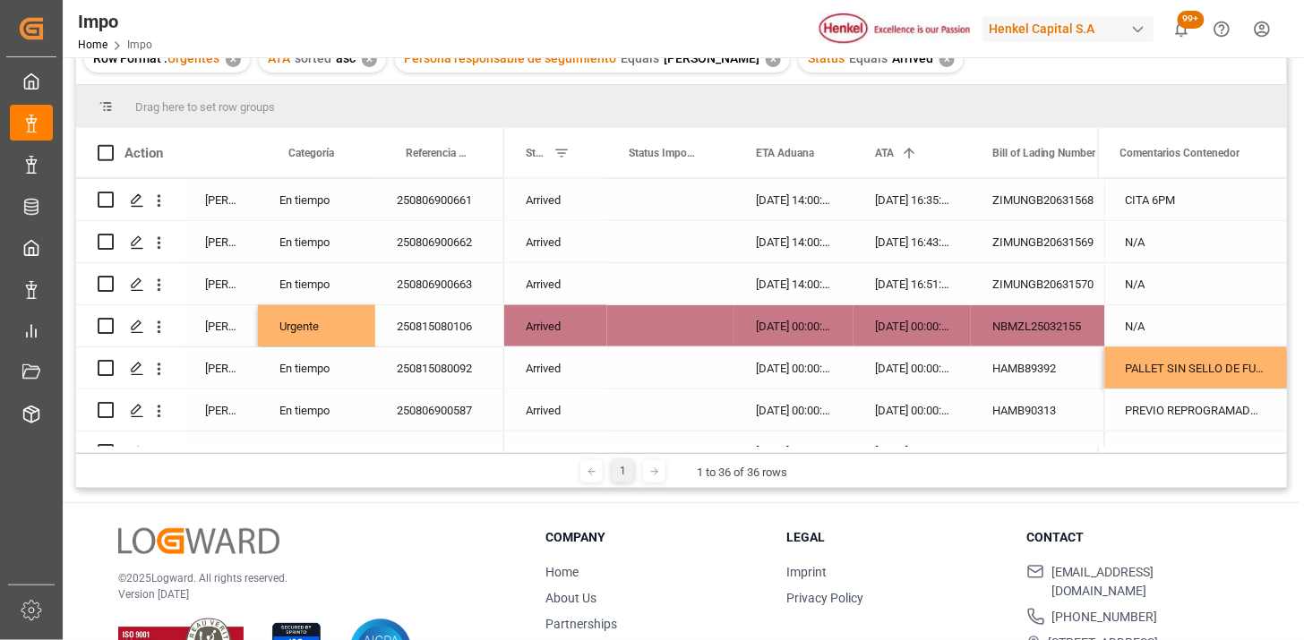
click at [469, 326] on div "250815080106" at bounding box center [439, 325] width 129 height 41
click at [329, 290] on div "En tiempo" at bounding box center [316, 283] width 117 height 41
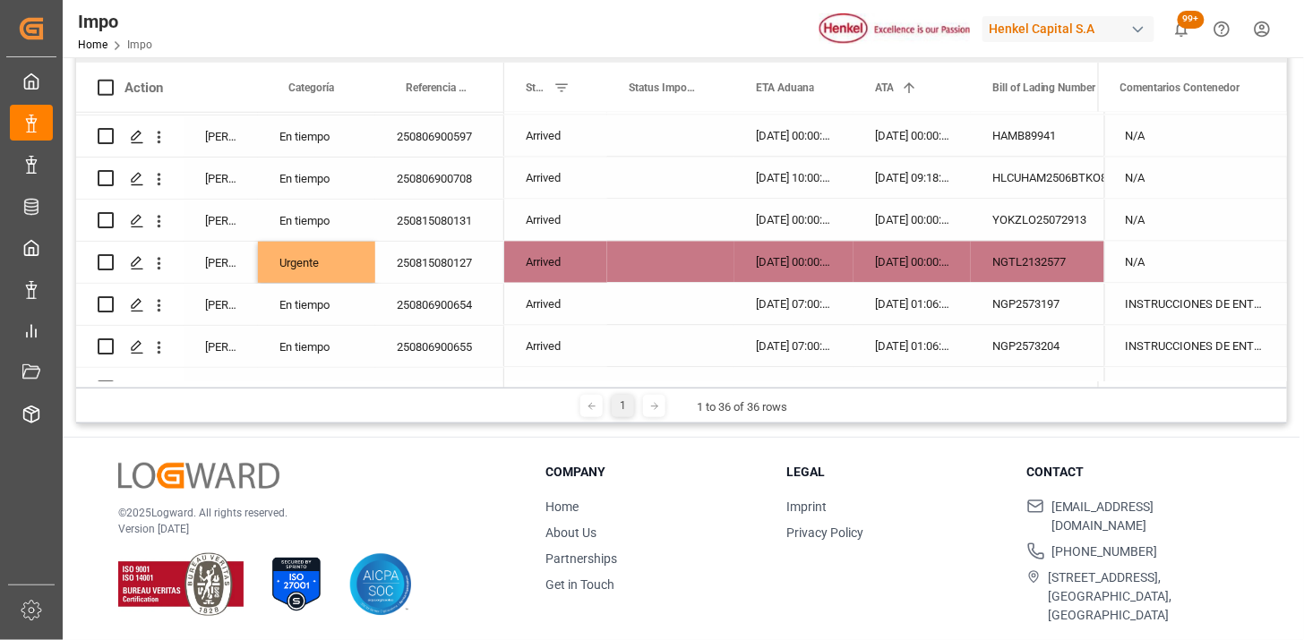
scroll to position [1014, 0]
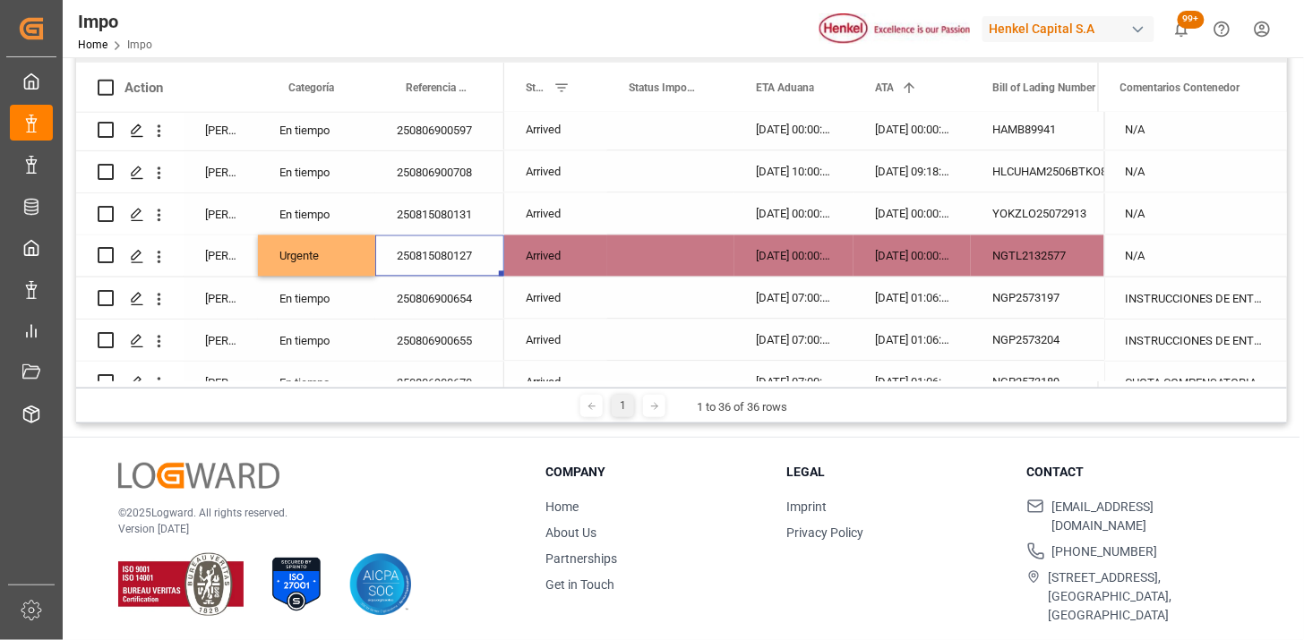
click at [437, 252] on div "250815080127" at bounding box center [439, 256] width 129 height 41
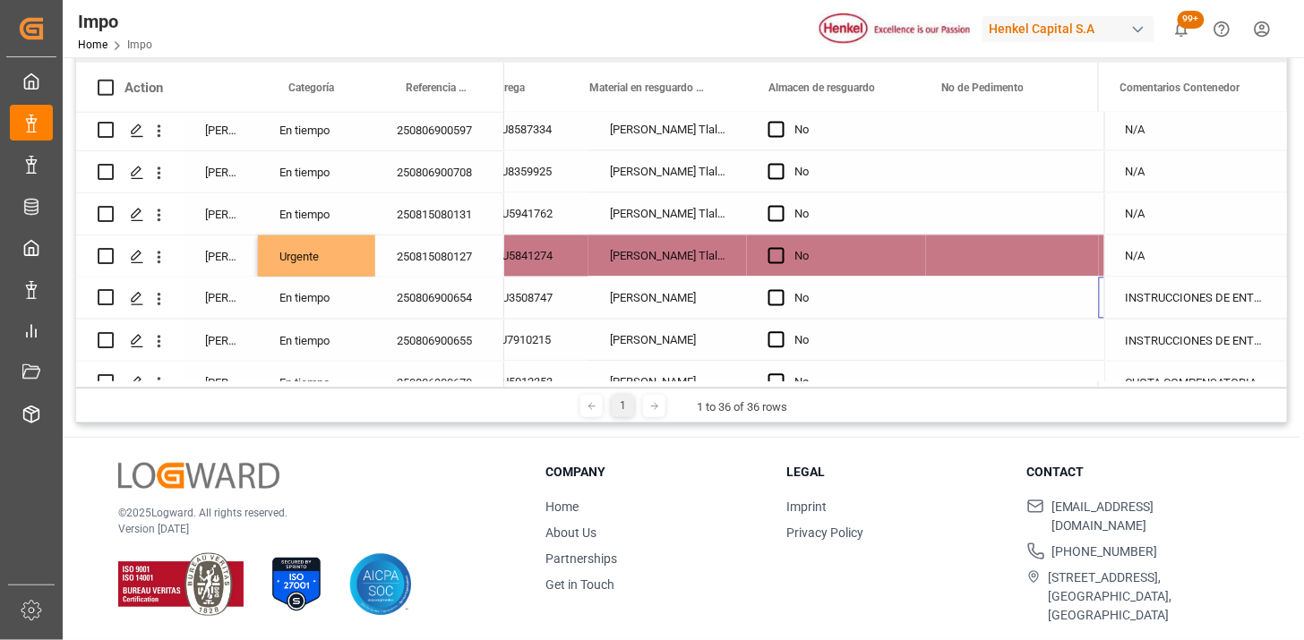
scroll to position [0, 872]
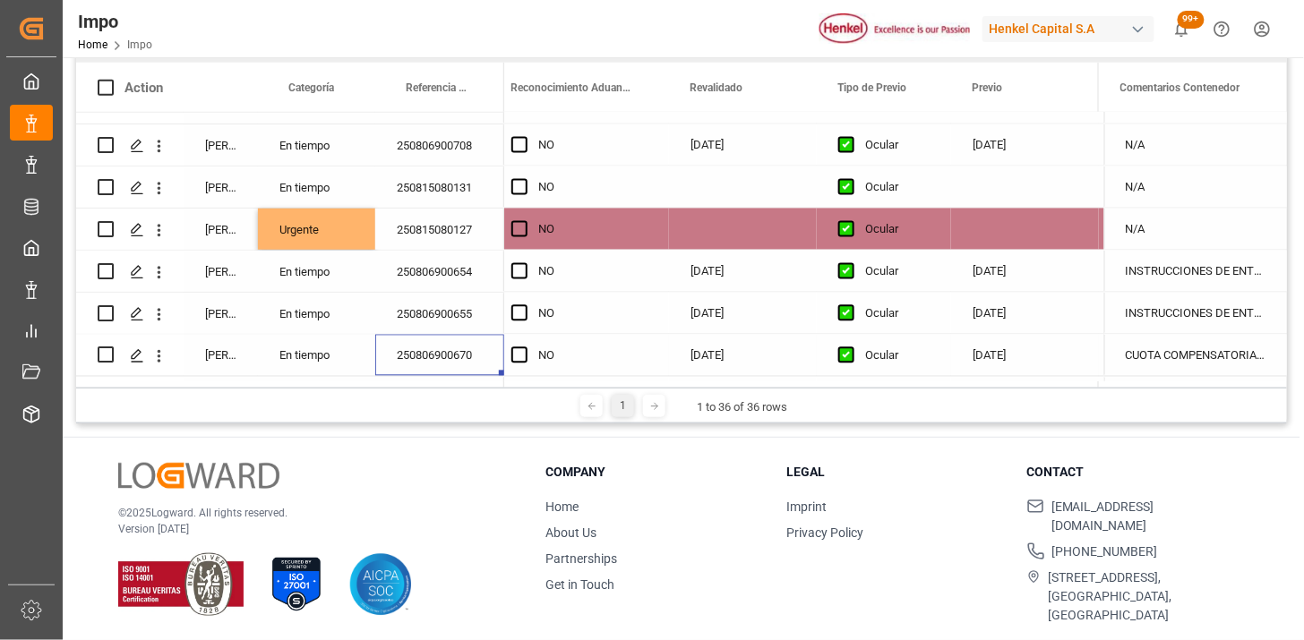
click at [1167, 356] on div "CUOTA COMPENSATORIA || CCP || INSTRUCCIONES DE ENTREGA" at bounding box center [1195, 355] width 183 height 41
click at [1167, 355] on div "CUOTA COMPENSATORIA || CCP || INSTRUCCIONES DE ENTREGA" at bounding box center [1195, 355] width 183 height 41
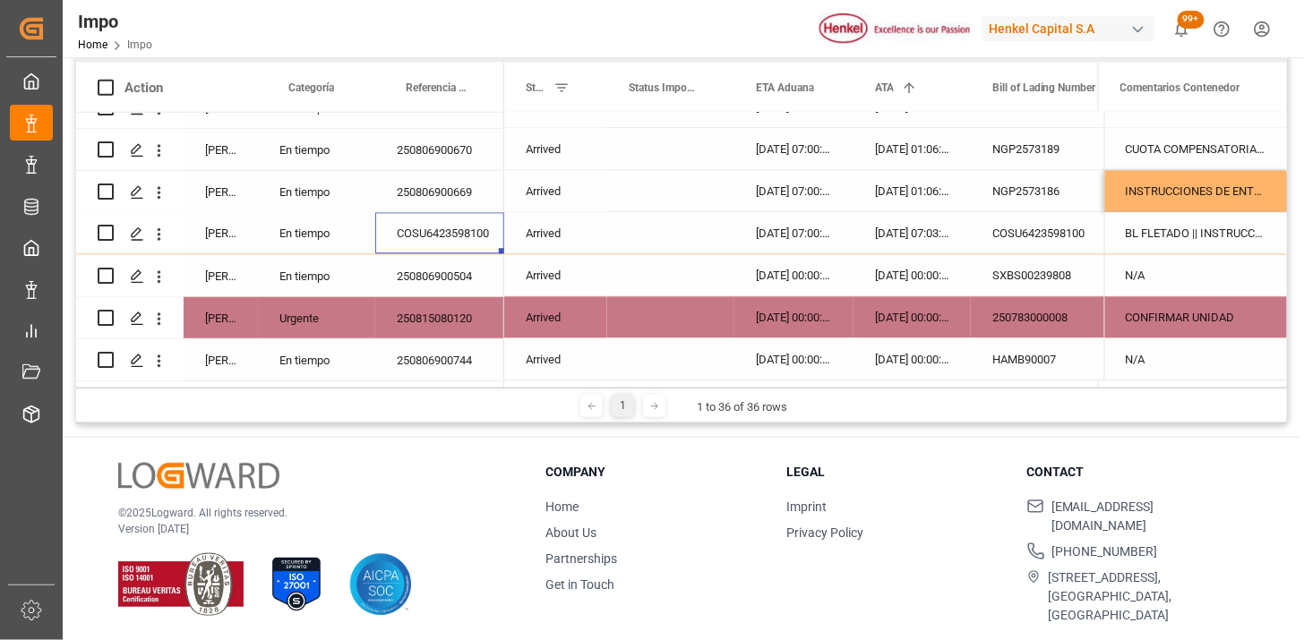
click at [1139, 229] on div "BL FLETADO || INSTRUCCIONES DE ENTREGA" at bounding box center [1195, 233] width 183 height 41
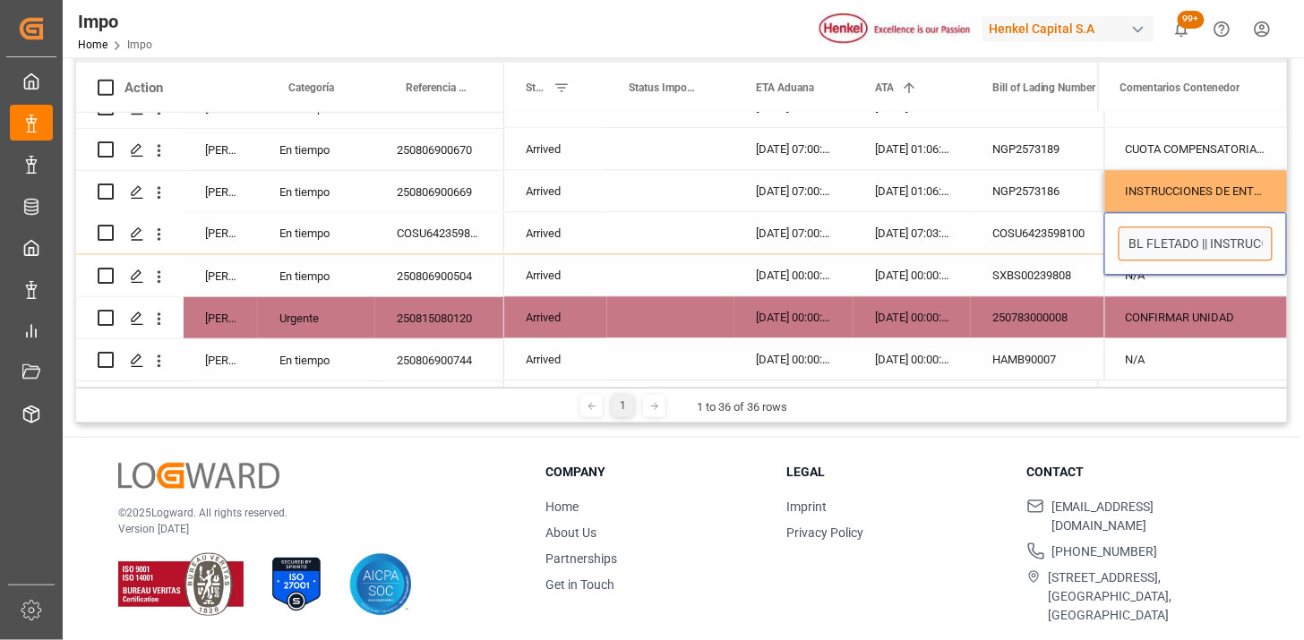
click at [1162, 239] on input "BL FLETADO || INSTRUCCIONES DE ENTREGA" at bounding box center [1196, 245] width 154 height 34
drag, startPoint x: 1204, startPoint y: 237, endPoint x: 1069, endPoint y: 216, distance: 137.0
click at [1069, 216] on div "[PERSON_NAME] En tiempo 250806900385 [PERSON_NAME] En tiempo 250806900384 [PERS…" at bounding box center [681, 247] width 1211 height 269
type input "INSTRUCCIONES DE ENTREGA"
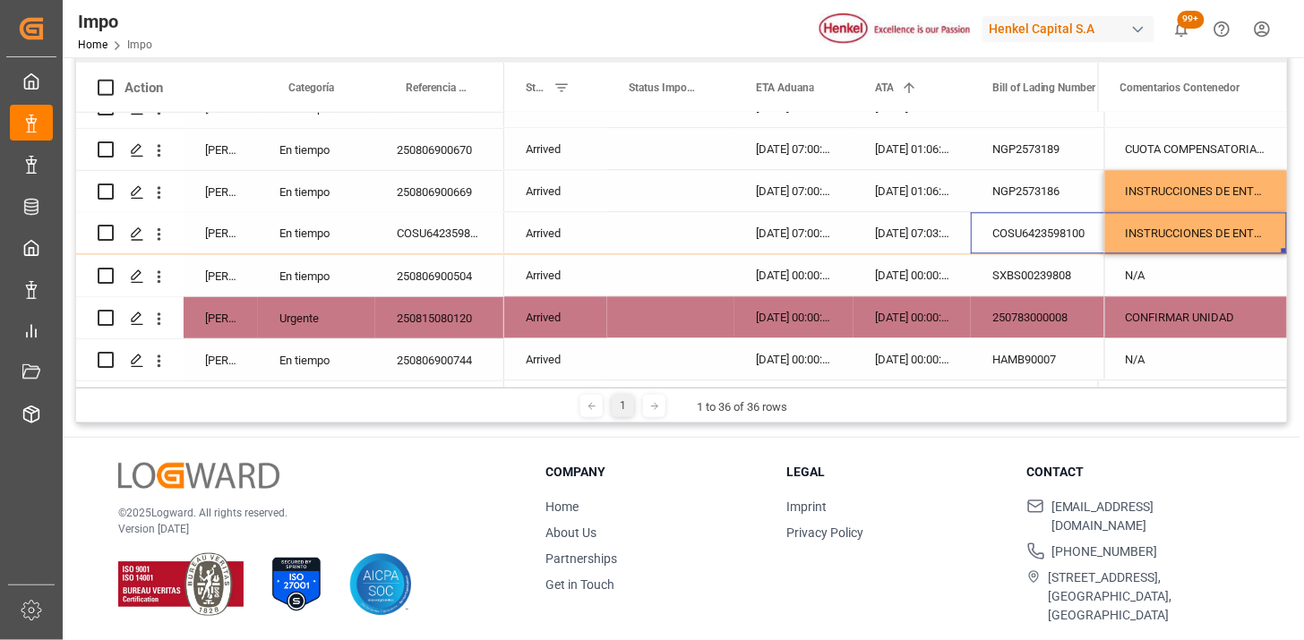
click at [1057, 213] on div "COSU6423598100" at bounding box center [1060, 233] width 179 height 41
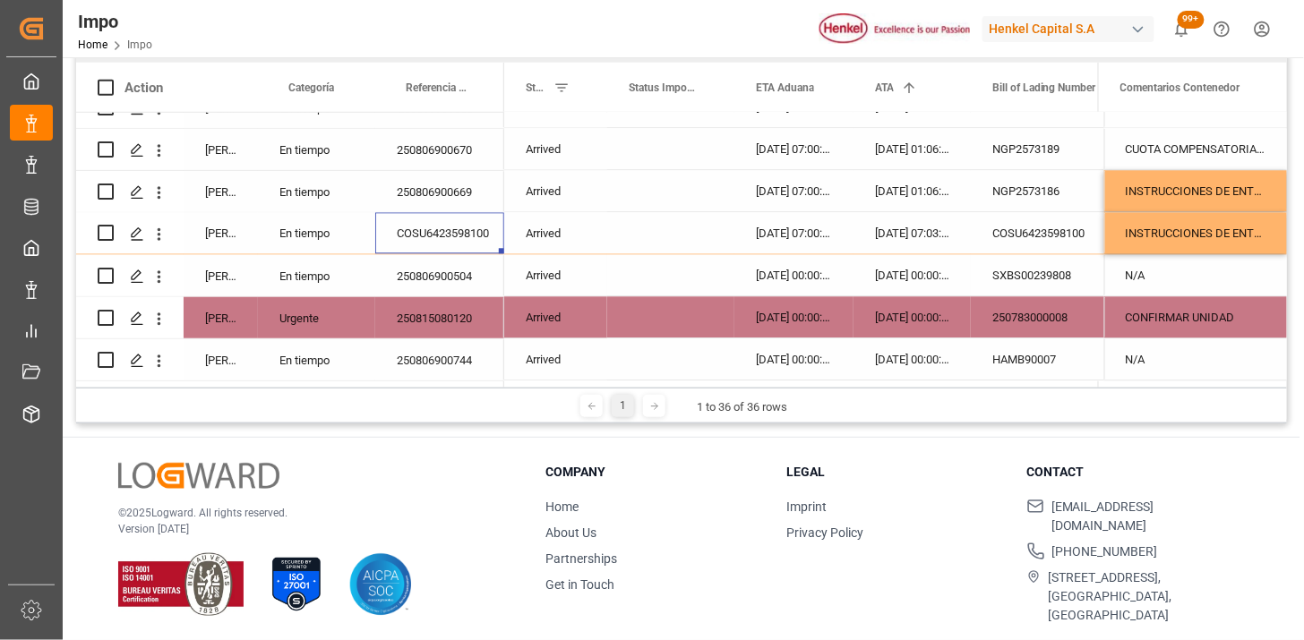
click at [460, 278] on div "250806900504" at bounding box center [439, 275] width 129 height 41
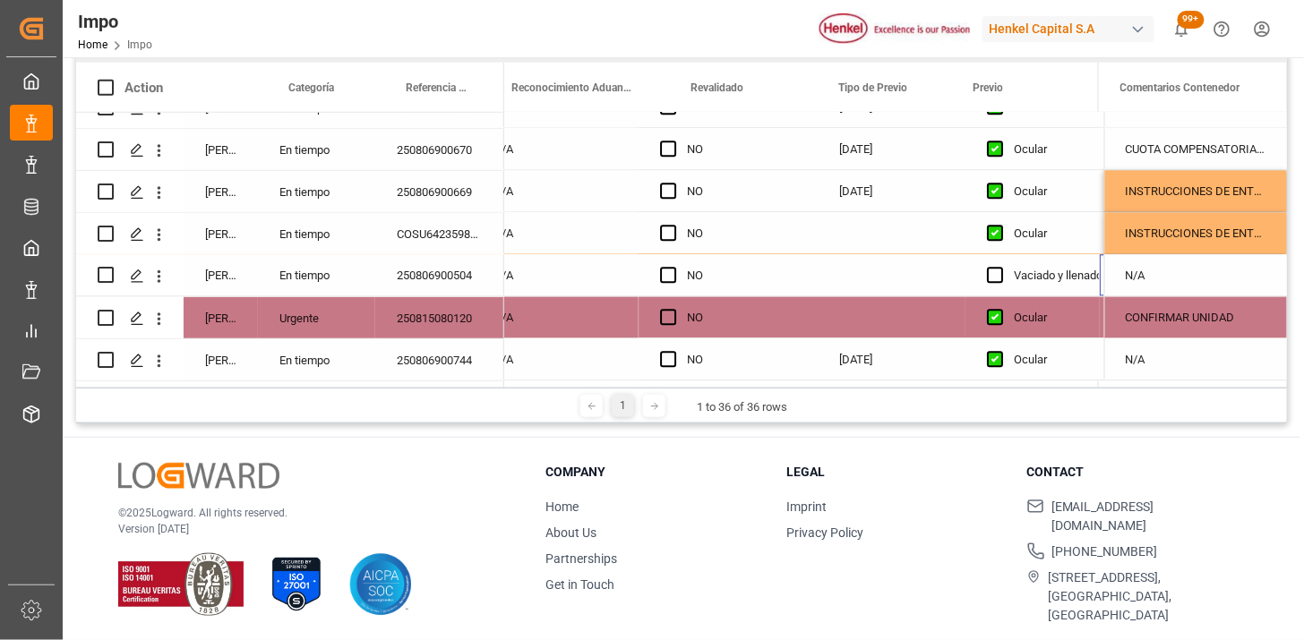
scroll to position [0, 1795]
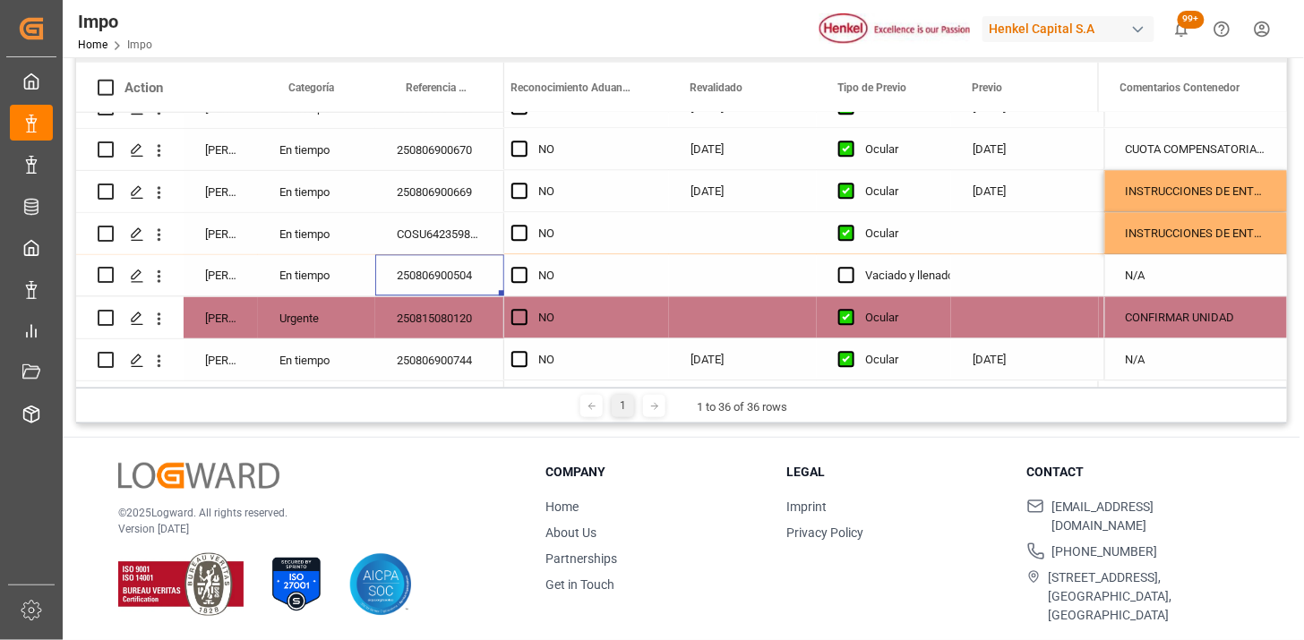
click at [717, 309] on div "Press SPACE to select this row." at bounding box center [743, 317] width 148 height 41
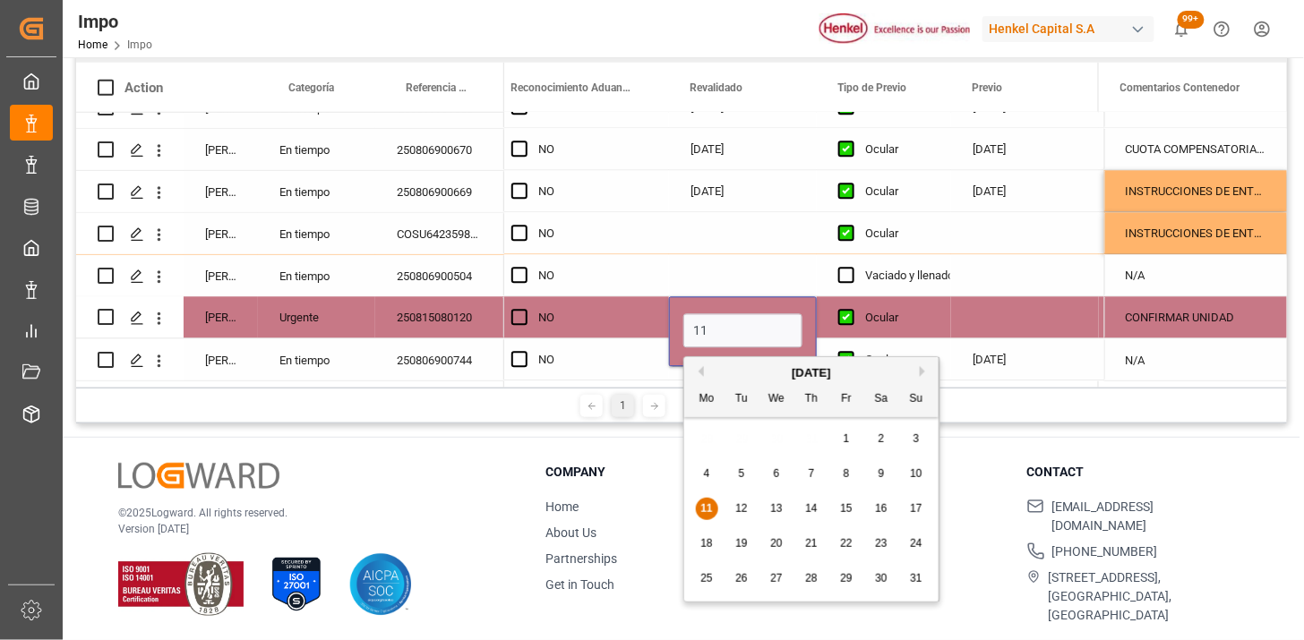
type input "[DATE]"
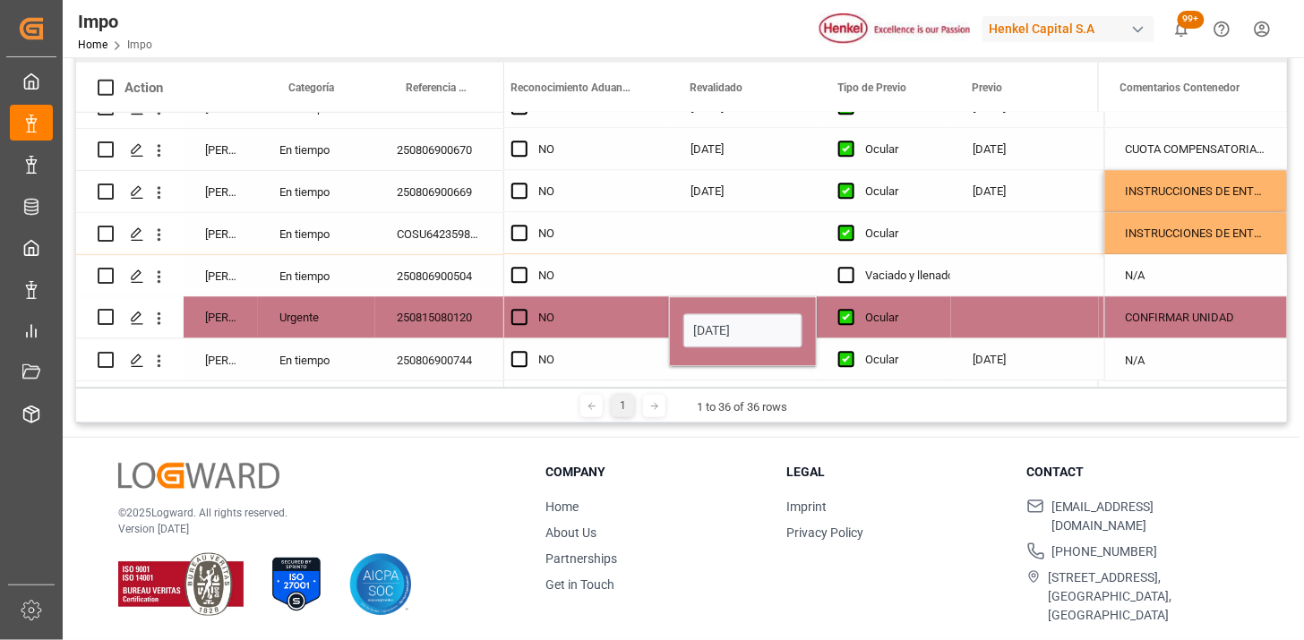
click at [979, 247] on div "Press SPACE to select this row." at bounding box center [1025, 233] width 148 height 41
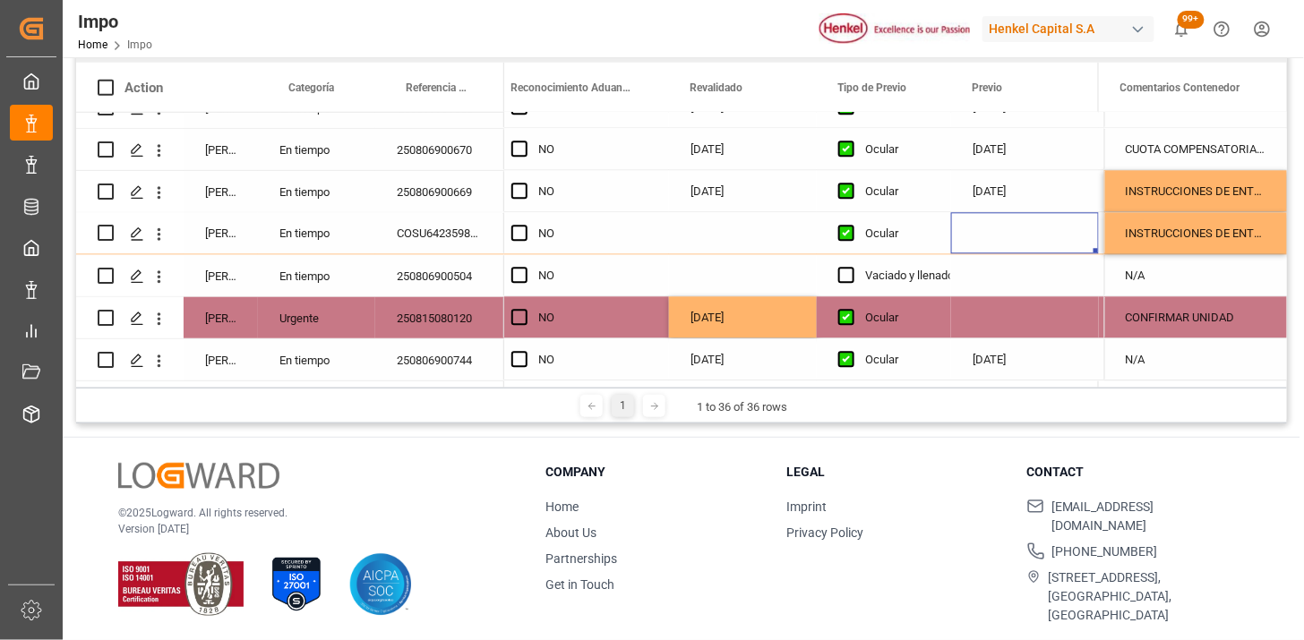
click at [1266, 472] on div "© 2025 Logward. All rights reserved. Version [DATE] Company Home About Us Partn…" at bounding box center [682, 544] width 1238 height 212
click at [1008, 311] on div "Press SPACE to select this row." at bounding box center [1025, 317] width 148 height 41
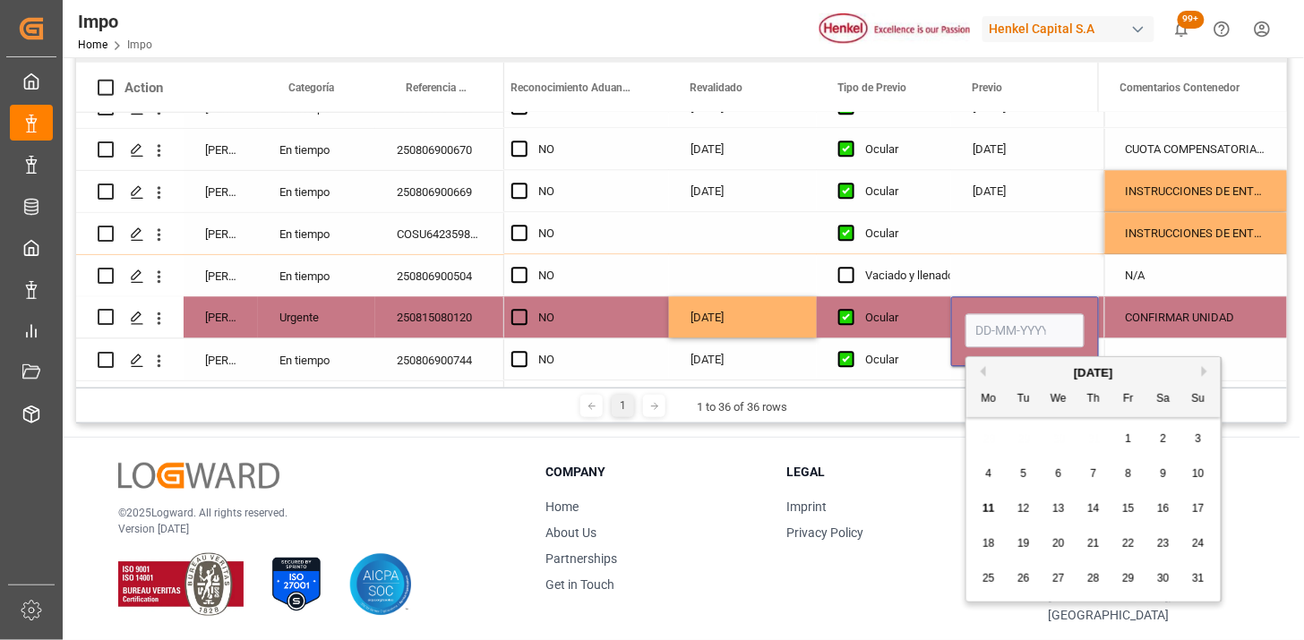
click at [754, 305] on div "[DATE]" at bounding box center [743, 317] width 148 height 41
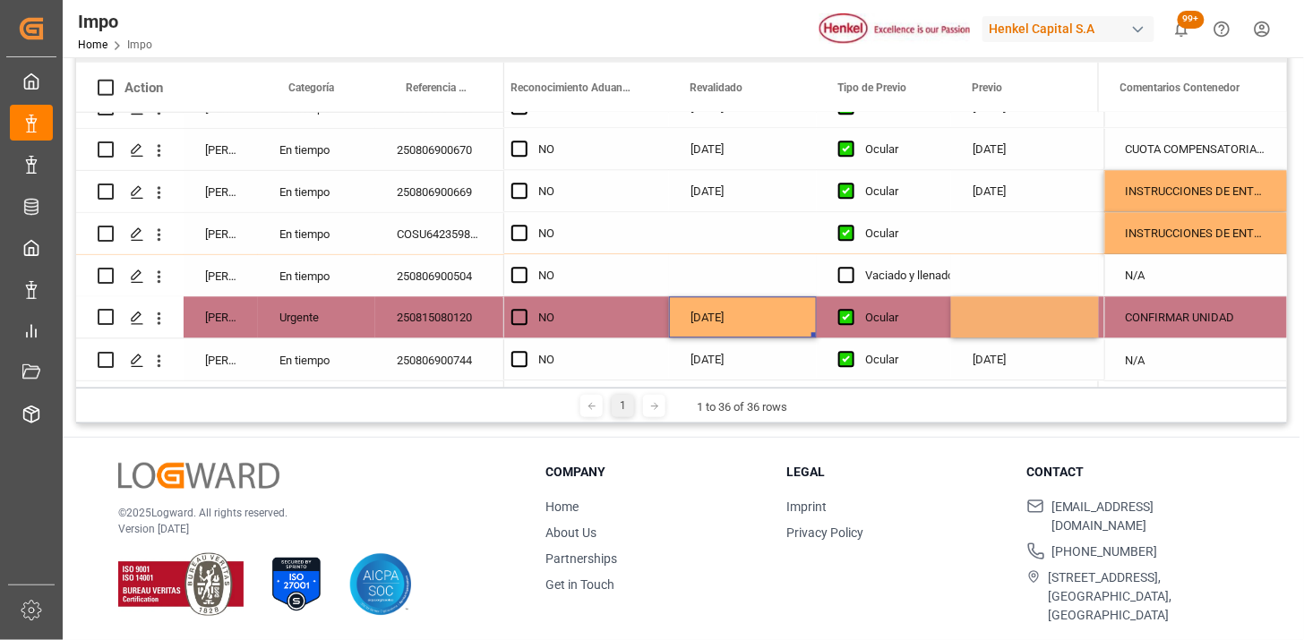
click at [736, 273] on div "Press SPACE to select this row." at bounding box center [743, 275] width 148 height 41
click at [726, 270] on div "Press SPACE to select this row." at bounding box center [743, 275] width 148 height 41
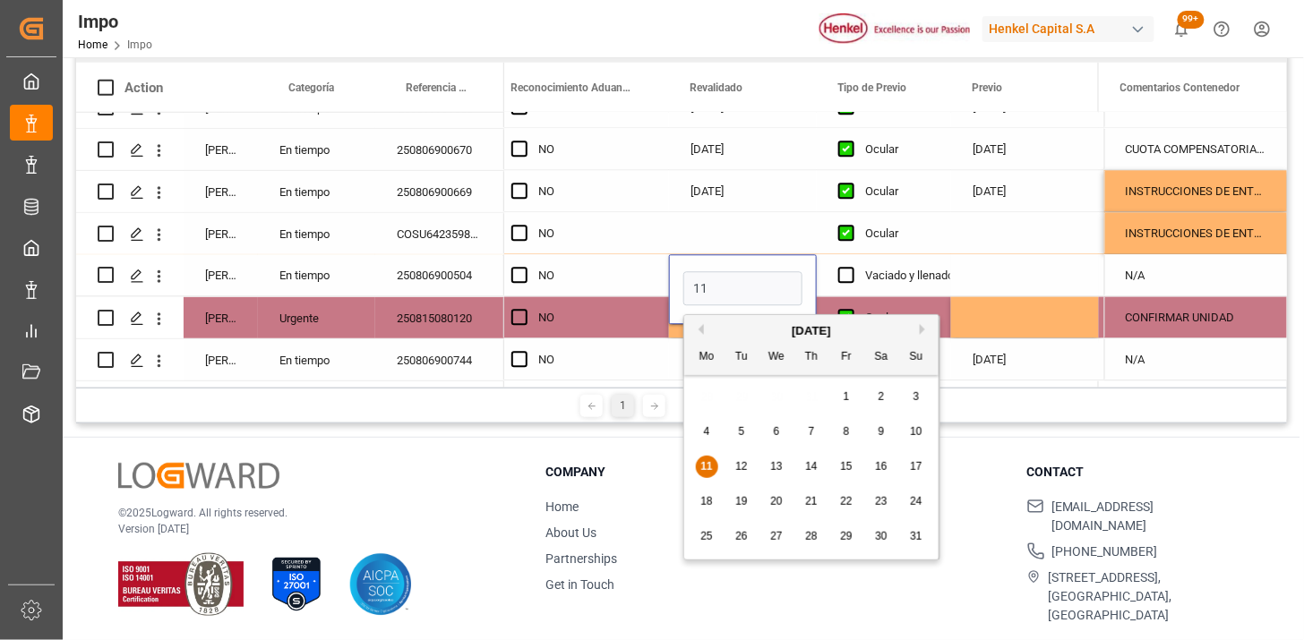
type input "[DATE]"
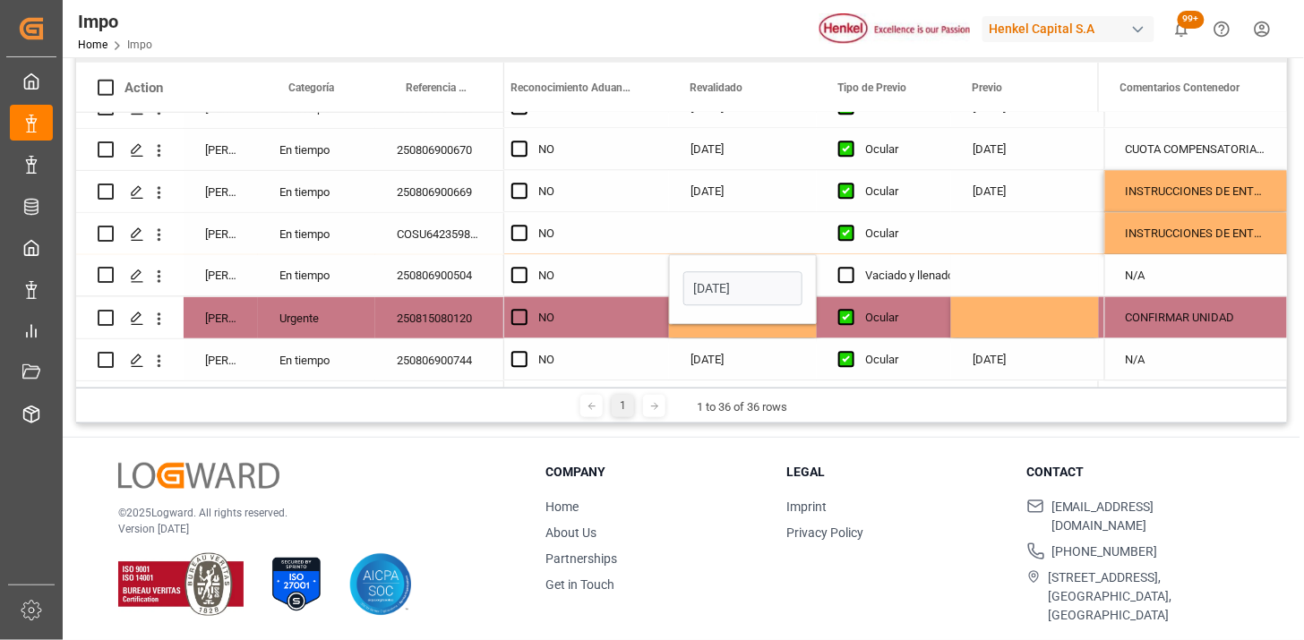
click at [993, 271] on div "Press SPACE to select this row." at bounding box center [1025, 275] width 148 height 41
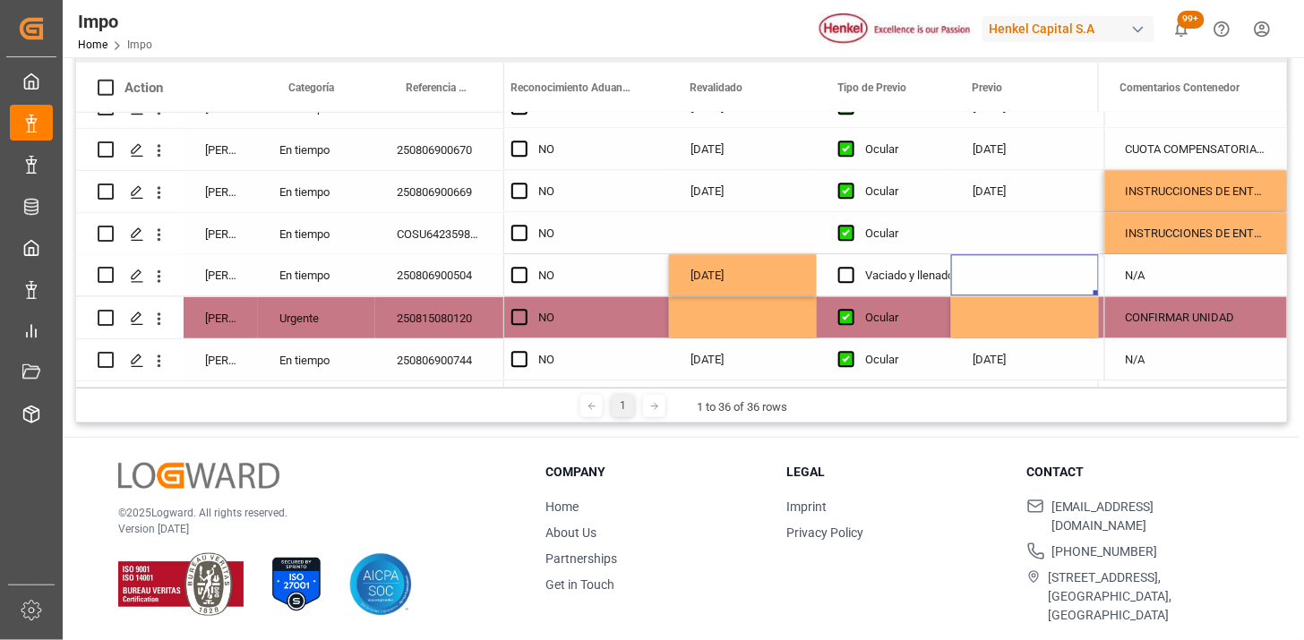
click at [991, 272] on div "Press SPACE to select this row." at bounding box center [1025, 275] width 148 height 41
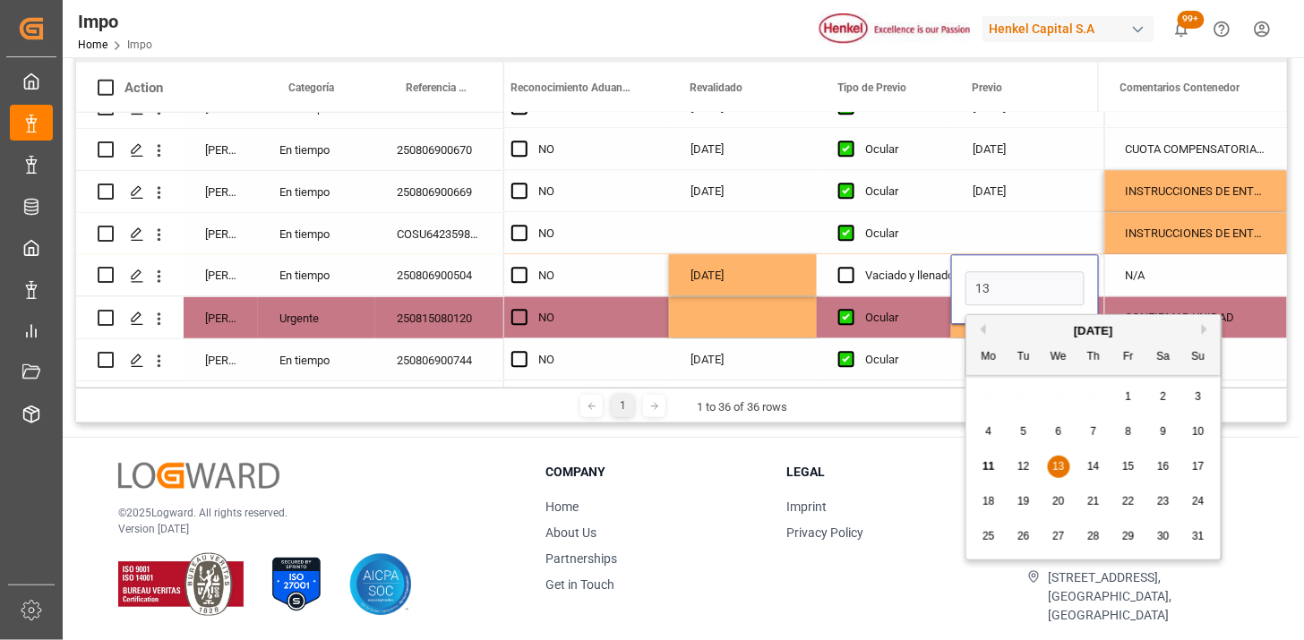
type input "[DATE]"
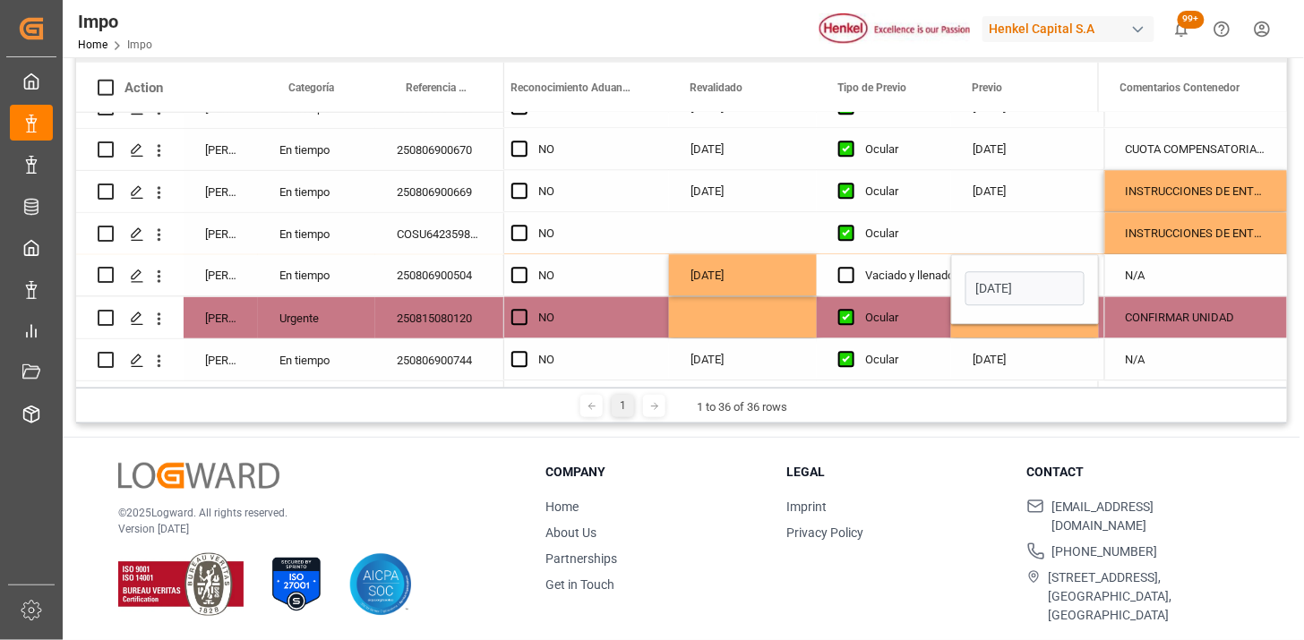
click at [747, 261] on div "[DATE]" at bounding box center [743, 275] width 148 height 41
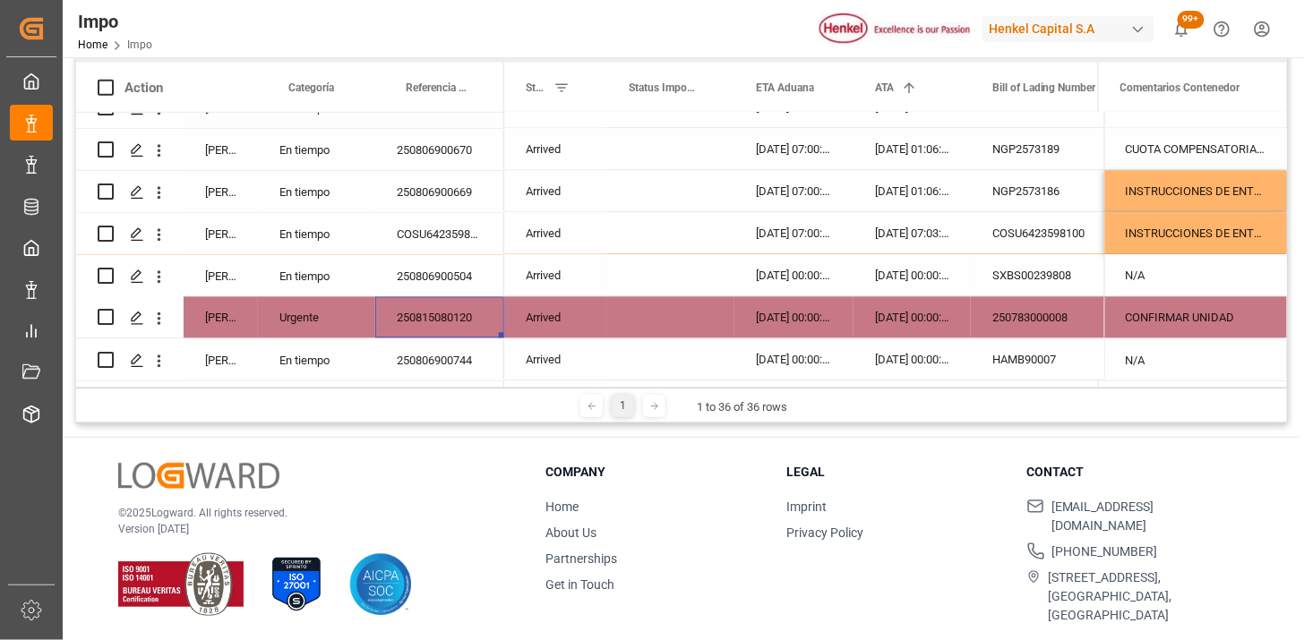
click at [1223, 279] on div "N/A" at bounding box center [1195, 275] width 183 height 41
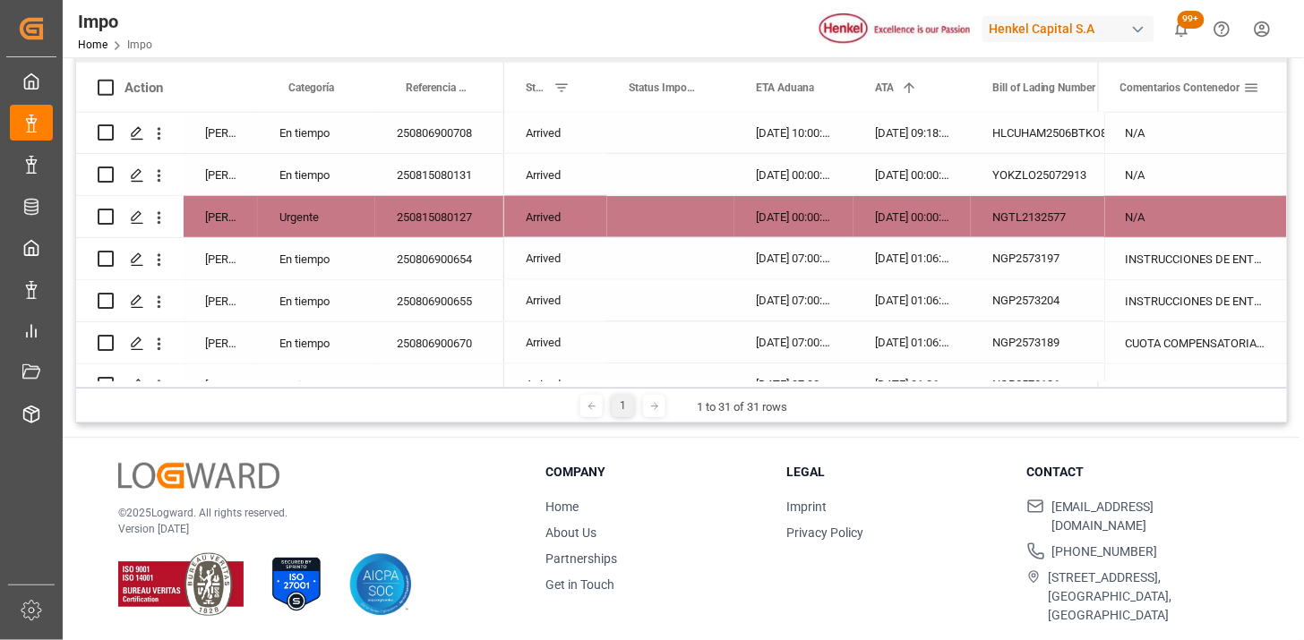
click at [1260, 86] on div "Comentarios Contenedor" at bounding box center [1190, 87] width 183 height 49
click at [1250, 87] on span at bounding box center [1252, 88] width 16 height 16
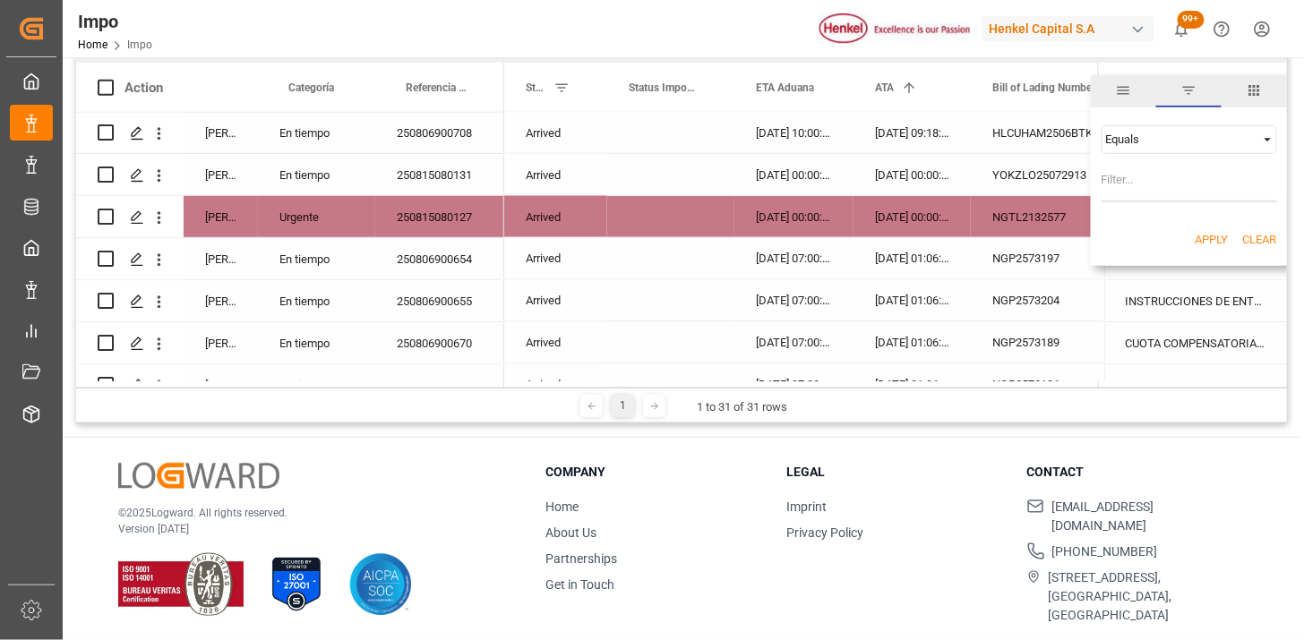
click at [1180, 128] on div "Equals" at bounding box center [1190, 139] width 176 height 29
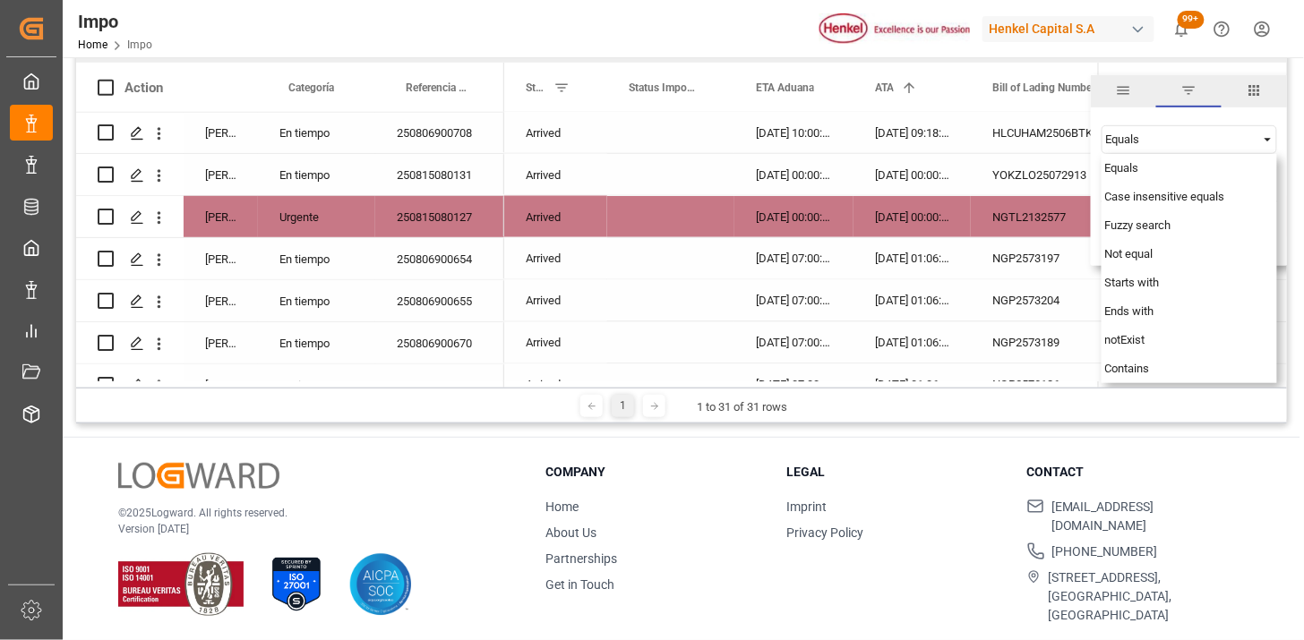
click at [1005, 211] on div "NGTL2132577" at bounding box center [1060, 216] width 179 height 41
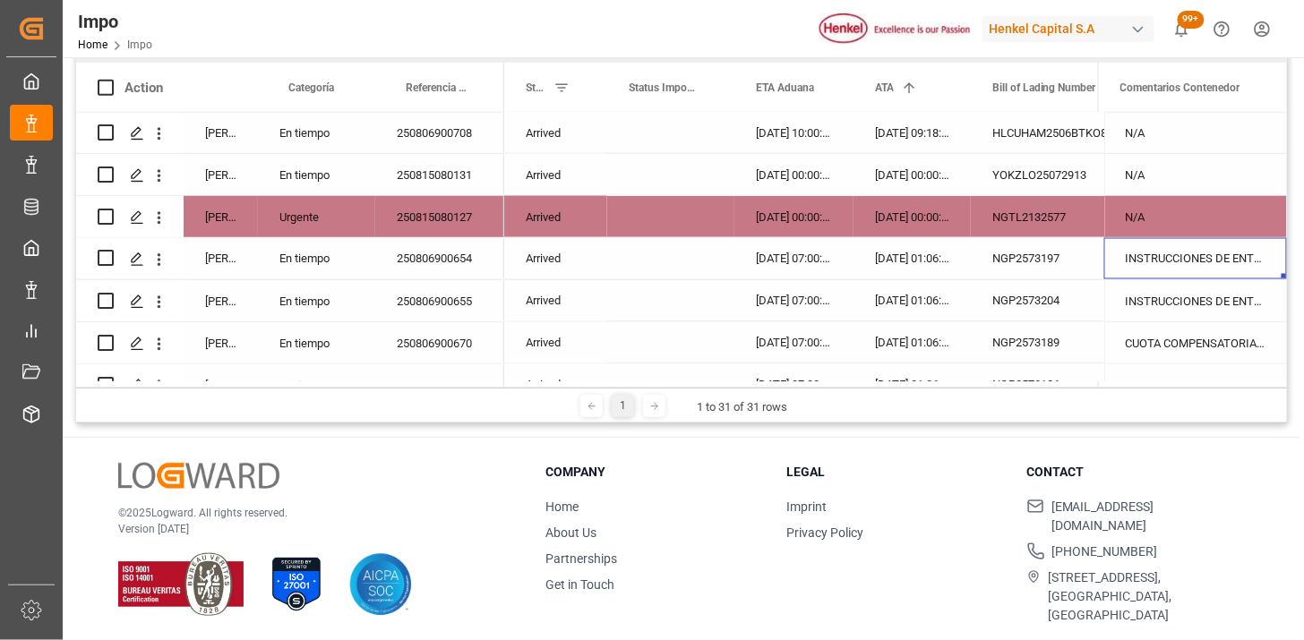
click at [1201, 264] on div "INSTRUCCIONES DE ENTREGA" at bounding box center [1195, 258] width 183 height 41
click at [1246, 87] on span at bounding box center [1252, 88] width 16 height 16
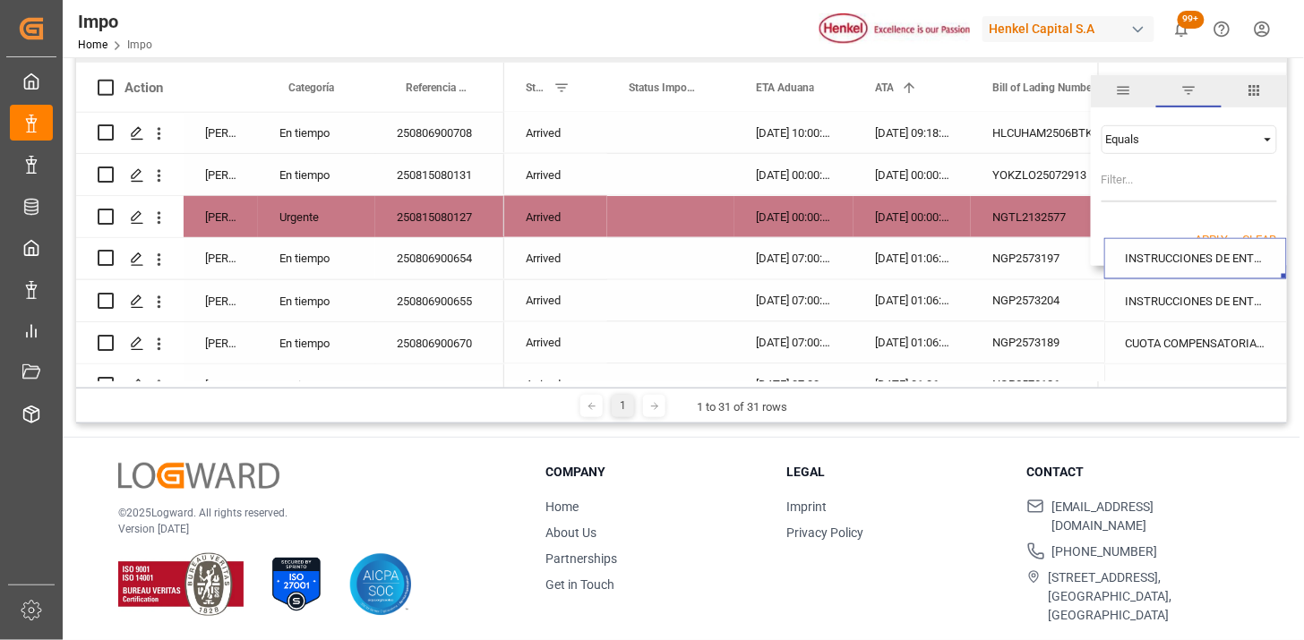
click at [1150, 148] on div "Equals" at bounding box center [1190, 139] width 176 height 29
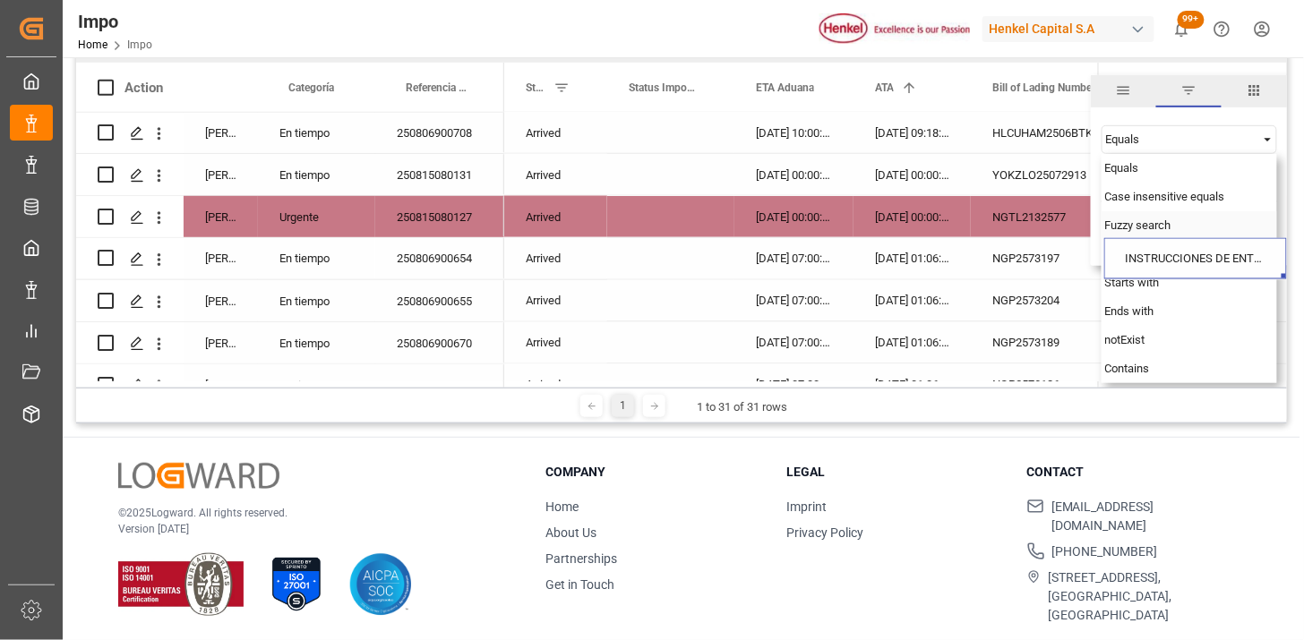
click at [1141, 225] on span "Fuzzy search" at bounding box center [1138, 225] width 66 height 13
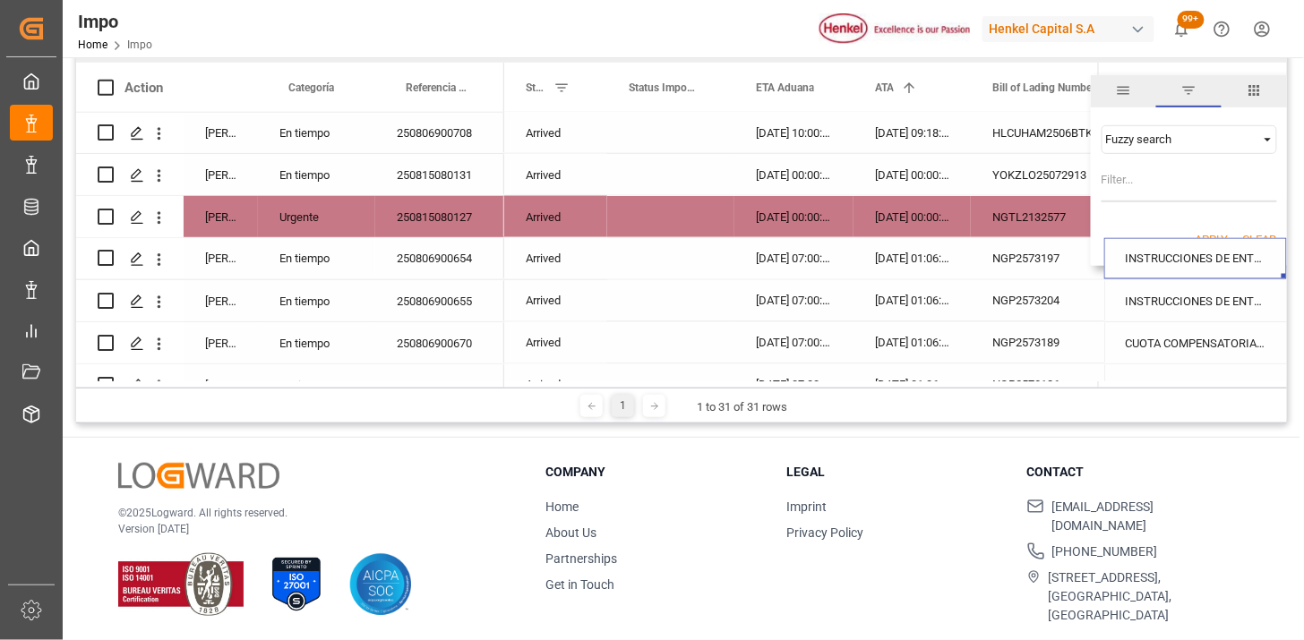
click at [1138, 182] on input "Filter Value" at bounding box center [1190, 185] width 176 height 36
paste input "INSTRUCCIONES DE ENTREGA"
type input "INSTRUCCIONES DE ENTREGA"
click at [1215, 235] on button "Apply" at bounding box center [1212, 240] width 33 height 18
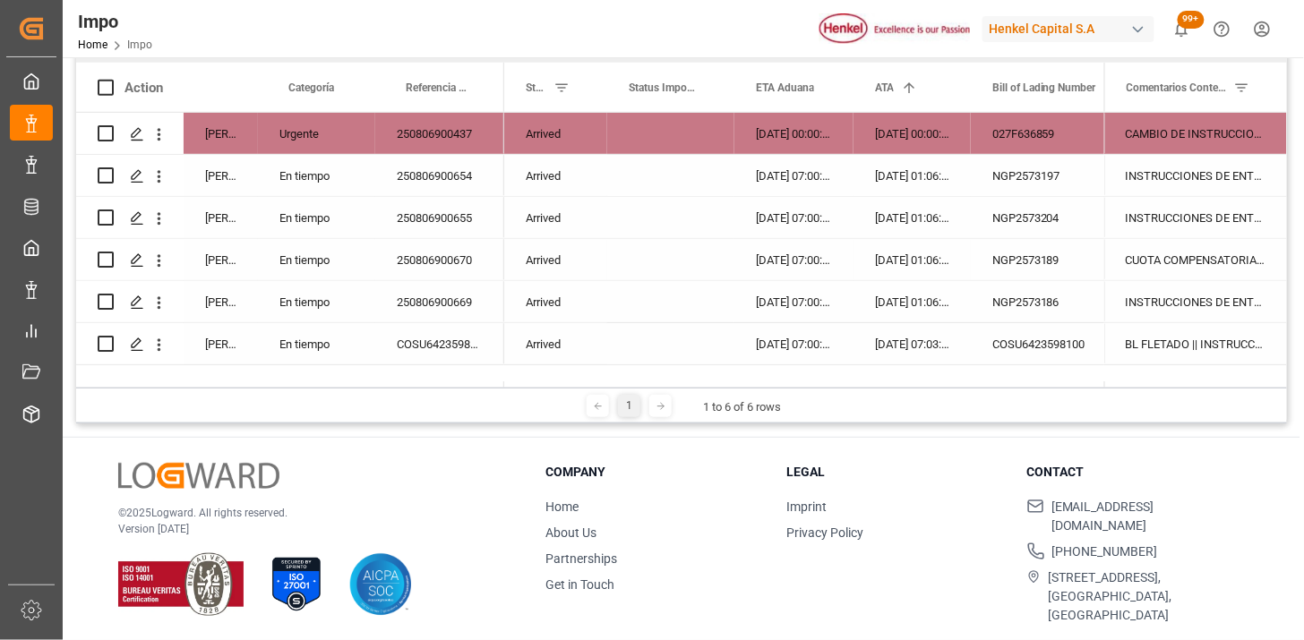
click at [1201, 256] on div "CUOTA COMPENSATORIA || CCP || INSTRUCCIONES DE ENTREGA" at bounding box center [1195, 259] width 183 height 41
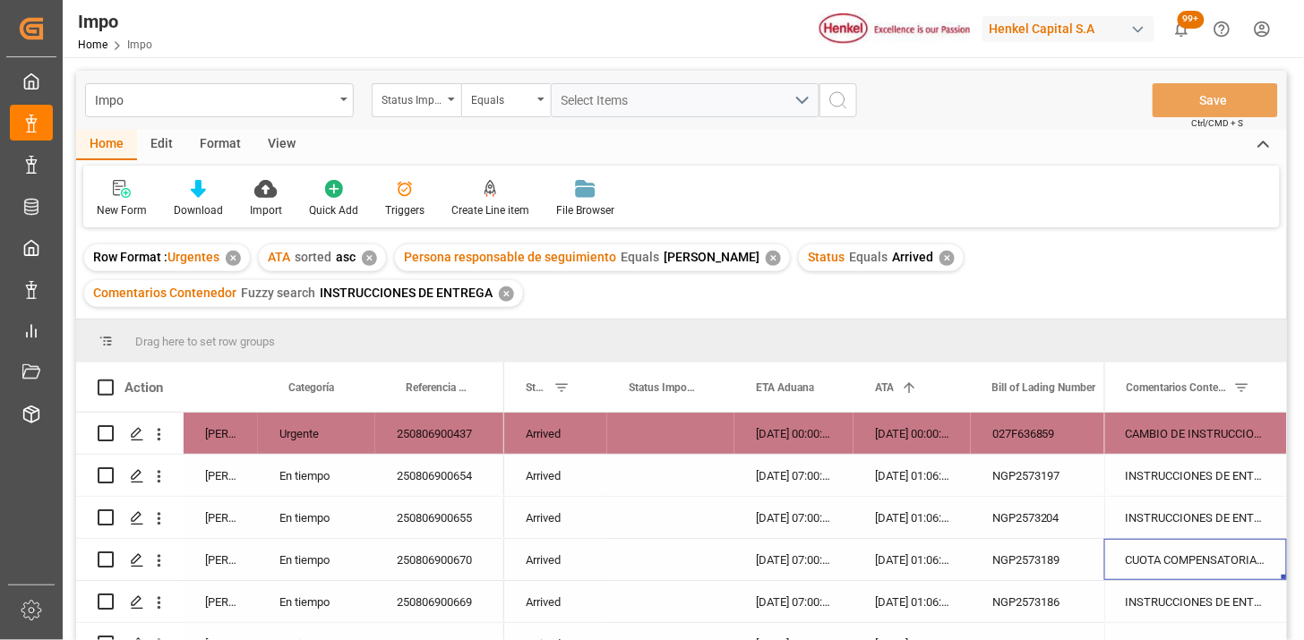
click at [271, 141] on div "View" at bounding box center [281, 145] width 55 height 30
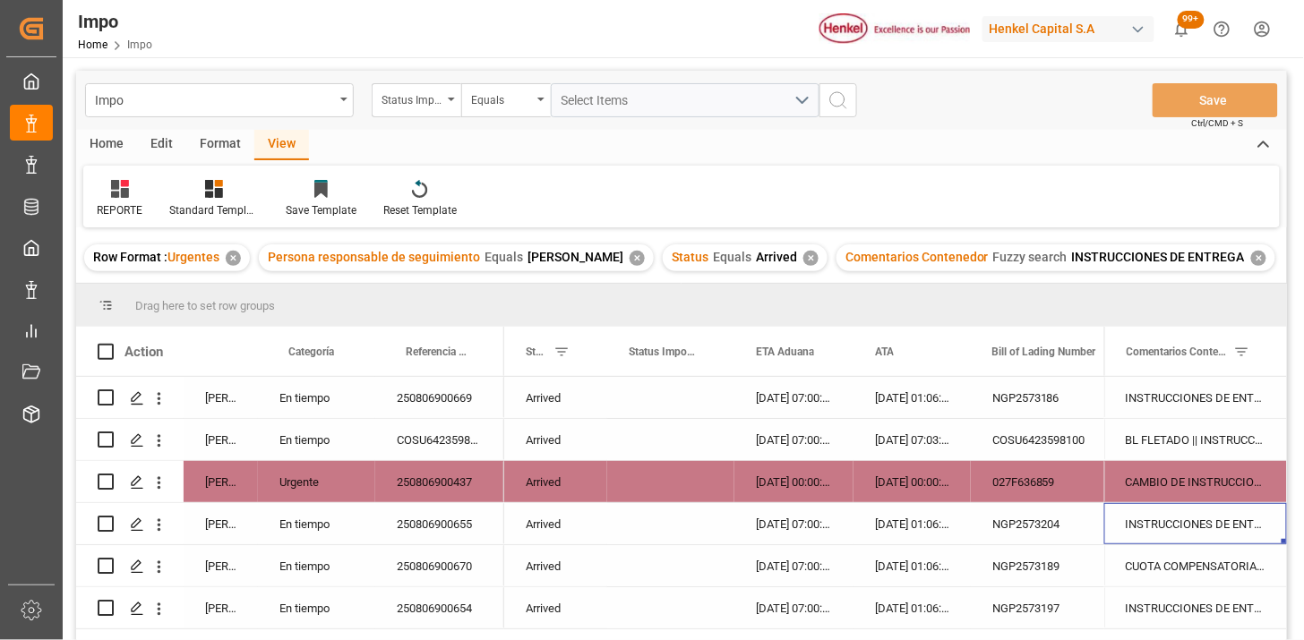
click at [127, 202] on div "REPORTE" at bounding box center [120, 210] width 46 height 16
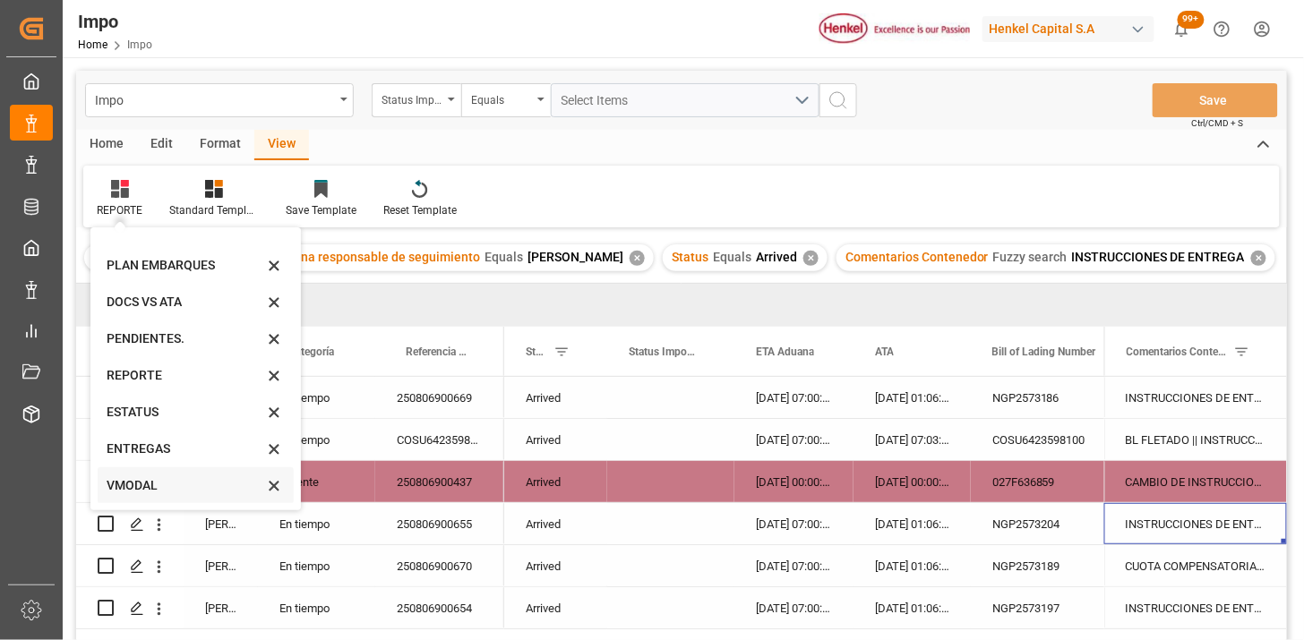
click at [147, 489] on div "VMODAL" at bounding box center [185, 486] width 157 height 19
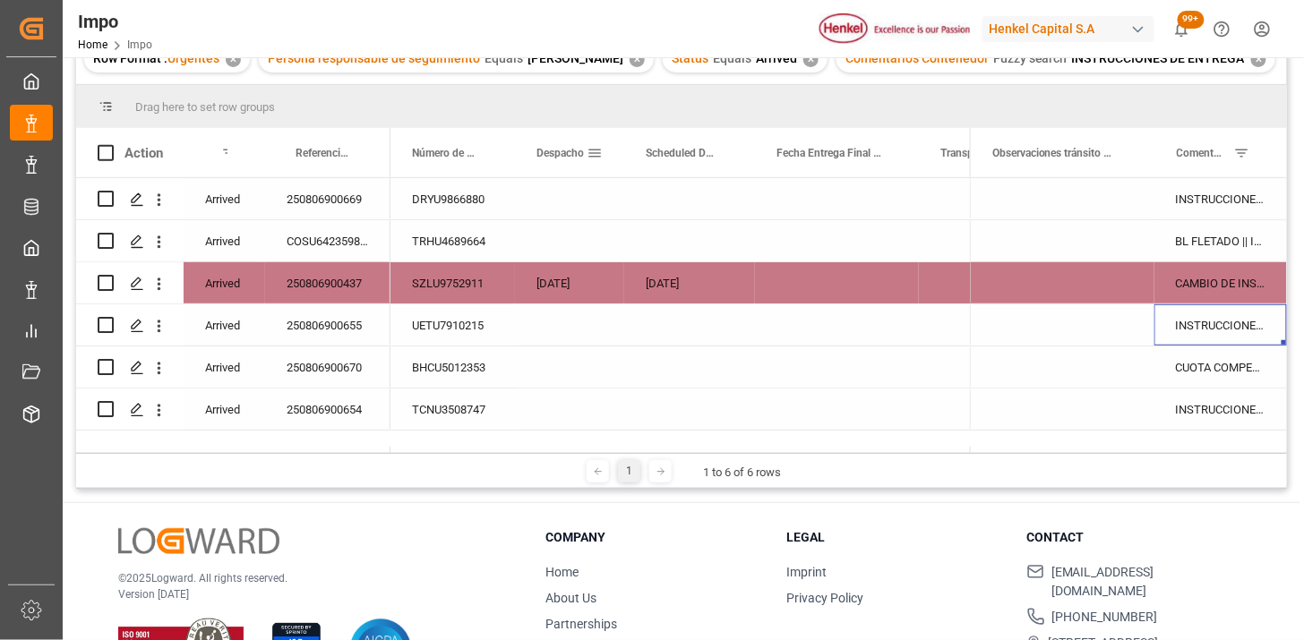
click at [595, 148] on span at bounding box center [595, 153] width 16 height 16
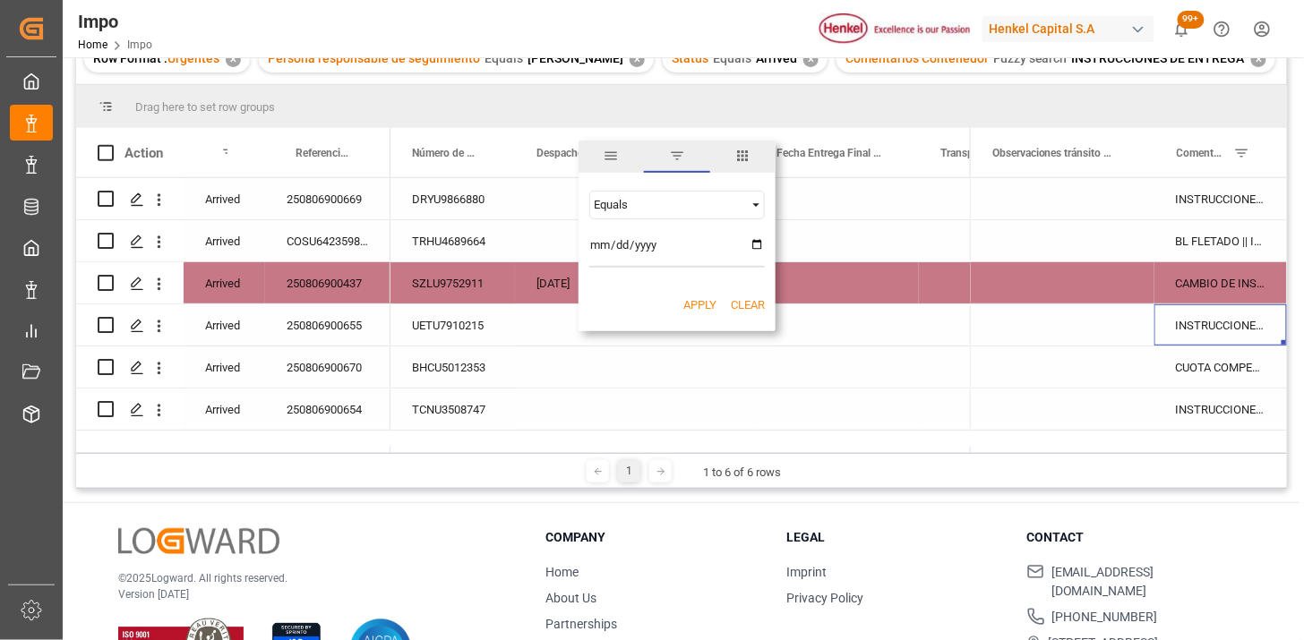
click at [743, 157] on span "columns" at bounding box center [743, 156] width 16 height 16
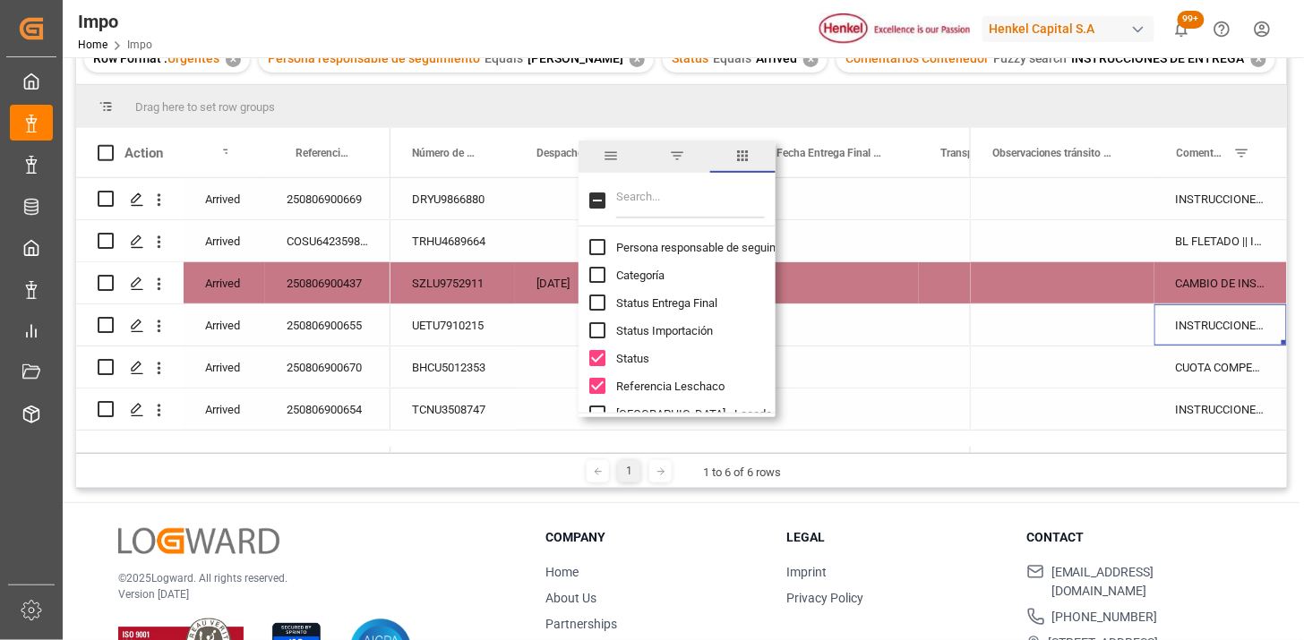
click at [666, 192] on input "Filter Columns Input" at bounding box center [690, 201] width 149 height 36
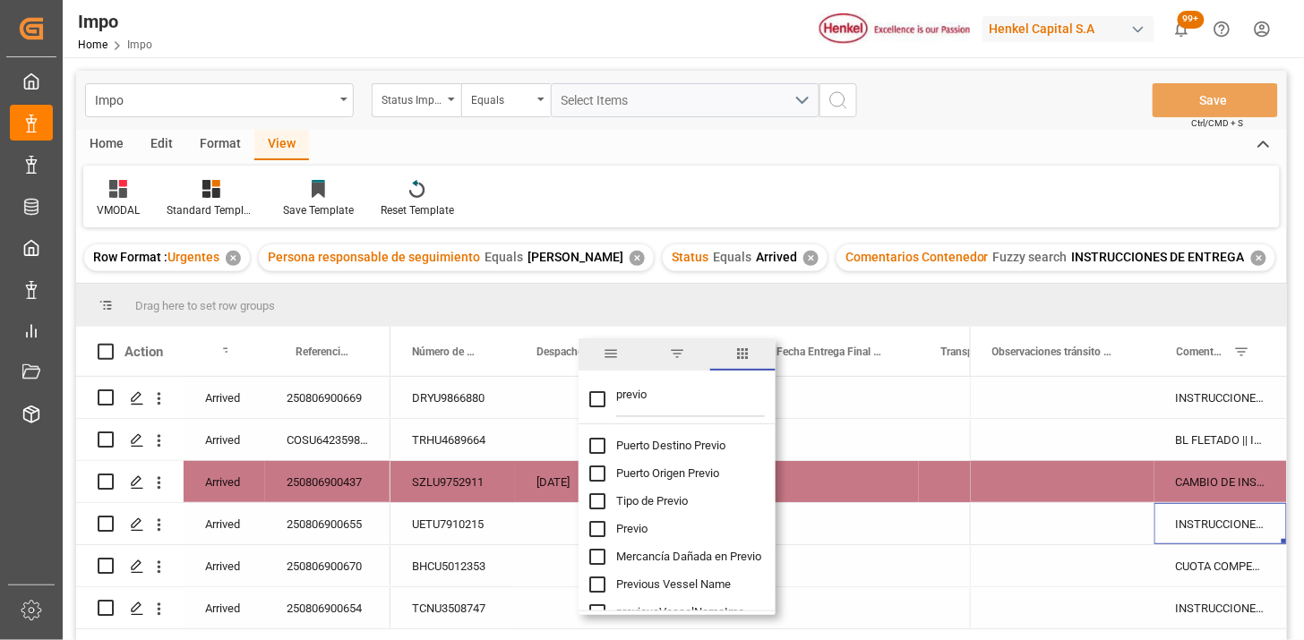
type input "previo"
click at [640, 527] on span "Previo" at bounding box center [631, 528] width 31 height 13
checkbox input "false"
checkbox input "true"
click at [657, 155] on div "Home Edit Format View" at bounding box center [681, 145] width 1211 height 30
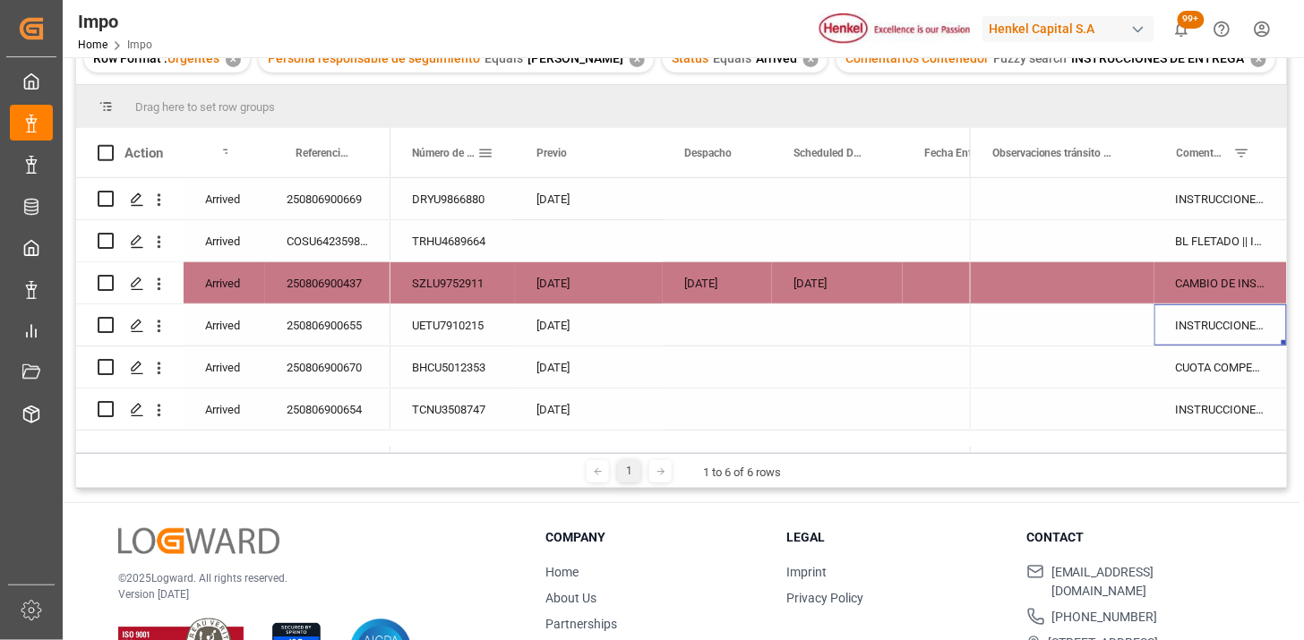
click at [484, 149] on span at bounding box center [485, 153] width 16 height 16
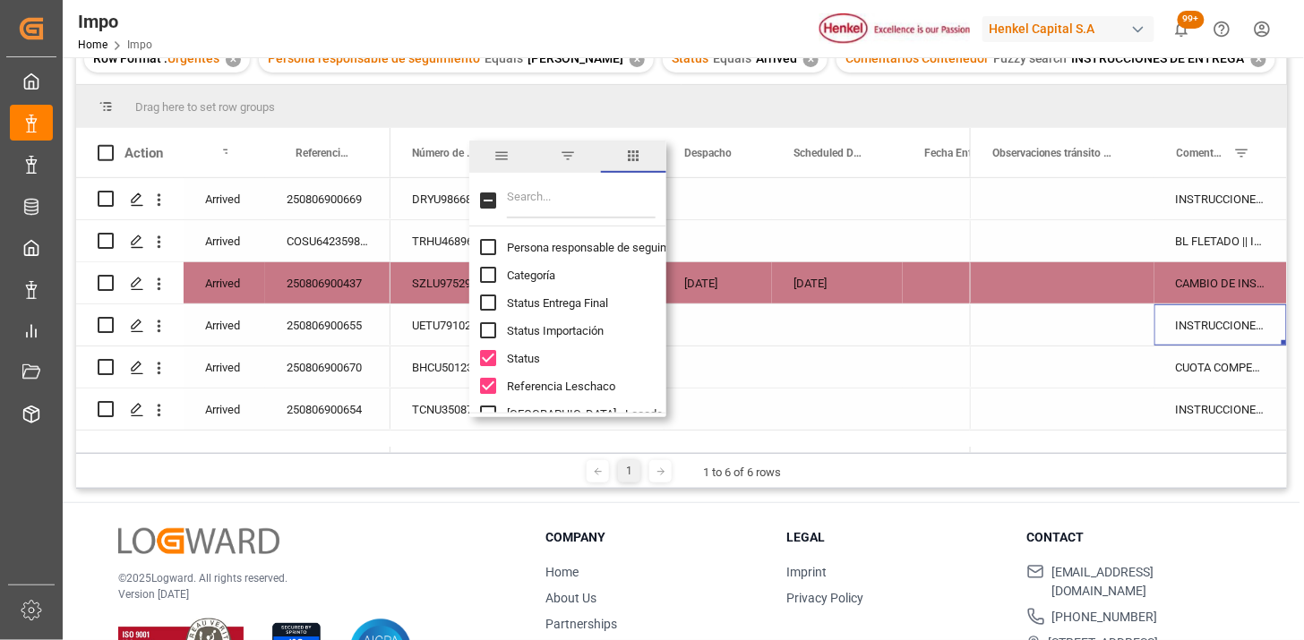
click at [568, 211] on input "Filter Columns Input" at bounding box center [581, 201] width 149 height 36
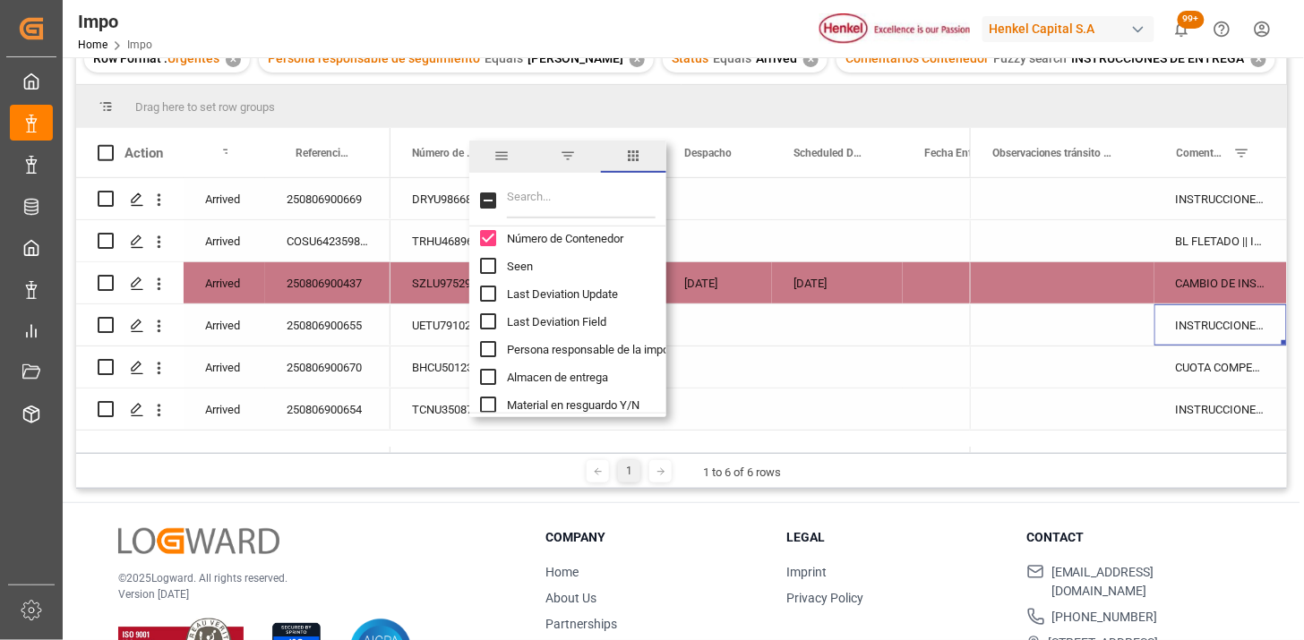
click at [560, 236] on span "Número de Contenedor" at bounding box center [565, 238] width 116 height 13
checkbox input "false"
click at [553, 209] on input "Filter Columns Input" at bounding box center [581, 201] width 149 height 36
type input "orde"
checkbox input "true"
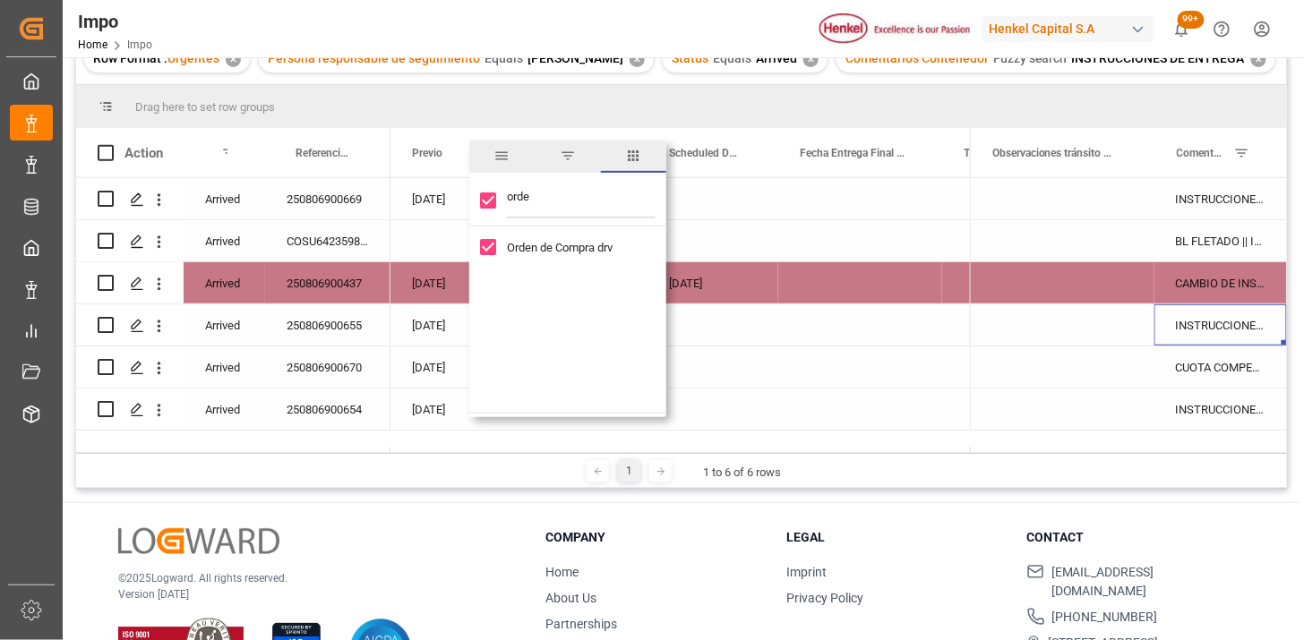
click at [548, 193] on input "orde" at bounding box center [581, 201] width 149 height 36
type input "orde"
click at [629, 155] on span "columns" at bounding box center [633, 156] width 16 height 16
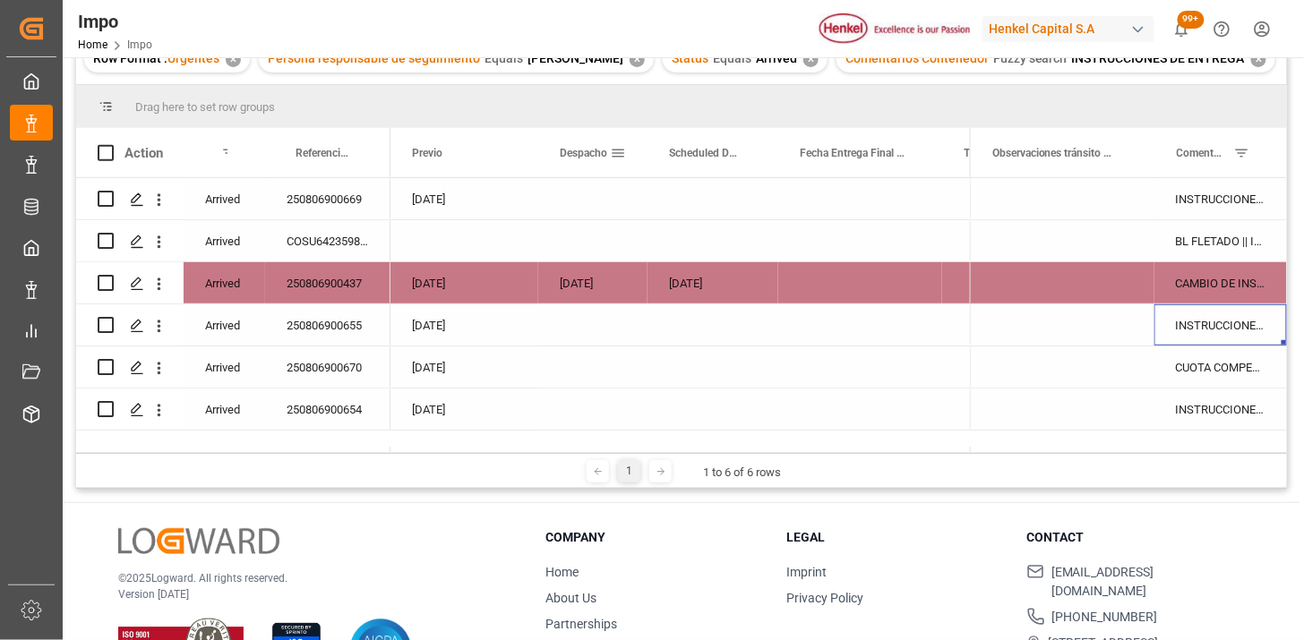
click at [621, 150] on span at bounding box center [618, 153] width 16 height 16
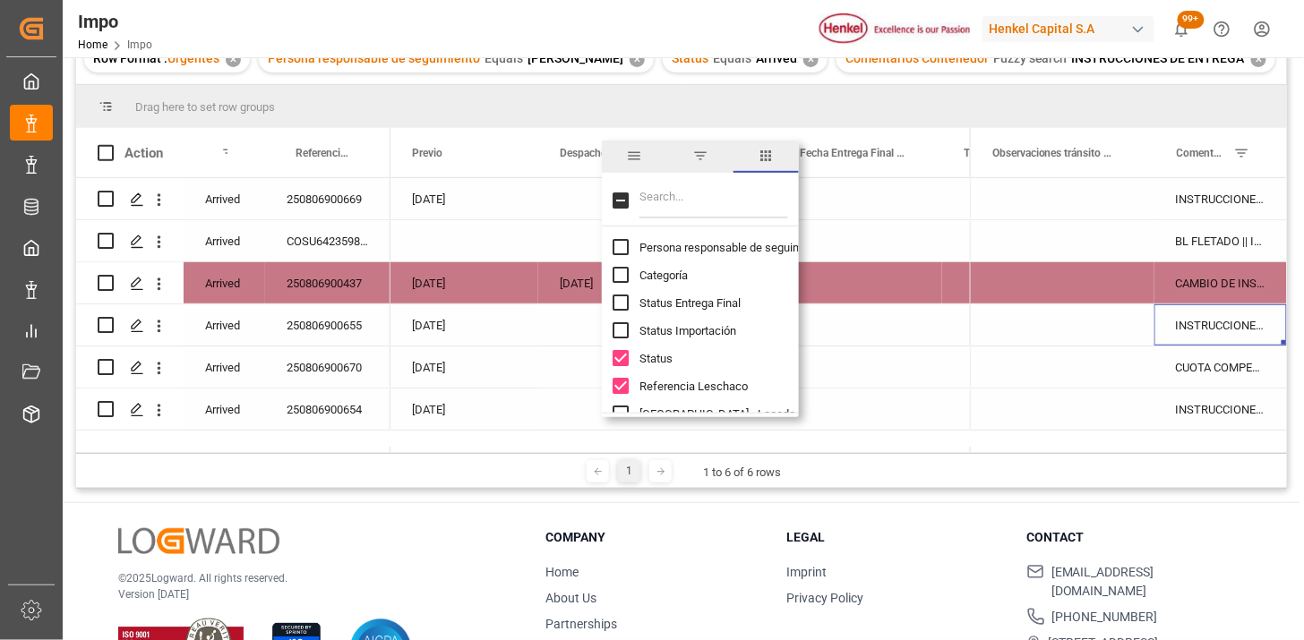
click at [675, 206] on input "Filter Columns Input" at bounding box center [714, 201] width 149 height 36
type input "des"
click at [677, 274] on span "Despacho" at bounding box center [666, 275] width 52 height 13
checkbox input "false"
click at [685, 202] on input "des" at bounding box center [714, 201] width 149 height 36
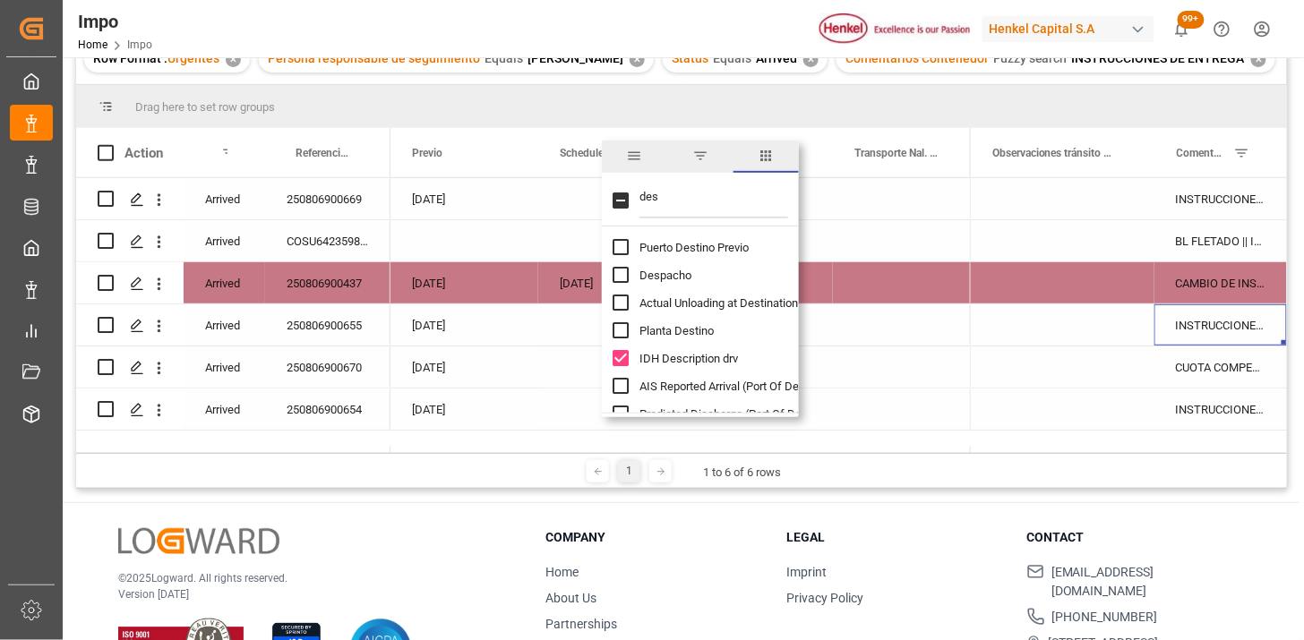
click at [685, 202] on input "des" at bounding box center [714, 201] width 149 height 36
type input "r"
click at [673, 204] on input "sch" at bounding box center [714, 201] width 149 height 36
type input "tr"
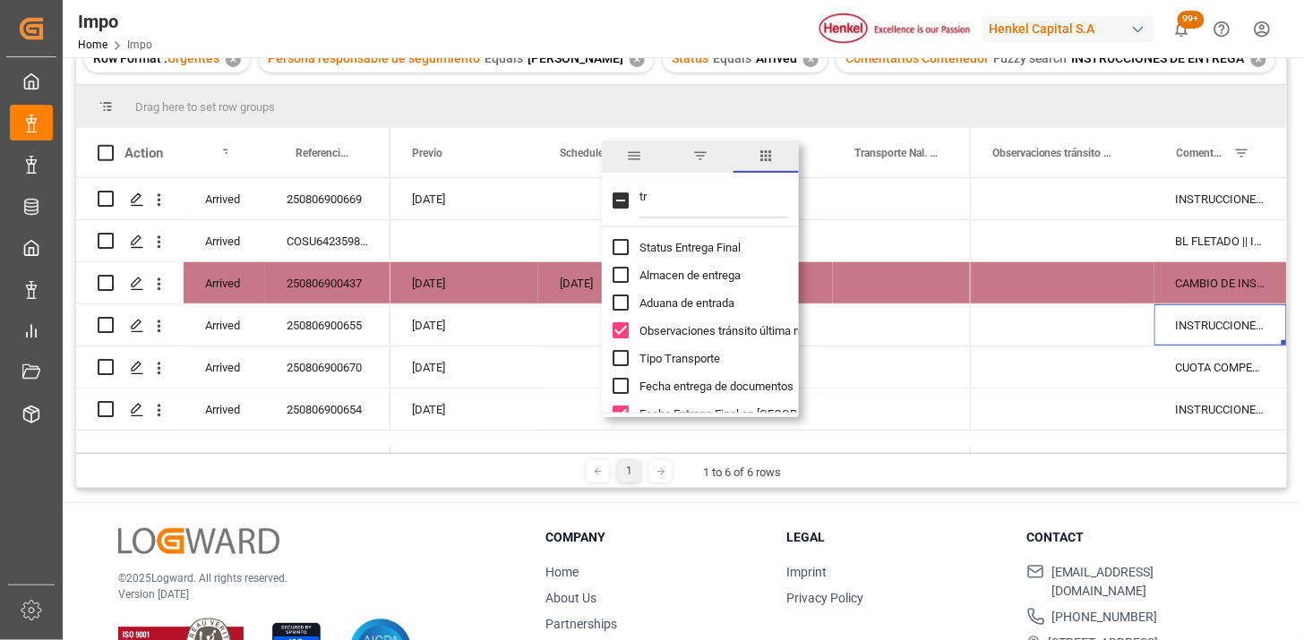
click at [692, 329] on span "Observaciones tránsito última milla" at bounding box center [729, 330] width 178 height 13
checkbox input "false"
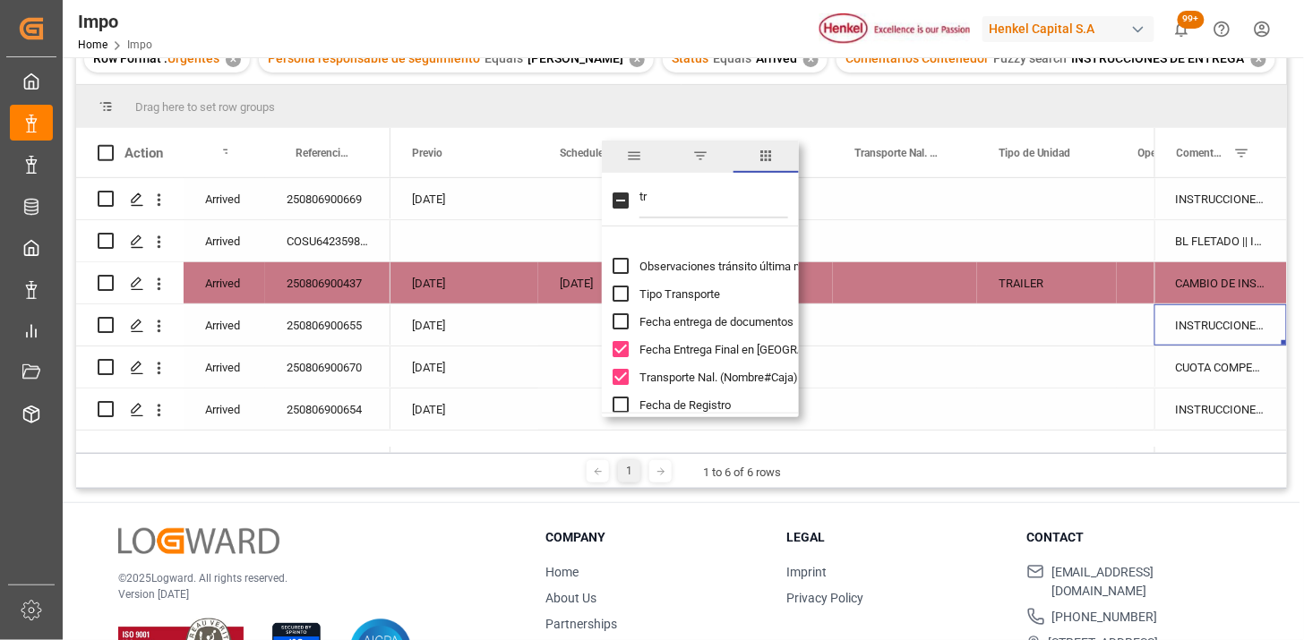
scroll to position [99, 0]
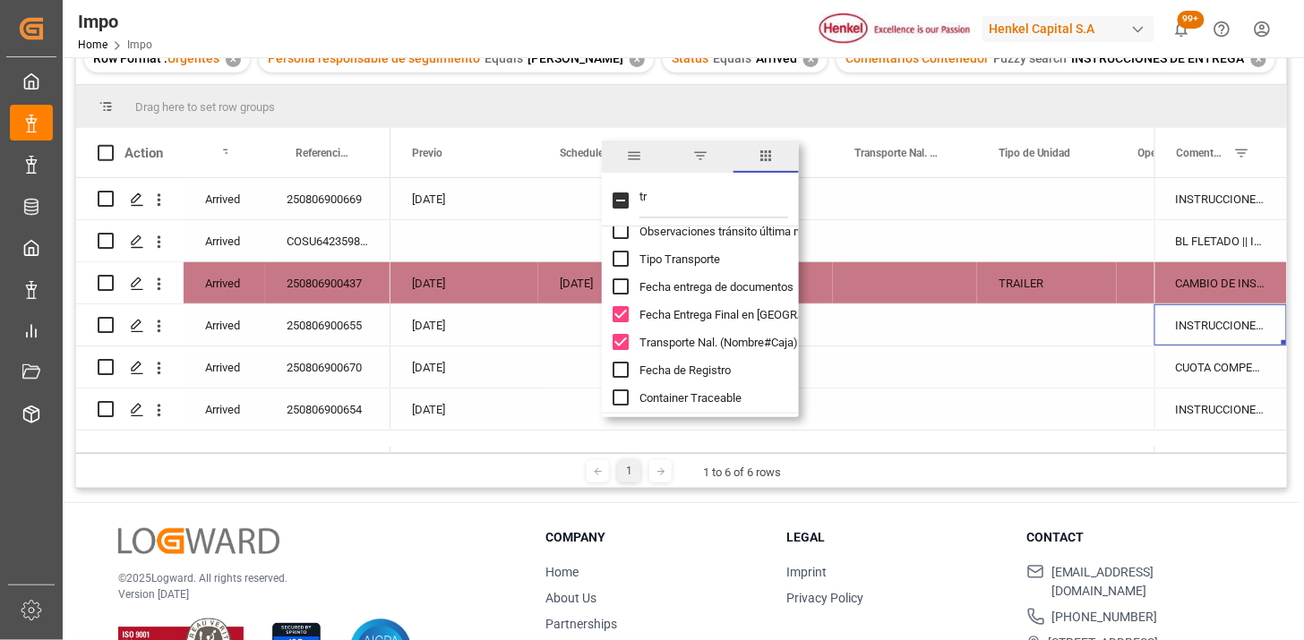
click at [696, 314] on span "Fecha Entrega Final en [GEOGRAPHIC_DATA]" at bounding box center [753, 314] width 227 height 13
checkbox input "false"
click at [700, 336] on span "Transporte Nal. (Nombre#Caja)" at bounding box center [719, 342] width 159 height 13
checkbox input "false"
click at [663, 204] on input "tr" at bounding box center [714, 201] width 149 height 36
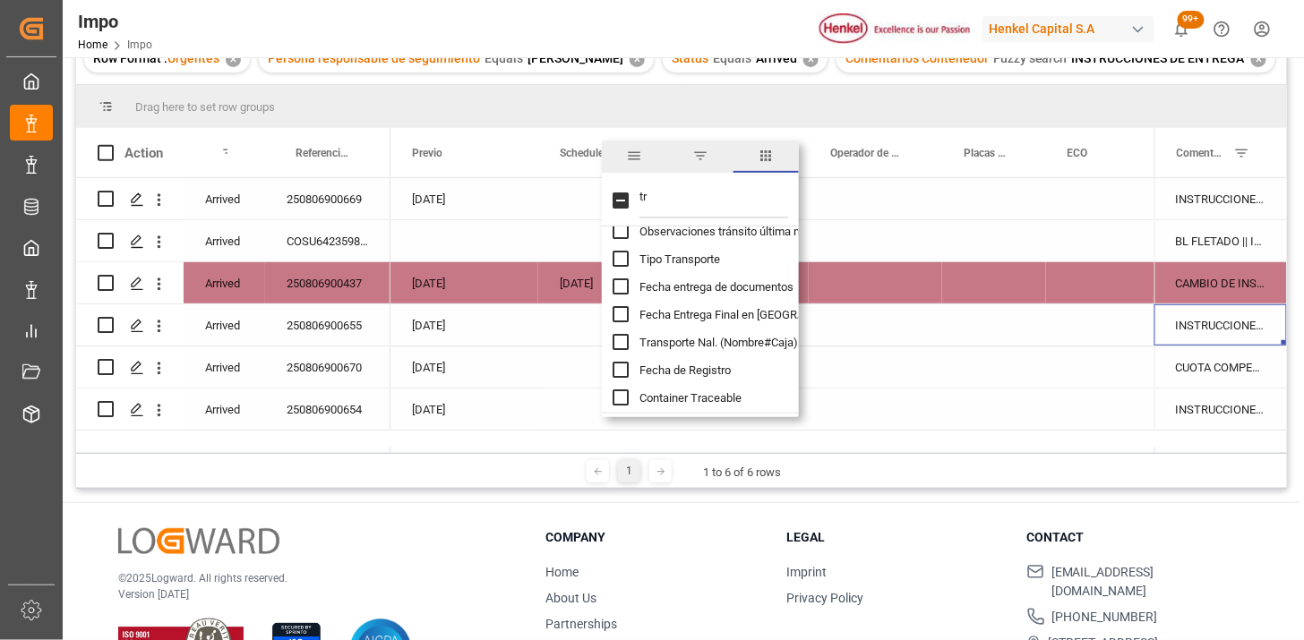
click at [663, 204] on input "tr" at bounding box center [714, 201] width 149 height 36
type input "op"
checkbox input "true"
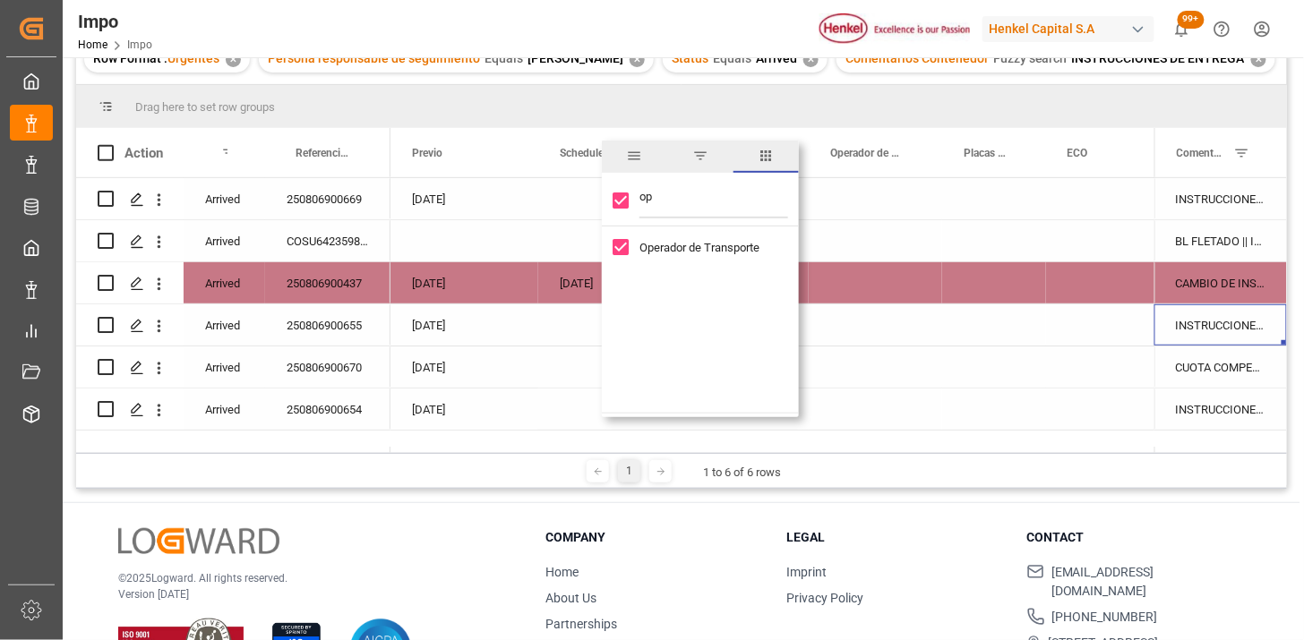
scroll to position [0, 0]
type input "op"
click at [688, 247] on span "Operador de Transporte" at bounding box center [700, 247] width 120 height 13
checkbox input "false"
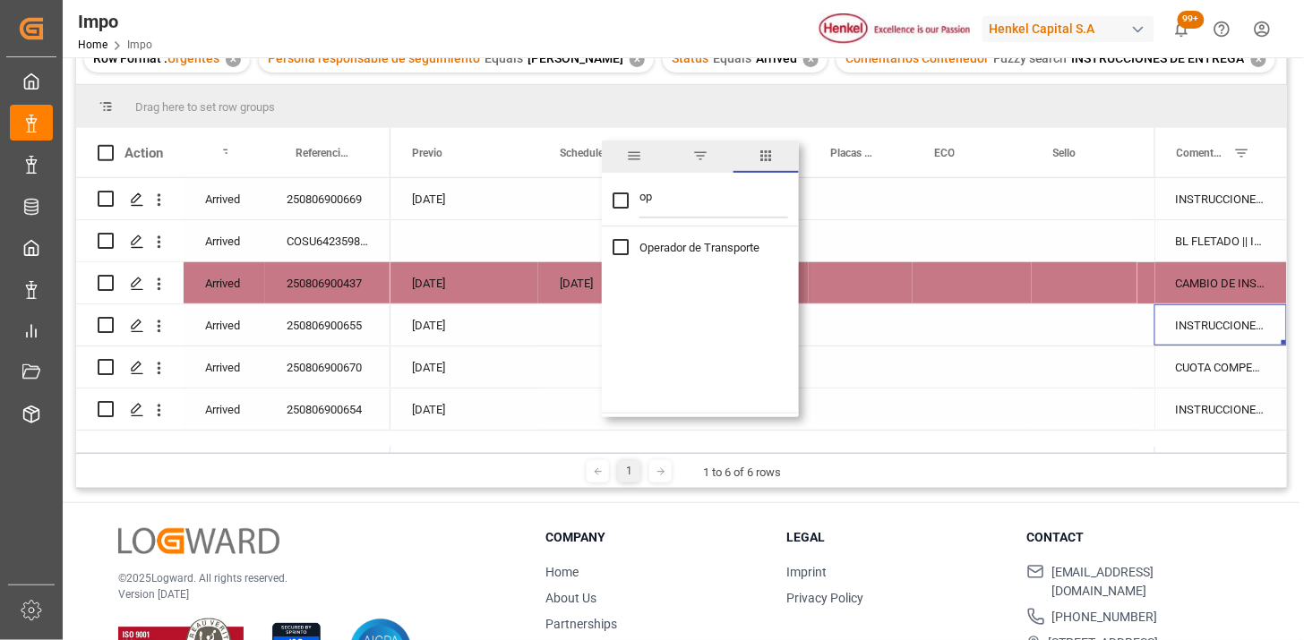
click at [667, 202] on input "op" at bounding box center [714, 201] width 149 height 36
type input "pl"
checkbox input "false"
type input "plac"
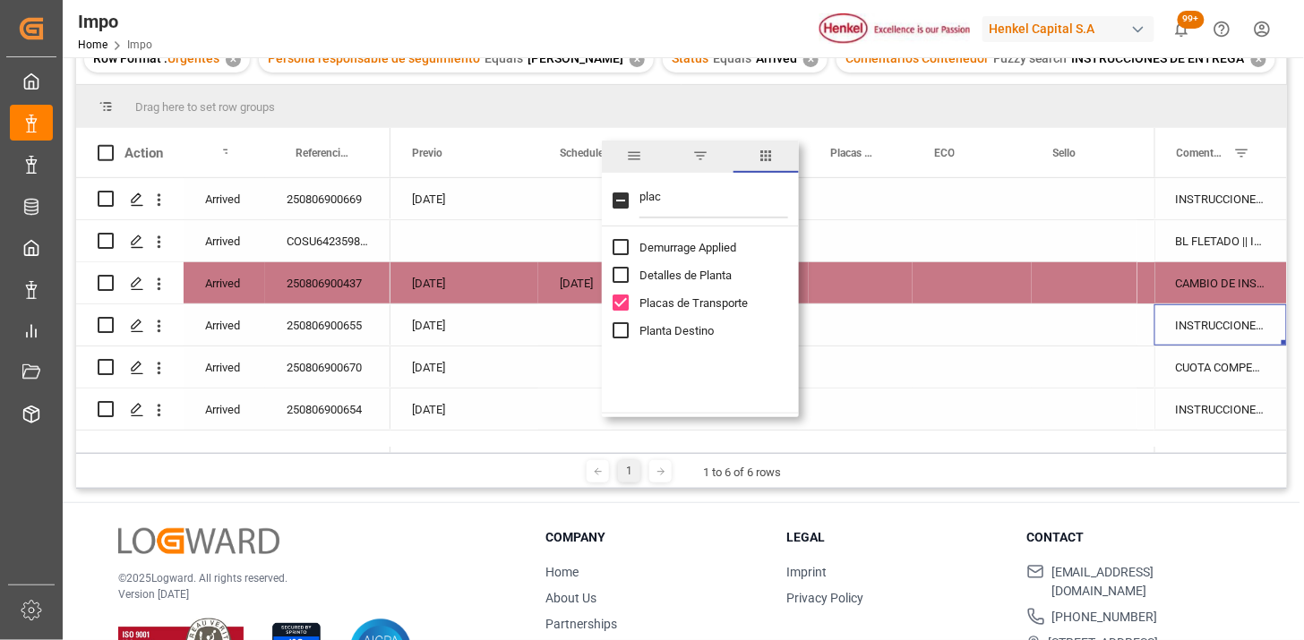
checkbox input "true"
type input "plac"
click at [687, 241] on span "Placas de Transporte" at bounding box center [694, 247] width 108 height 13
checkbox input "false"
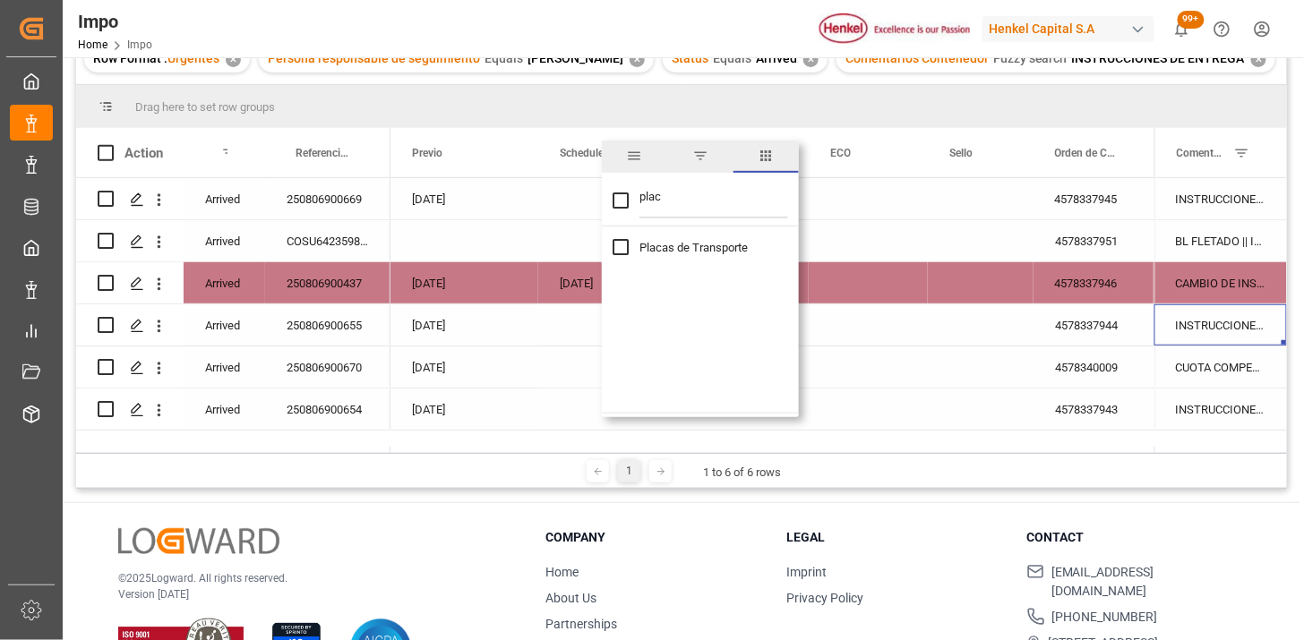
click at [685, 206] on input "plac" at bounding box center [714, 201] width 149 height 36
type input "ec"
checkbox input "false"
type input "eco"
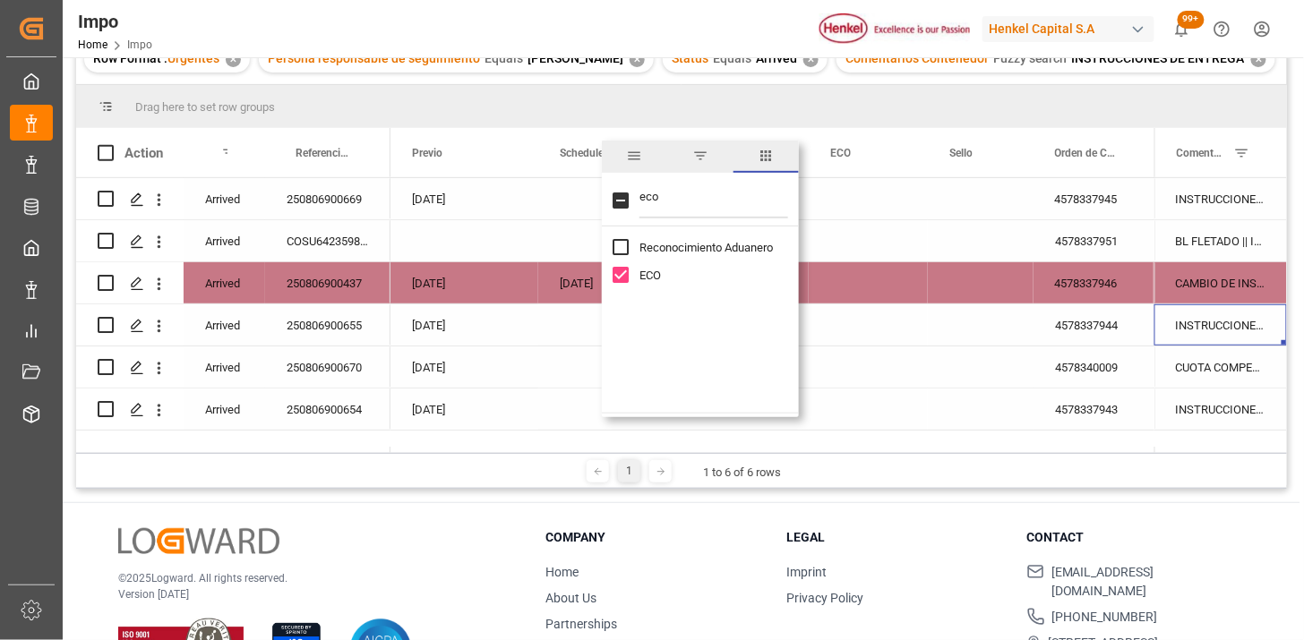
click at [652, 274] on span "ECO" at bounding box center [650, 275] width 21 height 13
checkbox input "false"
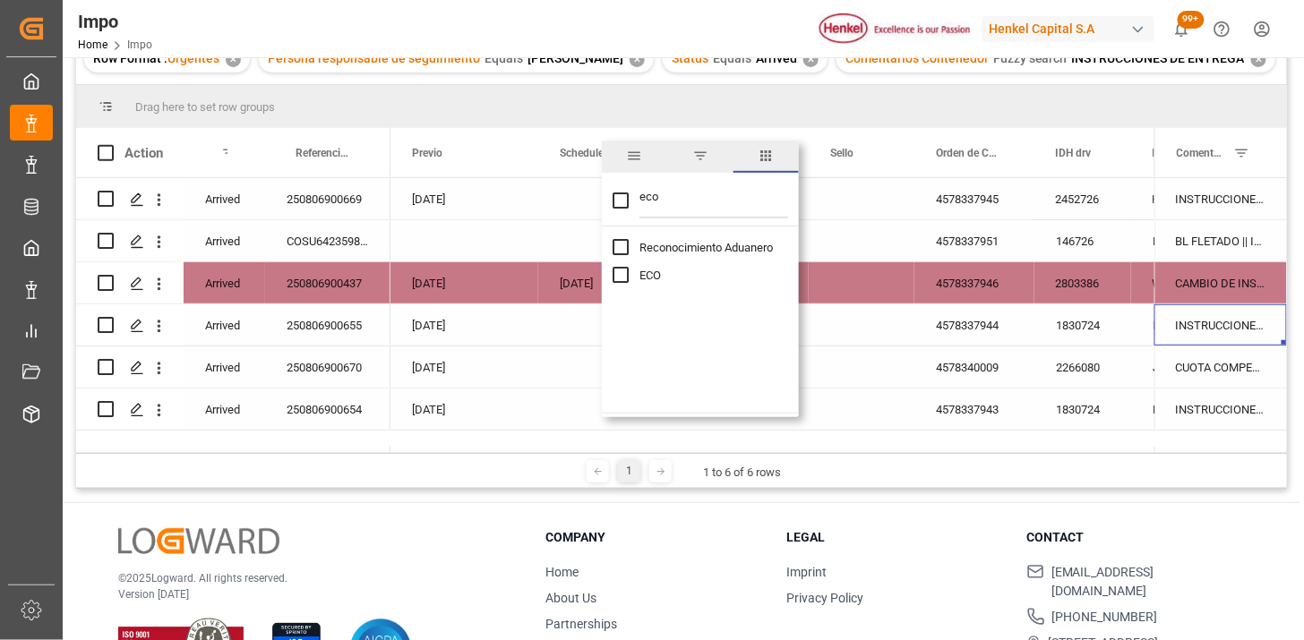
click at [695, 198] on input "eco" at bounding box center [714, 201] width 149 height 36
type input "se"
checkbox input "false"
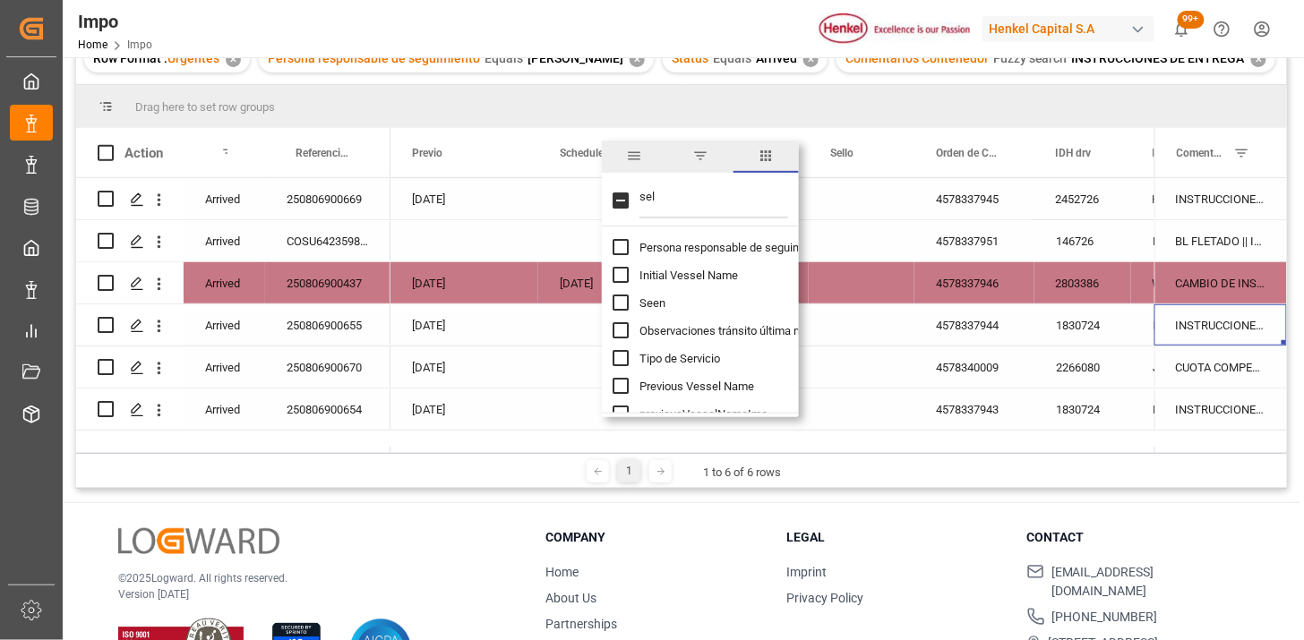
type input "sell"
checkbox input "true"
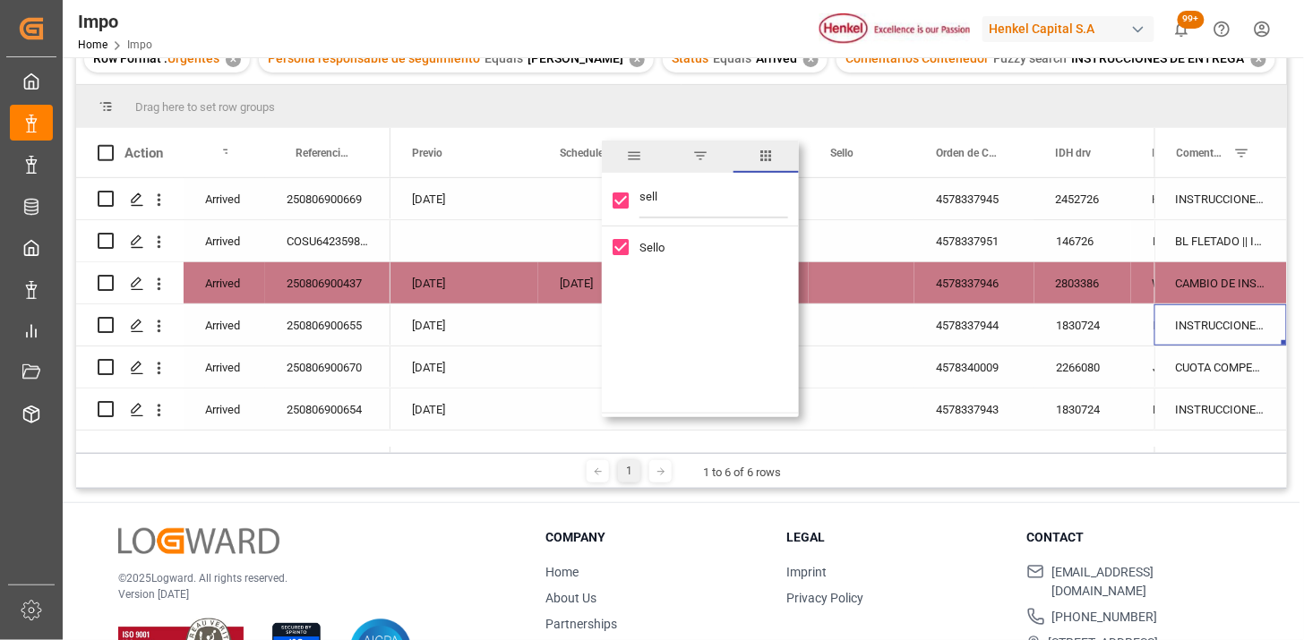
type input "sell"
click at [660, 244] on span "Sello" at bounding box center [652, 247] width 25 height 13
checkbox input "false"
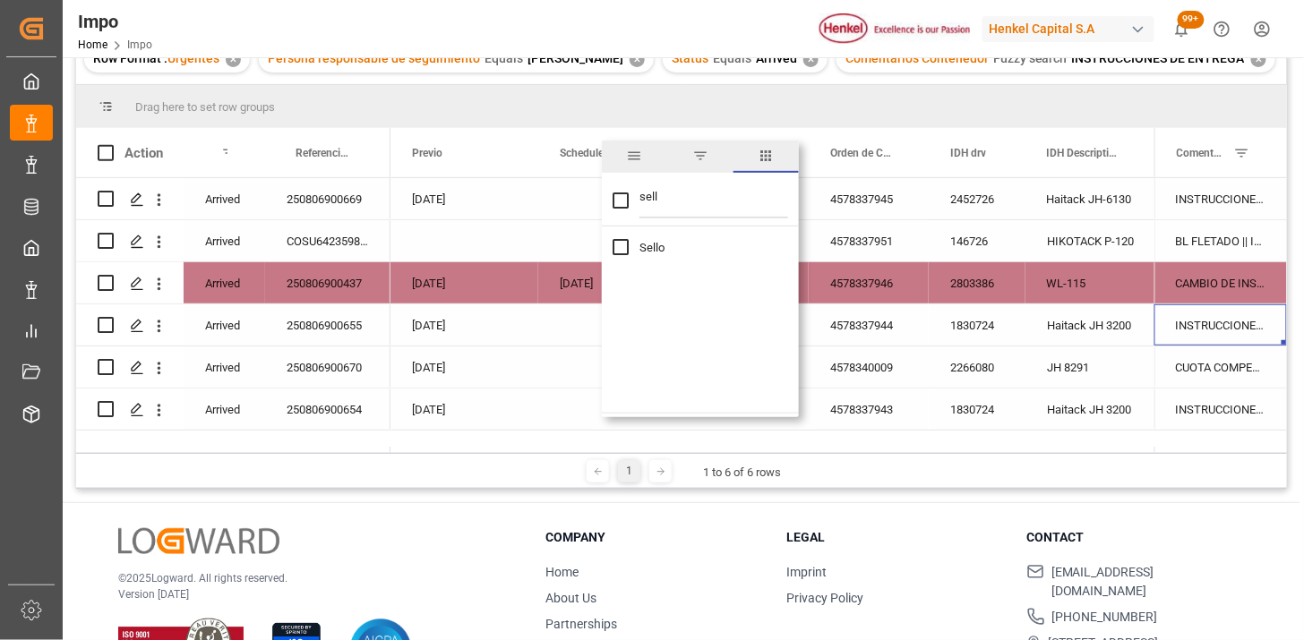
click at [824, 73] on div "Row Format : Urgentes ✕ Persona responsable de seguimiento Equals Martha Gonzal…" at bounding box center [681, 59] width 1211 height 50
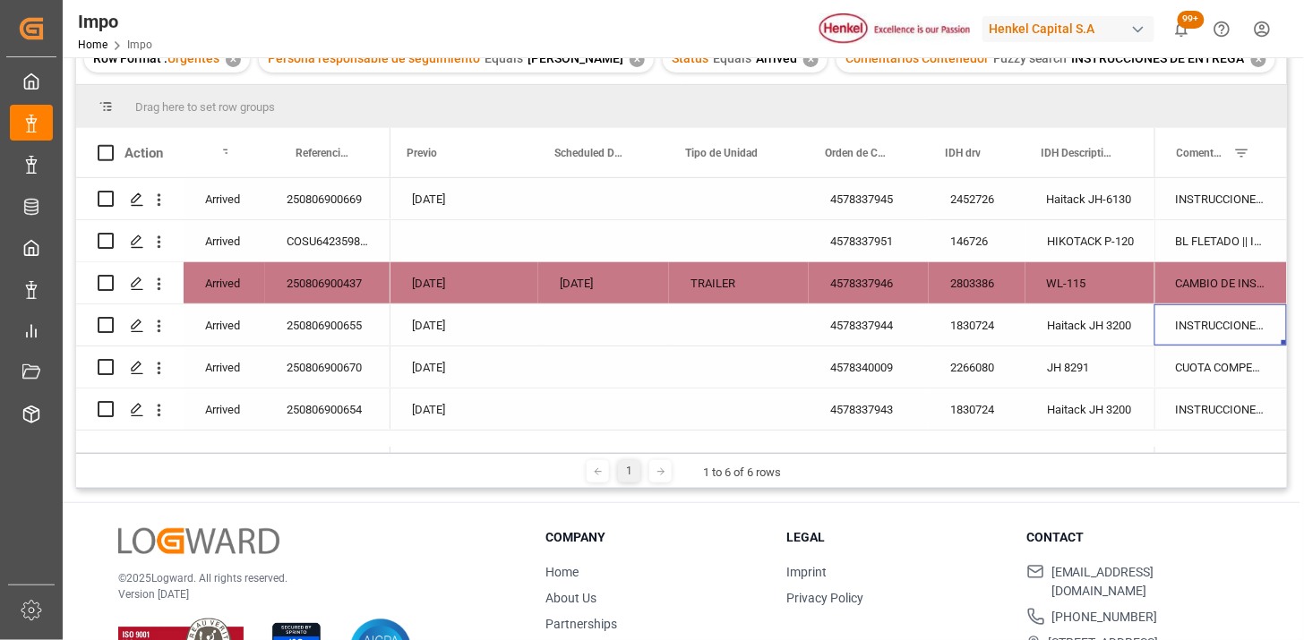
scroll to position [0, 4]
click at [775, 150] on span at bounding box center [774, 153] width 16 height 16
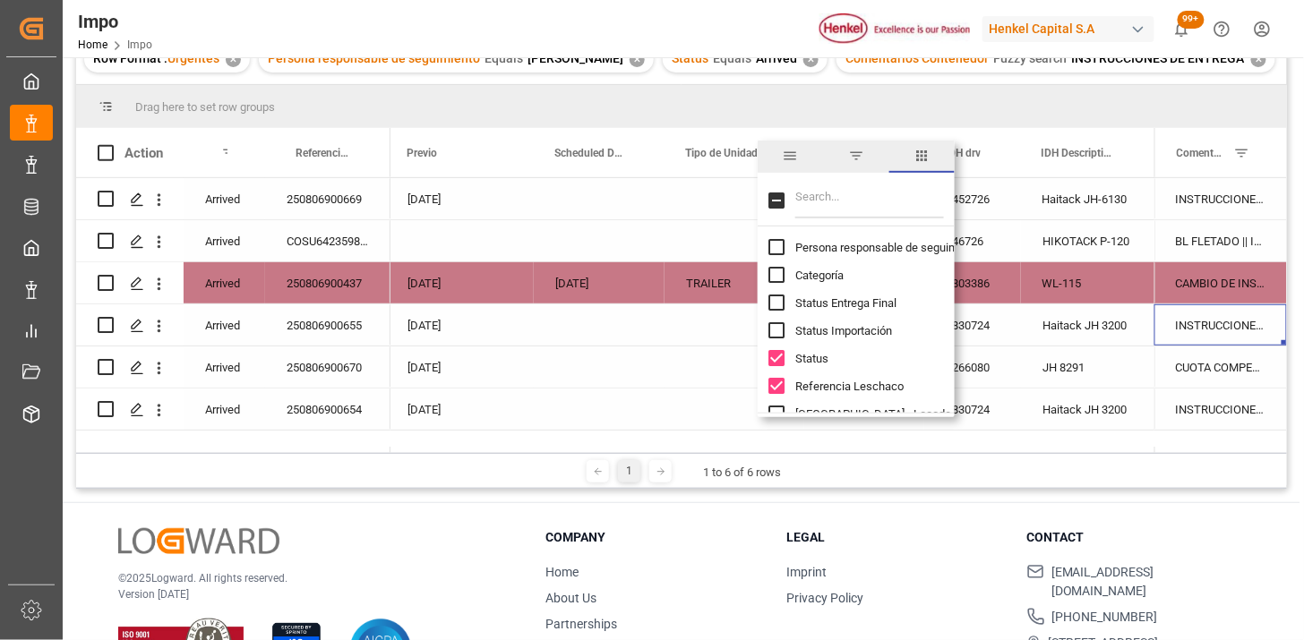
click at [851, 191] on input "Filter Columns Input" at bounding box center [869, 201] width 149 height 36
type input "tipo"
click at [825, 353] on span "Tipo de Unidad" at bounding box center [832, 358] width 75 height 13
checkbox input "false"
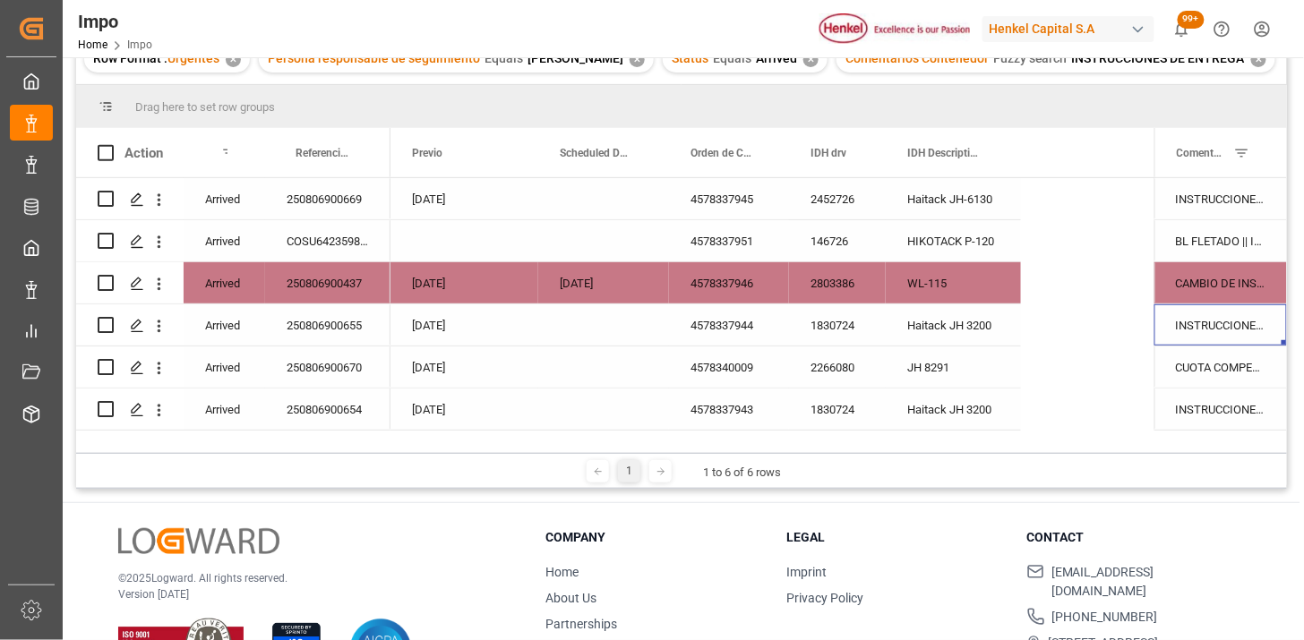
click at [826, 79] on div "Row Format : Urgentes ✕ Persona responsable de seguimiento Equals Martha Gonzal…" at bounding box center [681, 59] width 1211 height 50
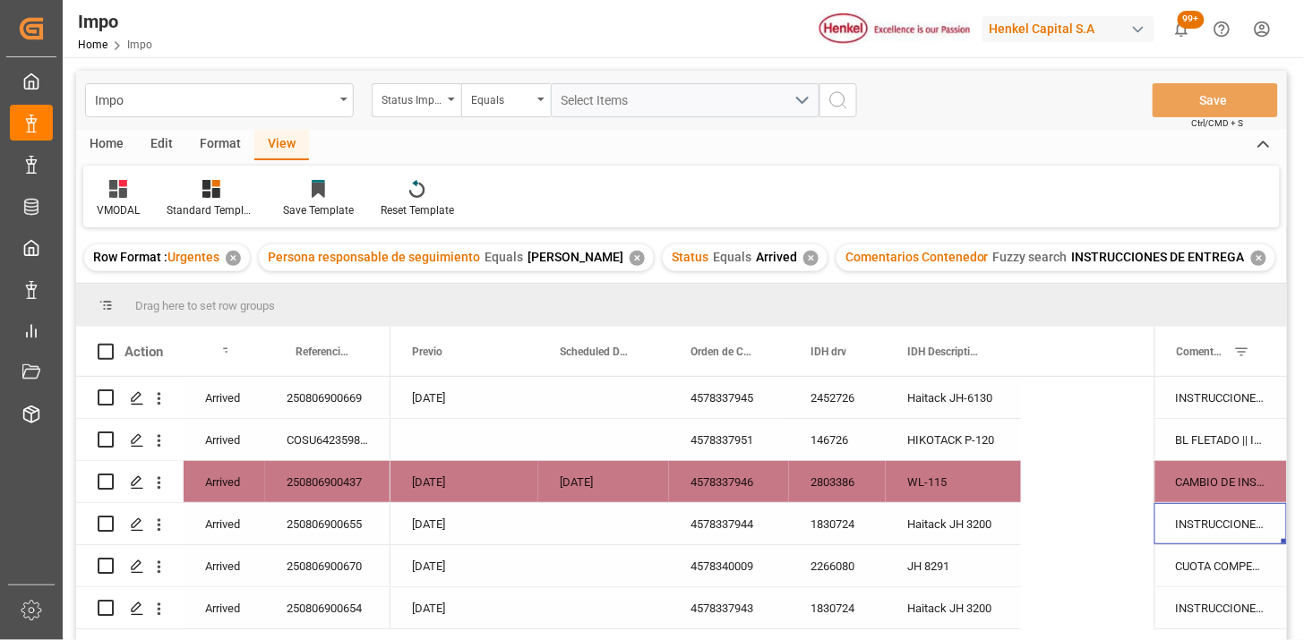
click at [110, 148] on div "Home" at bounding box center [106, 145] width 61 height 30
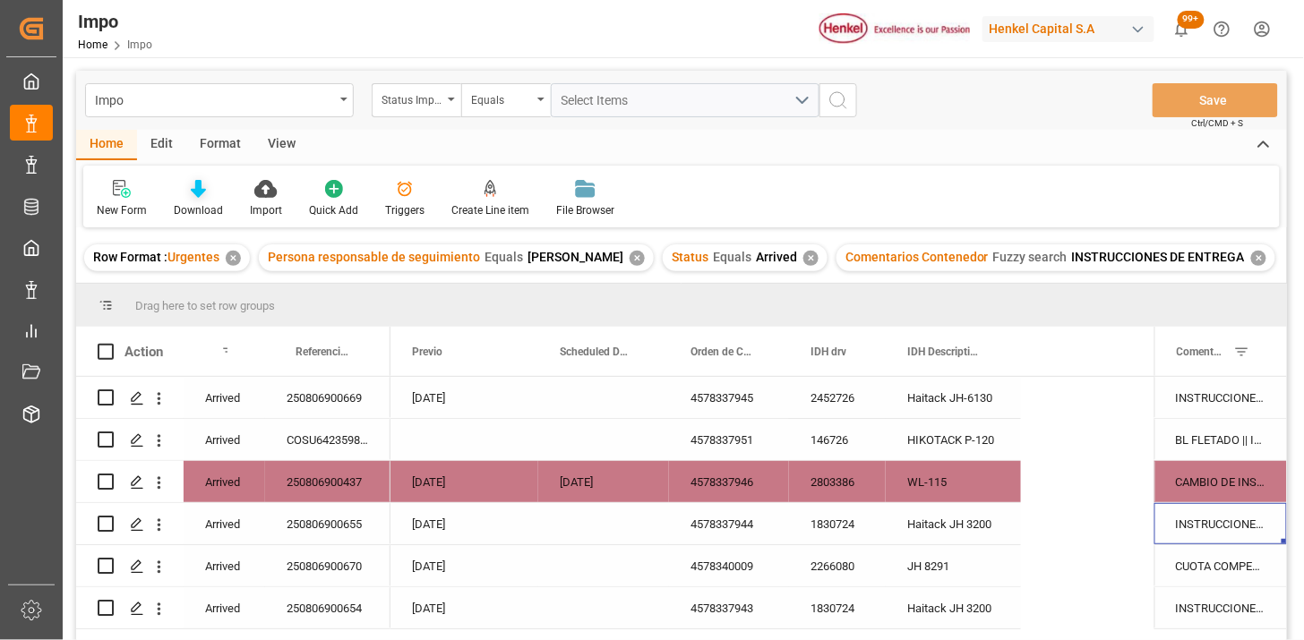
drag, startPoint x: 110, startPoint y: 148, endPoint x: 194, endPoint y: 201, distance: 99.4
click at [194, 201] on div "Download" at bounding box center [198, 198] width 76 height 39
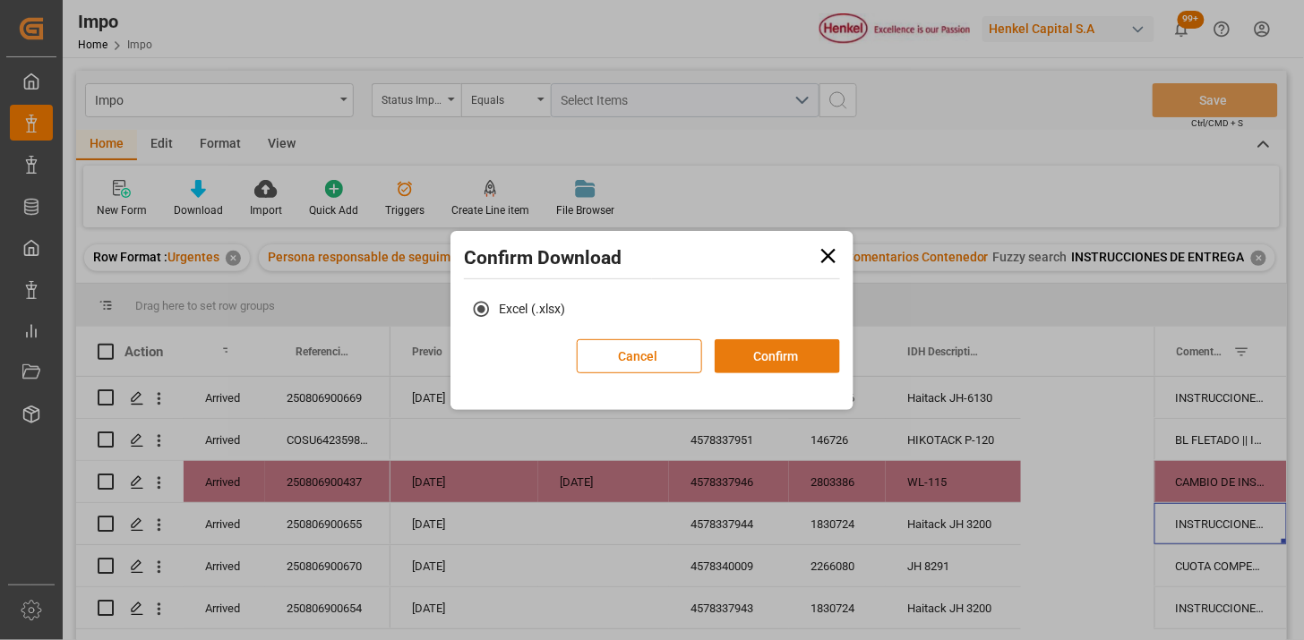
click at [781, 365] on button "Confirm" at bounding box center [777, 356] width 125 height 34
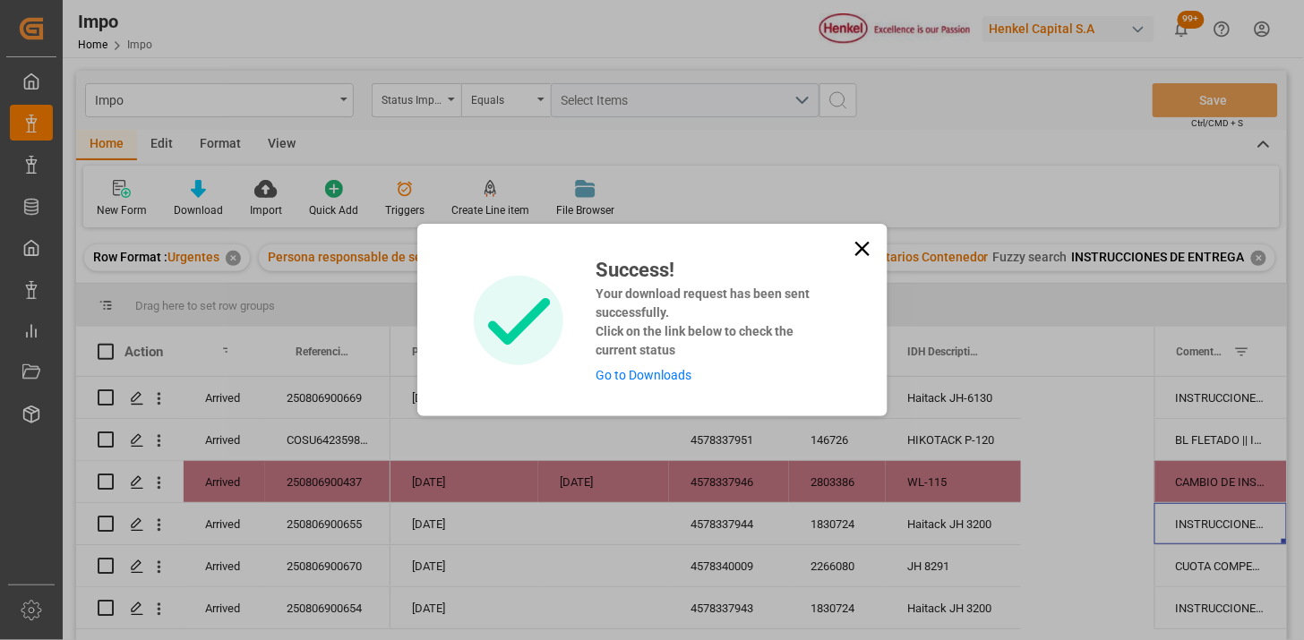
drag, startPoint x: 865, startPoint y: 249, endPoint x: 720, endPoint y: 231, distance: 146.2
click at [864, 249] on icon at bounding box center [862, 248] width 25 height 25
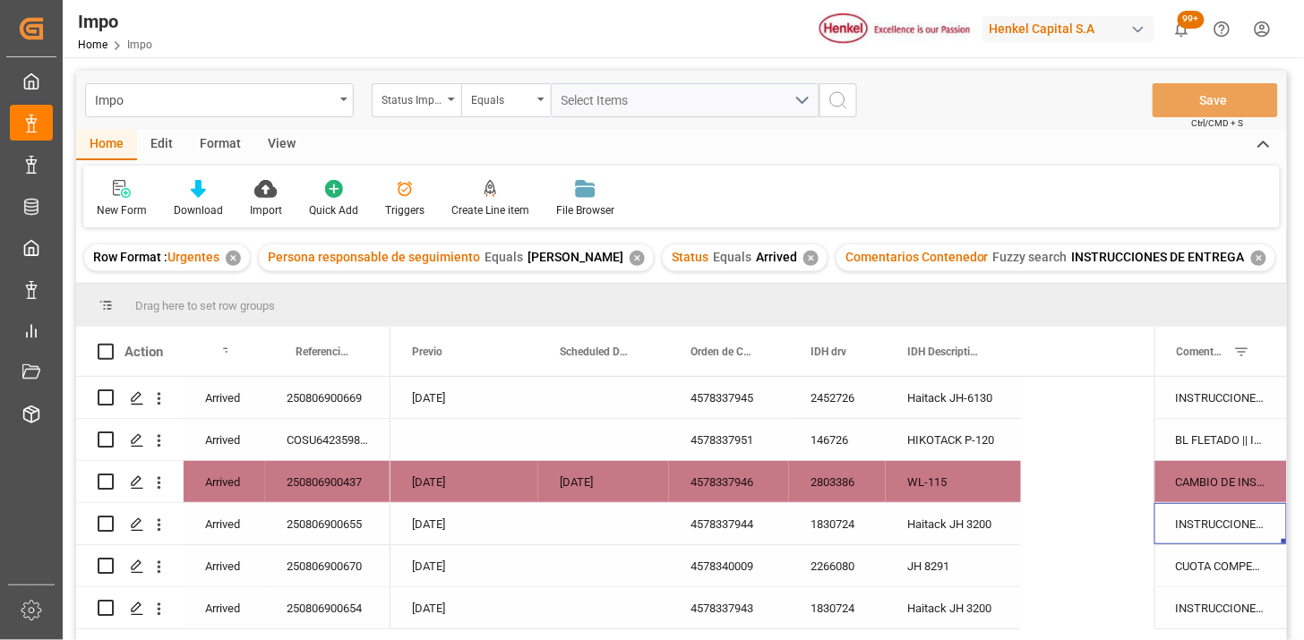
click at [280, 145] on div "View" at bounding box center [281, 145] width 55 height 30
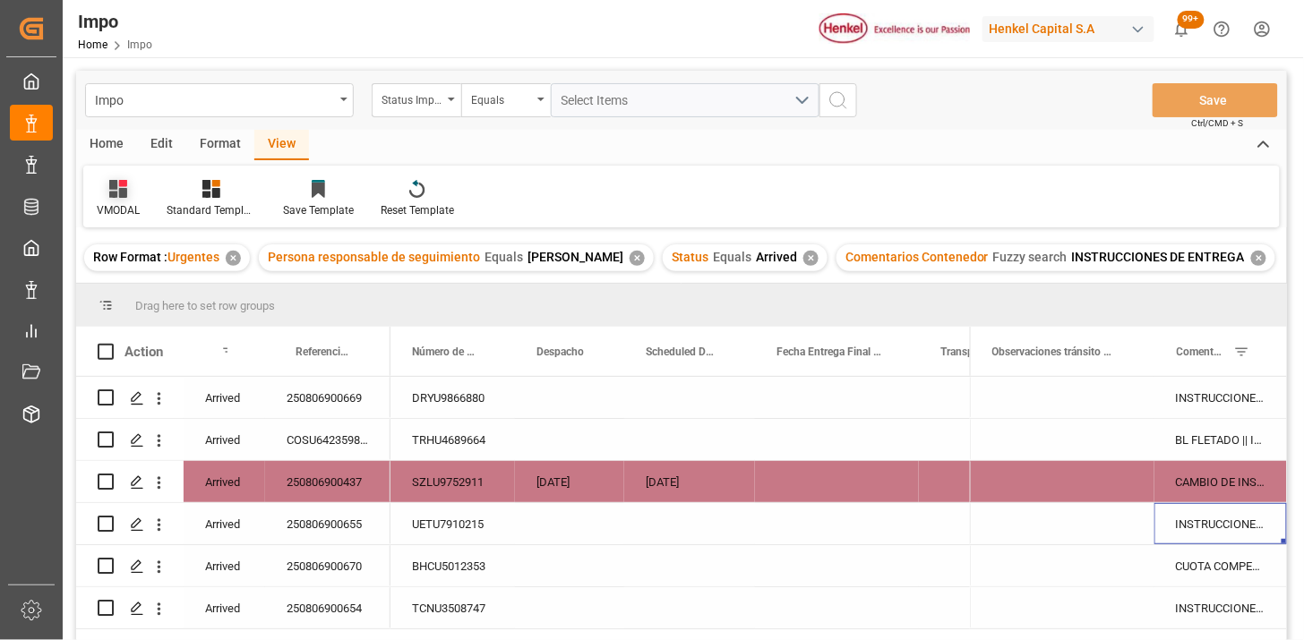
click at [120, 195] on icon at bounding box center [118, 189] width 18 height 18
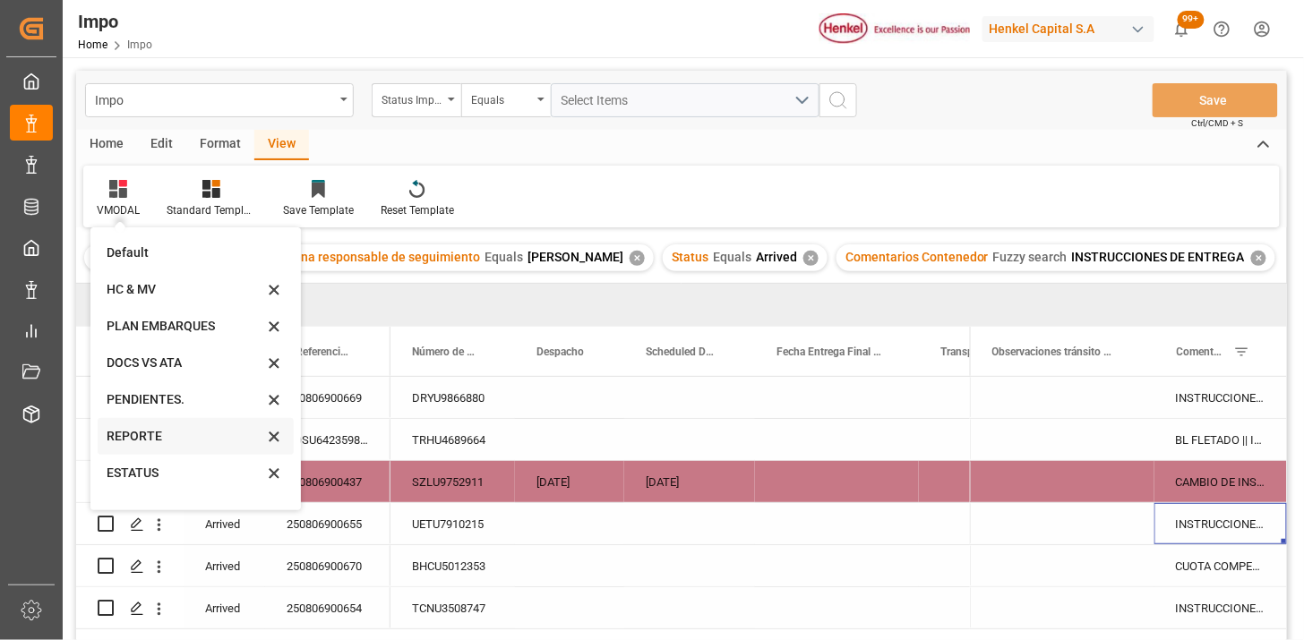
click at [163, 439] on div "REPORTE" at bounding box center [185, 436] width 157 height 19
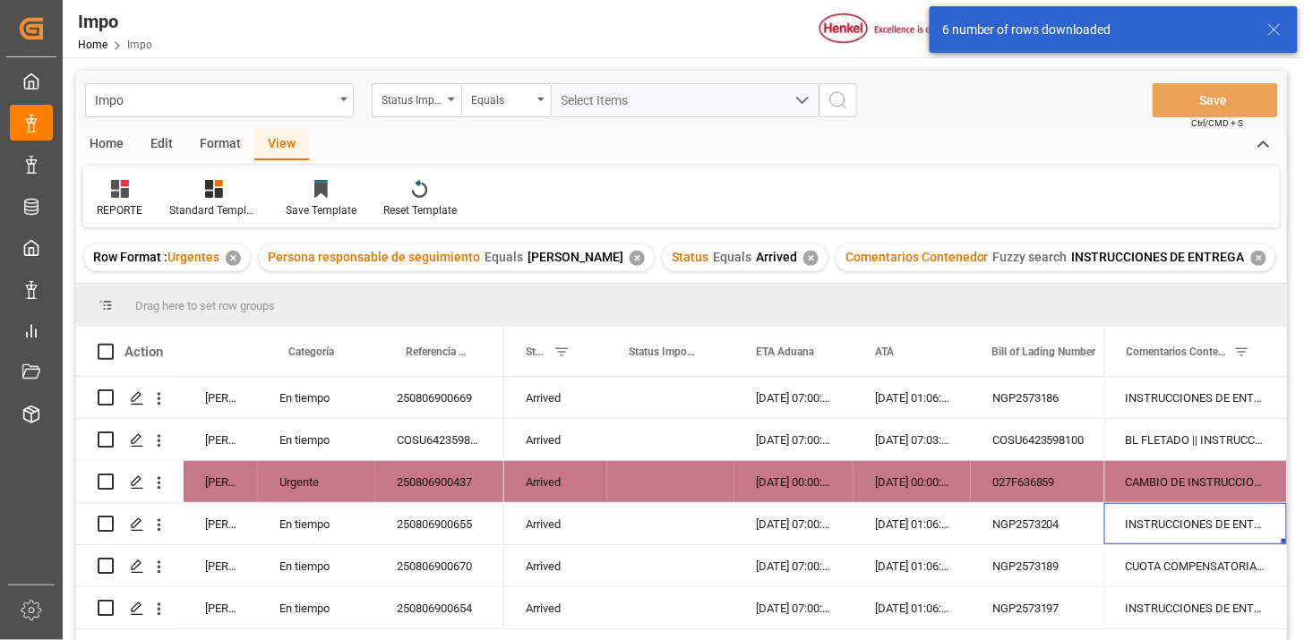
scroll to position [99, 0]
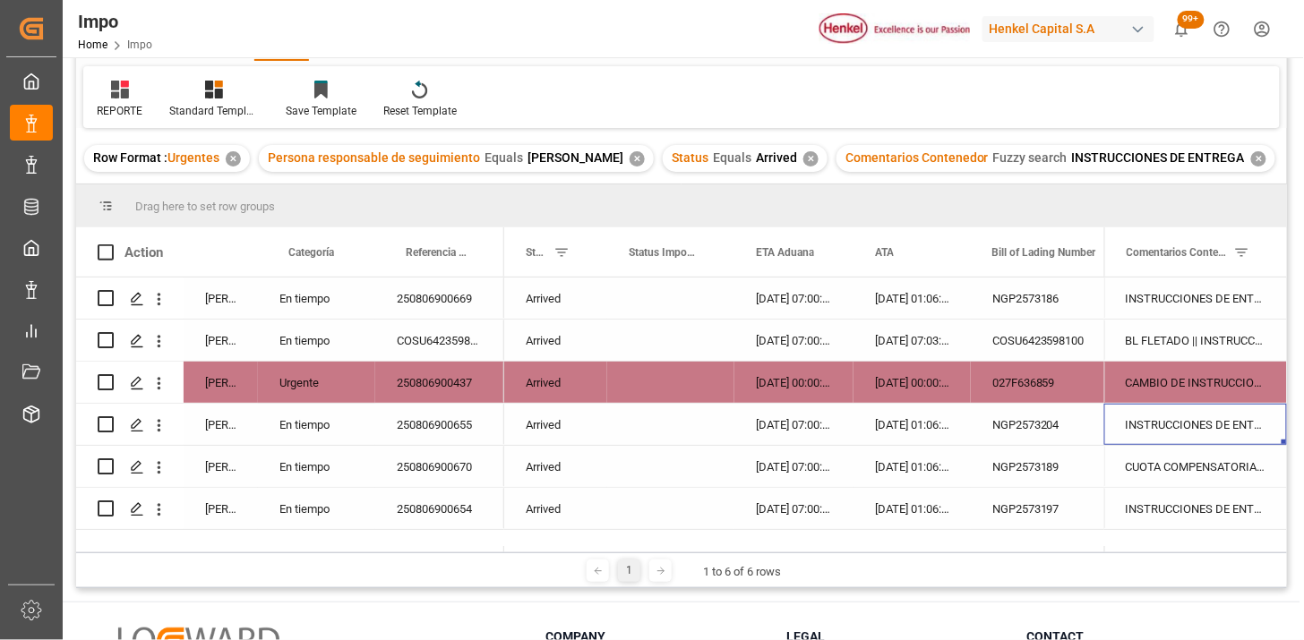
click at [1251, 156] on div "✕" at bounding box center [1258, 158] width 15 height 15
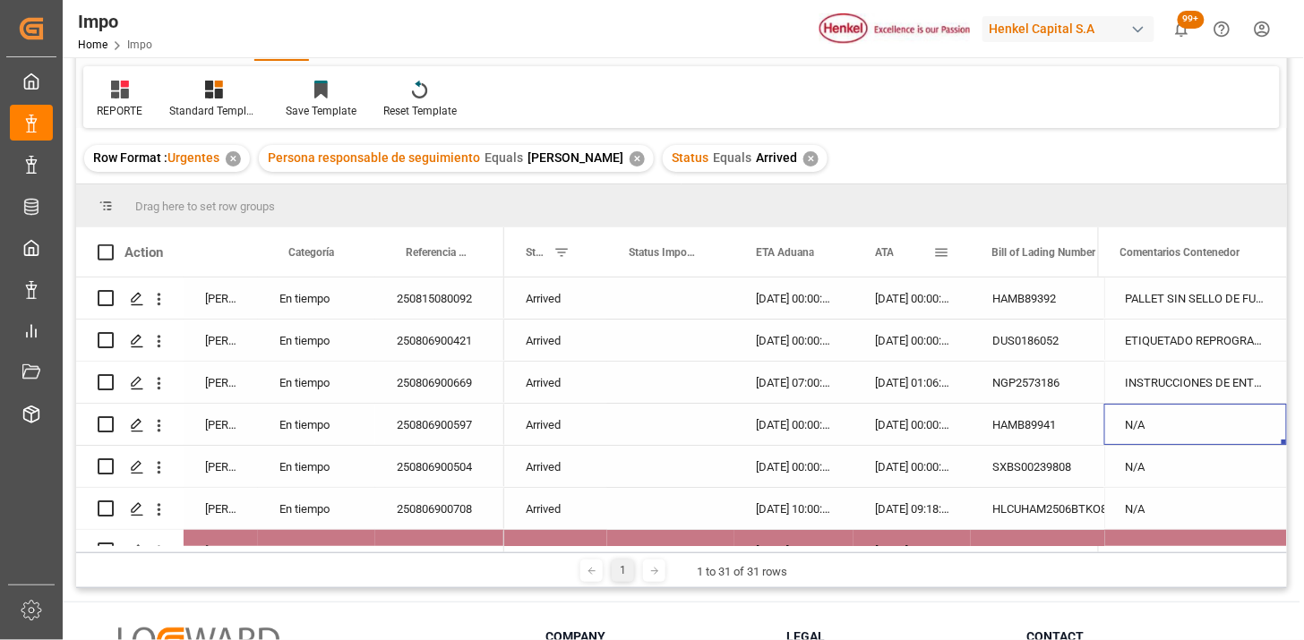
click at [882, 262] on div "ATA" at bounding box center [904, 252] width 58 height 49
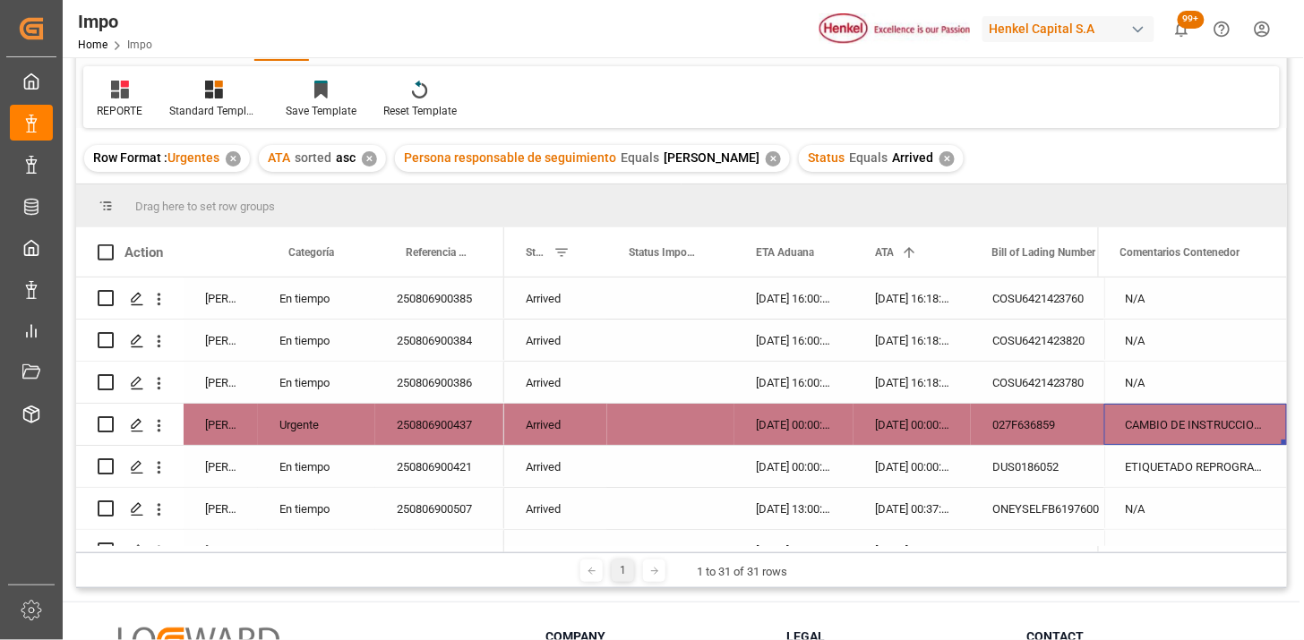
click at [940, 157] on div "✕" at bounding box center [947, 158] width 15 height 15
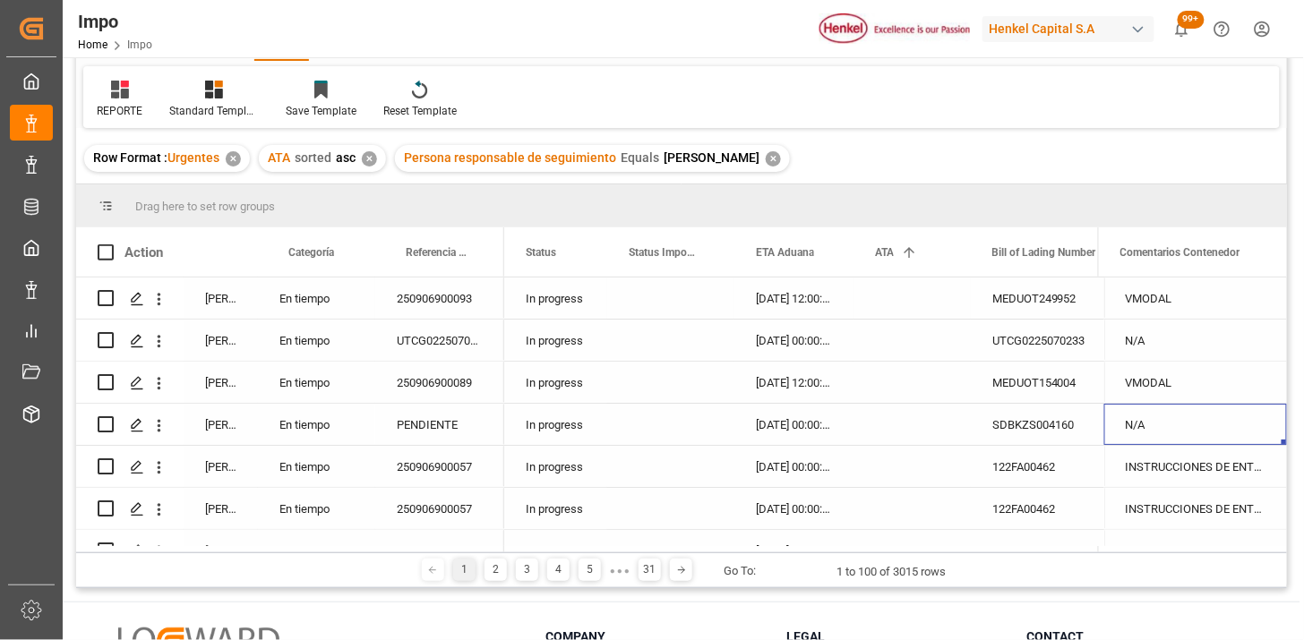
click at [526, 301] on div "In progress" at bounding box center [555, 298] width 103 height 41
click at [577, 256] on span at bounding box center [578, 253] width 16 height 16
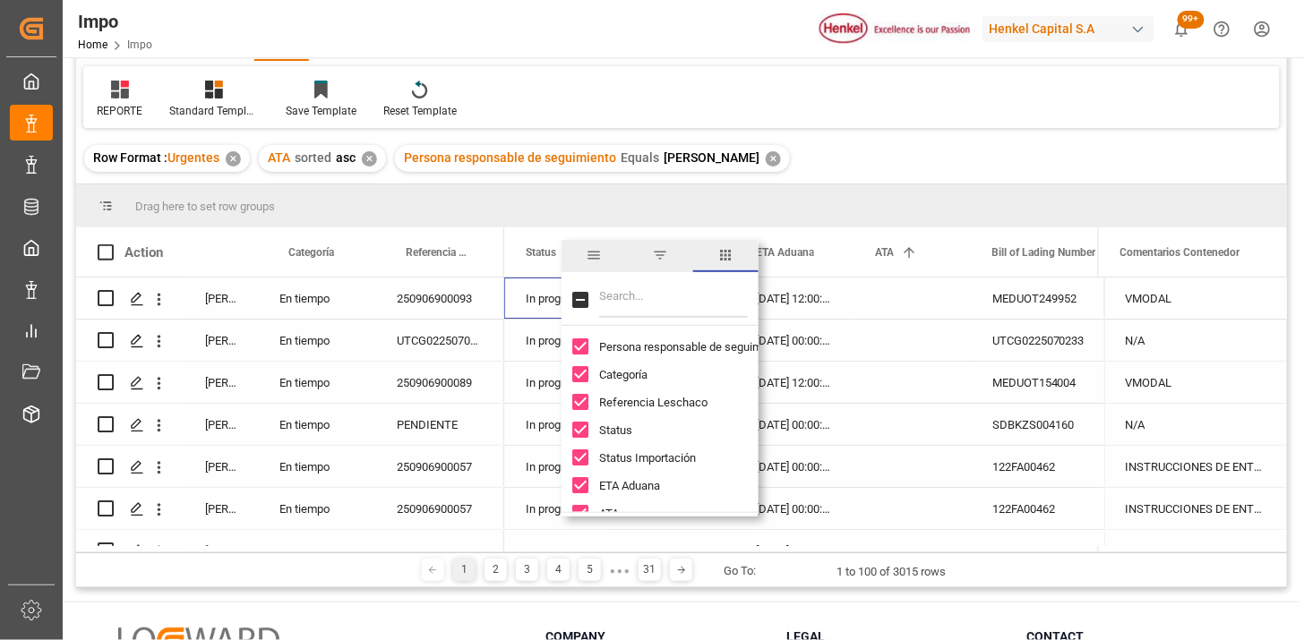
click at [649, 255] on span "filter" at bounding box center [659, 256] width 65 height 32
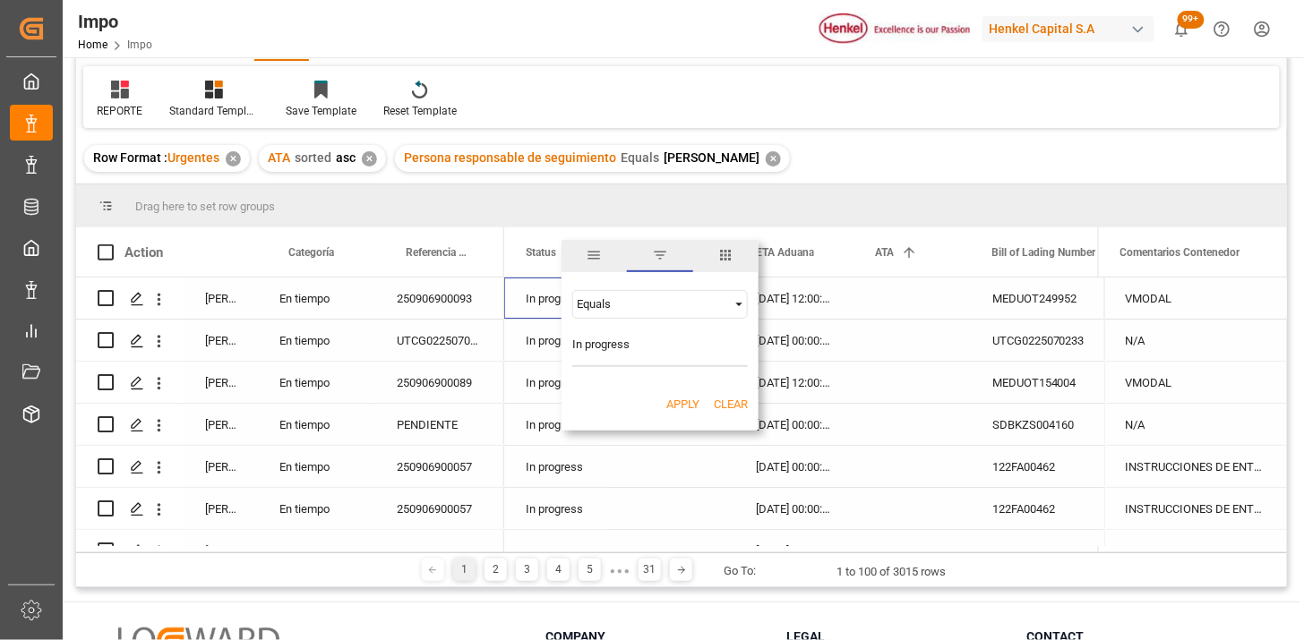
type input "In progress"
click at [681, 403] on button "Apply" at bounding box center [682, 405] width 33 height 18
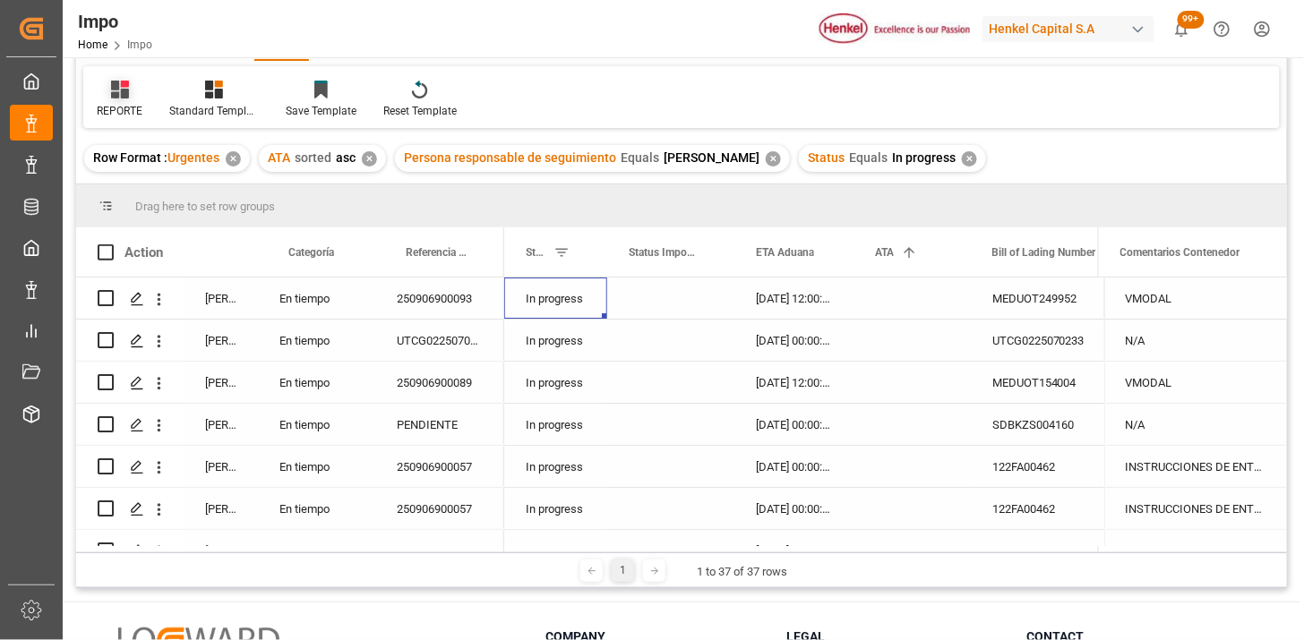
click at [119, 87] on icon at bounding box center [120, 90] width 18 height 18
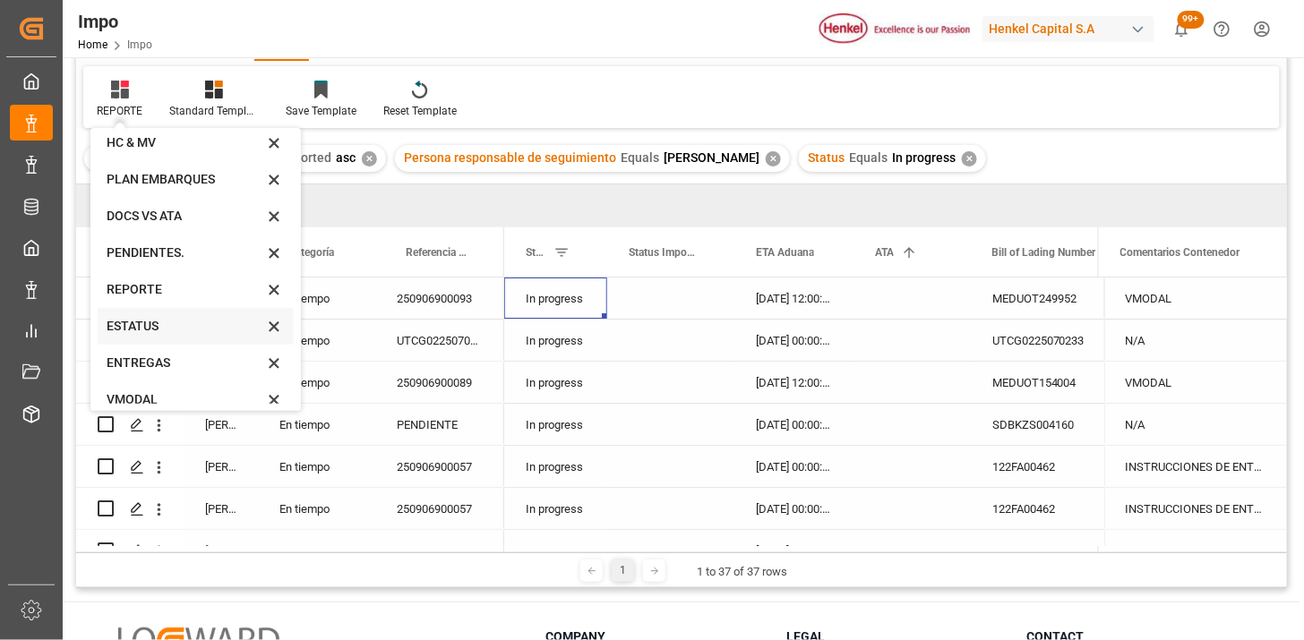
scroll to position [61, 0]
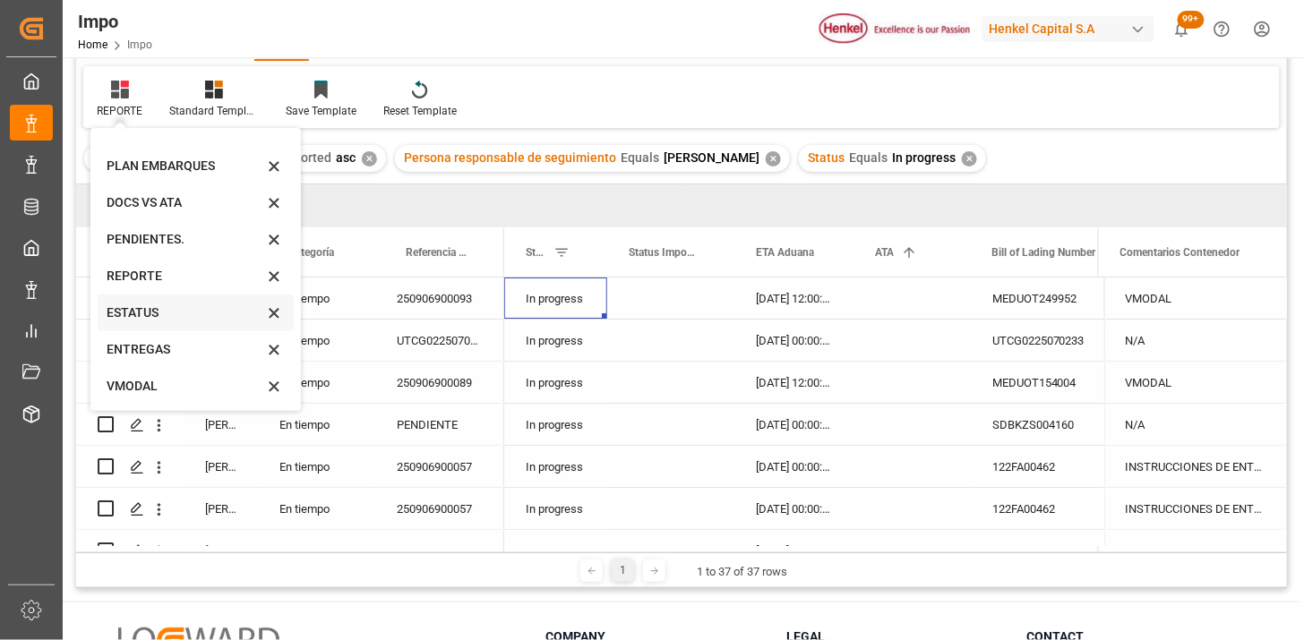
click at [155, 319] on div "ESTATUS" at bounding box center [185, 313] width 157 height 19
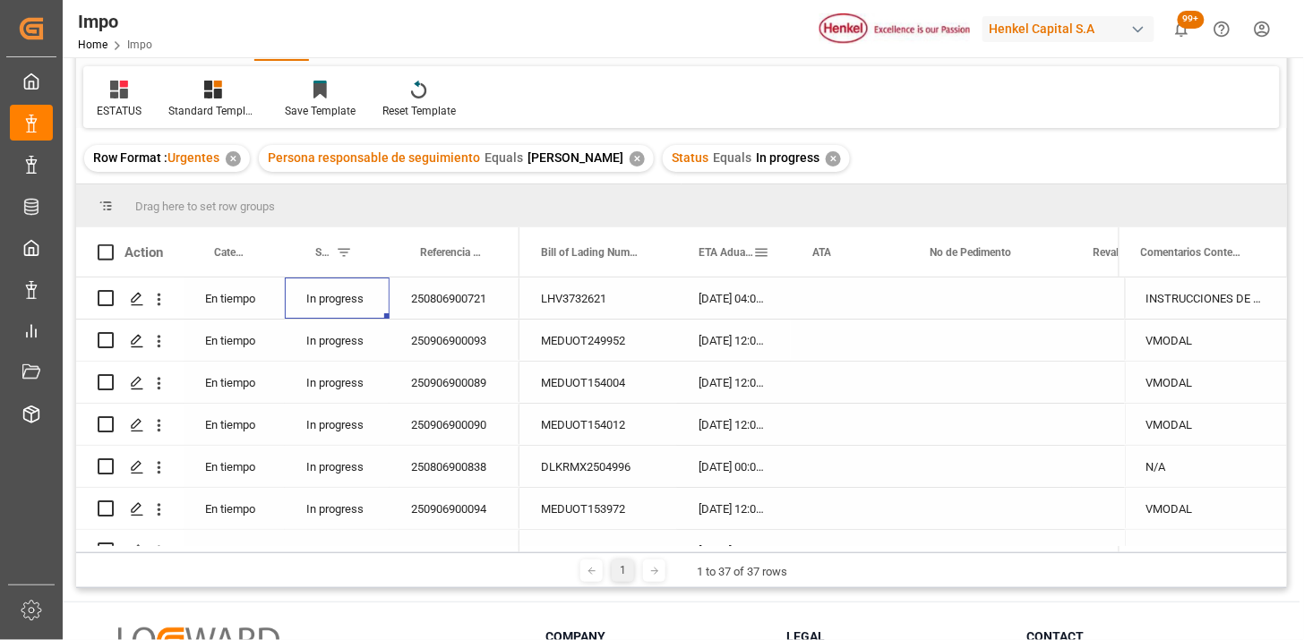
click at [733, 267] on div "ETA Aduana" at bounding box center [726, 252] width 55 height 49
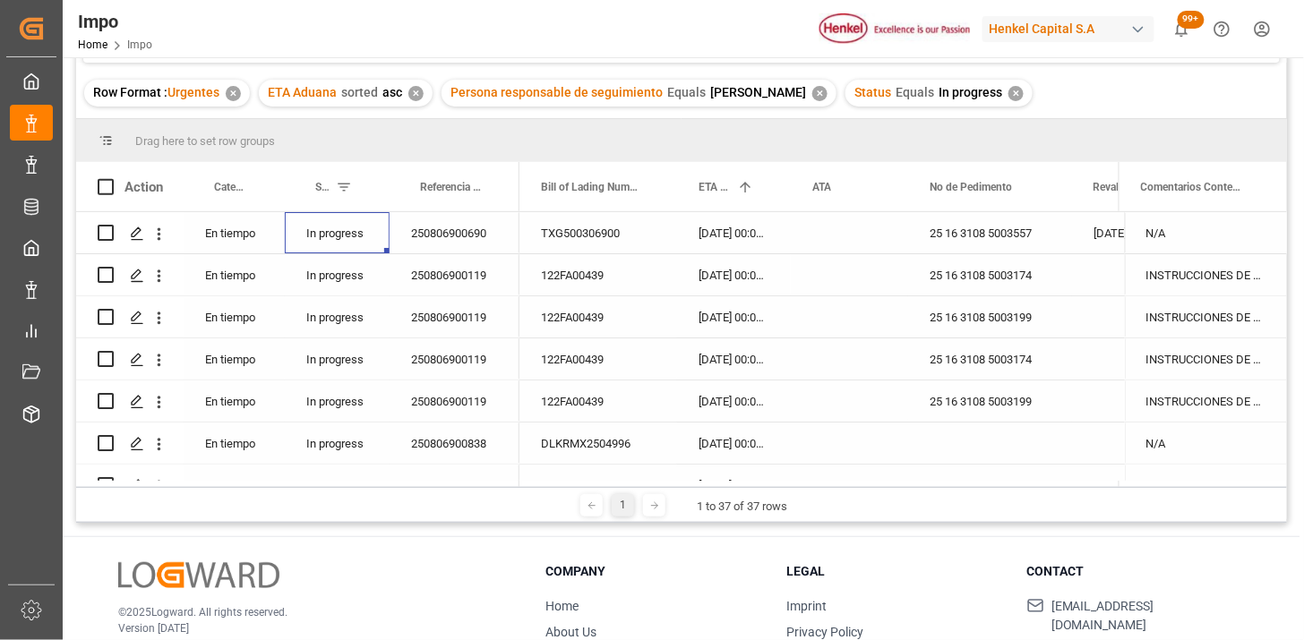
scroll to position [199, 0]
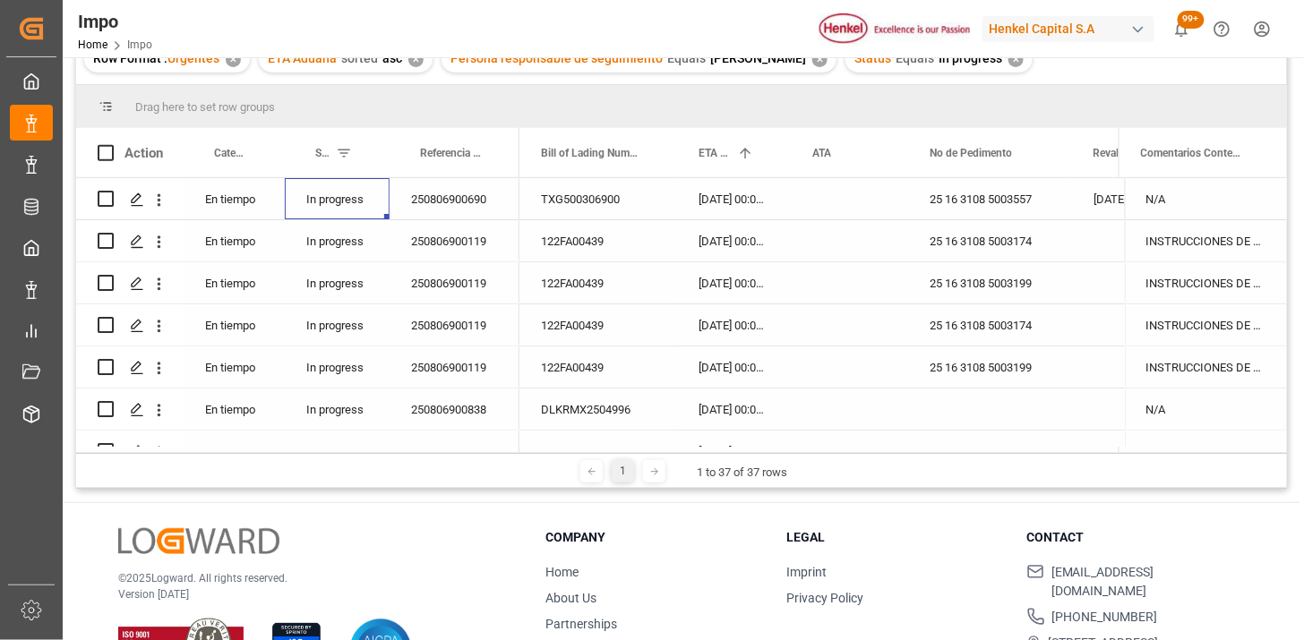
click at [475, 208] on div "250806900690" at bounding box center [455, 198] width 130 height 41
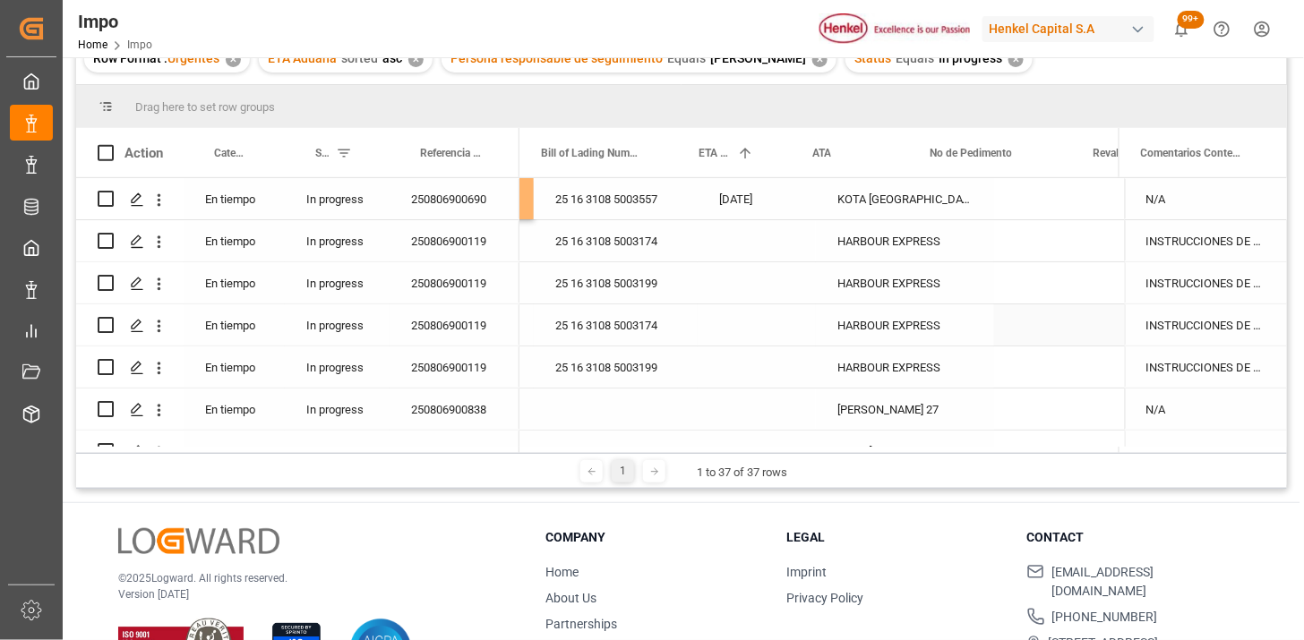
scroll to position [0, 0]
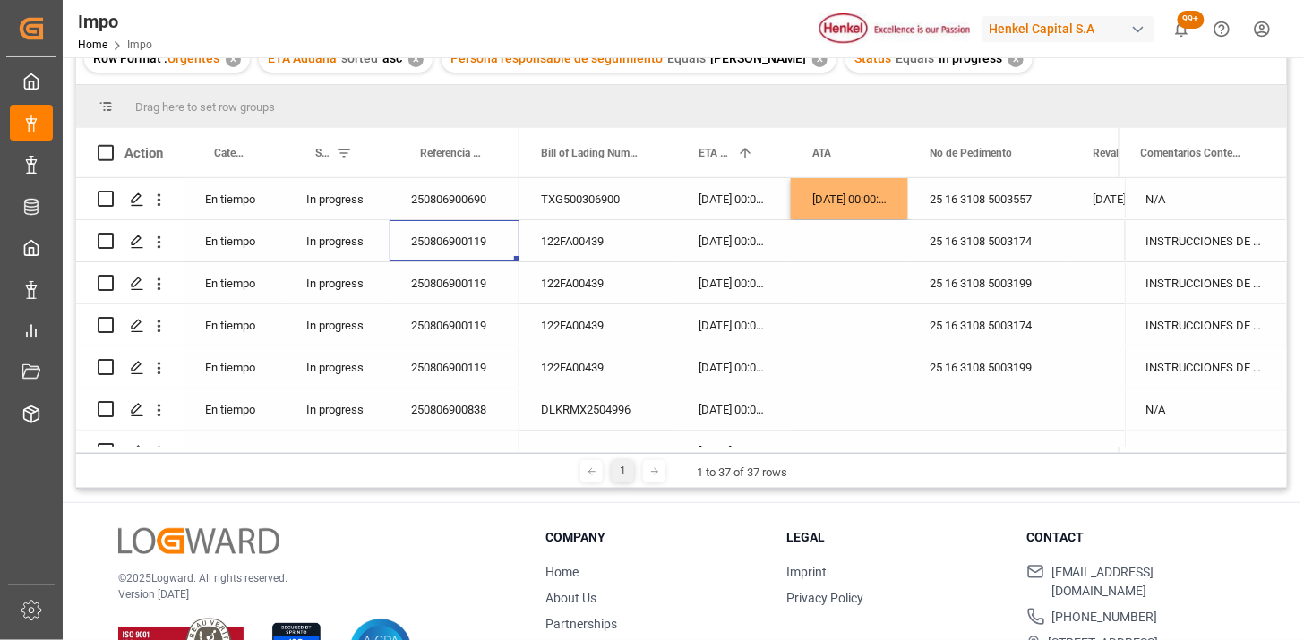
click at [741, 248] on div "12-08-2025 00:00:00" at bounding box center [734, 240] width 114 height 41
click at [1033, 236] on div "25 16 3108 5003174" at bounding box center [990, 240] width 164 height 41
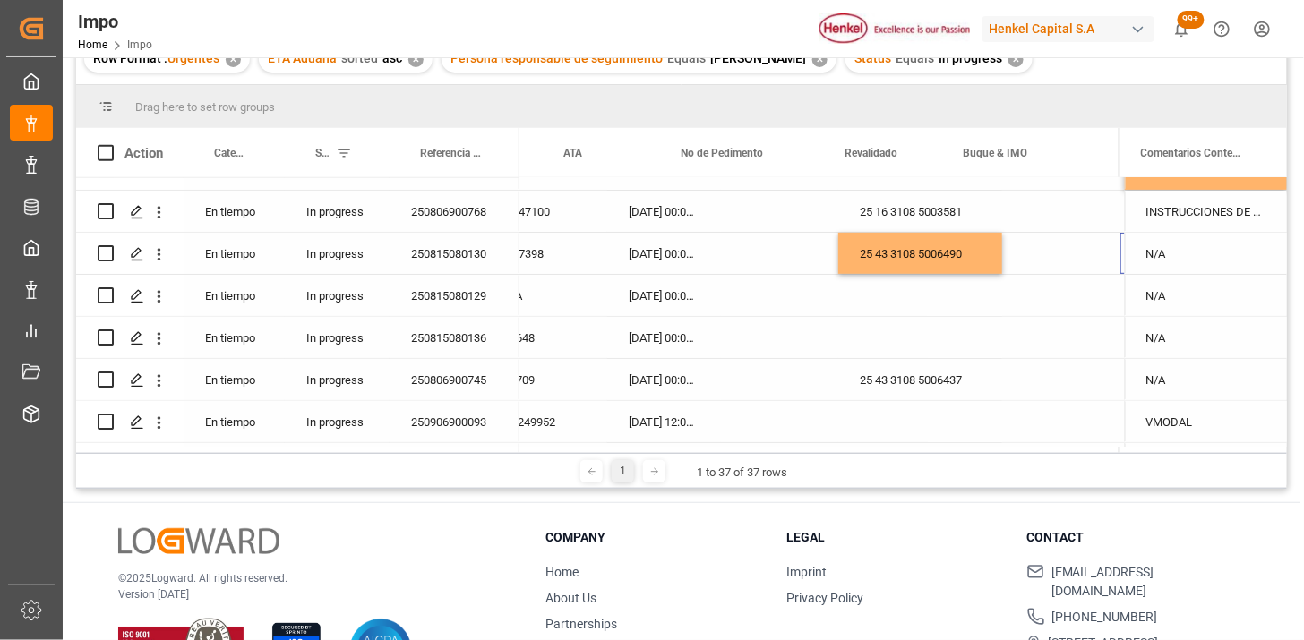
scroll to position [0, 248]
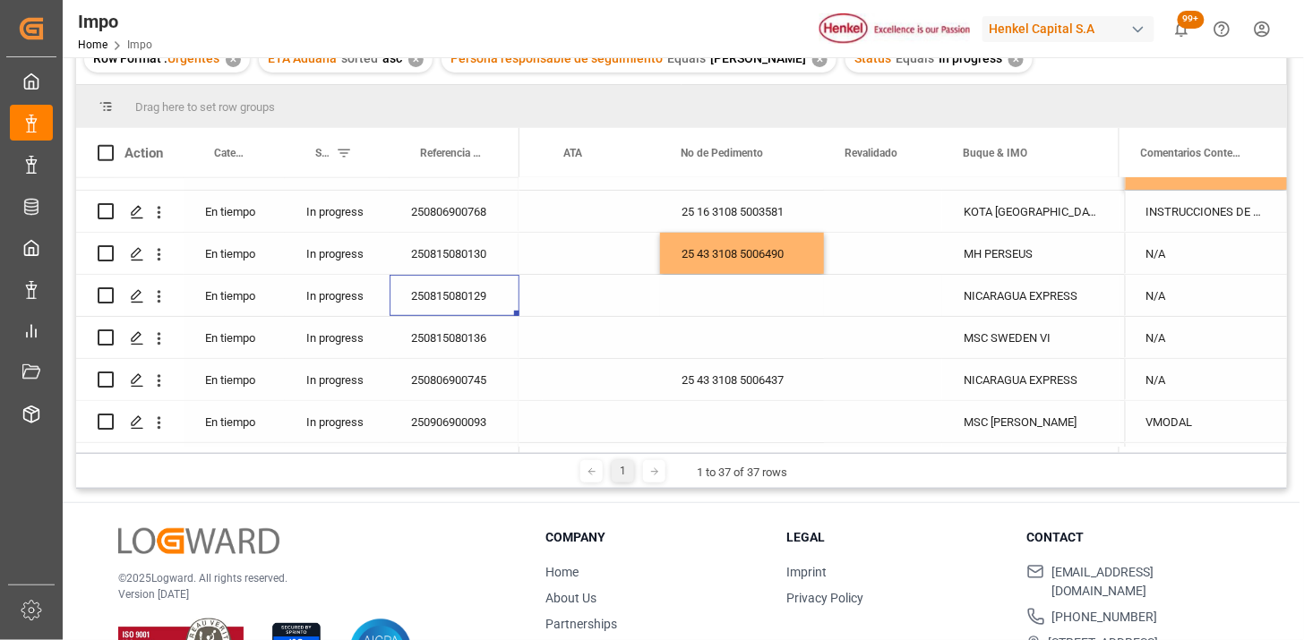
click at [717, 303] on div "Press SPACE to select this row." at bounding box center [742, 295] width 164 height 41
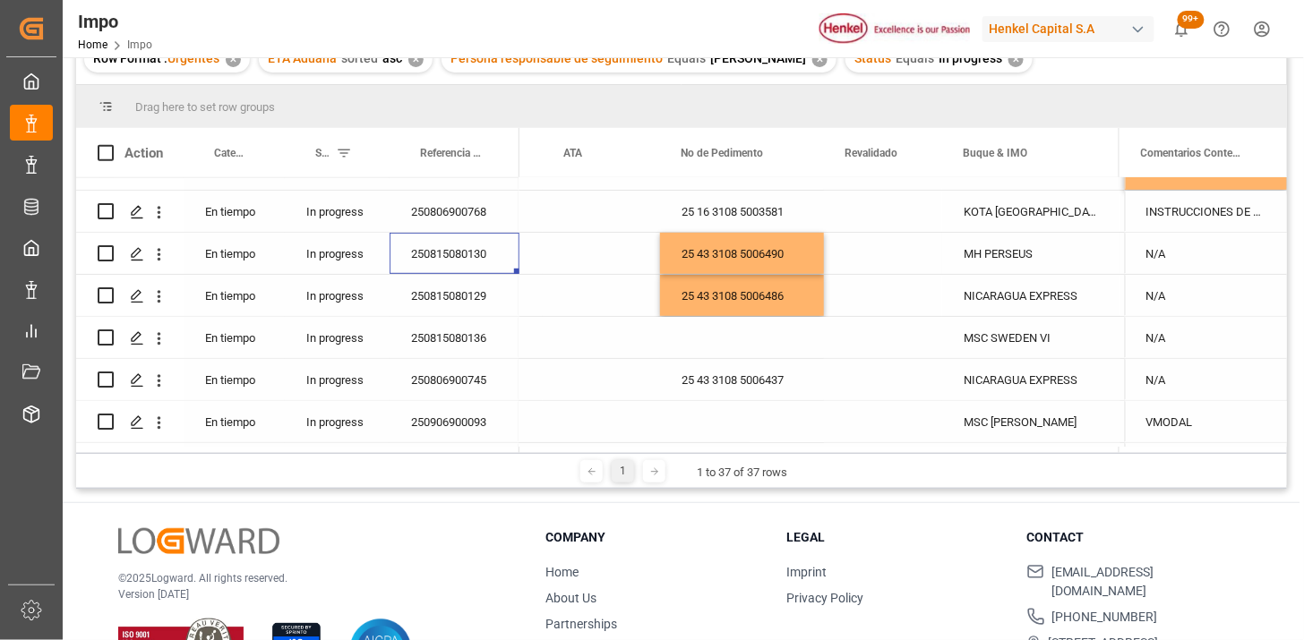
scroll to position [0, 0]
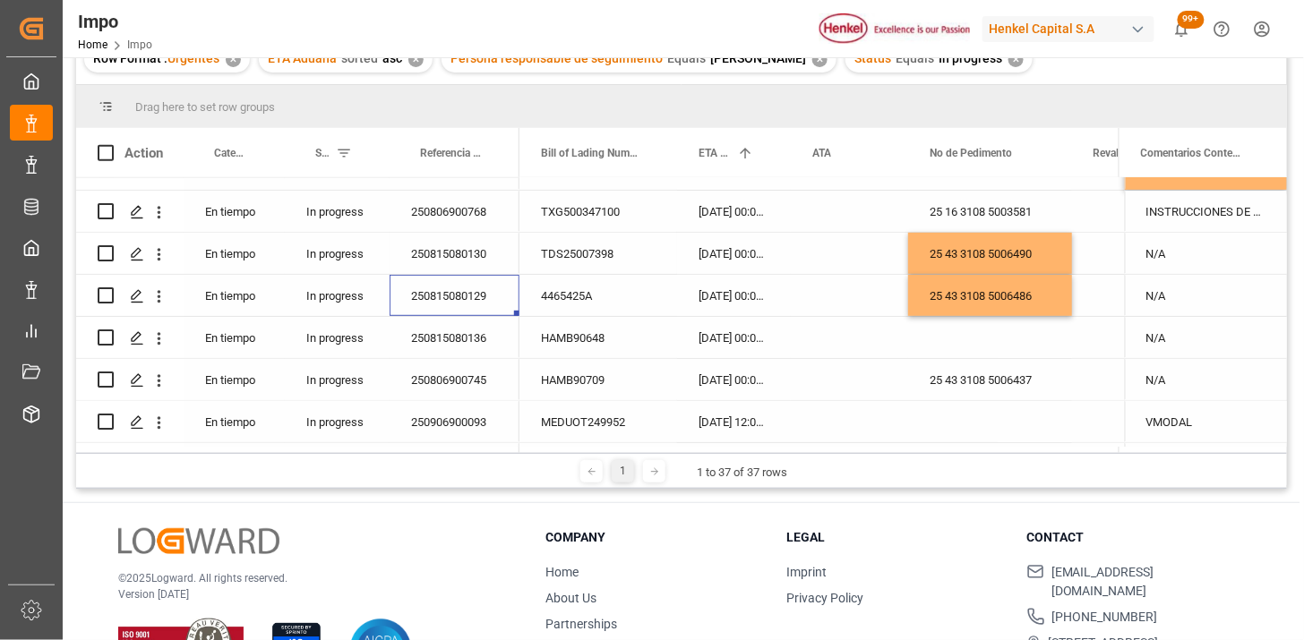
click at [1196, 252] on div "N/A" at bounding box center [1206, 253] width 162 height 41
click at [1196, 252] on input "N/A" at bounding box center [1205, 264] width 133 height 34
type input "INCREMENTABLES"
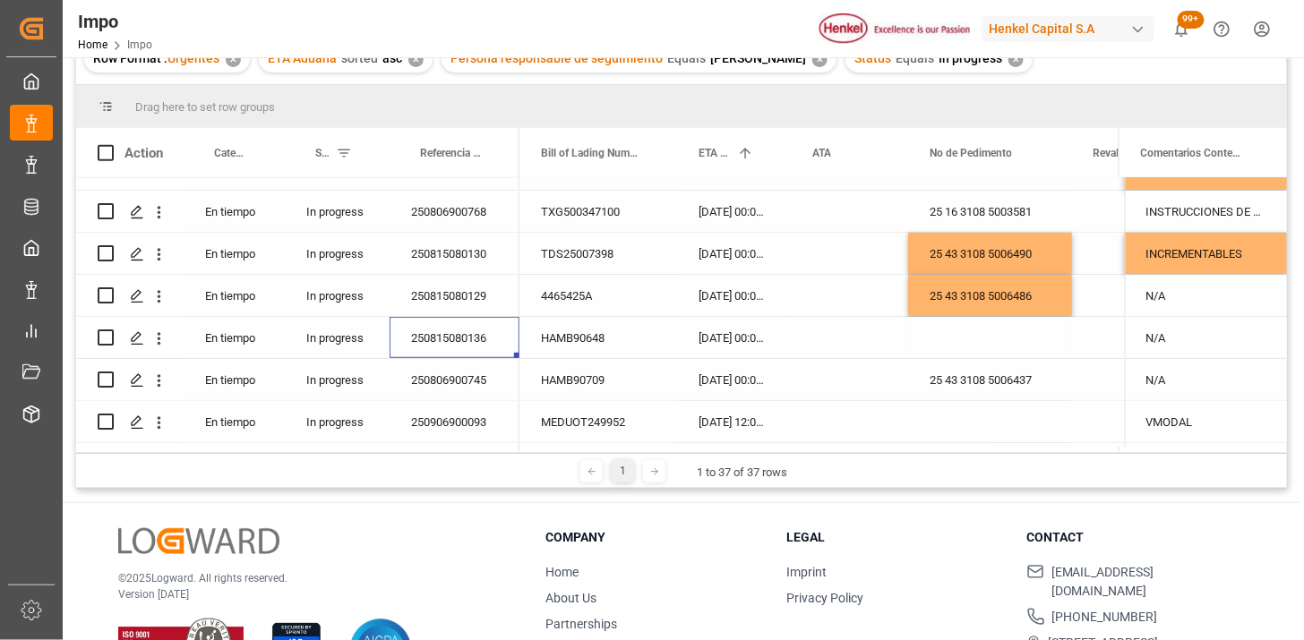
click at [960, 345] on div "Press SPACE to select this row." at bounding box center [990, 337] width 164 height 41
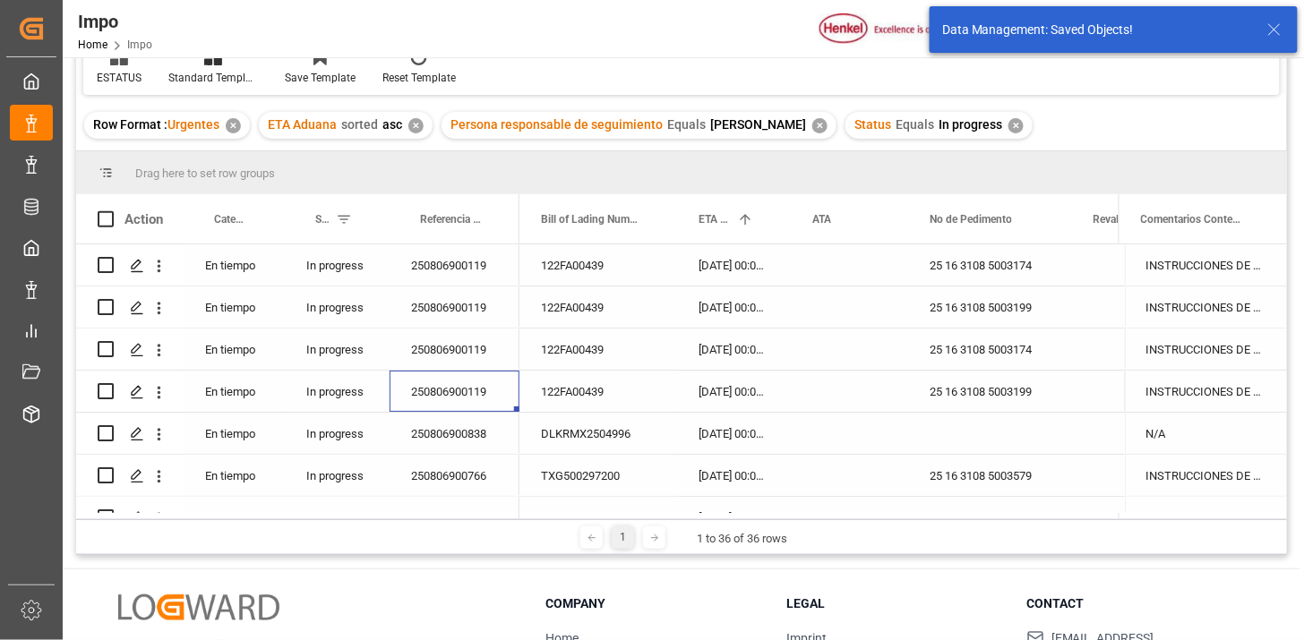
scroll to position [99, 0]
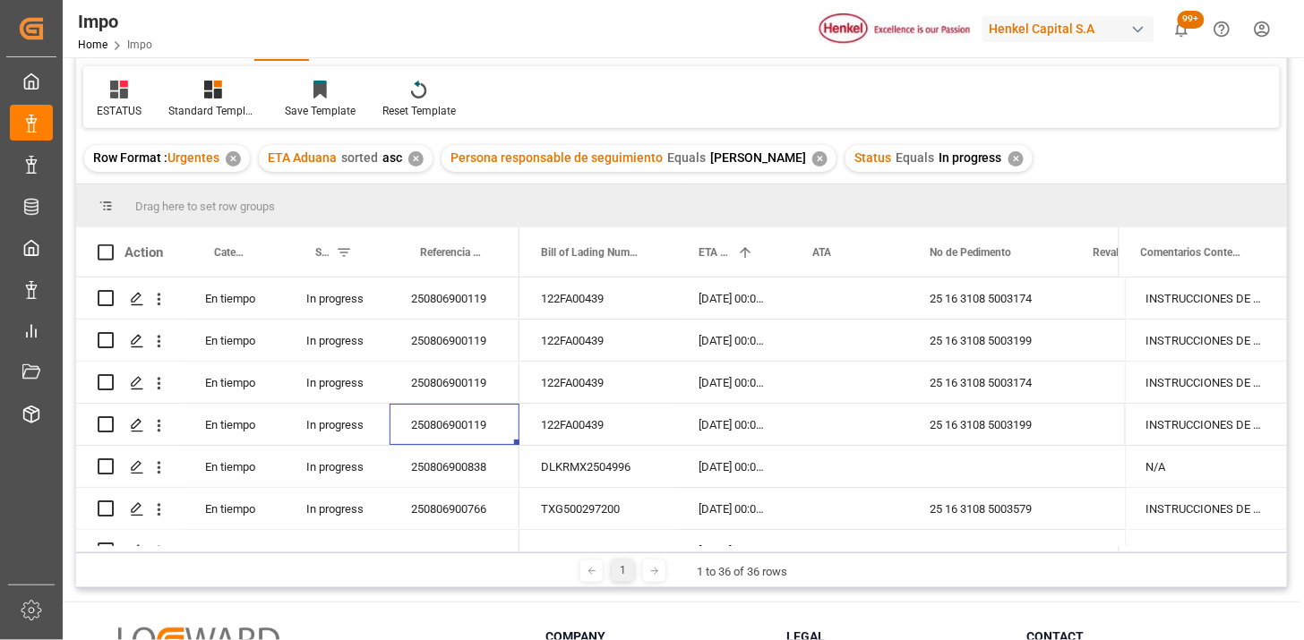
click at [1015, 163] on div "Status Equals In progress ✕" at bounding box center [939, 158] width 187 height 27
click at [1009, 155] on div "✕" at bounding box center [1016, 158] width 15 height 15
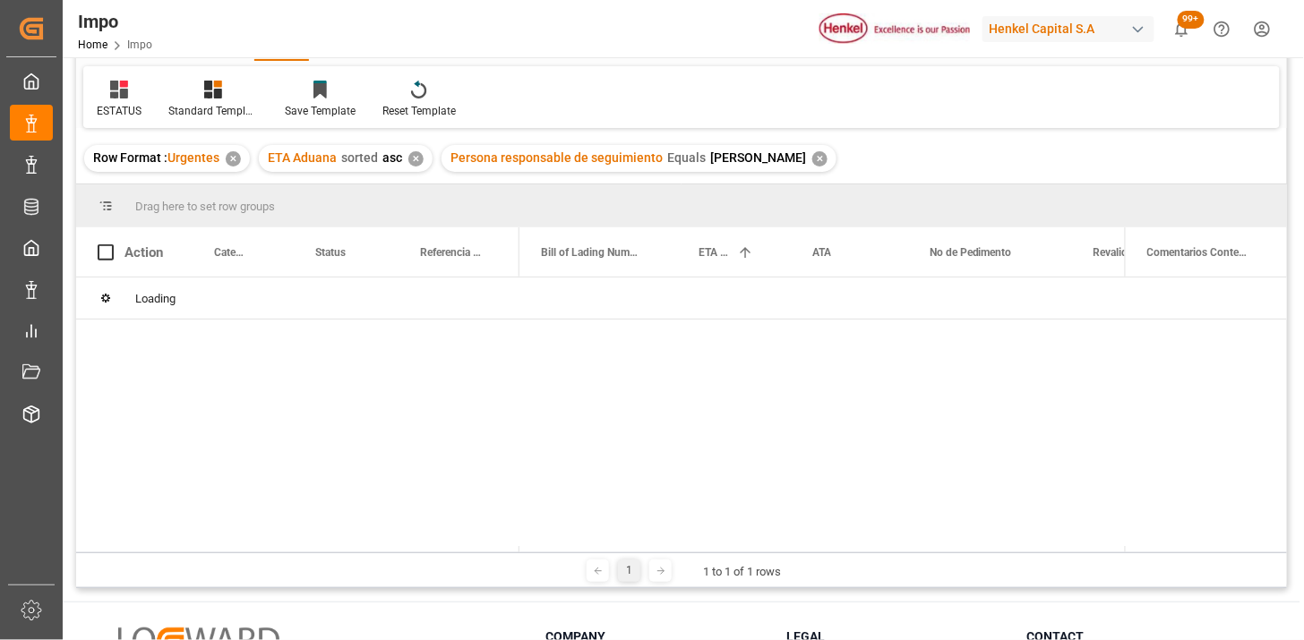
click at [816, 159] on div "✕" at bounding box center [819, 158] width 15 height 15
click at [419, 153] on div "✕" at bounding box center [415, 158] width 15 height 15
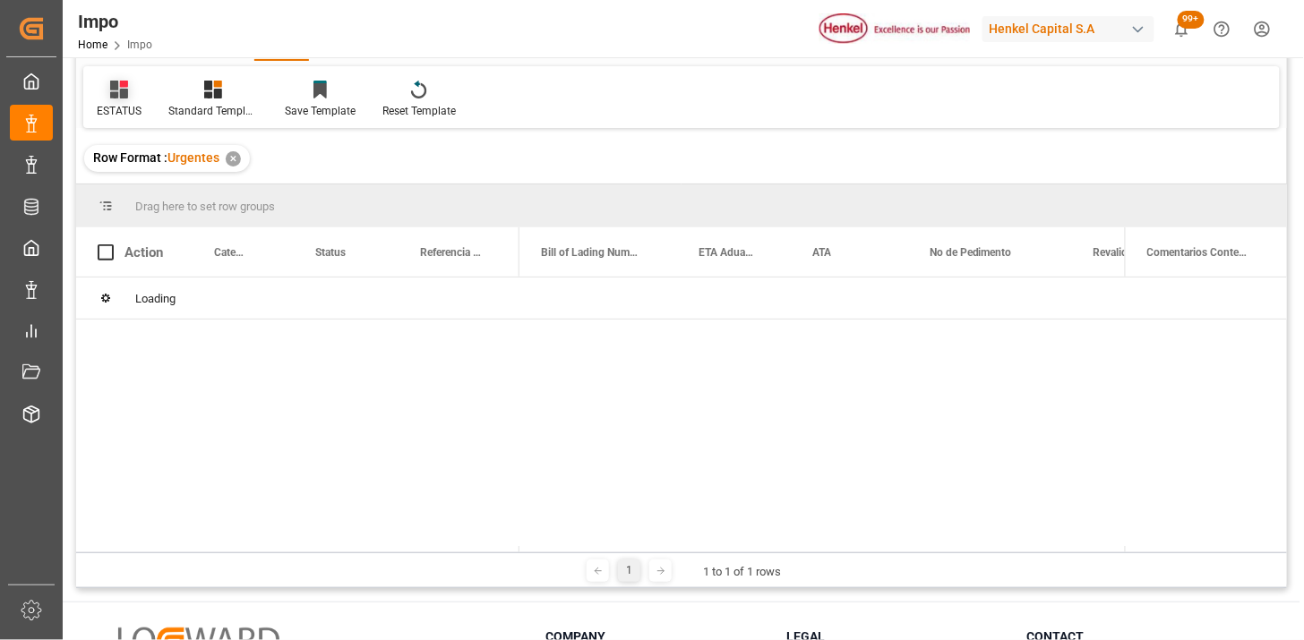
click at [119, 95] on icon at bounding box center [119, 90] width 18 height 18
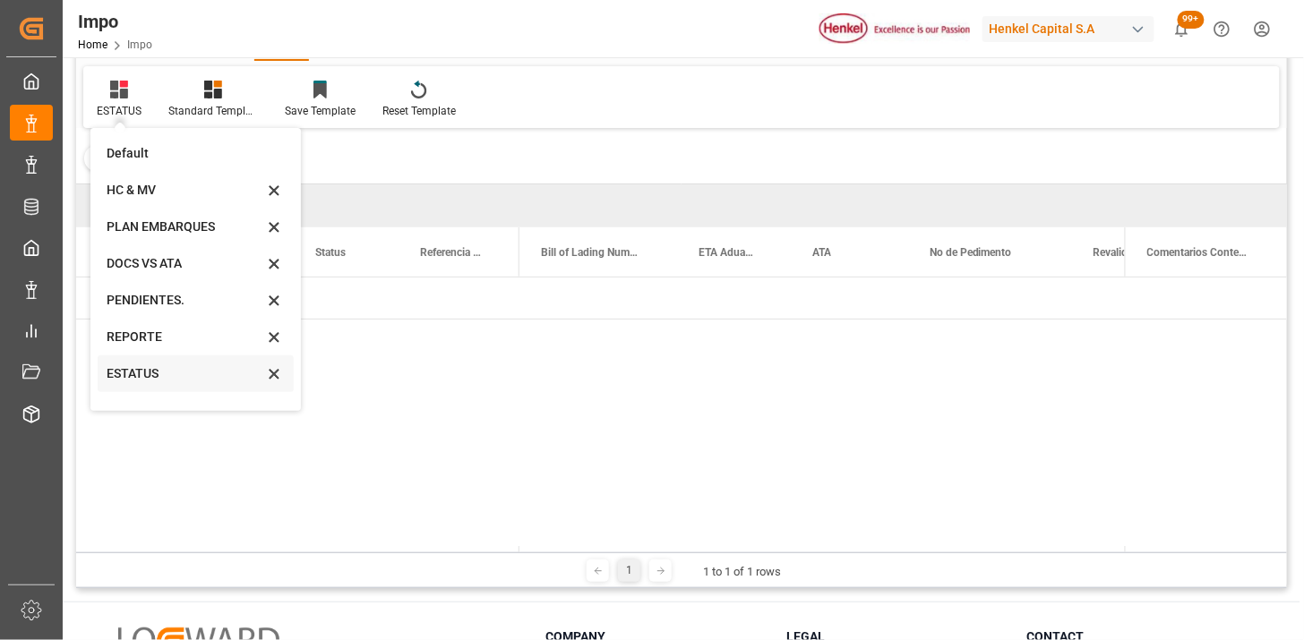
scroll to position [61, 0]
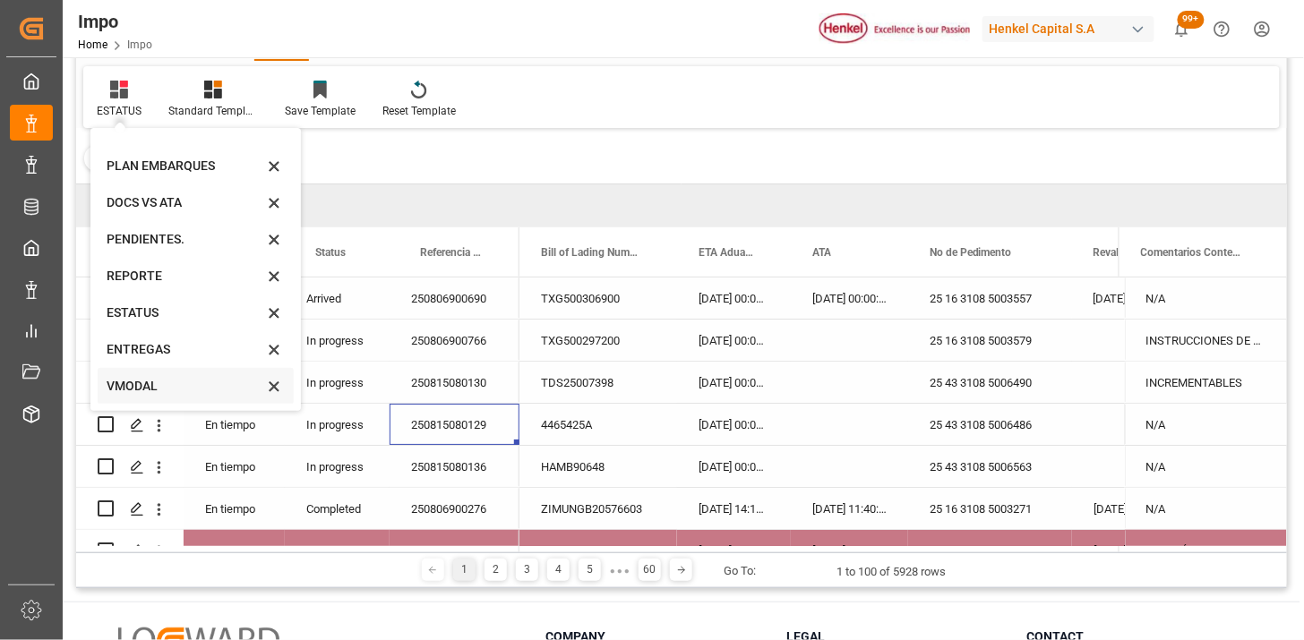
click at [157, 391] on div "VMODAL" at bounding box center [185, 386] width 157 height 19
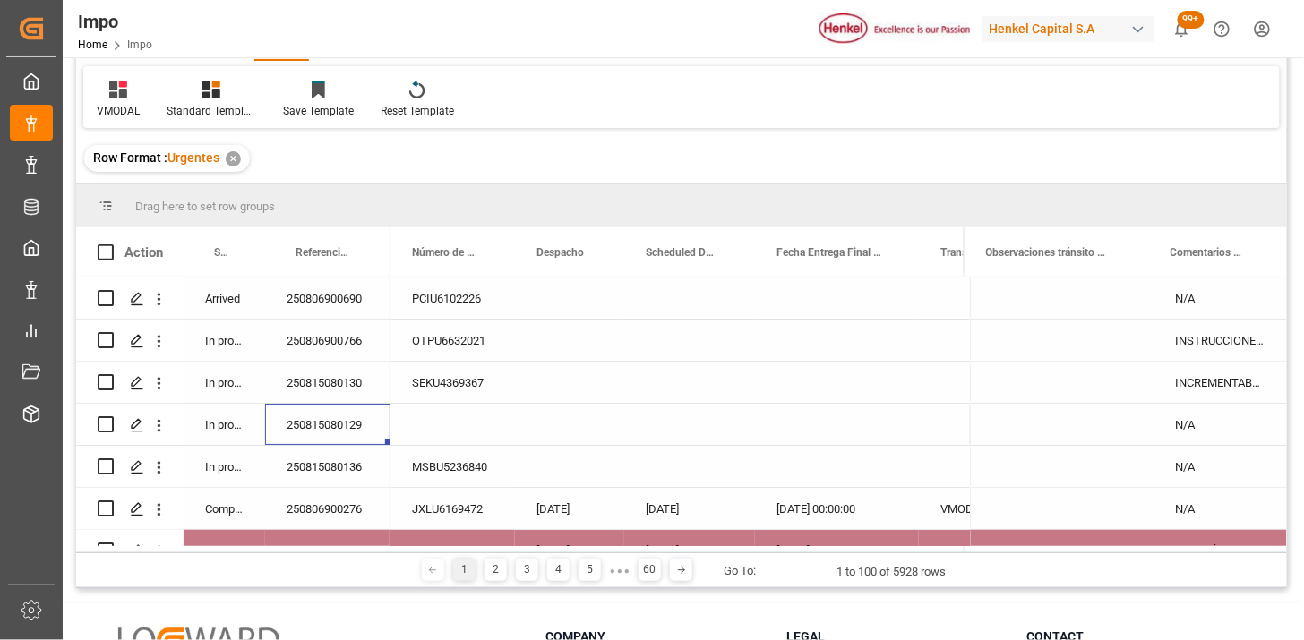
click at [216, 299] on div "Arrived" at bounding box center [225, 298] width 82 height 41
click at [236, 252] on span at bounding box center [236, 253] width 16 height 16
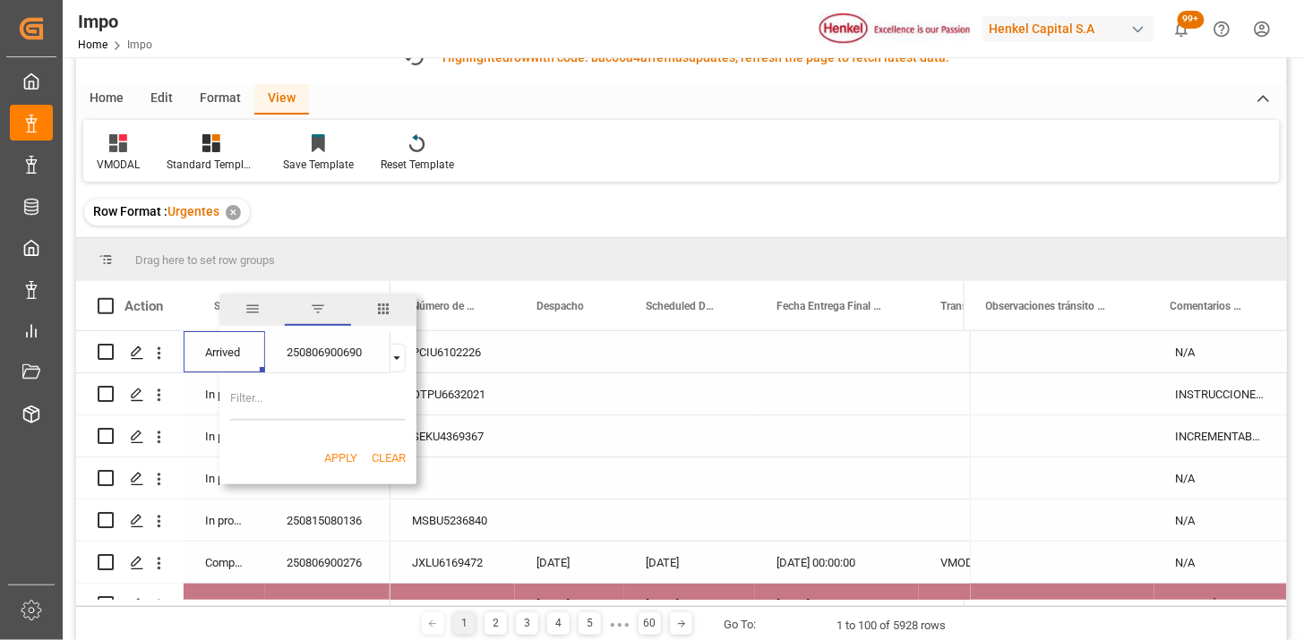
scroll to position [153, 0]
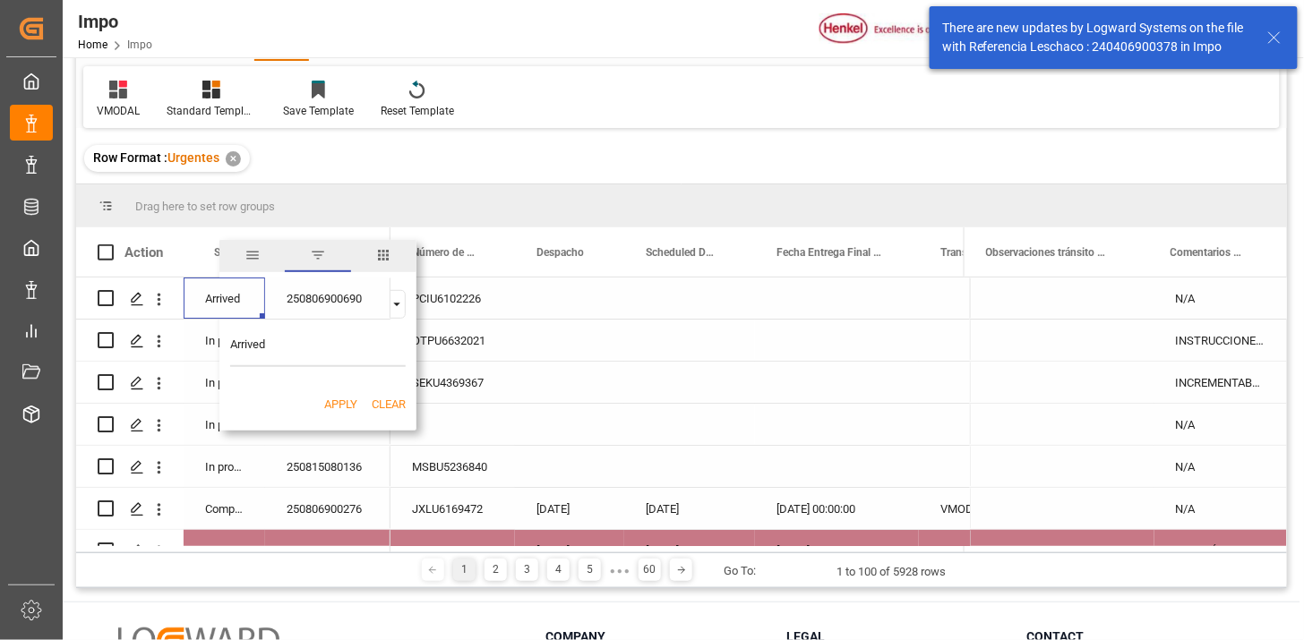
type input "Arrived"
click at [335, 401] on button "Apply" at bounding box center [340, 405] width 33 height 18
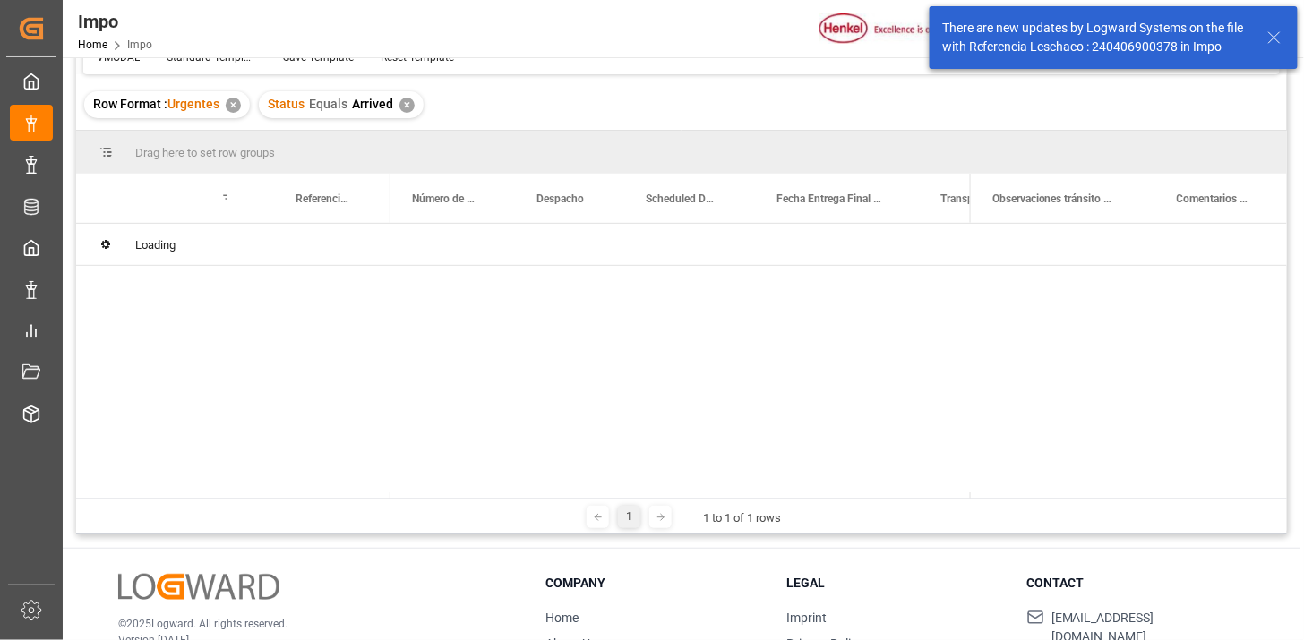
scroll to position [99, 0]
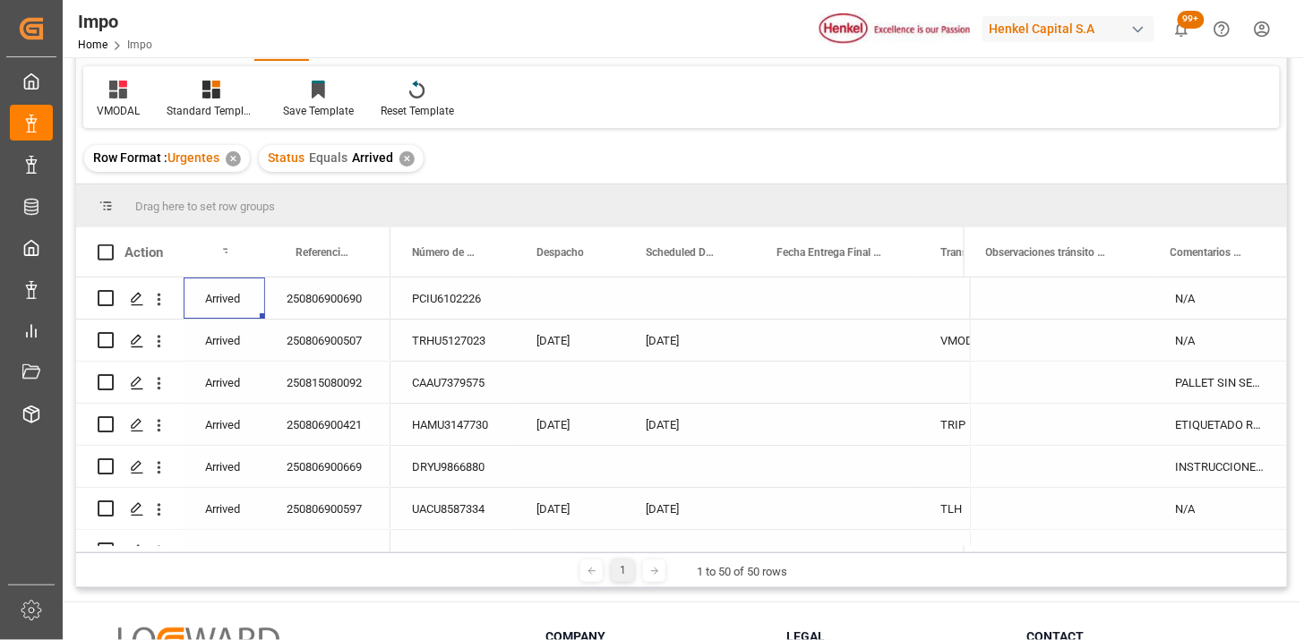
click at [345, 308] on div "250806900690" at bounding box center [327, 298] width 125 height 41
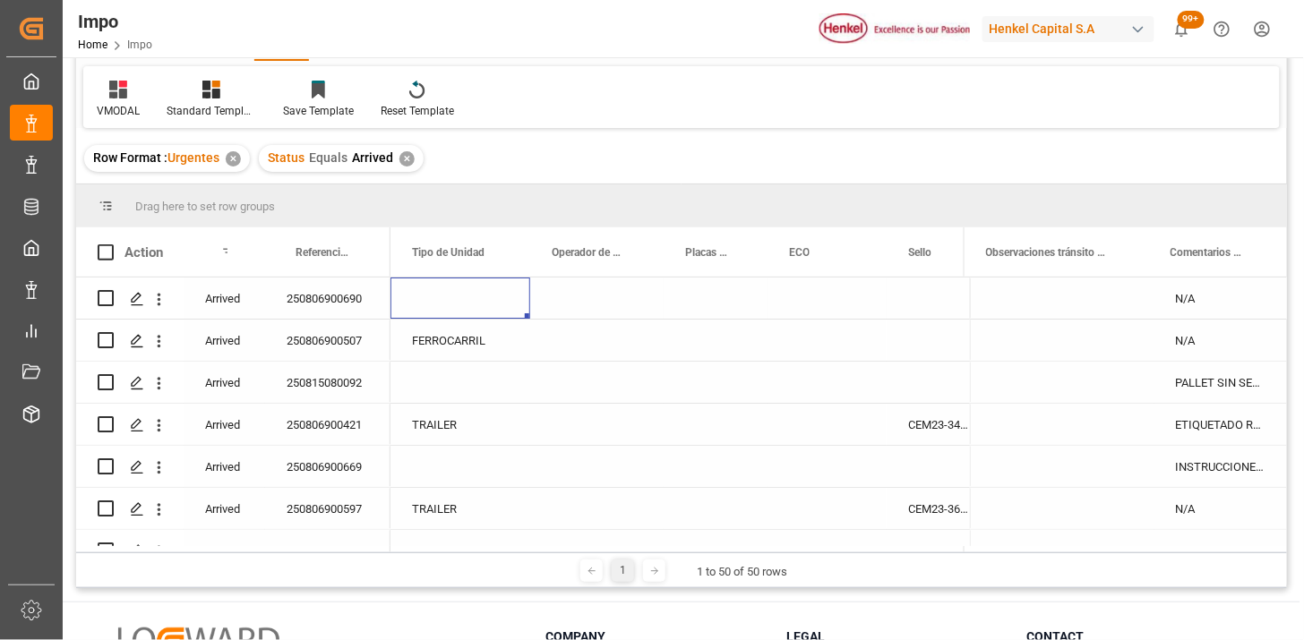
scroll to position [0, 528]
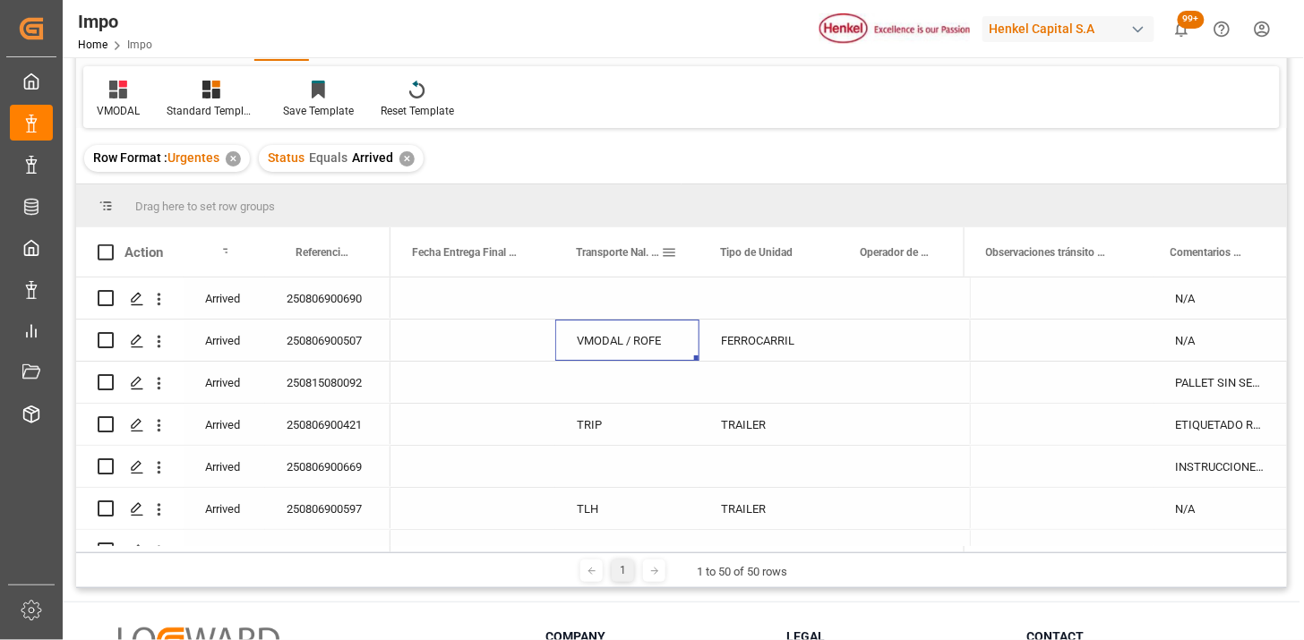
click at [668, 255] on span at bounding box center [669, 253] width 16 height 16
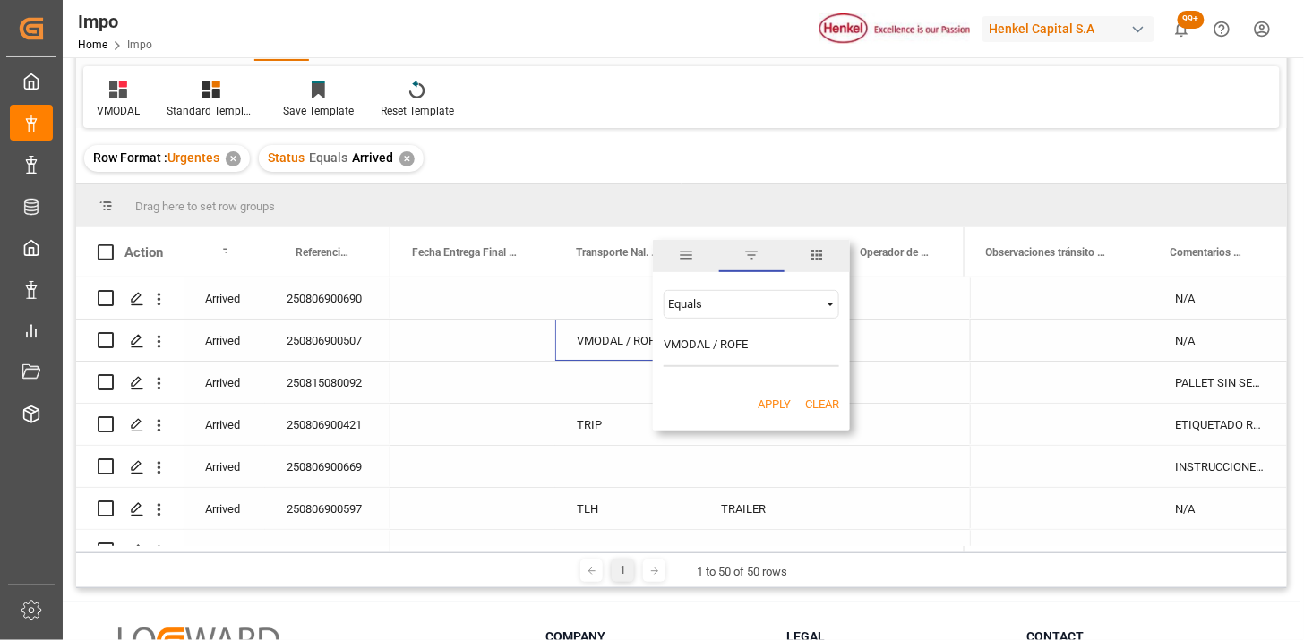
type input "VMODAL / ROFE"
click at [780, 404] on button "Apply" at bounding box center [774, 405] width 33 height 18
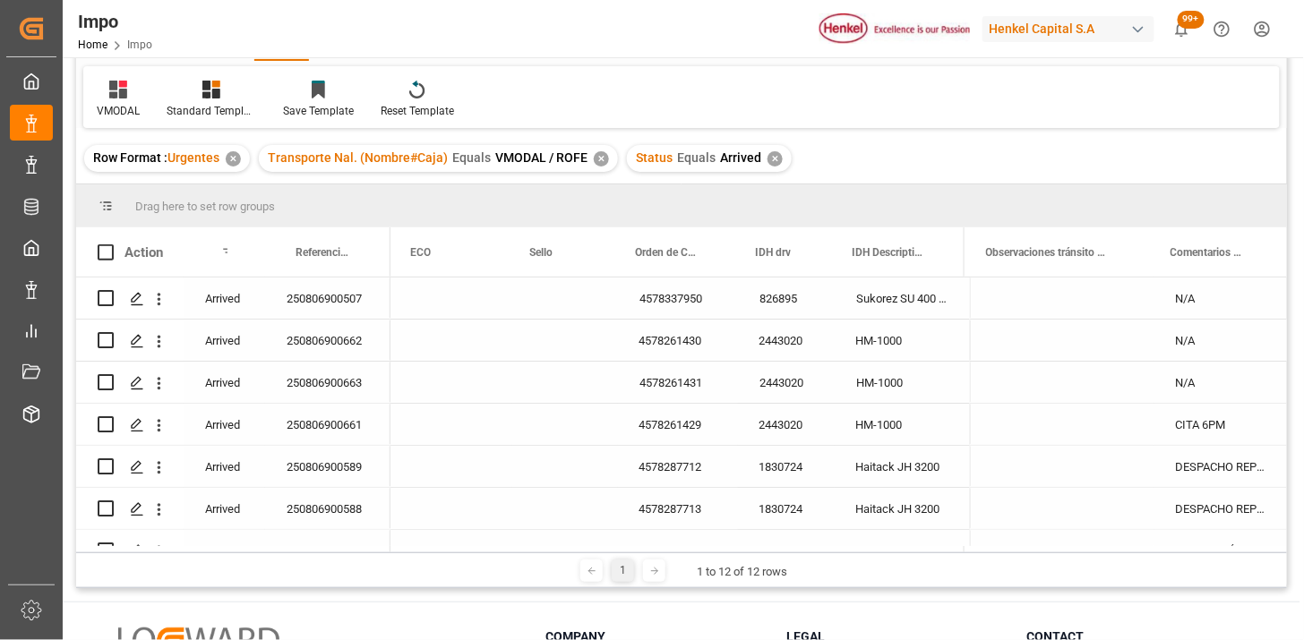
scroll to position [0, 361]
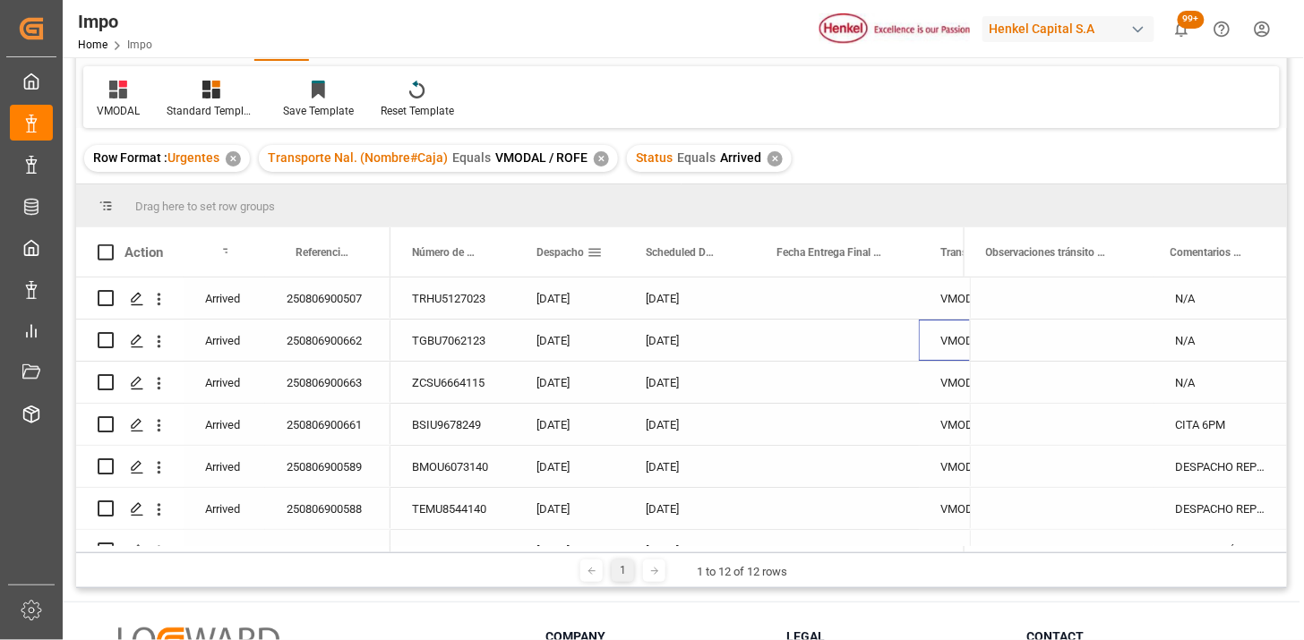
click at [566, 251] on span "Despacho" at bounding box center [560, 252] width 47 height 13
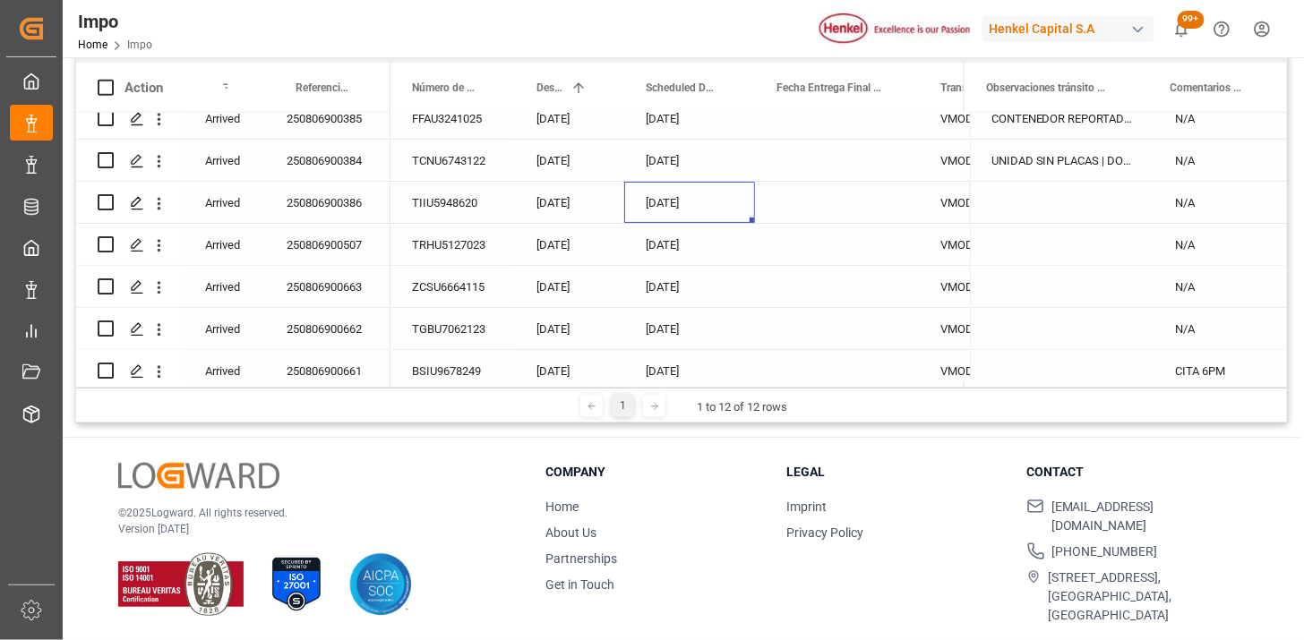
click at [678, 207] on div "08-08-2025" at bounding box center [689, 202] width 131 height 41
click at [696, 251] on div "12-08-2025" at bounding box center [689, 244] width 131 height 41
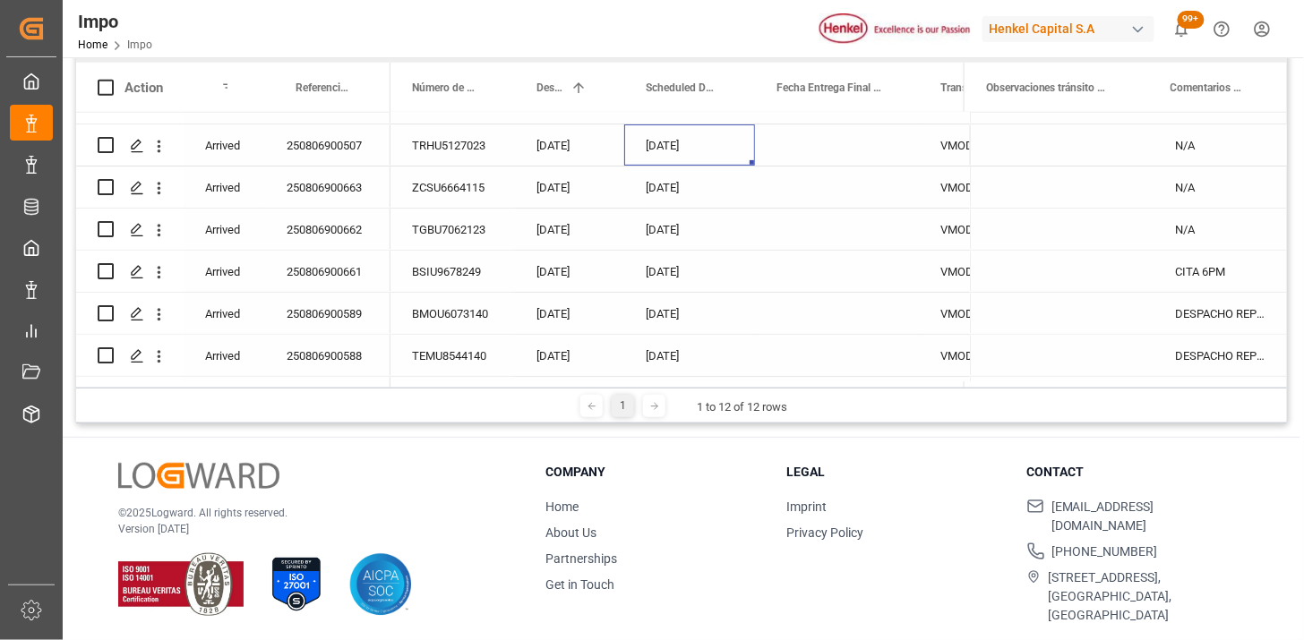
click at [354, 161] on div "250806900507" at bounding box center [327, 145] width 125 height 41
click at [694, 150] on div "12-08-2025" at bounding box center [689, 145] width 131 height 41
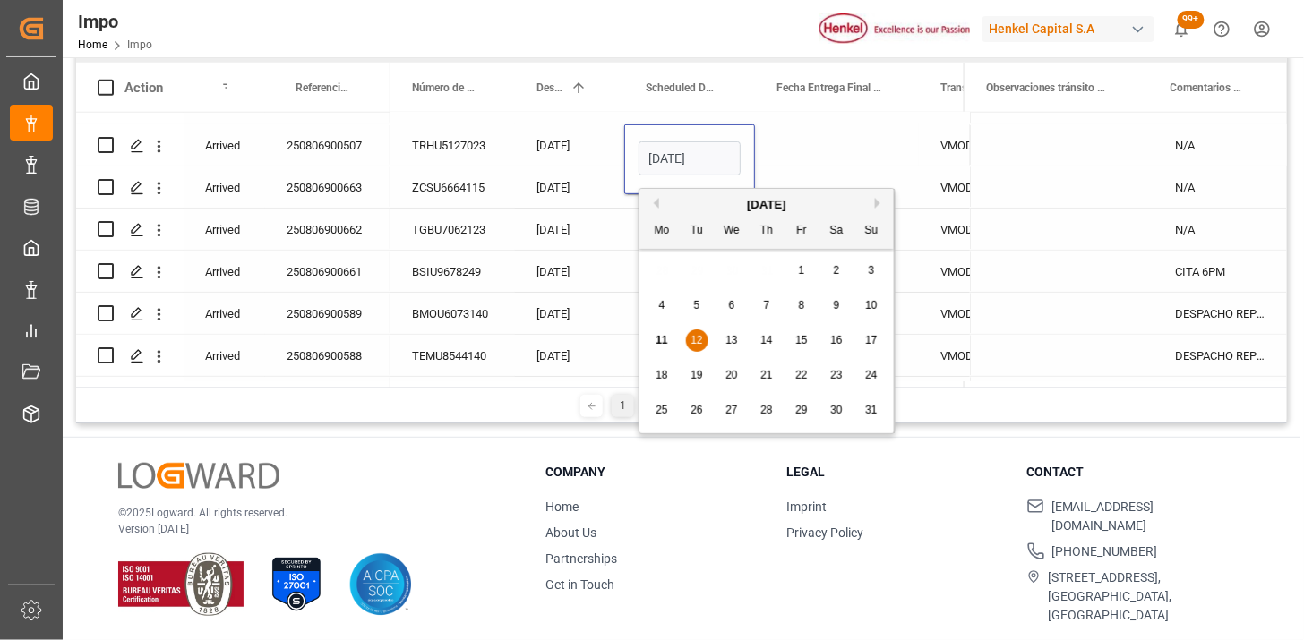
scroll to position [0, 11]
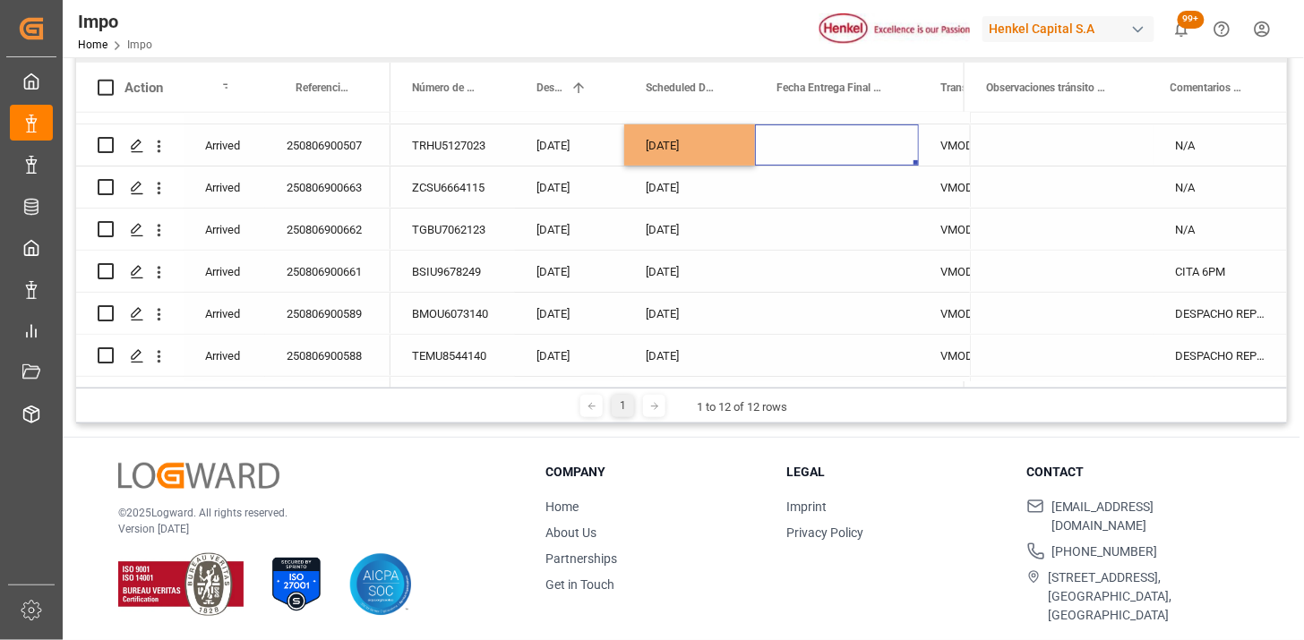
click at [865, 145] on div "Press SPACE to select this row." at bounding box center [837, 145] width 164 height 41
click at [679, 189] on div "14-08-2025" at bounding box center [689, 187] width 131 height 41
click at [673, 312] on div "15-08-2025" at bounding box center [689, 313] width 131 height 41
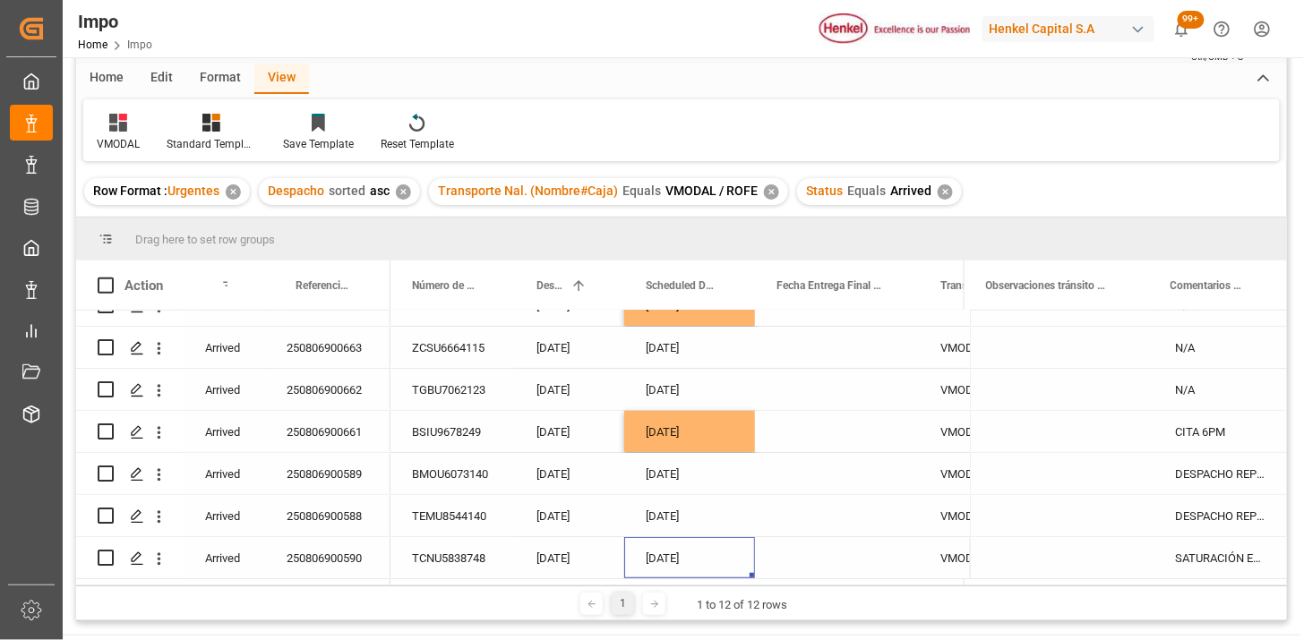
scroll to position [65, 0]
click at [1040, 208] on div "Row Format : Urgentes ✕ Despacho sorted asc ✕ Transporte Nal. (Nombre#Caja) Equ…" at bounding box center [681, 193] width 1211 height 50
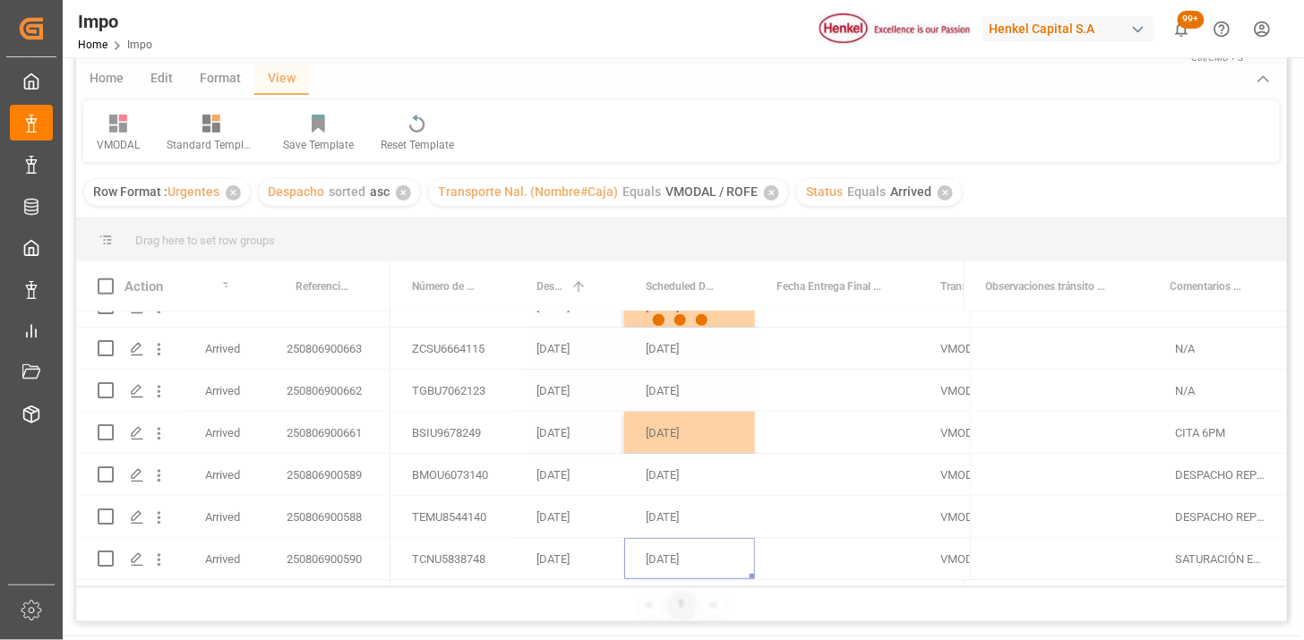
scroll to position [165, 0]
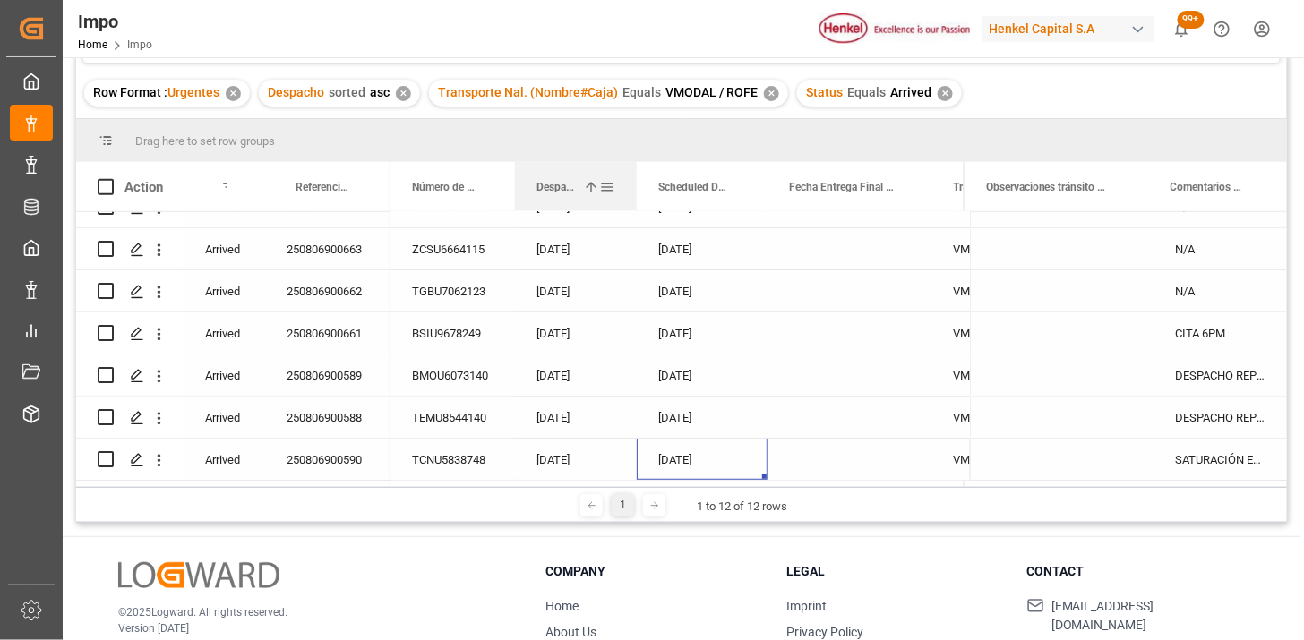
drag, startPoint x: 620, startPoint y: 194, endPoint x: 632, endPoint y: 202, distance: 14.4
click at [633, 202] on div at bounding box center [636, 186] width 7 height 49
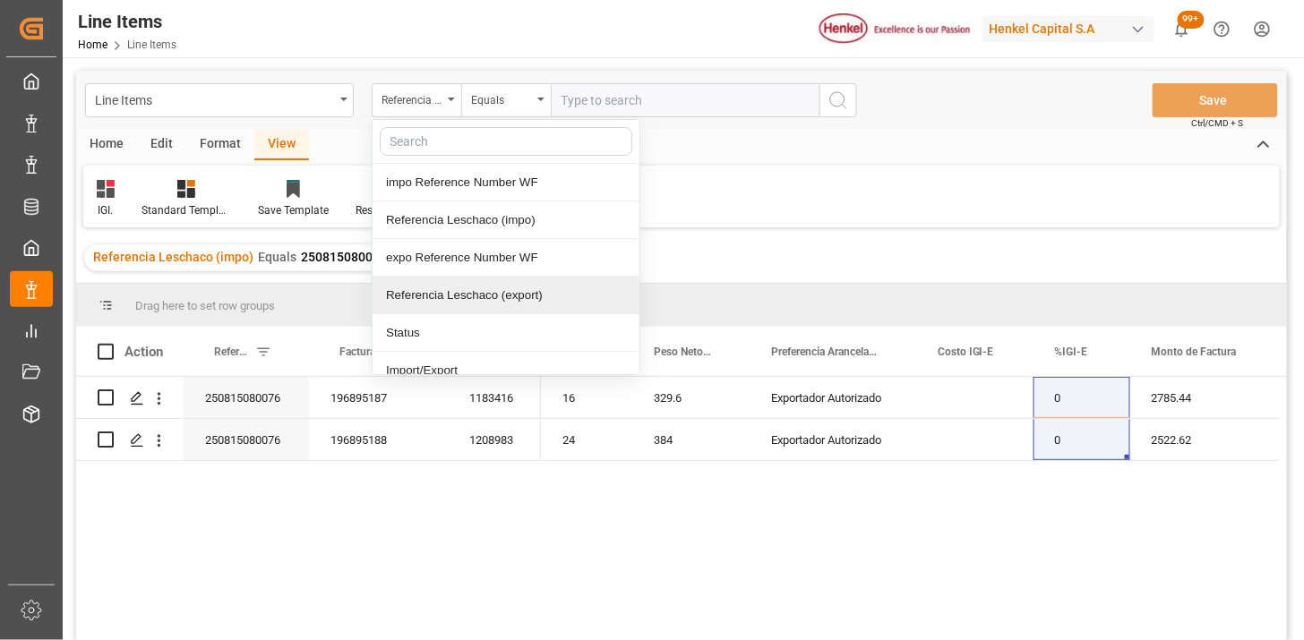
click at [941, 121] on div "Line Items Referencia Leschaco (impo) impo Reference Number WF Referencia Lesch…" at bounding box center [681, 100] width 1211 height 59
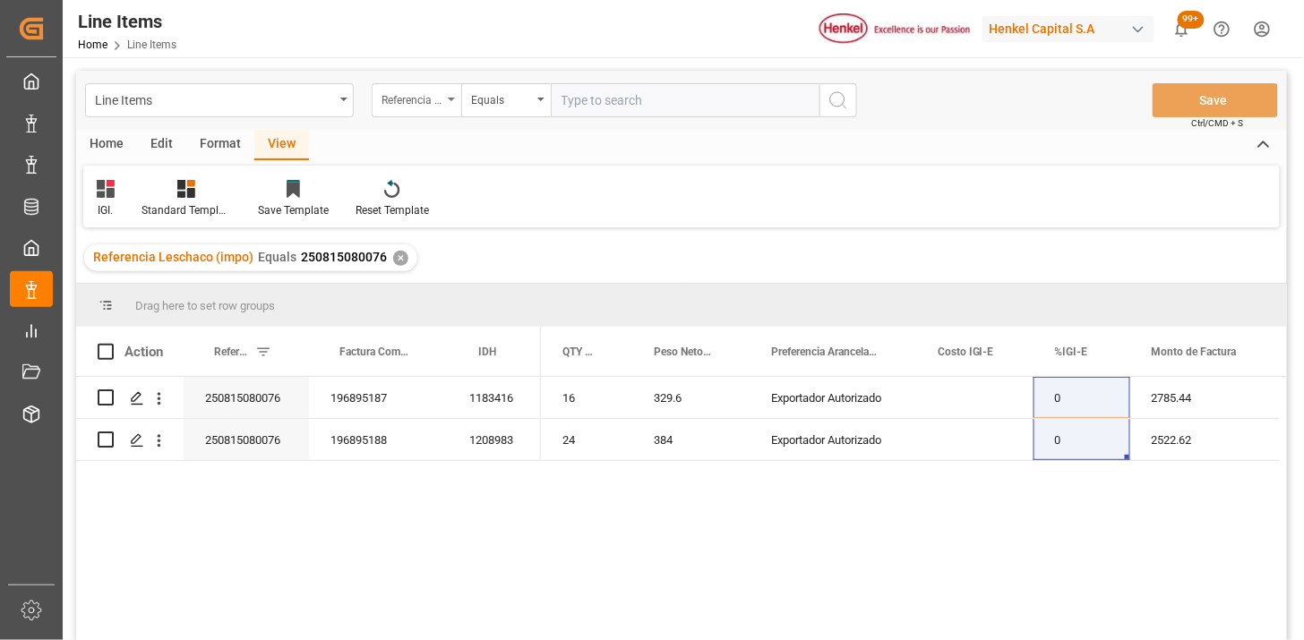
click at [417, 106] on div "Referencia Leschaco (impo)" at bounding box center [412, 98] width 61 height 21
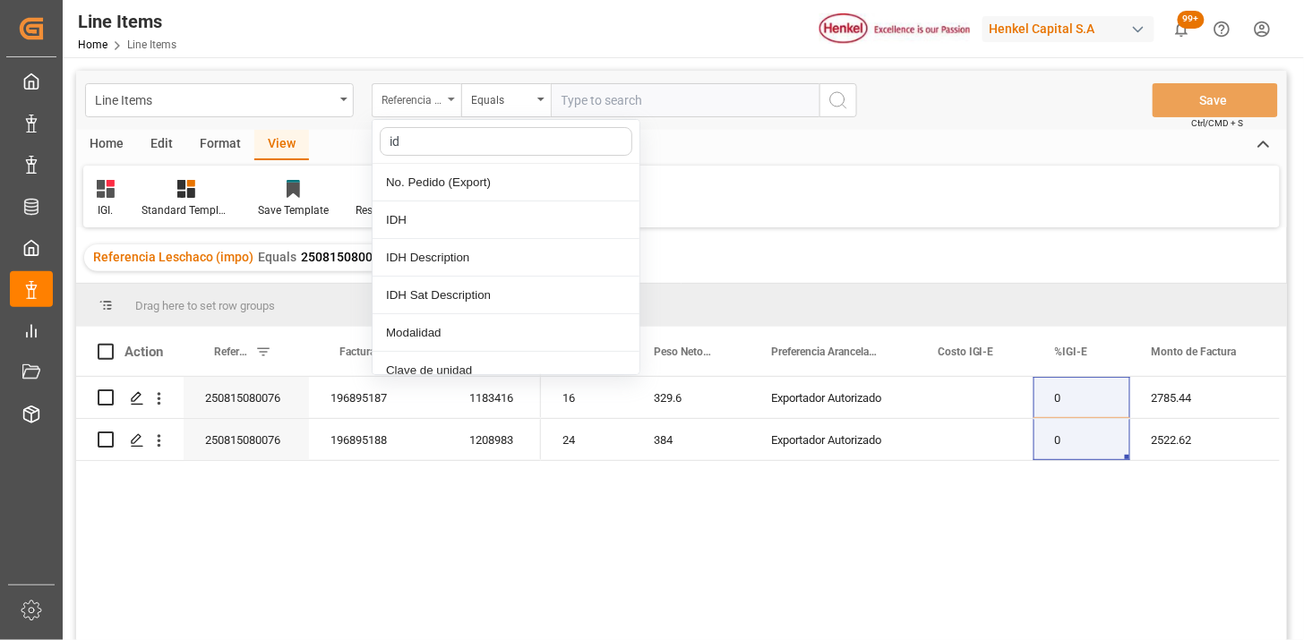
type input "idh"
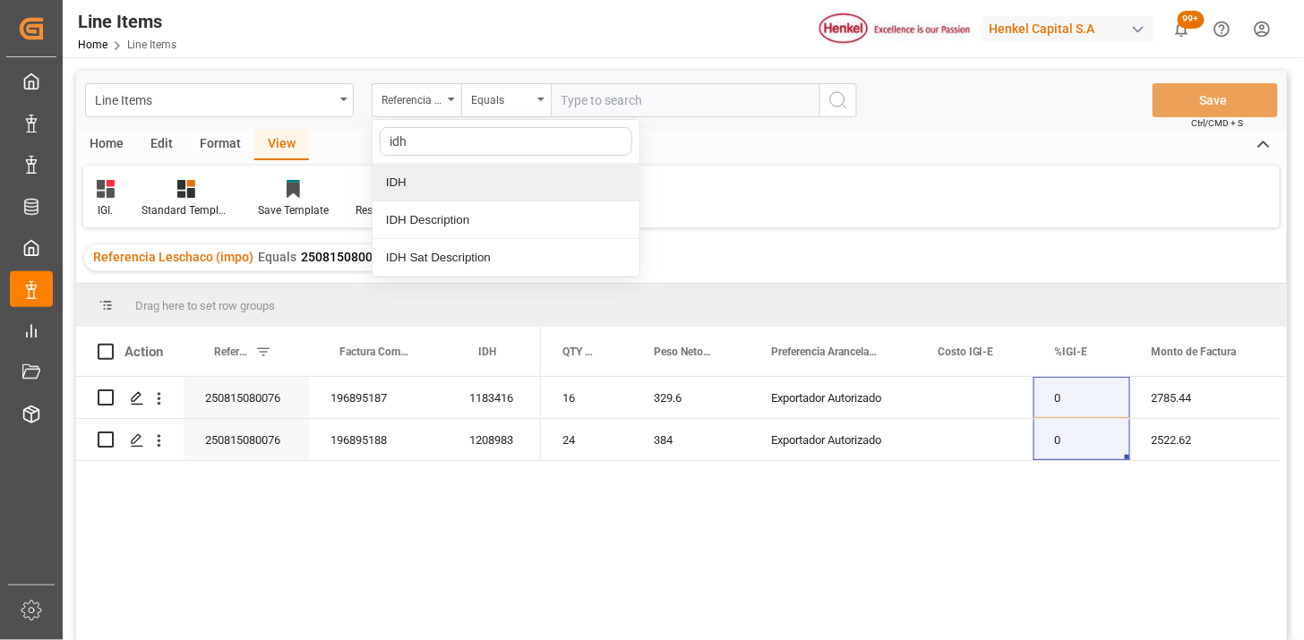
click at [425, 174] on div "IDH" at bounding box center [506, 183] width 267 height 38
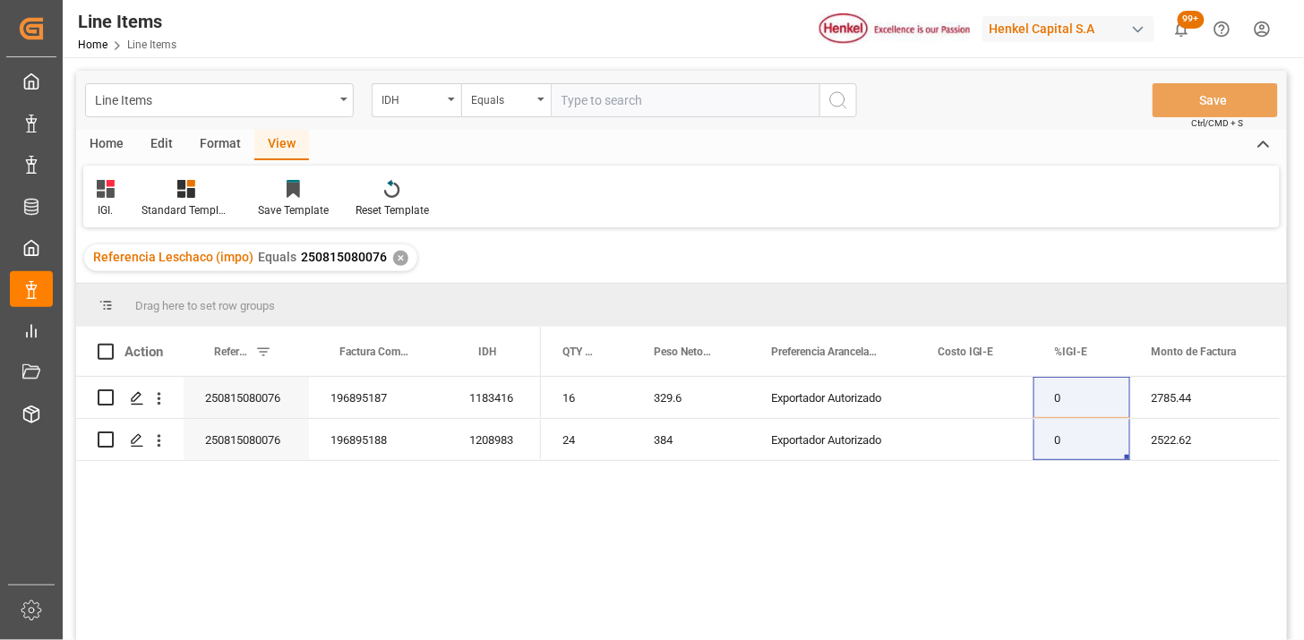
drag, startPoint x: 571, startPoint y: 103, endPoint x: 629, endPoint y: 101, distance: 58.3
click at [585, 101] on input "text" at bounding box center [685, 100] width 269 height 34
paste input "2382727"
type input "2382727"
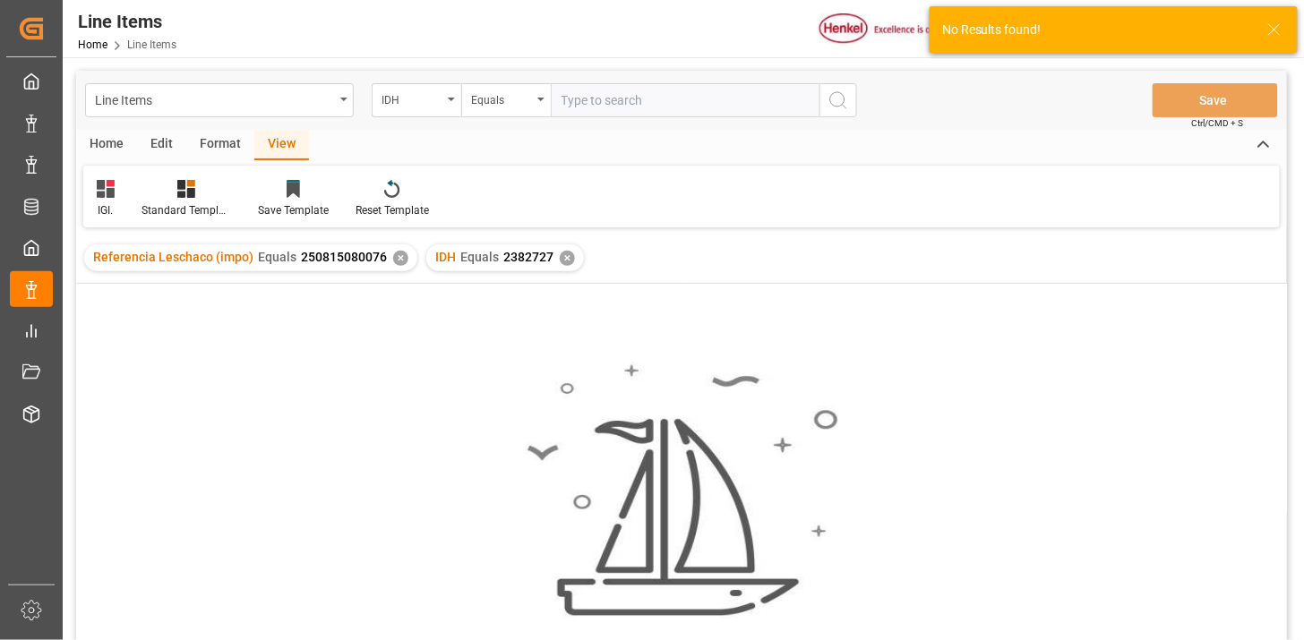
click at [393, 257] on div "✕" at bounding box center [400, 258] width 15 height 15
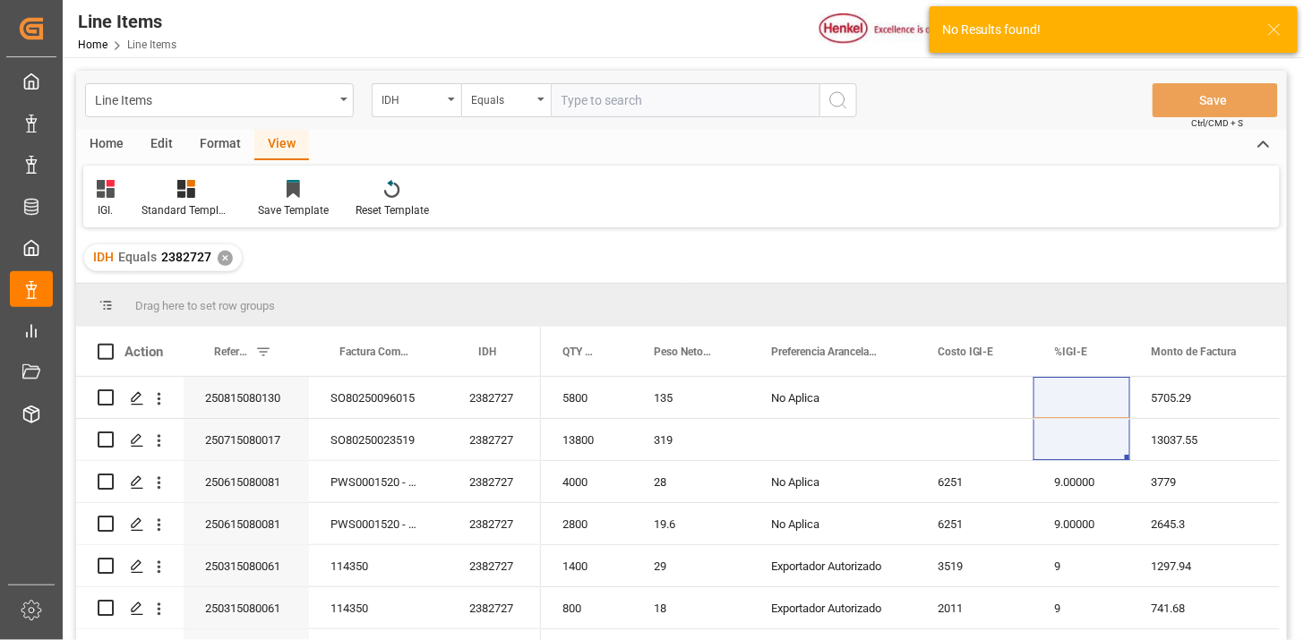
scroll to position [99, 0]
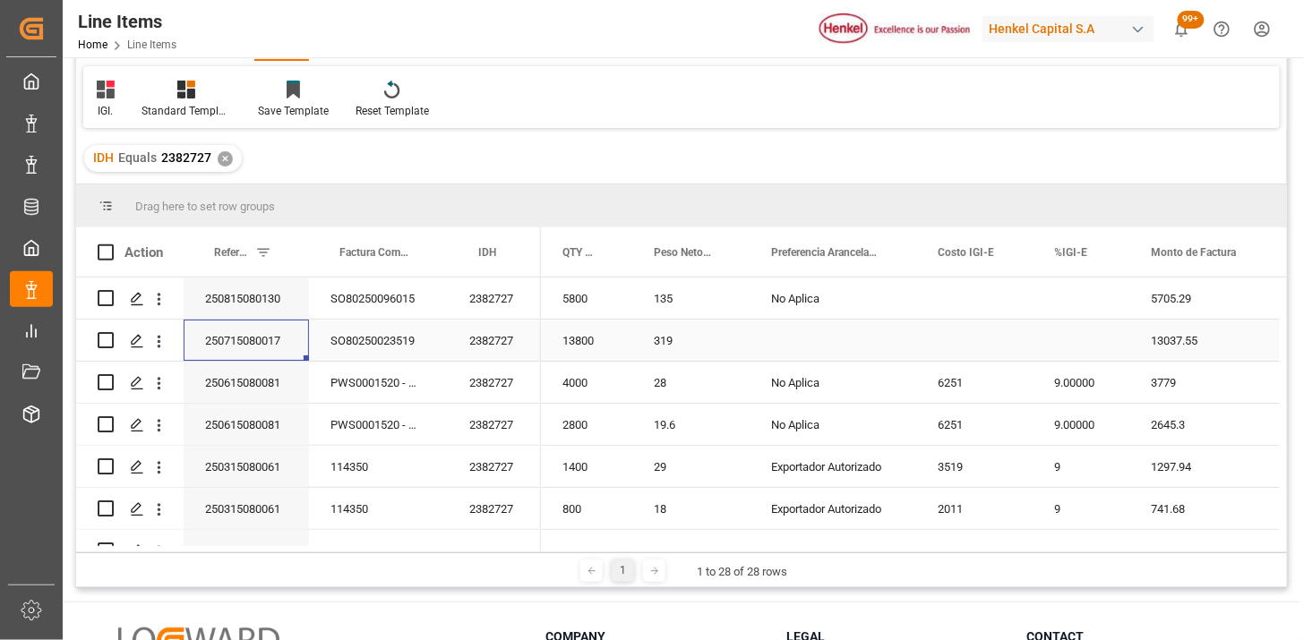
click at [280, 328] on div "250715080017" at bounding box center [246, 340] width 125 height 41
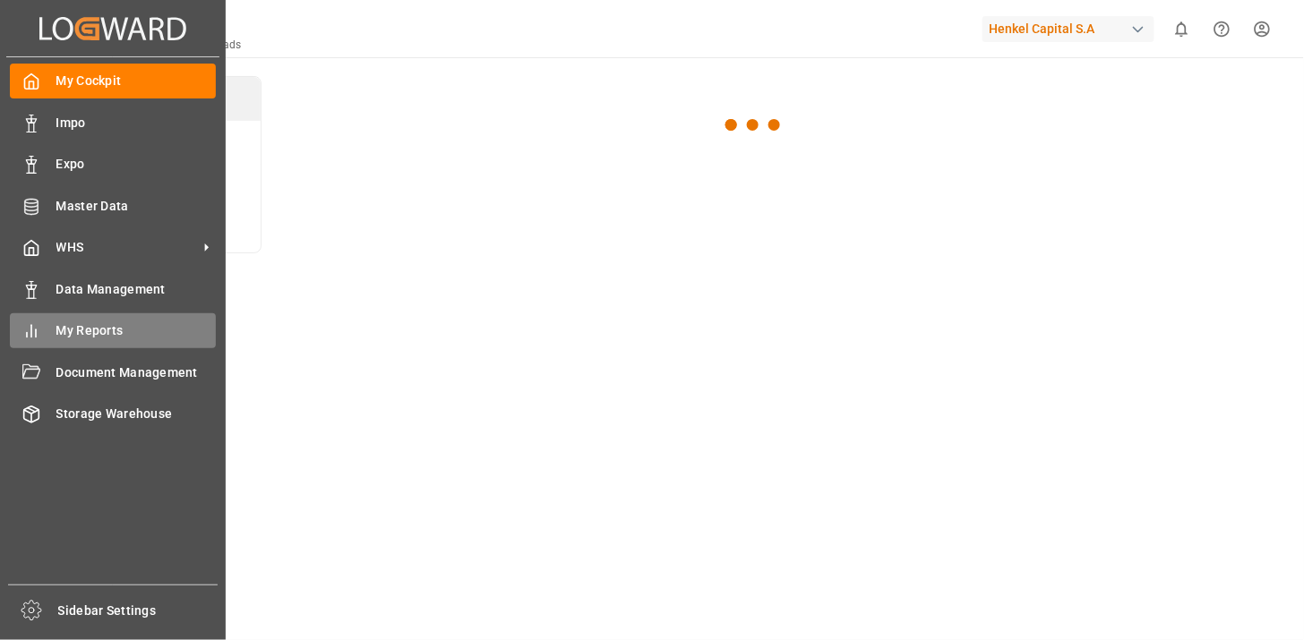
click at [84, 335] on span "My Reports" at bounding box center [136, 331] width 160 height 19
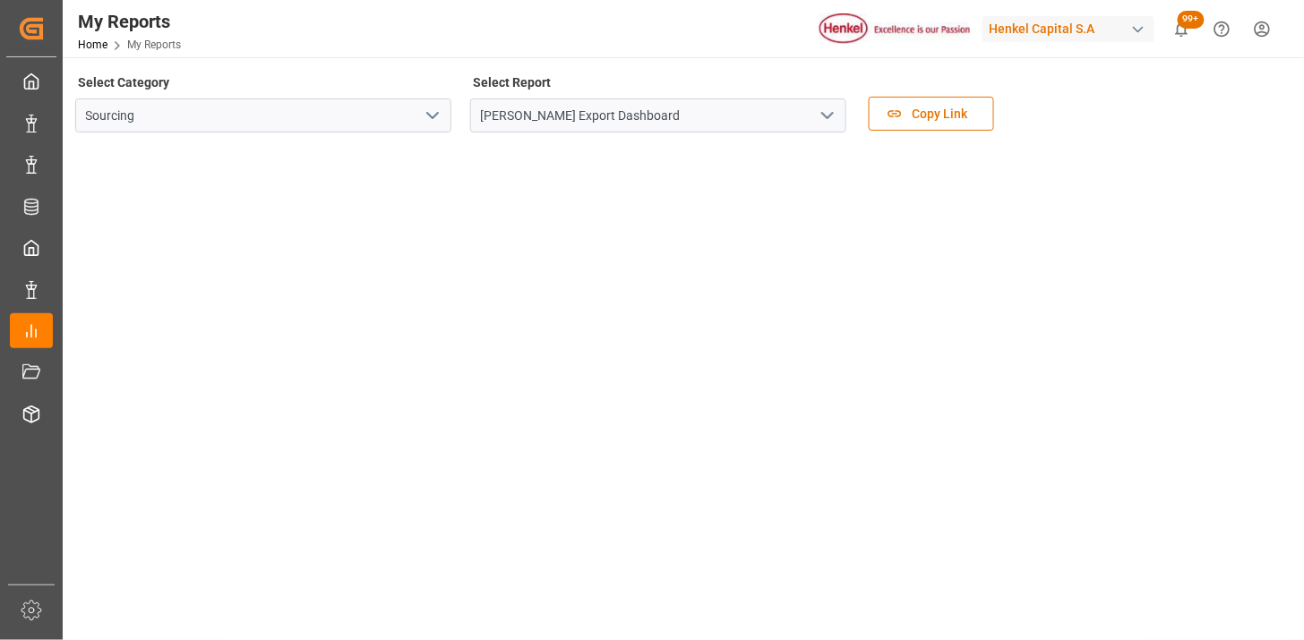
click at [821, 116] on icon "open menu" at bounding box center [827, 115] width 21 height 21
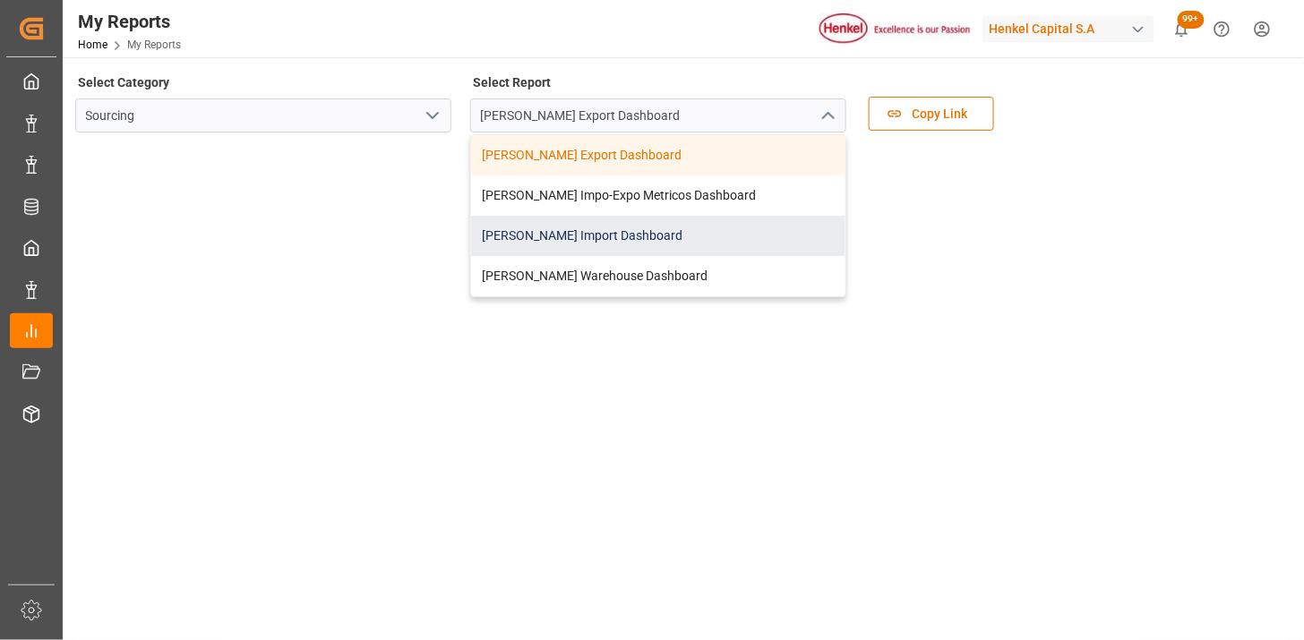
click at [614, 228] on div "[PERSON_NAME] Import Dashboard" at bounding box center [658, 236] width 374 height 40
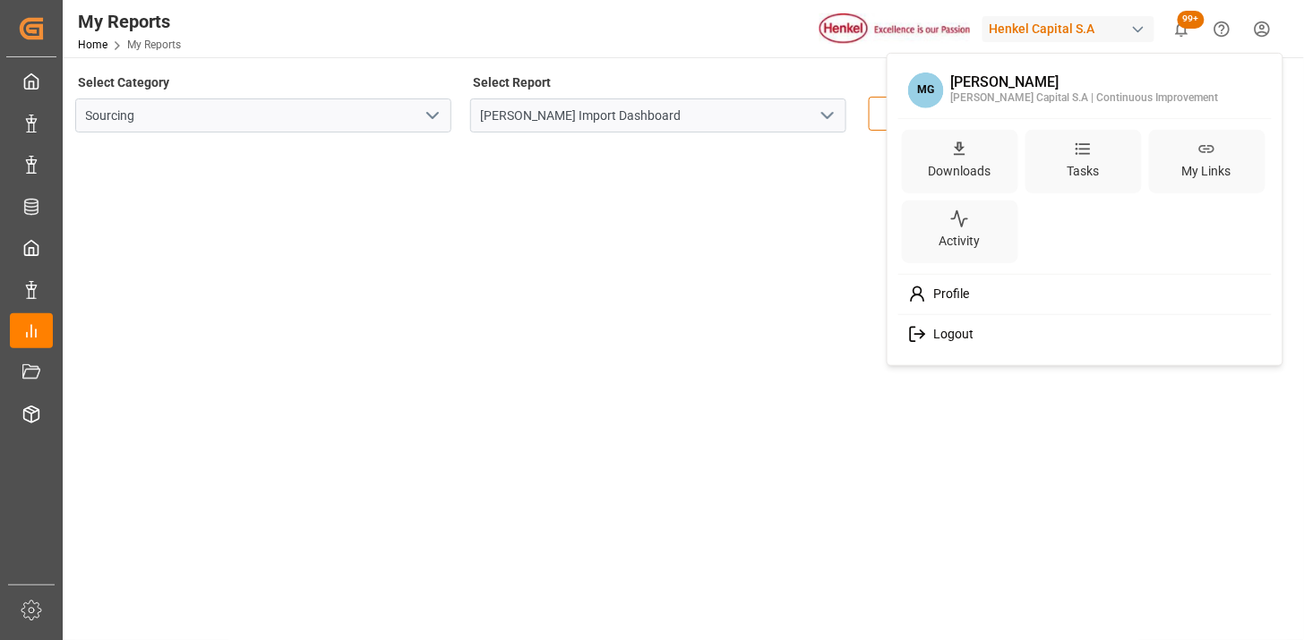
click at [1265, 29] on html "Created by potrace 1.15, written by [PERSON_NAME] [DATE]-[DATE] Created by potr…" at bounding box center [652, 320] width 1304 height 640
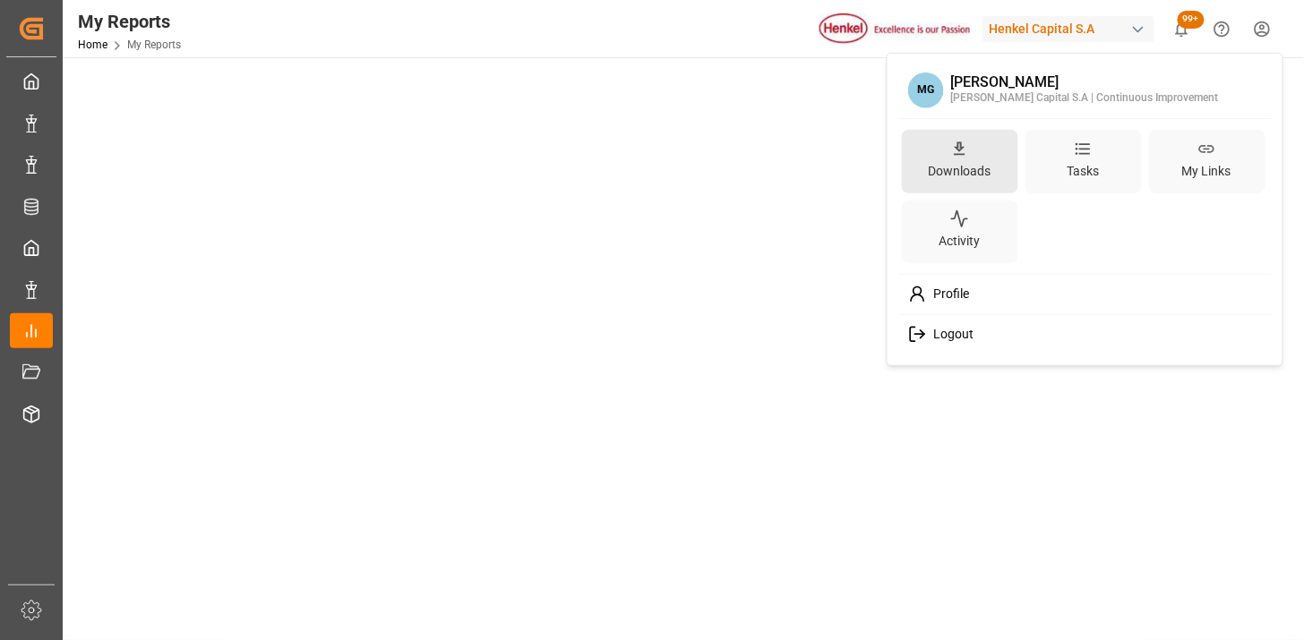
click at [966, 153] on icon at bounding box center [959, 148] width 19 height 19
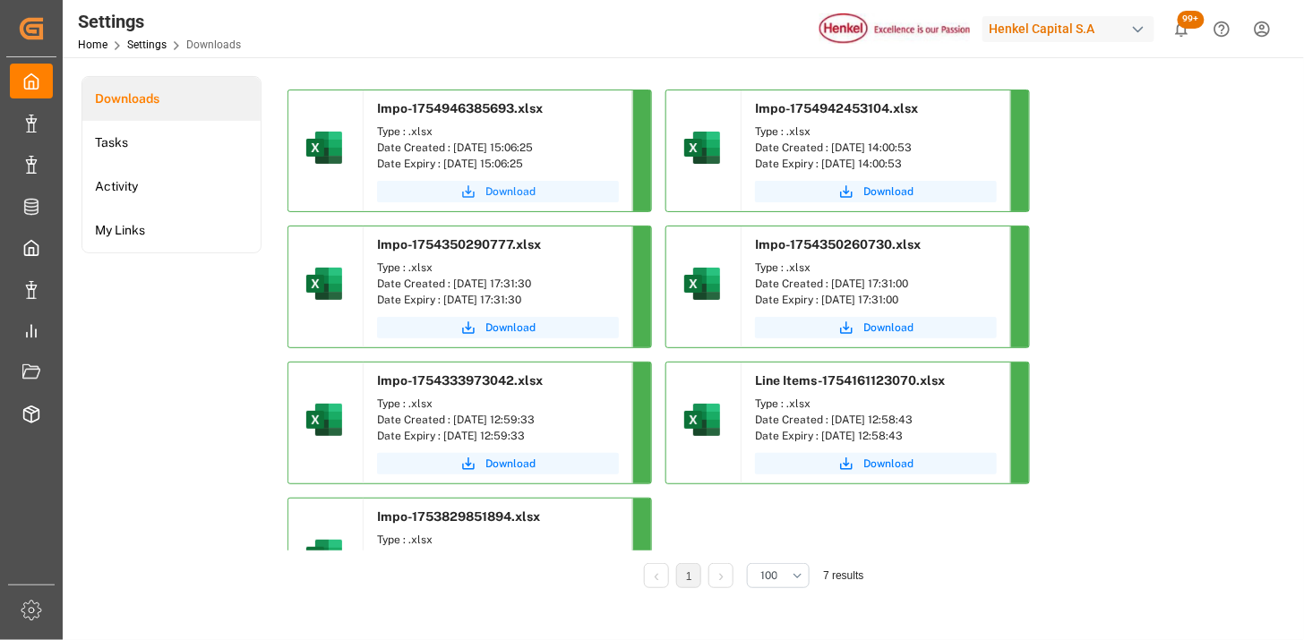
click at [532, 184] on span "Download" at bounding box center [511, 192] width 50 height 16
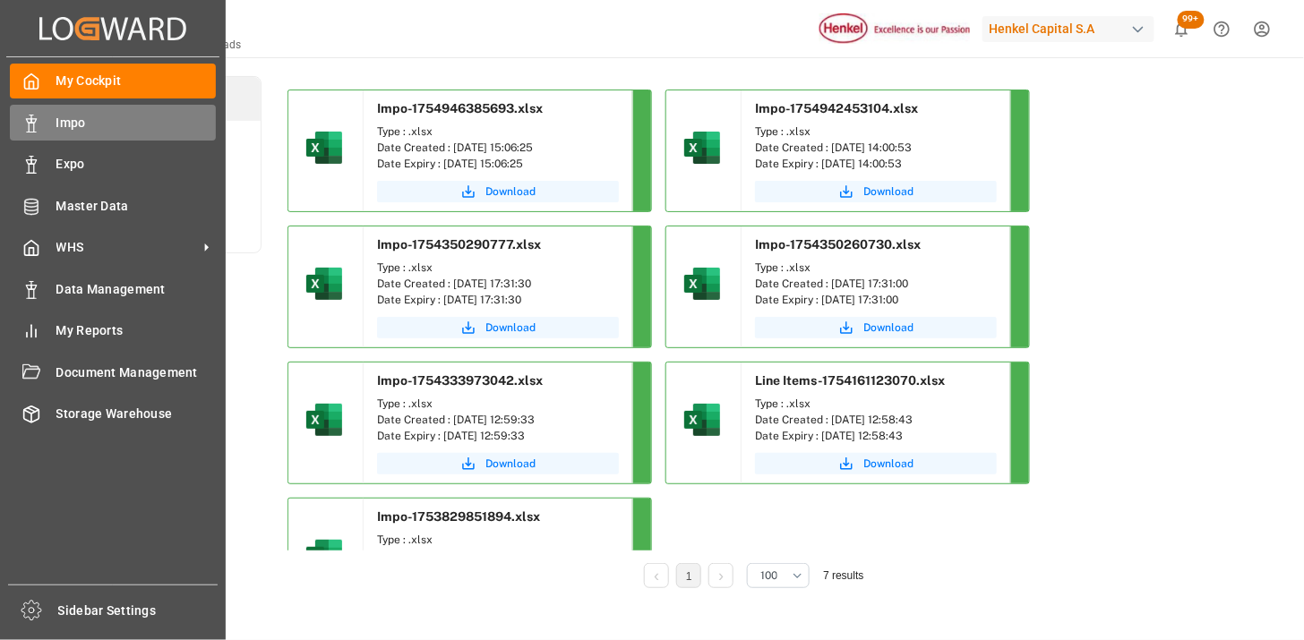
click at [57, 126] on span "Impo" at bounding box center [136, 123] width 160 height 19
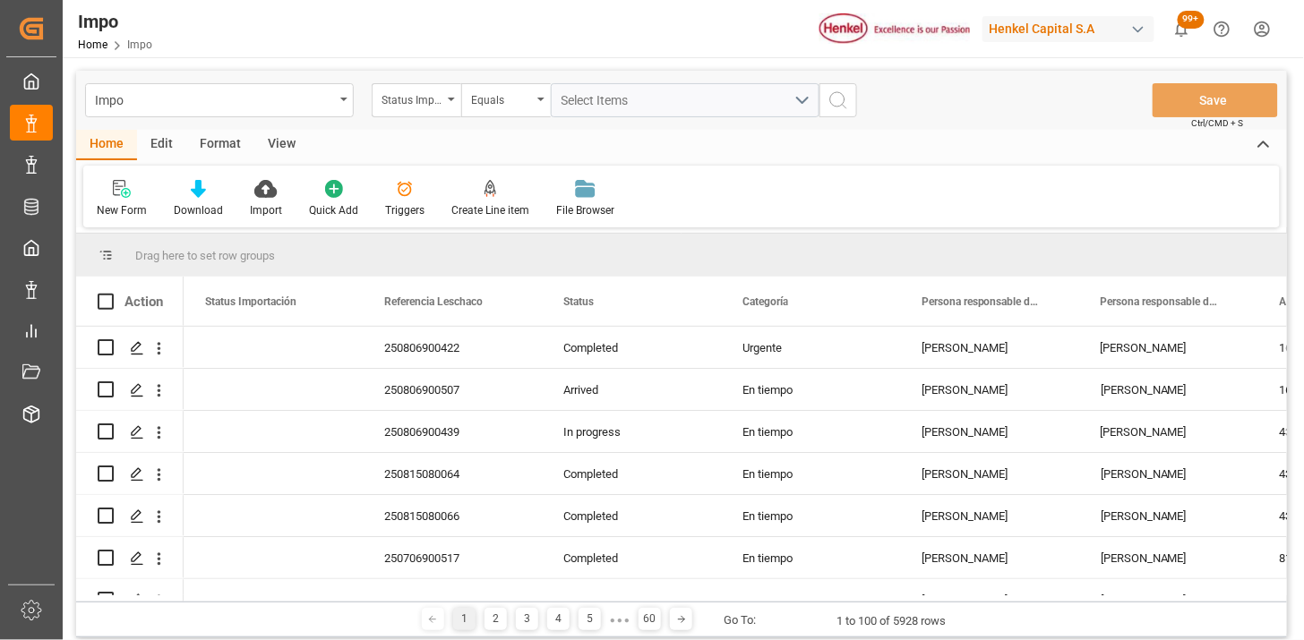
click at [440, 104] on div "Status Importación" at bounding box center [412, 98] width 61 height 21
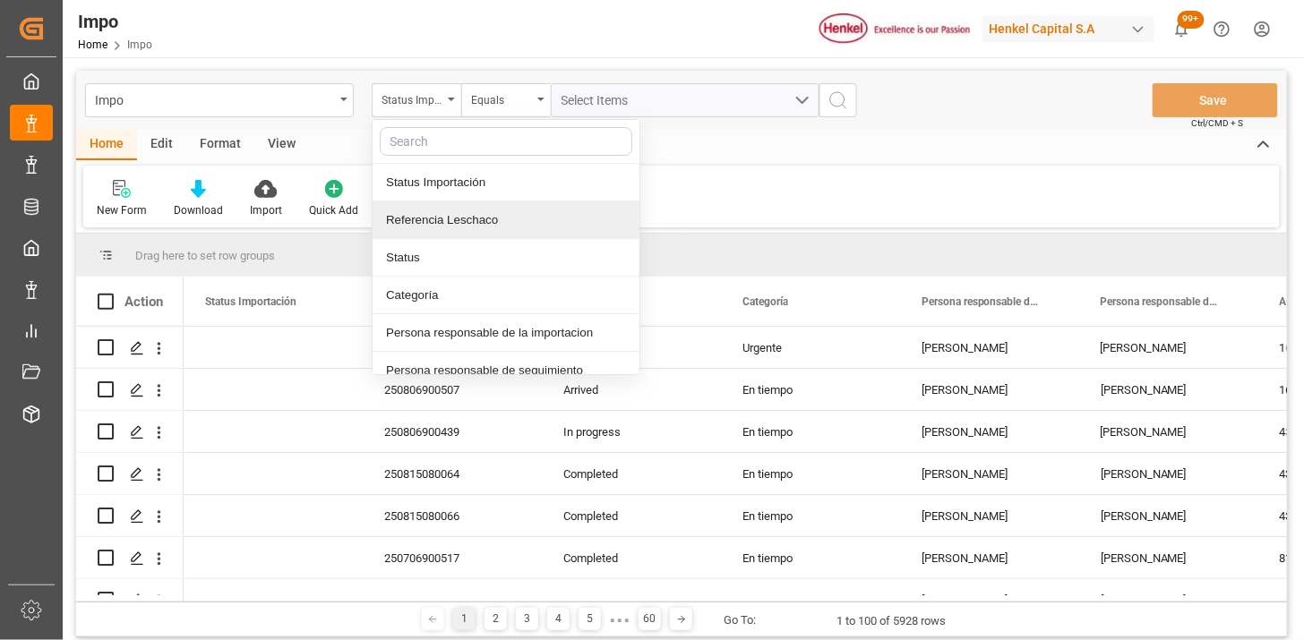
drag, startPoint x: 486, startPoint y: 220, endPoint x: 612, endPoint y: 128, distance: 155.7
click at [487, 220] on div "Referencia Leschaco" at bounding box center [506, 221] width 267 height 38
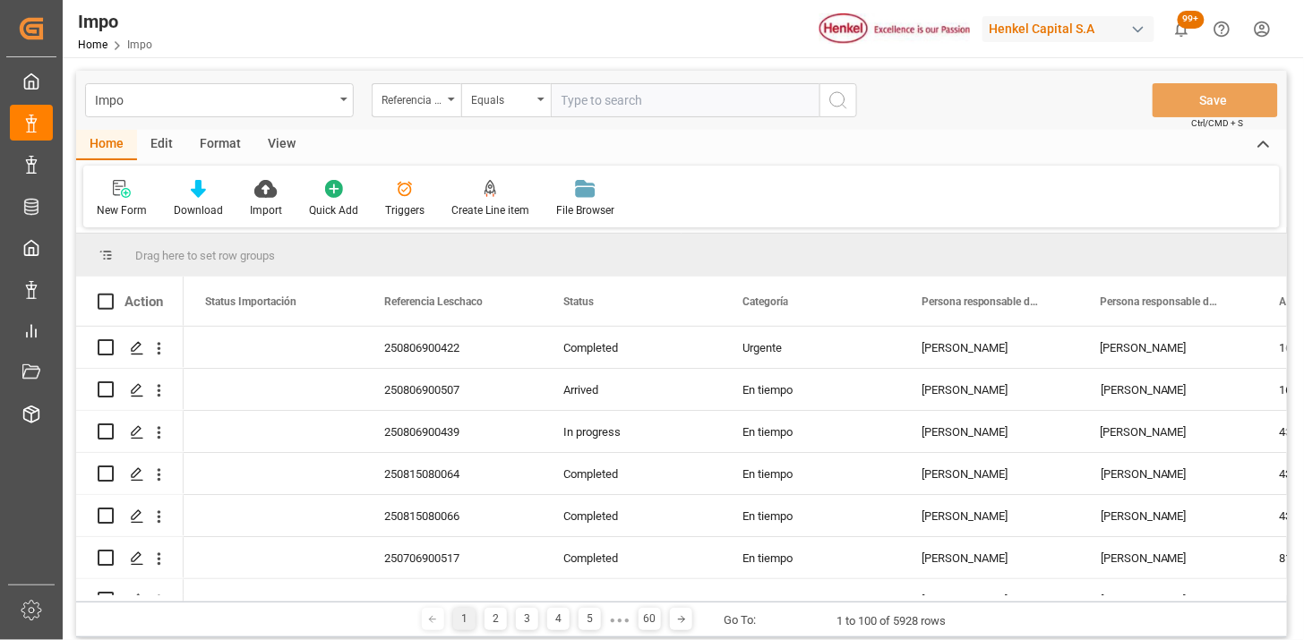
click at [623, 112] on input "text" at bounding box center [685, 100] width 269 height 34
type input "250715080017"
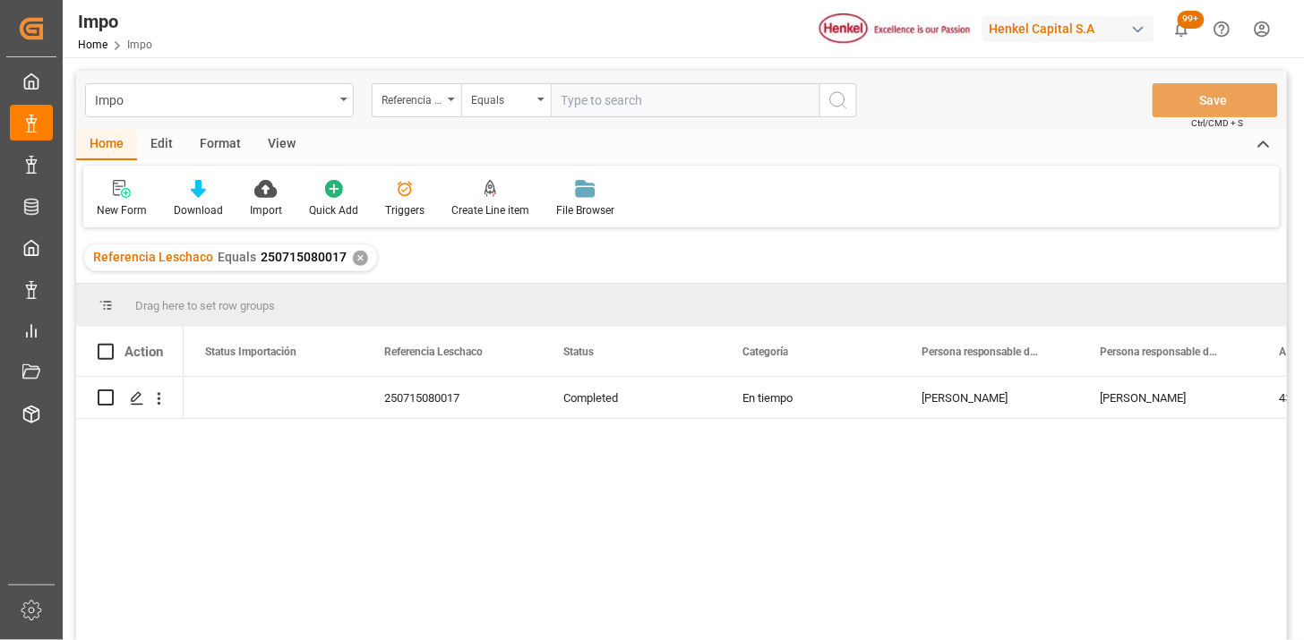
click at [297, 149] on div "View" at bounding box center [281, 145] width 55 height 30
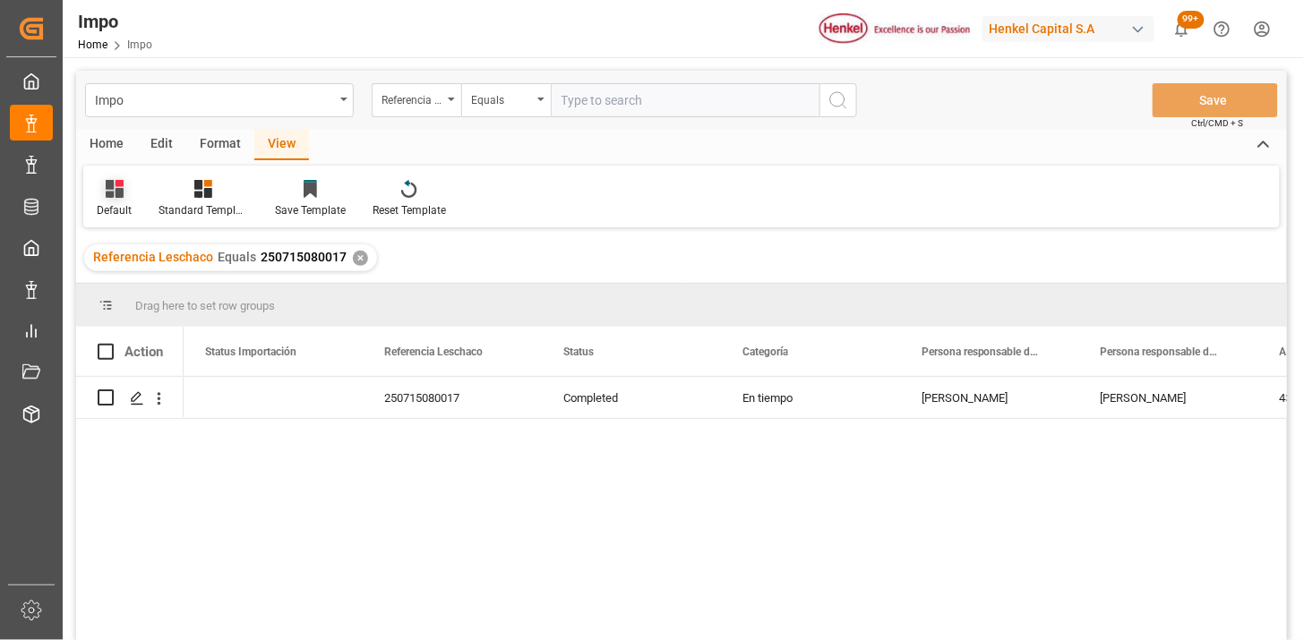
click at [107, 194] on icon at bounding box center [115, 189] width 18 height 18
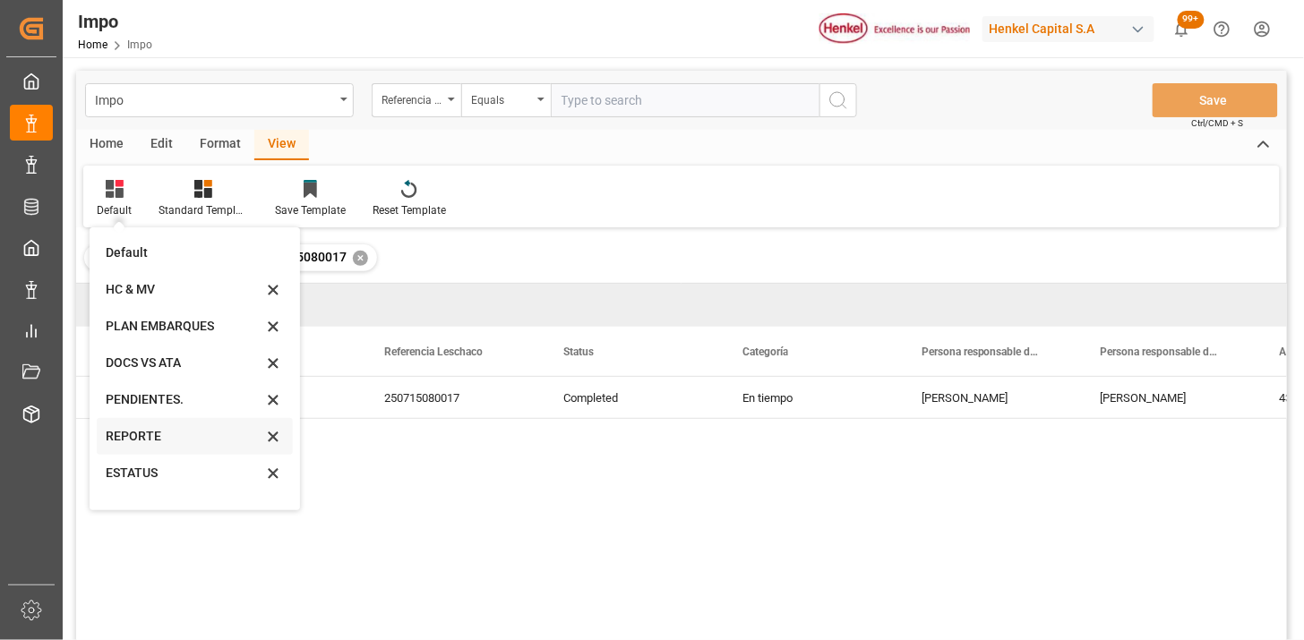
click at [165, 436] on div "REPORTE" at bounding box center [184, 436] width 157 height 19
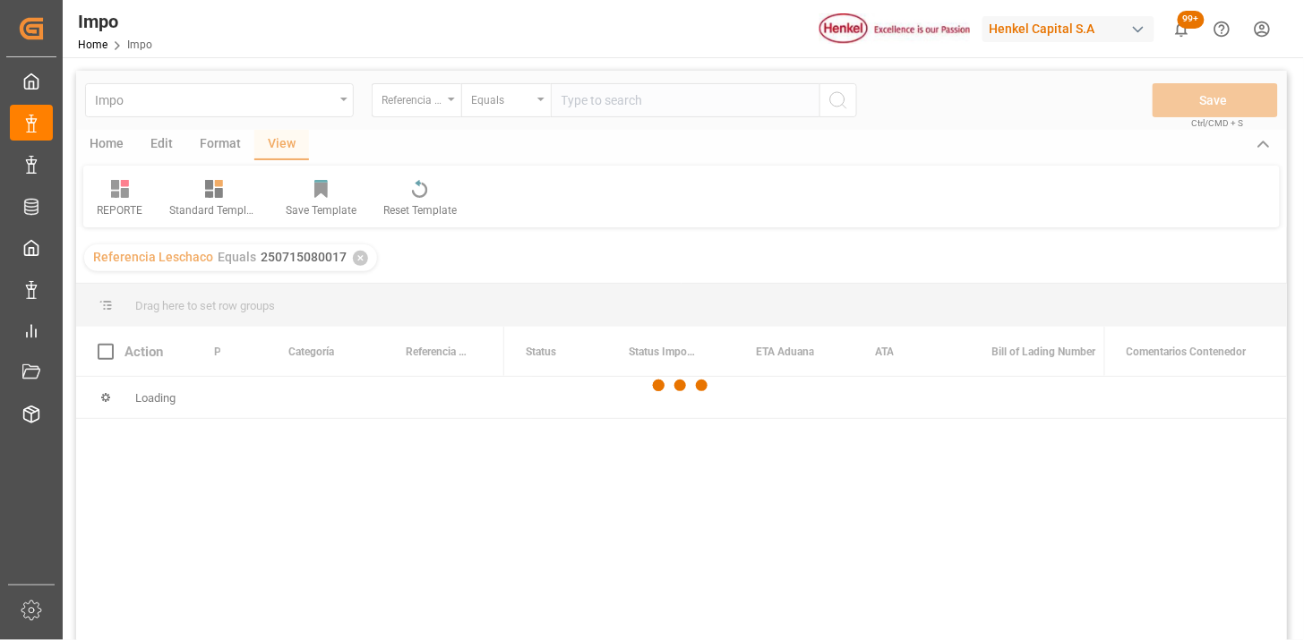
scroll to position [99, 0]
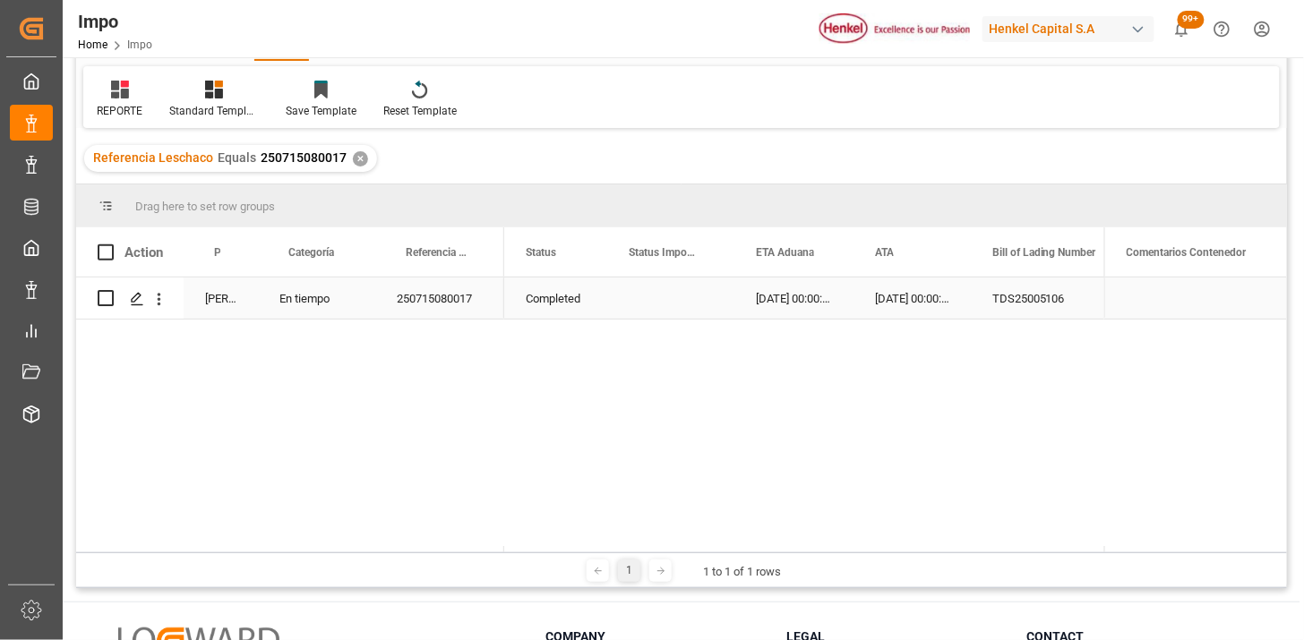
click at [649, 296] on div "Press SPACE to select this row." at bounding box center [670, 298] width 127 height 41
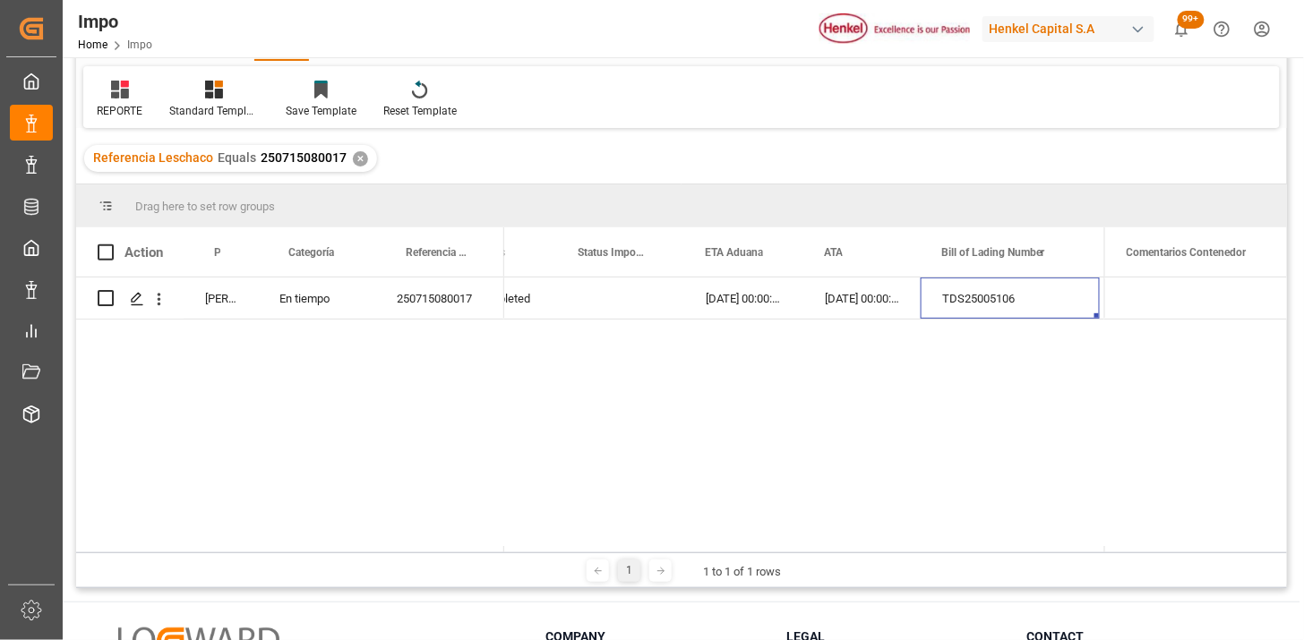
scroll to position [0, 0]
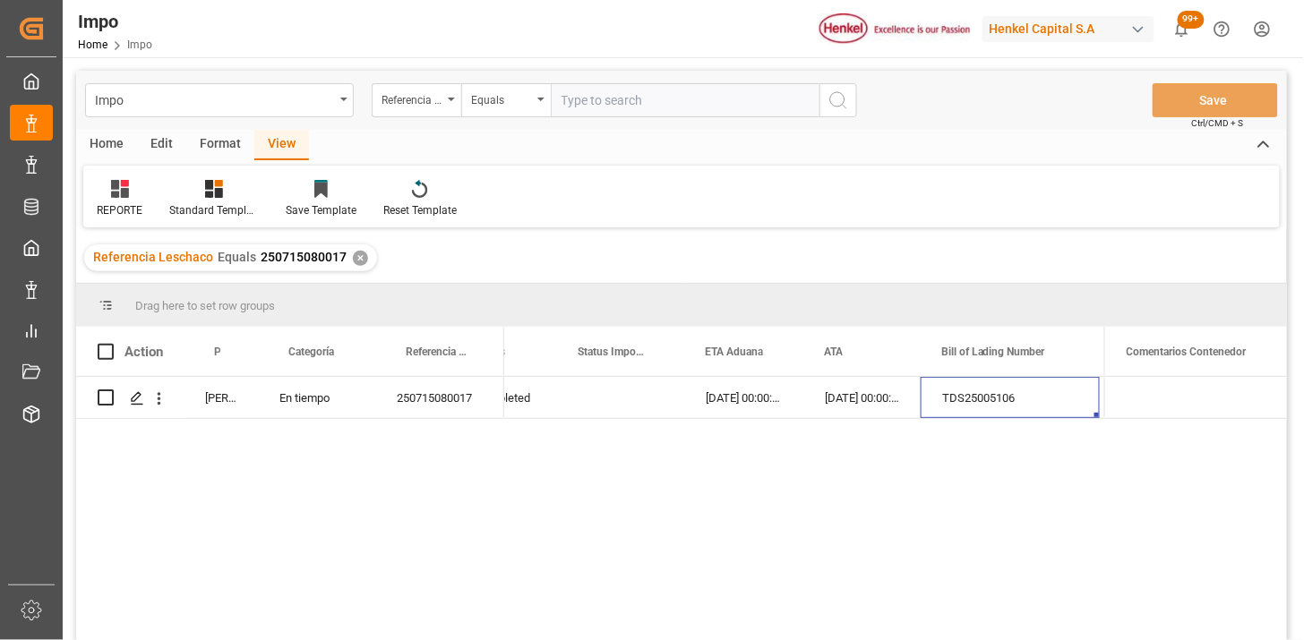
click at [155, 142] on div "Edit" at bounding box center [161, 145] width 49 height 30
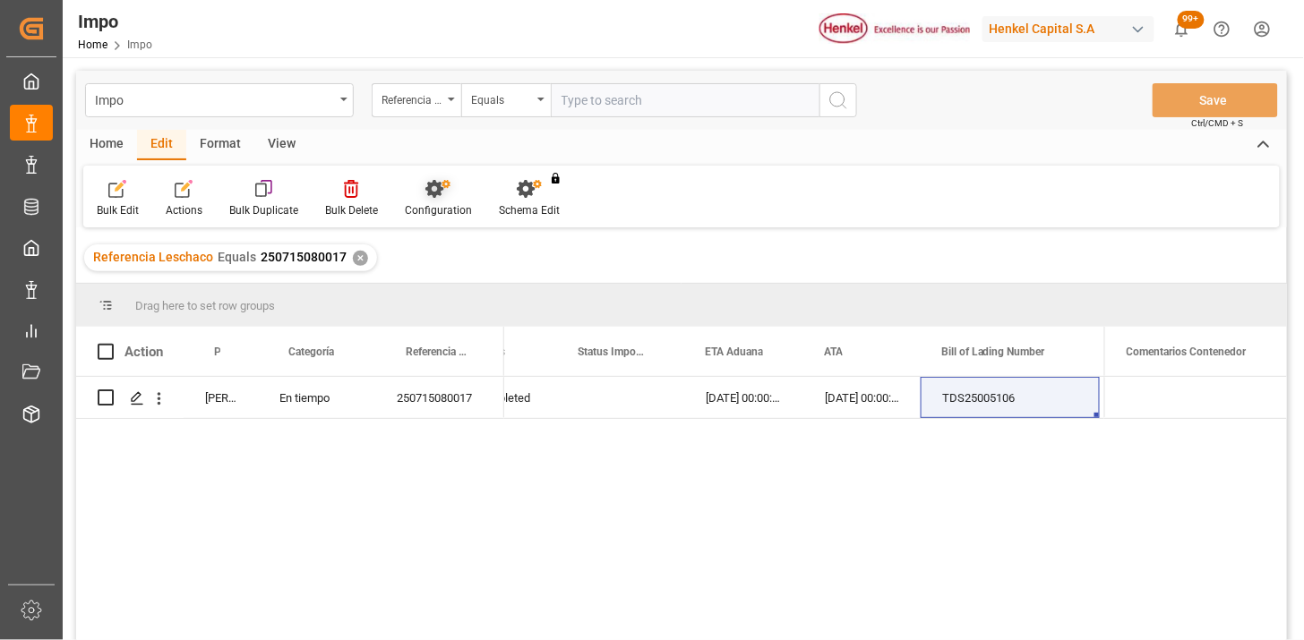
click at [439, 190] on icon at bounding box center [434, 189] width 18 height 18
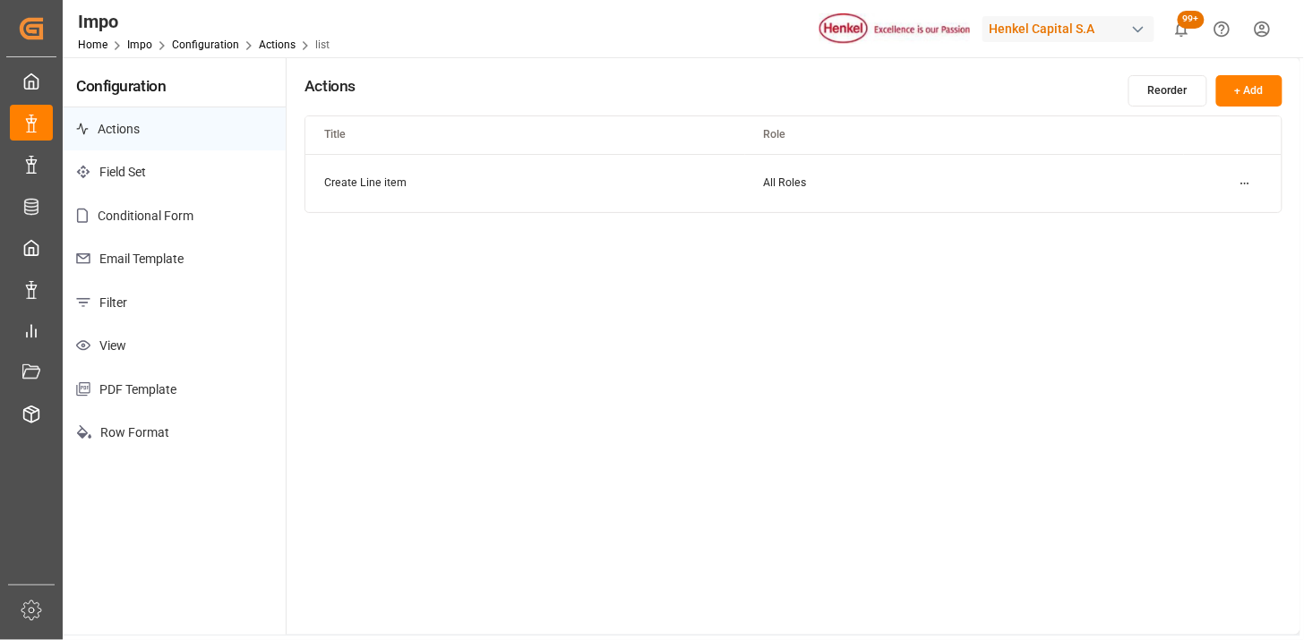
click at [152, 256] on p "Email Template" at bounding box center [174, 259] width 223 height 44
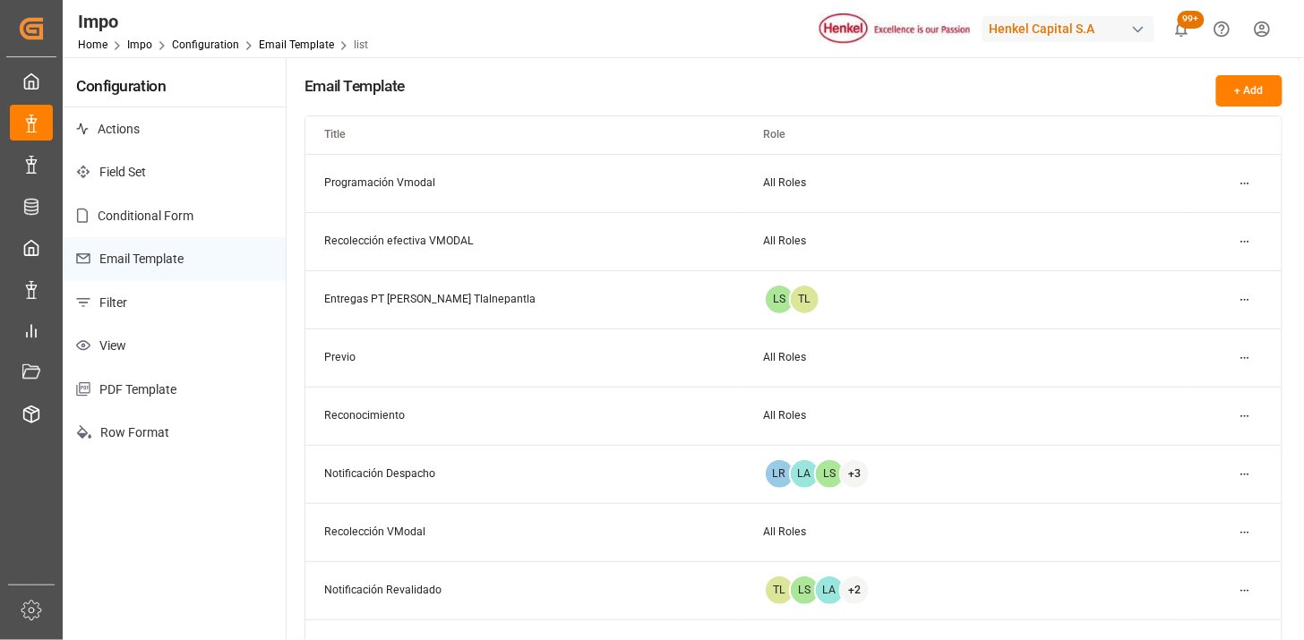
click at [1246, 183] on html "Created by potrace 1.15, written by [PERSON_NAME] [DATE]-[DATE] Created by potr…" at bounding box center [652, 320] width 1304 height 640
click at [1192, 217] on small "Edit" at bounding box center [1182, 218] width 19 height 11
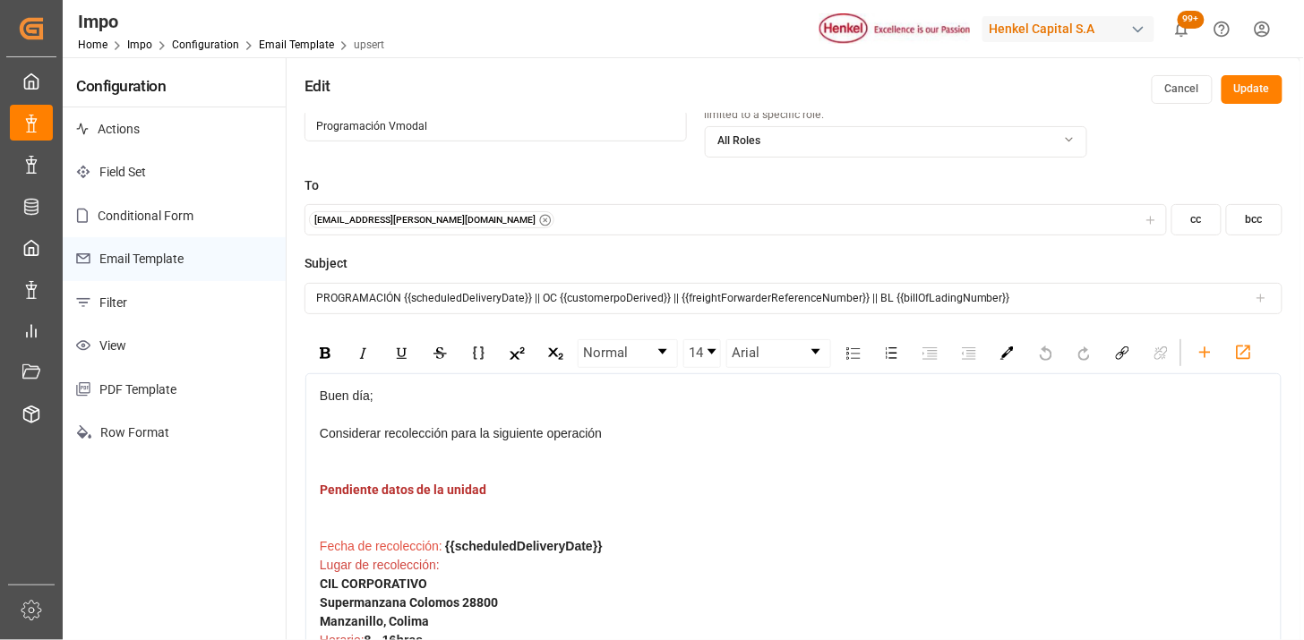
click at [451, 437] on span "Considerar recolección para la siguiente operación" at bounding box center [461, 433] width 282 height 14
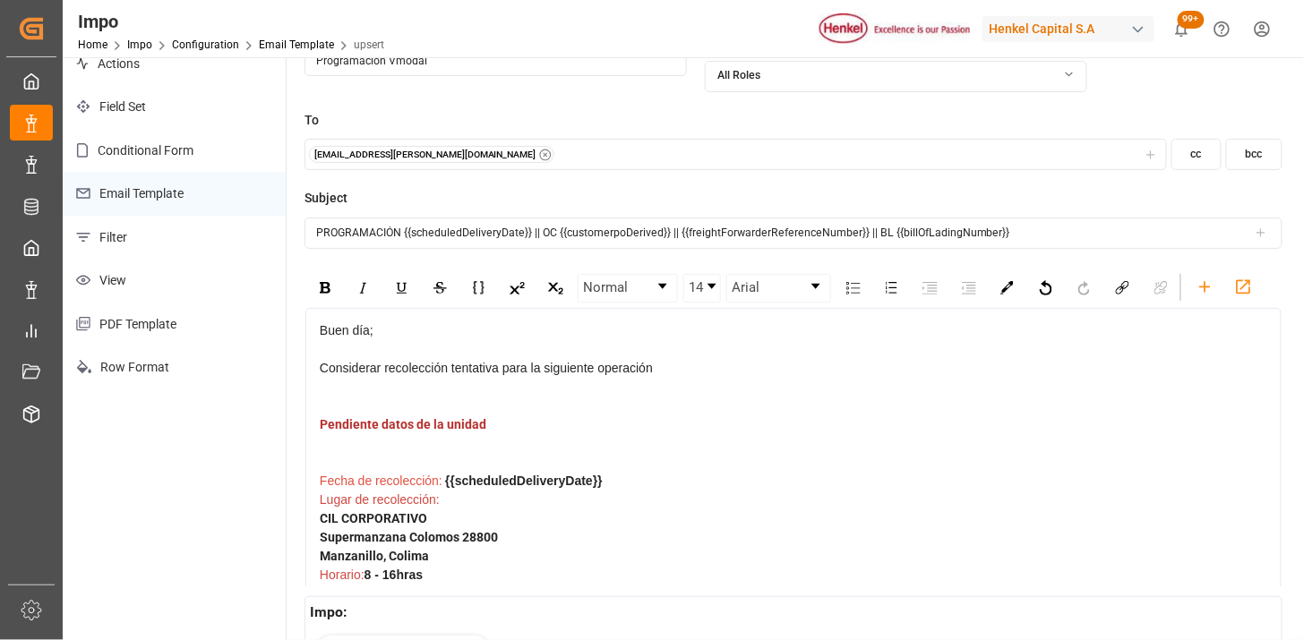
scroll to position [99, 0]
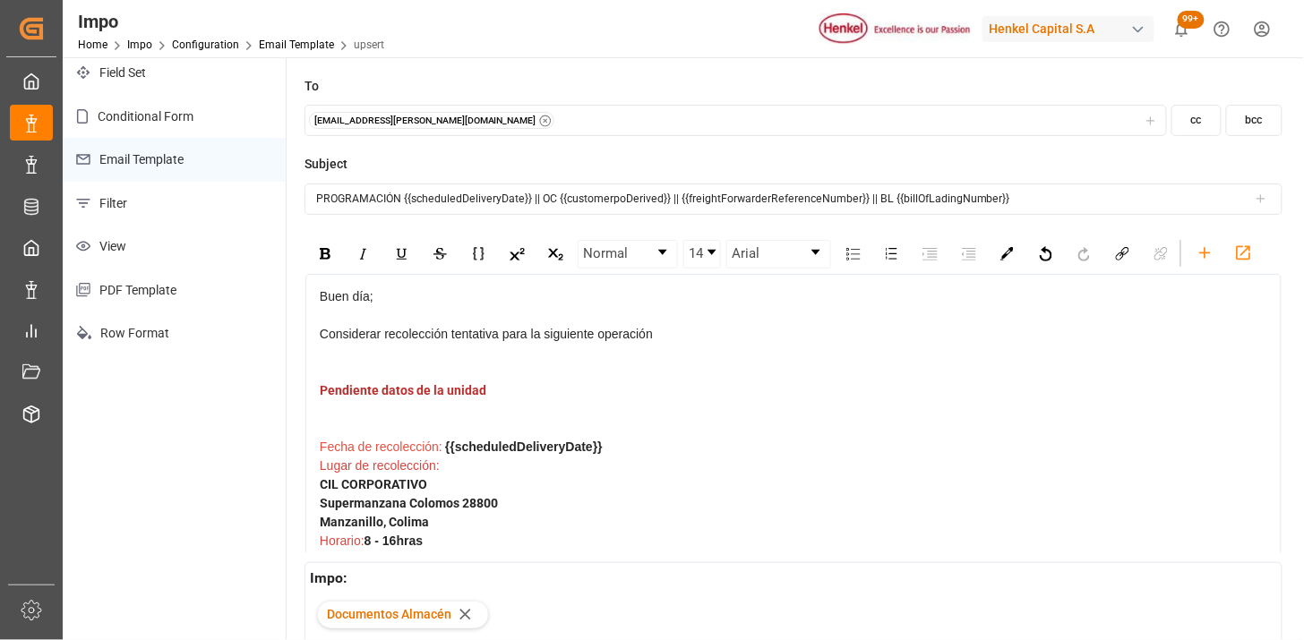
click at [329, 331] on span "Considerar recolección tentativa para la siguiente operación" at bounding box center [486, 334] width 333 height 14
click at [659, 341] on div "Programar recolección tentativa para la siguiente operación" at bounding box center [794, 353] width 949 height 56
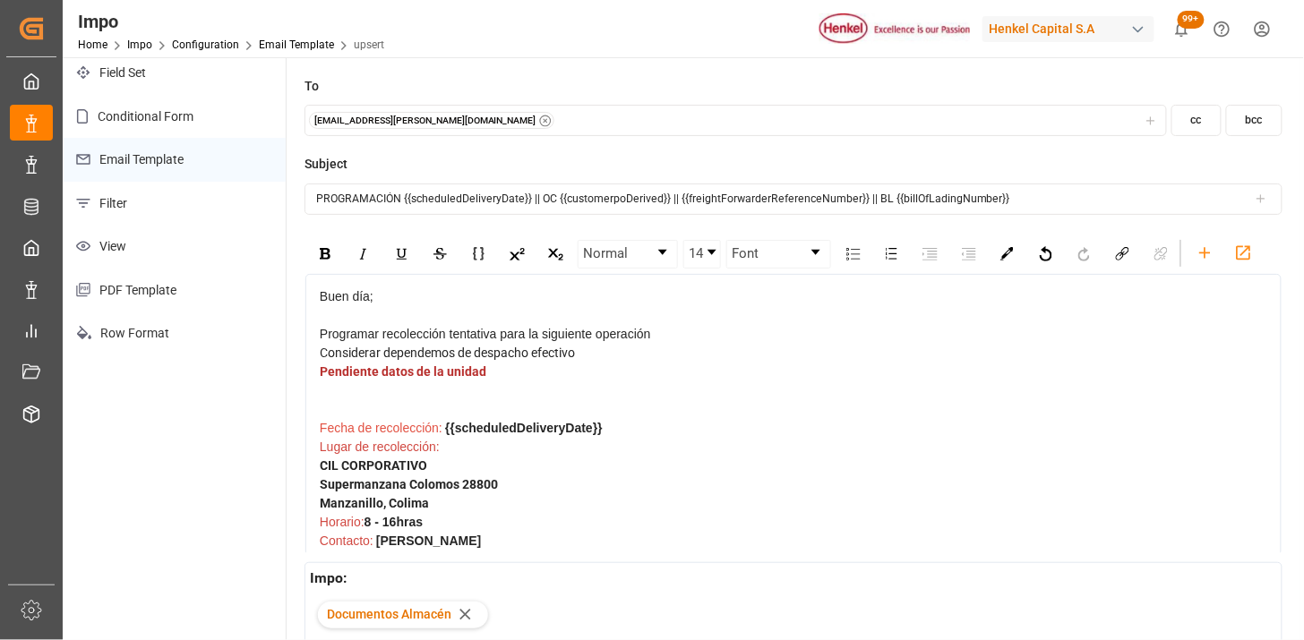
click at [604, 348] on div "Considerar dependemos de despacho efectivo" at bounding box center [794, 353] width 949 height 19
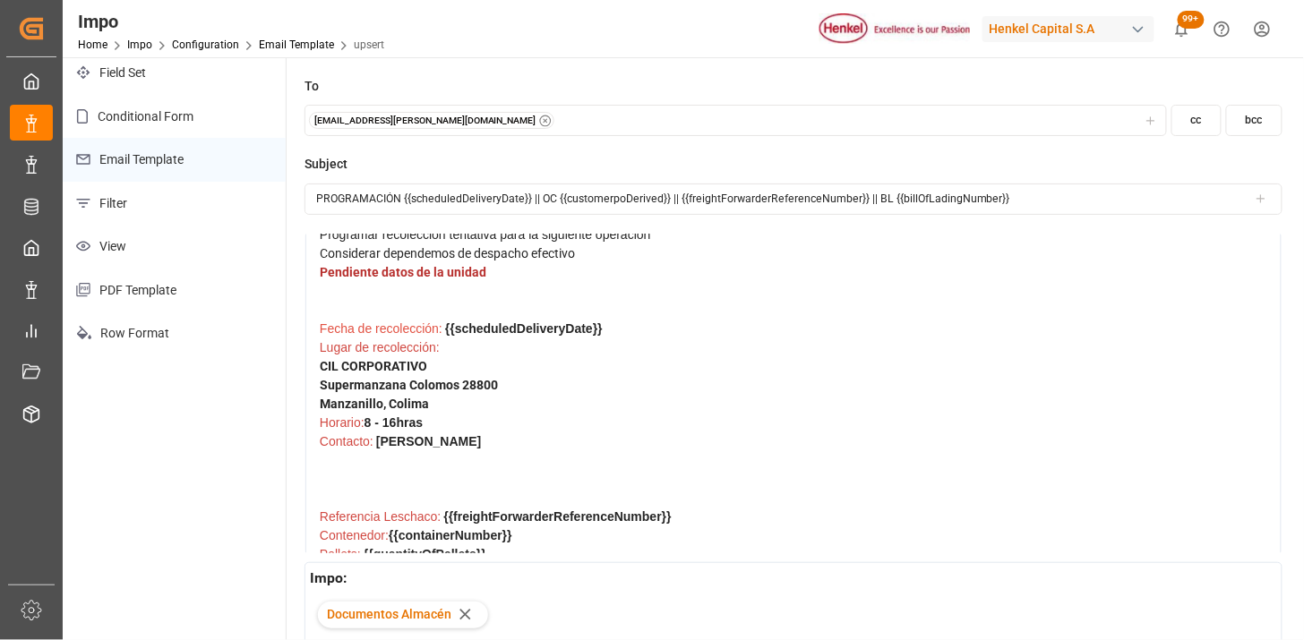
click at [357, 320] on div "Pendiente datos de la unidad" at bounding box center [794, 291] width 949 height 56
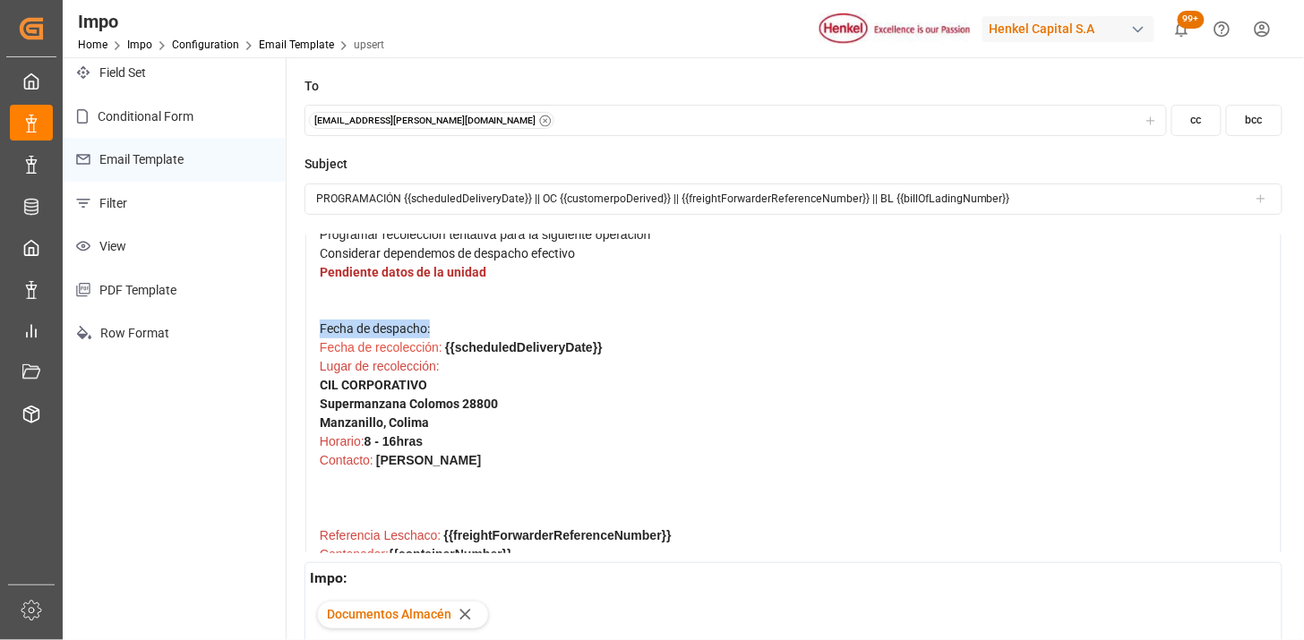
drag, startPoint x: 432, startPoint y: 363, endPoint x: 321, endPoint y: 367, distance: 111.2
click at [321, 336] on span "Fecha de despacho:" at bounding box center [375, 329] width 110 height 14
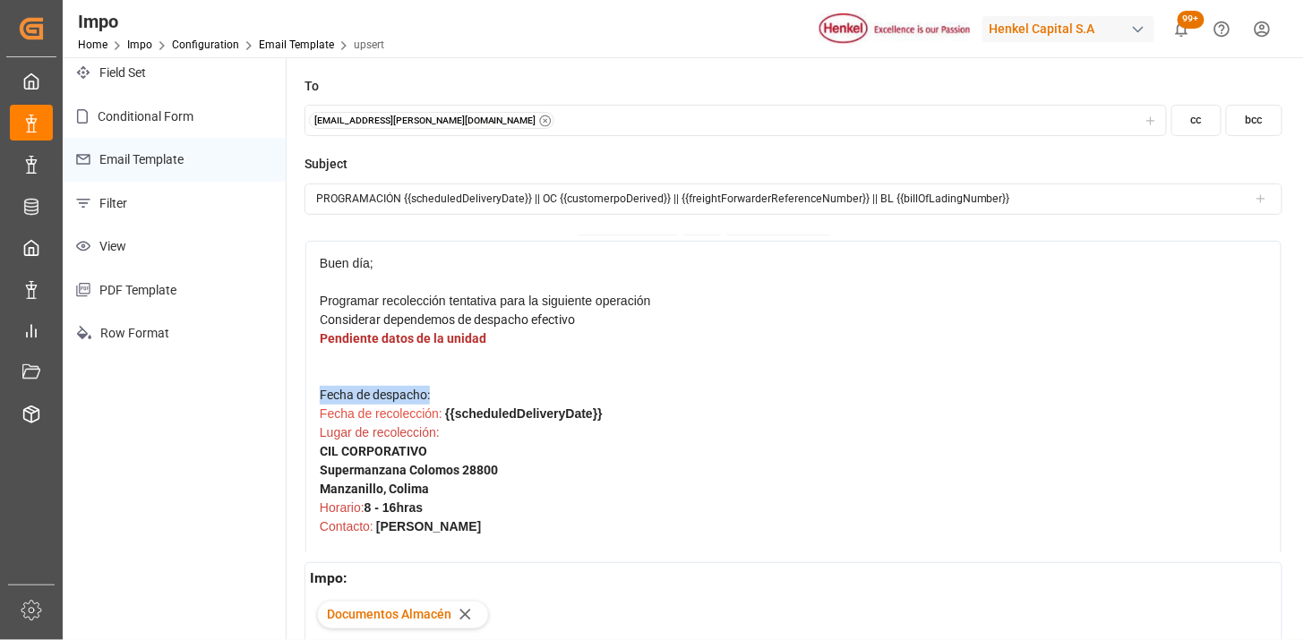
scroll to position [0, 0]
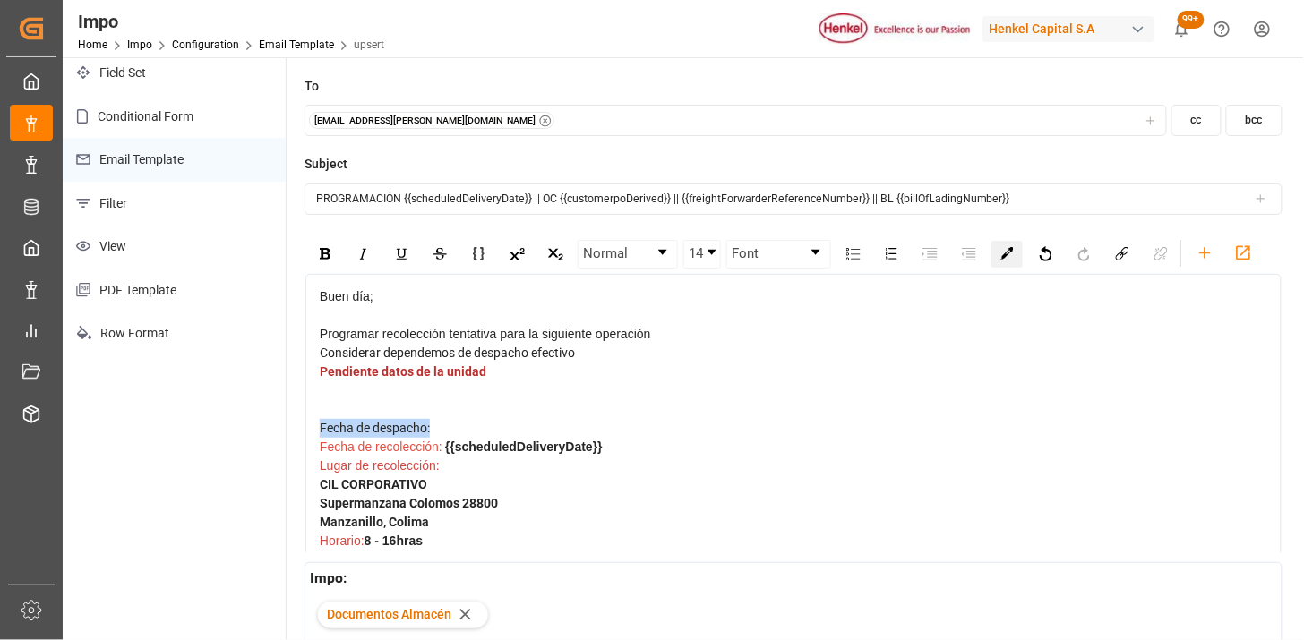
click at [1001, 254] on img "rdw-color-picker" at bounding box center [1007, 253] width 13 height 13
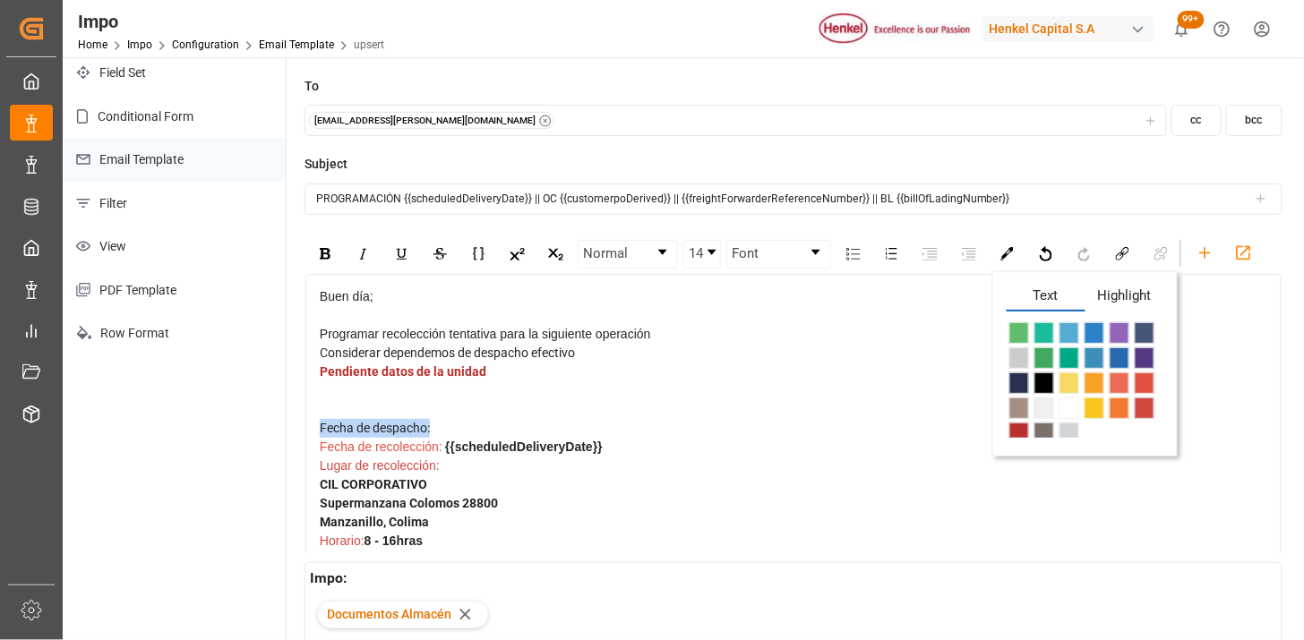
click at [1142, 405] on span "rdw-color-picker" at bounding box center [1145, 408] width 20 height 21
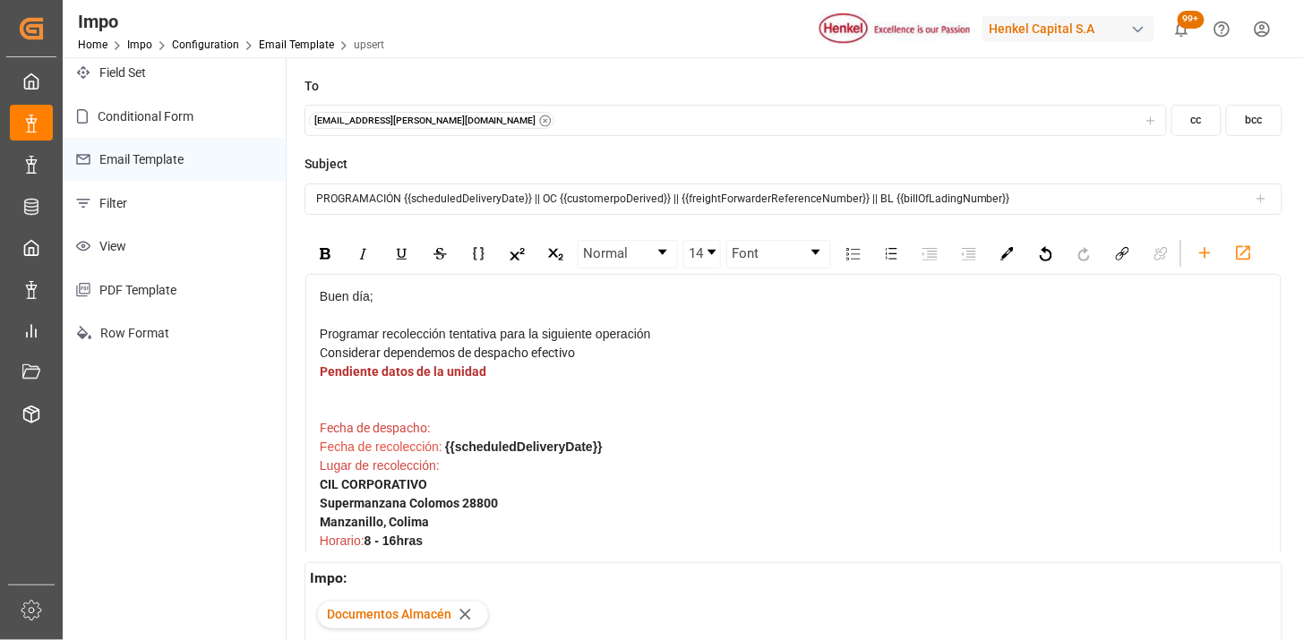
click at [443, 438] on div "Fecha de despacho:" at bounding box center [794, 428] width 949 height 19
click at [326, 262] on div "rdw-inline-control" at bounding box center [324, 254] width 31 height 27
click at [1212, 254] on icon "rdw-toolbar" at bounding box center [1205, 253] width 19 height 19
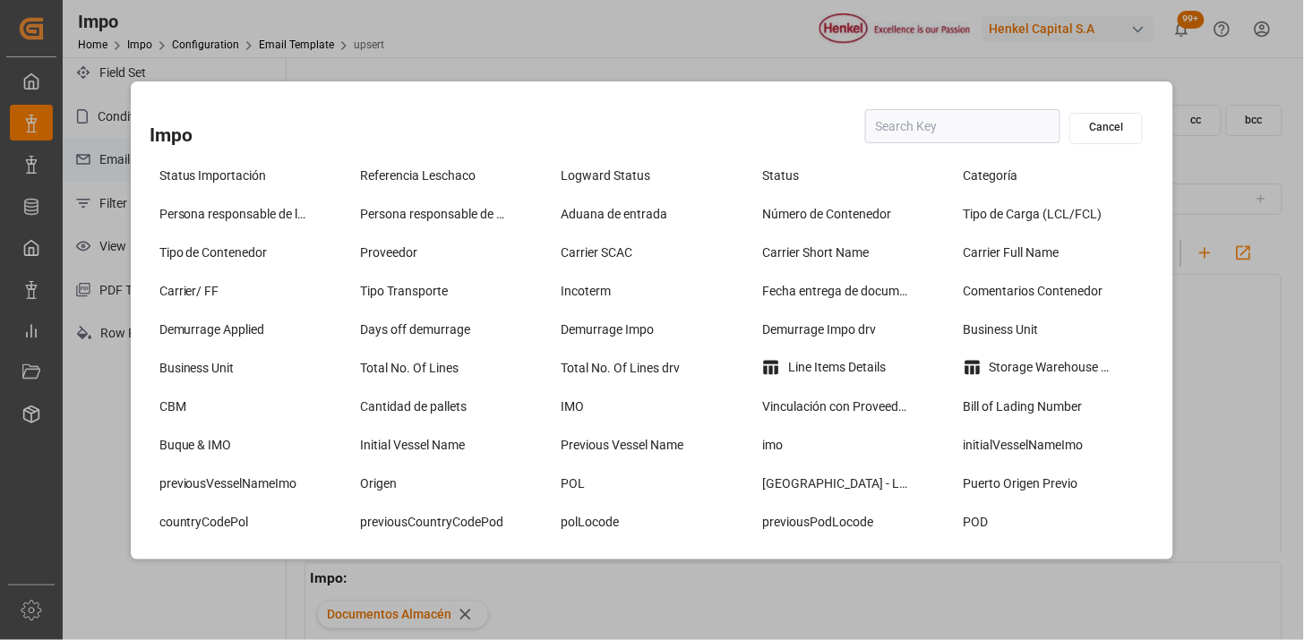
type input "f"
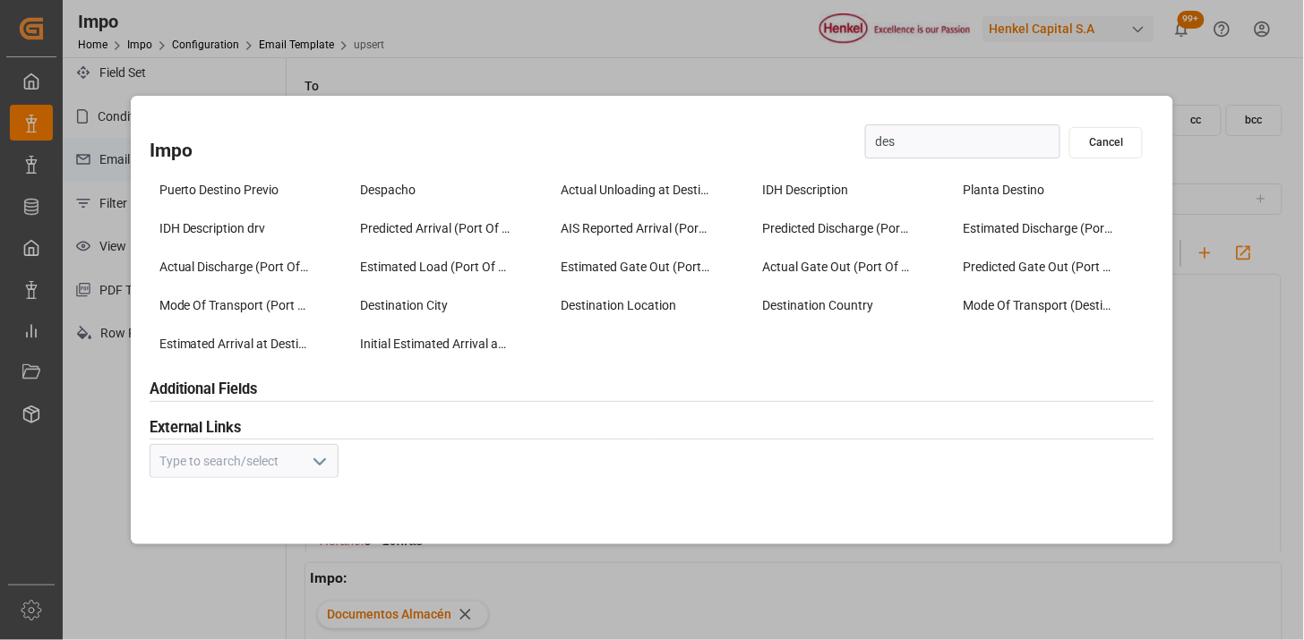
type input "desp"
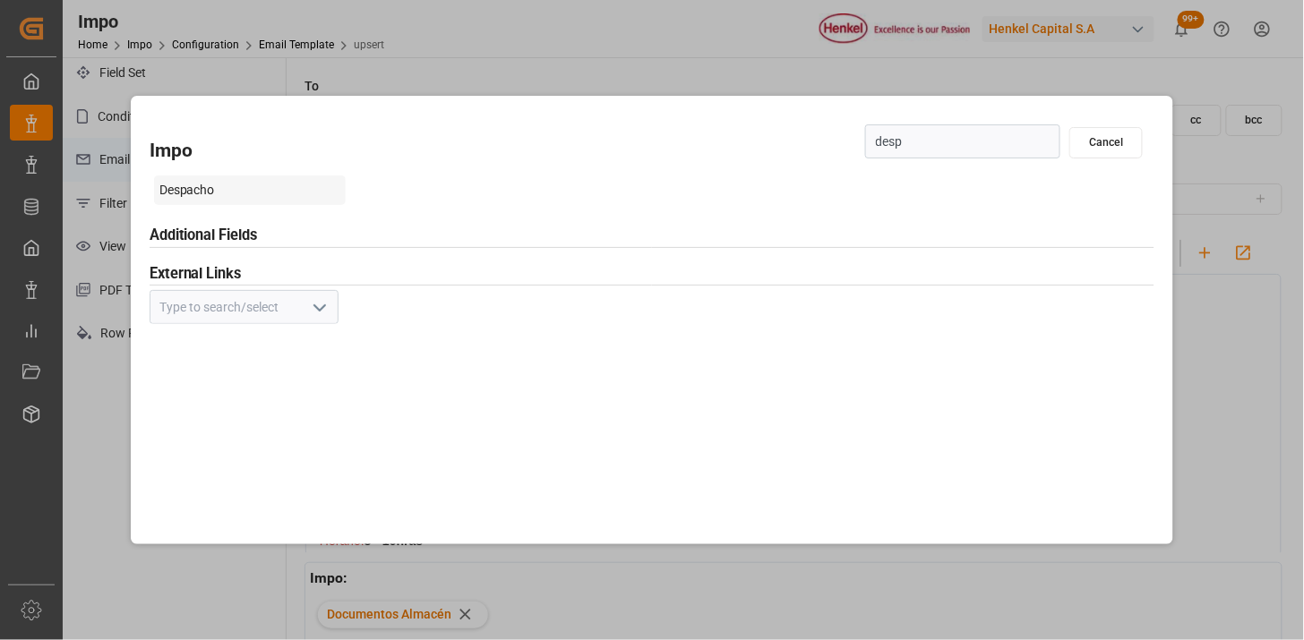
click at [265, 193] on div "Despacho" at bounding box center [250, 191] width 193 height 30
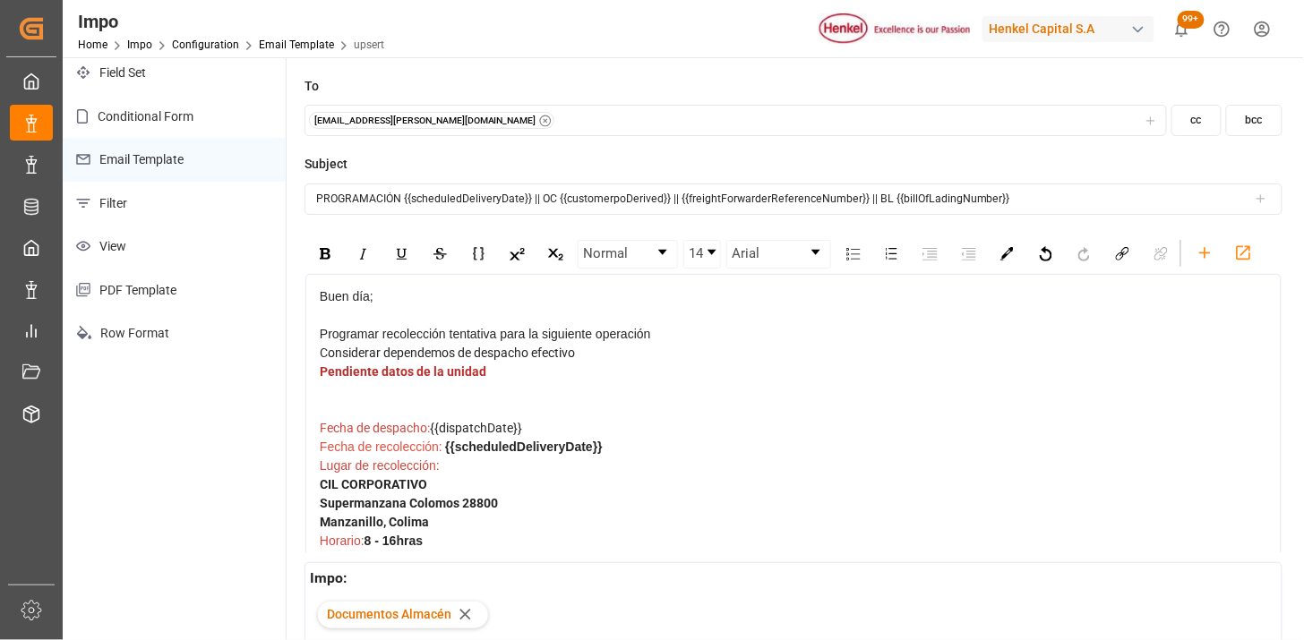
drag, startPoint x: 533, startPoint y: 461, endPoint x: 434, endPoint y: 467, distance: 99.6
click at [434, 438] on div "Fecha de despacho: {{dispatchDate}}" at bounding box center [794, 428] width 949 height 19
click at [329, 263] on div "rdw-inline-control" at bounding box center [324, 254] width 31 height 27
click at [574, 419] on div "Pendiente datos de la unidad" at bounding box center [794, 391] width 949 height 56
click at [398, 201] on input "PROGRAMACIÓN {{scheduledDeliveryDate}} || OC {{customerpoDerived}} || {{freight…" at bounding box center [794, 199] width 978 height 31
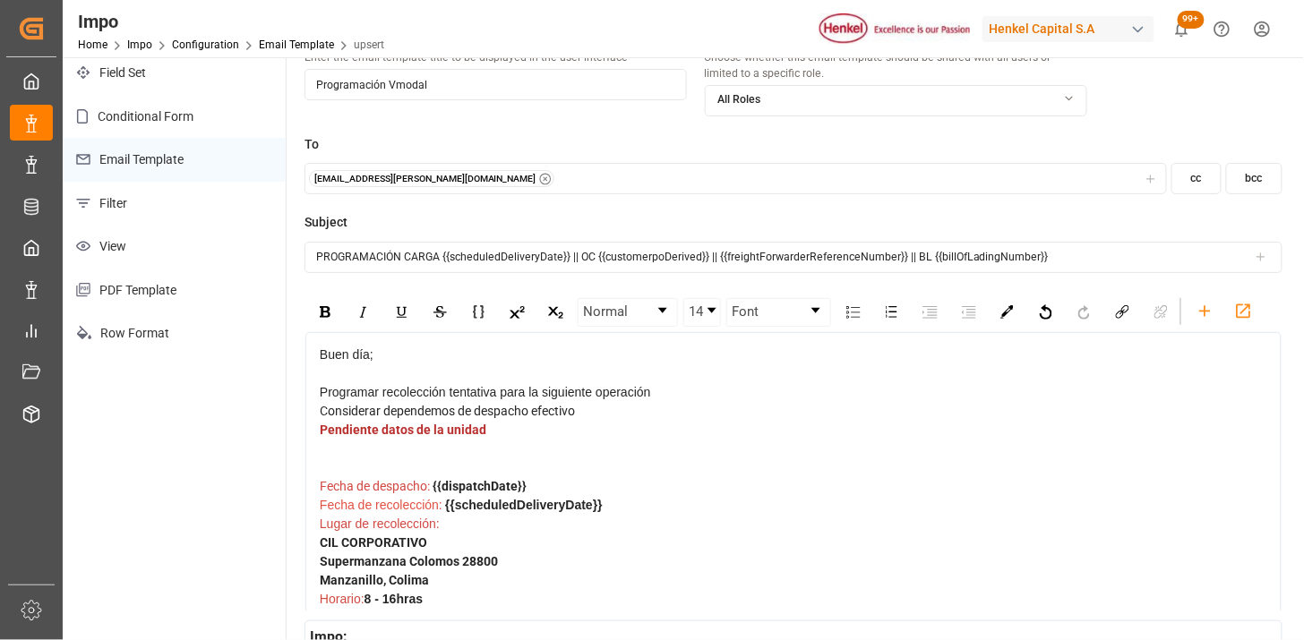
type input "PROGRAMACIÓN CARGA {{scheduledDeliveryDate}} || OC {{customerpoDerived}} || {{f…"
click at [549, 176] on div "[EMAIL_ADDRESS][PERSON_NAME][DOMAIN_NAME]" at bounding box center [736, 179] width 855 height 18
type input "F"
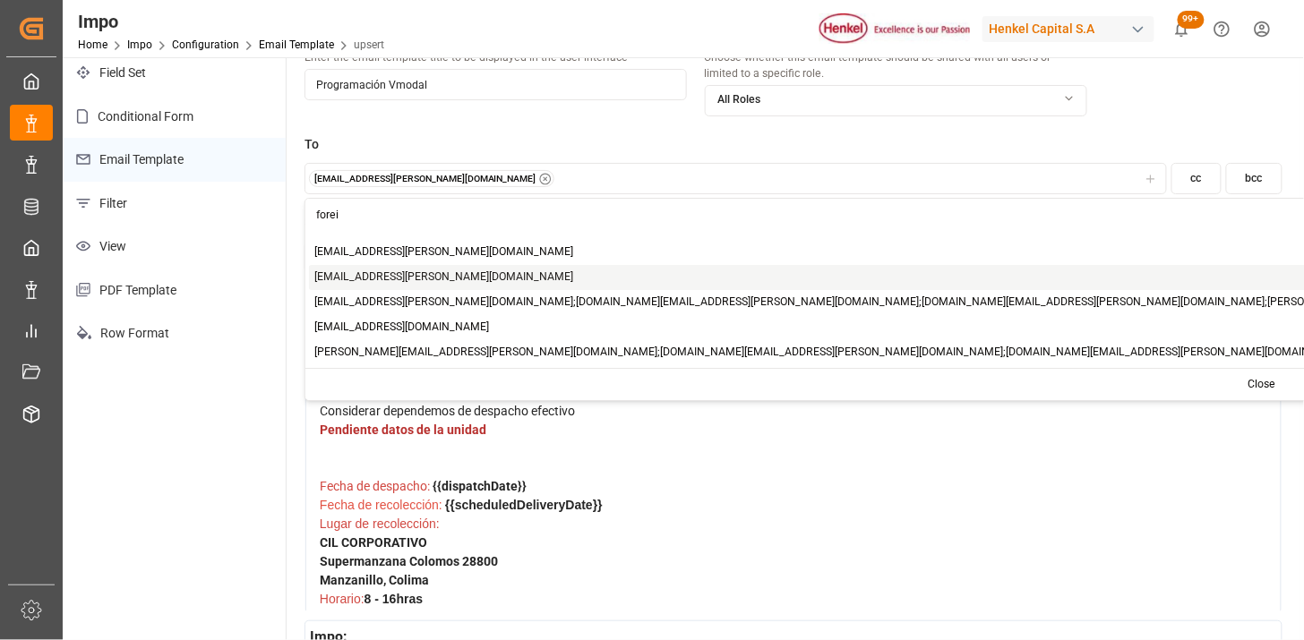
type input "forei"
click at [424, 278] on span "[EMAIL_ADDRESS][PERSON_NAME][DOMAIN_NAME]" at bounding box center [444, 278] width 259 height 16
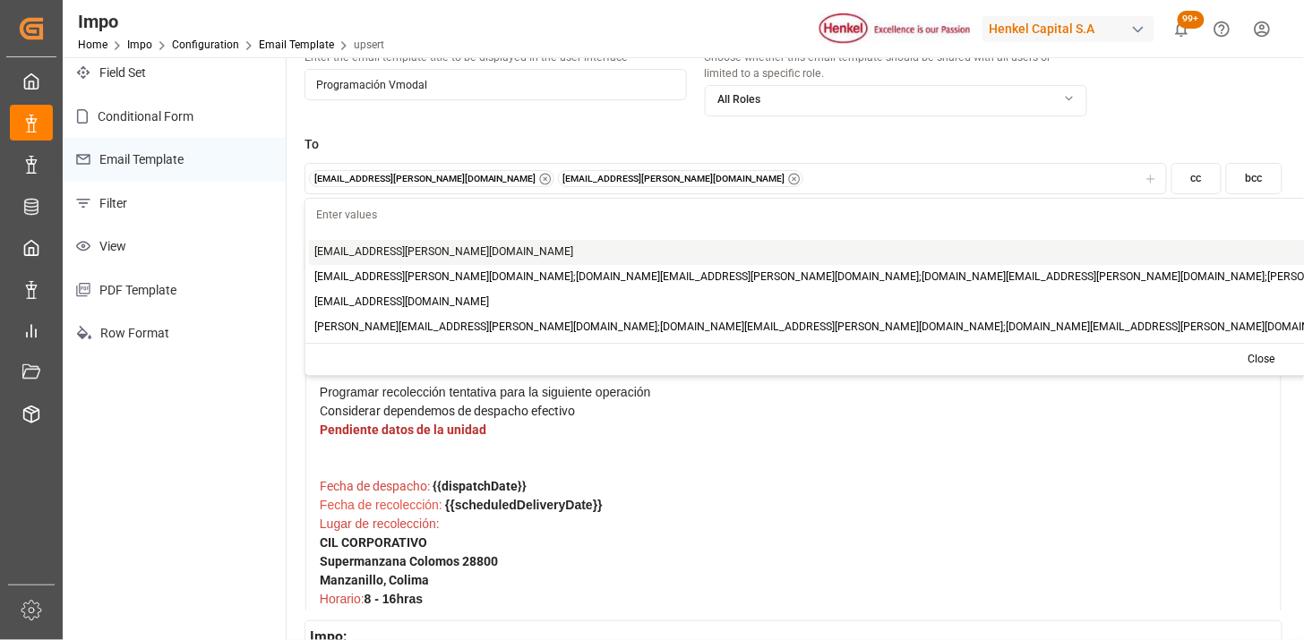
click at [1048, 138] on label "To" at bounding box center [794, 144] width 978 height 19
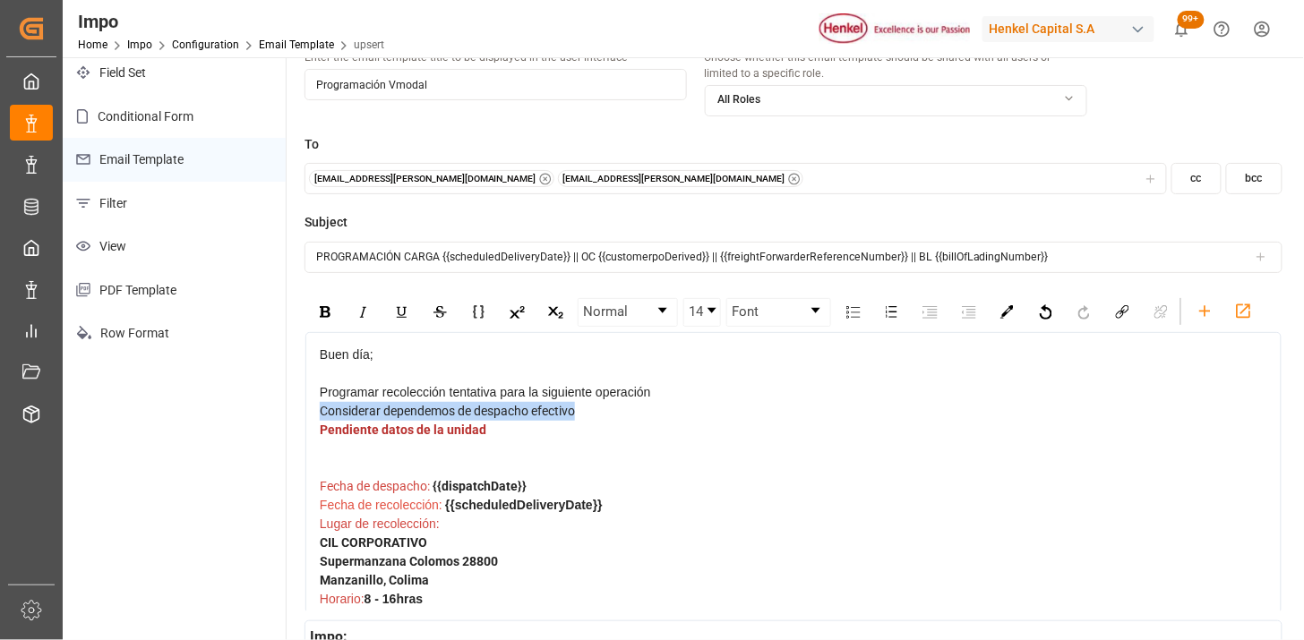
drag, startPoint x: 580, startPoint y: 408, endPoint x: 312, endPoint y: 361, distance: 272.0
click at [319, 303] on div "rdw-inline-control" at bounding box center [324, 312] width 31 height 27
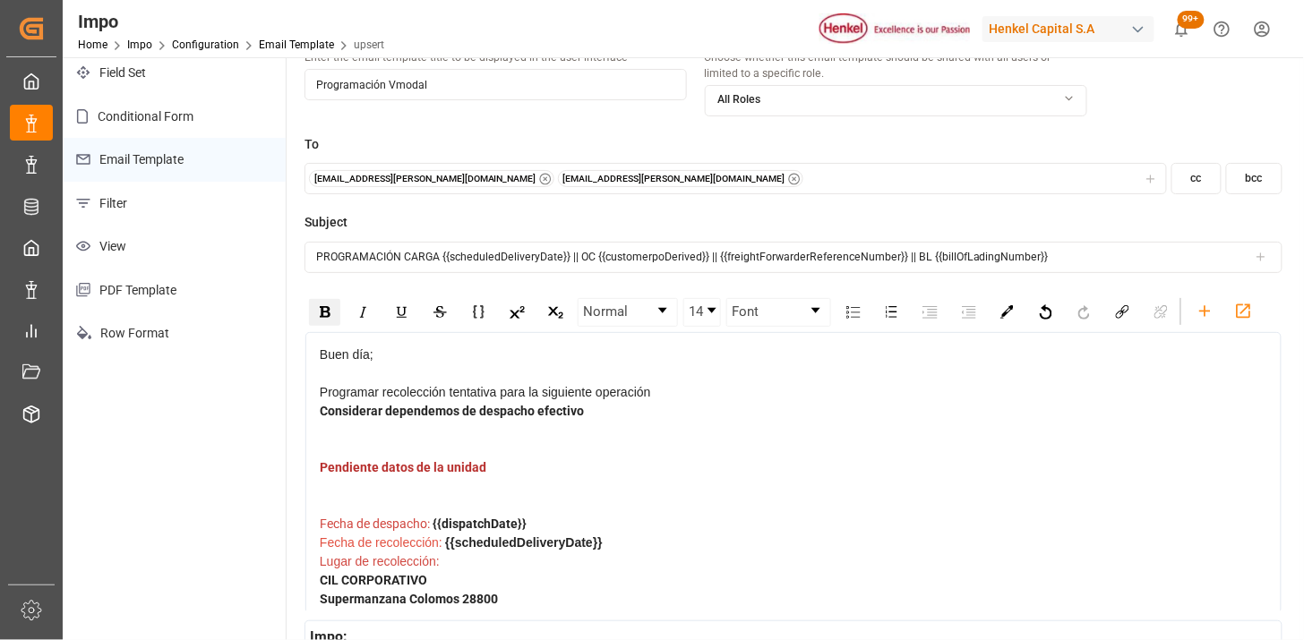
drag, startPoint x: 642, startPoint y: 451, endPoint x: 692, endPoint y: 441, distance: 51.3
click at [643, 451] on div "Considerar dependemos de despacho efectivo" at bounding box center [794, 430] width 949 height 56
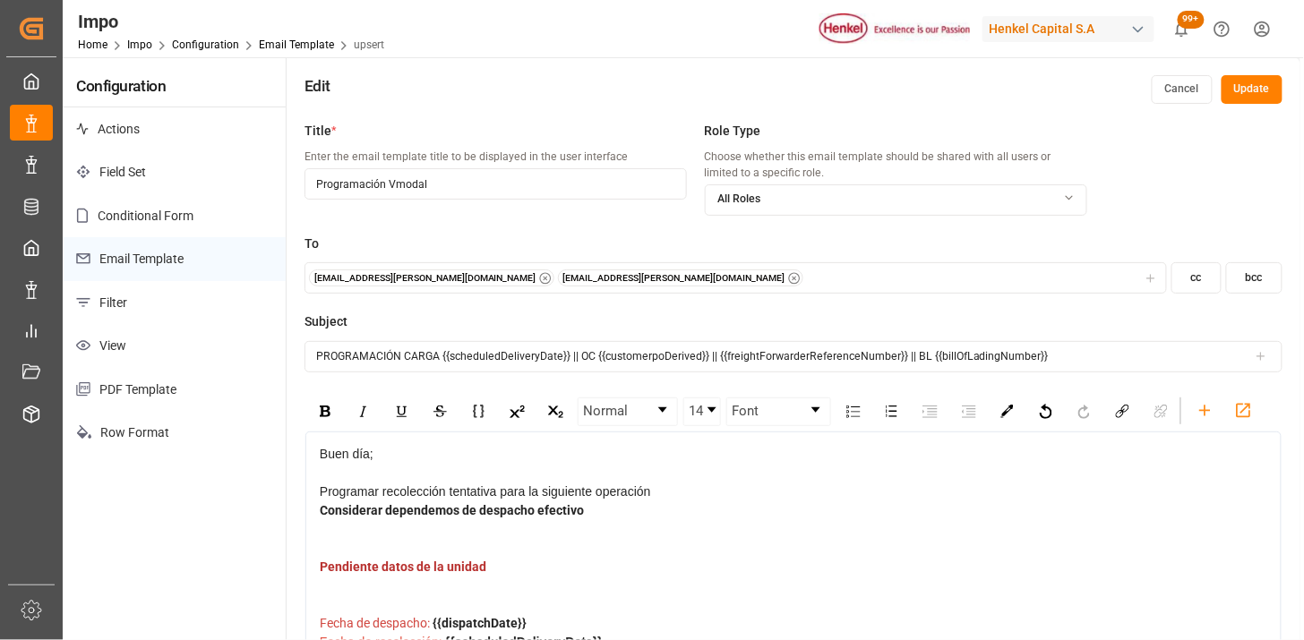
click at [1239, 97] on button "Update" at bounding box center [1252, 89] width 61 height 29
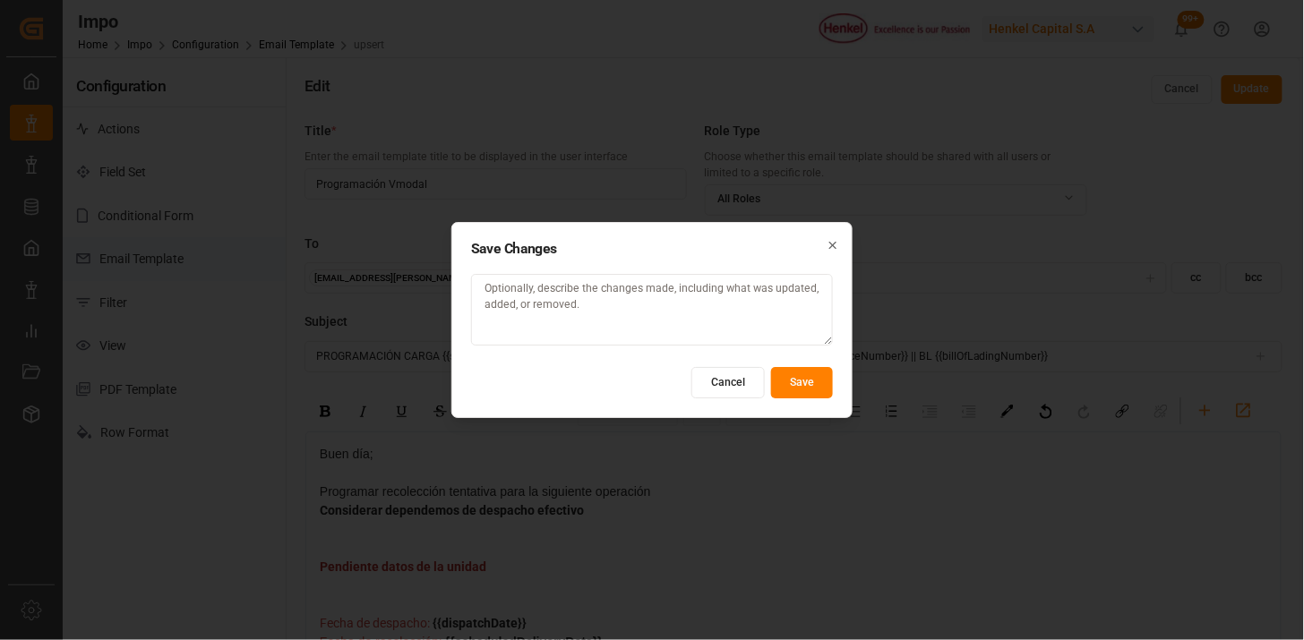
click at [812, 392] on button "Save" at bounding box center [802, 382] width 62 height 31
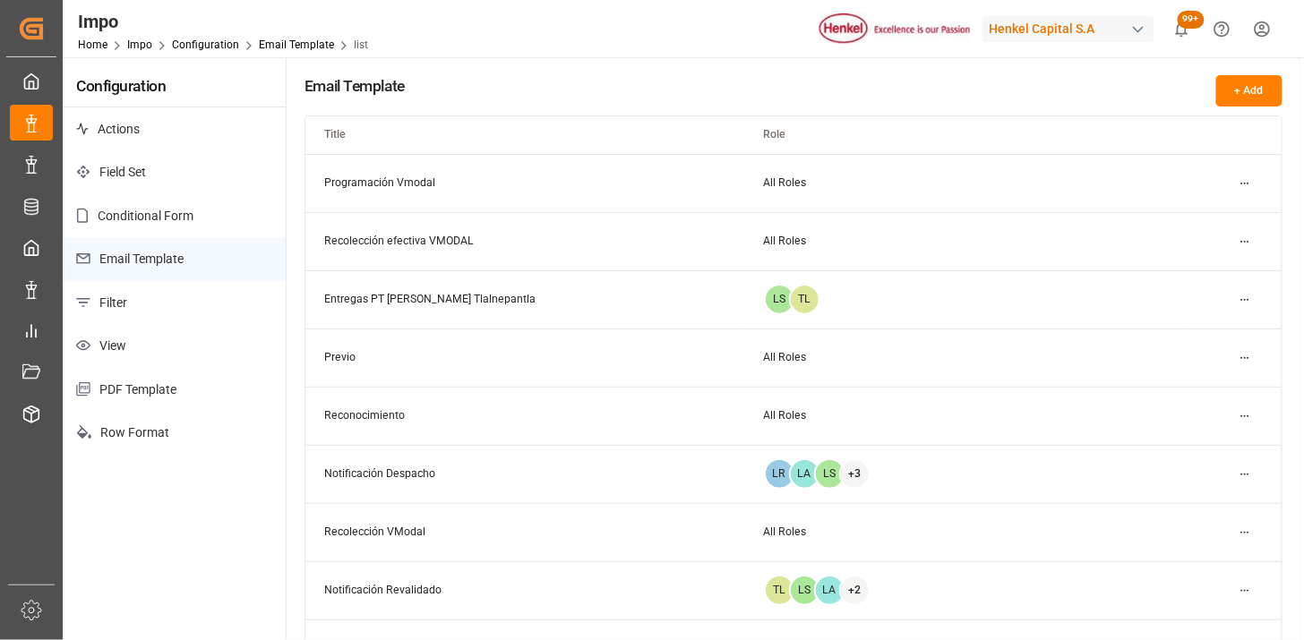
click at [1243, 184] on html "Created by potrace 1.15, written by [PERSON_NAME] [DATE]-[DATE] Created by potr…" at bounding box center [652, 320] width 1304 height 640
click at [1180, 216] on small "Edit" at bounding box center [1182, 218] width 19 height 11
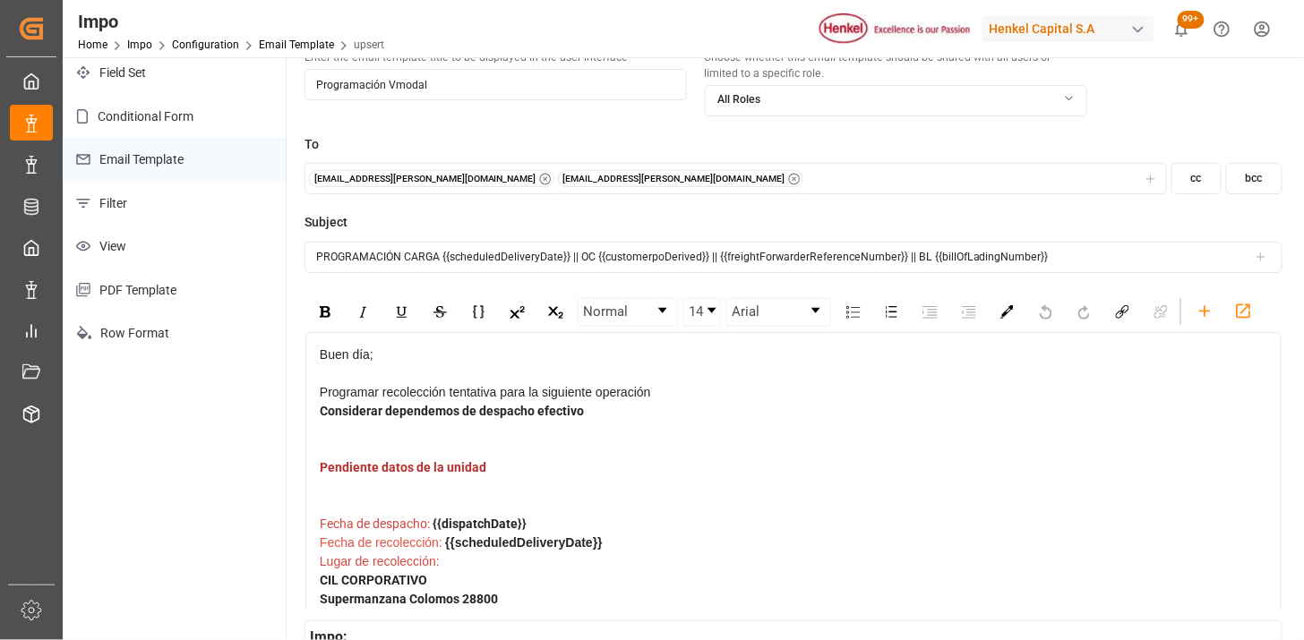
scroll to position [199, 0]
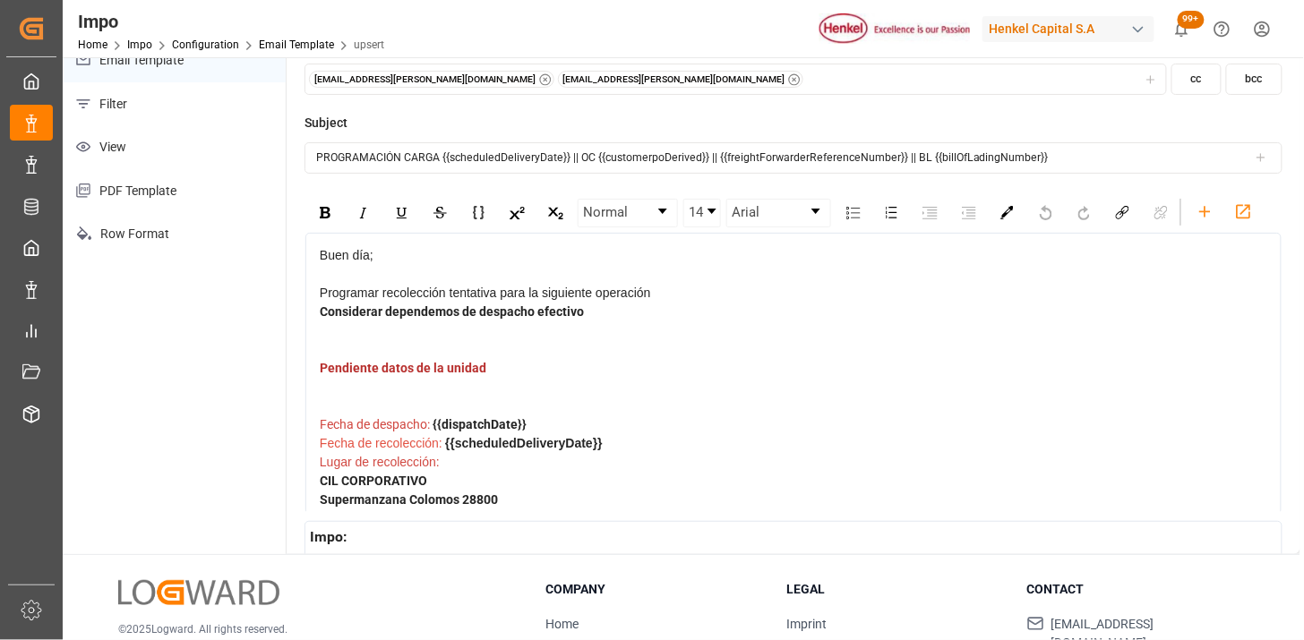
click at [368, 269] on div "Buen día;" at bounding box center [794, 265] width 949 height 38
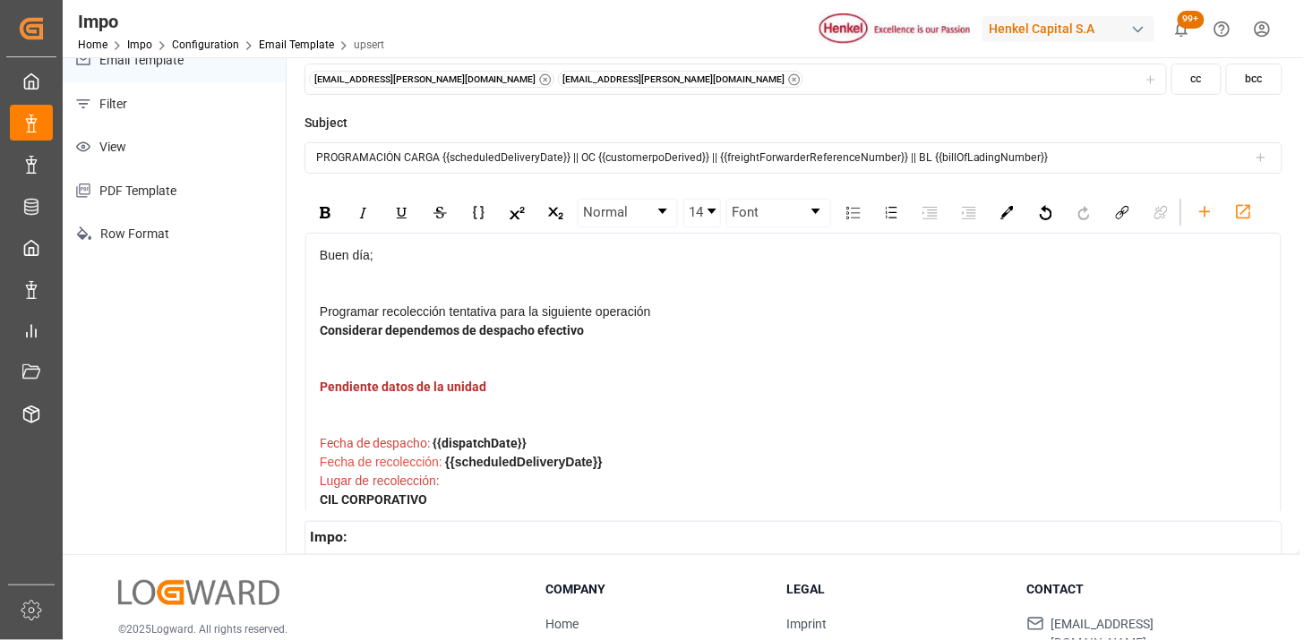
click at [460, 312] on span "Programar recolección tentativa para la siguiente operación" at bounding box center [485, 312] width 331 height 14
click at [423, 310] on span "Programar recolección para la siguiente operación" at bounding box center [460, 312] width 280 height 14
click at [621, 334] on div "Considerar dependemos de despacho efectivo" at bounding box center [794, 350] width 949 height 56
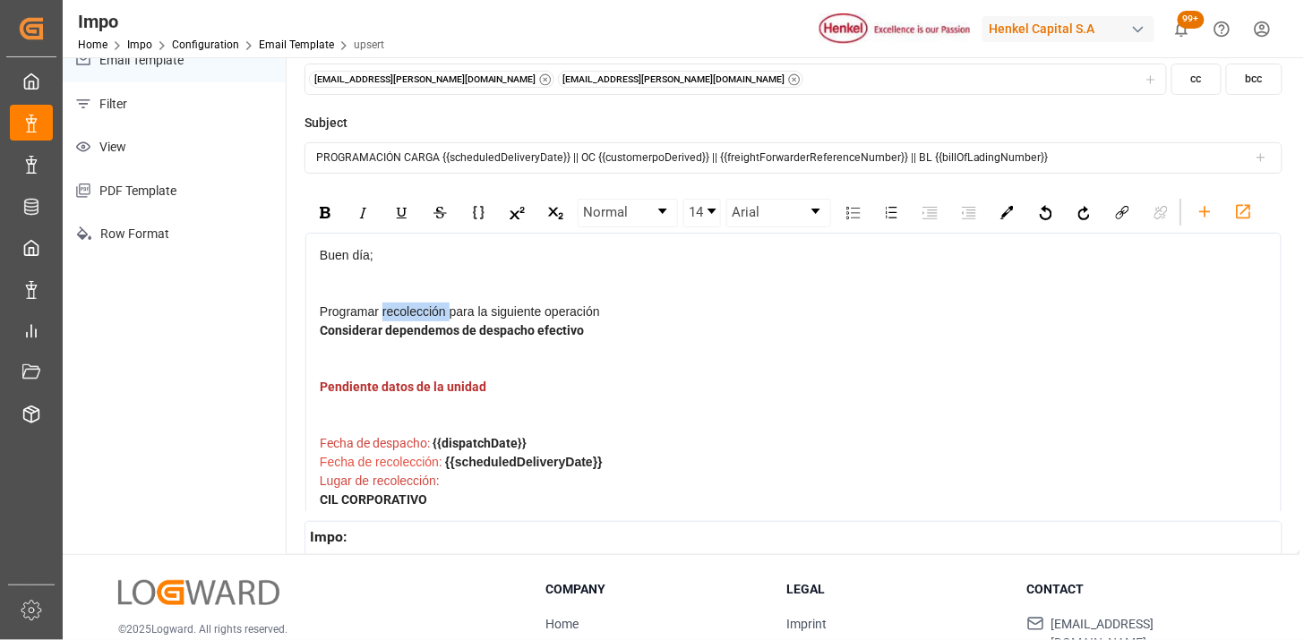
click at [445, 317] on span "Programar recolección para la siguiente operación" at bounding box center [460, 312] width 280 height 14
click at [450, 317] on span "Programar recolección para la siguiente operación" at bounding box center [460, 312] width 280 height 14
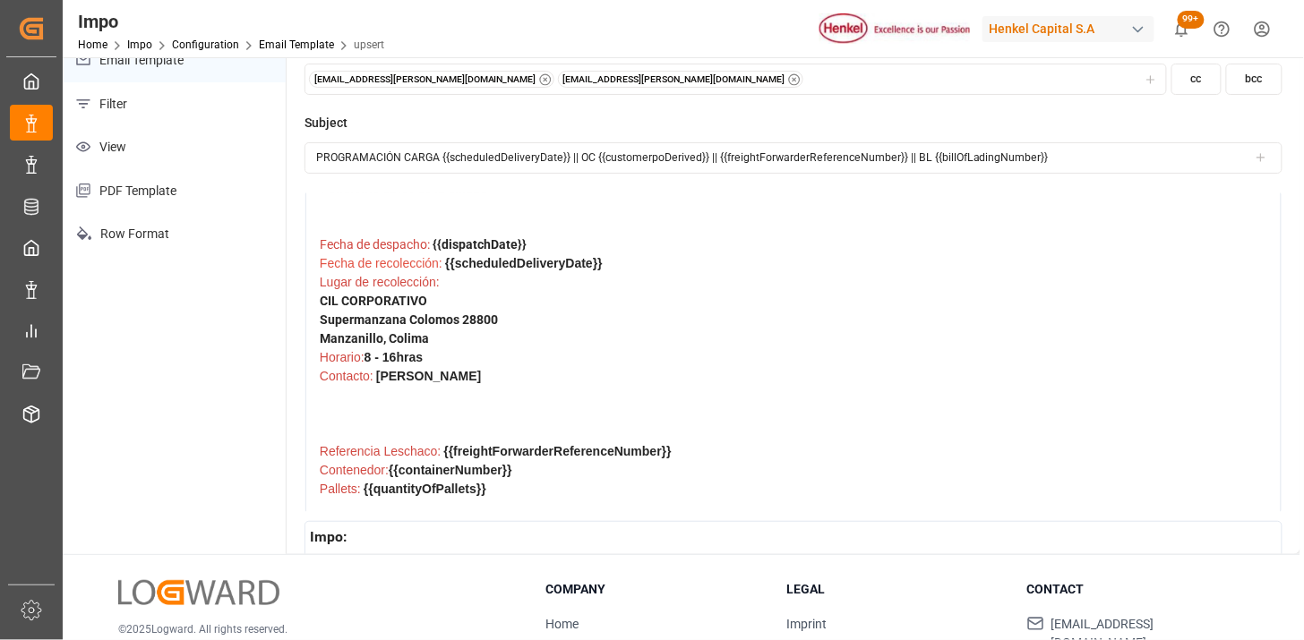
click at [404, 244] on span "Fecha de despacho:" at bounding box center [375, 244] width 110 height 14
click at [425, 244] on span "Fecha de despacho:" at bounding box center [375, 244] width 110 height 14
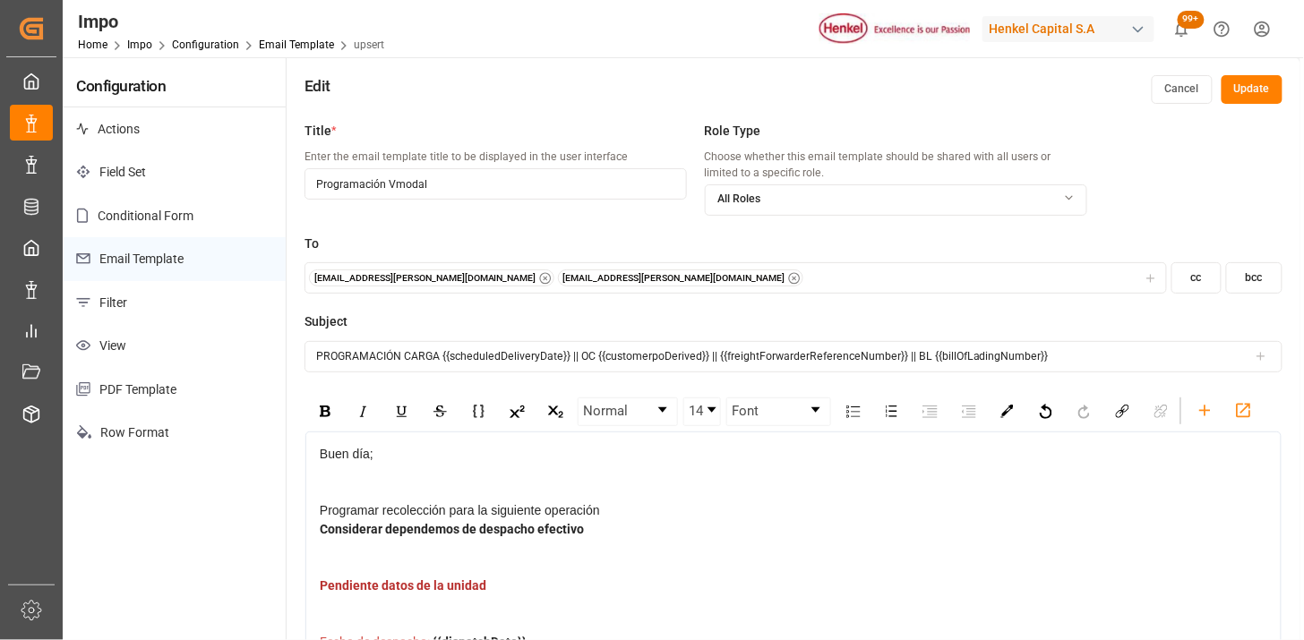
scroll to position [99, 0]
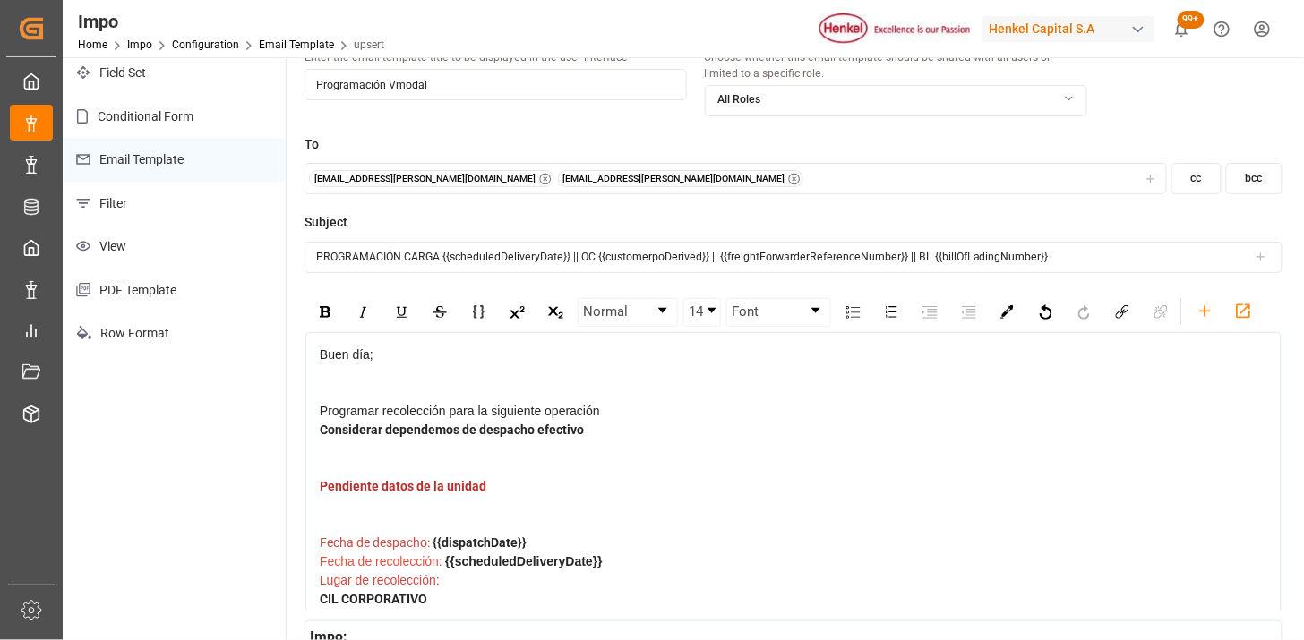
click at [606, 432] on div "Considerar dependemos de despacho efectivo" at bounding box center [794, 449] width 949 height 56
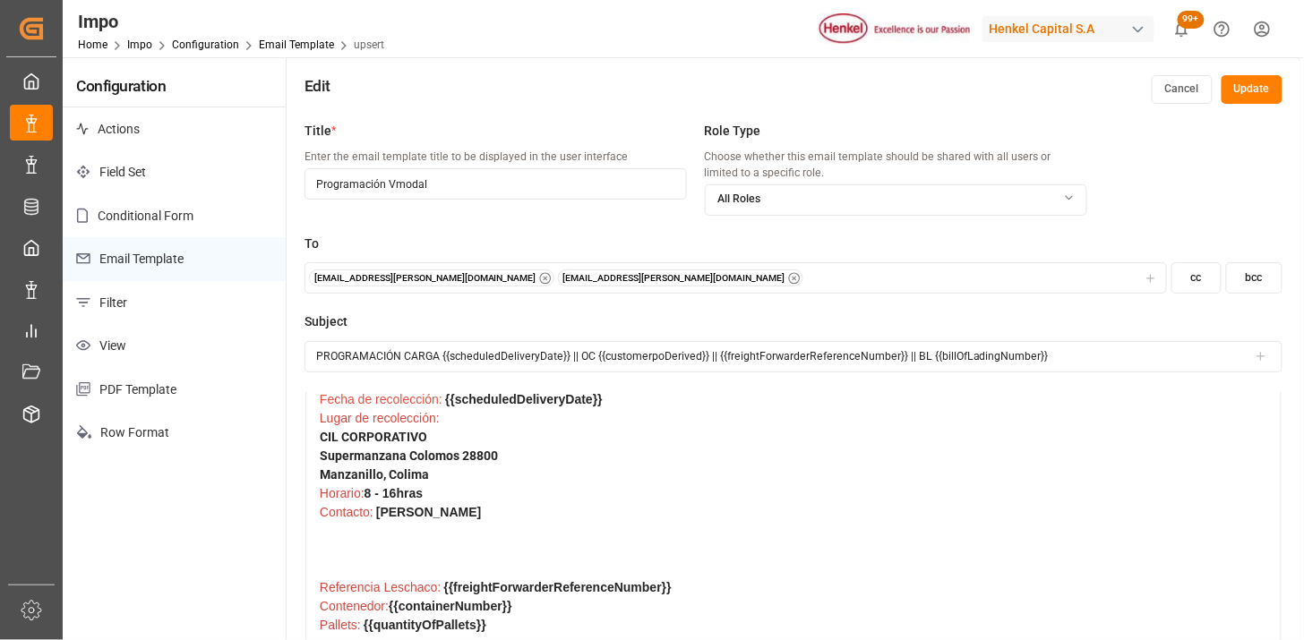
scroll to position [0, 0]
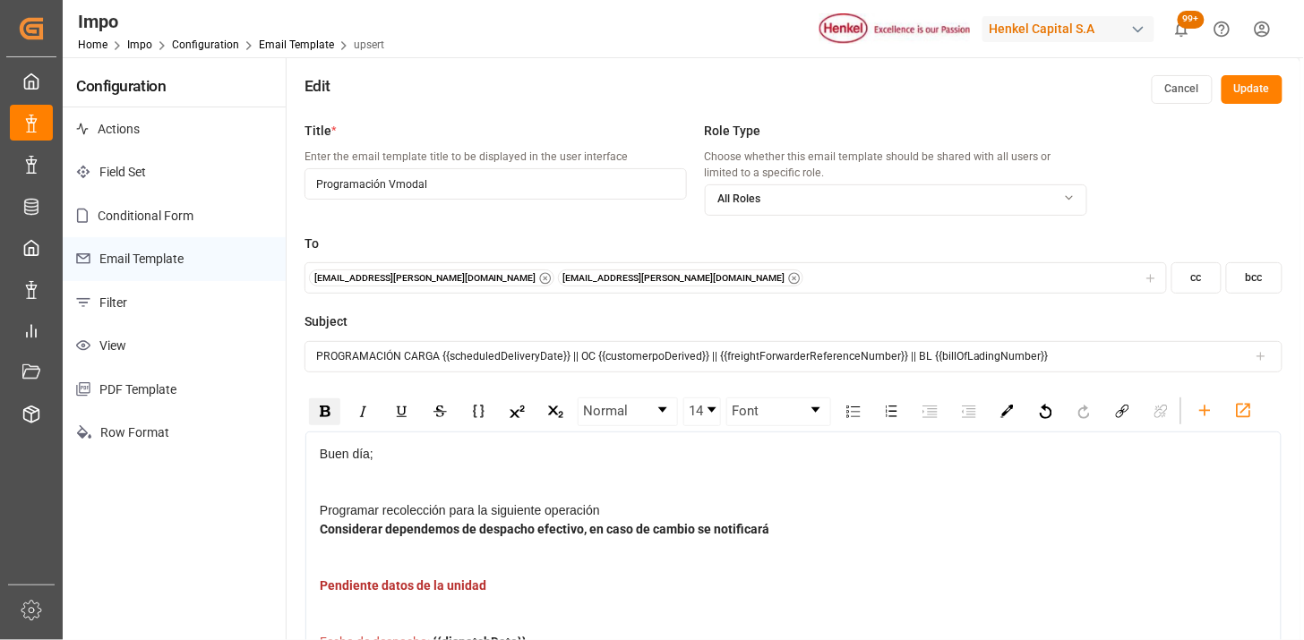
click at [788, 278] on icon "button" at bounding box center [794, 278] width 13 height 13
click at [539, 272] on icon "button" at bounding box center [545, 278] width 13 height 13
click at [454, 271] on div "Add emails" at bounding box center [723, 279] width 829 height 16
click at [508, 278] on div "Add emails" at bounding box center [723, 279] width 829 height 16
click at [414, 285] on div "Add emails" at bounding box center [723, 279] width 829 height 16
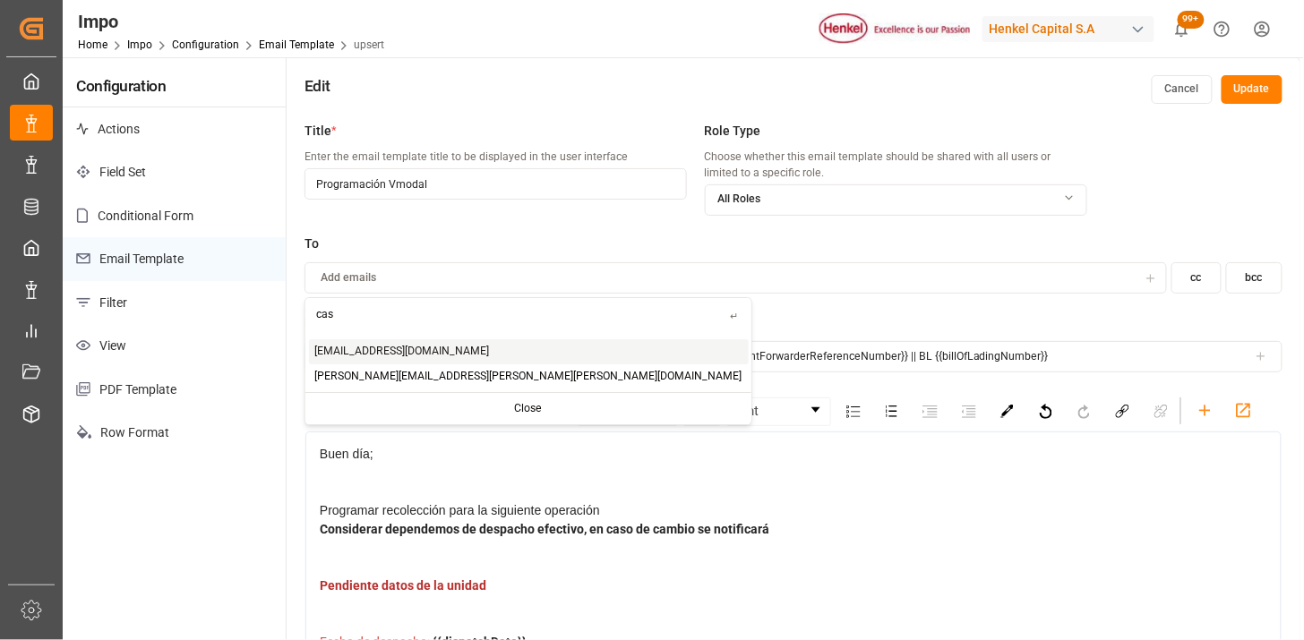
type input "cas"
click at [394, 349] on span "[EMAIL_ADDRESS][DOMAIN_NAME]" at bounding box center [402, 352] width 175 height 16
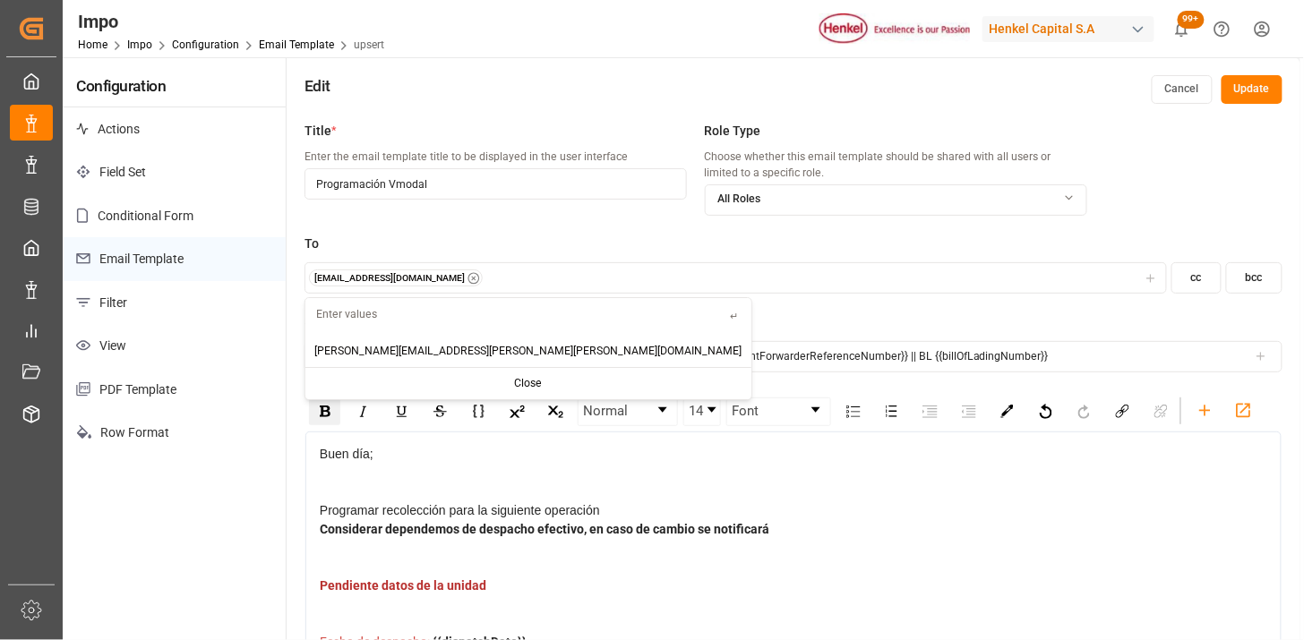
click at [513, 281] on div "[EMAIL_ADDRESS][DOMAIN_NAME]" at bounding box center [736, 279] width 855 height 18
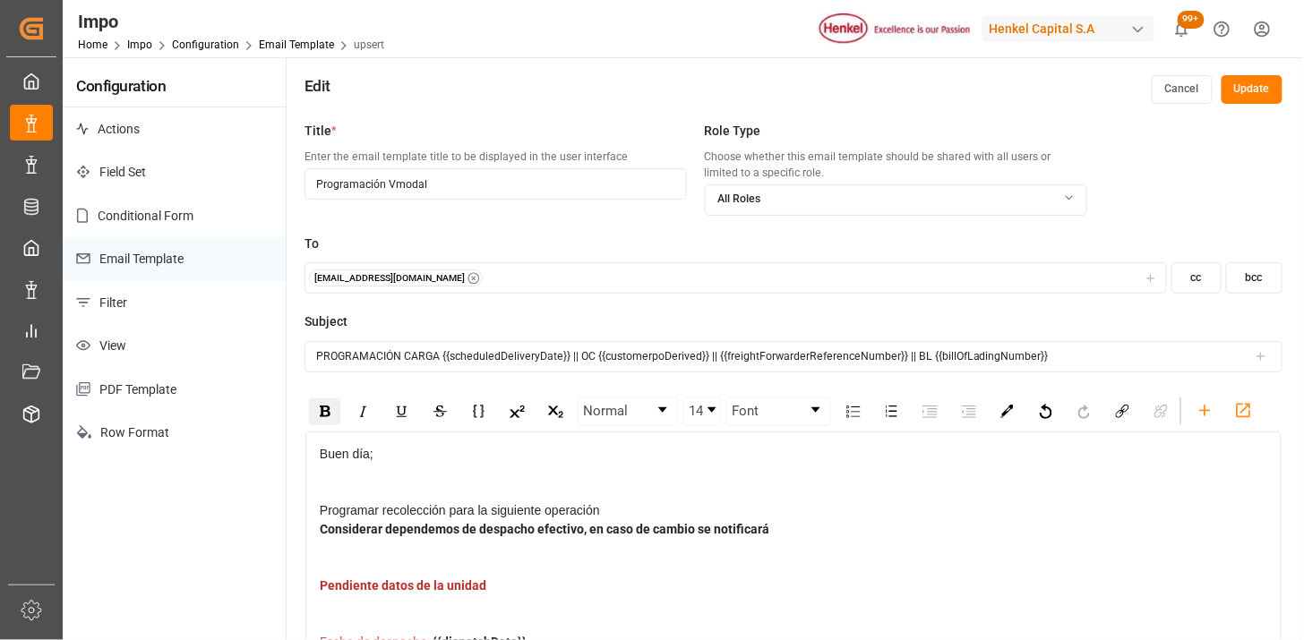
click at [503, 276] on div "[EMAIL_ADDRESS][DOMAIN_NAME]" at bounding box center [736, 279] width 855 height 18
type input "jrv"
click at [392, 350] on span "[EMAIL_ADDRESS][DOMAIN_NAME]" at bounding box center [402, 352] width 175 height 16
click at [380, 320] on input "text" at bounding box center [385, 313] width 161 height 31
type input "mco"
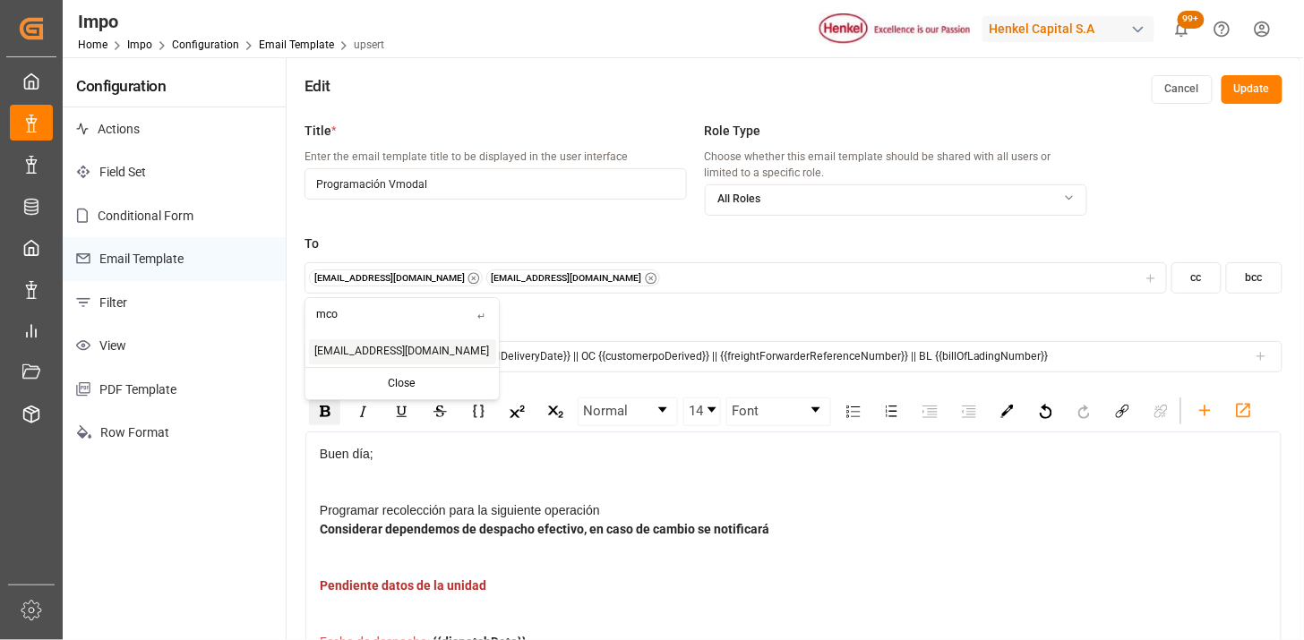
click at [374, 357] on span "[EMAIL_ADDRESS][DOMAIN_NAME]" at bounding box center [402, 352] width 175 height 16
click at [705, 279] on div "[EMAIL_ADDRESS][DOMAIN_NAME] [EMAIL_ADDRESS][DOMAIN_NAME] [EMAIL_ADDRESS][DOMAI…" at bounding box center [736, 279] width 855 height 18
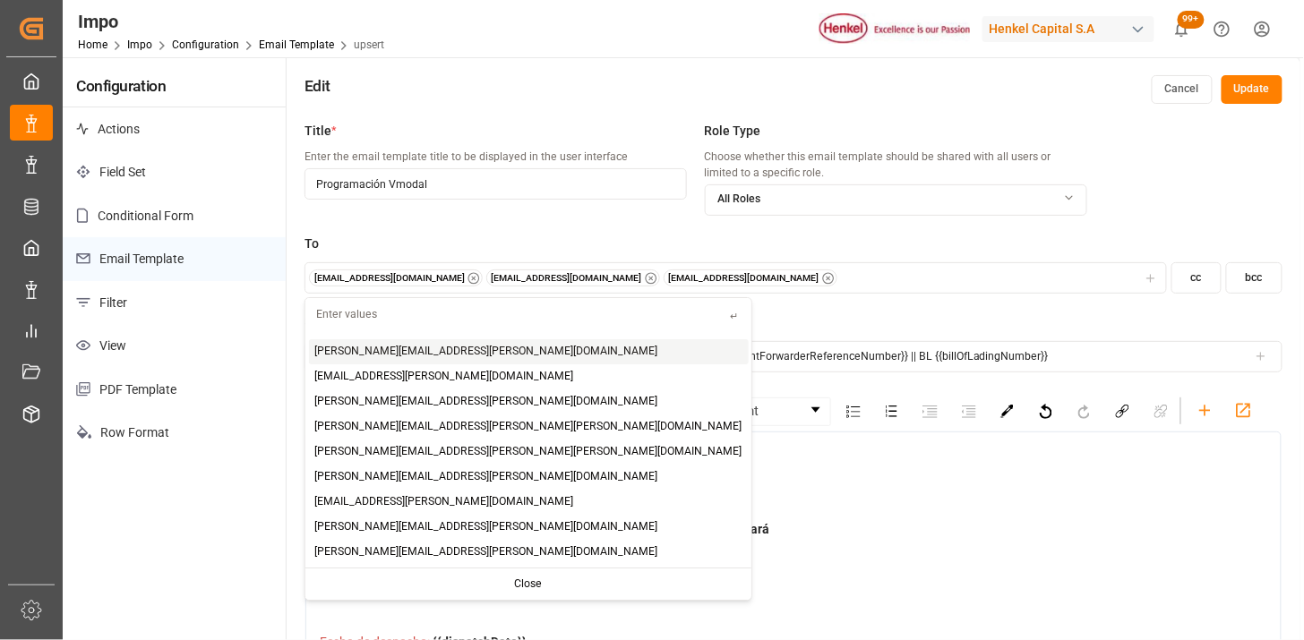
click at [675, 285] on div "[EMAIL_ADDRESS][DOMAIN_NAME] [EMAIL_ADDRESS][DOMAIN_NAME] [EMAIL_ADDRESS][DOMAI…" at bounding box center [736, 279] width 855 height 18
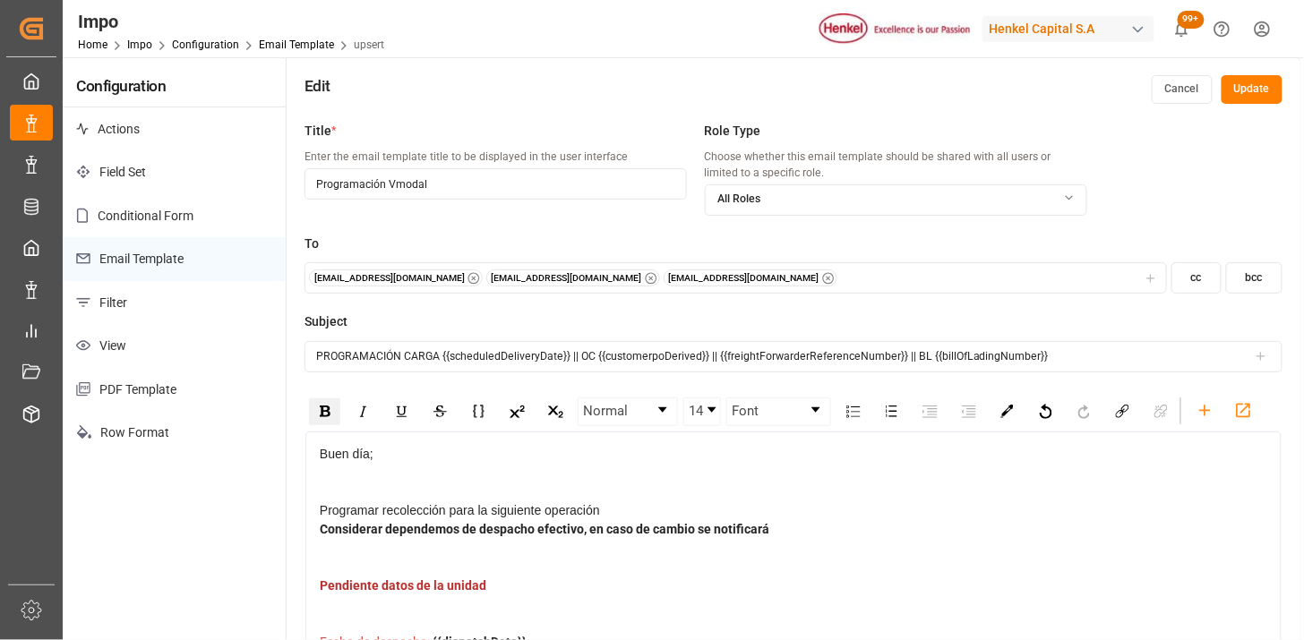
click at [688, 276] on div "[EMAIL_ADDRESS][DOMAIN_NAME] [EMAIL_ADDRESS][DOMAIN_NAME] [EMAIL_ADDRESS][DOMAI…" at bounding box center [736, 279] width 855 height 18
type input "lsm"
click at [400, 354] on span "[EMAIL_ADDRESS][DOMAIN_NAME]" at bounding box center [402, 352] width 175 height 16
click at [369, 320] on input "text" at bounding box center [385, 313] width 161 height 31
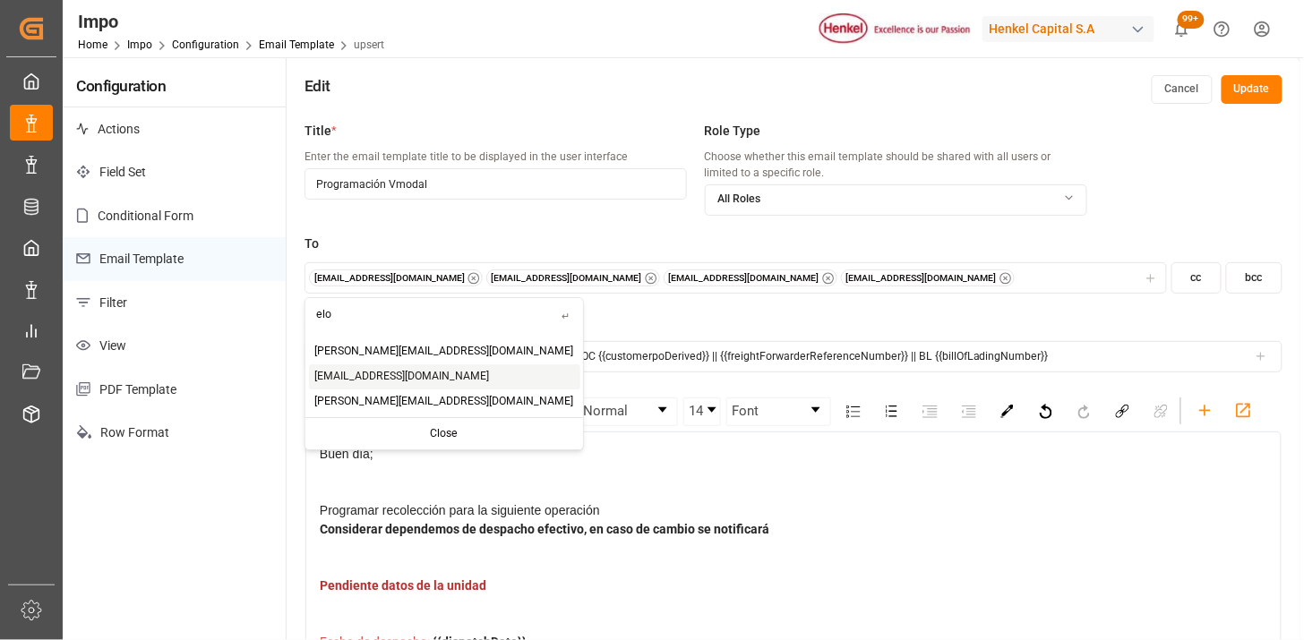
type input "elo"
click at [340, 370] on span "[EMAIL_ADDRESS][DOMAIN_NAME]" at bounding box center [402, 377] width 175 height 16
click at [426, 316] on input "text" at bounding box center [433, 313] width 256 height 31
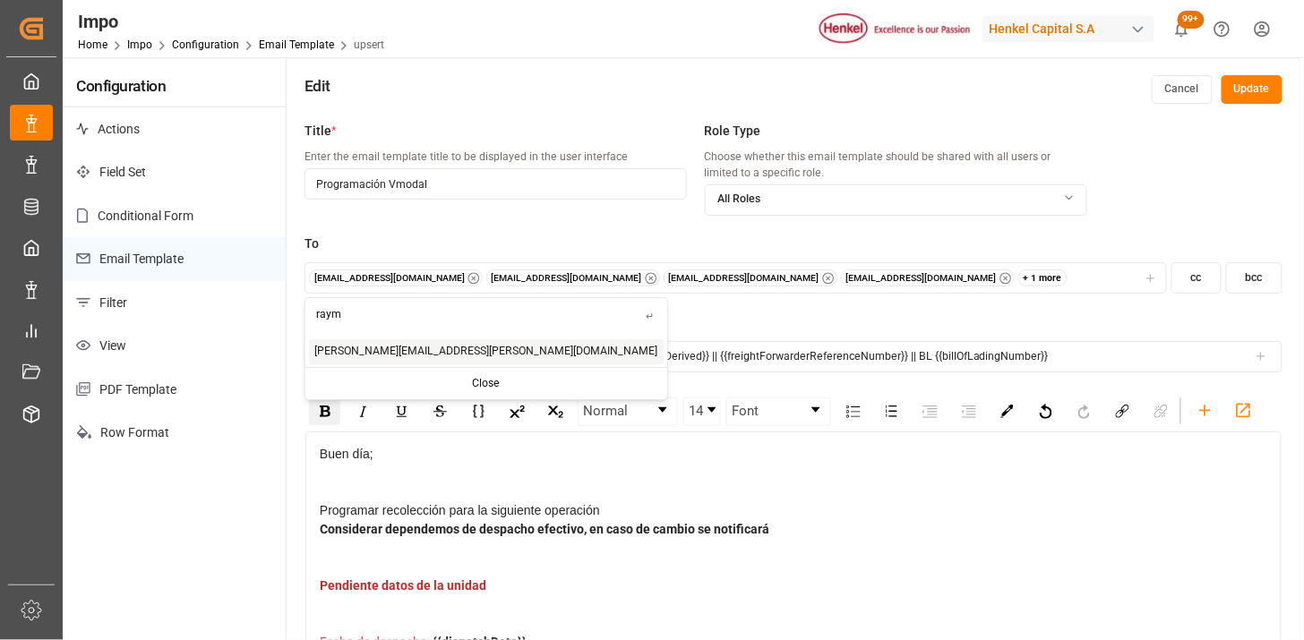
type input "raym"
click at [409, 352] on span "[PERSON_NAME][EMAIL_ADDRESS][PERSON_NAME][DOMAIN_NAME]" at bounding box center [486, 352] width 343 height 16
click at [401, 323] on input "text" at bounding box center [385, 313] width 161 height 31
type input "[PERSON_NAME]"
click at [392, 347] on span "[PERSON_NAME][EMAIL_ADDRESS][PERSON_NAME][PERSON_NAME][DOMAIN_NAME]" at bounding box center [528, 352] width 427 height 16
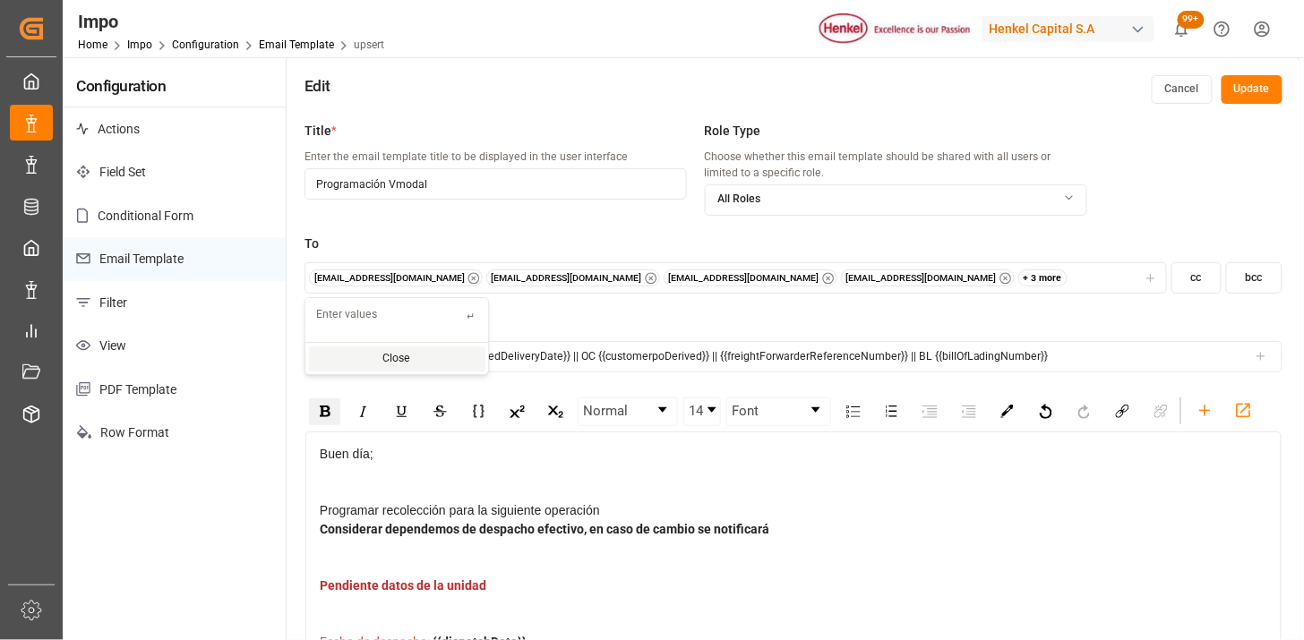
click at [391, 323] on input "text" at bounding box center [385, 313] width 161 height 31
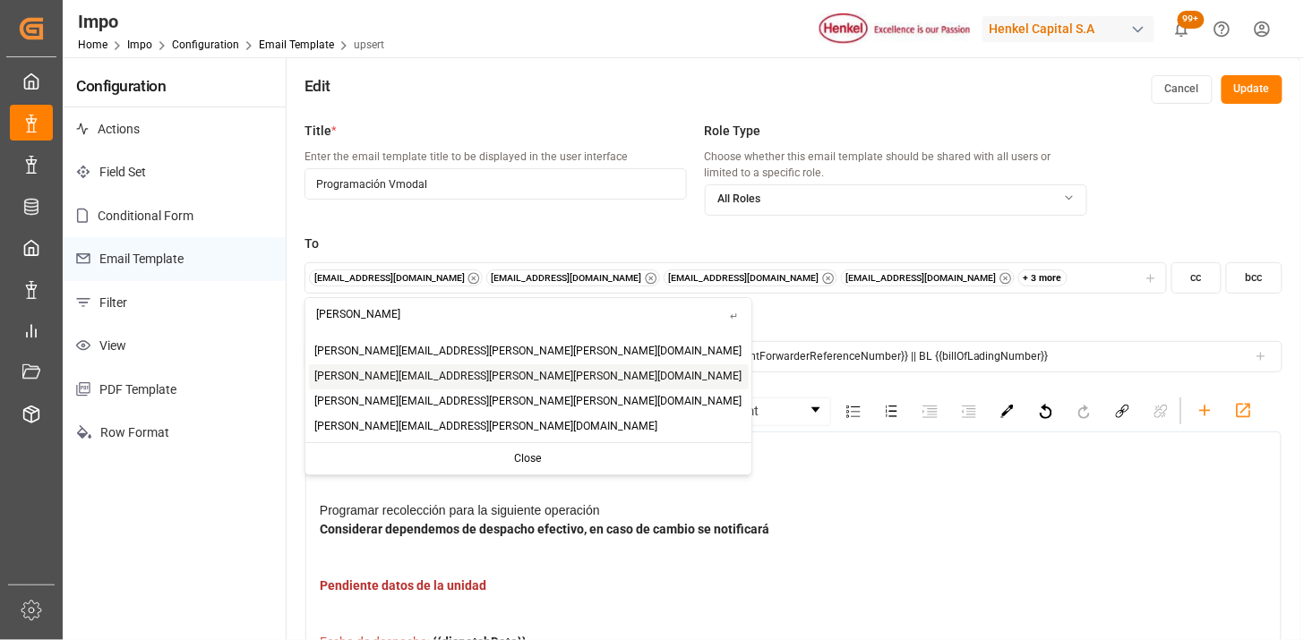
type input "[PERSON_NAME]"
click at [377, 380] on span "[PERSON_NAME][EMAIL_ADDRESS][PERSON_NAME][PERSON_NAME][DOMAIN_NAME]" at bounding box center [528, 377] width 427 height 16
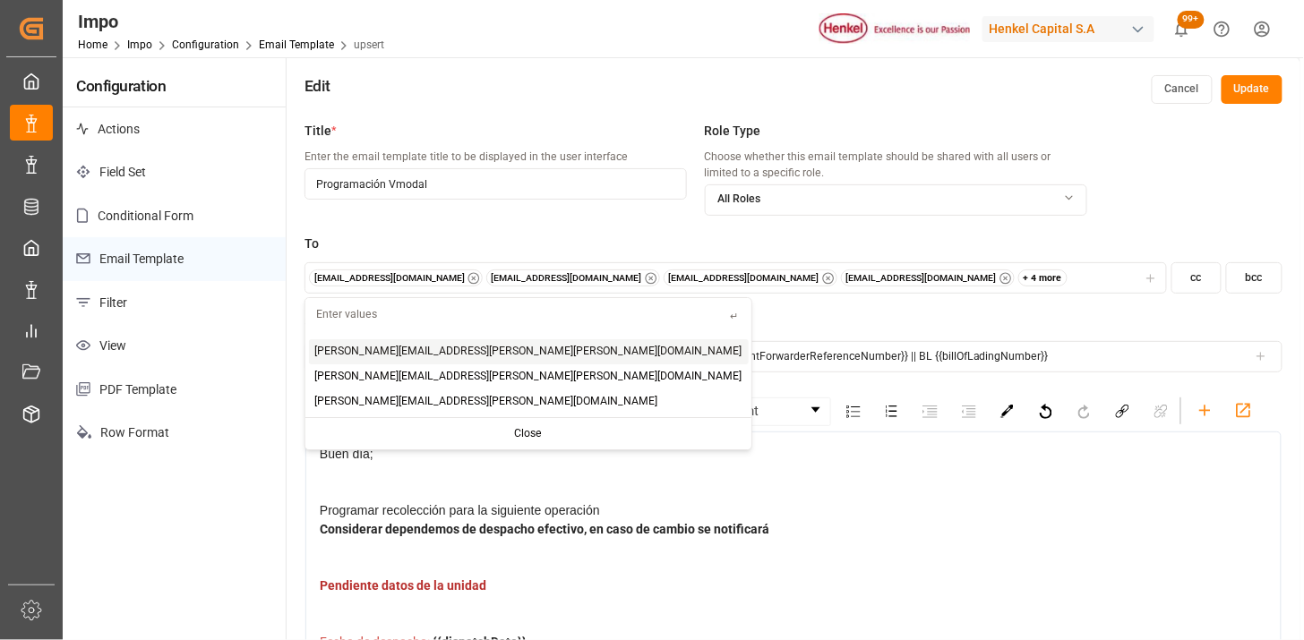
click at [383, 321] on input "text" at bounding box center [517, 313] width 425 height 31
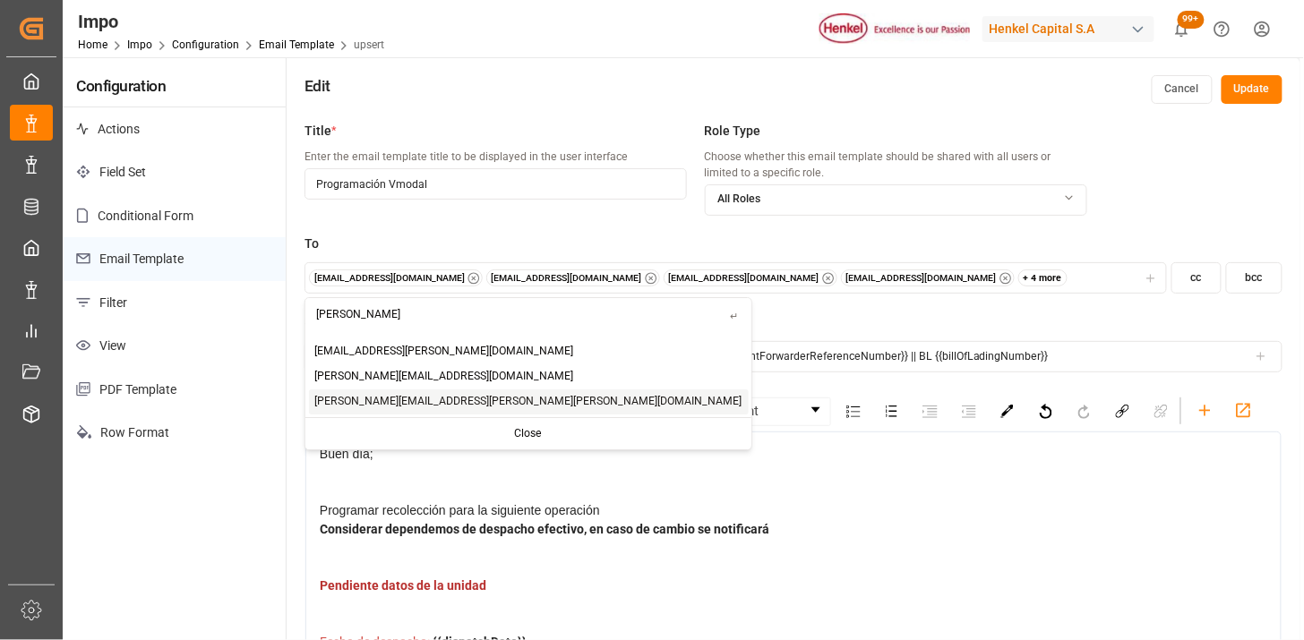
type input "[PERSON_NAME]"
click at [382, 395] on span "[PERSON_NAME][EMAIL_ADDRESS][PERSON_NAME][PERSON_NAME][DOMAIN_NAME]" at bounding box center [528, 402] width 427 height 16
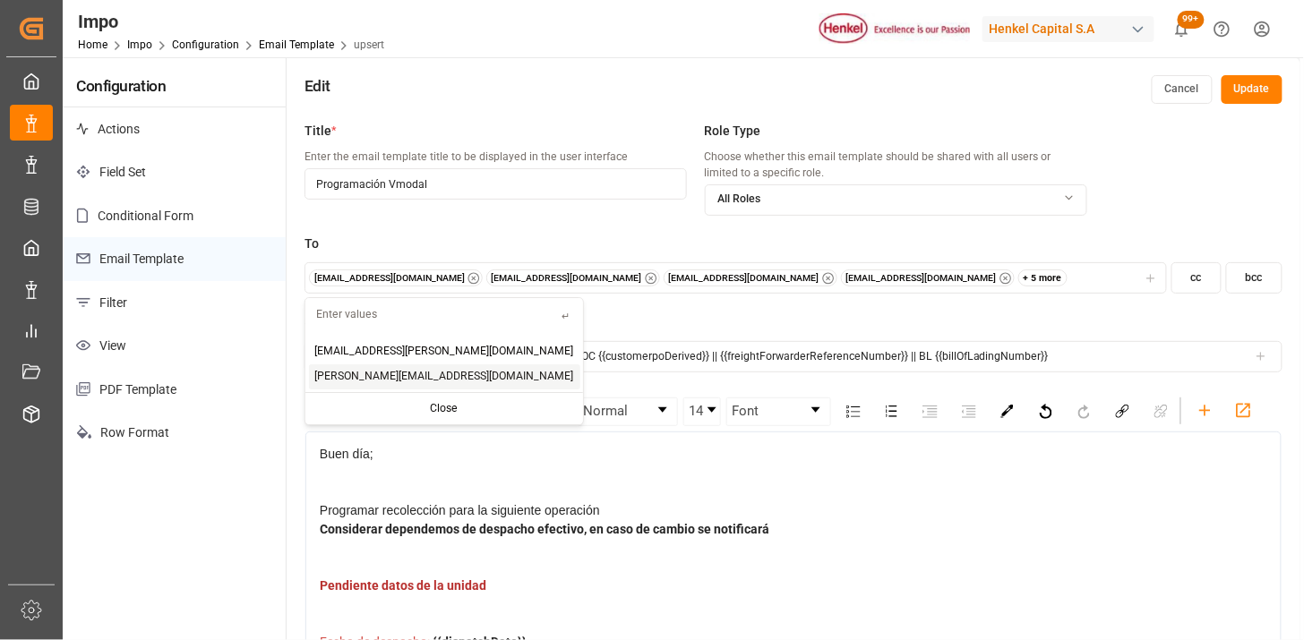
click at [1018, 278] on div "+ 5 more" at bounding box center [1043, 279] width 50 height 18
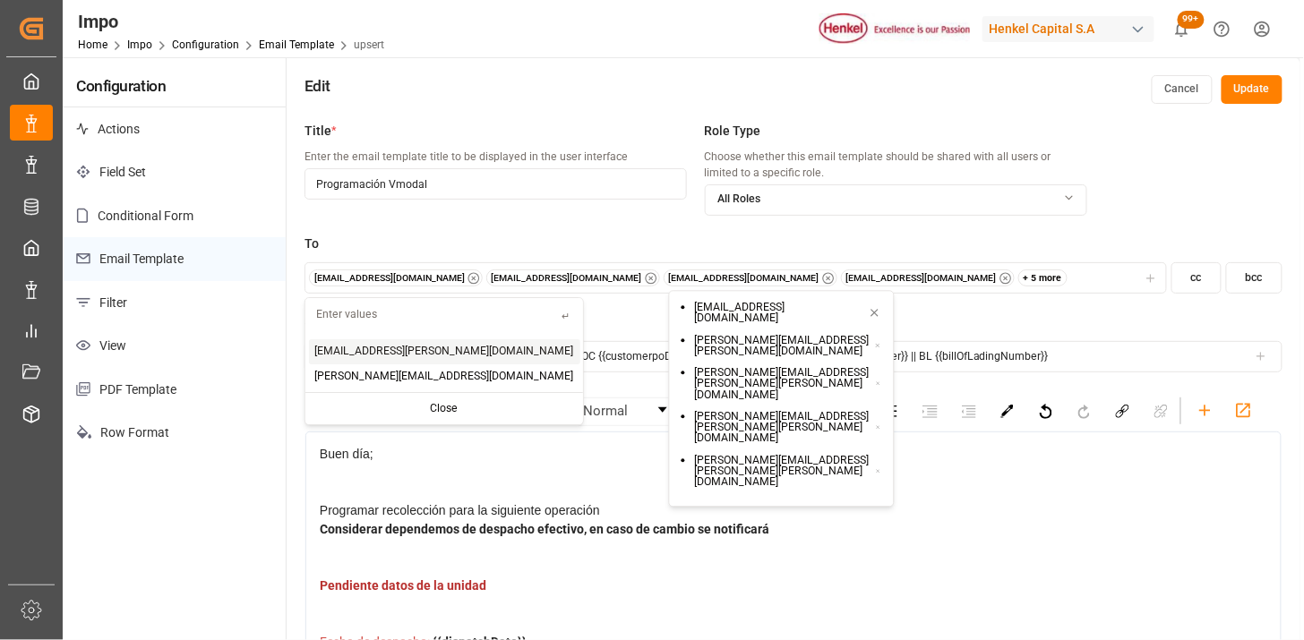
click at [821, 238] on label "To" at bounding box center [794, 244] width 978 height 19
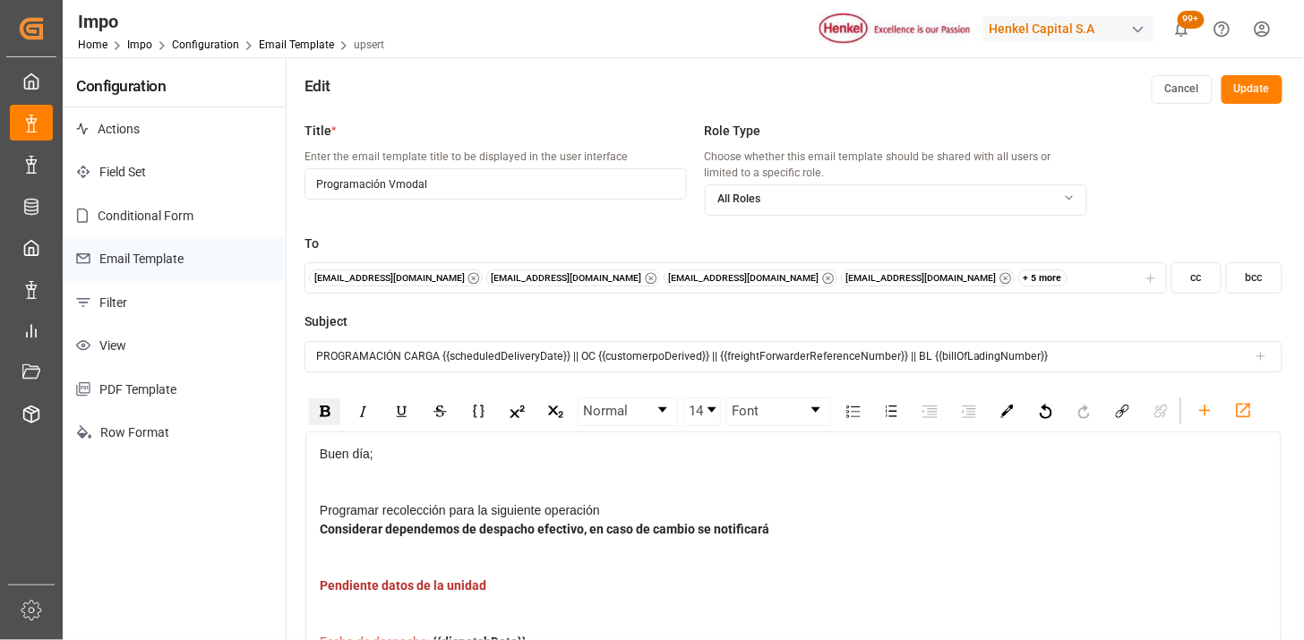
scroll to position [58, 0]
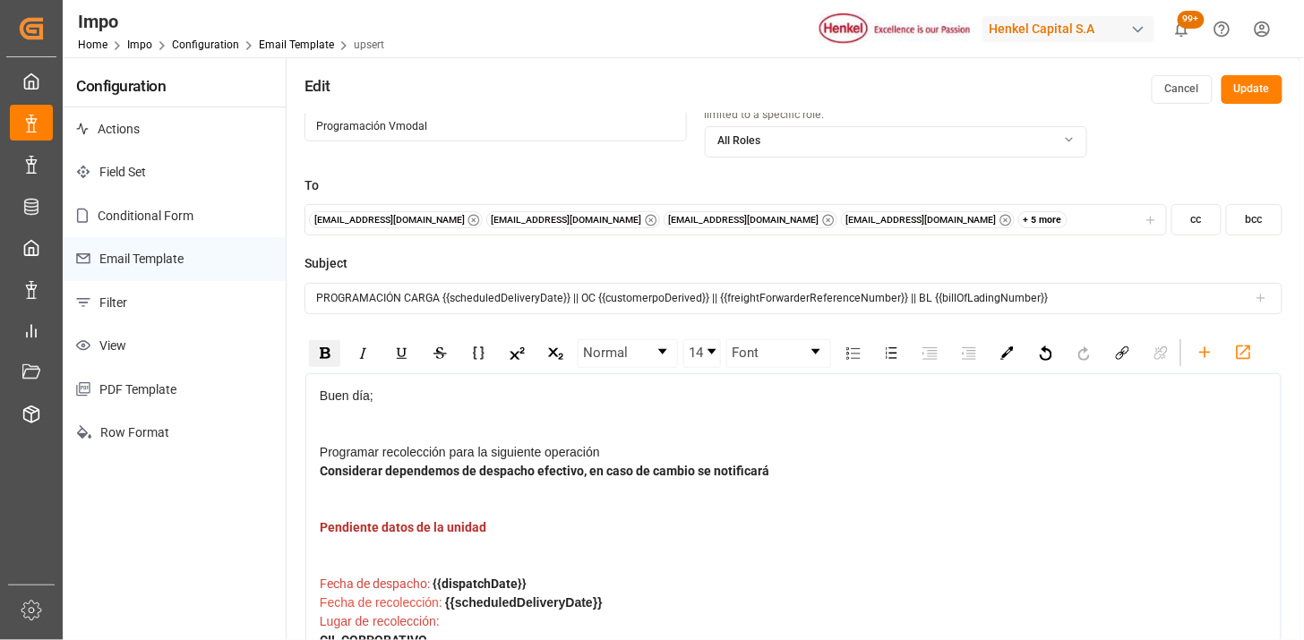
click at [1183, 219] on button "cc" at bounding box center [1197, 219] width 50 height 31
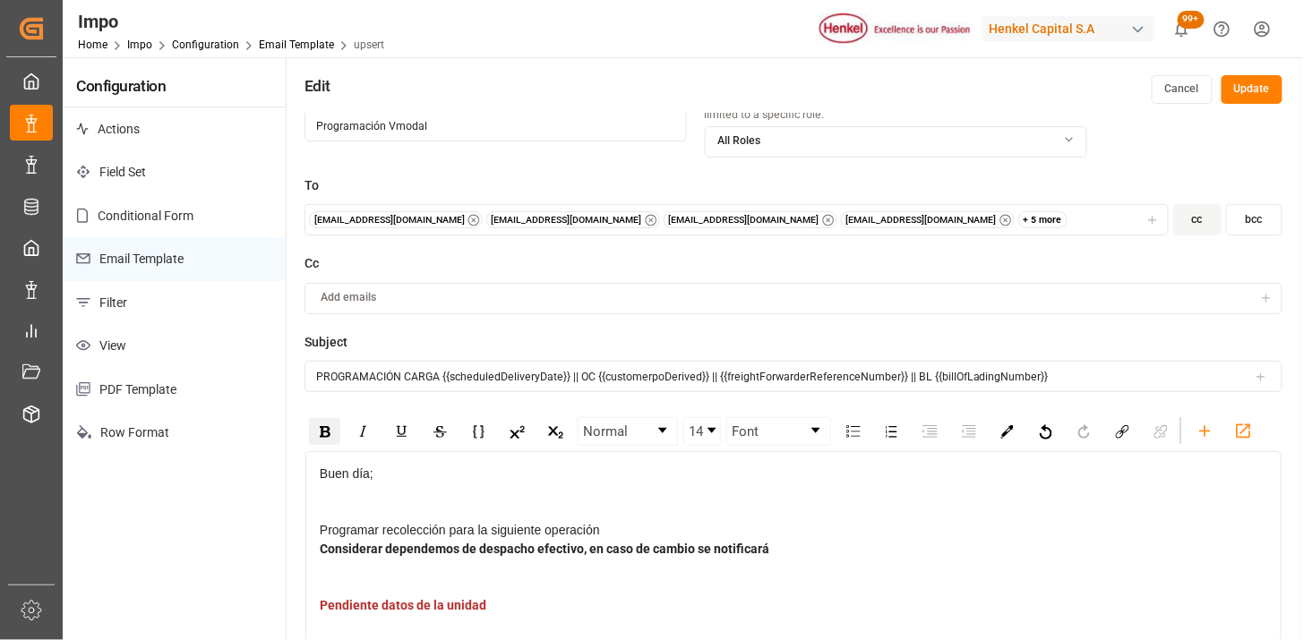
click at [376, 294] on div "Add emails" at bounding box center [781, 298] width 945 height 16
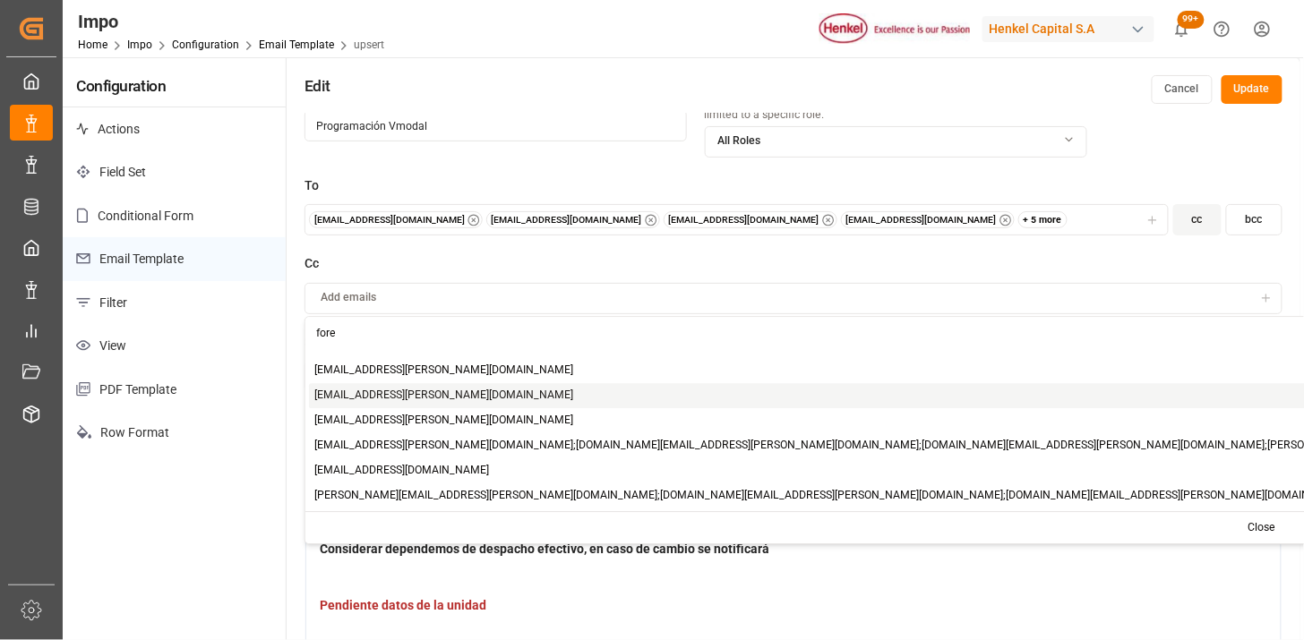
type input "fore"
click at [385, 391] on span "[EMAIL_ADDRESS][PERSON_NAME][DOMAIN_NAME]" at bounding box center [444, 396] width 259 height 16
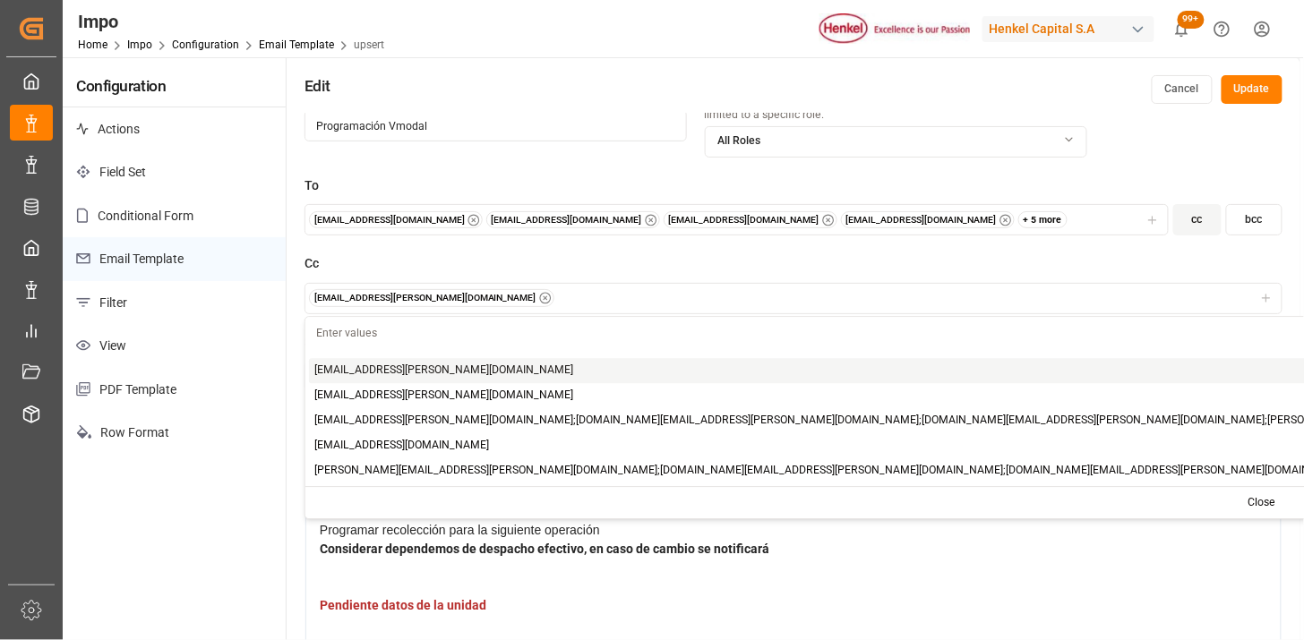
click at [472, 301] on div "[EMAIL_ADDRESS][PERSON_NAME][DOMAIN_NAME]" at bounding box center [794, 298] width 970 height 18
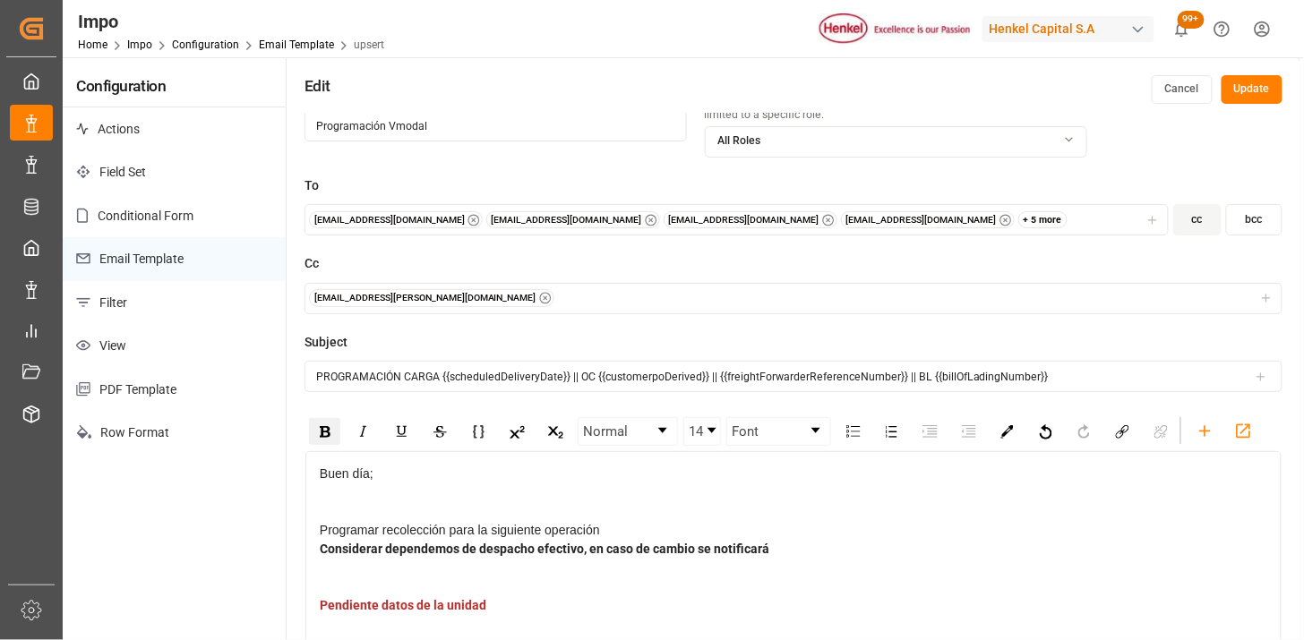
click at [488, 299] on div "[EMAIL_ADDRESS][PERSON_NAME][DOMAIN_NAME]" at bounding box center [794, 298] width 970 height 18
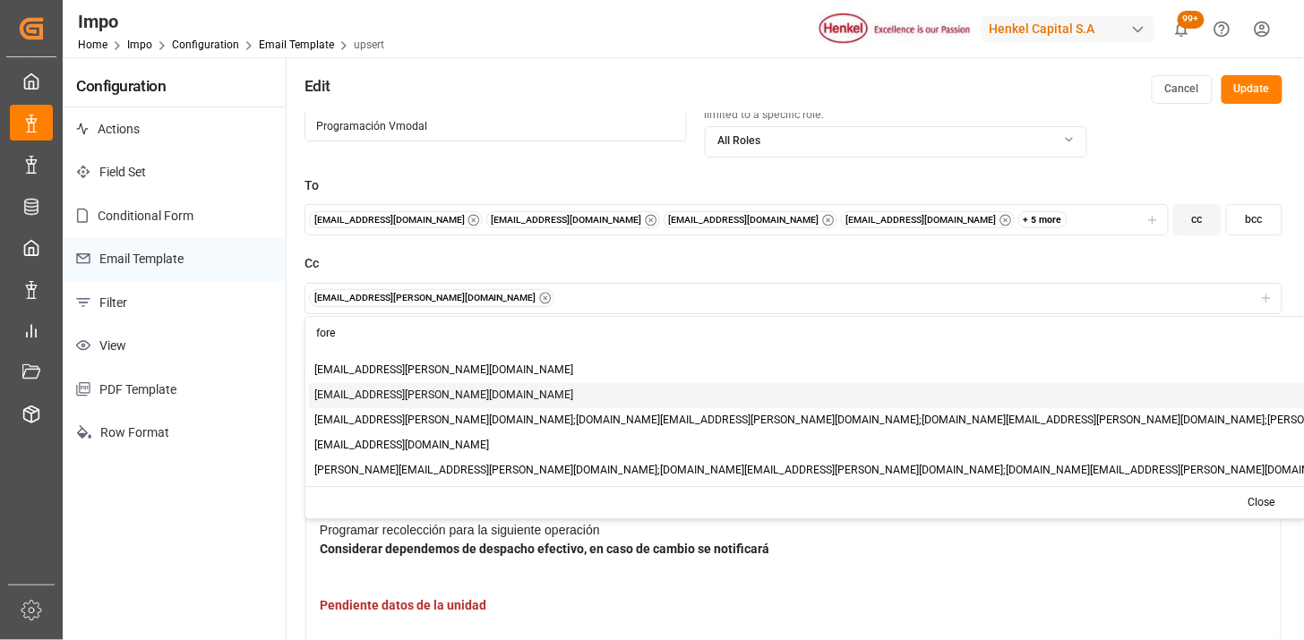
type input "fore"
click at [380, 397] on span "[EMAIL_ADDRESS][PERSON_NAME][DOMAIN_NAME]" at bounding box center [444, 396] width 259 height 16
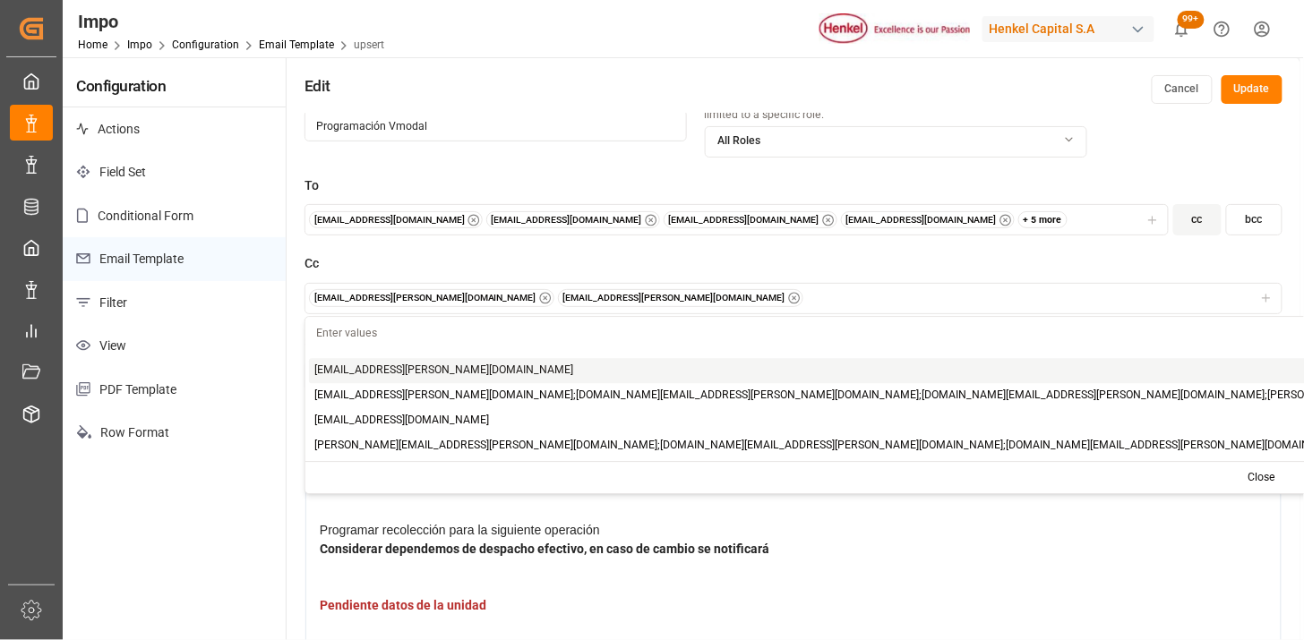
click at [386, 329] on input "text" at bounding box center [1251, 332] width 1892 height 31
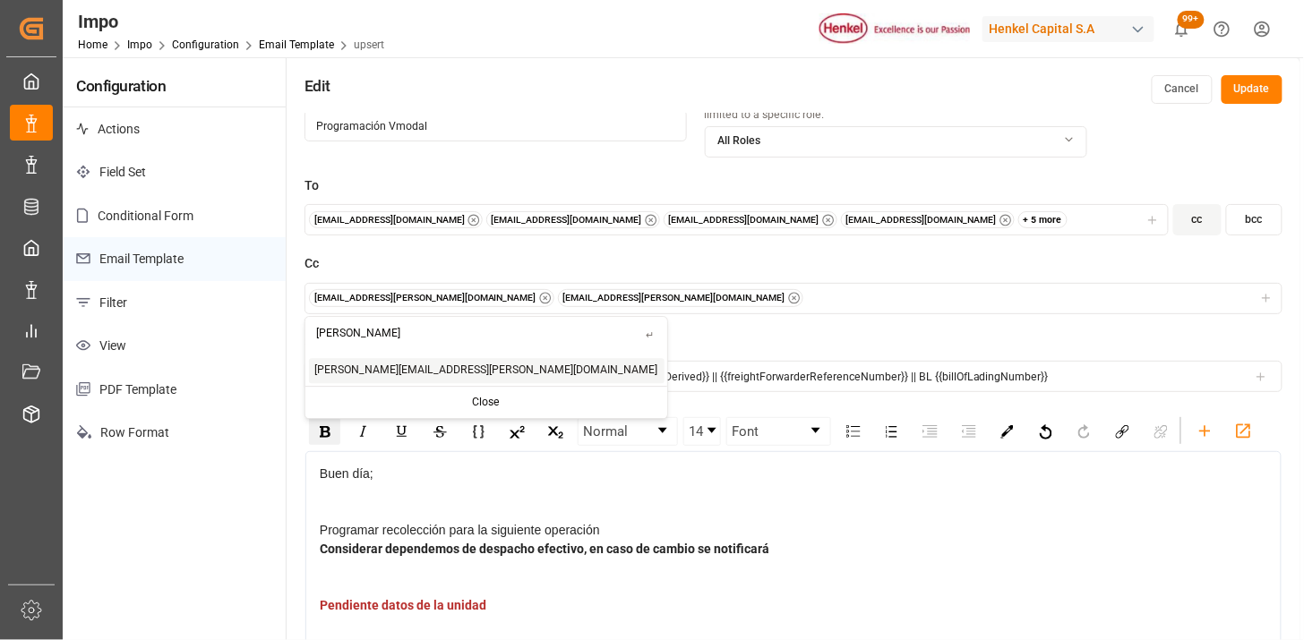
type input "valeria"
click at [387, 367] on span "valeria.lopez@leschaco.com" at bounding box center [486, 371] width 343 height 16
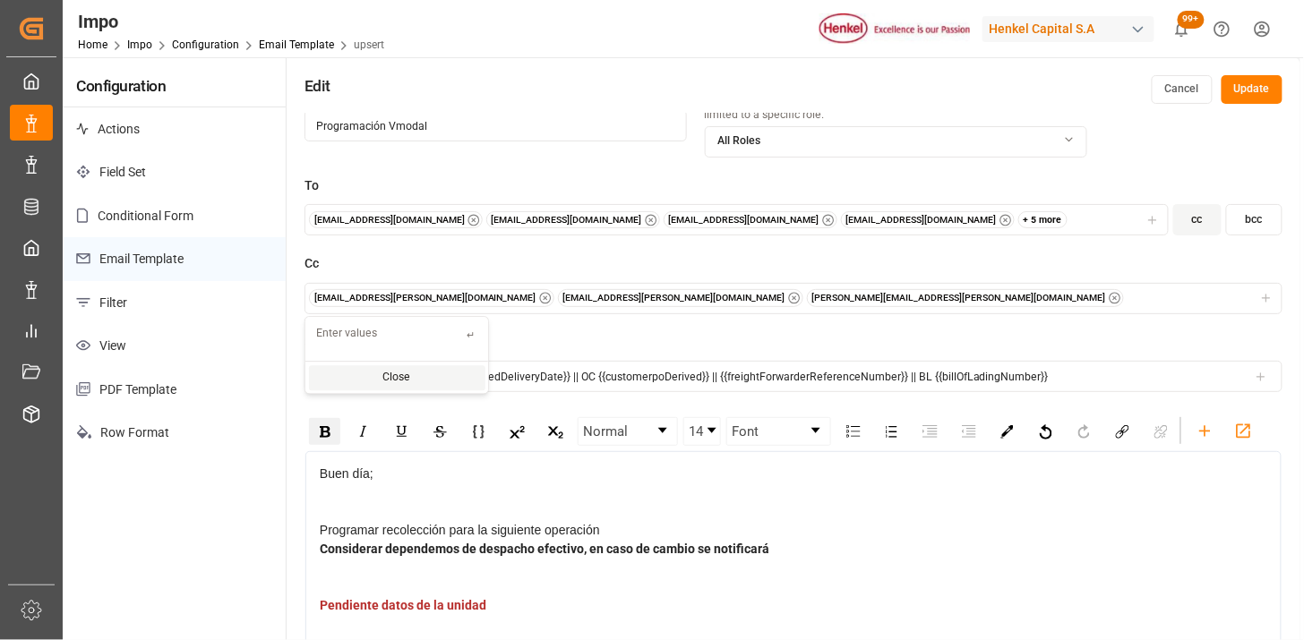
click at [388, 339] on input "text" at bounding box center [385, 332] width 161 height 31
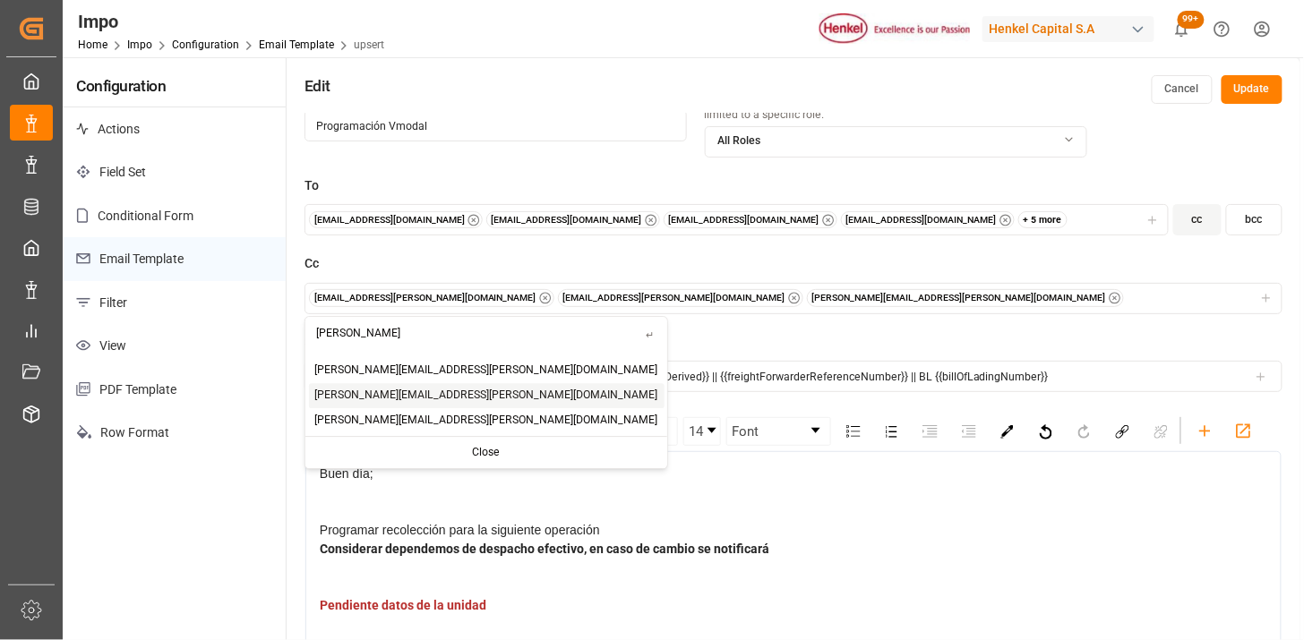
type input "jose"
click at [359, 396] on span "jose.ramirez@leschaco.com" at bounding box center [486, 396] width 343 height 16
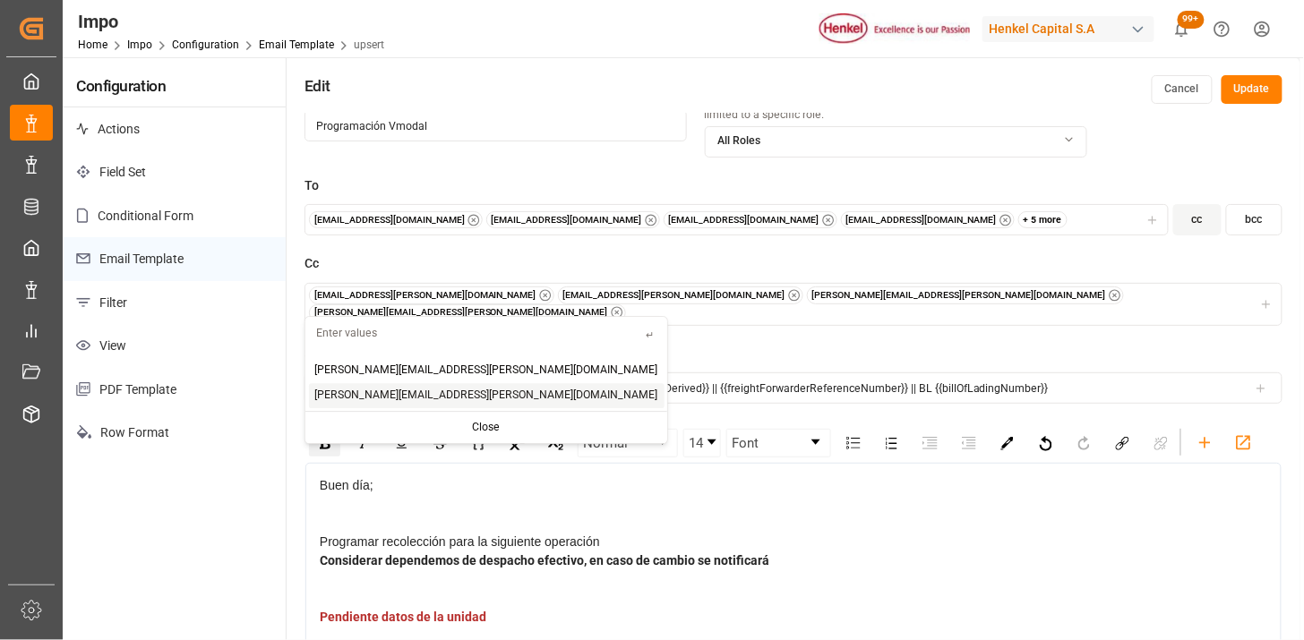
click at [361, 392] on span "jose.hernandez@leschaco.com" at bounding box center [486, 396] width 343 height 16
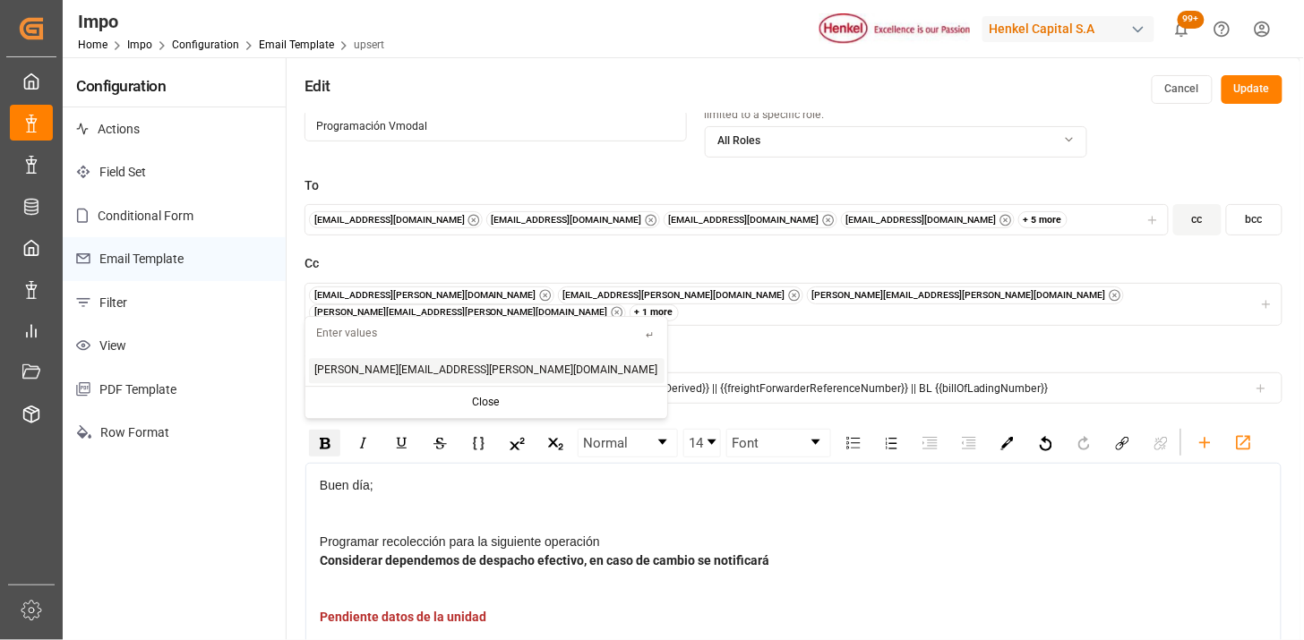
click at [1254, 92] on button "Update" at bounding box center [1252, 89] width 61 height 29
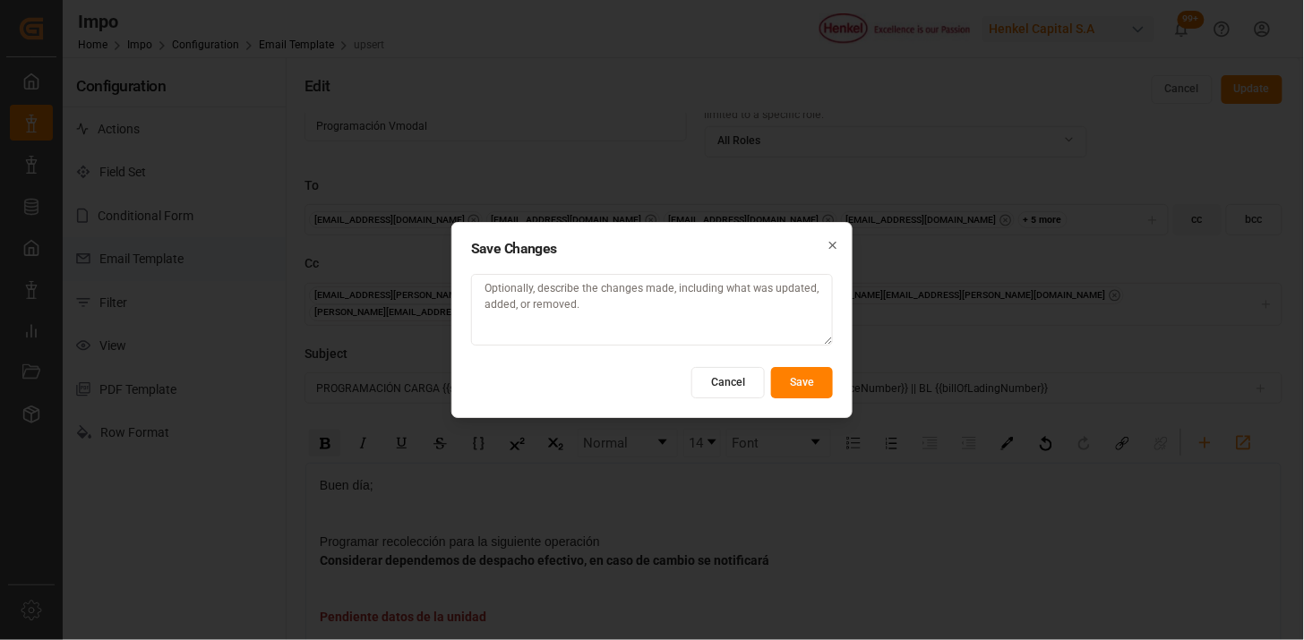
click at [799, 391] on button "Save" at bounding box center [802, 382] width 62 height 31
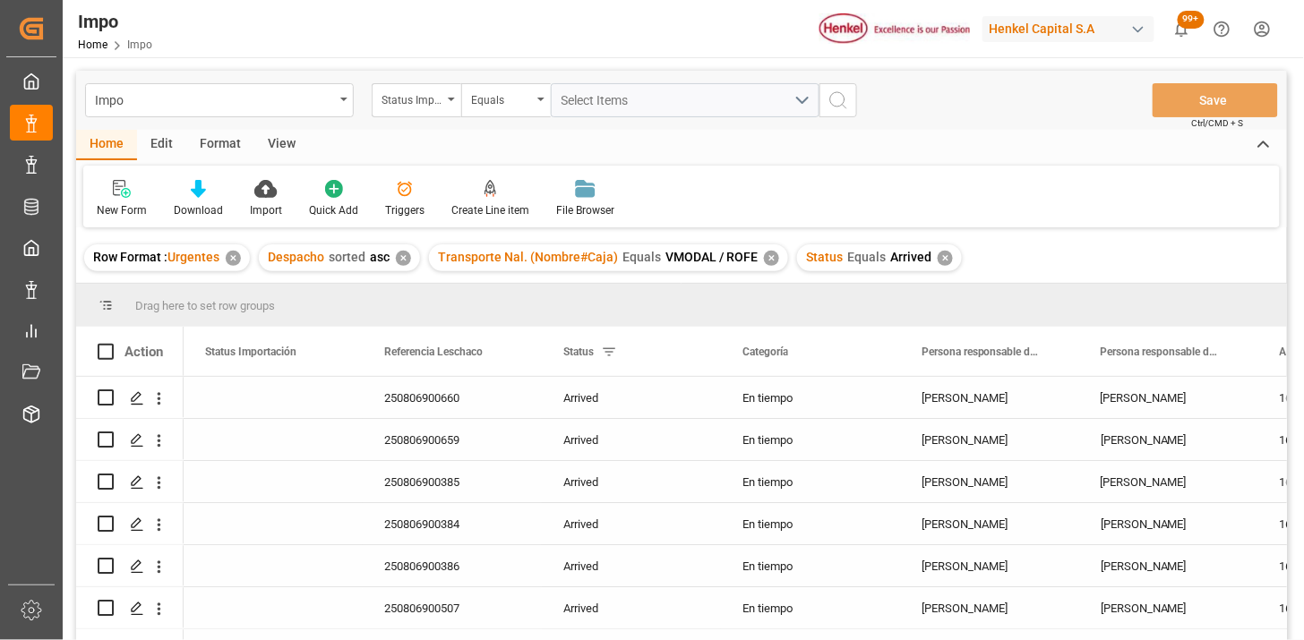
click at [278, 138] on div "View" at bounding box center [281, 145] width 55 height 30
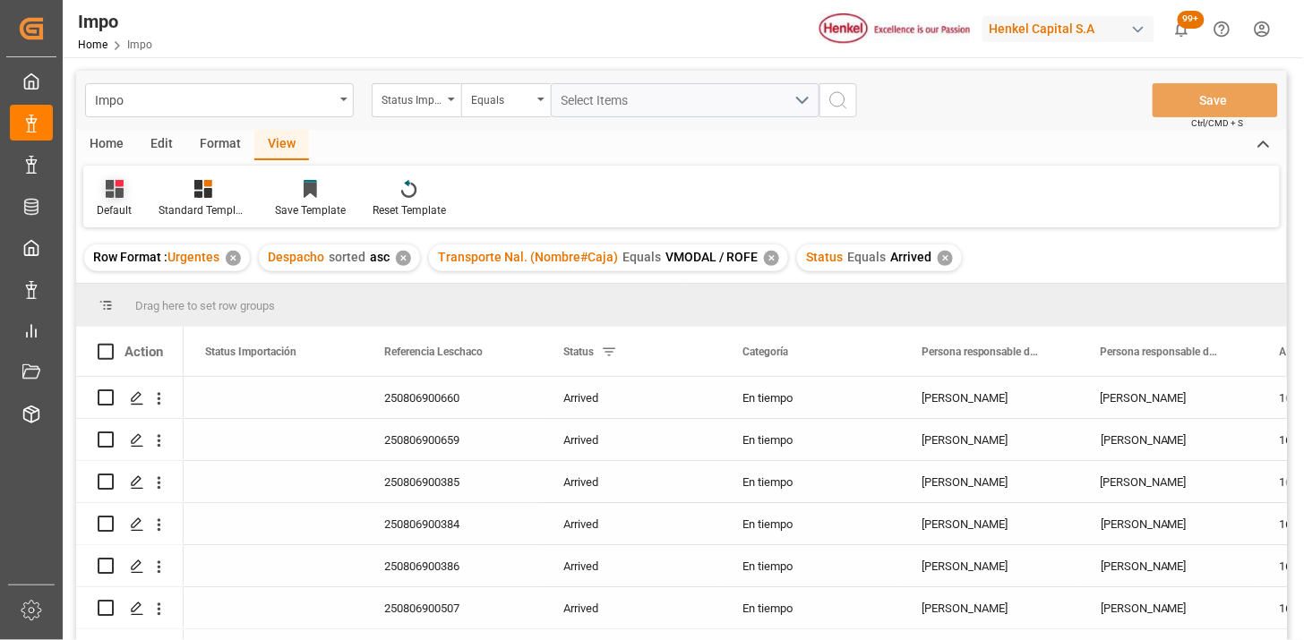
click at [114, 206] on div "Default" at bounding box center [114, 210] width 35 height 16
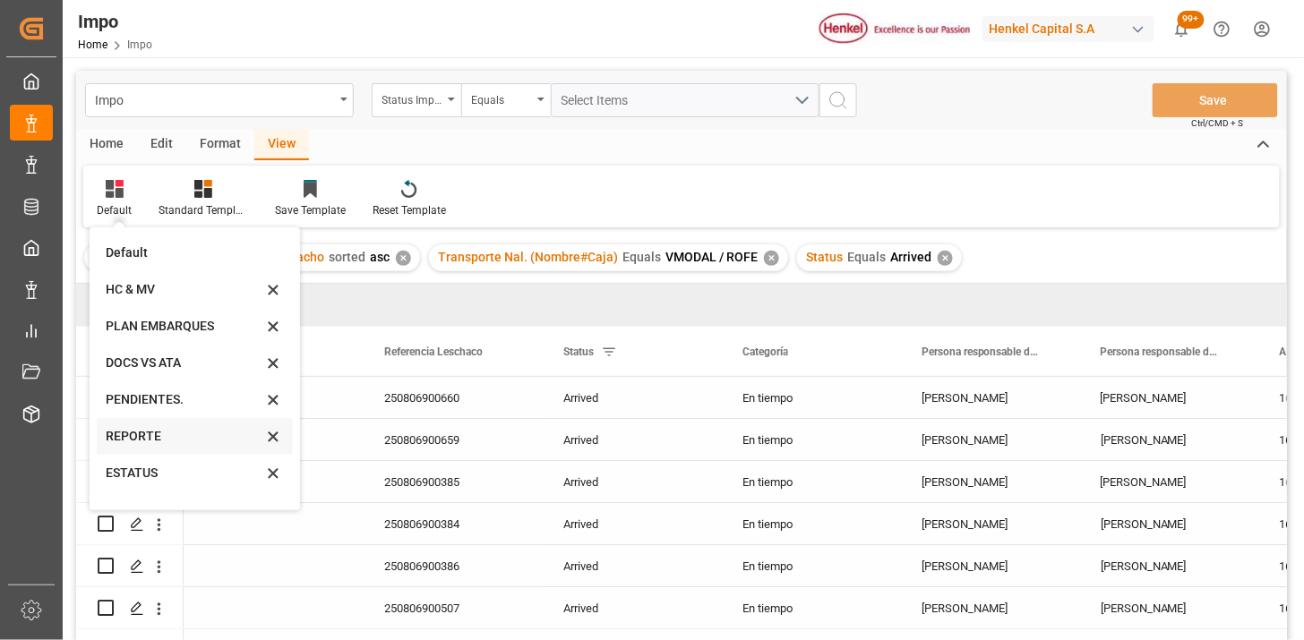
click at [176, 433] on div "REPORTE" at bounding box center [184, 436] width 157 height 19
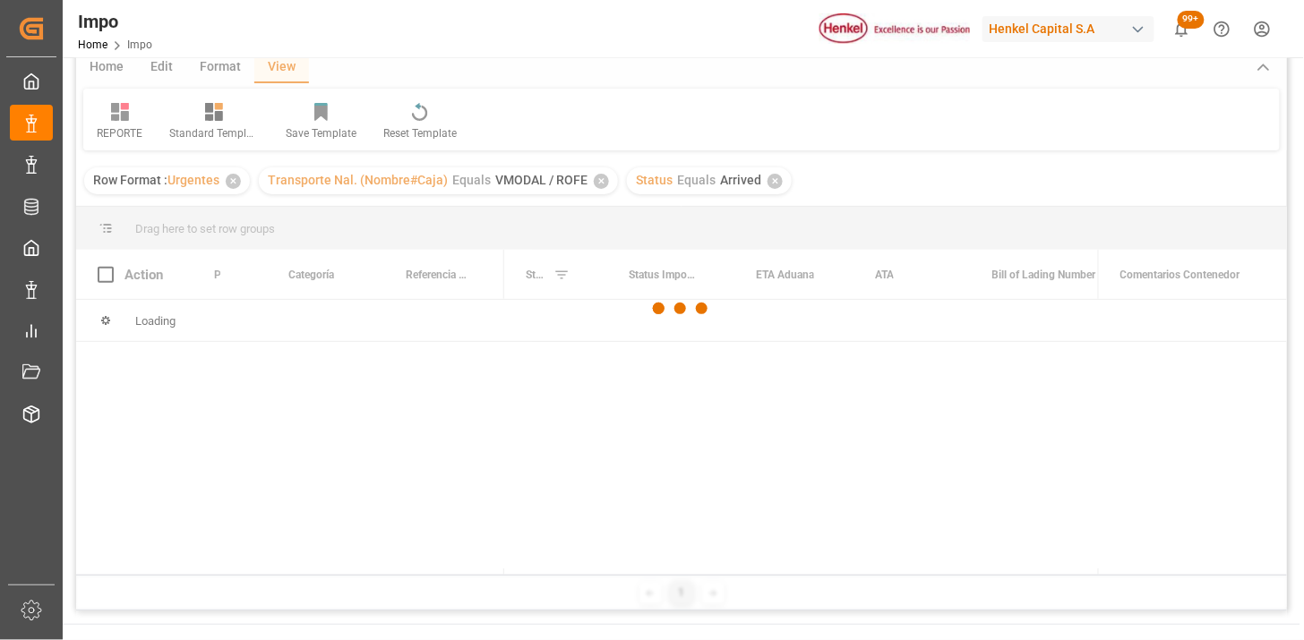
scroll to position [99, 0]
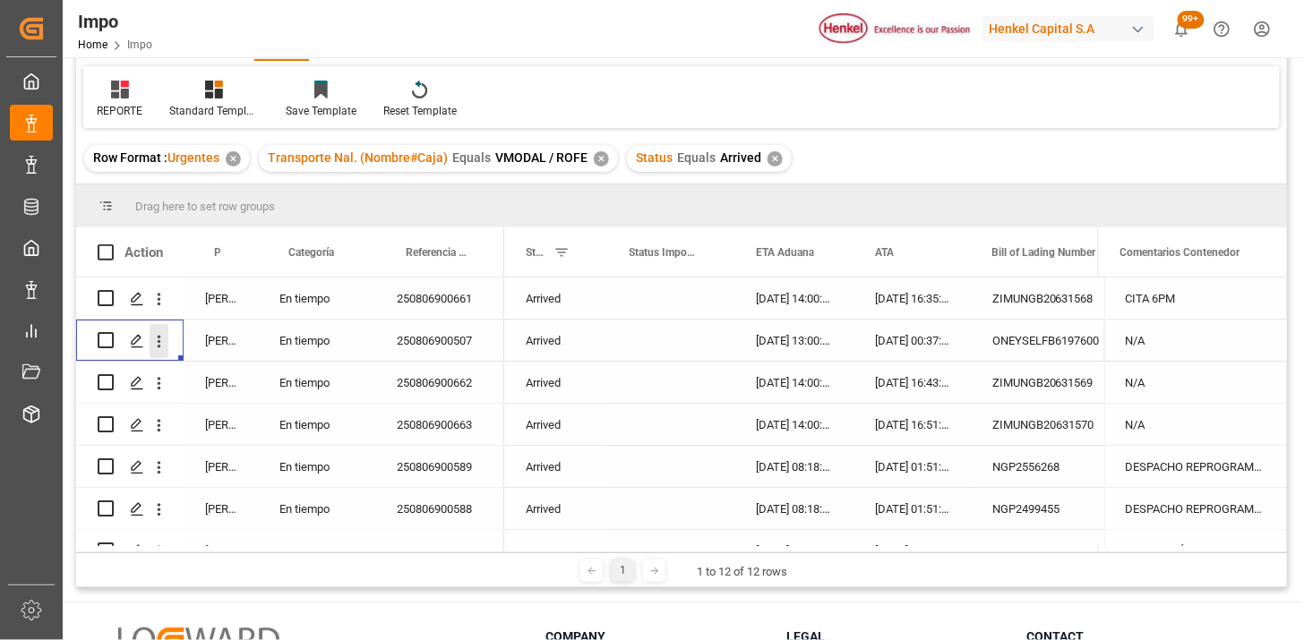
click at [161, 342] on icon "open menu" at bounding box center [159, 341] width 19 height 19
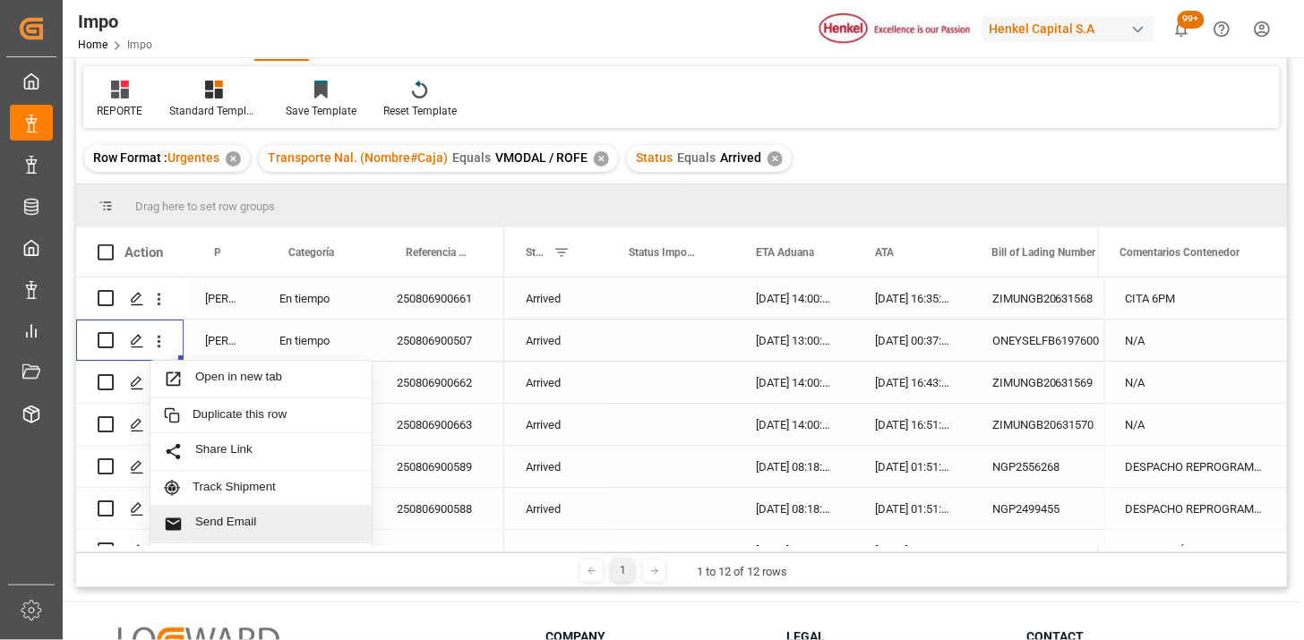
click at [242, 517] on span "Send Email" at bounding box center [276, 524] width 163 height 19
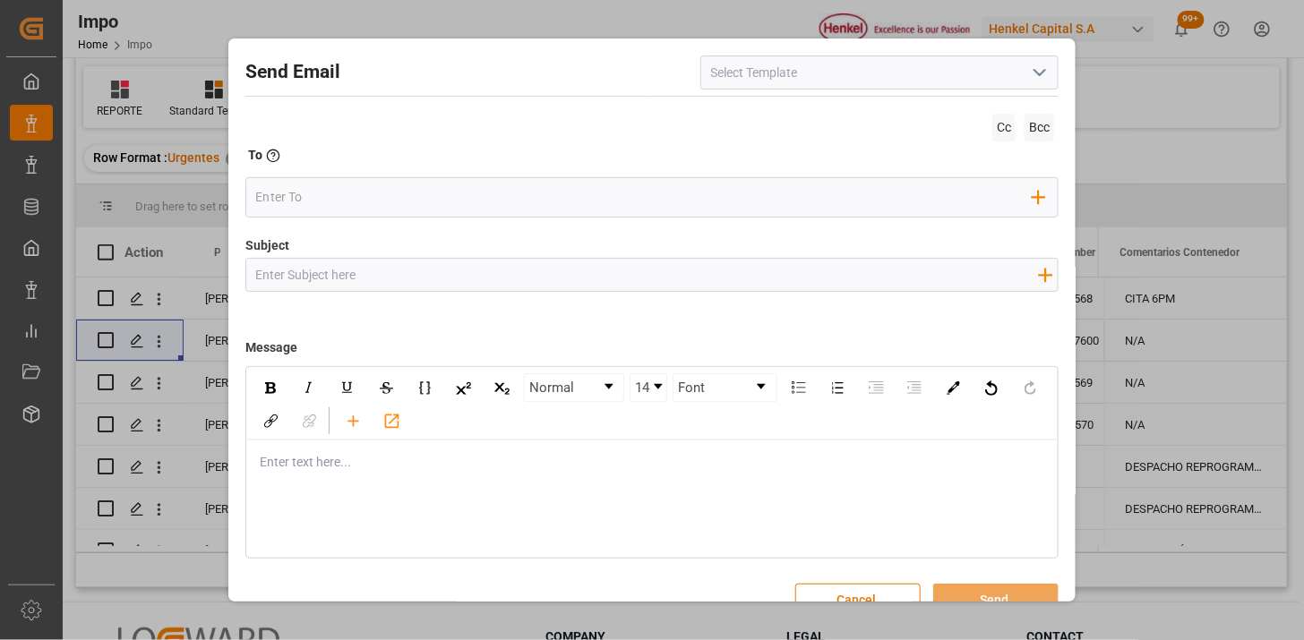
click at [1032, 77] on icon "open menu" at bounding box center [1039, 72] width 21 height 21
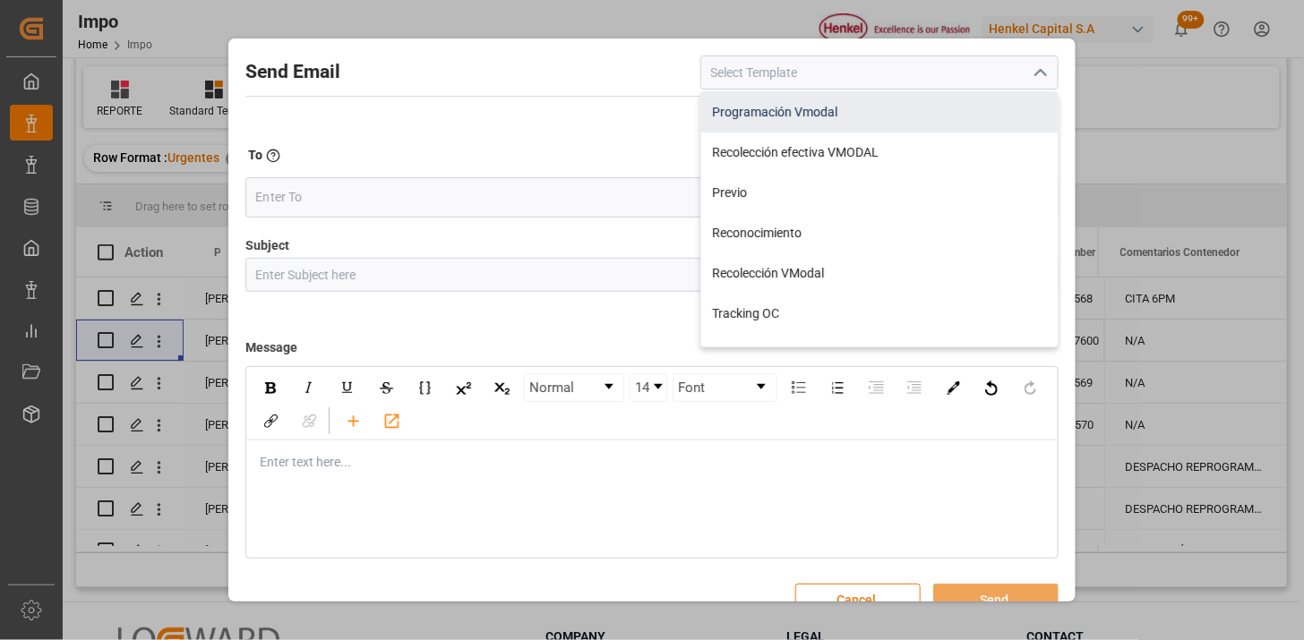
click at [791, 120] on div "Programación Vmodal" at bounding box center [879, 112] width 357 height 40
type input "Programación Vmodal"
type input "PROGRAMACIÓN CARGA {{scheduledDeliveryDate}} || OC {{customerpoDerived}} || {{f…"
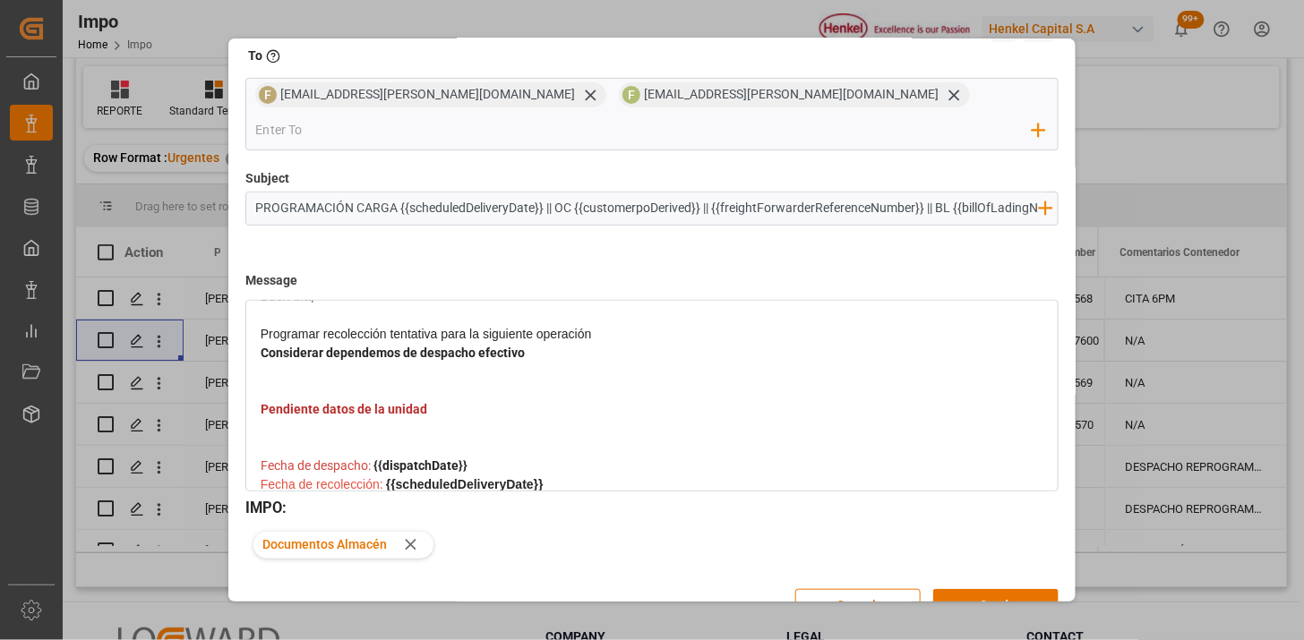
click at [408, 327] on span "Programar recolección tentativa para la siguiente operación" at bounding box center [426, 334] width 331 height 14
click at [553, 344] on div "Considerar dependemos de despacho efectivo" at bounding box center [653, 372] width 784 height 56
click at [388, 327] on span "Programar recolección tentativa para la siguiente operación" at bounding box center [426, 334] width 331 height 14
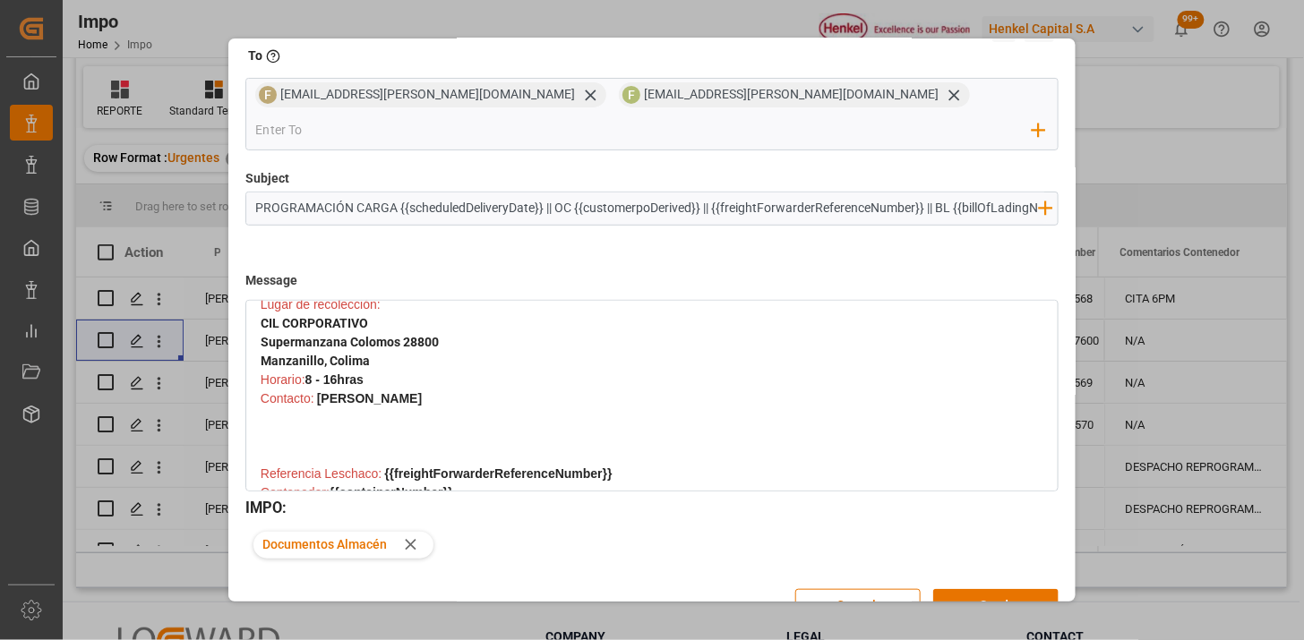
scroll to position [199, 0]
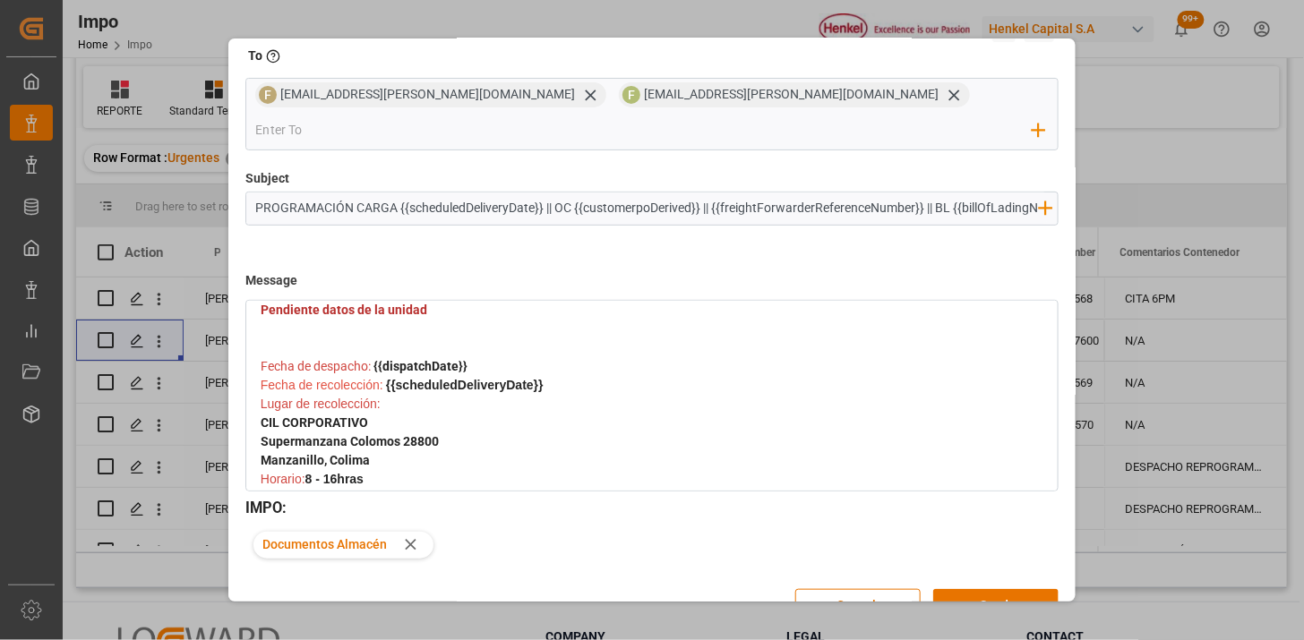
click at [368, 359] on span "Fecha de despacho:" at bounding box center [316, 366] width 110 height 14
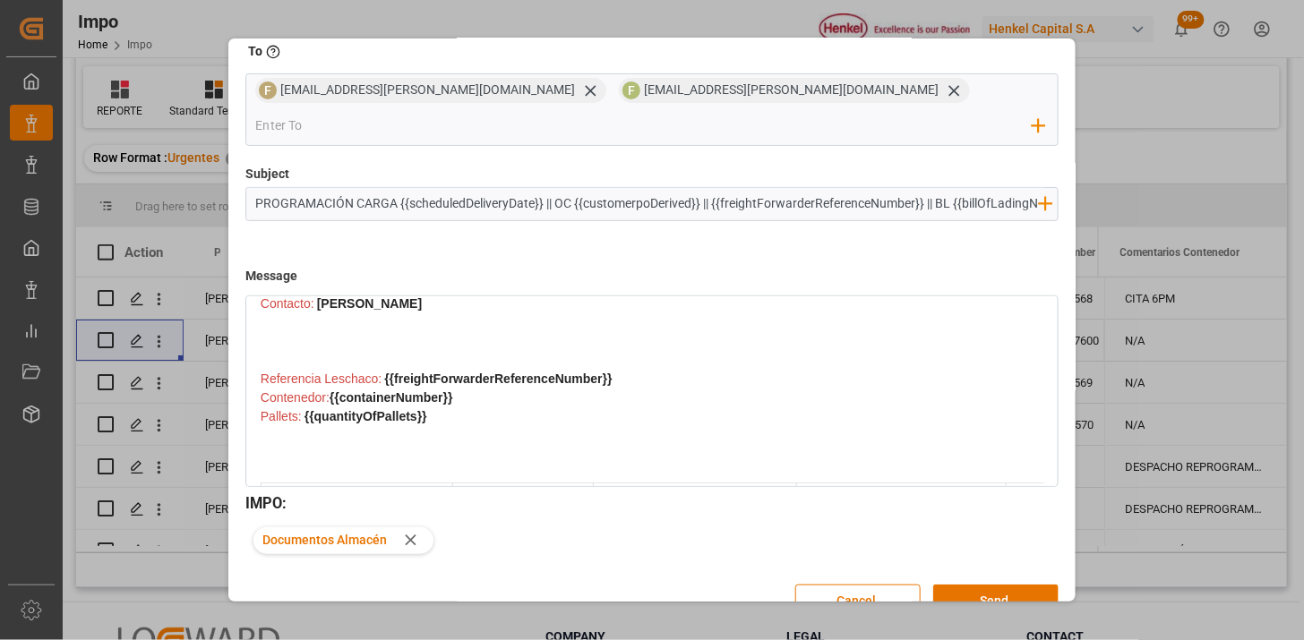
scroll to position [595, 0]
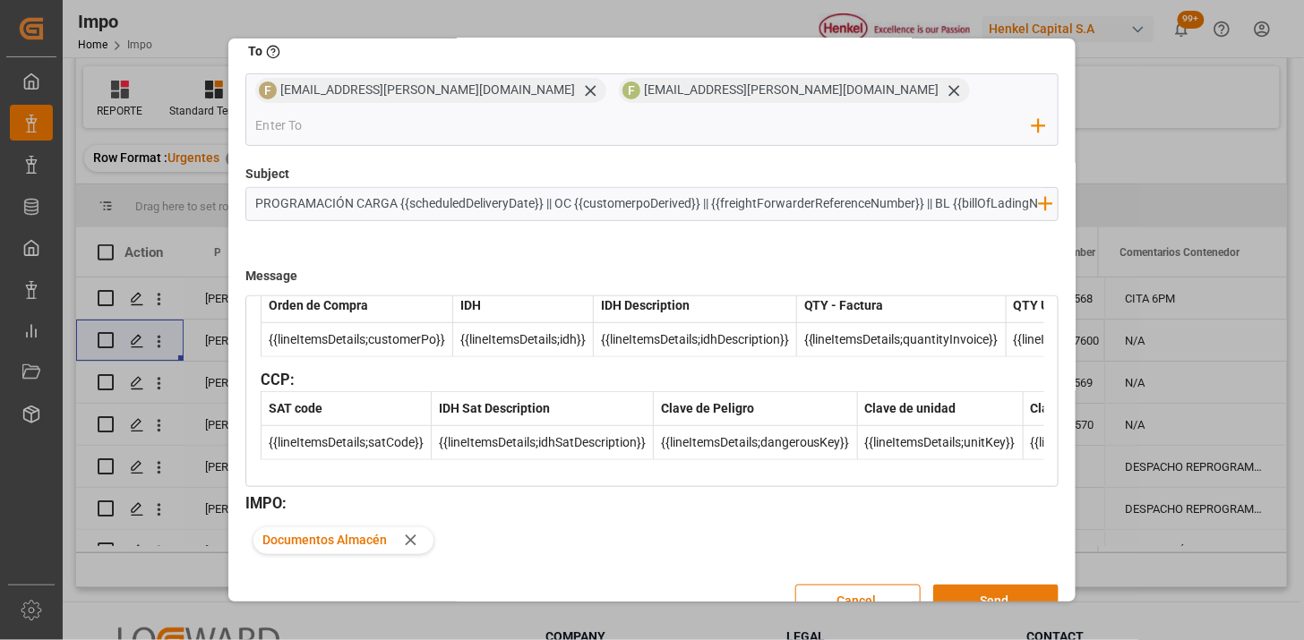
click at [1004, 585] on button "Send" at bounding box center [995, 602] width 125 height 34
